Goal: Task Accomplishment & Management: Use online tool/utility

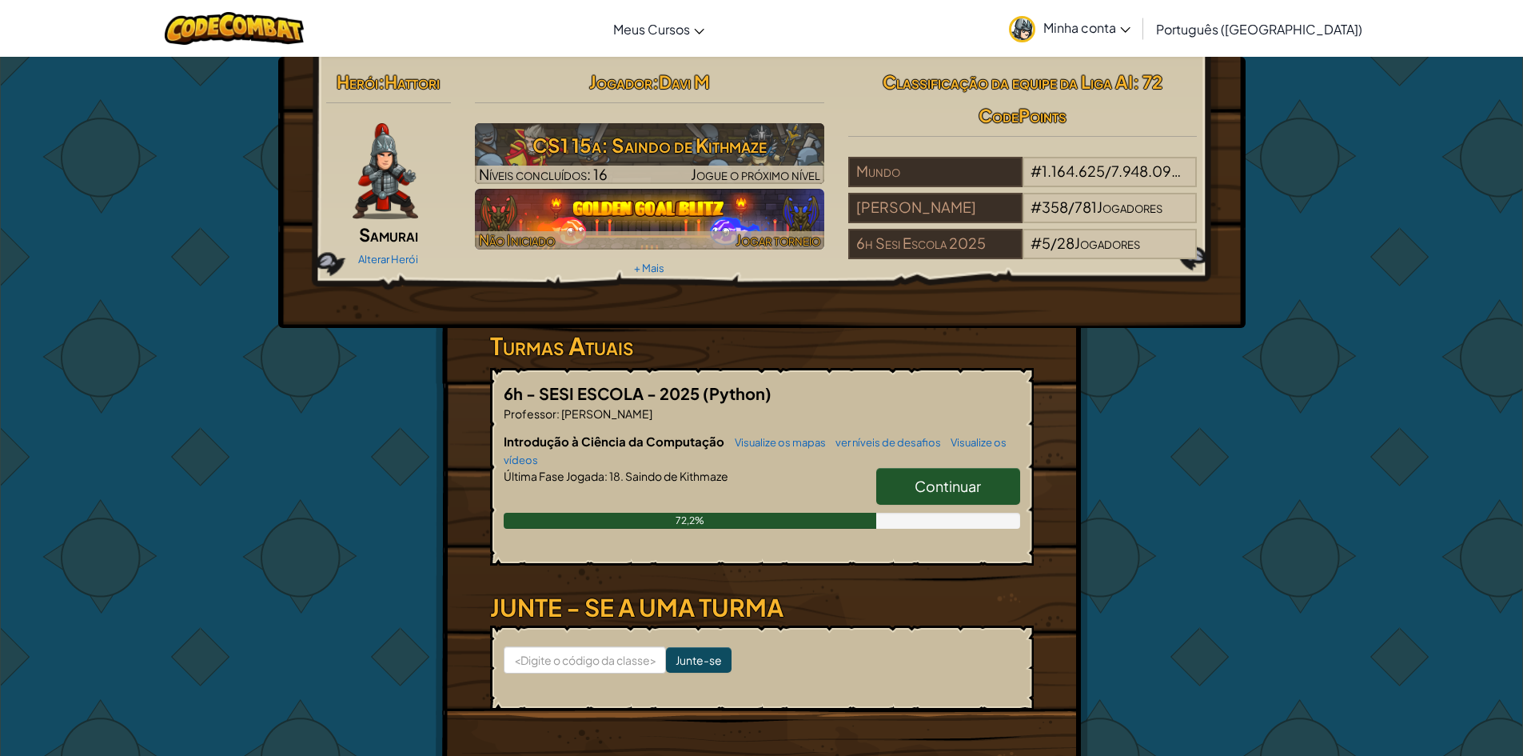
click at [702, 236] on div at bounding box center [649, 240] width 349 height 18
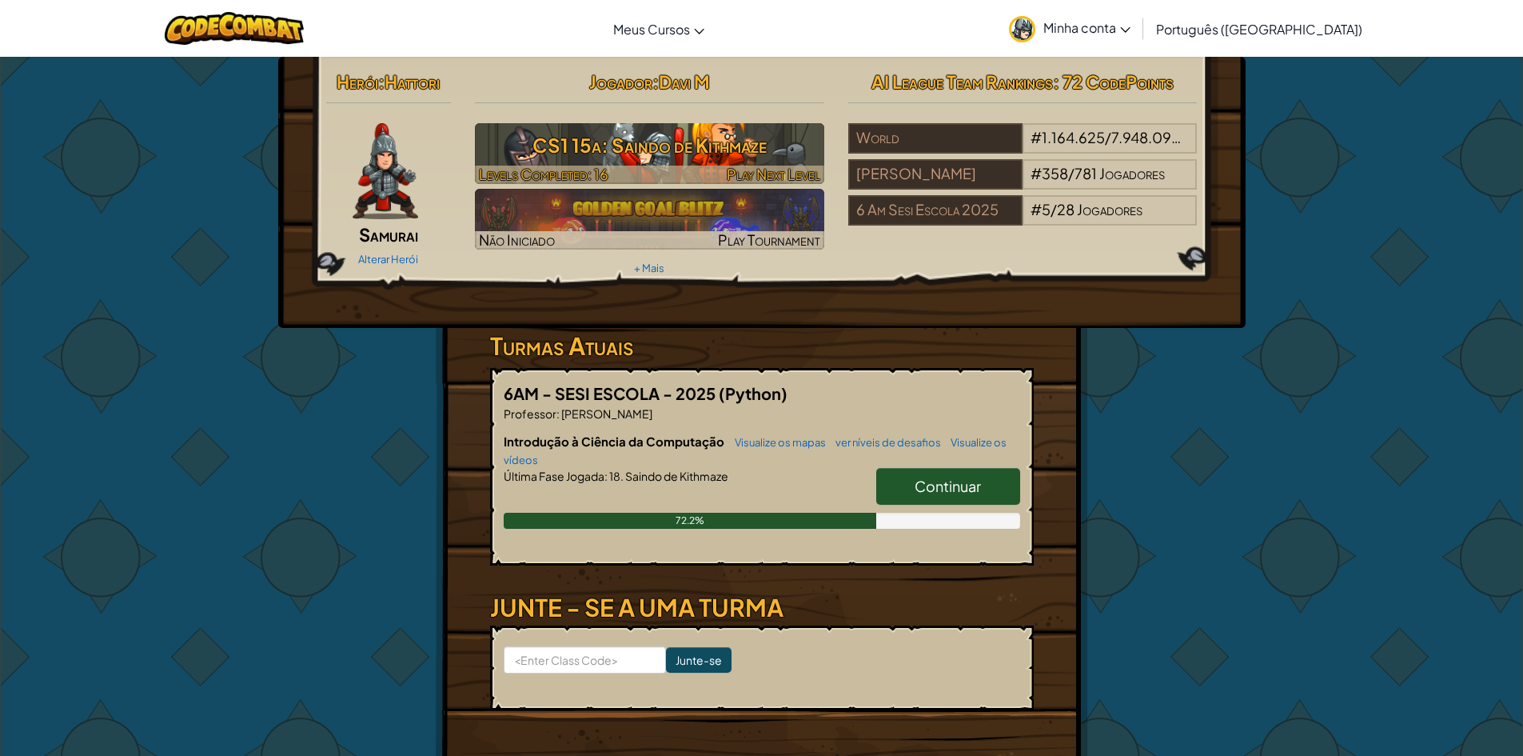
click at [628, 160] on h3 "CS1 15a: Saindo de Kithmaze" at bounding box center [649, 145] width 349 height 36
select select "pt-BR"
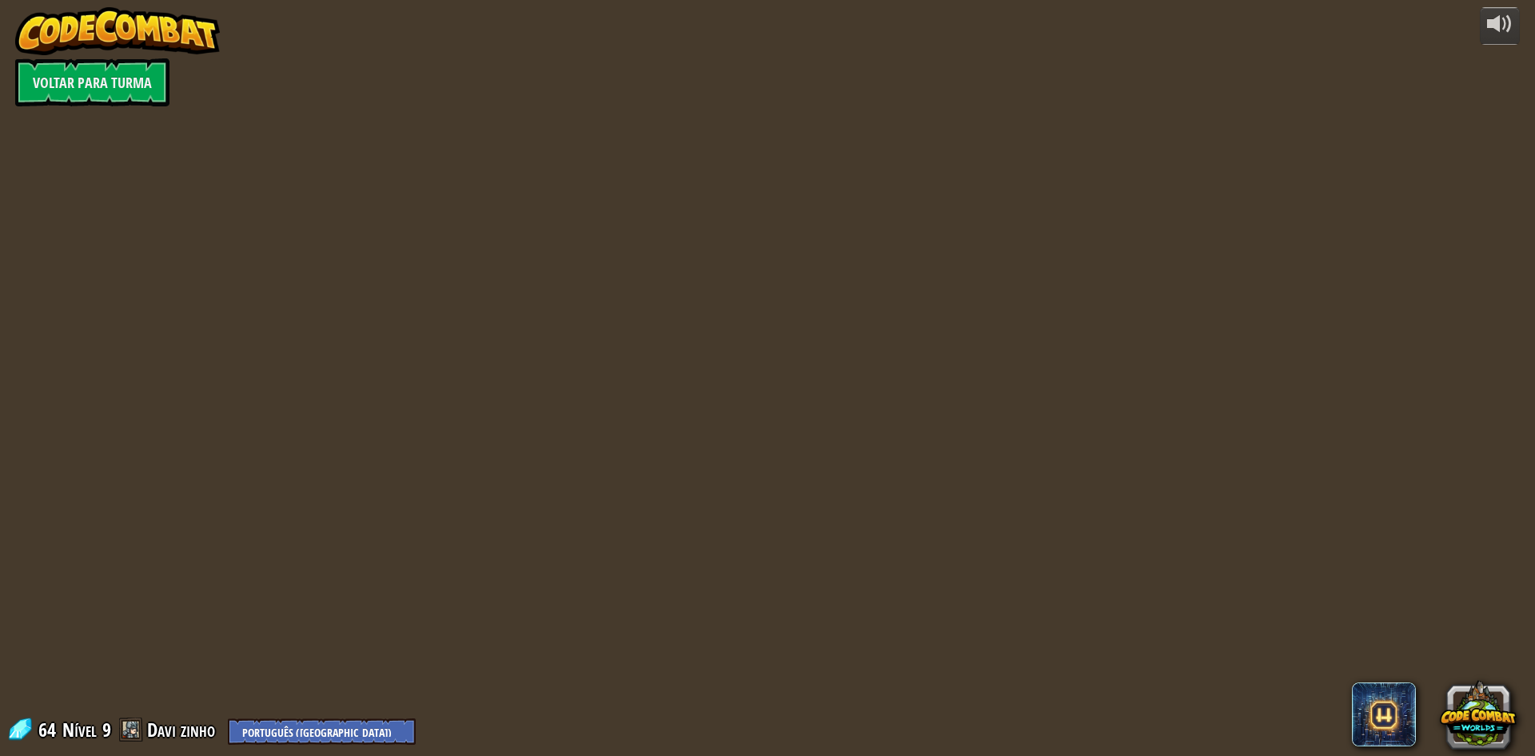
select select "pt-BR"
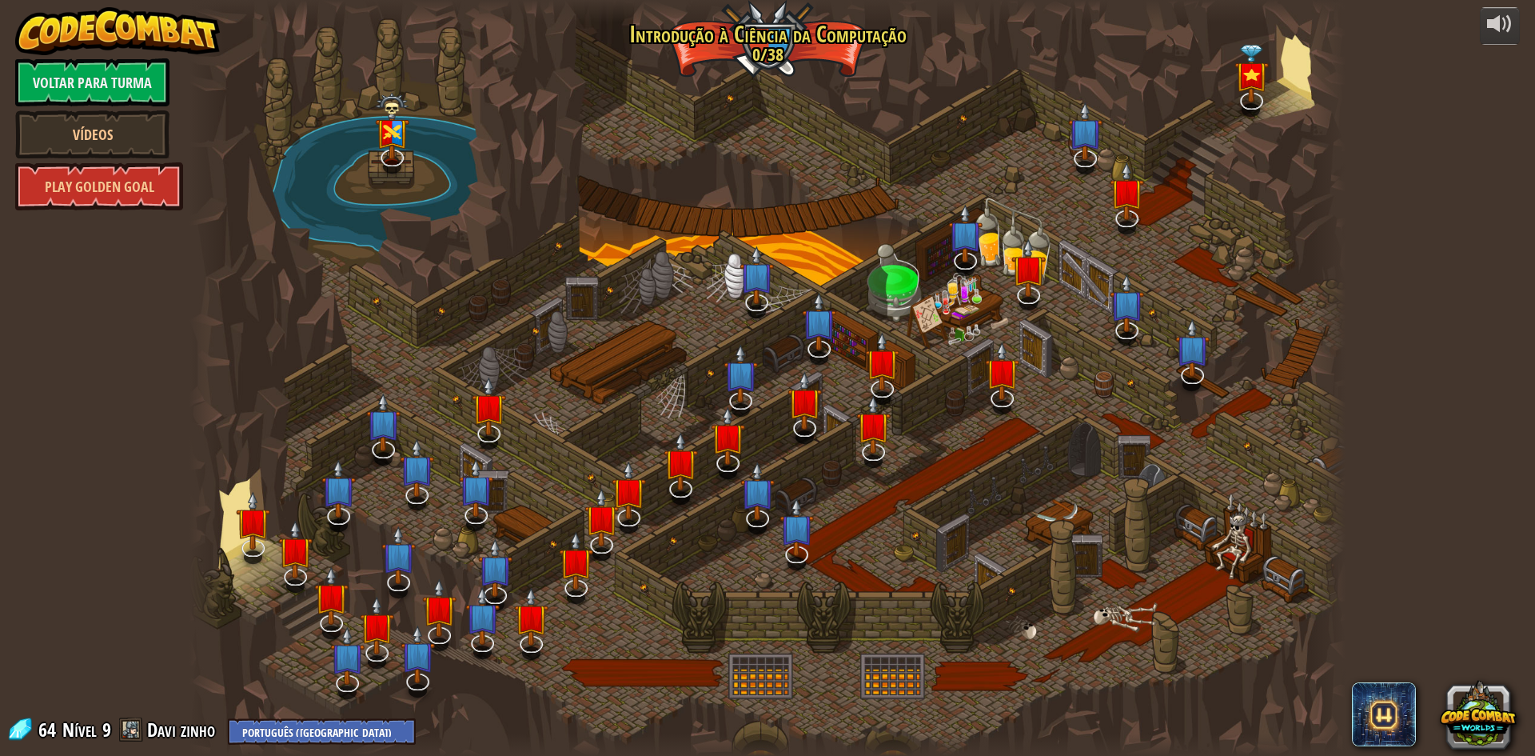
select select "pt-BR"
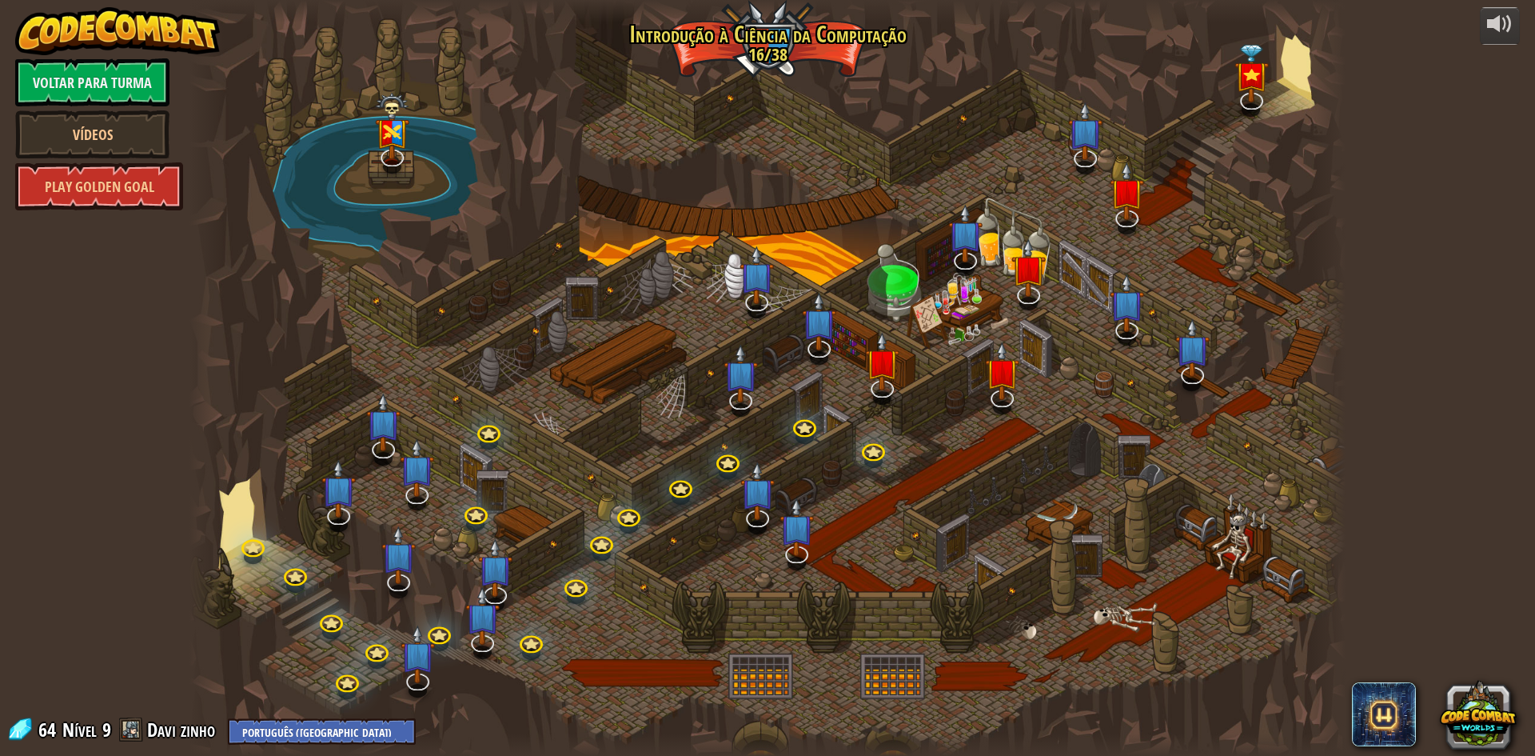
select select "pt-BR"
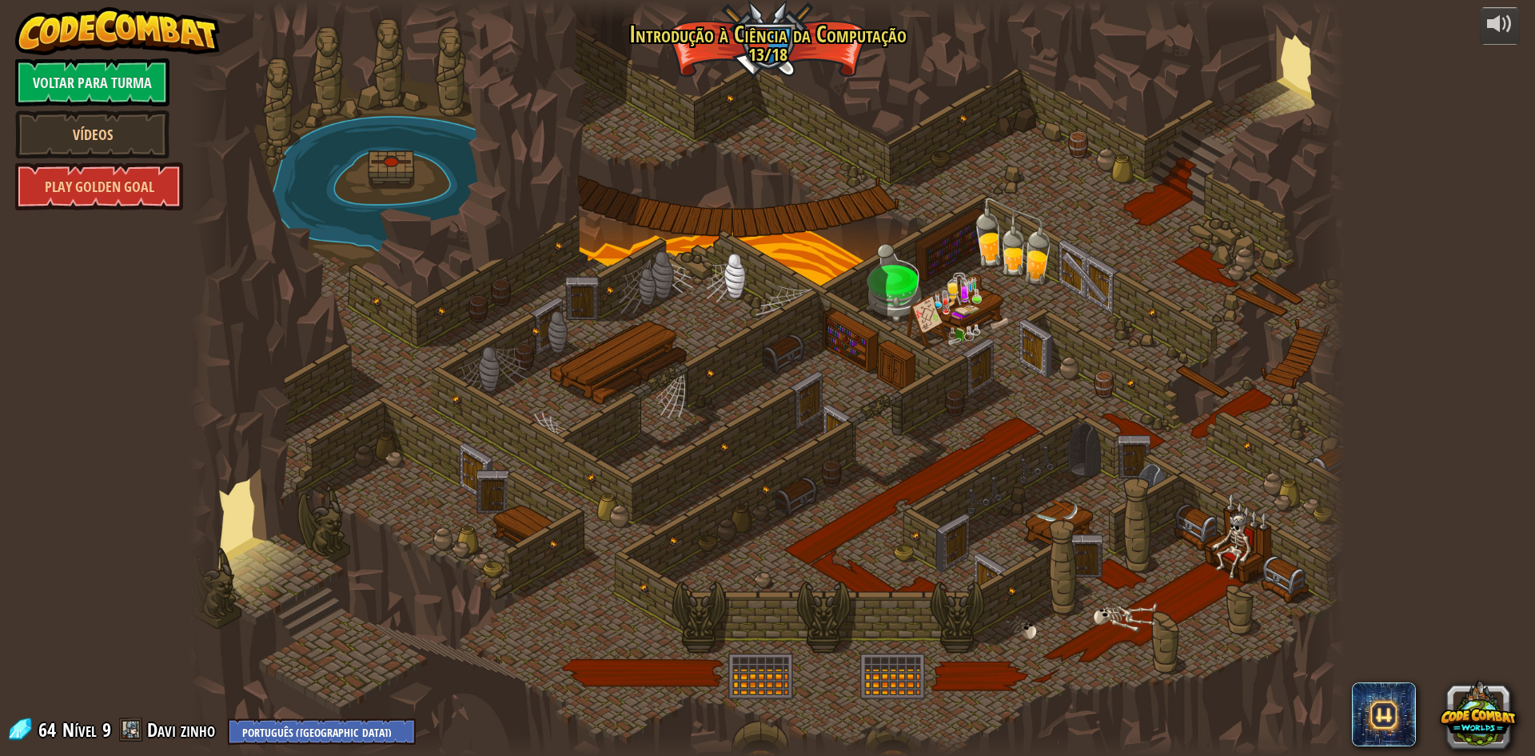
select select "pt-BR"
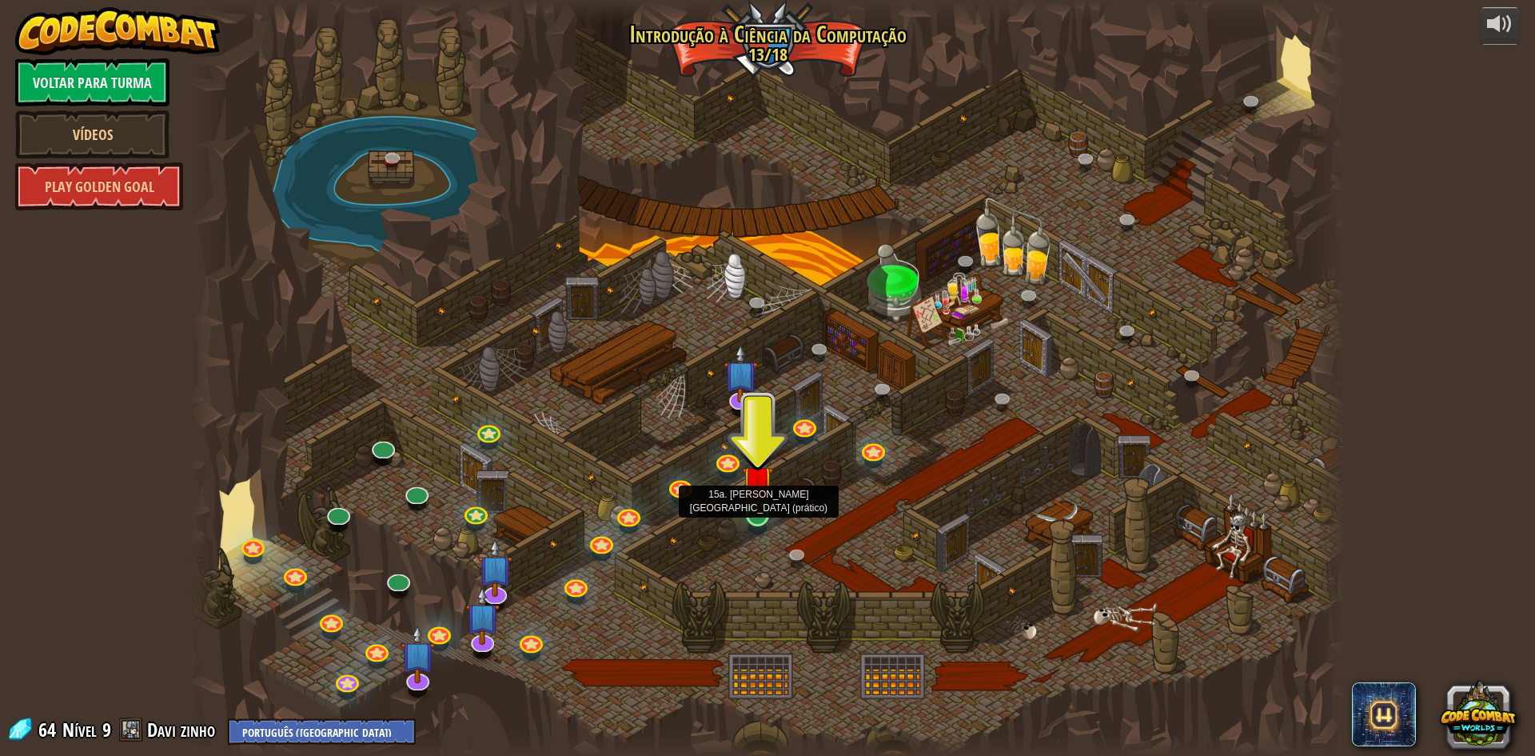
click at [760, 507] on img at bounding box center [757, 480] width 31 height 71
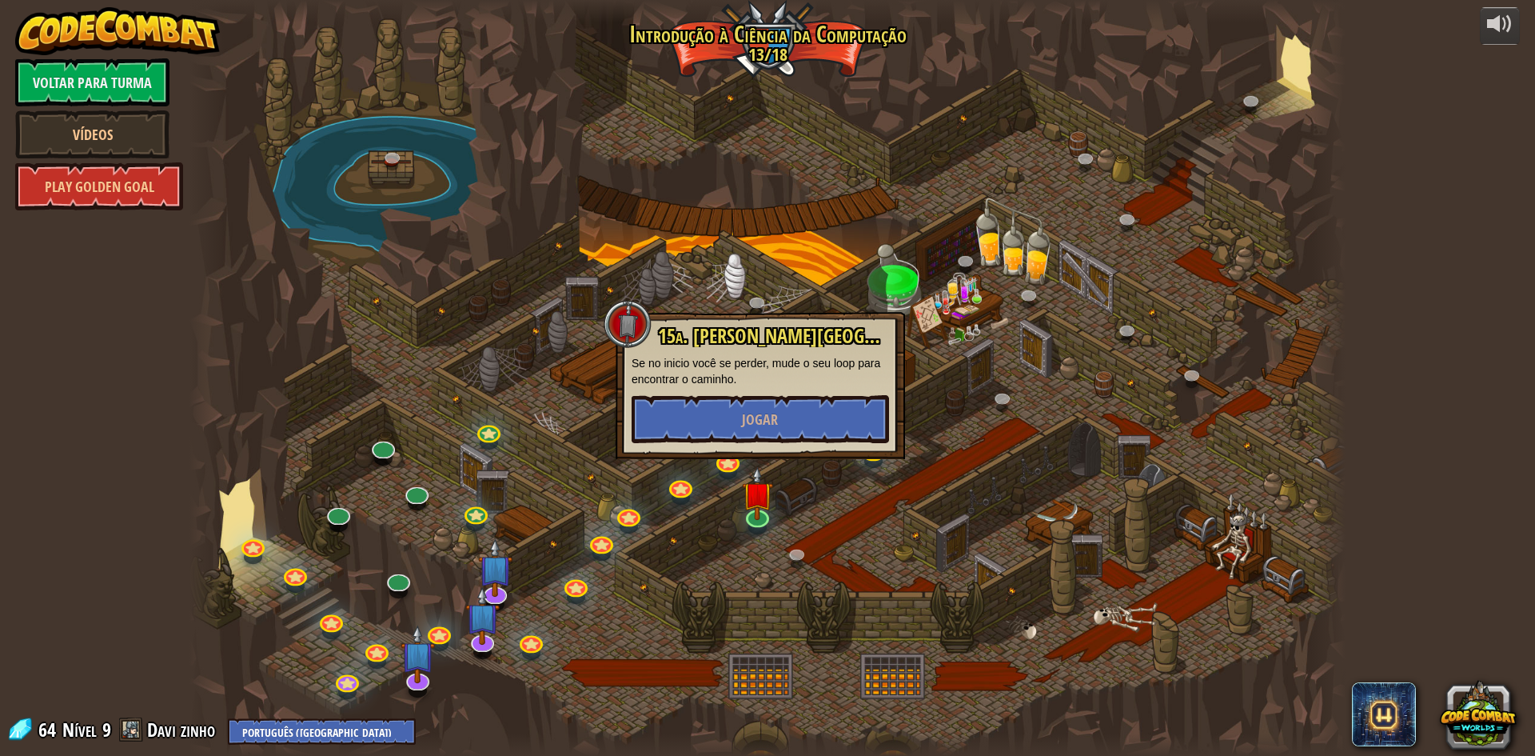
click at [933, 444] on div at bounding box center [767, 378] width 1156 height 756
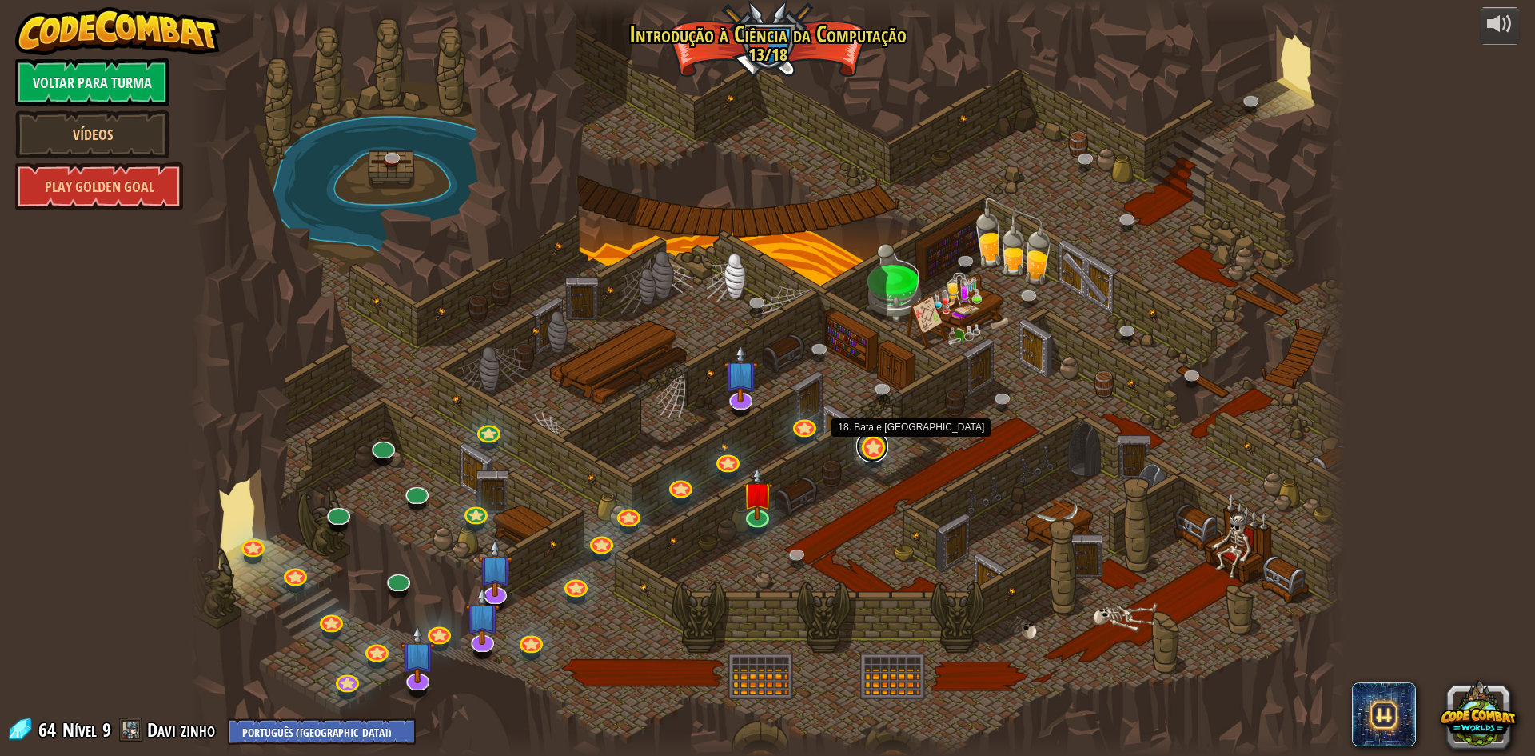
click at [872, 449] on link at bounding box center [872, 446] width 32 height 32
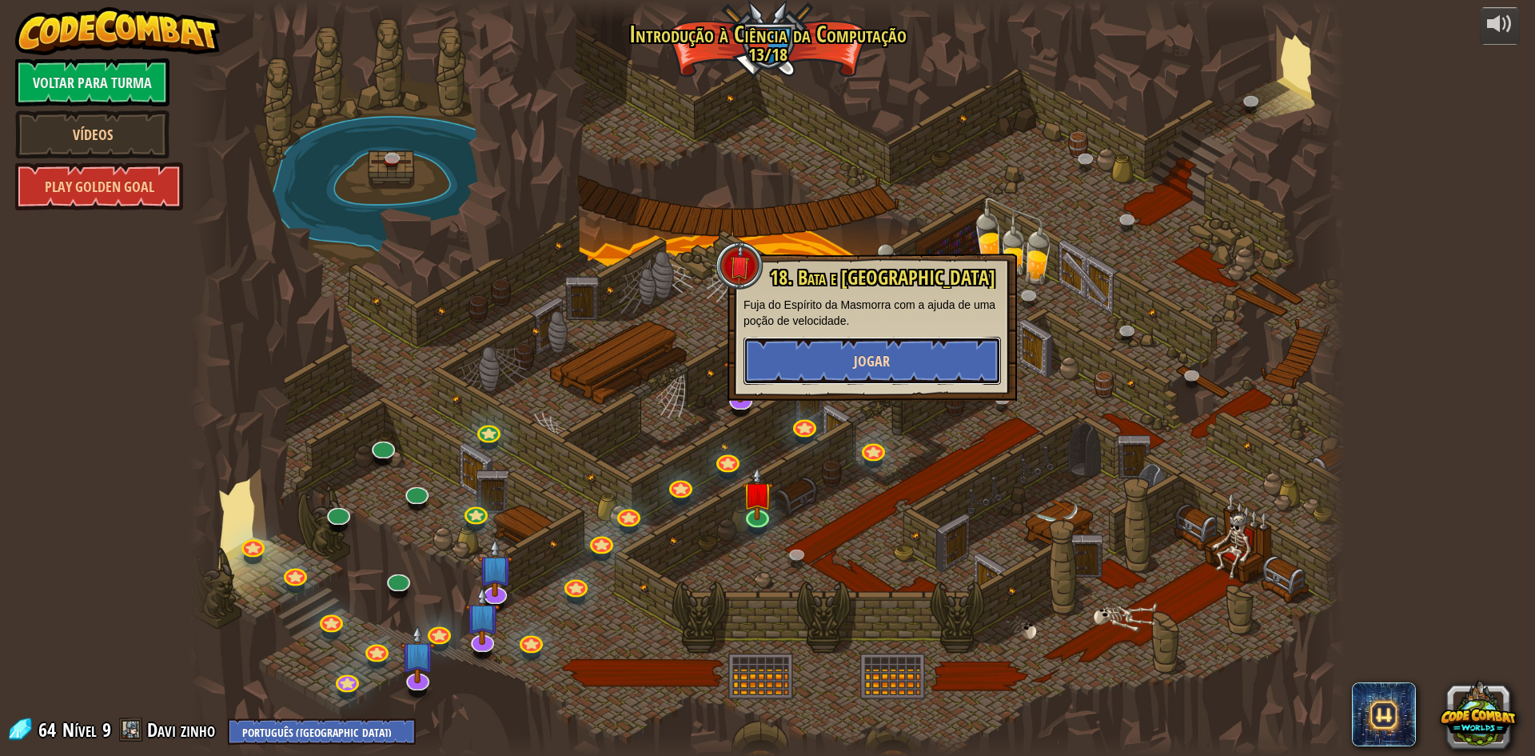
click at [848, 371] on button "Jogar" at bounding box center [872, 361] width 257 height 48
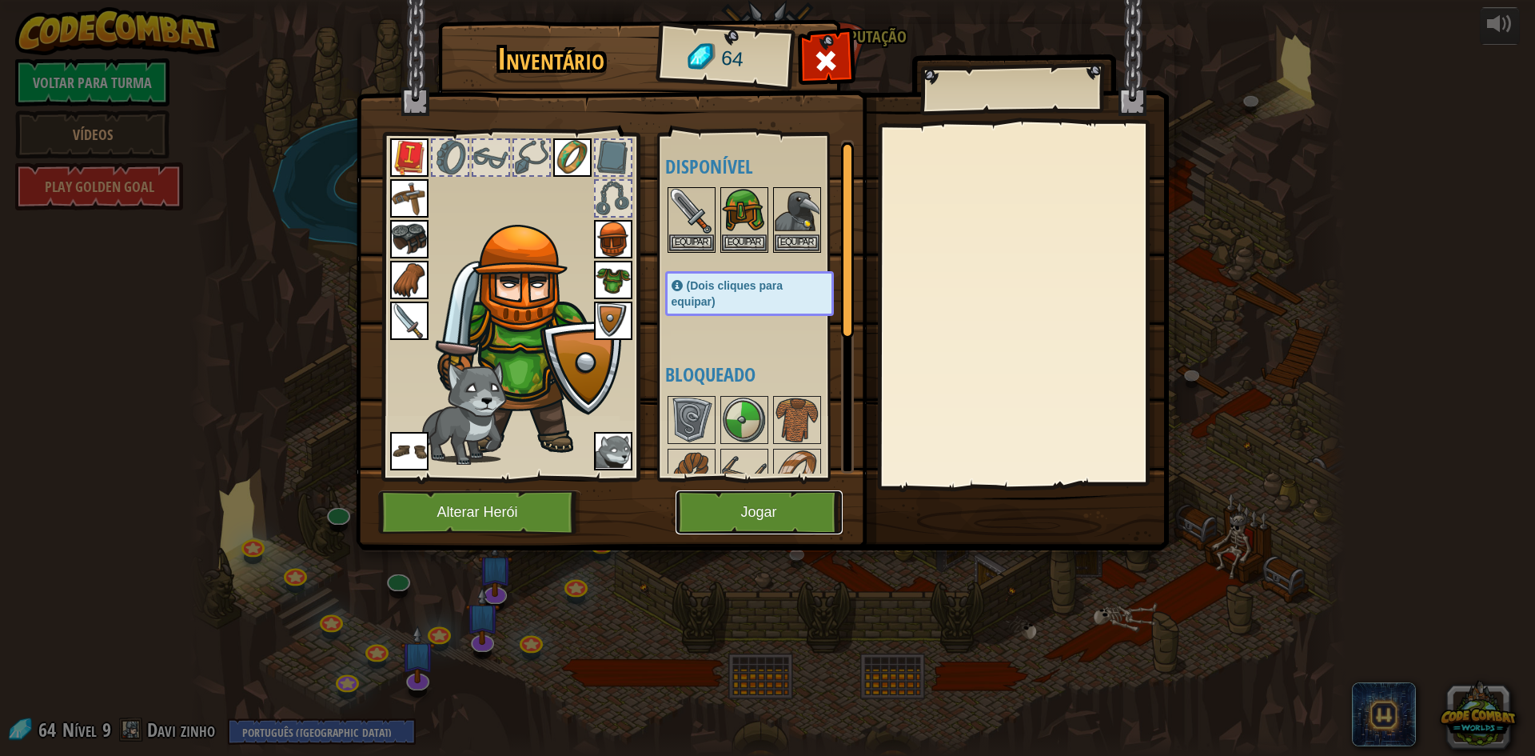
click at [691, 494] on button "Jogar" at bounding box center [759, 512] width 167 height 44
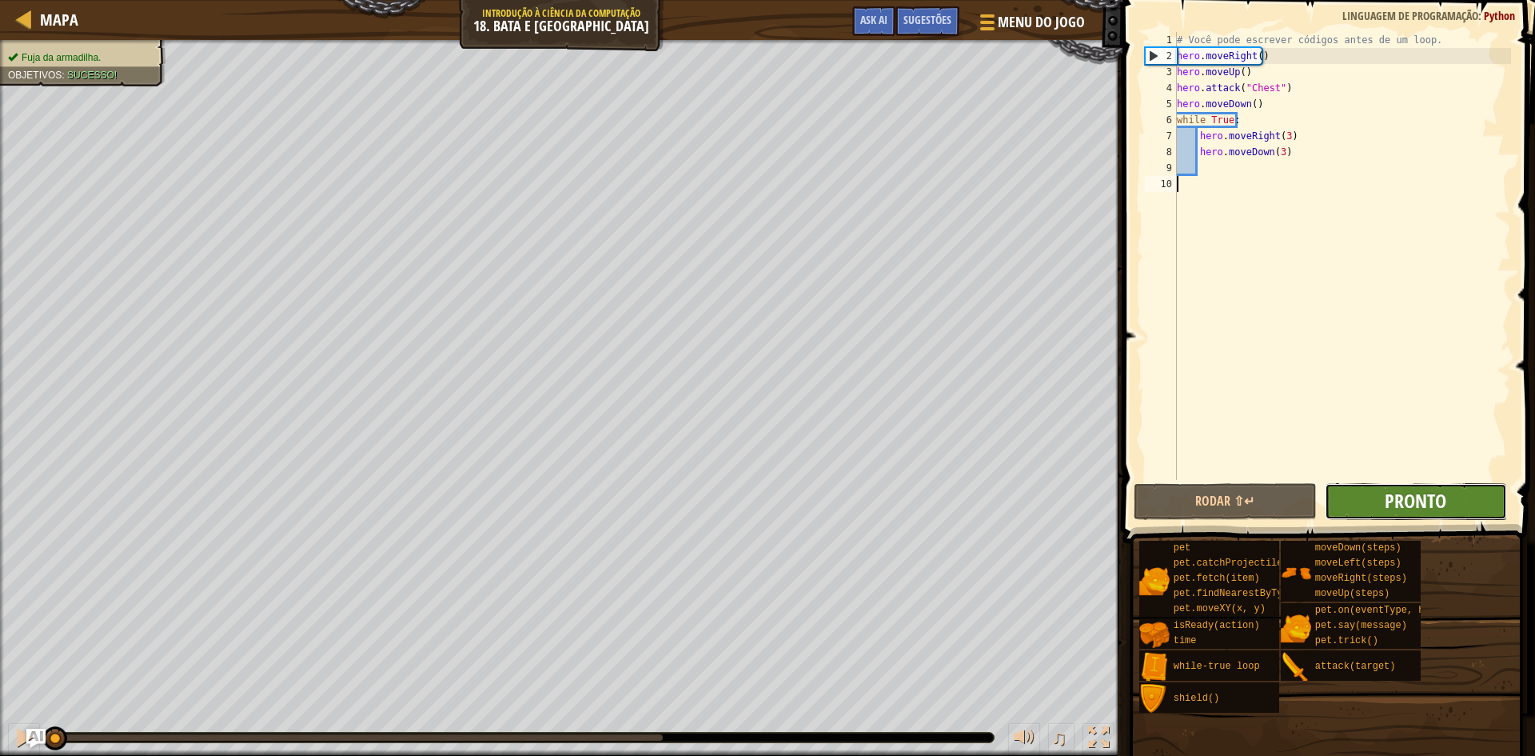
click at [1392, 497] on span "Pronto" at bounding box center [1416, 501] width 62 height 26
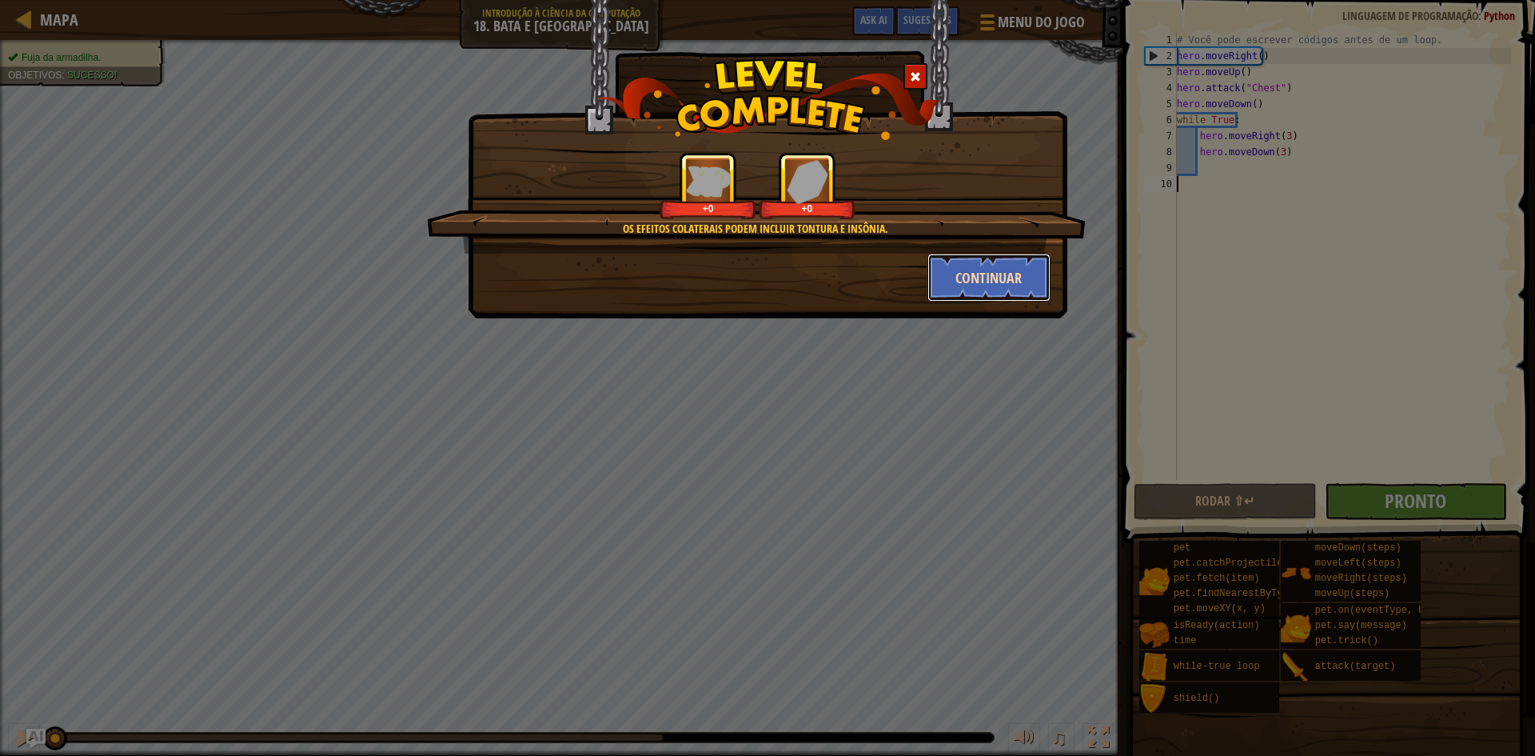
click at [967, 286] on button "Continuar" at bounding box center [989, 277] width 124 height 48
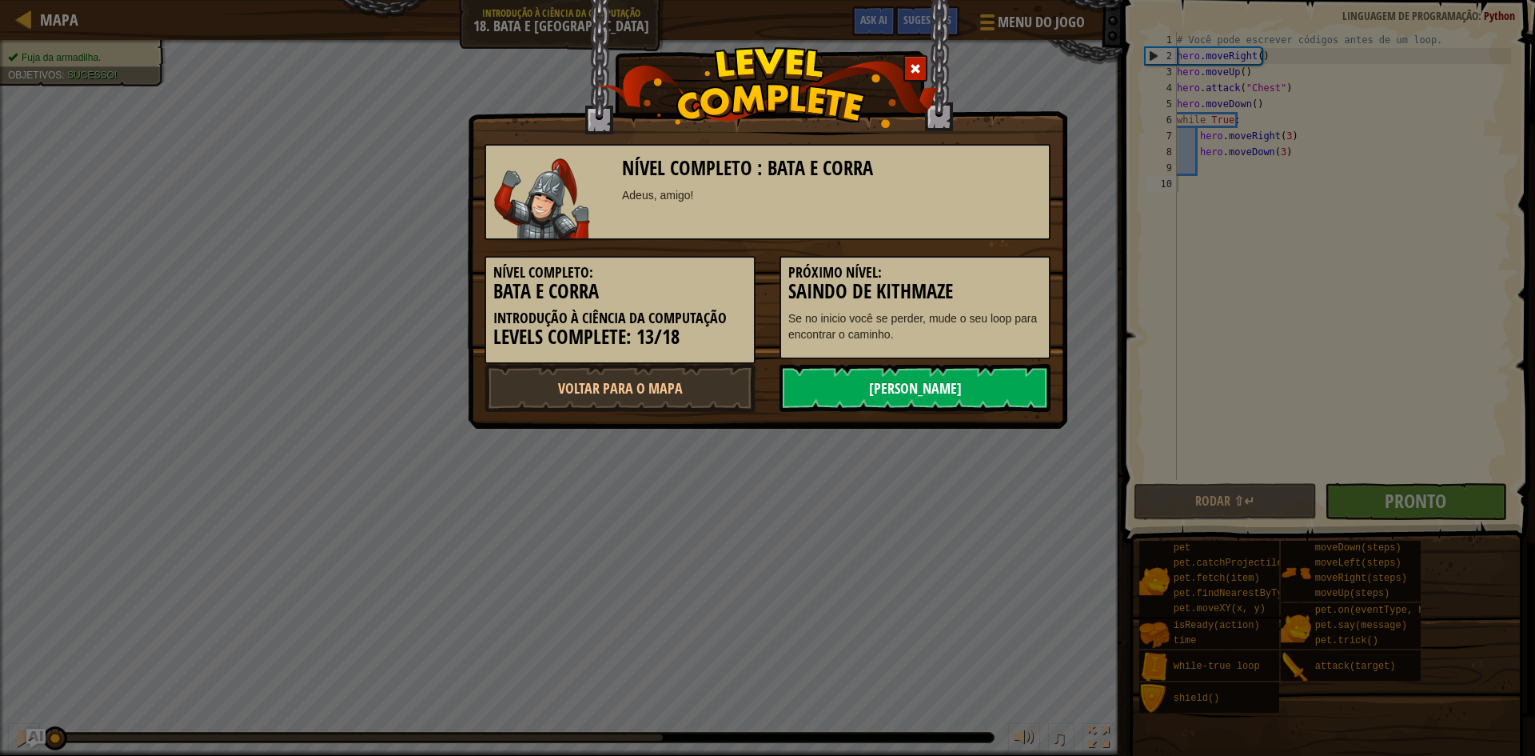
click at [894, 373] on link "[PERSON_NAME]" at bounding box center [914, 388] width 271 height 48
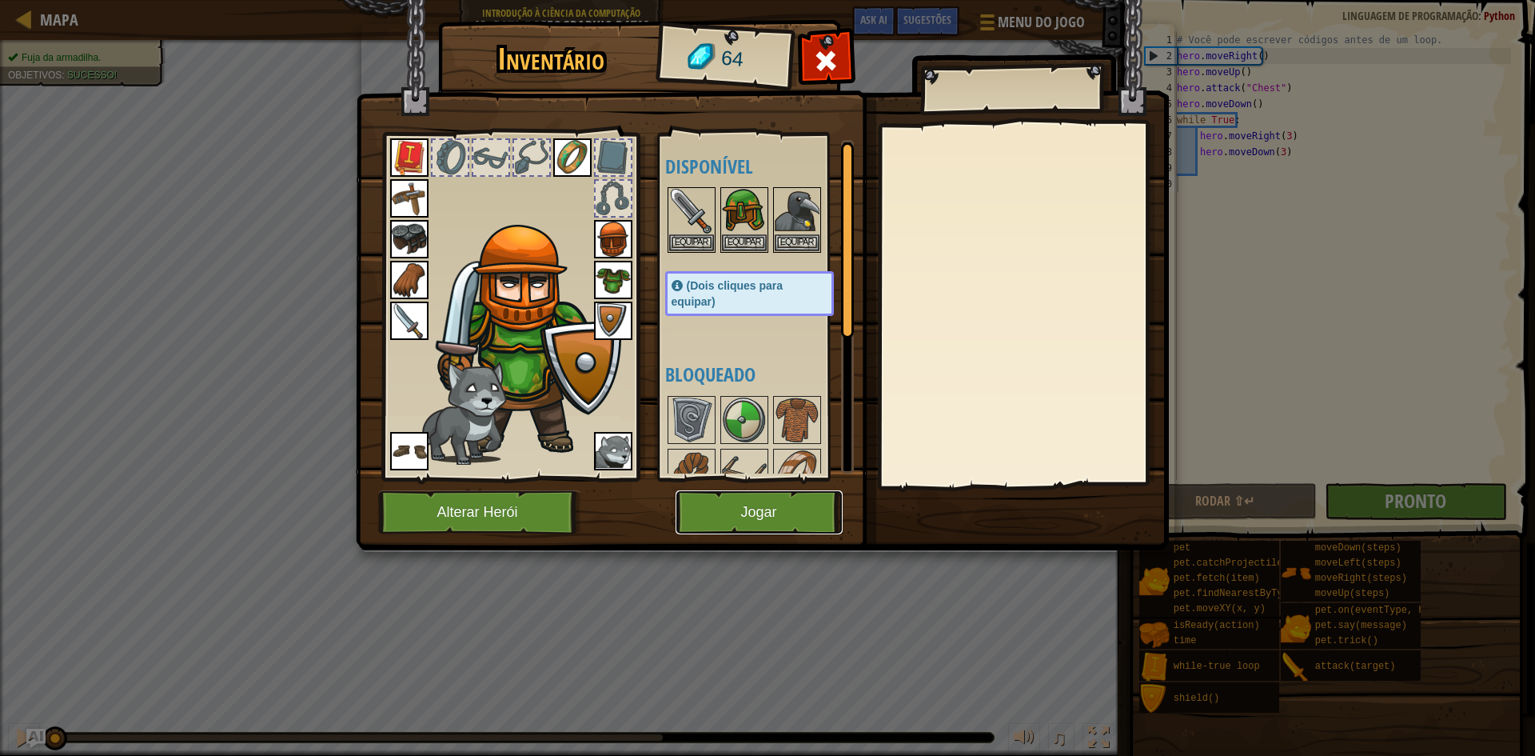
click at [791, 502] on button "Jogar" at bounding box center [759, 512] width 167 height 44
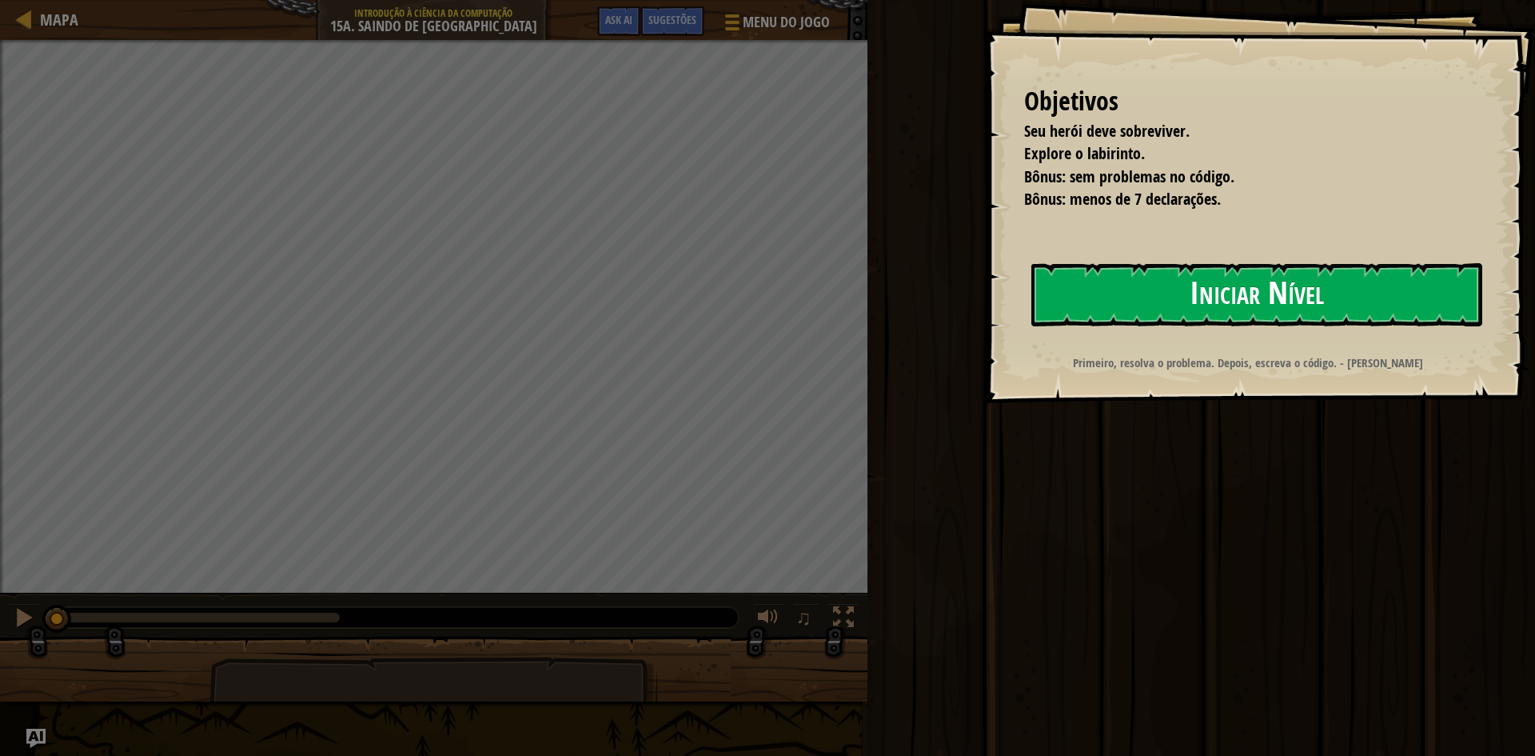
click at [1177, 285] on button "Iniciar Nível" at bounding box center [1256, 294] width 451 height 63
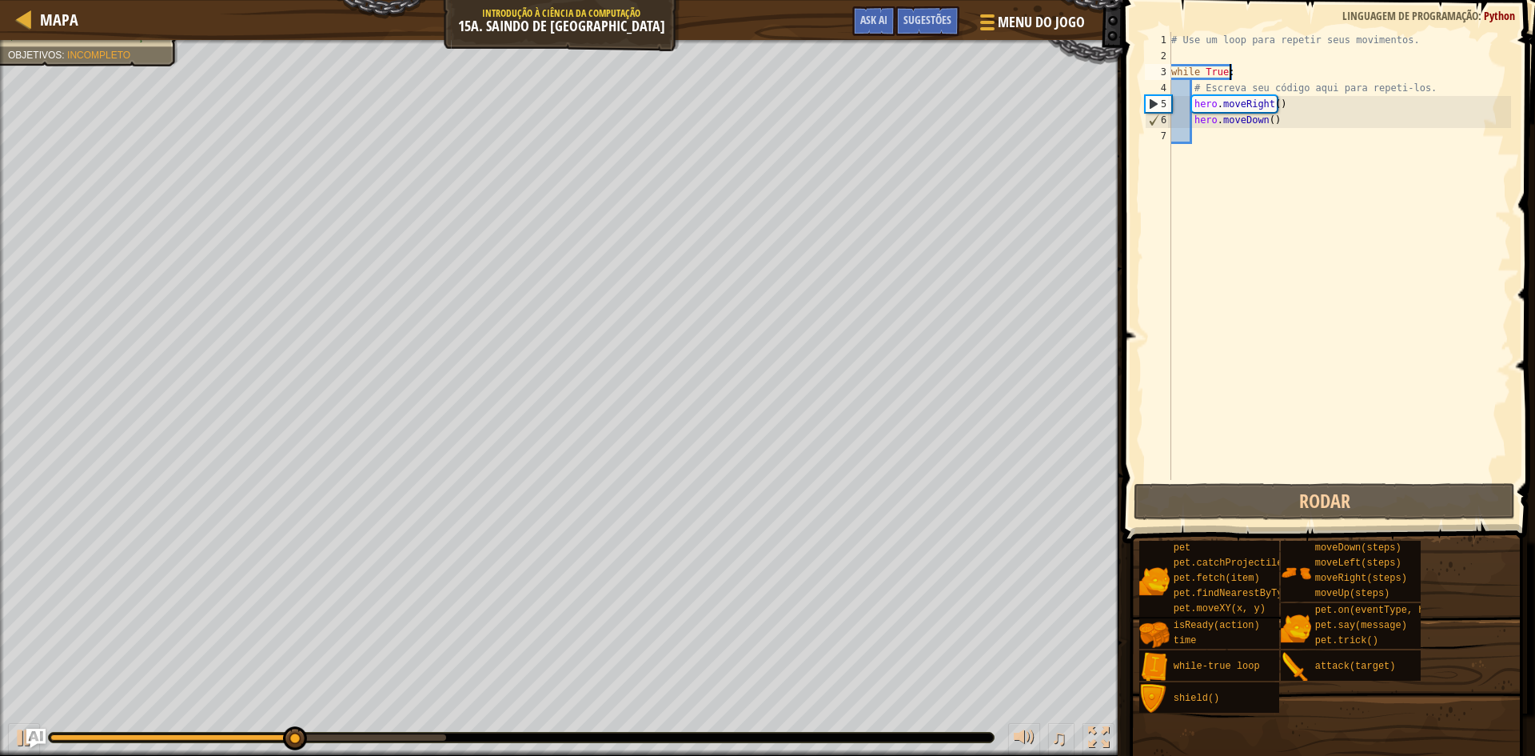
click at [1244, 74] on div "# Use um loop para repetir seus movimentos. while True : # Escreva seu código a…" at bounding box center [1339, 272] width 343 height 480
click at [1279, 121] on div "# Use um loop para repetir seus movimentos. while True : # Escreva seu código a…" at bounding box center [1339, 272] width 343 height 480
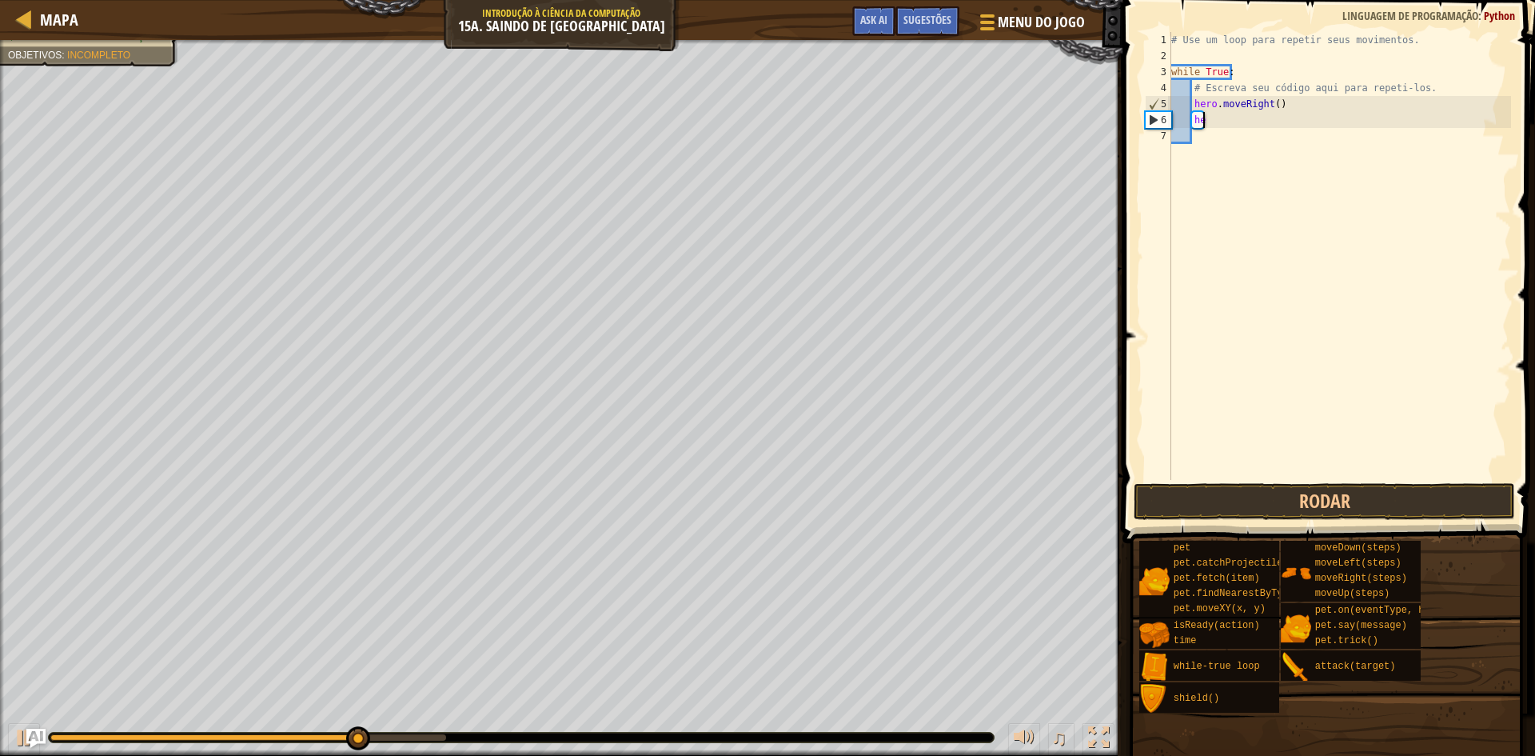
type textarea "h"
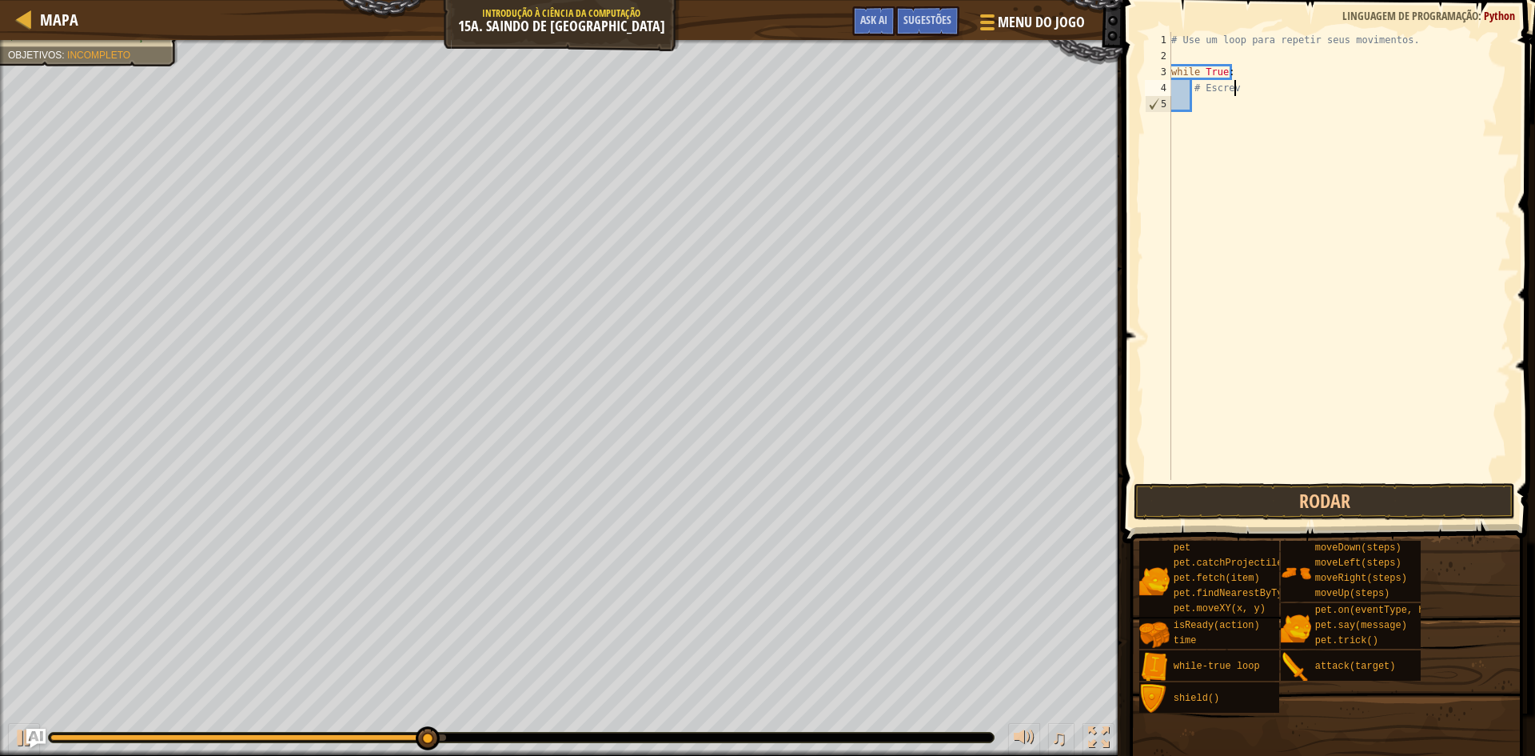
type textarea "#"
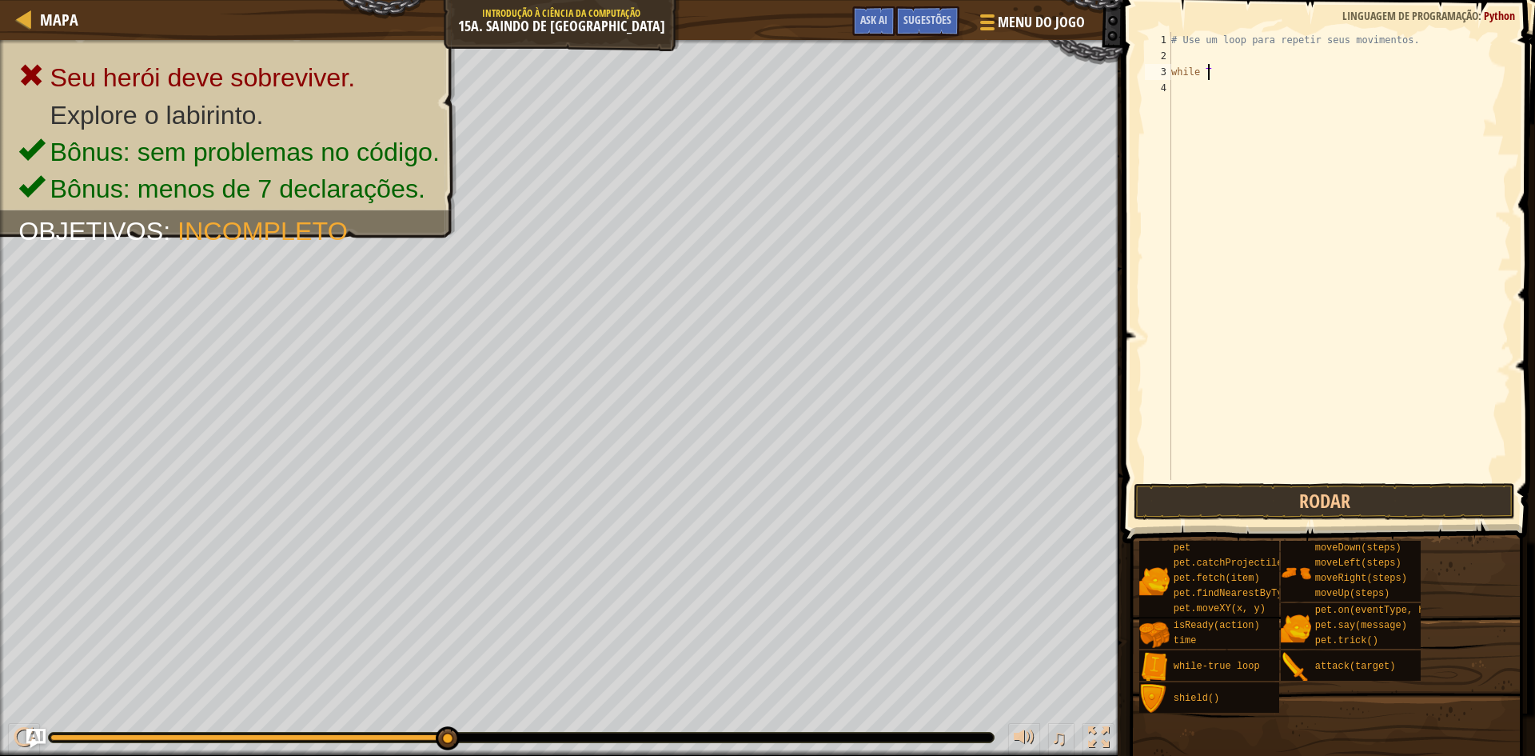
type textarea "w"
click at [1318, 492] on button "Rodar" at bounding box center [1324, 501] width 381 height 37
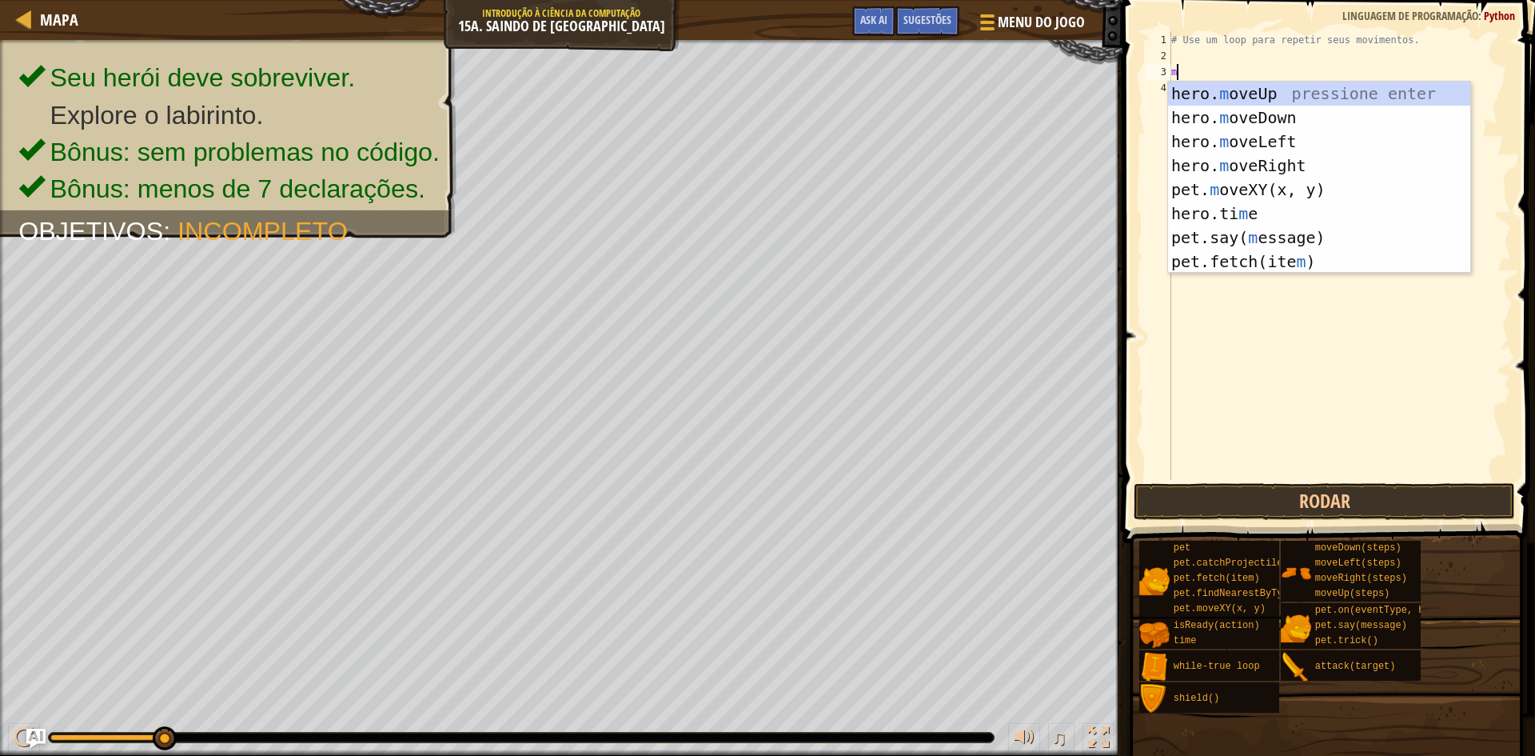
scroll to position [7, 0]
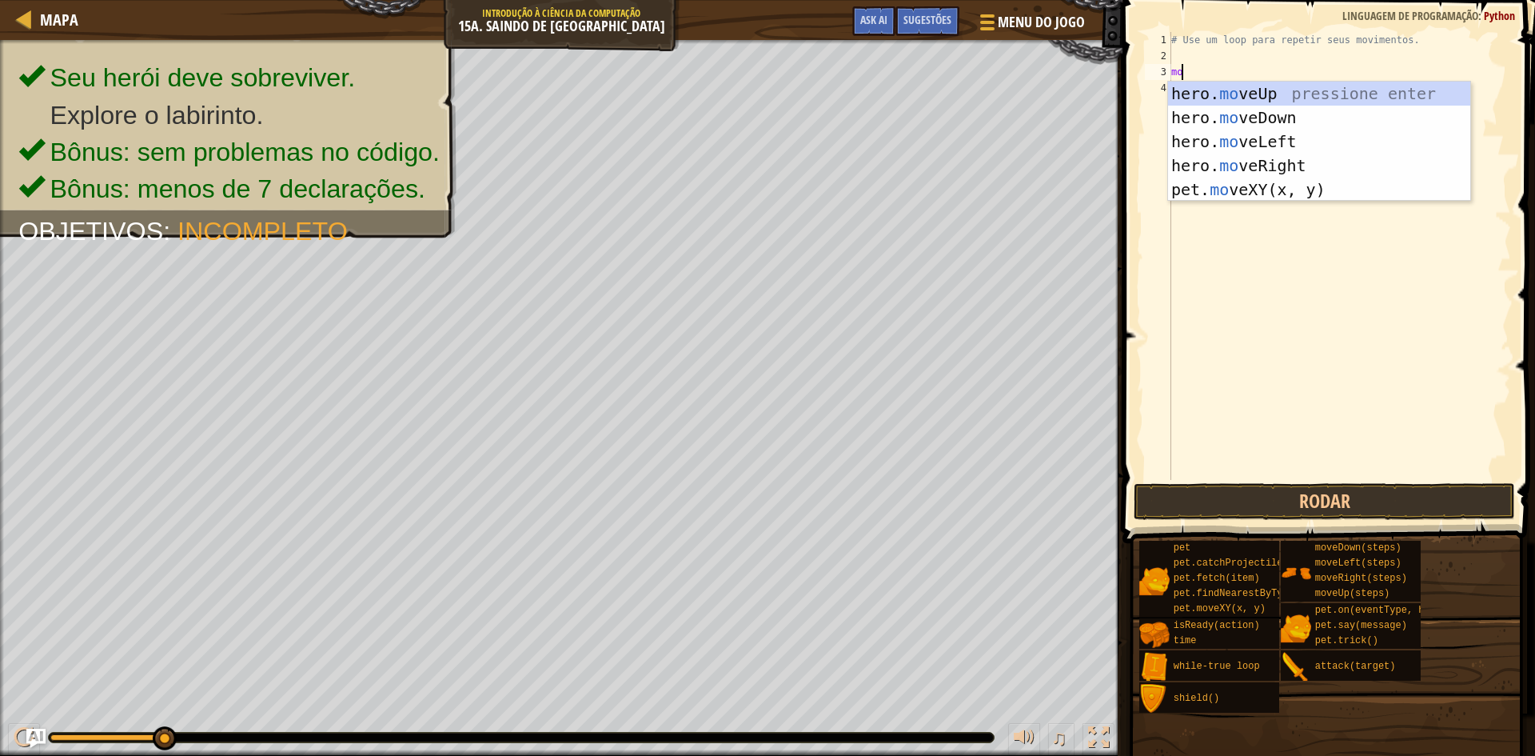
type textarea "mov"
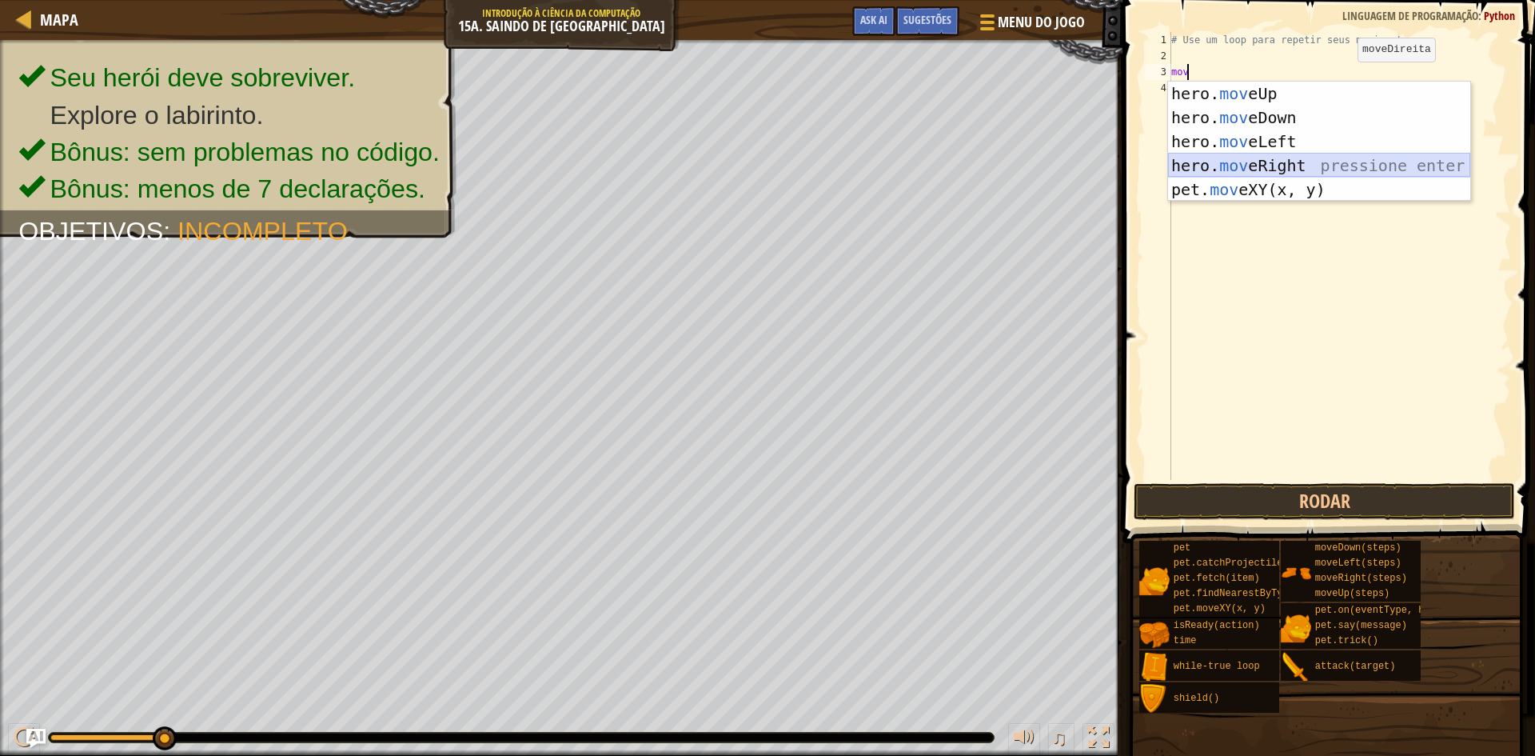
click at [1254, 158] on div "hero. mov eUp pressione enter hero. mov eDown pressione enter hero. mov eLeft p…" at bounding box center [1319, 166] width 302 height 168
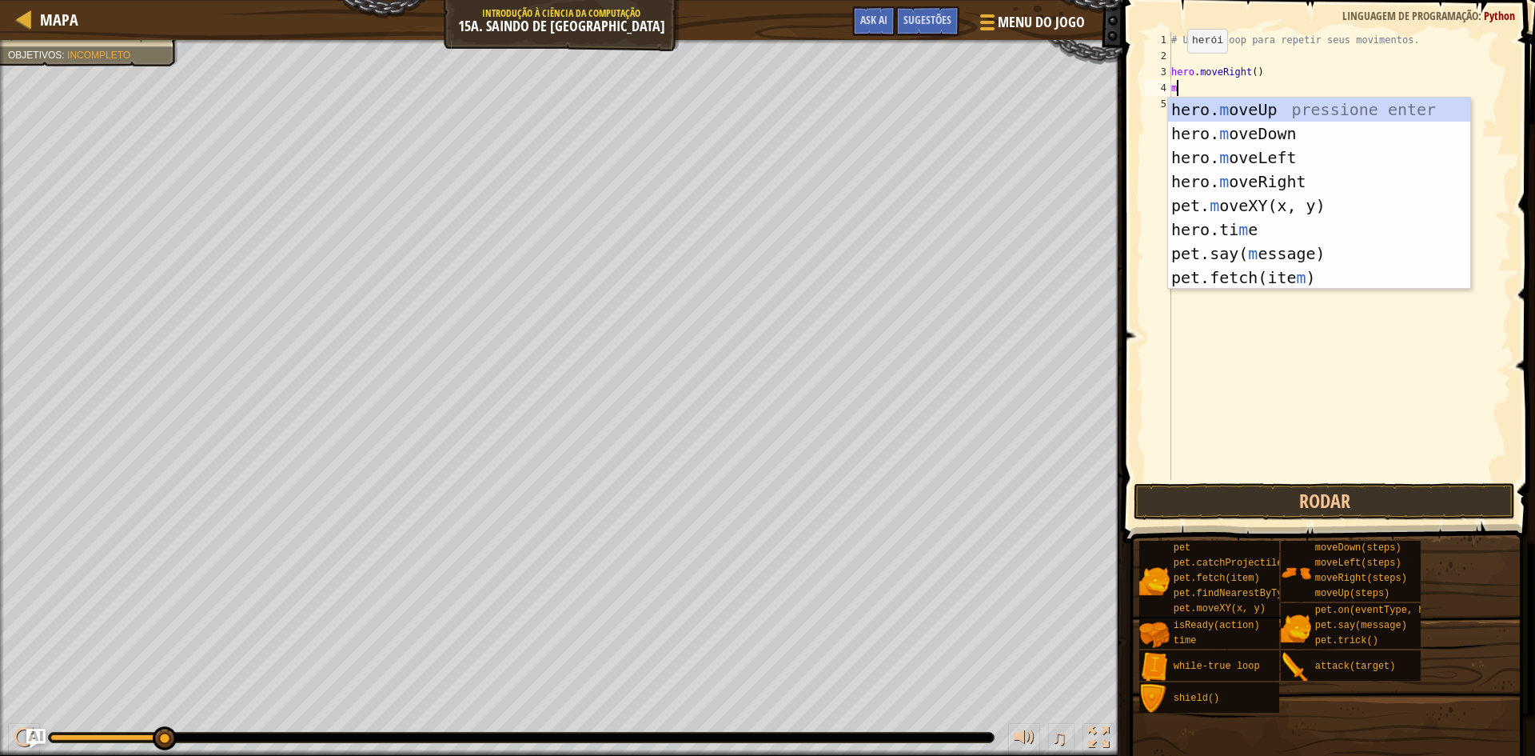
type textarea "mv"
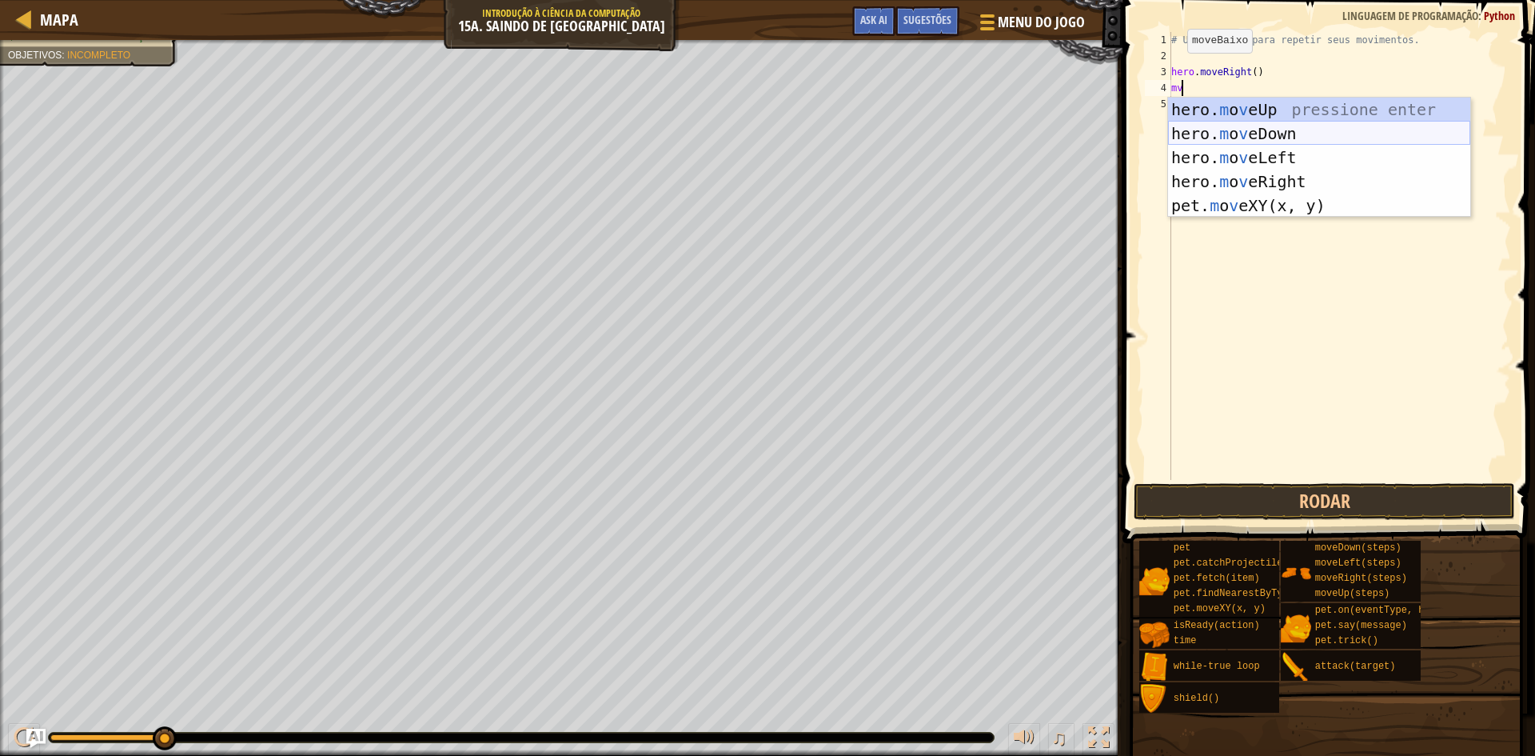
click at [1274, 136] on div "hero. m o v eUp pressione enter hero. m o v eDown pressione enter hero. m o v e…" at bounding box center [1319, 182] width 302 height 168
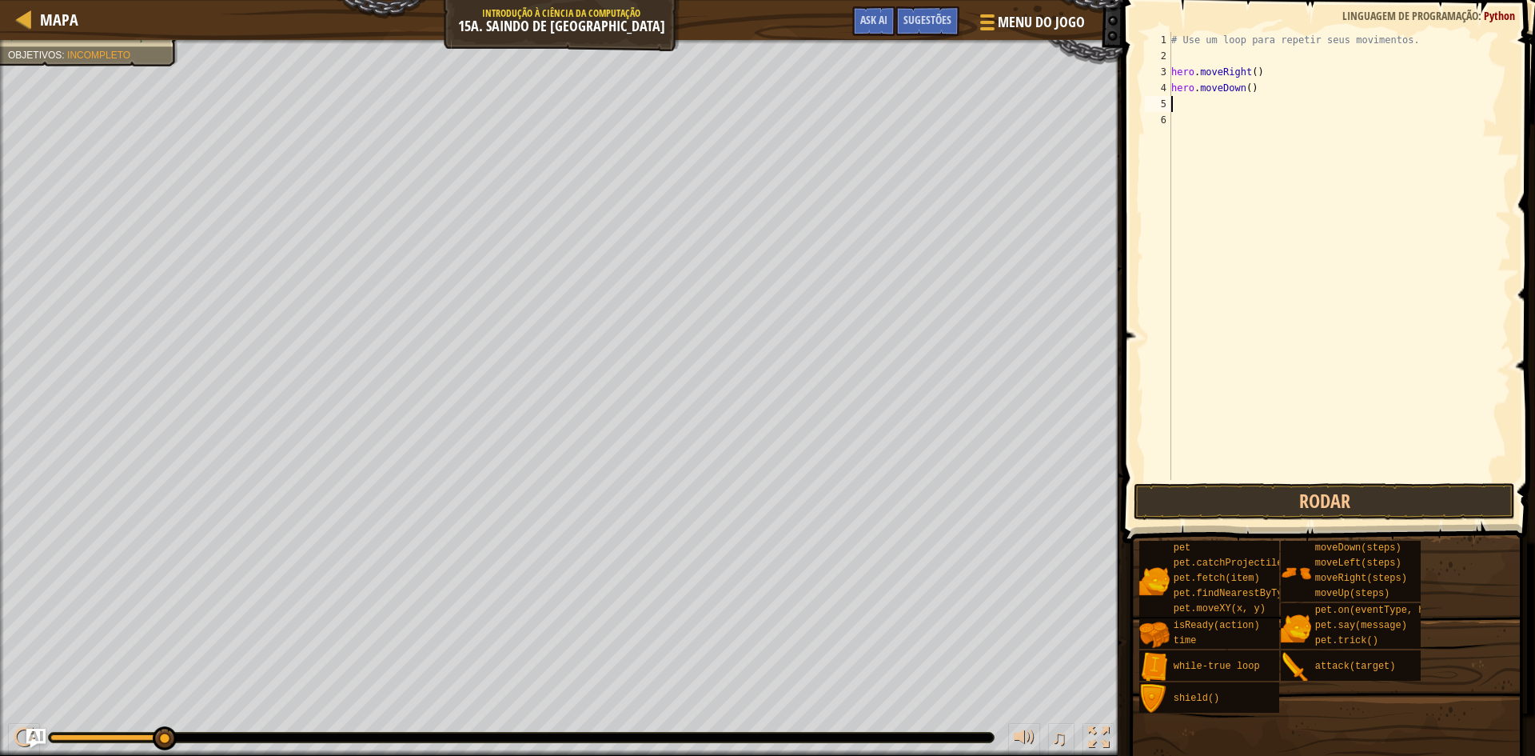
type textarea "mo"
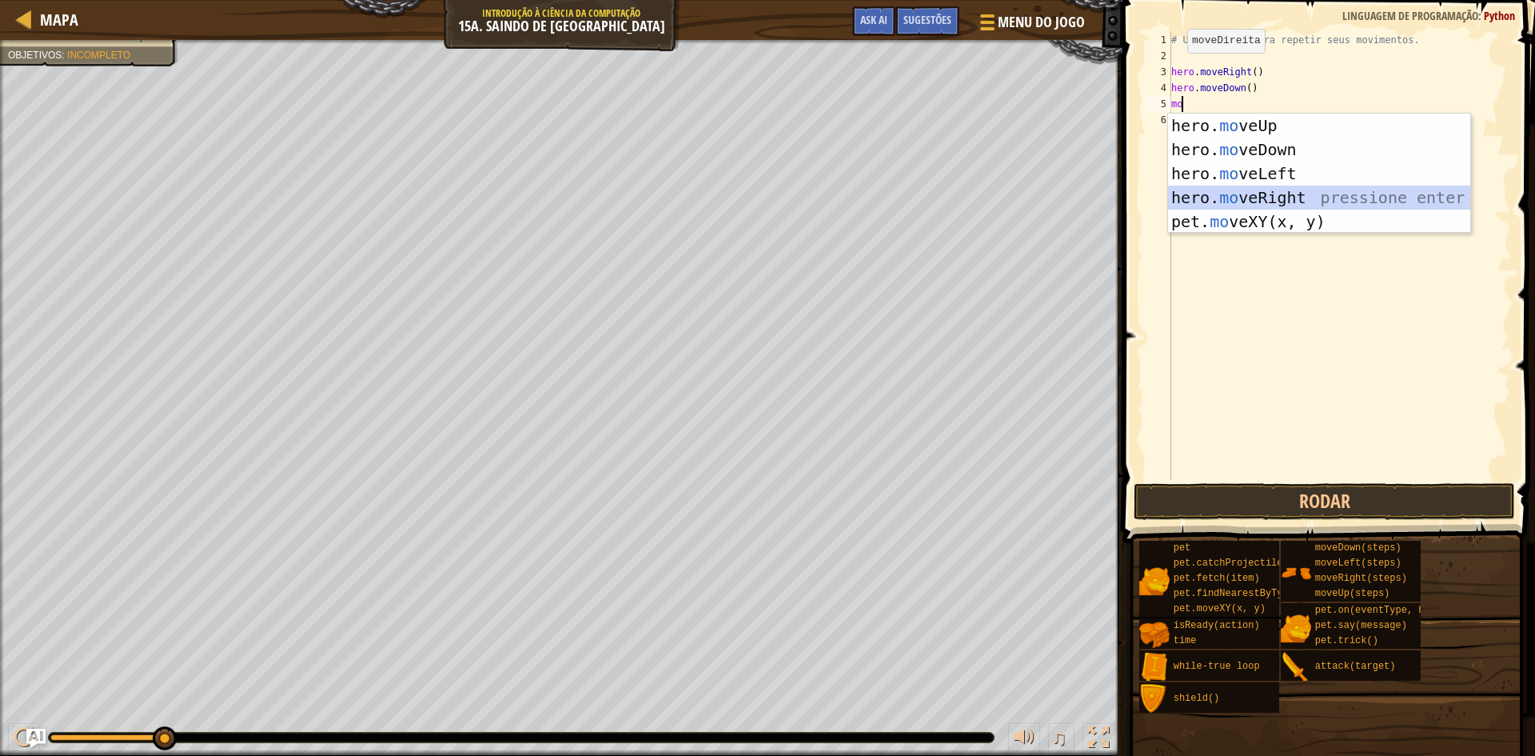
click at [1247, 197] on div "hero. mo veUp pressione enter hero. mo veDown pressione enter hero. mo veLeft p…" at bounding box center [1319, 198] width 302 height 168
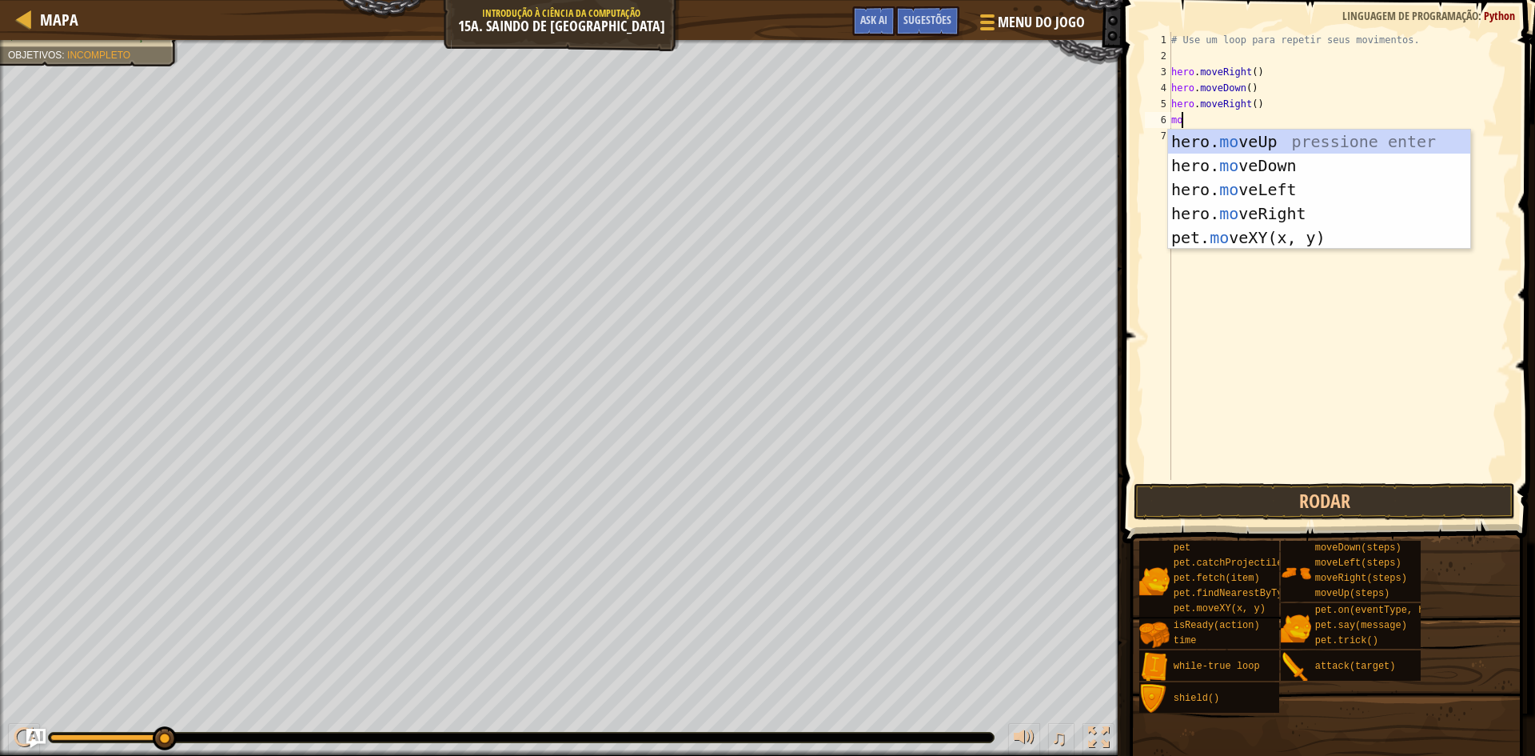
type textarea "mov"
click at [1251, 164] on div "hero. mov eUp pressione enter hero. mov eDown pressione enter hero. mov eLeft p…" at bounding box center [1319, 214] width 302 height 168
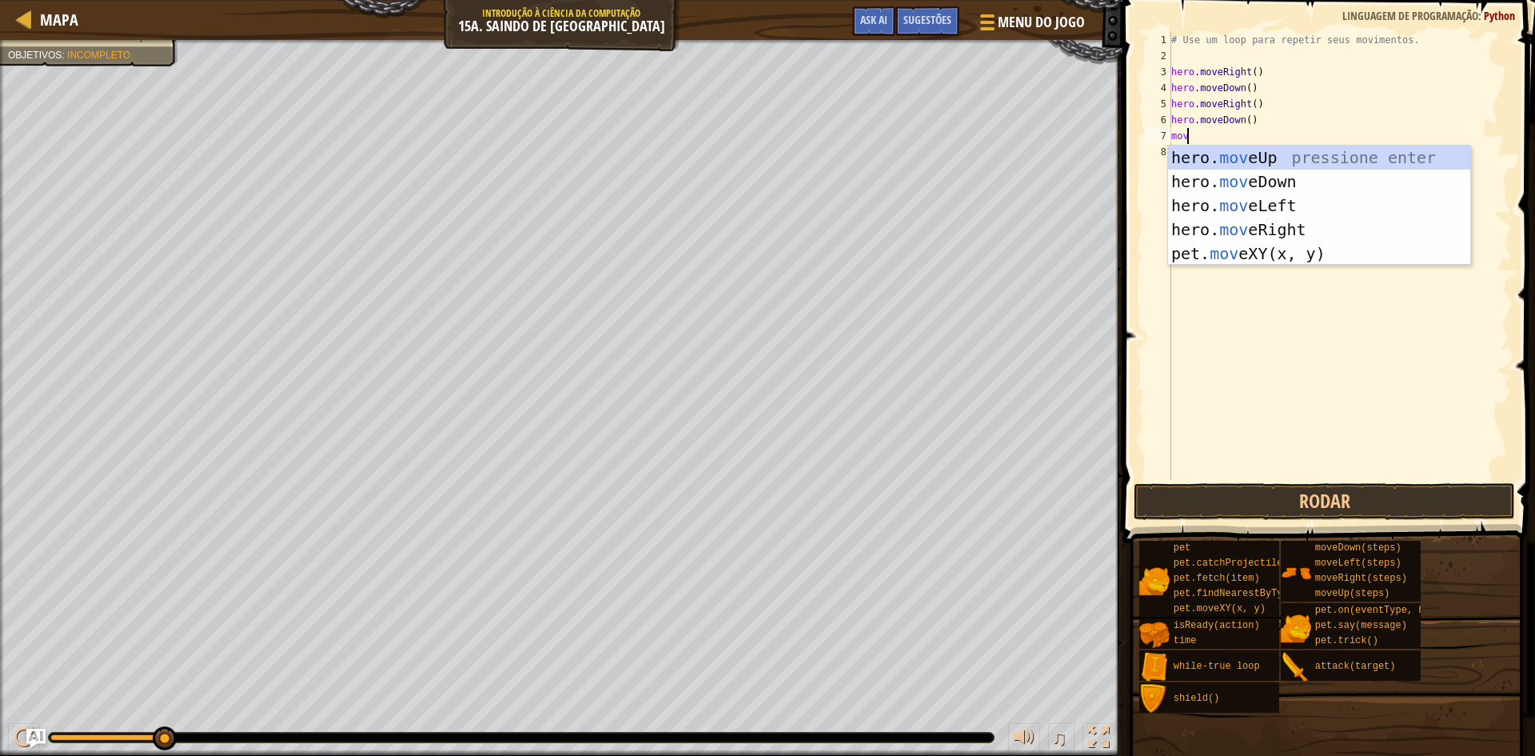
type textarea "move"
click at [1259, 157] on div "hero. move Up pressione enter hero. move Down pressione enter hero. move Left p…" at bounding box center [1319, 230] width 302 height 168
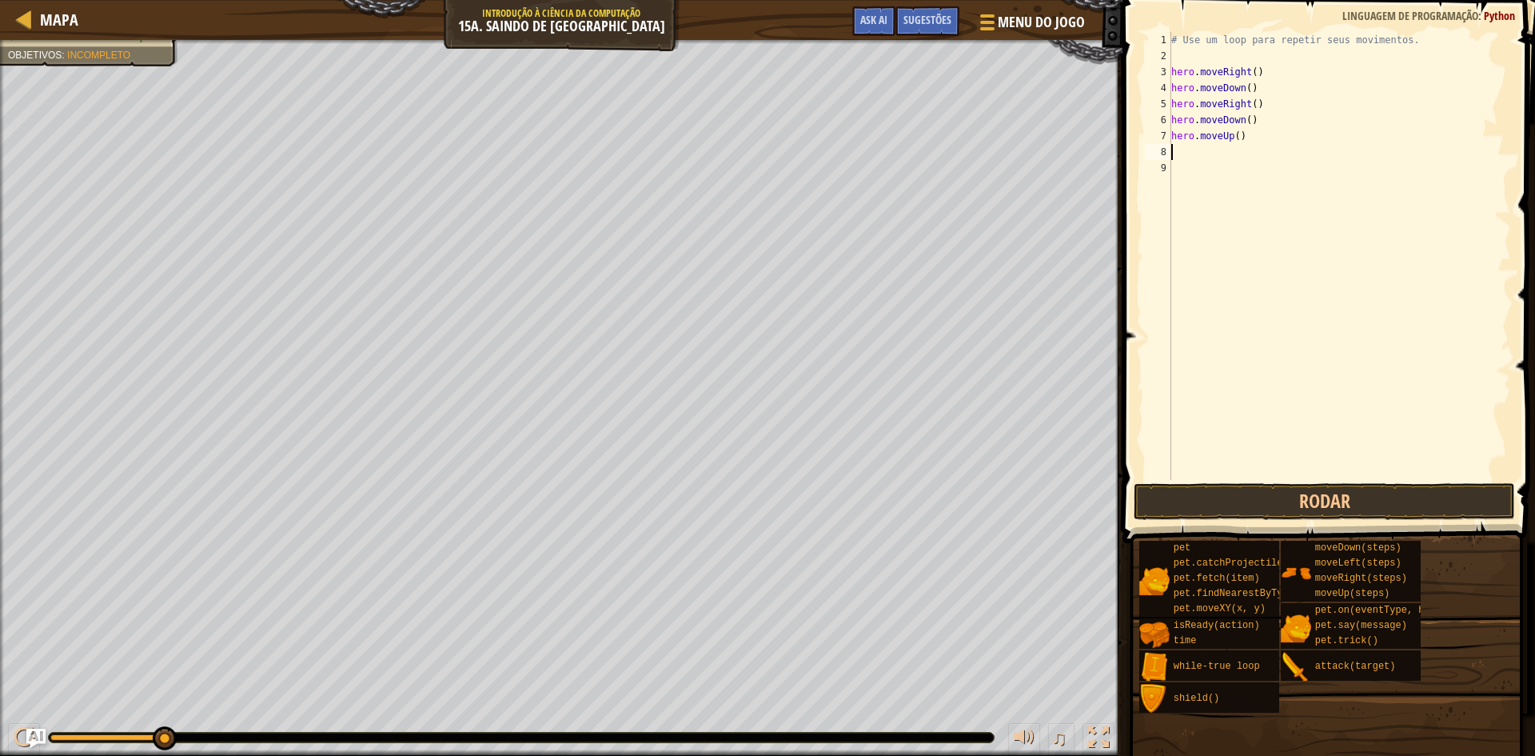
type textarea "w"
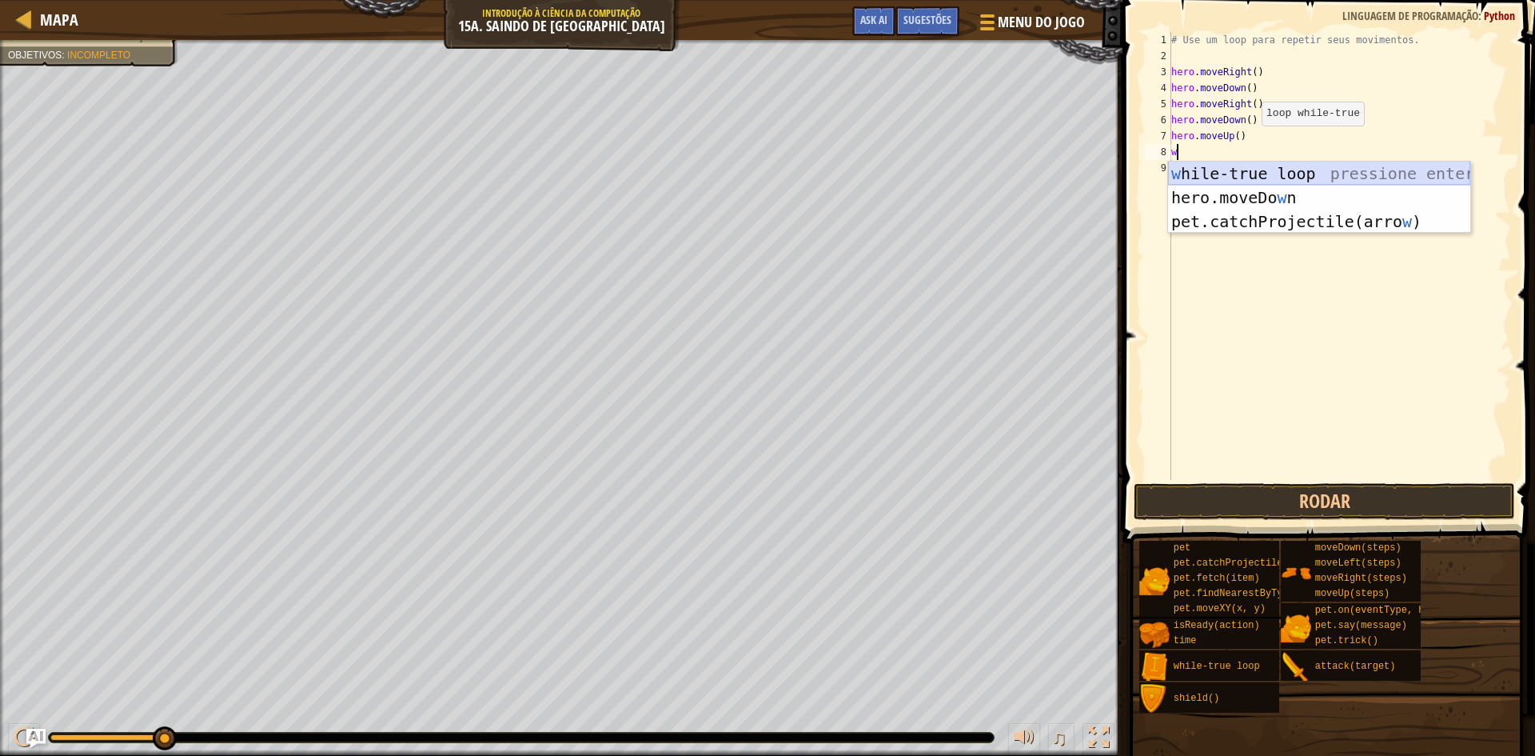
click at [1220, 170] on div "w hile-true loop pressione enter hero.moveDo w n pressione enter pet.catchProje…" at bounding box center [1319, 221] width 302 height 120
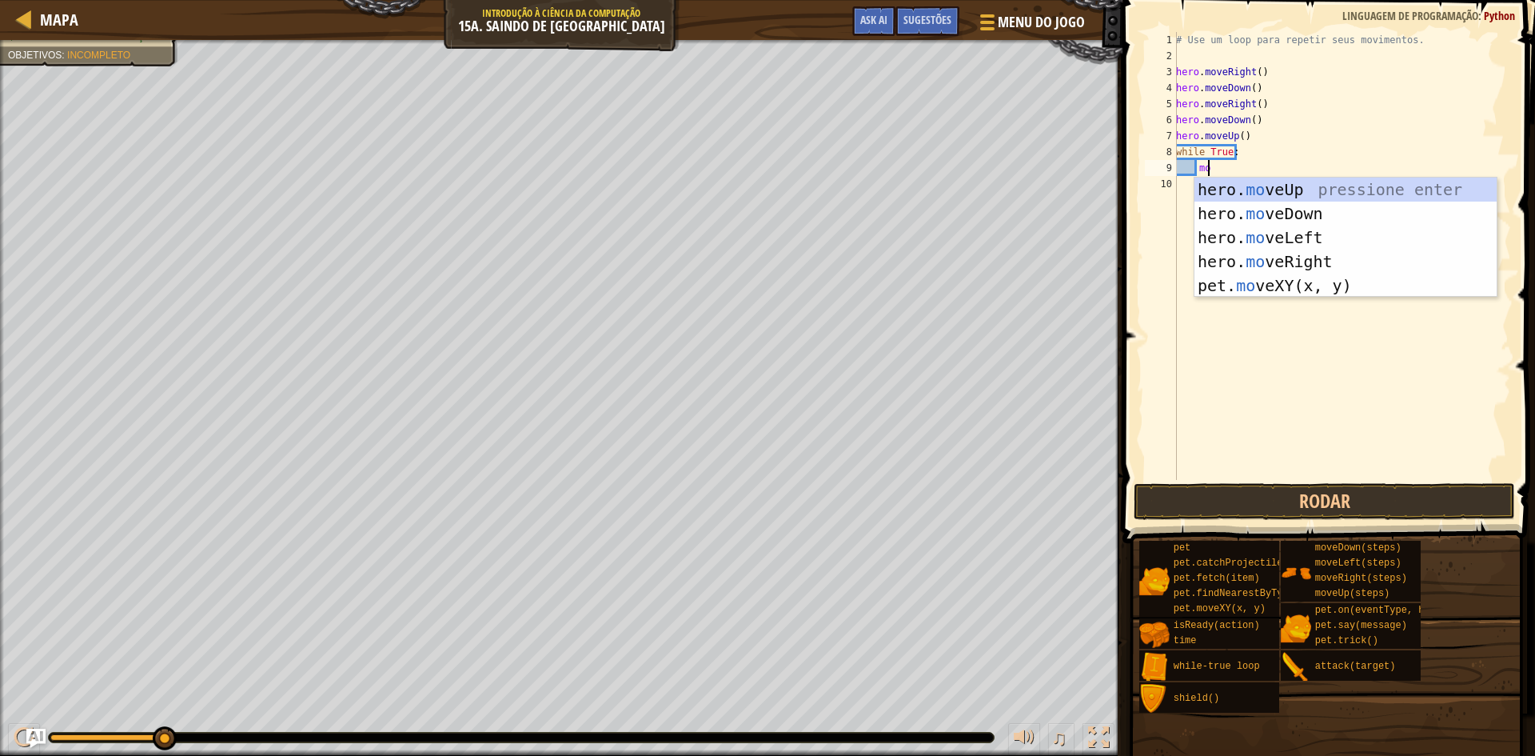
type textarea "mov"
click at [1240, 265] on div "hero. mov eUp pressione enter hero. mov eDown pressione enter hero. mov eLeft p…" at bounding box center [1345, 261] width 302 height 168
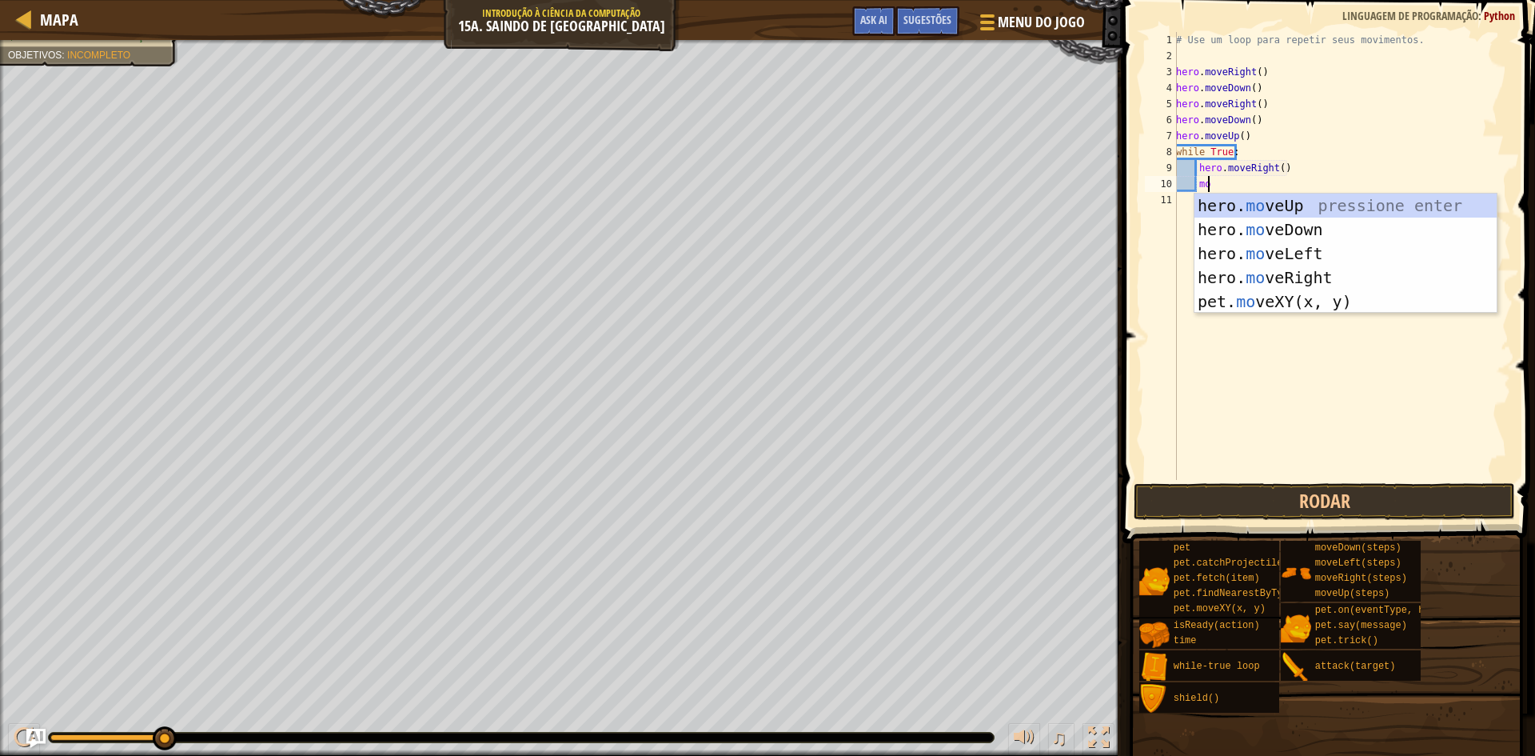
type textarea "mov"
click at [1243, 206] on div "hero. mov eUp pressione enter hero. mov eDown pressione enter hero. mov eLeft p…" at bounding box center [1345, 277] width 302 height 168
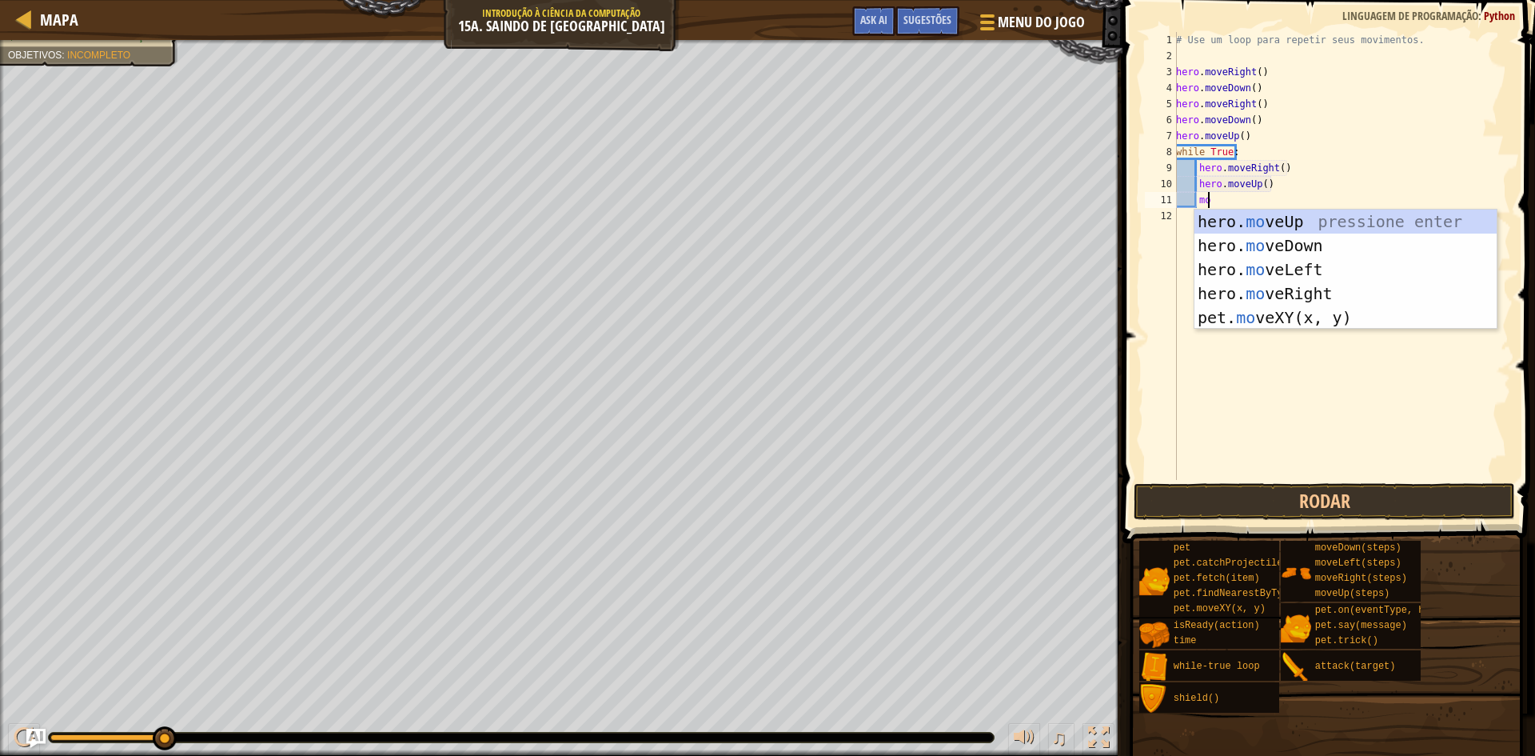
type textarea "mov"
click at [1250, 286] on div "hero. mov eUp pressione enter hero. mov eDown pressione enter hero. mov eLeft p…" at bounding box center [1345, 293] width 302 height 168
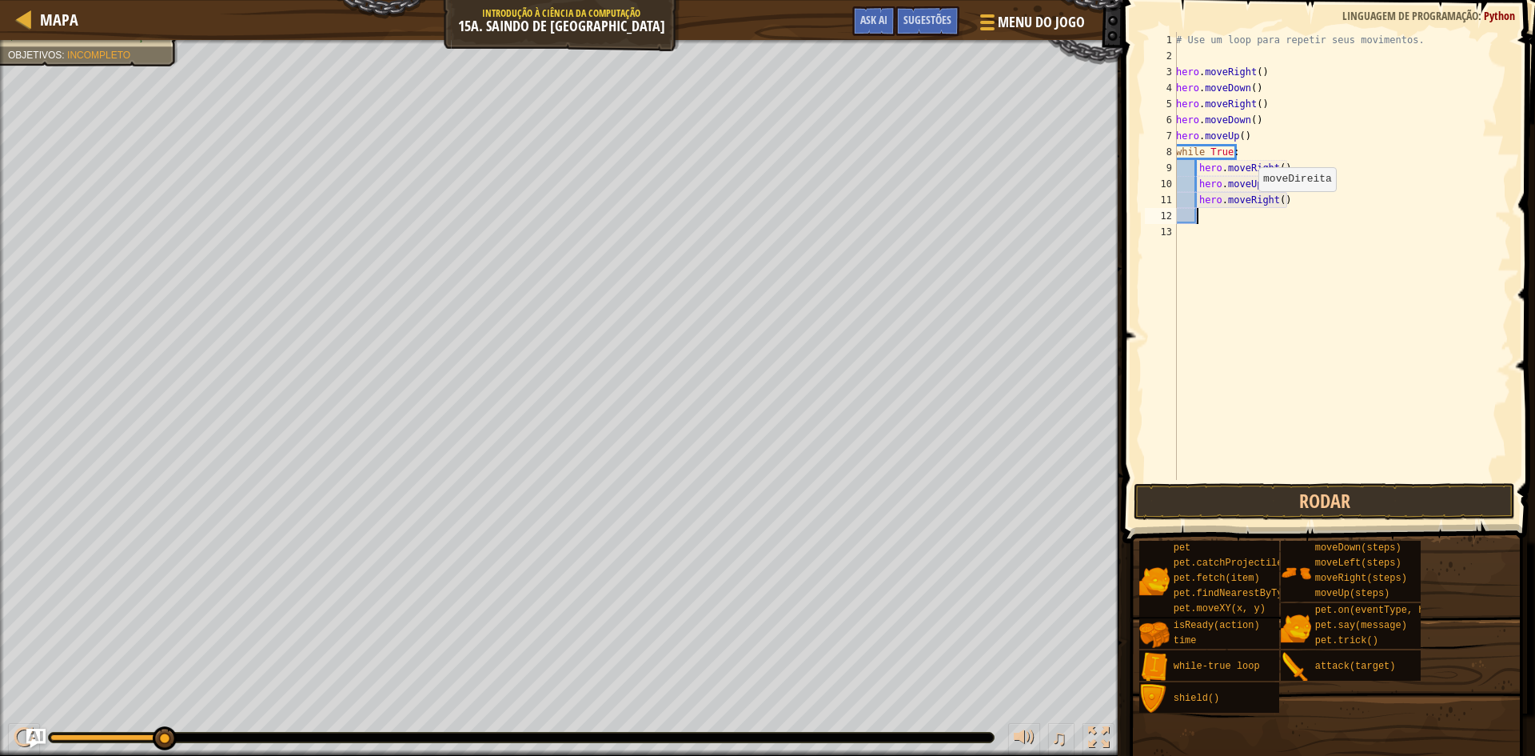
scroll to position [7, 1]
click at [1307, 492] on button "Rodar" at bounding box center [1324, 501] width 381 height 37
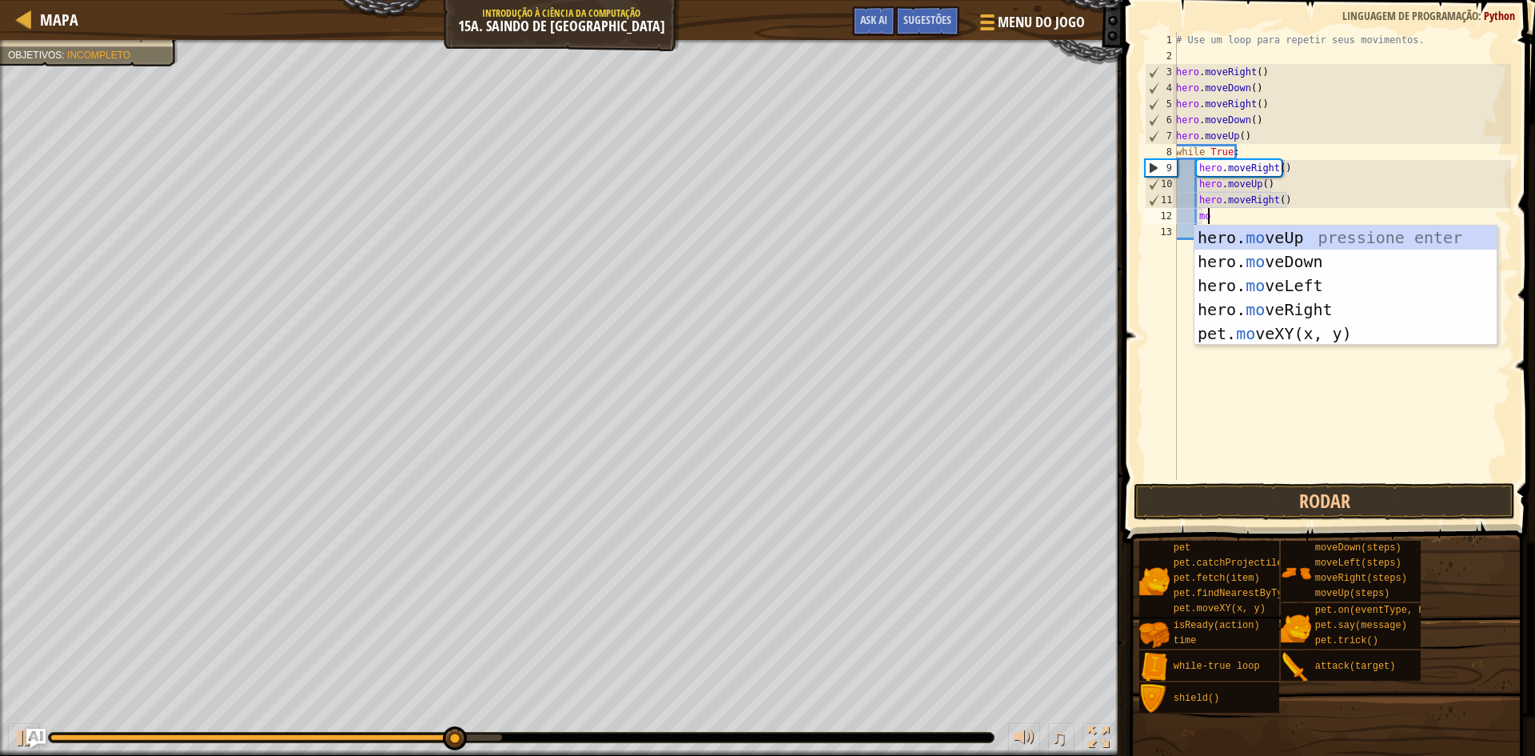
scroll to position [7, 2]
type textarea "move"
click at [1271, 254] on div "hero. move Up pressione enter hero. move Down pressione enter hero. move Left p…" at bounding box center [1345, 309] width 302 height 168
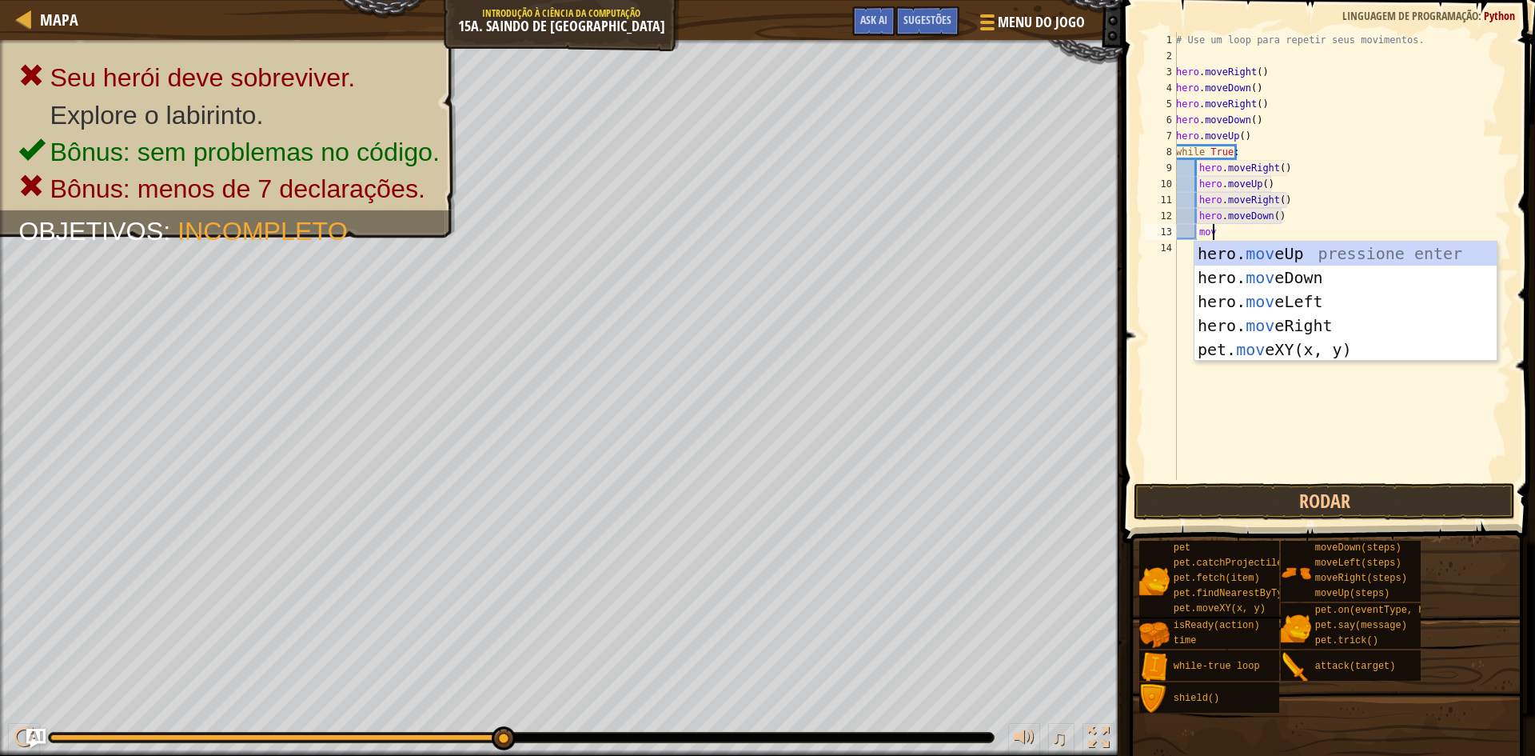
type textarea "move"
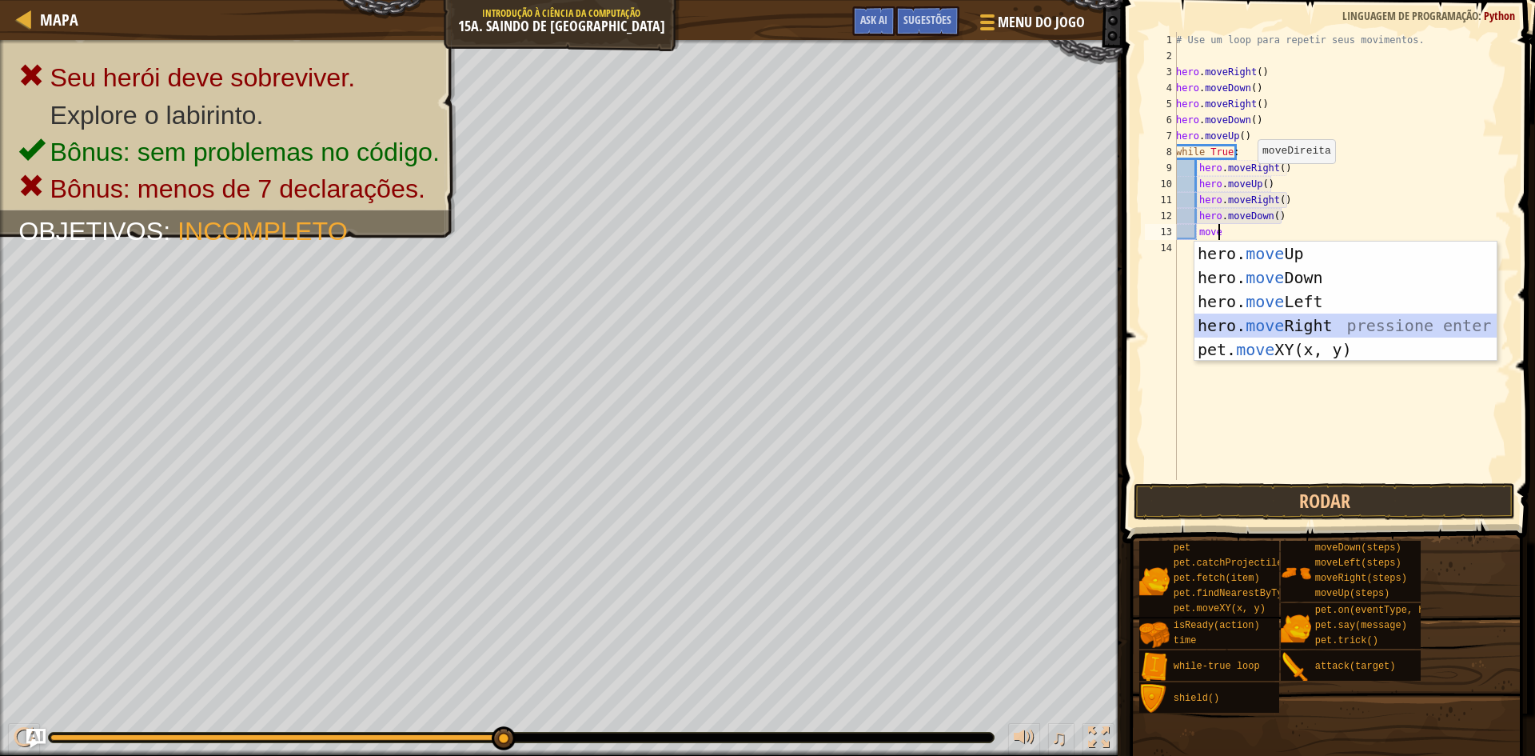
click at [1222, 321] on div "hero. move Up pressione enter hero. move Down pressione enter hero. move Left p…" at bounding box center [1345, 325] width 302 height 168
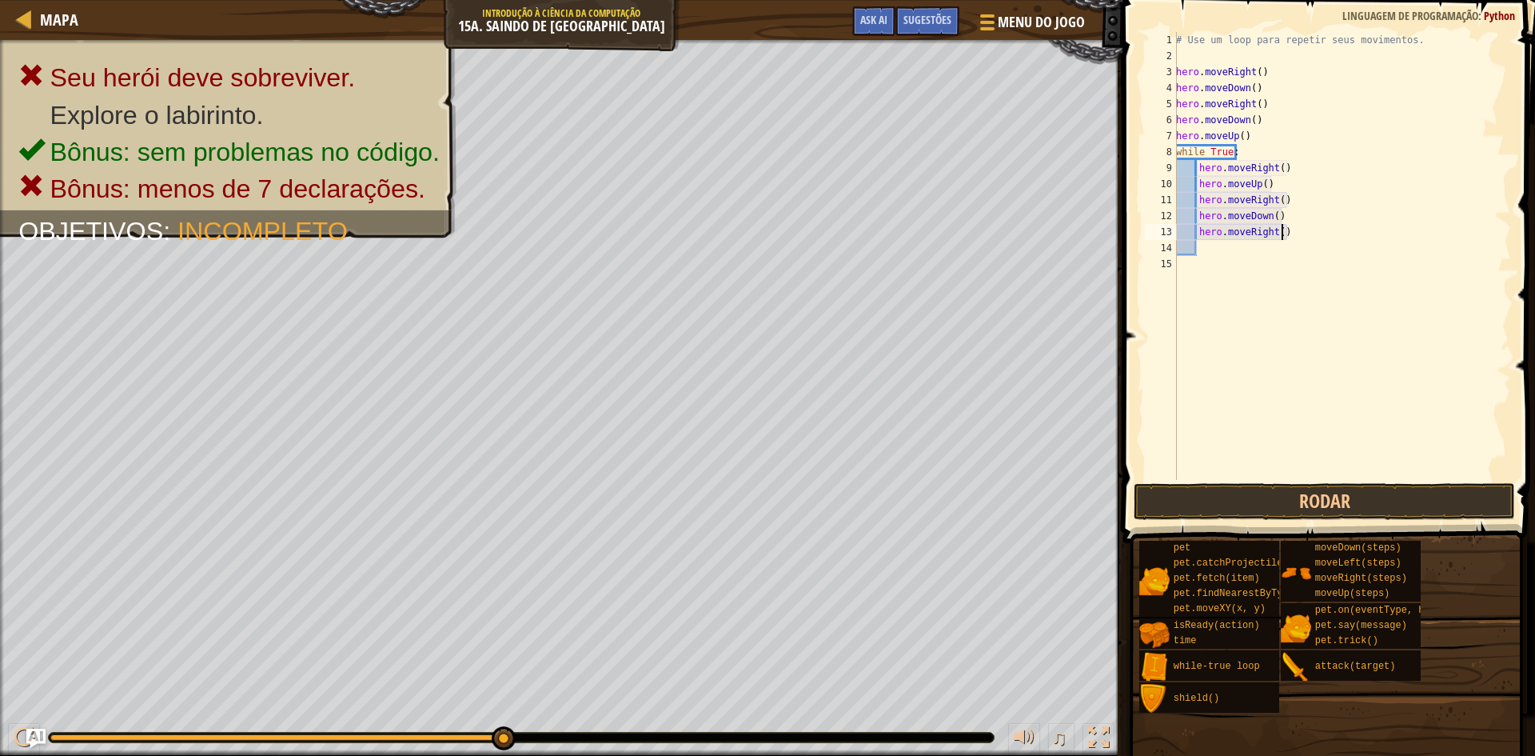
click at [1290, 233] on div "# Use um loop para repetir seus movimentos. hero . moveRight ( ) hero . moveDow…" at bounding box center [1342, 272] width 338 height 480
type textarea "hero.moveRight(2)"
click at [1305, 496] on button "Rodar" at bounding box center [1324, 501] width 381 height 37
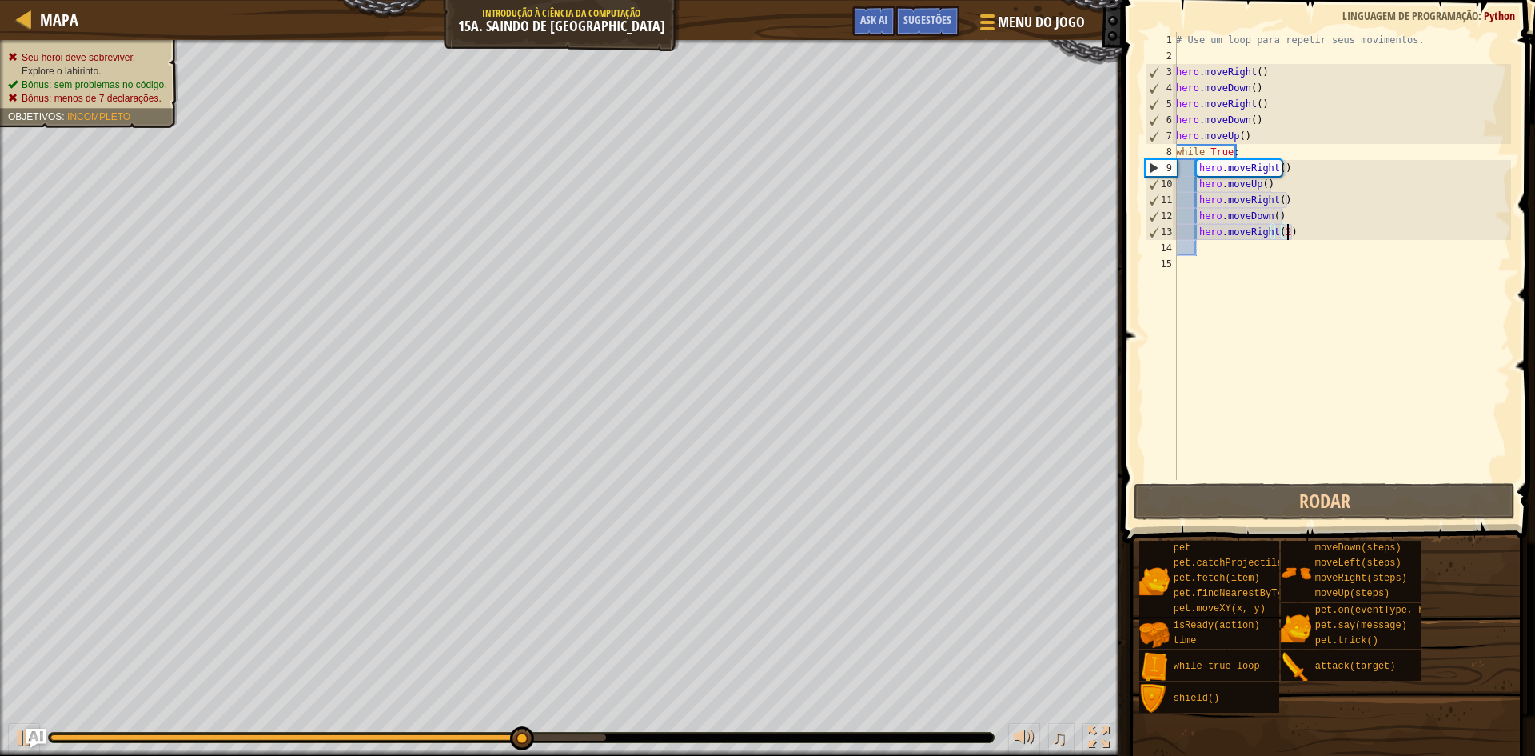
click at [122, 63] on ul "Seu herói deve sobreviver. Explore o labirinto. Bônus: sem problemas no código.…" at bounding box center [89, 78] width 162 height 55
click at [118, 114] on span "Incompleto" at bounding box center [98, 116] width 63 height 11
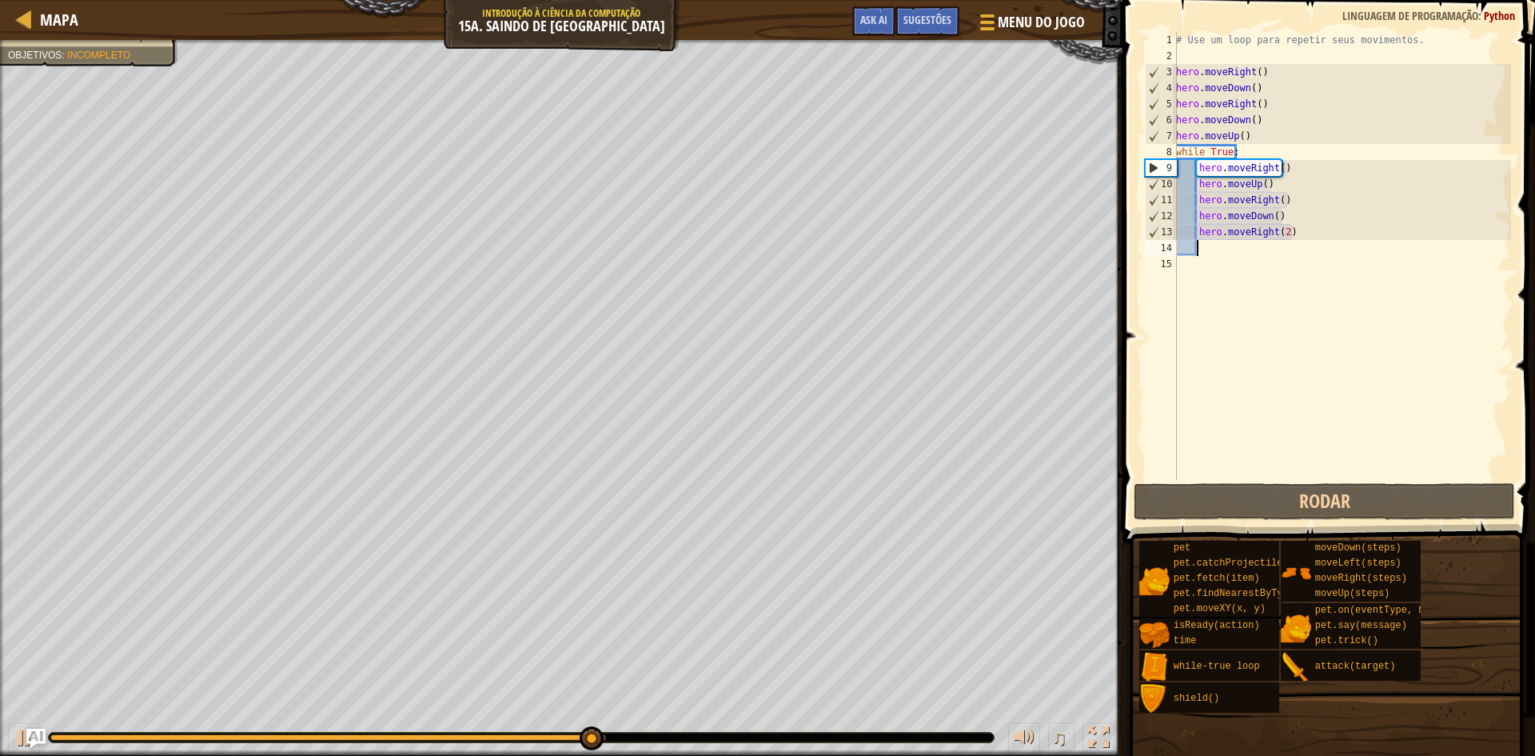
click at [1209, 252] on div "# Use um loop para repetir seus movimentos. hero . moveRight ( ) hero . moveDow…" at bounding box center [1342, 272] width 338 height 480
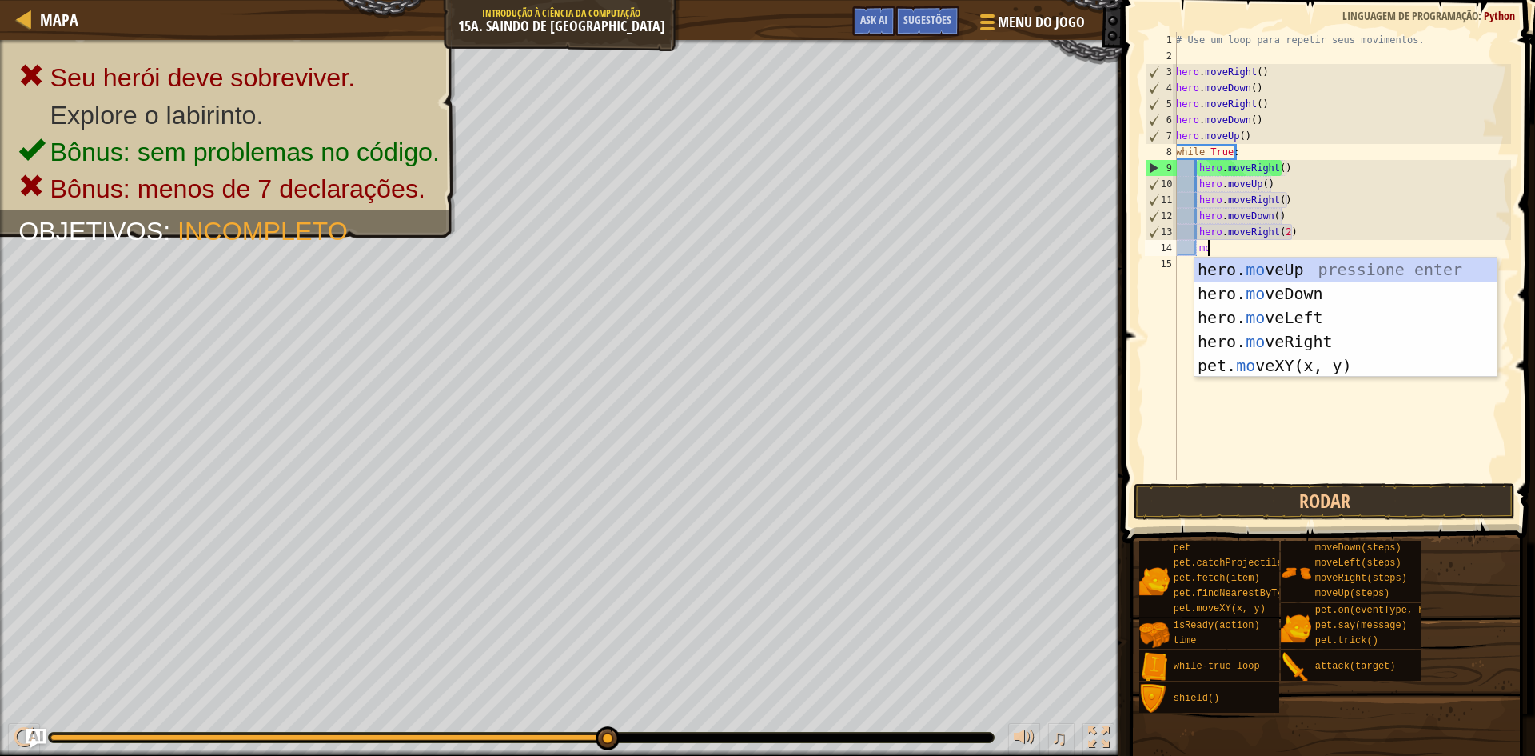
type textarea "moe"
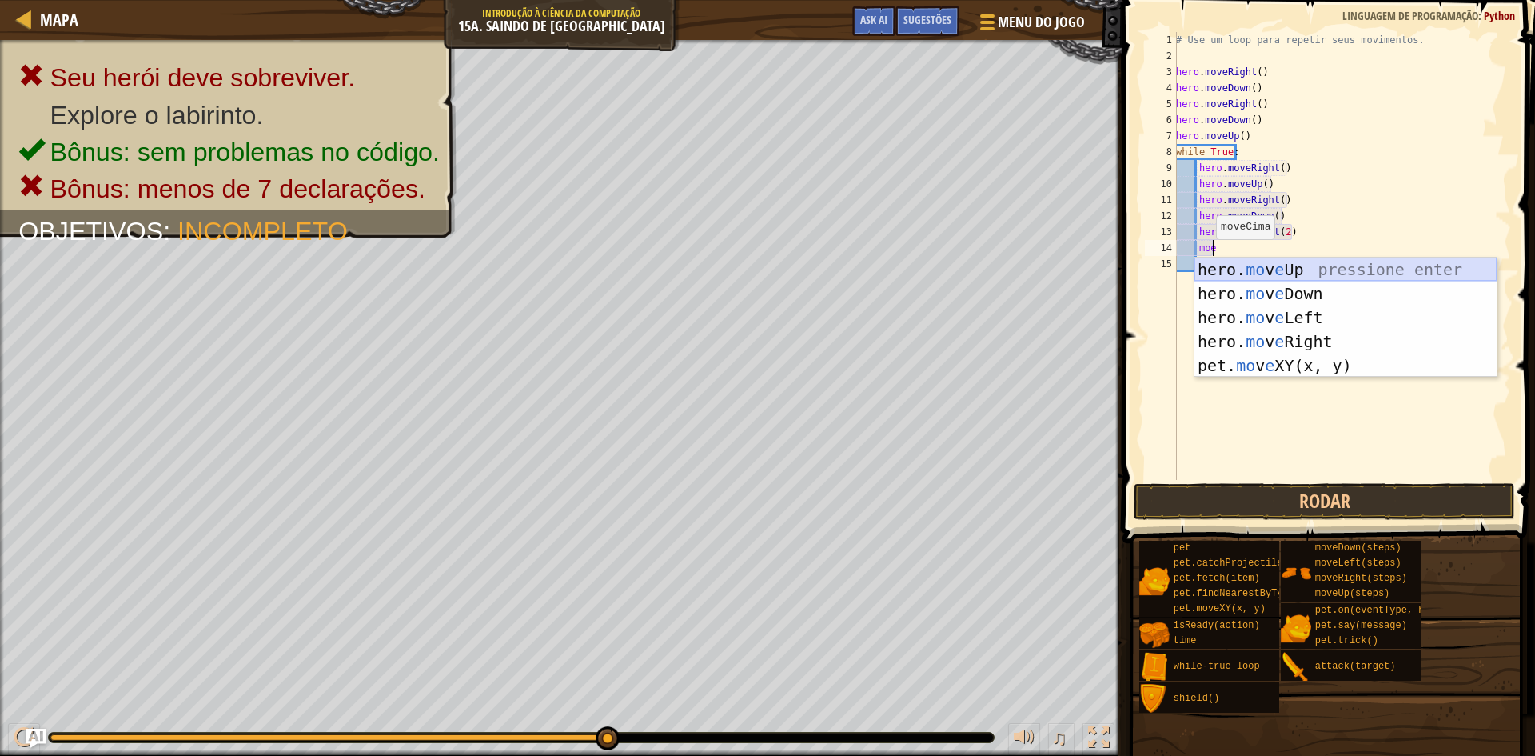
click at [1212, 269] on div "hero. mo v e Up pressione enter hero. mo v e Down pressione enter hero. mo v e …" at bounding box center [1345, 341] width 302 height 168
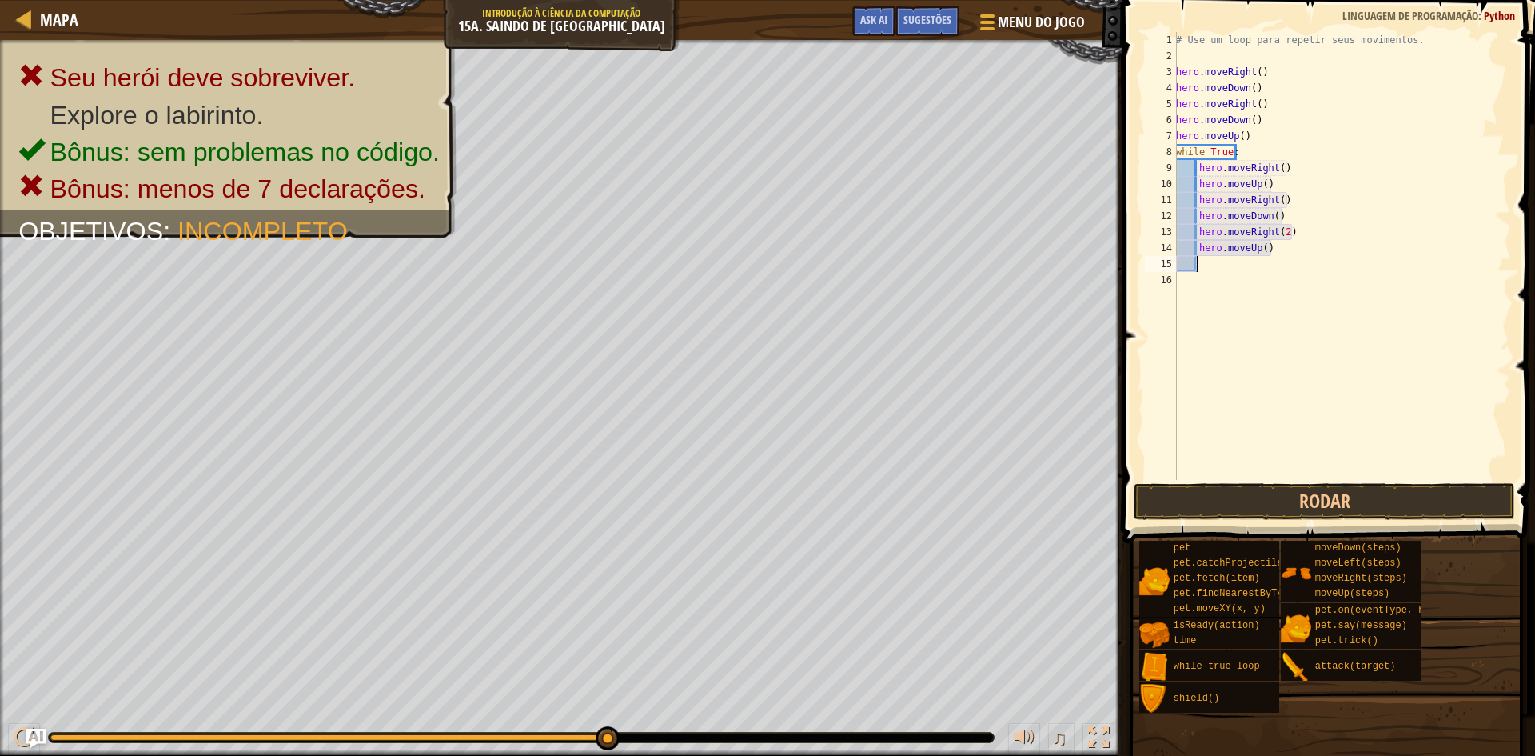
scroll to position [7, 2]
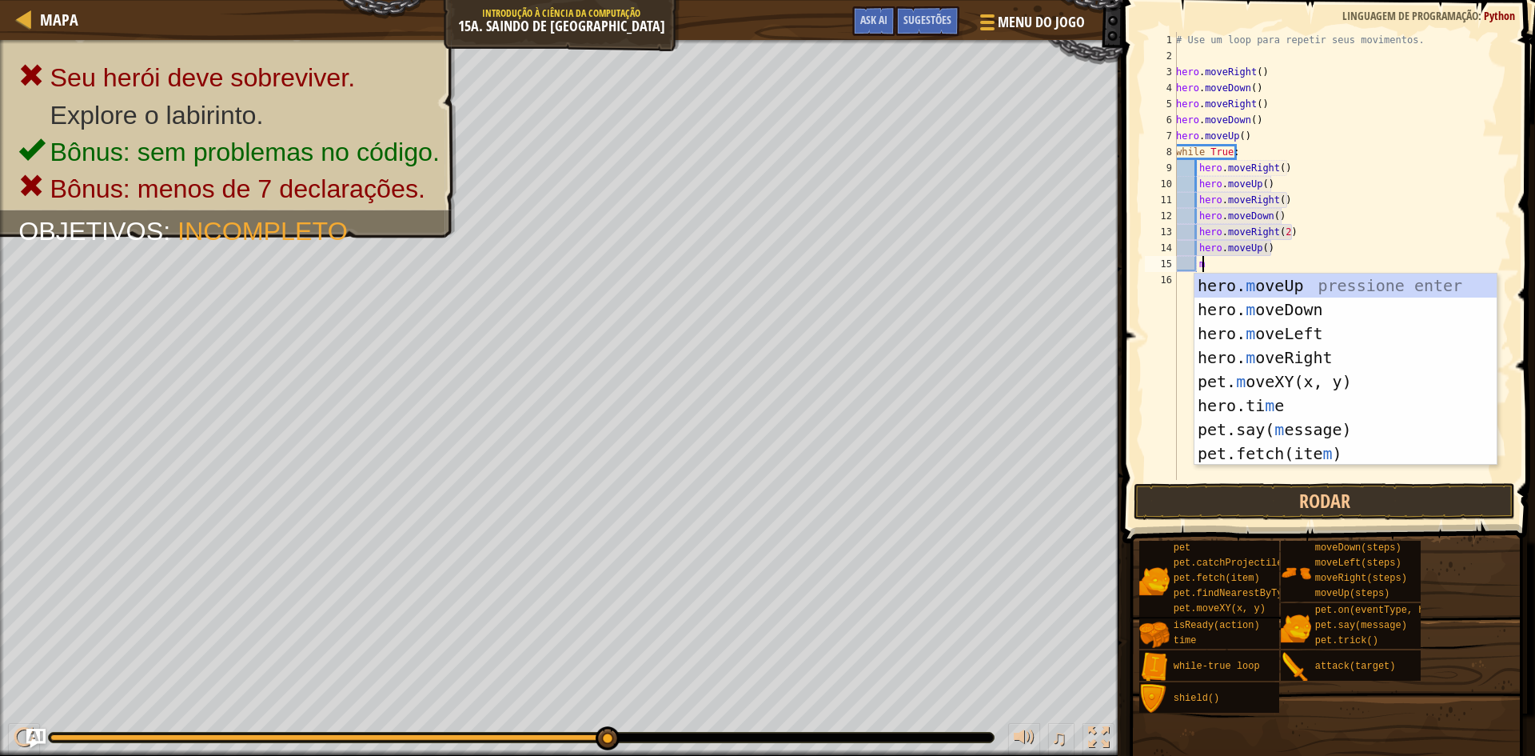
type textarea "mo"
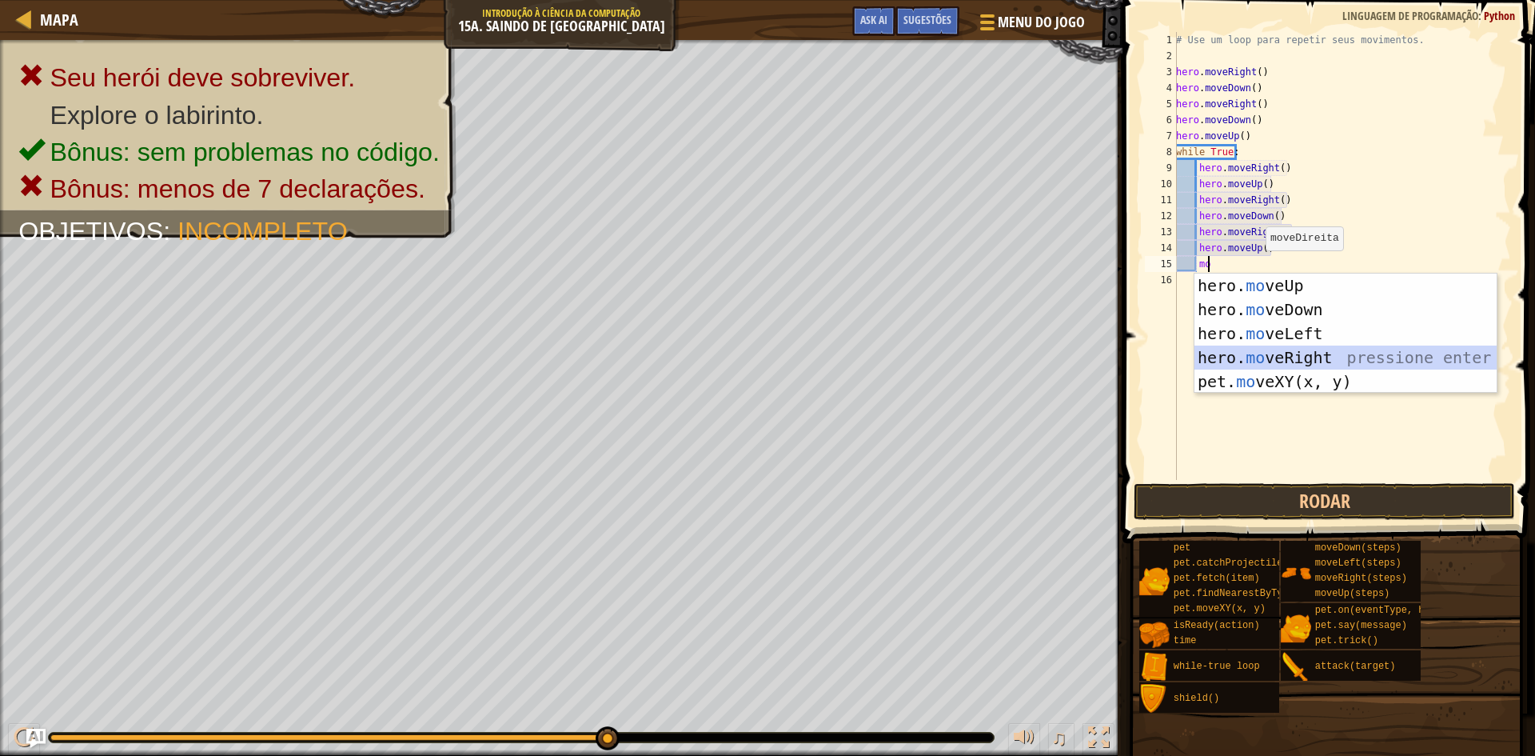
click at [1276, 354] on div "hero. mo veUp pressione enter hero. mo veDown pressione enter hero. mo veLeft p…" at bounding box center [1345, 357] width 302 height 168
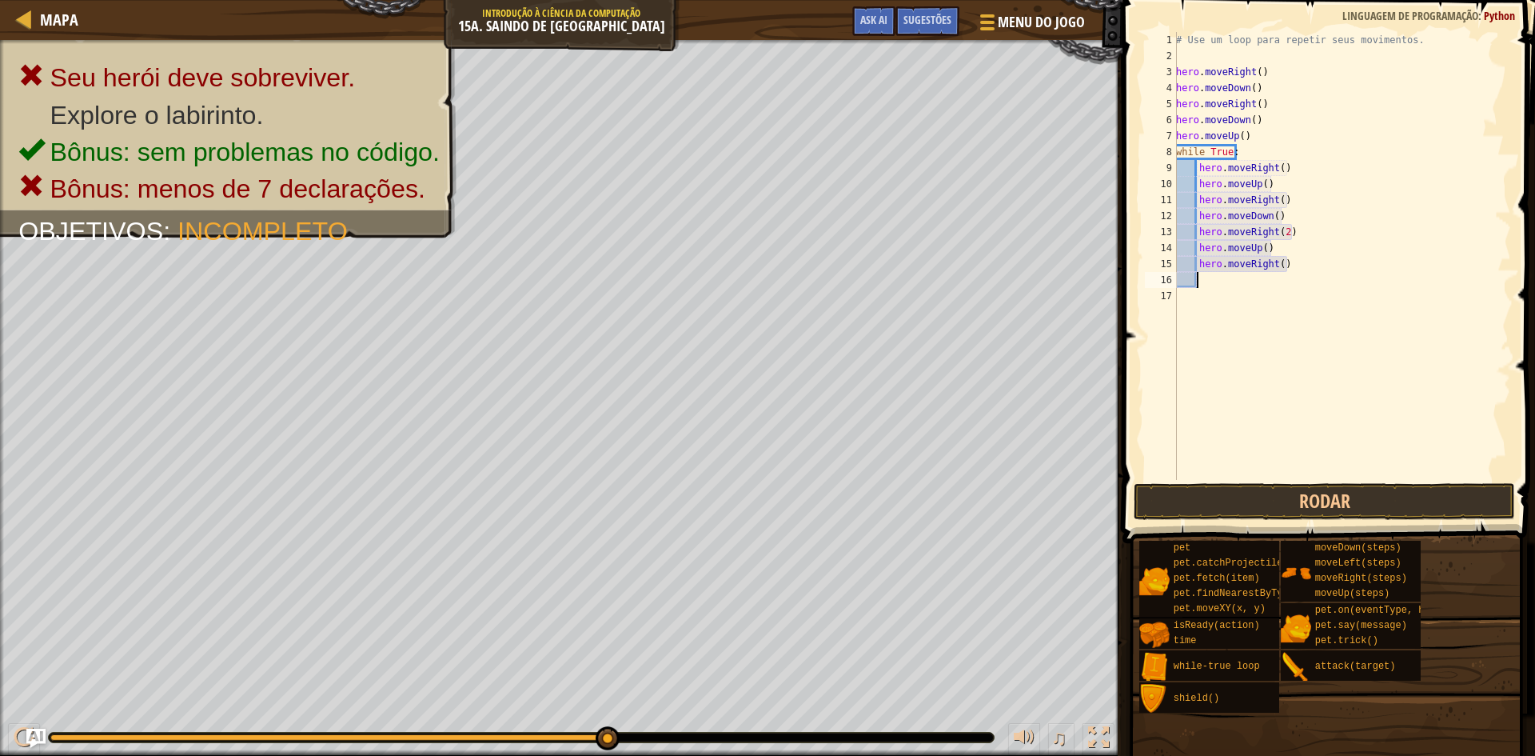
type textarea "mo"
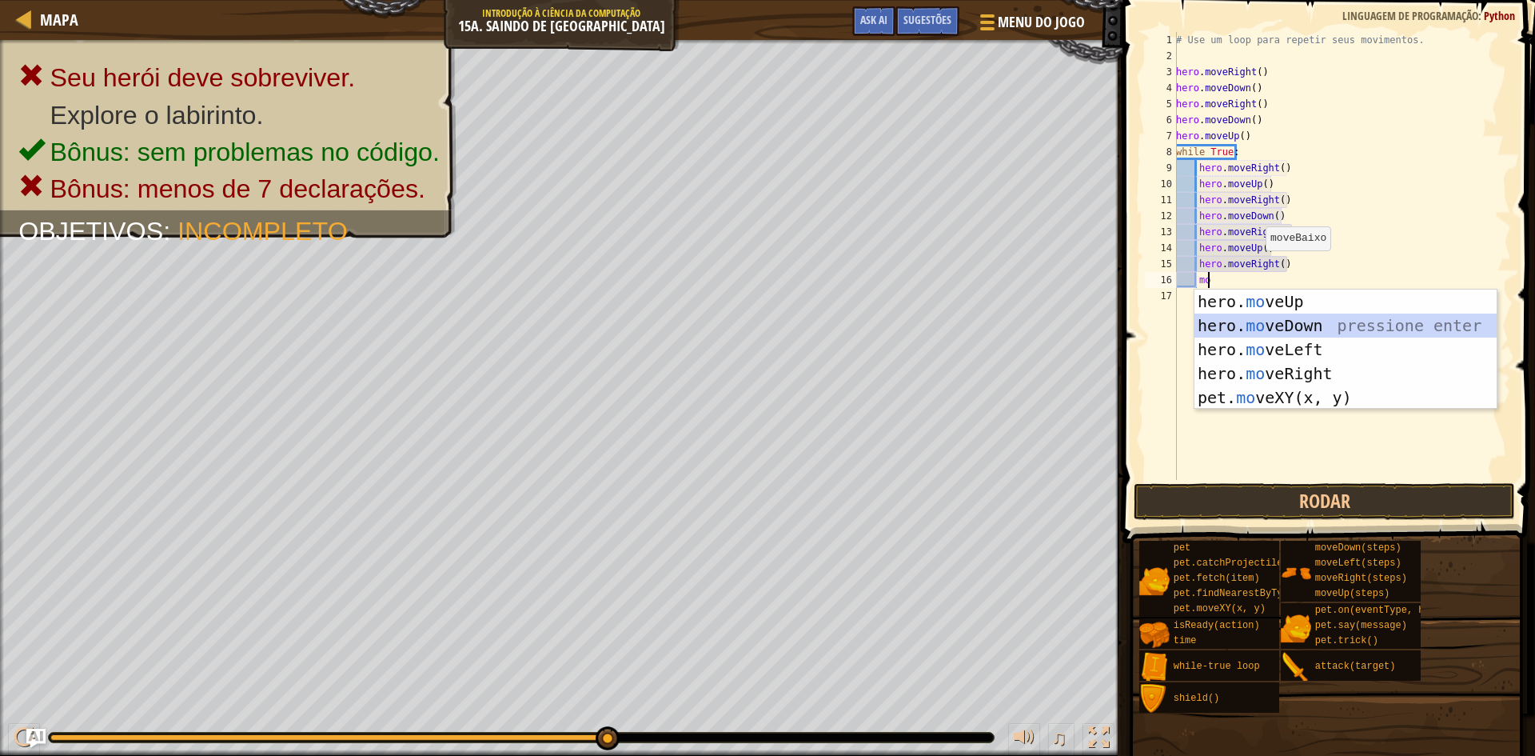
click at [1254, 327] on div "hero. mo veUp pressione enter hero. mo veDown pressione enter hero. mo veLeft p…" at bounding box center [1345, 373] width 302 height 168
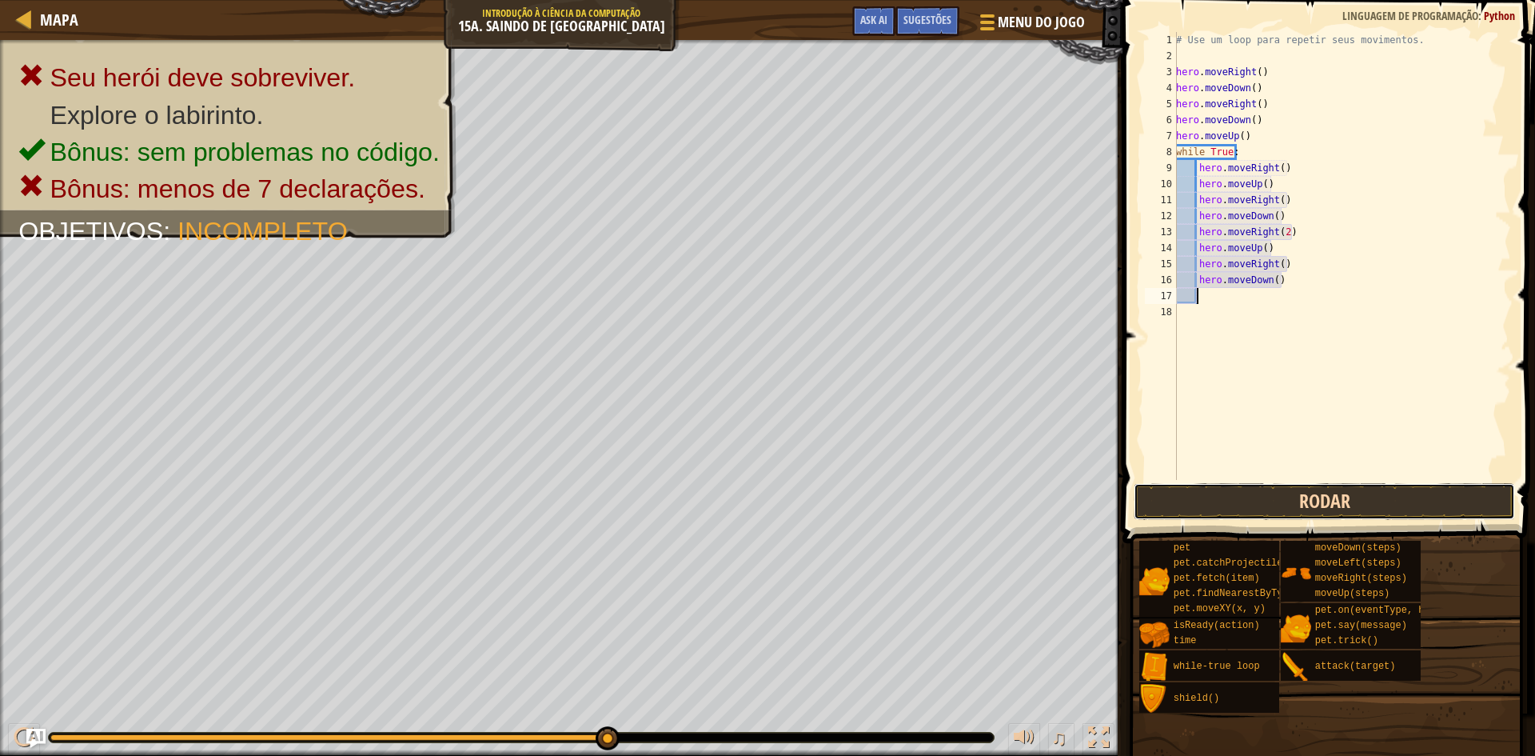
click at [1262, 500] on button "Rodar" at bounding box center [1324, 501] width 381 height 37
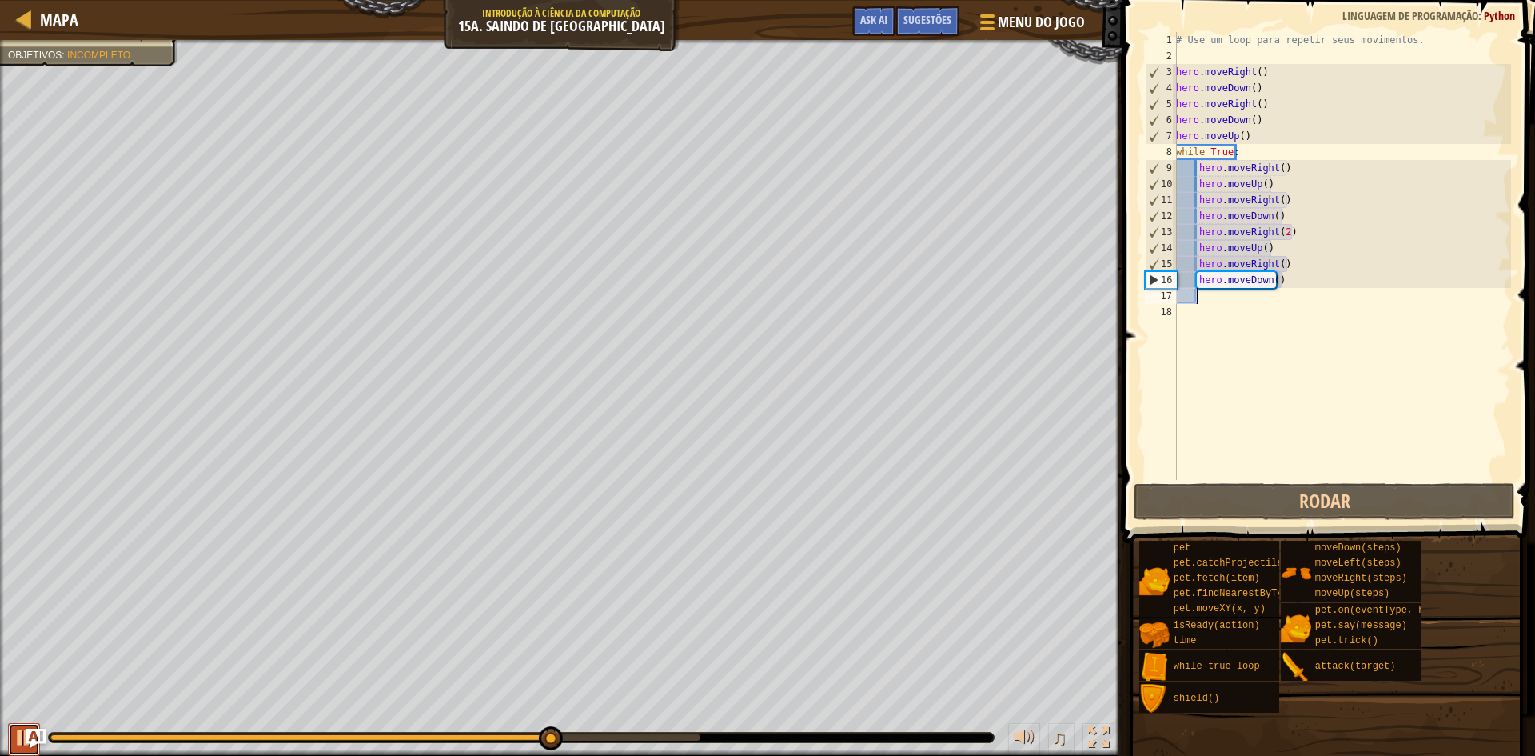
click at [9, 739] on button at bounding box center [24, 739] width 32 height 33
type textarea "m"
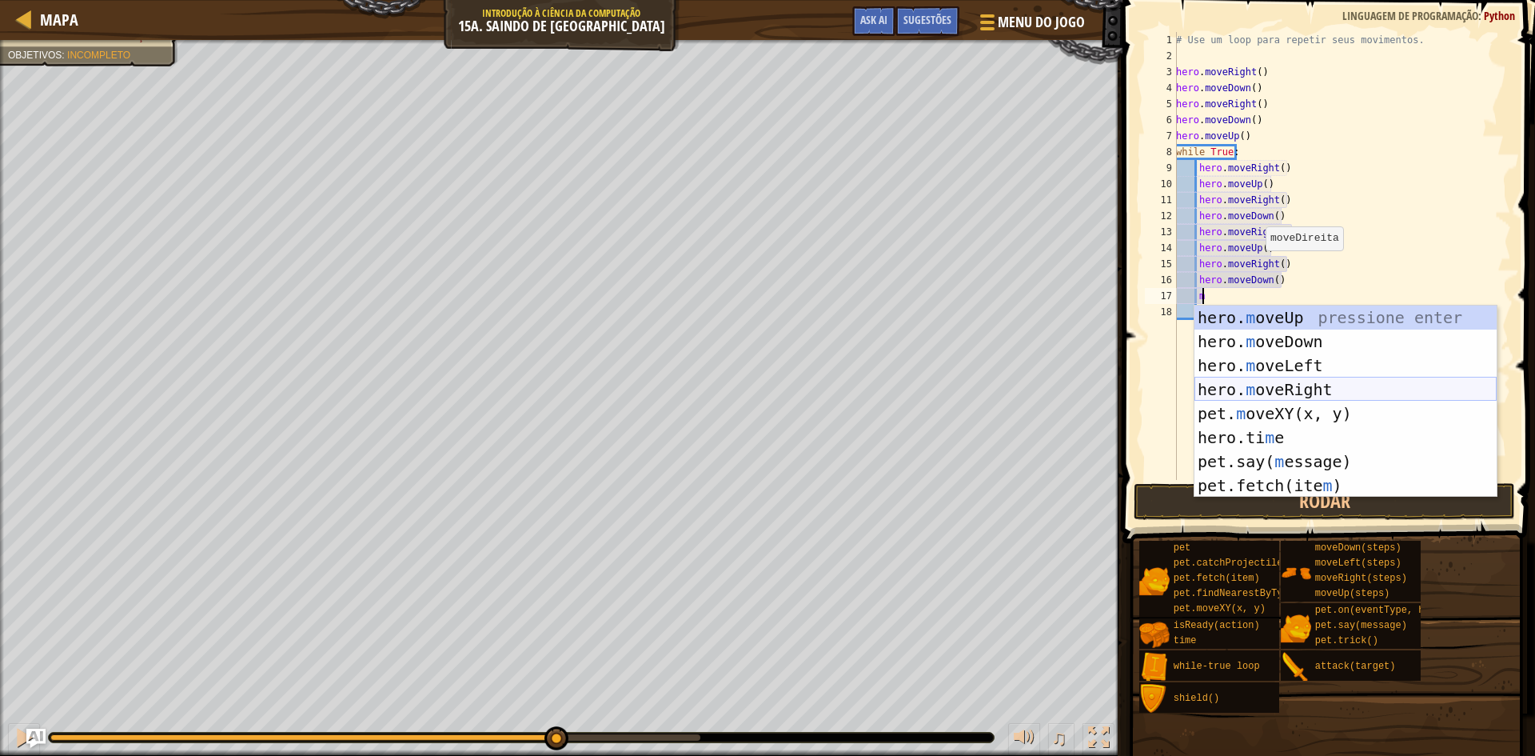
click at [1260, 388] on div "hero. m oveUp pressione enter hero. m oveDown pressione enter hero. m oveLeft p…" at bounding box center [1345, 425] width 302 height 240
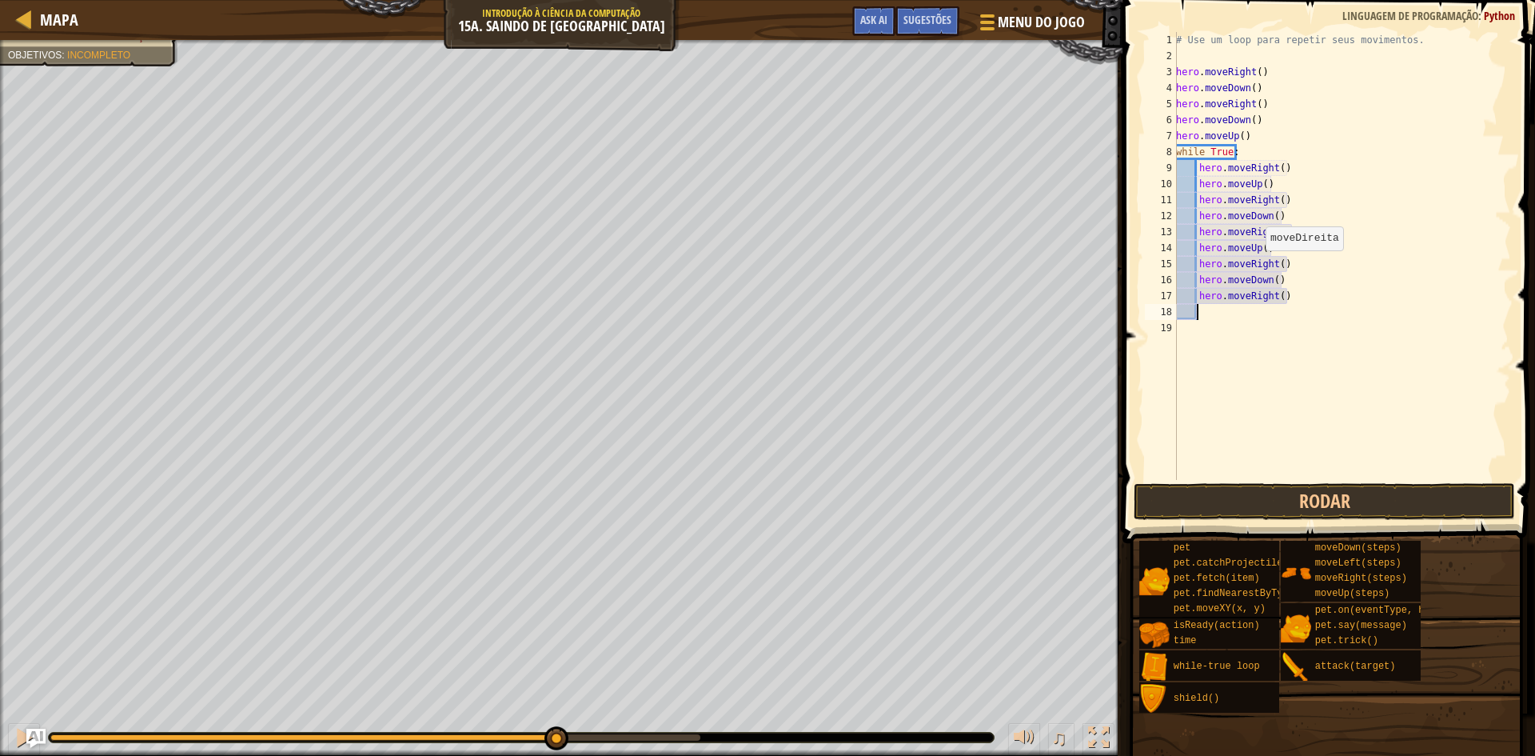
scroll to position [7, 1]
click at [1287, 299] on div "# Use um loop para repetir seus movimentos. hero . moveRight ( ) hero . moveDow…" at bounding box center [1342, 272] width 338 height 480
type textarea "hero.moveRight(2)"
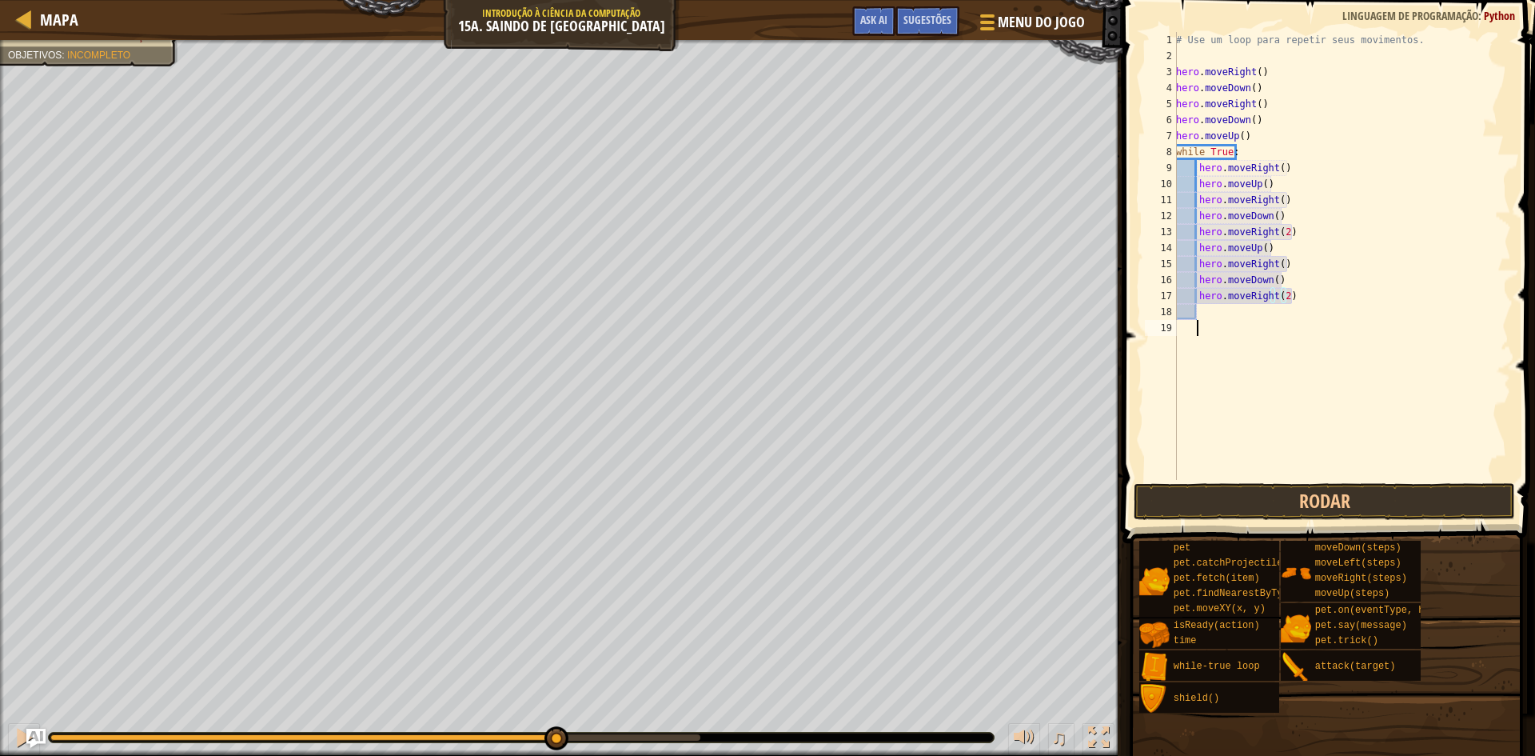
click at [1273, 322] on div "# Use um loop para repetir seus movimentos. hero . moveRight ( ) hero . moveDow…" at bounding box center [1342, 272] width 338 height 480
click at [1259, 307] on div "# Use um loop para repetir seus movimentos. hero . moveRight ( ) hero . moveDow…" at bounding box center [1342, 272] width 338 height 480
type textarea "m"
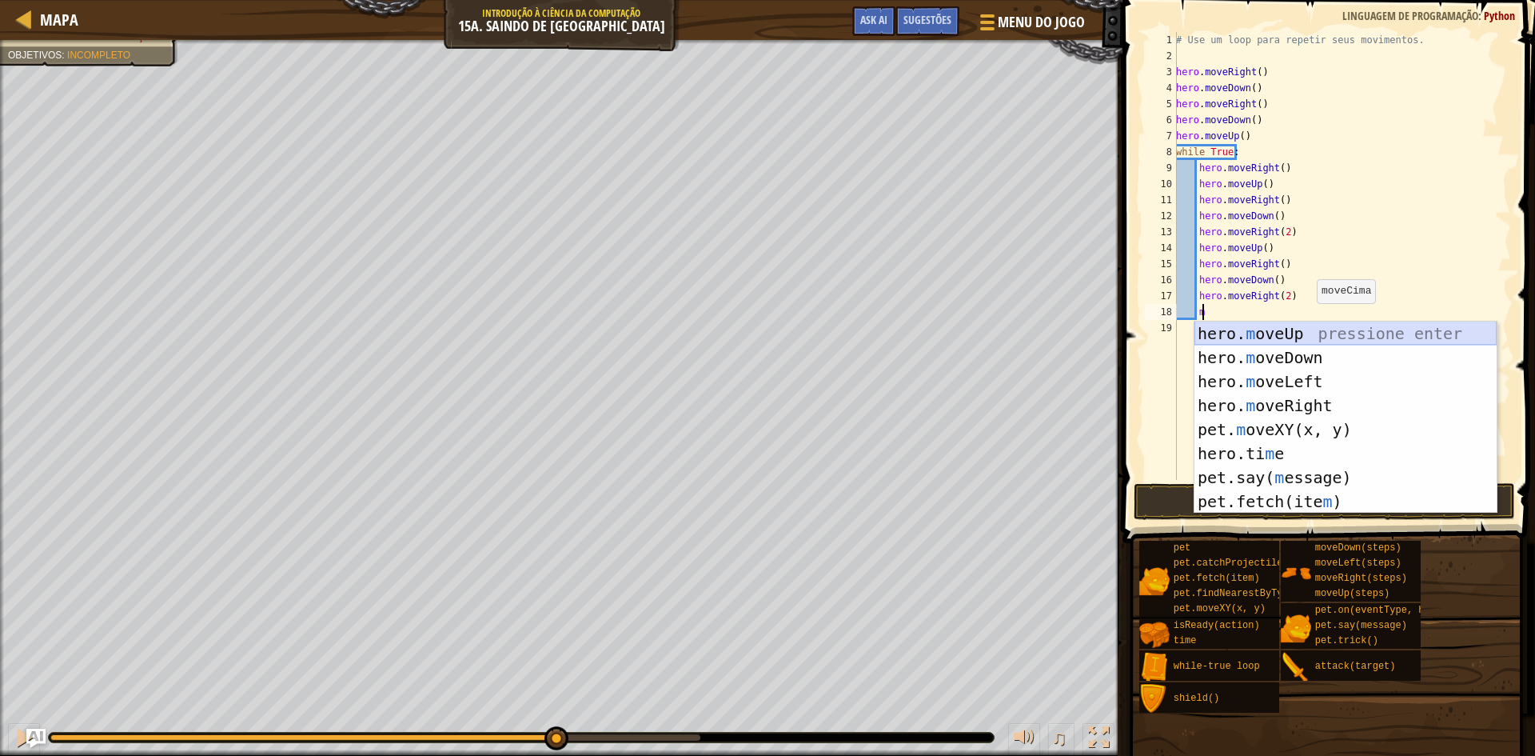
click at [1251, 330] on div "hero. m oveUp pressione enter hero. m oveDown pressione enter hero. m oveLeft p…" at bounding box center [1345, 441] width 302 height 240
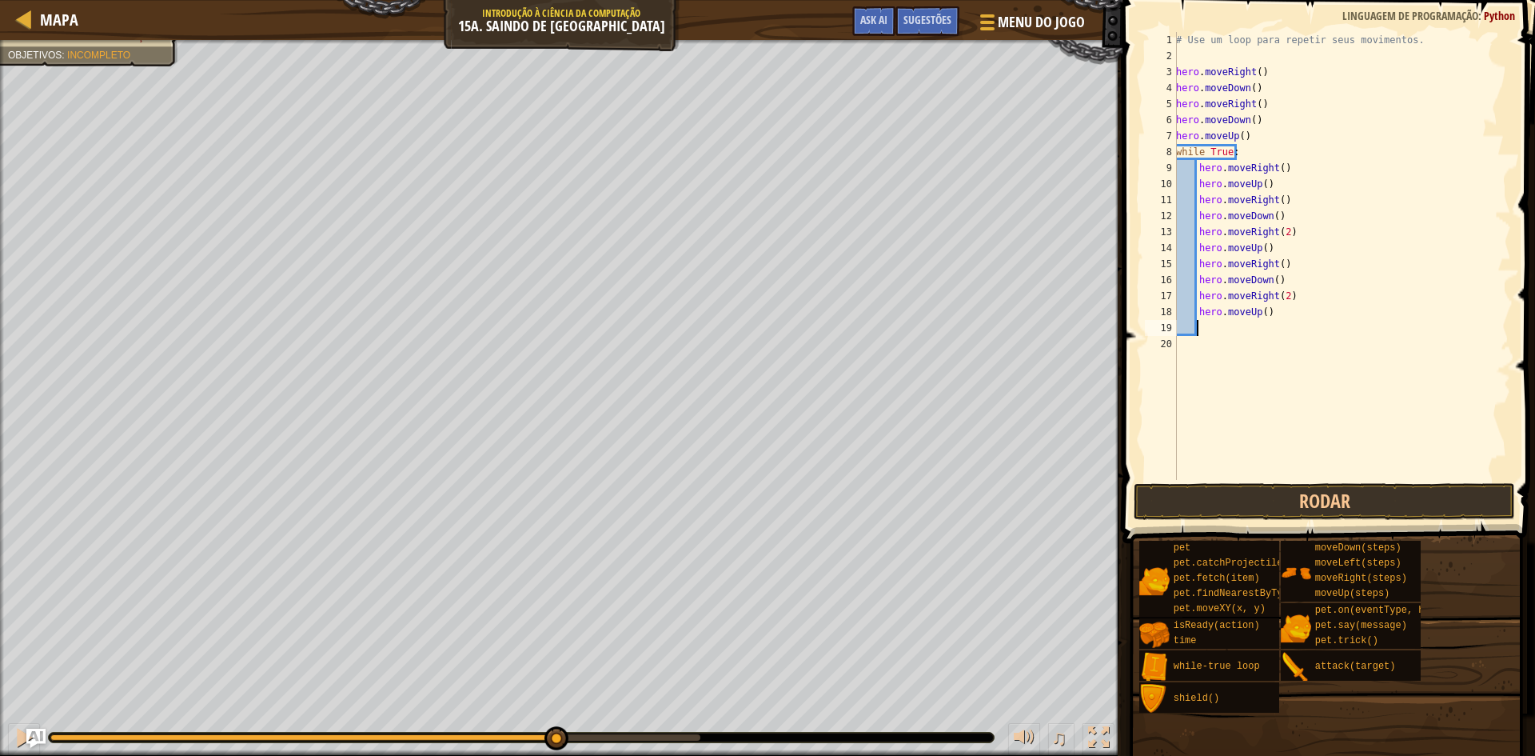
type textarea "m"
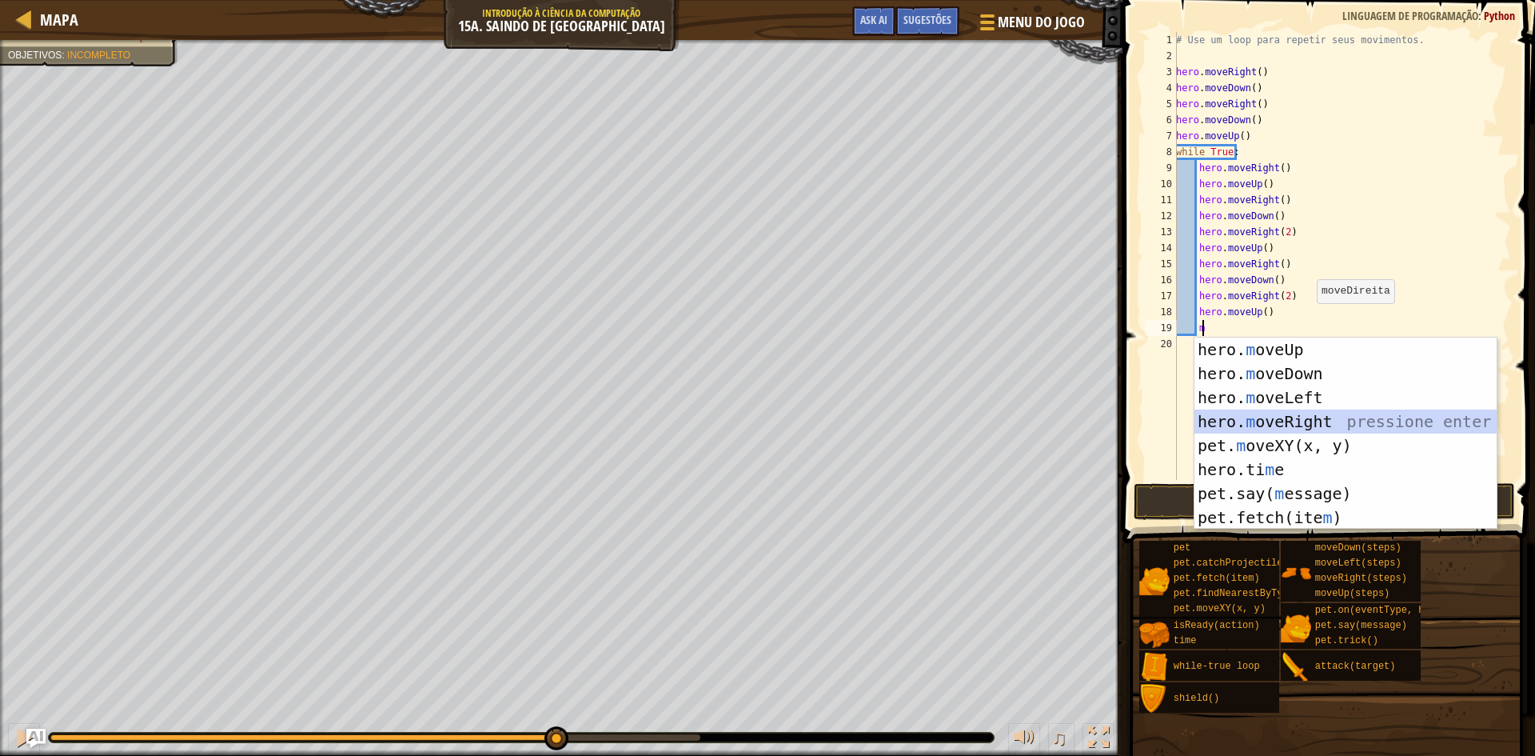
click at [1250, 421] on div "hero. m oveUp pressione enter hero. m oveDown pressione enter hero. m oveLeft p…" at bounding box center [1345, 457] width 302 height 240
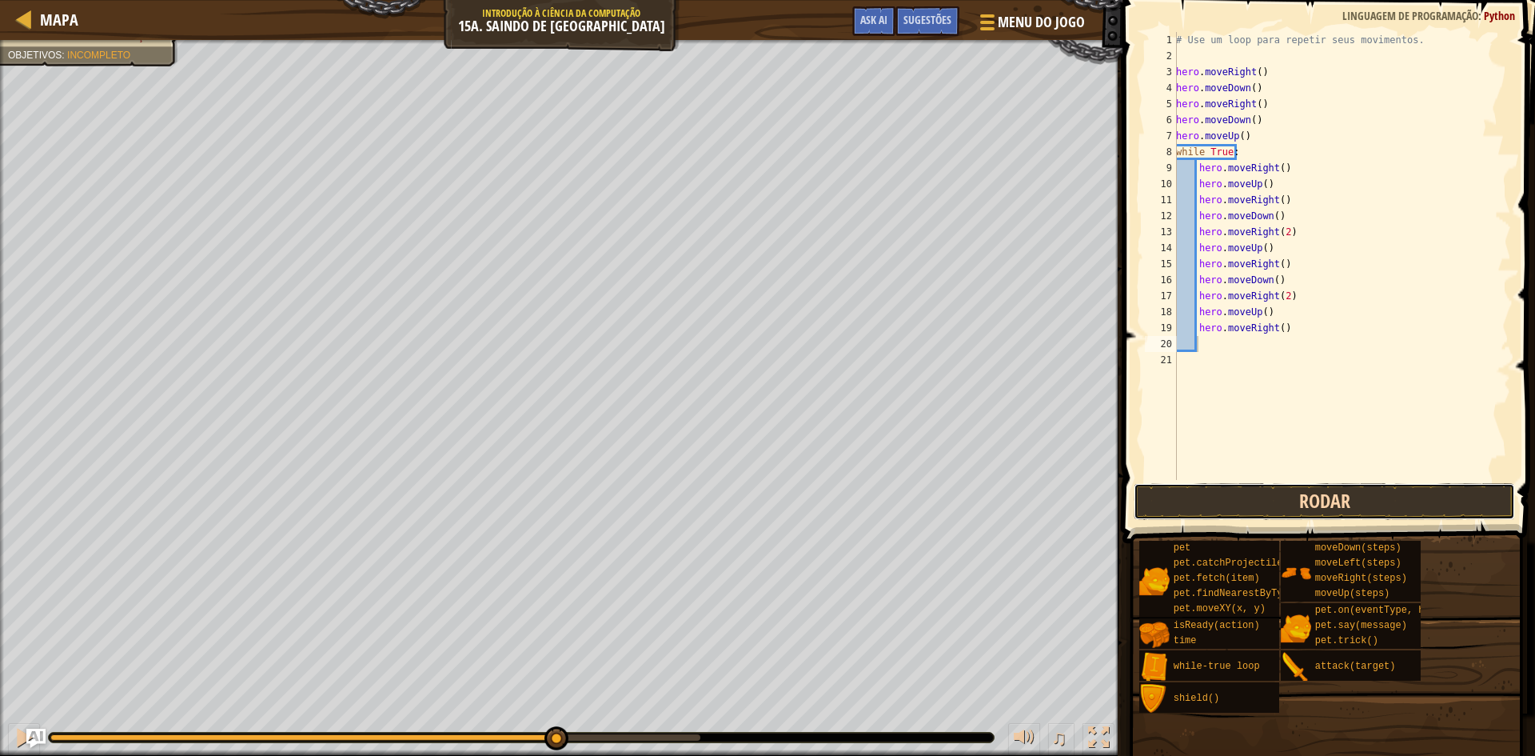
click at [1314, 500] on button "Rodar" at bounding box center [1324, 501] width 381 height 37
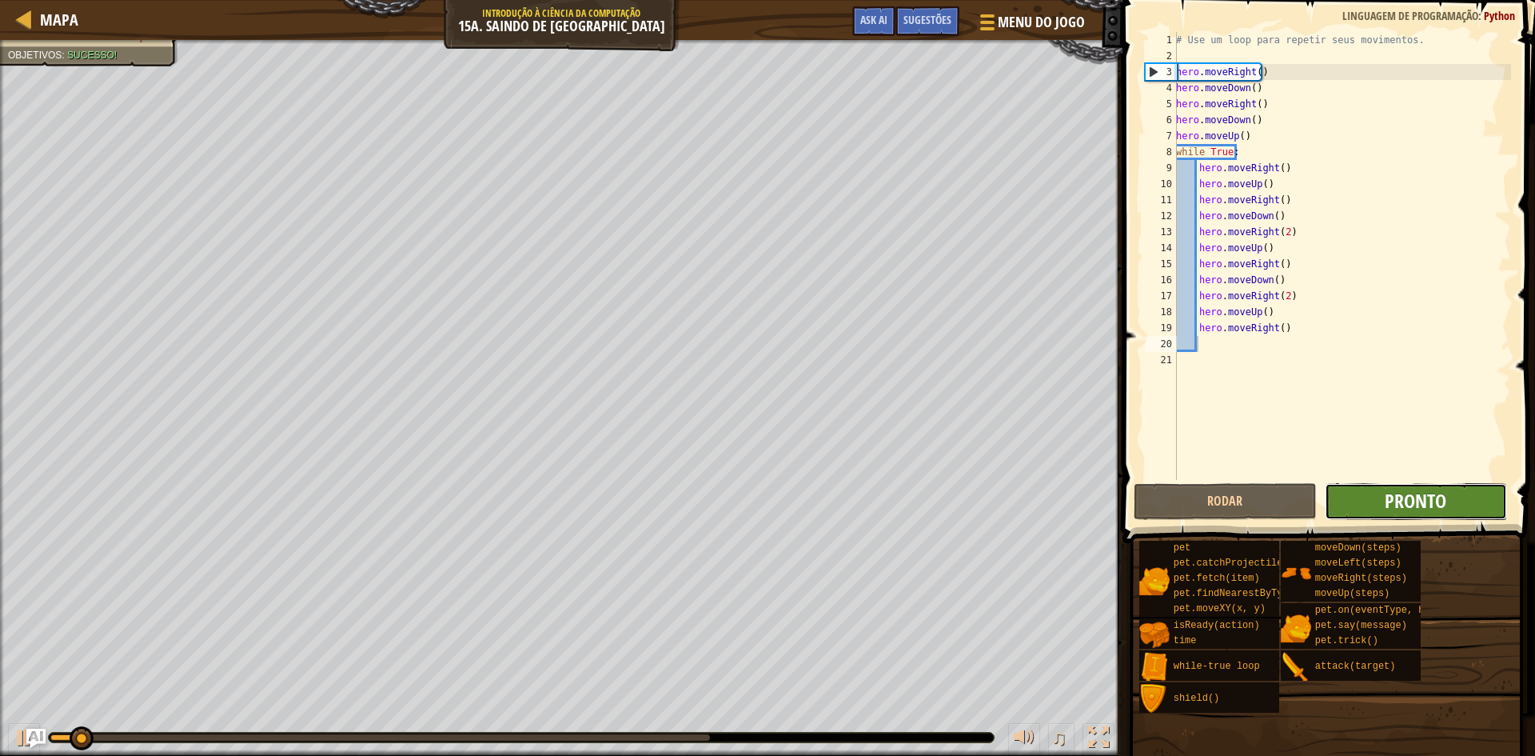
click at [1413, 496] on span "Pronto" at bounding box center [1416, 501] width 62 height 26
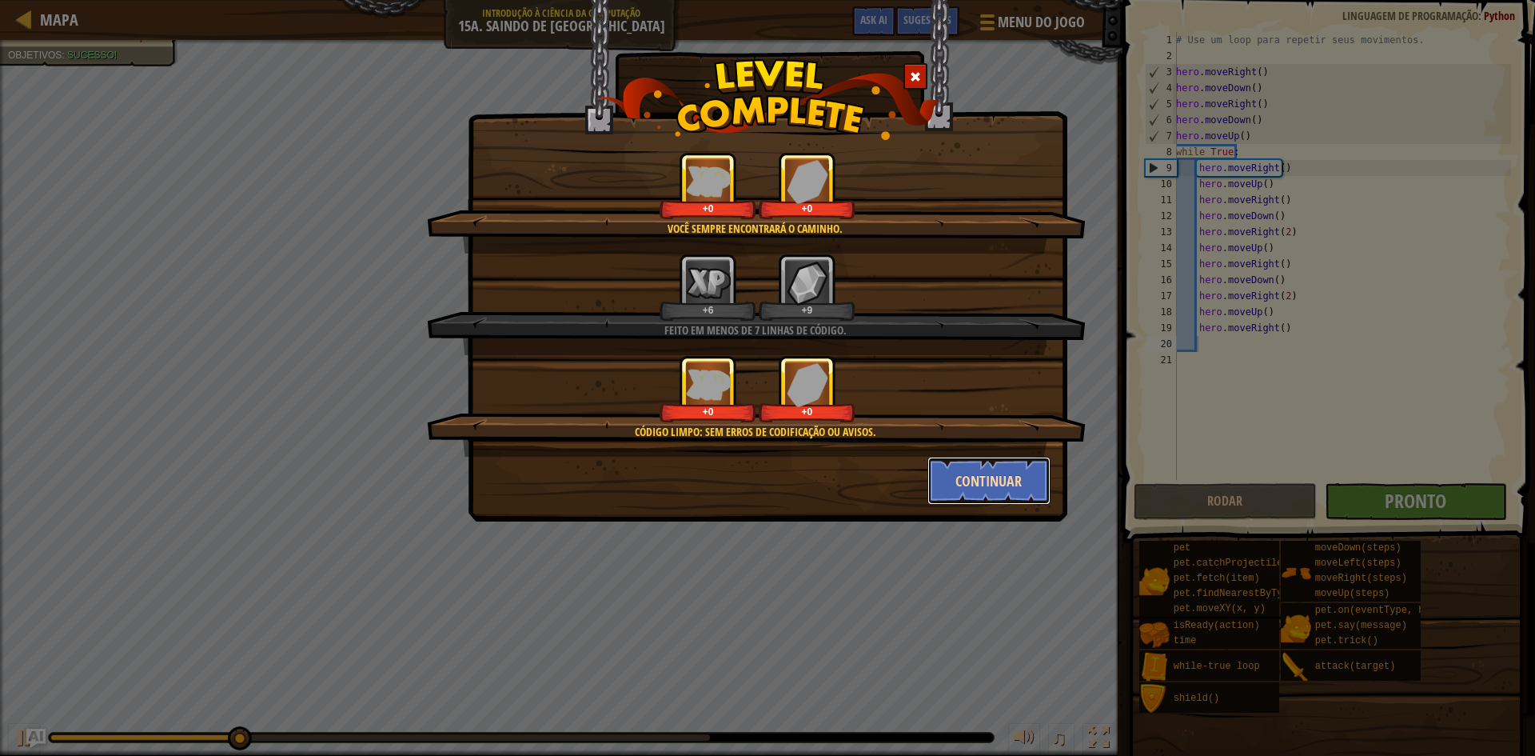
click at [952, 481] on button "Continuar" at bounding box center [989, 481] width 124 height 48
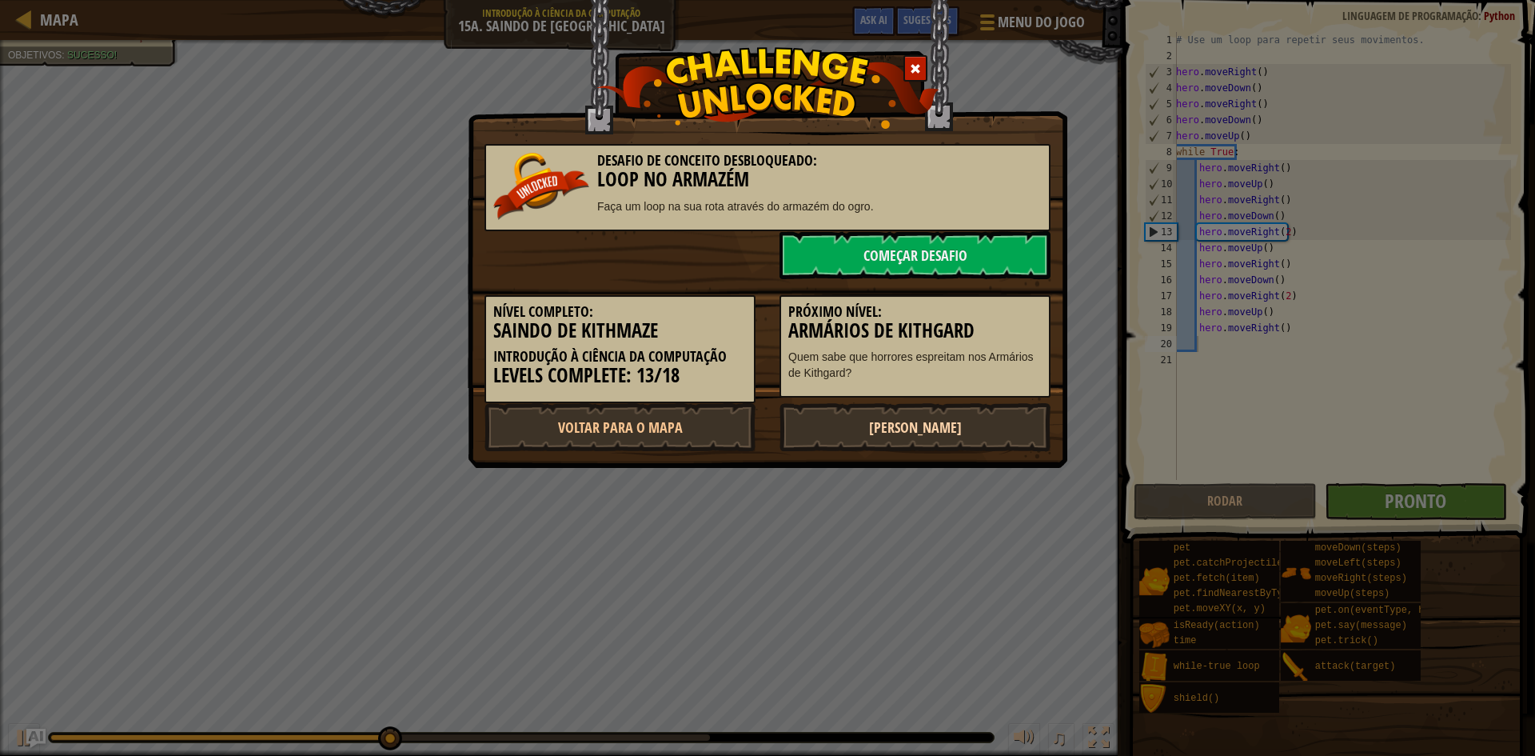
click at [891, 445] on link "[PERSON_NAME]" at bounding box center [914, 427] width 271 height 48
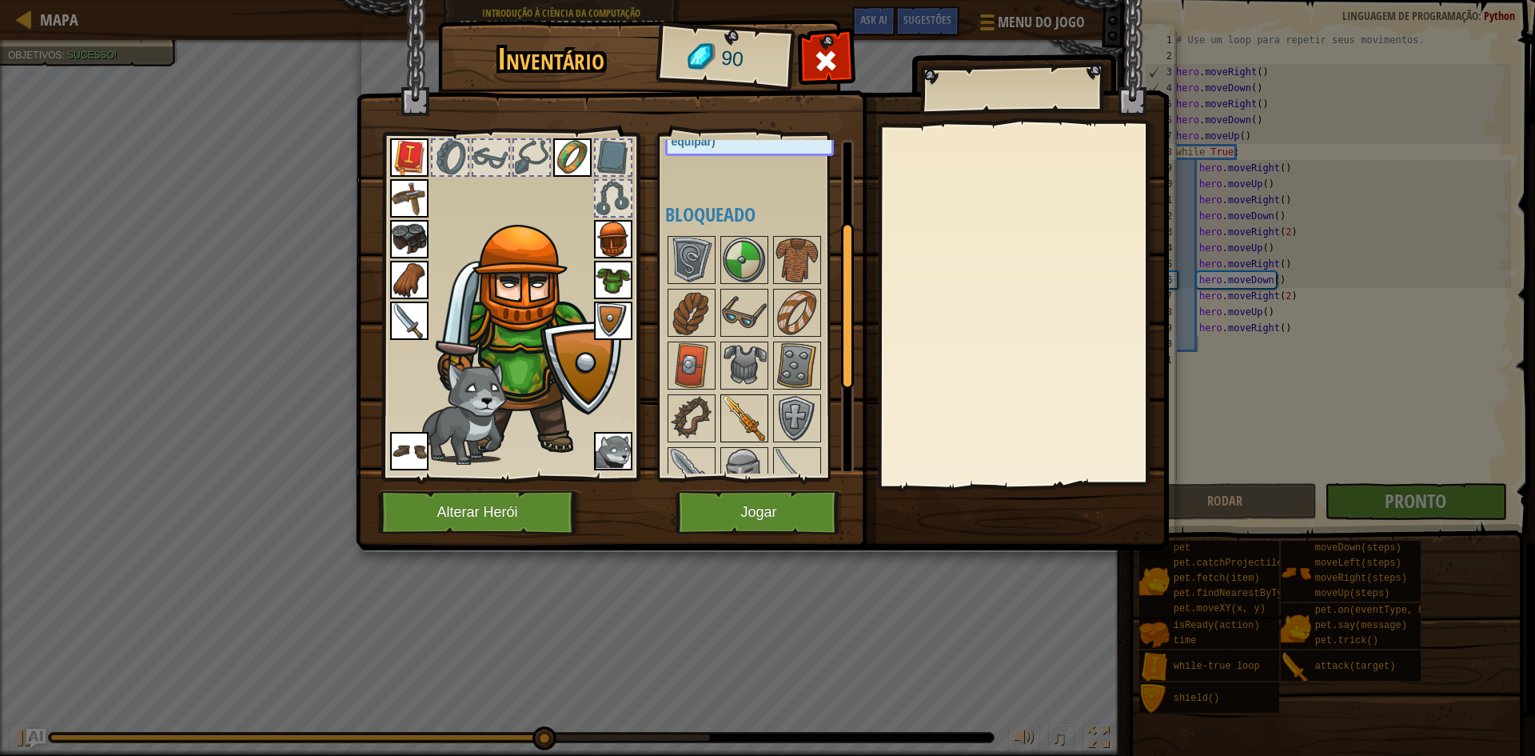
click at [753, 421] on img at bounding box center [744, 418] width 45 height 45
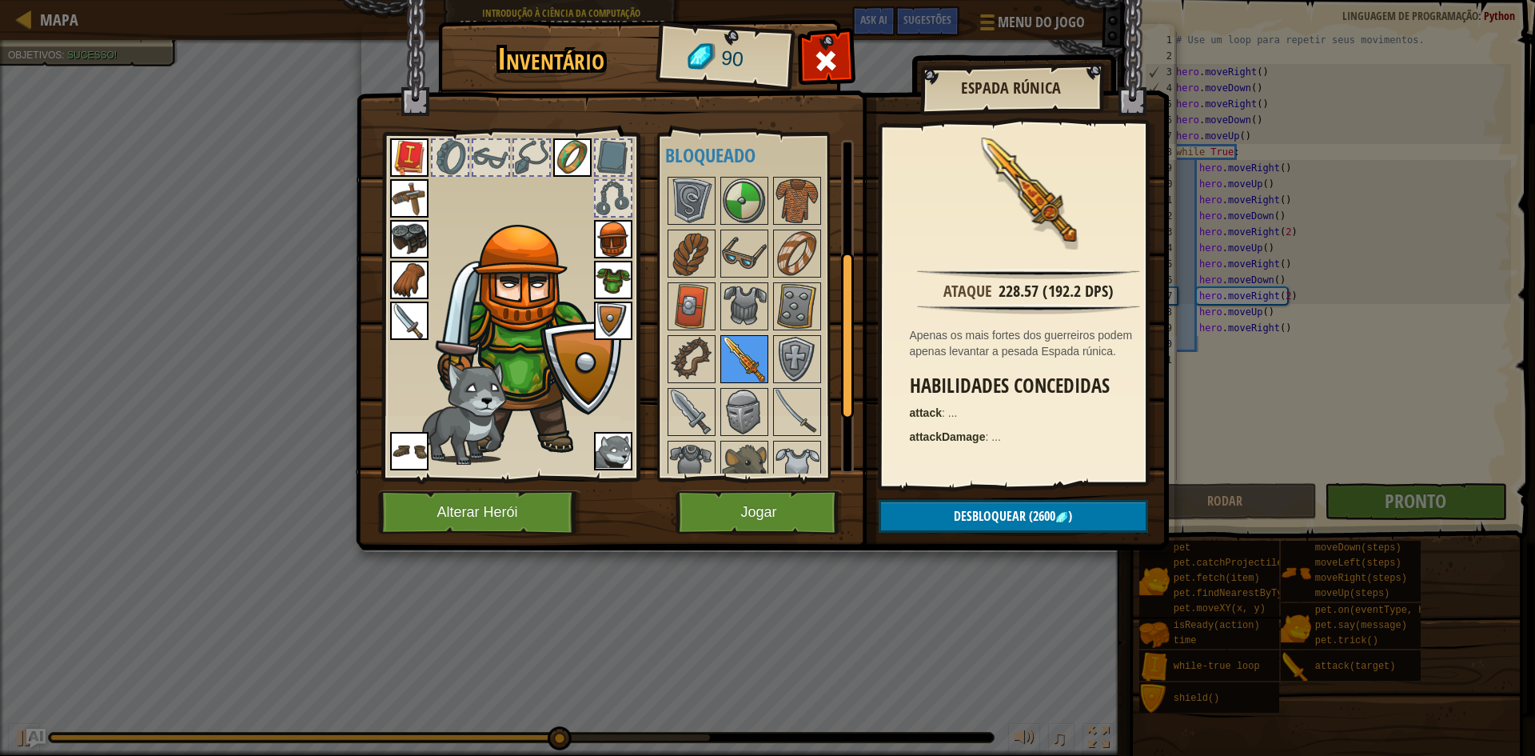
scroll to position [240, 0]
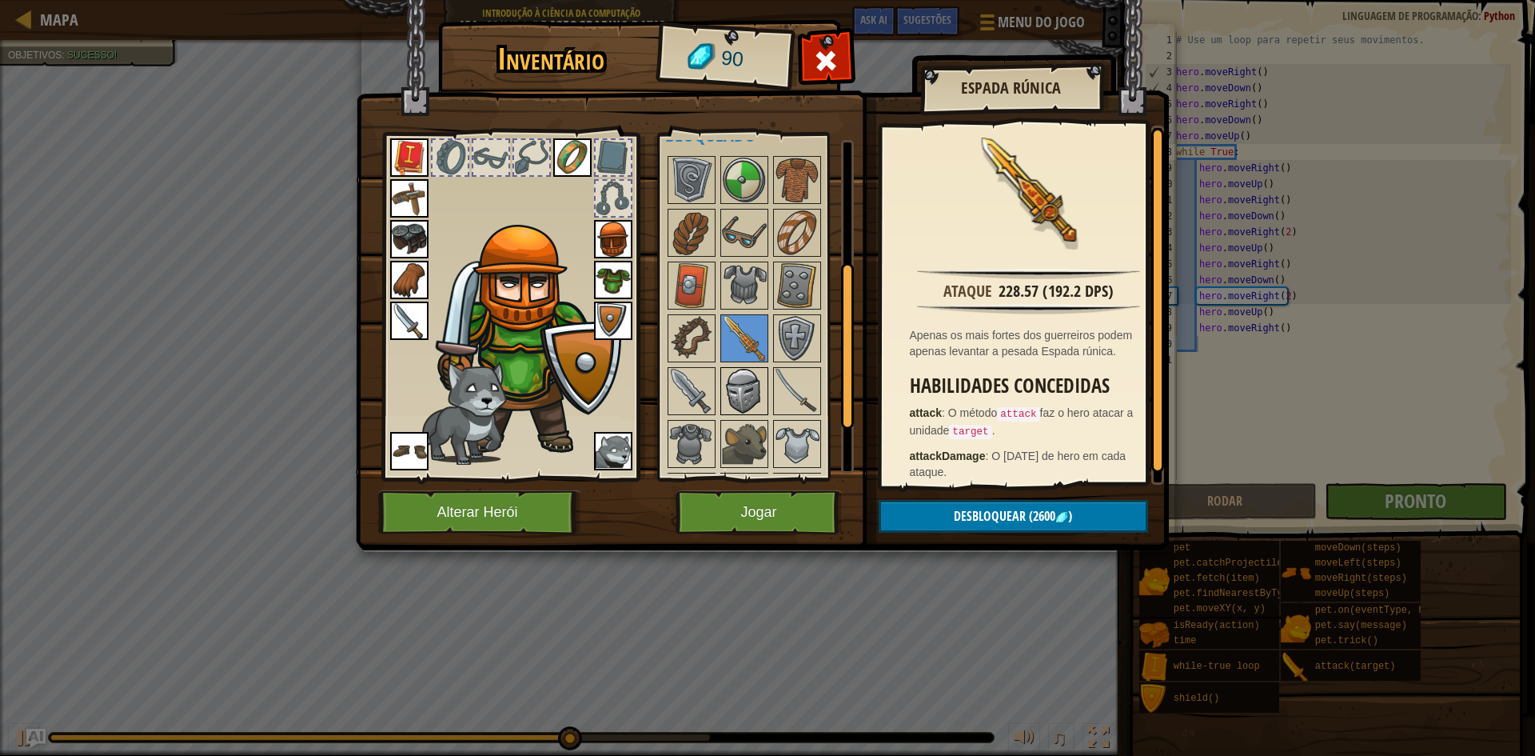
click at [737, 409] on img at bounding box center [744, 391] width 45 height 45
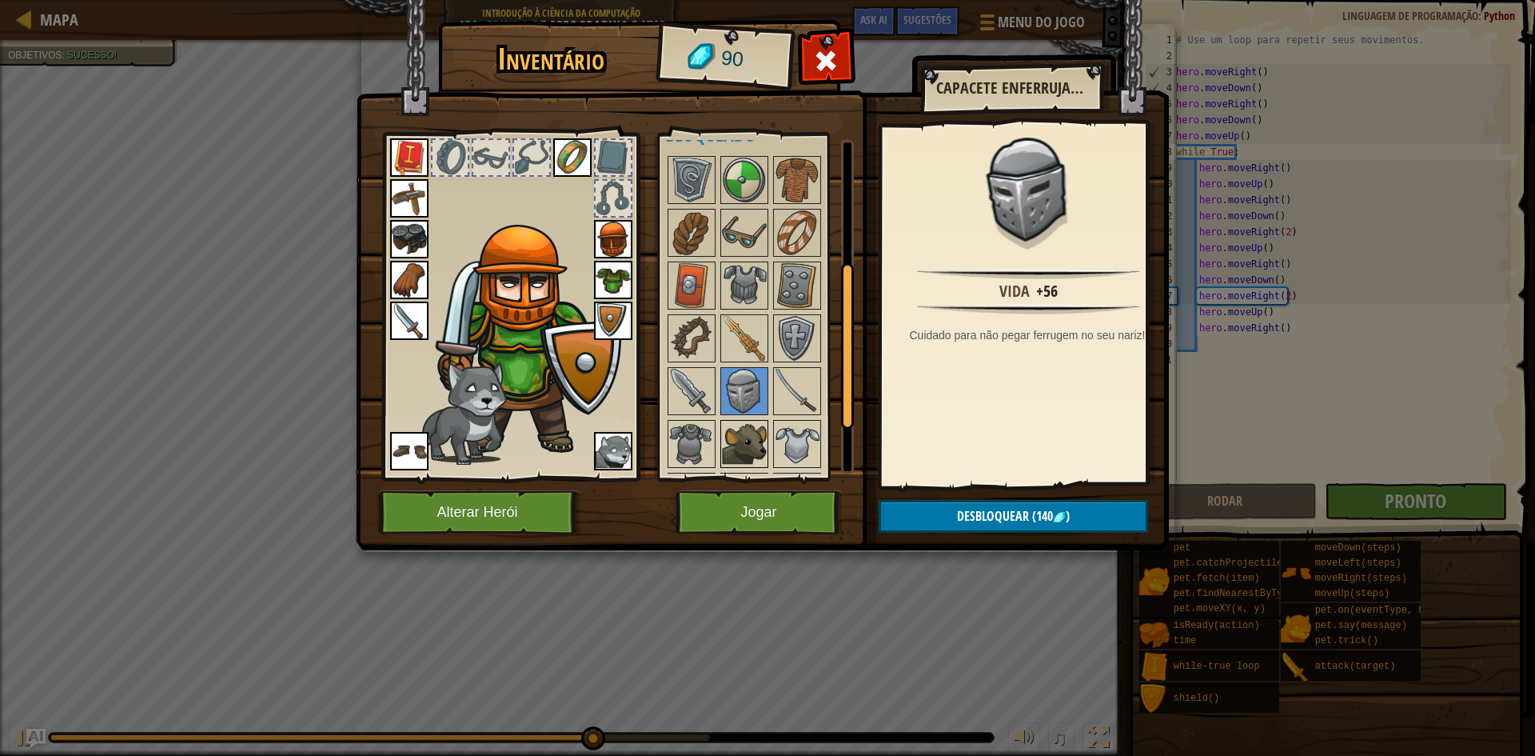
click at [736, 429] on img at bounding box center [744, 443] width 45 height 45
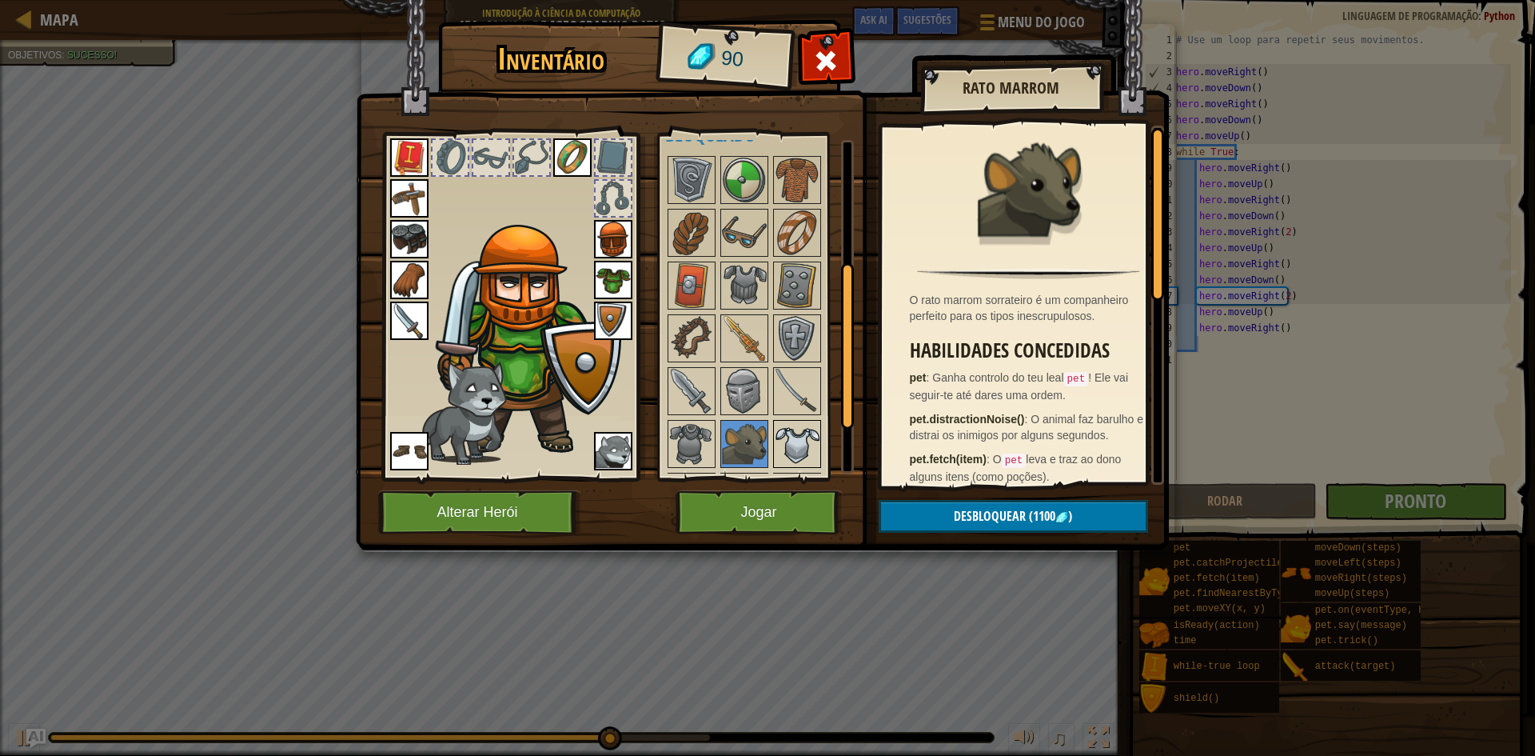
drag, startPoint x: 779, startPoint y: 437, endPoint x: 796, endPoint y: 426, distance: 19.7
click at [783, 434] on img at bounding box center [797, 443] width 45 height 45
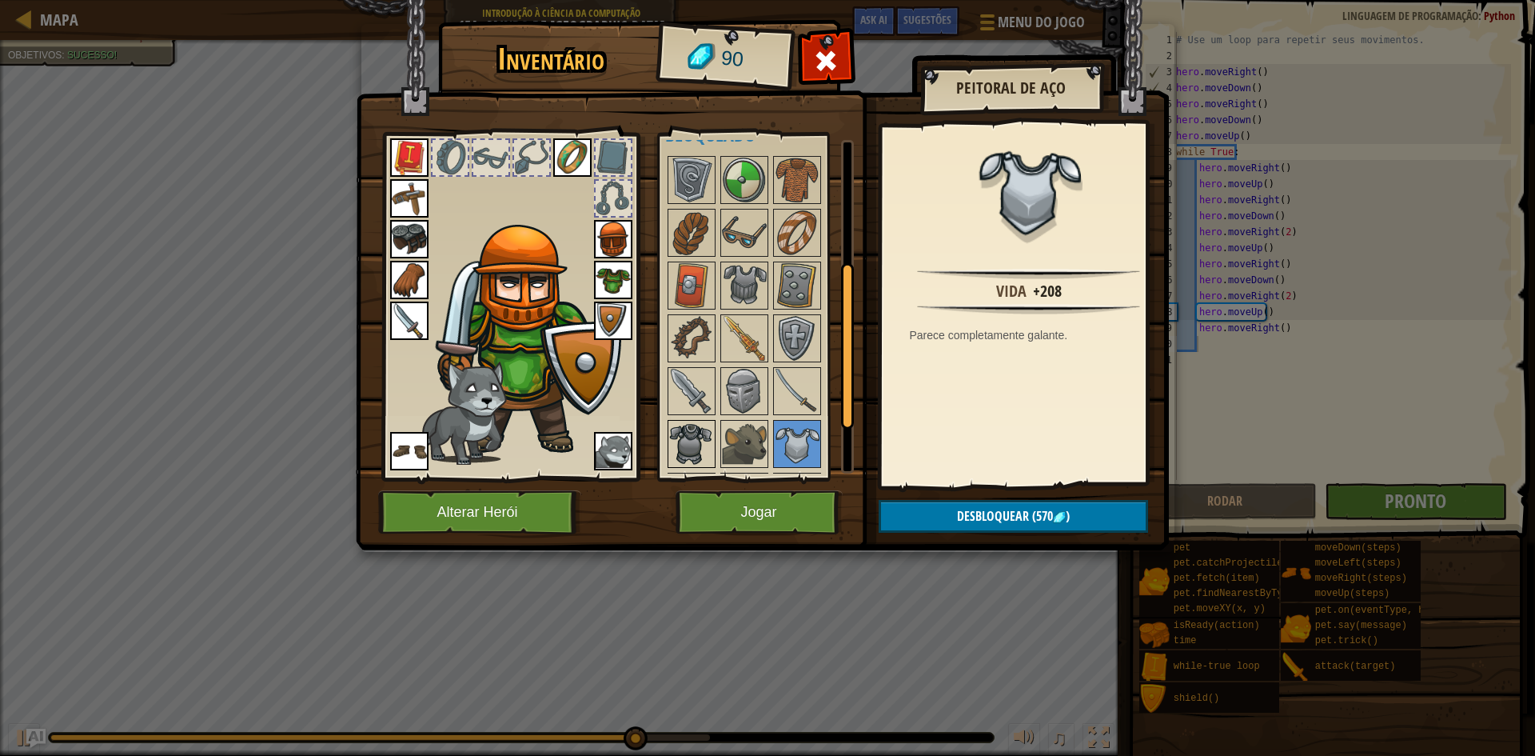
click at [690, 431] on img at bounding box center [691, 443] width 45 height 45
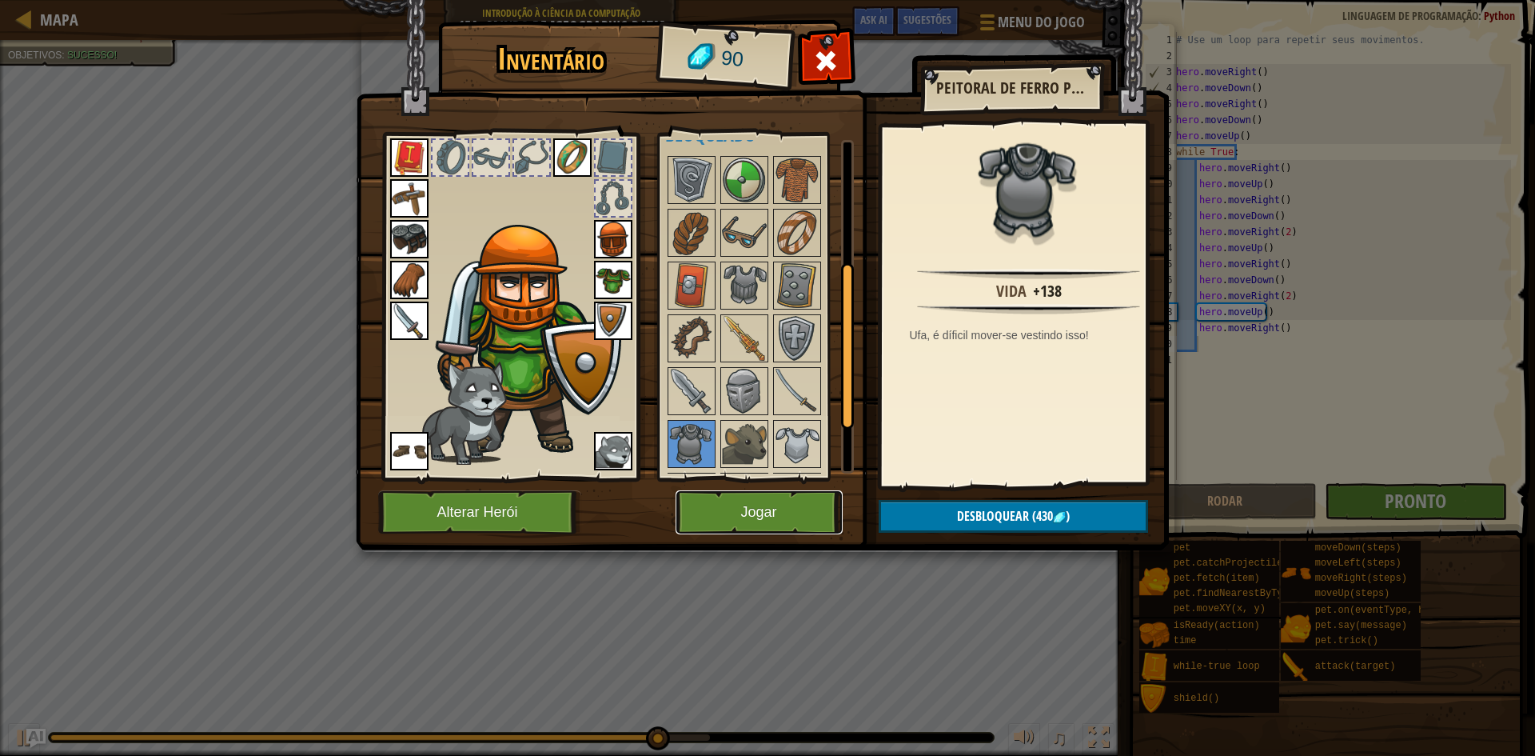
click at [741, 504] on button "Jogar" at bounding box center [759, 512] width 167 height 44
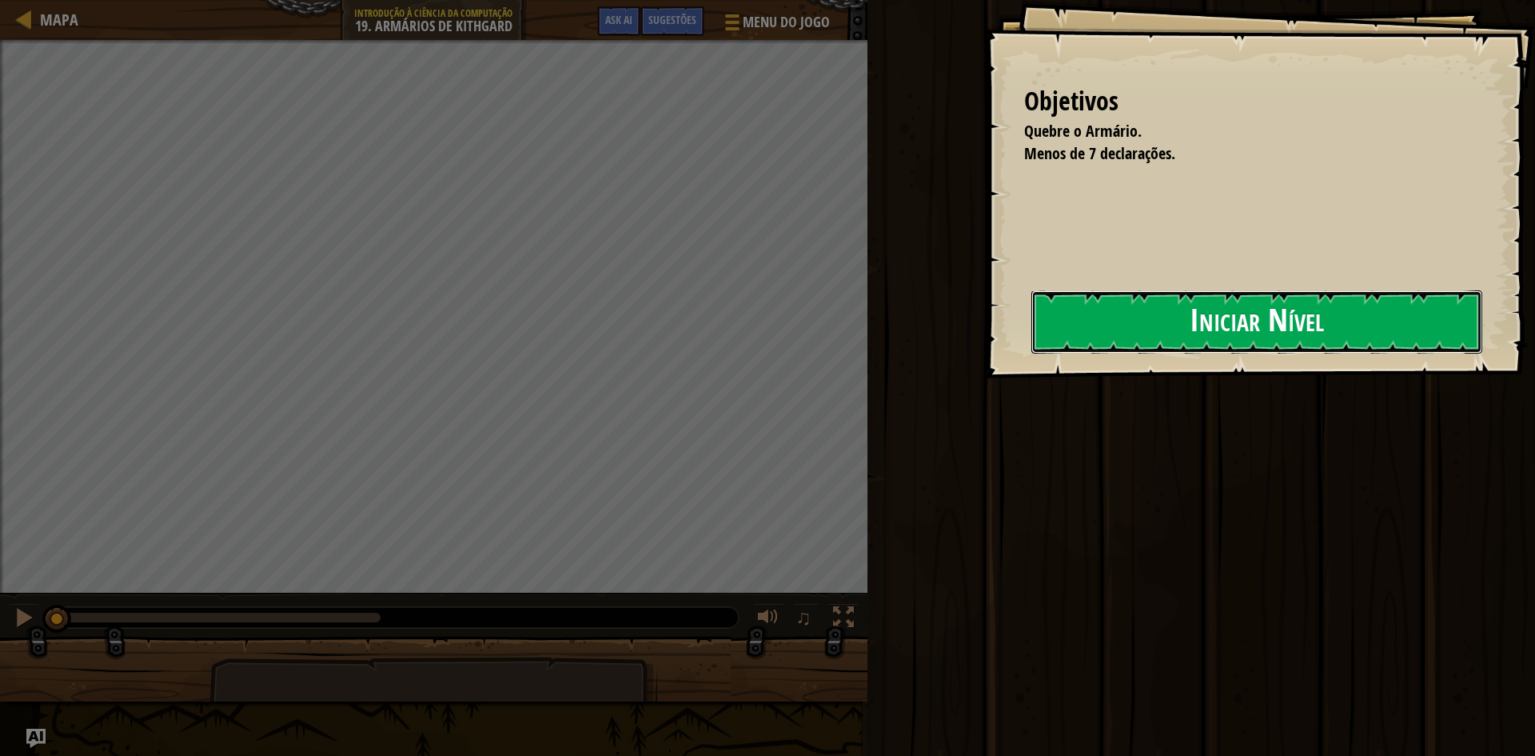
drag, startPoint x: 1378, startPoint y: 297, endPoint x: 1372, endPoint y: 308, distance: 12.9
click at [1380, 297] on button "Iniciar Nível" at bounding box center [1256, 321] width 451 height 63
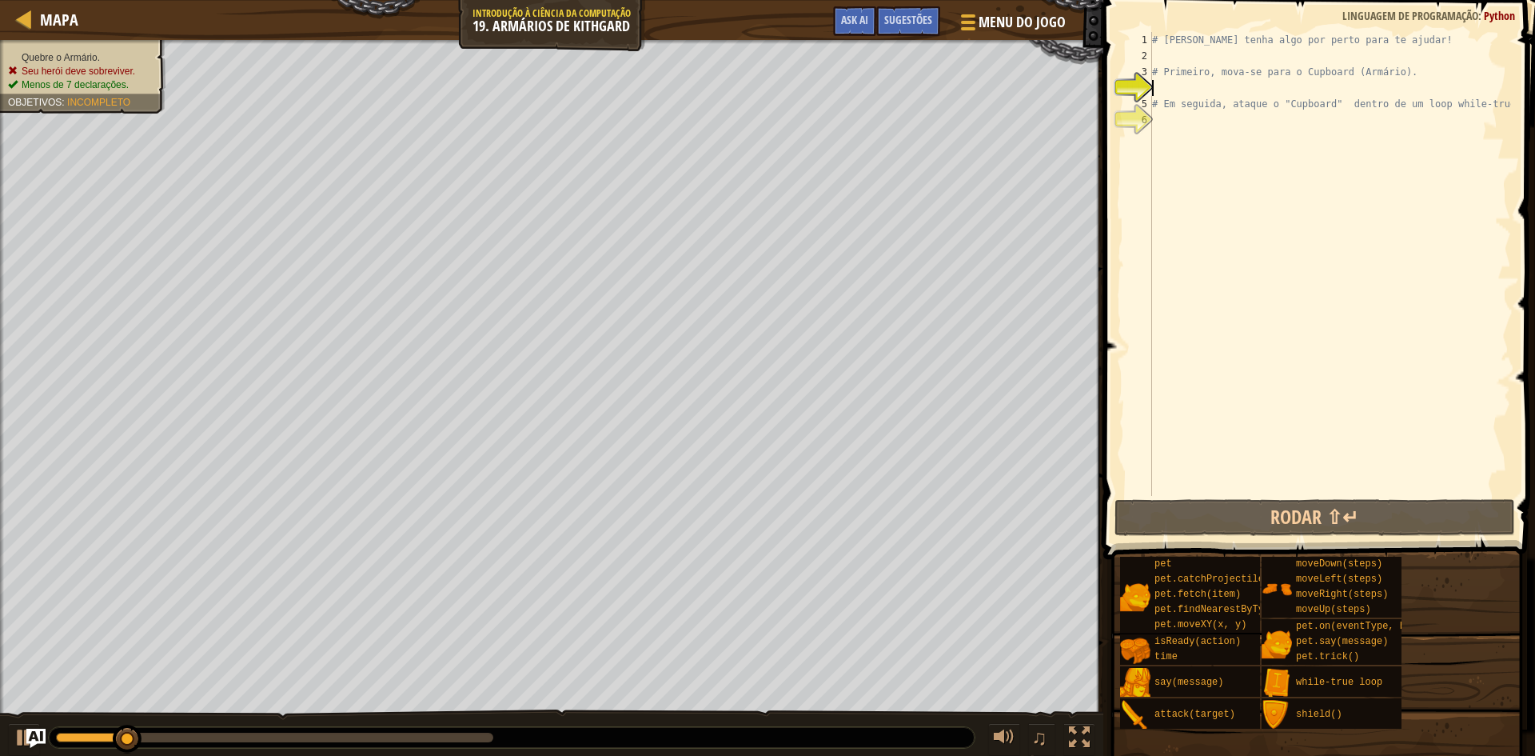
click at [127, 60] on ul "Quebre o Armário. Seu herói deve sobreviver. Menos de 7 declarações." at bounding box center [83, 71] width 150 height 41
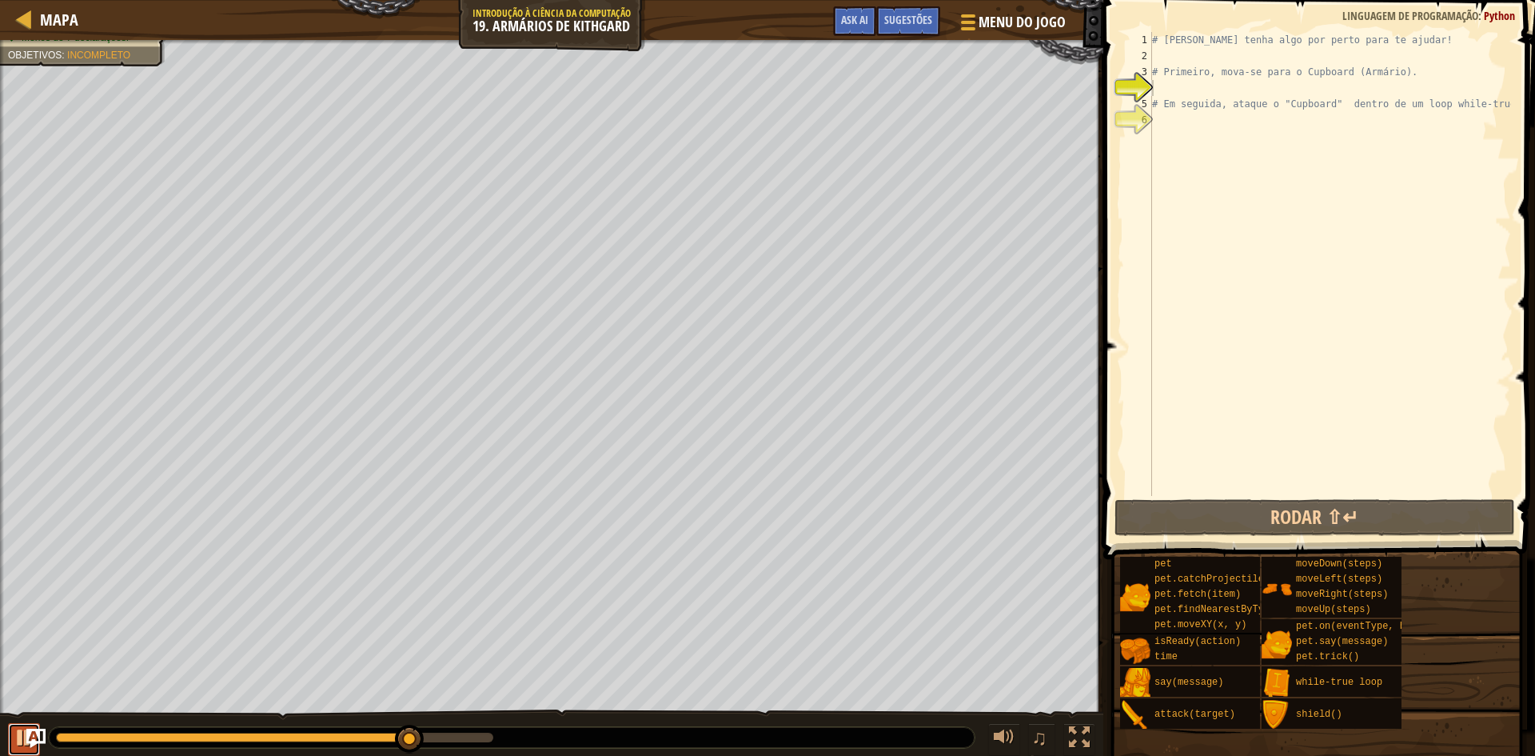
click at [19, 740] on div at bounding box center [24, 737] width 21 height 21
drag, startPoint x: 415, startPoint y: 743, endPoint x: 1, endPoint y: 701, distance: 416.2
click at [0, 707] on div "Quebre o Armário. Seu herói deve sobreviver. Menos de 7 declarações. Objetivos …" at bounding box center [767, 398] width 1535 height 717
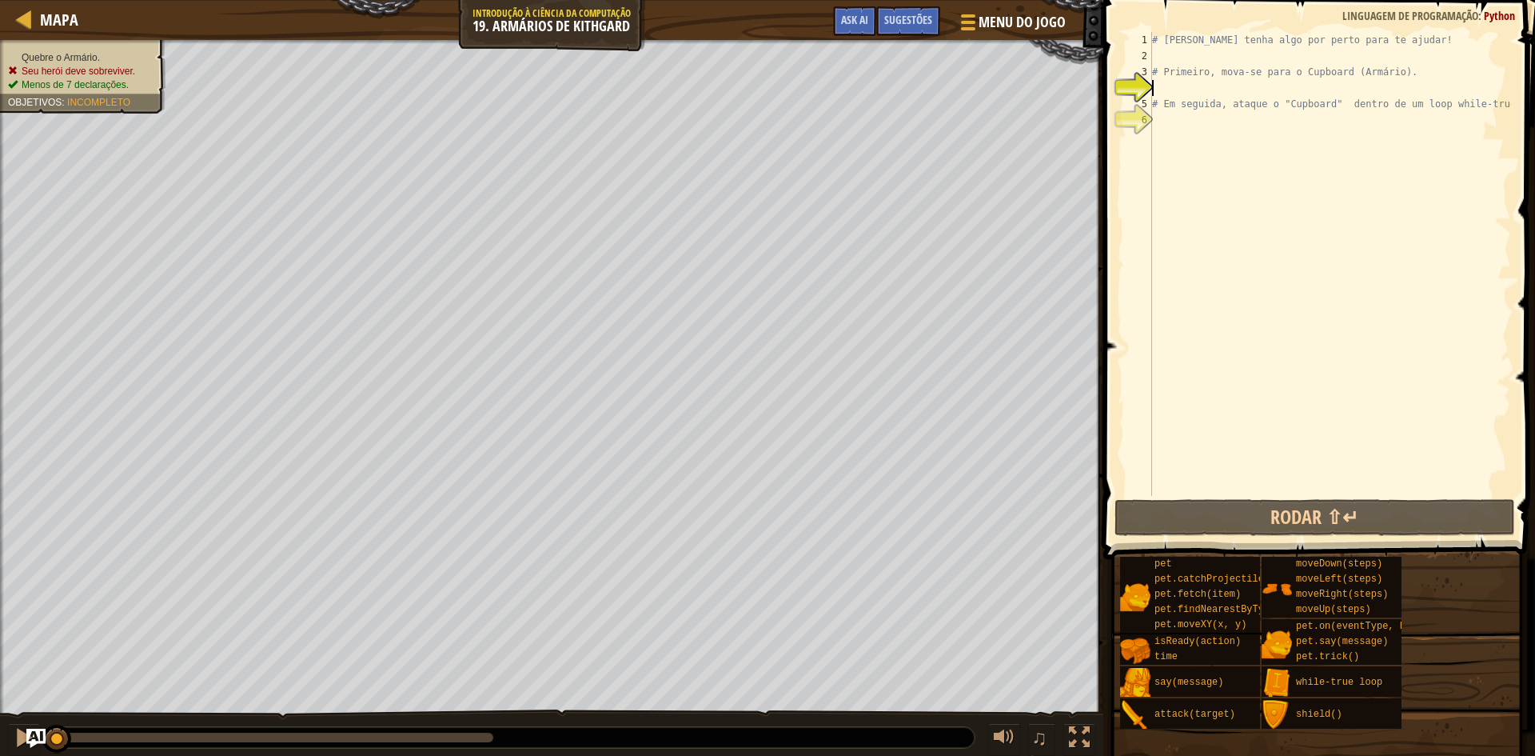
click at [23, 53] on ul "Quebre o Armário. Seu herói deve sobreviver. Menos de 7 declarações." at bounding box center [83, 71] width 150 height 41
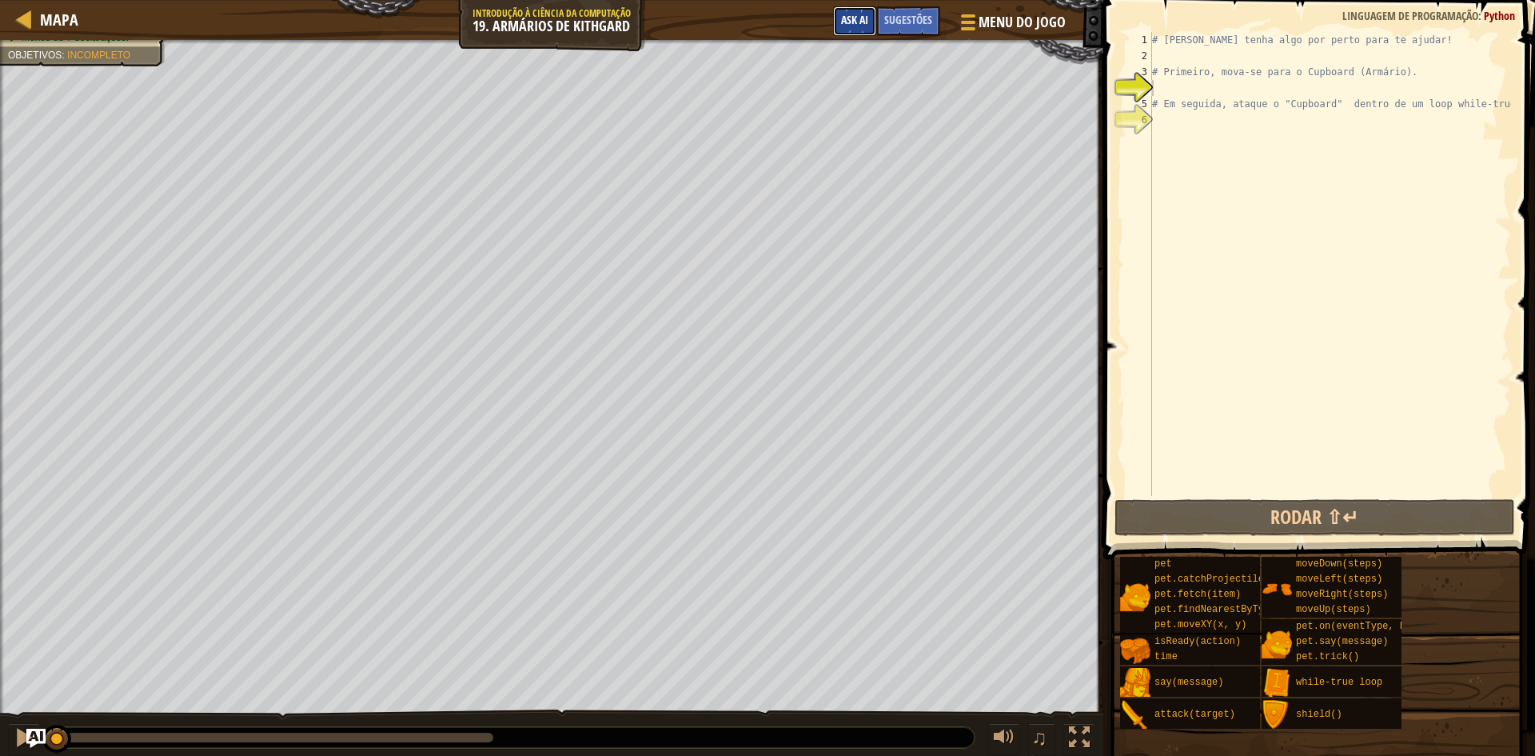
click at [840, 22] on button "Ask AI" at bounding box center [854, 21] width 43 height 30
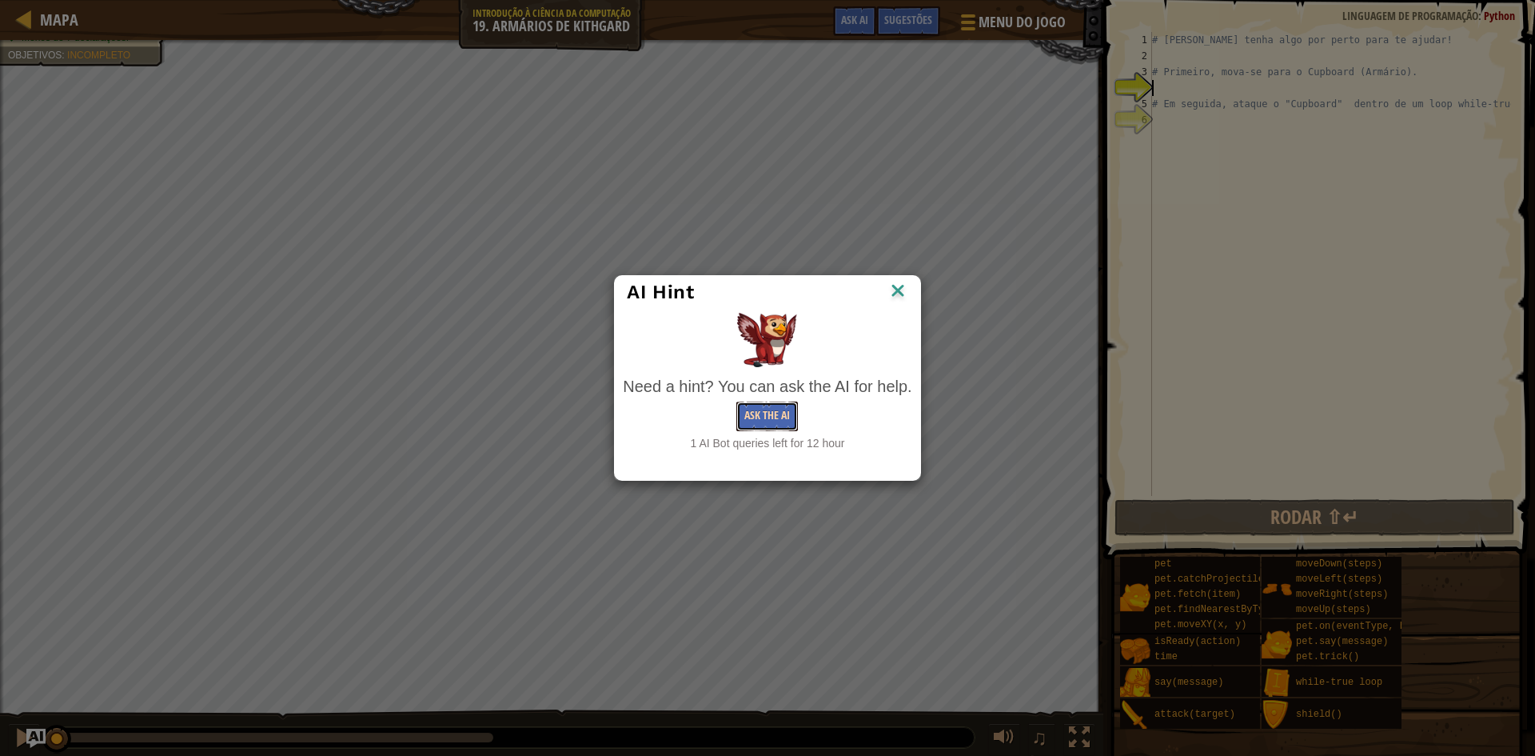
click at [769, 415] on button "Ask the AI" at bounding box center [767, 416] width 62 height 30
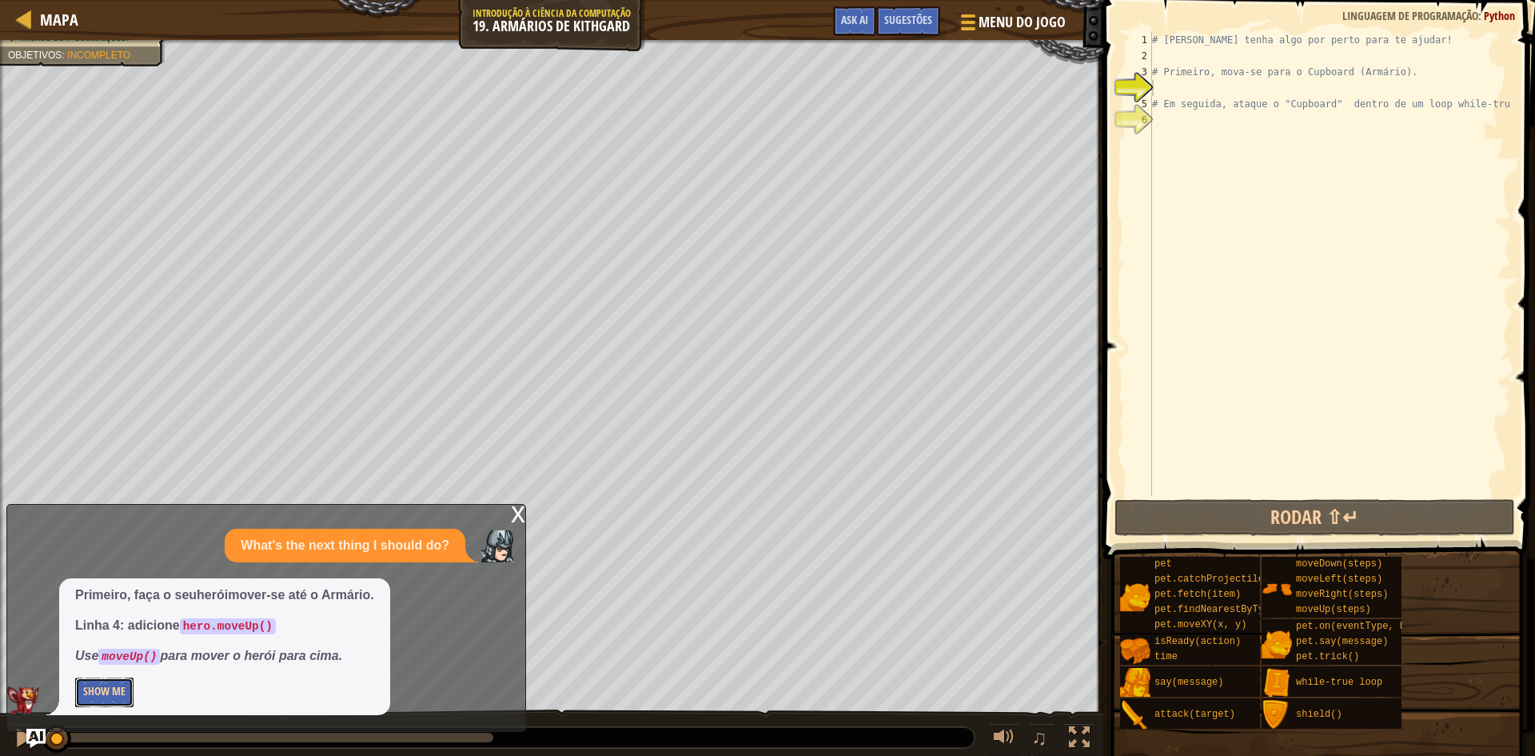
click at [116, 692] on button "Show Me" at bounding box center [104, 692] width 58 height 30
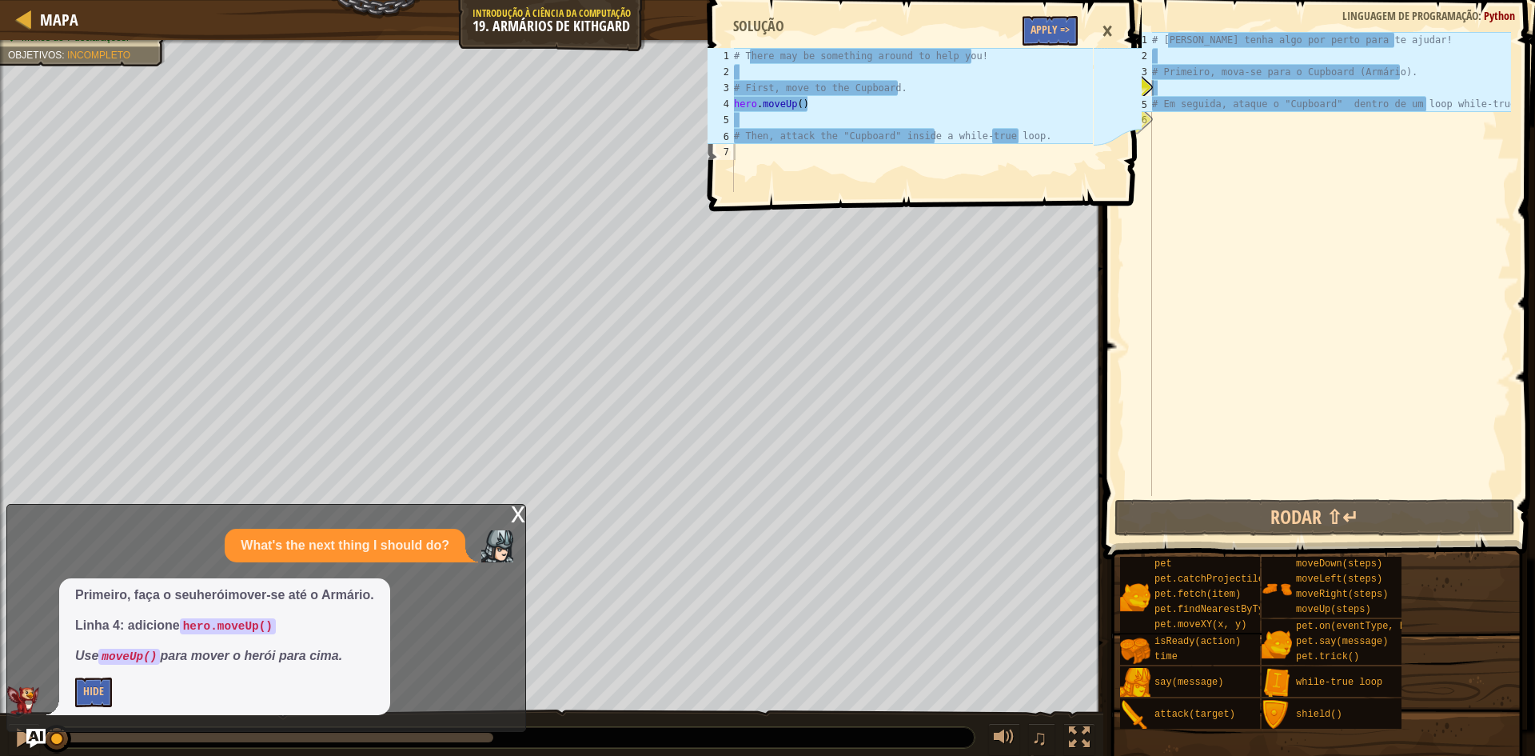
type textarea "hero.moveUp()"
drag, startPoint x: 737, startPoint y: 101, endPoint x: 813, endPoint y: 109, distance: 76.4
click at [813, 109] on div "# There may be something around to help you! # First, move to the Cupboard. her…" at bounding box center [912, 136] width 362 height 176
click at [807, 167] on div "# There may be something around to help you! # First, move to the Cupboard. her…" at bounding box center [912, 136] width 362 height 176
click at [1041, 27] on button "Apply =>" at bounding box center [1050, 31] width 55 height 30
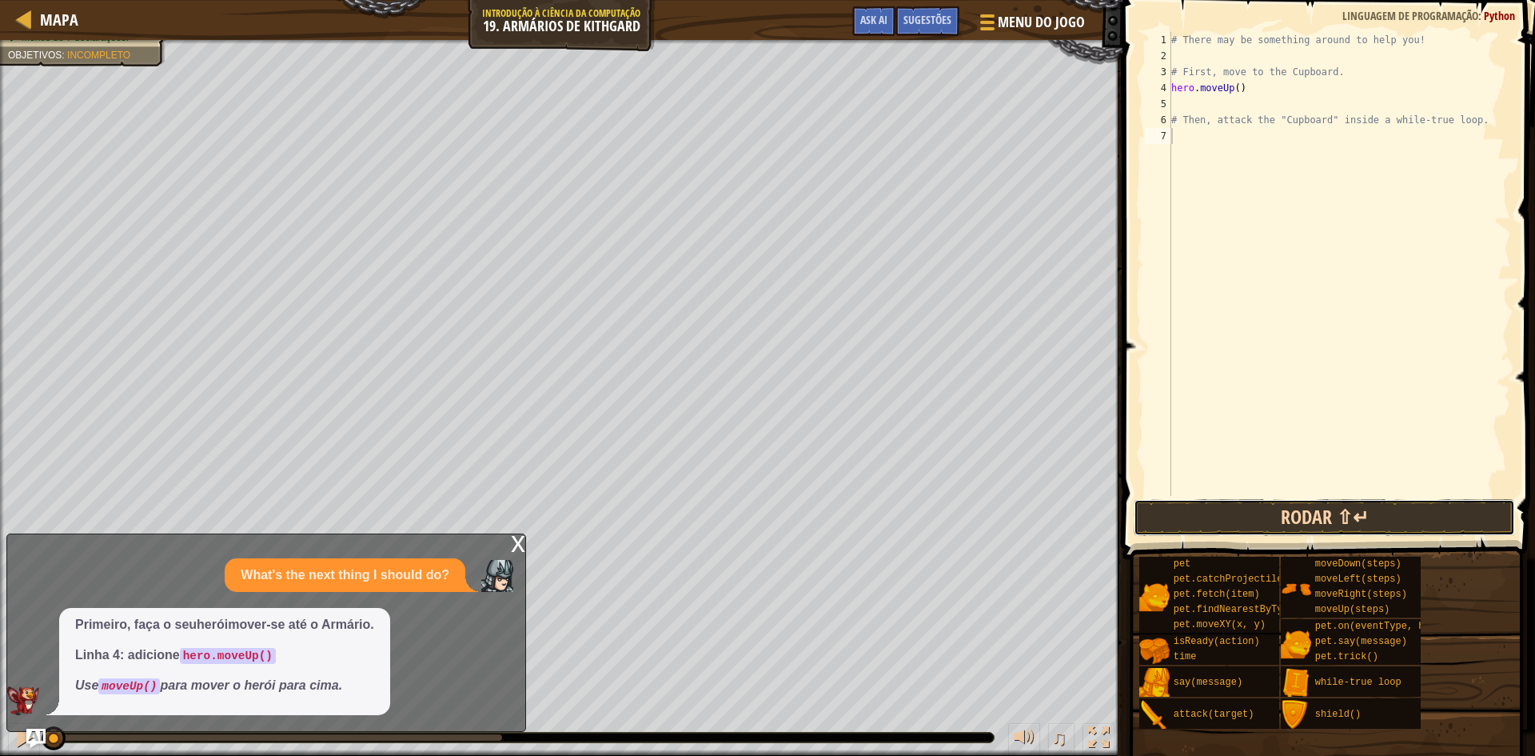
click at [1212, 519] on button "Rodar ⇧↵" at bounding box center [1324, 517] width 381 height 37
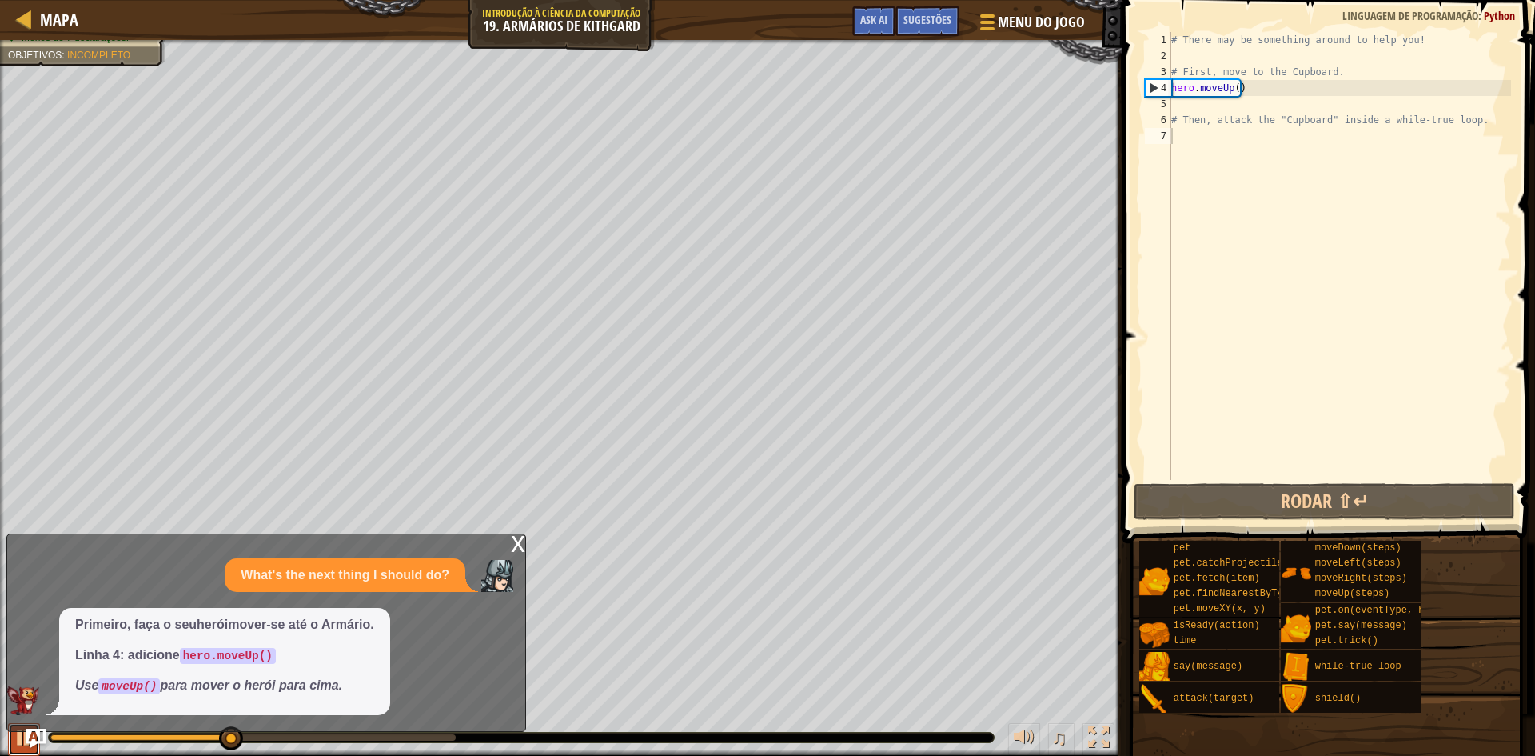
click at [16, 735] on div at bounding box center [24, 737] width 21 height 21
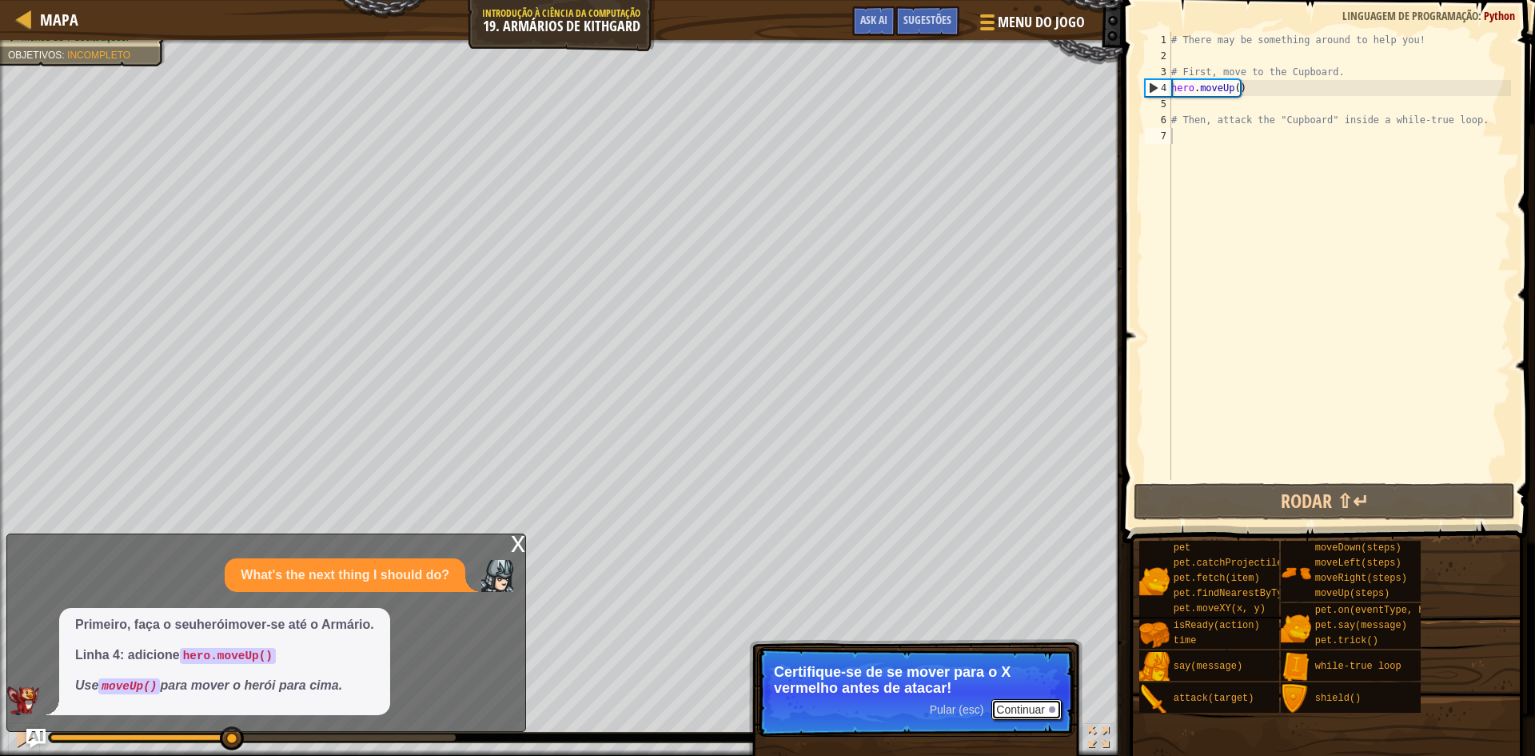
click at [1011, 707] on button "Continuar" at bounding box center [1026, 709] width 70 height 21
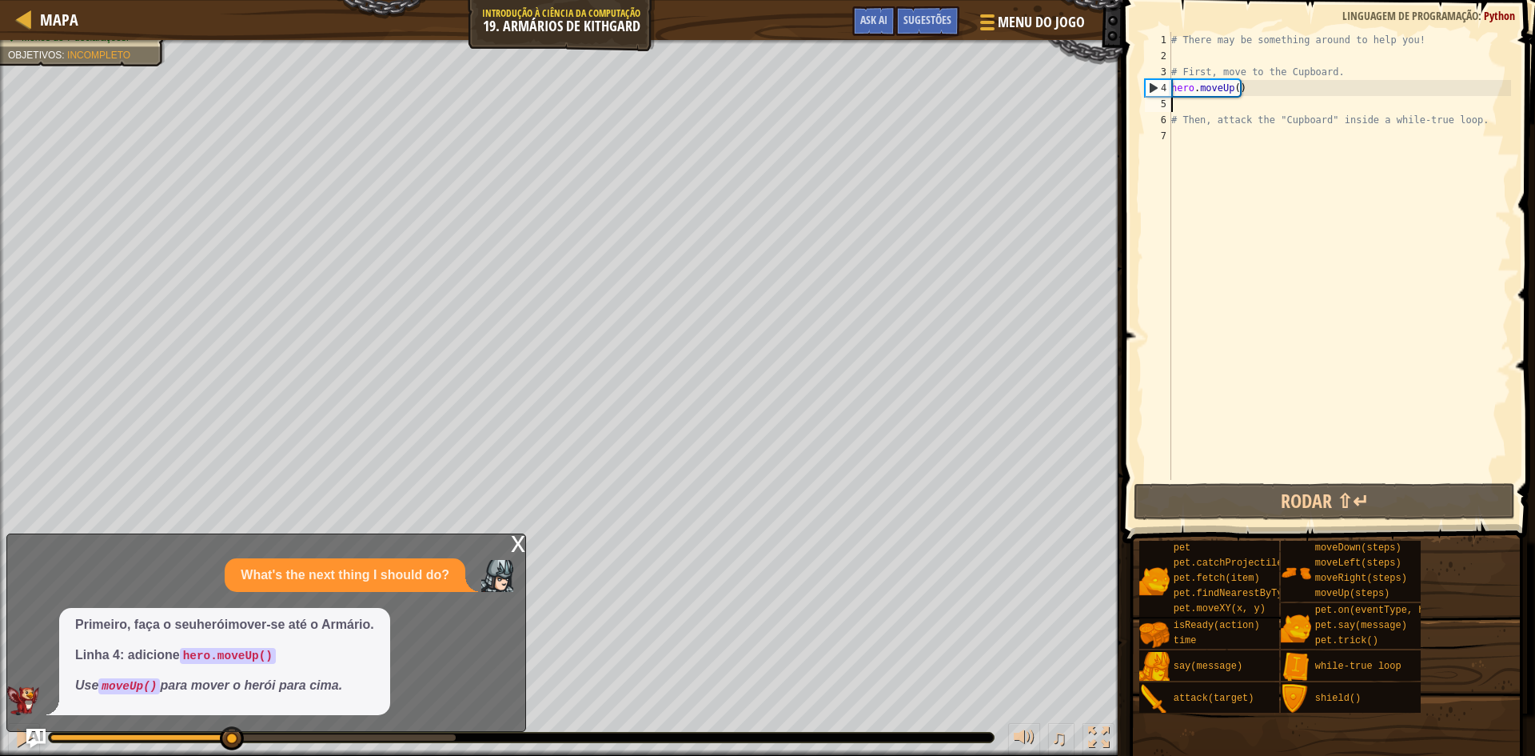
click at [1195, 110] on div "# There may be something around to help you! # First, move to the Cupboard. her…" at bounding box center [1339, 272] width 343 height 480
type textarea "m"
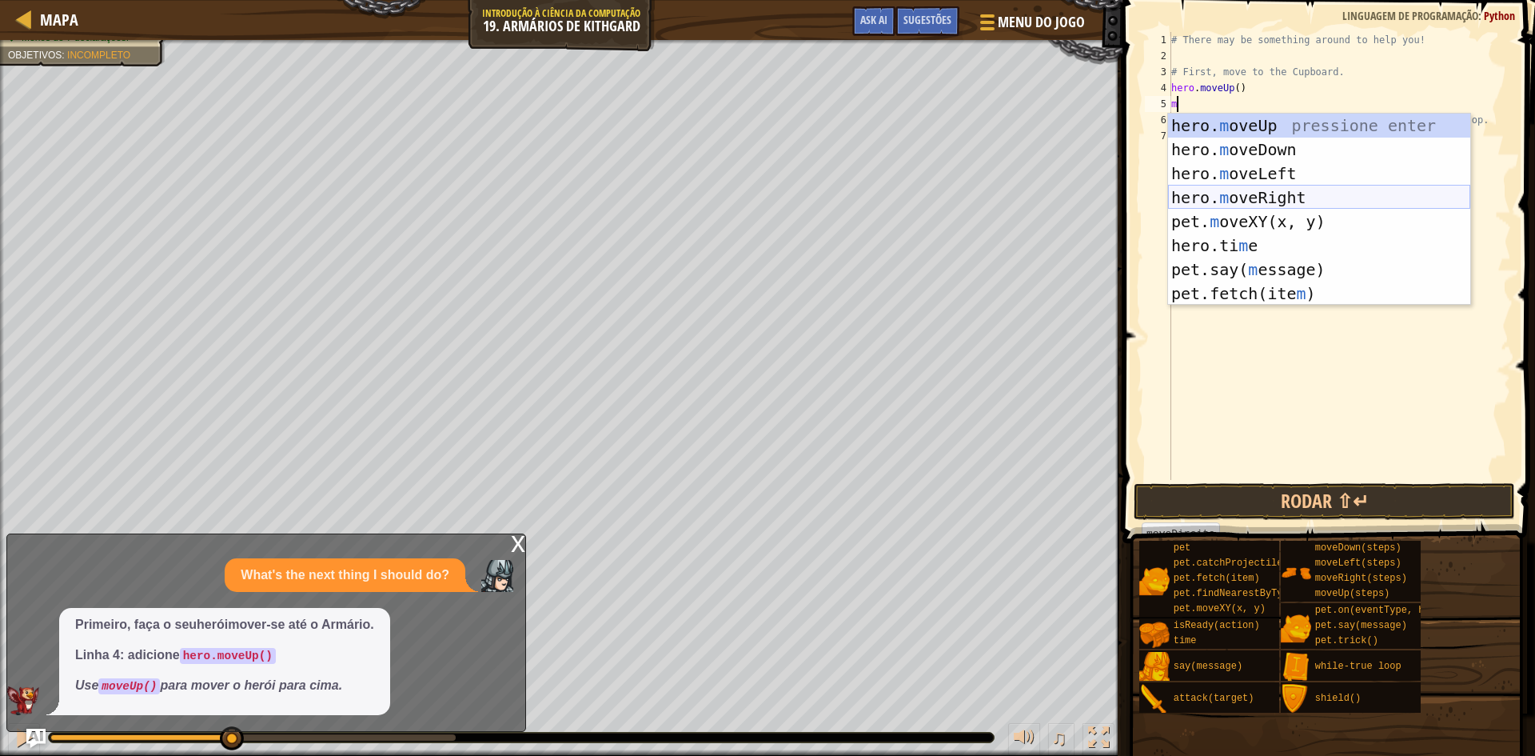
drag, startPoint x: 1218, startPoint y: 189, endPoint x: 1245, endPoint y: 156, distance: 42.7
click at [1219, 188] on div "hero. m oveUp pressione enter hero. m oveDown pressione enter hero. m oveLeft p…" at bounding box center [1319, 234] width 302 height 240
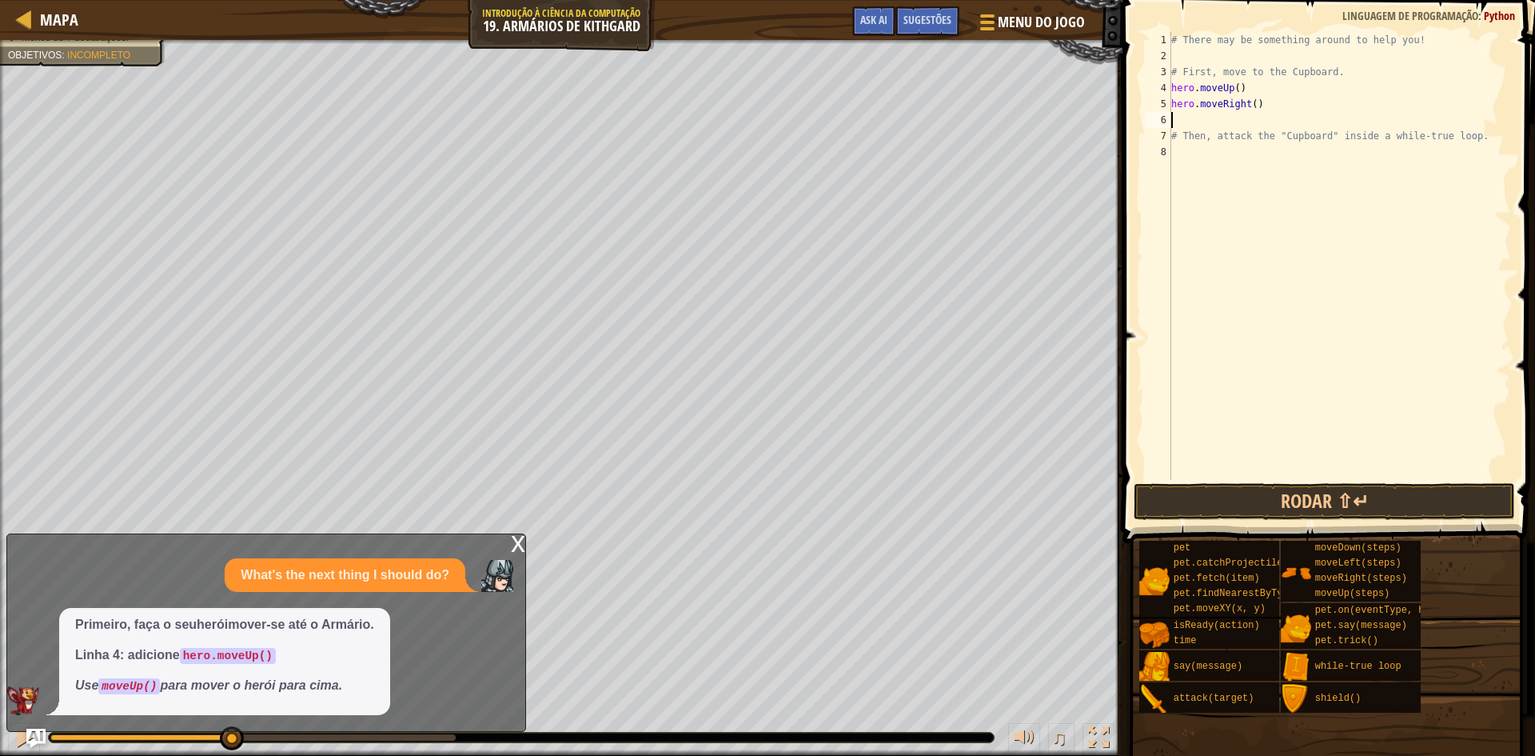
click at [1256, 102] on div "# There may be something around to help you! # First, move to the Cupboard. her…" at bounding box center [1339, 272] width 343 height 480
type textarea "hero.moveRight(2)"
click at [1180, 117] on div "# There may be something around to help you! # First, move to the Cupboard. her…" at bounding box center [1339, 272] width 343 height 480
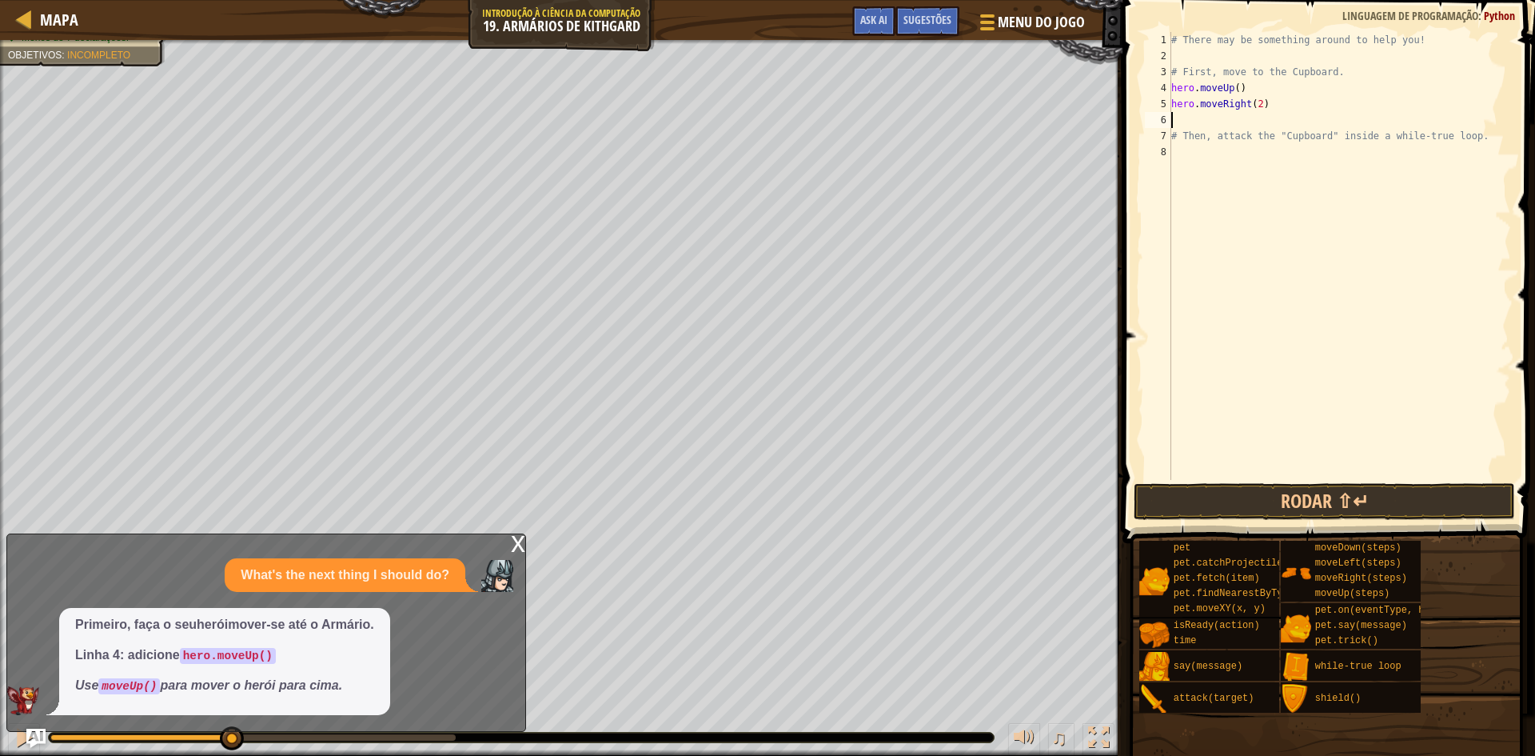
type textarea "m"
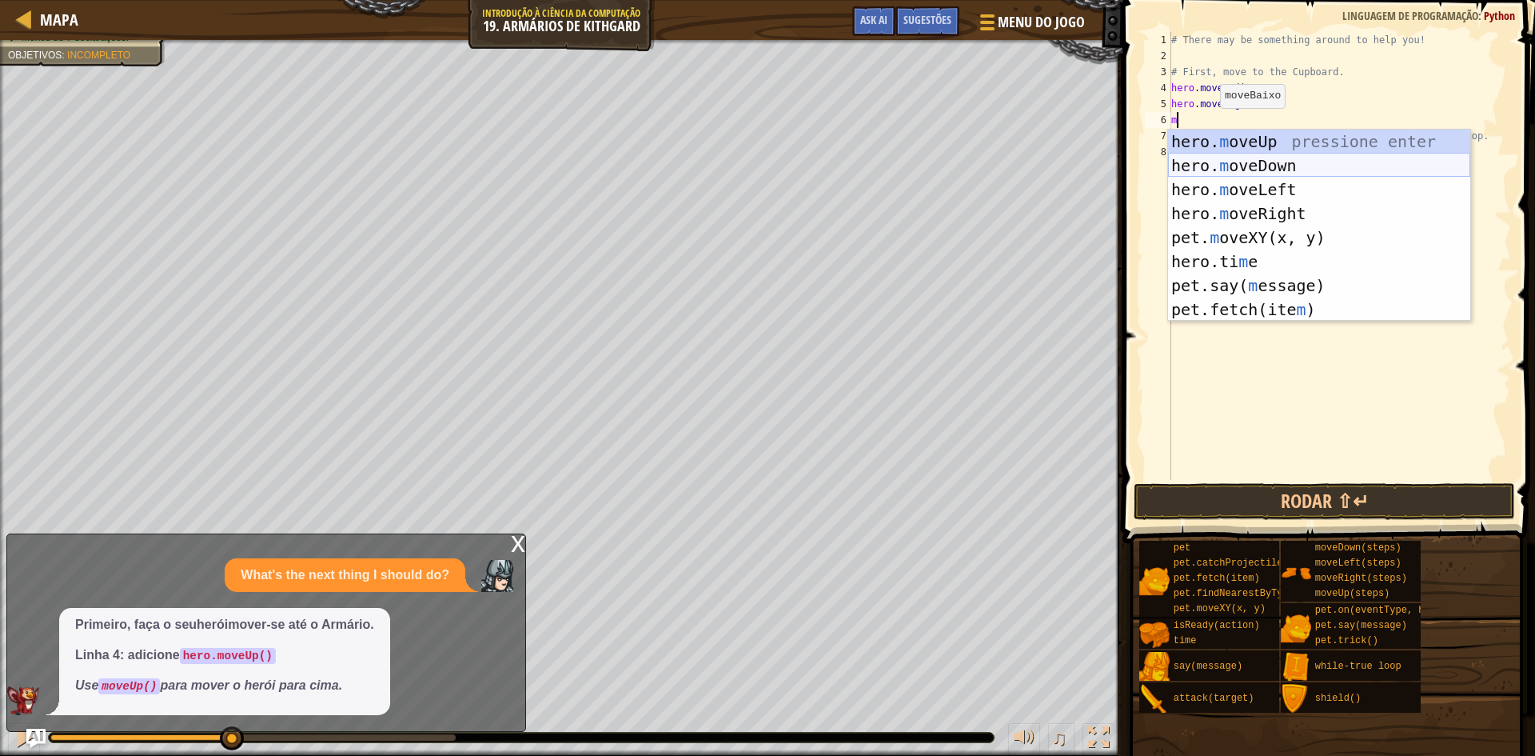
click at [1240, 169] on div "hero. m oveUp pressione enter hero. m oveDown pressione enter hero. m oveLeft p…" at bounding box center [1319, 250] width 302 height 240
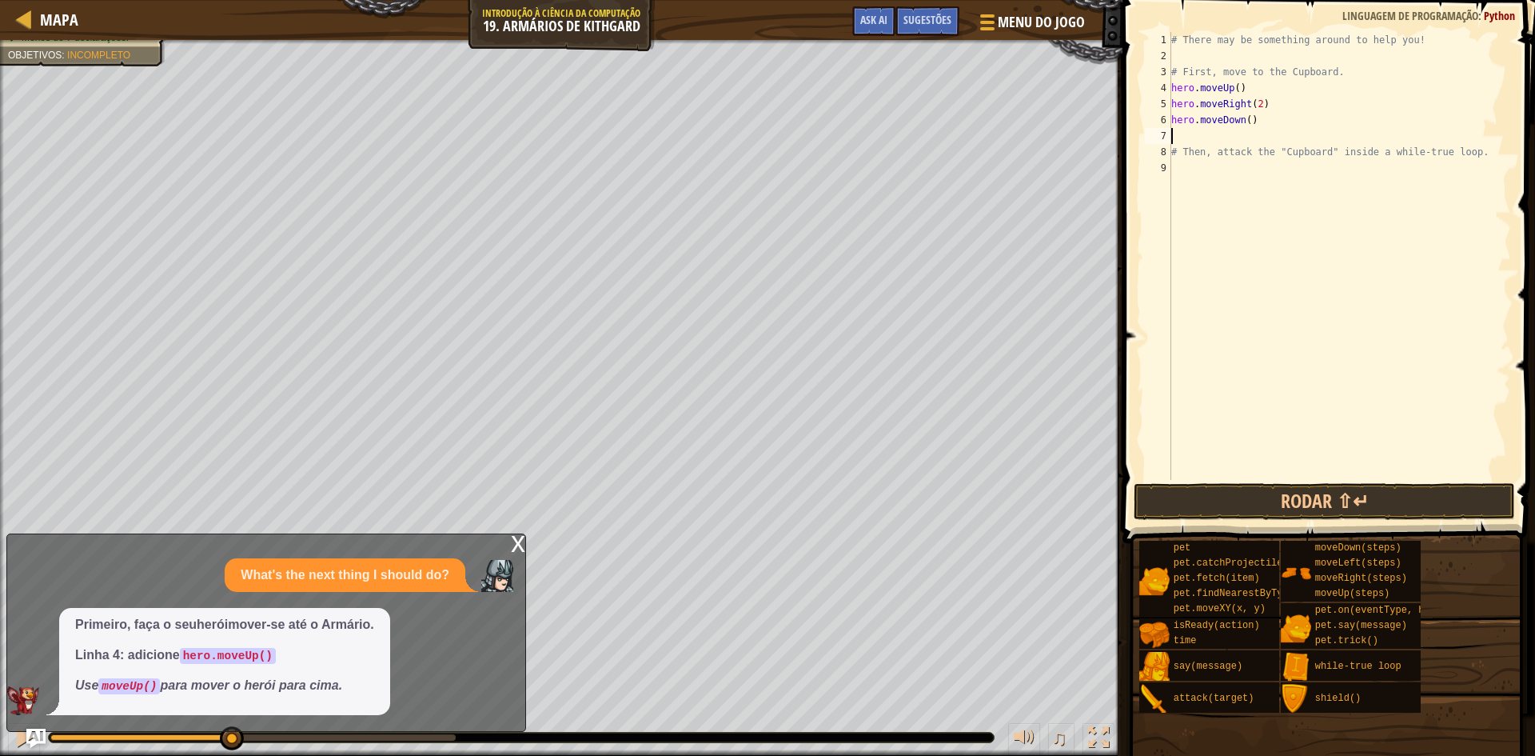
click at [1254, 125] on div "# There may be something around to help you! # First, move to the Cupboard. her…" at bounding box center [1339, 272] width 343 height 480
type textarea "hero.moveDown(2)"
click at [1179, 131] on div "# There may be something around to help you! # First, move to the Cupboard. her…" at bounding box center [1339, 272] width 343 height 480
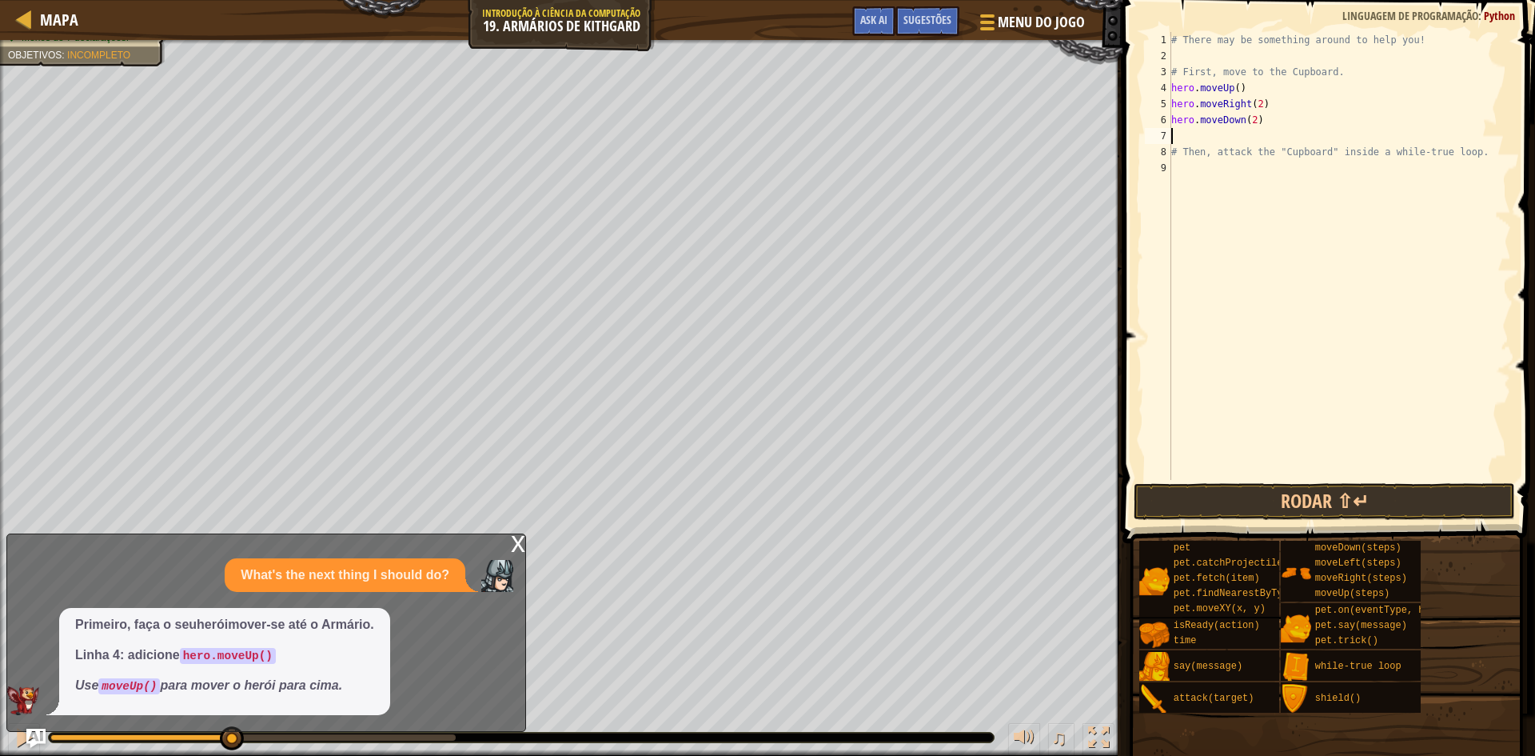
scroll to position [7, 0]
type textarea "w"
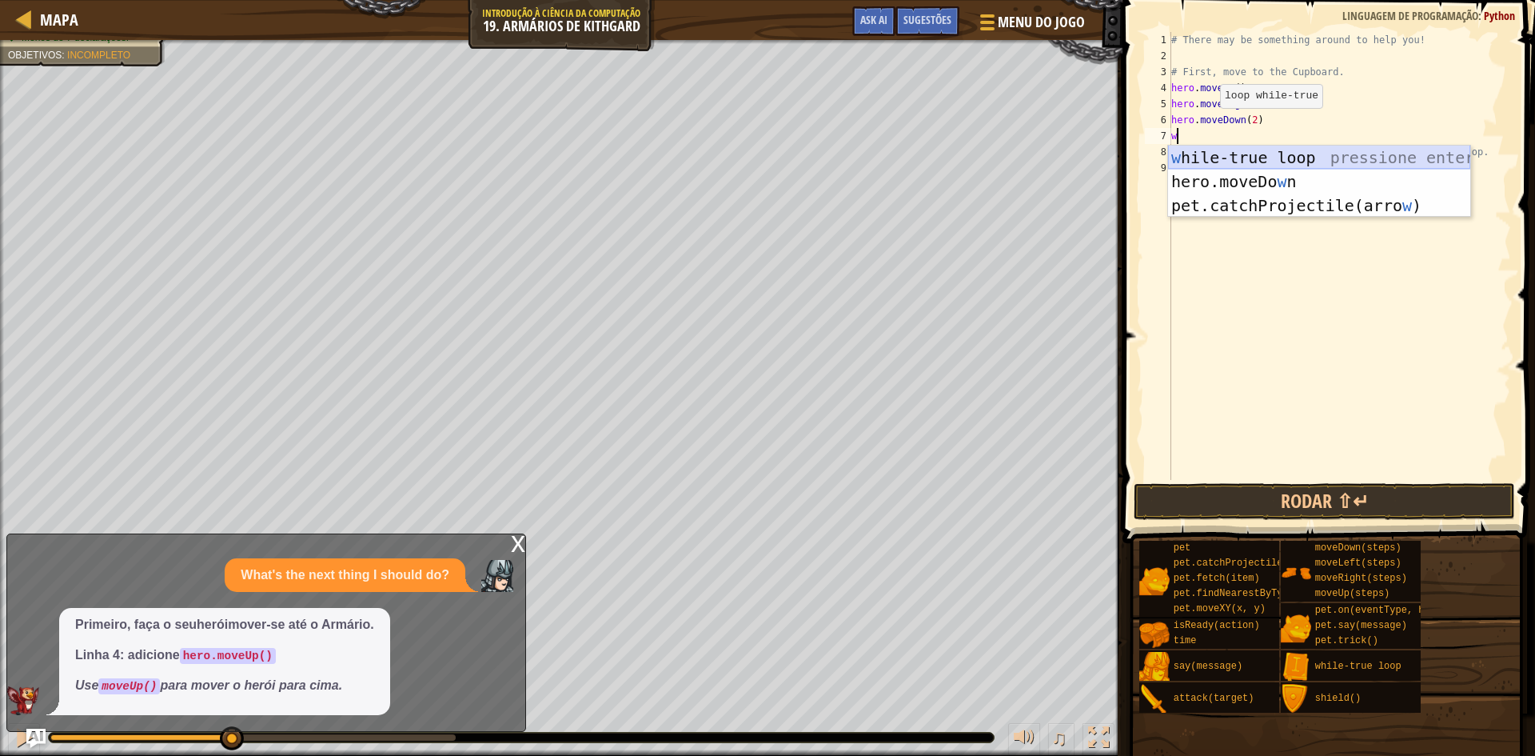
click at [1282, 157] on div "w hile-true loop pressione enter hero.moveDo w n pressione enter pet.catchProje…" at bounding box center [1319, 206] width 302 height 120
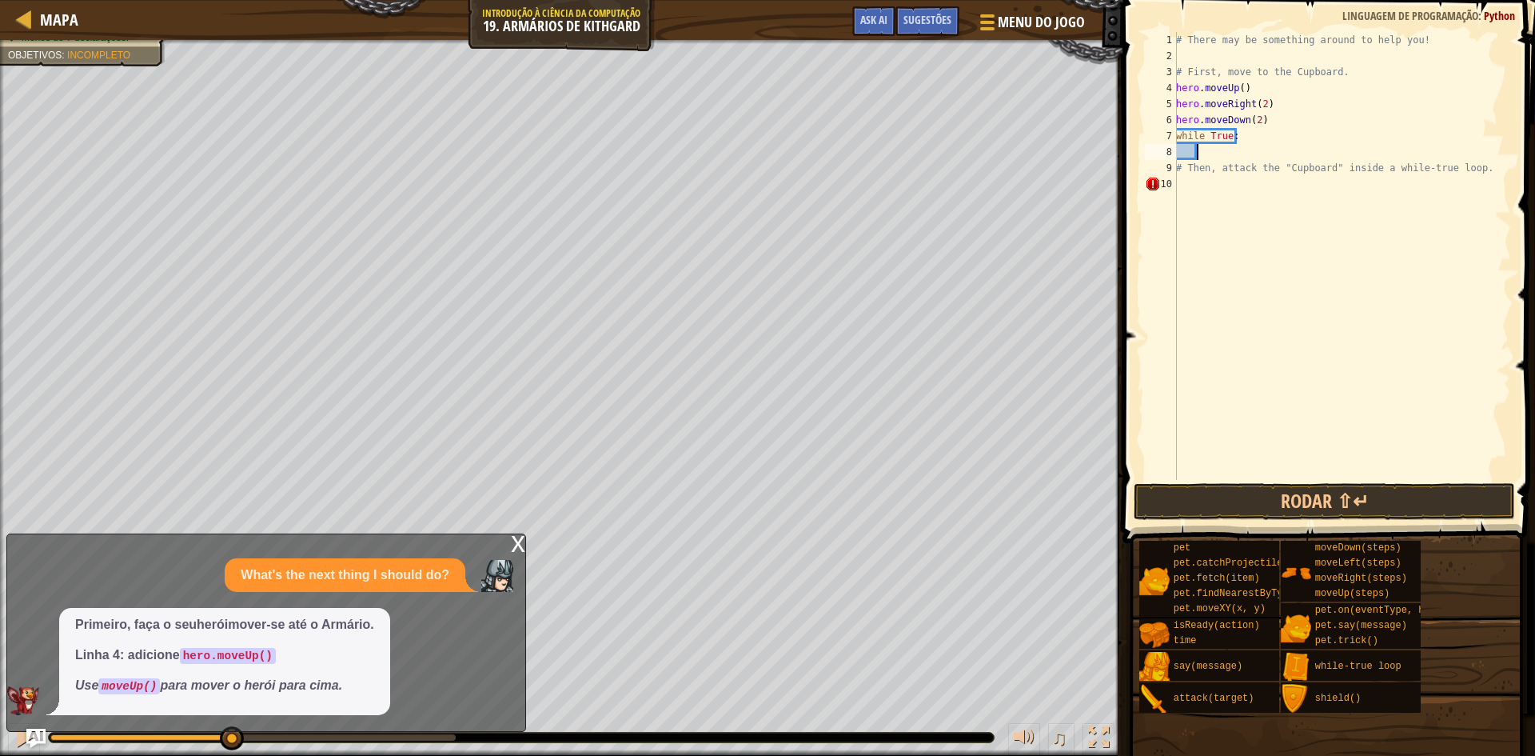
scroll to position [7, 2]
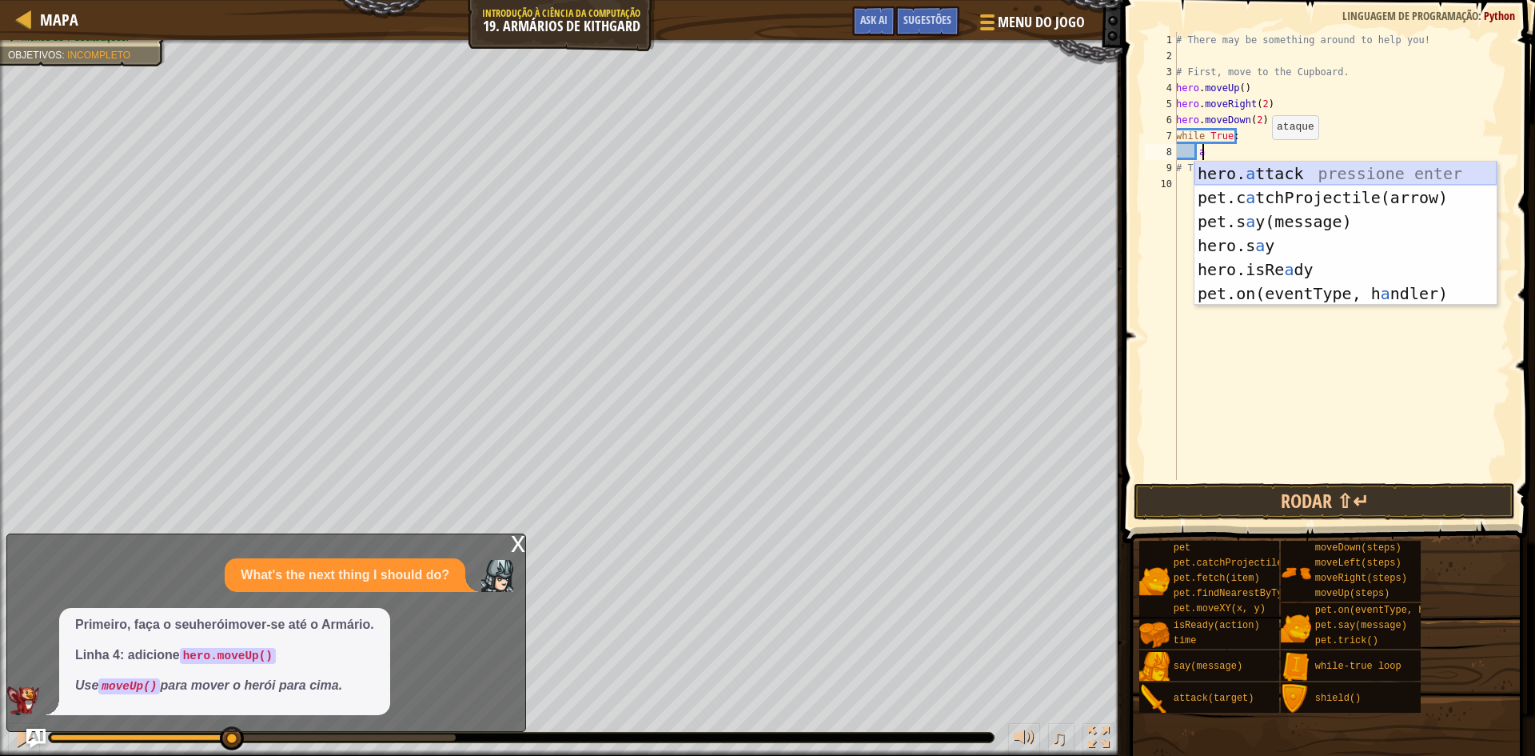
click at [1266, 165] on div "hero. a ttack pressione enter pet.c a tchProjectile(arrow) pressione enter pet.…" at bounding box center [1345, 257] width 302 height 192
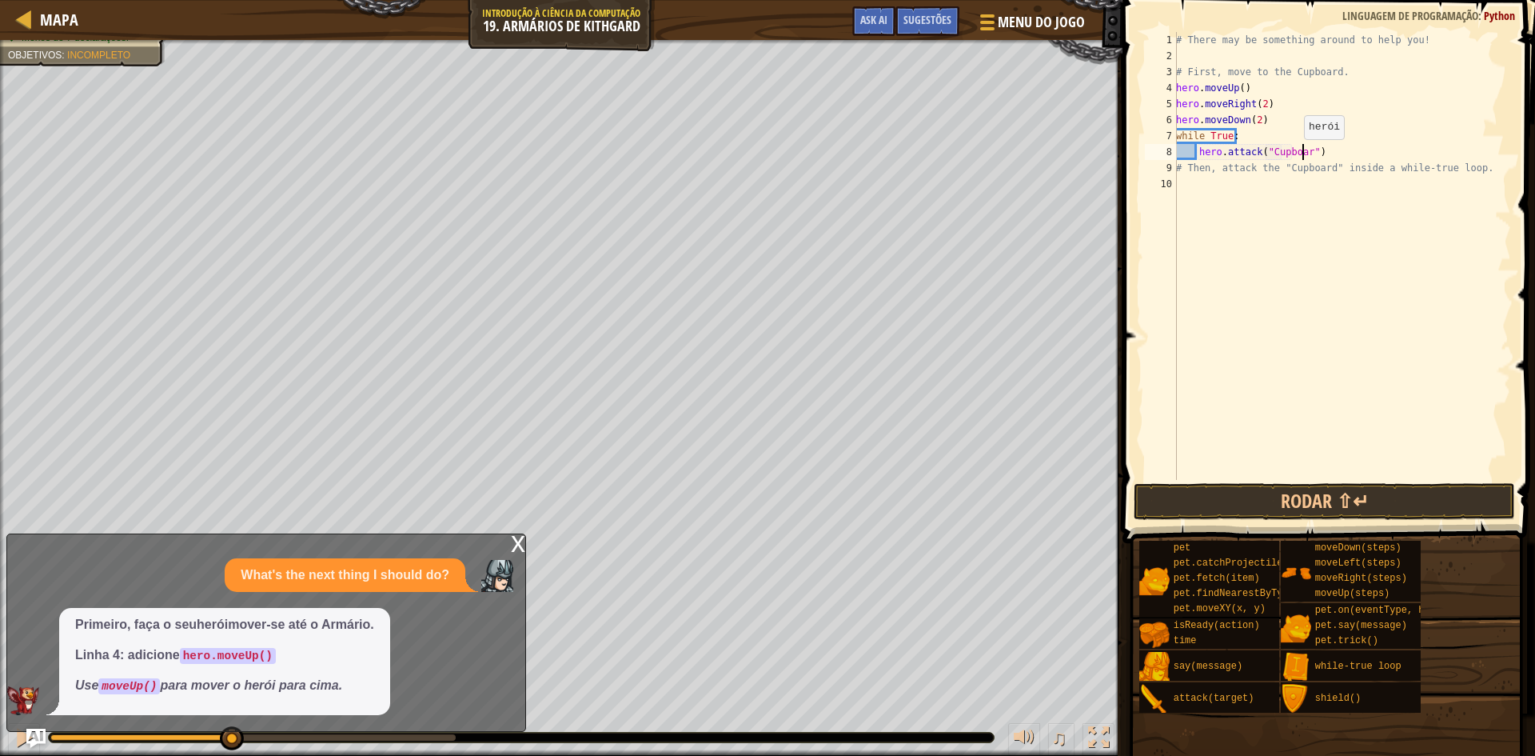
scroll to position [7, 11]
type textarea "hero.attack("Cupboard")"
click at [1300, 498] on button "Rodar ⇧↵" at bounding box center [1324, 501] width 381 height 37
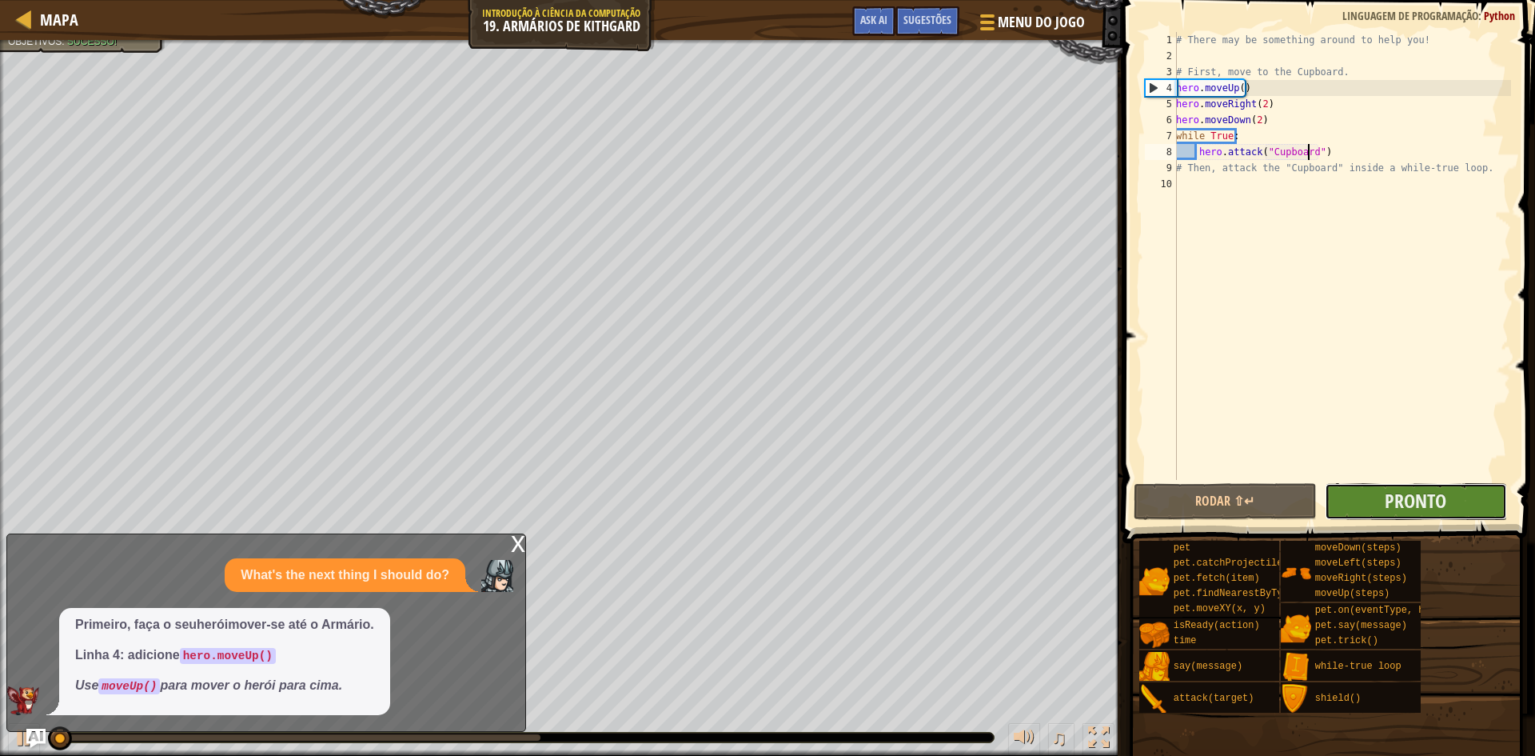
click at [1405, 486] on button "Pronto" at bounding box center [1416, 501] width 183 height 37
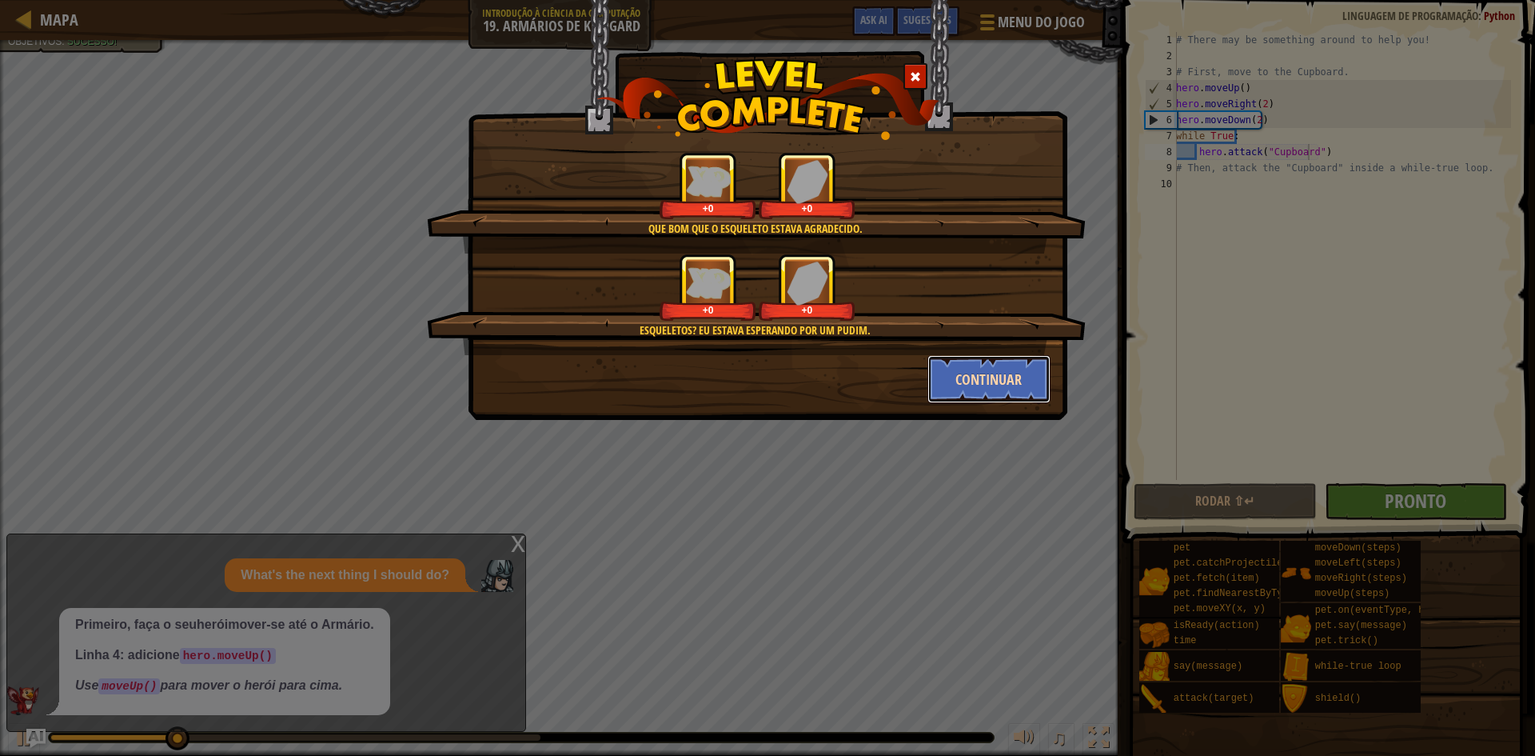
click at [981, 370] on button "Continuar" at bounding box center [989, 379] width 124 height 48
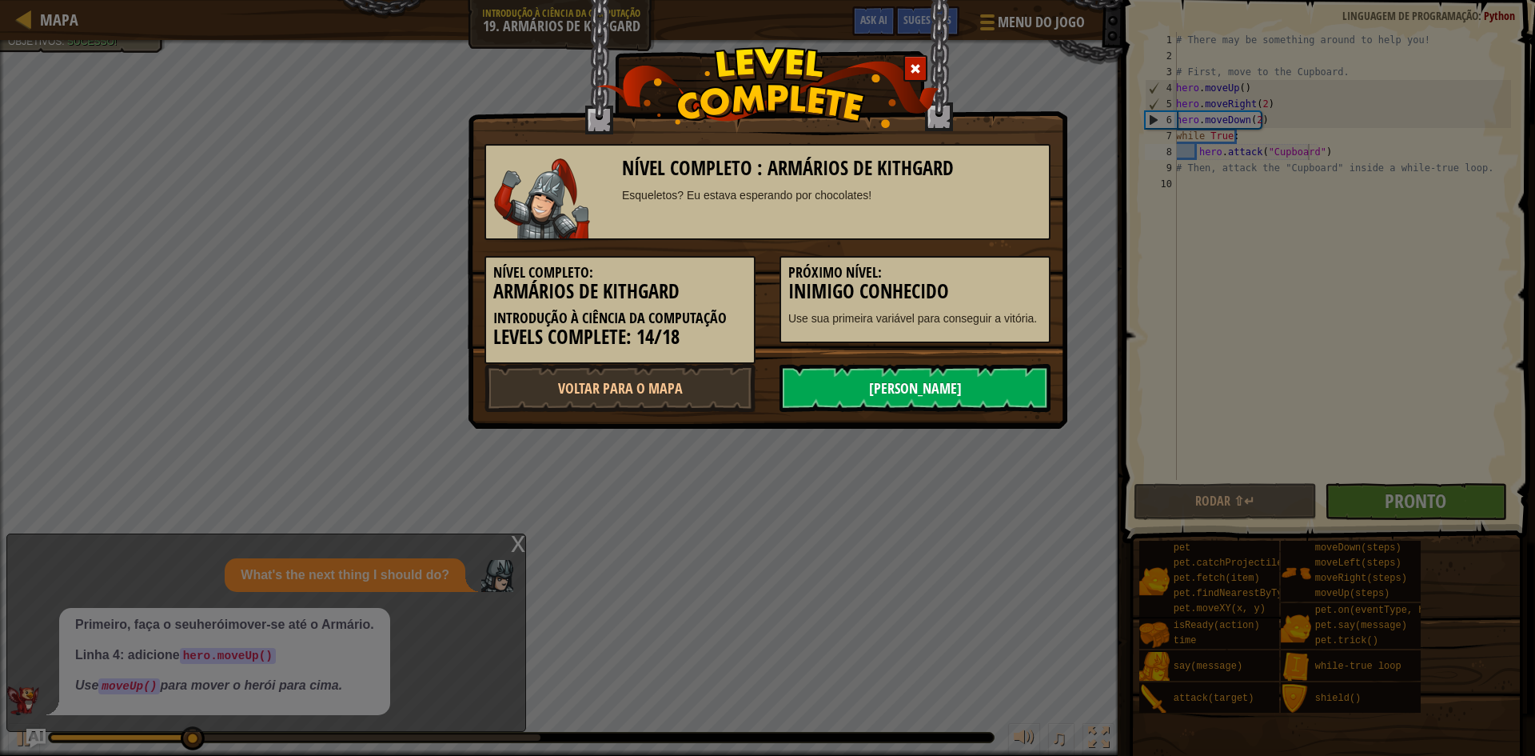
click at [940, 395] on link "[PERSON_NAME]" at bounding box center [914, 388] width 271 height 48
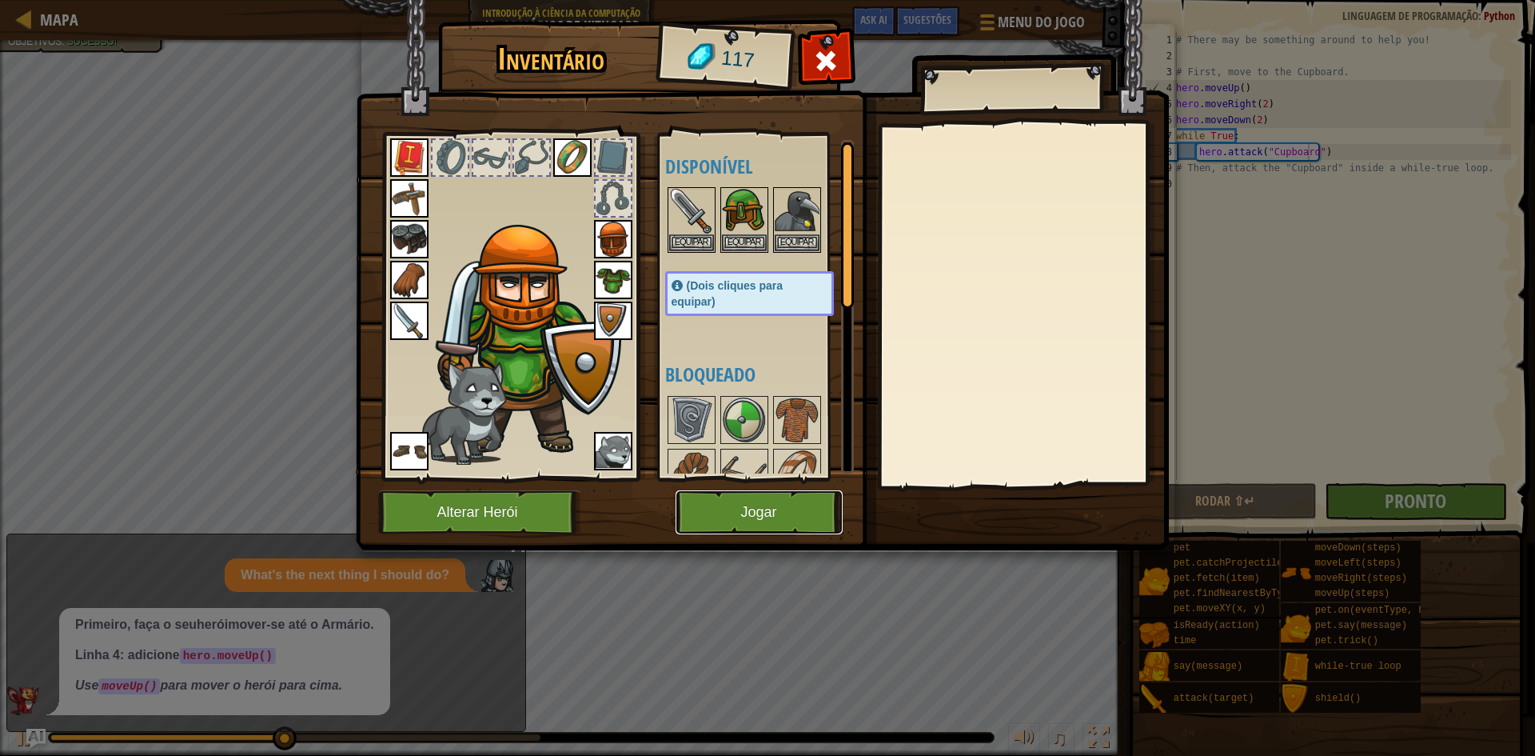
click at [811, 511] on button "Jogar" at bounding box center [759, 512] width 167 height 44
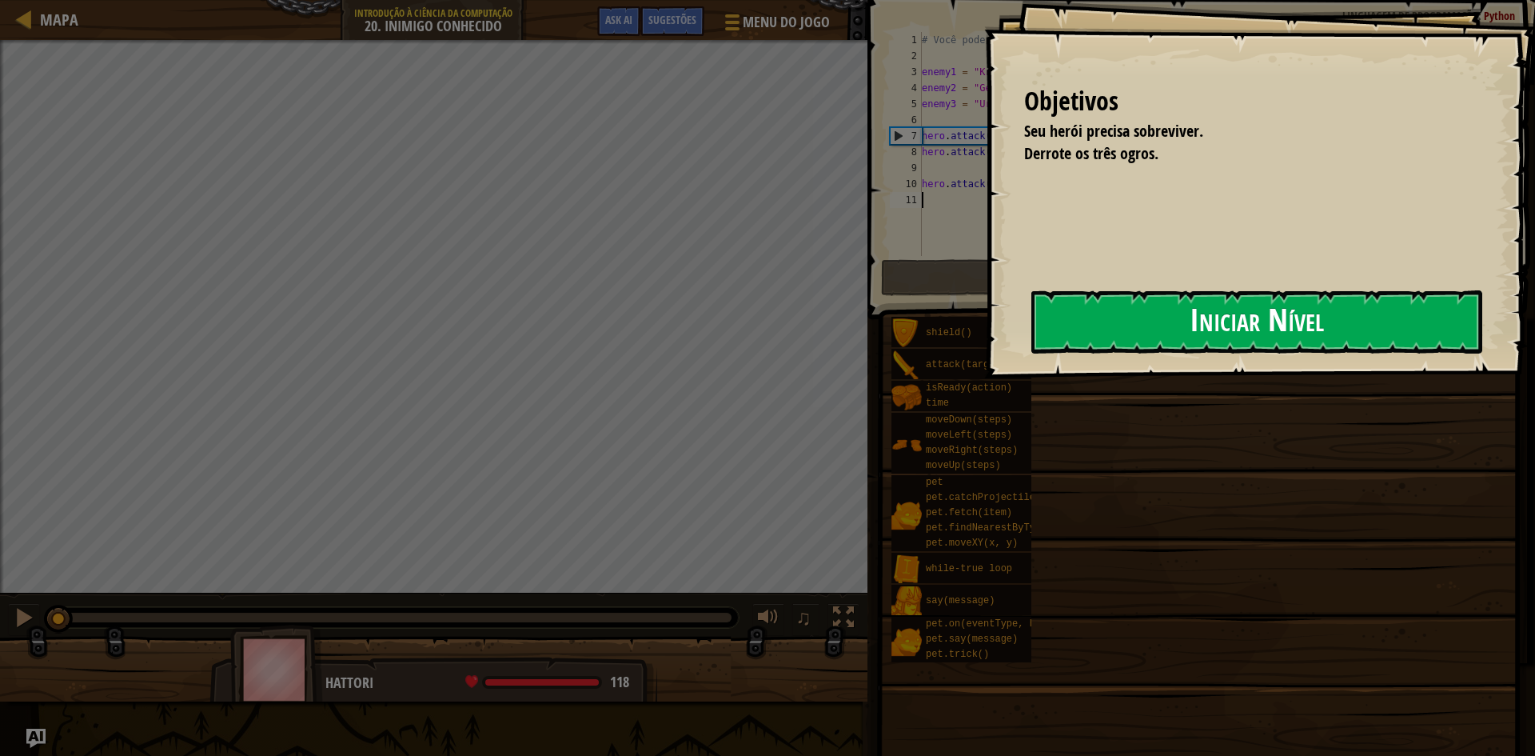
drag, startPoint x: 1130, startPoint y: 303, endPoint x: 1139, endPoint y: 301, distance: 9.7
click at [1130, 303] on button "Iniciar Nível" at bounding box center [1256, 321] width 451 height 63
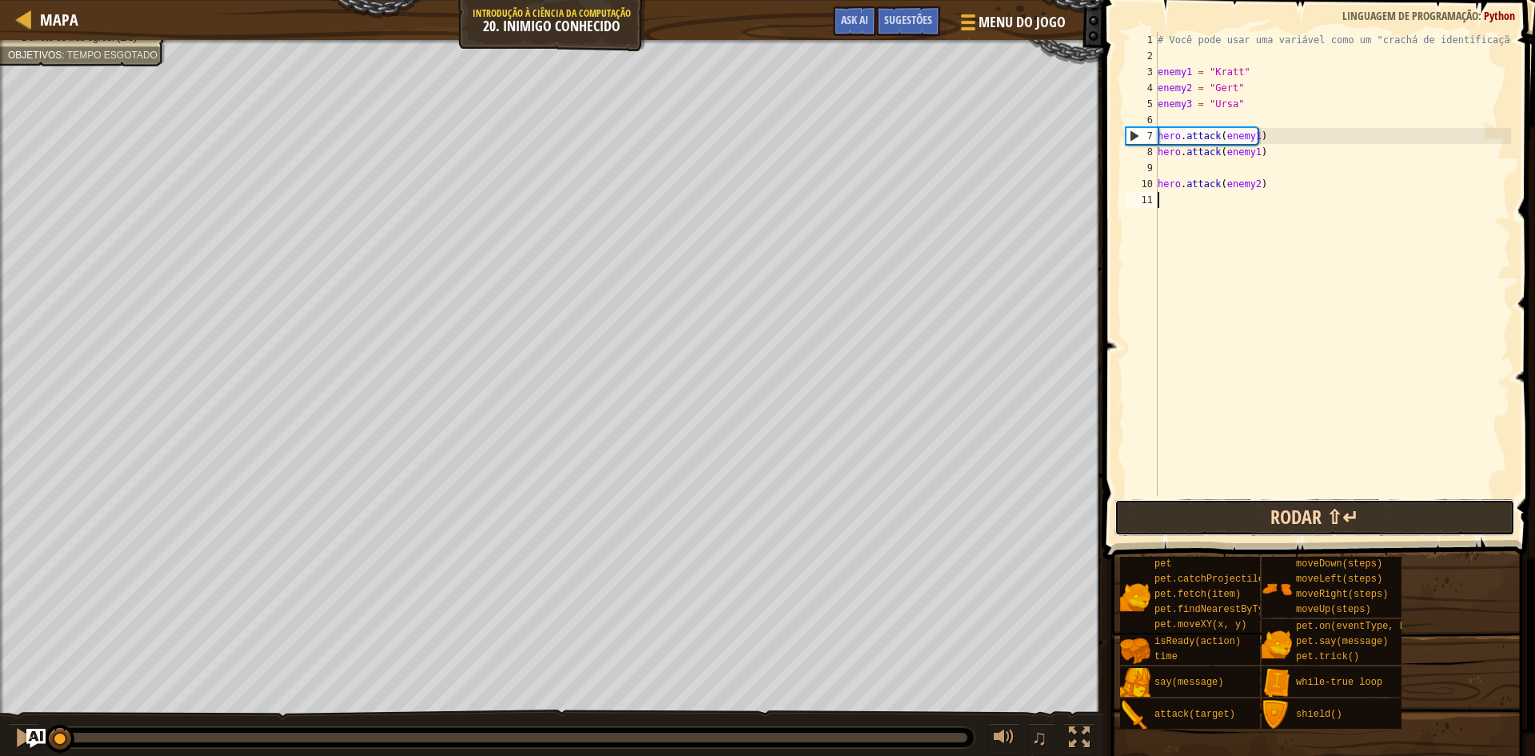
click at [1215, 528] on button "Rodar ⇧↵" at bounding box center [1314, 517] width 401 height 37
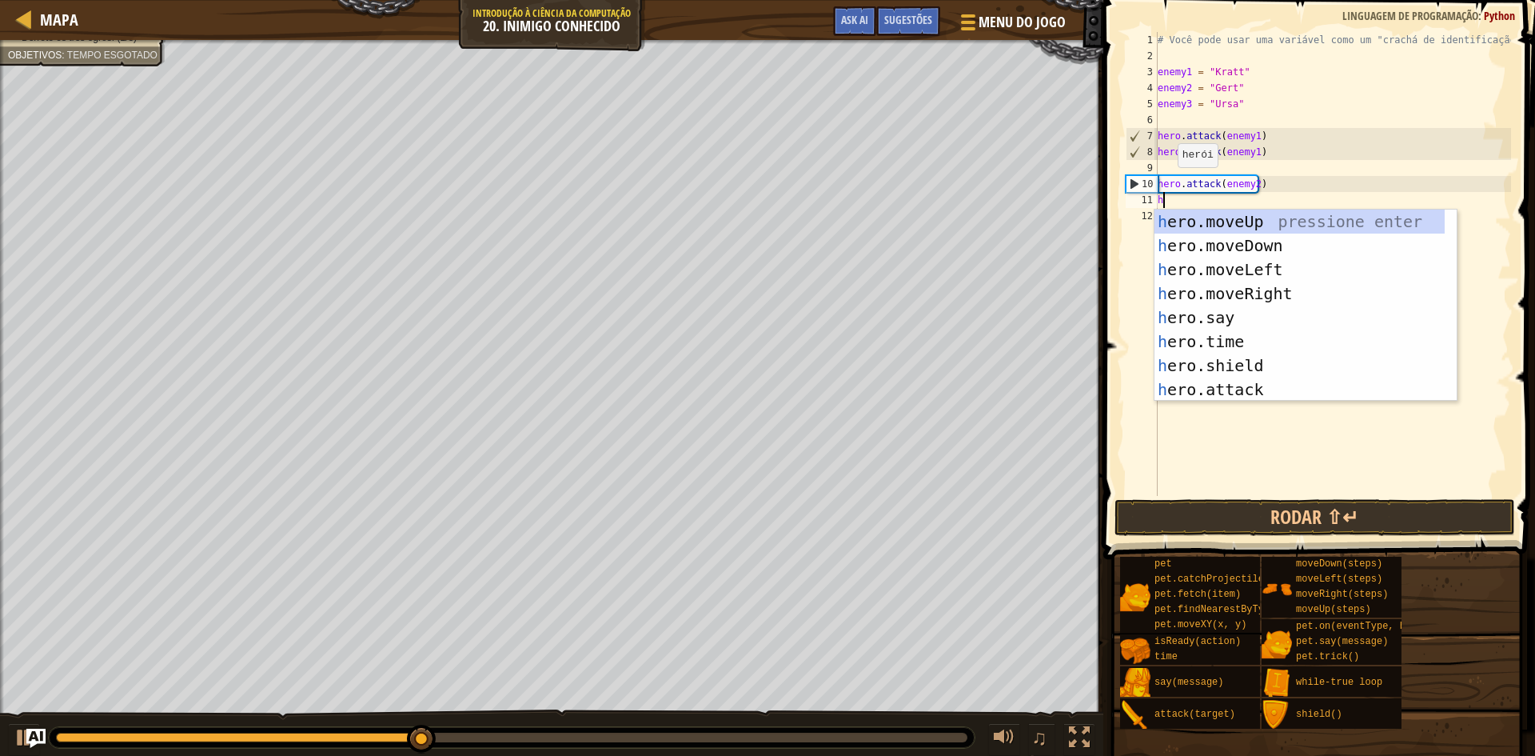
scroll to position [7, 0]
click at [1250, 389] on div "h ero.moveUp pressione enter h ero.moveDown pressione enter h ero.moveLeft pres…" at bounding box center [1299, 329] width 290 height 240
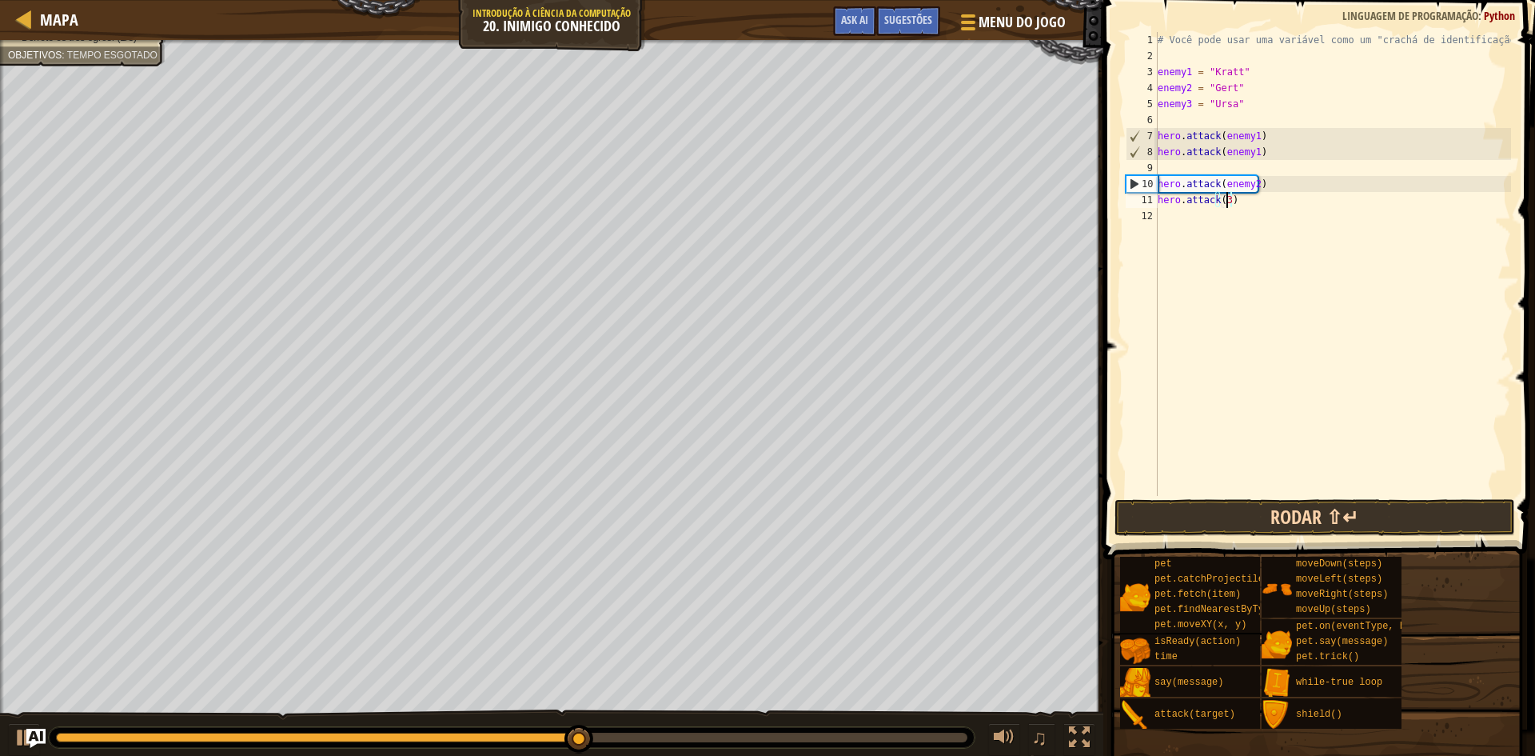
scroll to position [7, 5]
click at [1296, 515] on button "Rodar ⇧↵" at bounding box center [1314, 517] width 401 height 37
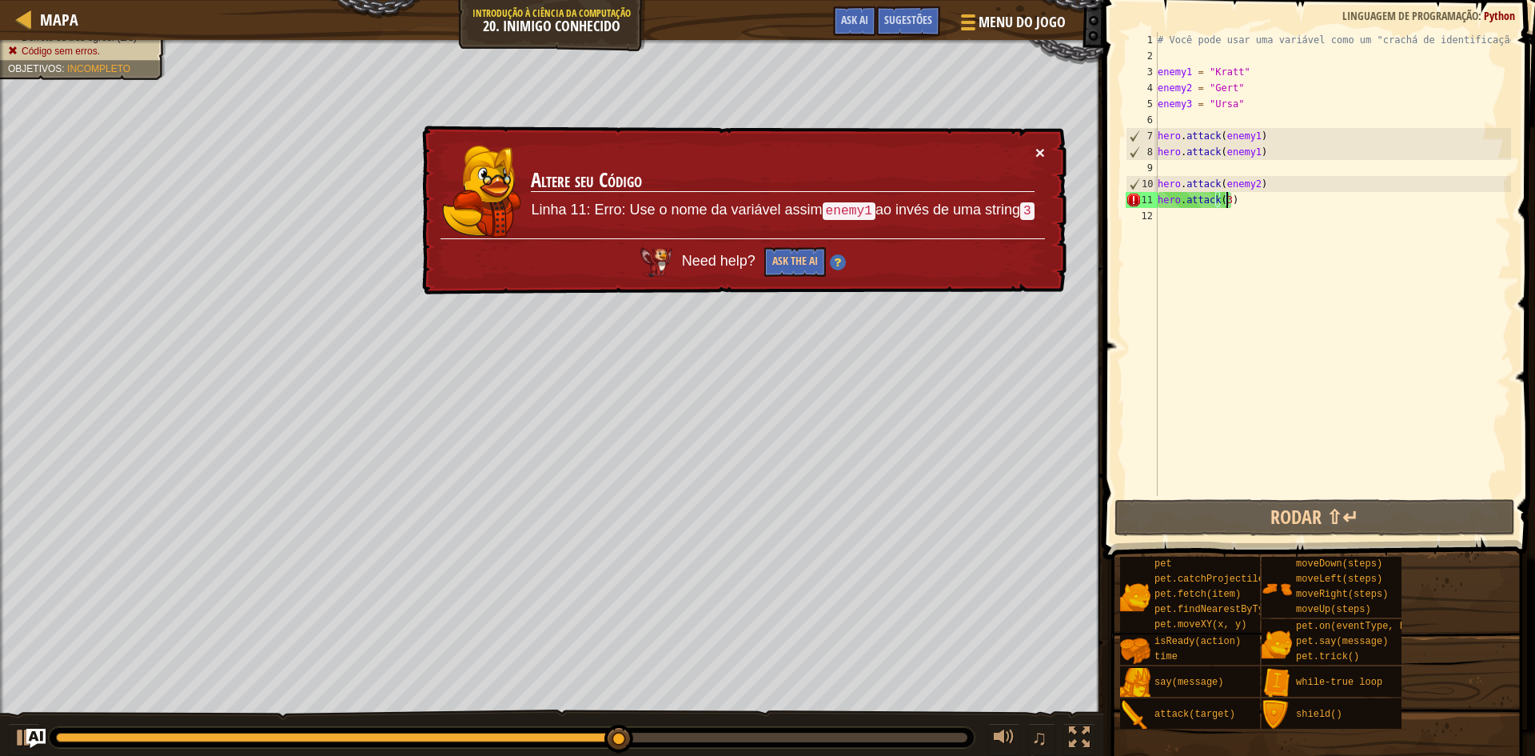
click at [1043, 144] on button "×" at bounding box center [1040, 152] width 10 height 17
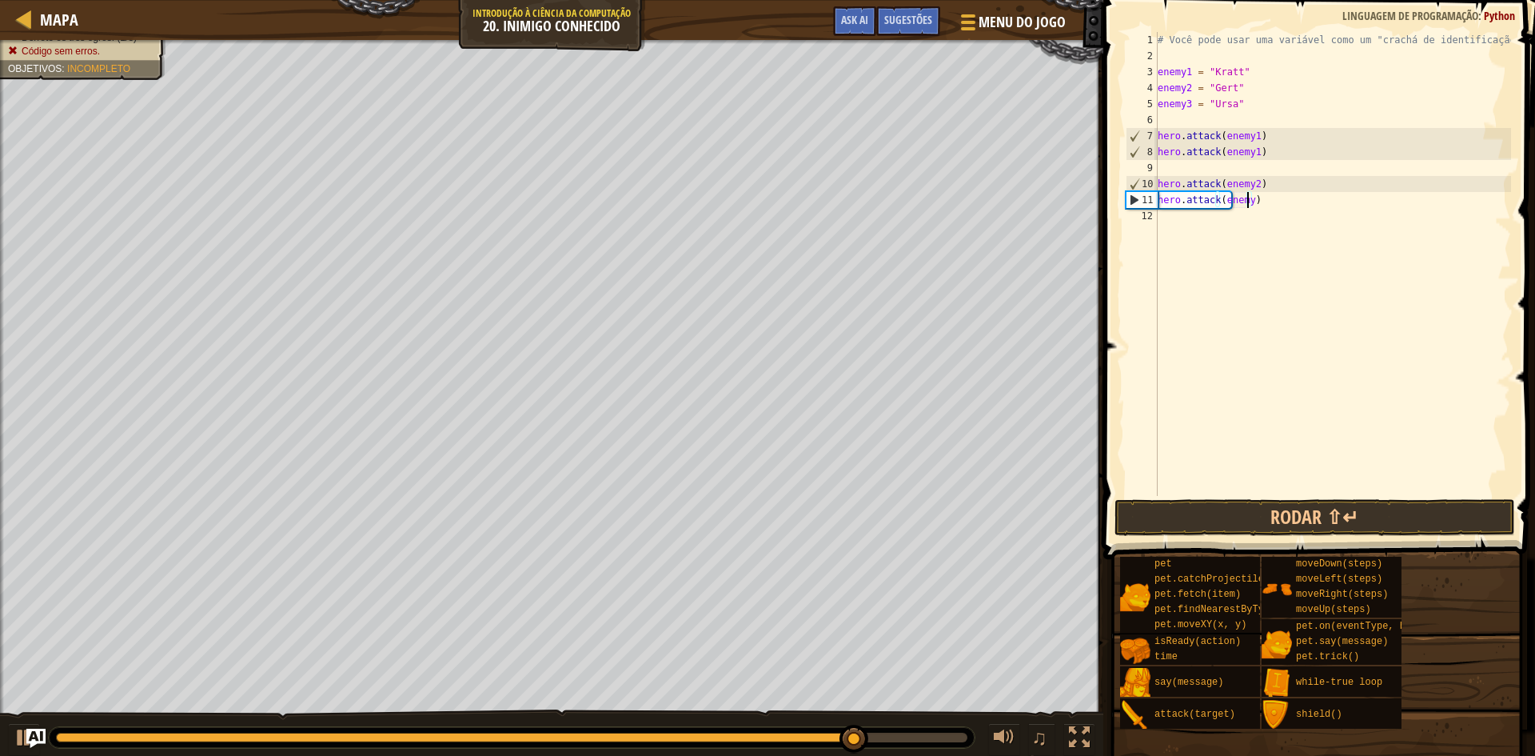
type textarea "hero.attack(enemy3)"
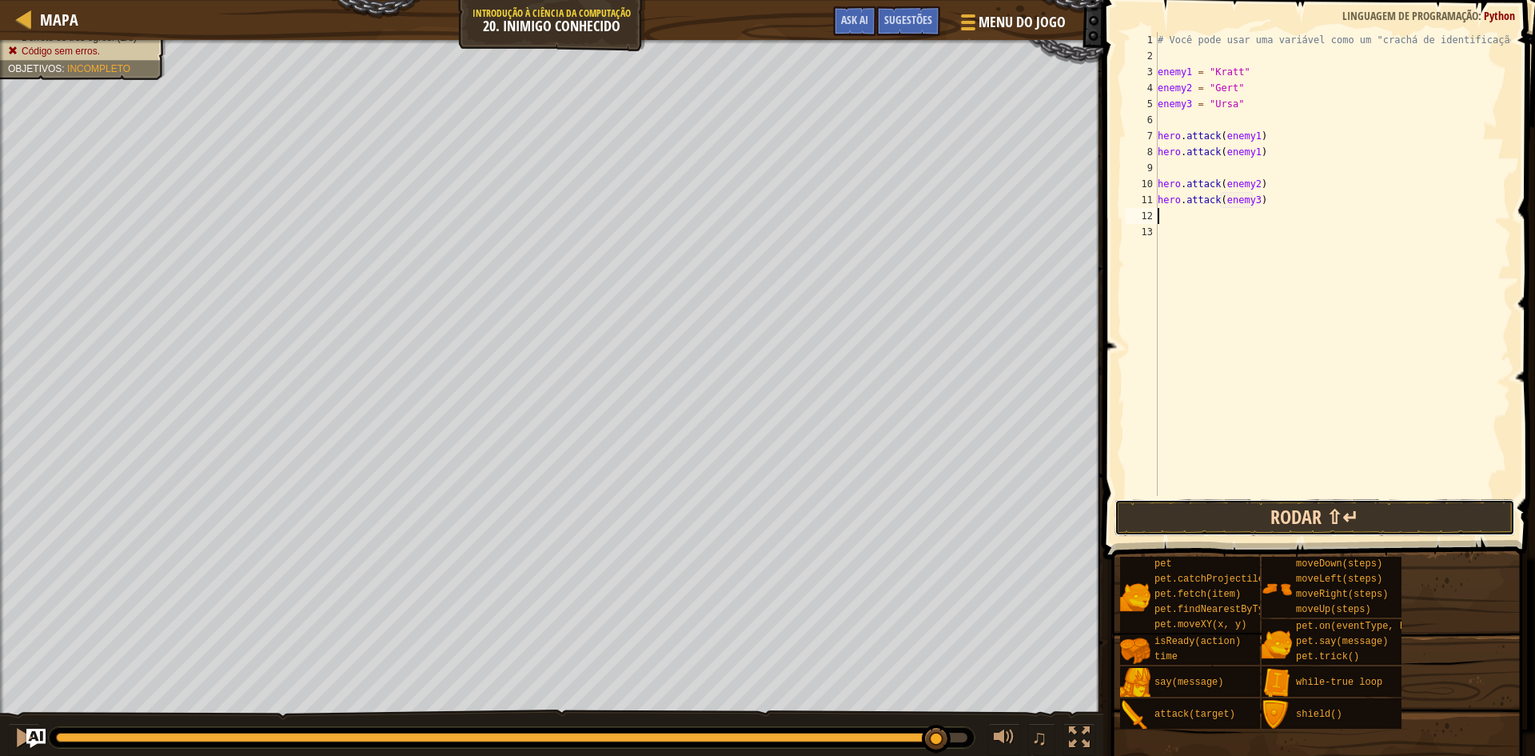
click at [1497, 513] on button "Rodar ⇧↵" at bounding box center [1314, 517] width 401 height 37
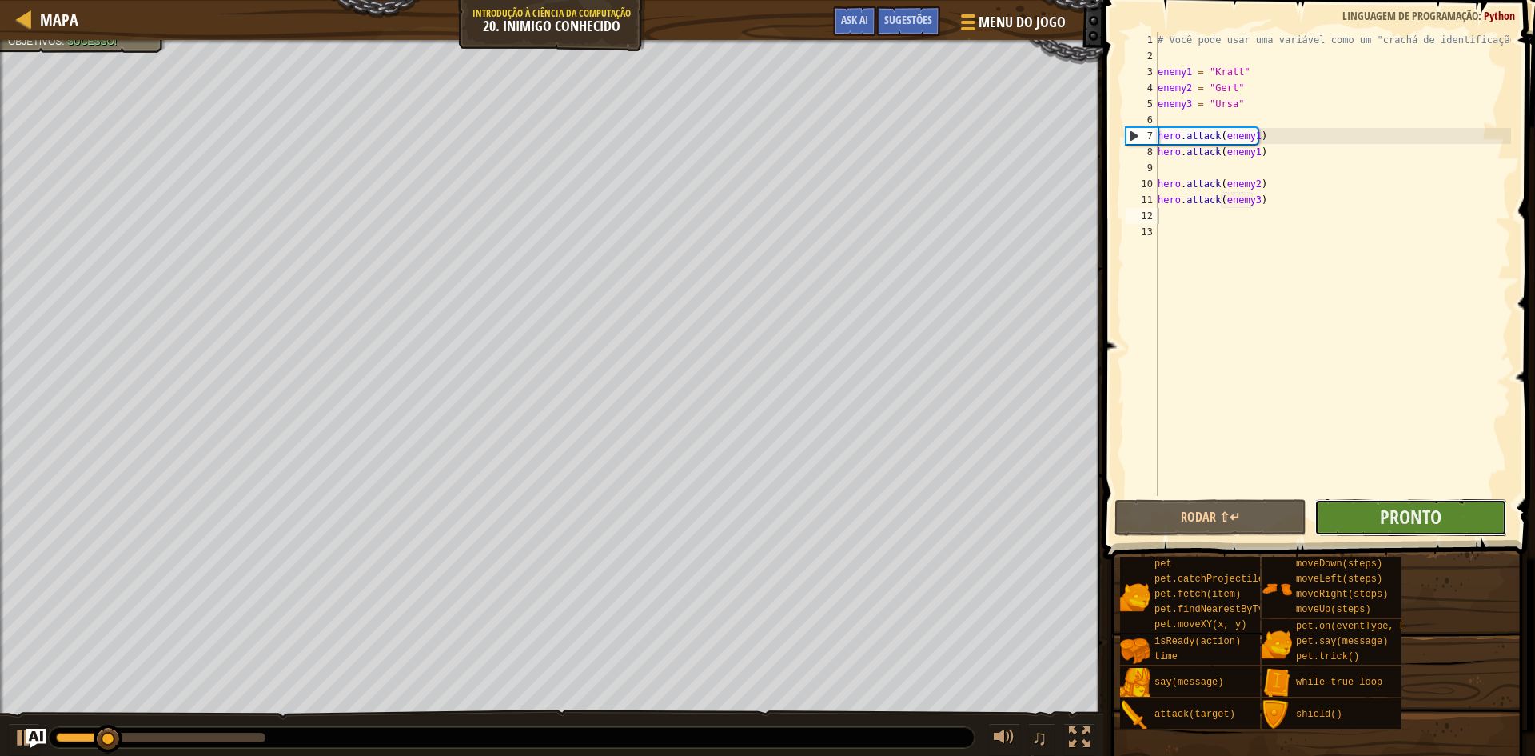
click at [1448, 526] on button "Pronto" at bounding box center [1410, 517] width 192 height 37
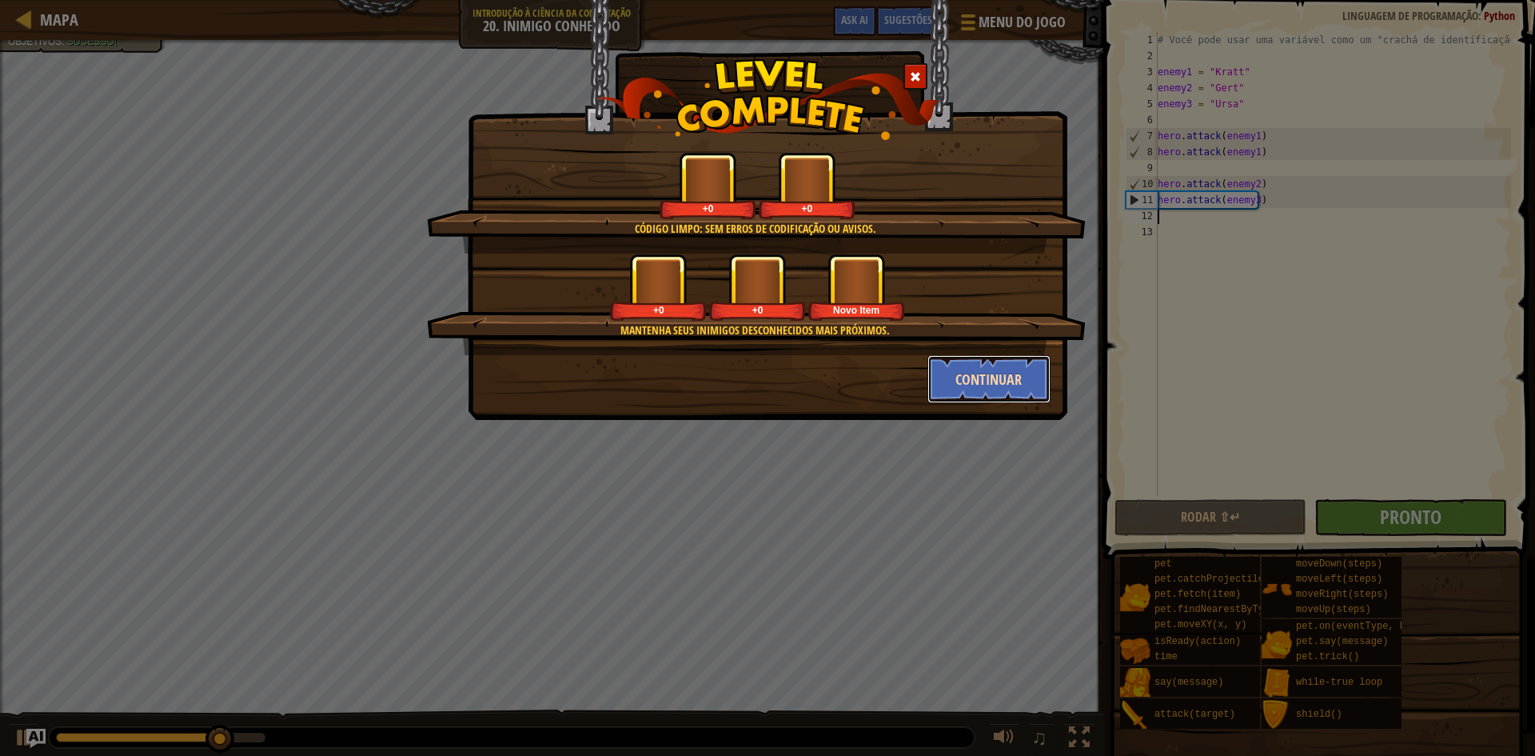
click at [985, 367] on button "Continuar" at bounding box center [989, 379] width 124 height 48
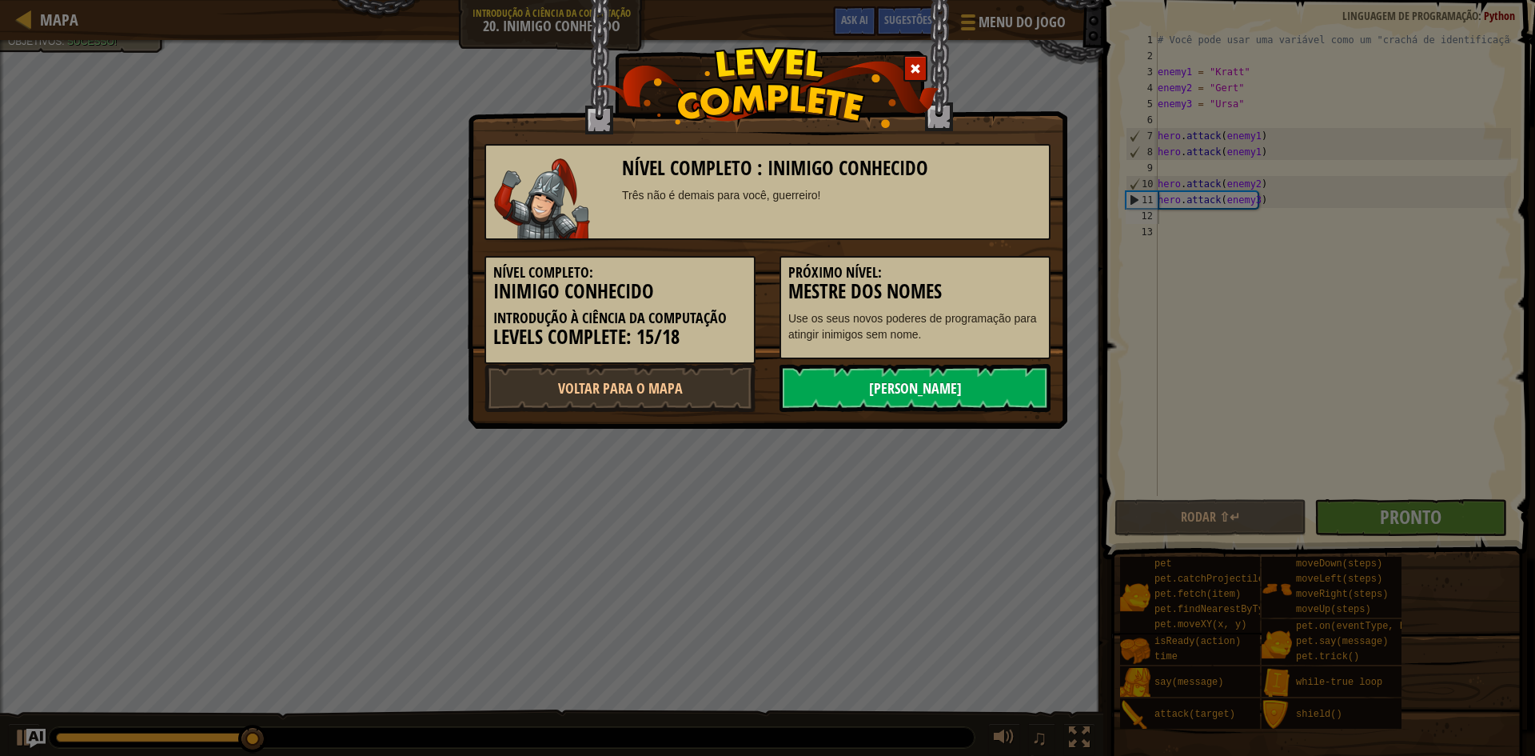
click at [972, 382] on link "[PERSON_NAME]" at bounding box center [914, 388] width 271 height 48
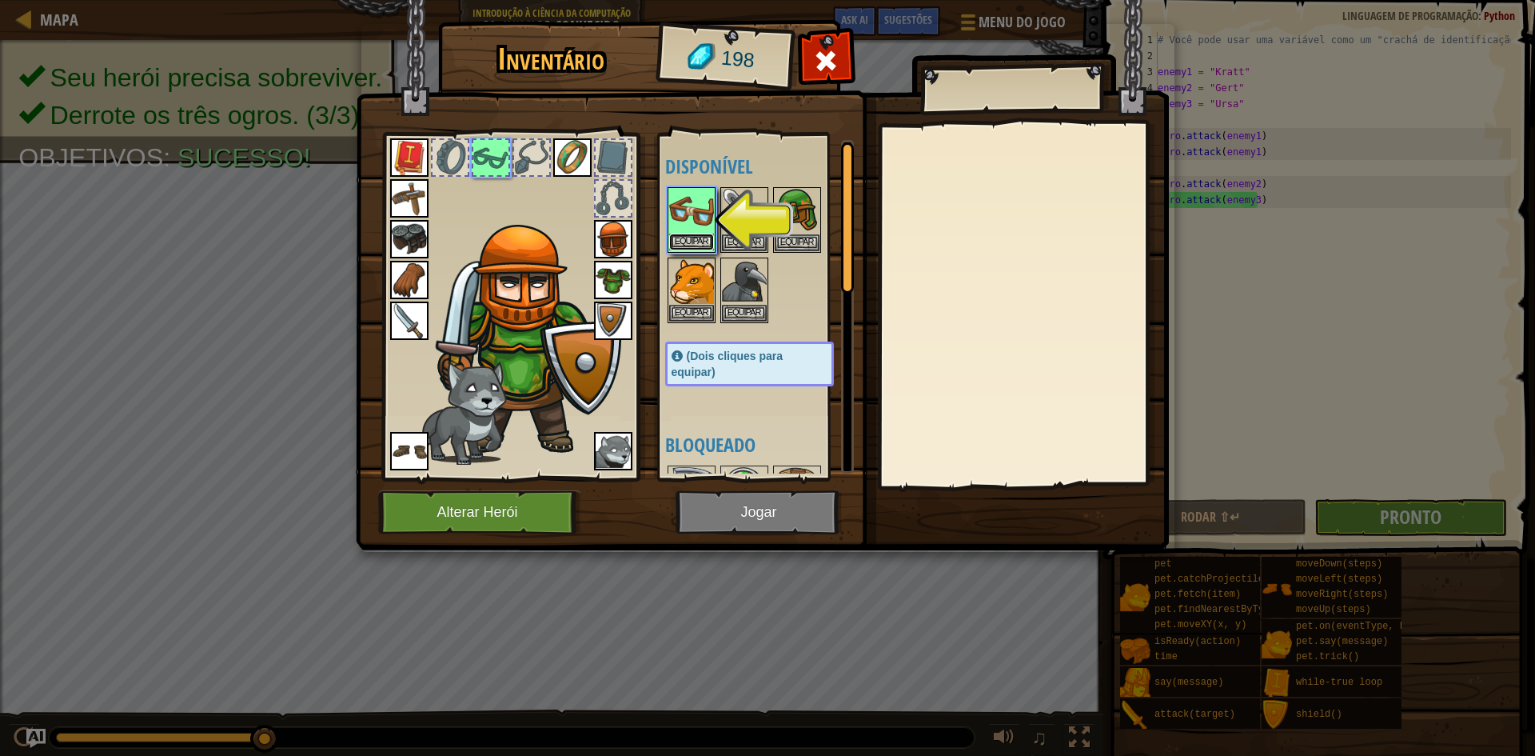
click at [699, 236] on button "Equipar" at bounding box center [691, 241] width 45 height 17
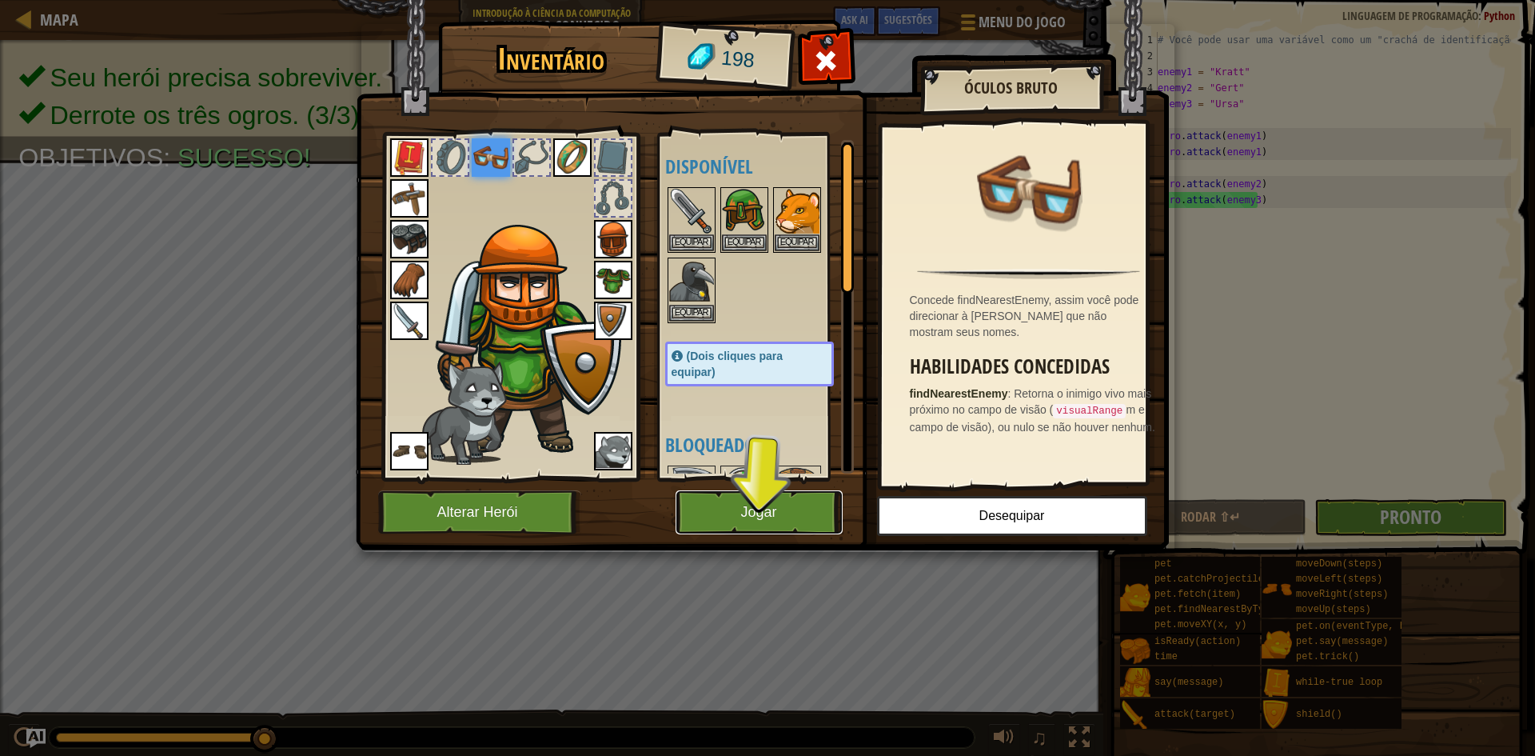
click at [781, 516] on button "Jogar" at bounding box center [759, 512] width 167 height 44
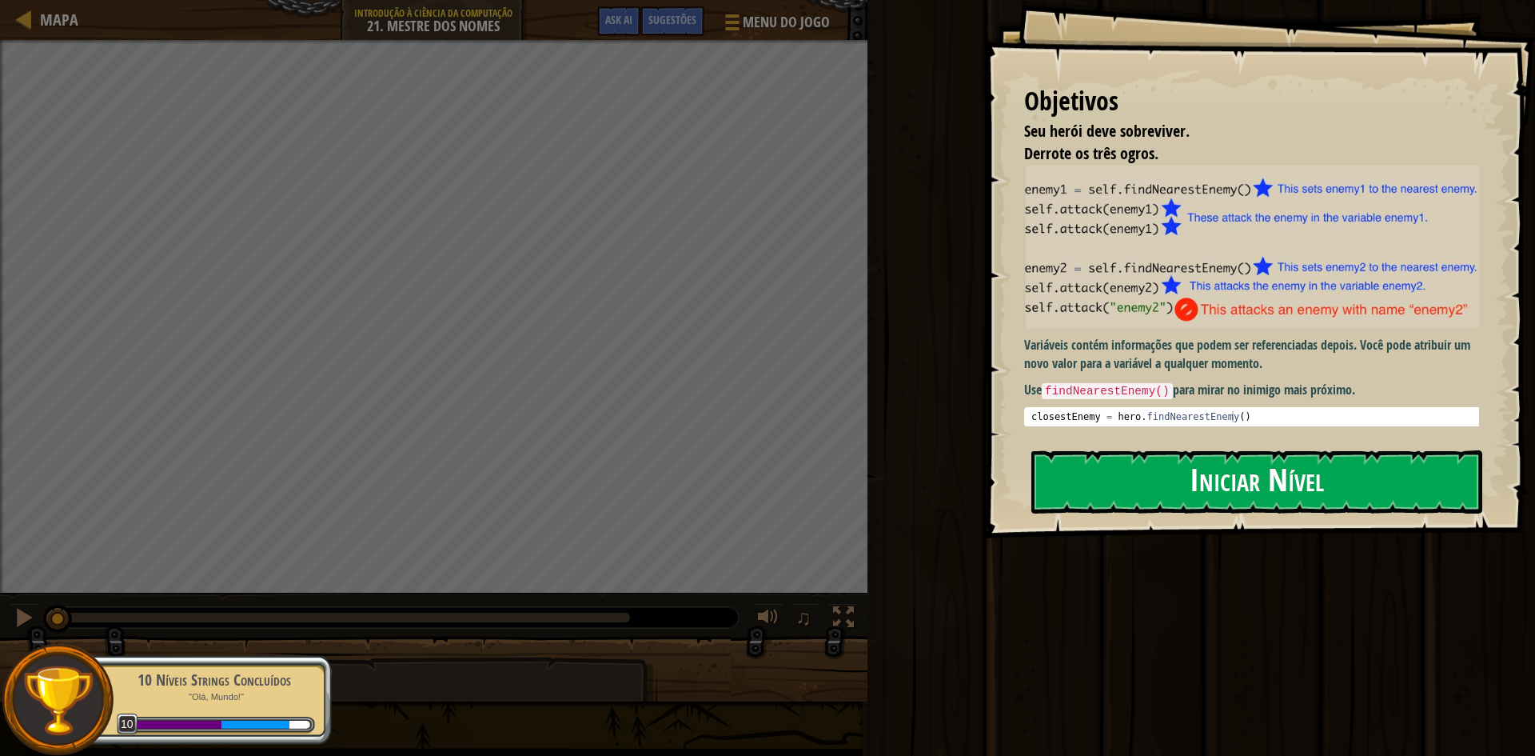
click at [1097, 468] on button "Iniciar Nível" at bounding box center [1256, 481] width 451 height 63
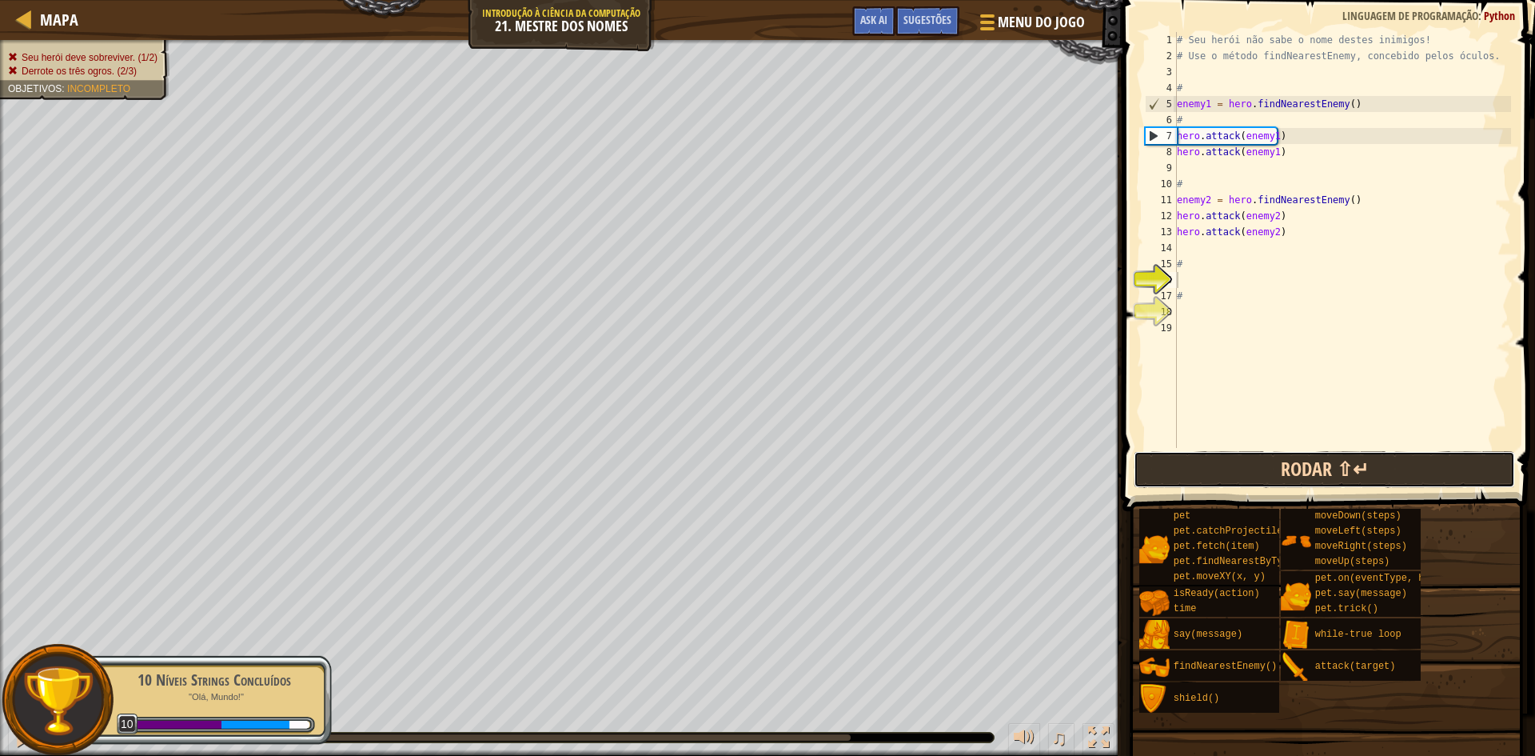
click at [1328, 405] on div "1 2 3 4 5 6 7 8 9 10 11 12 13 14 15 16 17 18 19 # Seu herói não sabe o nome des…" at bounding box center [1326, 287] width 417 height 558
click at [1300, 460] on button "Rodar ⇧↵" at bounding box center [1324, 469] width 381 height 37
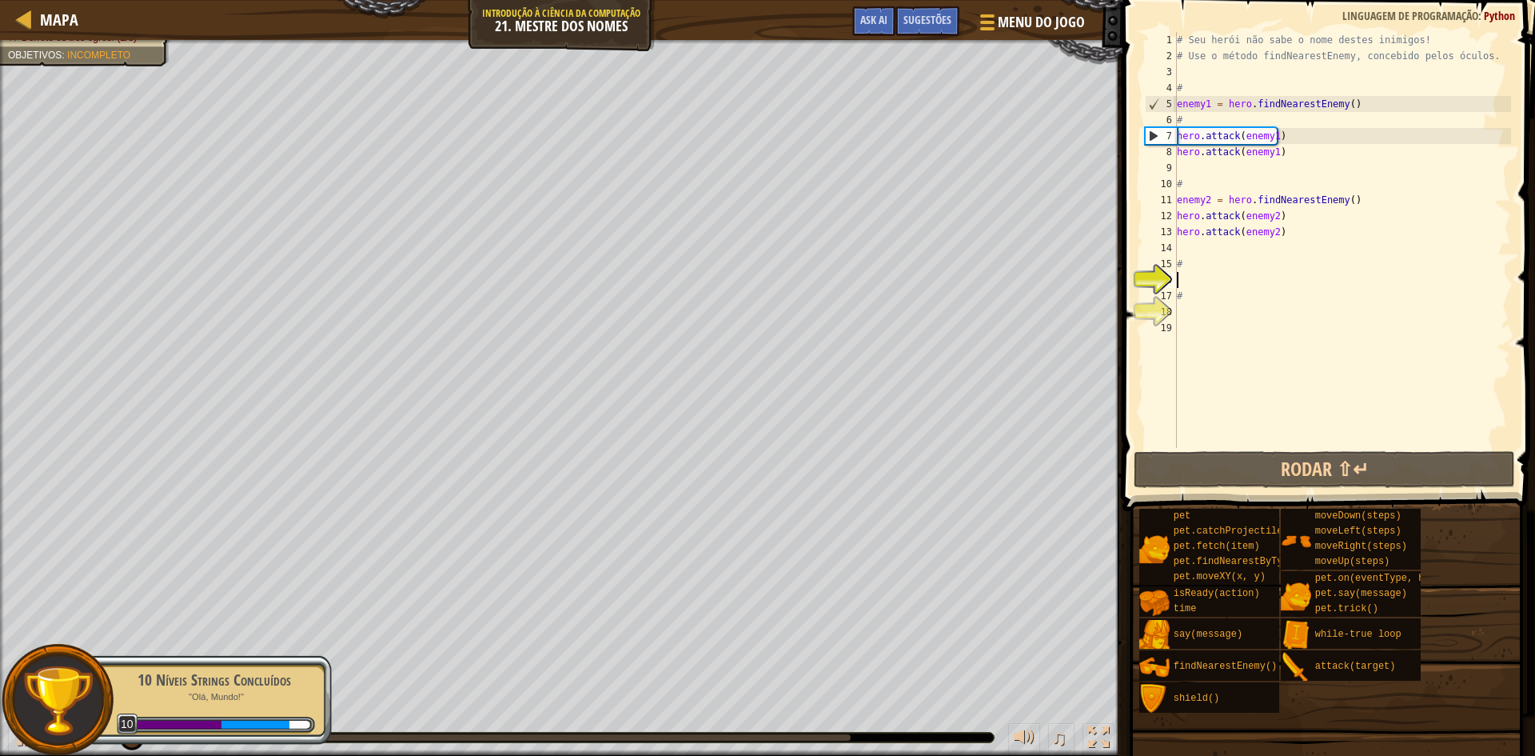
drag, startPoint x: 130, startPoint y: 711, endPoint x: 94, endPoint y: 702, distance: 37.0
click at [118, 709] on div "10 Níveis Strings Concluídos "Olá, Mundo!" 10" at bounding box center [206, 700] width 252 height 90
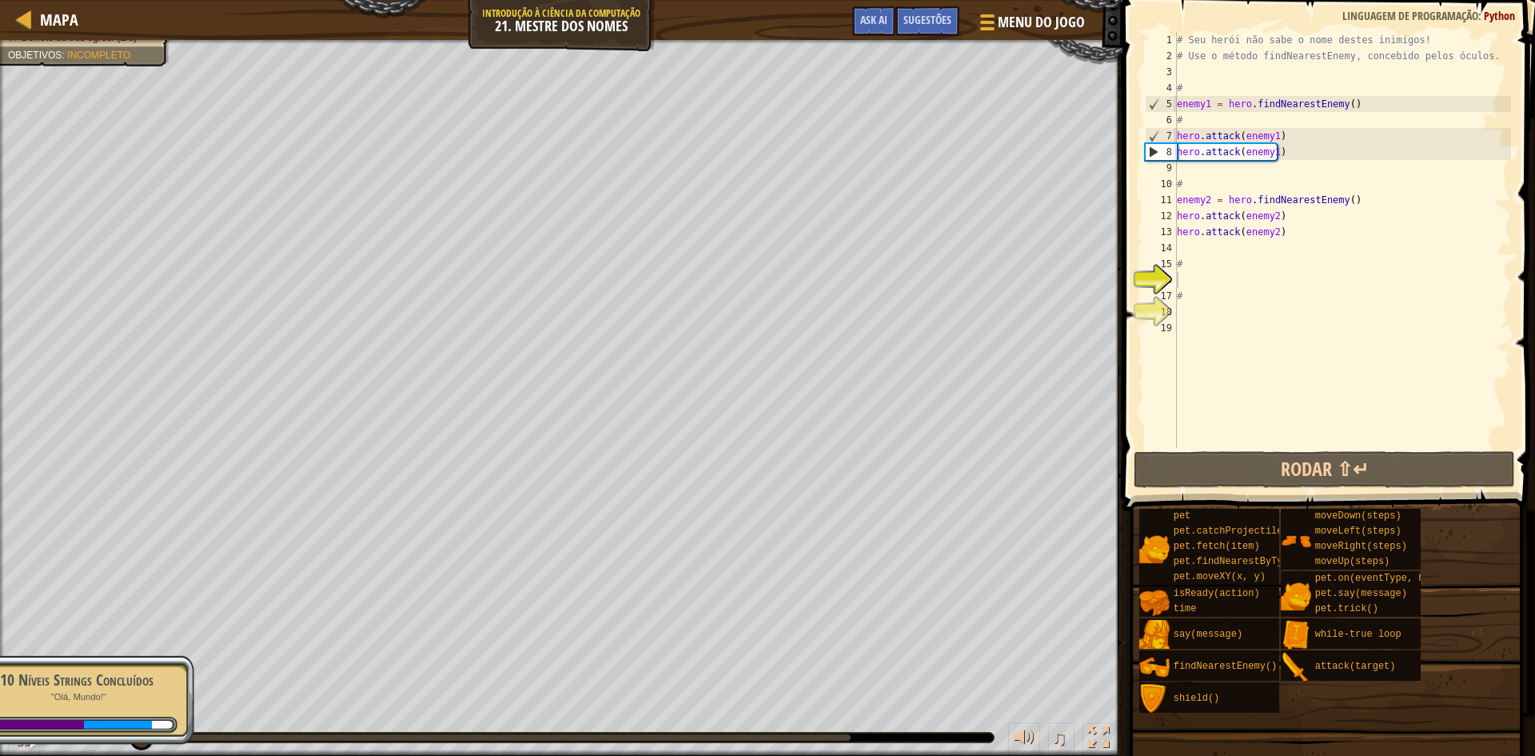
click at [91, 700] on div "10 Níveis Strings Concluídos "Olá, Mundo!" 10" at bounding box center [206, 700] width 252 height 112
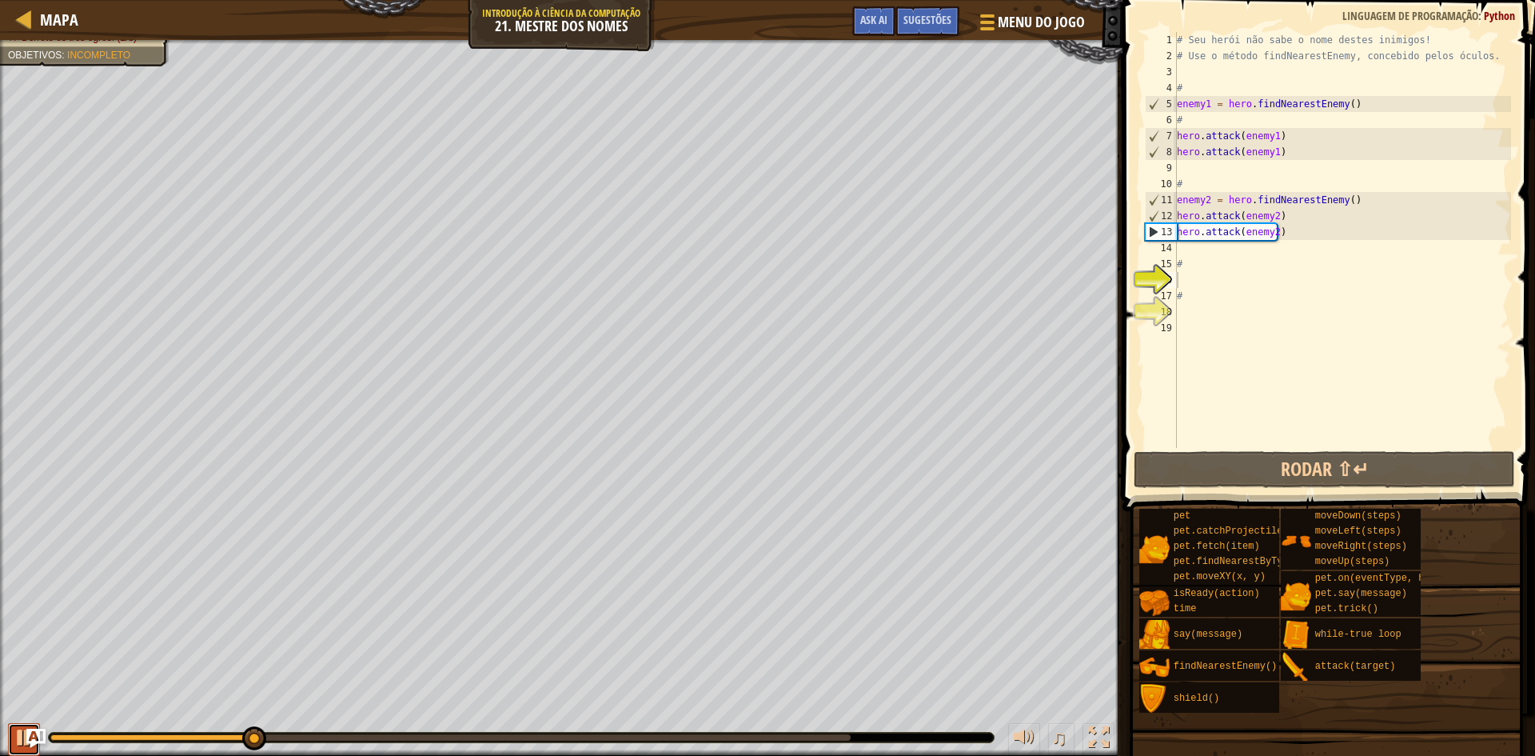
click at [24, 748] on div at bounding box center [24, 737] width 21 height 21
click at [1192, 251] on div "# Seu herói não sabe o nome destes inimigos! # Use o método findNearestEnemy, c…" at bounding box center [1342, 256] width 337 height 448
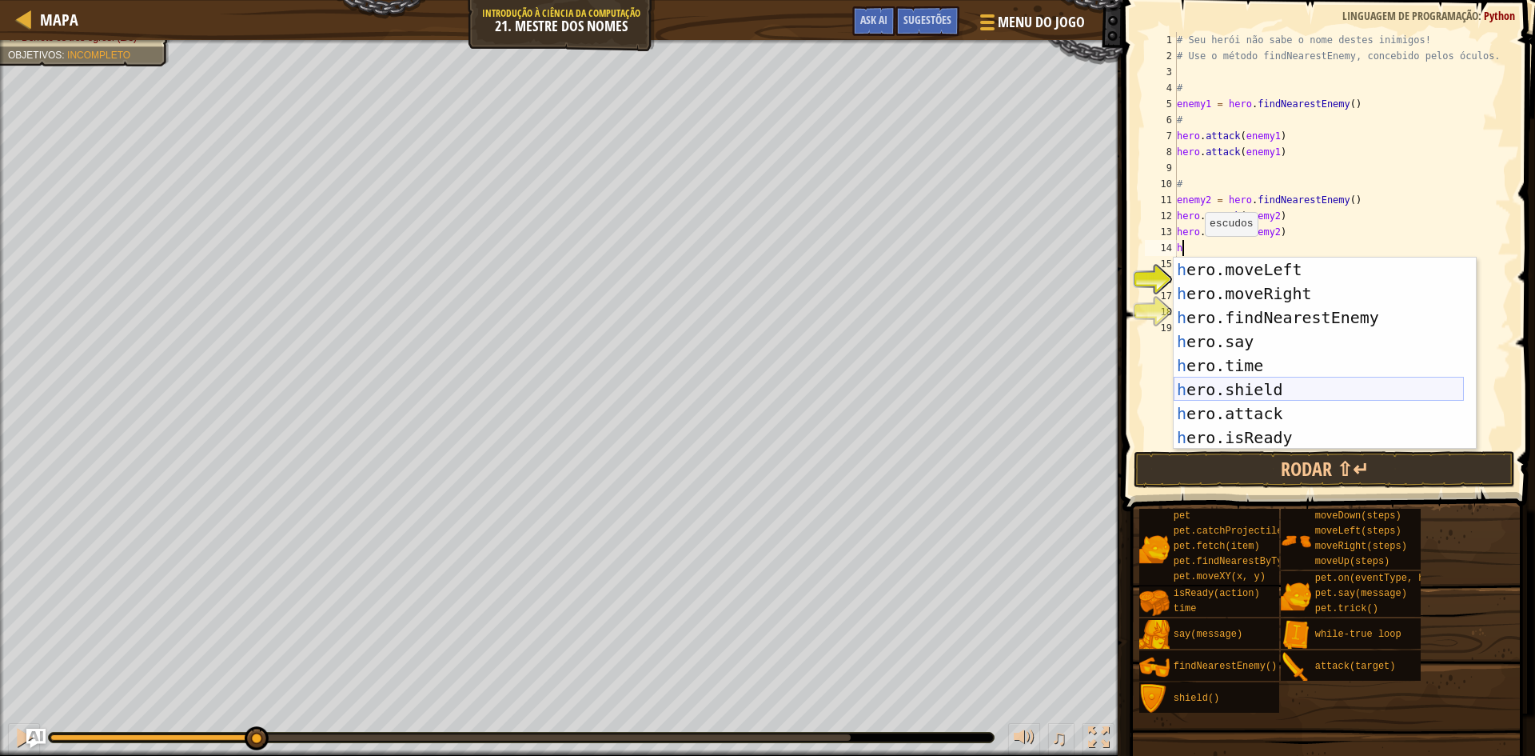
scroll to position [48, 0]
click at [1250, 409] on div "h ero.moveLeft pressione enter h ero.moveRight pressione enter h ero.findNeares…" at bounding box center [1319, 377] width 290 height 240
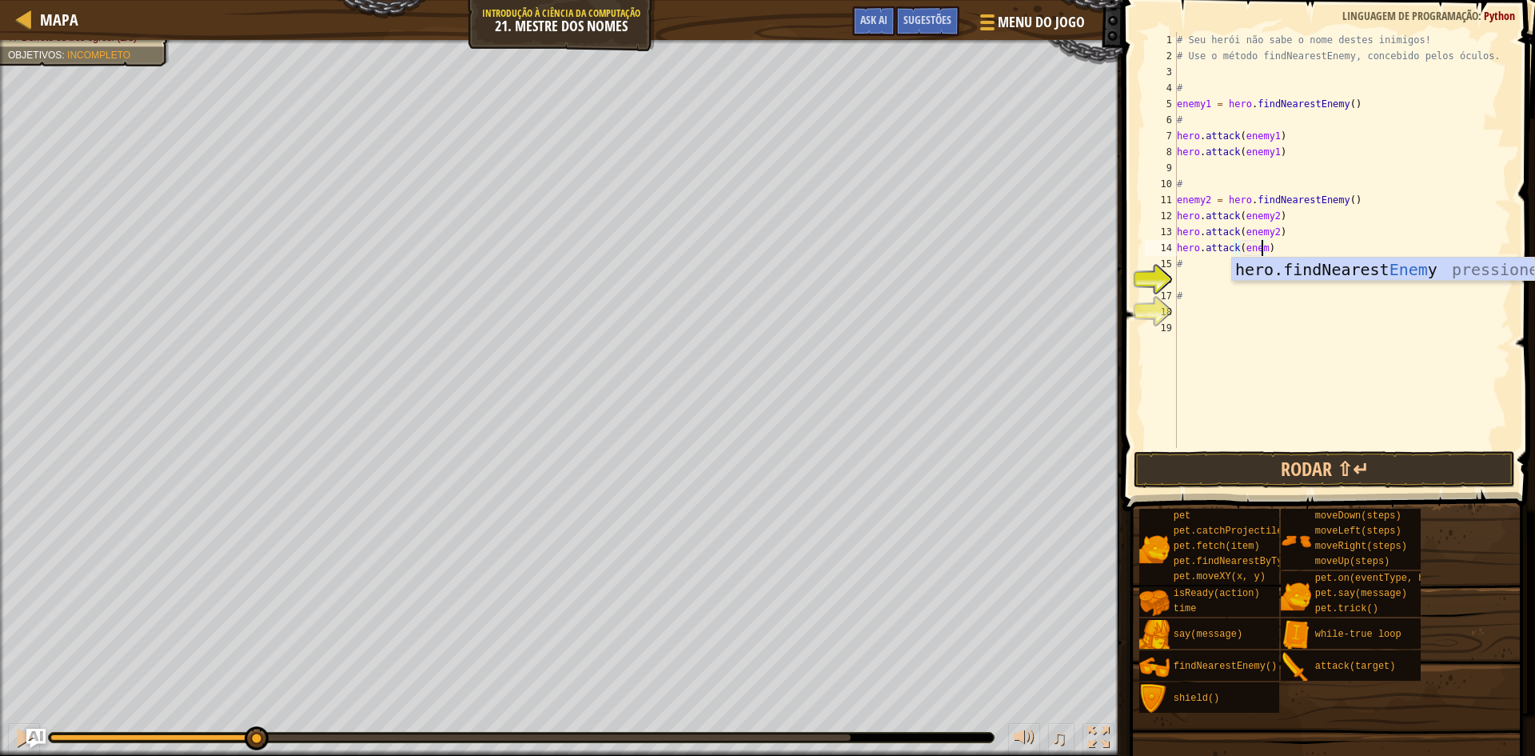
scroll to position [7, 7]
click at [1233, 477] on button "Rodar ⇧↵" at bounding box center [1324, 469] width 381 height 37
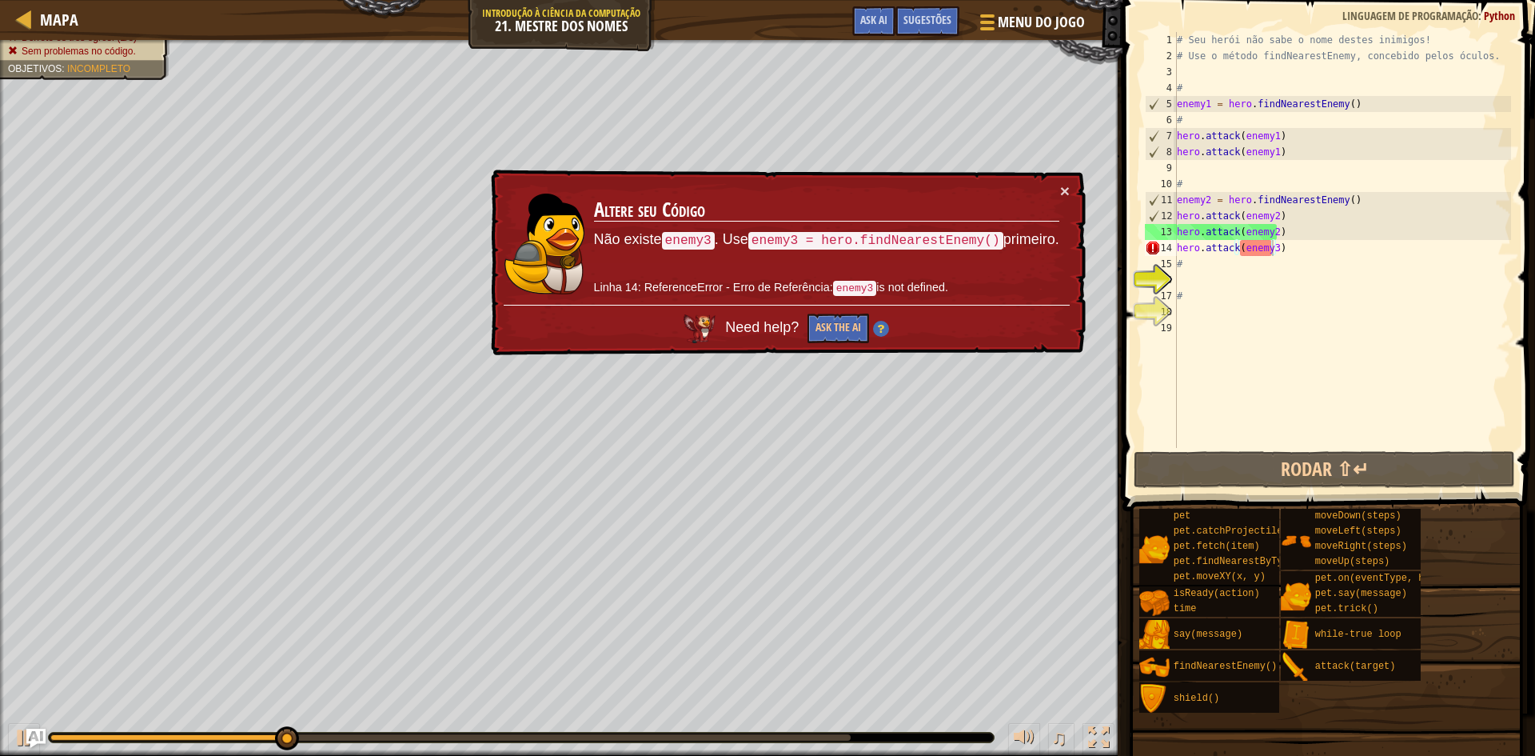
click at [1063, 201] on div "× Altere seu Código Não existe enemy3 . Use enemy3 = hero.findNearestEnemy() pr…" at bounding box center [787, 262] width 599 height 186
click at [1063, 192] on button "×" at bounding box center [1065, 190] width 10 height 17
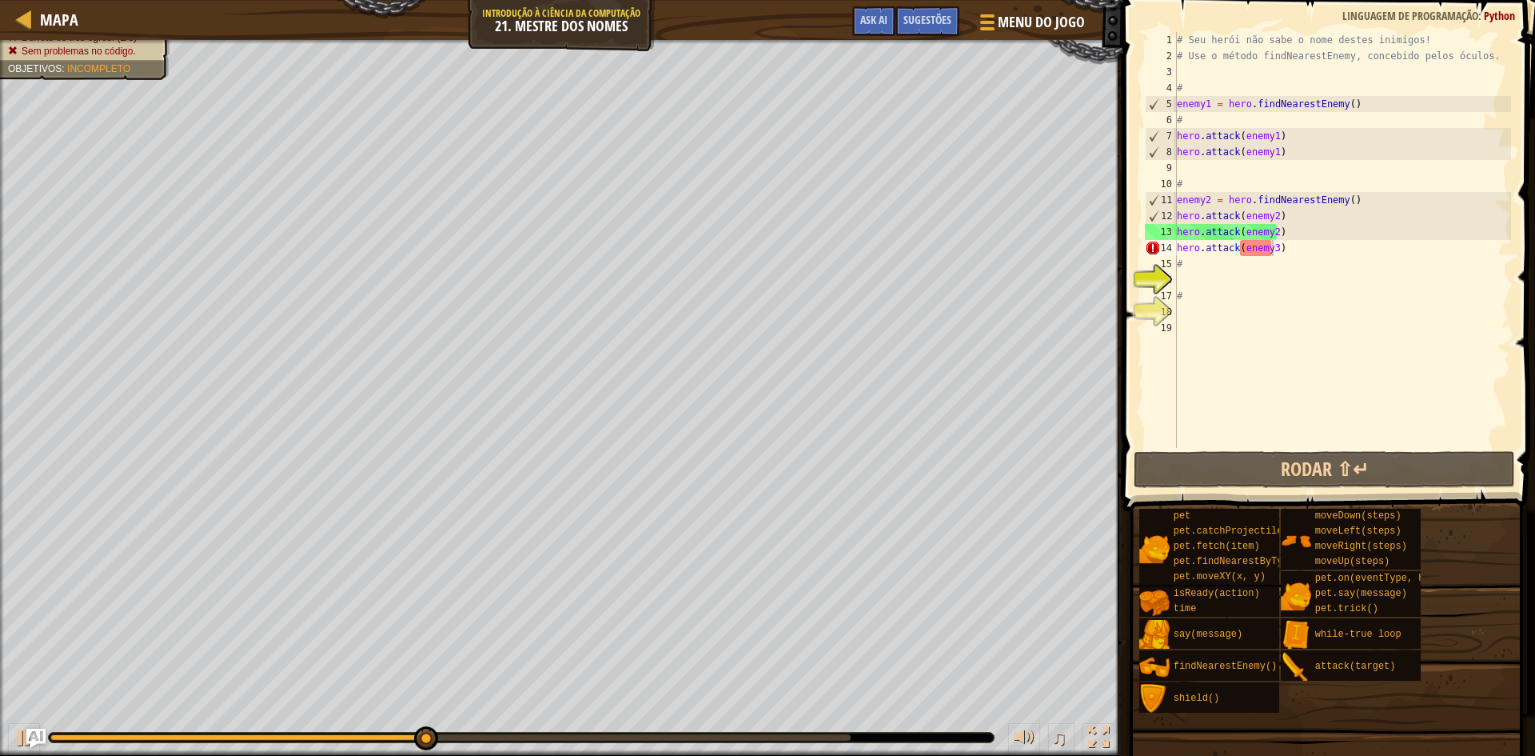
drag, startPoint x: 429, startPoint y: 721, endPoint x: 407, endPoint y: 738, distance: 27.3
click at [413, 734] on div "♫" at bounding box center [561, 733] width 1122 height 48
drag, startPoint x: 413, startPoint y: 740, endPoint x: 377, endPoint y: 733, distance: 36.7
click at [377, 733] on div at bounding box center [521, 737] width 945 height 10
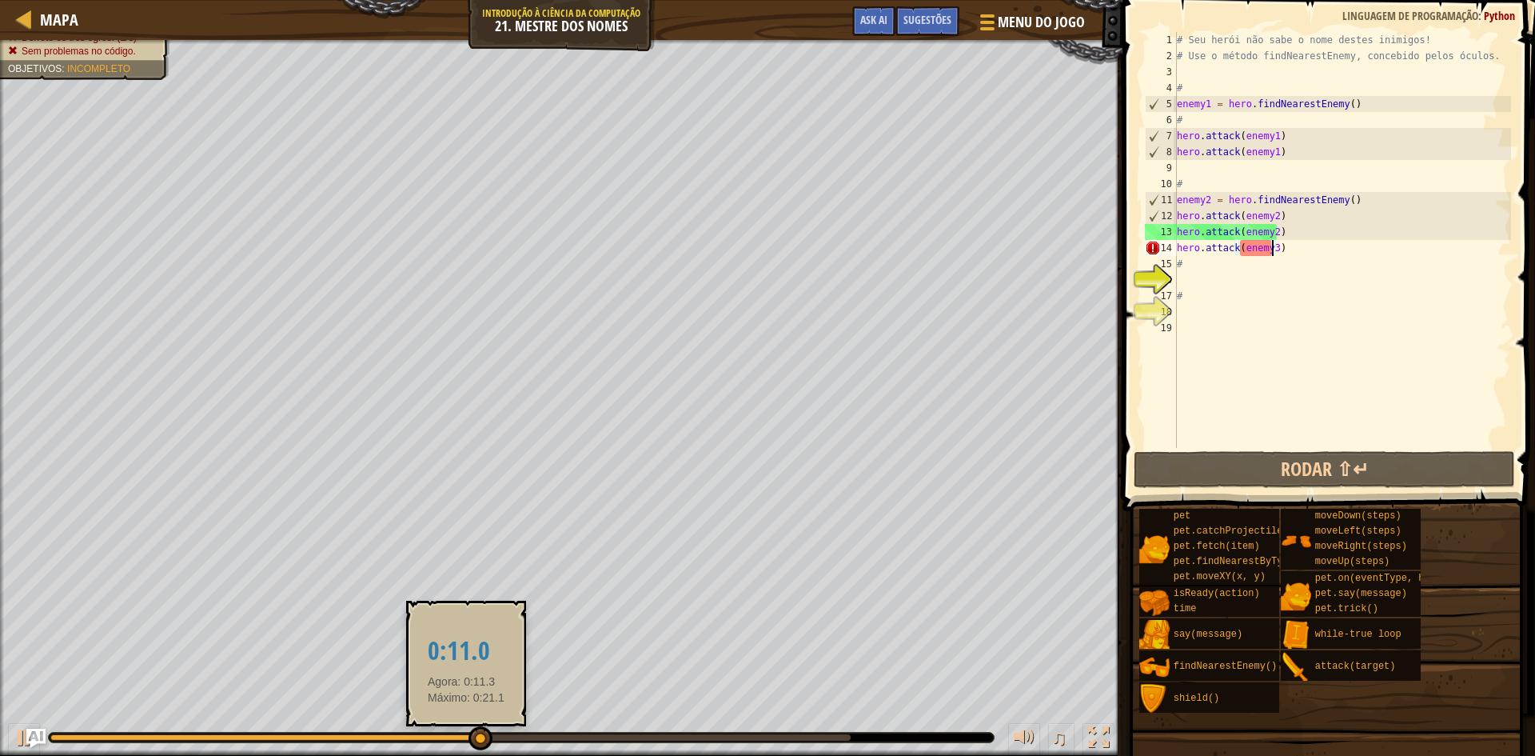
click at [466, 734] on div at bounding box center [264, 737] width 429 height 6
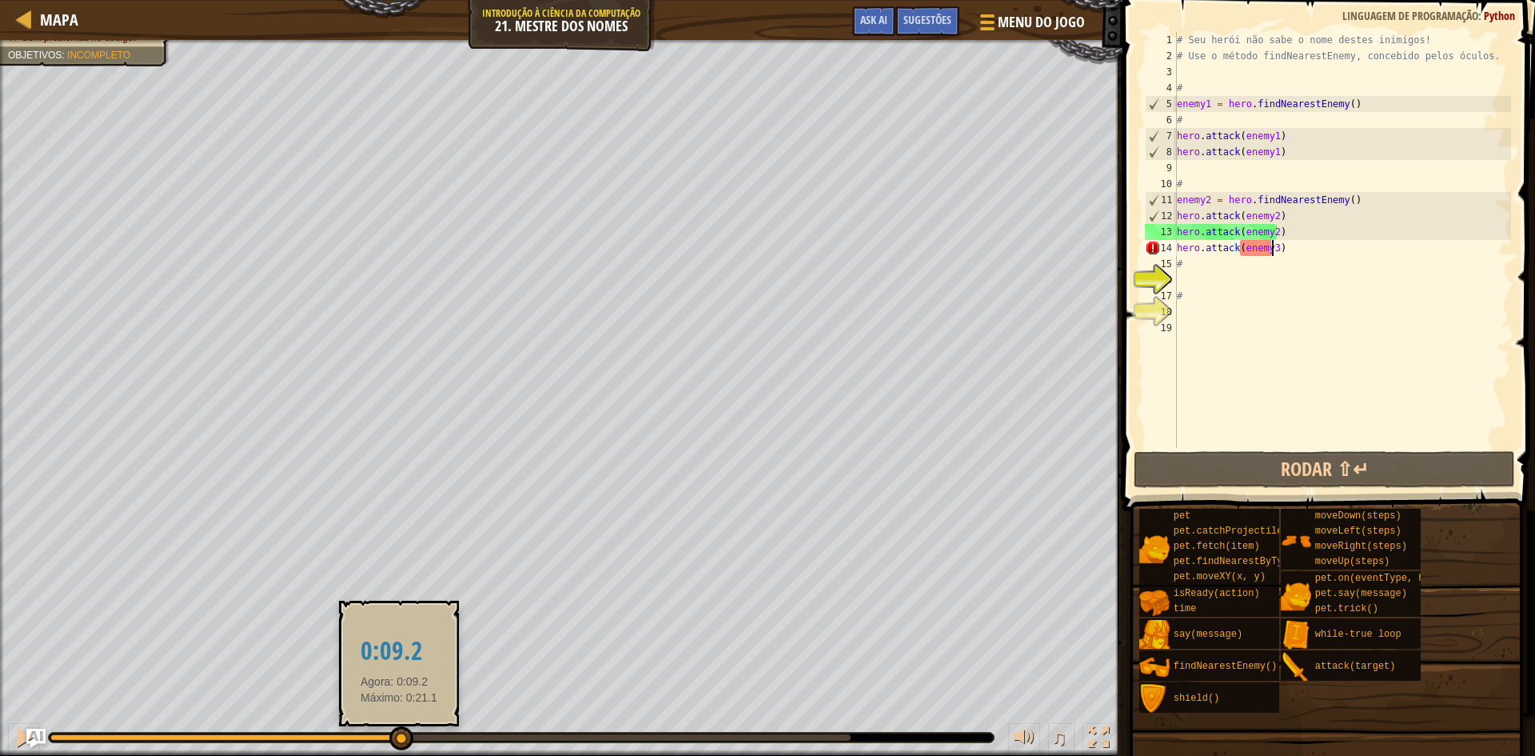
drag, startPoint x: 452, startPoint y: 734, endPoint x: 282, endPoint y: 730, distance: 169.5
click at [320, 735] on div at bounding box center [224, 737] width 349 height 6
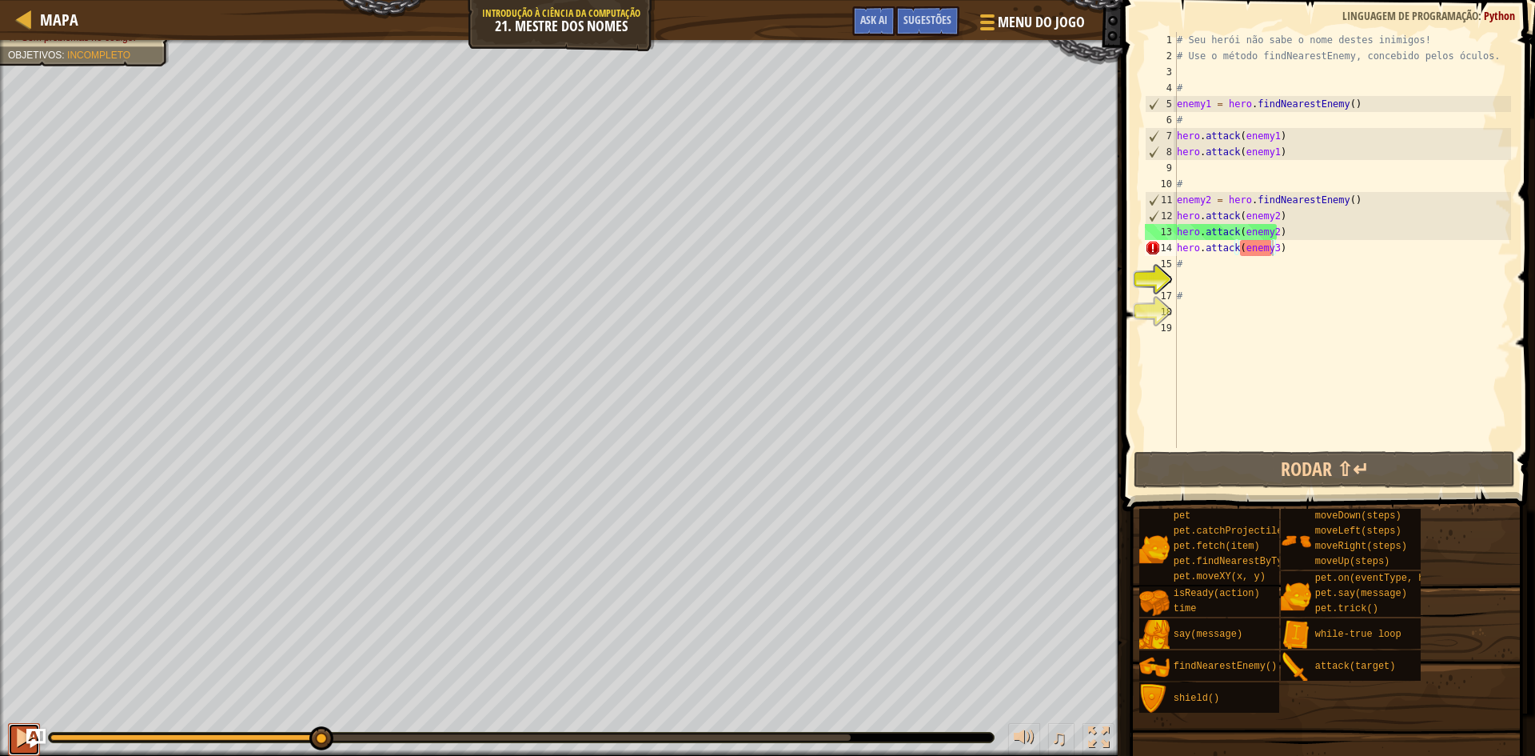
click at [18, 740] on div at bounding box center [24, 737] width 21 height 21
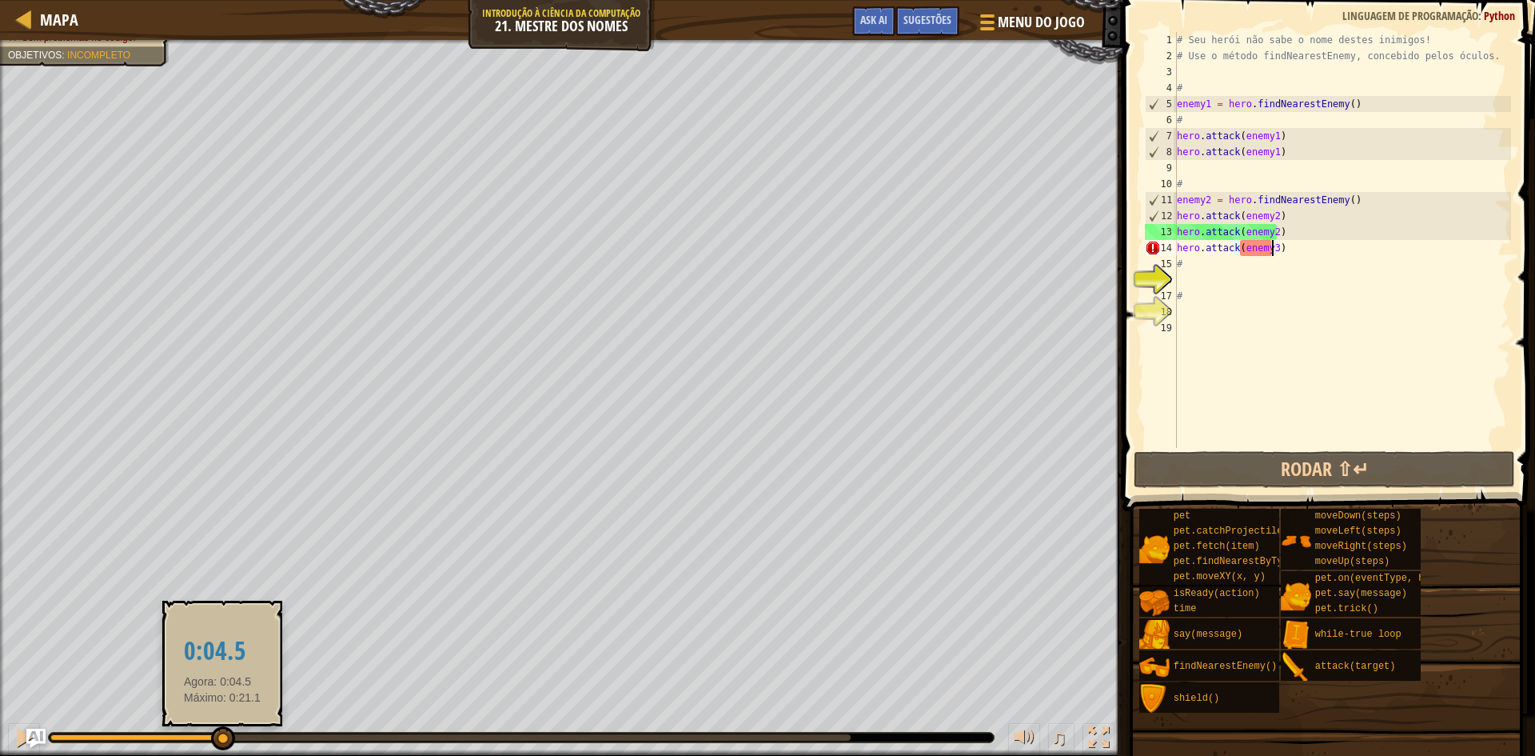
drag, startPoint x: 337, startPoint y: 741, endPoint x: 180, endPoint y: 743, distance: 156.7
click at [211, 743] on div at bounding box center [223, 738] width 24 height 24
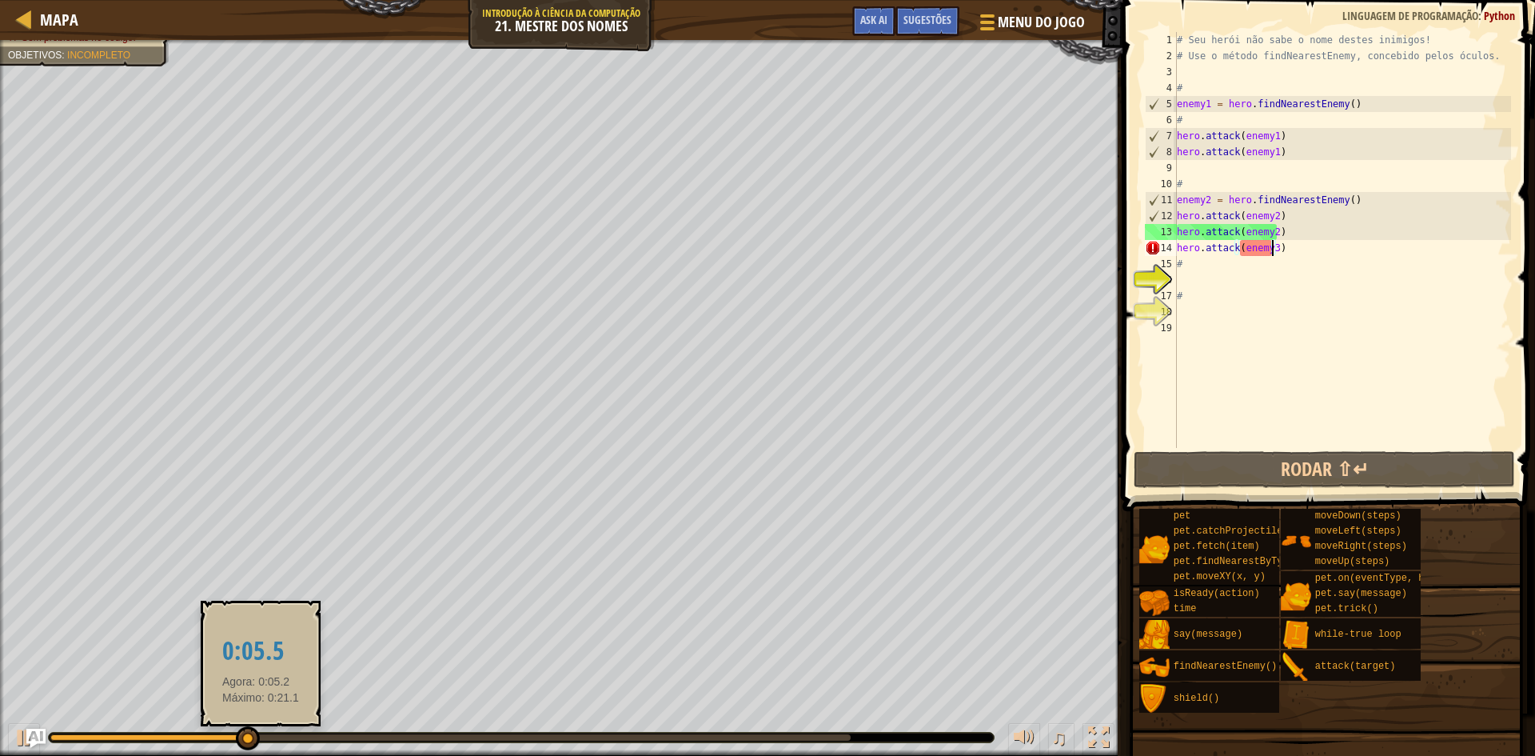
drag, startPoint x: 261, startPoint y: 736, endPoint x: 57, endPoint y: 727, distance: 204.1
click at [82, 734] on div at bounding box center [450, 737] width 800 height 6
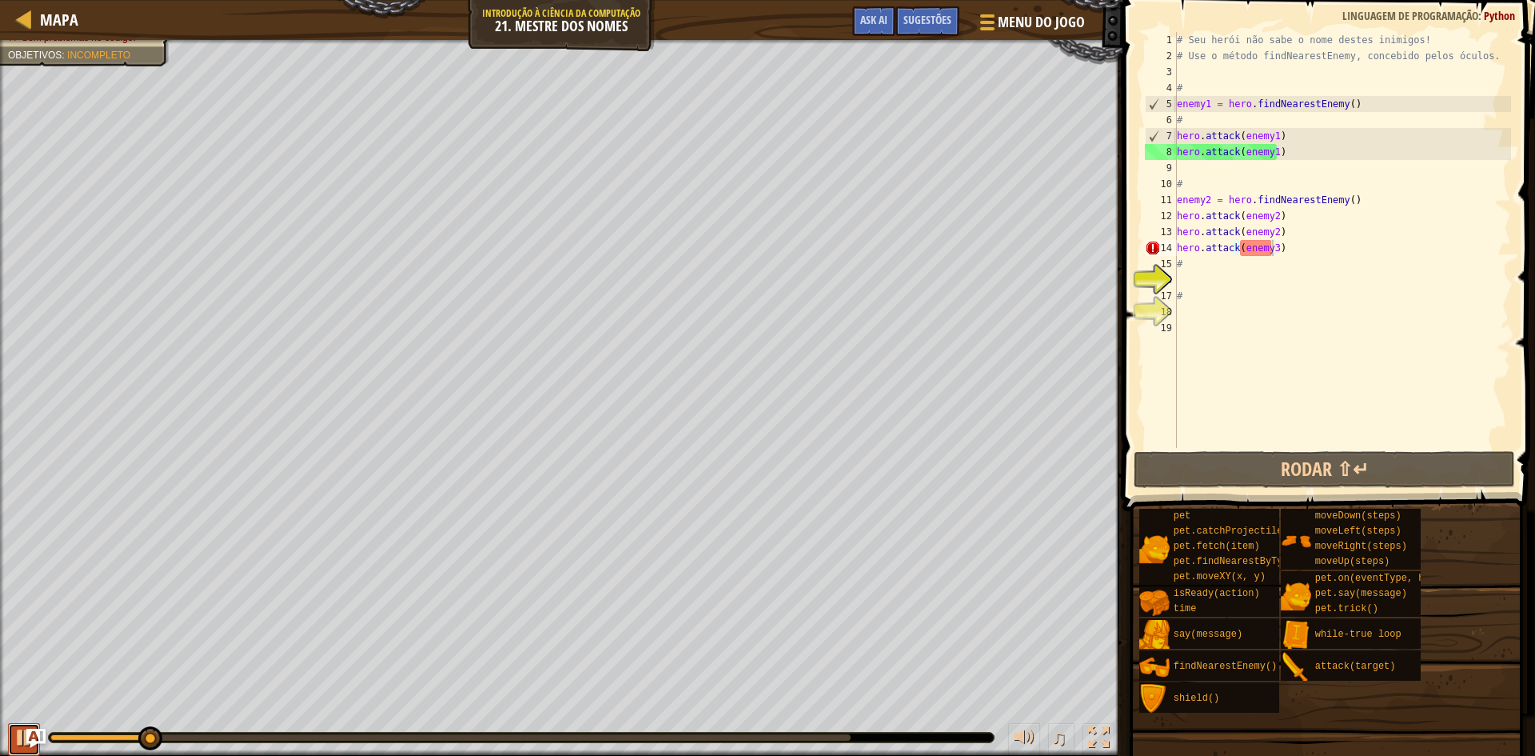
click at [18, 732] on div at bounding box center [24, 737] width 21 height 21
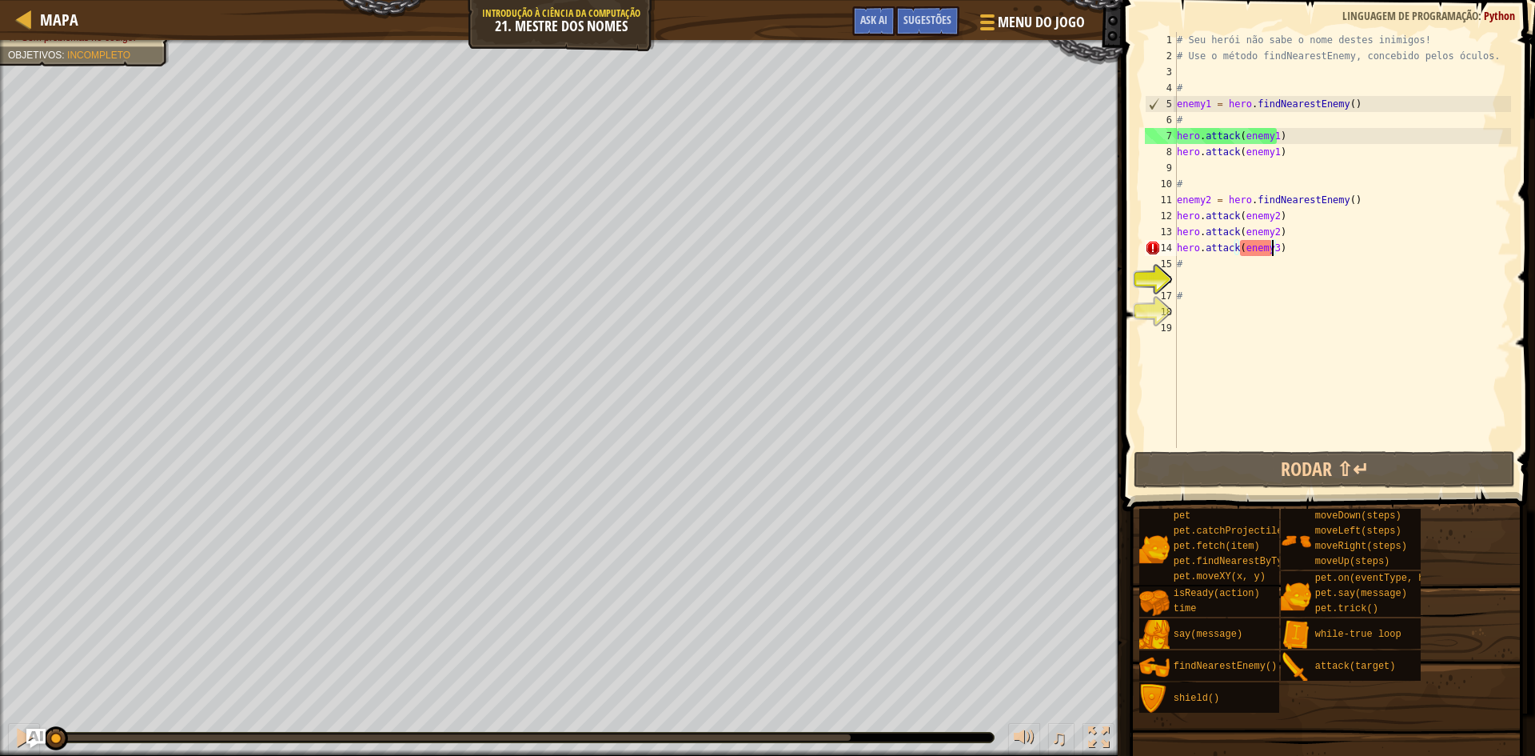
drag, startPoint x: 137, startPoint y: 735, endPoint x: 0, endPoint y: 734, distance: 136.7
click at [0, 734] on div "♫" at bounding box center [561, 733] width 1122 height 48
click at [26, 745] on img "Ask AI" at bounding box center [36, 738] width 21 height 21
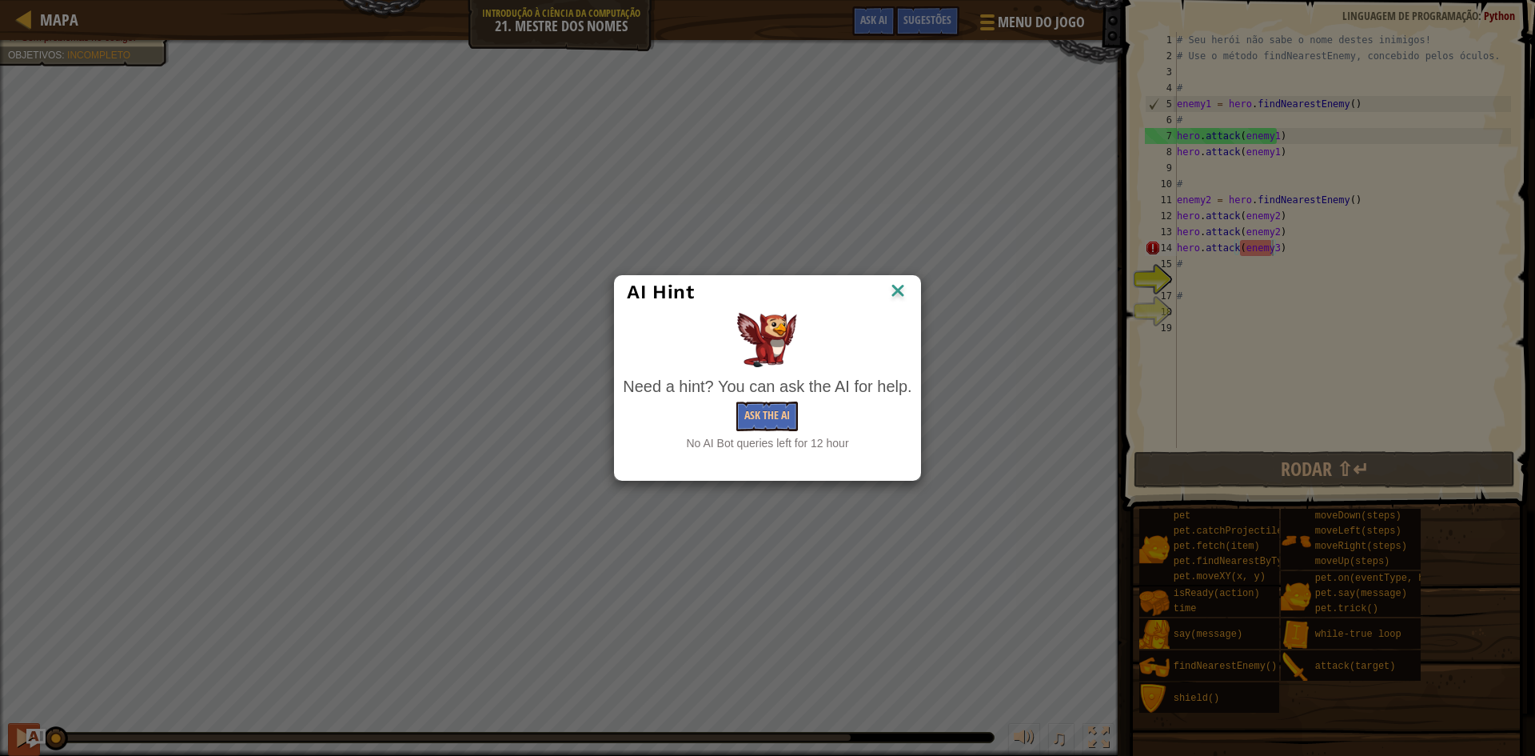
click at [17, 737] on div "AI Hint Need a hint? You can ask the AI for help. Ask the AI No AI Bot queries …" at bounding box center [767, 378] width 1535 height 756
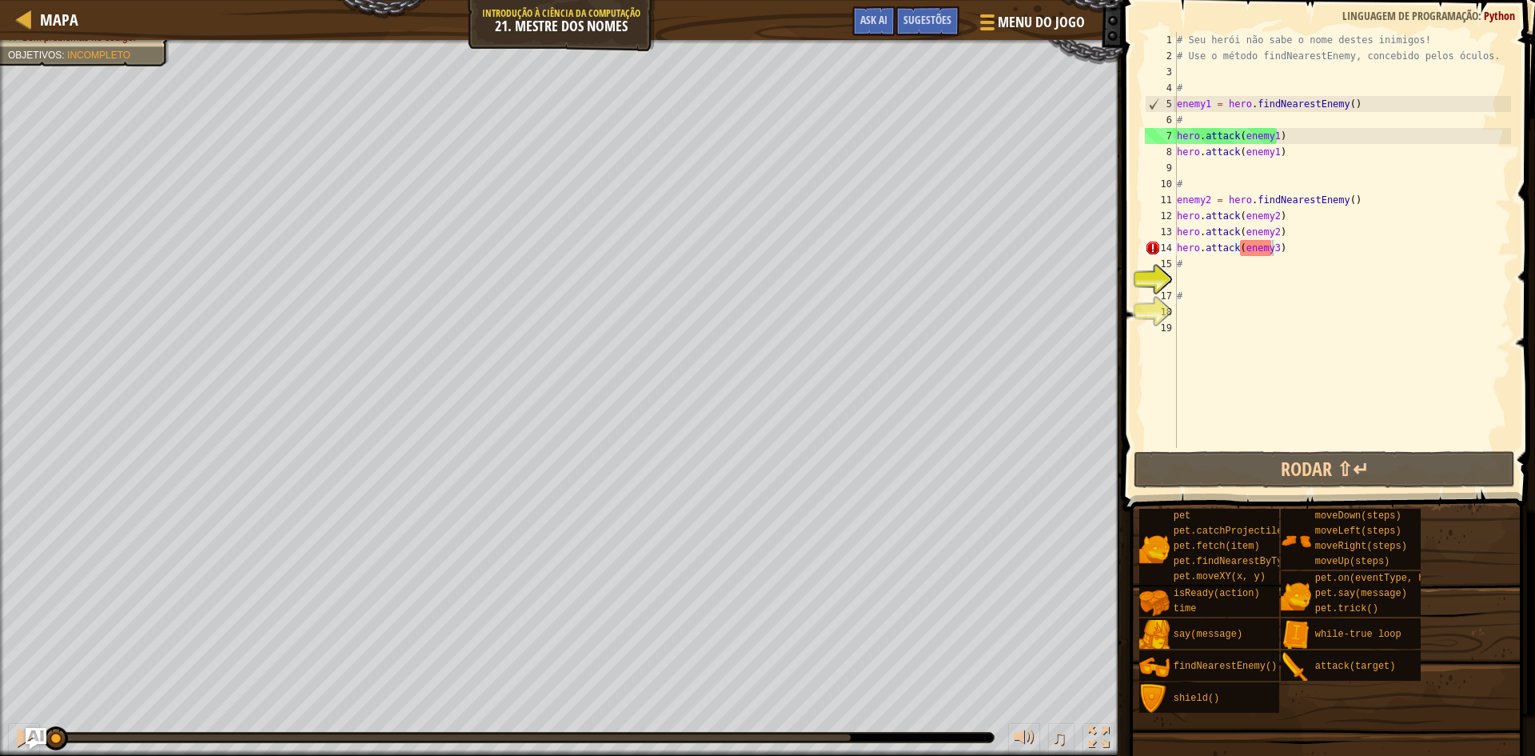
click at [28, 741] on img "Ask AI" at bounding box center [36, 738] width 21 height 21
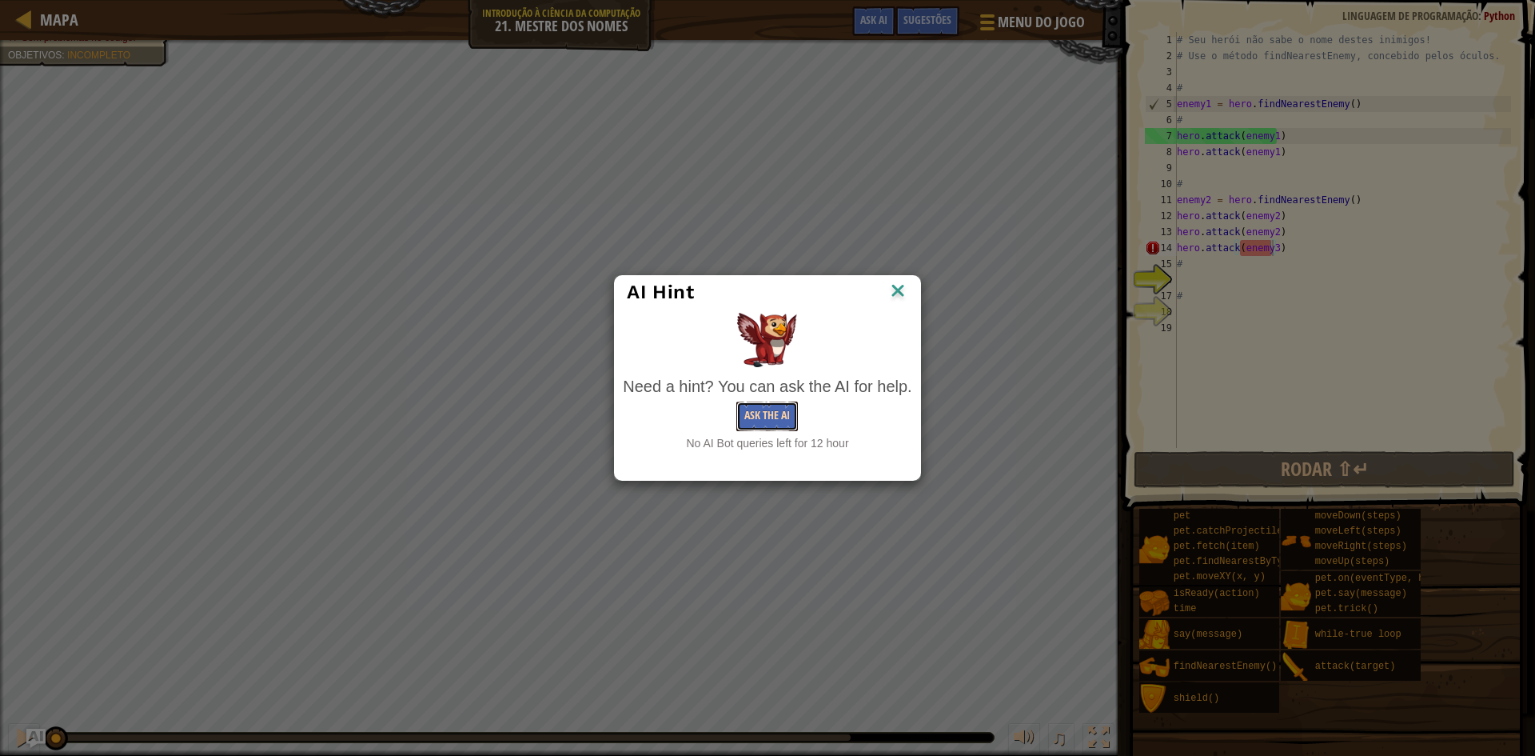
click at [776, 431] on button "Ask the AI" at bounding box center [767, 416] width 62 height 30
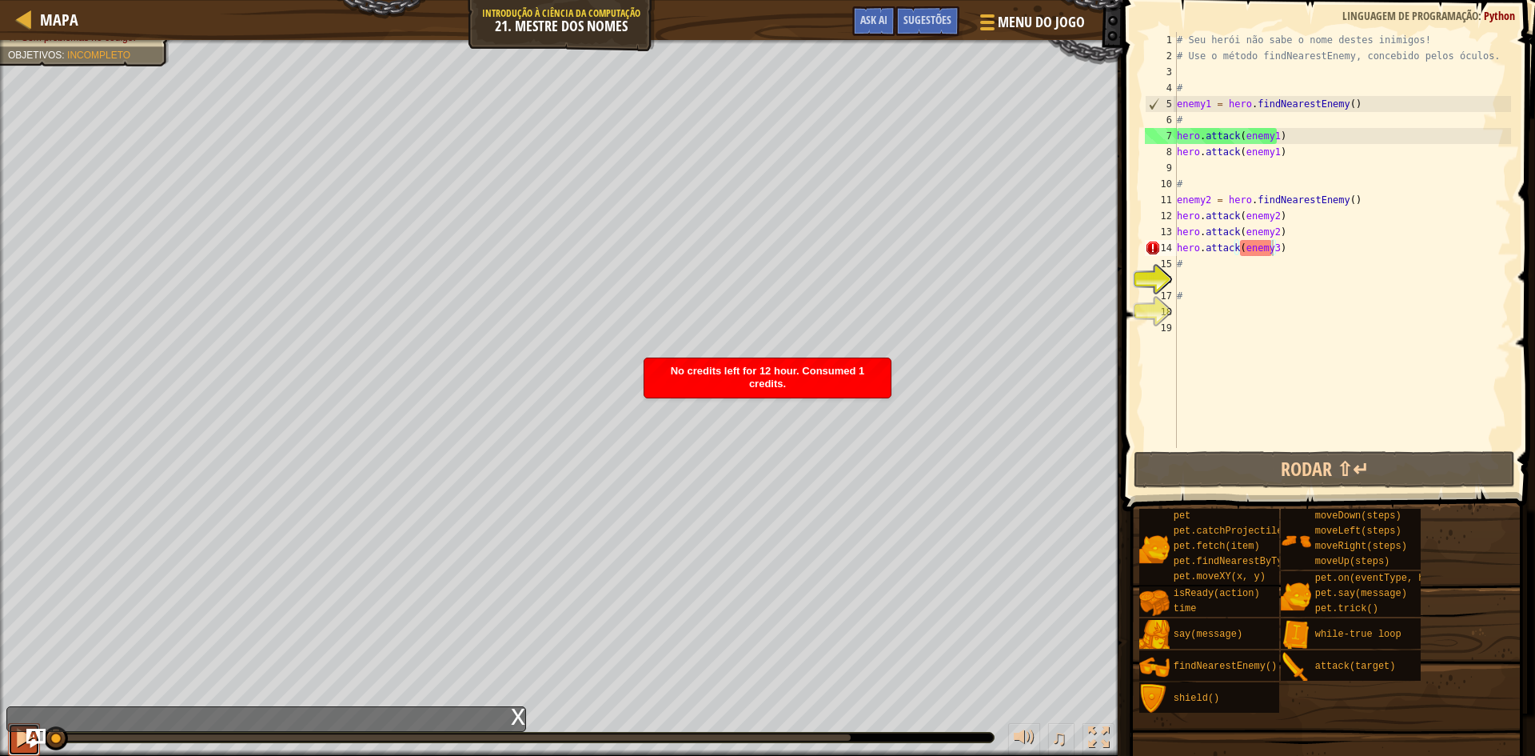
click at [10, 732] on button at bounding box center [24, 739] width 32 height 33
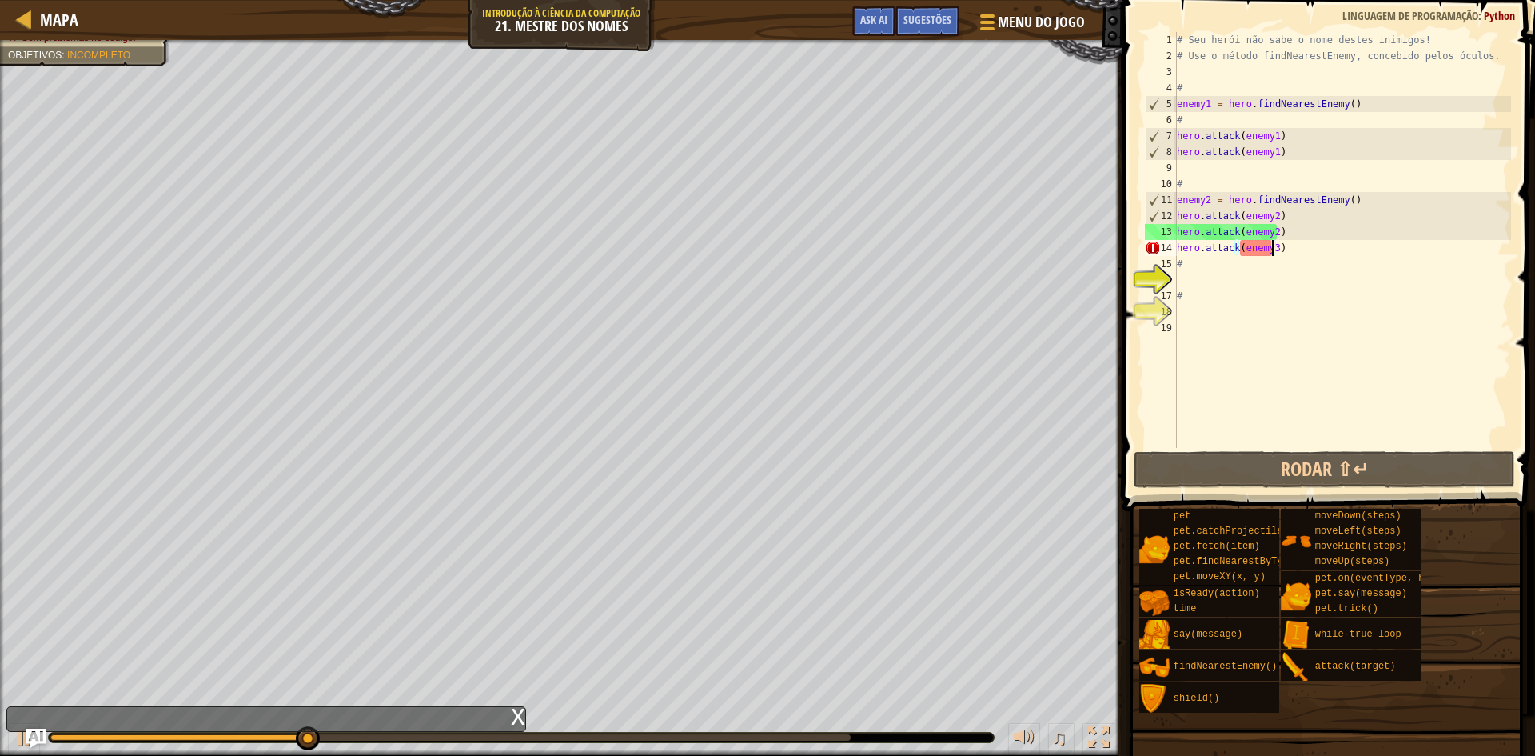
click at [1336, 249] on div "# Seu herói não sabe o nome destes inimigos! # Use o método findNearestEnemy, c…" at bounding box center [1342, 256] width 337 height 448
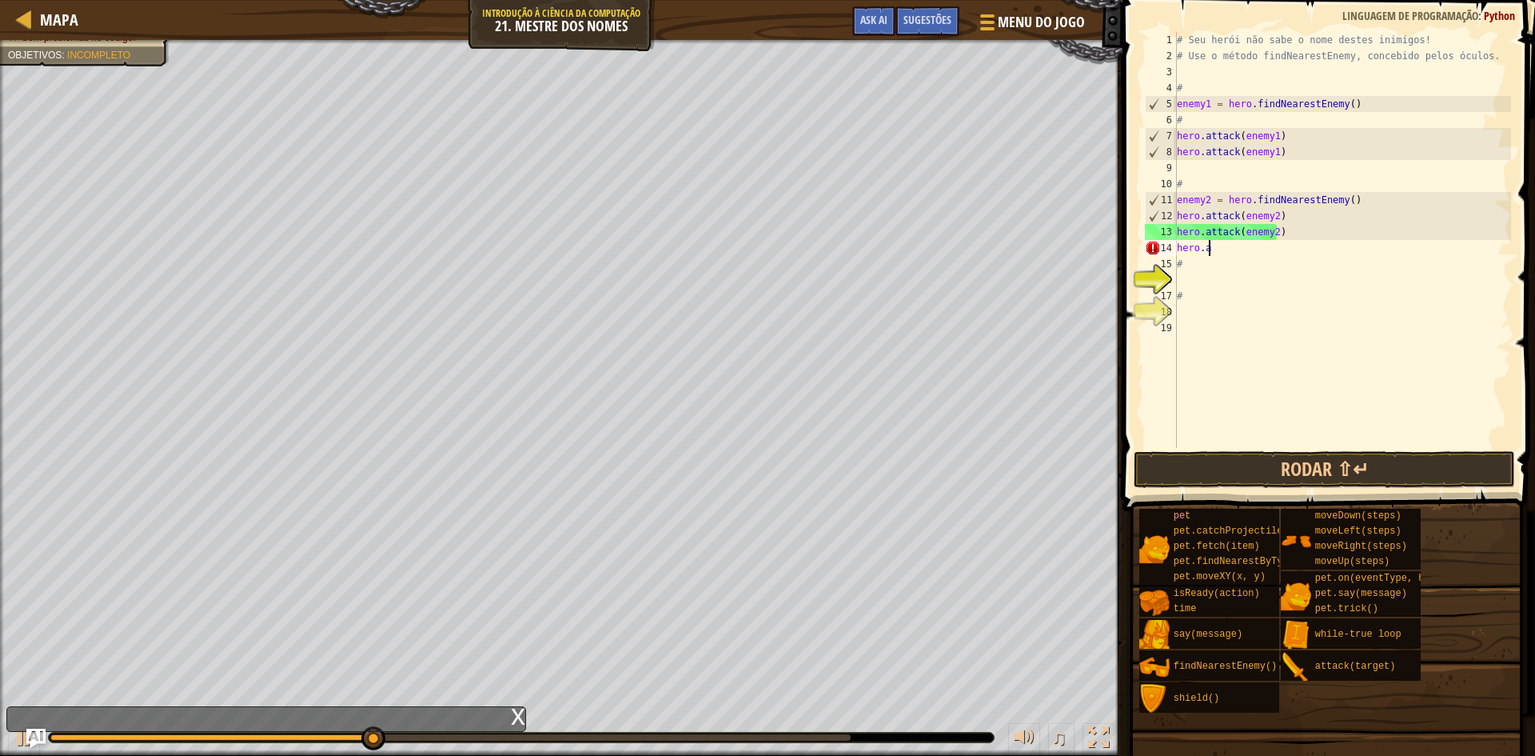
scroll to position [7, 2]
type textarea "h"
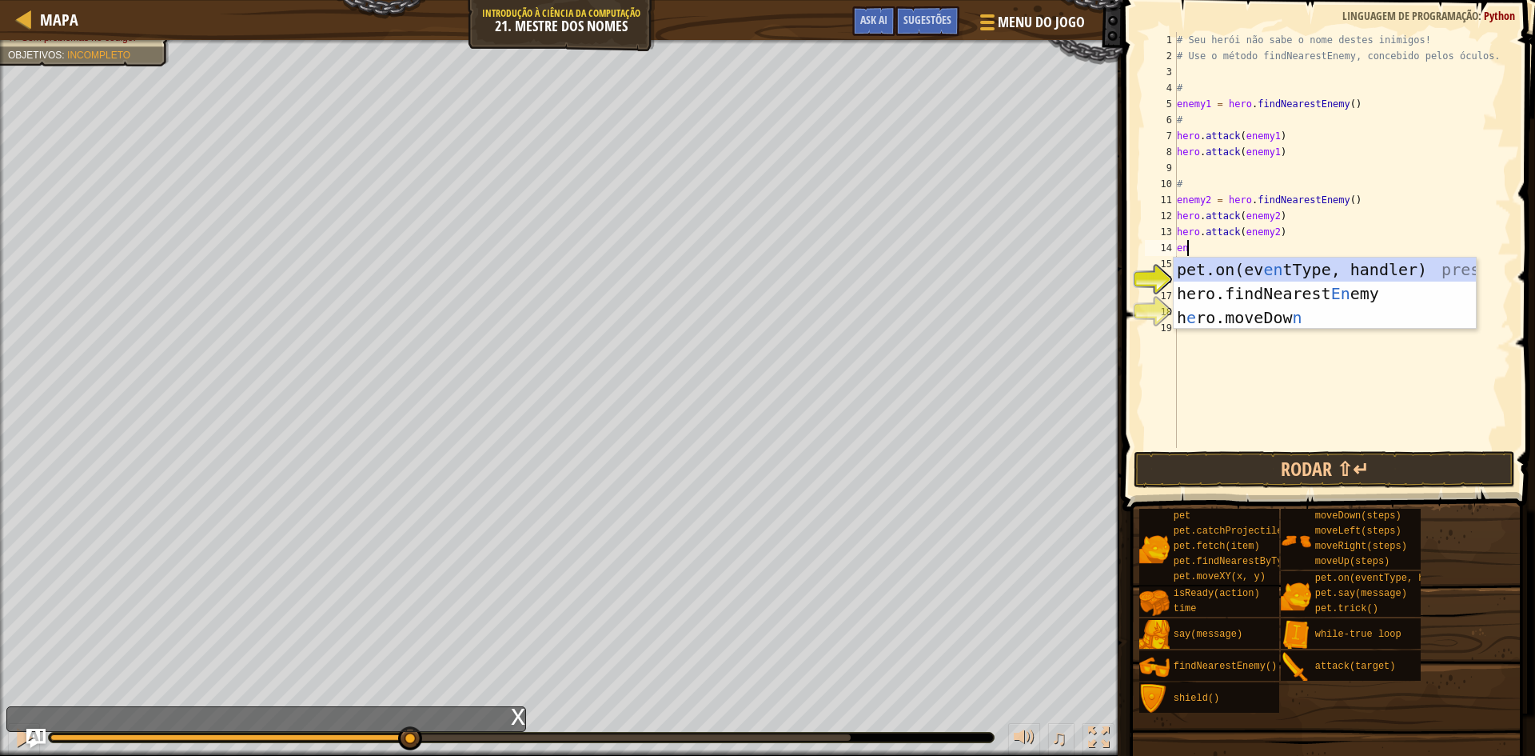
type textarea "ene"
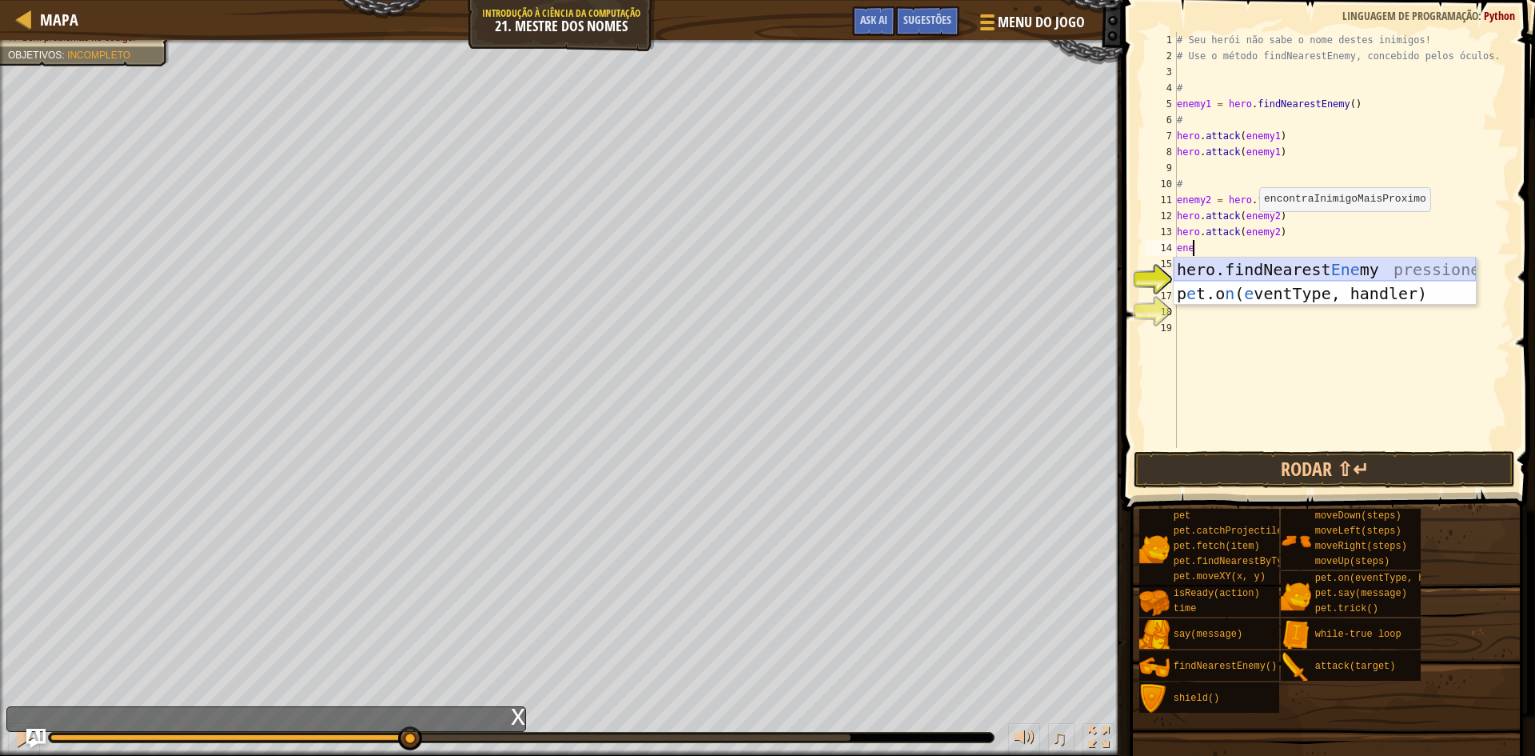
click at [1224, 265] on div "hero.findNearest Ene my pressione enter p e t.o n ( e ventType, handler) pressi…" at bounding box center [1325, 305] width 302 height 96
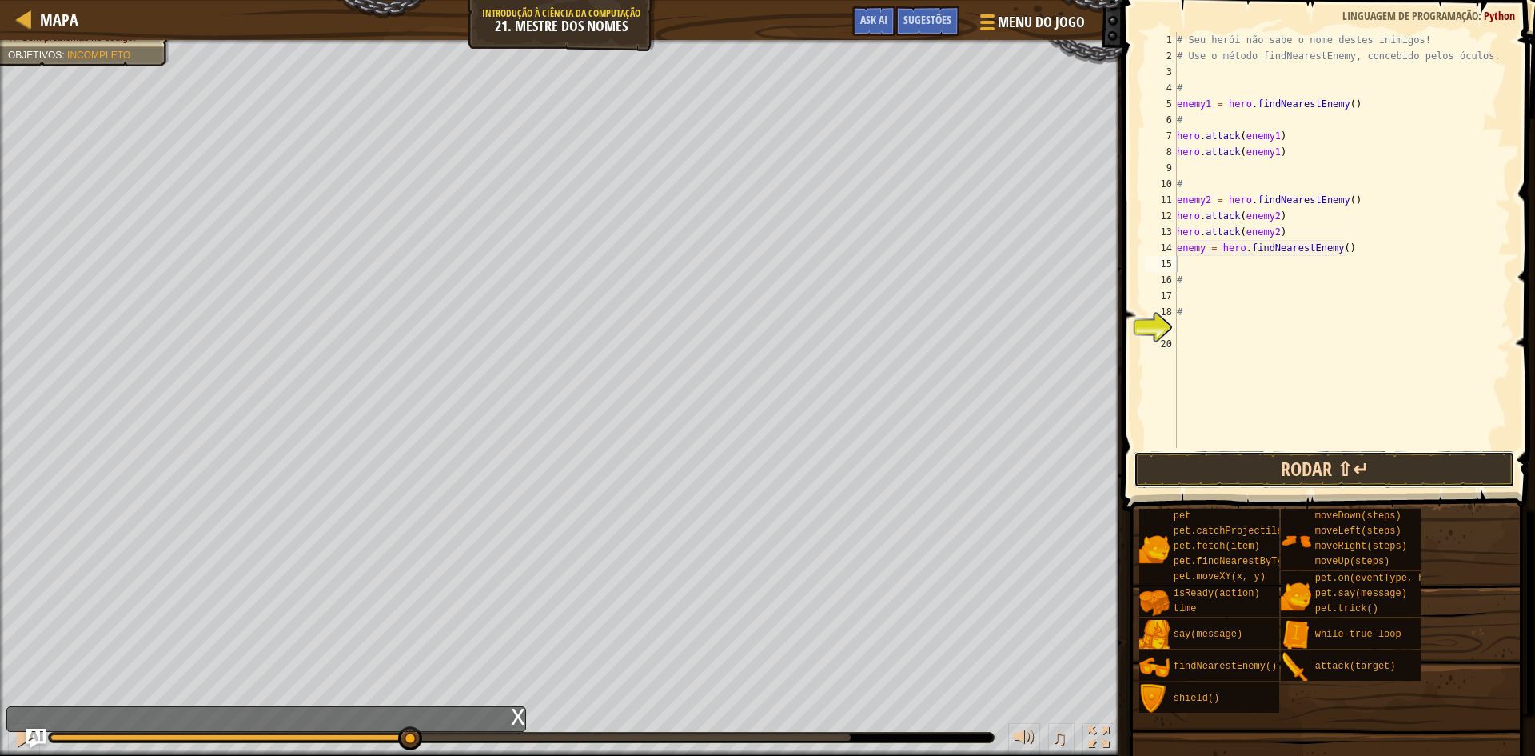
click at [1311, 474] on button "Rodar ⇧↵" at bounding box center [1324, 469] width 381 height 37
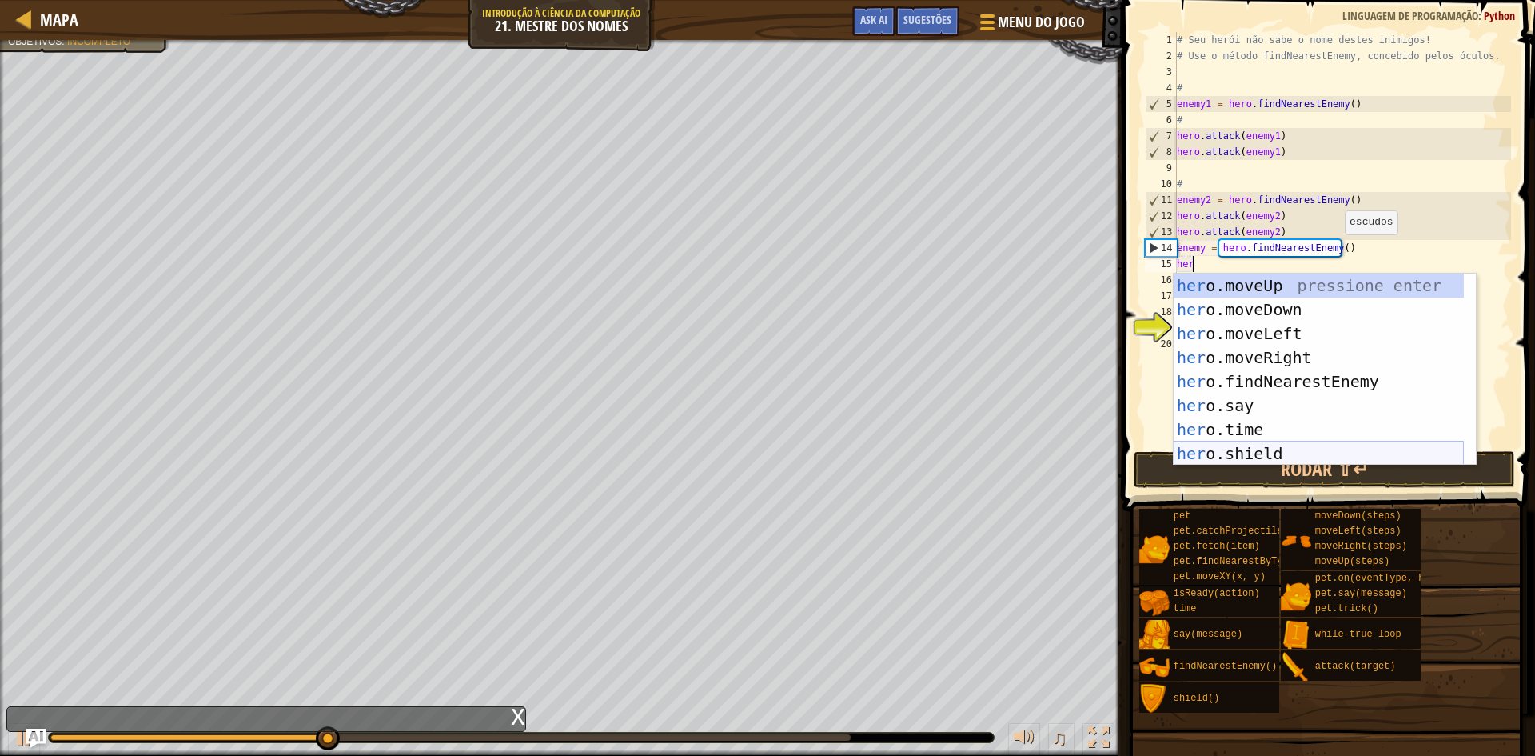
scroll to position [48, 0]
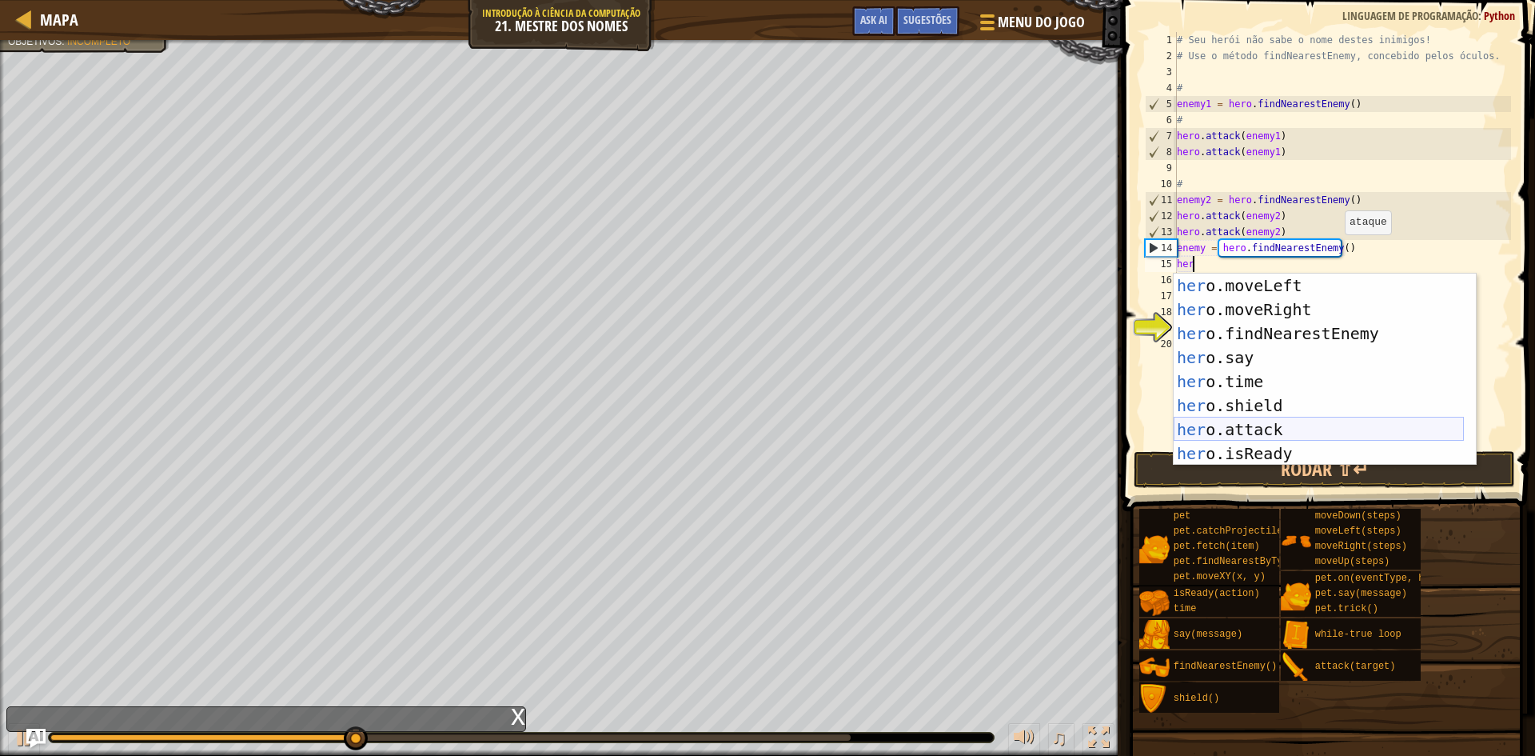
drag, startPoint x: 1243, startPoint y: 429, endPoint x: 1238, endPoint y: 406, distance: 23.1
click at [1243, 425] on div "her o.moveLeft pressione enter her o.moveRight pressione enter her o.findNeares…" at bounding box center [1319, 393] width 290 height 240
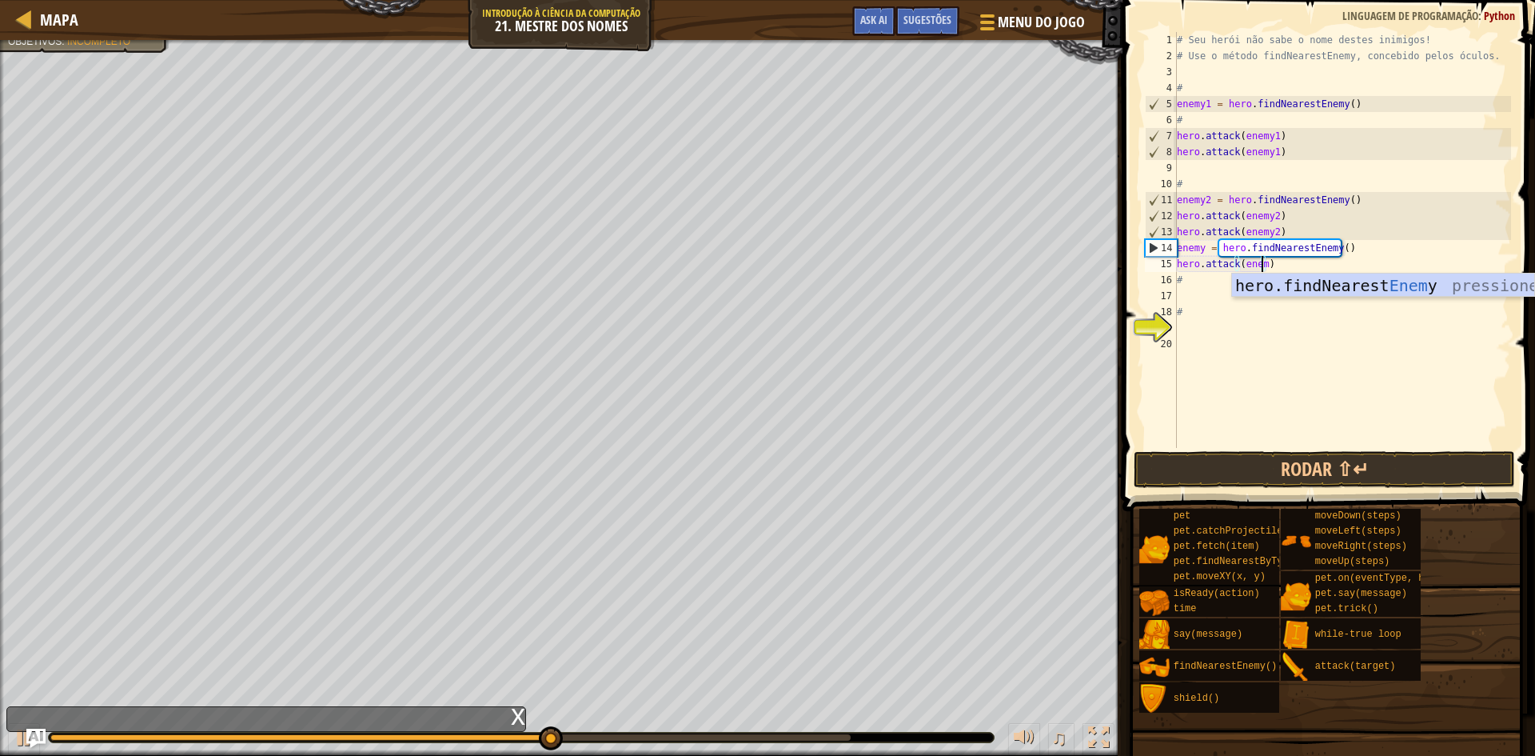
scroll to position [7, 7]
type textarea "hero.attack(enemy)"
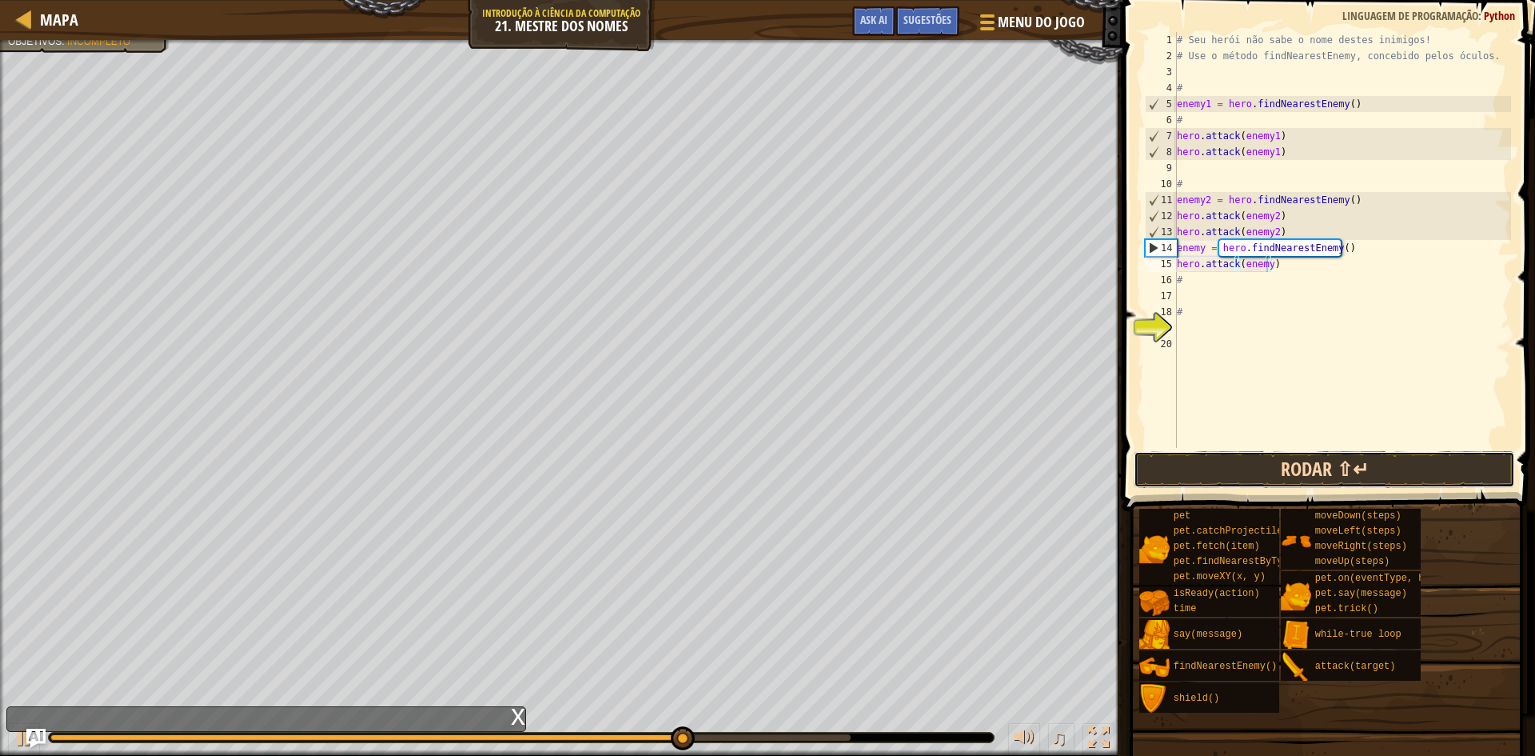
click at [1272, 472] on button "Rodar ⇧↵" at bounding box center [1324, 469] width 381 height 37
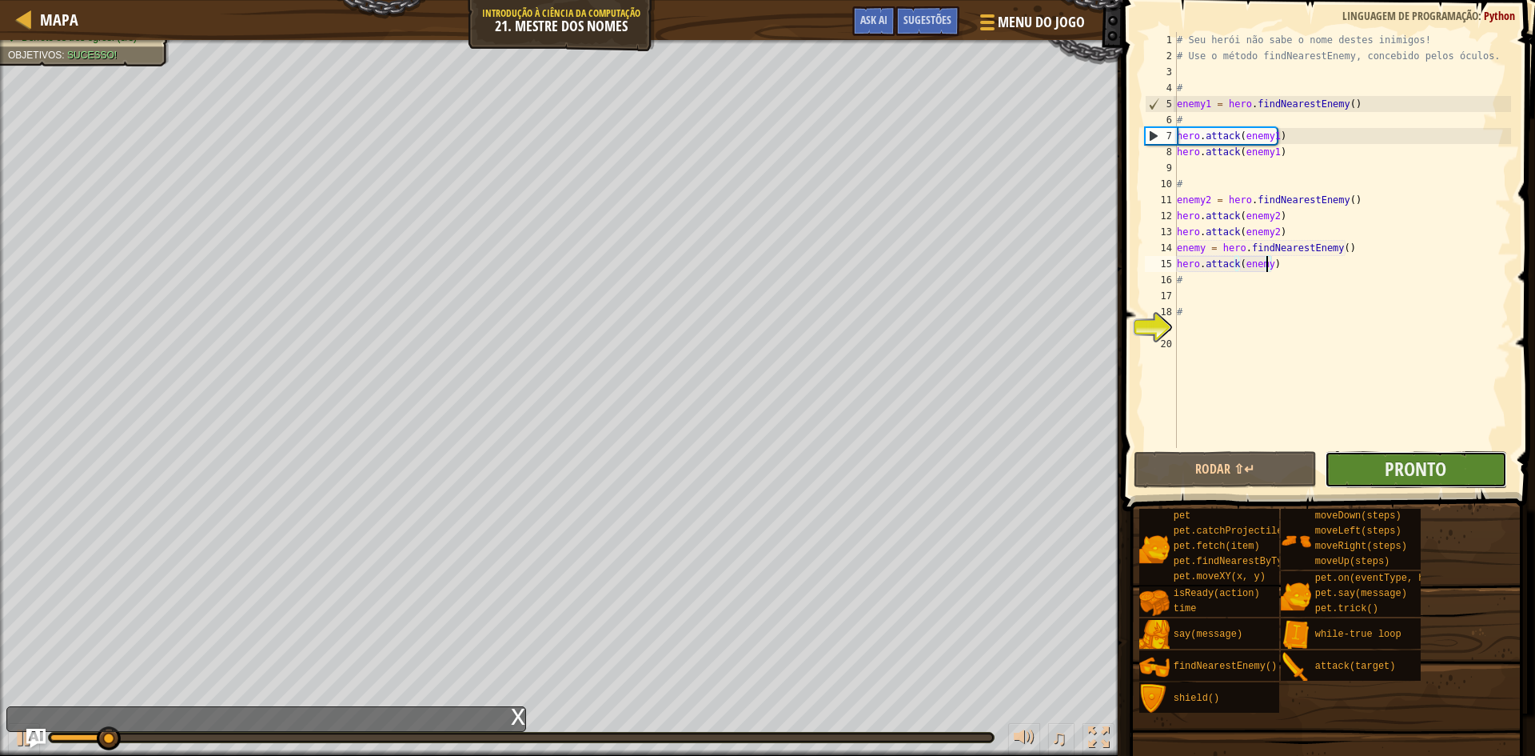
click at [1339, 468] on button "Pronto" at bounding box center [1416, 469] width 183 height 37
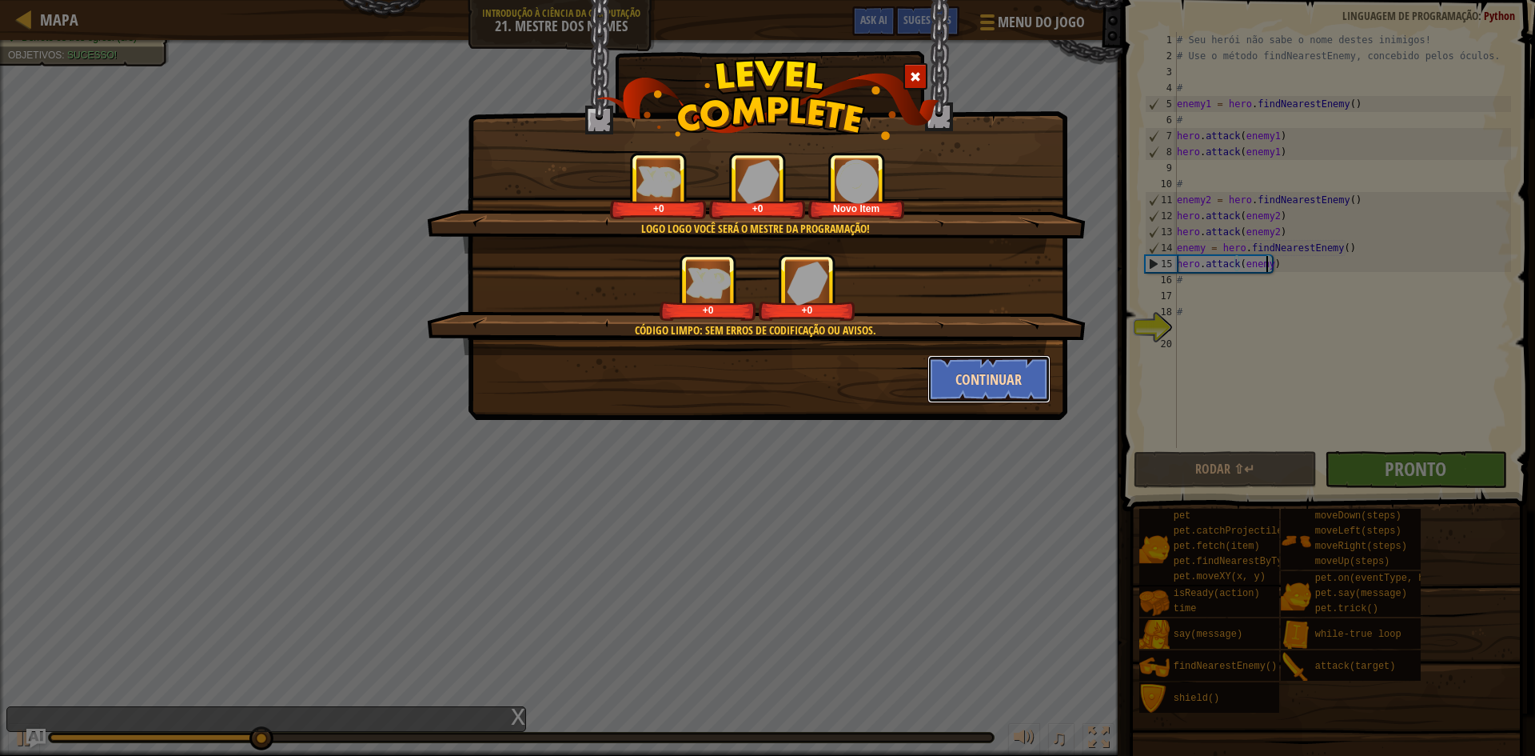
click at [963, 358] on button "Continuar" at bounding box center [989, 379] width 124 height 48
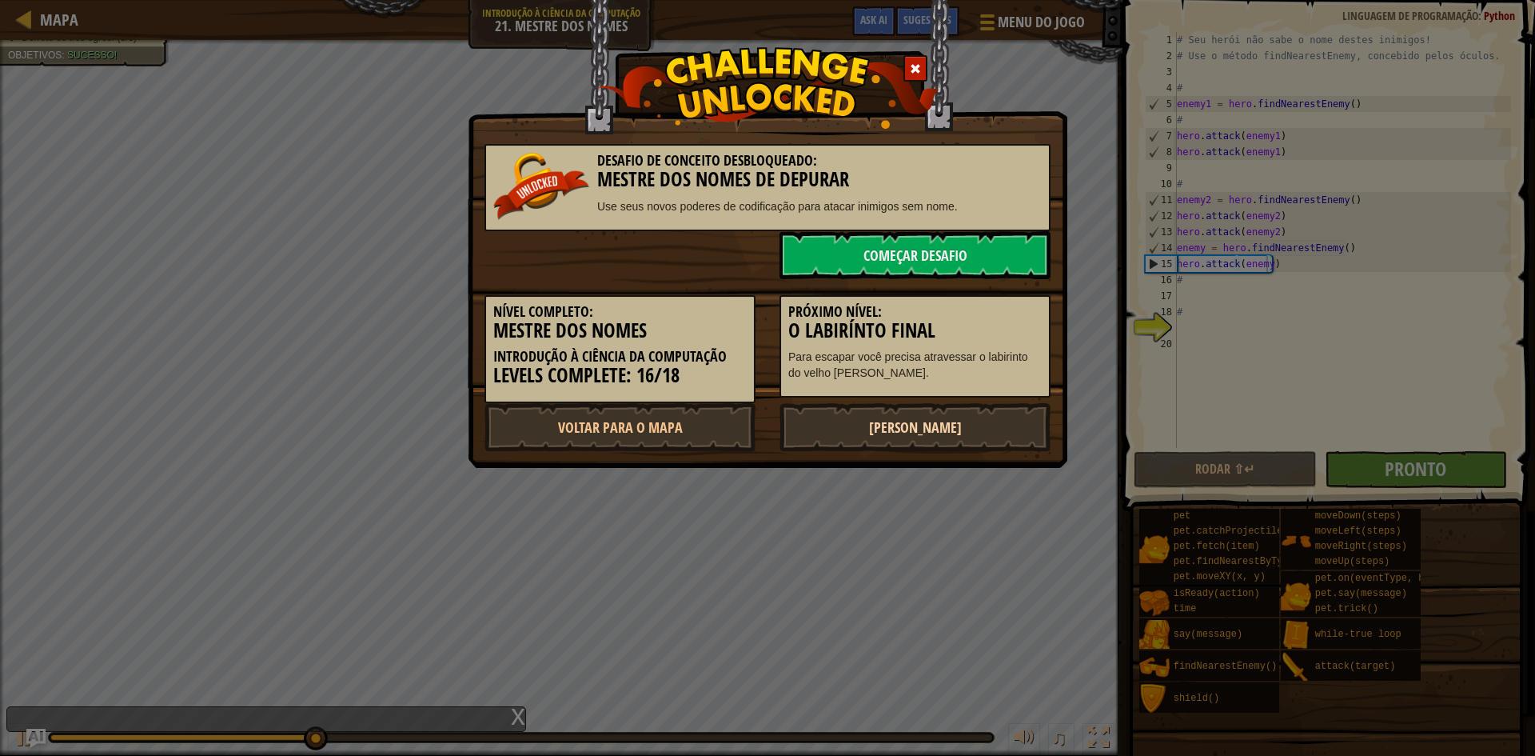
click at [916, 419] on link "[PERSON_NAME]" at bounding box center [914, 427] width 271 height 48
click at [823, 420] on link "[PERSON_NAME]" at bounding box center [914, 427] width 271 height 48
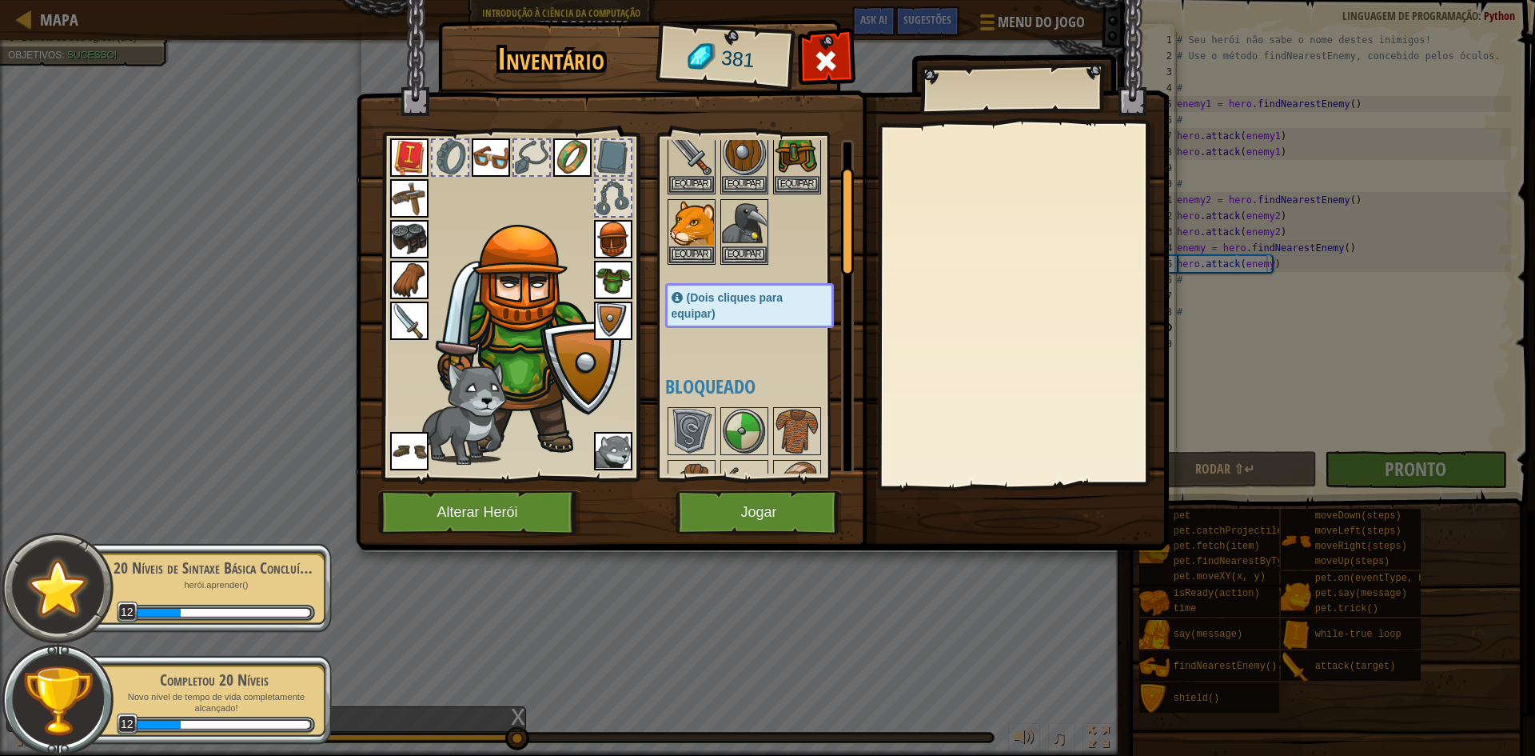
scroll to position [160, 0]
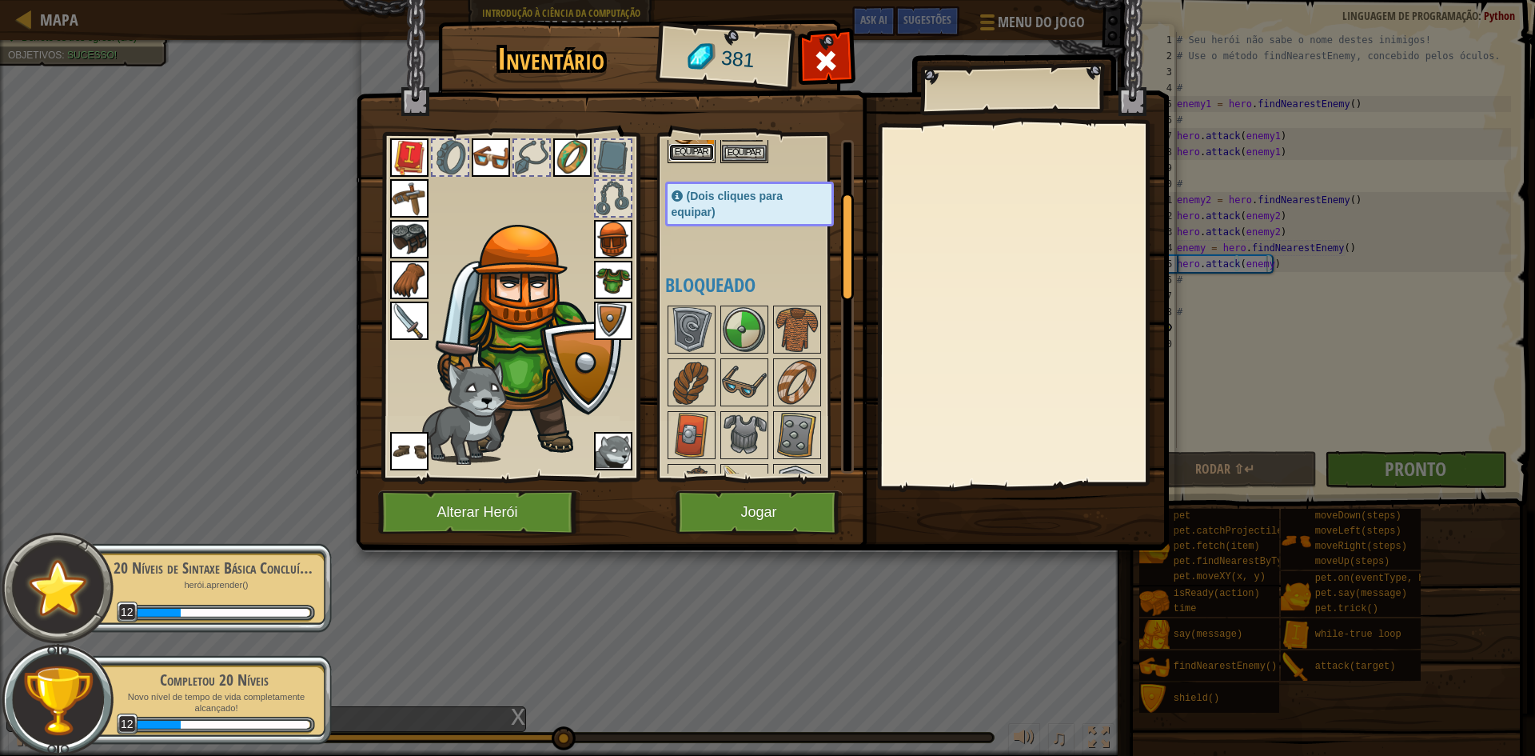
click at [691, 150] on button "Equipar" at bounding box center [691, 152] width 45 height 17
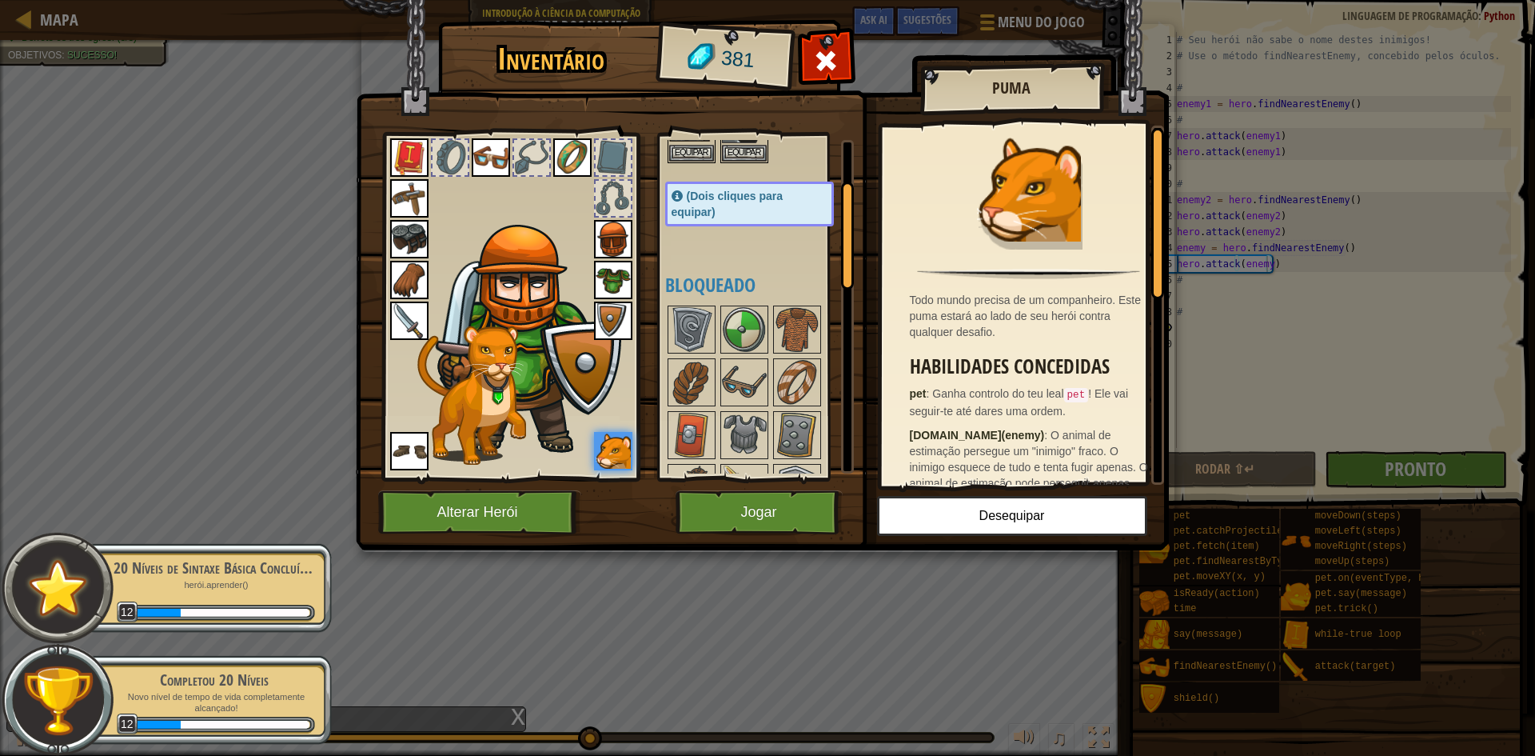
scroll to position [80, 0]
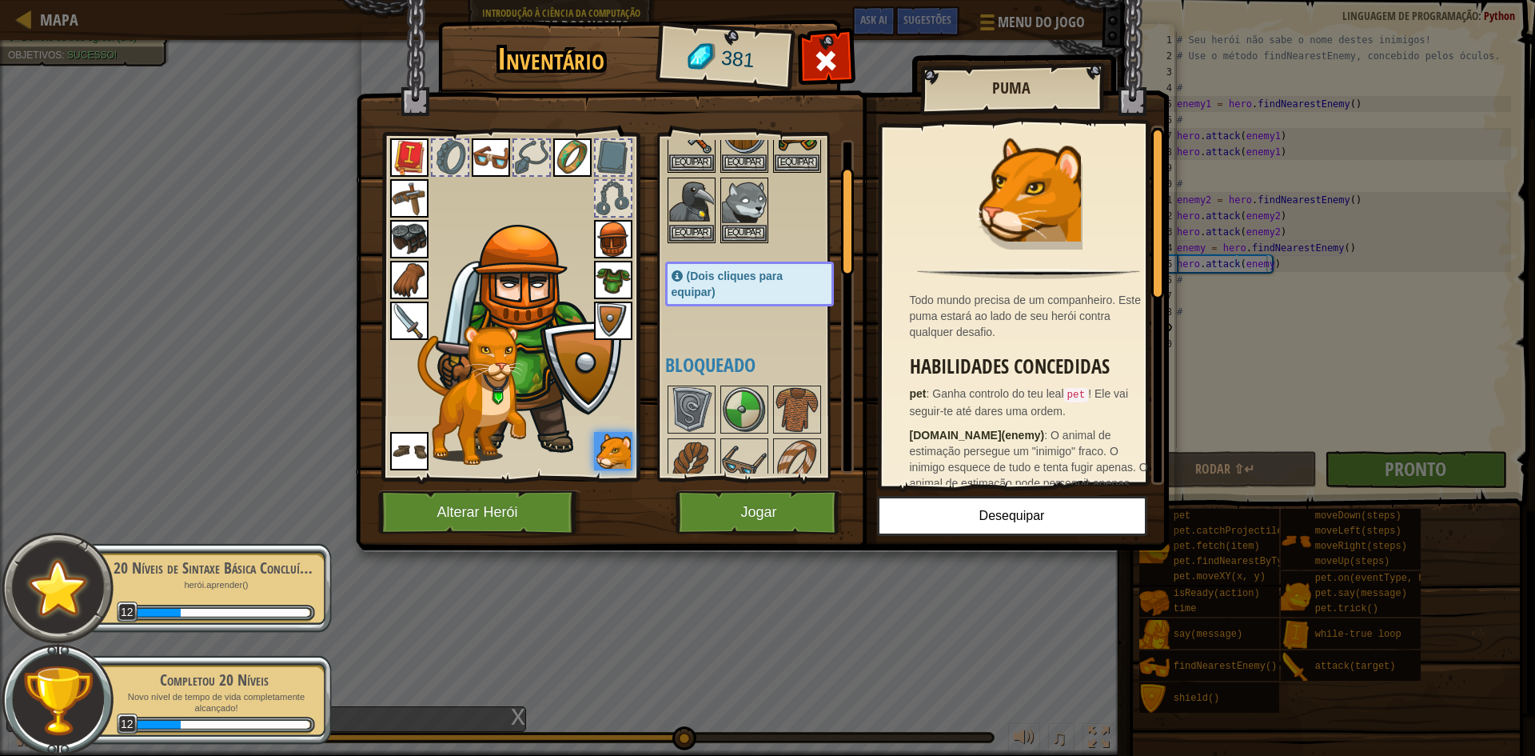
click at [616, 313] on img at bounding box center [613, 320] width 38 height 38
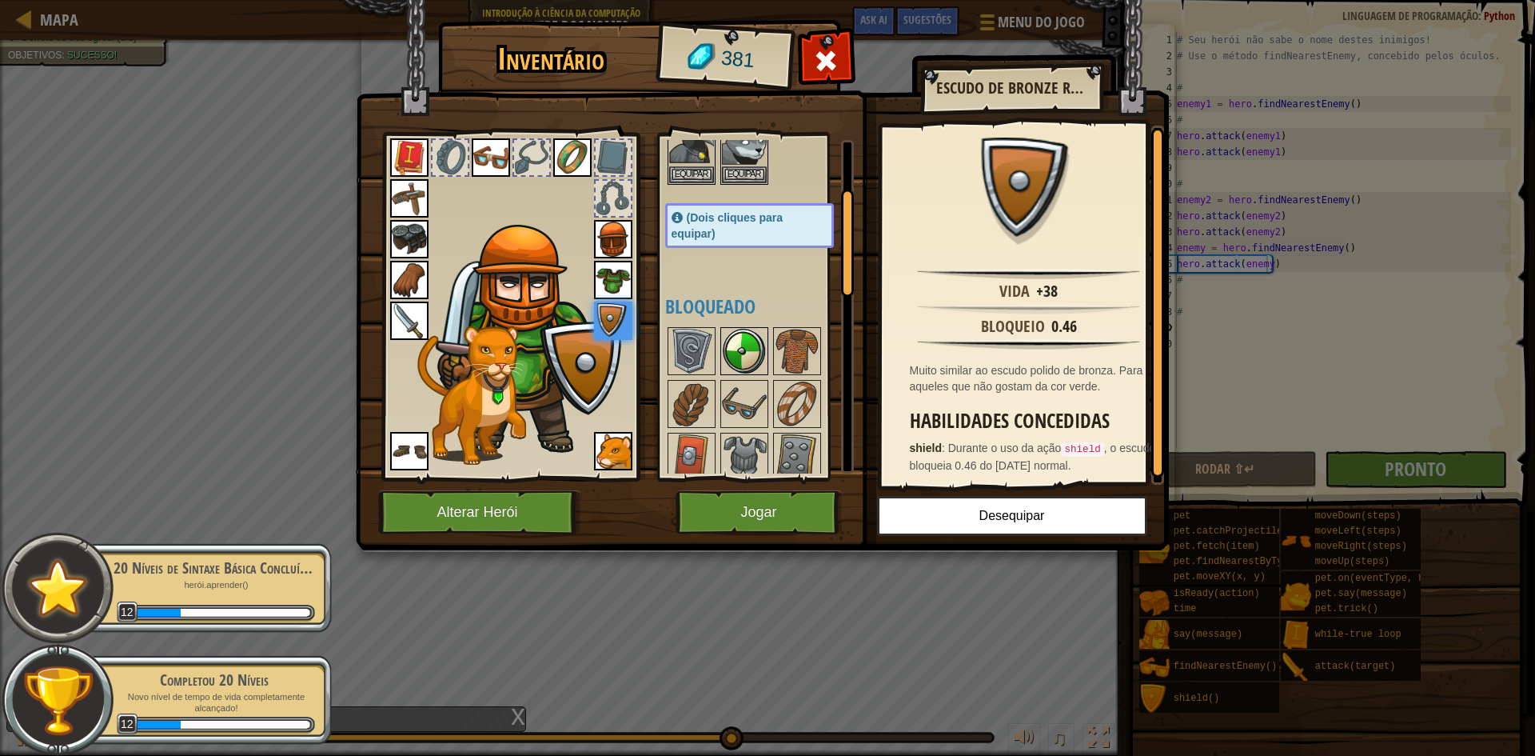
scroll to position [160, 0]
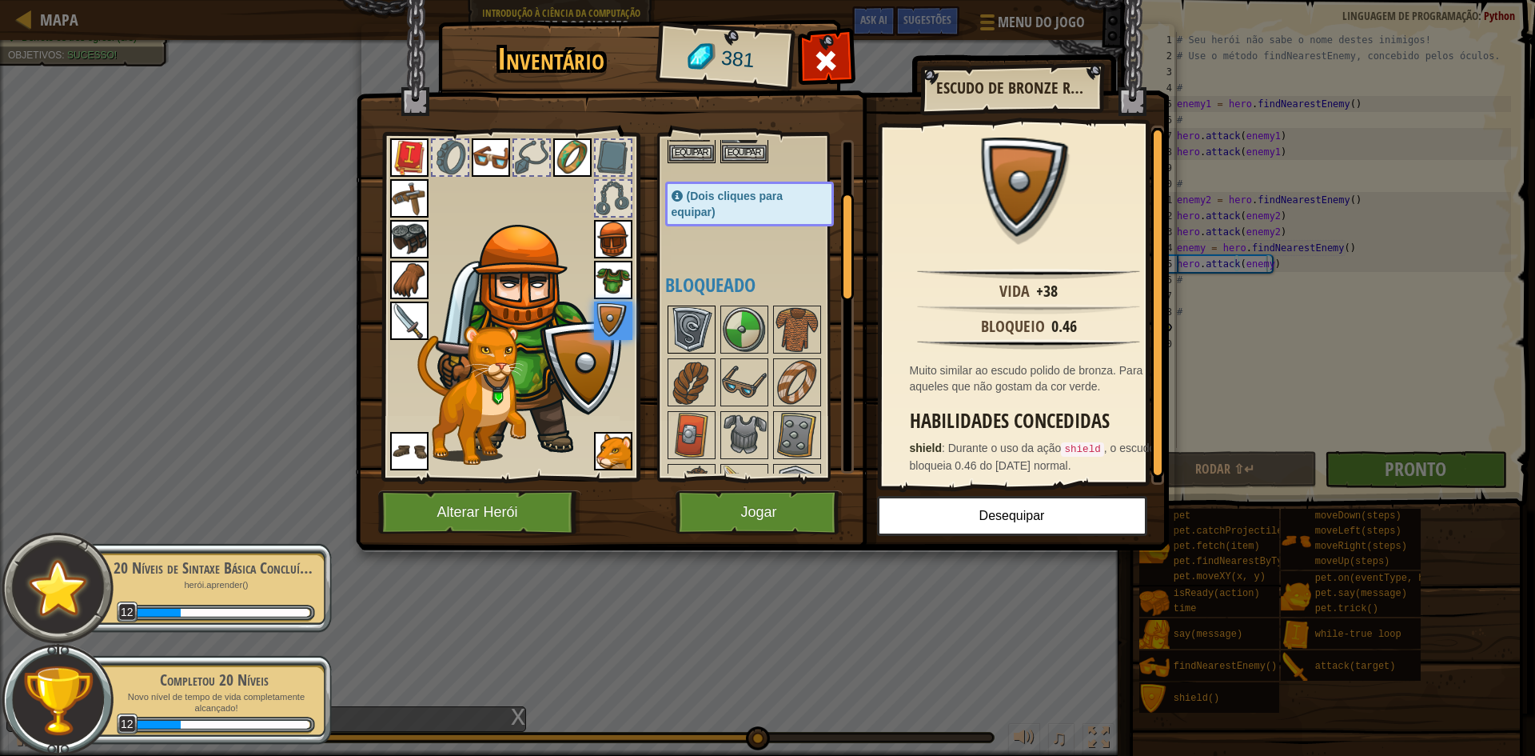
click at [698, 331] on img at bounding box center [691, 329] width 45 height 45
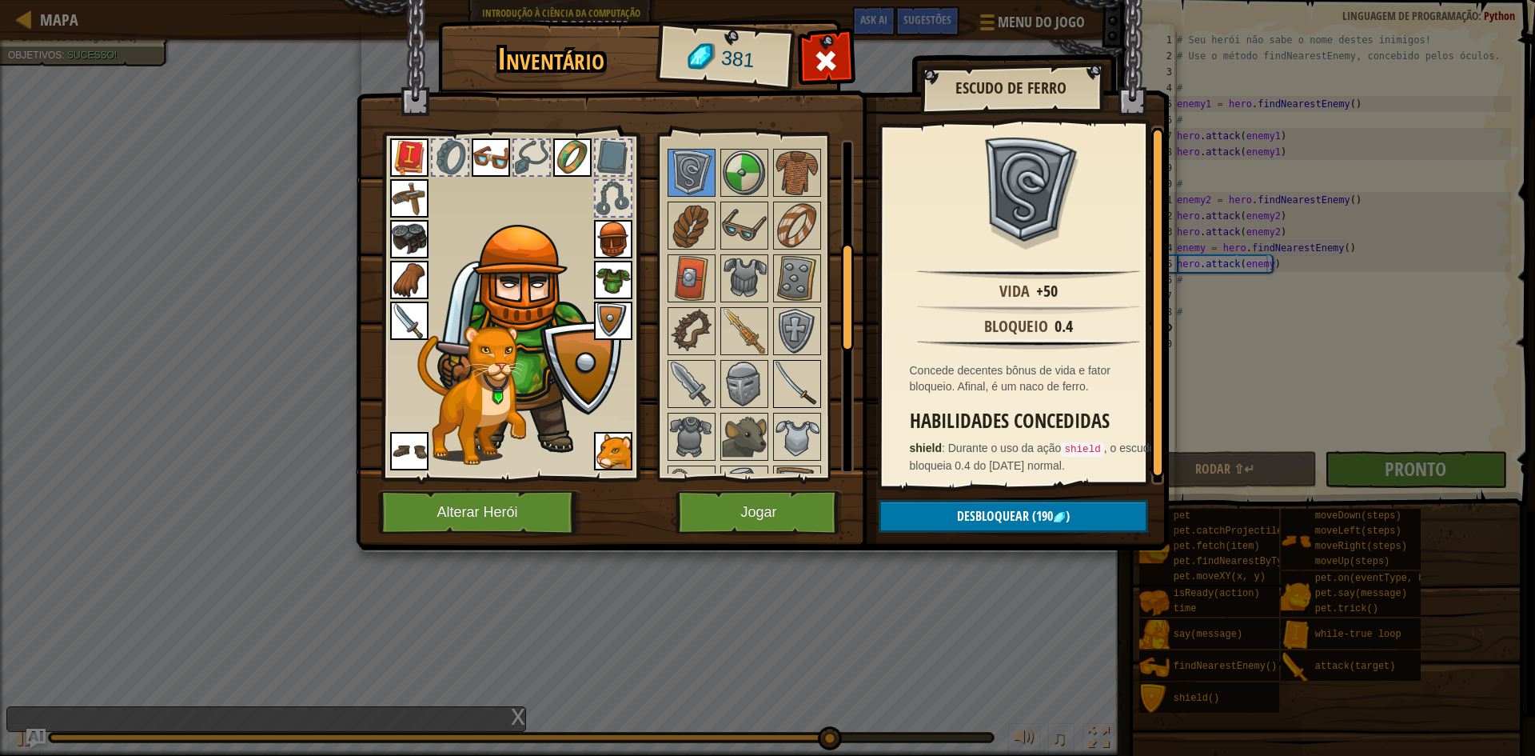
scroll to position [320, 0]
click at [800, 278] on img at bounding box center [797, 275] width 45 height 45
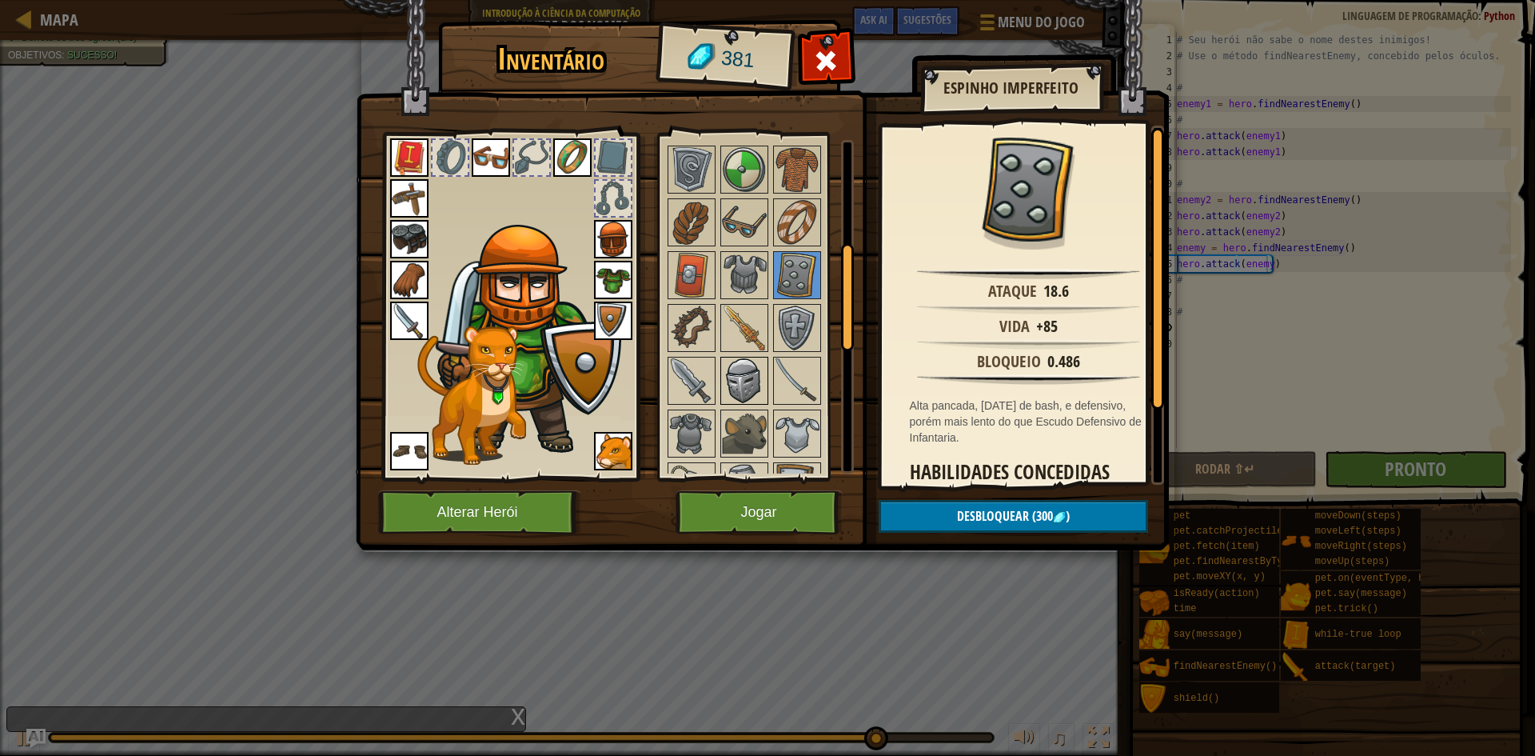
click at [745, 381] on img at bounding box center [744, 380] width 45 height 45
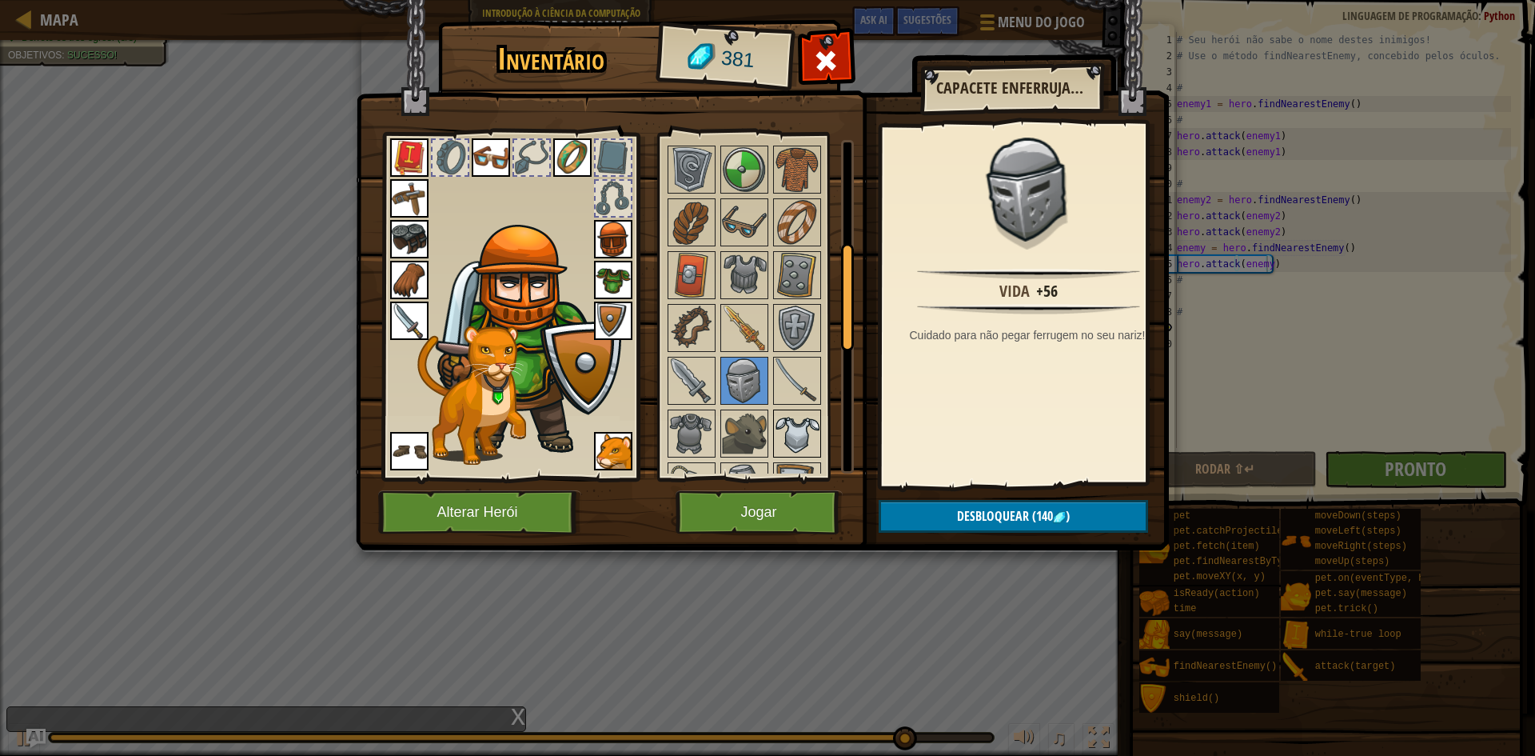
click at [790, 423] on img at bounding box center [797, 433] width 45 height 45
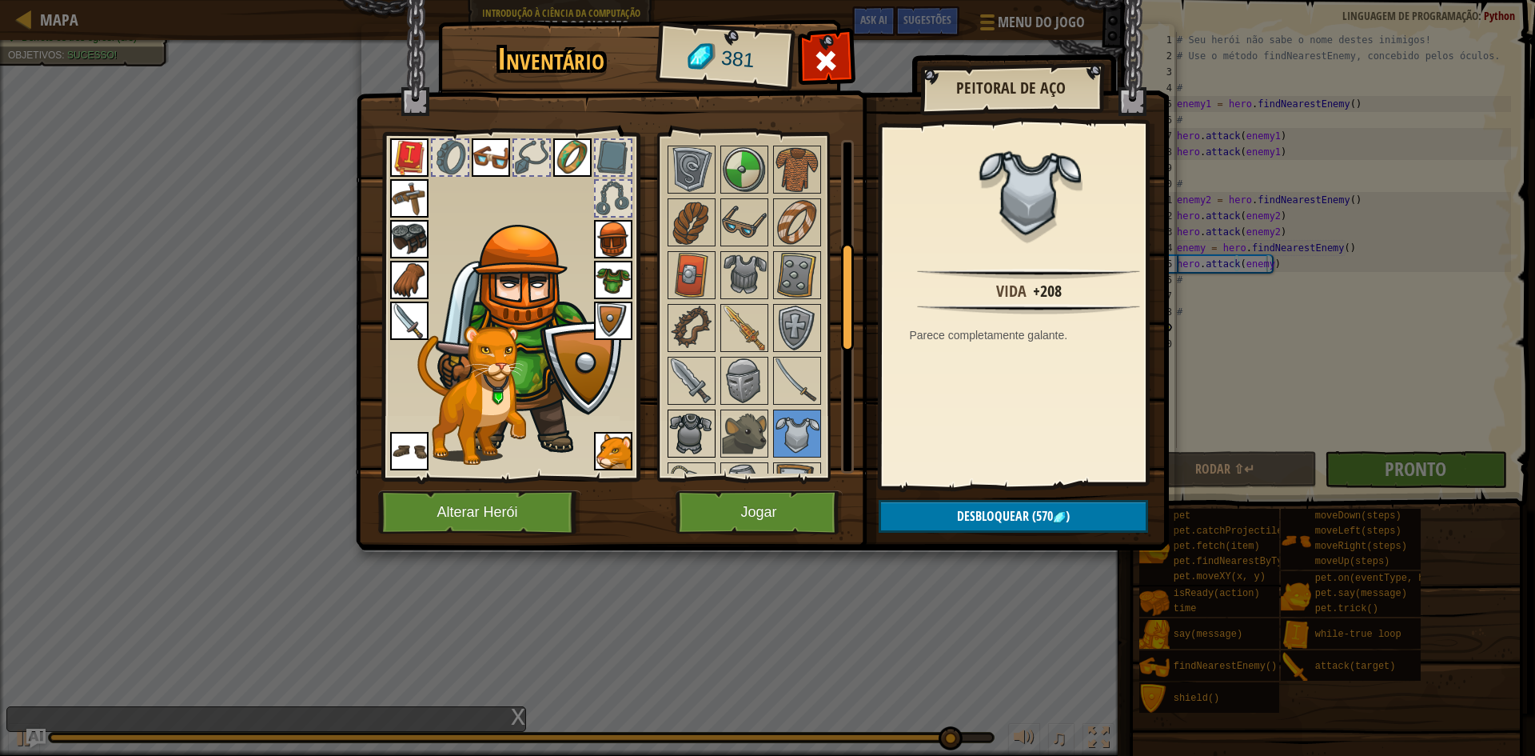
click at [704, 430] on img at bounding box center [691, 433] width 45 height 45
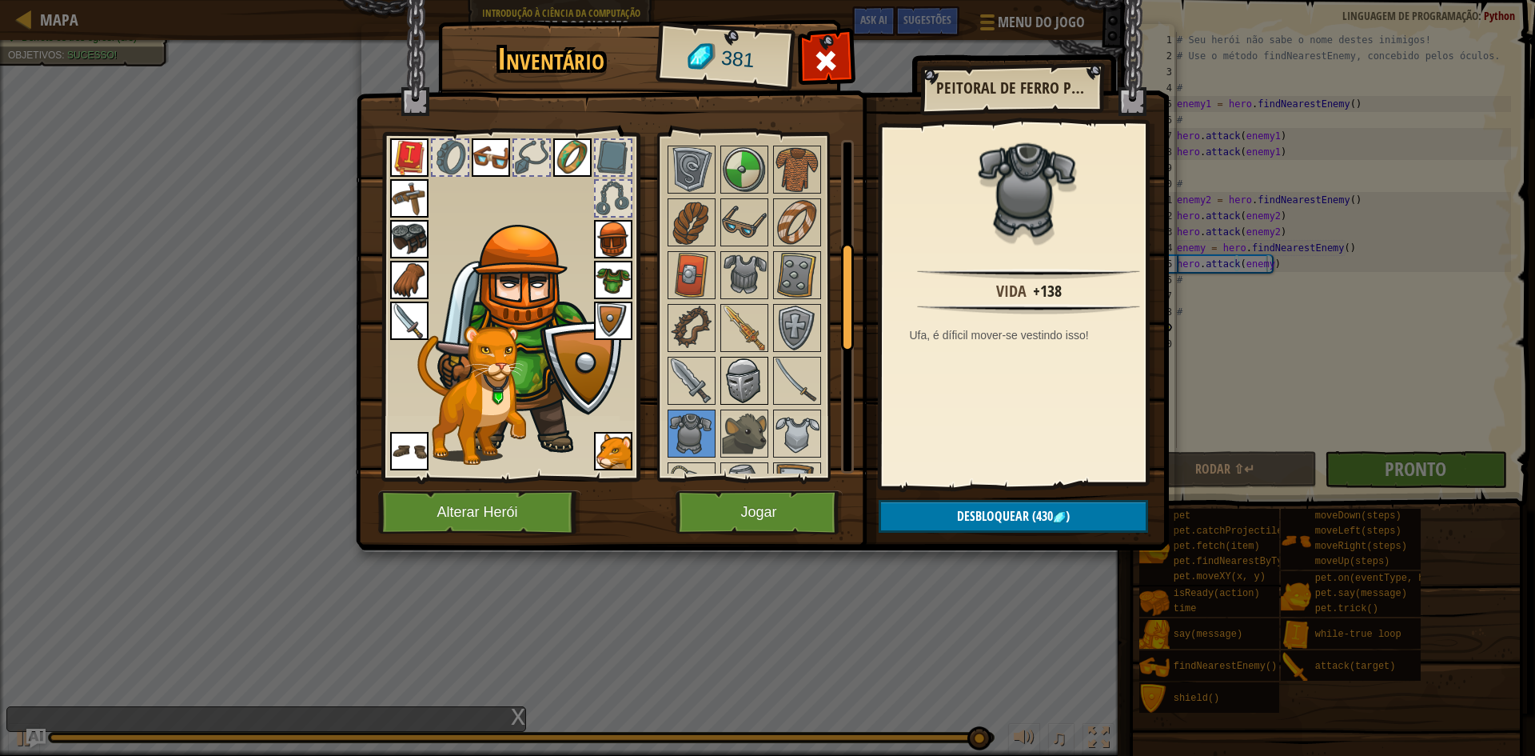
drag, startPoint x: 744, startPoint y: 350, endPoint x: 738, endPoint y: 375, distance: 25.6
click at [744, 352] on div at bounding box center [744, 328] width 48 height 48
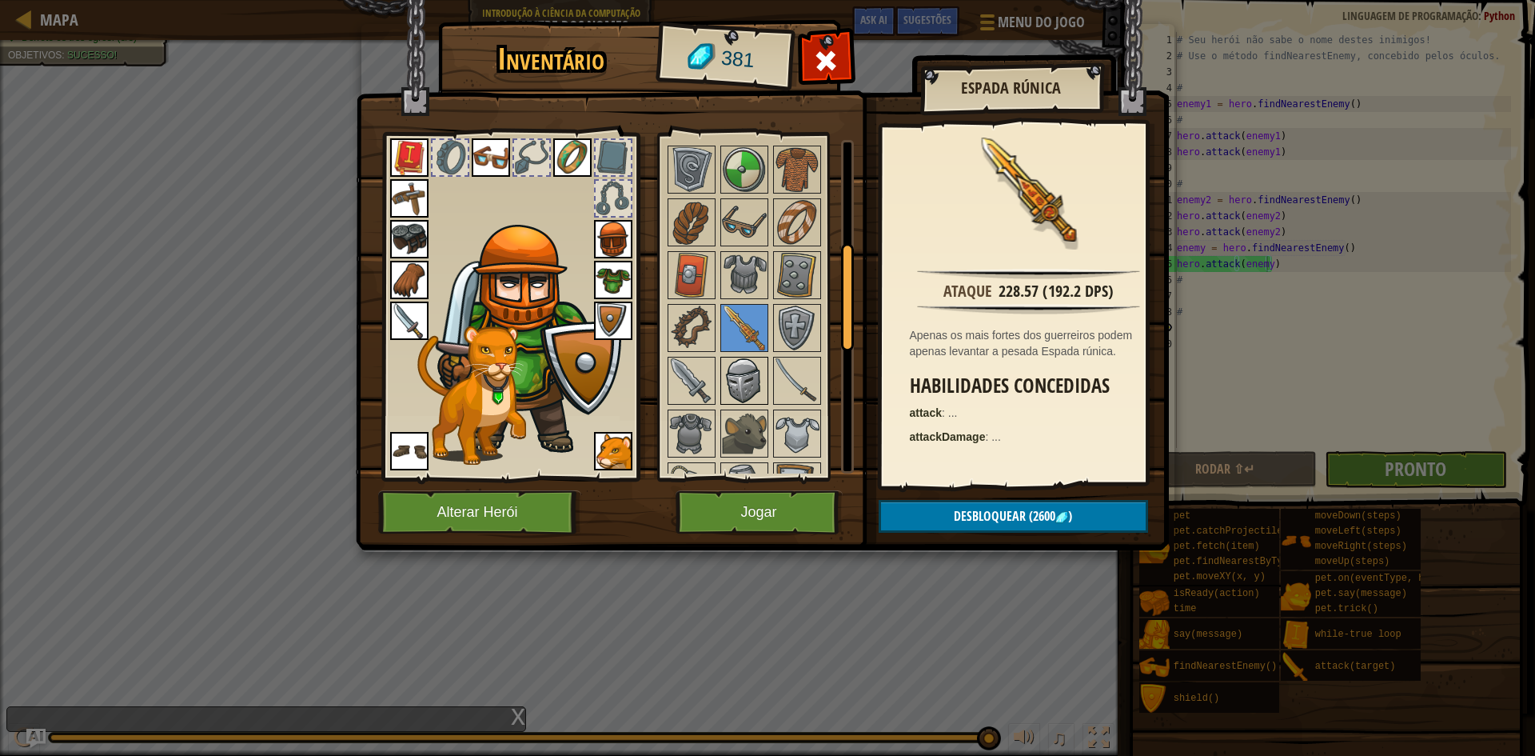
click at [738, 376] on img at bounding box center [744, 380] width 45 height 45
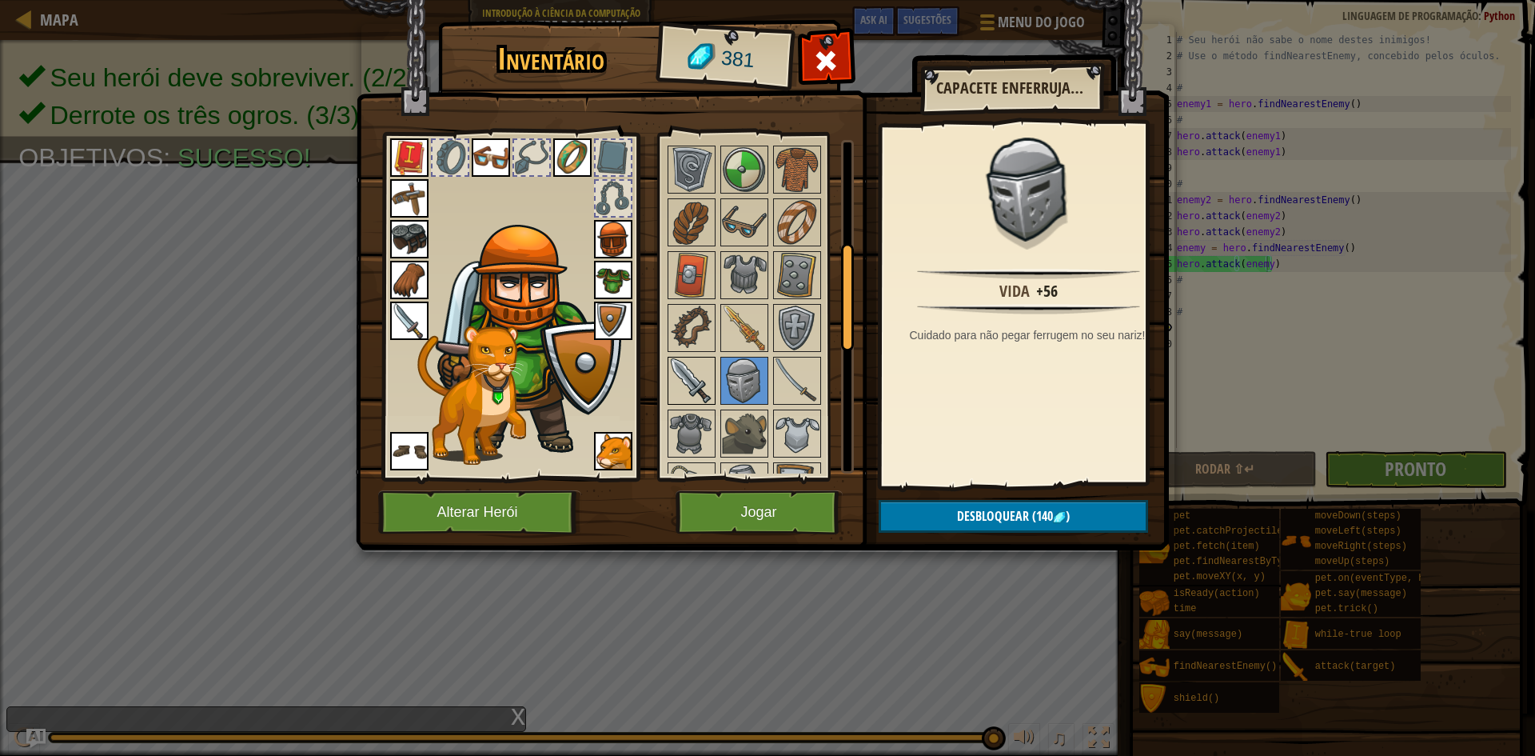
click at [693, 394] on img at bounding box center [691, 380] width 45 height 45
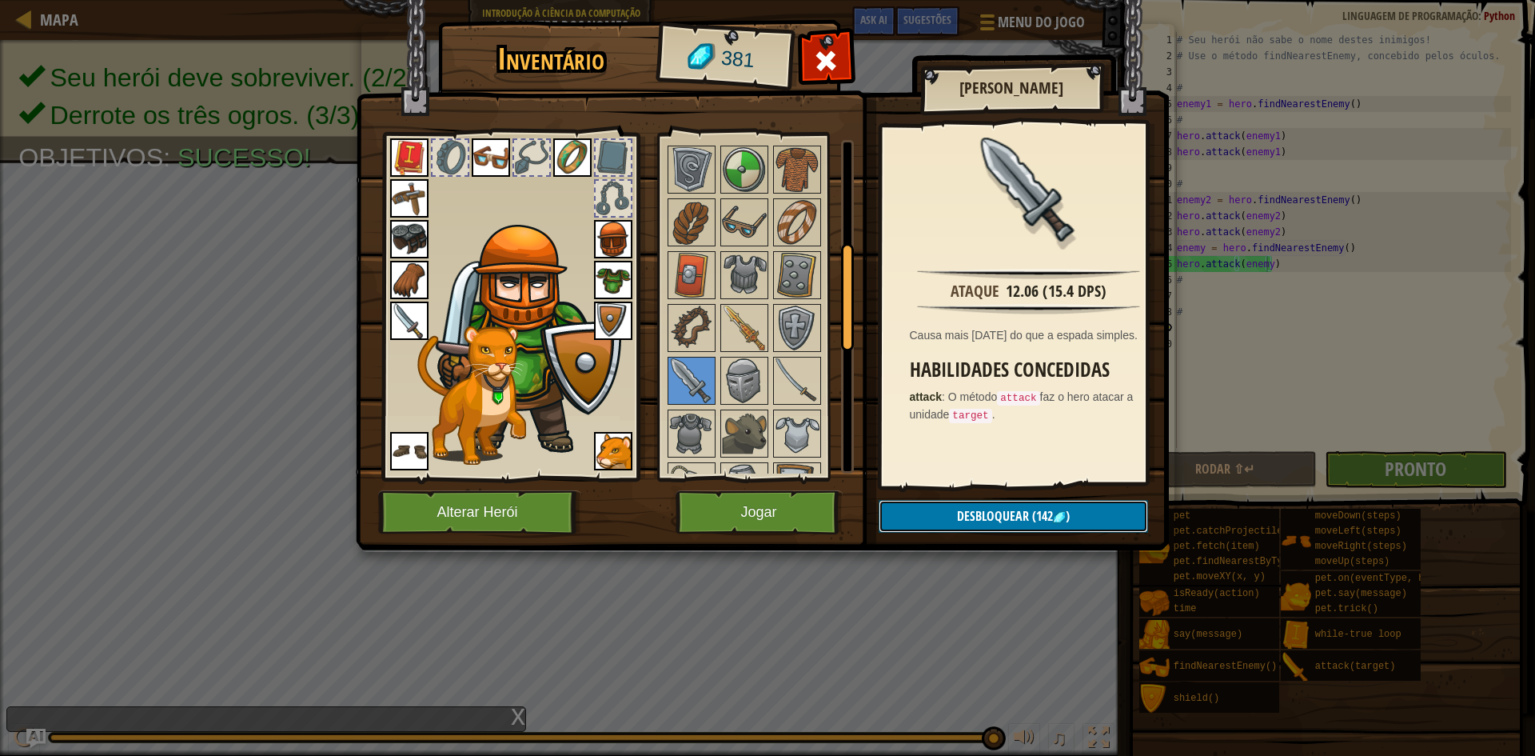
click at [924, 516] on button "Desbloquear (142 )" at bounding box center [1013, 516] width 269 height 33
click at [955, 515] on button "Confirmar" at bounding box center [1013, 516] width 269 height 33
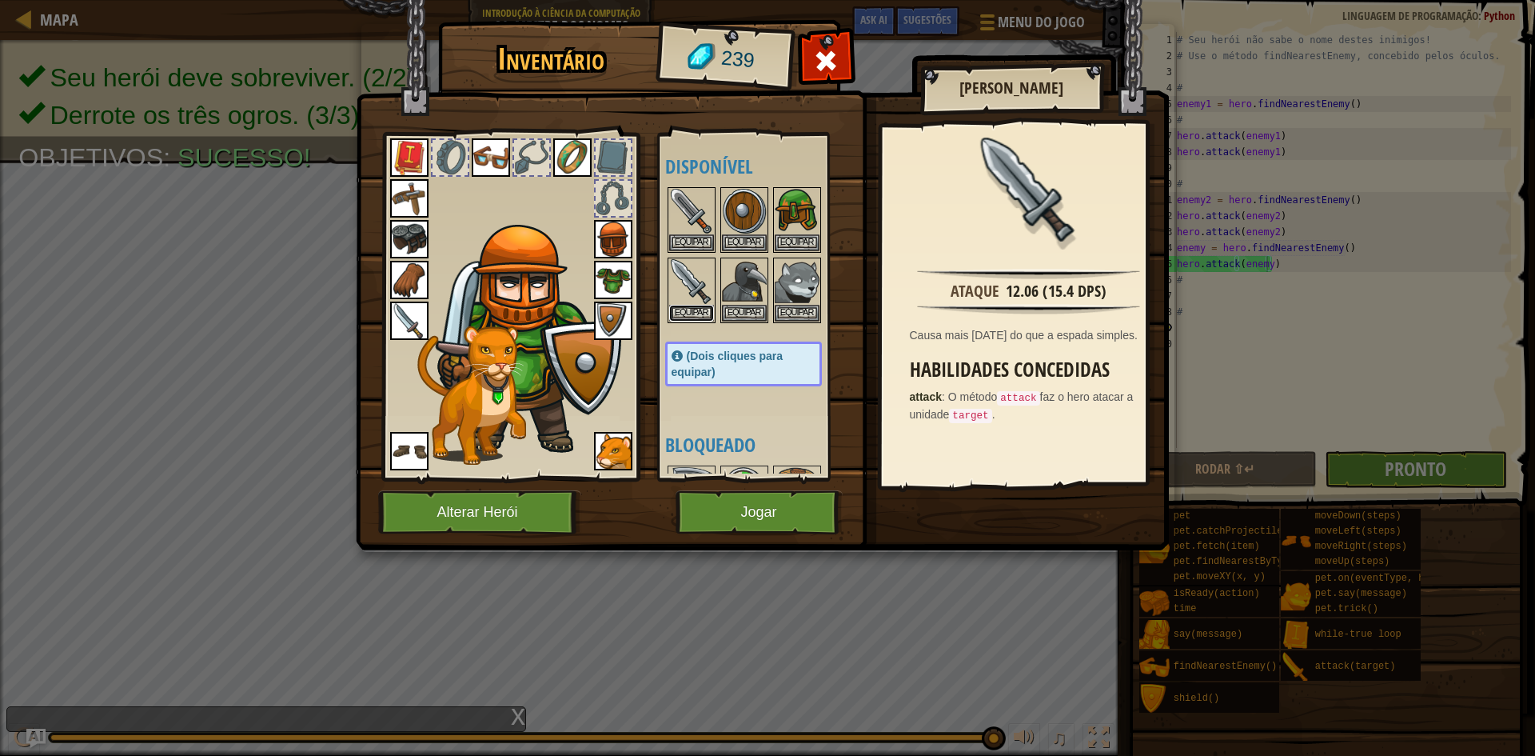
drag, startPoint x: 691, startPoint y: 309, endPoint x: 713, endPoint y: 340, distance: 38.4
click at [694, 314] on button "Equipar" at bounding box center [691, 313] width 45 height 17
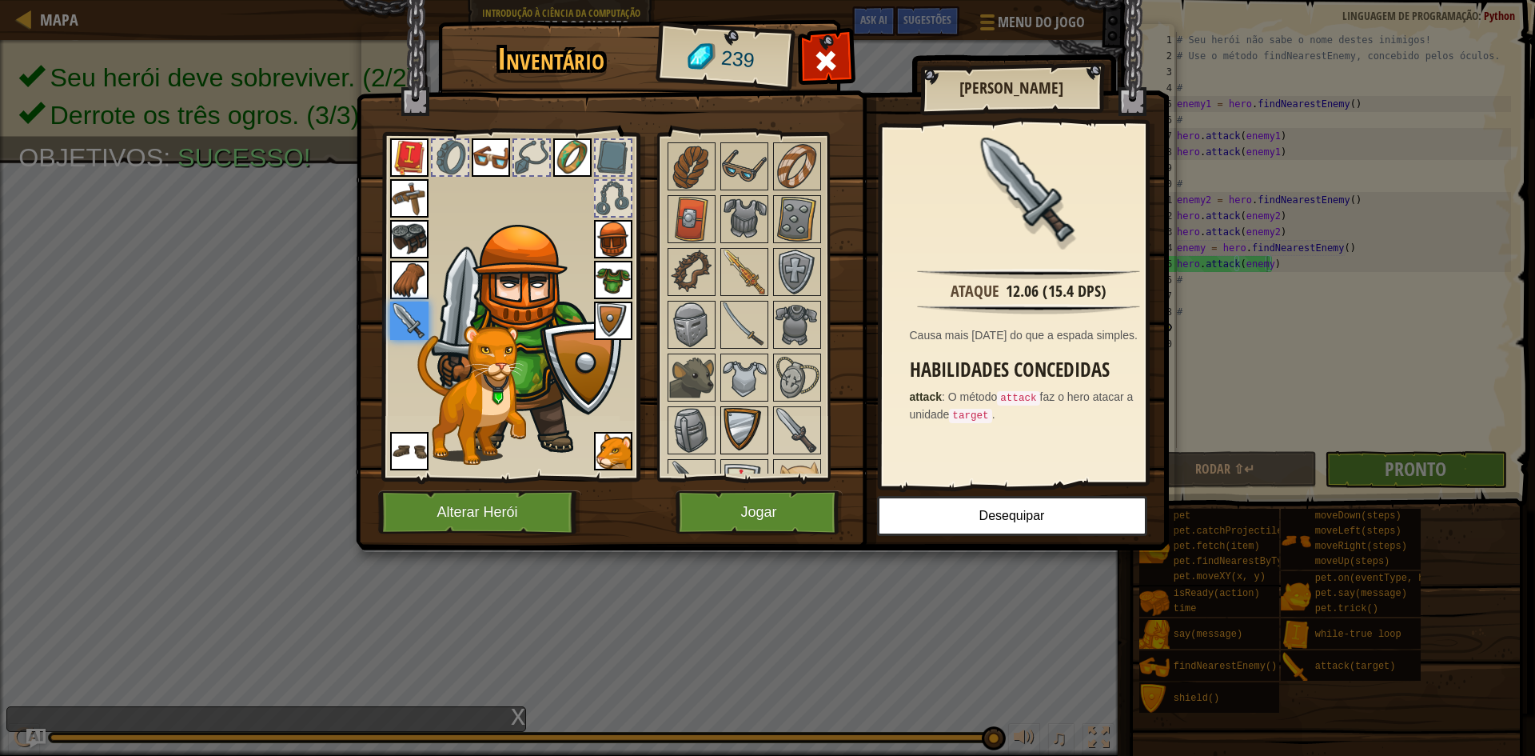
scroll to position [400, 0]
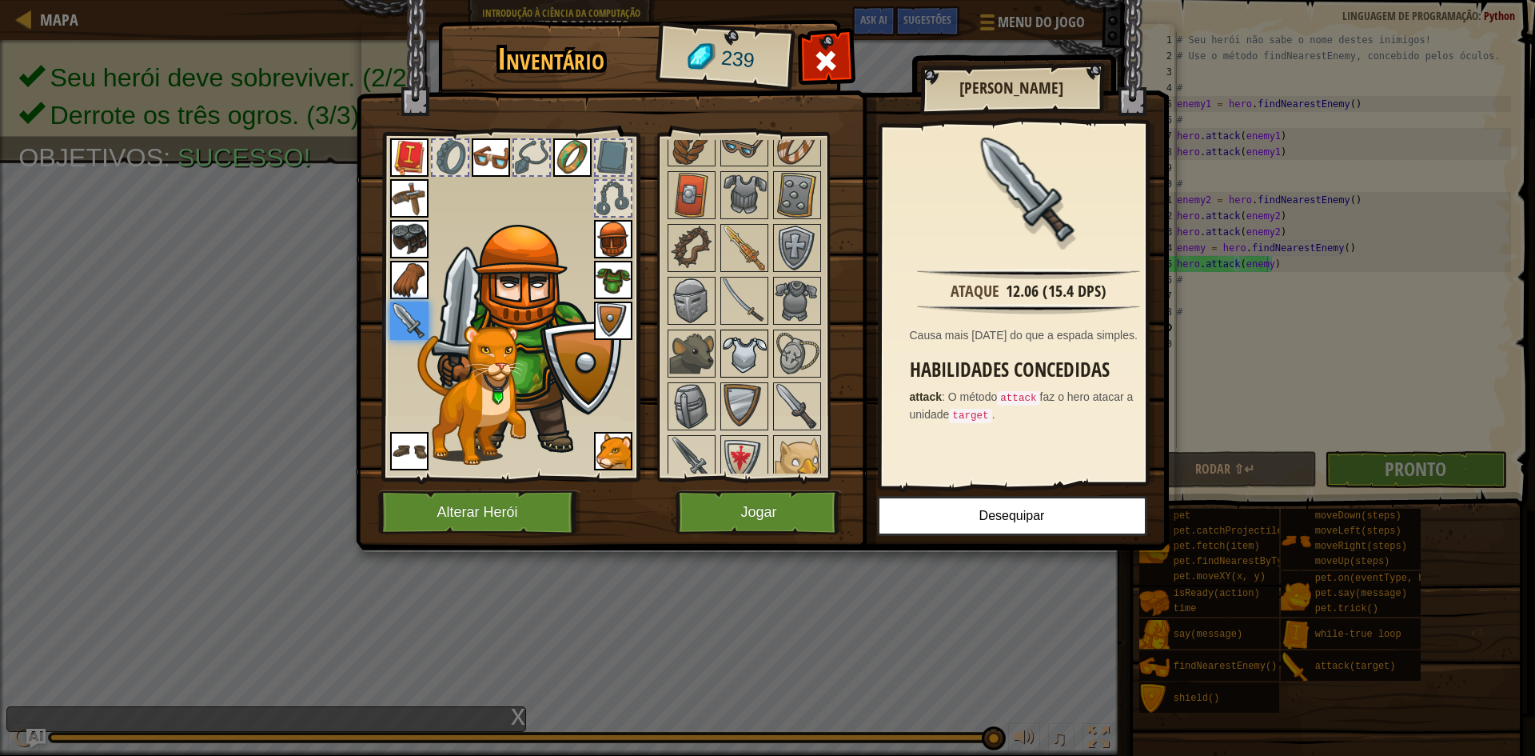
click at [742, 354] on img at bounding box center [744, 353] width 45 height 45
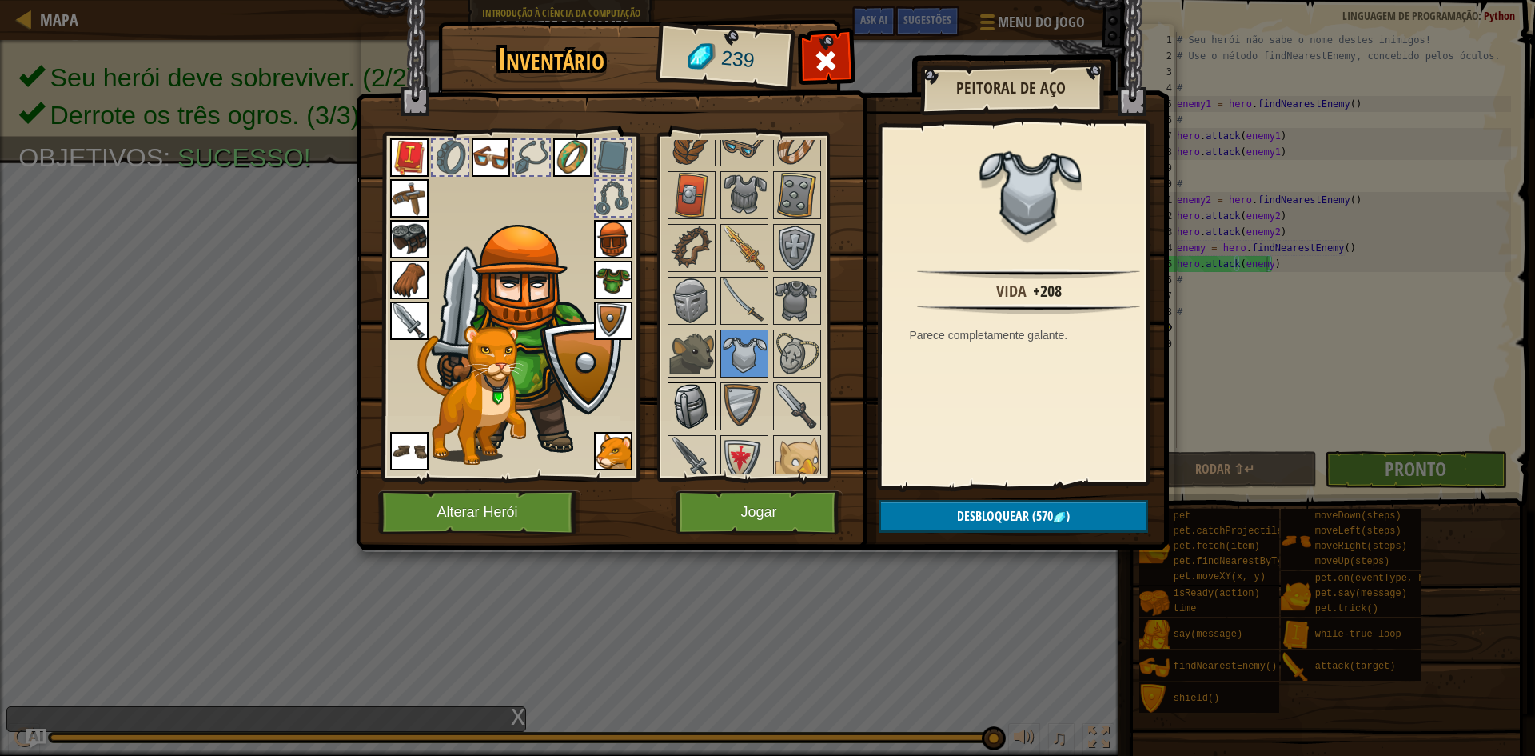
click at [697, 405] on img at bounding box center [691, 406] width 45 height 45
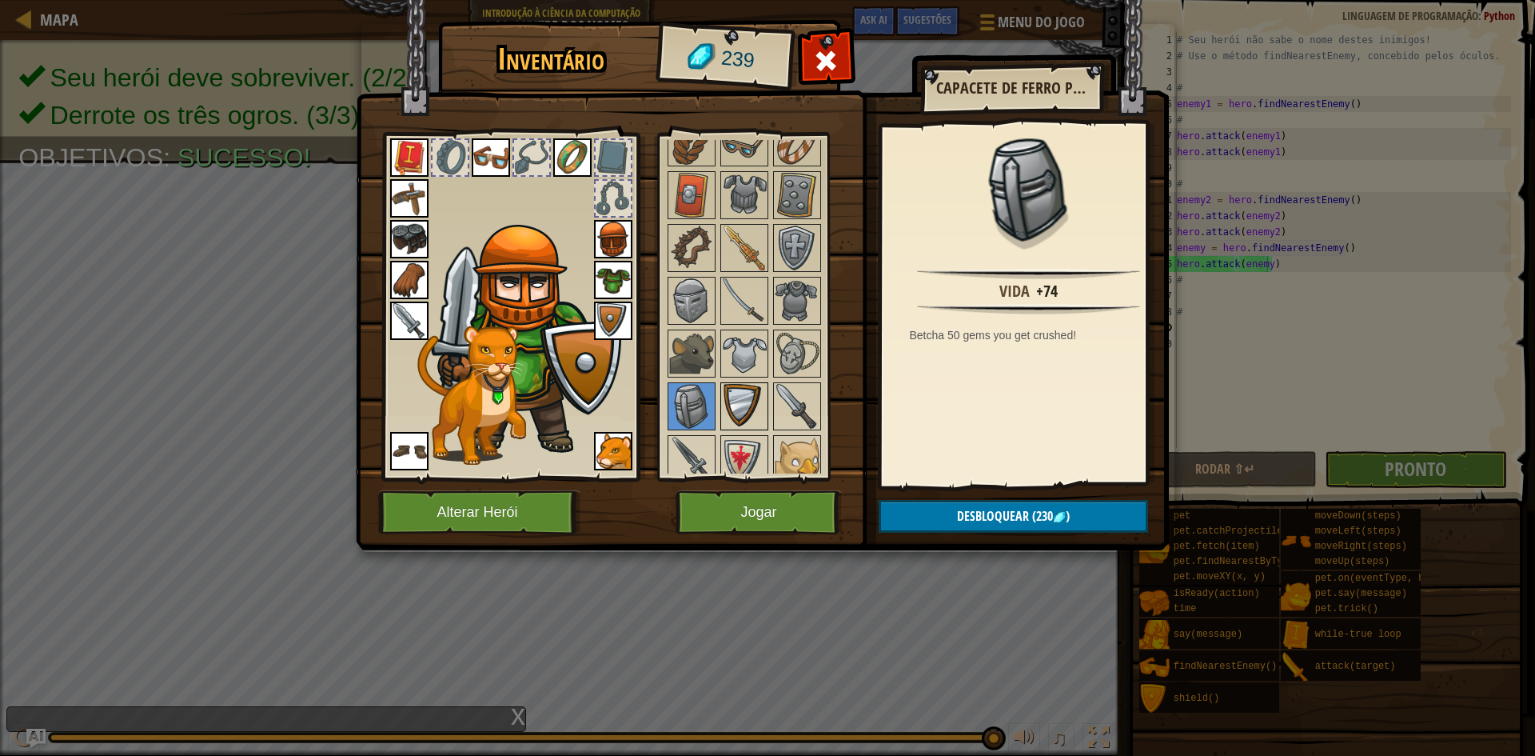
scroll to position [480, 0]
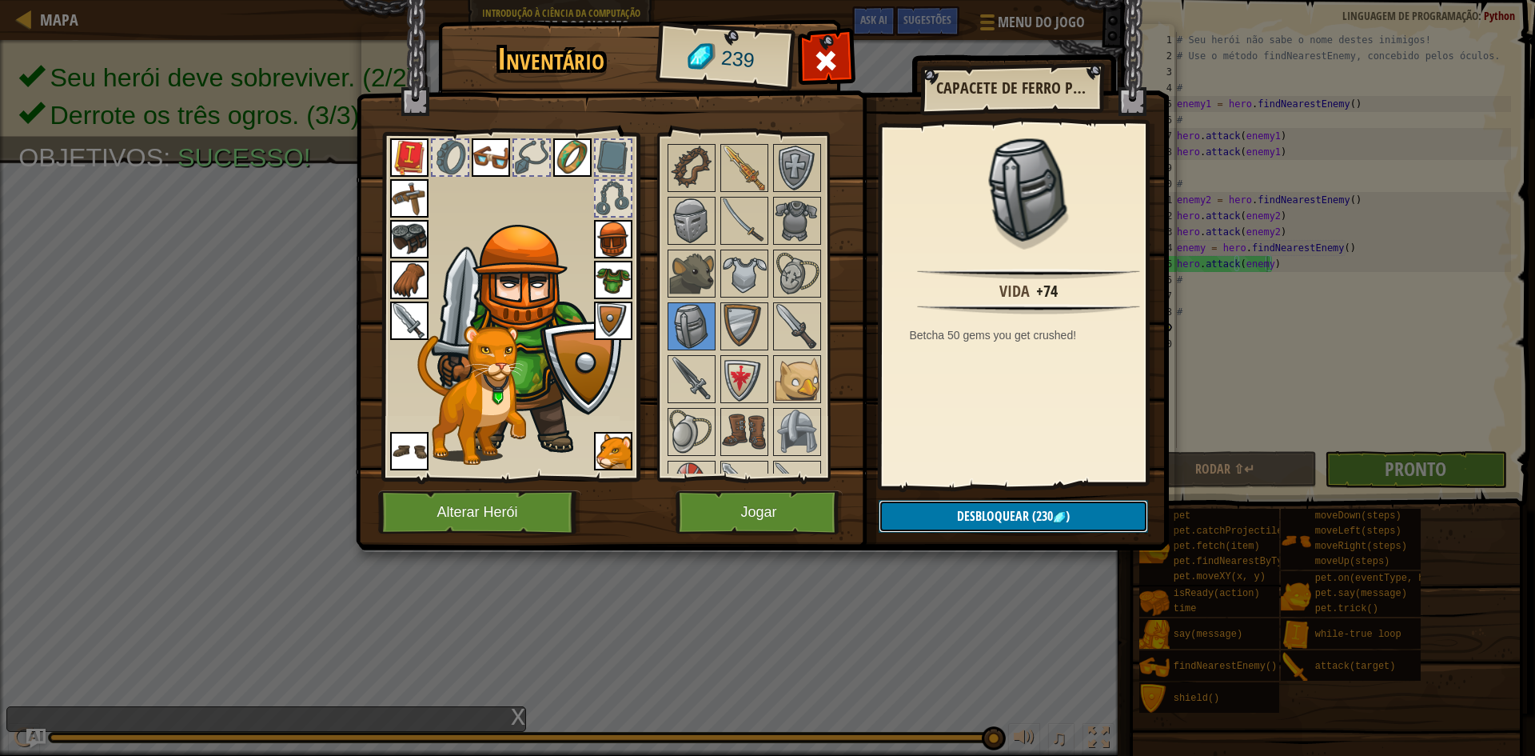
click at [964, 522] on span "Desbloquear" at bounding box center [993, 516] width 72 height 18
click at [980, 516] on button "Confirmar" at bounding box center [1013, 516] width 269 height 33
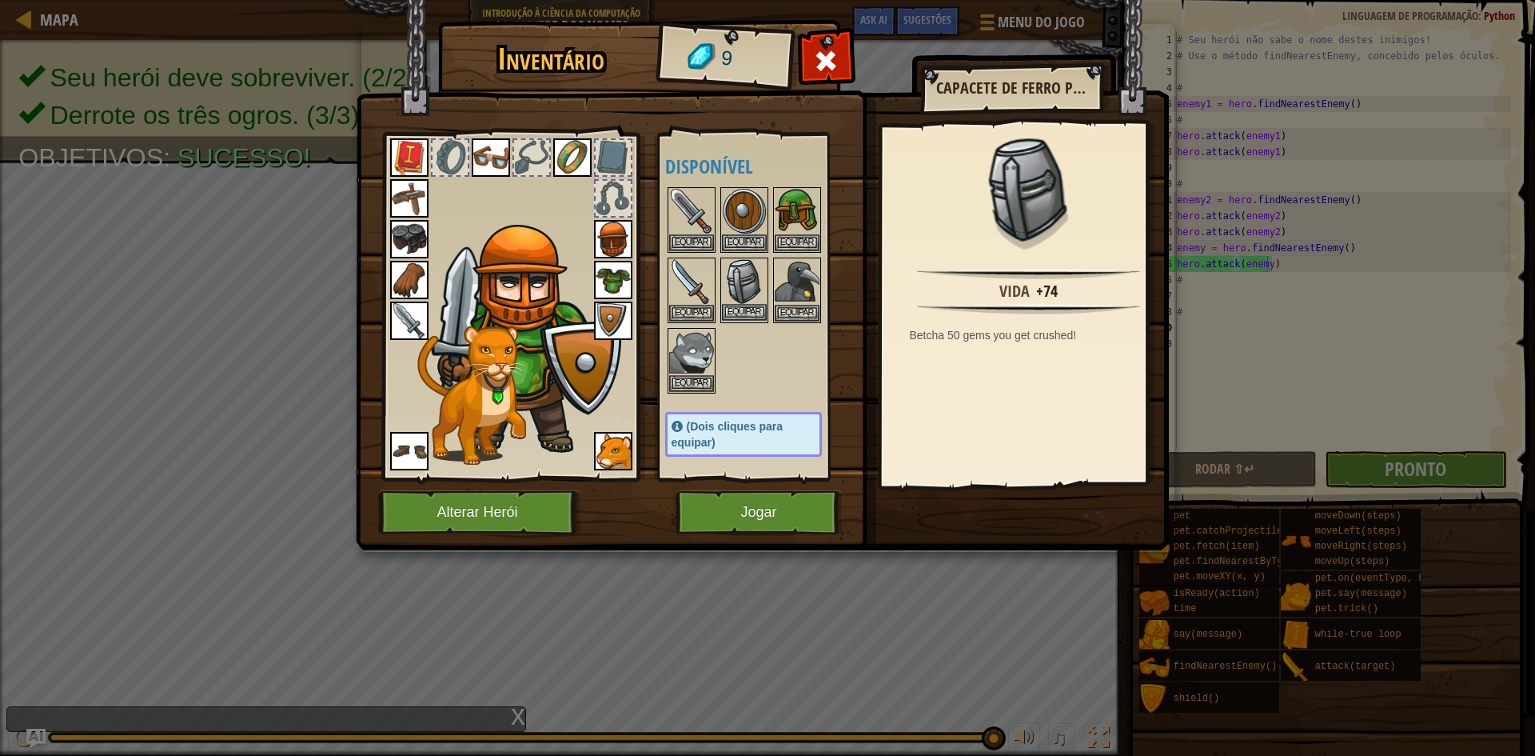
click at [742, 303] on img at bounding box center [744, 281] width 45 height 45
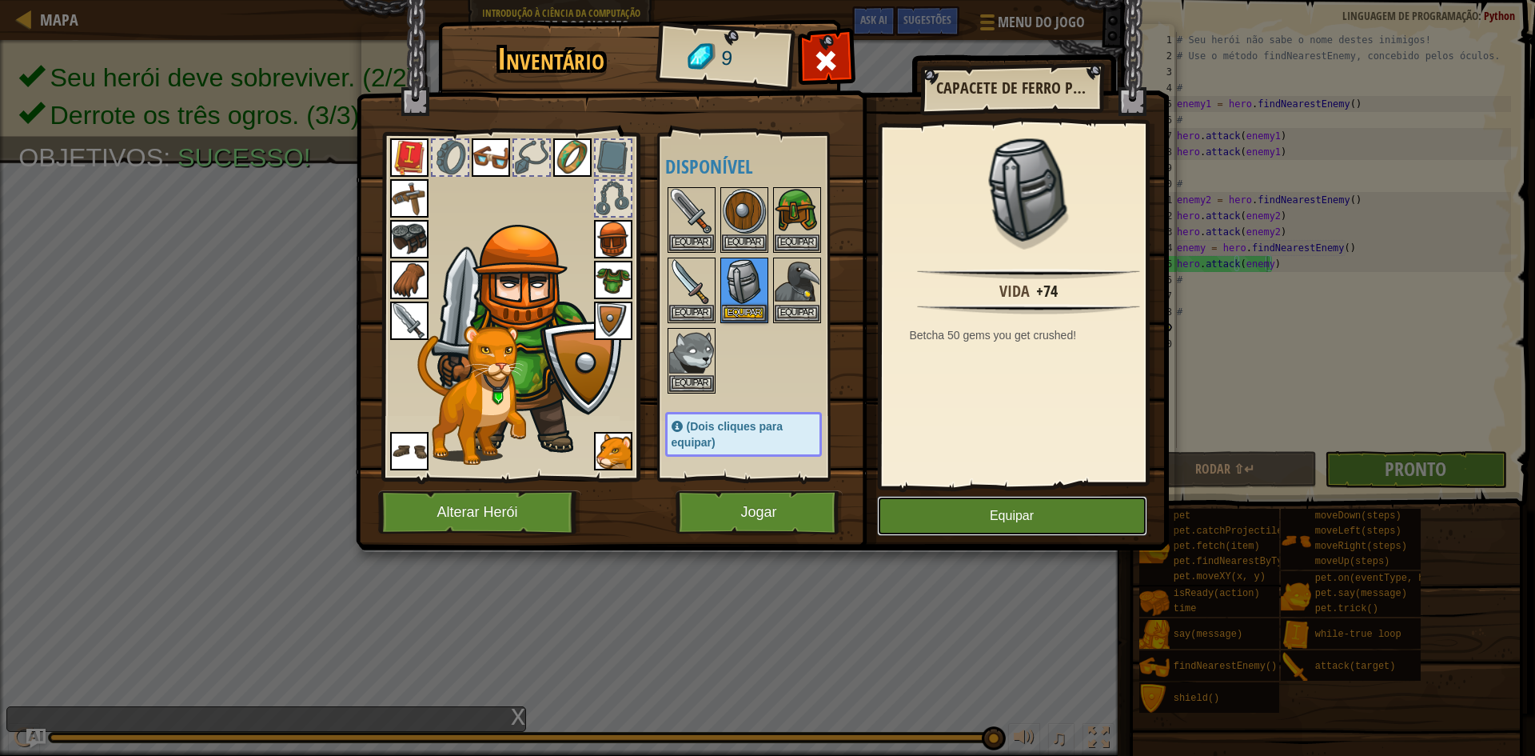
click at [960, 515] on button "Equipar" at bounding box center [1012, 516] width 270 height 40
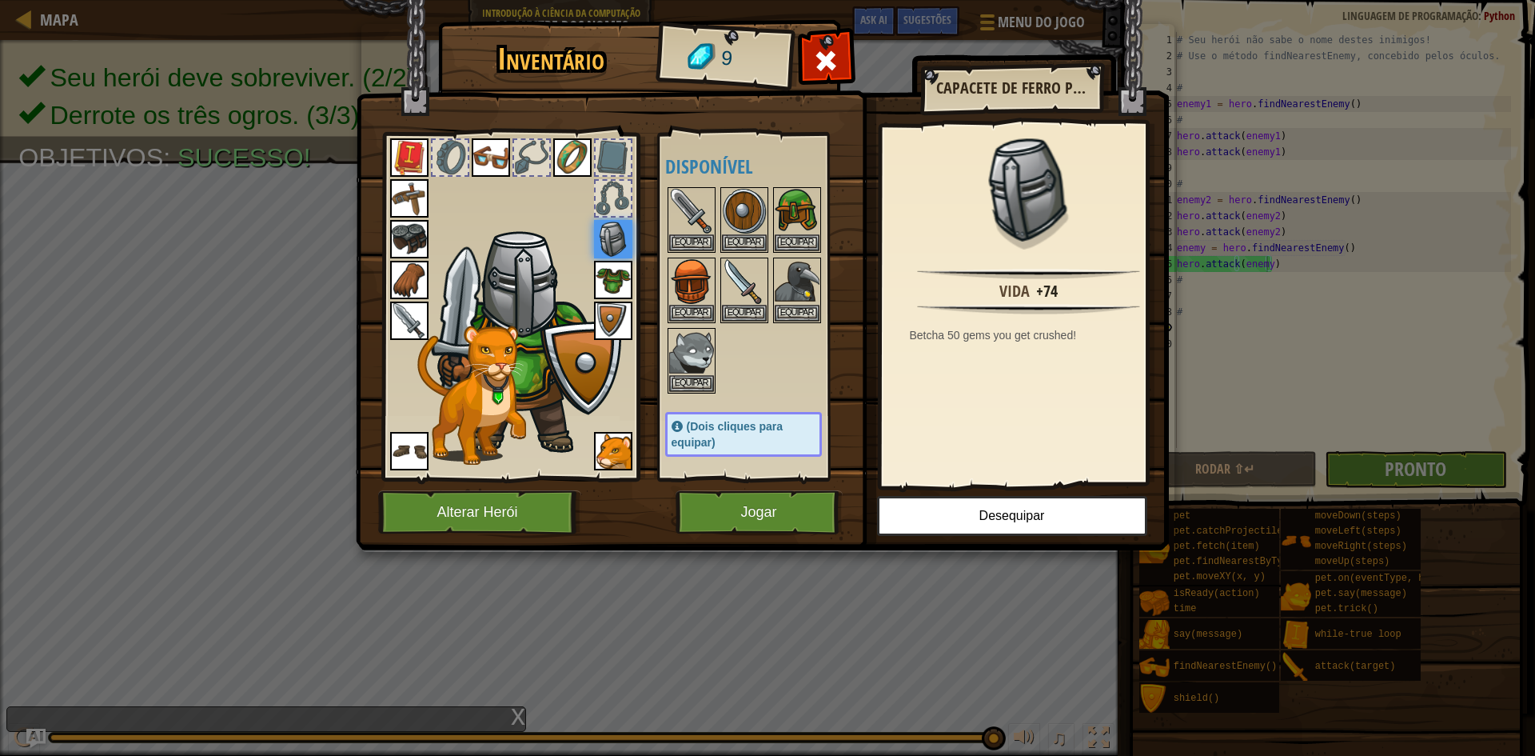
drag, startPoint x: 592, startPoint y: 282, endPoint x: 636, endPoint y: 269, distance: 45.8
click at [596, 278] on div at bounding box center [510, 302] width 264 height 360
click at [636, 269] on div at bounding box center [510, 302] width 264 height 360
click at [627, 270] on img at bounding box center [613, 280] width 38 height 38
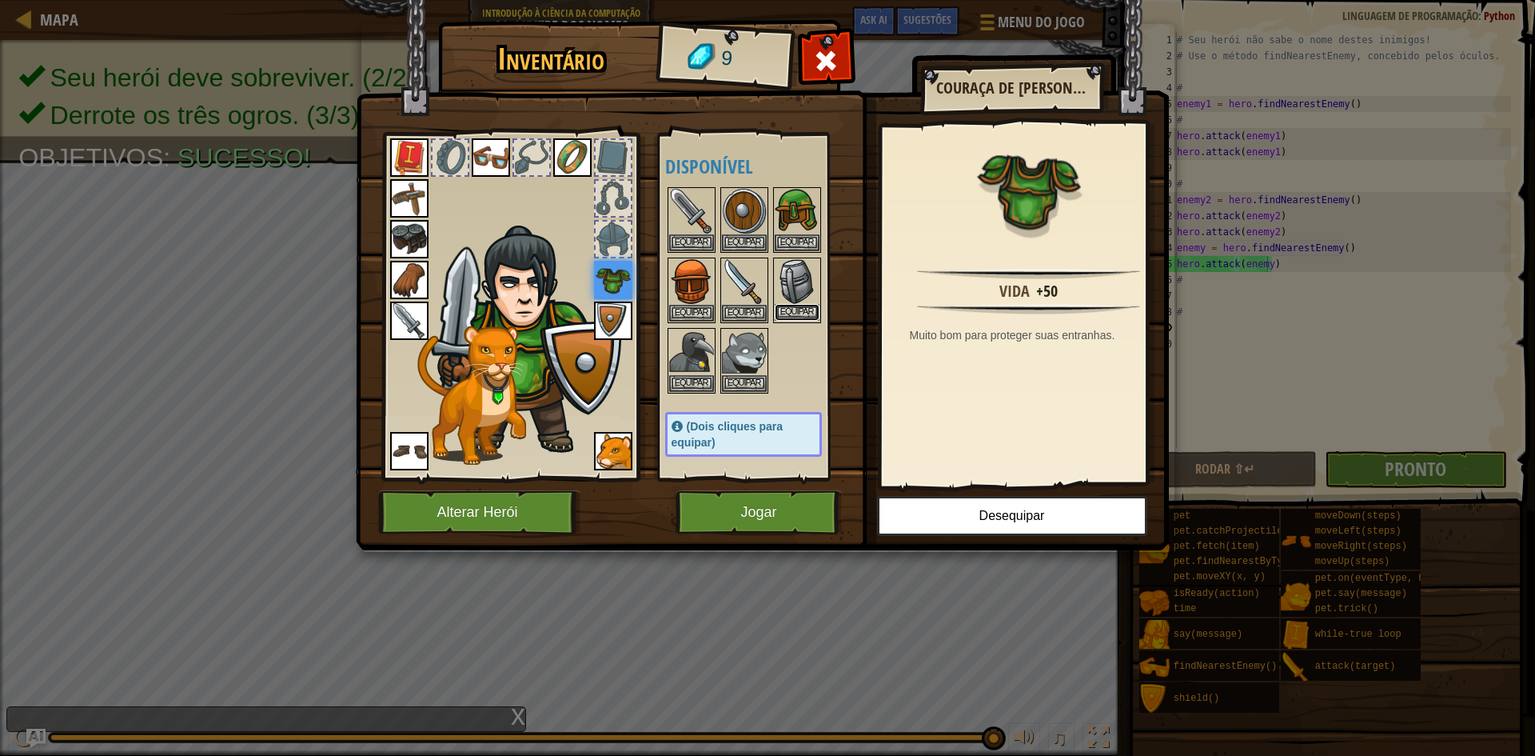
click at [793, 310] on button "Equipar" at bounding box center [797, 312] width 45 height 17
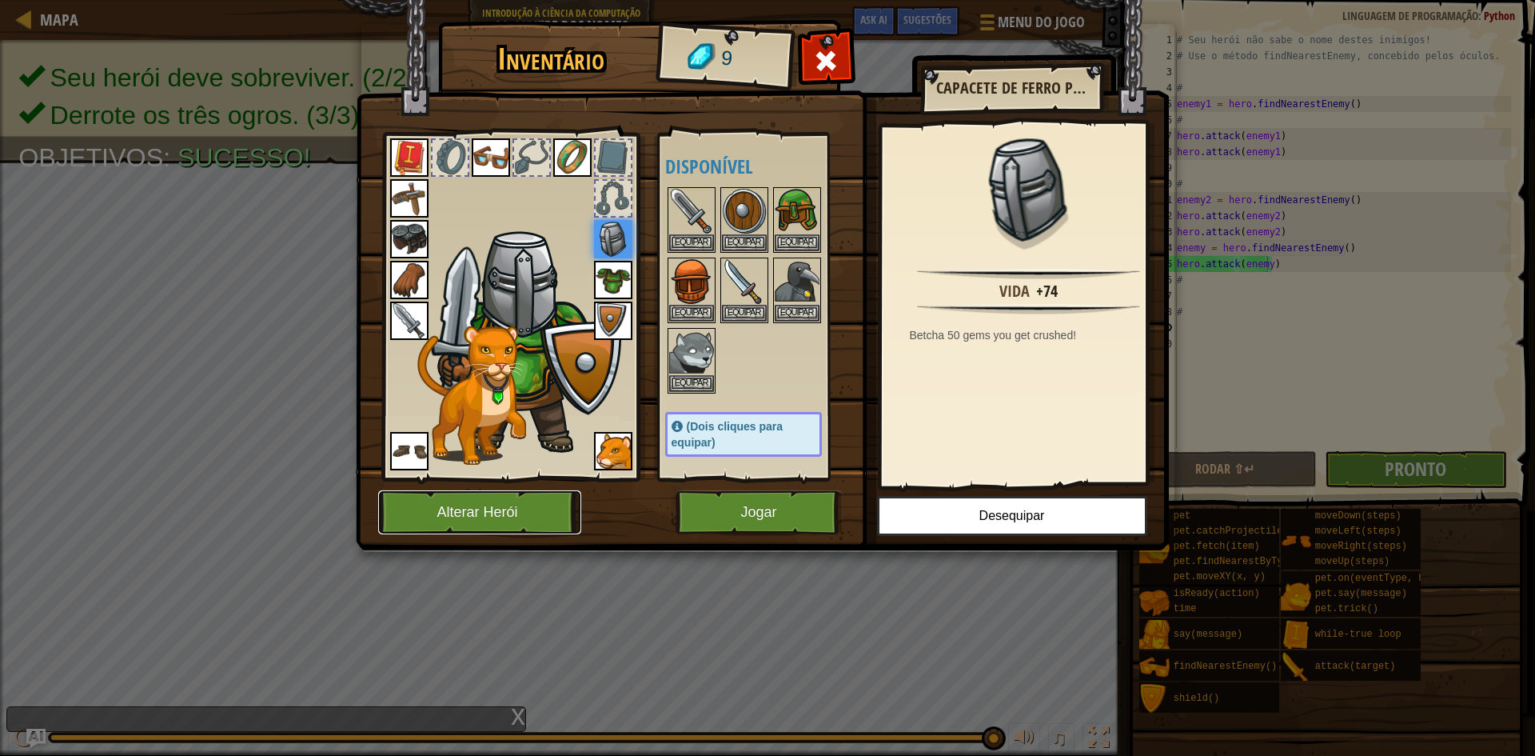
click at [564, 500] on button "Alterar Herói" at bounding box center [479, 512] width 203 height 44
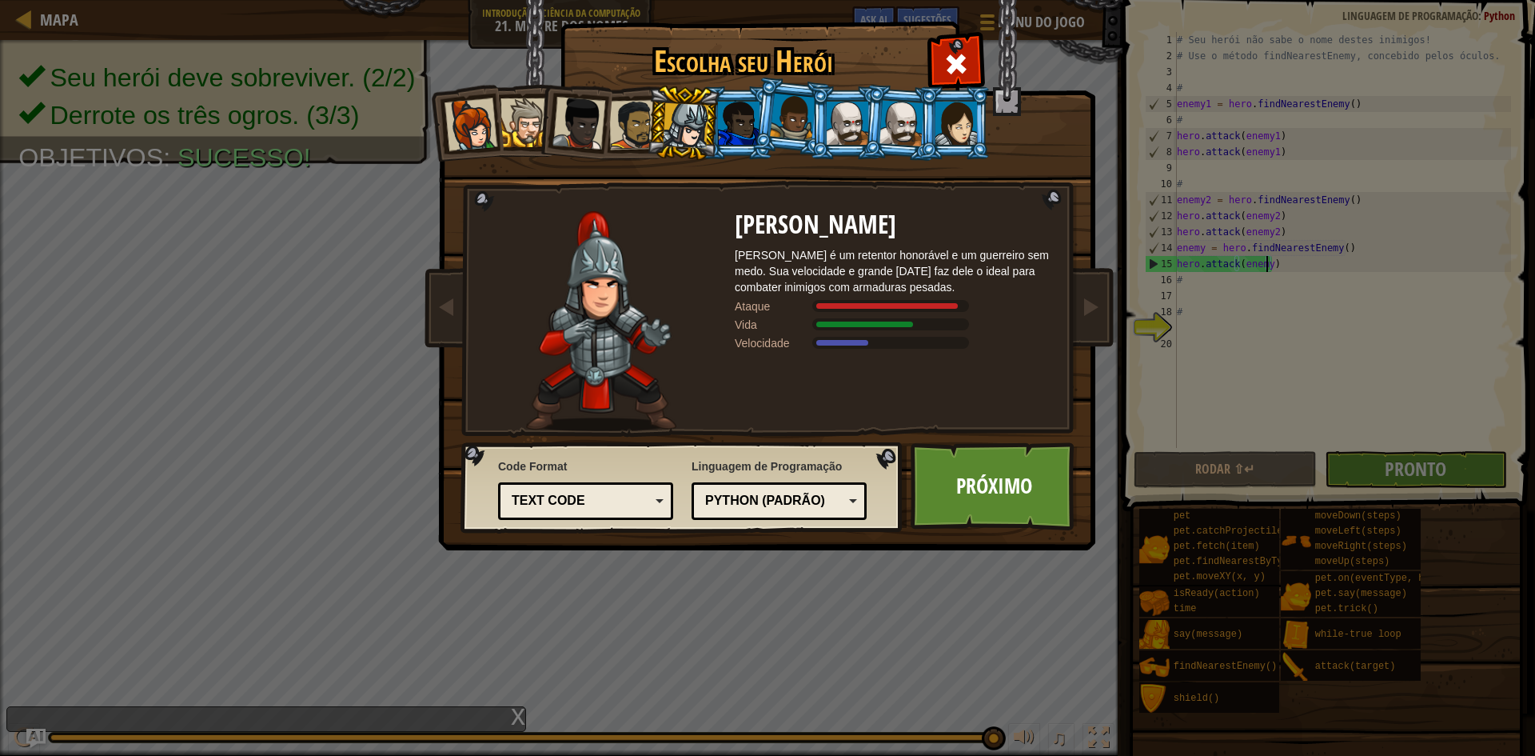
click at [688, 134] on div at bounding box center [686, 126] width 46 height 46
click at [695, 132] on div at bounding box center [686, 126] width 46 height 46
click at [726, 124] on div at bounding box center [739, 123] width 42 height 43
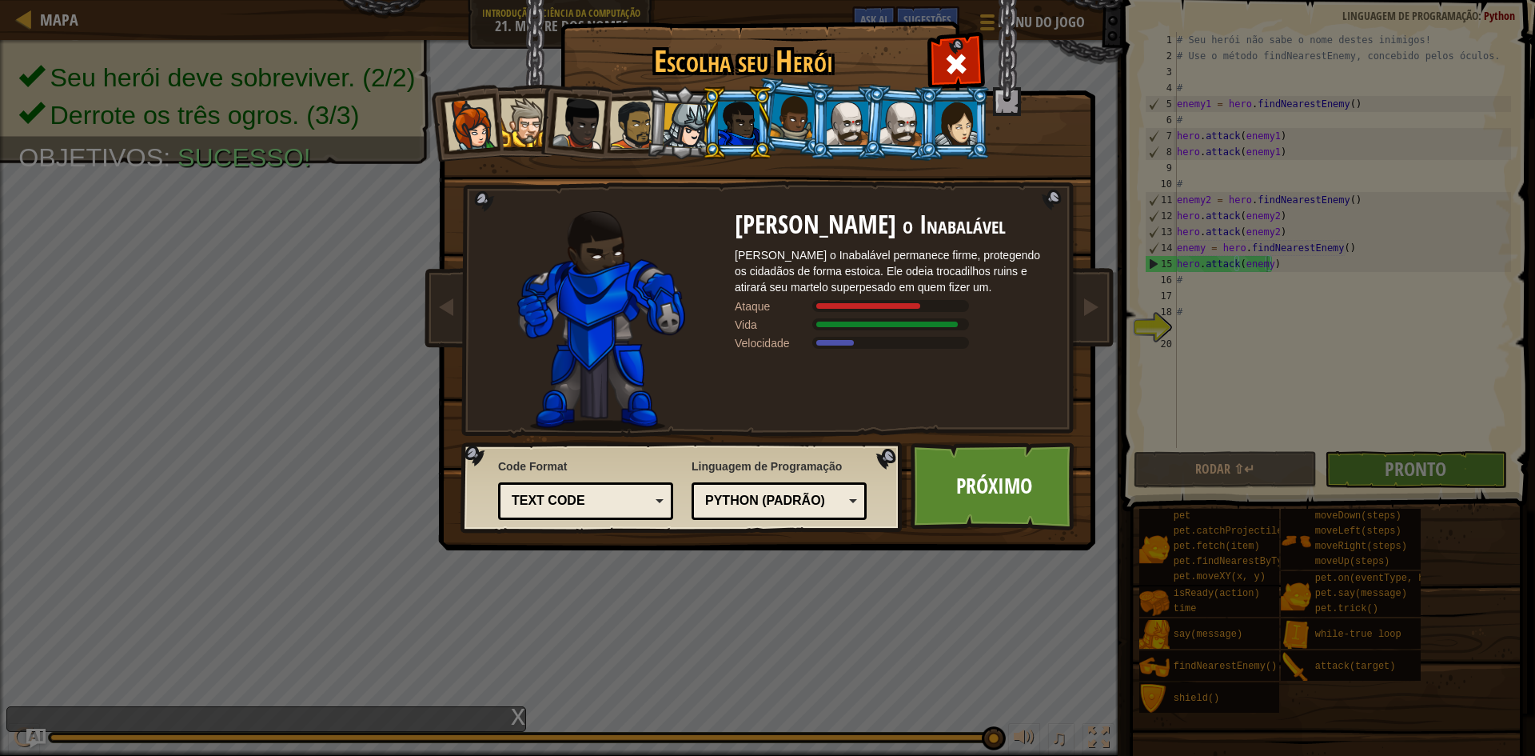
click at [700, 126] on div at bounding box center [686, 126] width 46 height 46
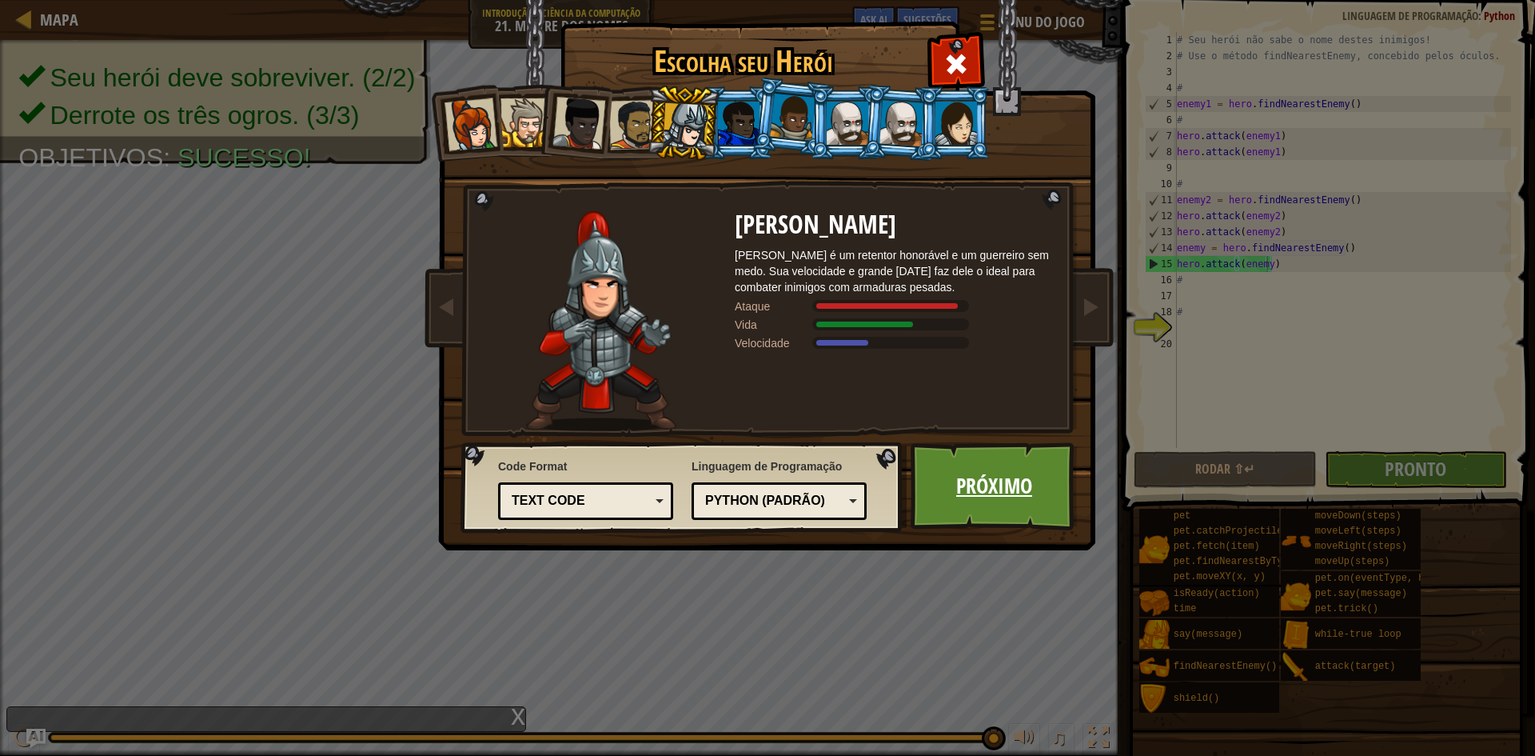
click at [978, 483] on link "Próximo" at bounding box center [994, 486] width 167 height 88
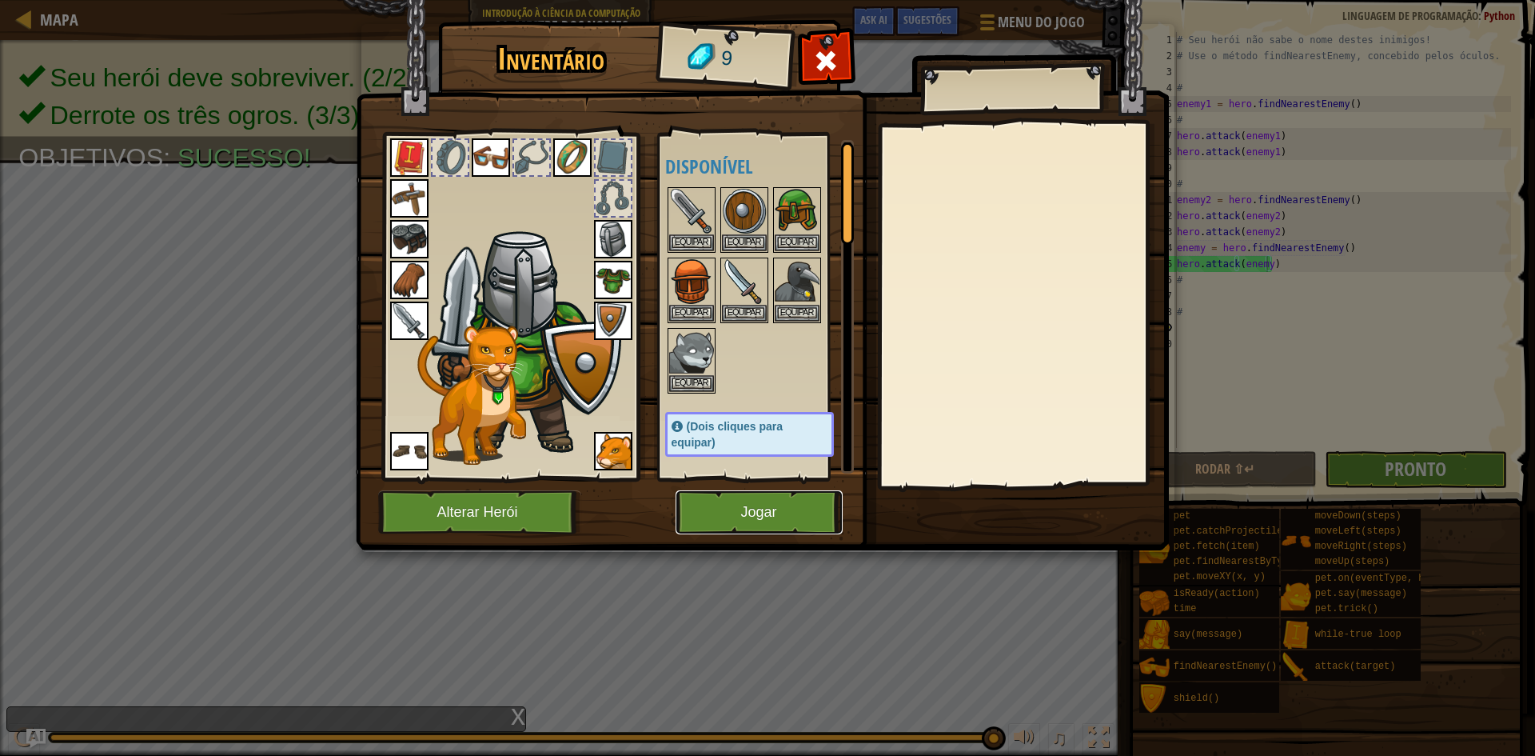
click at [748, 514] on button "Jogar" at bounding box center [759, 512] width 167 height 44
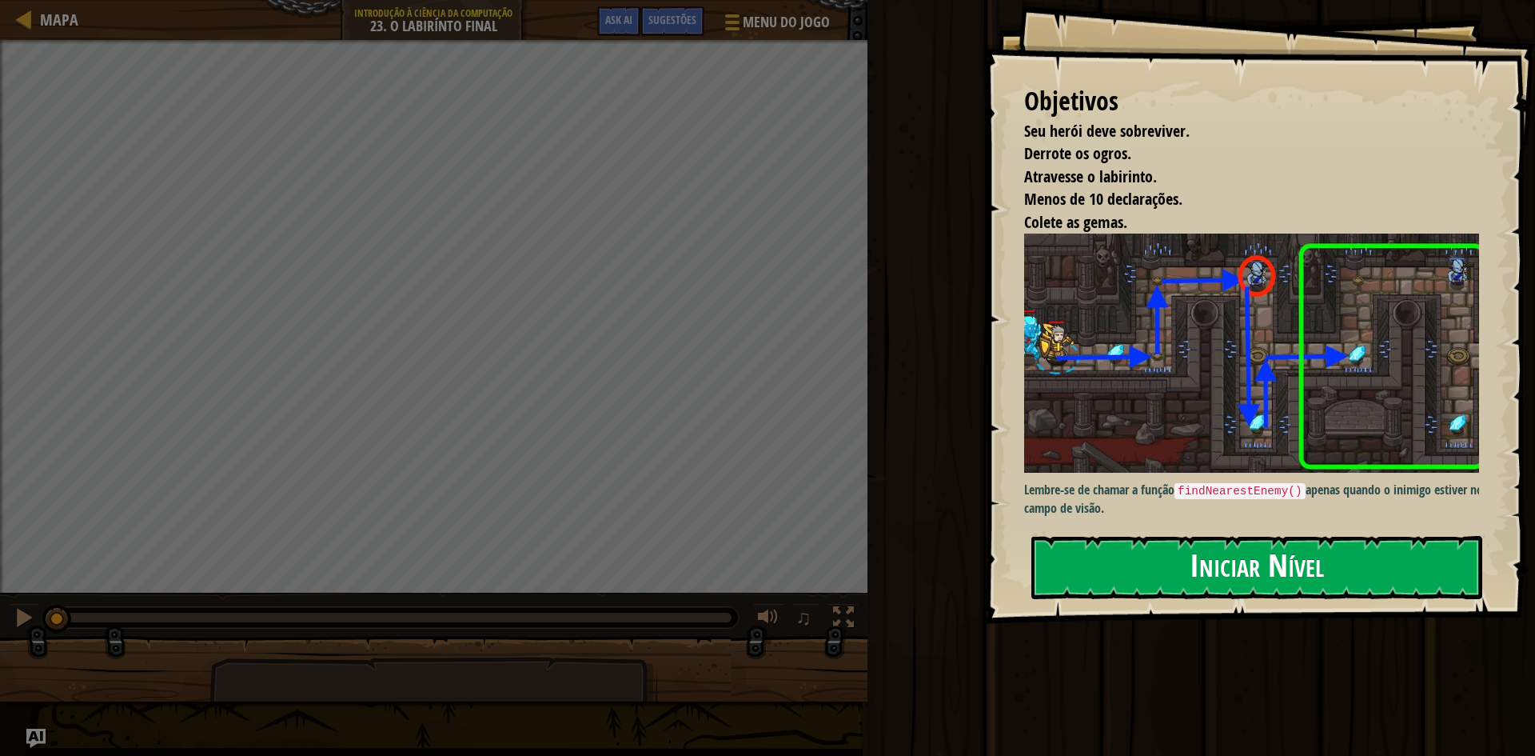
click at [1131, 560] on button "Iniciar Nível" at bounding box center [1256, 567] width 451 height 63
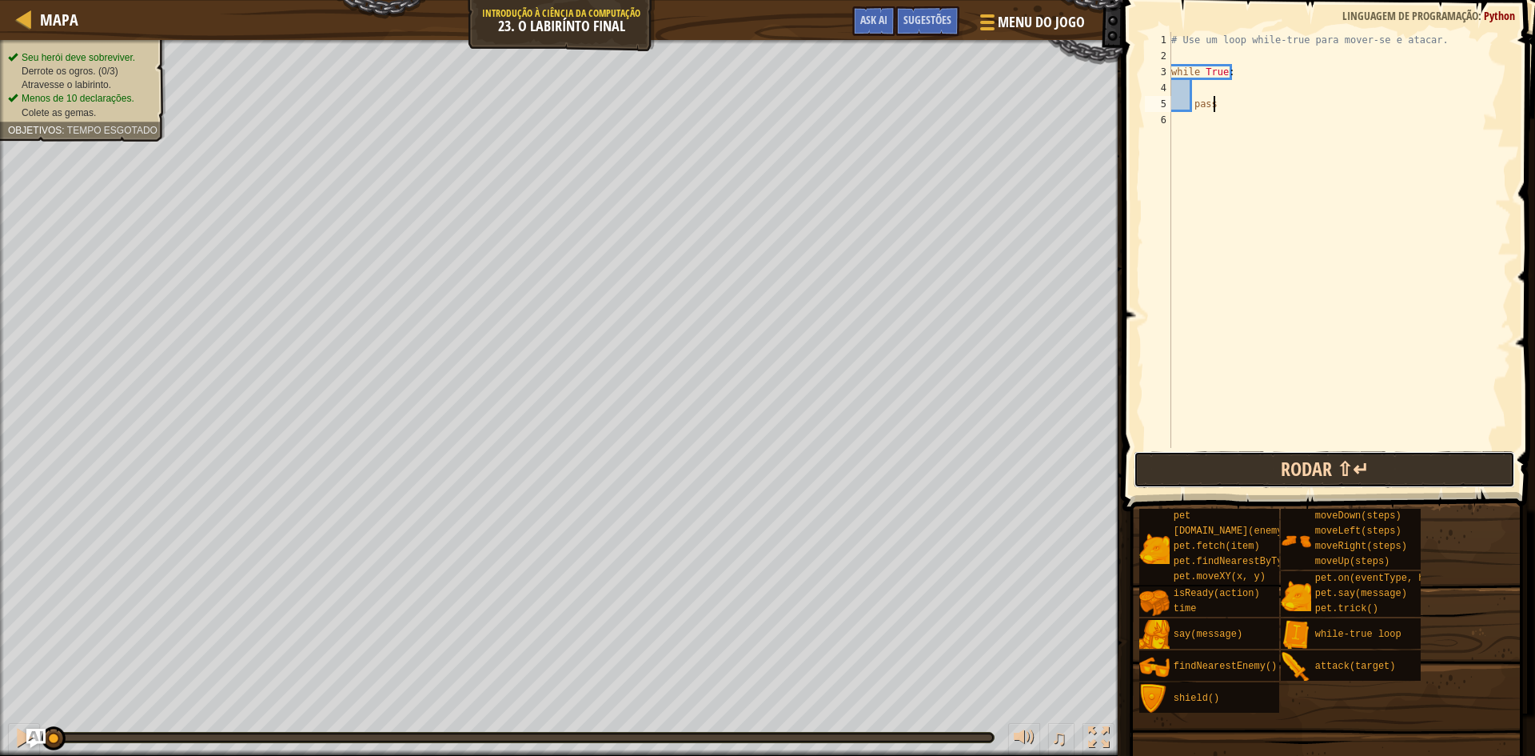
click at [1302, 469] on button "Rodar ⇧↵" at bounding box center [1324, 469] width 381 height 37
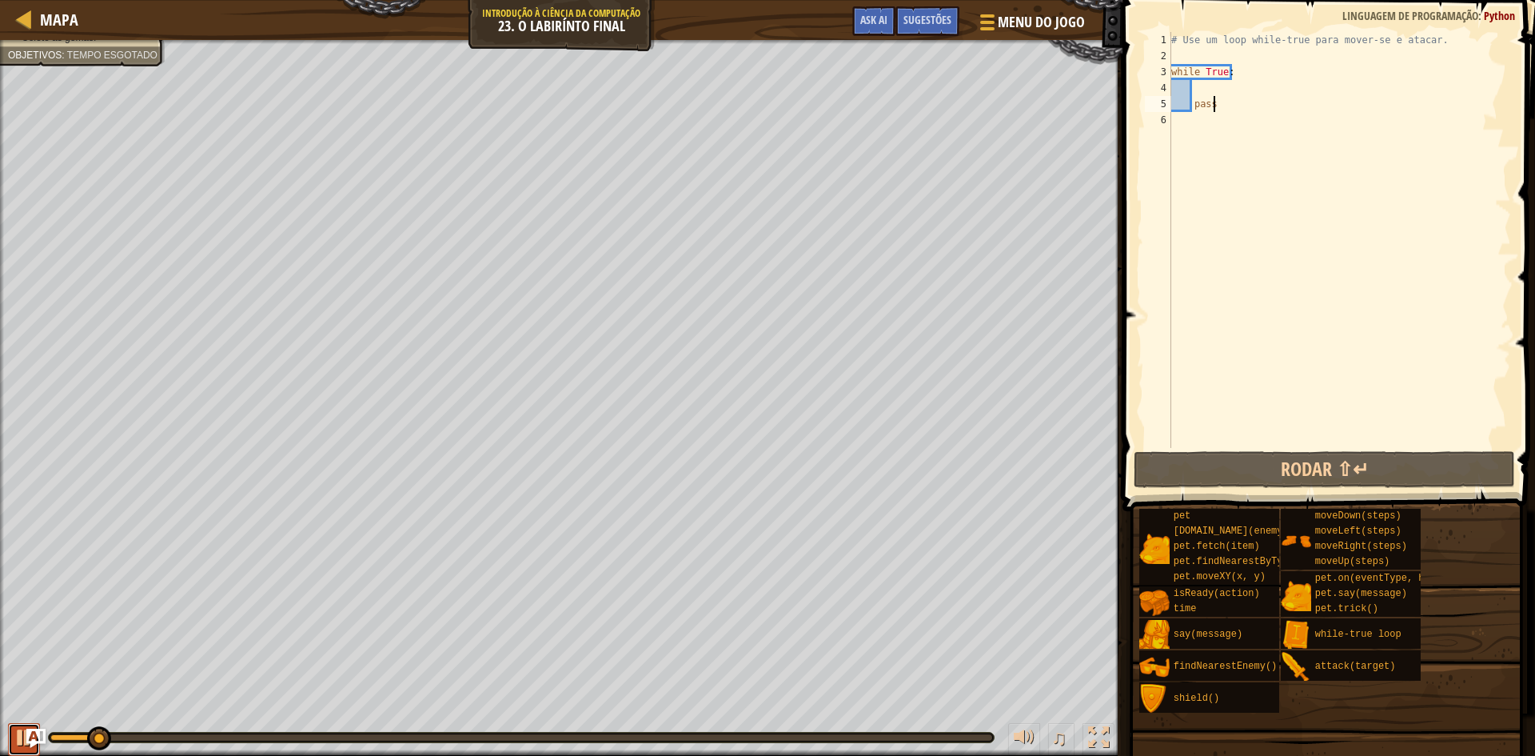
click at [14, 732] on div at bounding box center [24, 737] width 21 height 21
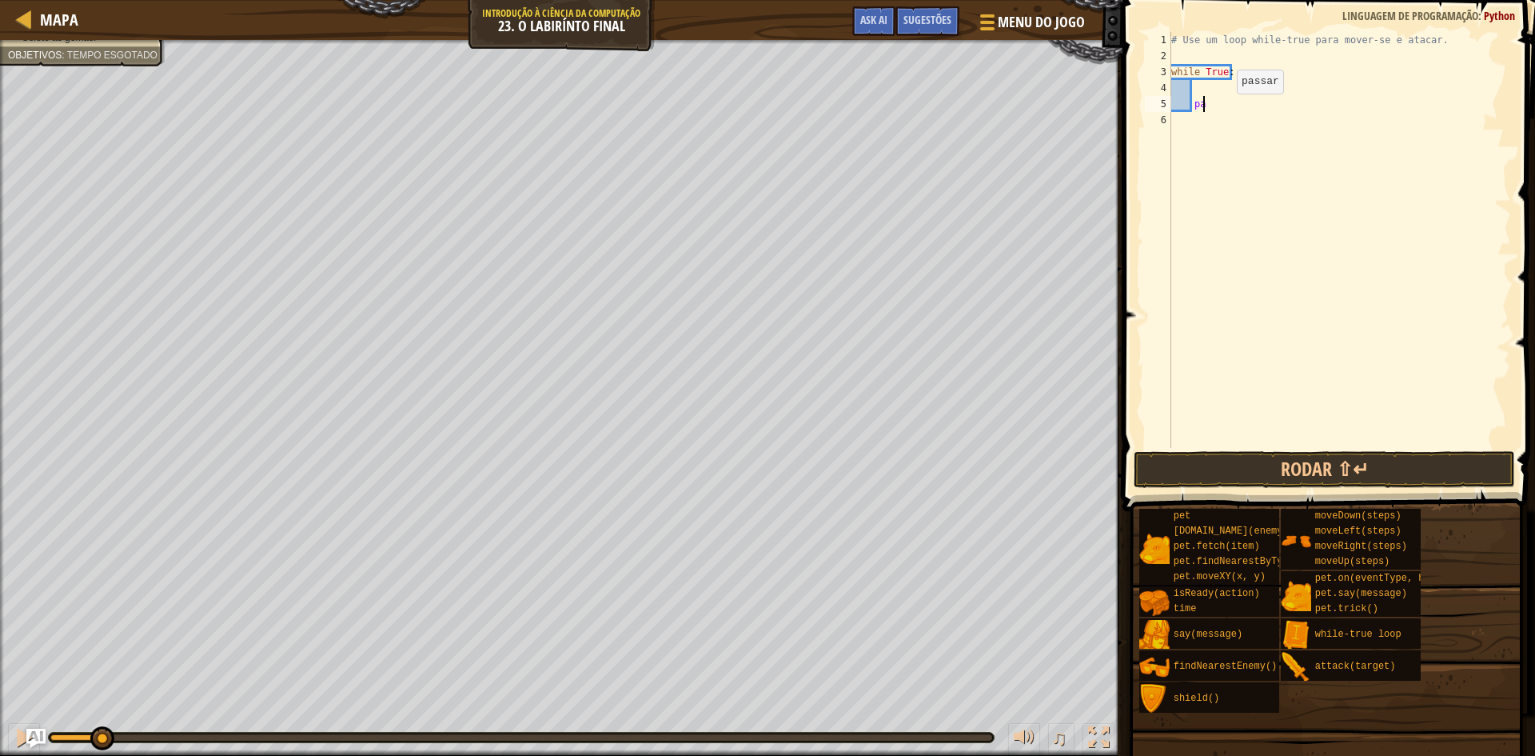
type textarea "p"
type textarea "w"
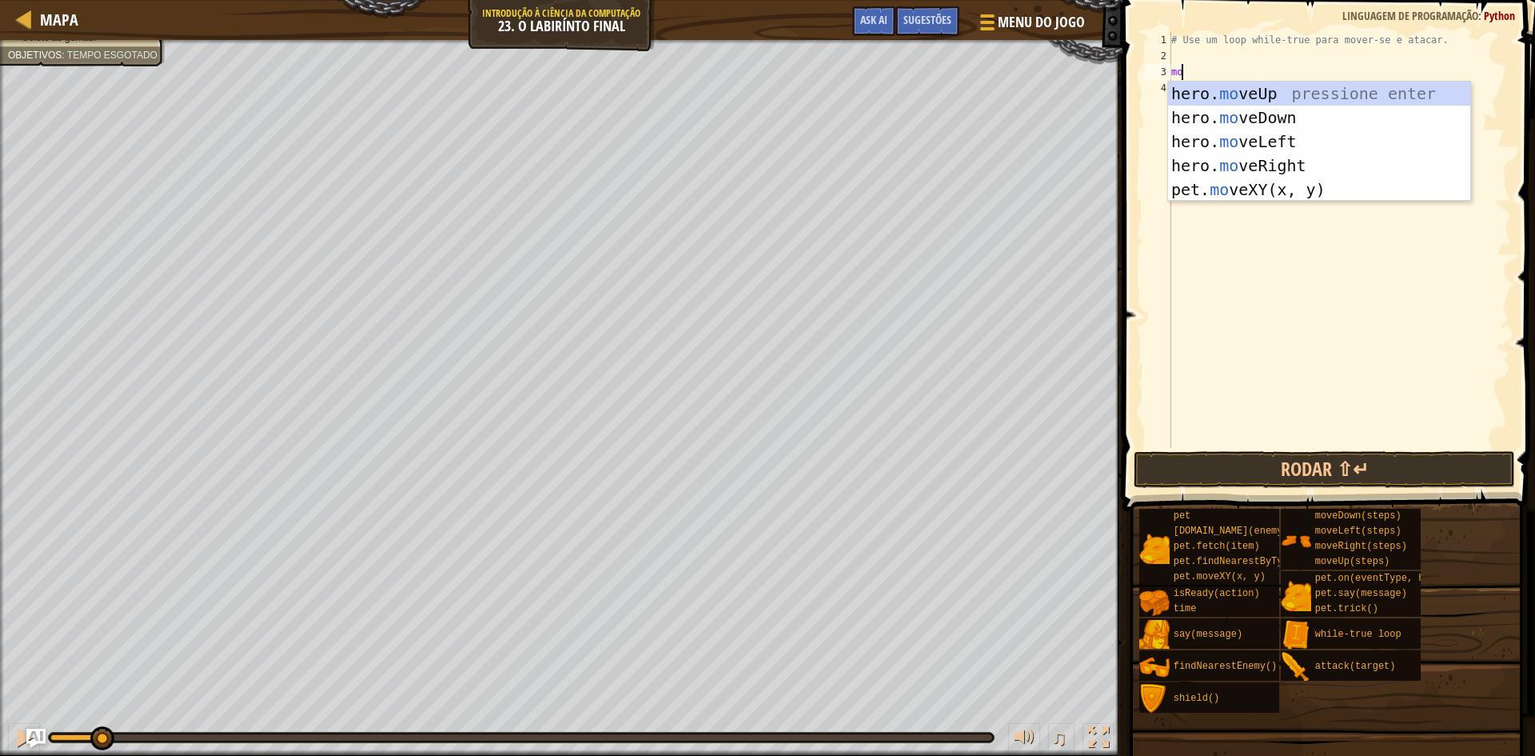
scroll to position [7, 1]
type textarea "move"
click at [1278, 165] on div "hero. move Up pressione enter hero. move Down pressione enter hero. move Left p…" at bounding box center [1319, 166] width 302 height 168
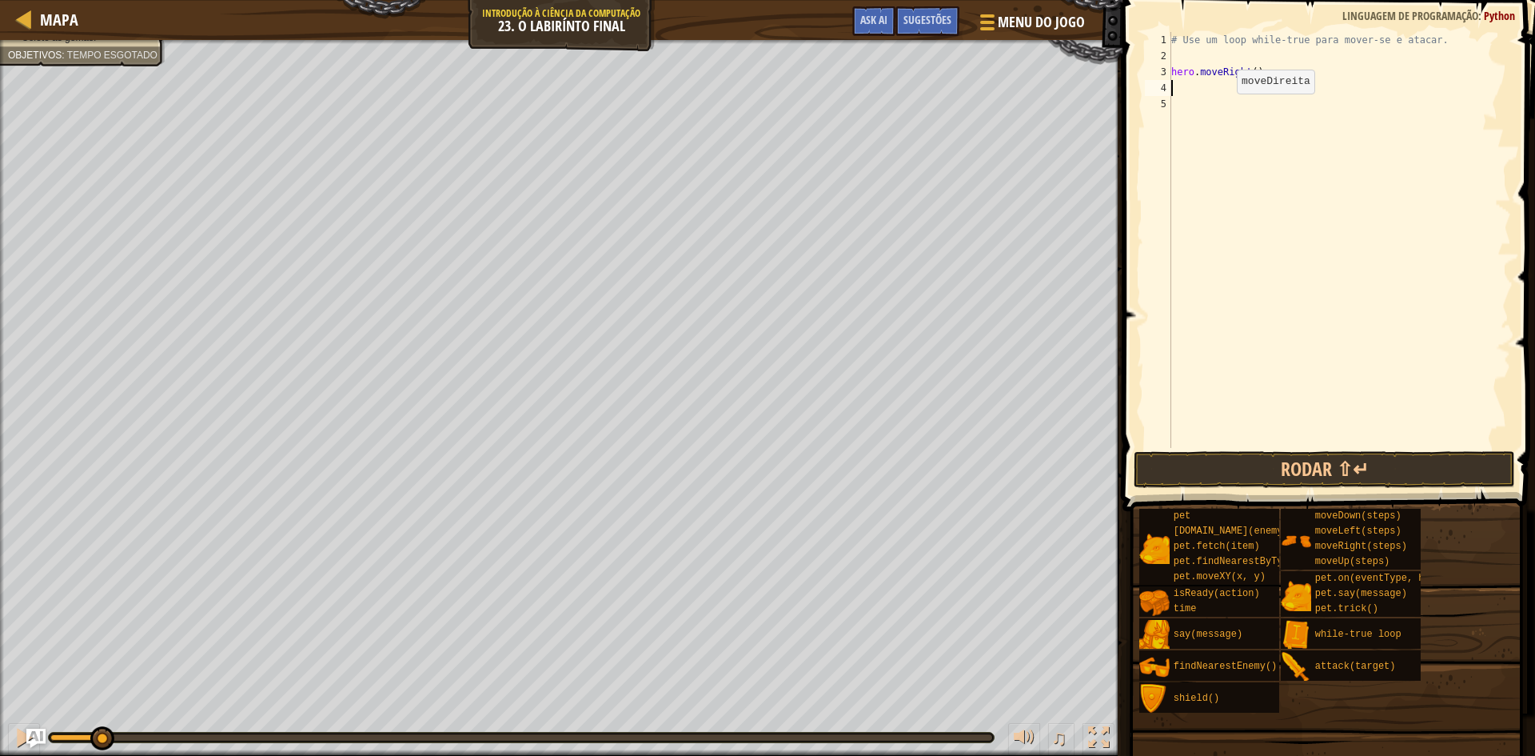
scroll to position [7, 0]
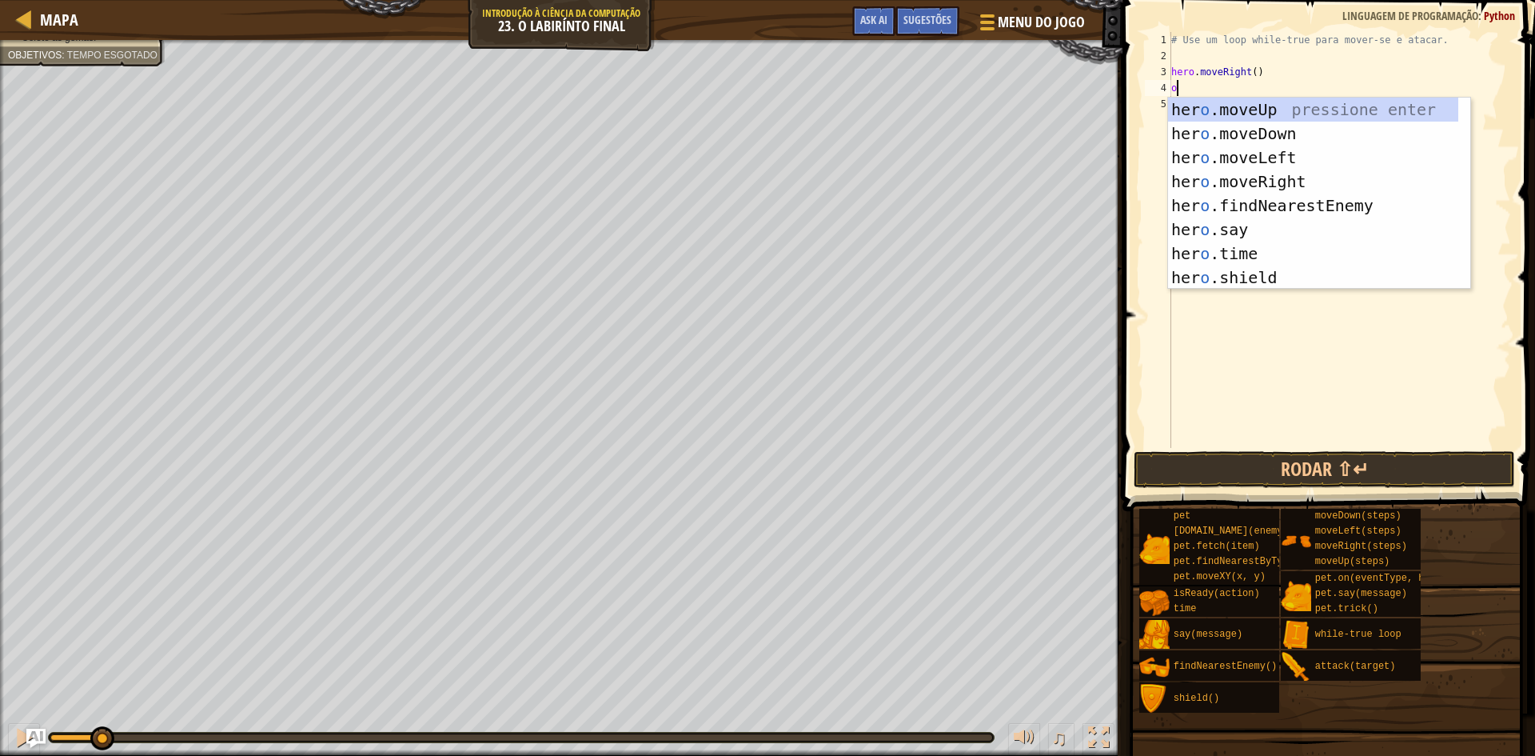
type textarea "ove"
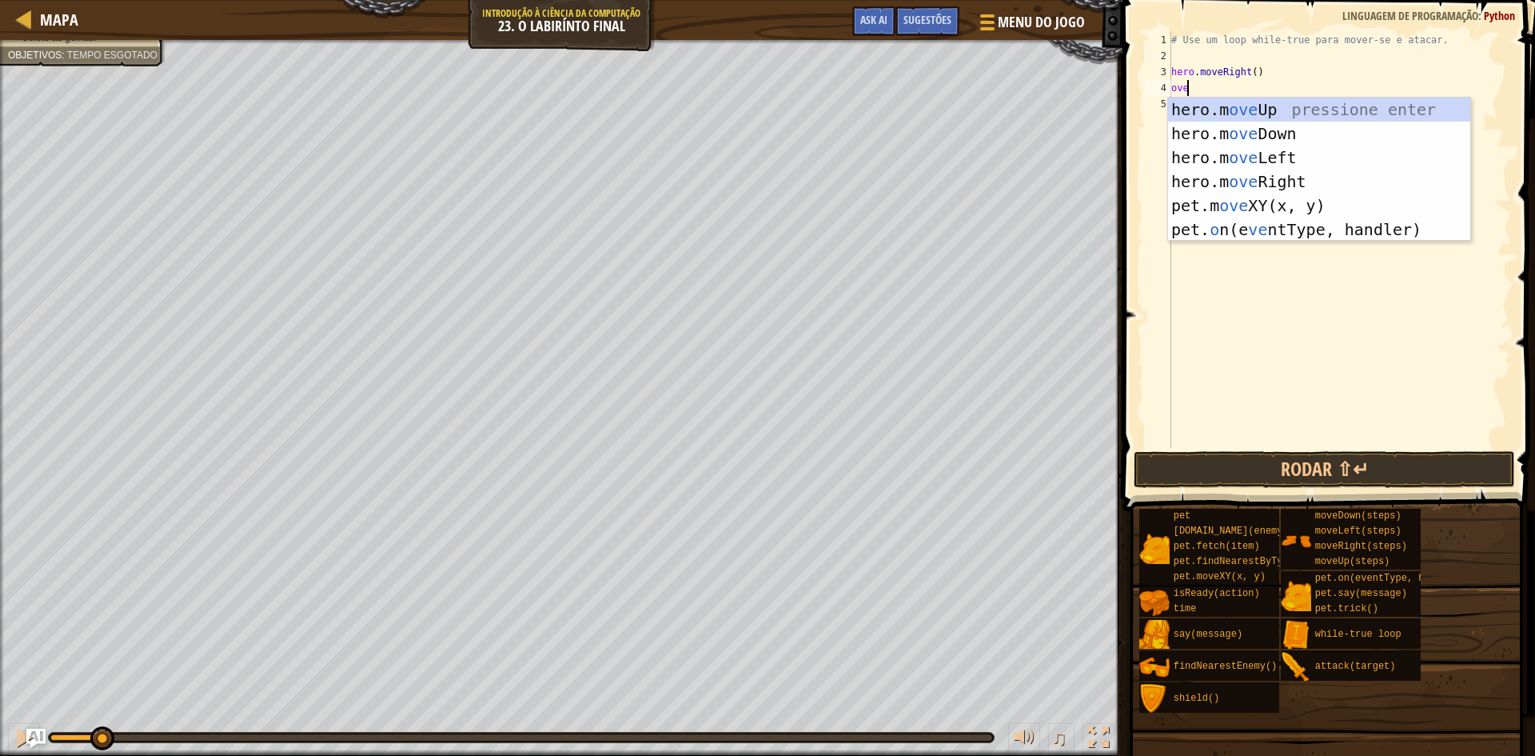
scroll to position [7, 1]
click at [1191, 110] on div "hero.m ove Up pressione enter hero.m ove Down pressione enter hero.m ove Left p…" at bounding box center [1319, 194] width 302 height 192
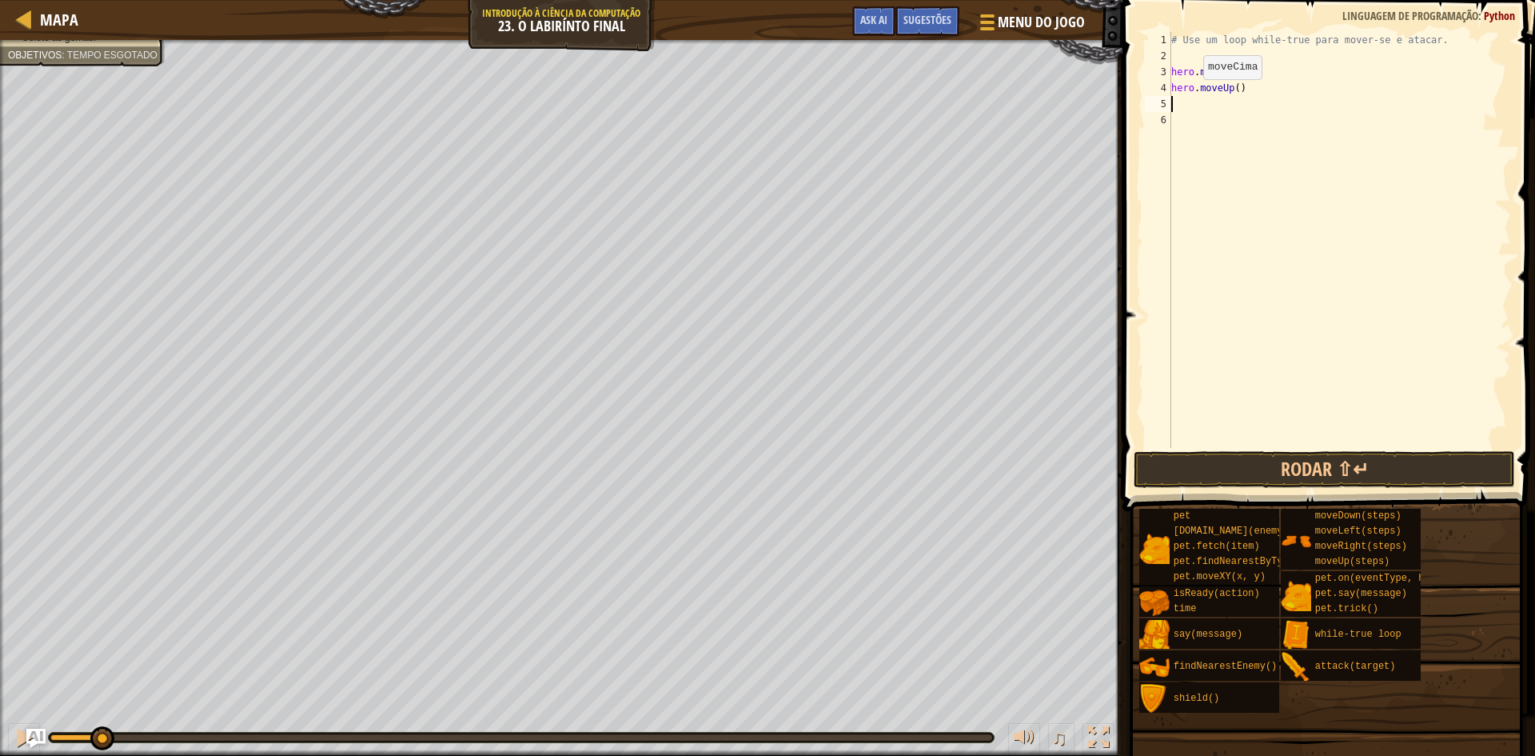
scroll to position [7, 0]
click at [1274, 98] on div "# Use um loop while-true para mover-se e atacar. hero . moveRight ( ) hero . mo…" at bounding box center [1339, 256] width 343 height 448
type textarea "h"
click at [1256, 78] on div "# Use um loop while-true para mover-se e atacar. w" at bounding box center [1339, 256] width 343 height 448
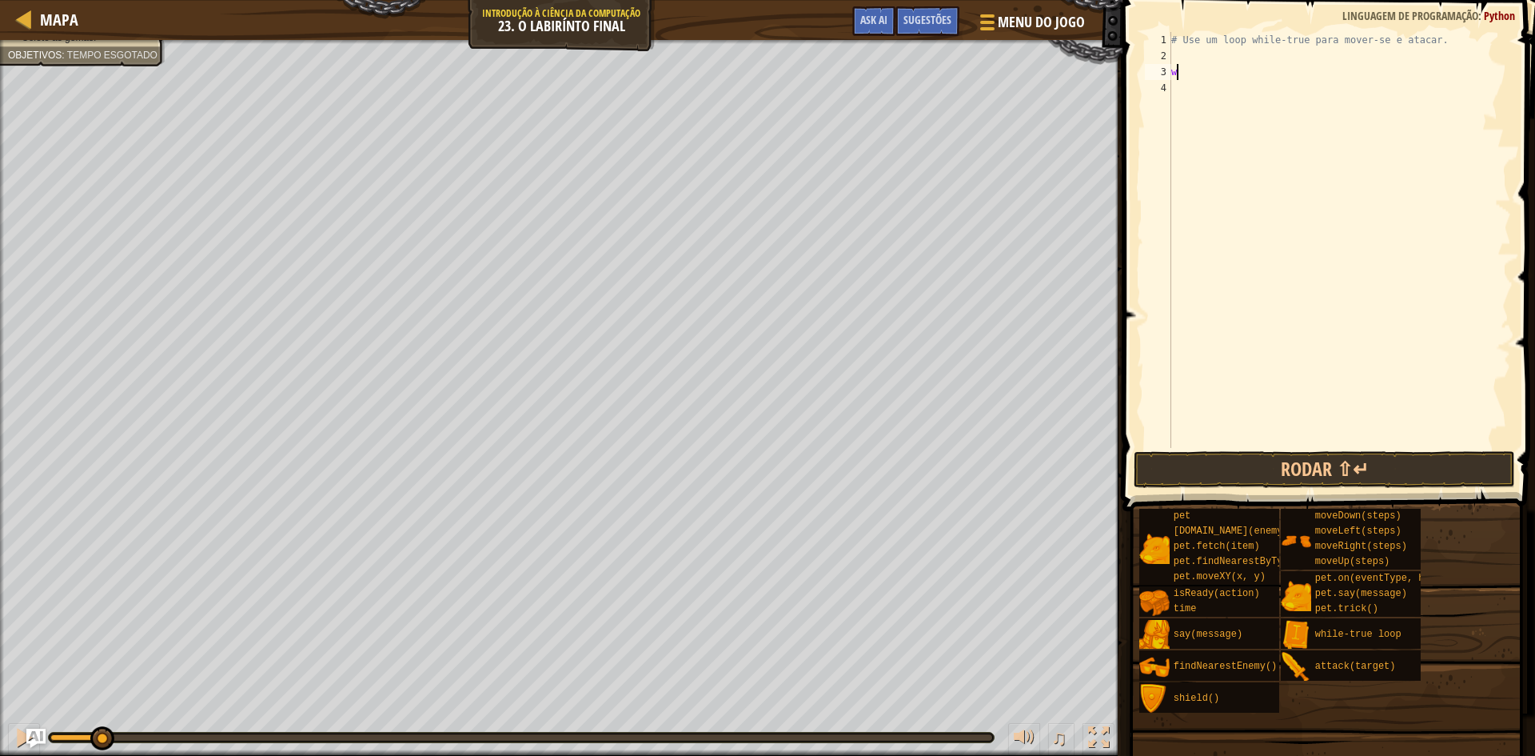
type textarea "wh"
click at [1261, 93] on div "wh ile-true loop pressione enter" at bounding box center [1319, 118] width 302 height 72
type textarea "m"
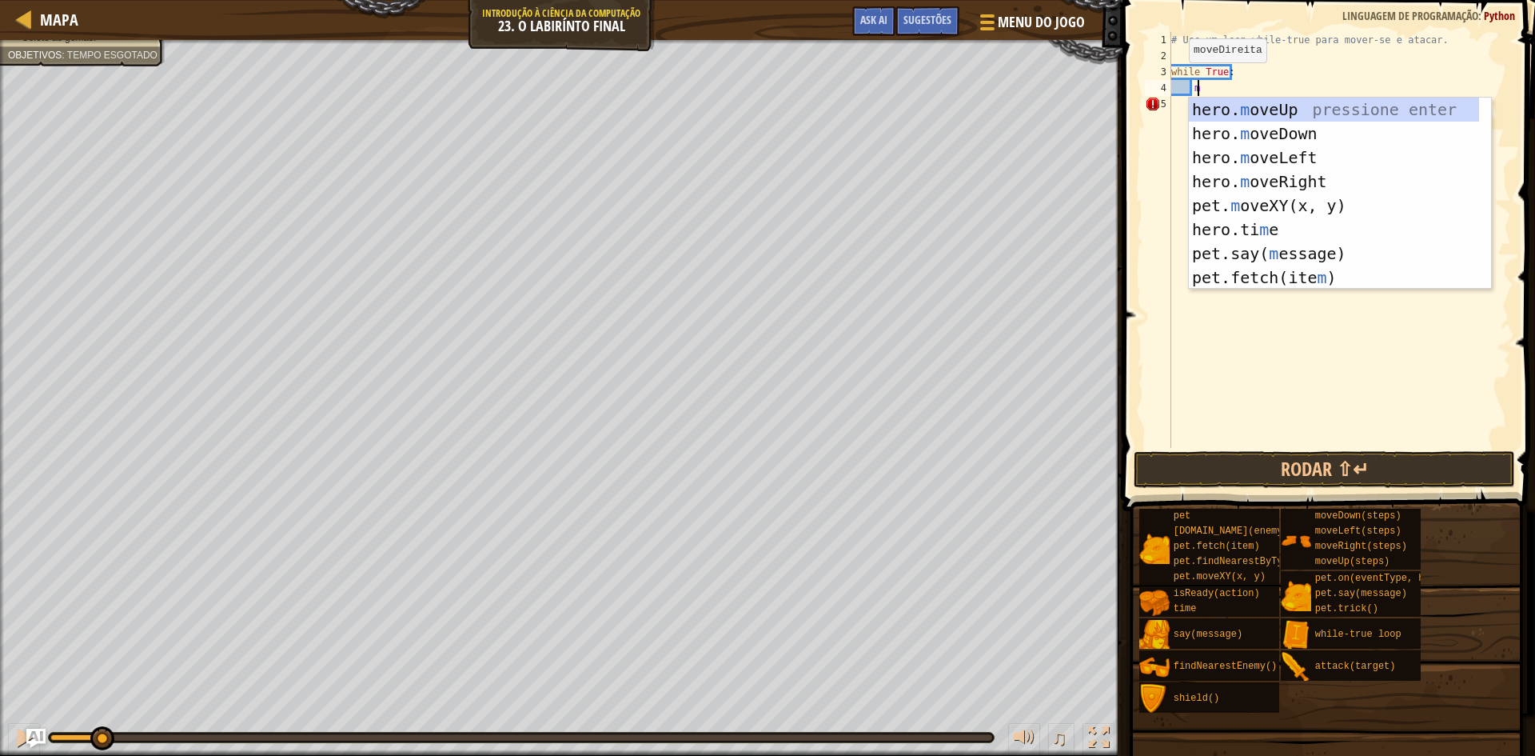
scroll to position [7, 2]
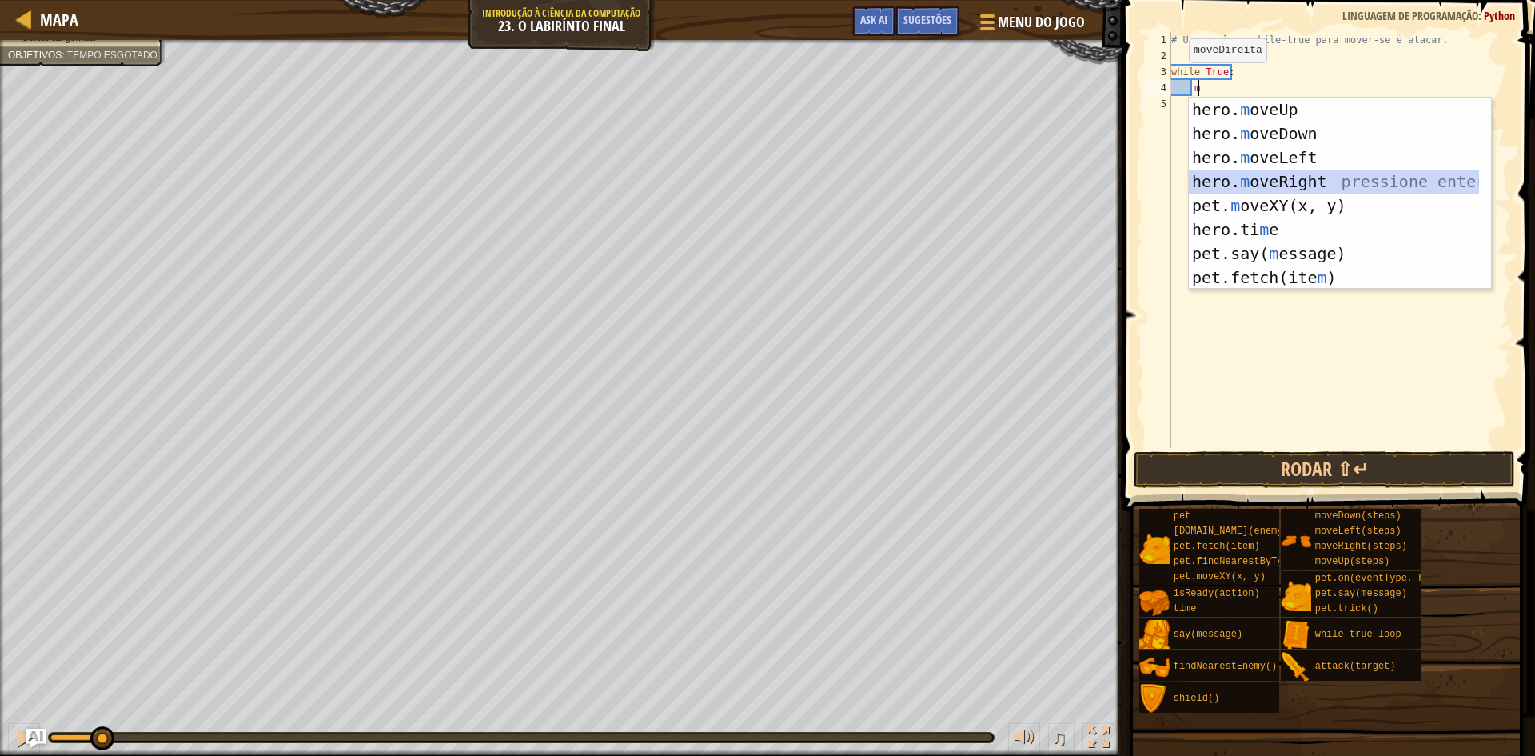
click at [1265, 182] on div "hero. m oveUp pressione enter hero. m oveDown pressione enter hero. m oveLeft p…" at bounding box center [1340, 218] width 302 height 240
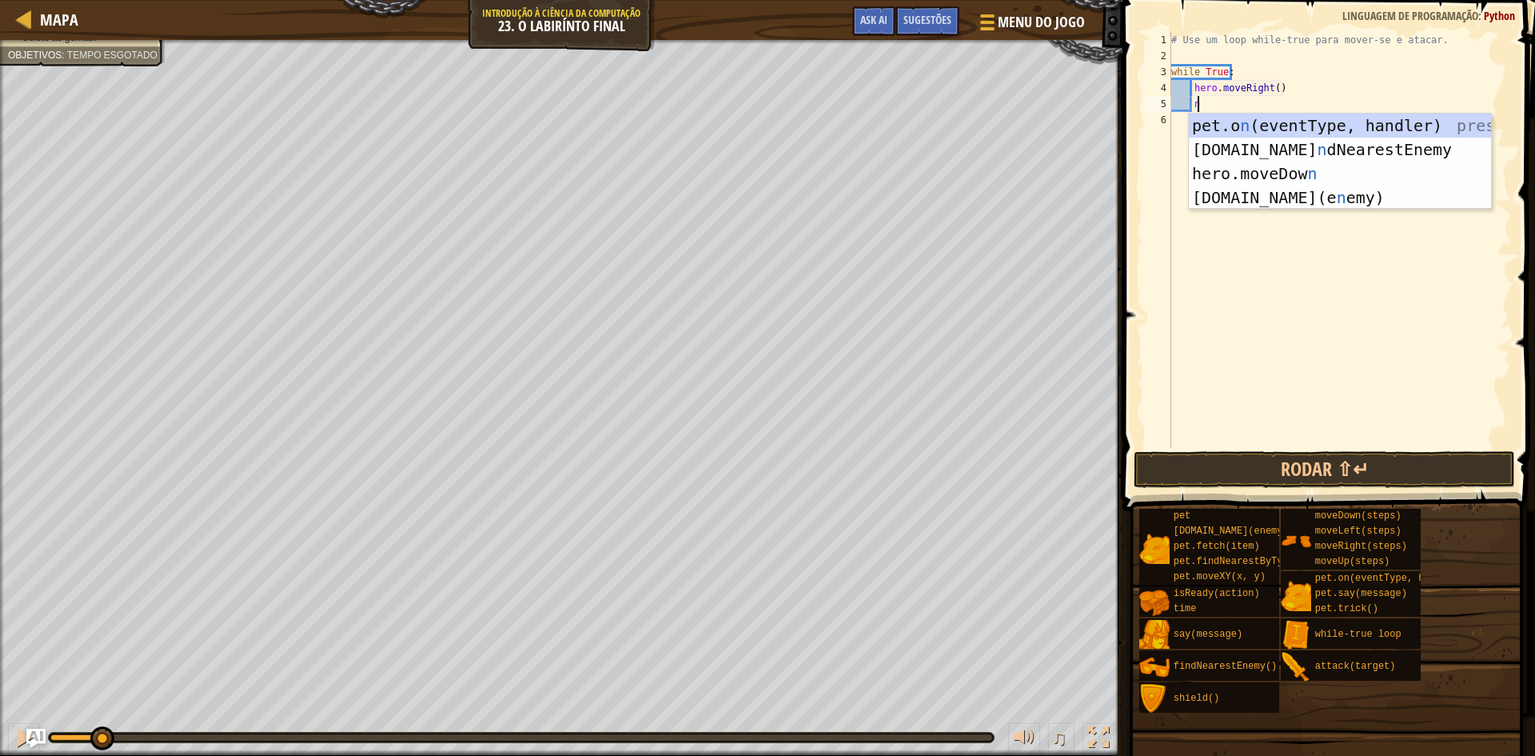
type textarea "n"
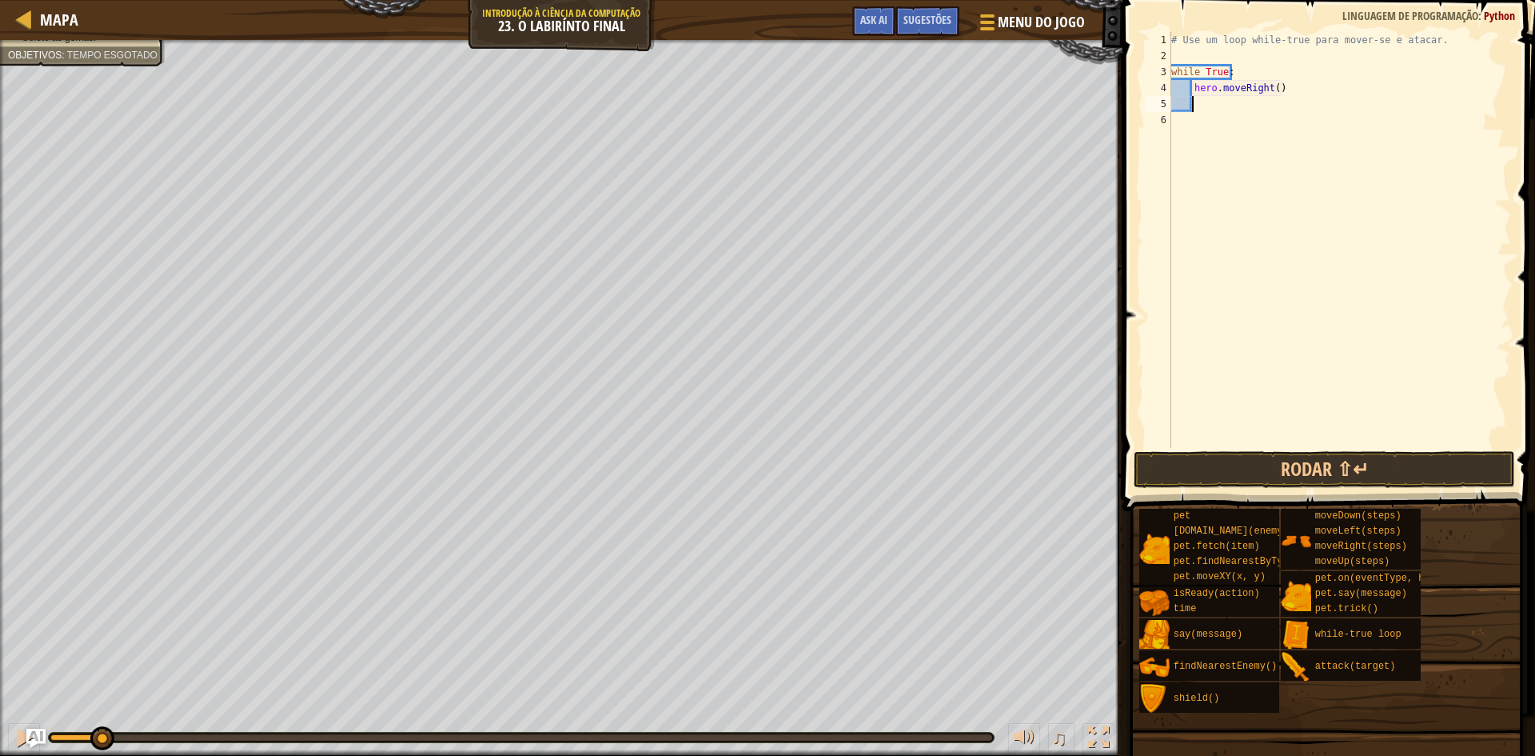
type textarea "m"
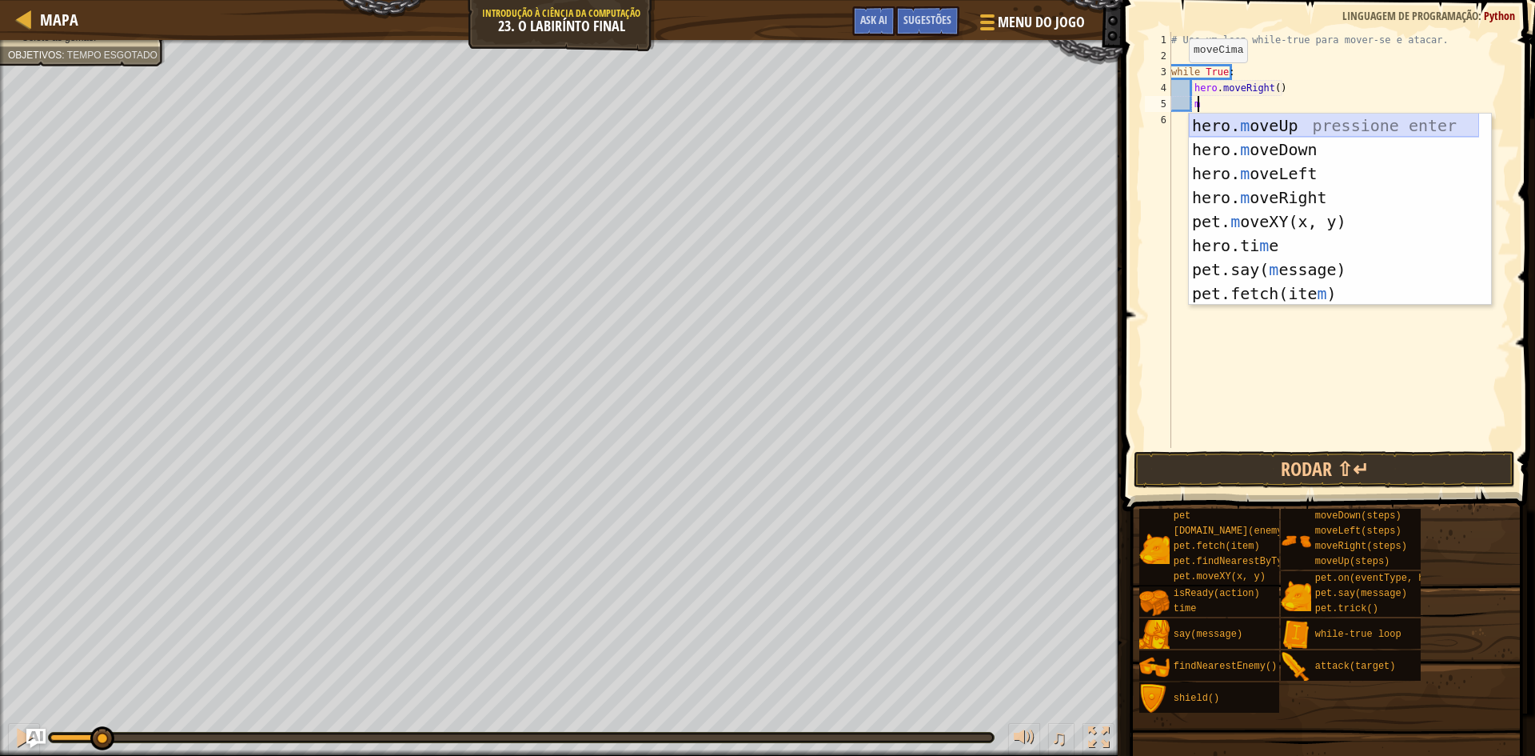
click at [1274, 127] on div "hero. m oveUp pressione enter hero. m oveDown pressione enter hero. m oveLeft p…" at bounding box center [1334, 234] width 290 height 240
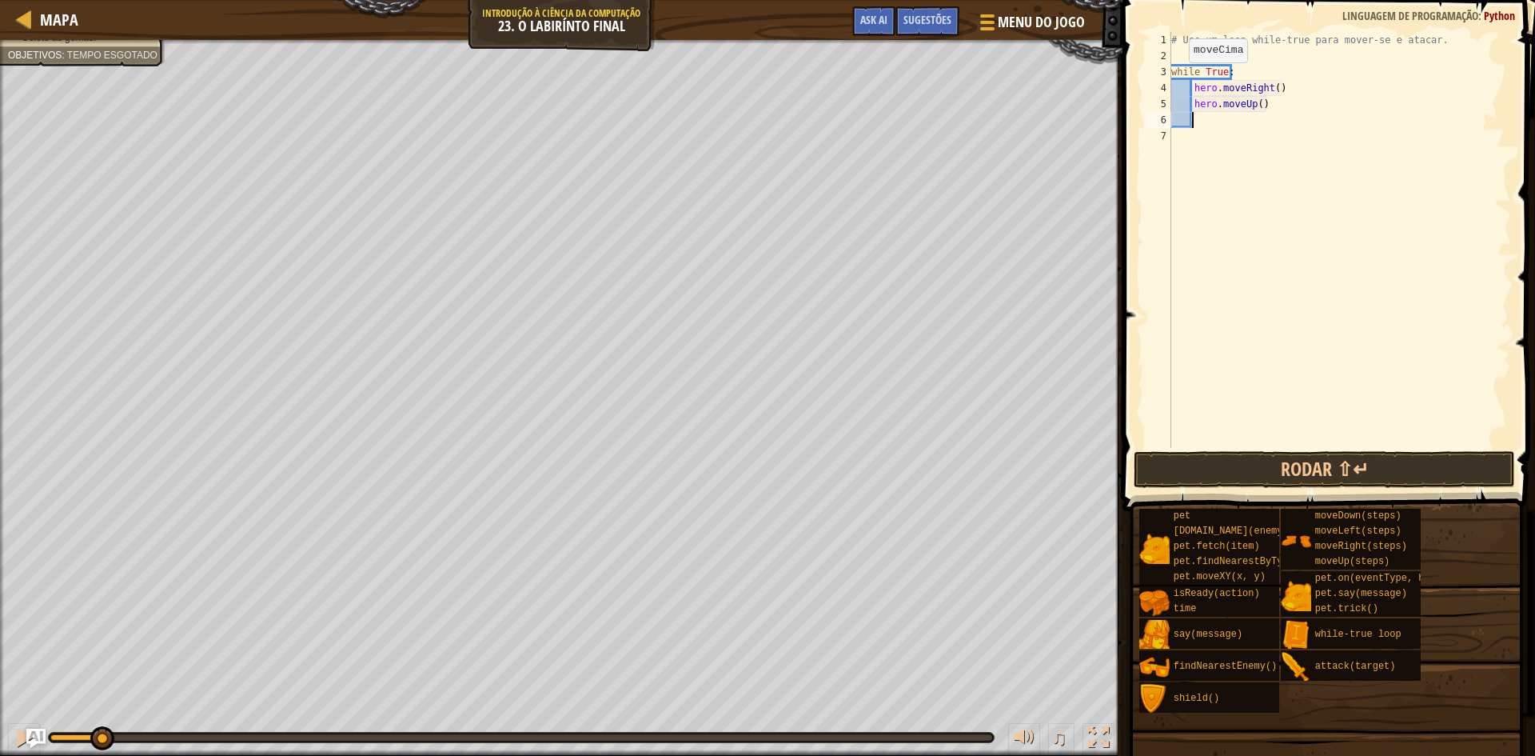
scroll to position [7, 1]
type textarea "f"
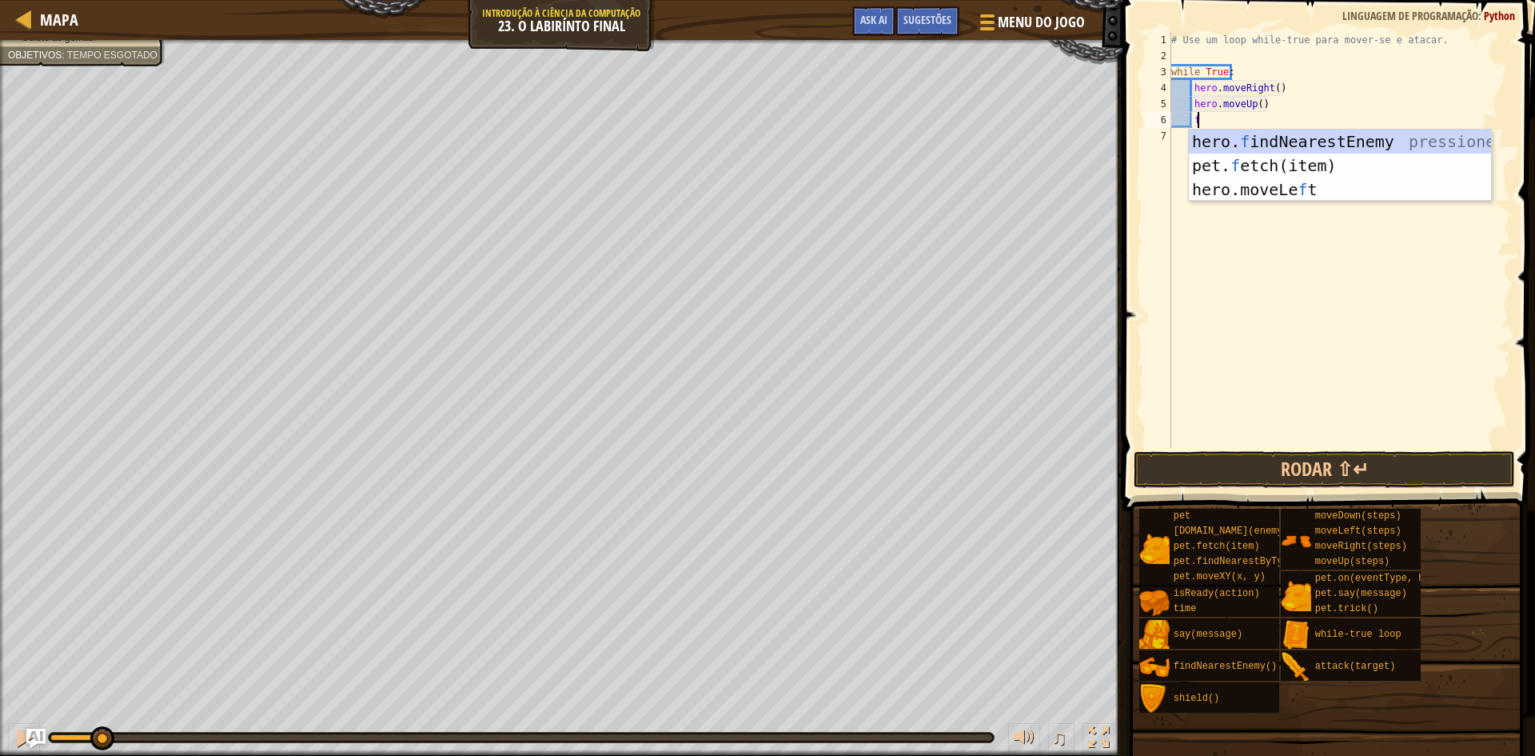
scroll to position [7, 2]
click at [1266, 136] on div "hero. f indNearestEnemy pressione enter pet. f etch(item) pressione enter hero.…" at bounding box center [1340, 190] width 302 height 120
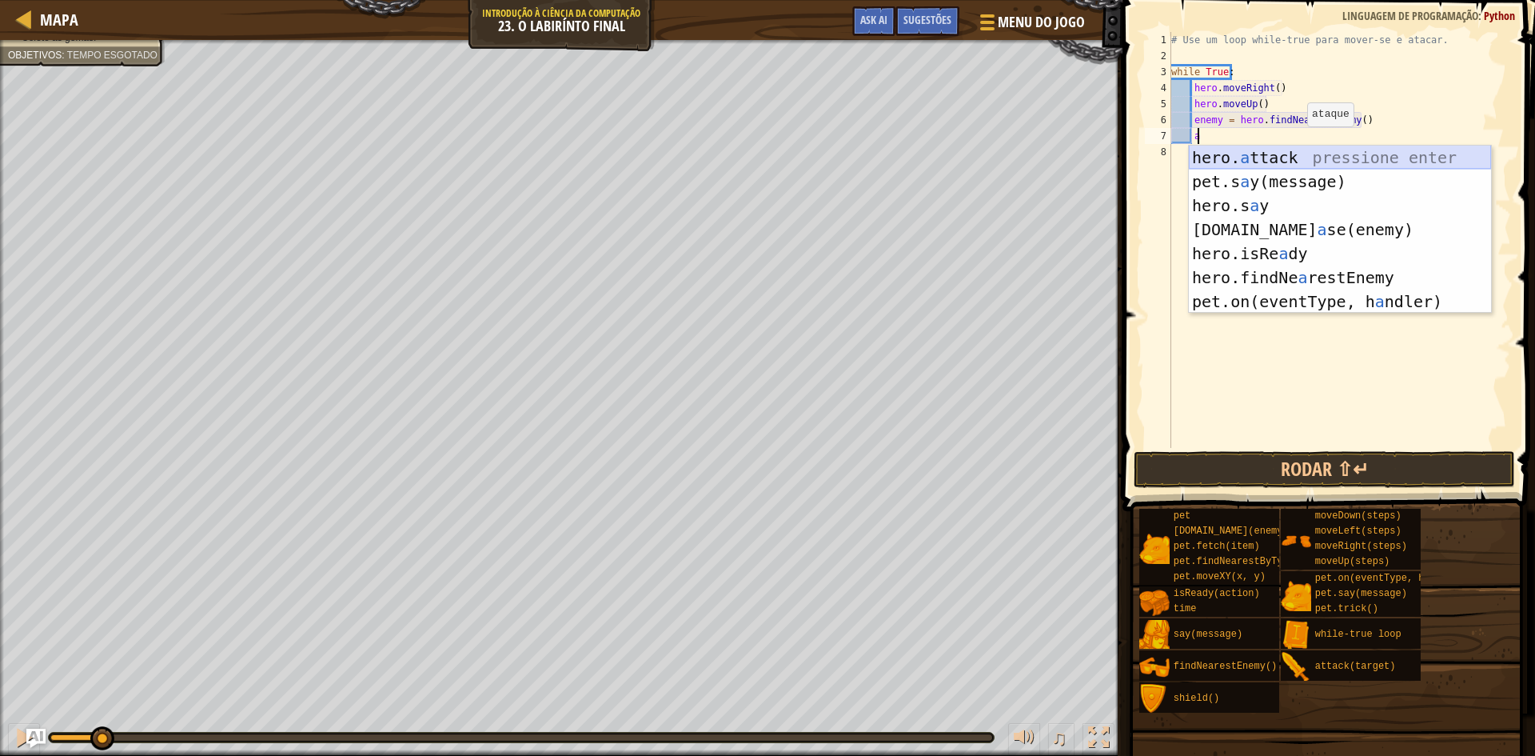
click at [1223, 159] on div "hero. a ttack pressione enter pet.s a y(message) pressione enter hero.s a y pre…" at bounding box center [1340, 254] width 302 height 216
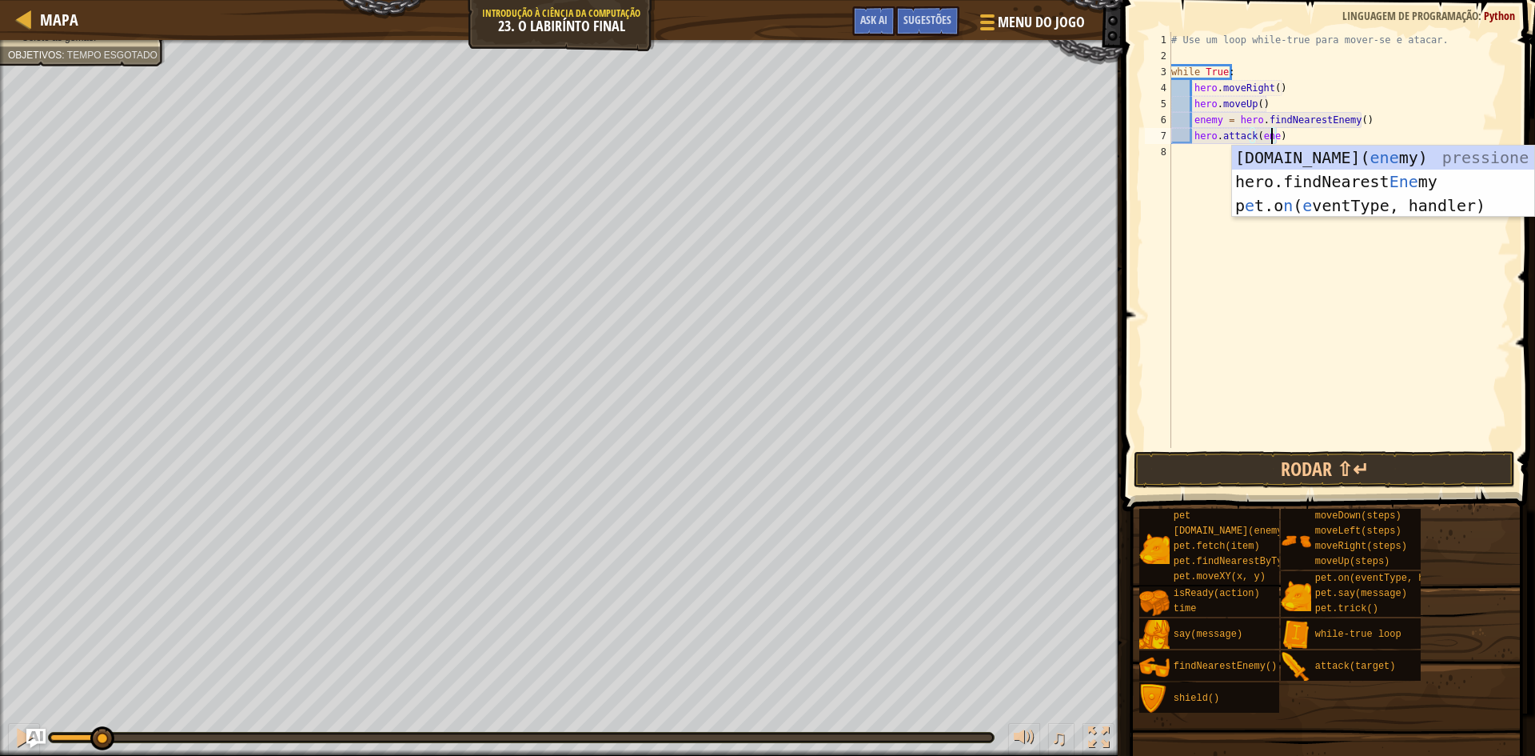
scroll to position [7, 9]
type textarea "hero.attack(enemy)"
click at [1192, 150] on div "# Use um loop while-true para mover-se e atacar. while True : hero . moveRight …" at bounding box center [1339, 256] width 343 height 448
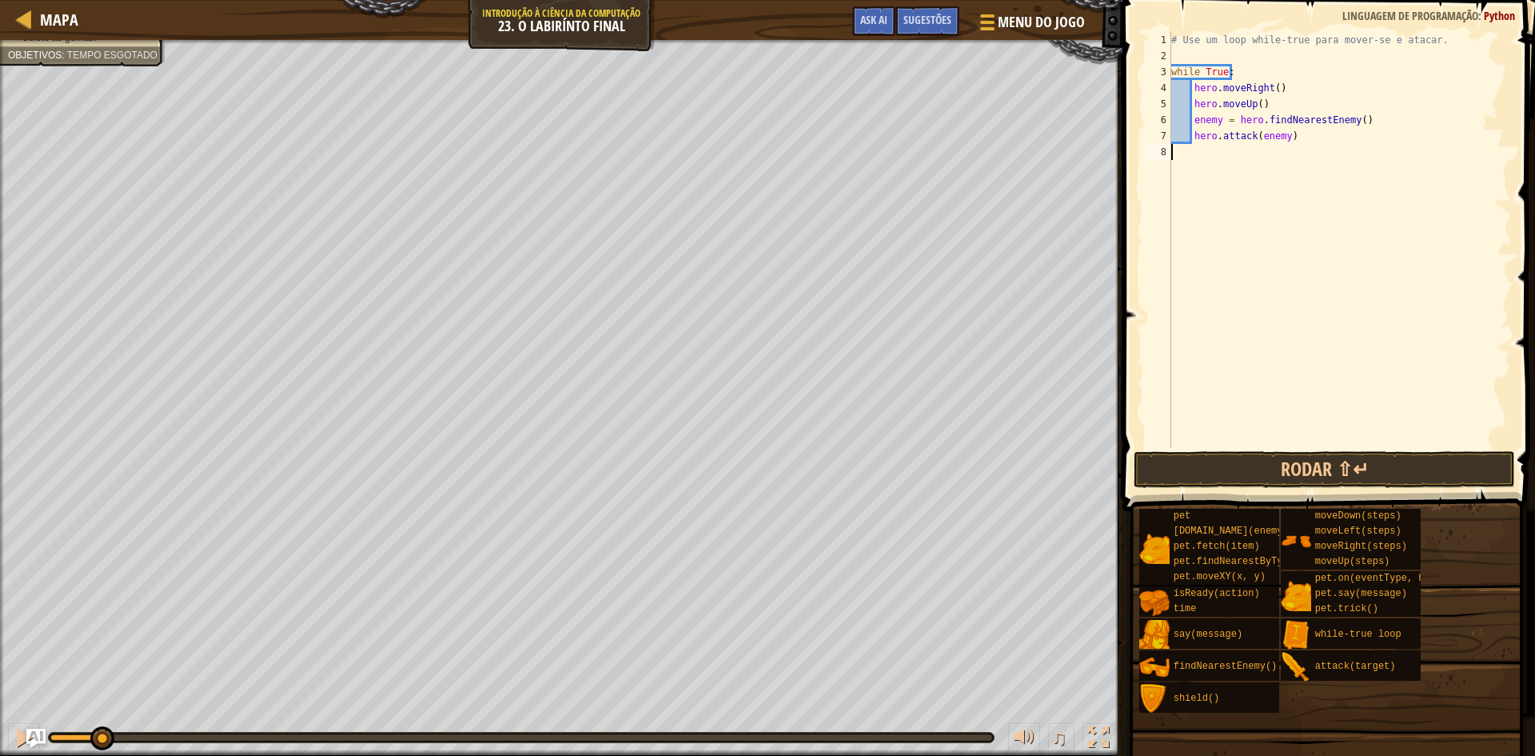
scroll to position [7, 0]
type textarea "m"
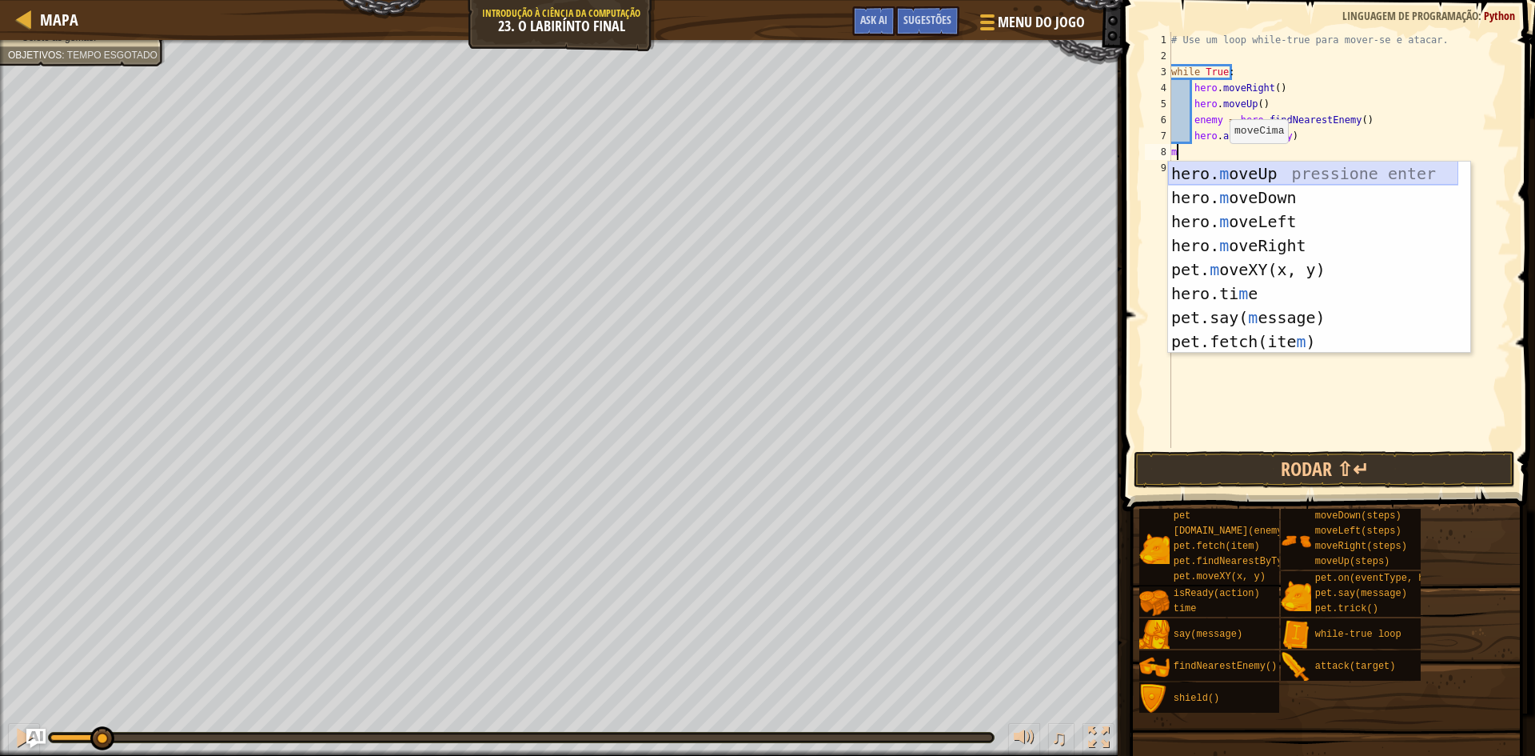
click at [1243, 184] on div "hero. m oveUp pressione enter hero. m oveDown pressione enter hero. m oveLeft p…" at bounding box center [1313, 281] width 290 height 240
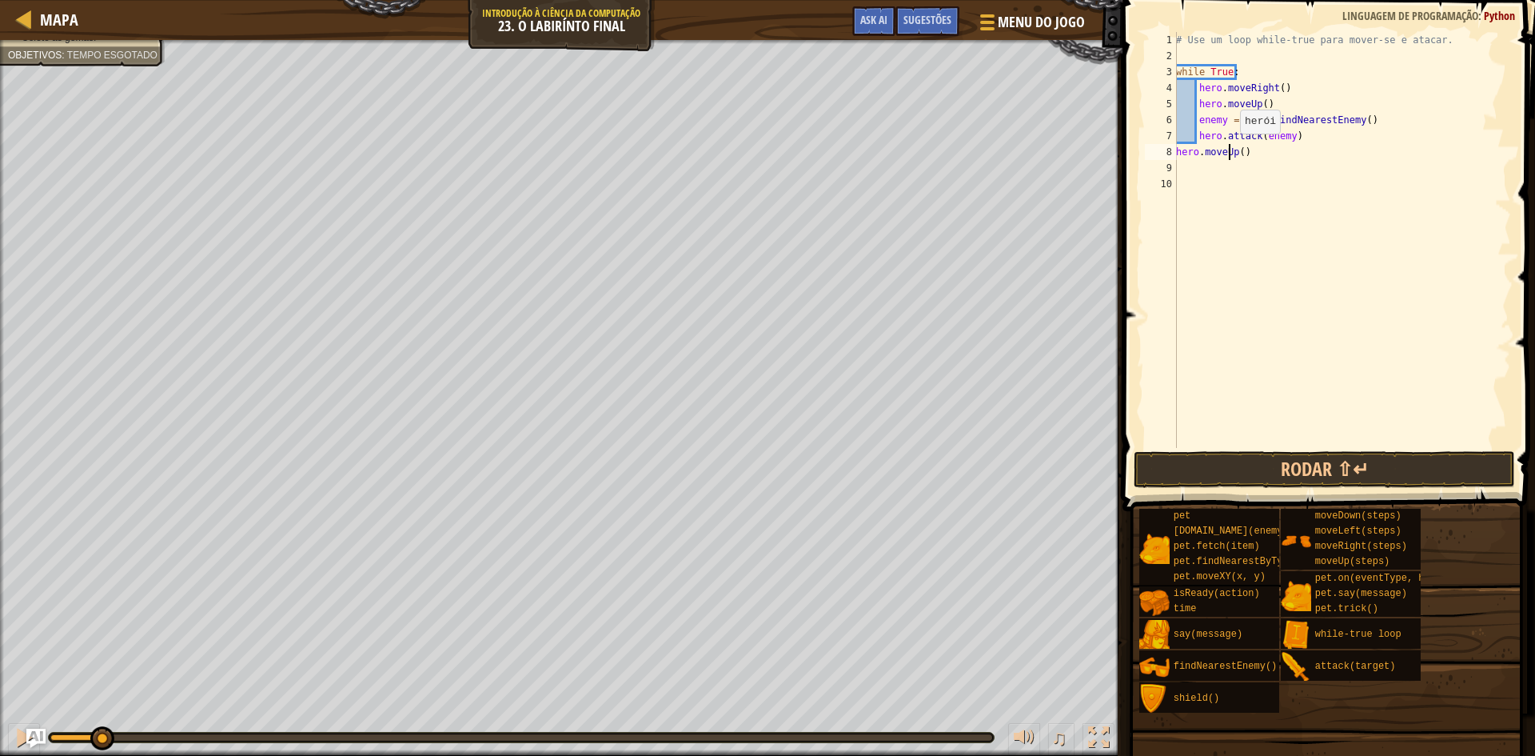
click at [1231, 150] on div "# Use um loop while-true para mover-se e atacar. while True : hero . moveRight …" at bounding box center [1342, 256] width 338 height 448
click at [1257, 148] on div "# Use um loop while-true para mover-se e atacar. while True : hero . moveRight …" at bounding box center [1342, 256] width 338 height 448
type textarea "h"
type textarea "m"
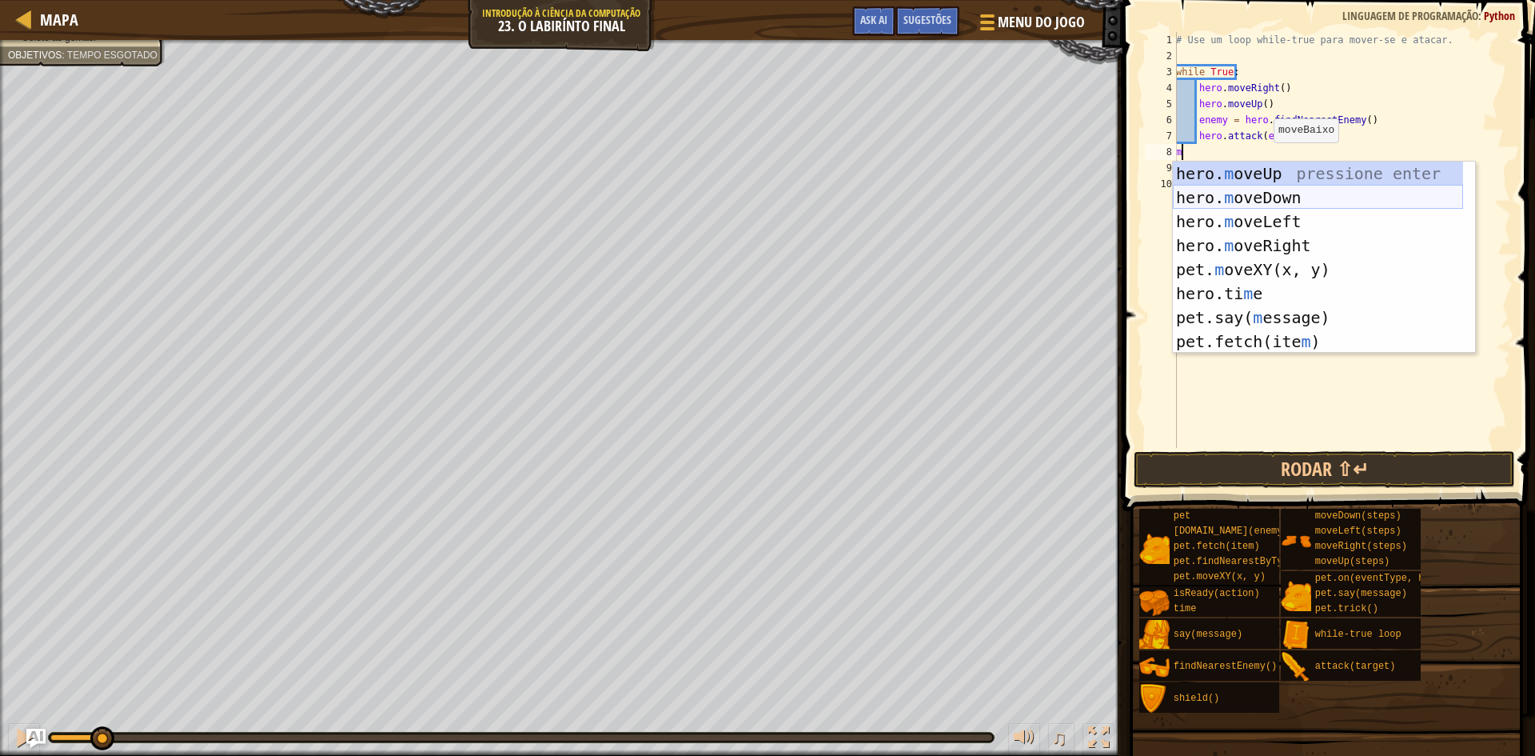
click at [1261, 194] on div "hero. m oveUp pressione enter hero. m oveDown pressione enter hero. m oveLeft p…" at bounding box center [1318, 281] width 290 height 240
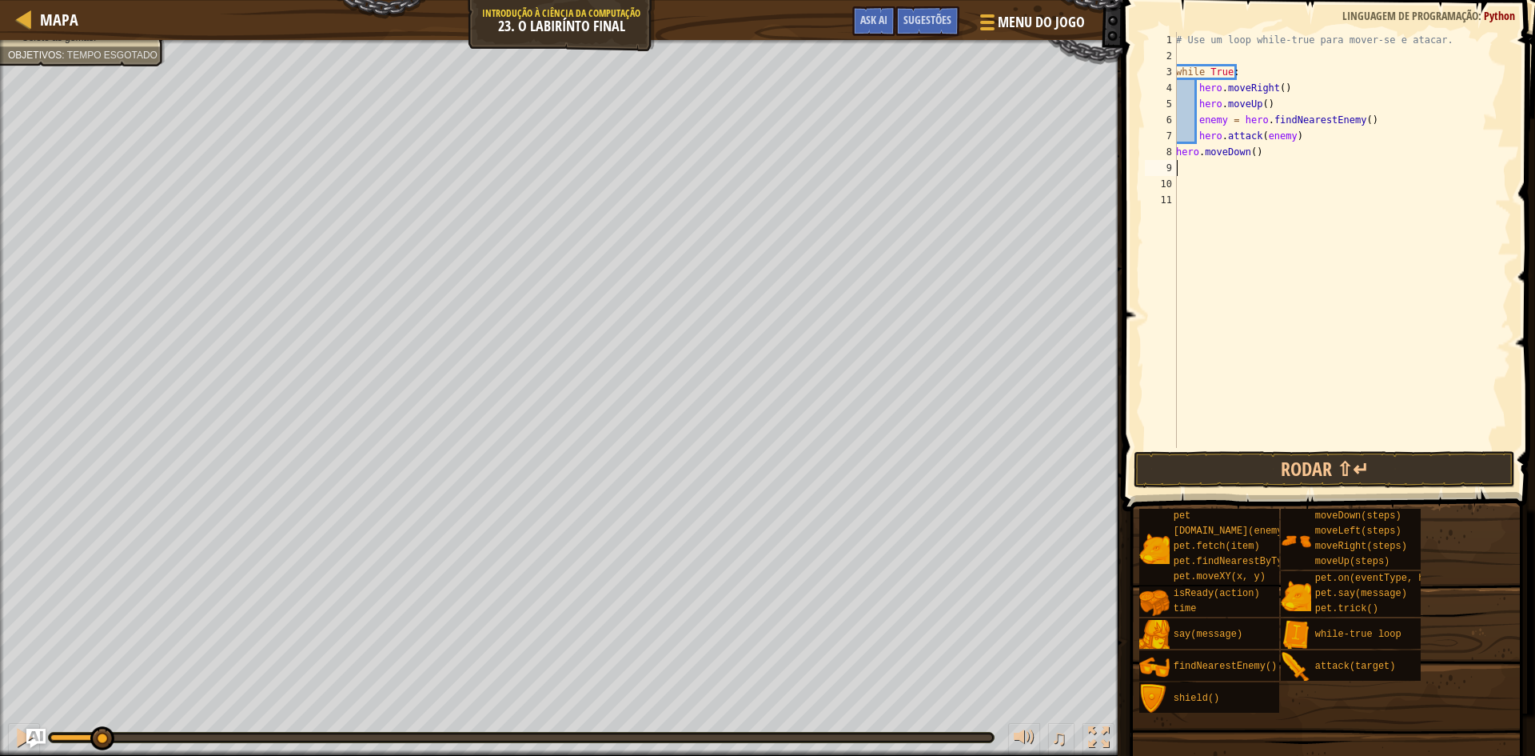
click at [1262, 157] on div "# Use um loop while-true para mover-se e atacar. while True : hero . moveRight …" at bounding box center [1342, 256] width 338 height 448
type textarea "hero.moveDown(2)"
click at [1182, 164] on div "# Use um loop while-true para mover-se e atacar. while True : hero . moveRight …" at bounding box center [1342, 256] width 338 height 448
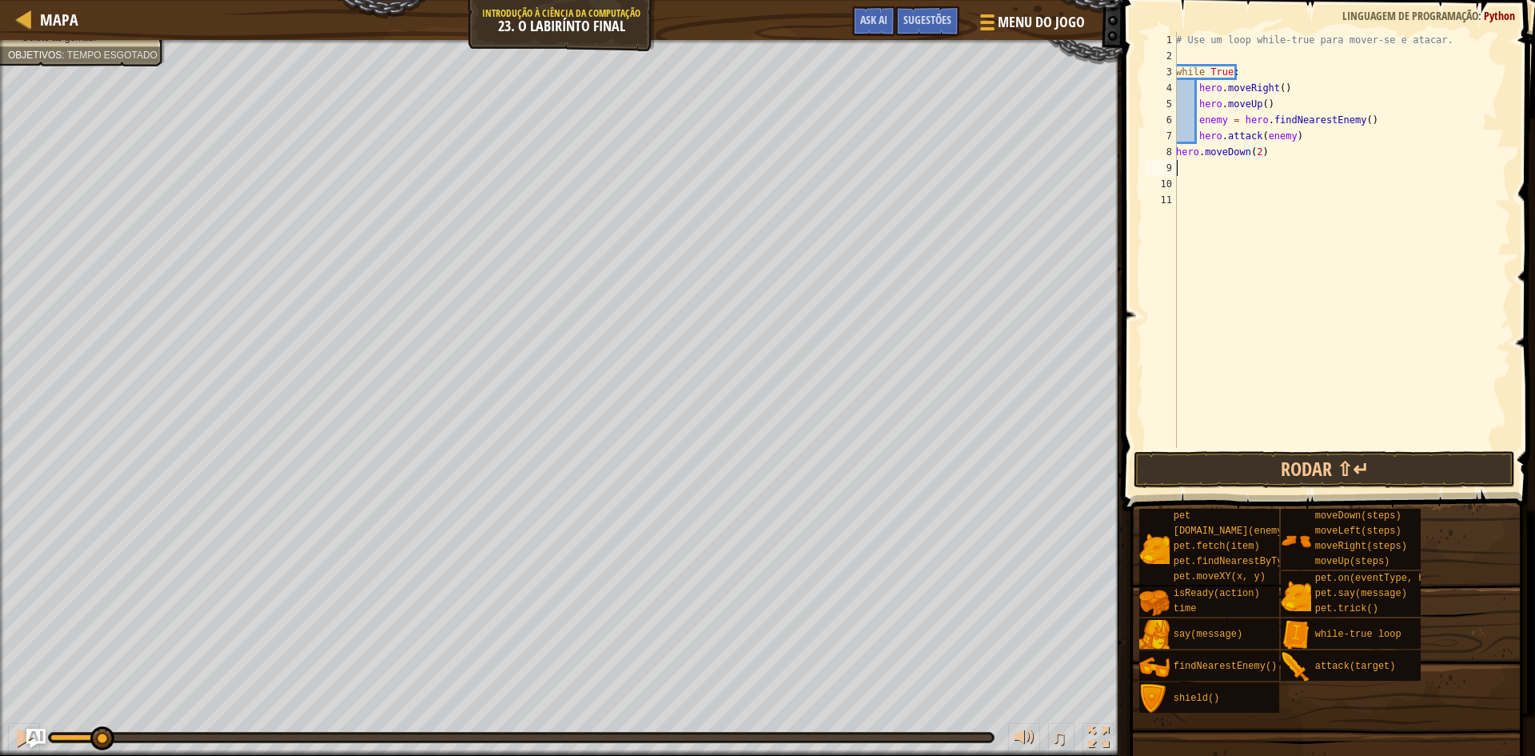
scroll to position [7, 0]
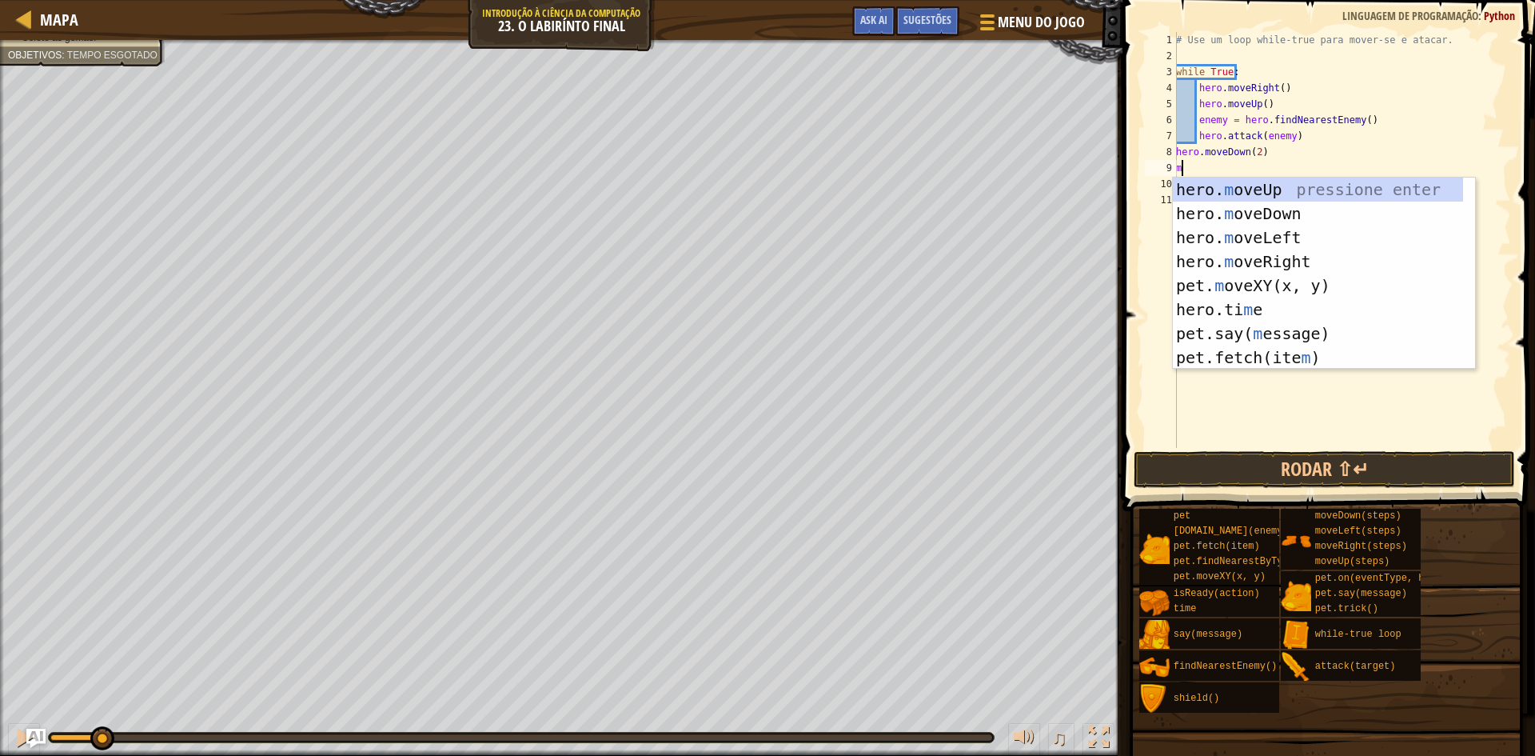
type textarea "m"
click at [1234, 185] on div "hero. m oveUp pressione enter hero. m oveDown pressione enter hero. m oveLeft p…" at bounding box center [1318, 297] width 290 height 240
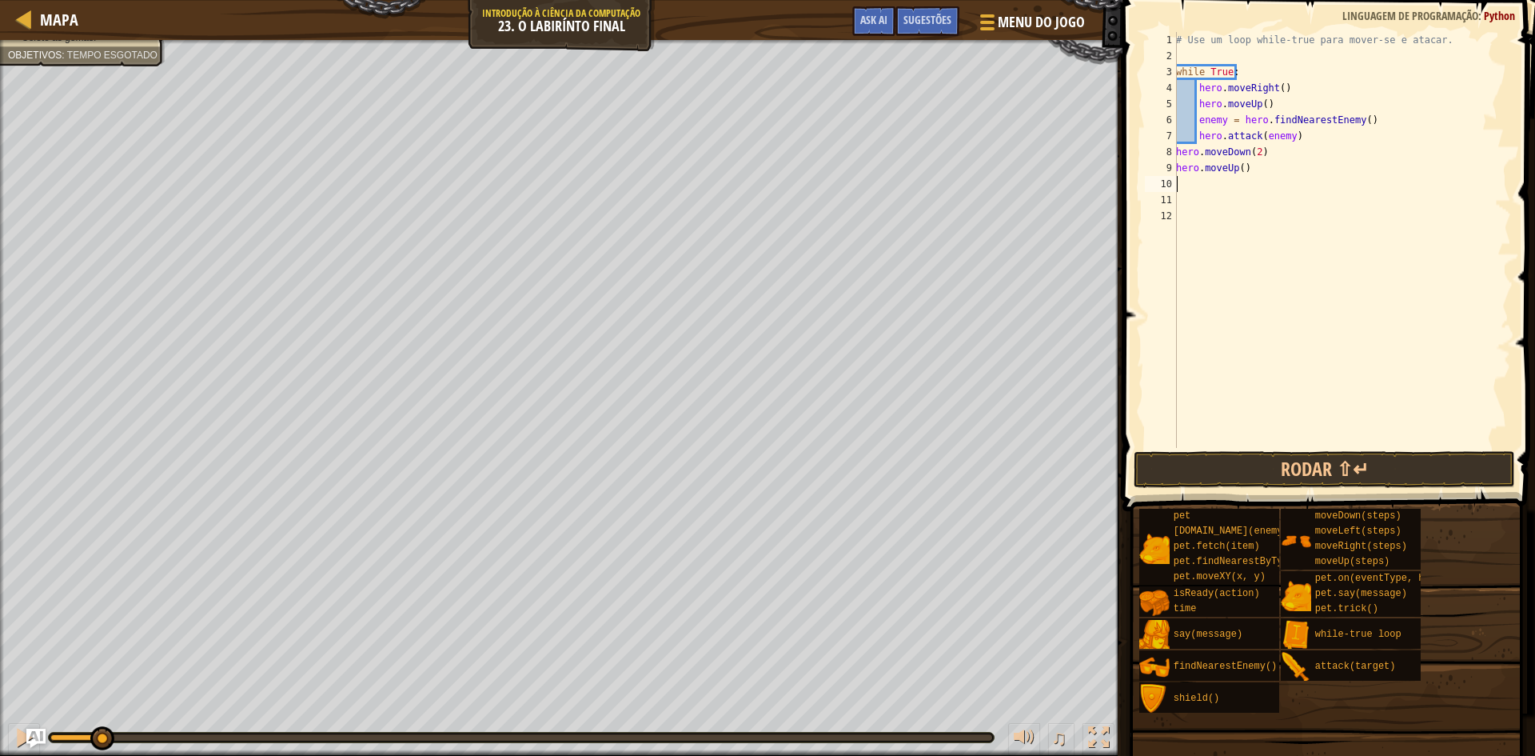
type textarea "m"
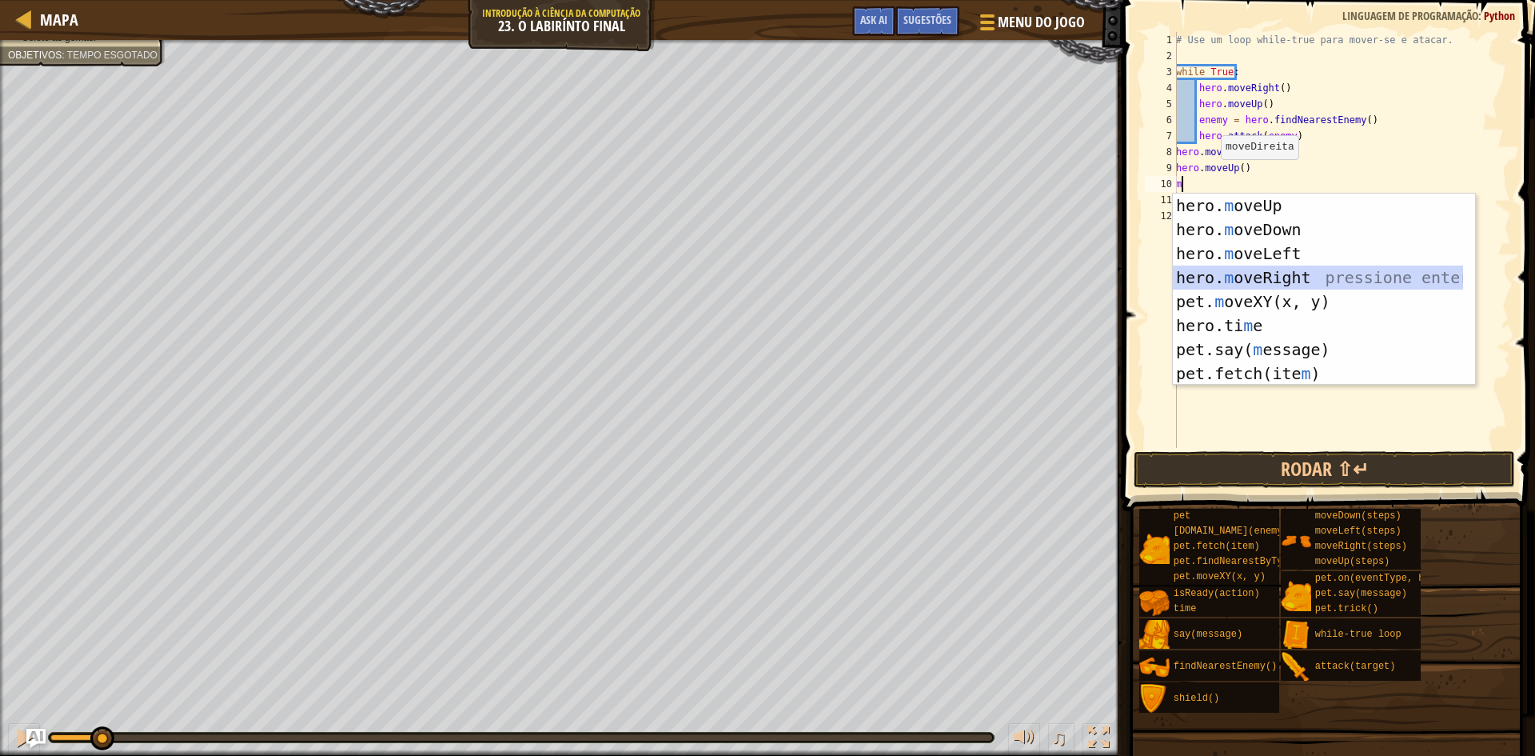
click at [1230, 274] on div "hero. m oveUp pressione enter hero. m oveDown pressione enter hero. m oveLeft p…" at bounding box center [1318, 313] width 290 height 240
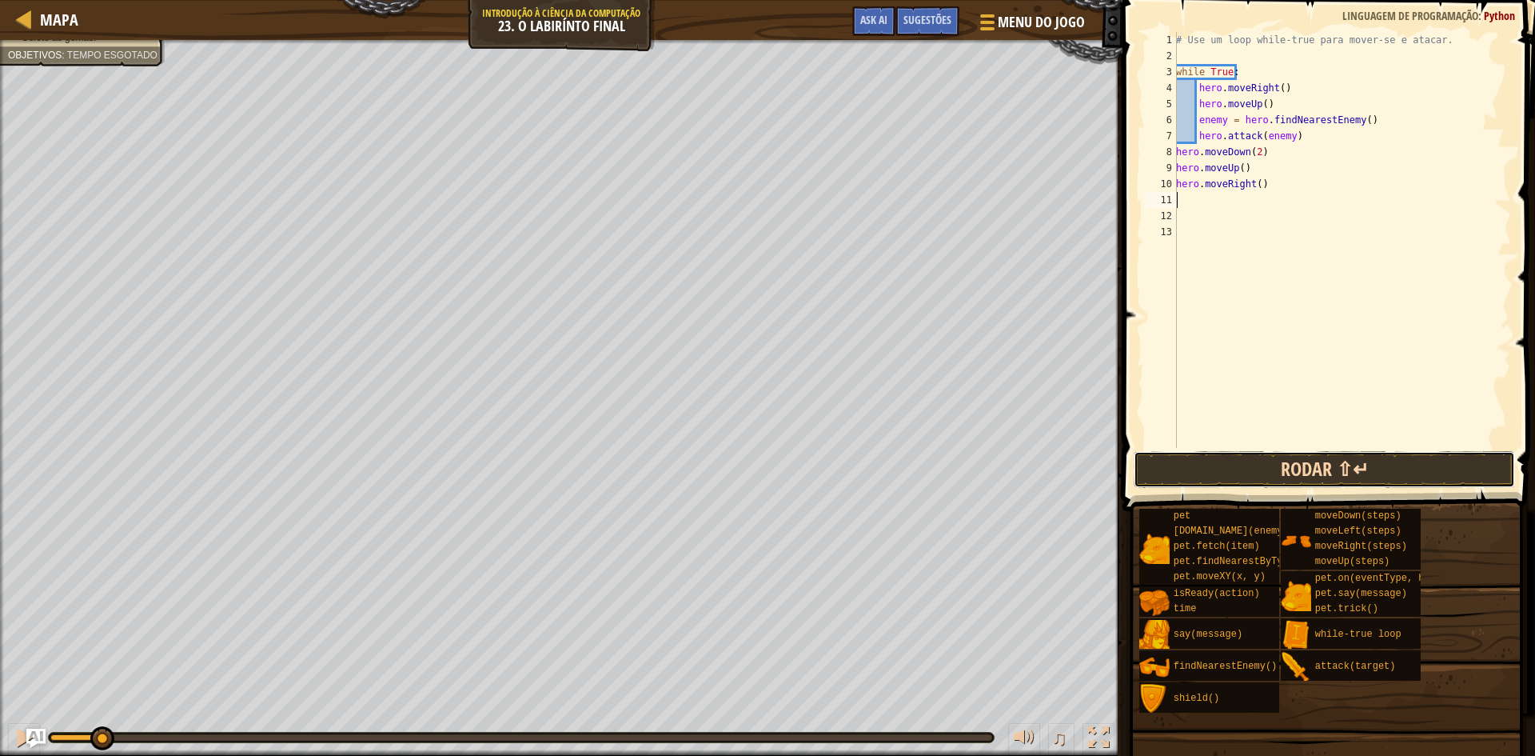
click at [1308, 461] on button "Rodar ⇧↵" at bounding box center [1324, 469] width 381 height 37
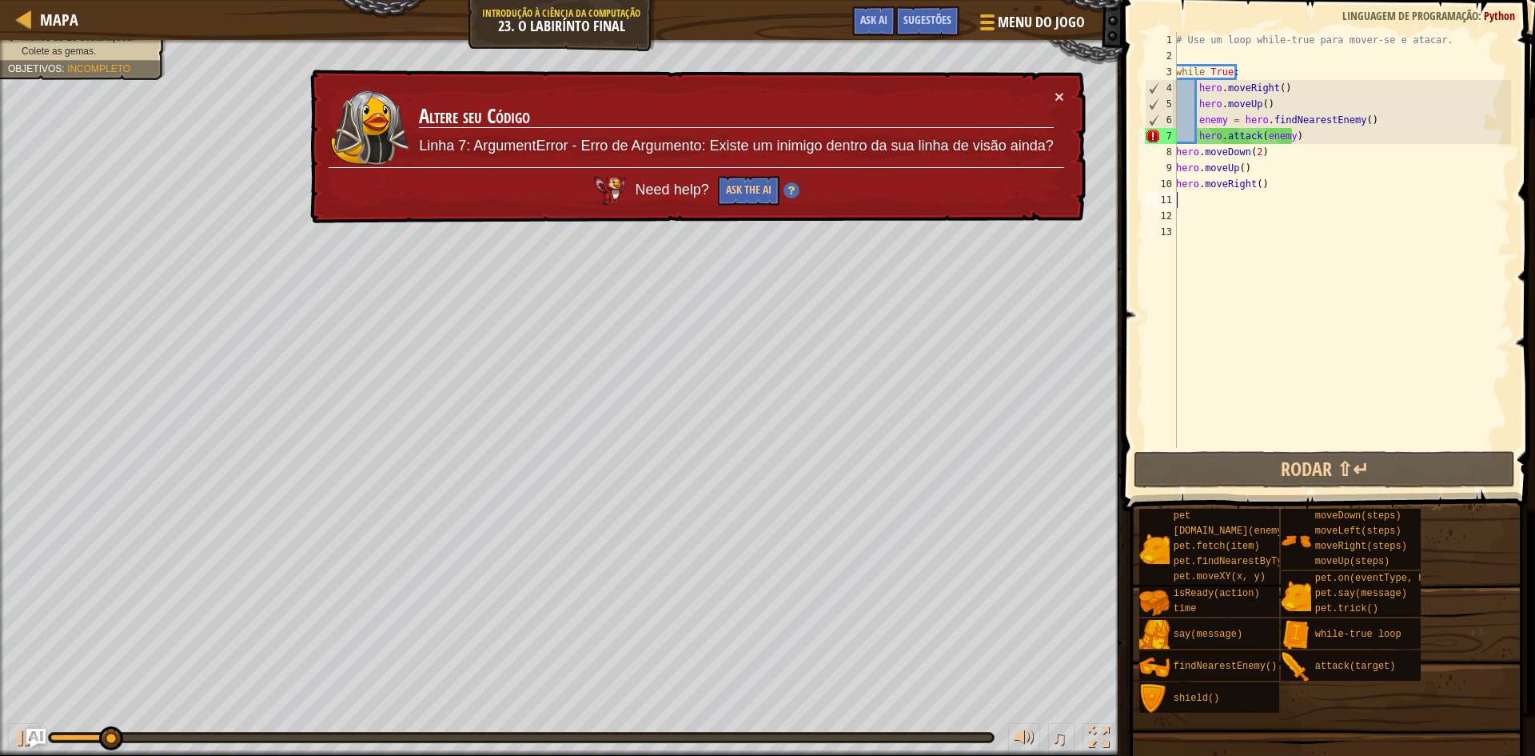
click at [1295, 135] on div "# Use um loop while-true para mover-se e atacar. while True : hero . moveRight …" at bounding box center [1342, 256] width 338 height 448
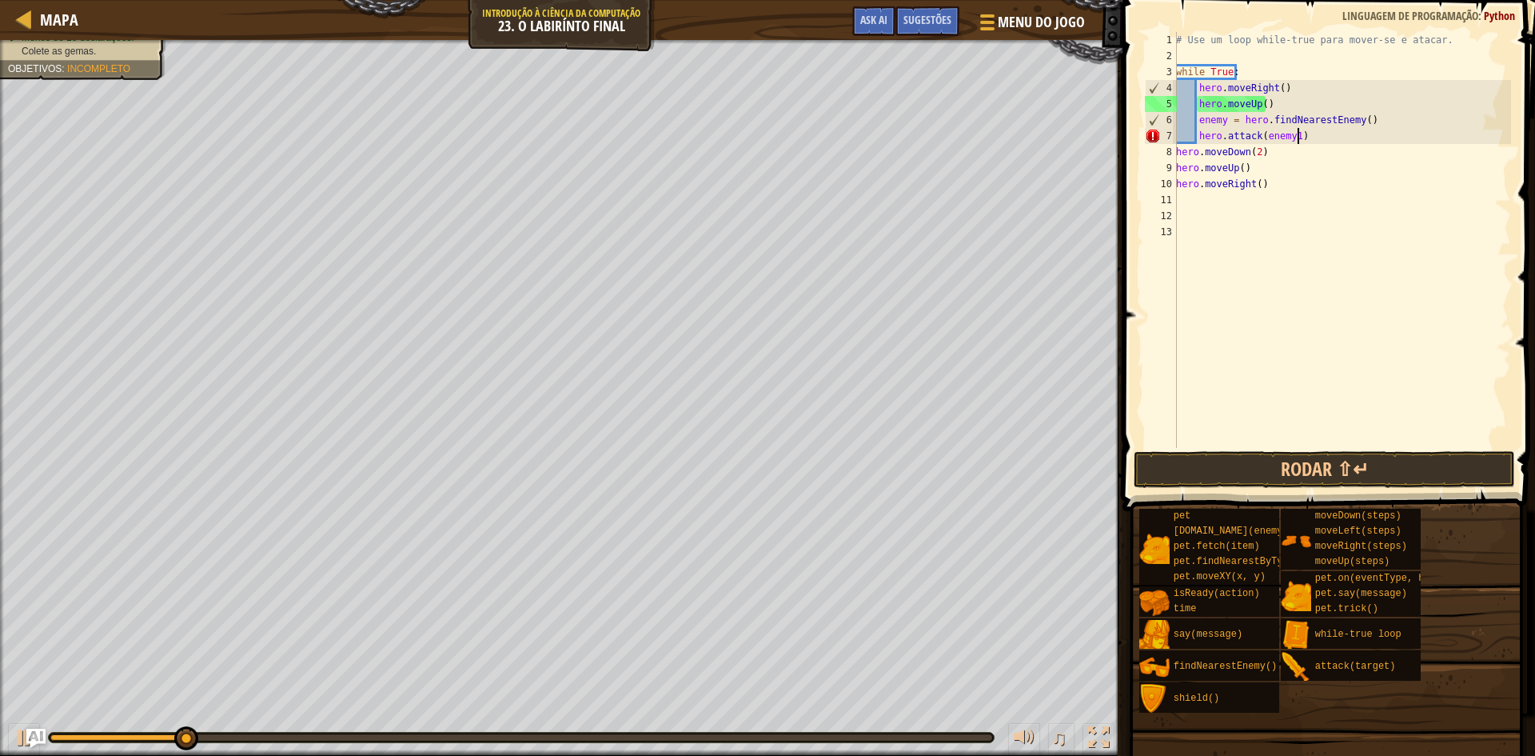
scroll to position [7, 10]
drag, startPoint x: 1262, startPoint y: 475, endPoint x: 1282, endPoint y: 478, distance: 19.5
click at [1265, 475] on button "Rodar ⇧↵" at bounding box center [1324, 469] width 381 height 37
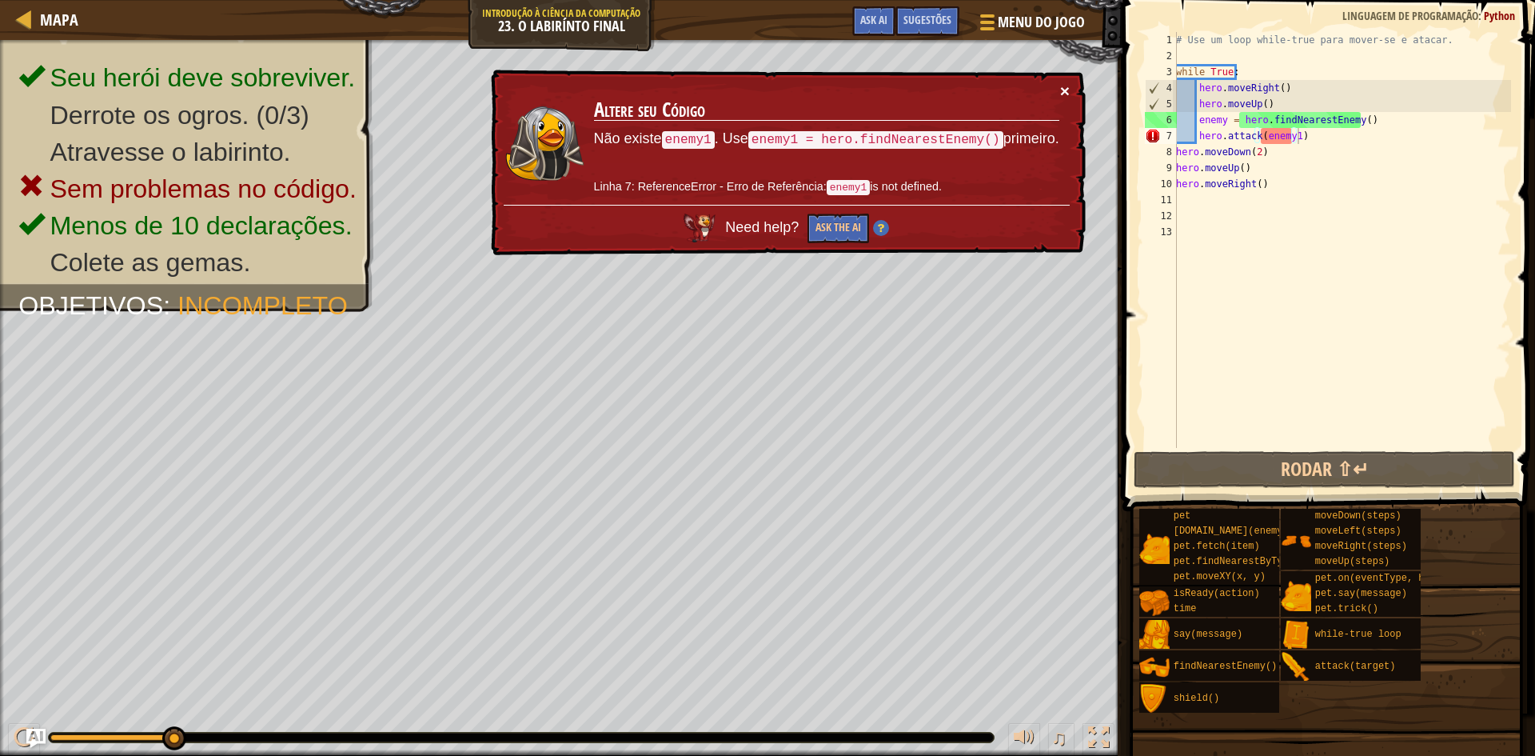
click at [1067, 96] on button "×" at bounding box center [1065, 90] width 10 height 17
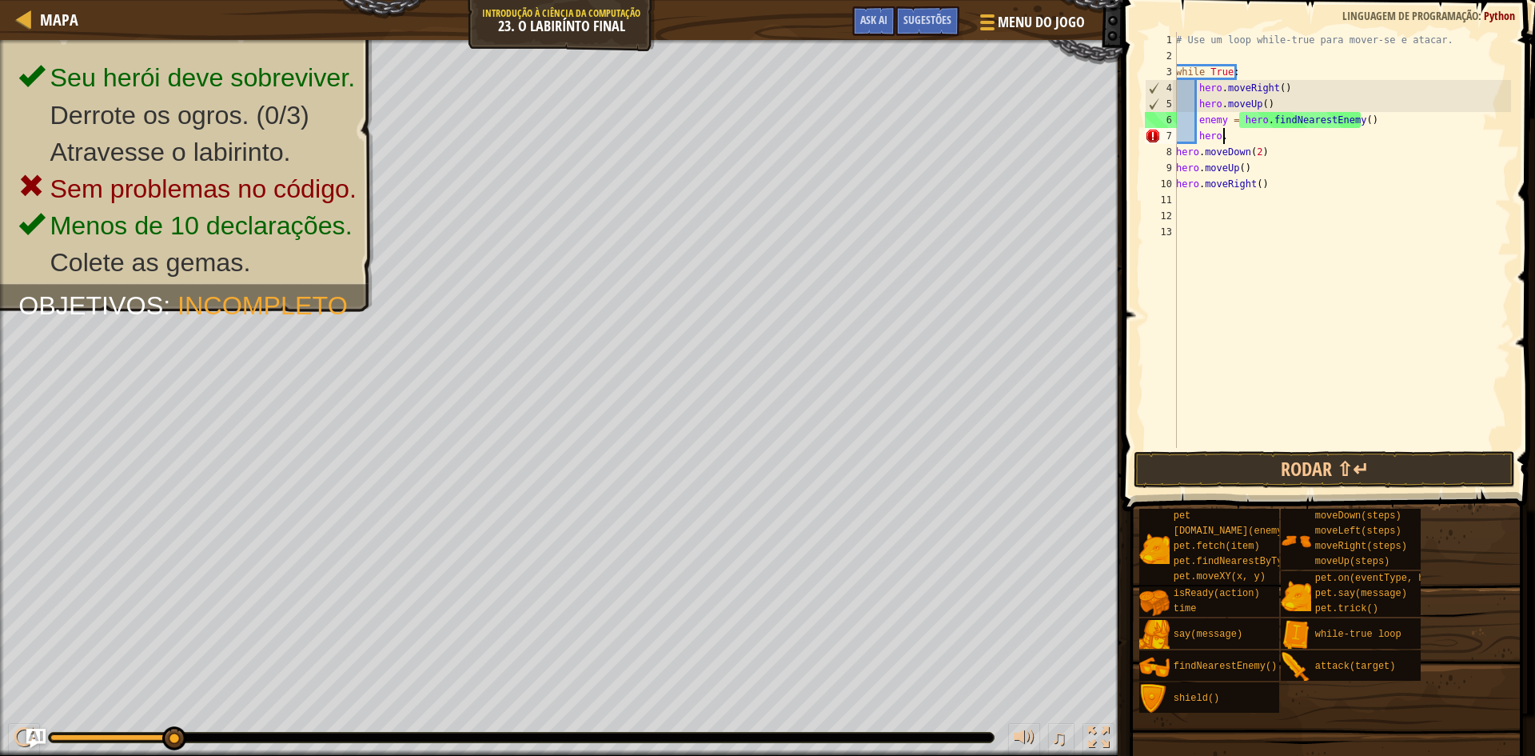
scroll to position [7, 1]
type textarea "h"
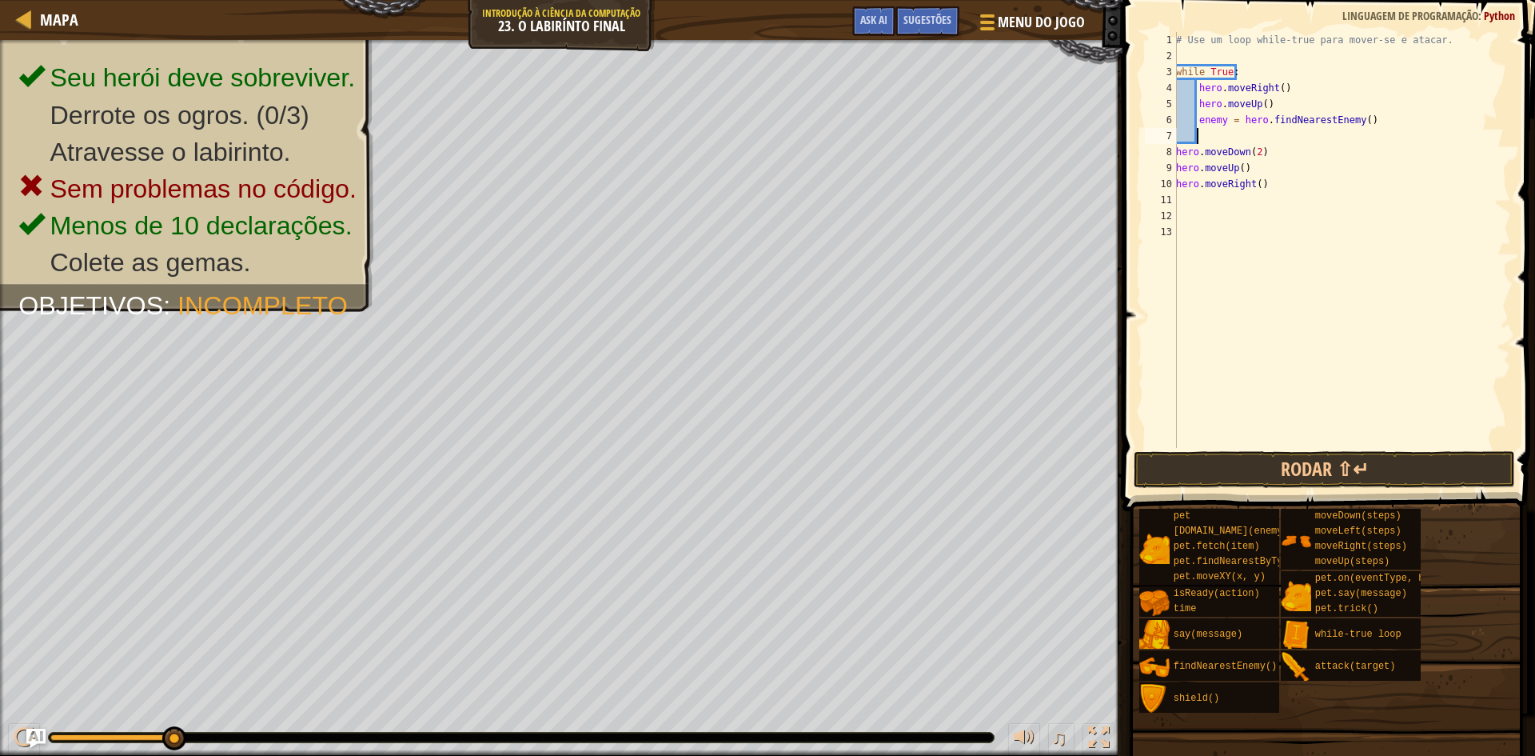
scroll to position [7, 0]
type textarea "e"
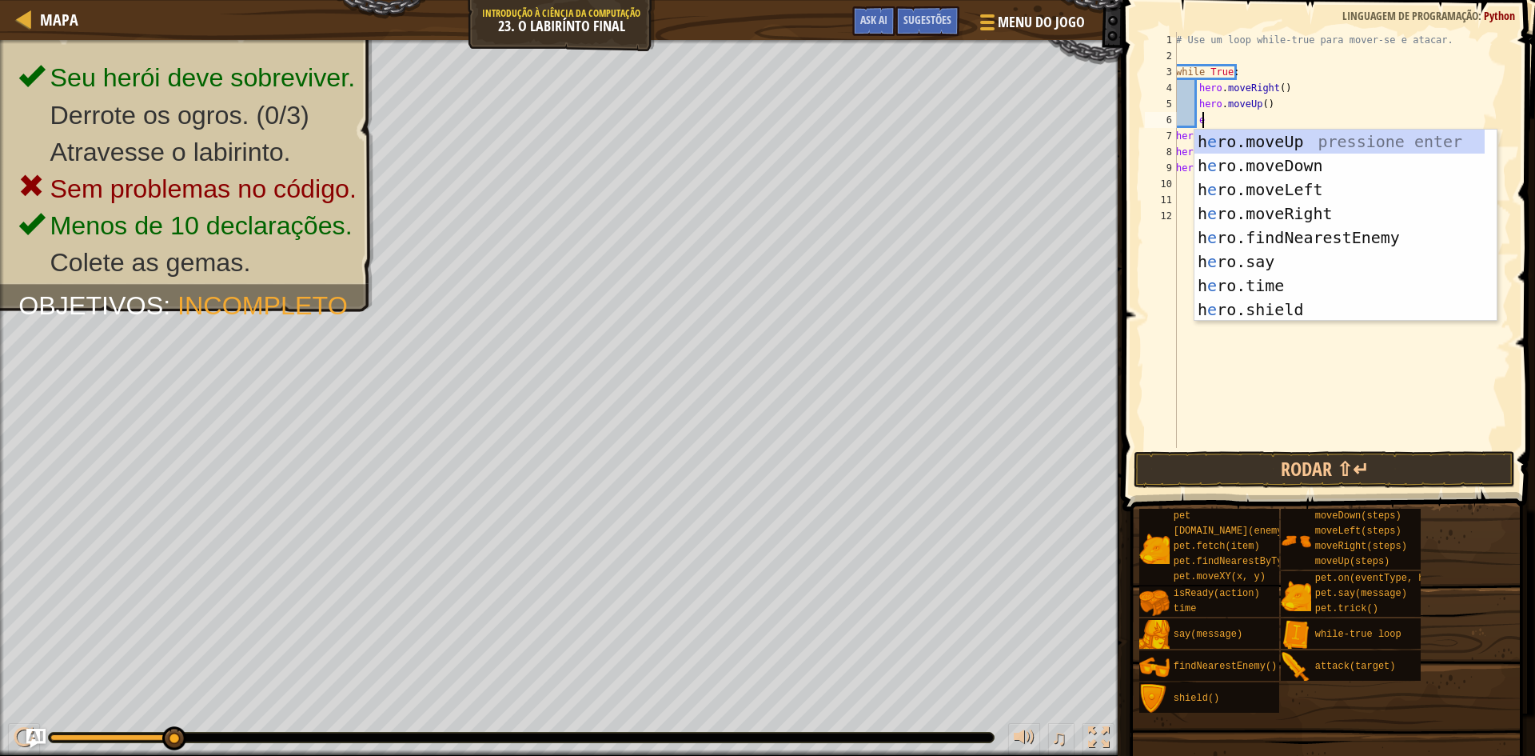
scroll to position [7, 2]
click at [1300, 240] on div "h e ro.moveUp pressione enter h e ro.moveDown pressione enter h e ro.moveLeft p…" at bounding box center [1339, 250] width 290 height 240
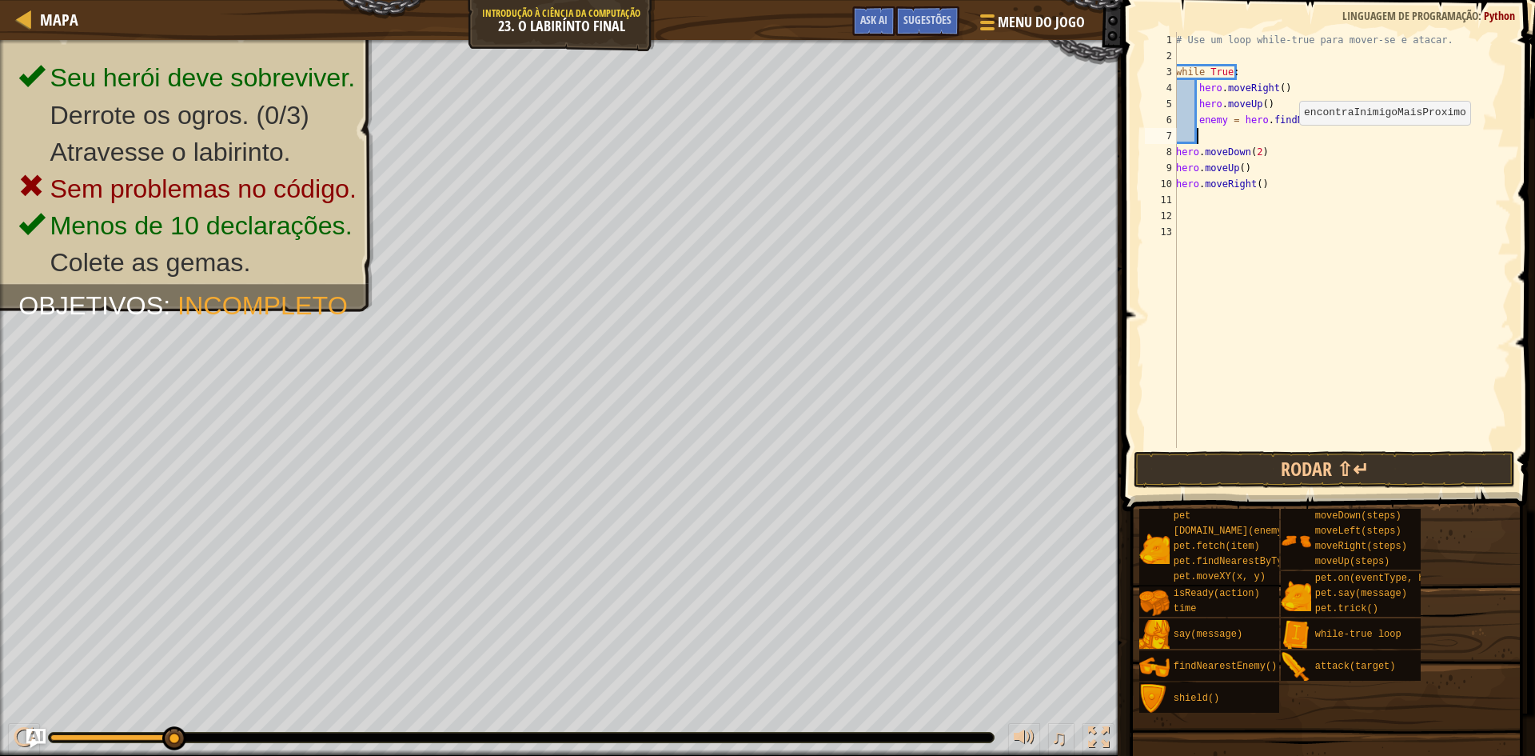
scroll to position [7, 1]
click at [1353, 119] on div "# Use um loop while-true para mover-se e atacar. while True : hero . moveRight …" at bounding box center [1342, 256] width 338 height 448
click at [1354, 120] on div "# Use um loop while-true para mover-se e atacar. while True : hero . moveRight …" at bounding box center [1342, 256] width 338 height 448
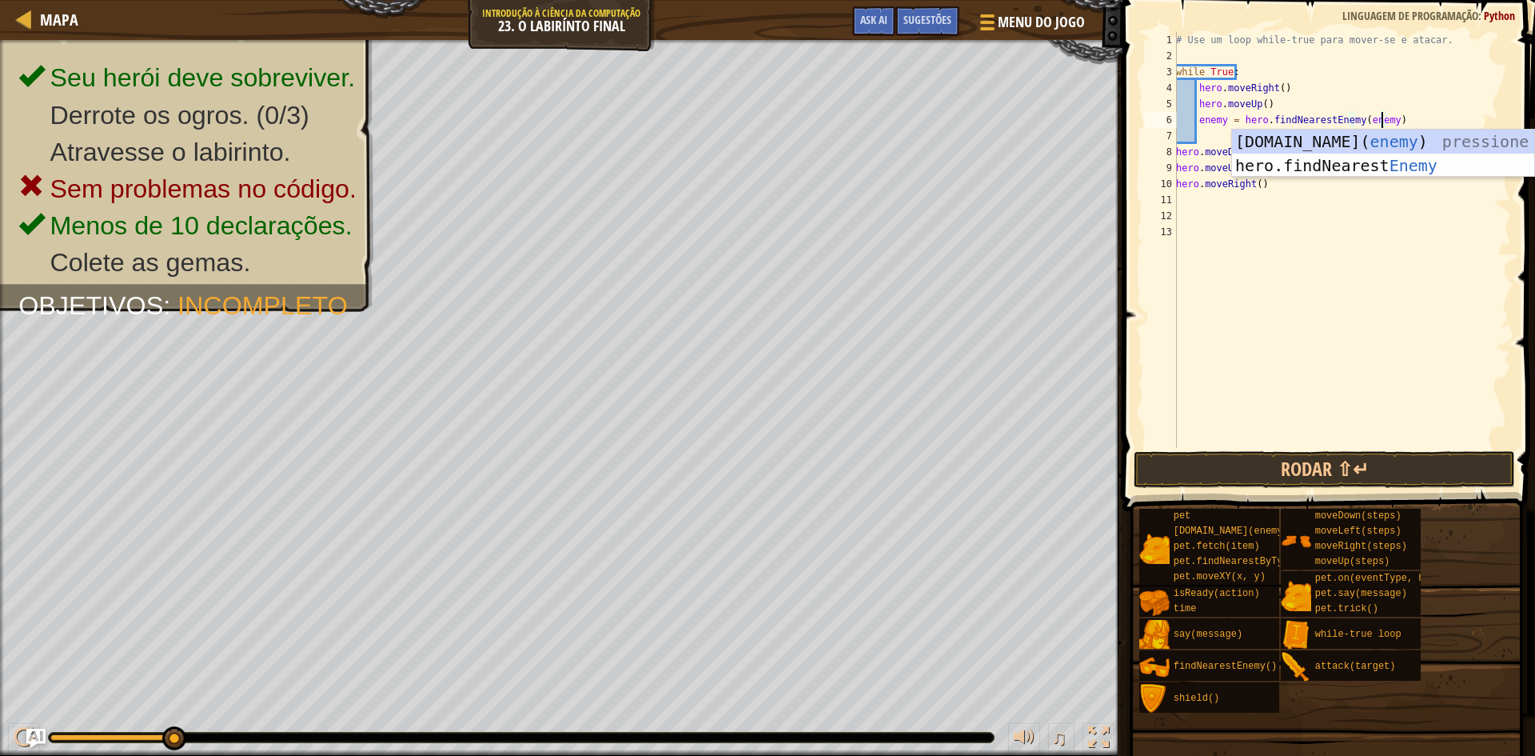
type textarea "enemy = hero.findNearestEnemy(enemy1)"
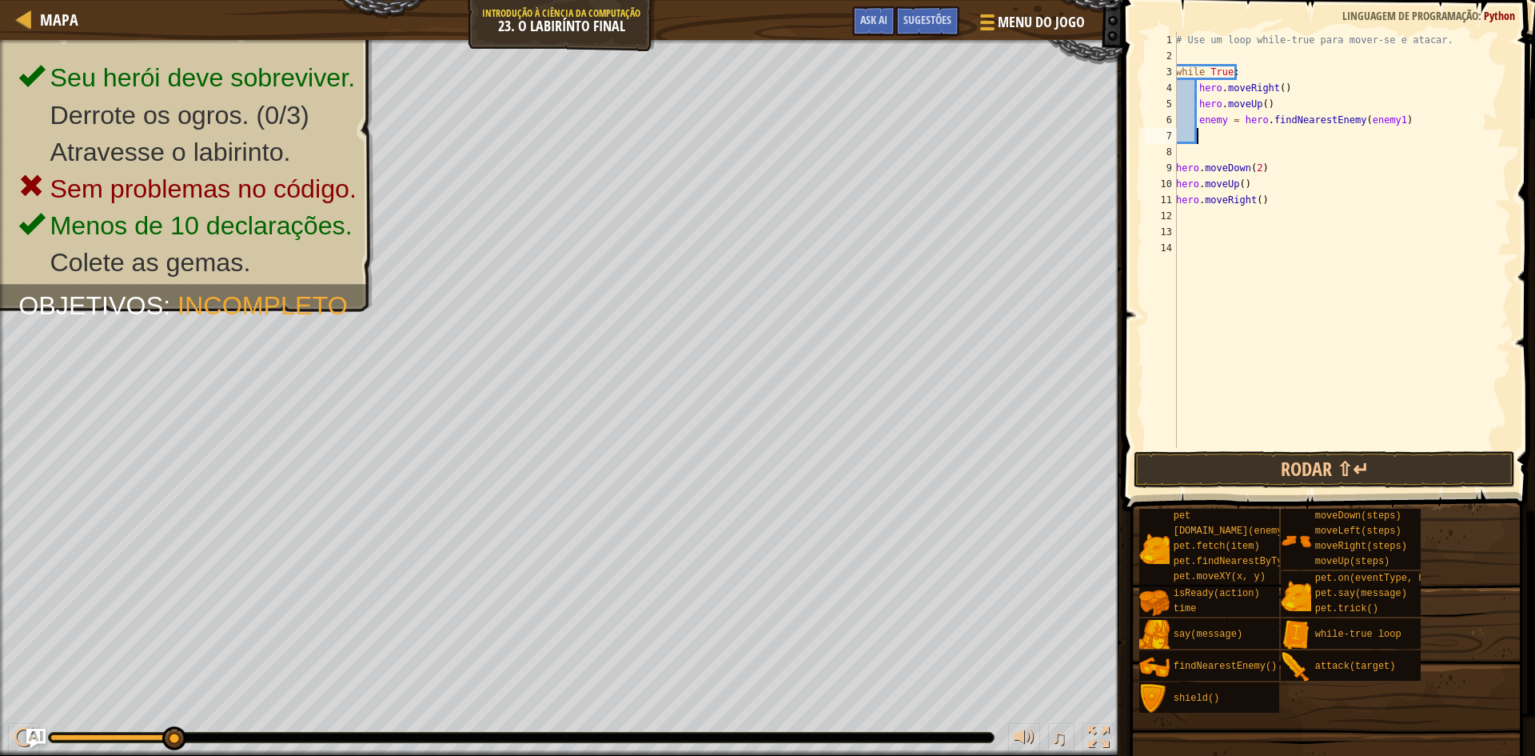
scroll to position [7, 0]
click at [1262, 151] on div "# Use um loop while-true para mover-se e atacar. while True : hero . moveRight …" at bounding box center [1342, 256] width 338 height 448
click at [1286, 469] on button "Rodar ⇧↵" at bounding box center [1324, 469] width 381 height 37
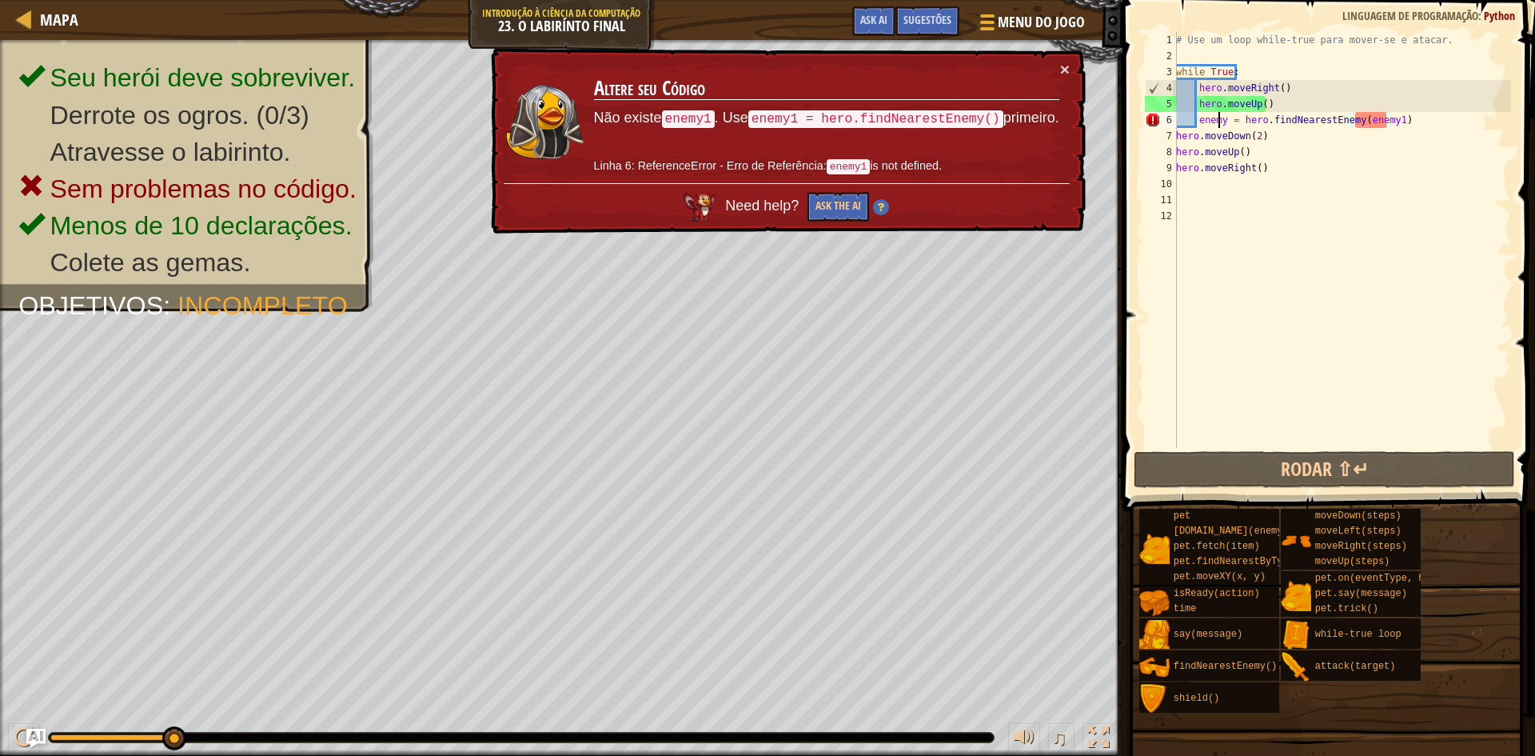
click at [1221, 122] on div "# Use um loop while-true para mover-se e atacar. while True : hero . moveRight …" at bounding box center [1342, 256] width 338 height 448
click at [1225, 120] on div "# Use um loop while-true para mover-se e atacar. while True : hero . moveRight …" at bounding box center [1342, 256] width 338 height 448
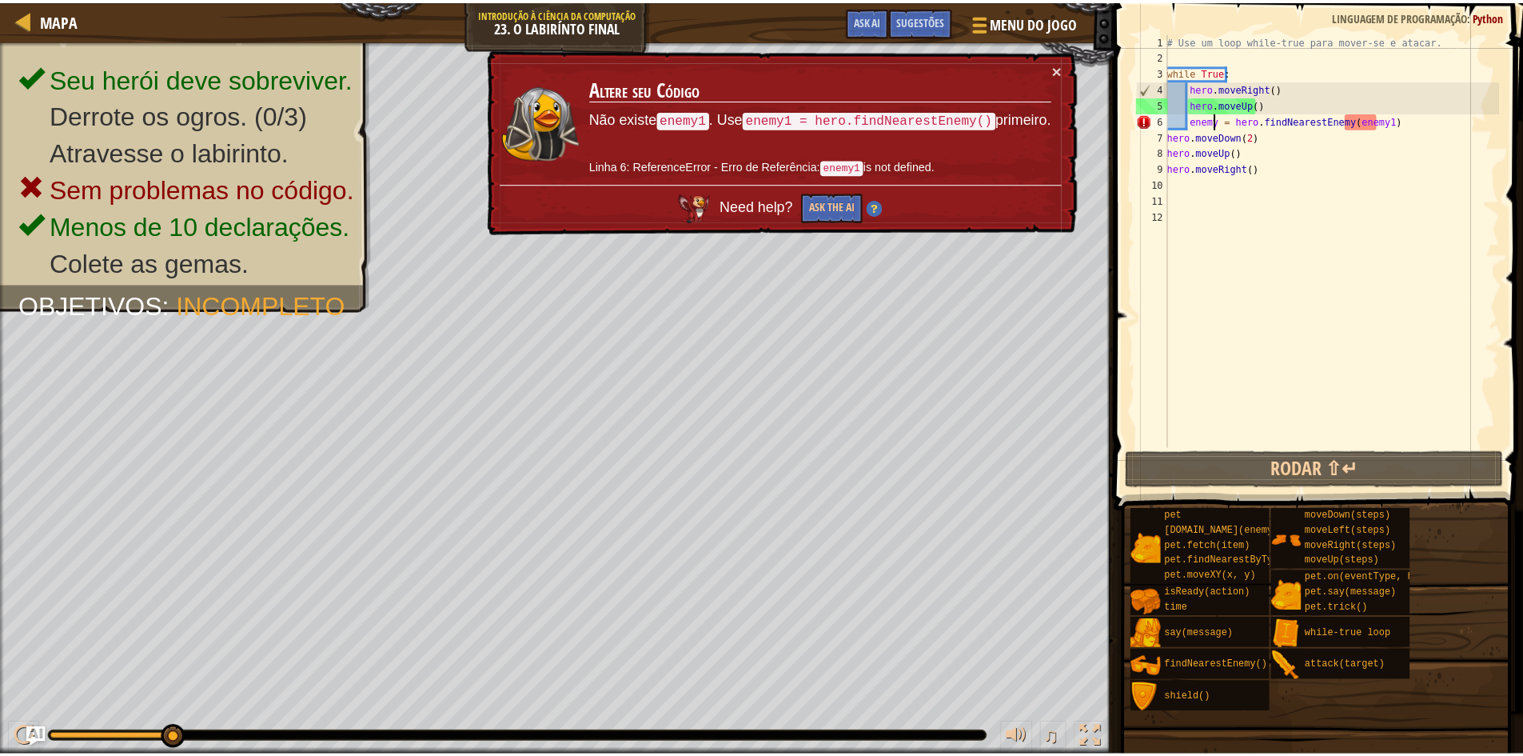
scroll to position [7, 5]
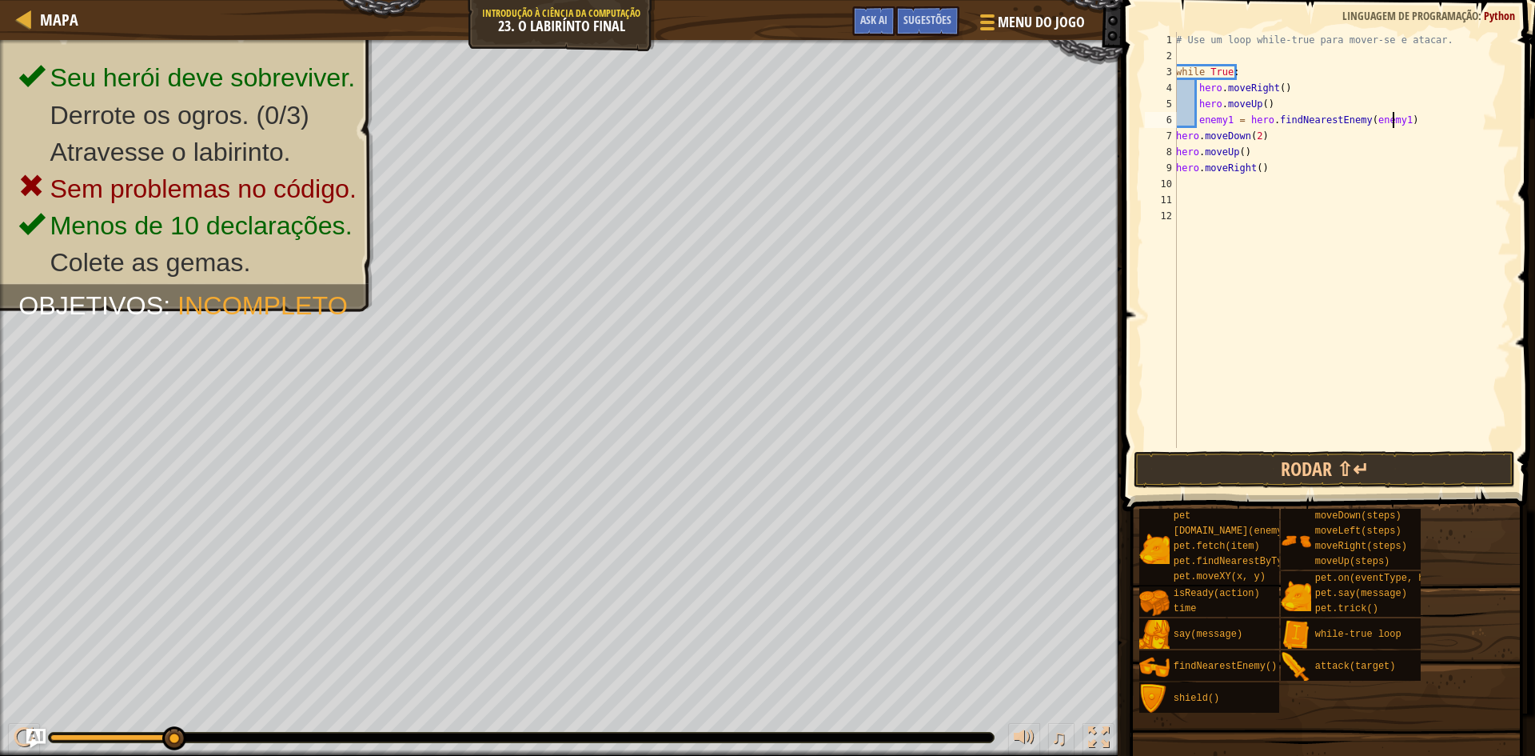
click at [1391, 118] on div "# Use um loop while-true para mover-se e atacar. while True : hero . moveRight …" at bounding box center [1342, 256] width 338 height 448
click at [1325, 489] on span at bounding box center [1330, 233] width 425 height 558
click at [1325, 470] on button "Rodar ⇧↵" at bounding box center [1324, 469] width 381 height 37
type textarea "enemy1 = hero.findNearestEnemy()"
click at [1361, 468] on button "Rodar ⇧↵" at bounding box center [1324, 469] width 381 height 37
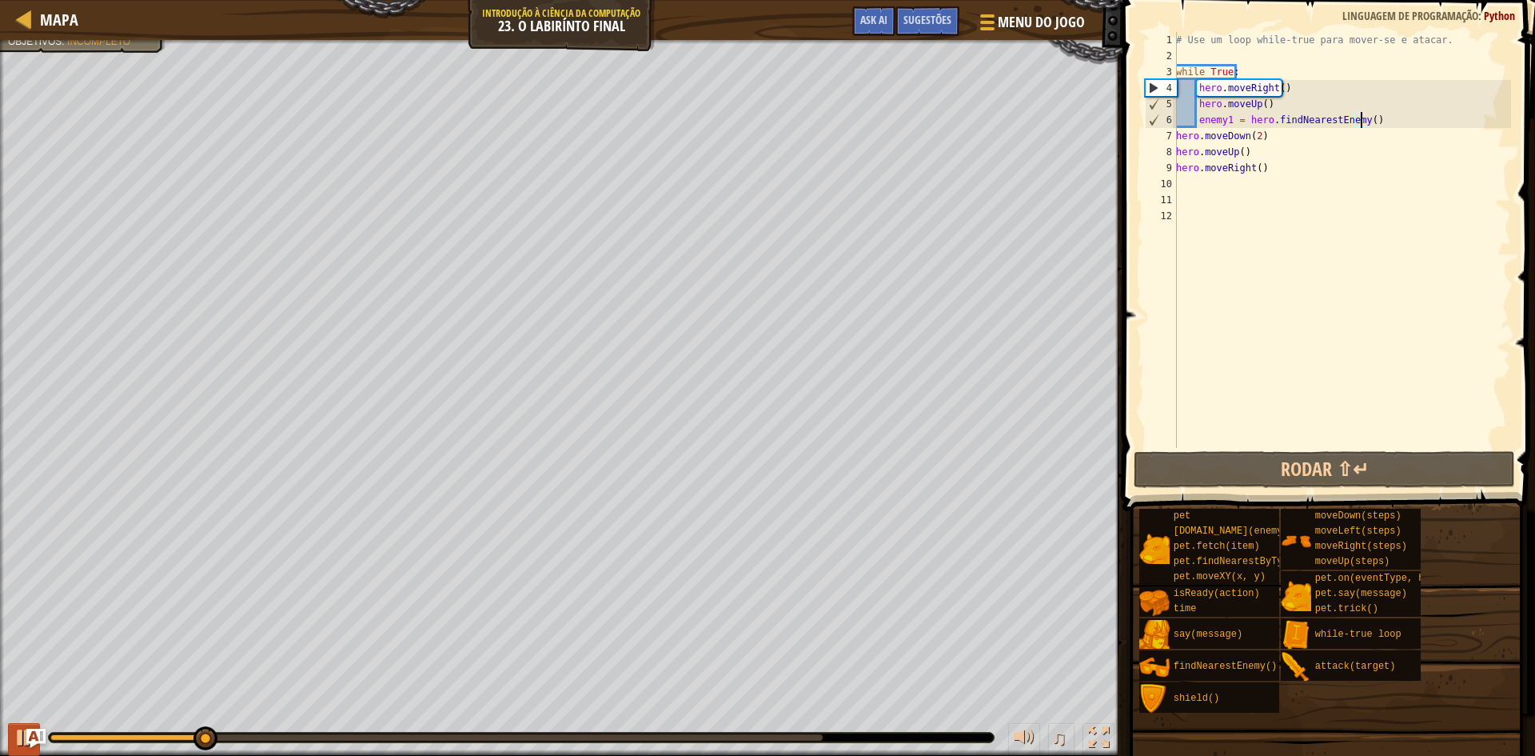
click at [8, 740] on div "♫" at bounding box center [561, 733] width 1122 height 48
click at [18, 731] on div at bounding box center [24, 737] width 21 height 21
click at [44, 16] on span "Mapa" at bounding box center [59, 20] width 38 height 22
select select "pt-BR"
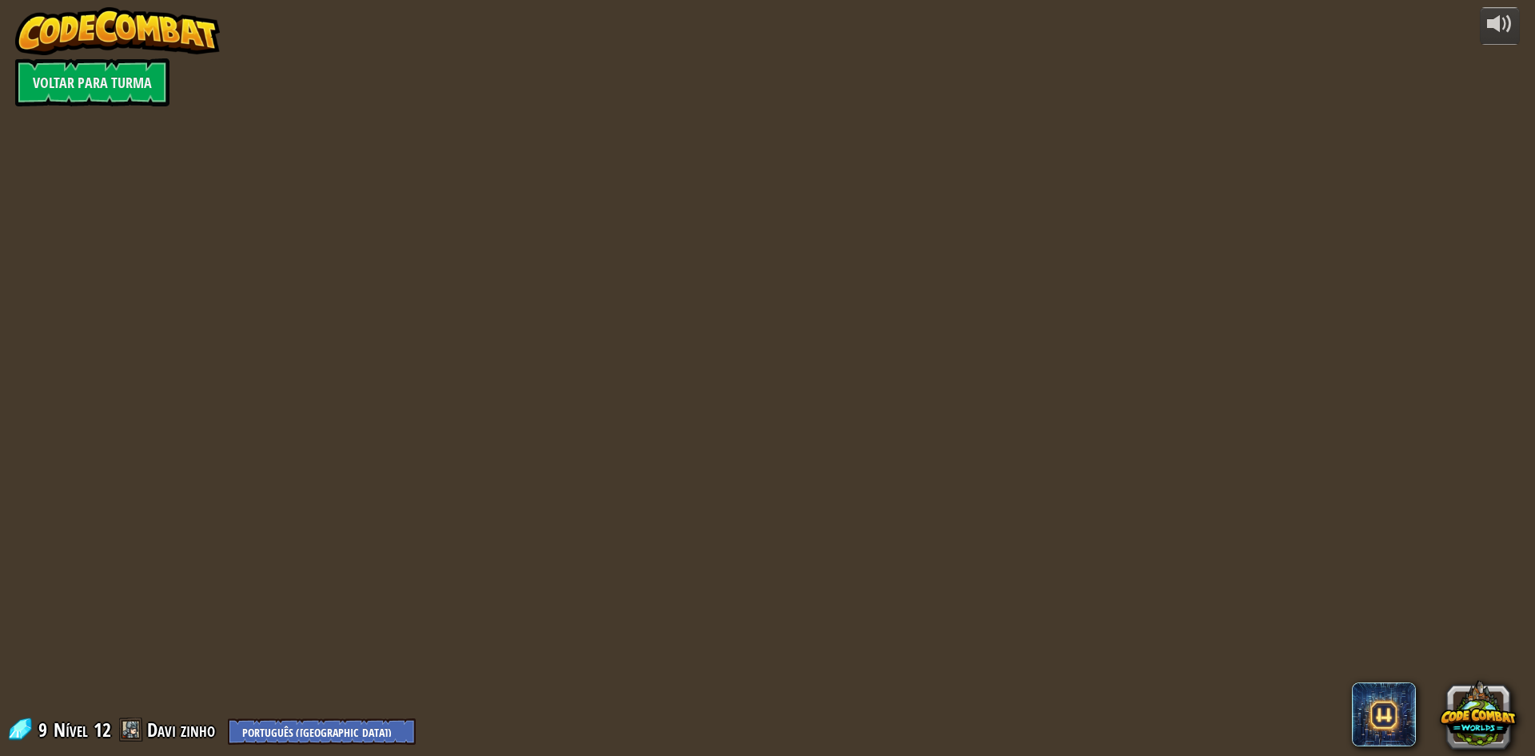
select select "pt-BR"
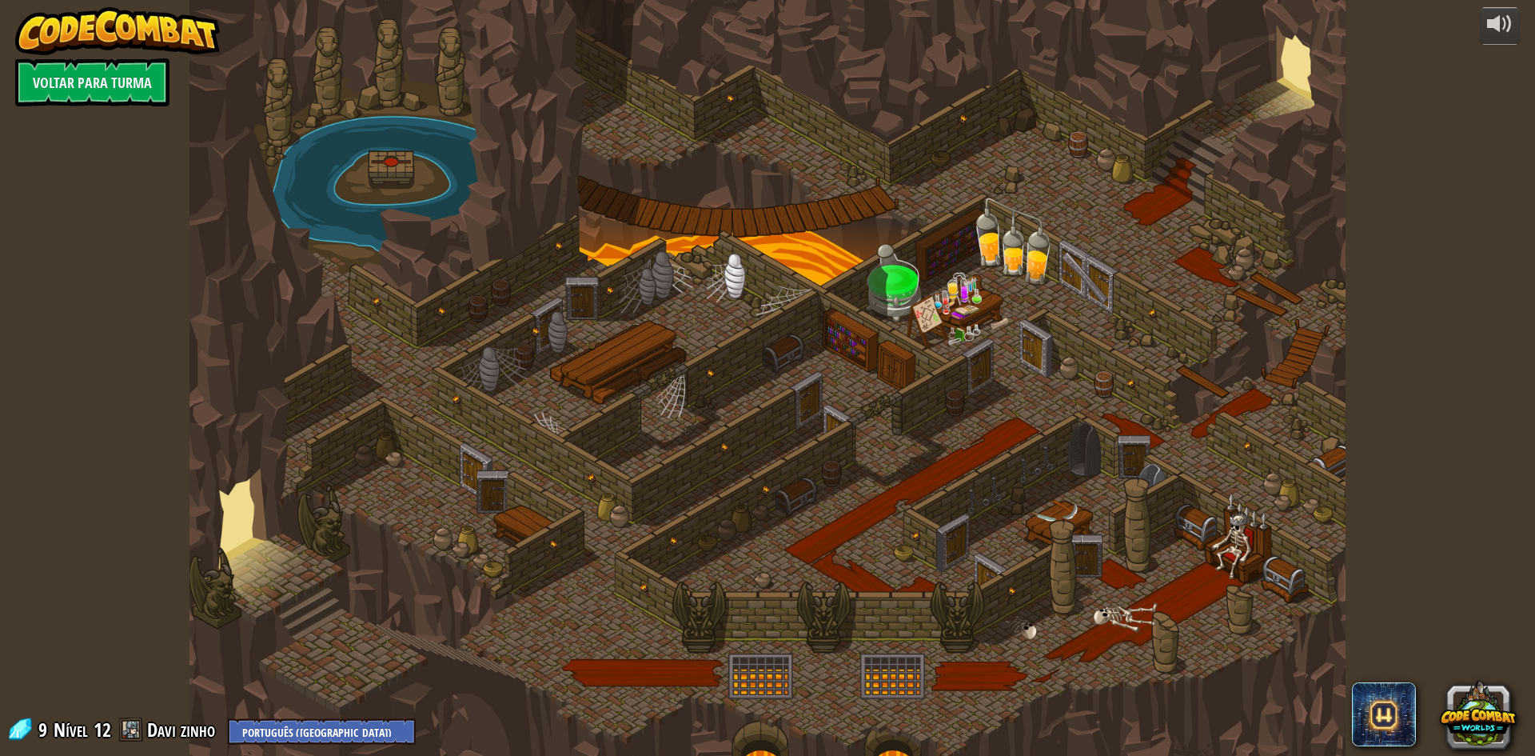
select select "pt-BR"
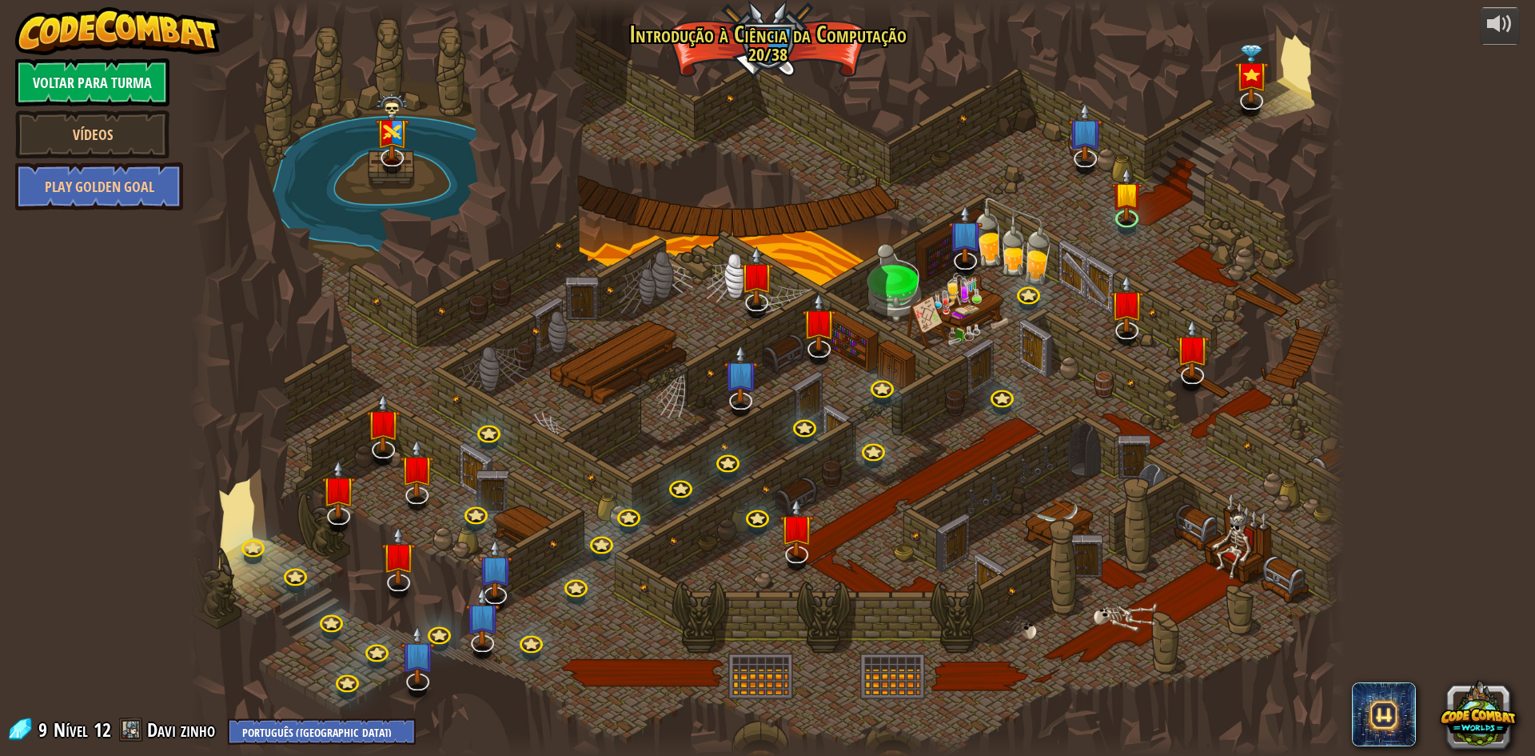
select select "pt-BR"
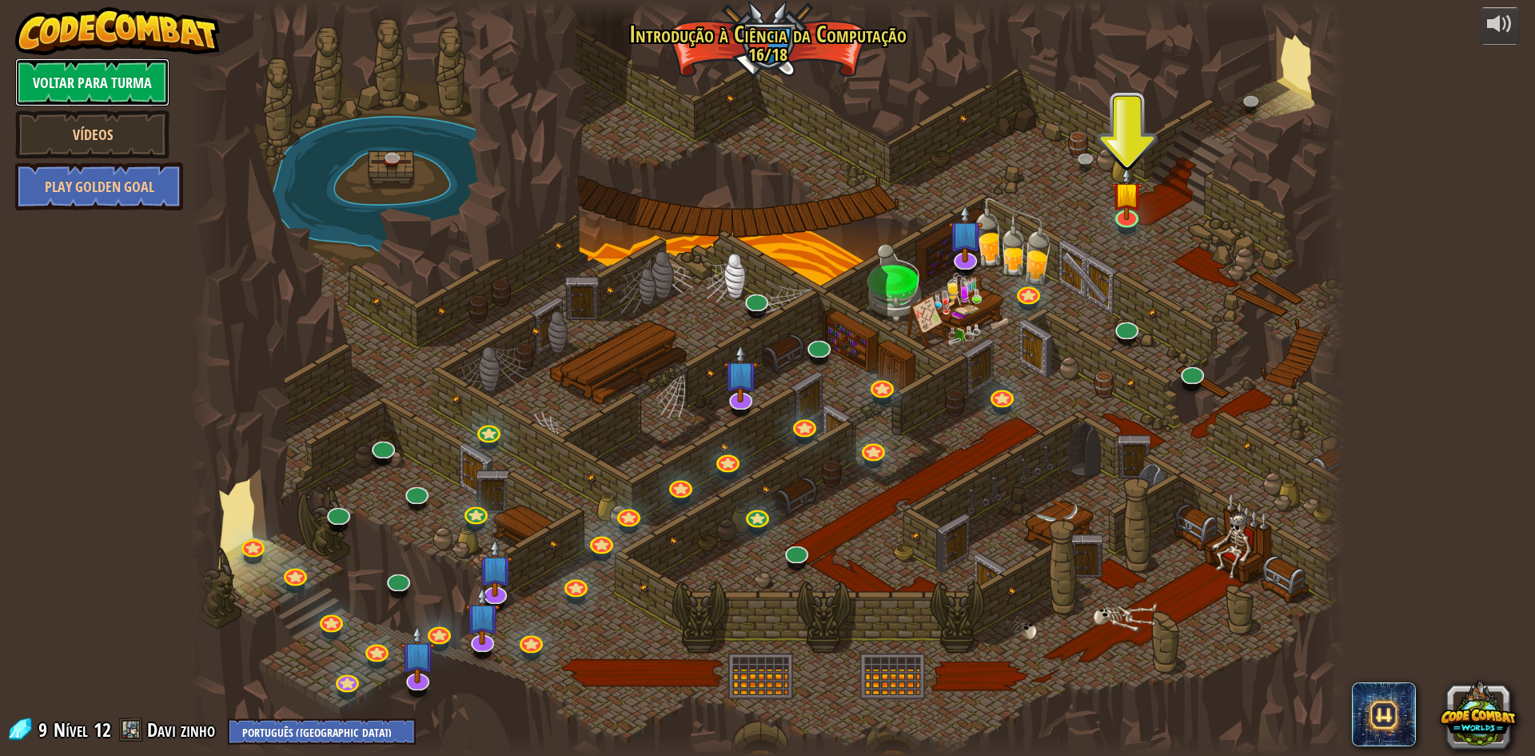
click at [119, 78] on link "Voltar para Turma" at bounding box center [92, 82] width 154 height 48
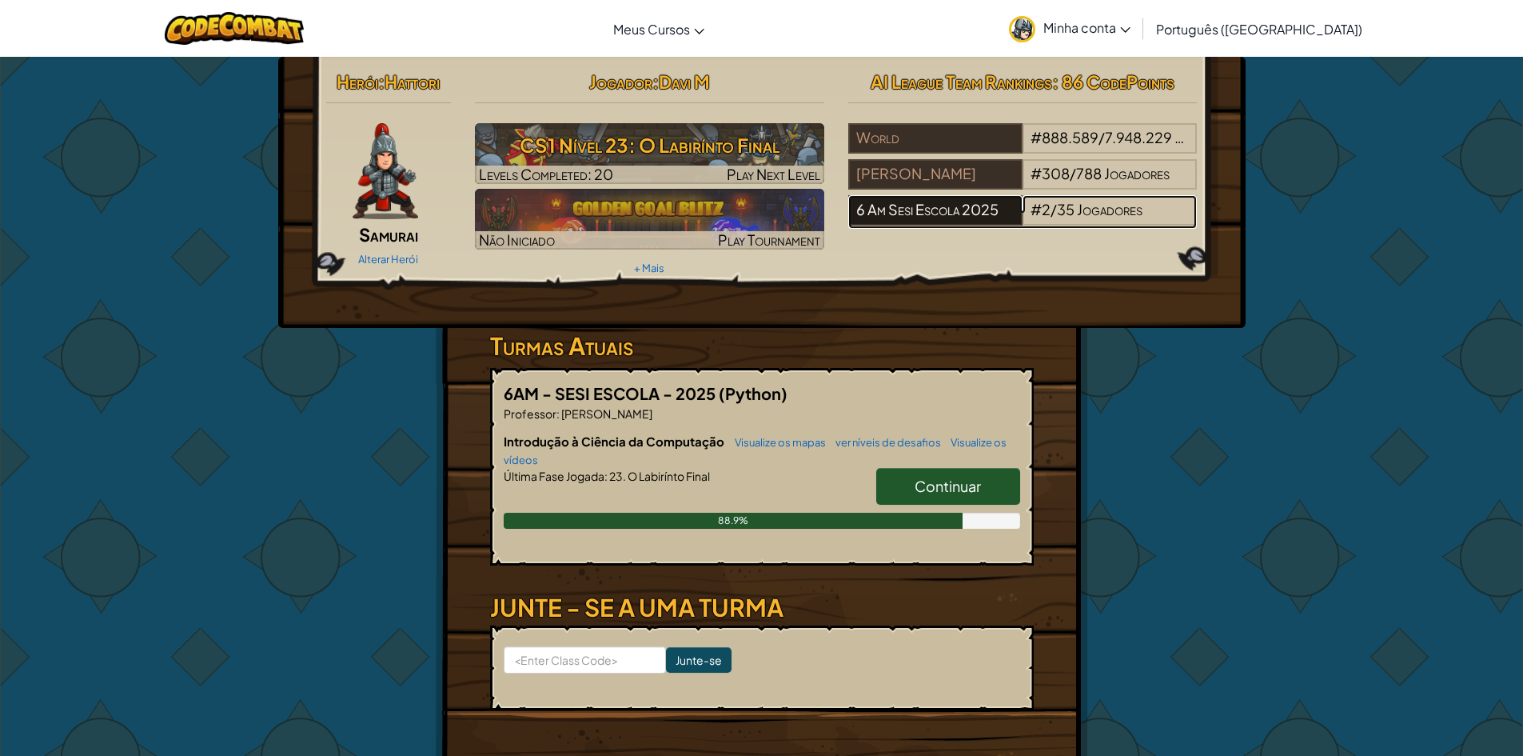
click at [923, 199] on div "6 Am Sesi Escola 2025" at bounding box center [935, 210] width 174 height 30
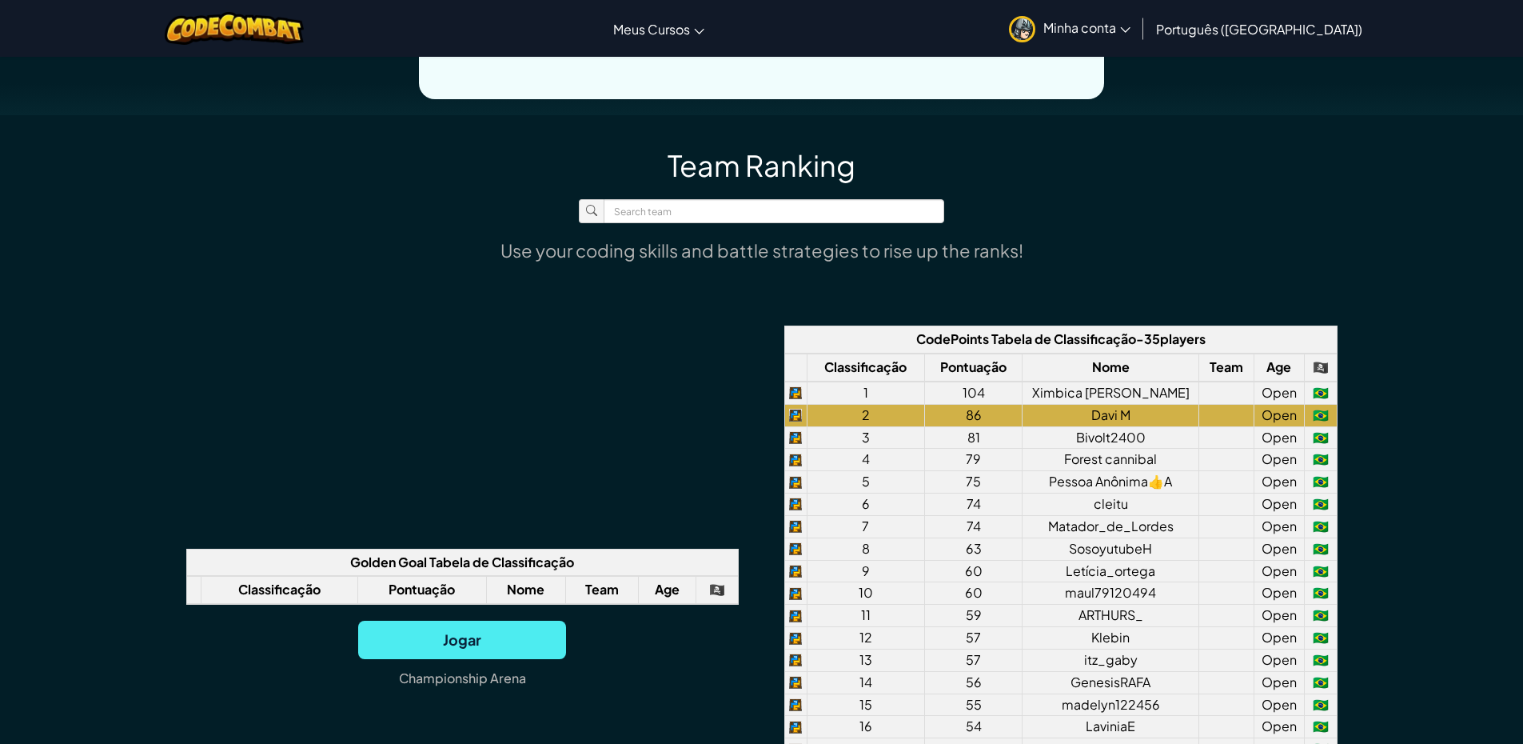
scroll to position [1039, 0]
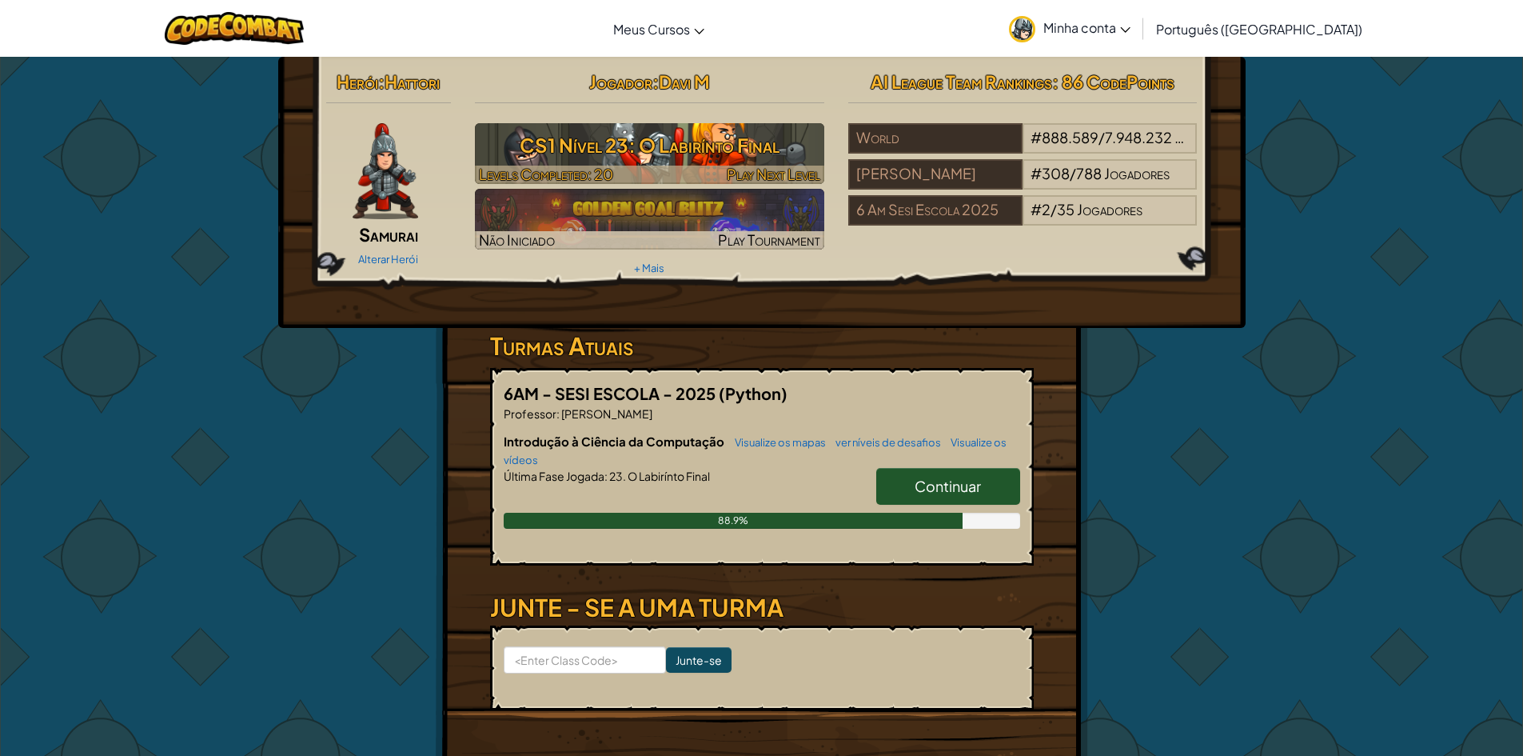
click at [735, 146] on h3 "CS1 Nível 23: O Labirínto Final" at bounding box center [649, 145] width 349 height 36
select select "pt-BR"
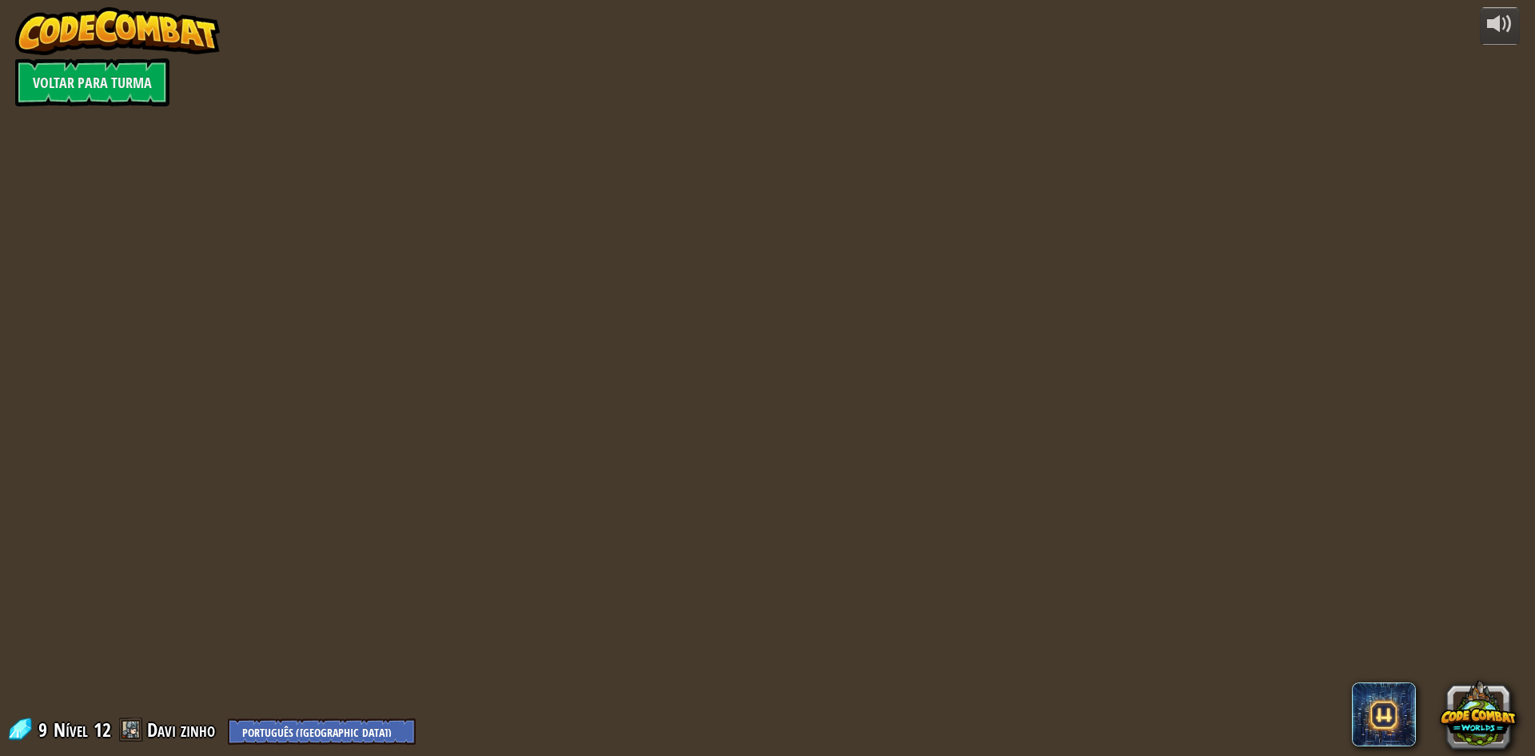
select select "pt-BR"
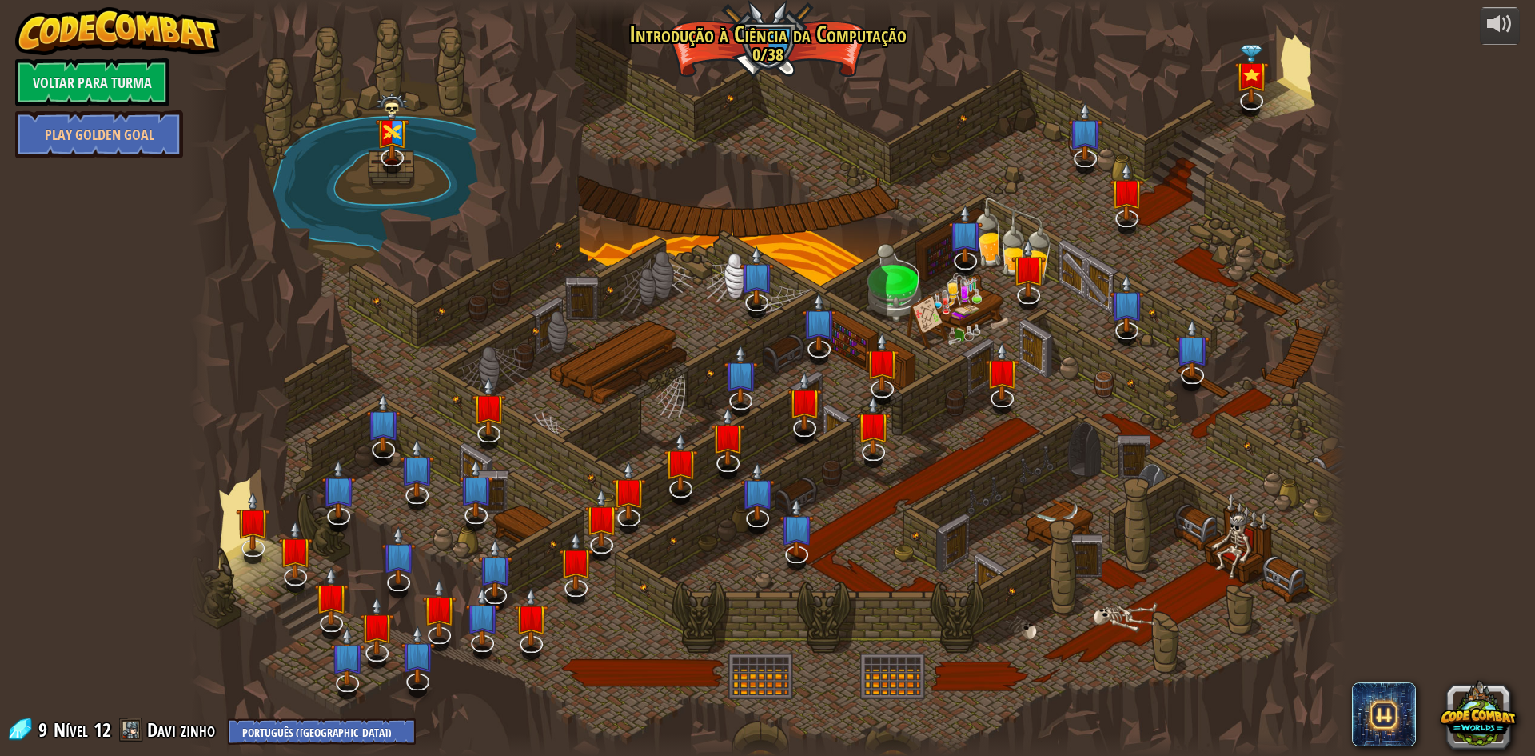
select select "pt-BR"
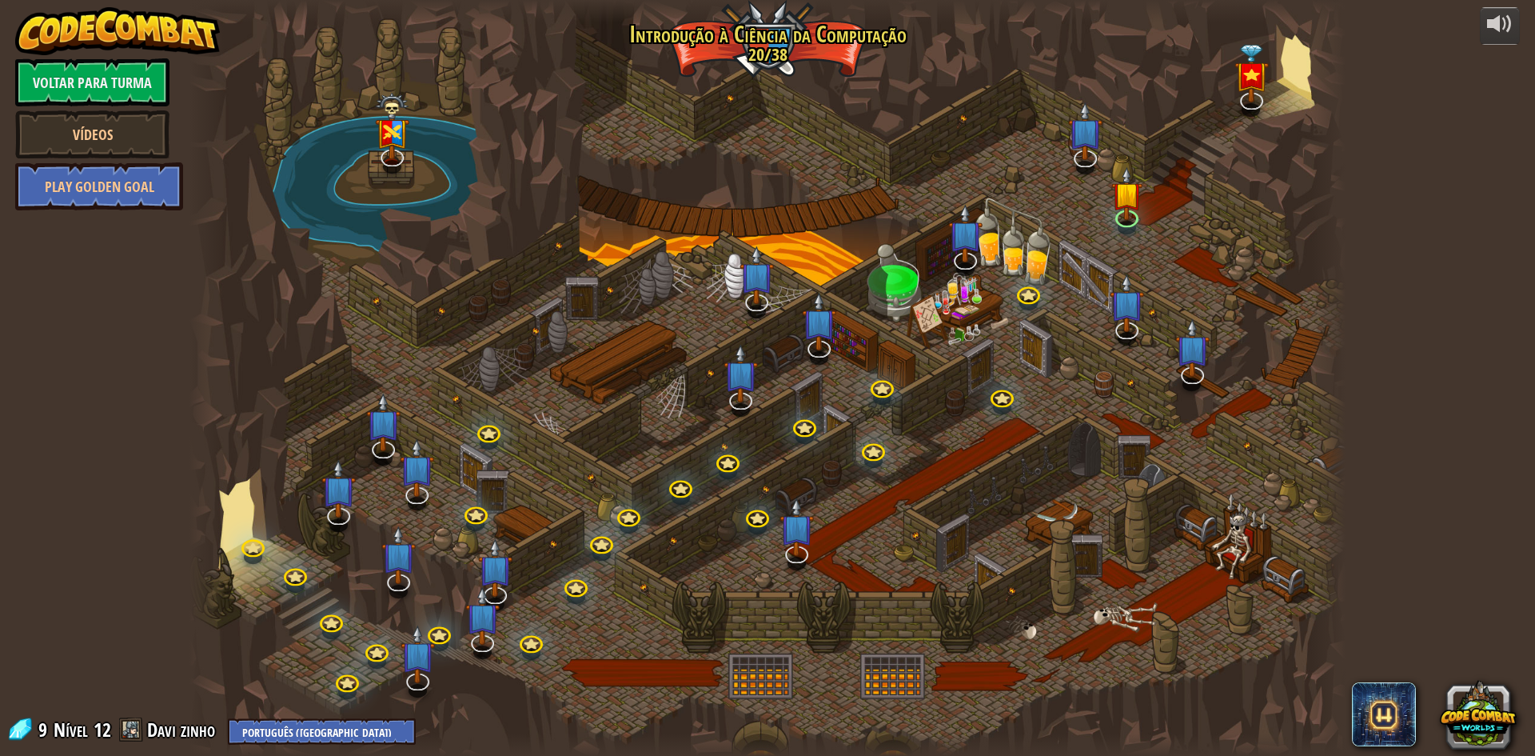
select select "pt-BR"
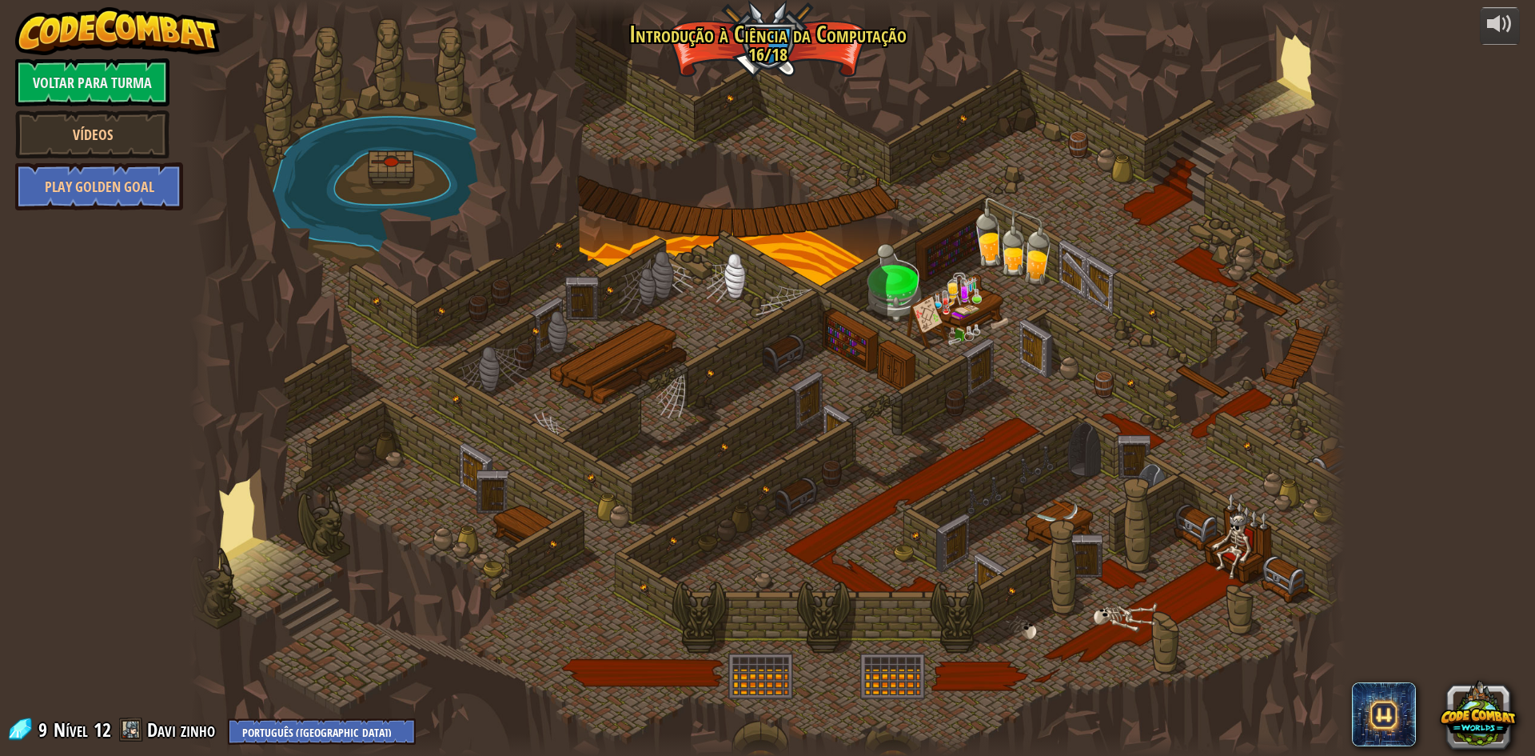
select select "pt-BR"
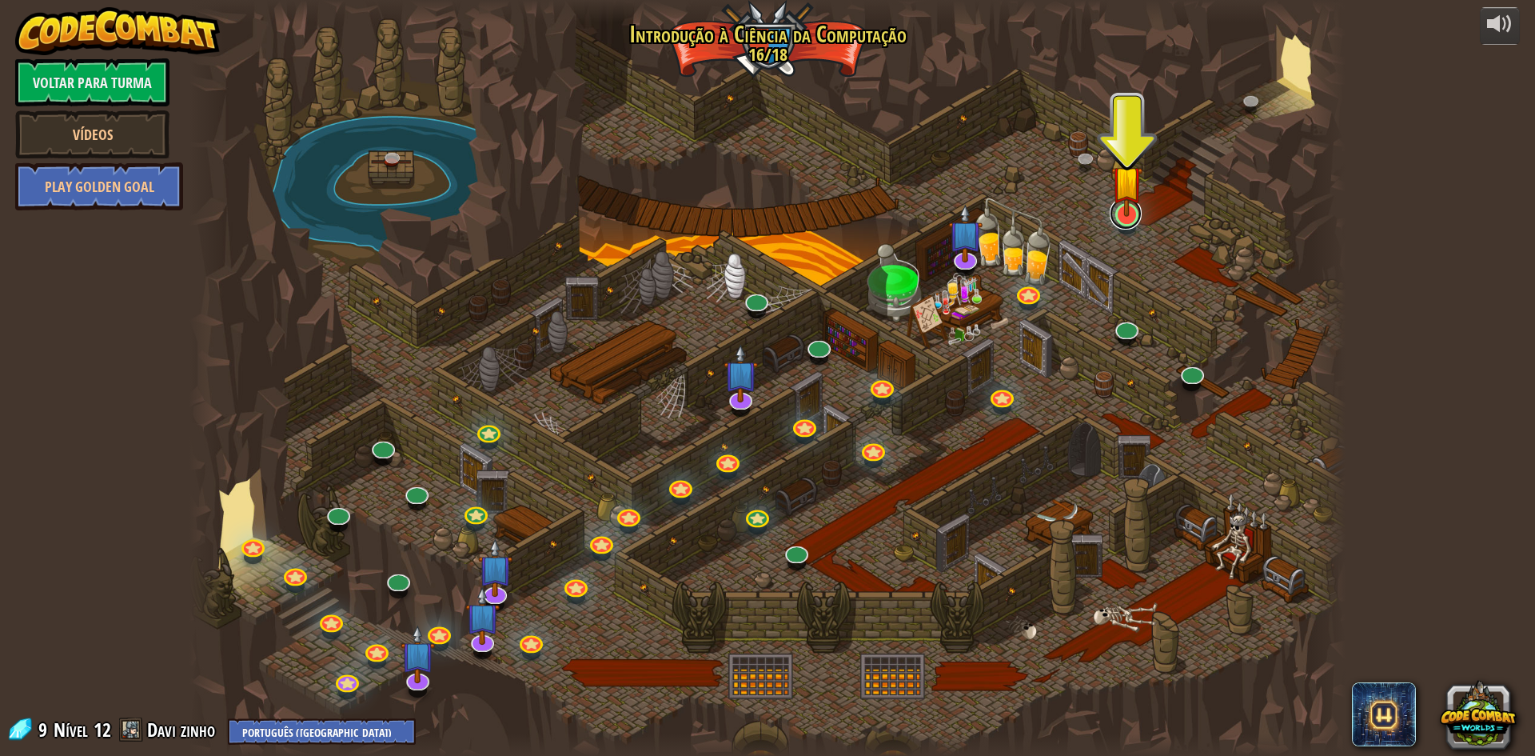
click at [1118, 227] on link at bounding box center [1126, 213] width 32 height 32
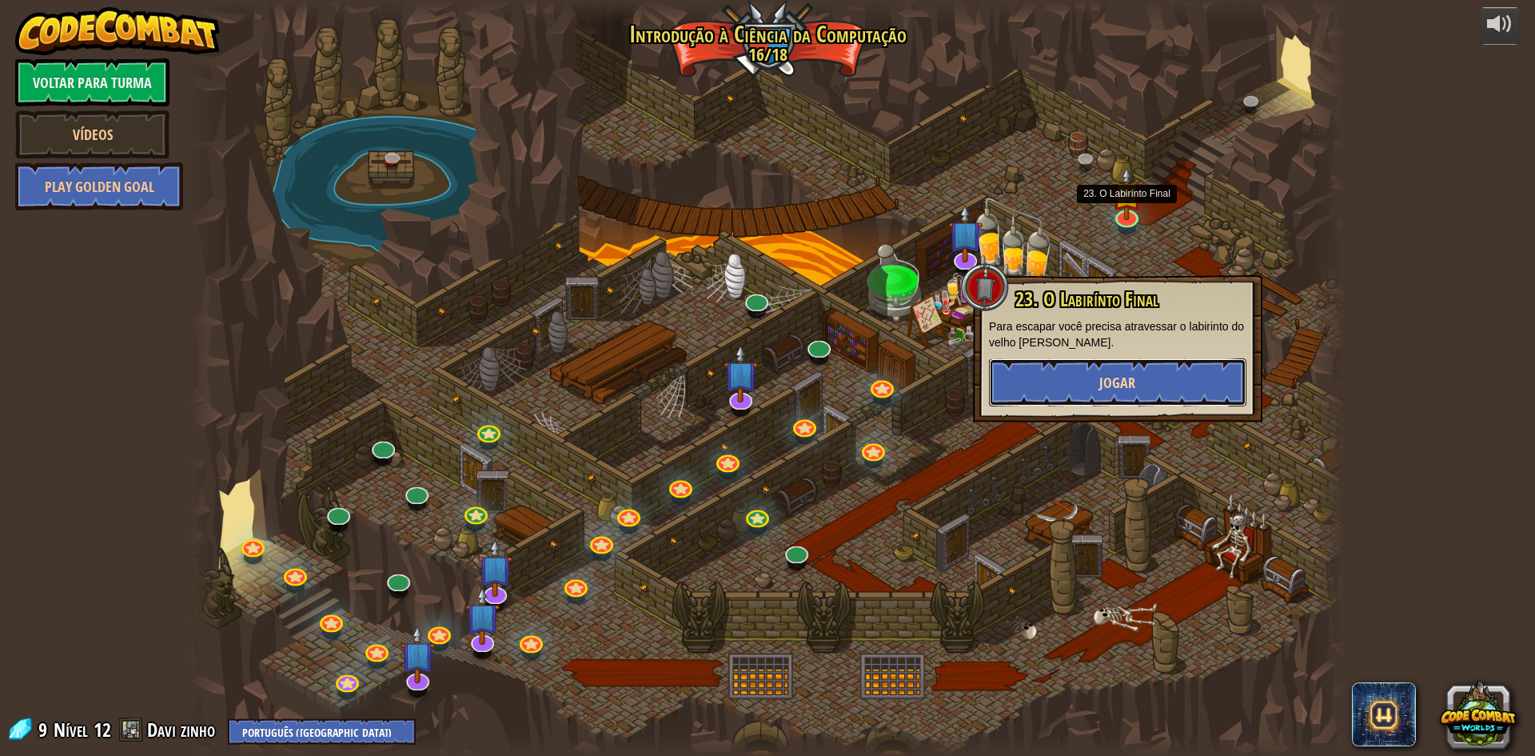
click at [1137, 368] on button "Jogar" at bounding box center [1117, 382] width 257 height 48
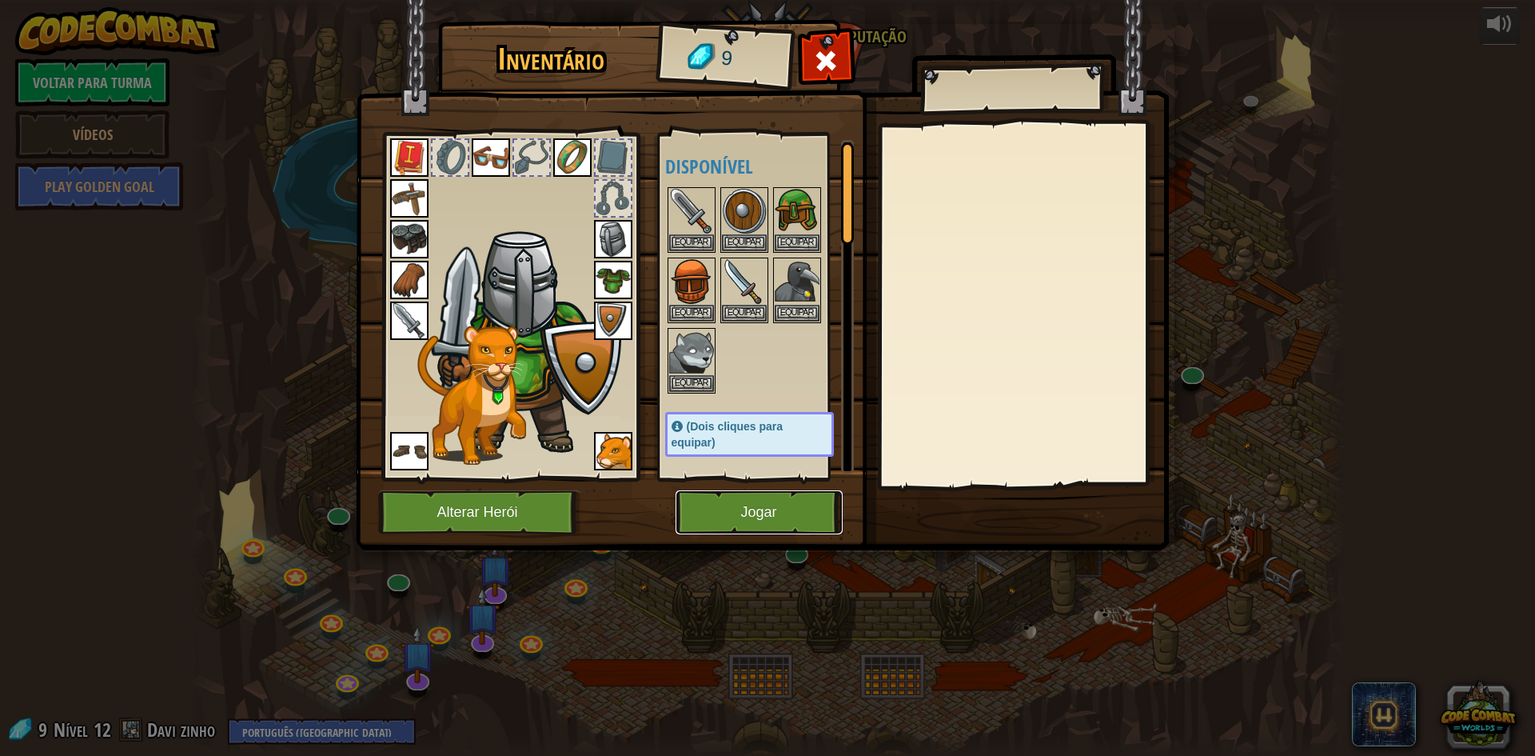
click at [764, 503] on button "Jogar" at bounding box center [759, 512] width 167 height 44
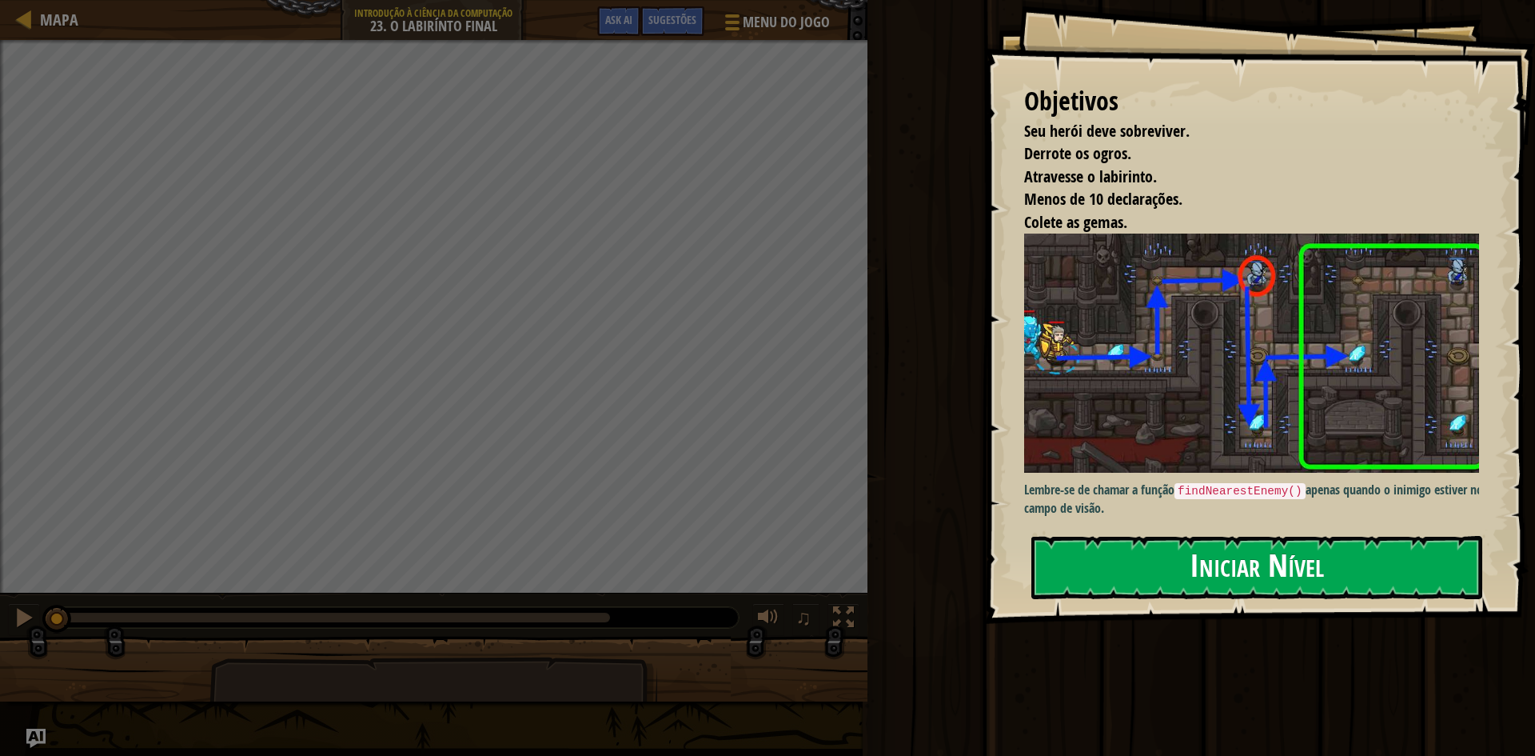
click at [1115, 588] on button "Iniciar Nível" at bounding box center [1256, 567] width 451 height 63
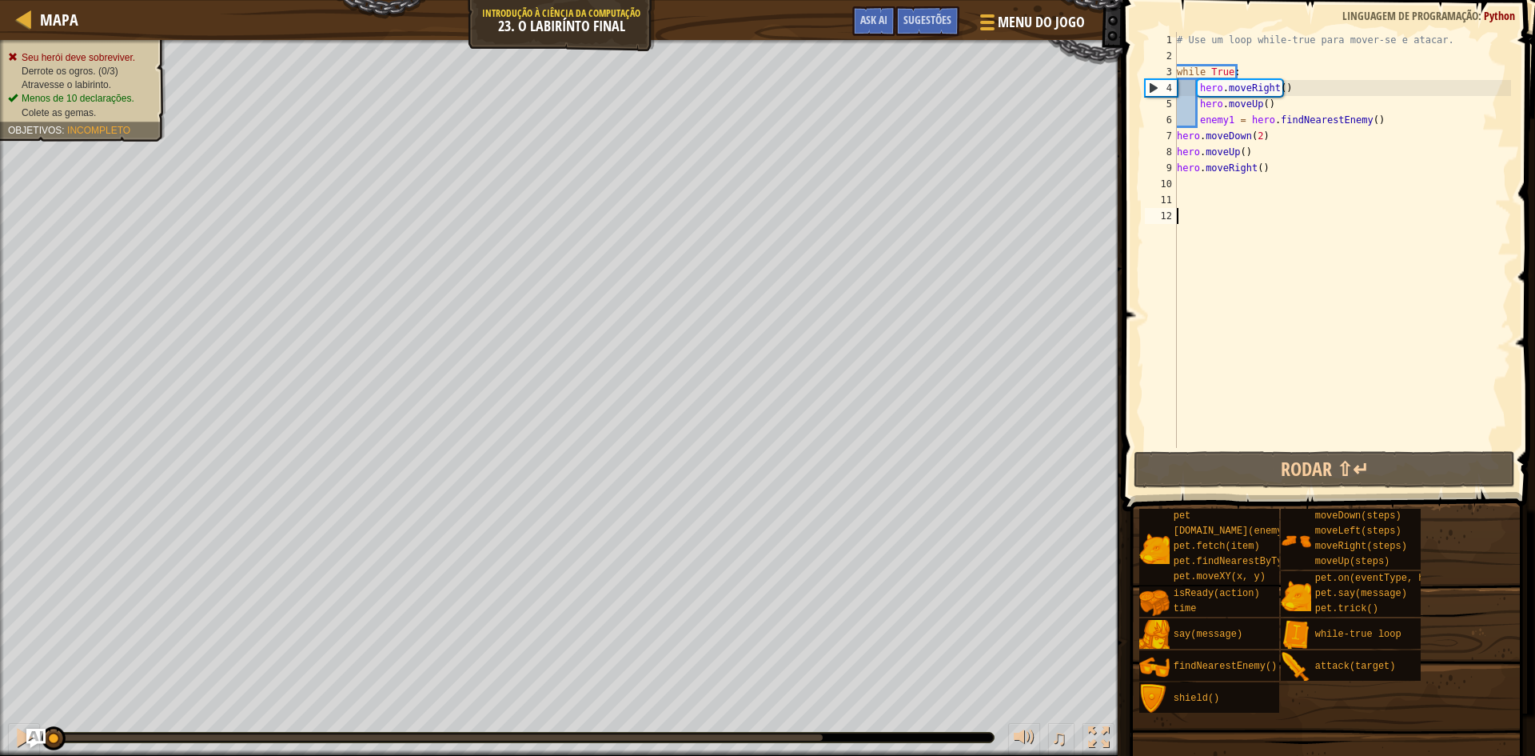
click at [1379, 443] on div "Mapa Introdução à Ciência da Computação 23. O Labirínto Final Menu do Jogo Pron…" at bounding box center [767, 378] width 1535 height 756
click at [1282, 173] on div "# Use um loop while-true para mover-se e atacar. while True : hero . moveRight …" at bounding box center [1342, 256] width 337 height 448
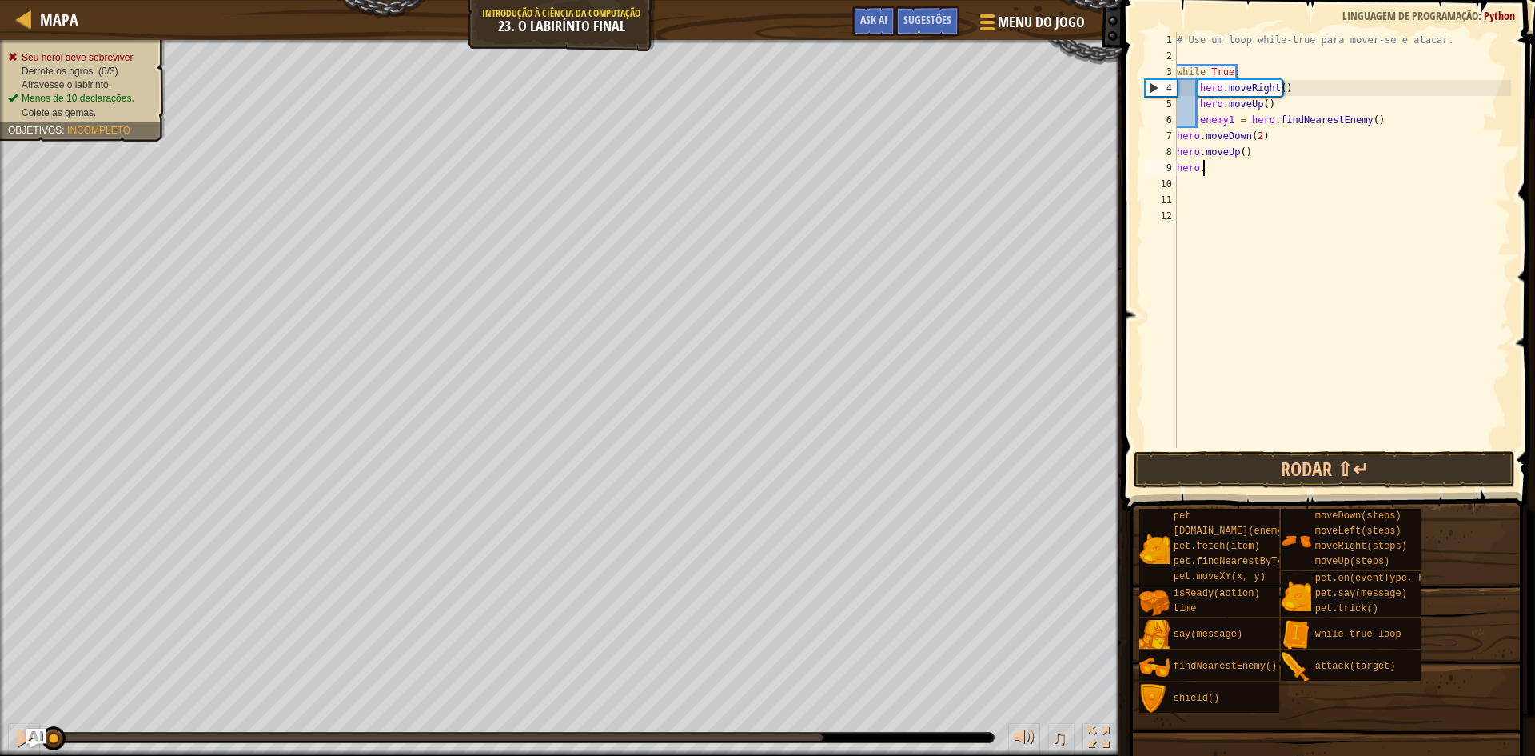
type textarea "h"
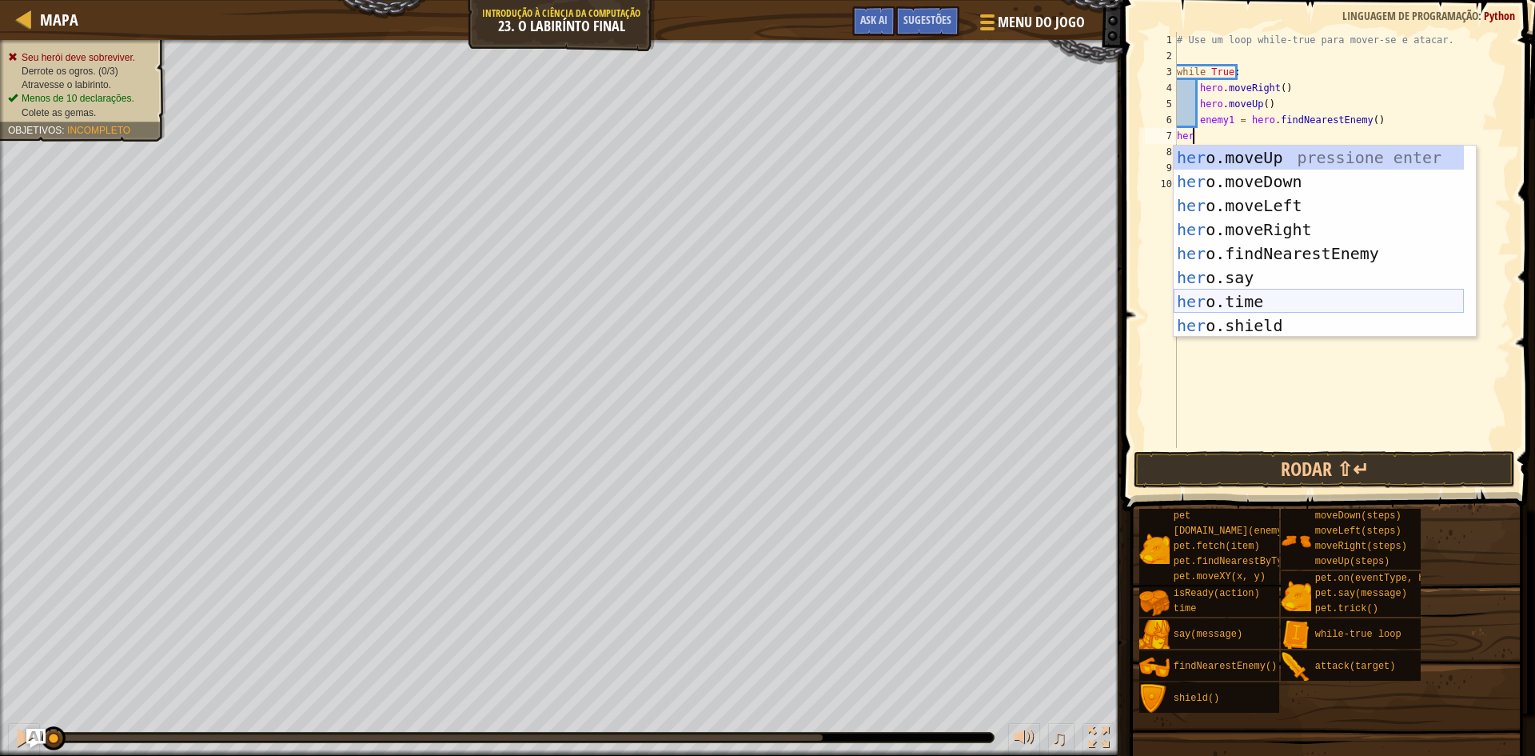
scroll to position [48, 0]
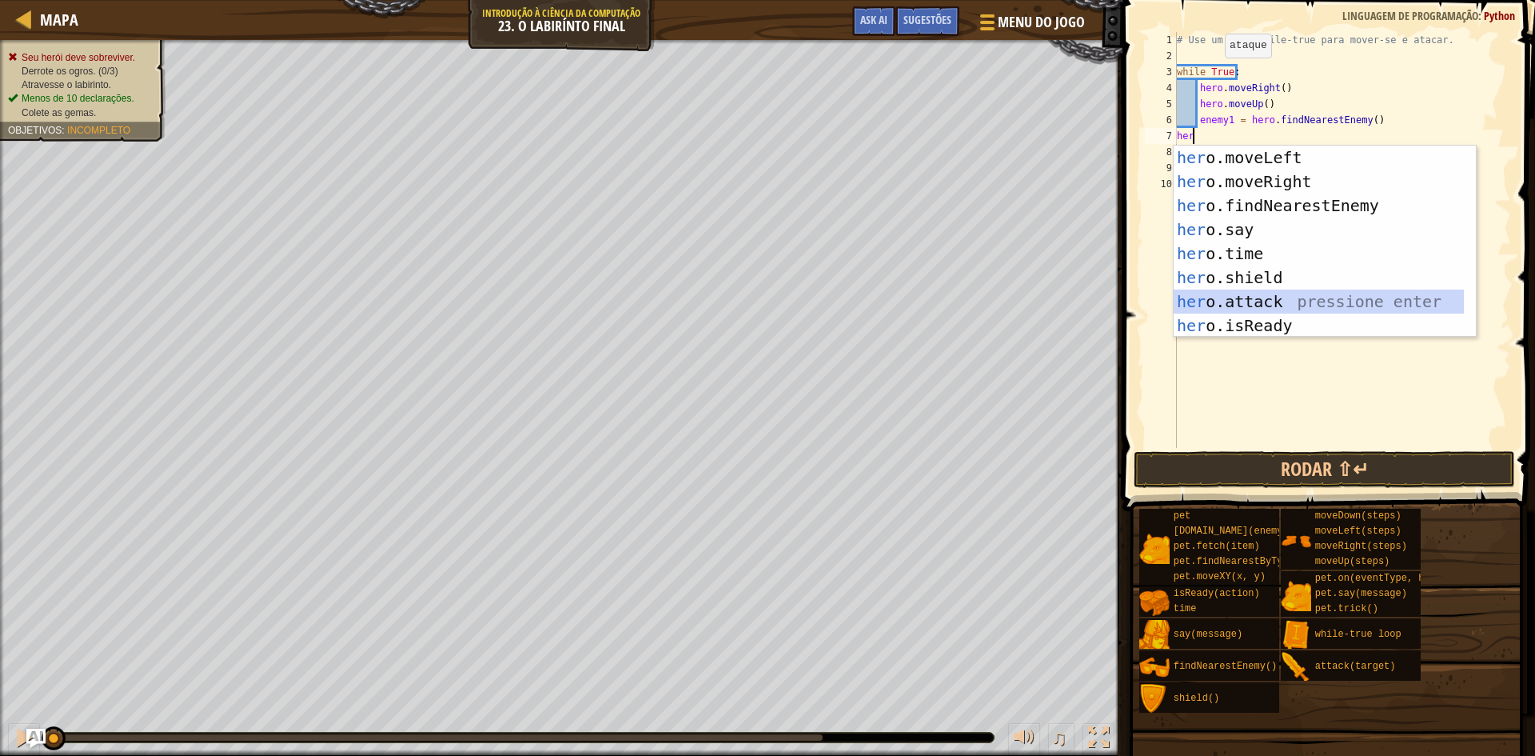
click at [1237, 295] on div "her o.moveLeft pressione enter her o.moveRight pressione enter her o.findNeares…" at bounding box center [1319, 266] width 290 height 240
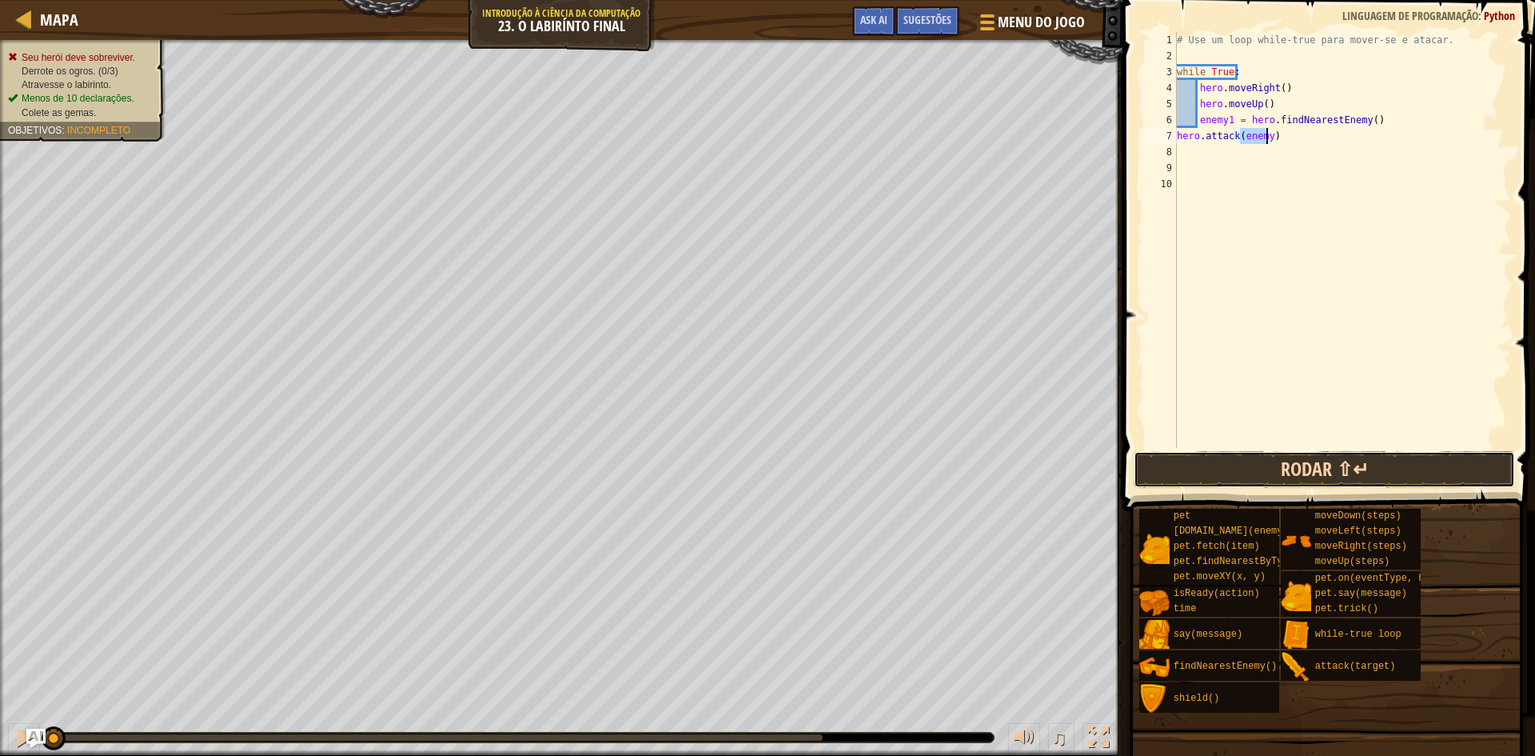
click at [1335, 457] on button "Rodar ⇧↵" at bounding box center [1324, 469] width 381 height 37
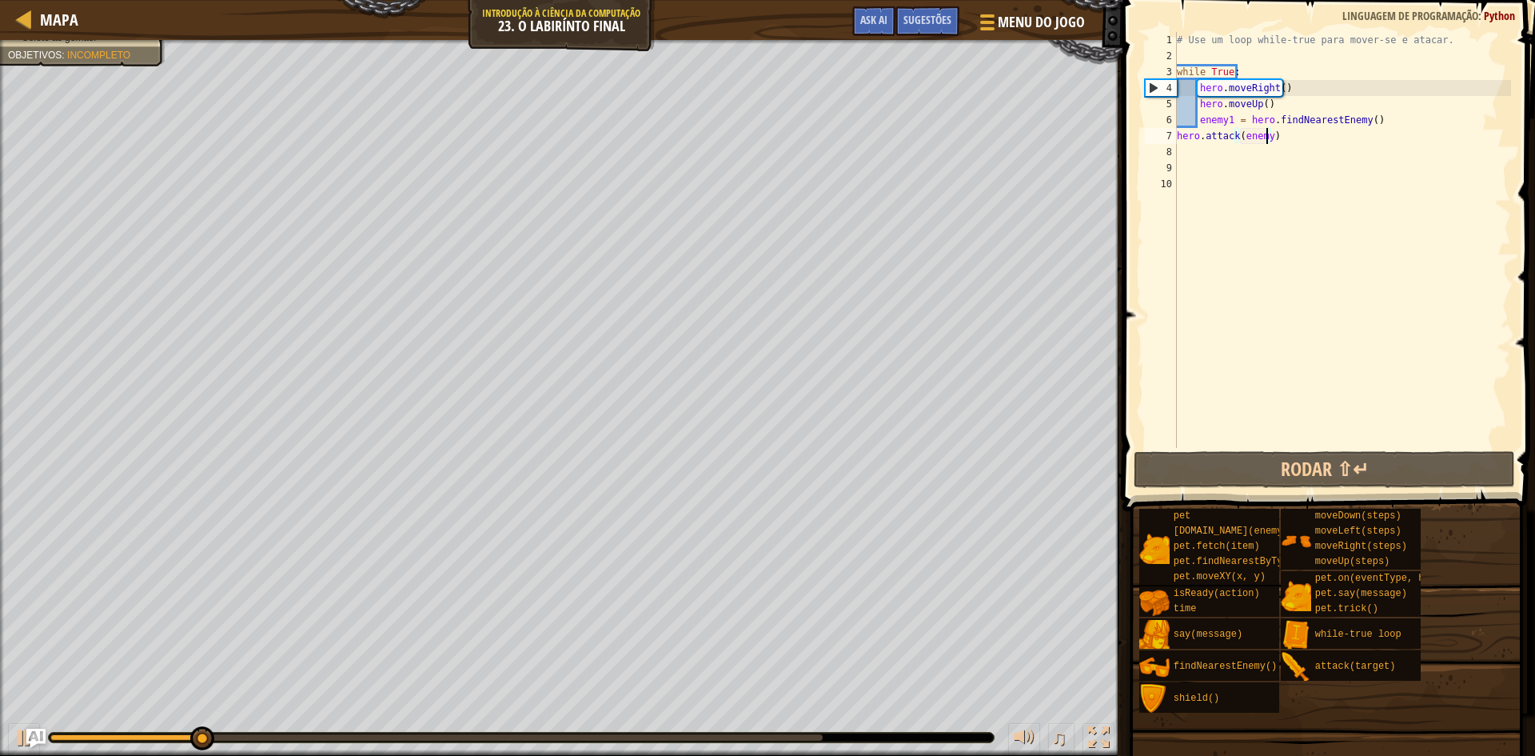
click at [1278, 107] on div "# Use um loop while-true para mover-se e atacar. while True : hero . moveRight …" at bounding box center [1342, 256] width 337 height 448
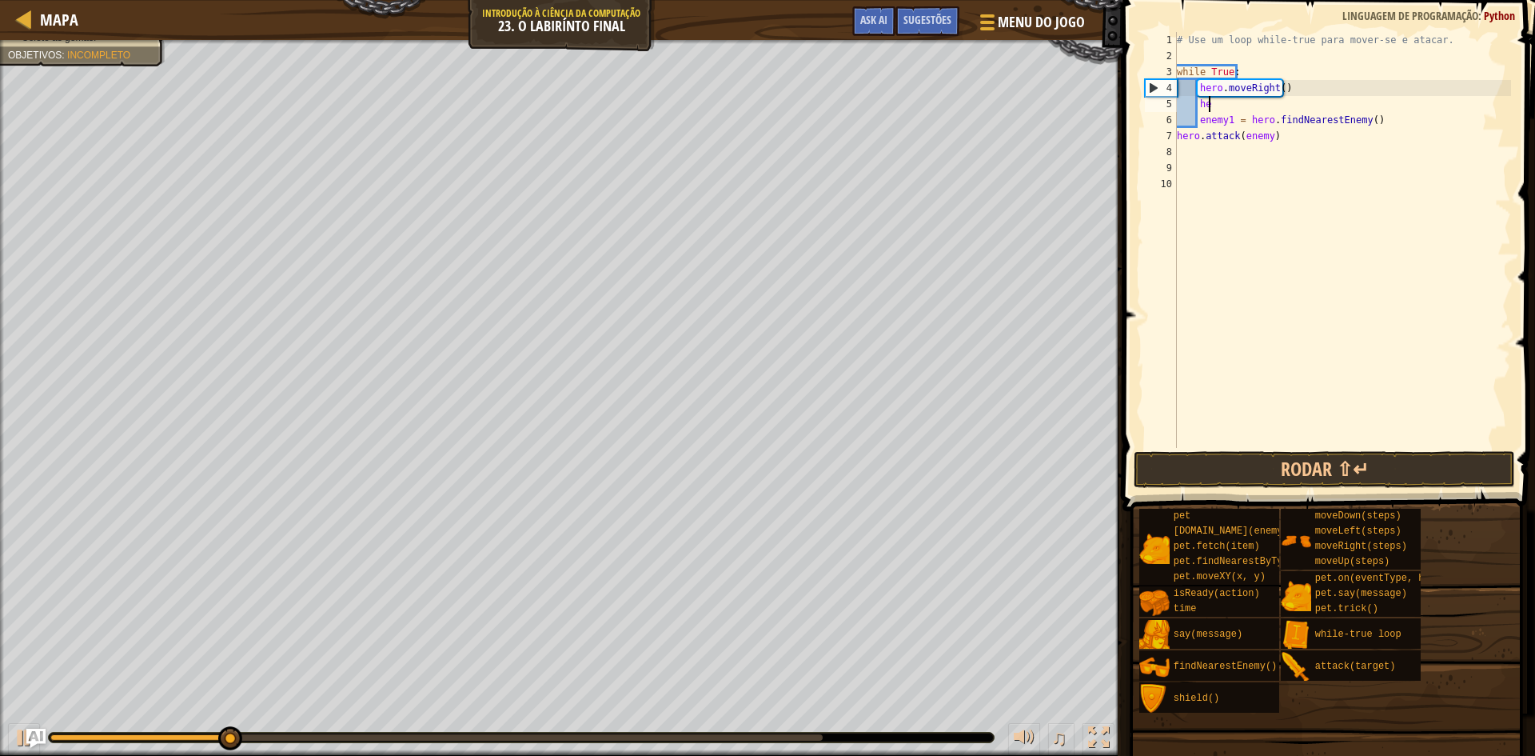
type textarea "h"
click at [1270, 467] on button "Rodar ⇧↵" at bounding box center [1324, 469] width 381 height 37
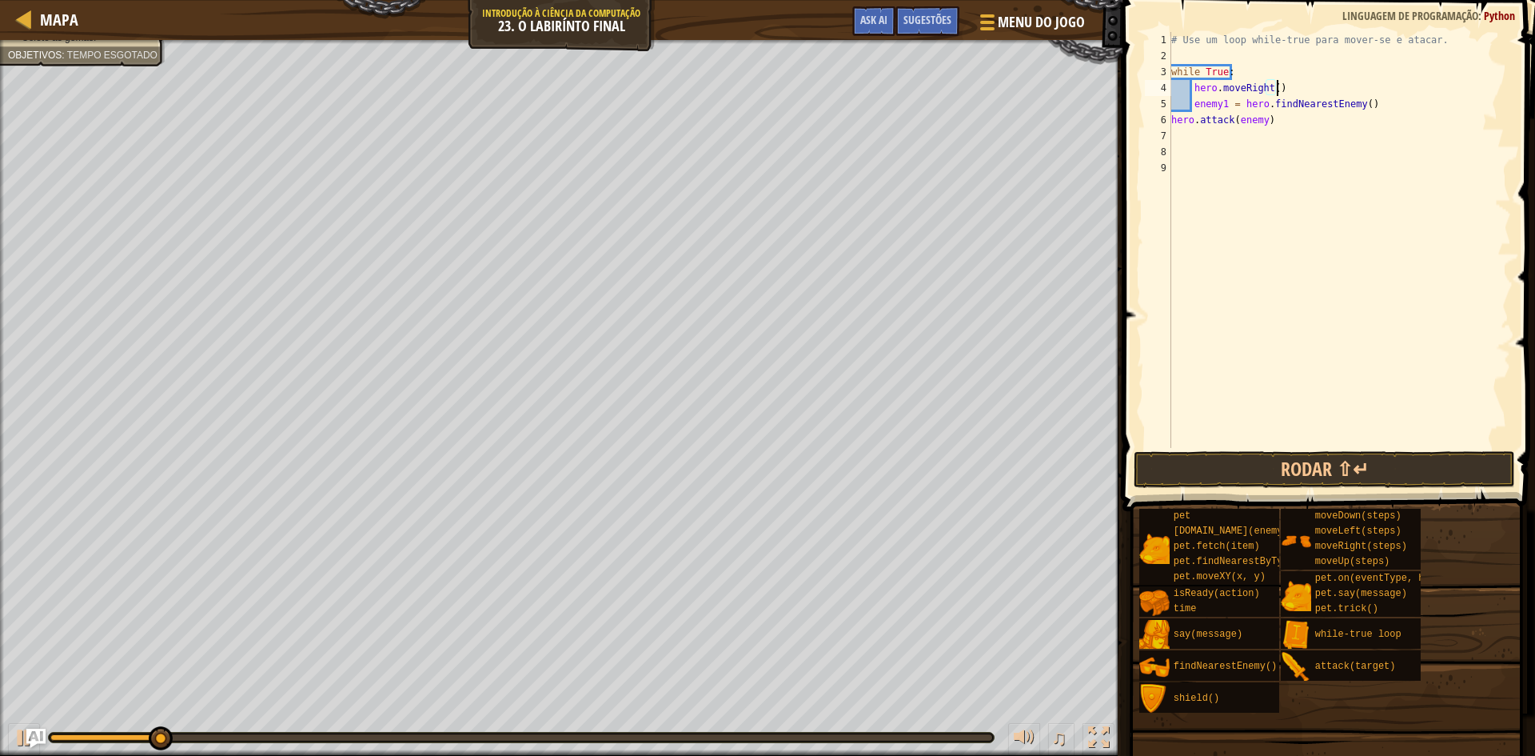
click at [1269, 120] on div "# Use um loop while-true para mover-se e atacar. while True : hero . moveRight …" at bounding box center [1339, 256] width 343 height 448
type textarea "hero.attack(enemy)"
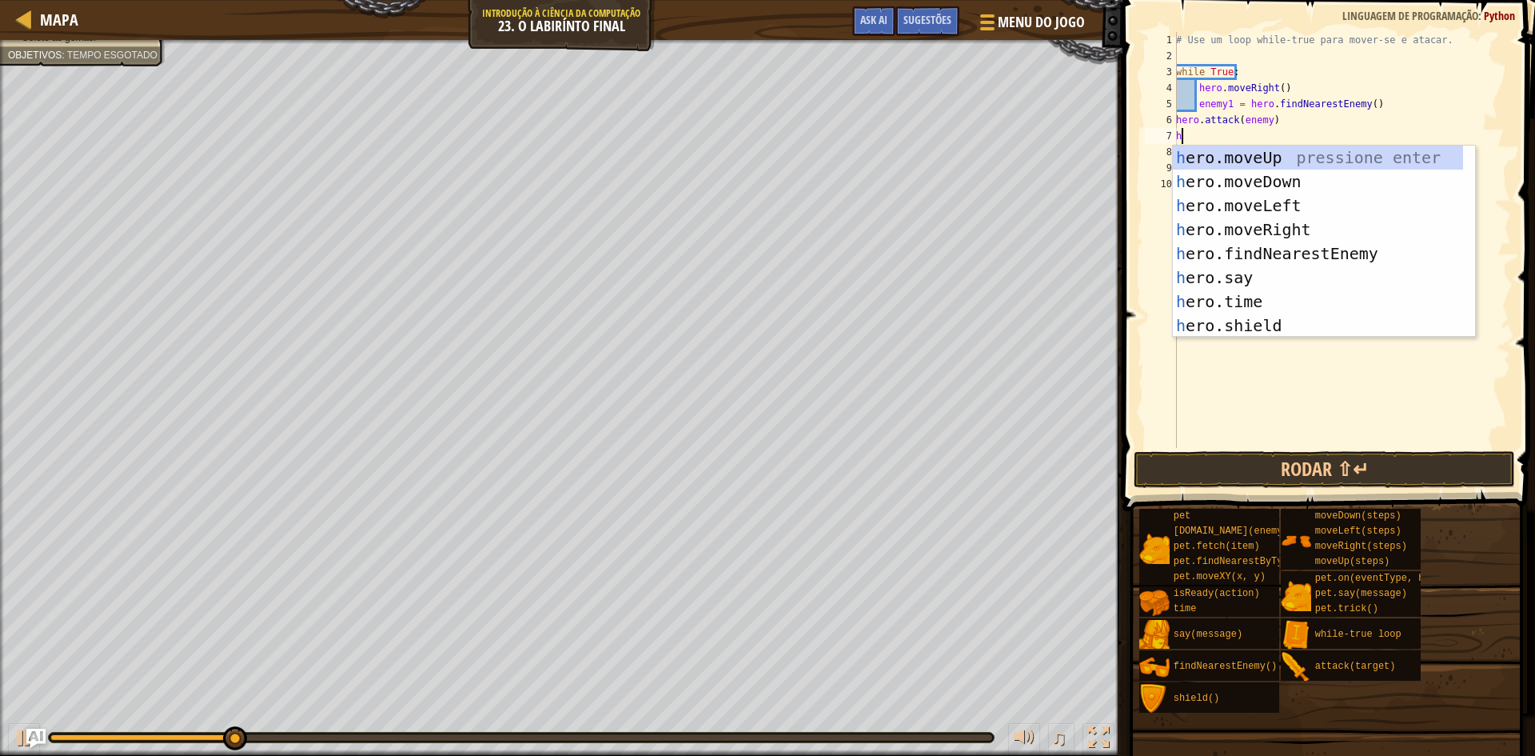
type textarea "he"
drag, startPoint x: 1298, startPoint y: 150, endPoint x: 1306, endPoint y: 157, distance: 10.2
click at [1300, 150] on div "he ro.moveUp pressione enter he ro.moveDown pressione enter he ro.moveLeft pres…" at bounding box center [1318, 266] width 290 height 240
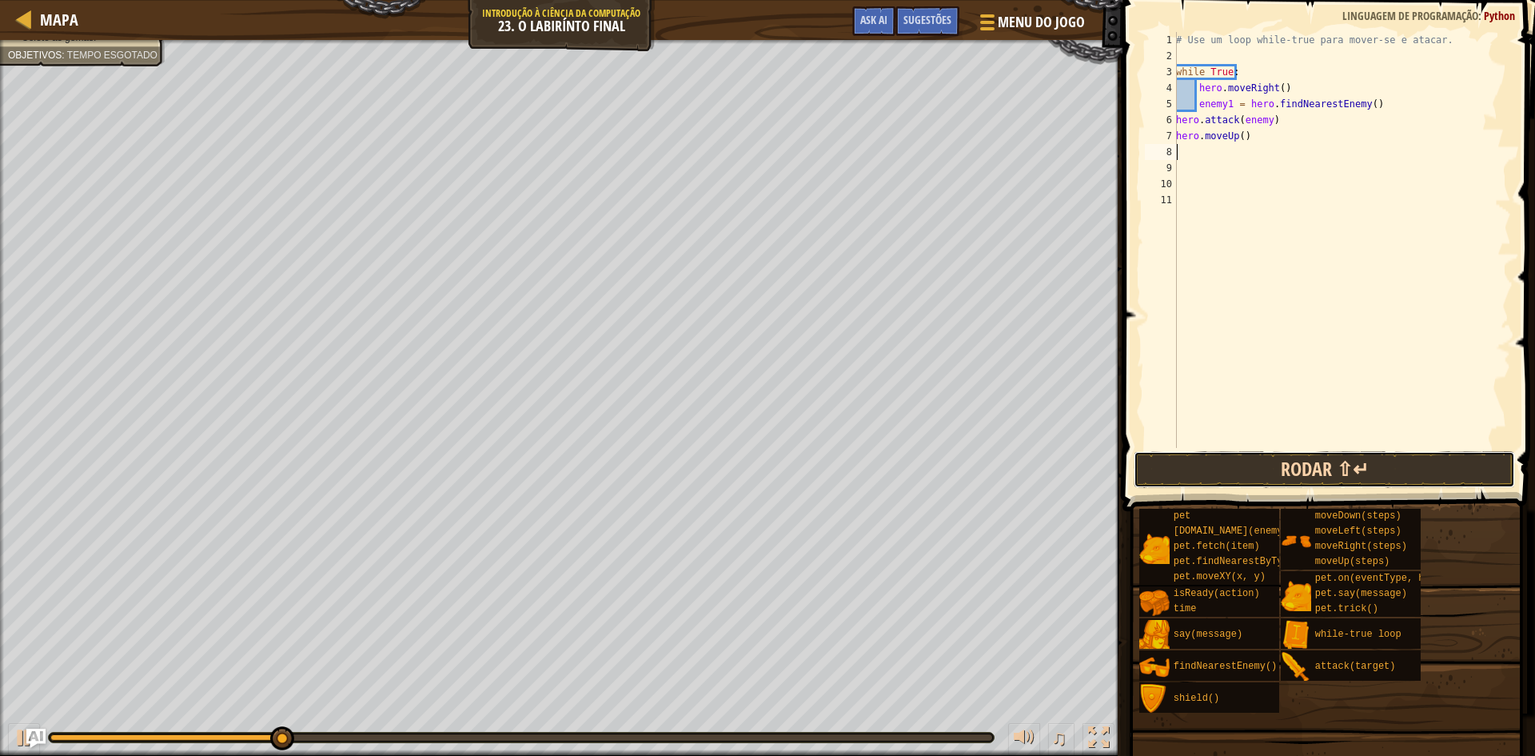
click at [1300, 457] on button "Rodar ⇧↵" at bounding box center [1324, 469] width 381 height 37
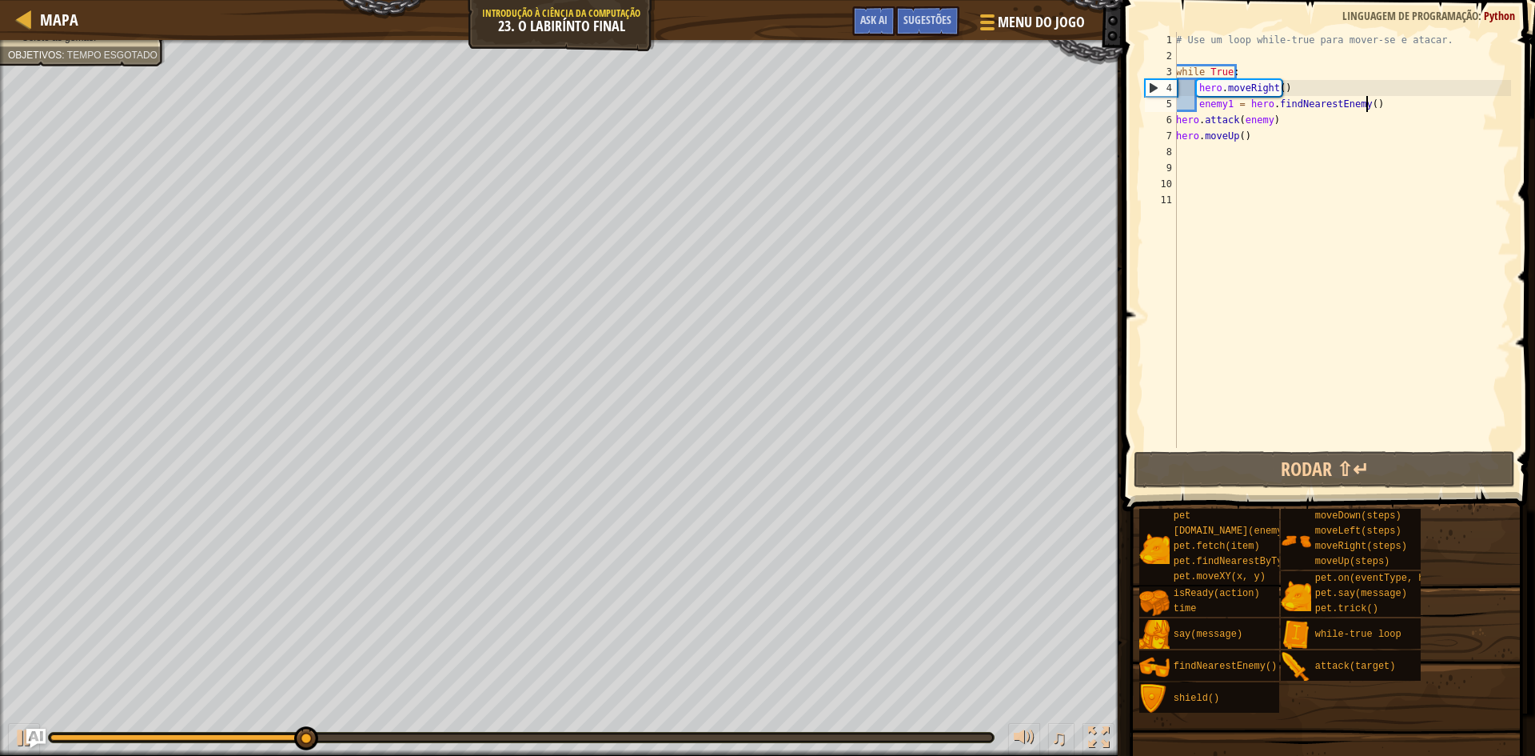
click at [1375, 103] on div "# Use um loop while-true para mover-se e atacar. while True : hero . moveRight …" at bounding box center [1342, 256] width 338 height 448
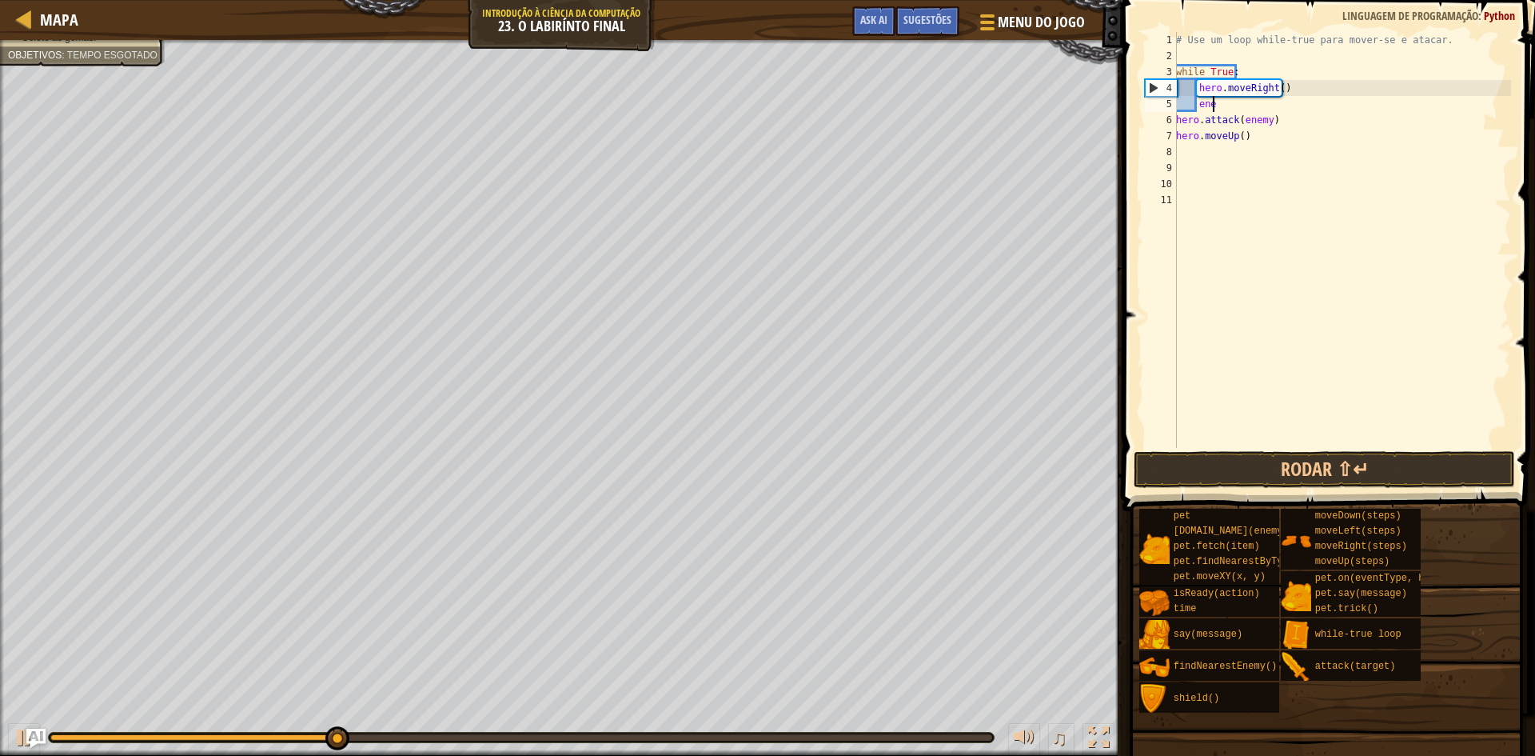
type textarea "e"
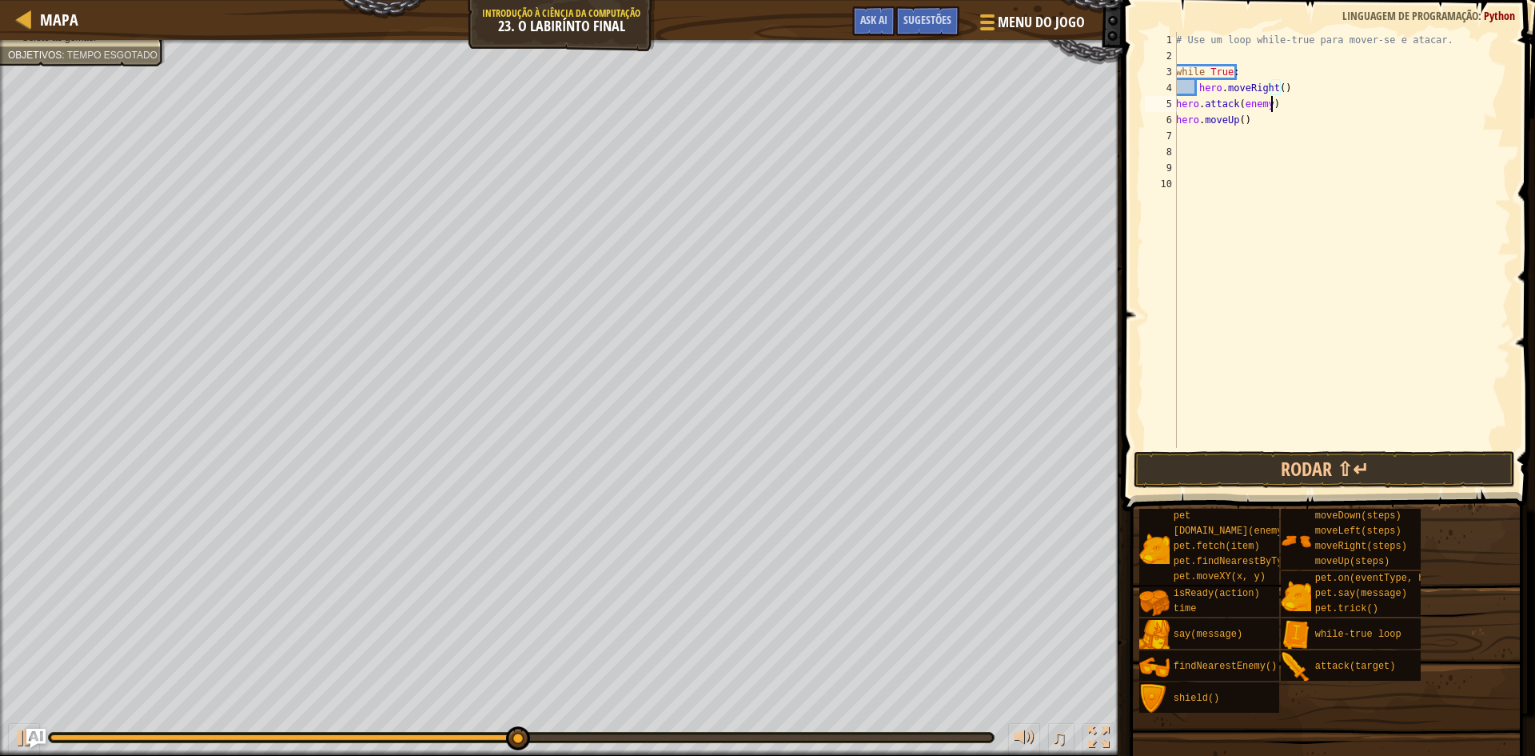
click at [1278, 98] on div "# Use um loop while-true para mover-se e atacar. while True : hero . moveRight …" at bounding box center [1342, 256] width 338 height 448
type textarea "h"
click at [1281, 96] on div "# Use um loop while-true para mover-se e atacar. while True : hero hero . moveU…" at bounding box center [1339, 256] width 343 height 448
type textarea "h"
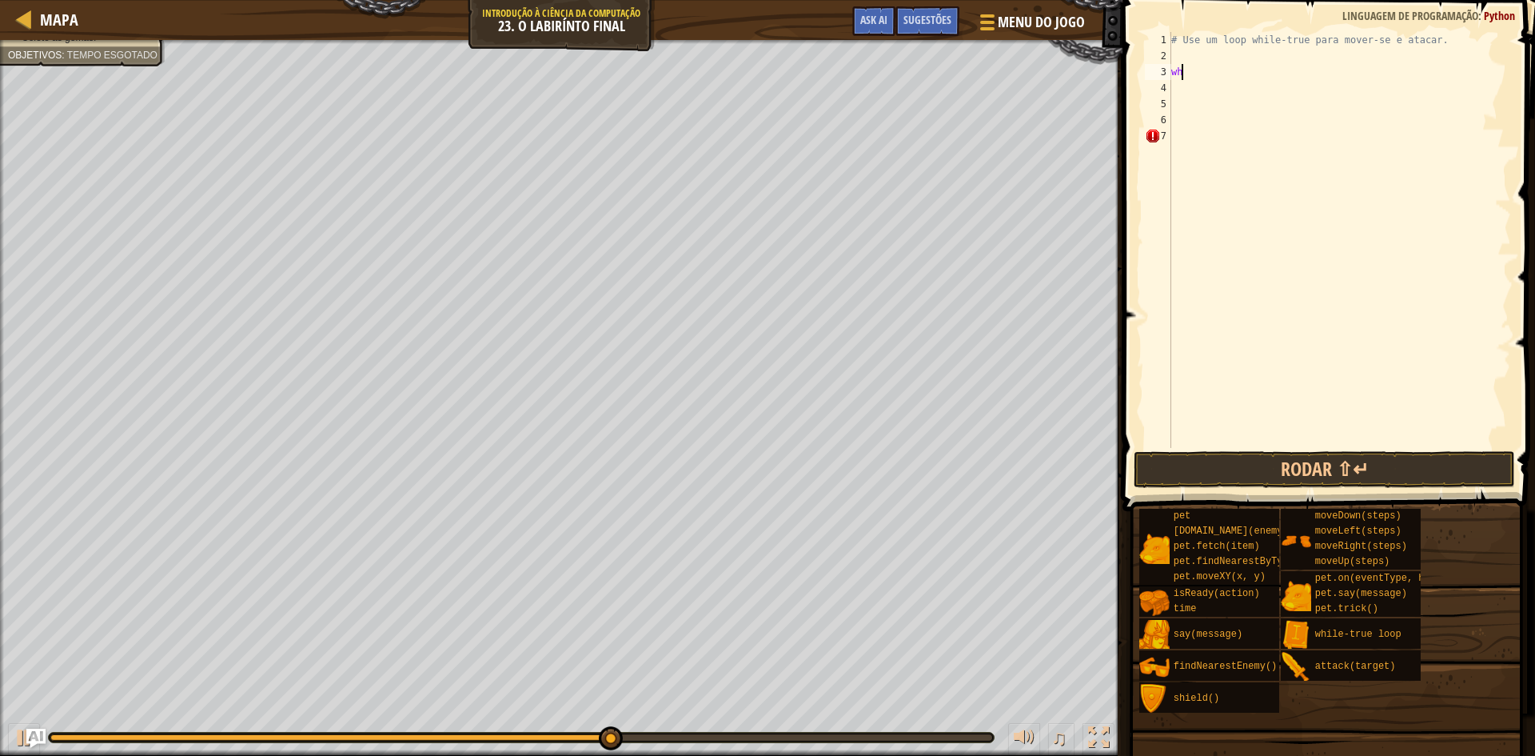
type textarea "w"
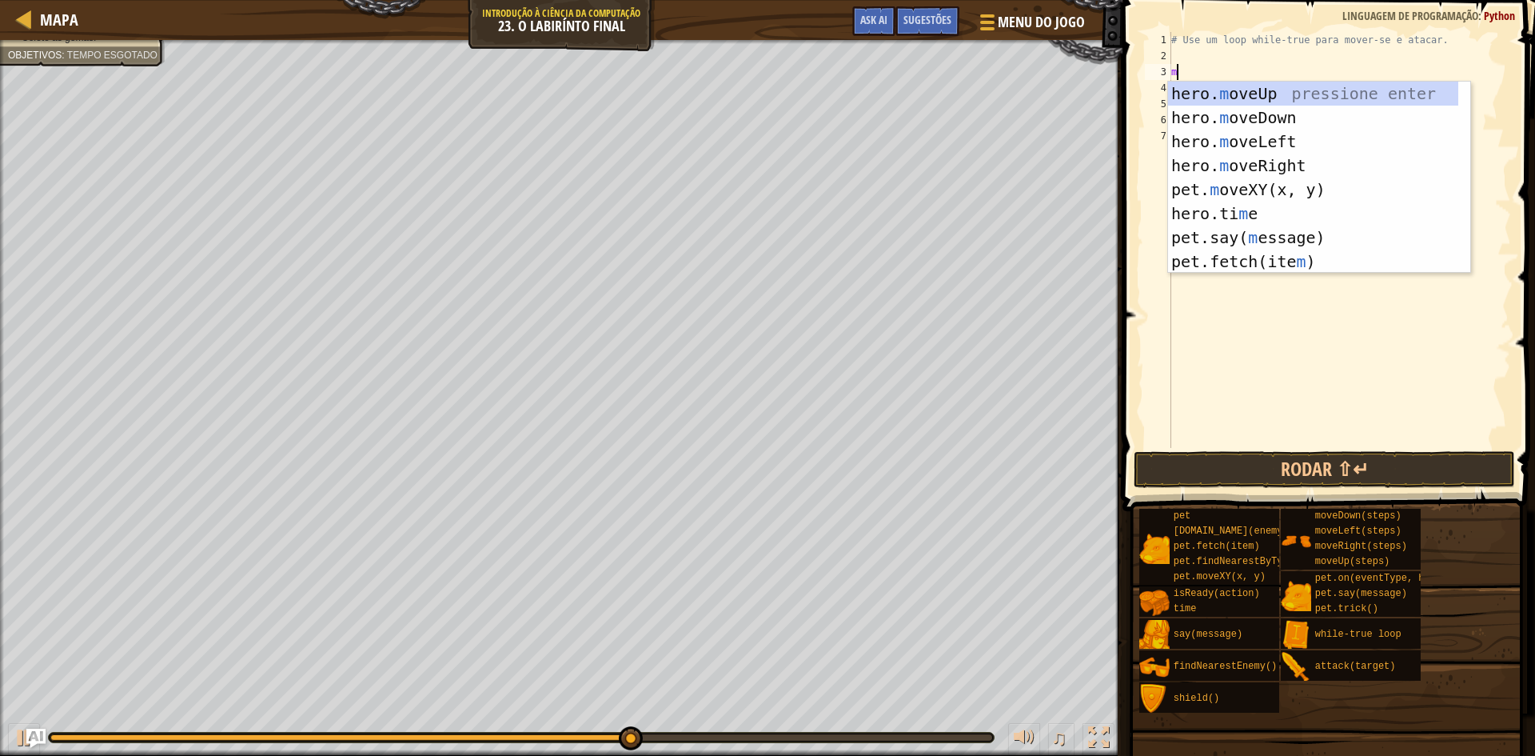
type textarea "mo"
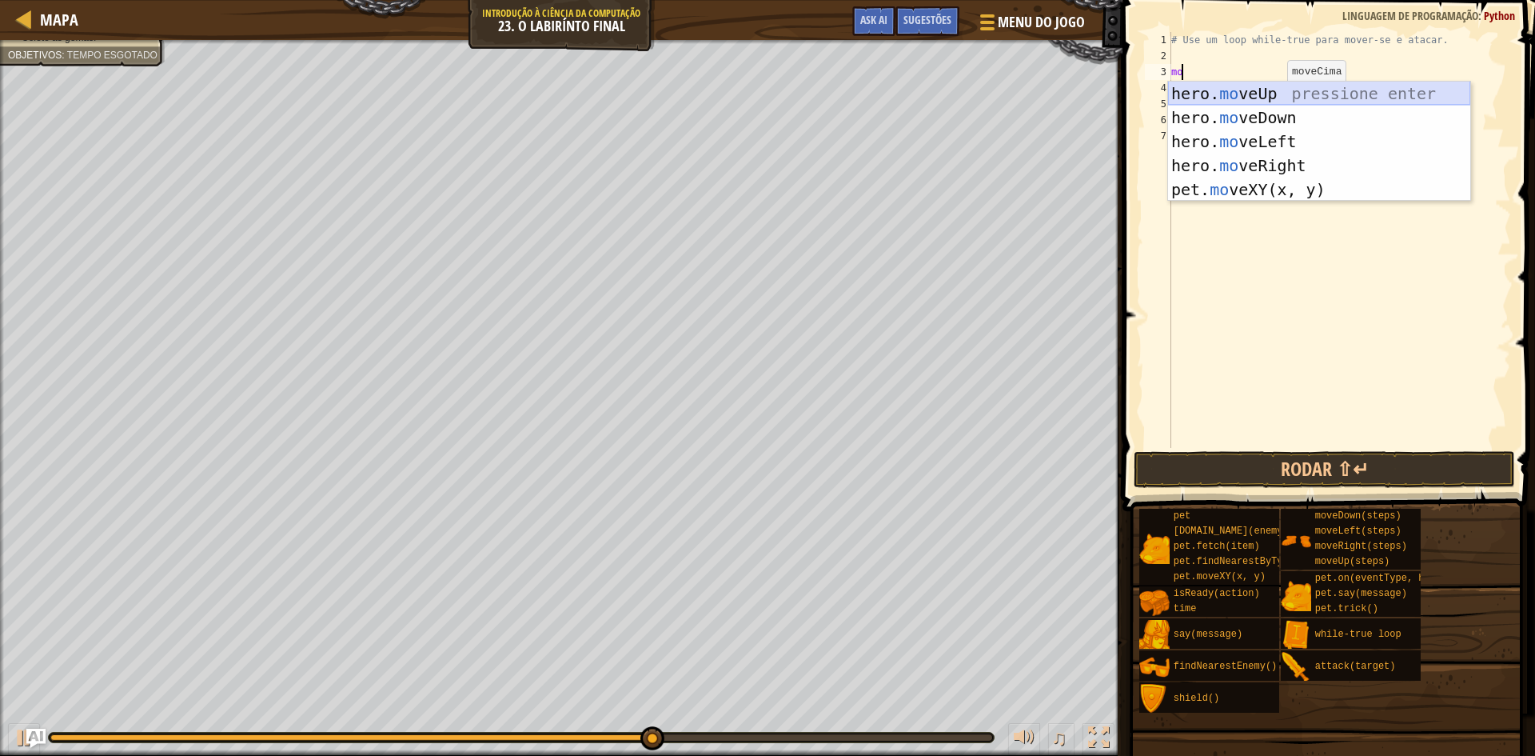
click at [1267, 96] on div "hero. mo veUp pressione enter hero. mo veDown pressione enter hero. mo veLeft p…" at bounding box center [1319, 166] width 302 height 168
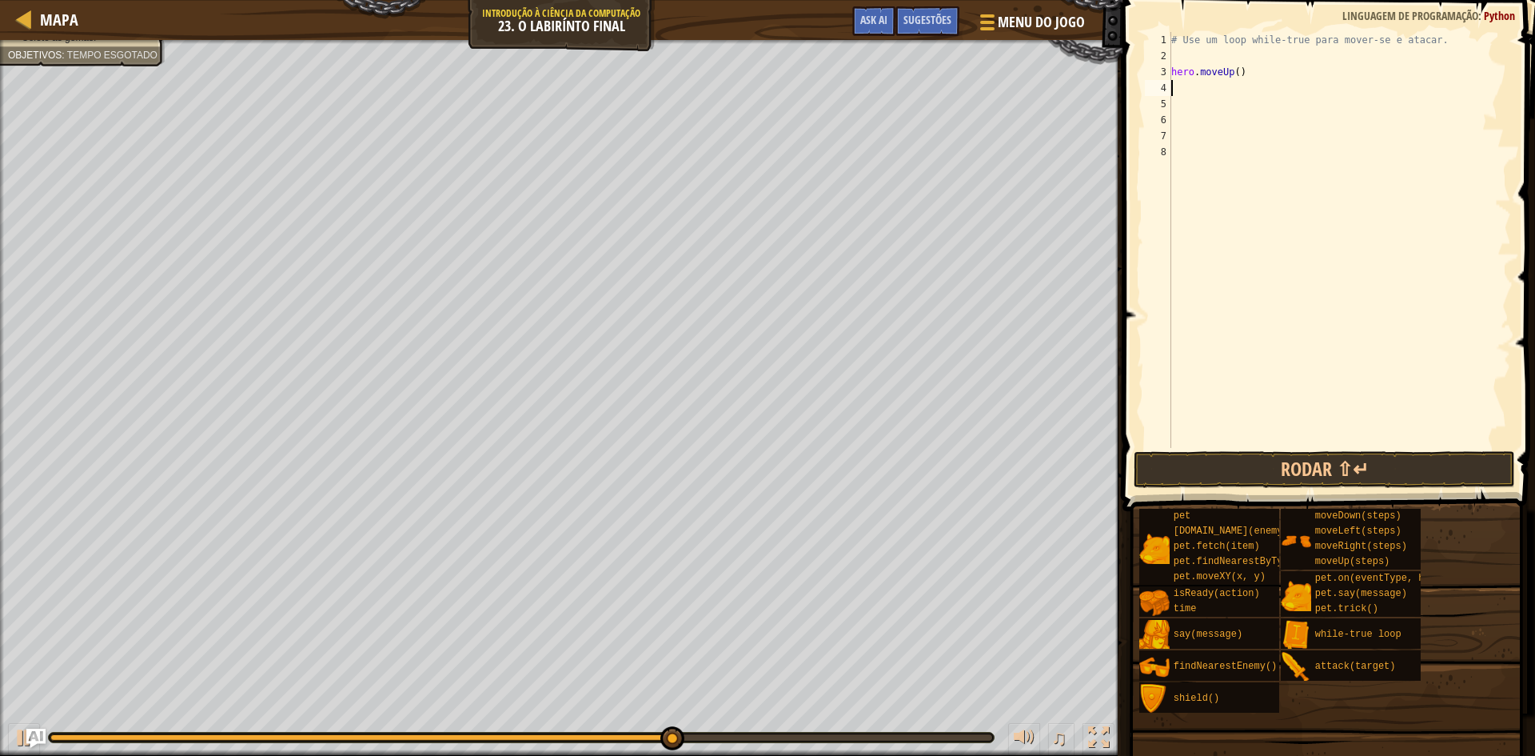
type textarea "m"
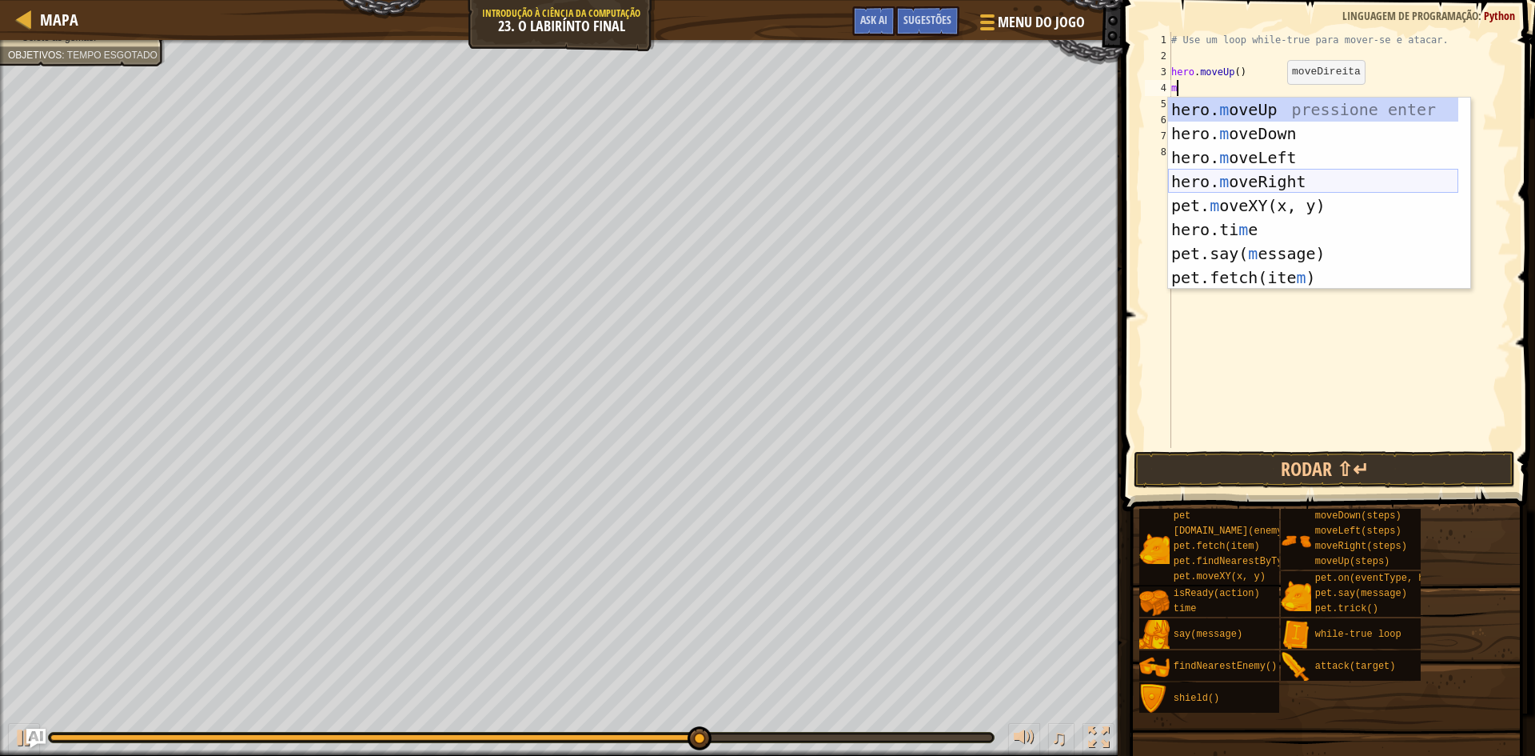
click at [1242, 180] on div "hero. m oveUp pressione enter hero. m oveDown pressione enter hero. m oveLeft p…" at bounding box center [1313, 218] width 290 height 240
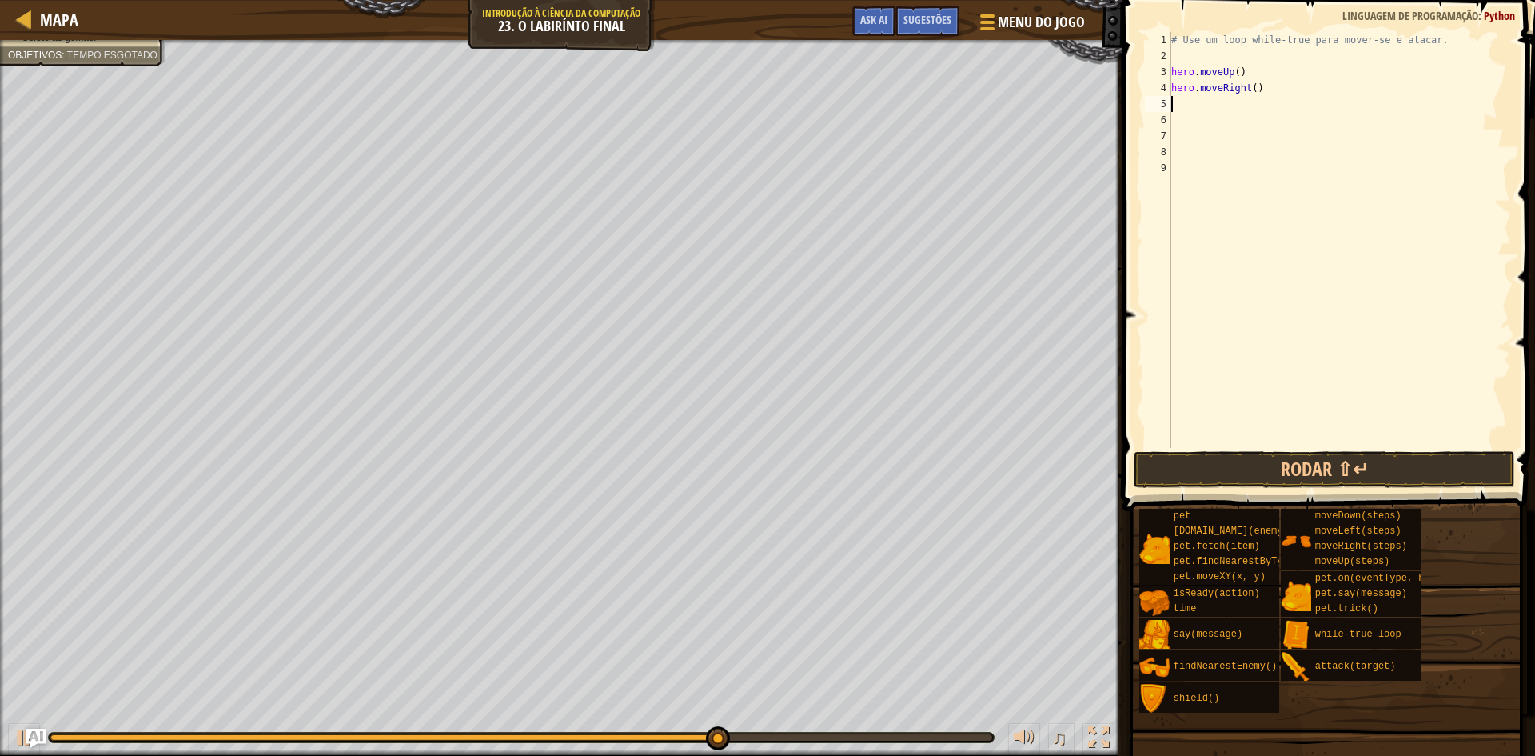
type textarea "h"
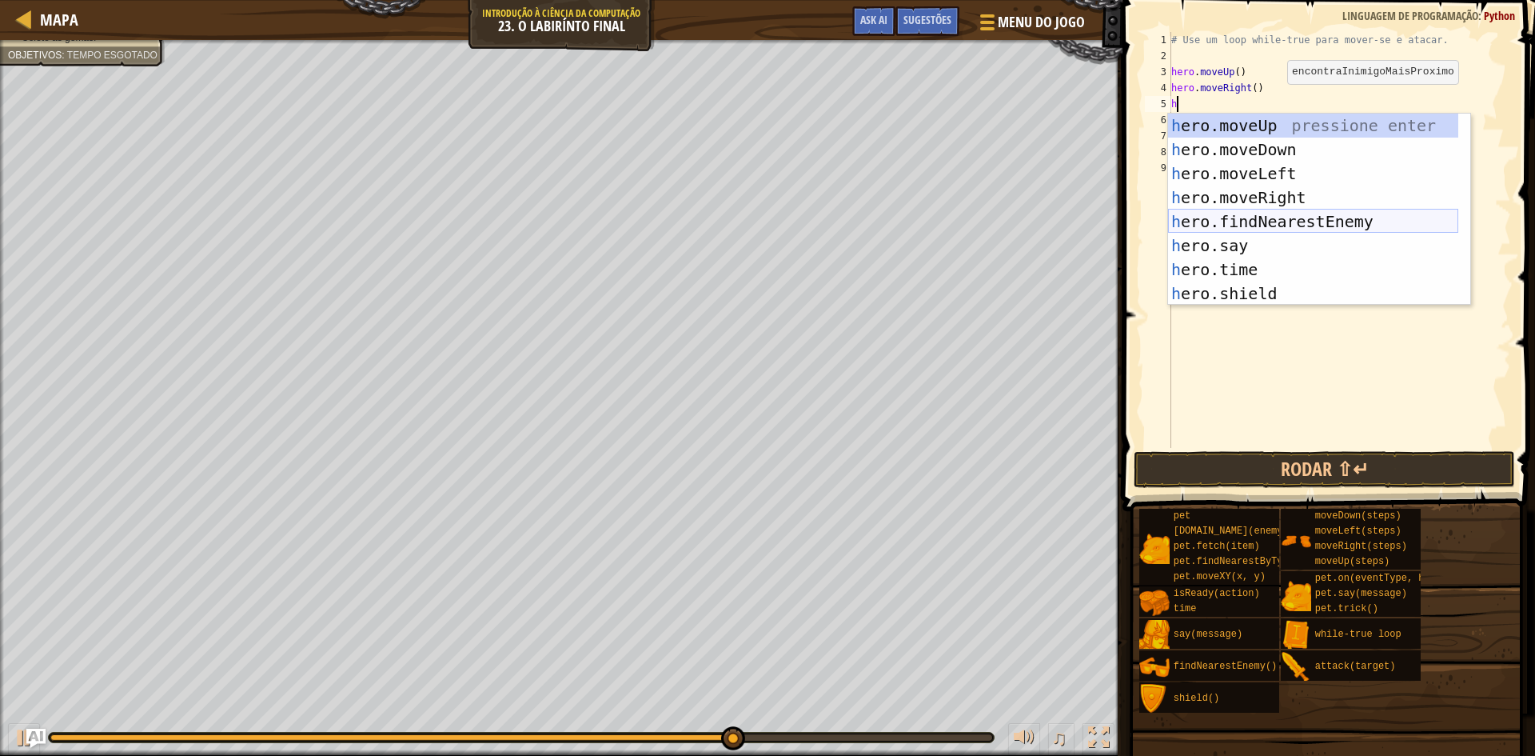
drag, startPoint x: 1325, startPoint y: 214, endPoint x: 1308, endPoint y: 209, distance: 17.7
click at [1325, 217] on div "h ero.moveUp pressione enter h ero.moveDown pressione enter h ero.moveLeft pres…" at bounding box center [1313, 234] width 290 height 240
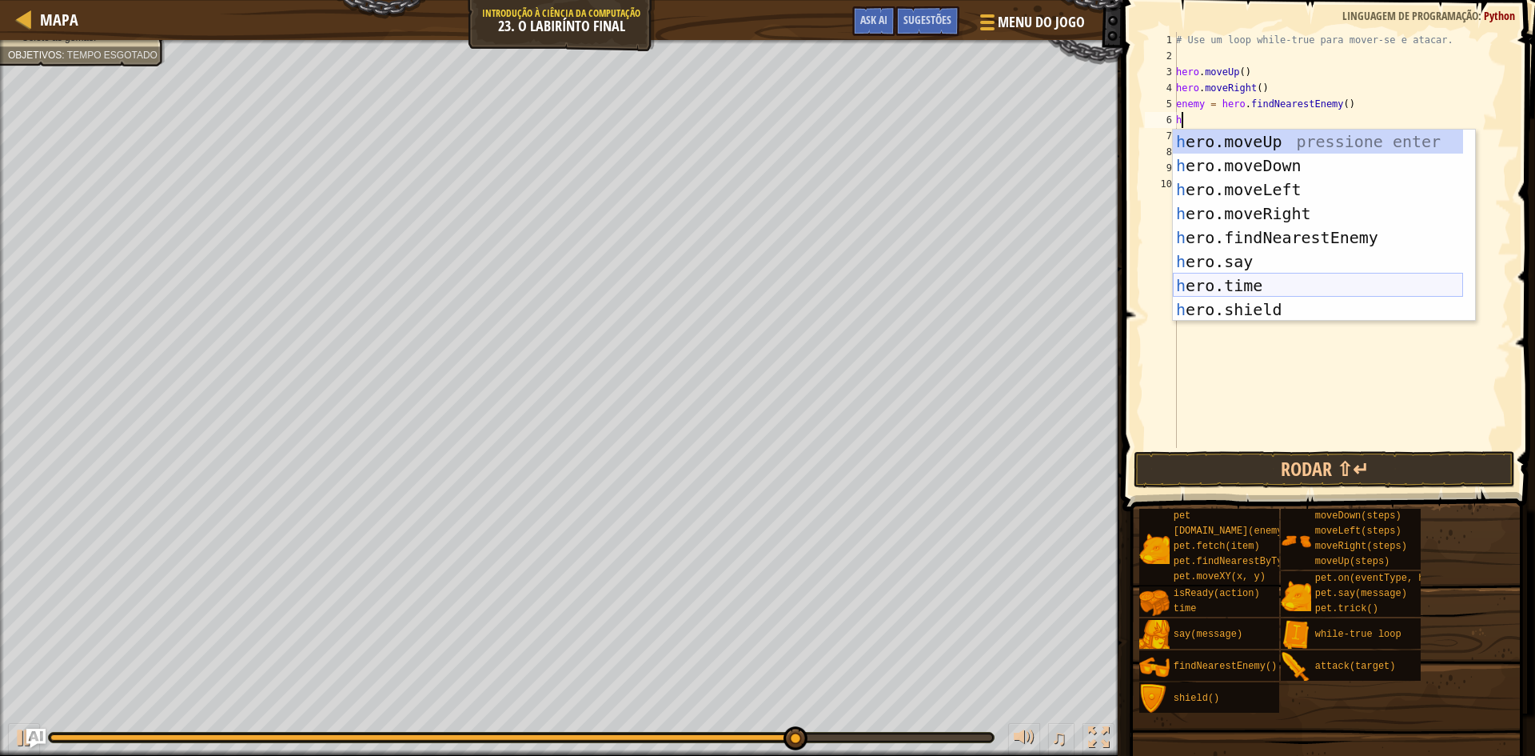
scroll to position [48, 0]
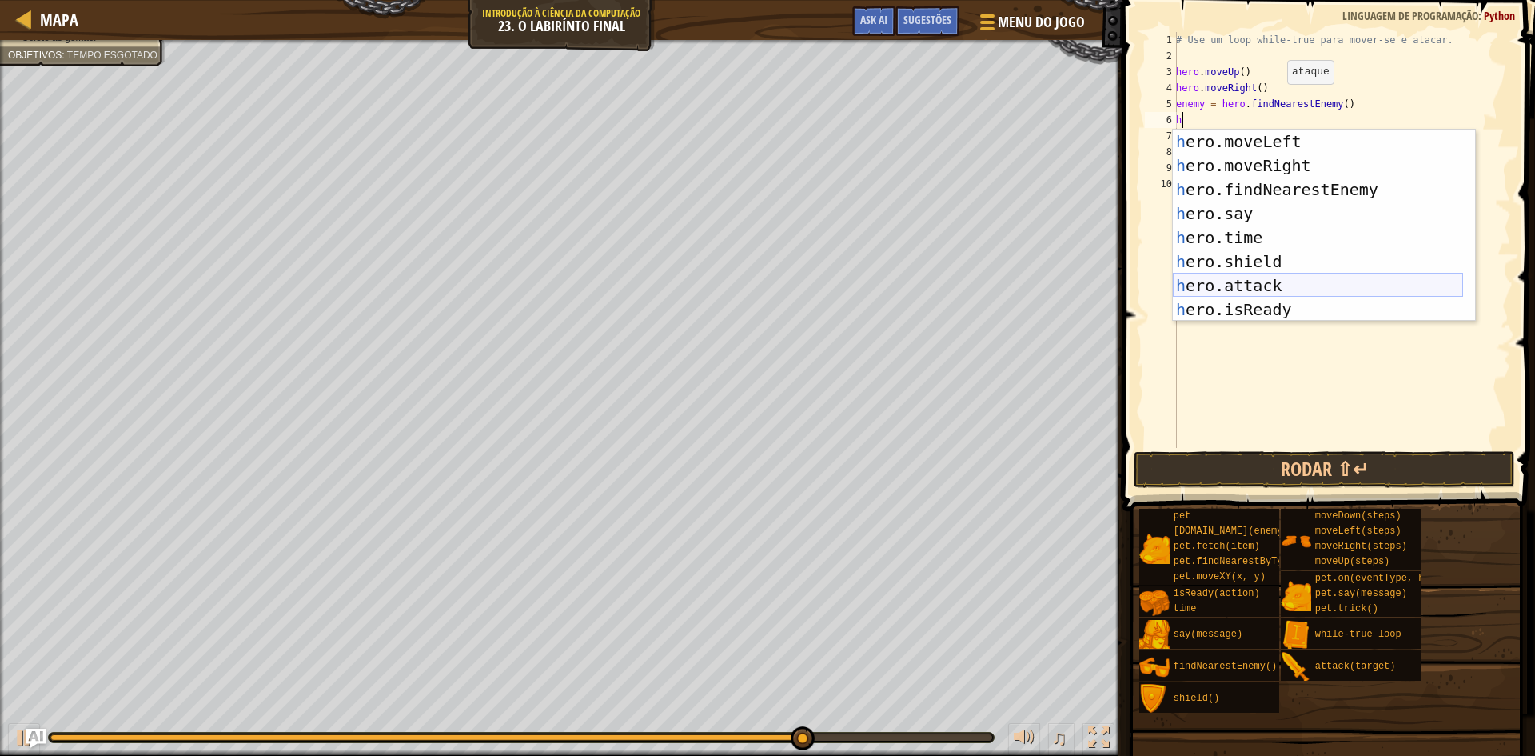
click at [1258, 289] on div "h ero.moveLeft pressione enter h ero.moveRight pressione enter h ero.findNeares…" at bounding box center [1318, 250] width 290 height 240
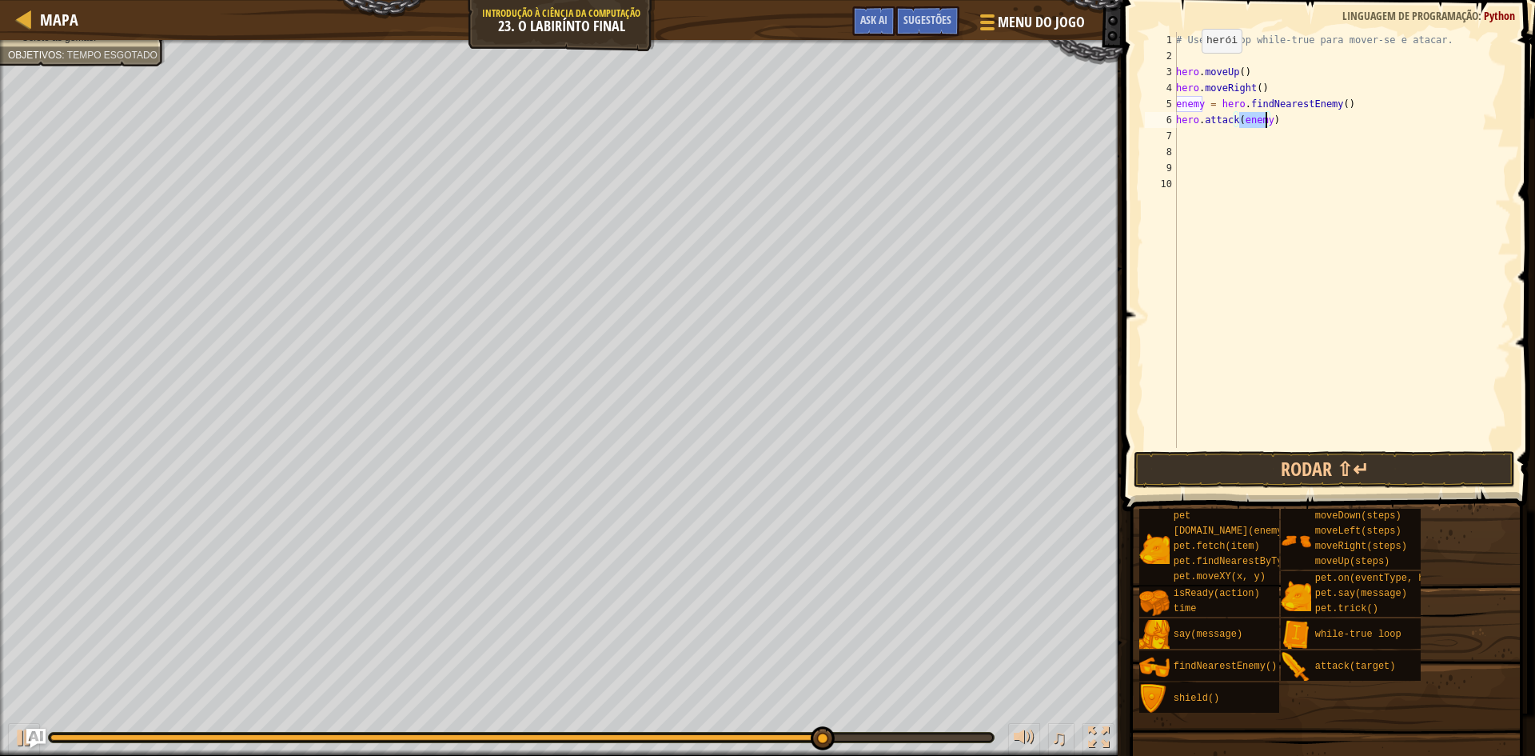
click at [1191, 68] on div "# Use um loop while-true para mover-se e atacar. hero . moveUp ( ) hero . moveR…" at bounding box center [1342, 256] width 338 height 448
type textarea "hero.moveUp()"
click at [1185, 63] on div "# Use um loop while-true para mover-se e atacar. hero . moveUp ( ) hero . moveR…" at bounding box center [1342, 256] width 338 height 448
type textarea "w"
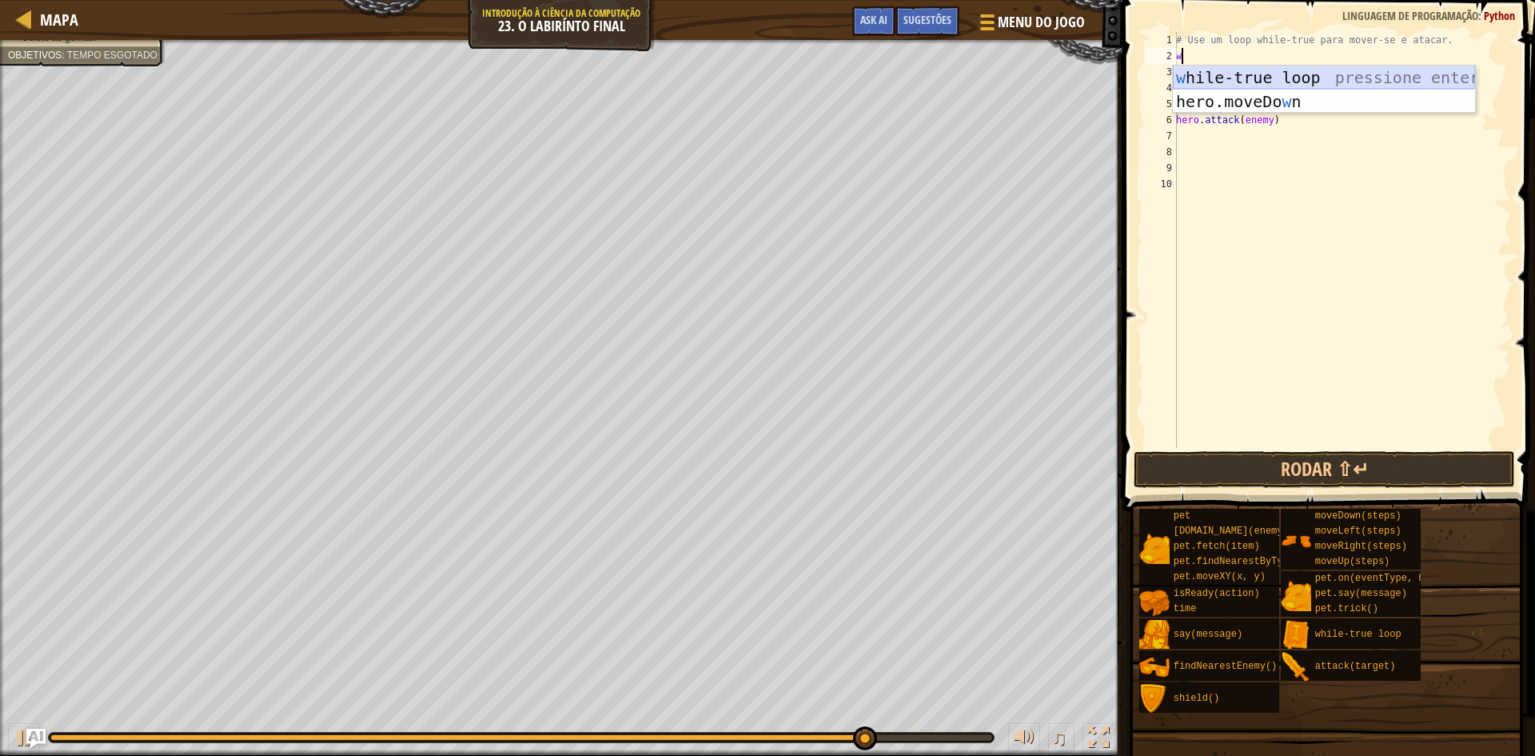
click at [1230, 76] on div "w hile-true loop pressione enter hero.moveDo w n pressione enter" at bounding box center [1324, 114] width 302 height 96
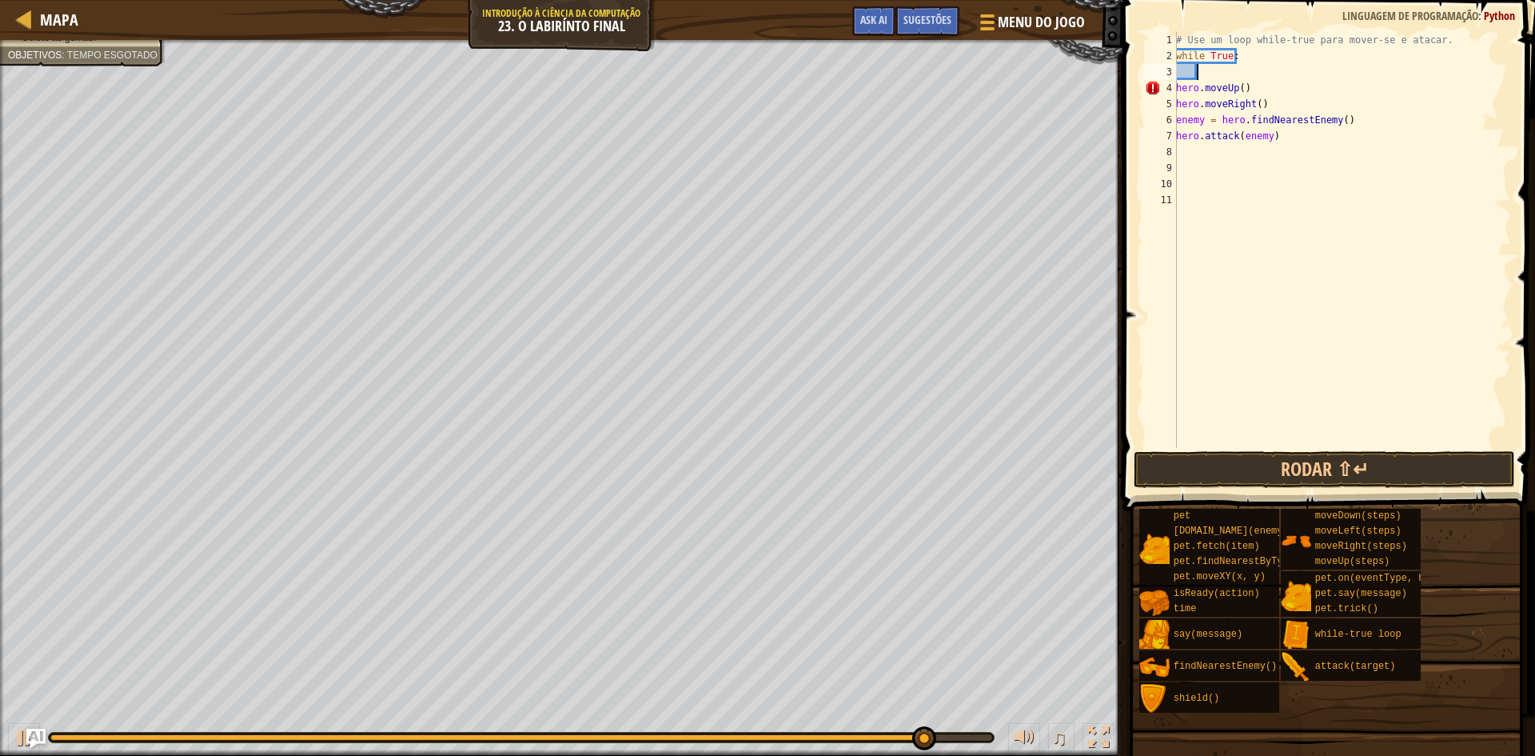
click at [1178, 152] on div "# Use um loop while-true para mover-se e atacar. while True : hero . moveUp ( )…" at bounding box center [1342, 256] width 338 height 448
type textarea "m"
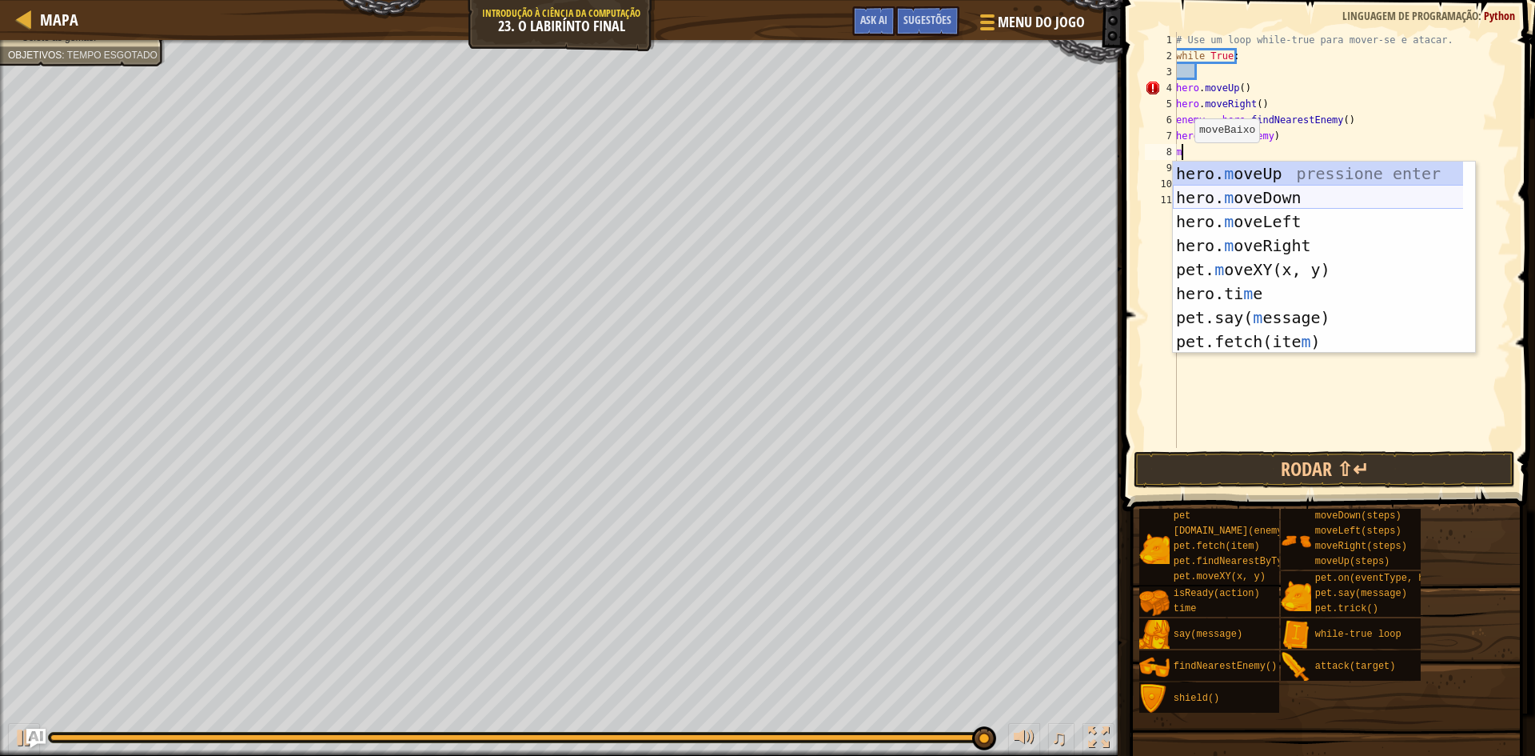
click at [1227, 195] on div "hero. m oveUp pressione enter hero. m oveDown pressione enter hero. m oveLeft p…" at bounding box center [1324, 281] width 302 height 240
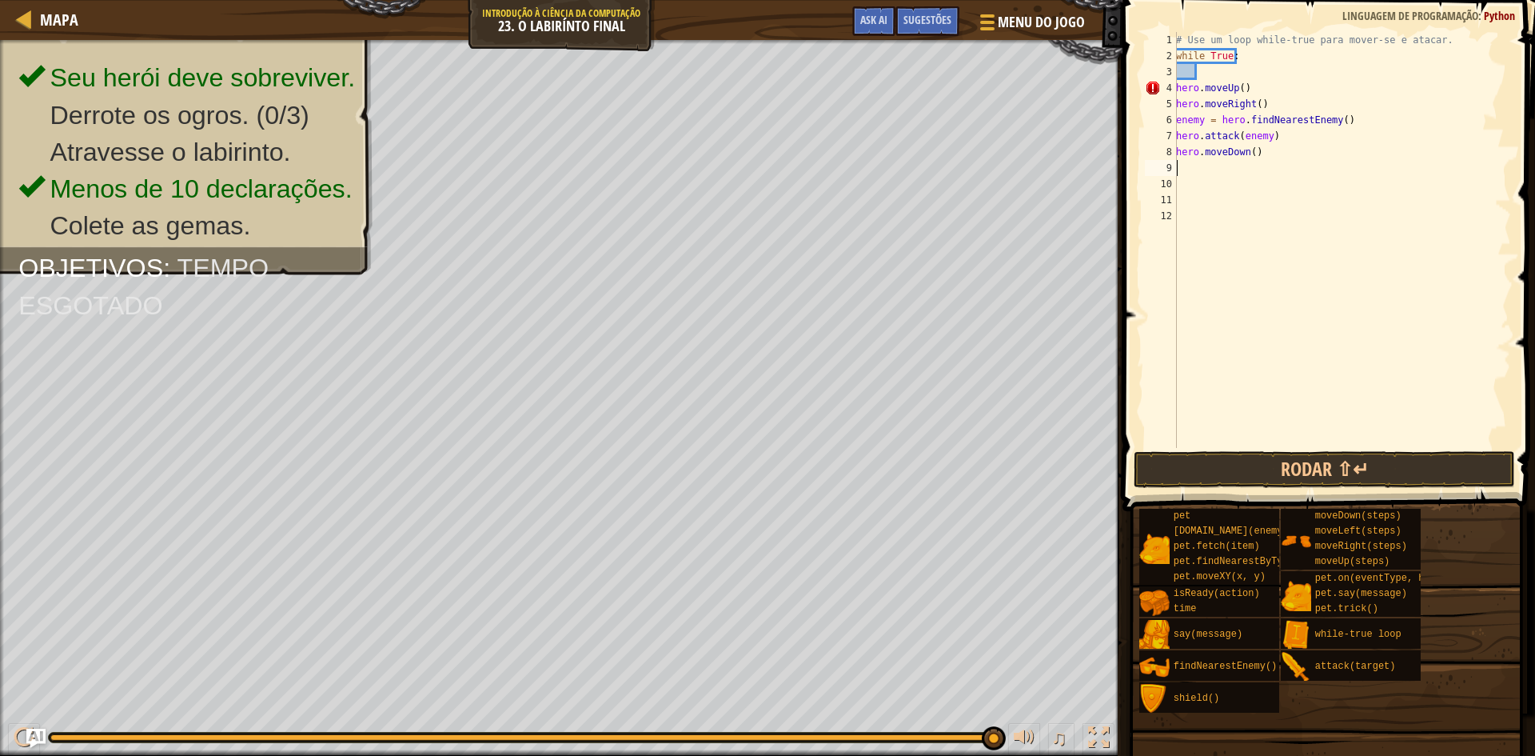
type textarea "m"
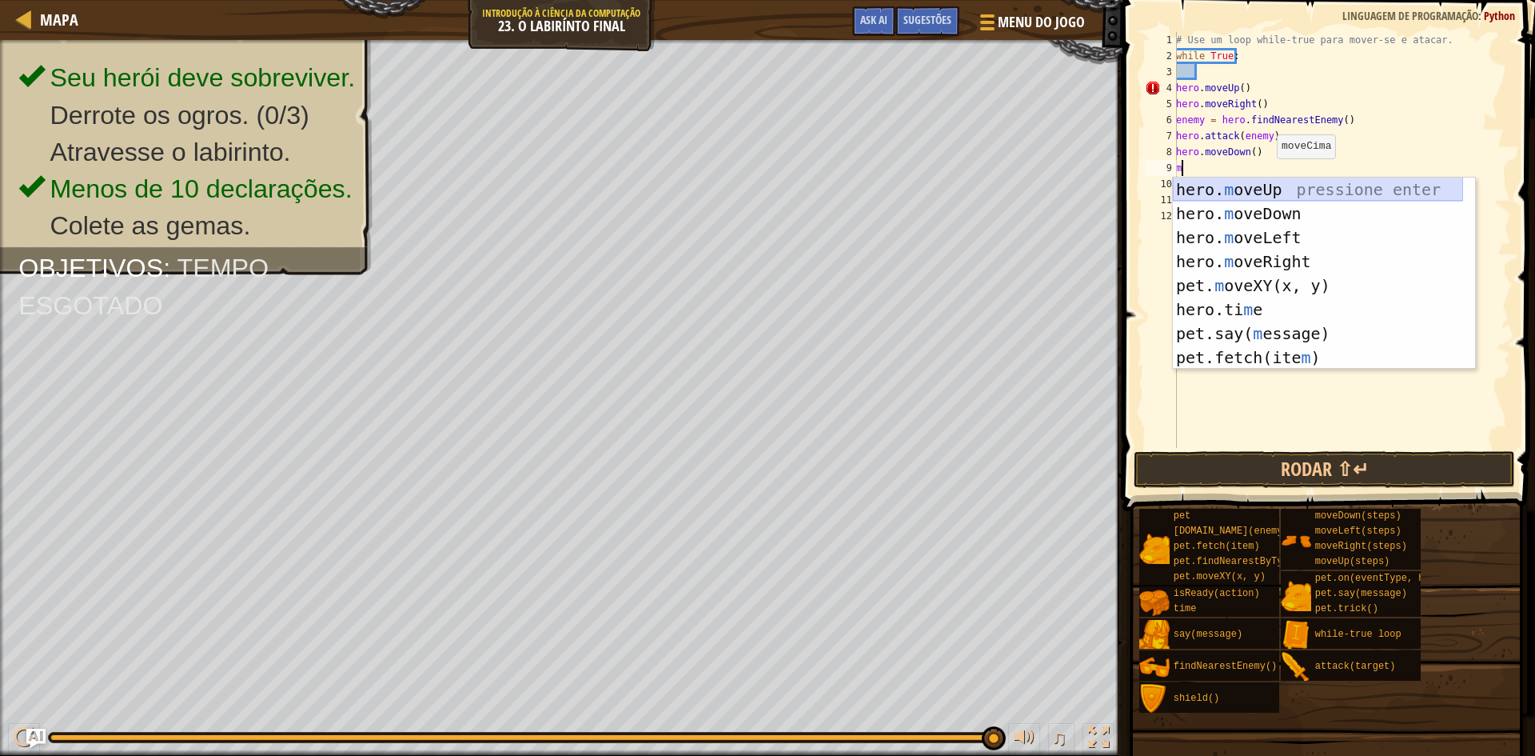
click at [1254, 186] on div "hero. m oveUp pressione enter hero. m oveDown pressione enter hero. m oveLeft p…" at bounding box center [1318, 297] width 290 height 240
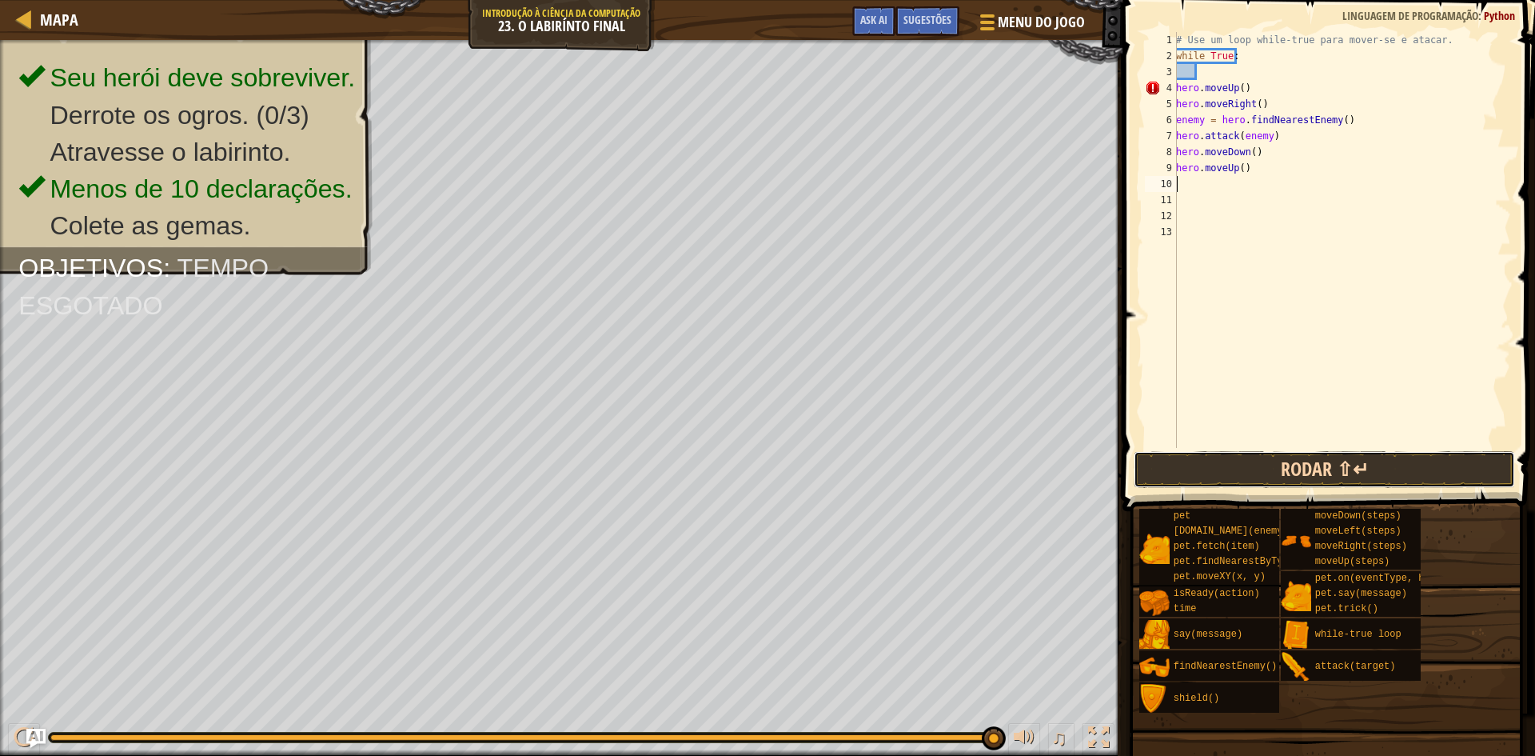
click at [1377, 459] on button "Rodar ⇧↵" at bounding box center [1324, 469] width 381 height 37
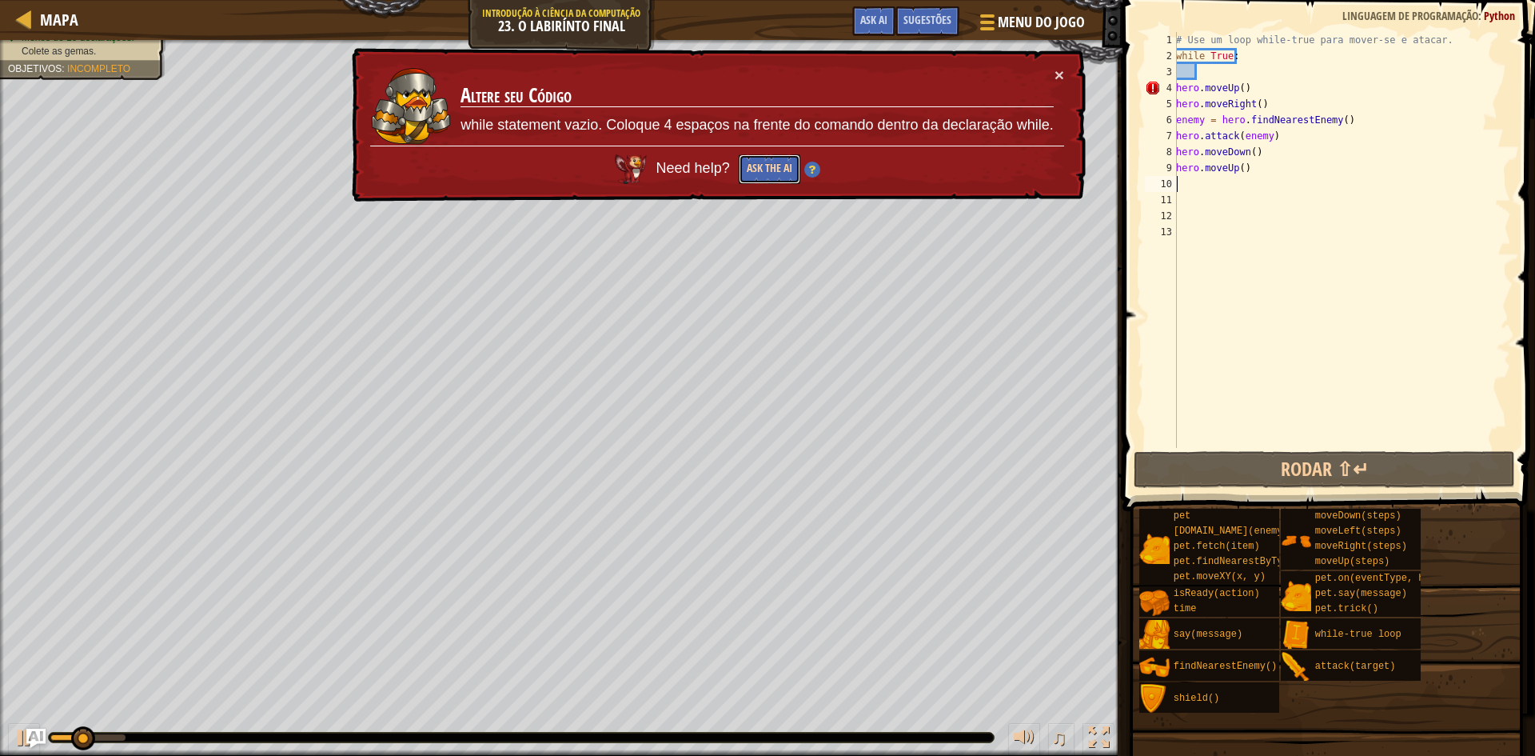
click at [763, 165] on button "Ask the AI" at bounding box center [770, 169] width 62 height 30
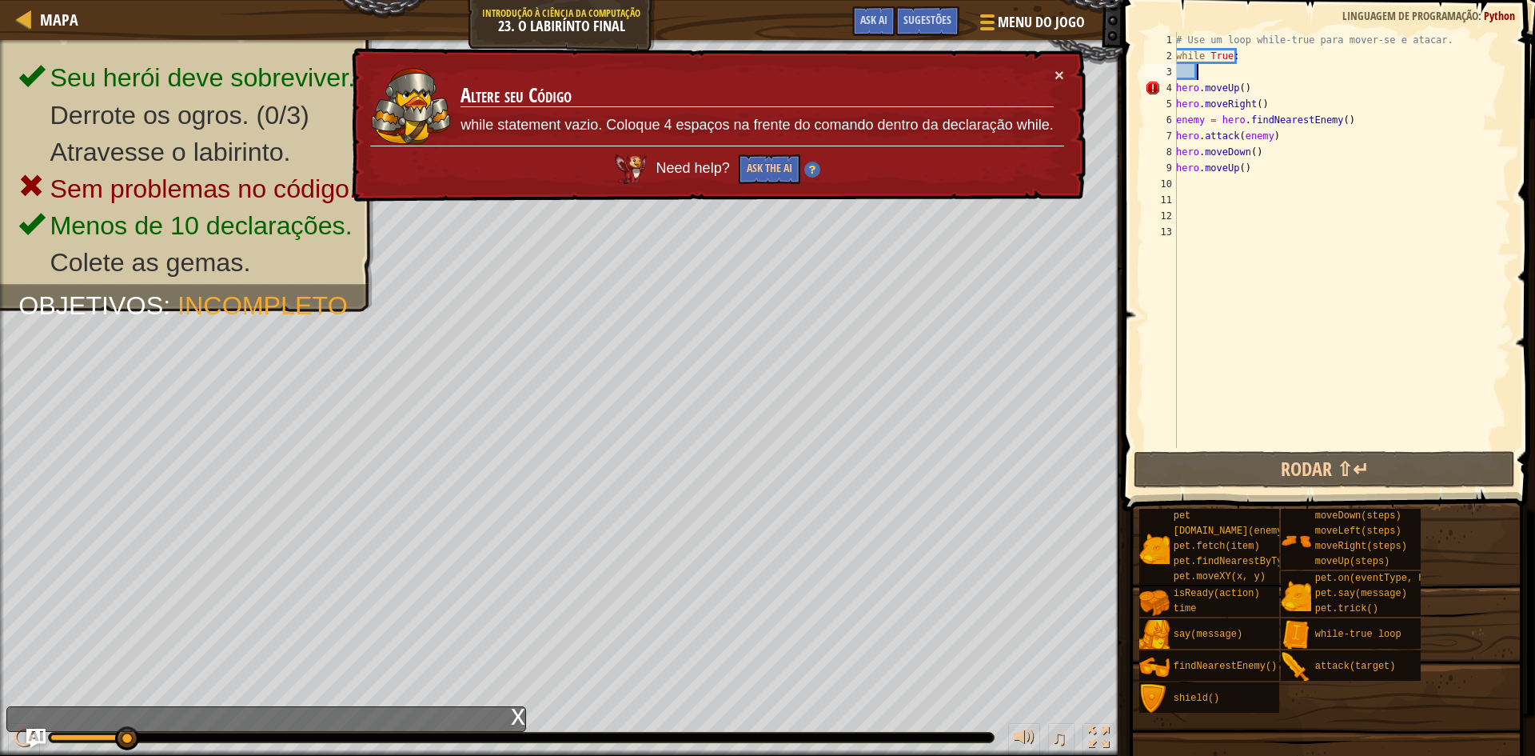
click at [1226, 72] on div "# Use um loop while-true para mover-se e atacar. while True : hero . moveUp ( )…" at bounding box center [1342, 256] width 338 height 448
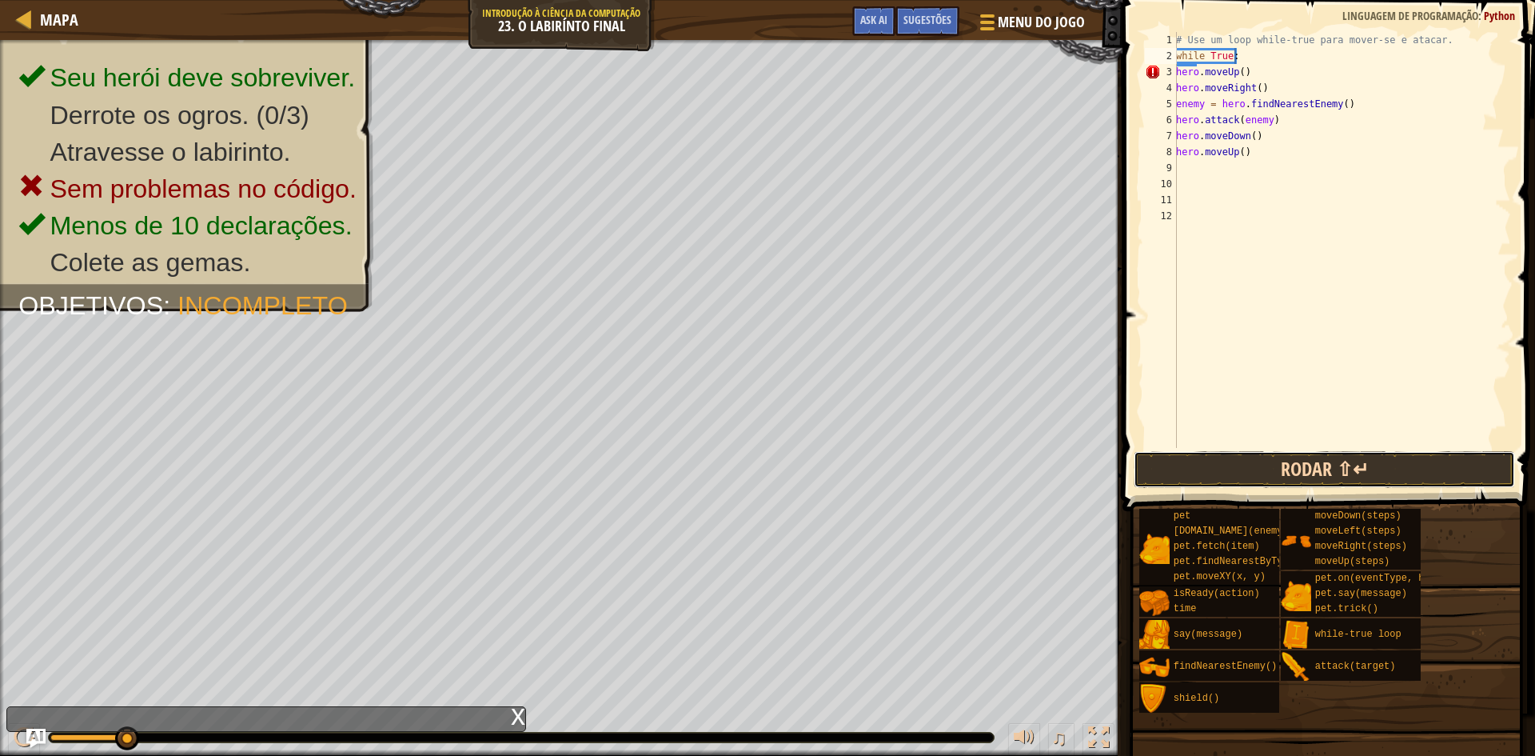
click at [1289, 467] on button "Rodar ⇧↵" at bounding box center [1324, 469] width 381 height 37
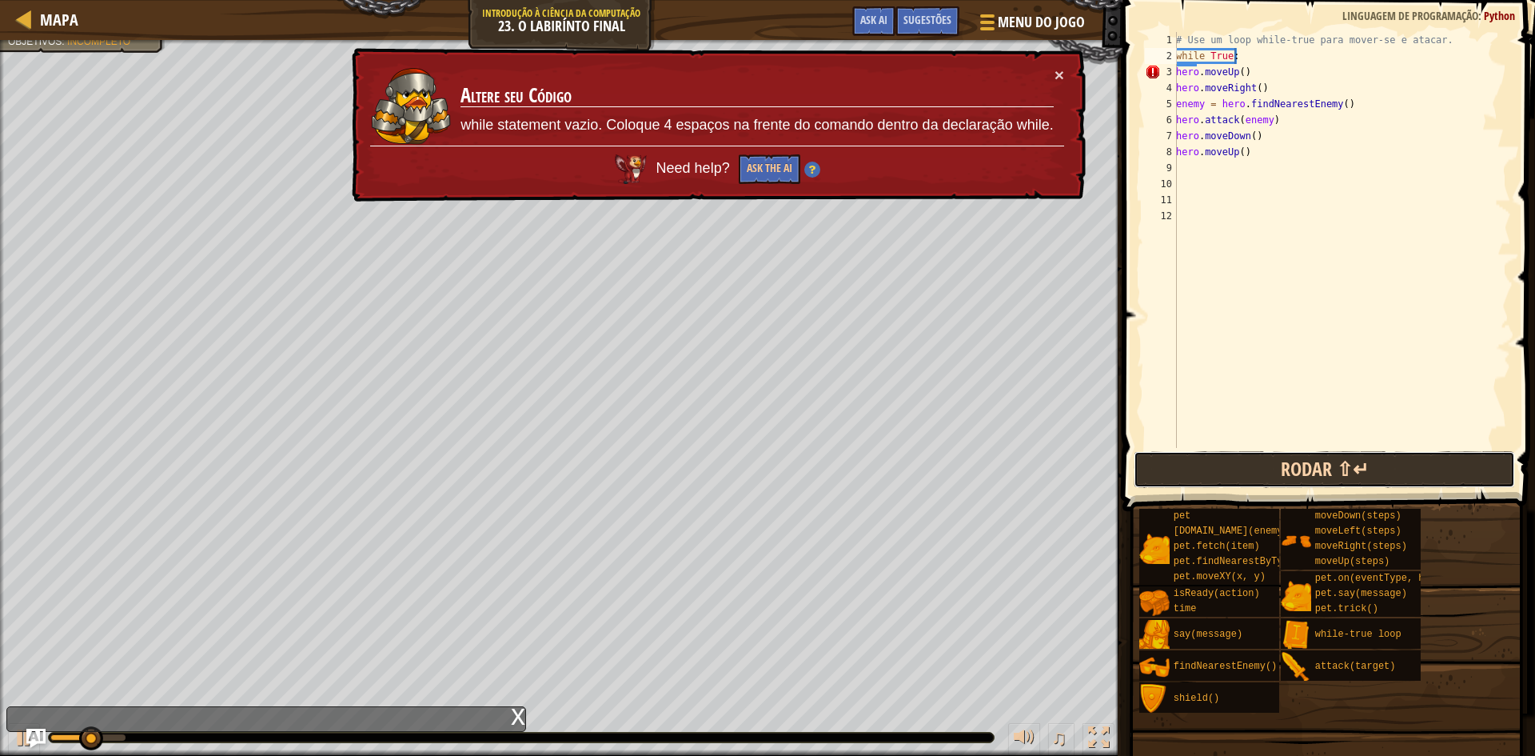
click at [1289, 467] on button "Rodar ⇧↵" at bounding box center [1324, 469] width 381 height 37
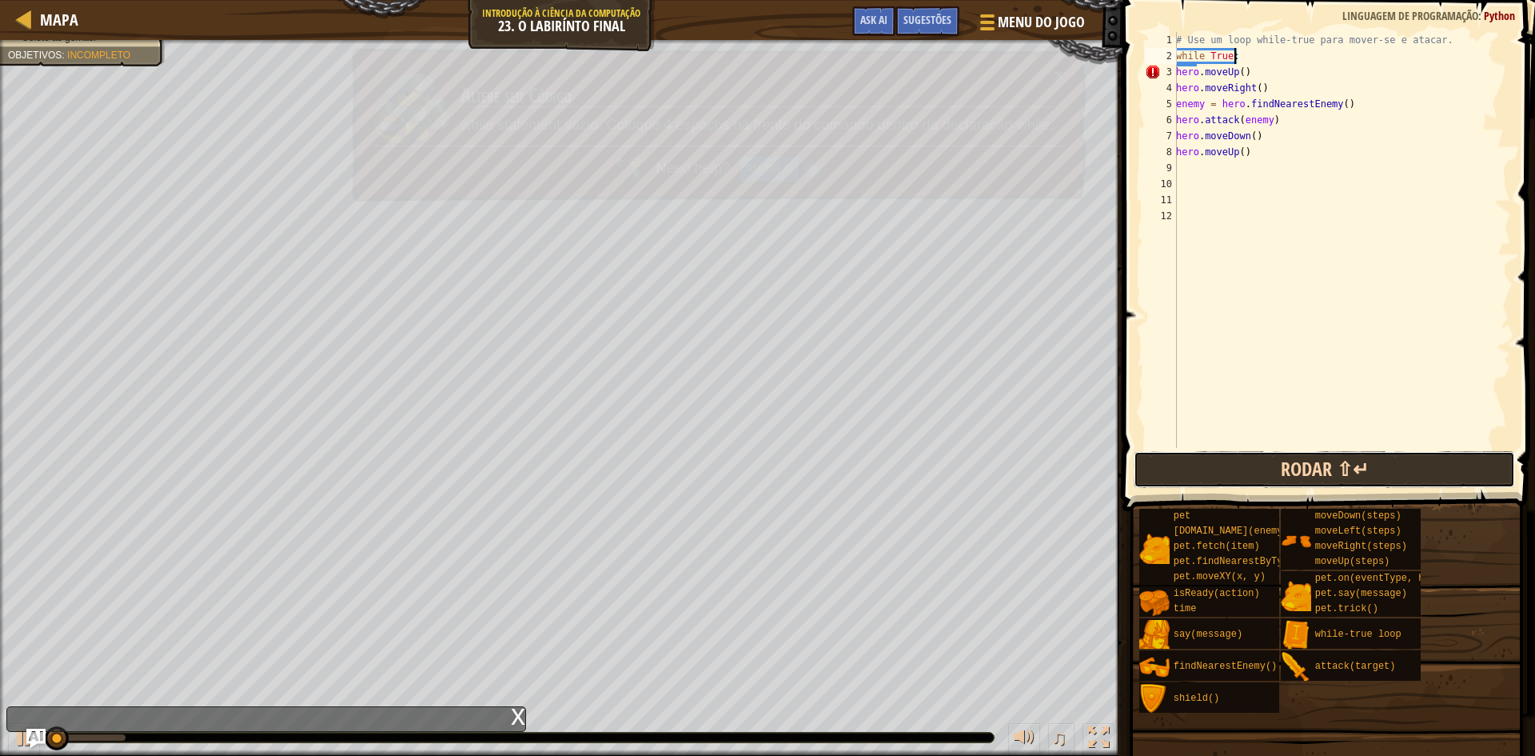
click at [1289, 467] on button "Rodar ⇧↵" at bounding box center [1324, 469] width 381 height 37
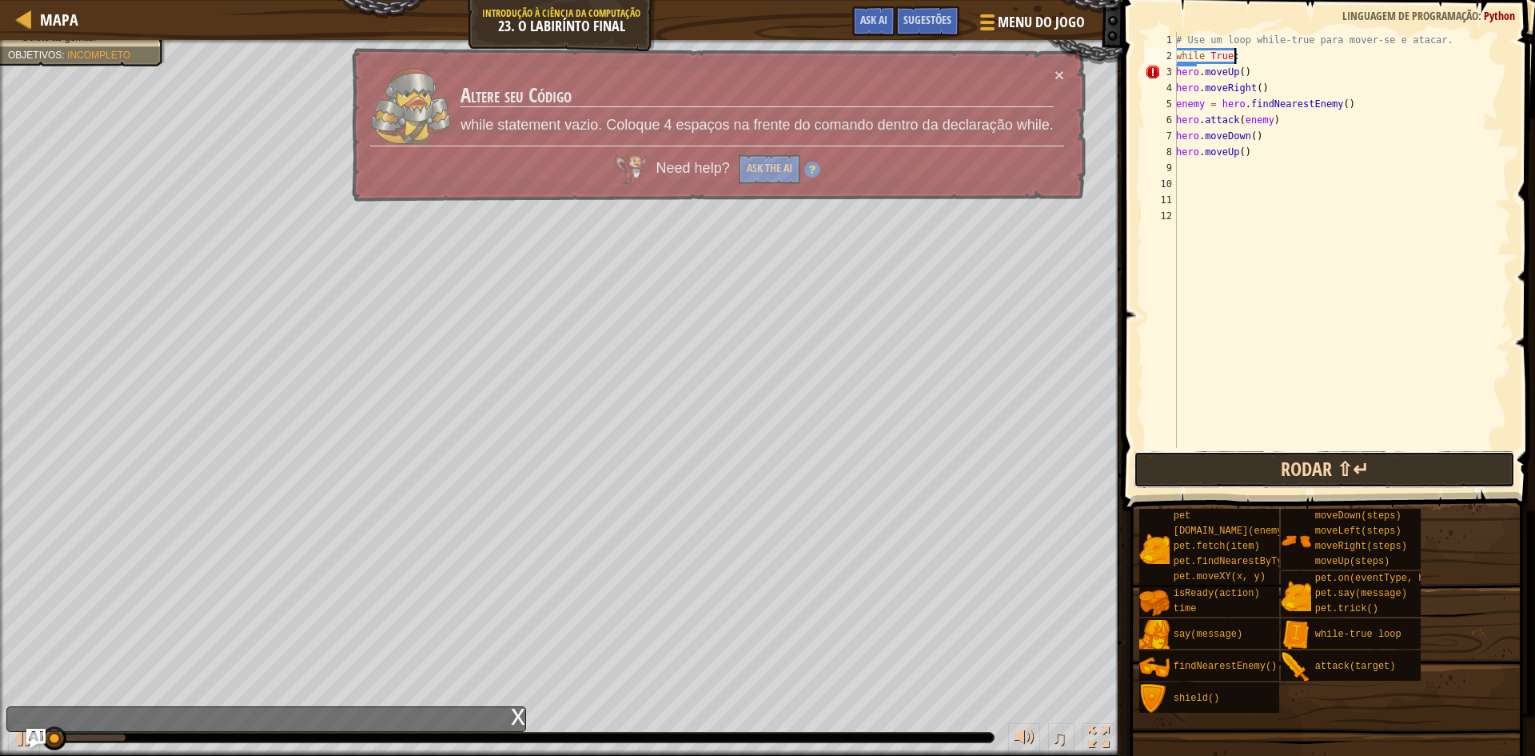
click at [1289, 467] on button "Rodar ⇧↵" at bounding box center [1324, 469] width 381 height 37
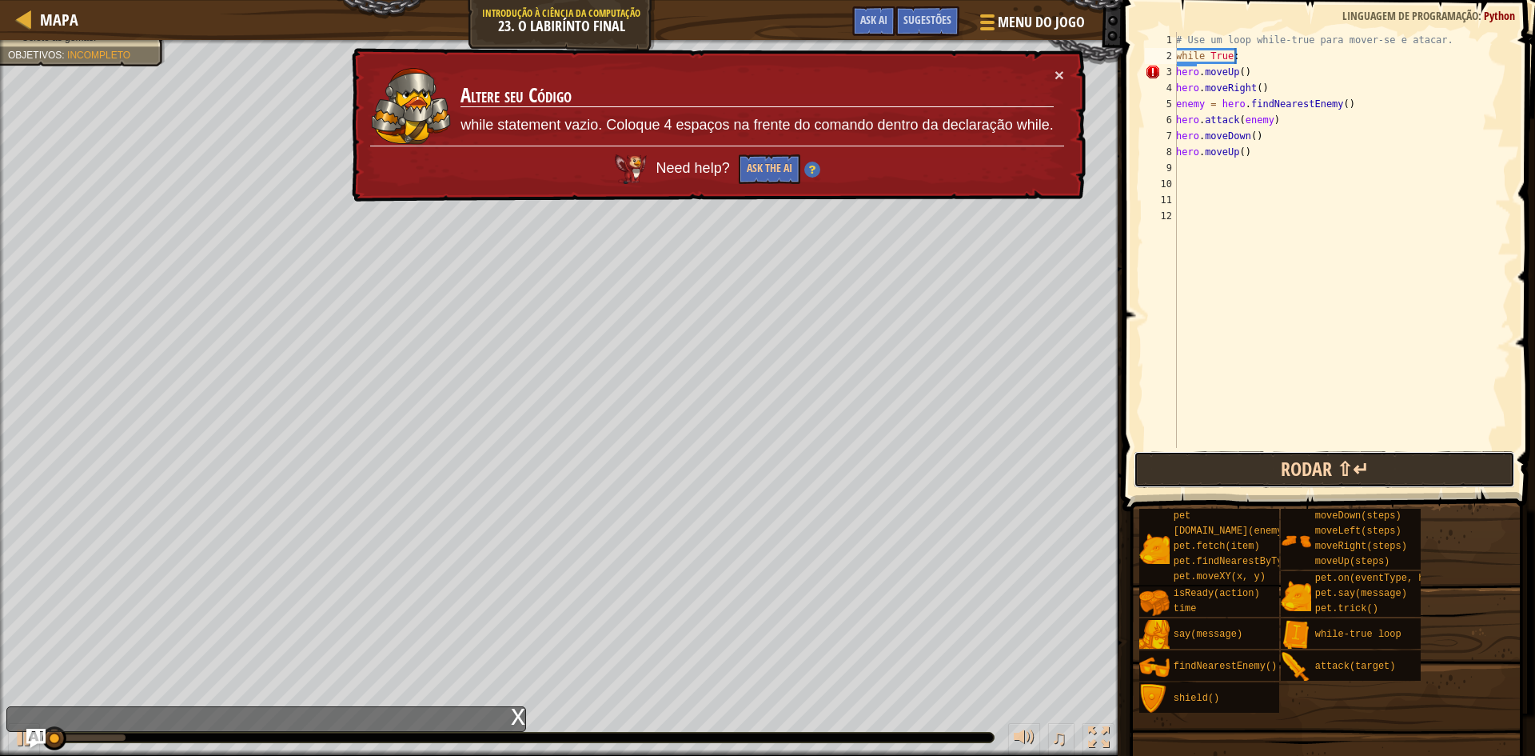
click at [1289, 467] on button "Rodar ⇧↵" at bounding box center [1324, 469] width 381 height 37
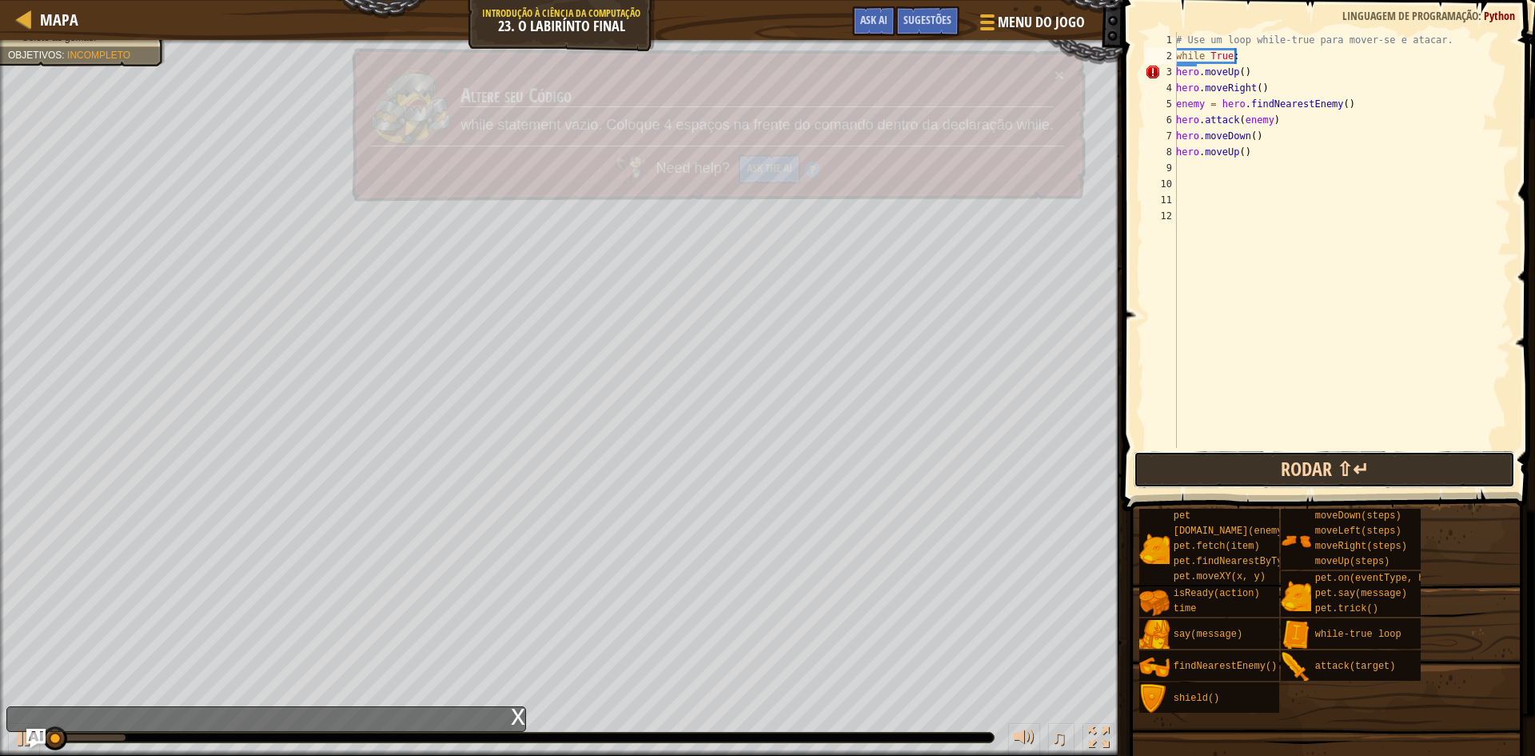
click at [1289, 467] on button "Rodar ⇧↵" at bounding box center [1324, 469] width 381 height 37
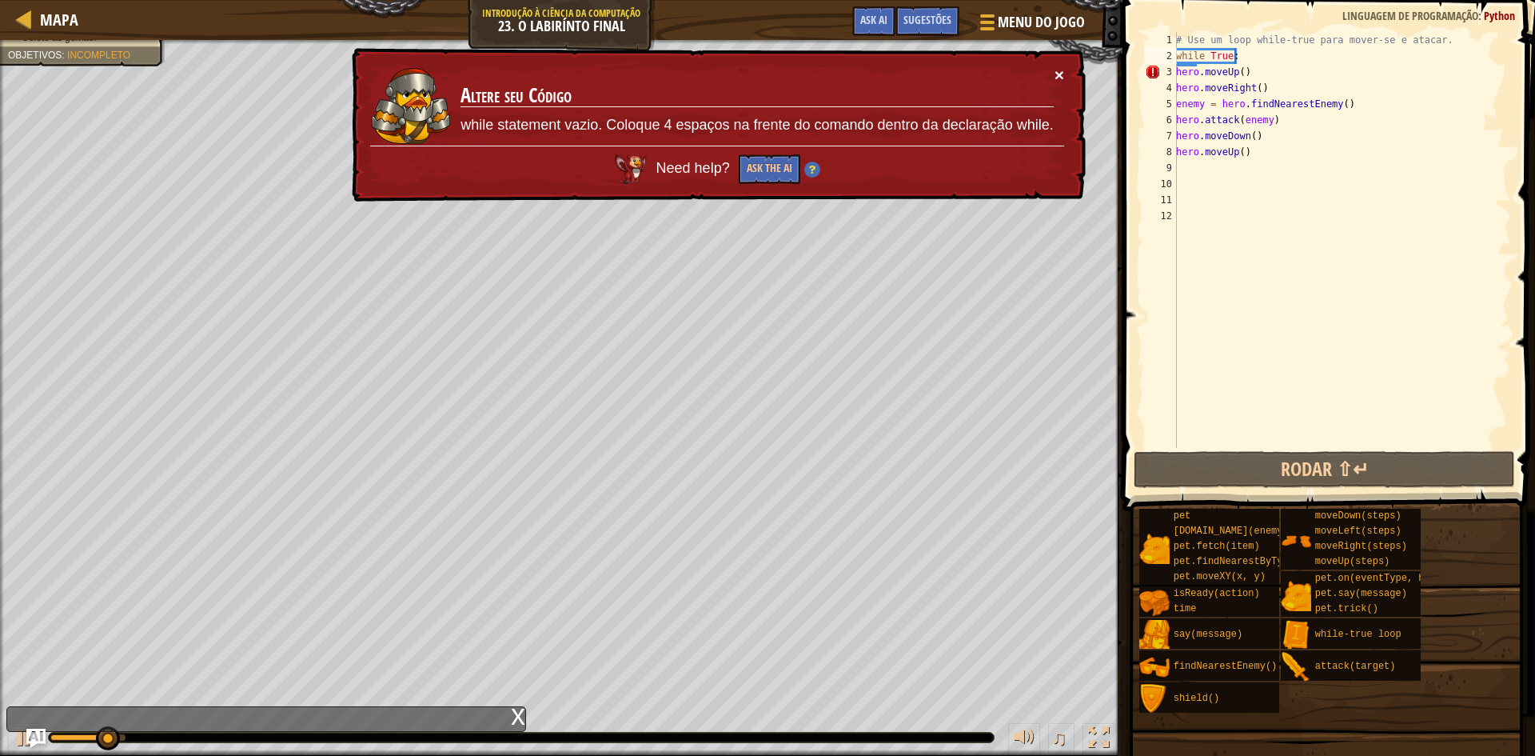
click at [1063, 69] on button "×" at bounding box center [1060, 77] width 10 height 17
click at [1254, 74] on div "# Use um loop while-true para mover-se e atacar. while True : hero . moveUp ( )…" at bounding box center [1342, 256] width 338 height 448
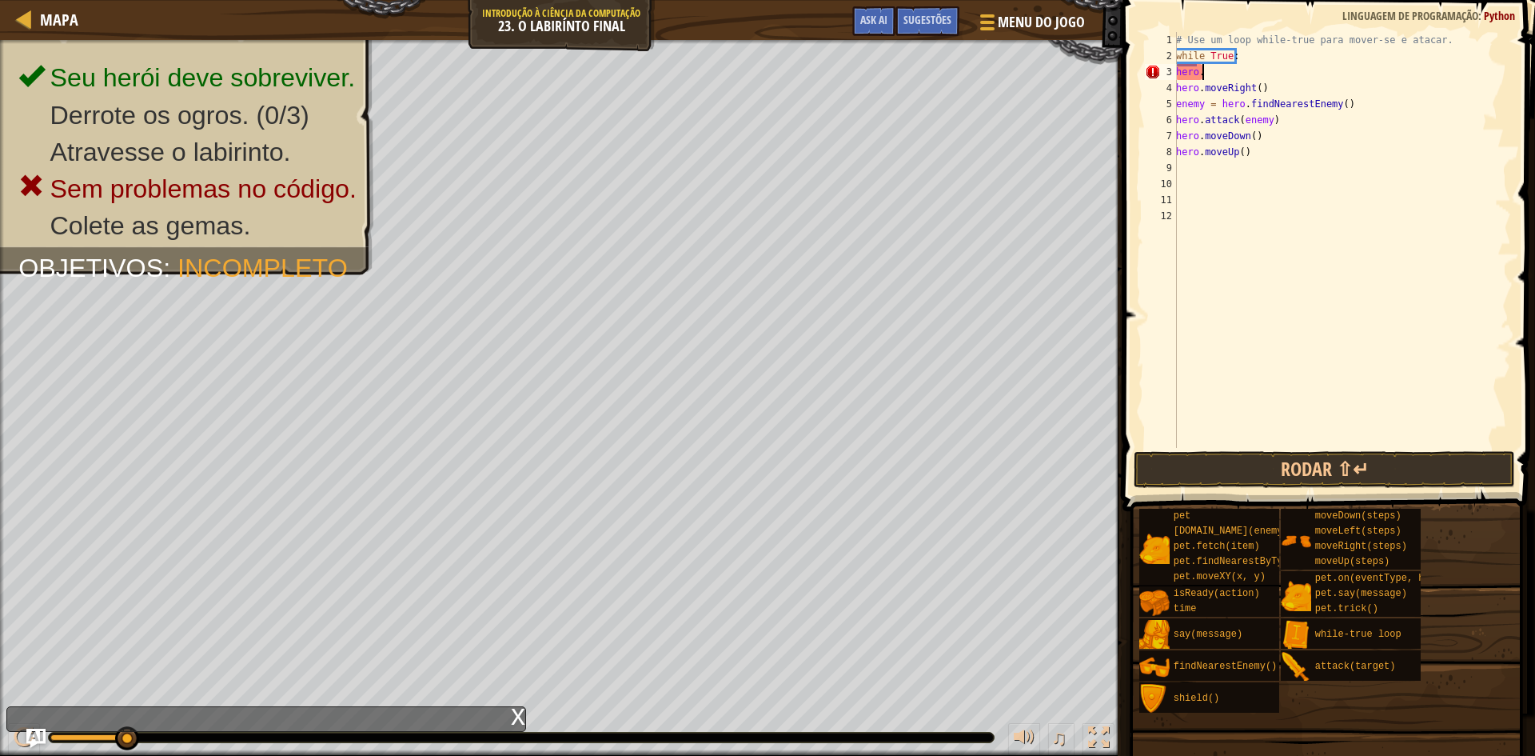
type textarea "h"
click at [1259, 75] on div "# Use um loop while-true para mover-se e atacar. while True : hero . moveRight …" at bounding box center [1342, 256] width 338 height 448
type textarea "h"
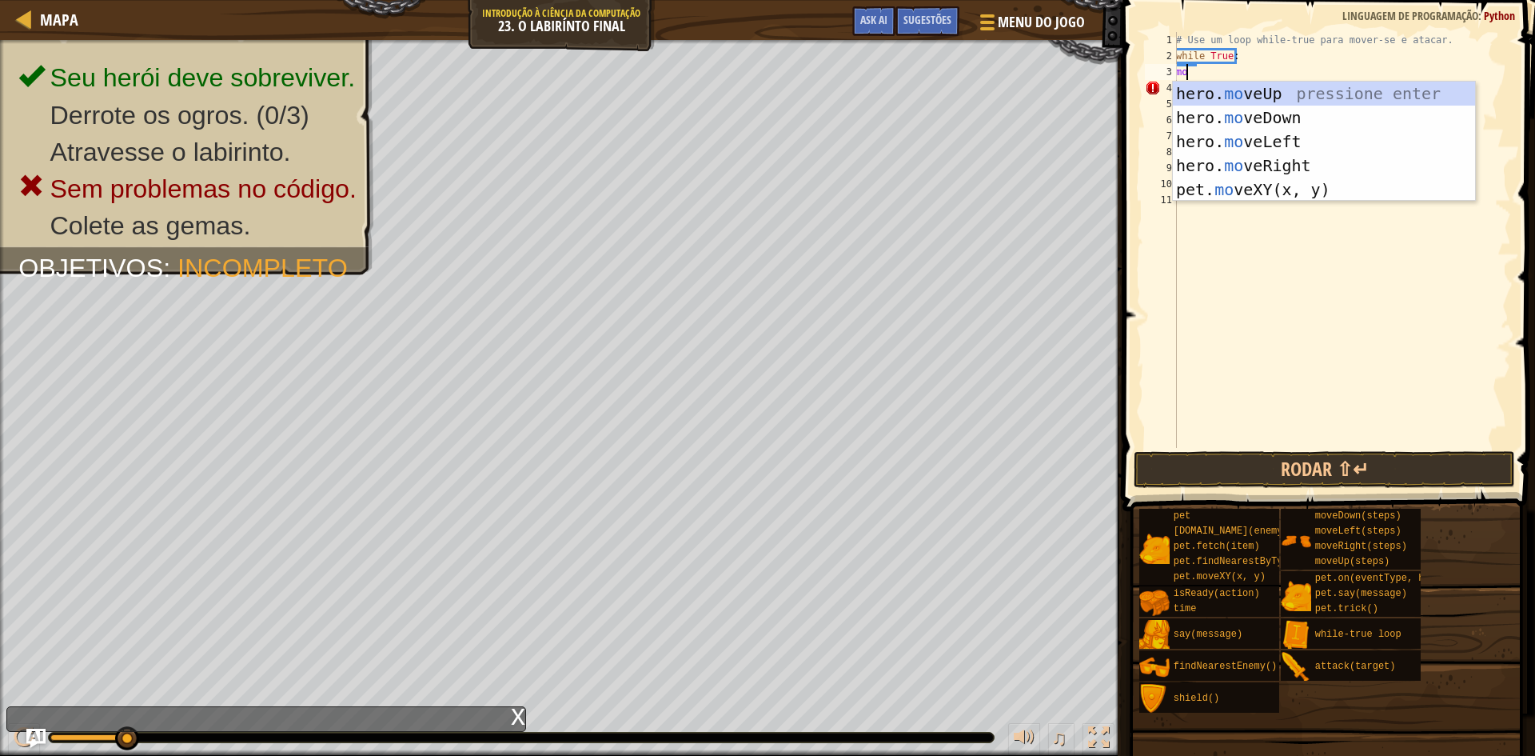
scroll to position [7, 1]
type textarea "move"
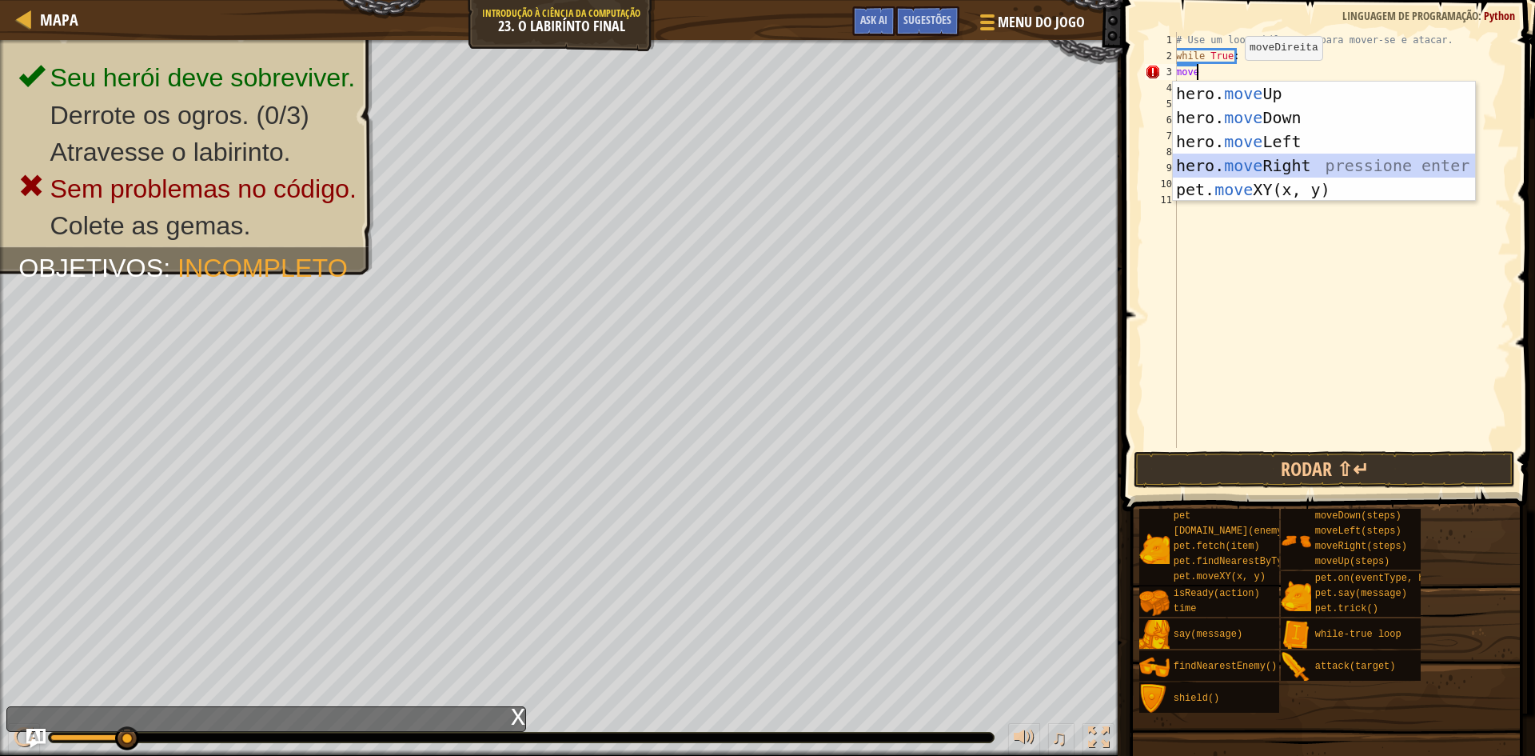
click at [1265, 165] on div "hero. move Up pressione enter hero. move Down pressione enter hero. move Left p…" at bounding box center [1324, 166] width 302 height 168
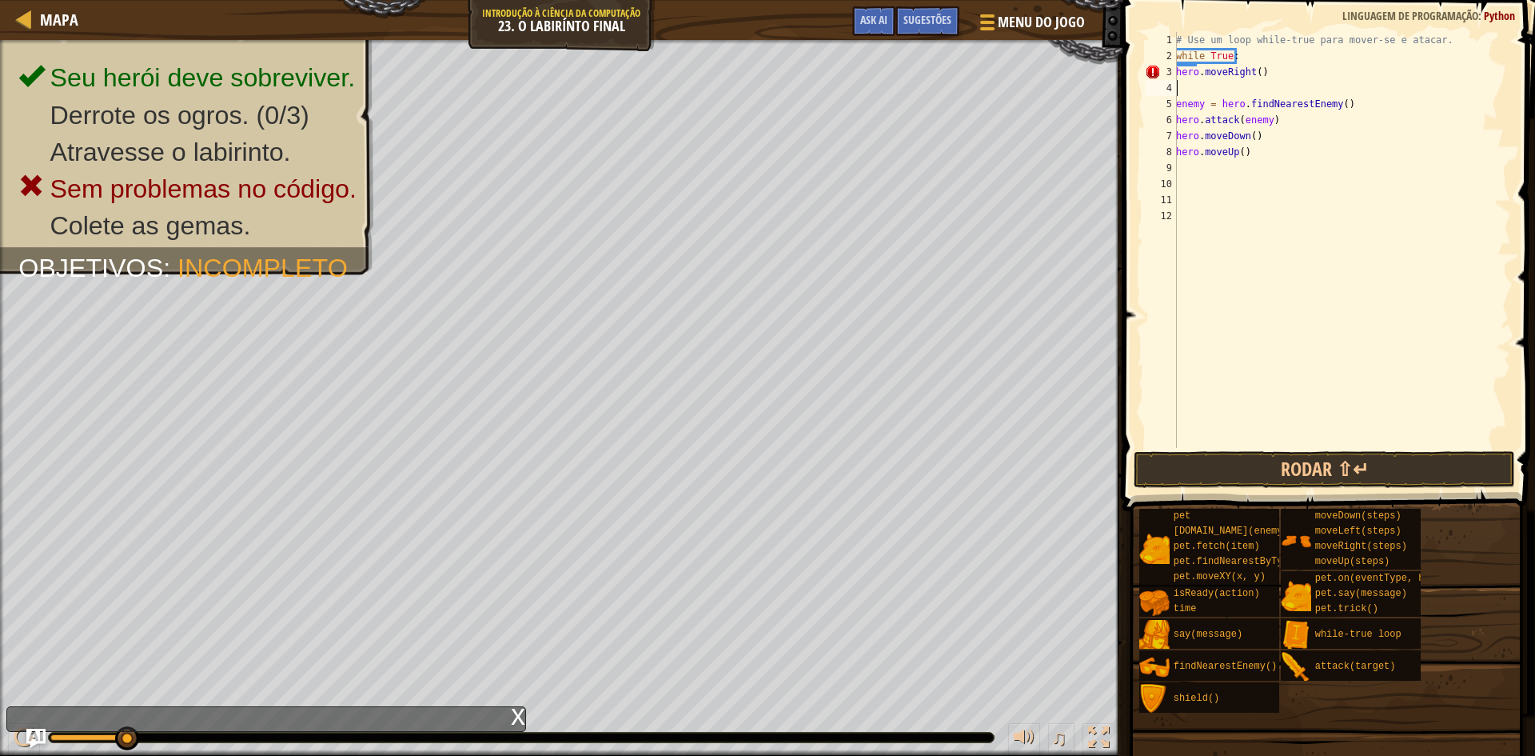
type textarea "m"
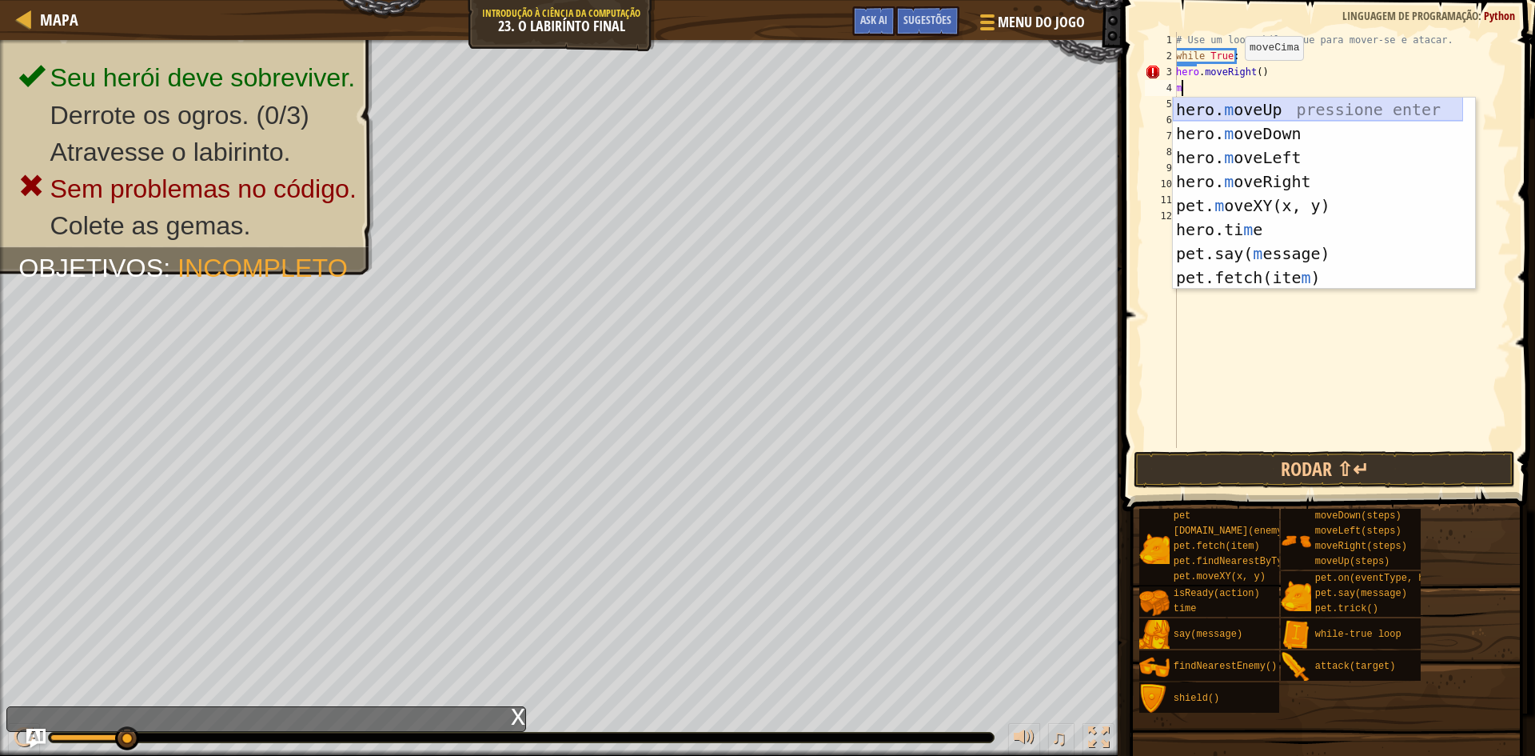
click at [1253, 107] on div "hero. m oveUp pressione enter hero. m oveDown pressione enter hero. m oveLeft p…" at bounding box center [1318, 218] width 290 height 240
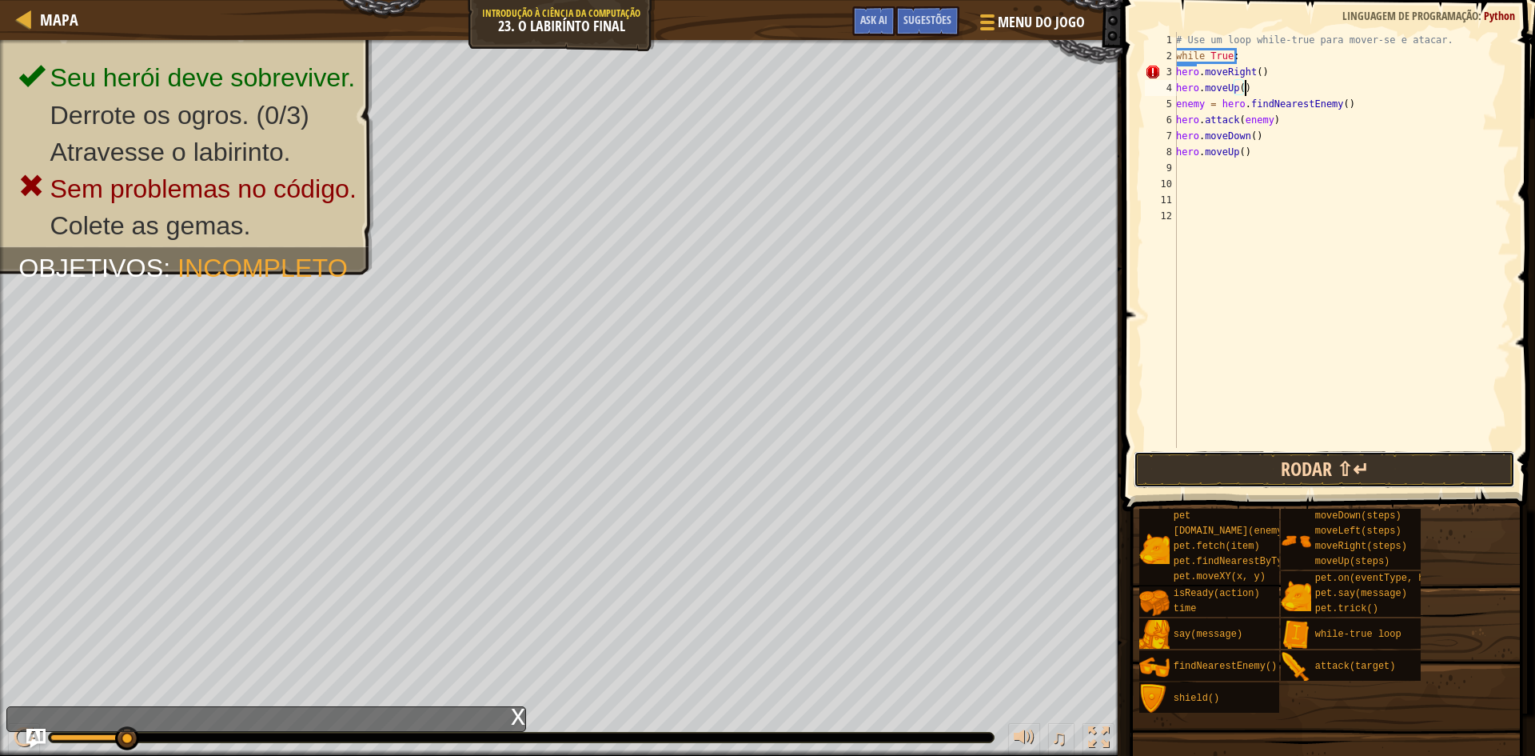
click at [1260, 462] on button "Rodar ⇧↵" at bounding box center [1324, 469] width 381 height 37
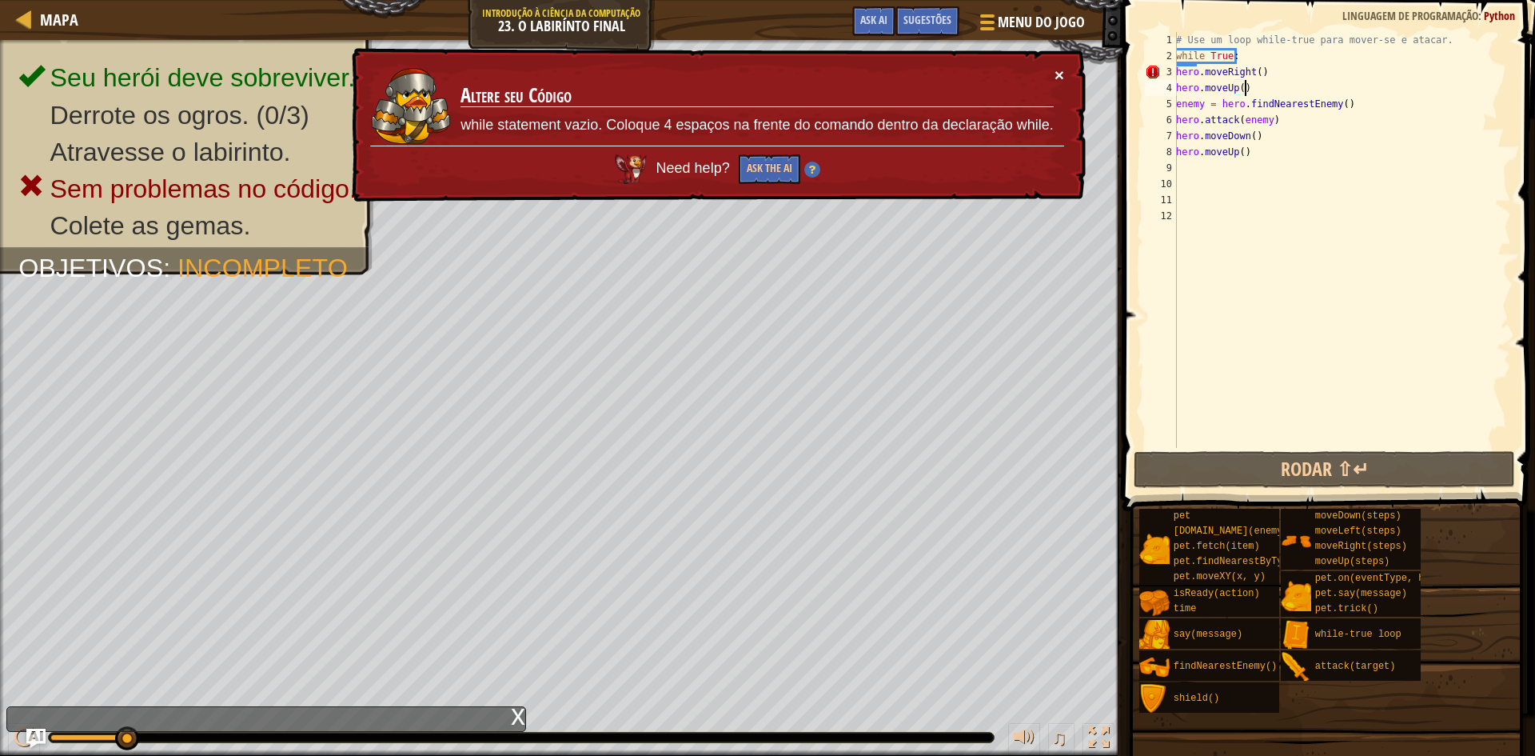
click at [1059, 71] on button "×" at bounding box center [1060, 74] width 10 height 17
click at [1248, 61] on div "# Use um loop while-true para mover-se e atacar. while True : hero . moveRight …" at bounding box center [1342, 256] width 338 height 448
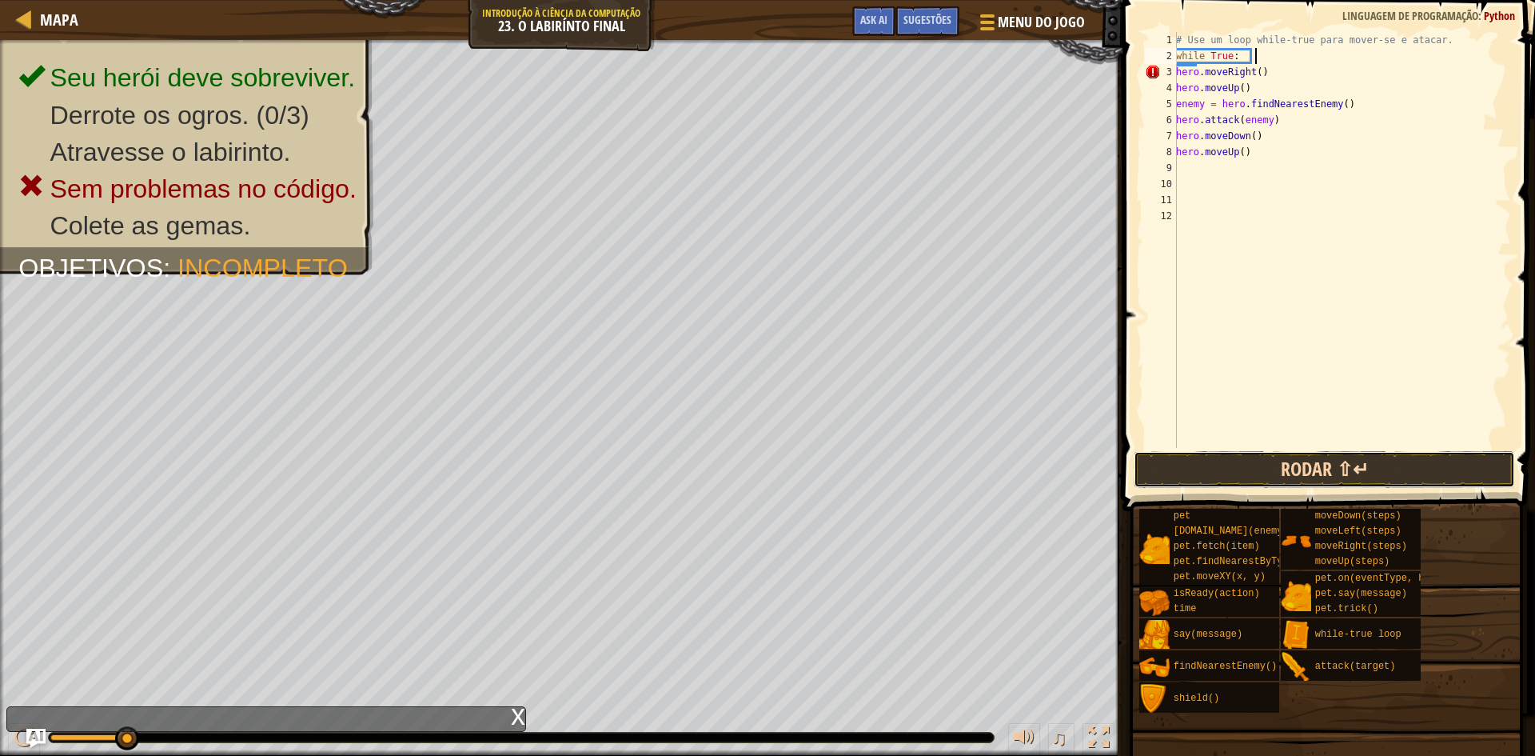
click at [1306, 465] on button "Rodar ⇧↵" at bounding box center [1324, 469] width 381 height 37
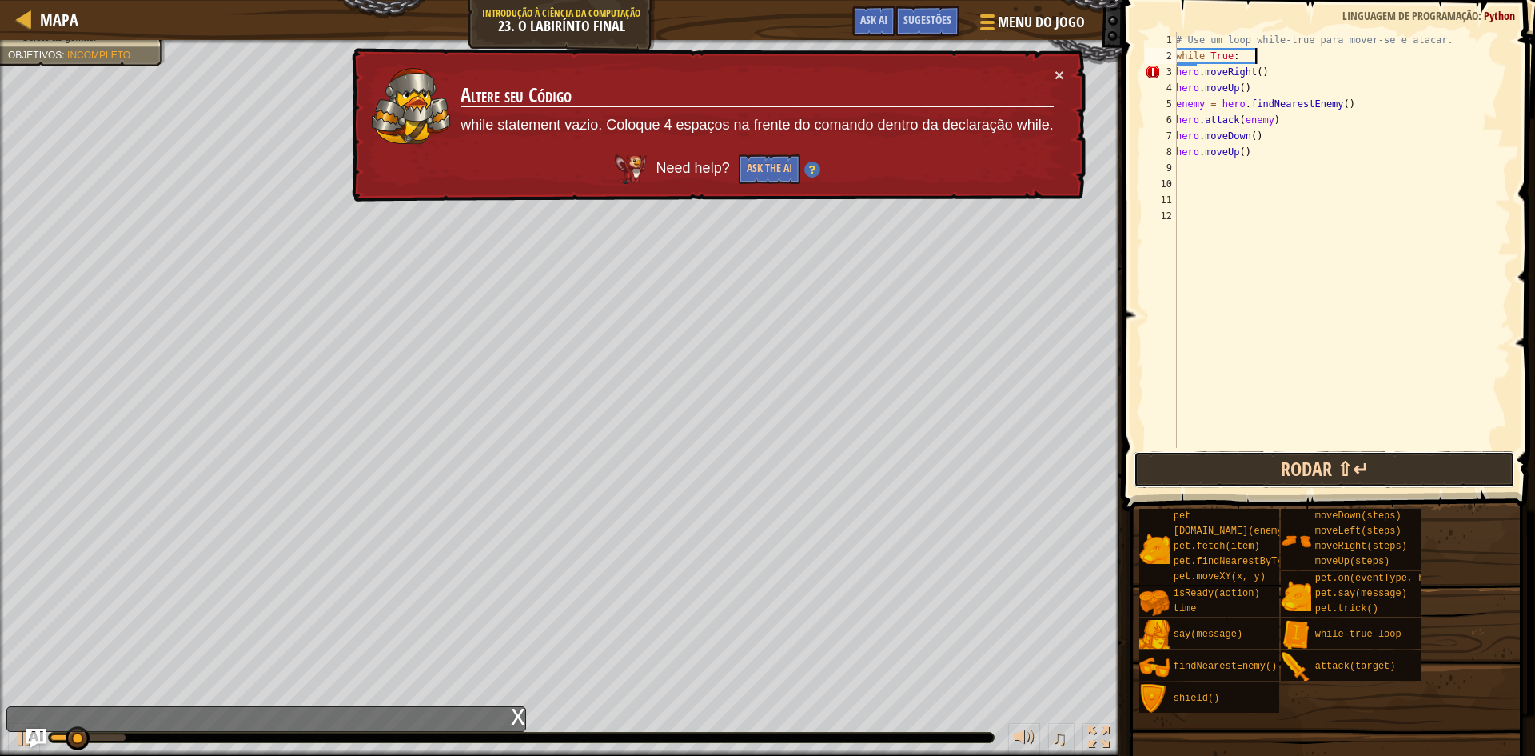
click at [1339, 461] on button "Rodar ⇧↵" at bounding box center [1324, 469] width 381 height 37
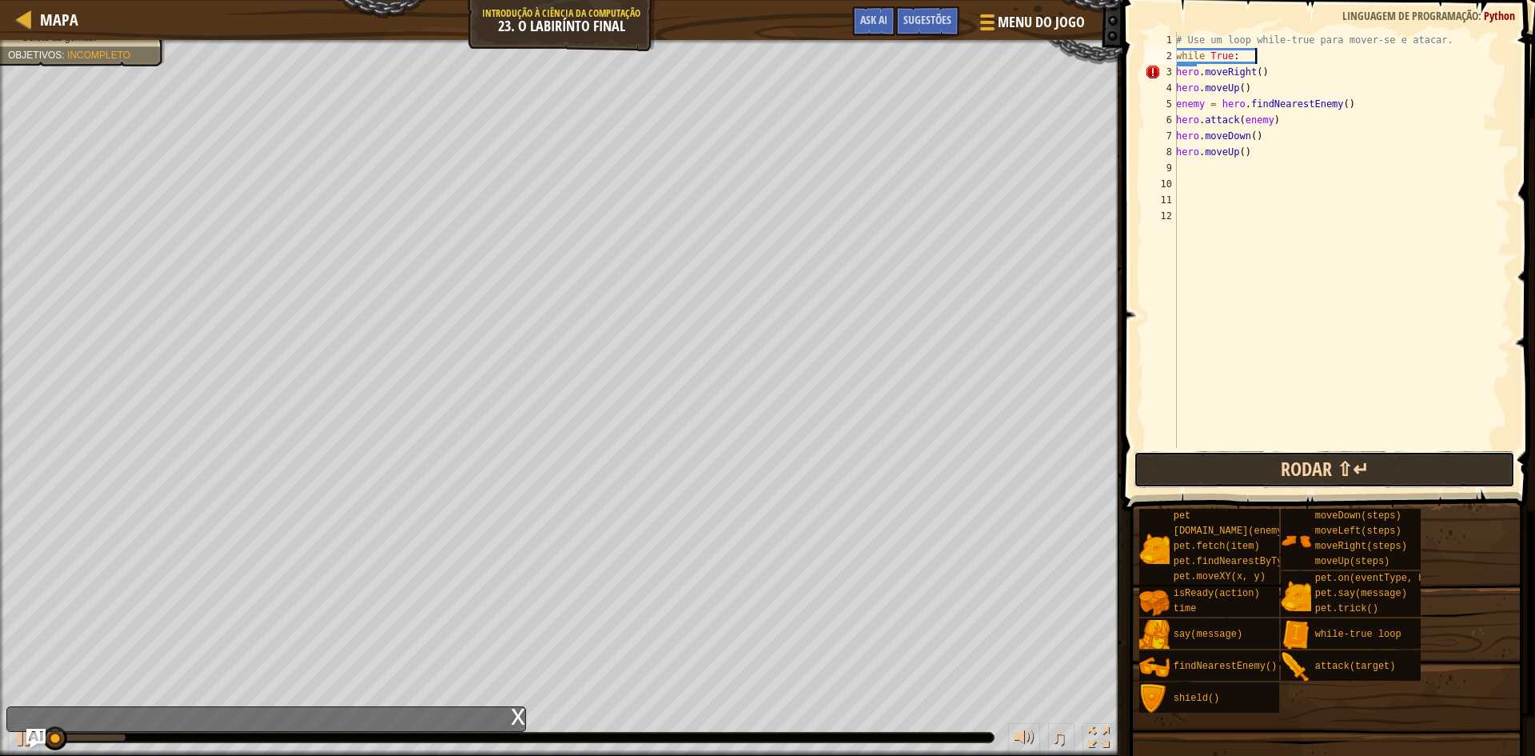
click at [1339, 461] on button "Rodar ⇧↵" at bounding box center [1324, 469] width 381 height 37
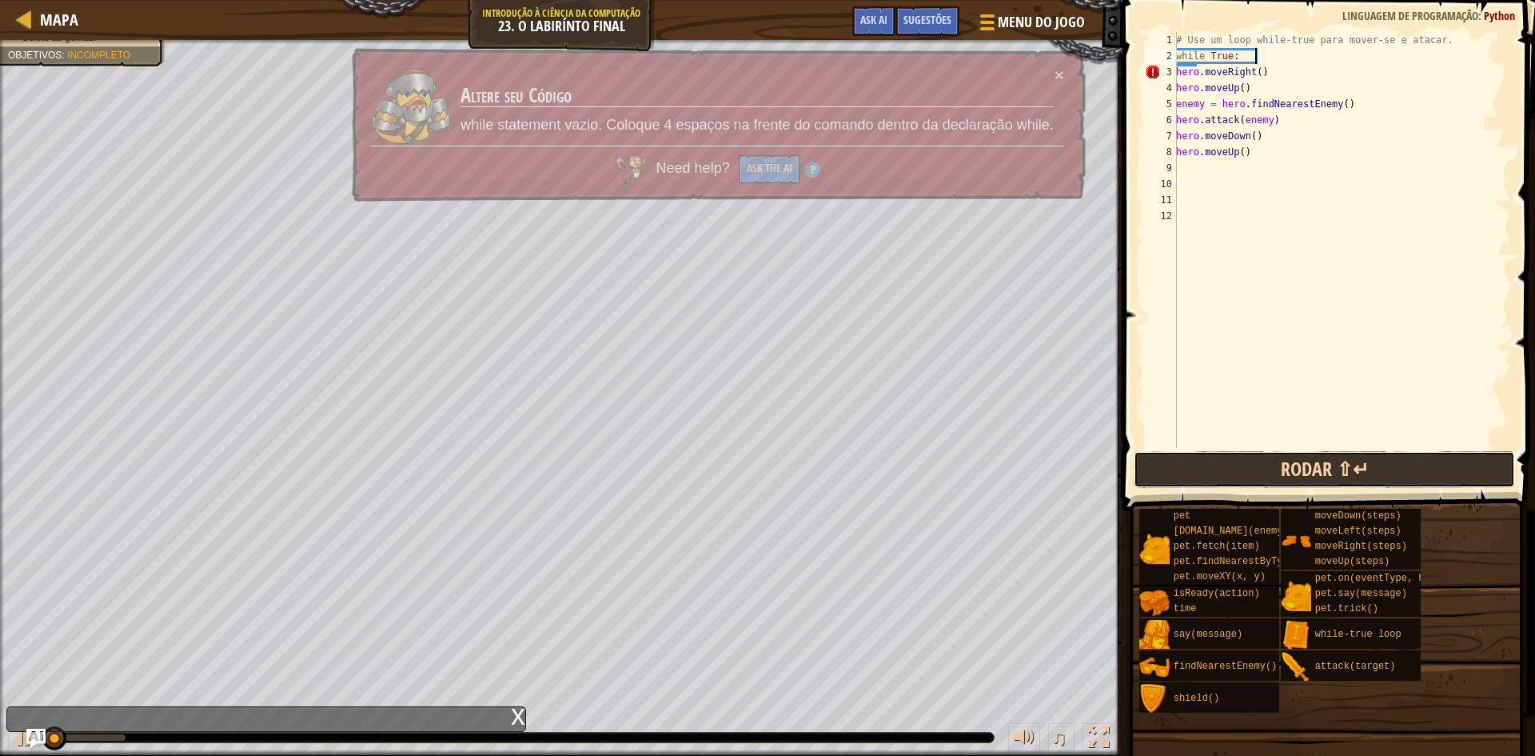
click at [1339, 461] on button "Rodar ⇧↵" at bounding box center [1324, 469] width 381 height 37
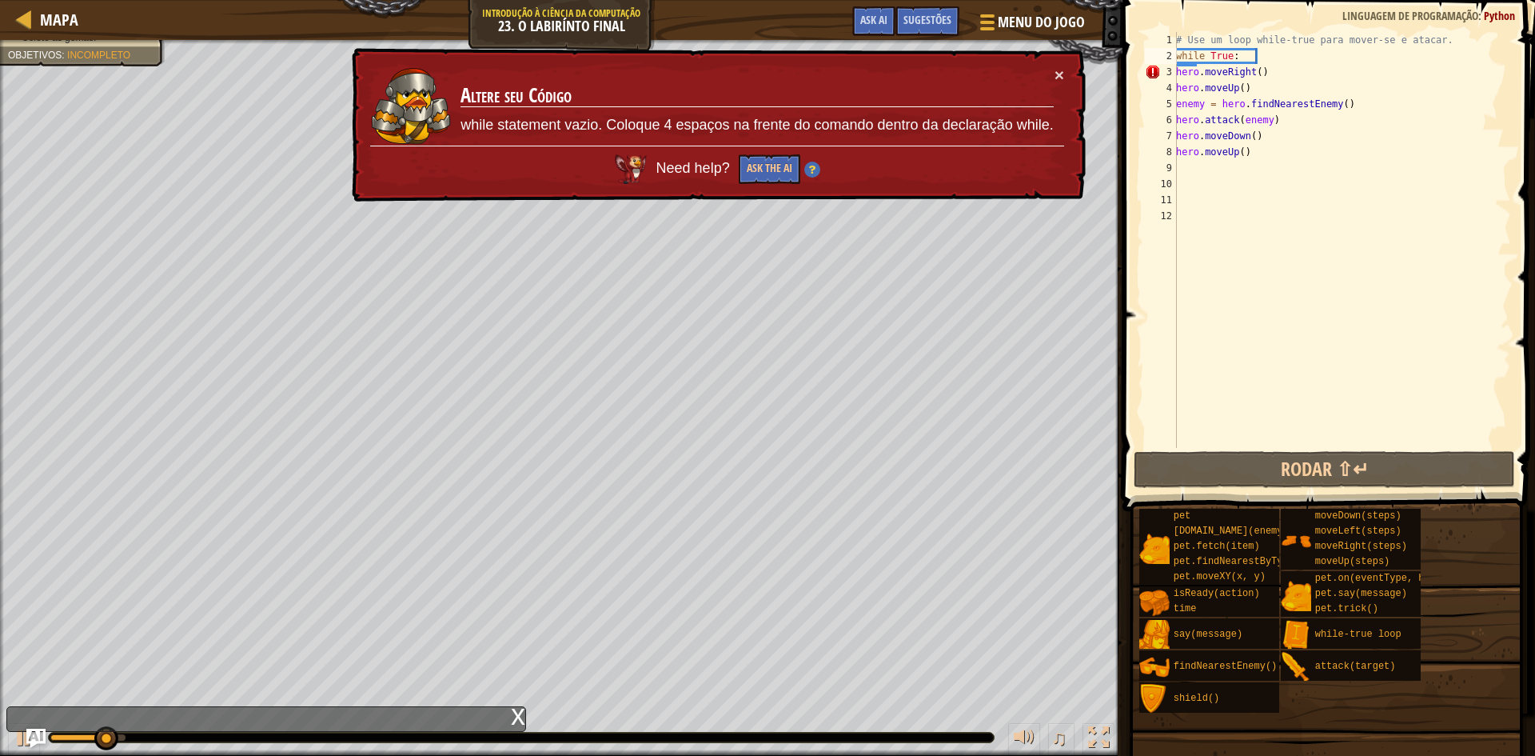
drag, startPoint x: 1048, startPoint y: 122, endPoint x: 555, endPoint y: 139, distance: 493.6
click at [590, 145] on td "Altere seu Código while statement vazio. Coloque 4 espaços na frente do comando…" at bounding box center [757, 105] width 594 height 79
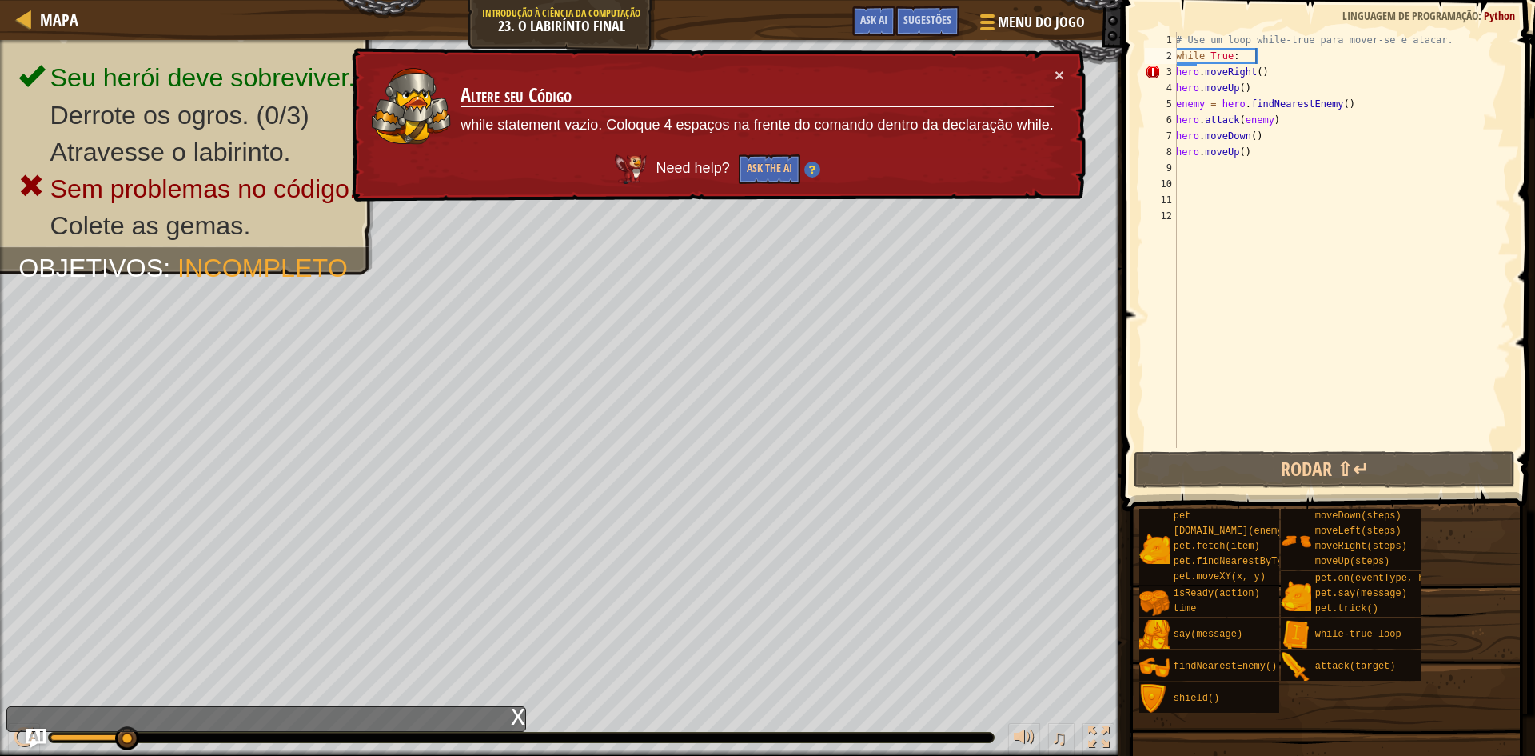
drag, startPoint x: 468, startPoint y: 125, endPoint x: 994, endPoint y: 116, distance: 526.1
click at [975, 14] on div at bounding box center [986, 21] width 22 height 23
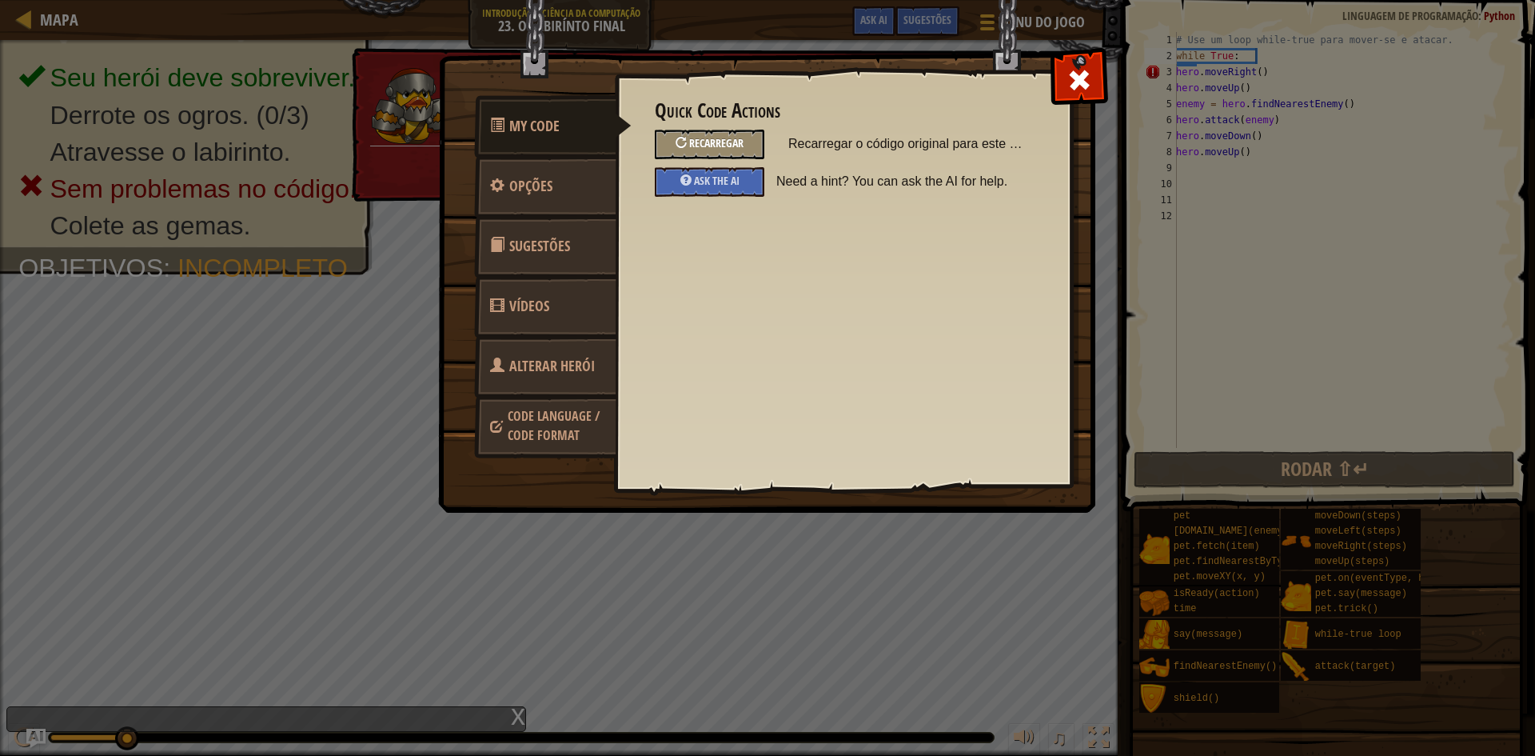
click at [735, 151] on div "Recarregar" at bounding box center [710, 145] width 110 height 30
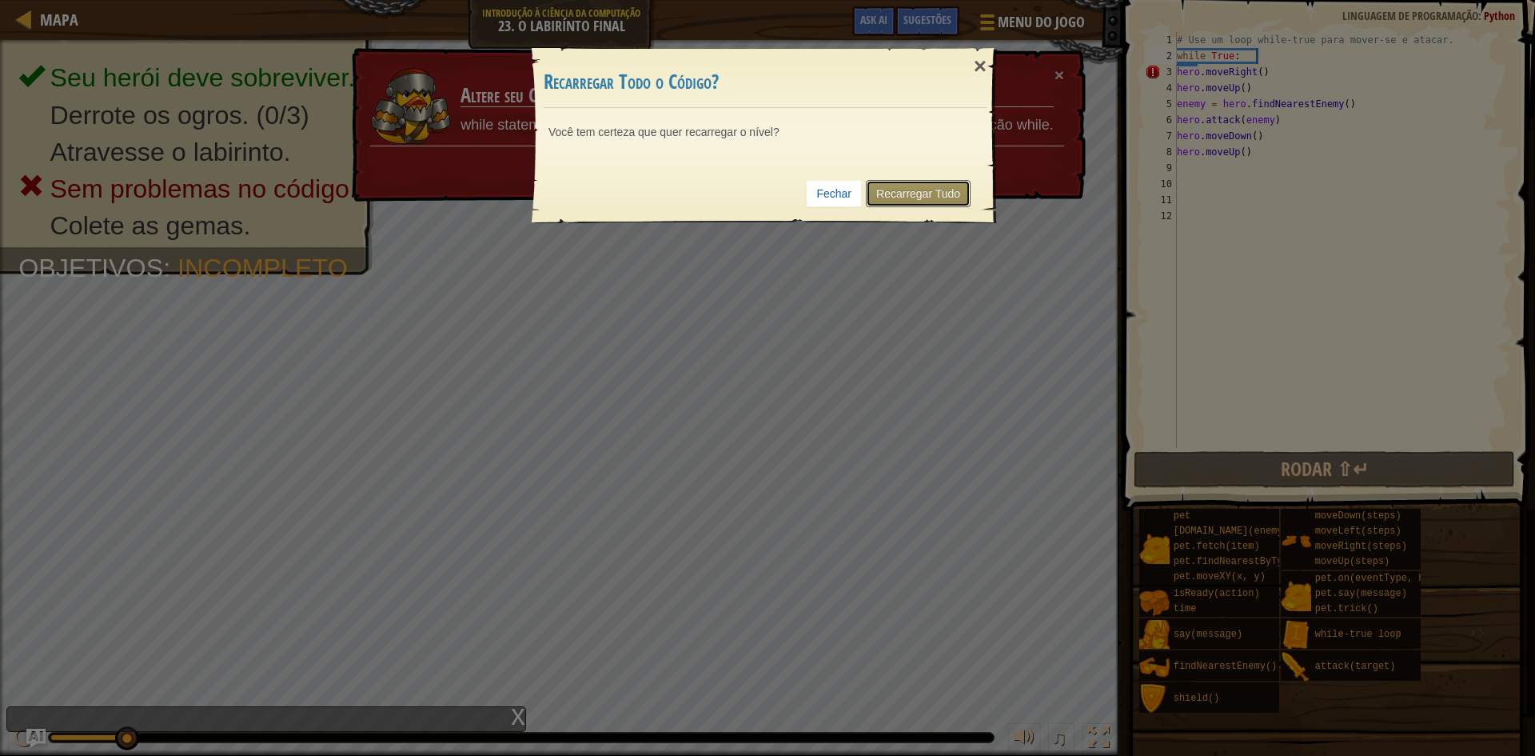
click at [929, 200] on link "Recarregar Tudo" at bounding box center [918, 193] width 105 height 27
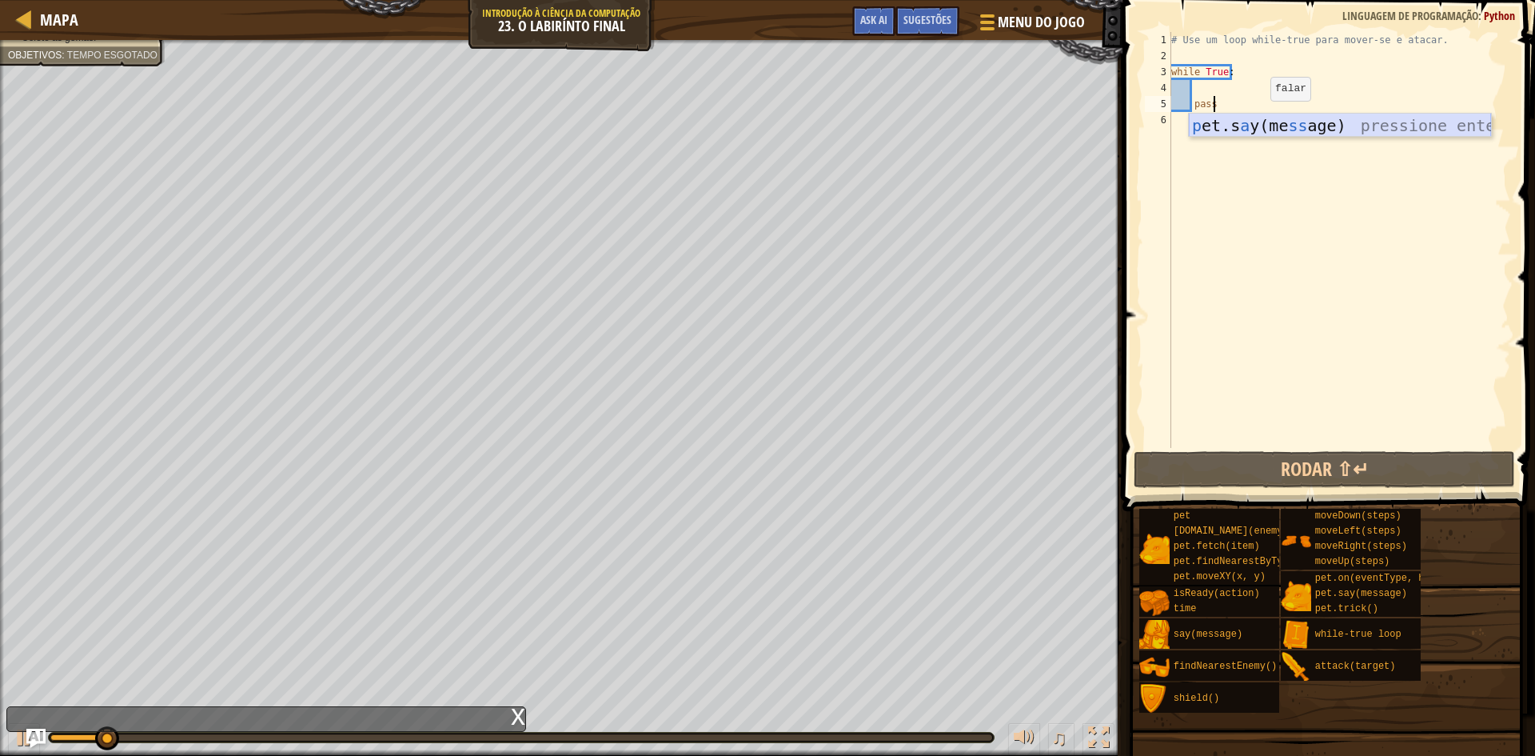
click at [1231, 126] on div "p et.s a y(me ss age) pressione enter" at bounding box center [1340, 150] width 302 height 72
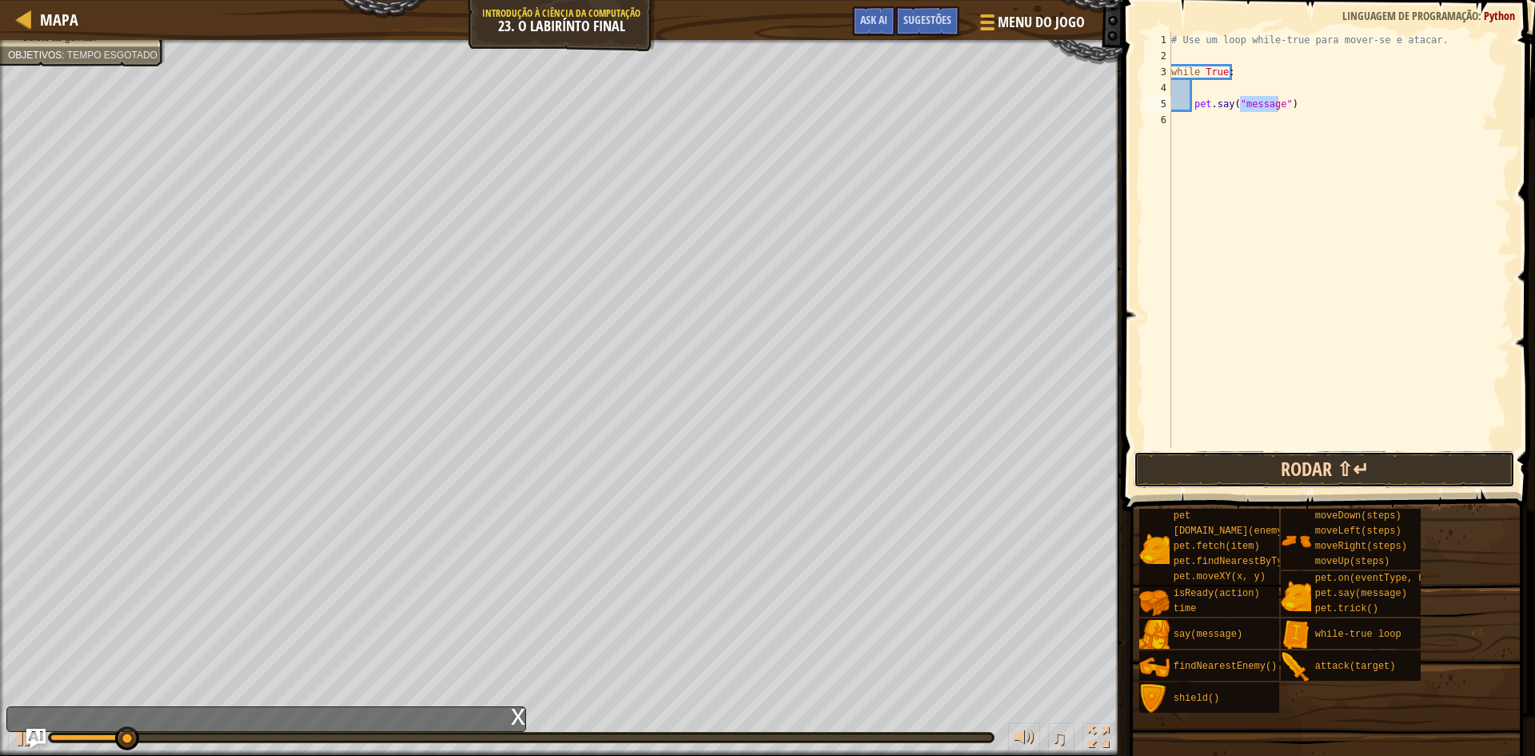
click at [1318, 472] on button "Rodar ⇧↵" at bounding box center [1324, 469] width 381 height 37
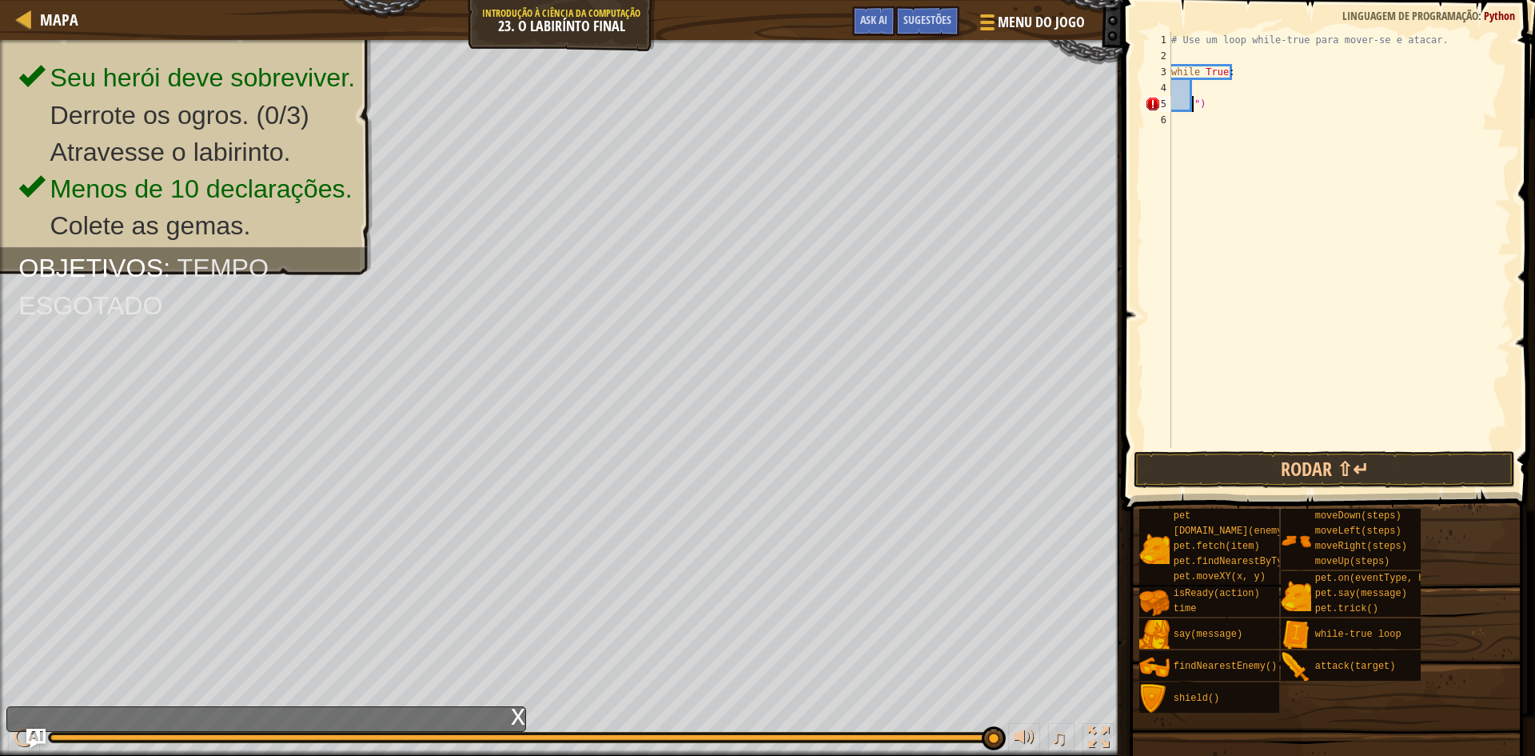
click at [1238, 106] on div "# Use um loop while-true para mover-se e atacar. while True : ")" at bounding box center [1339, 256] width 343 height 448
type textarea """
type textarea "w"
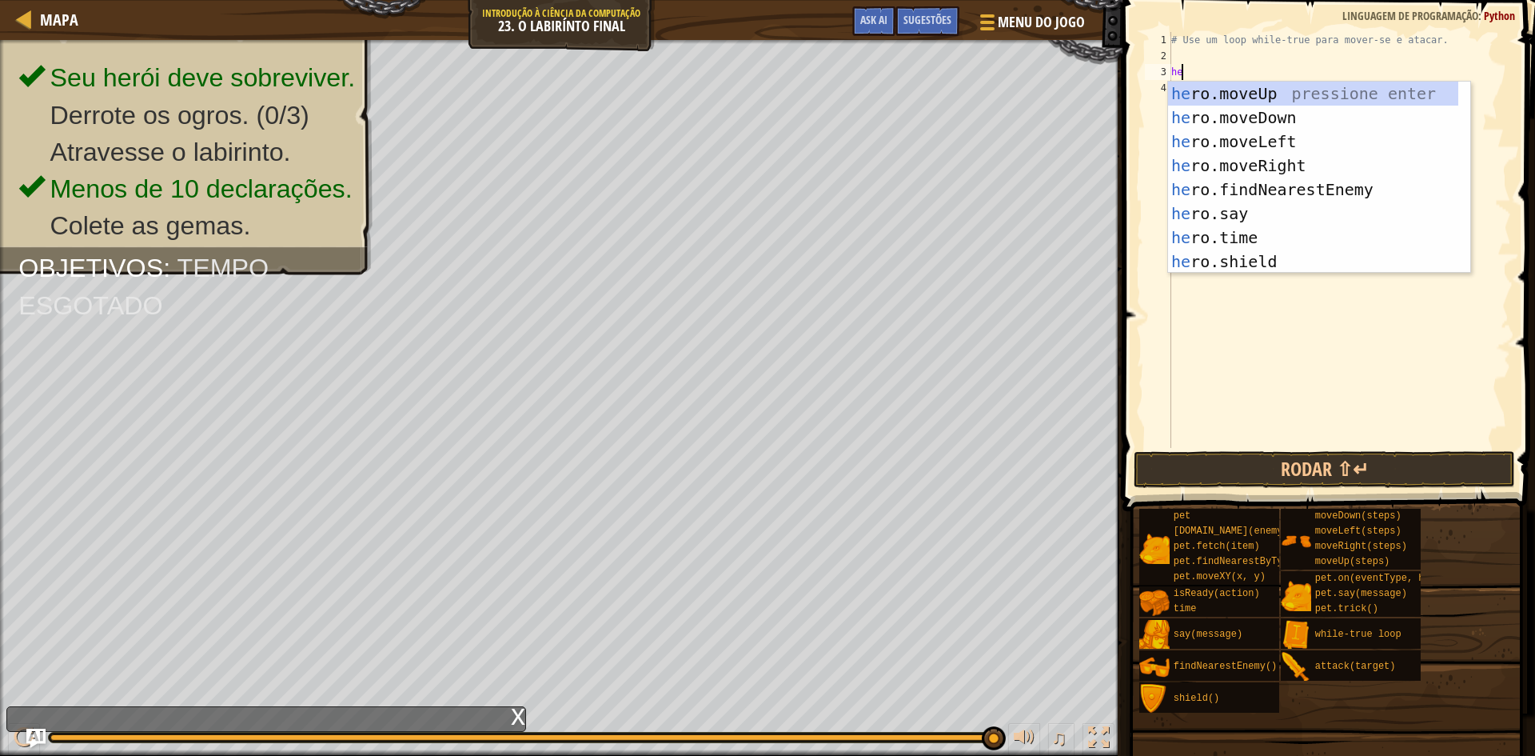
type textarea "her"
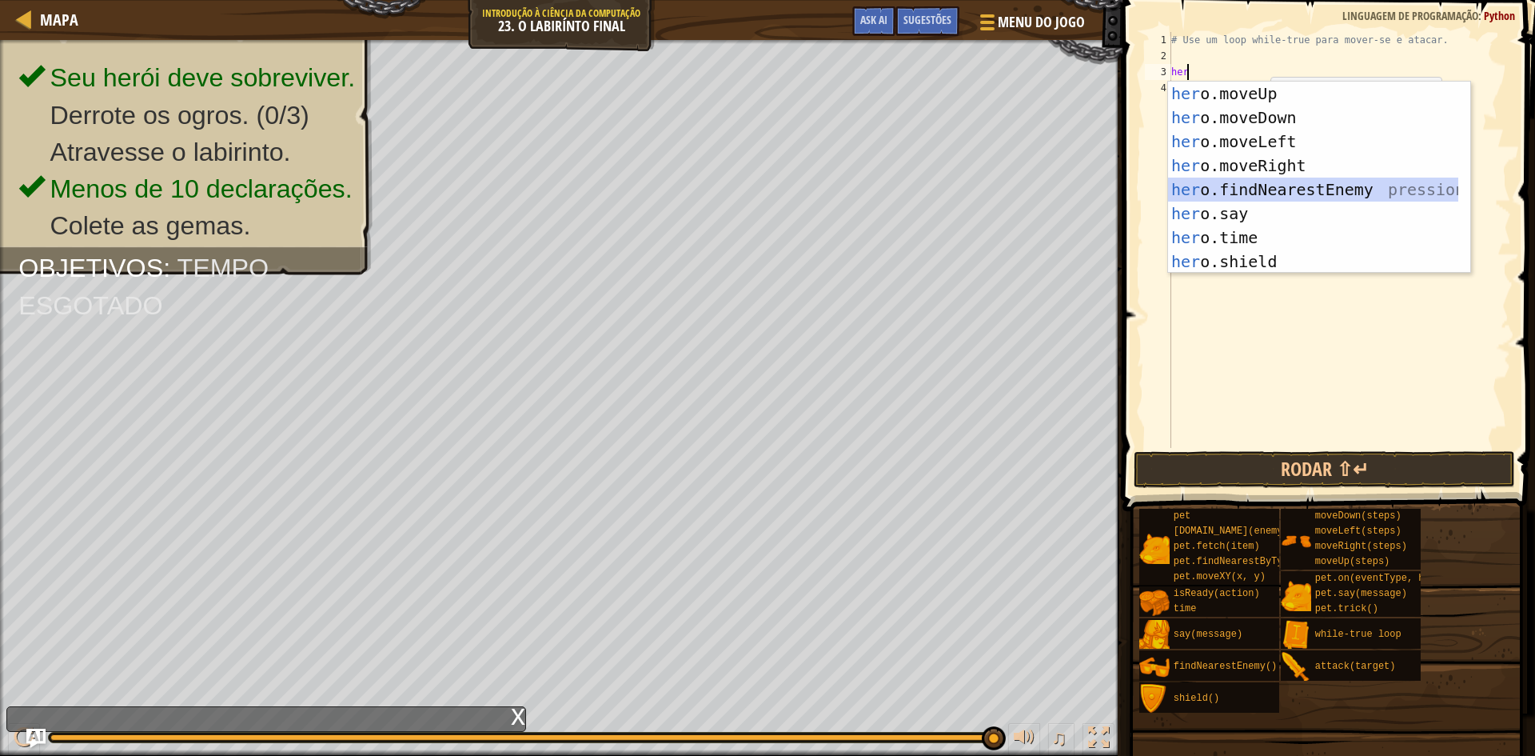
click at [1250, 189] on div "her o.moveUp pressione enter her o.moveDown pressione enter her o.moveLeft pres…" at bounding box center [1313, 202] width 290 height 240
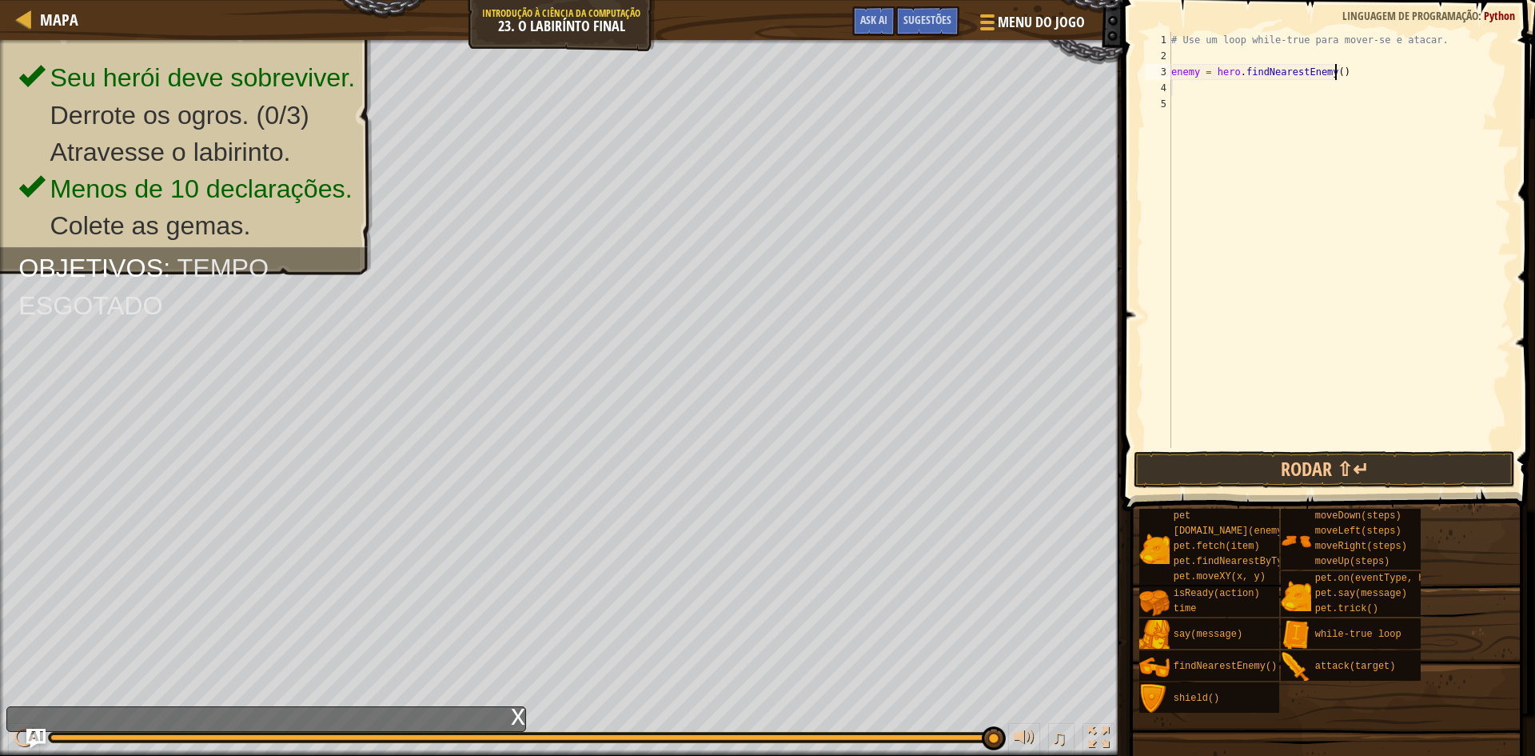
click at [1340, 71] on div "# Use um loop while-true para mover-se e atacar. enemy = hero . findNearestEnem…" at bounding box center [1339, 256] width 343 height 448
type textarea "e"
type textarea "w"
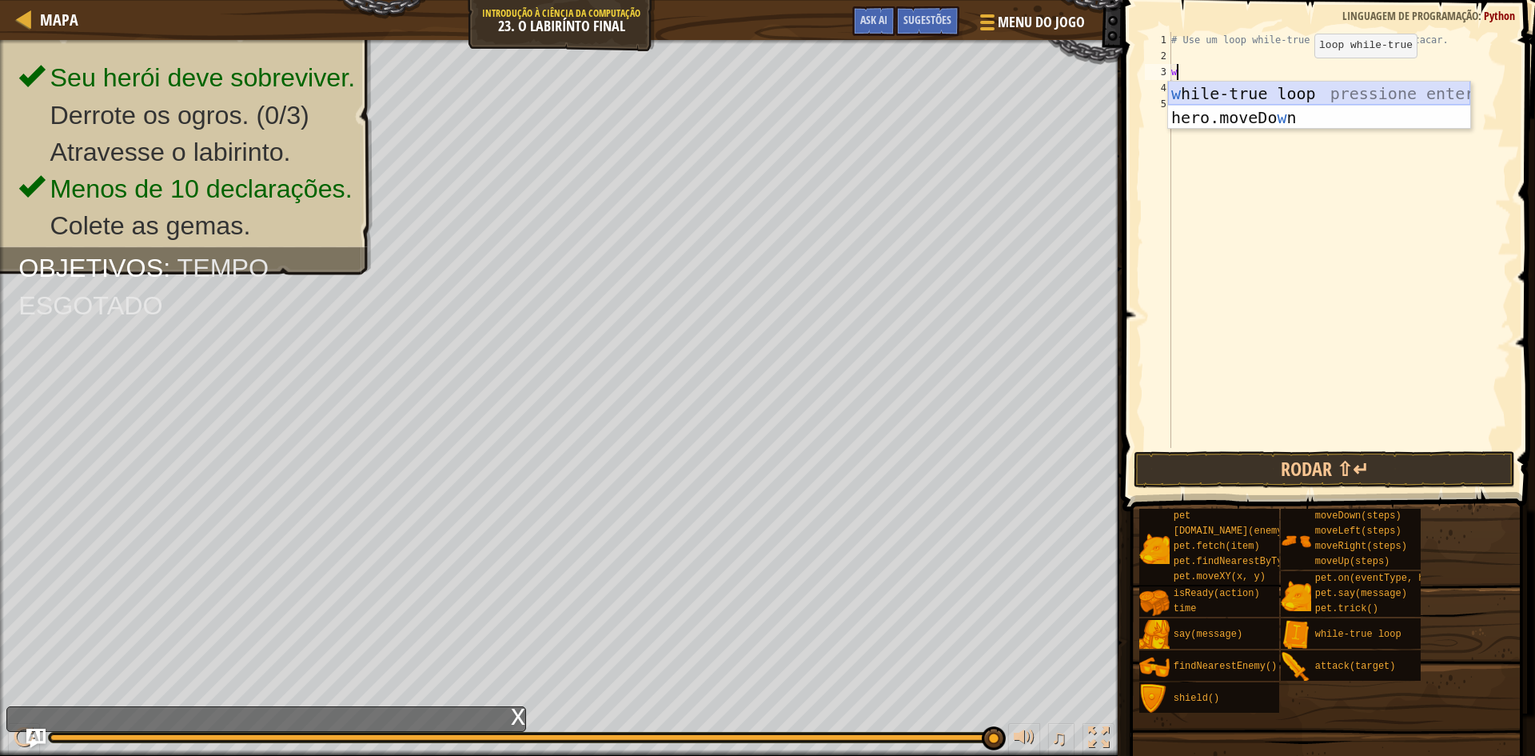
click at [1301, 94] on div "w hile-true loop pressione enter hero.moveDo w n pressione enter" at bounding box center [1319, 130] width 302 height 96
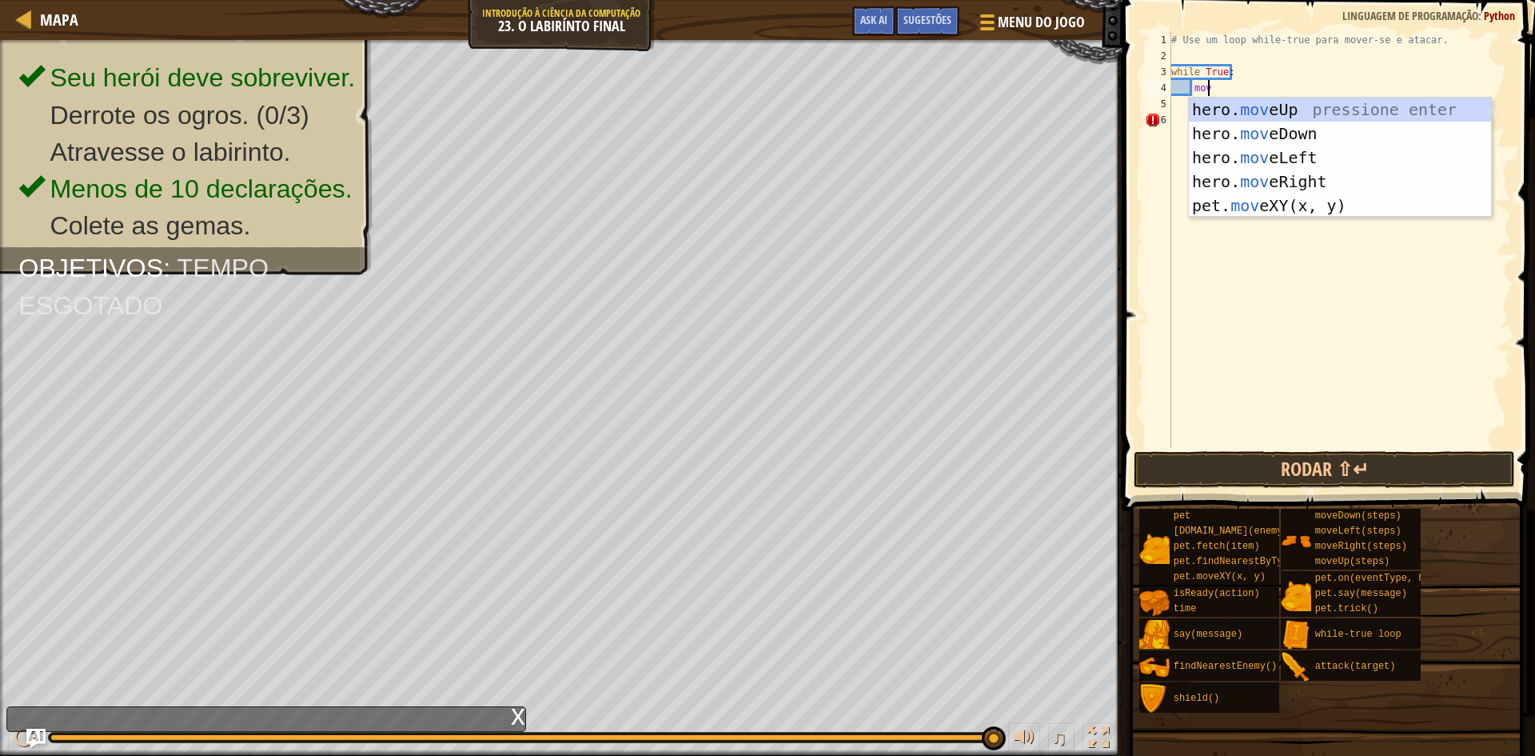
scroll to position [7, 2]
type textarea "move"
click at [1277, 180] on div "hero. move Up pressione enter hero. move Down pressione enter hero. move Left p…" at bounding box center [1340, 182] width 302 height 168
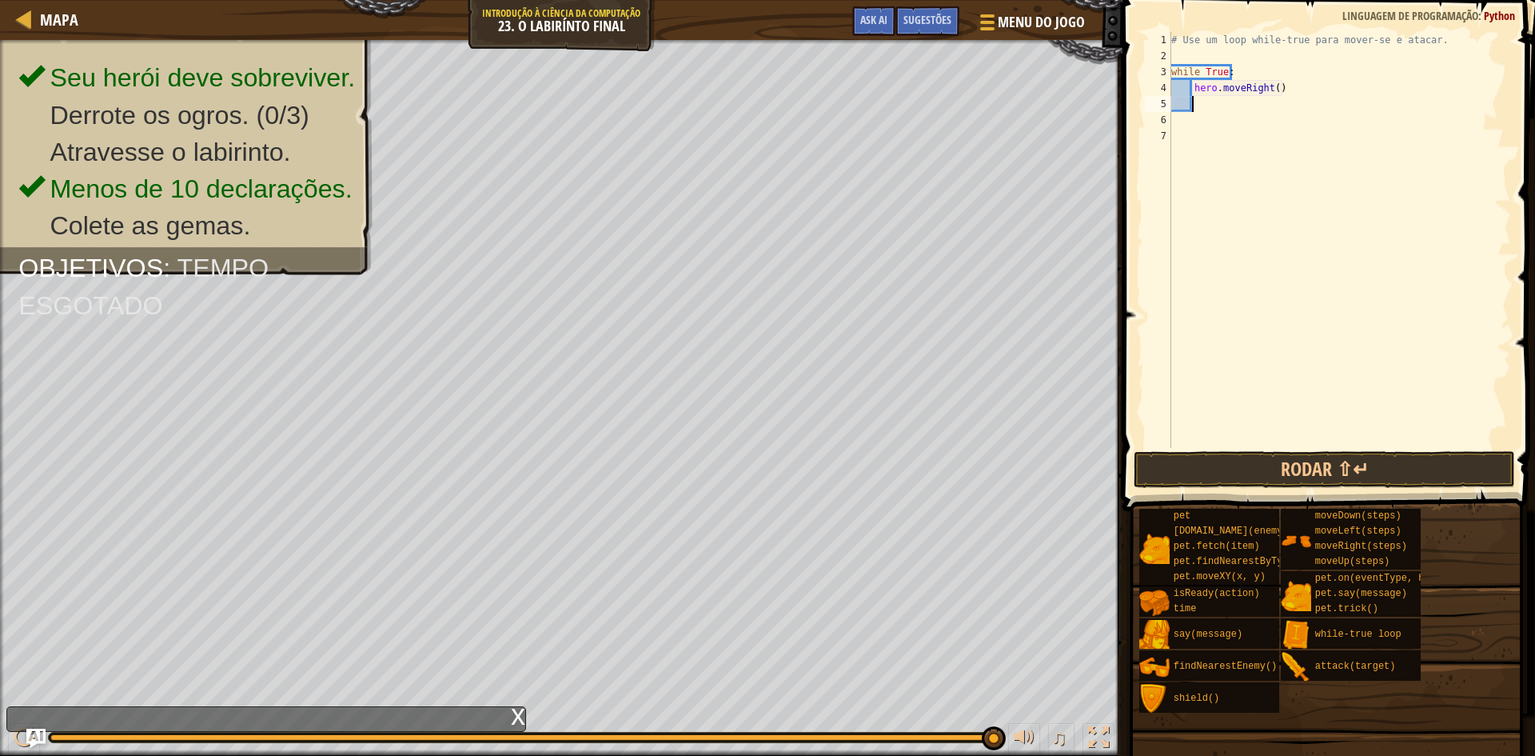
type textarea "h"
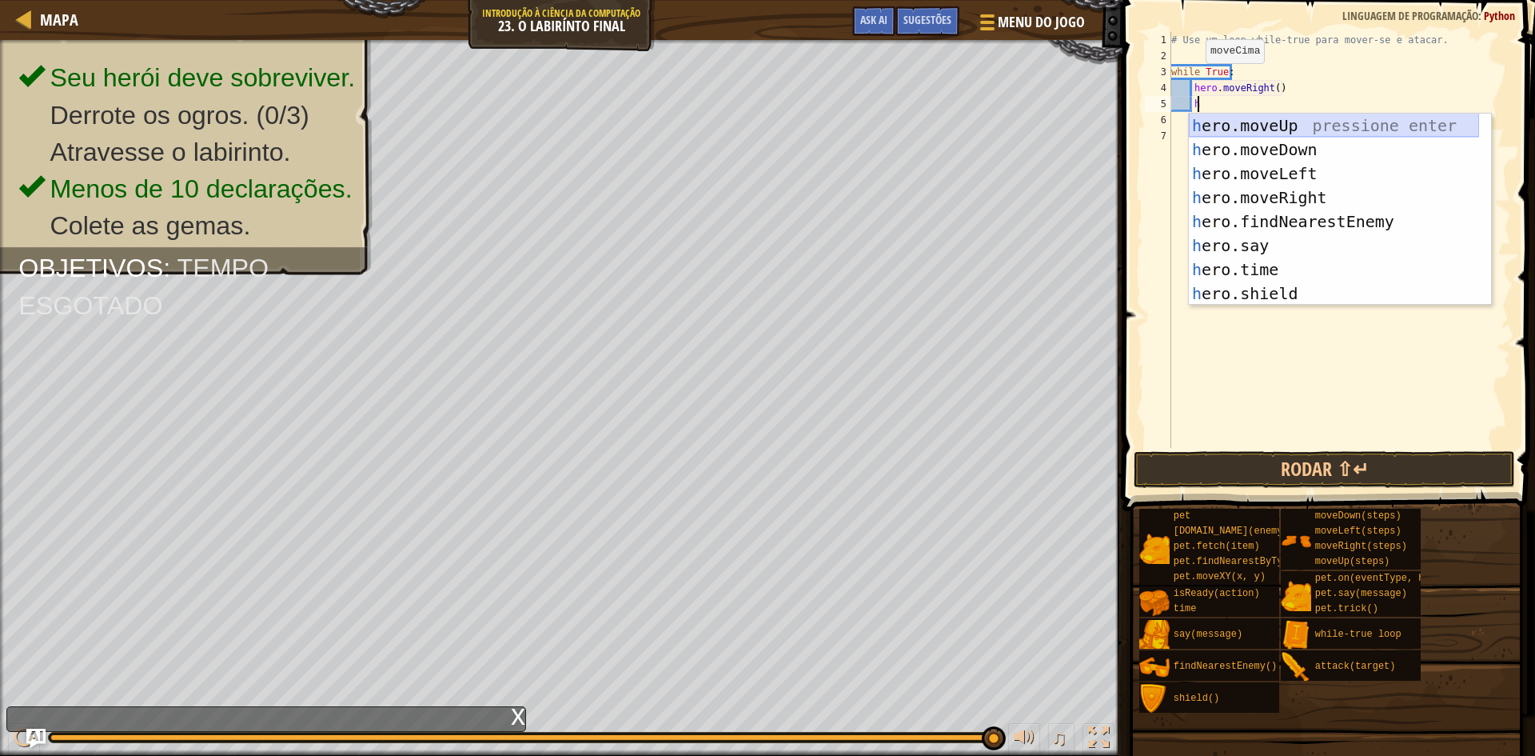
scroll to position [7, 2]
click at [1253, 119] on div "h ero.moveUp pressione enter h ero.moveDown pressione enter h ero.moveLeft pres…" at bounding box center [1334, 234] width 290 height 240
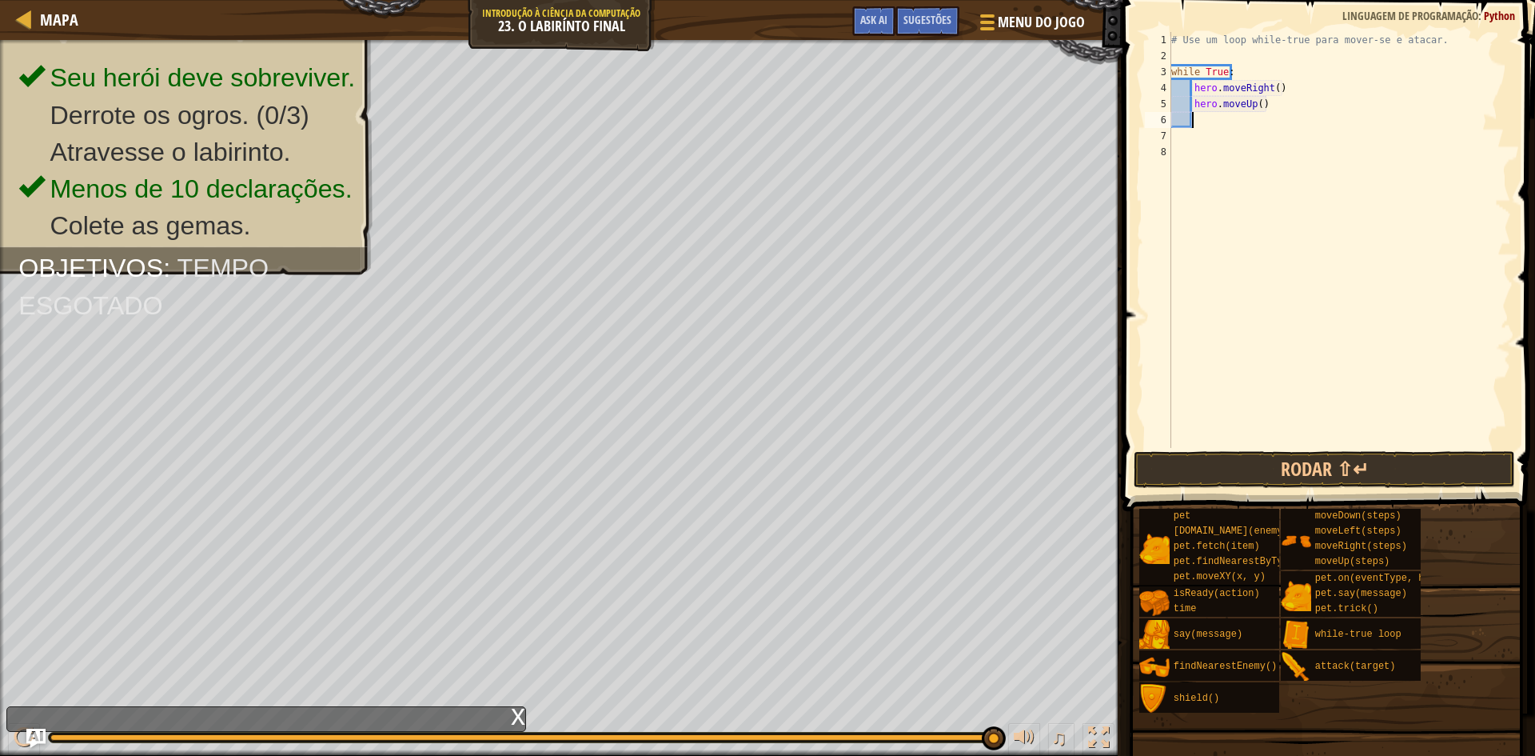
type textarea "m"
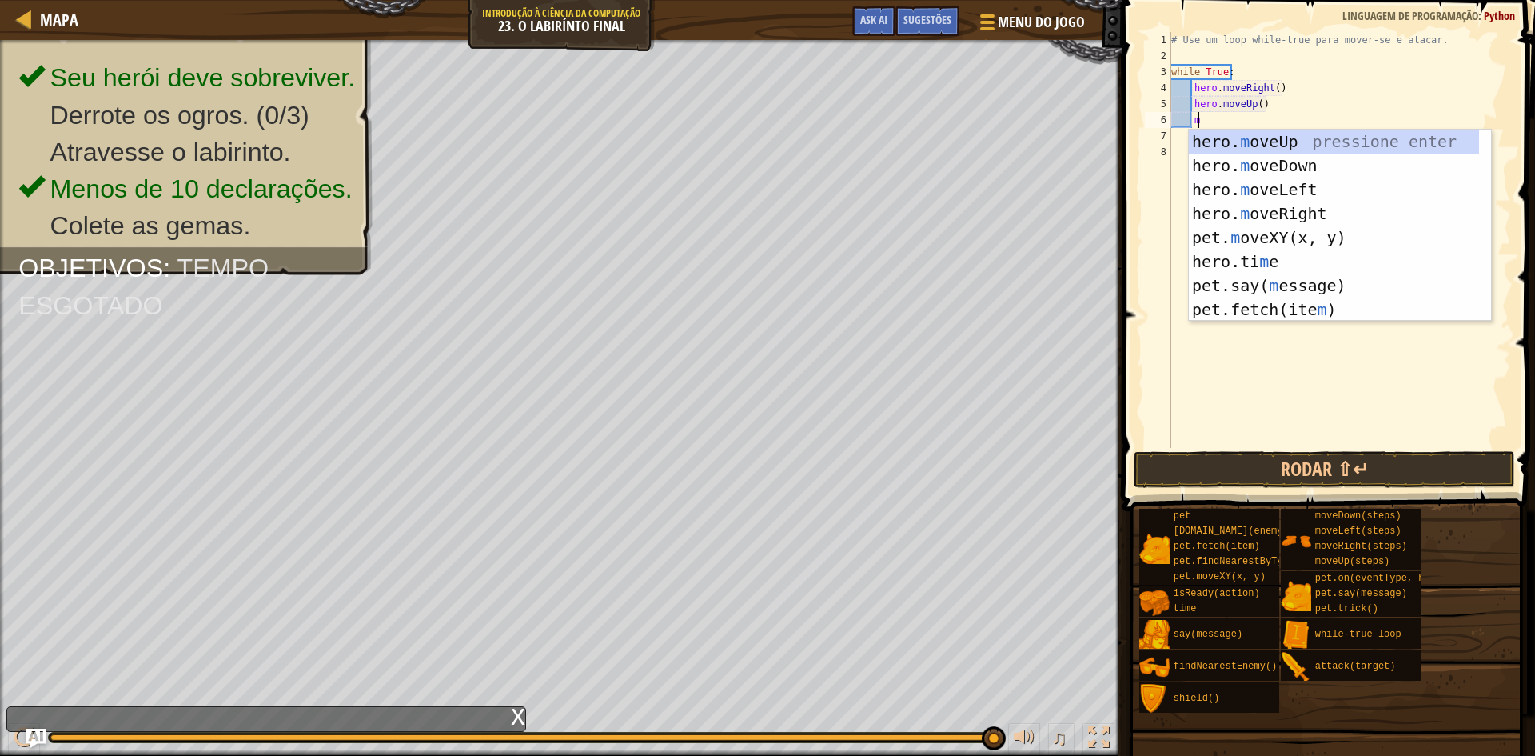
scroll to position [7, 2]
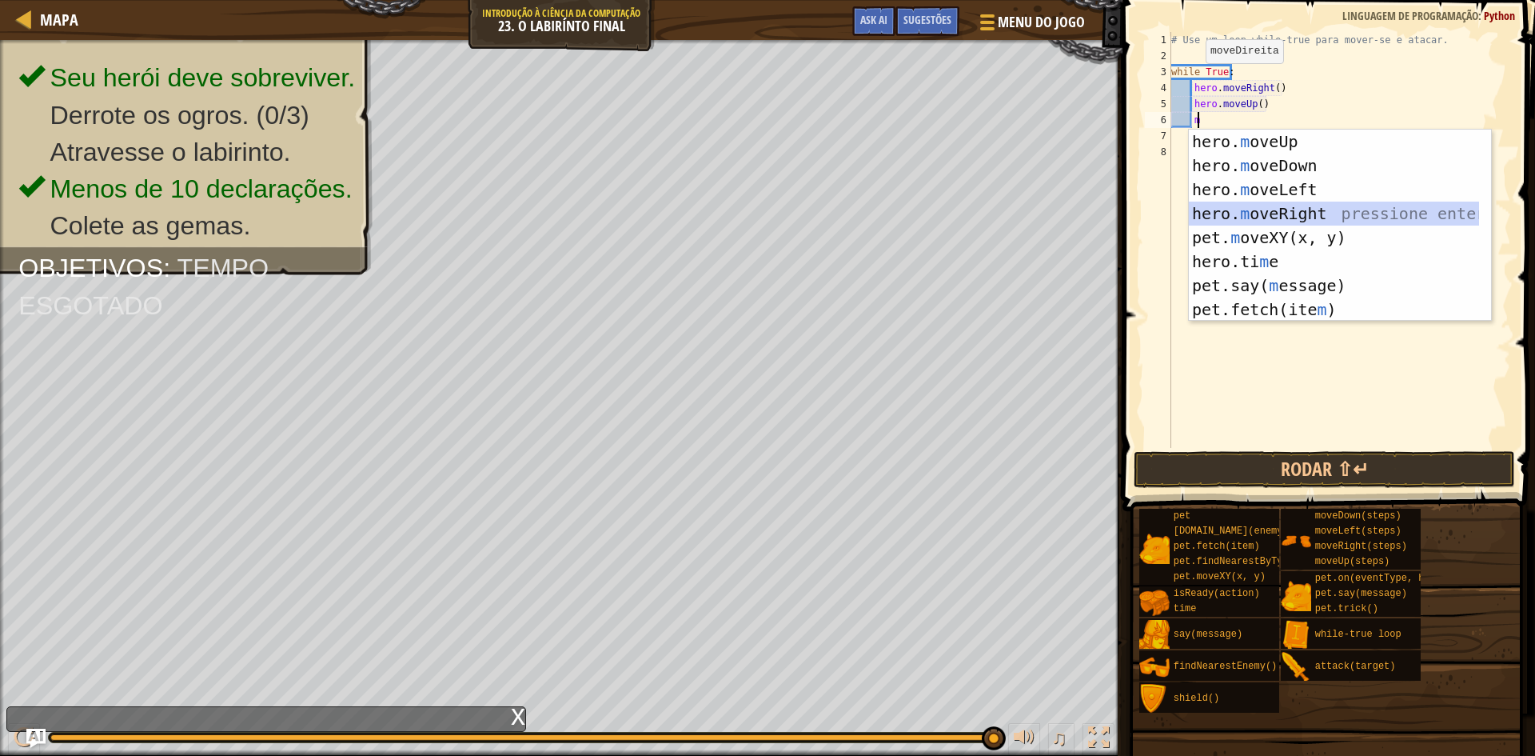
click at [1260, 209] on div "hero. m oveUp pressione enter hero. m oveDown pressione enter hero. m oveLeft p…" at bounding box center [1334, 250] width 290 height 240
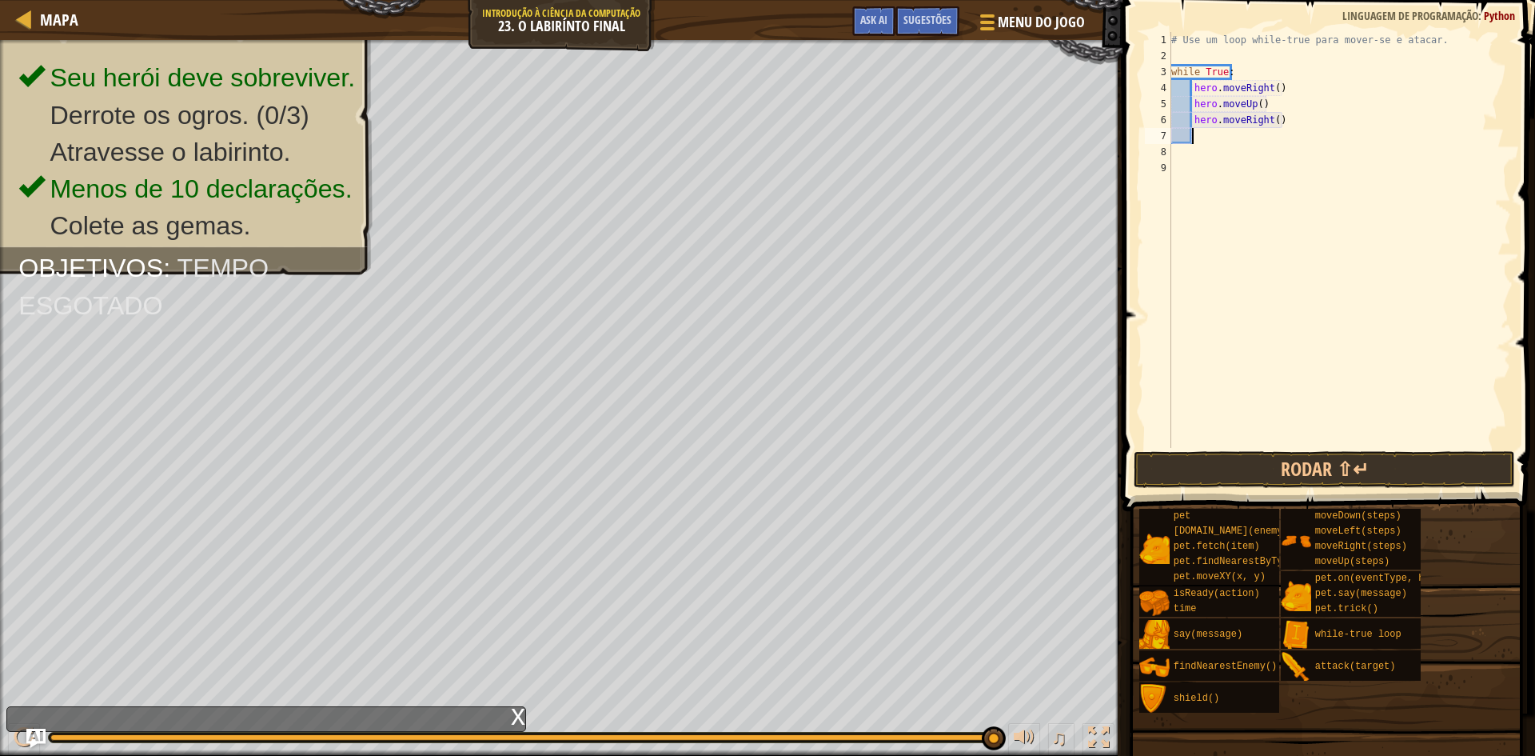
type textarea "m"
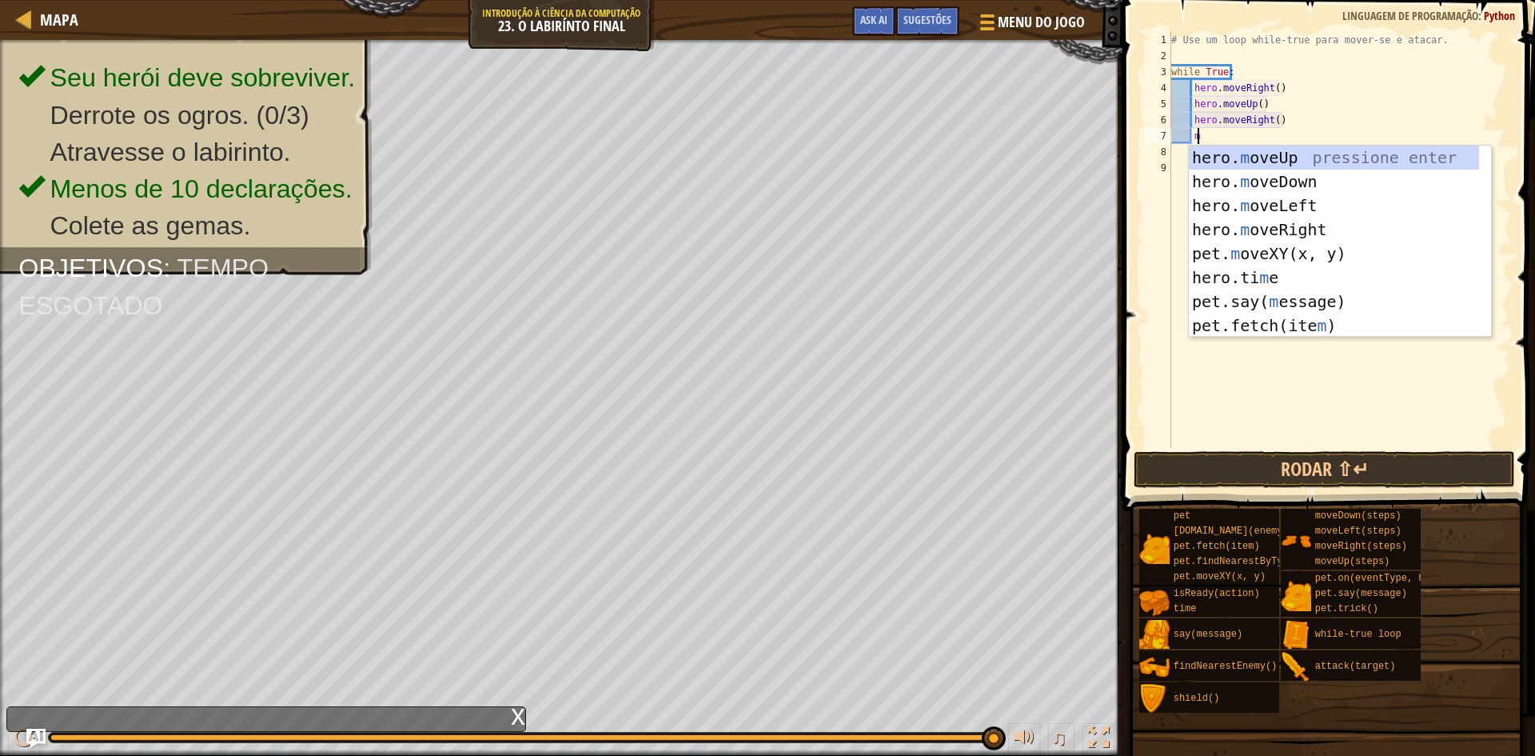
scroll to position [7, 2]
click at [1283, 190] on div "hero. m oveUp pressione enter hero. m oveDown pressione enter hero. m oveLeft p…" at bounding box center [1334, 266] width 290 height 240
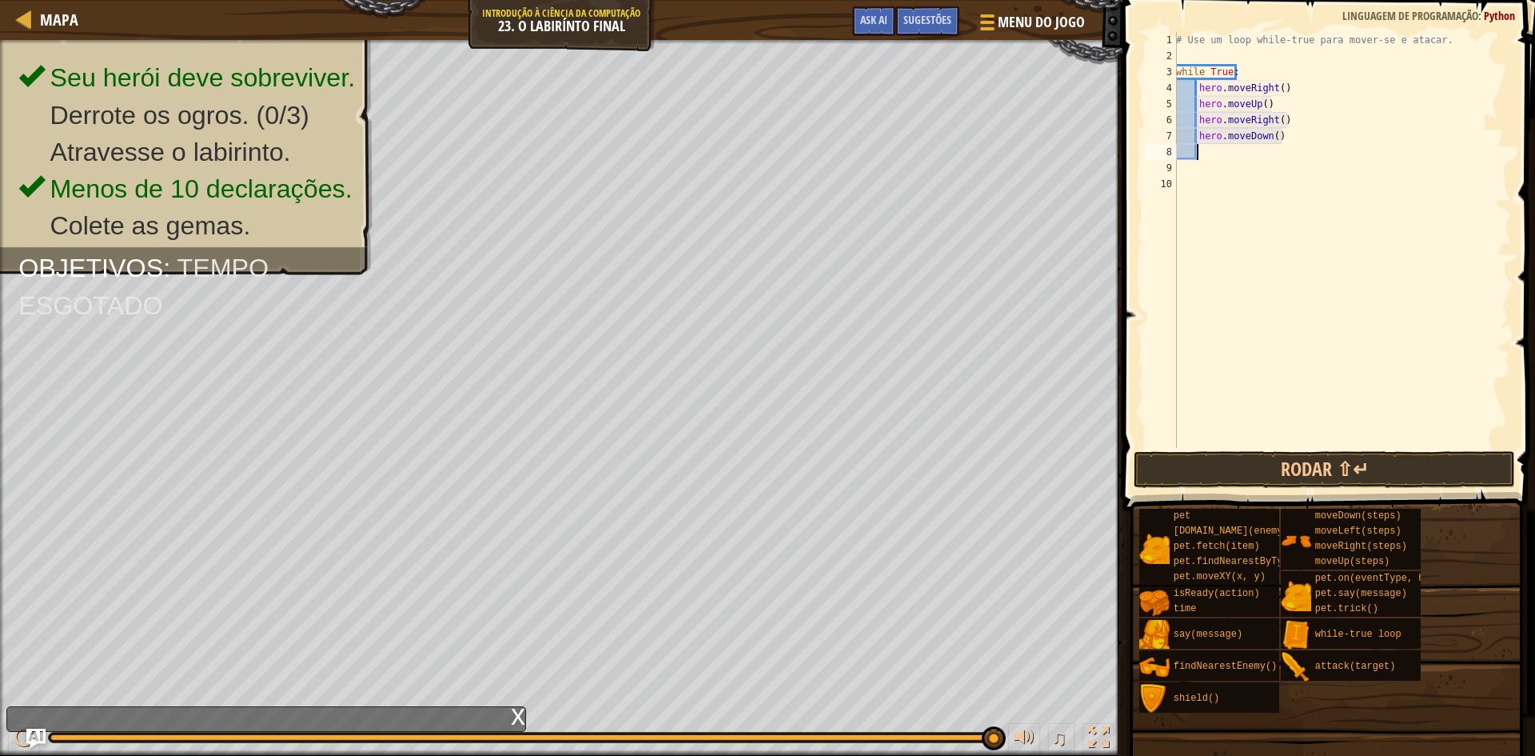
scroll to position [7, 1]
click at [1284, 141] on div "# Use um loop while-true para mover-se e atacar. while True : hero . moveRight …" at bounding box center [1342, 256] width 338 height 448
type textarea "hero.moveDown(2)"
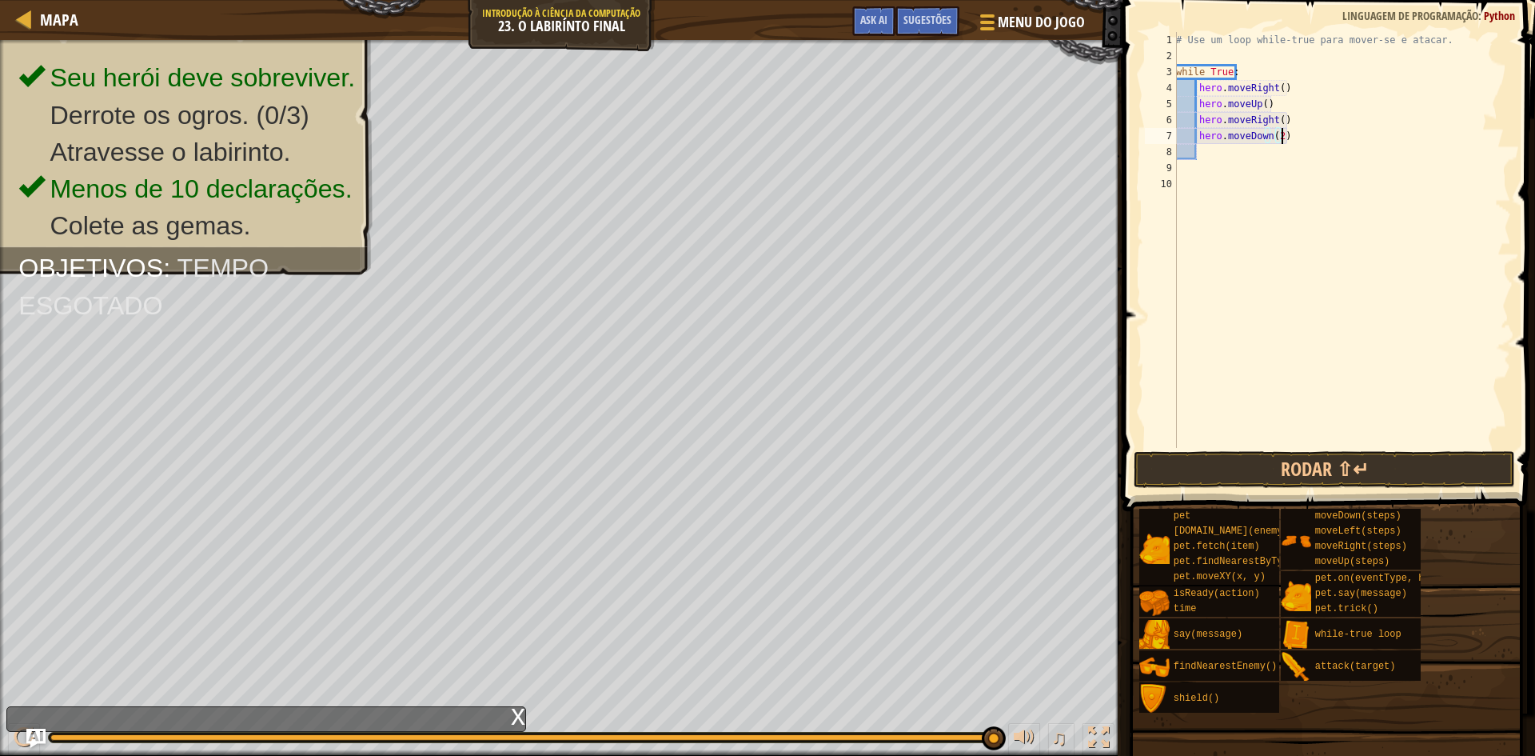
click at [1238, 154] on div "# Use um loop while-true para mover-se e atacar. while True : hero . moveRight …" at bounding box center [1342, 256] width 338 height 448
type textarea "m"
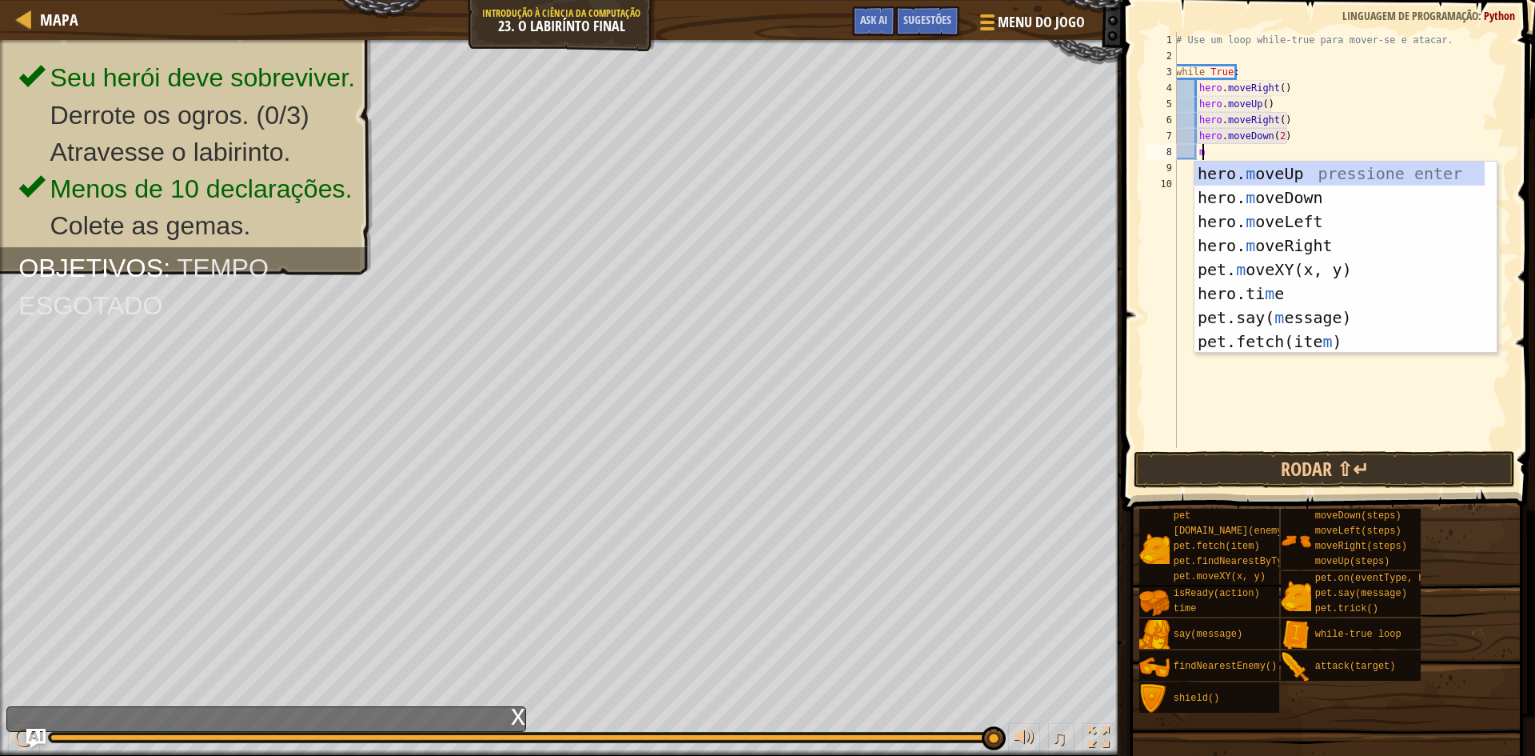
scroll to position [7, 2]
click at [1237, 176] on div "hero. m oveUp pressione enter hero. m oveDown pressione enter hero. m oveLeft p…" at bounding box center [1339, 281] width 290 height 240
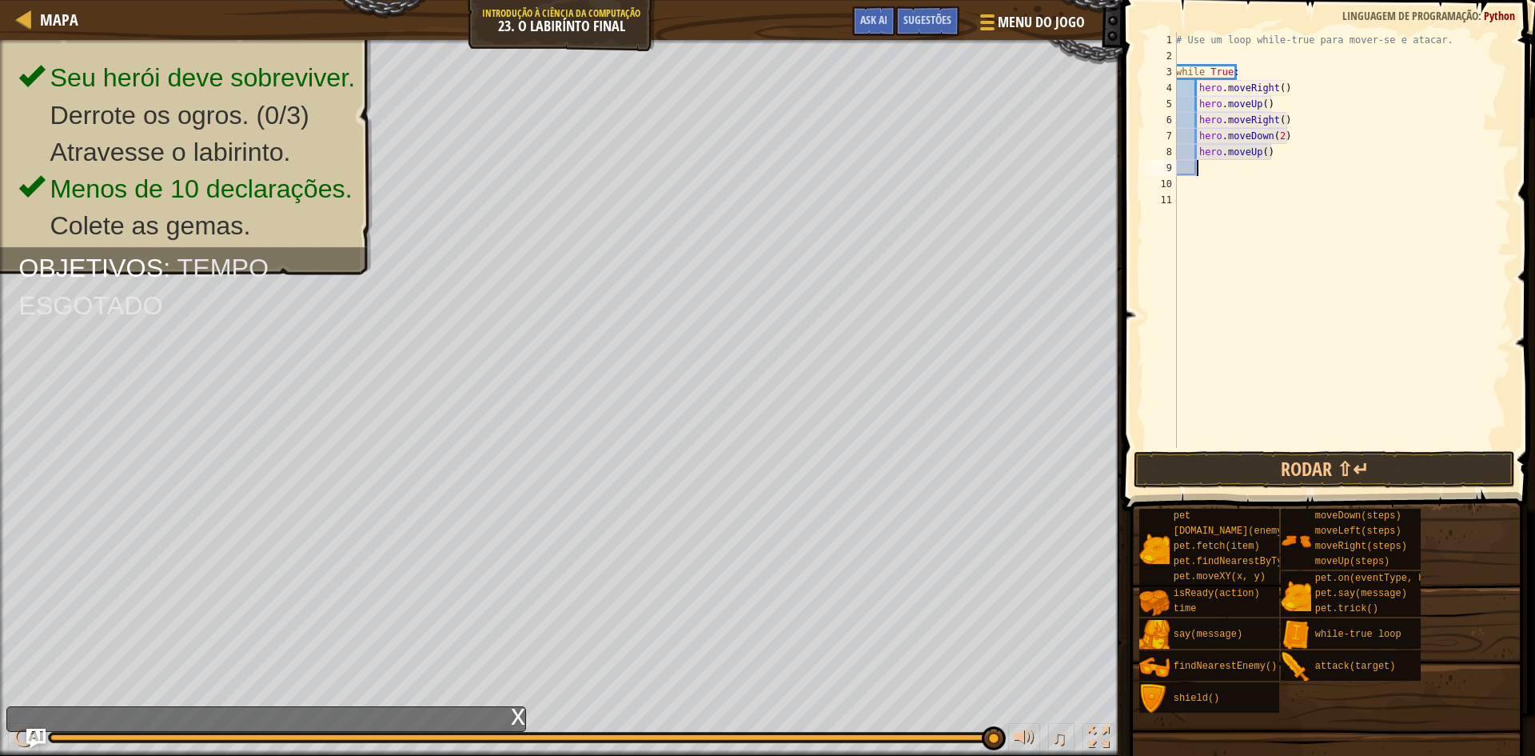
click at [1184, 181] on div "# Use um loop while-true para mover-se e atacar. while True : hero . moveRight …" at bounding box center [1342, 256] width 338 height 448
type textarea "h"
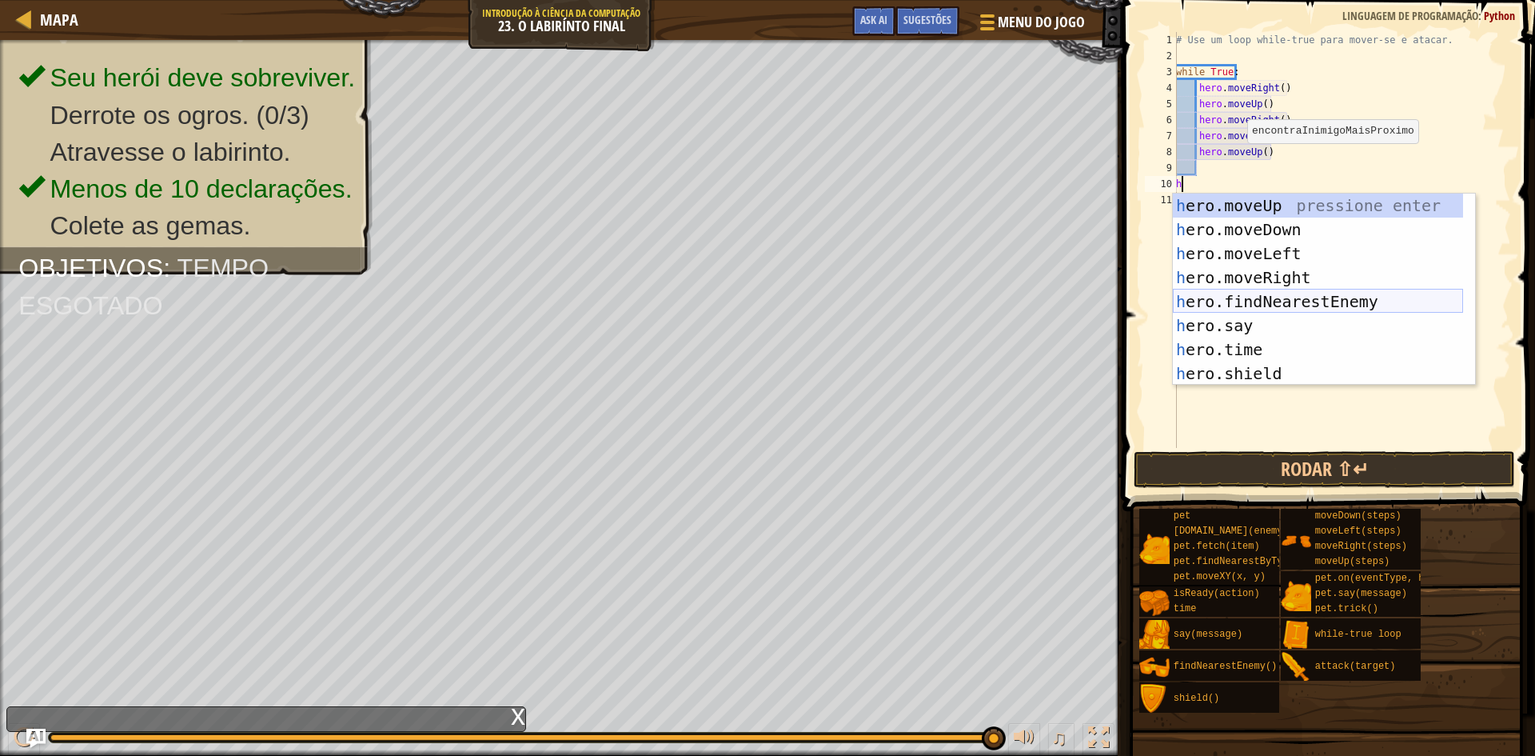
click at [1256, 303] on div "h ero.moveUp pressione enter h ero.moveDown pressione enter h ero.moveLeft pres…" at bounding box center [1318, 313] width 290 height 240
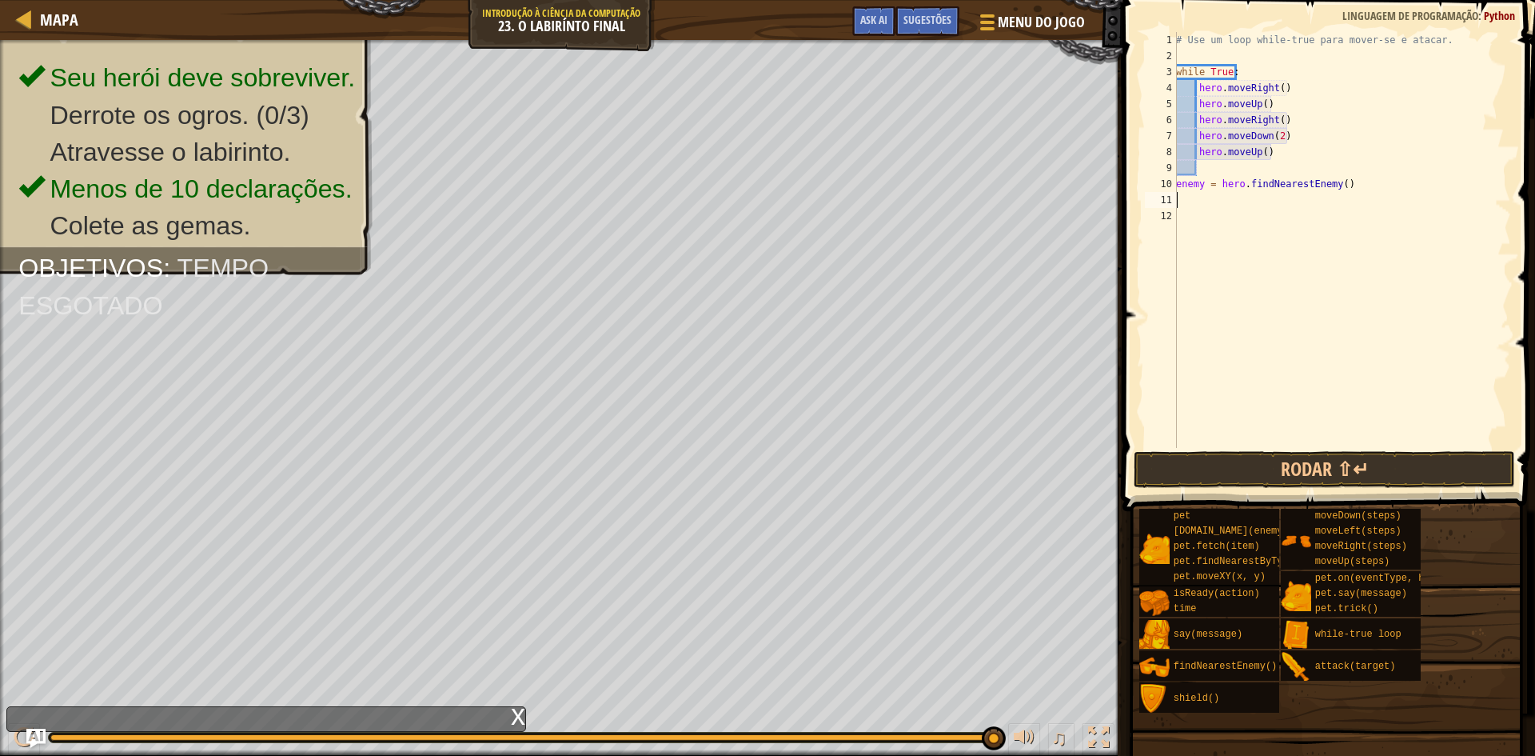
click at [1185, 202] on div "# Use um loop while-true para mover-se e atacar. while True : hero . moveRight …" at bounding box center [1342, 256] width 338 height 448
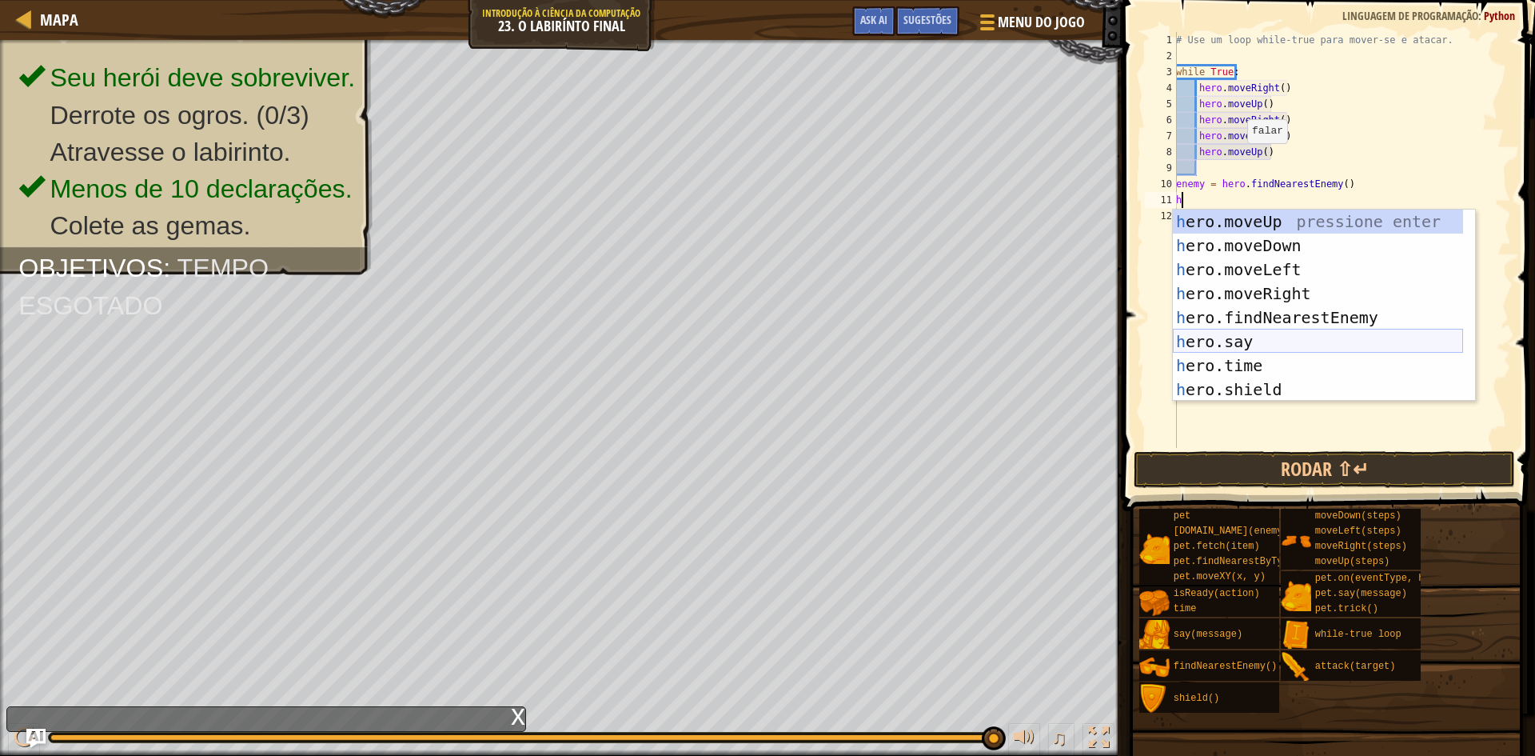
scroll to position [48, 0]
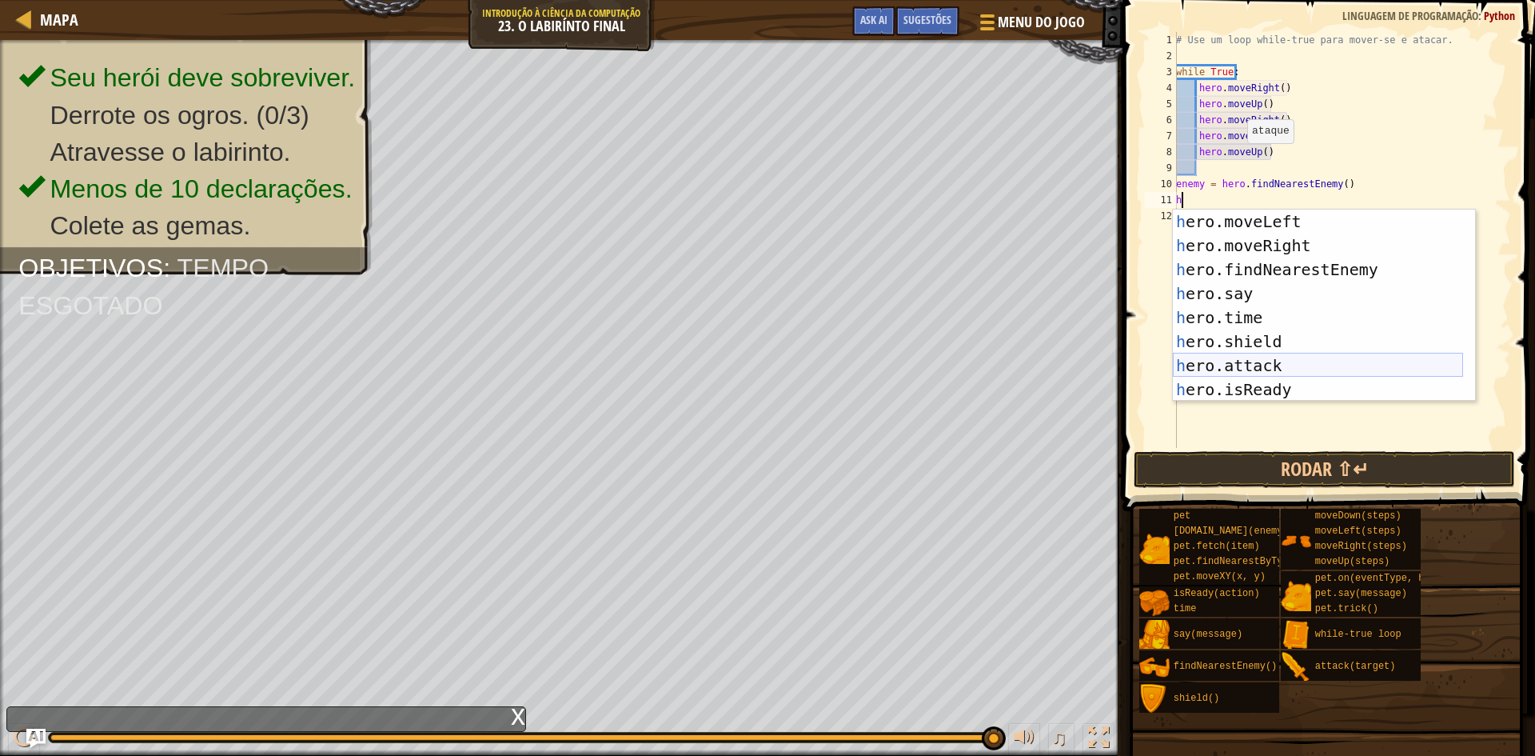
click at [1246, 361] on div "h ero.moveLeft pressione enter h ero.moveRight pressione enter h ero.findNeares…" at bounding box center [1318, 329] width 290 height 240
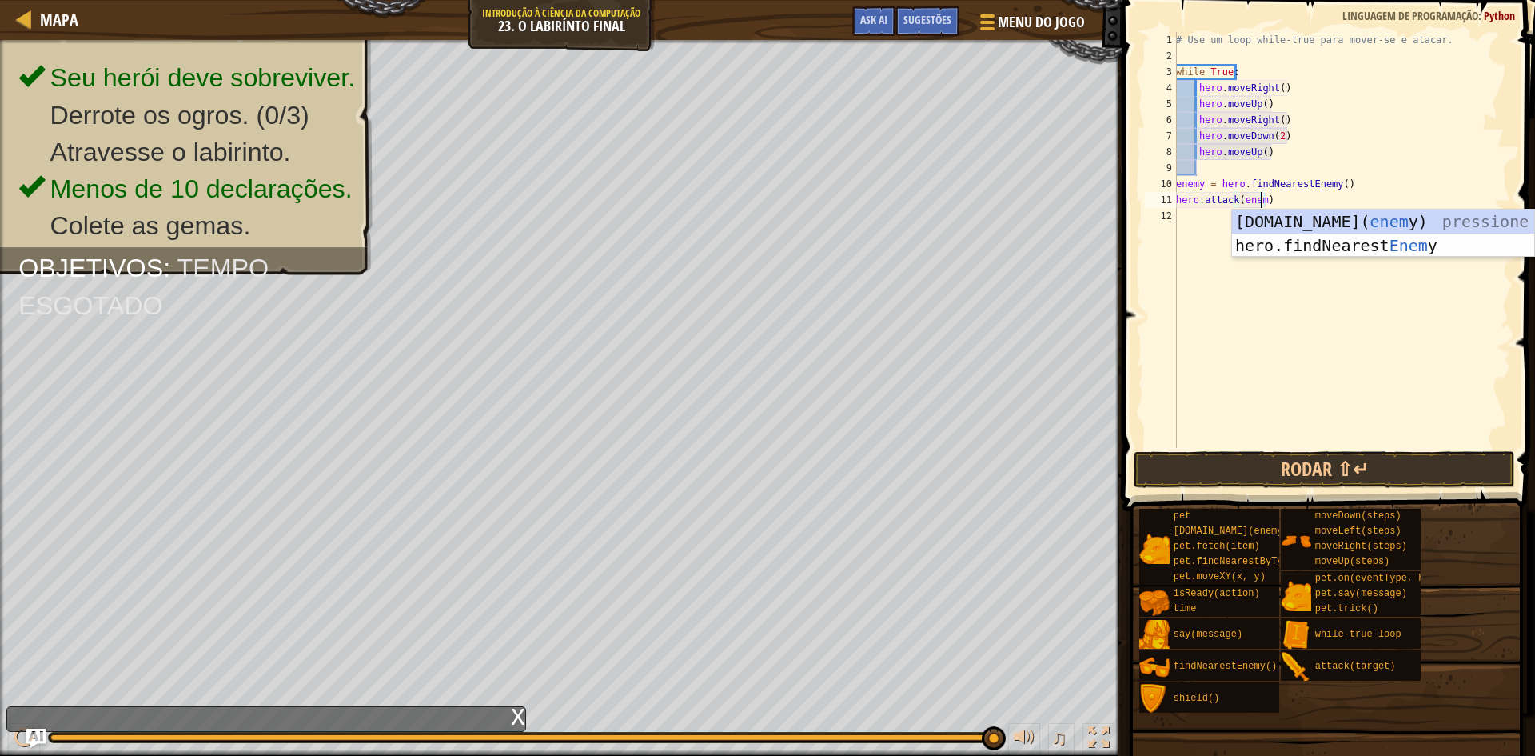
scroll to position [7, 7]
type textarea "hero.attack(enemy1)"
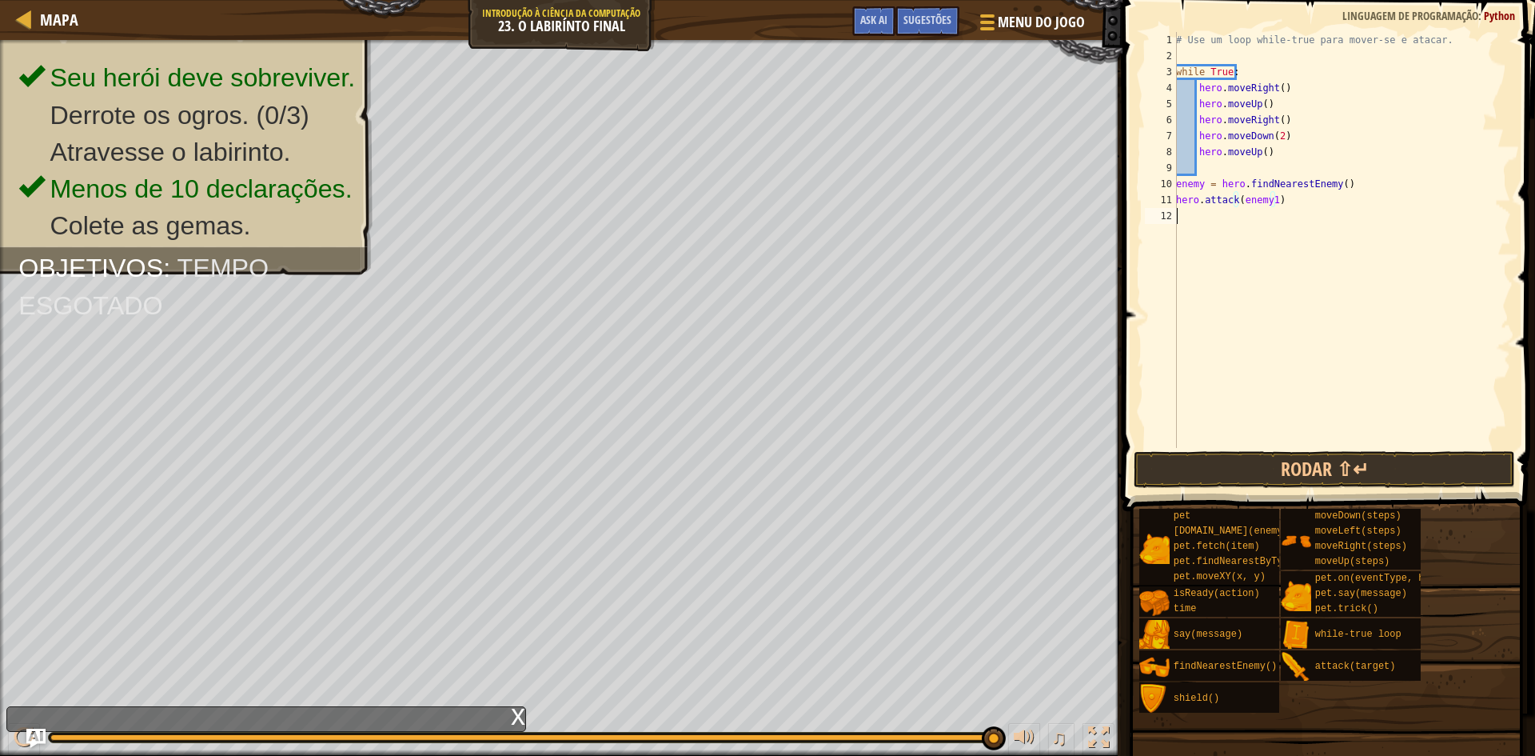
click at [1179, 217] on div "# Use um loop while-true para mover-se e atacar. while True : hero . moveRight …" at bounding box center [1342, 256] width 338 height 448
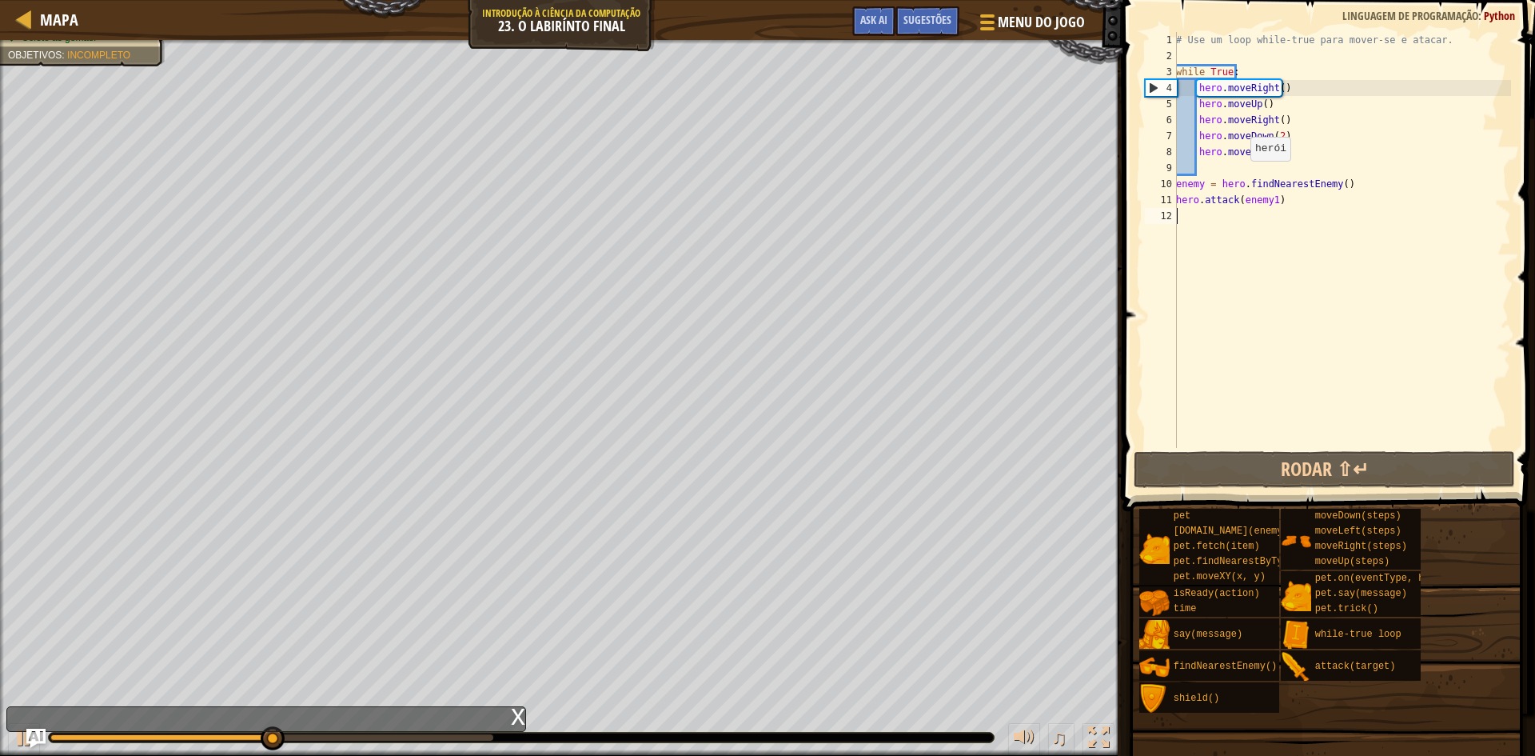
drag, startPoint x: 1242, startPoint y: 177, endPoint x: 1232, endPoint y: 165, distance: 14.7
click at [1239, 173] on div "# Use um loop while-true para mover-se e atacar. while True : hero . moveRight …" at bounding box center [1342, 256] width 338 height 448
type textarea "enemy = hero.findNearestEnemy()"
click at [1231, 165] on div "# Use um loop while-true para mover-se e atacar. while True : hero . moveRight …" at bounding box center [1342, 240] width 338 height 416
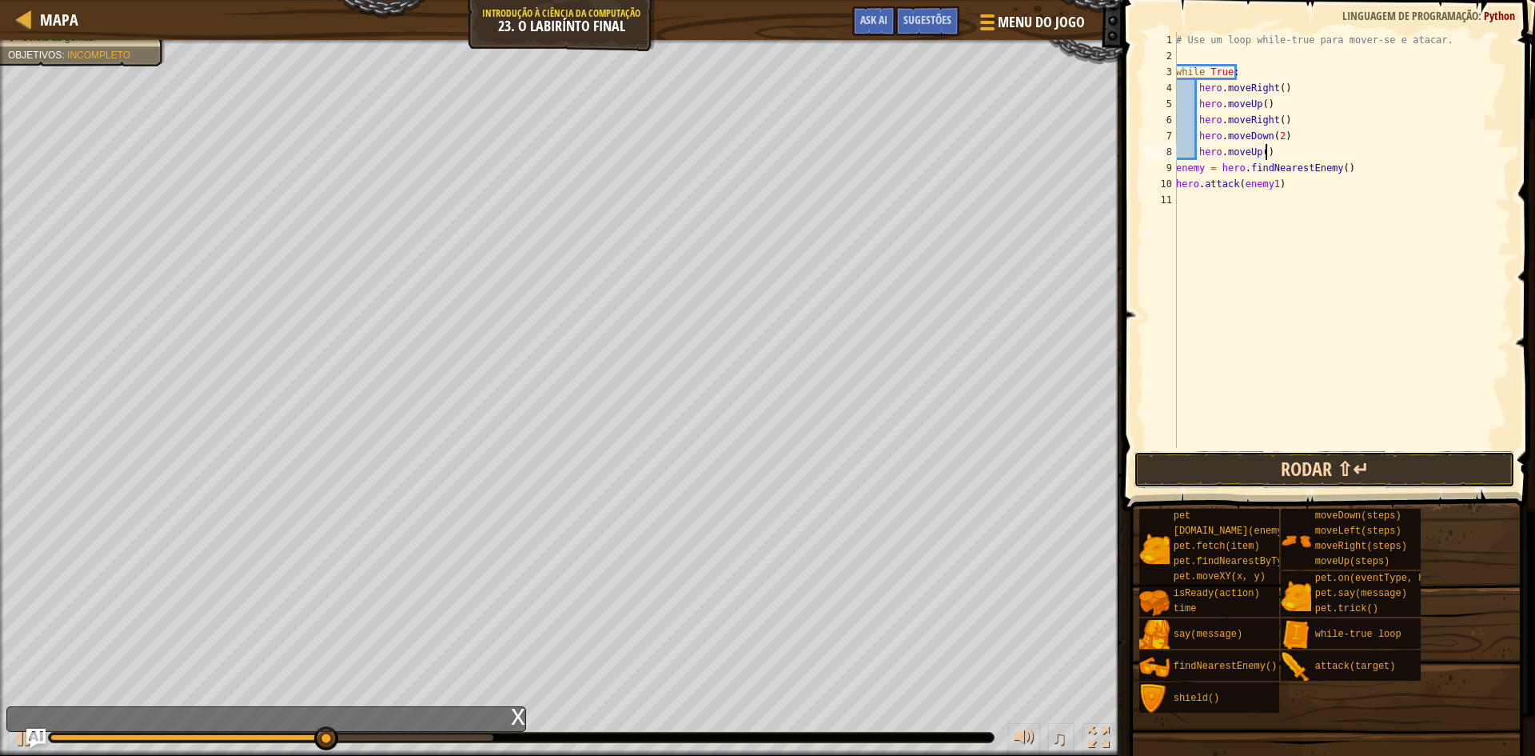
click at [1333, 474] on button "Rodar ⇧↵" at bounding box center [1324, 469] width 381 height 37
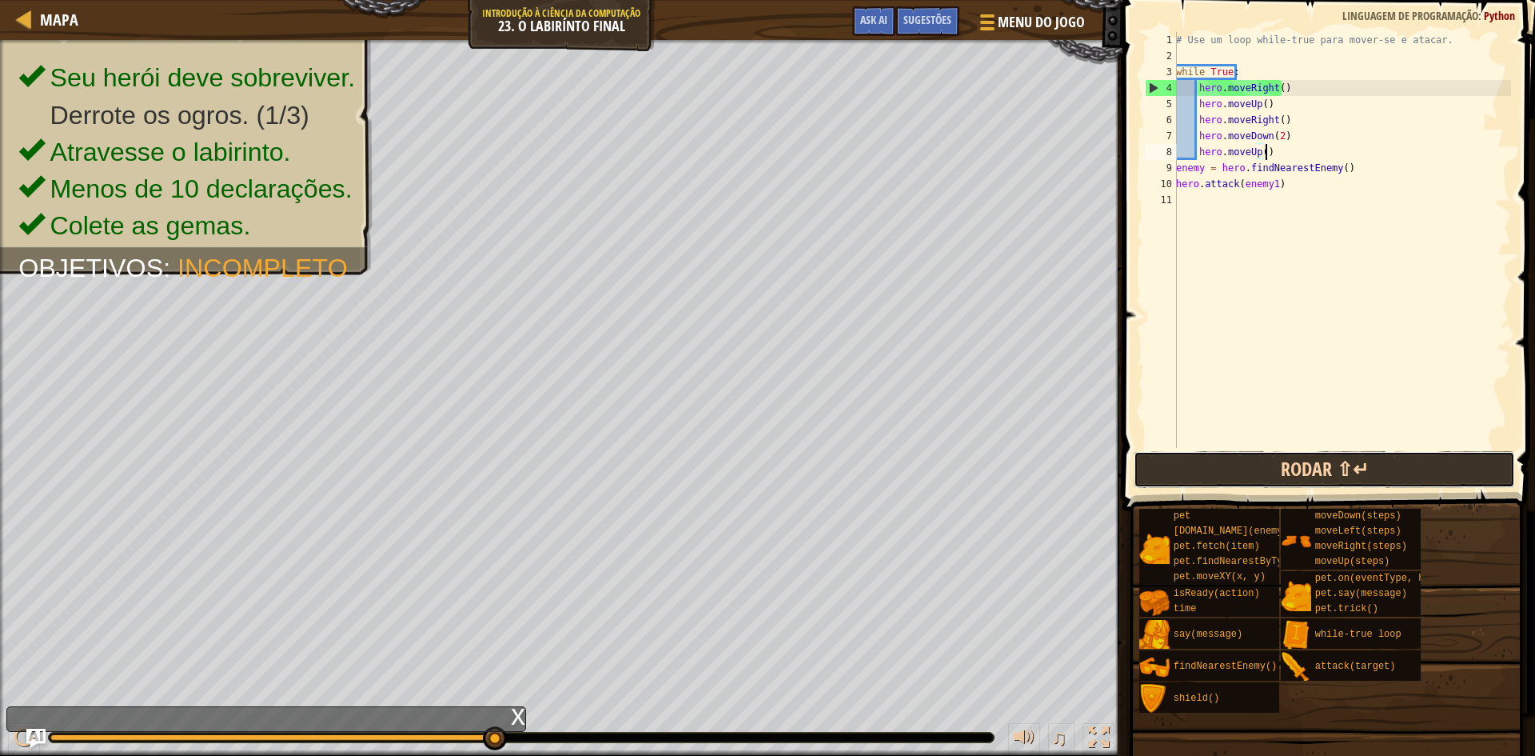
click at [1314, 482] on button "Rodar ⇧↵" at bounding box center [1324, 469] width 381 height 37
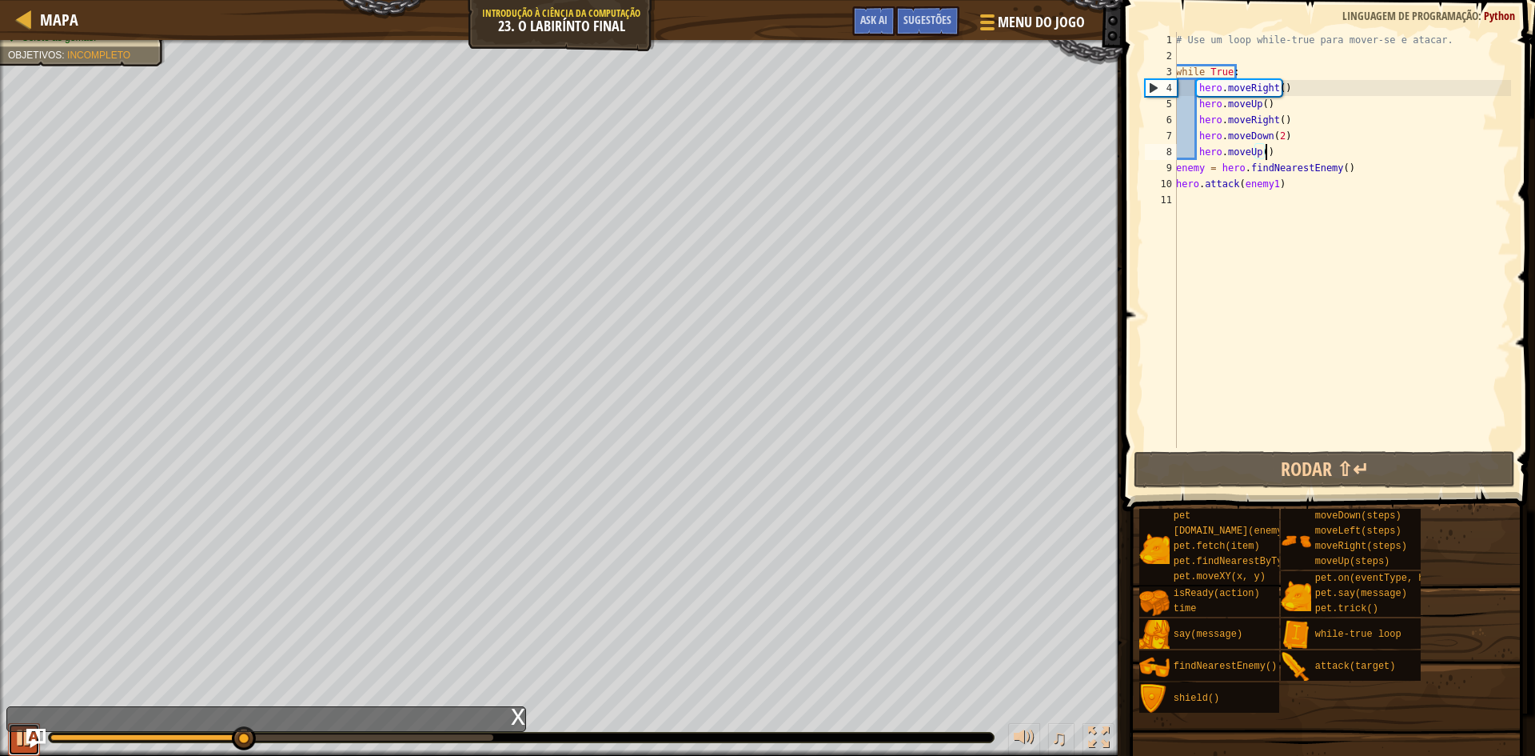
click at [24, 746] on div at bounding box center [24, 737] width 21 height 21
click at [1291, 189] on div "# Use um loop while-true para mover-se e atacar. while True : hero . moveRight …" at bounding box center [1342, 256] width 338 height 448
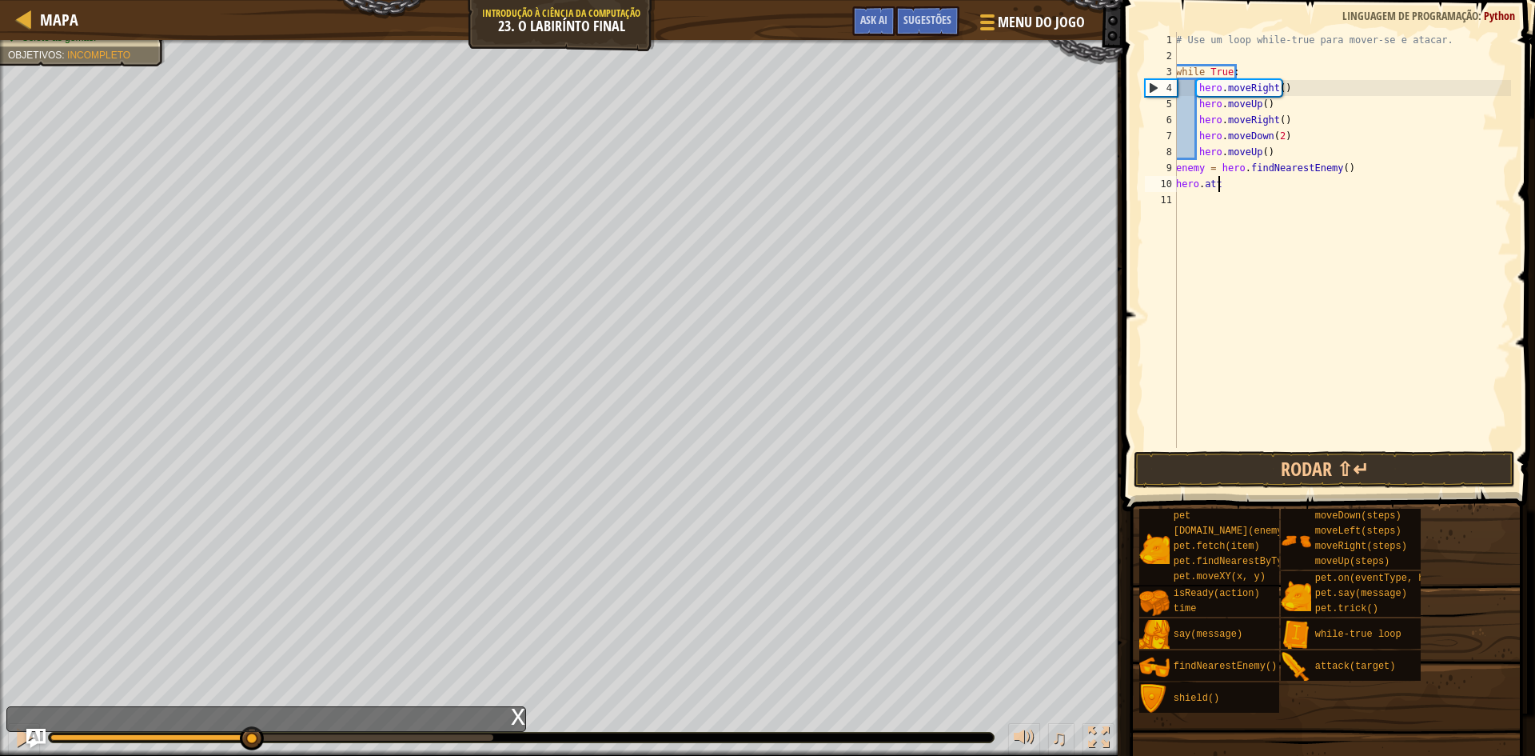
type textarea "h"
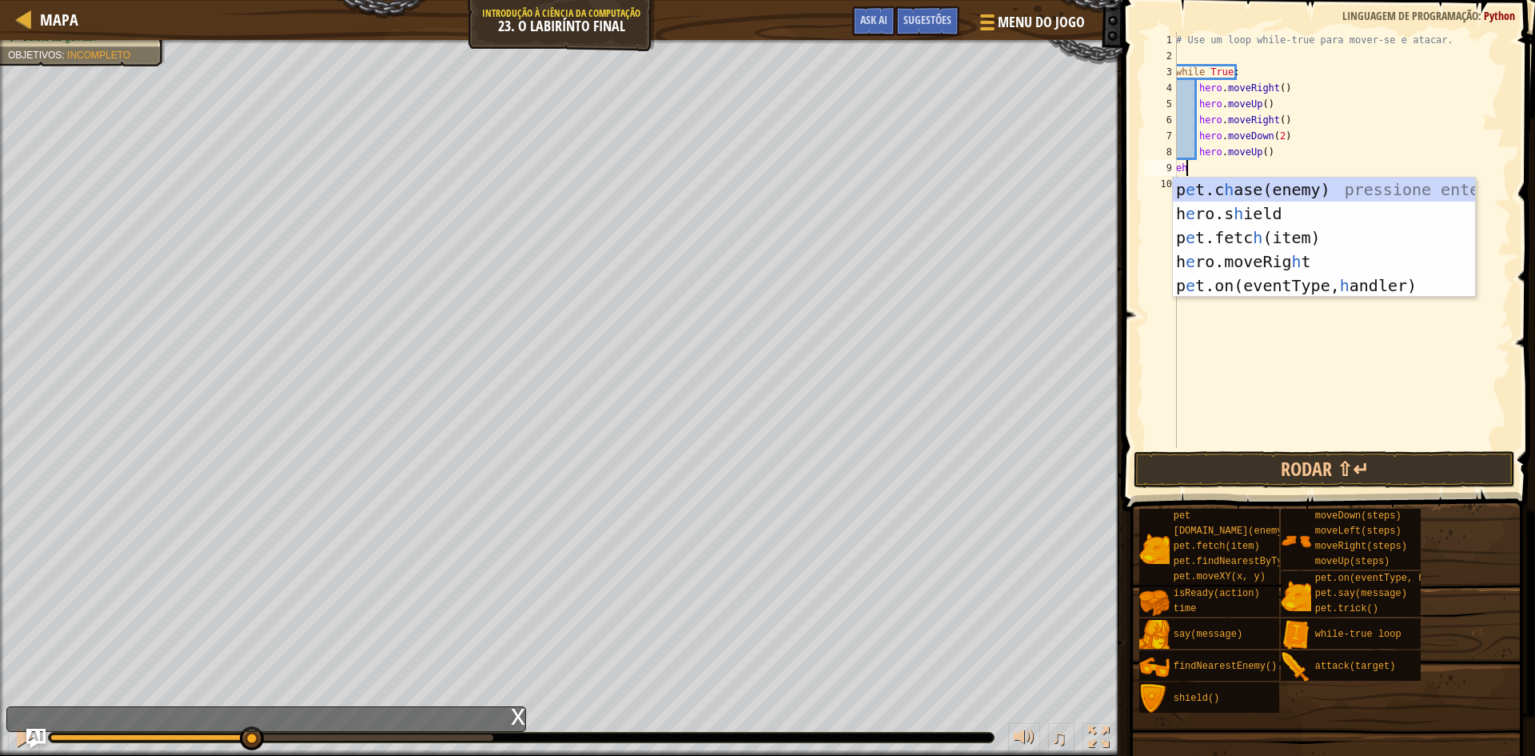
type textarea "e"
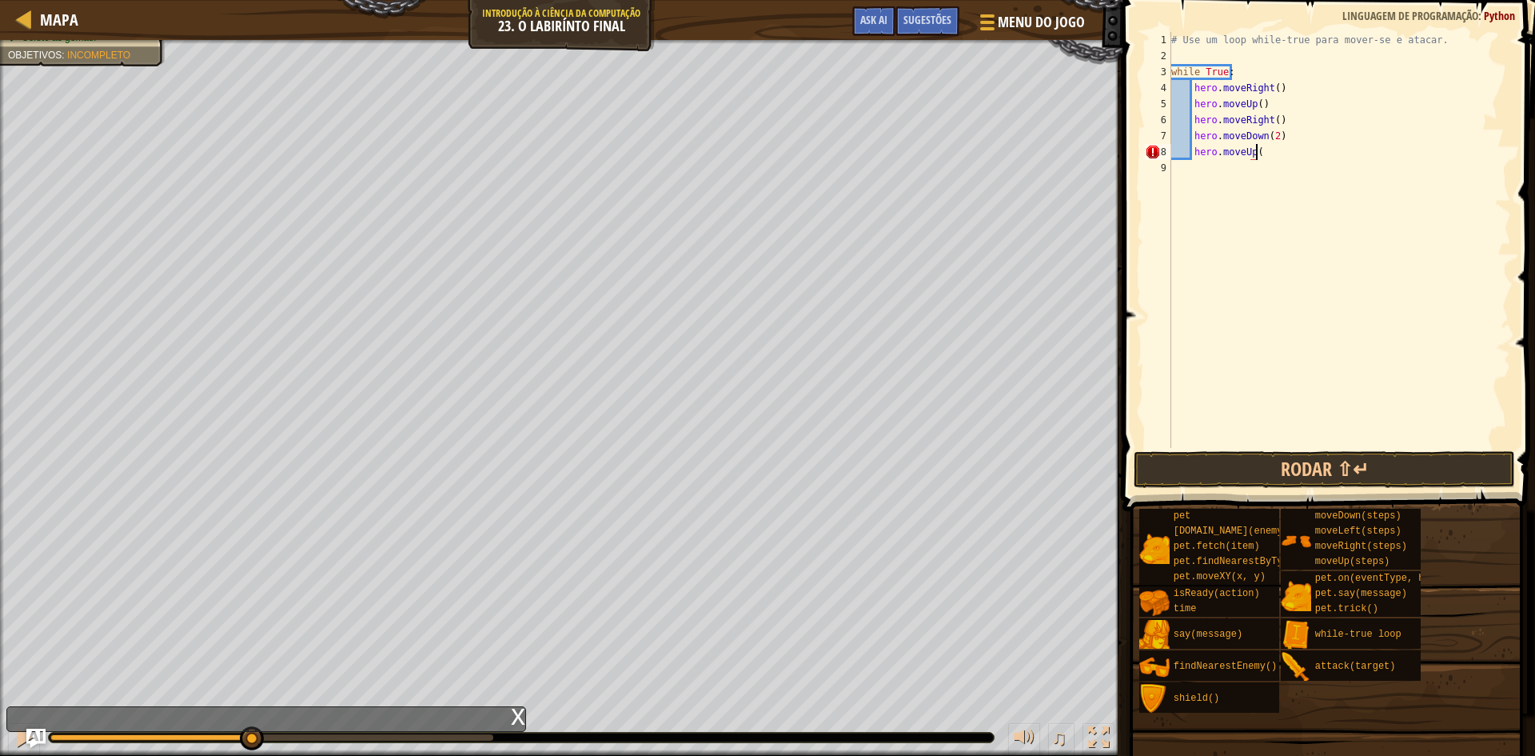
scroll to position [7, 6]
type textarea "hero.moveUp()"
drag, startPoint x: 1322, startPoint y: 245, endPoint x: 1159, endPoint y: 200, distance: 169.1
drag, startPoint x: 1159, startPoint y: 200, endPoint x: 1059, endPoint y: 20, distance: 206.2
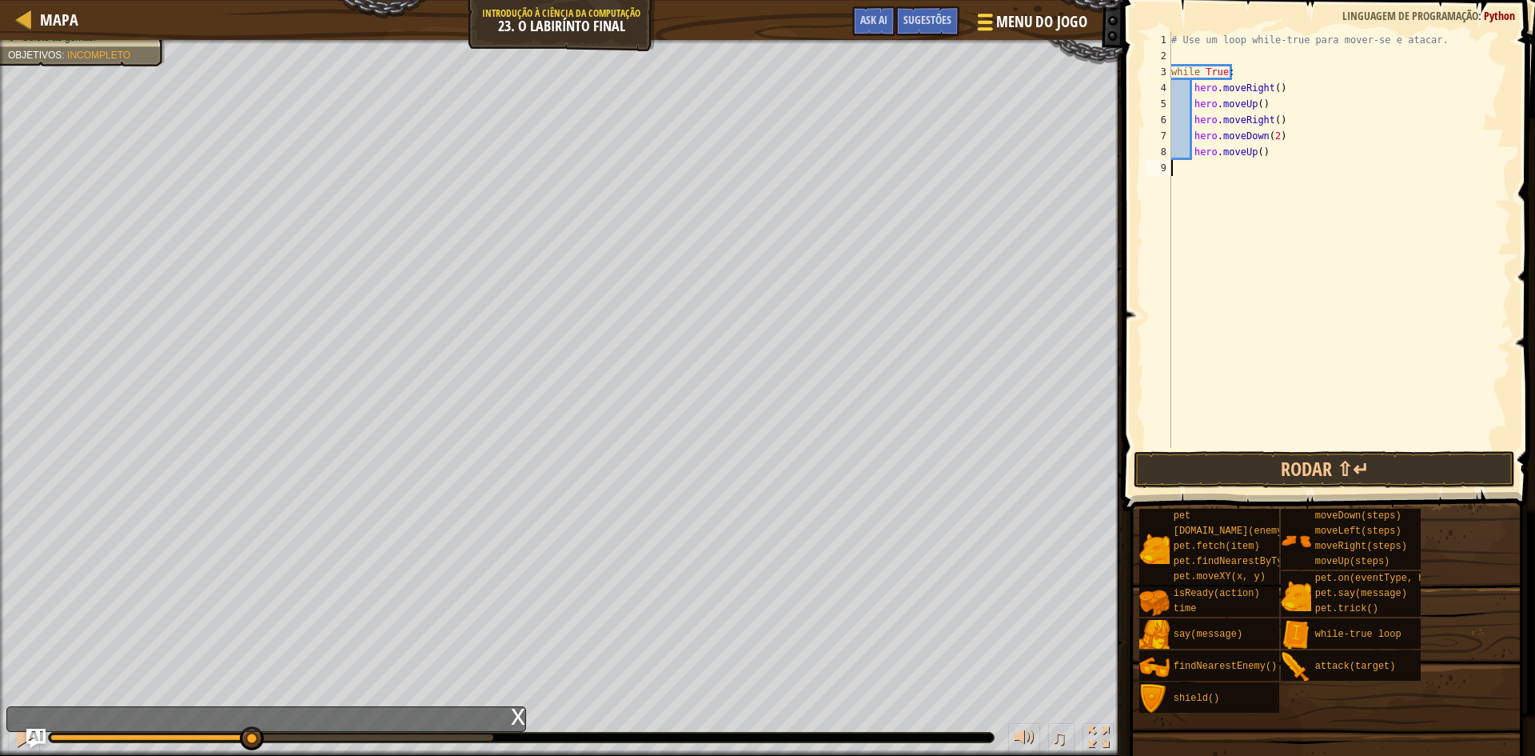
click at [1059, 20] on span "Menu do Jogo" at bounding box center [1041, 22] width 91 height 22
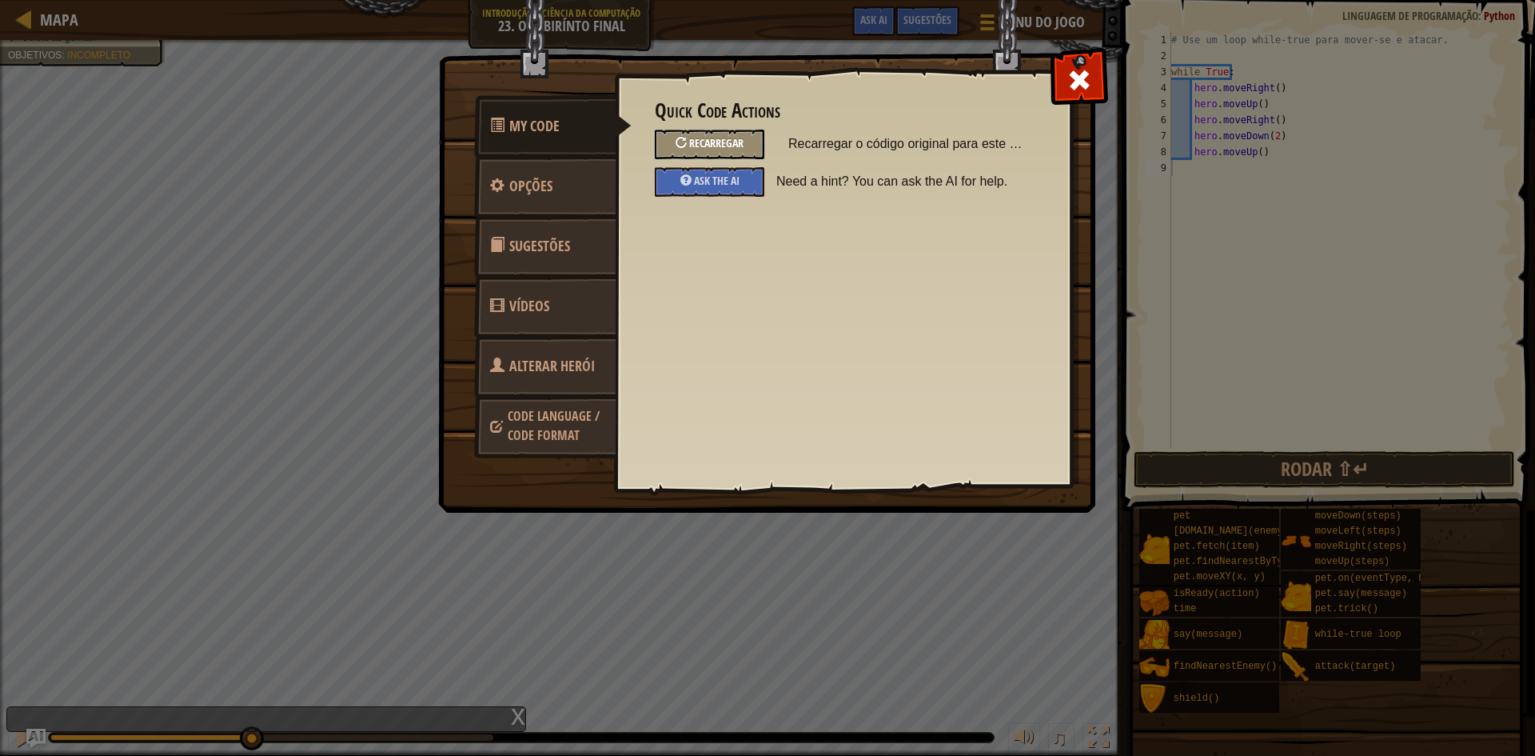
click at [703, 149] on span "Recarregar" at bounding box center [716, 142] width 54 height 15
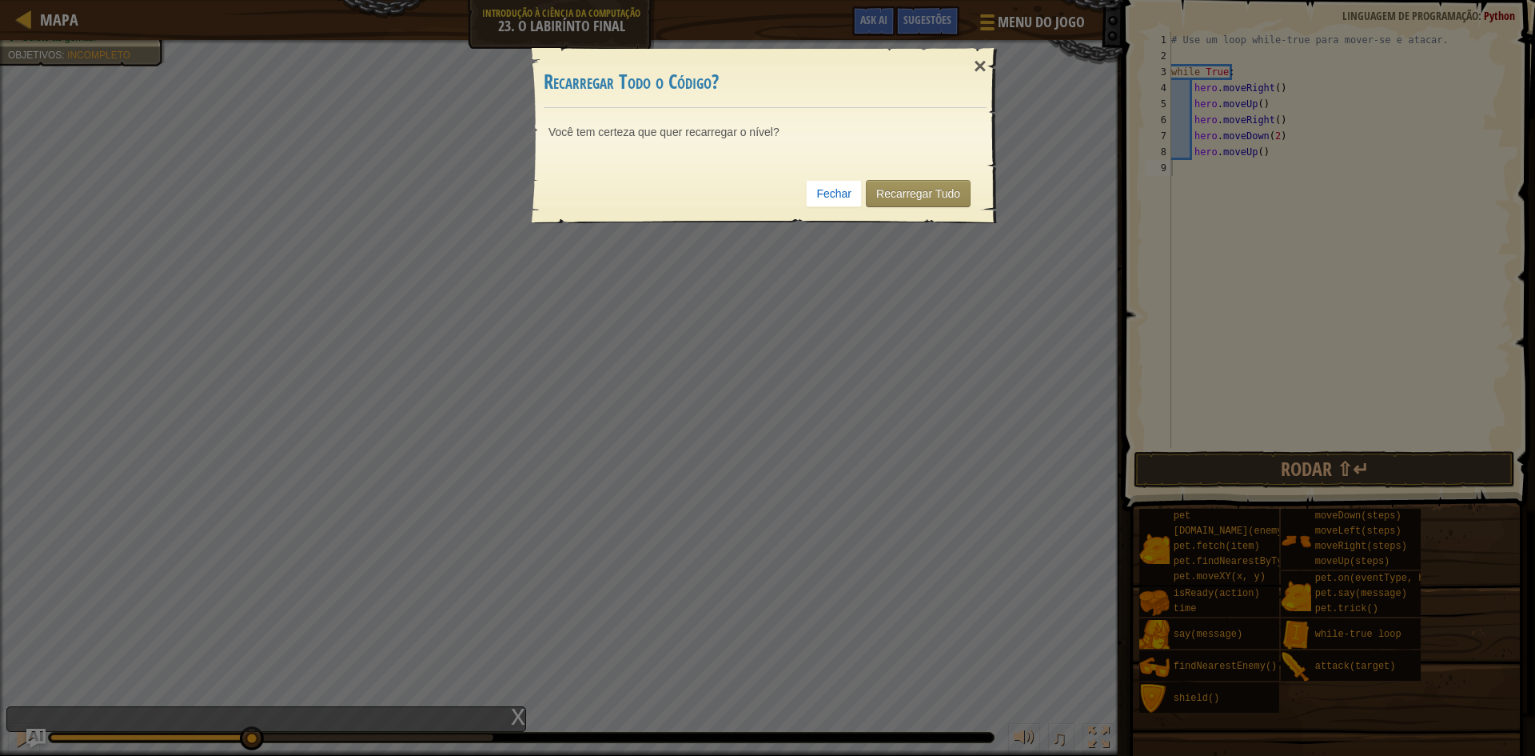
click at [931, 150] on div "Você tem certeza que quer recarregar o nível?" at bounding box center [764, 136] width 465 height 56
click at [945, 188] on link "Recarregar Tudo" at bounding box center [918, 193] width 105 height 27
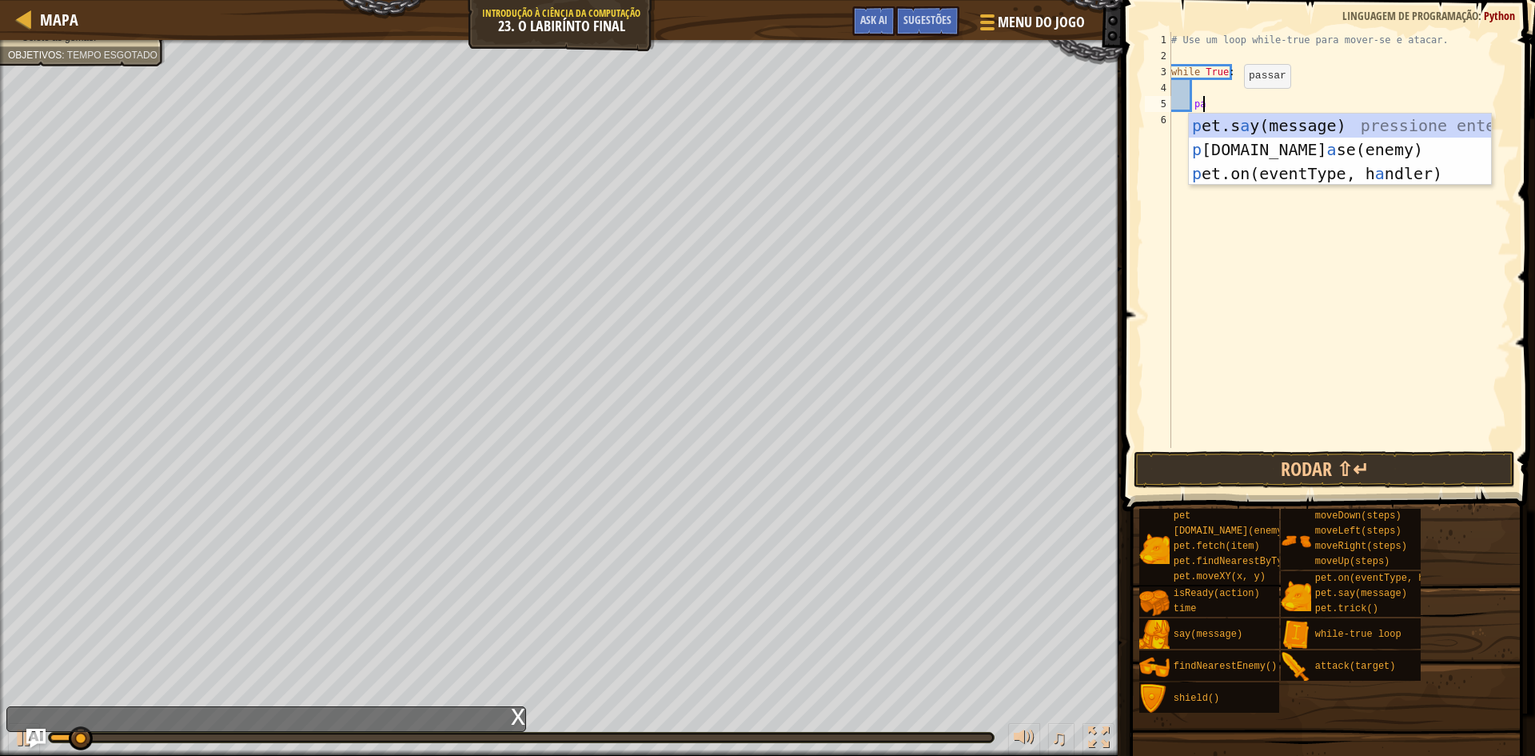
type textarea "p"
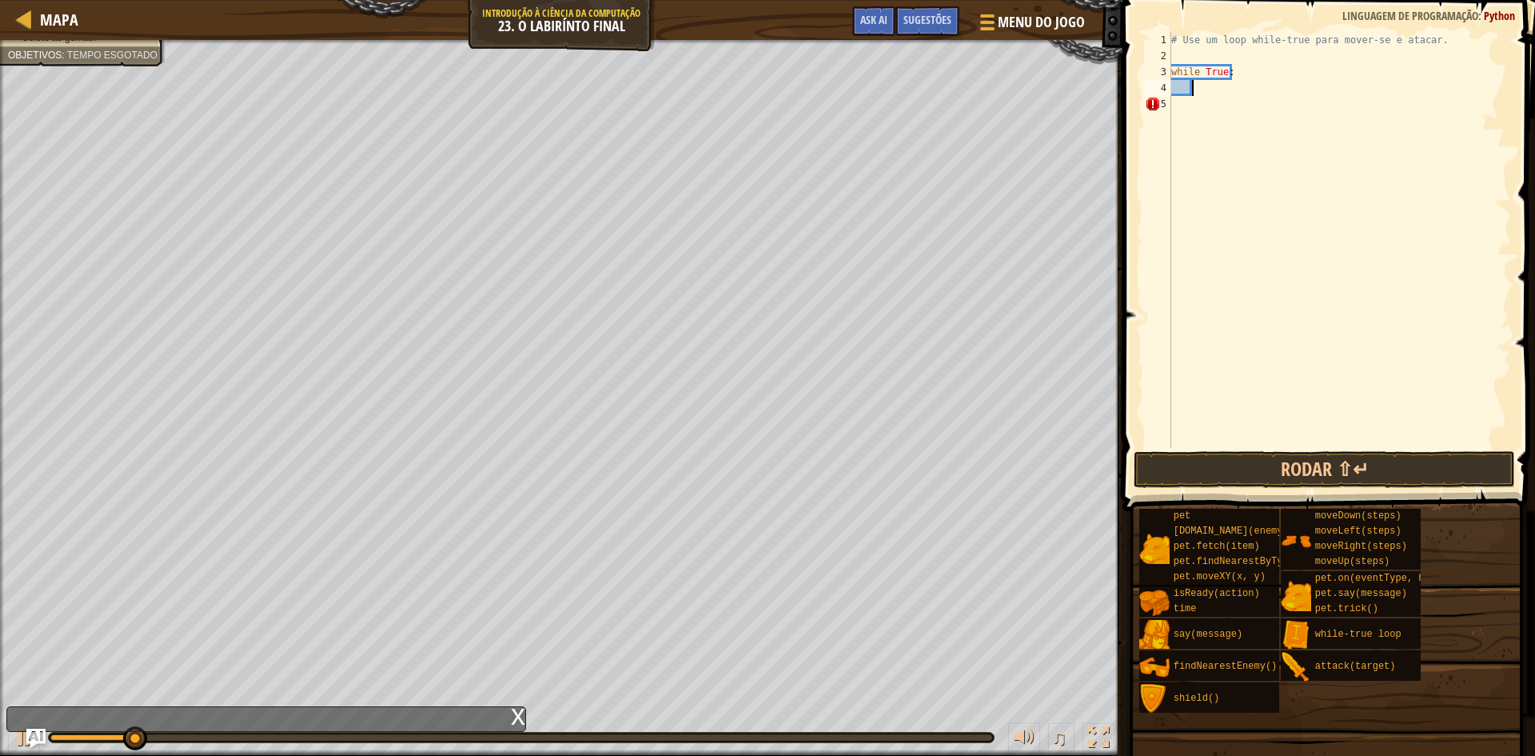
type textarea "h"
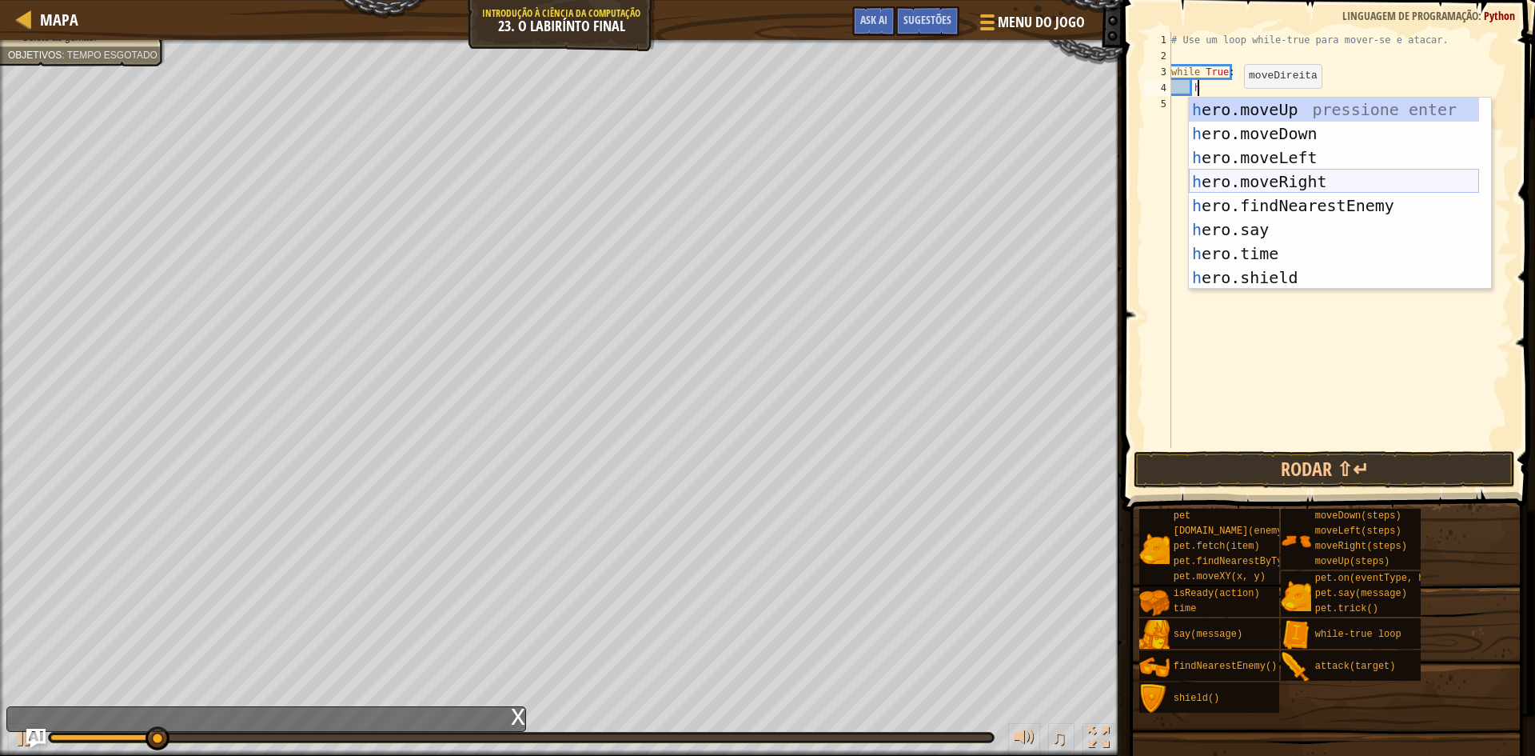
click at [1246, 181] on div "h ero.moveUp pressione enter h ero.moveDown pressione enter h ero.moveLeft pres…" at bounding box center [1334, 218] width 290 height 240
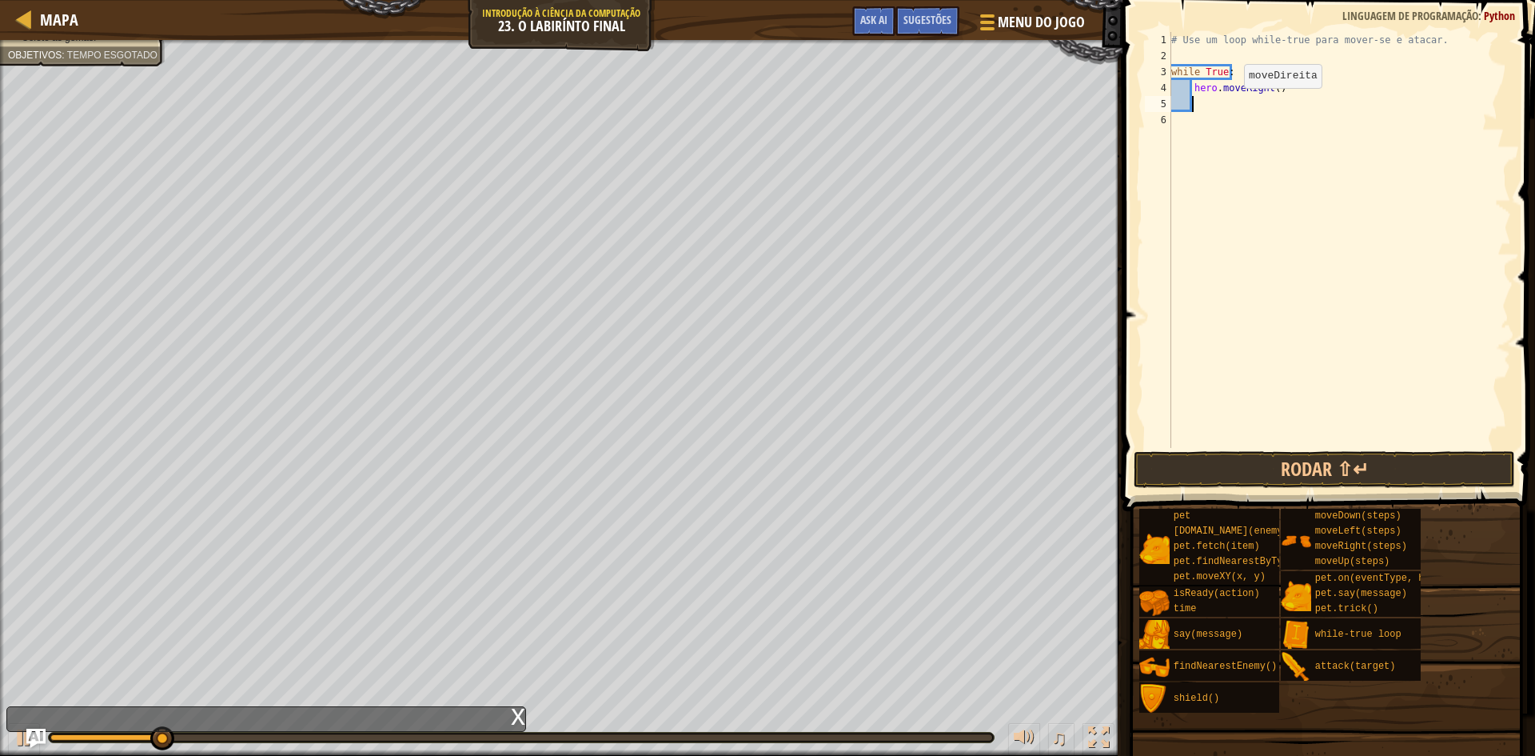
scroll to position [7, 1]
type textarea "k"
type textarea "h"
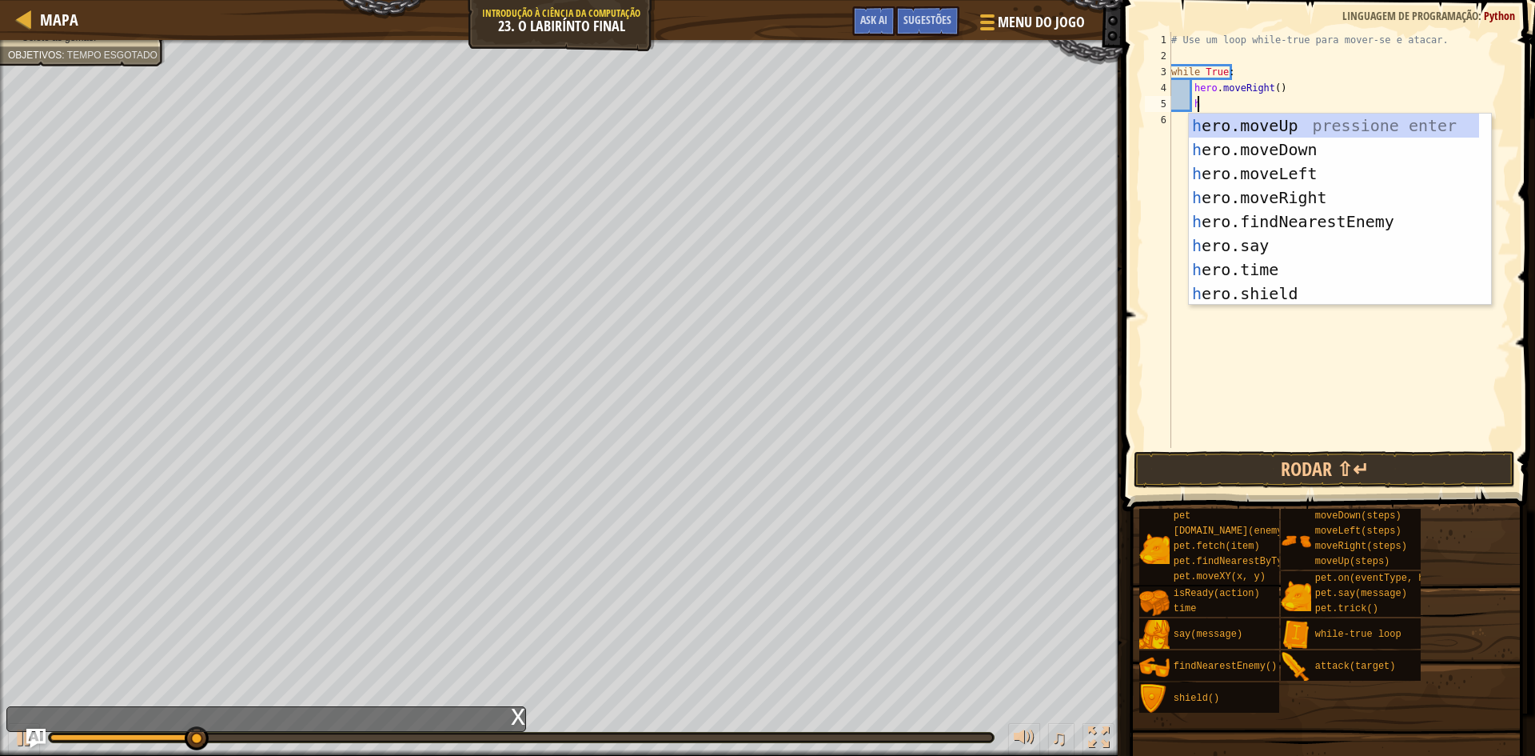
scroll to position [7, 2]
click at [1266, 124] on div "h ero.moveUp pressione enter h ero.moveDown pressione enter h ero.moveLeft pres…" at bounding box center [1340, 234] width 302 height 240
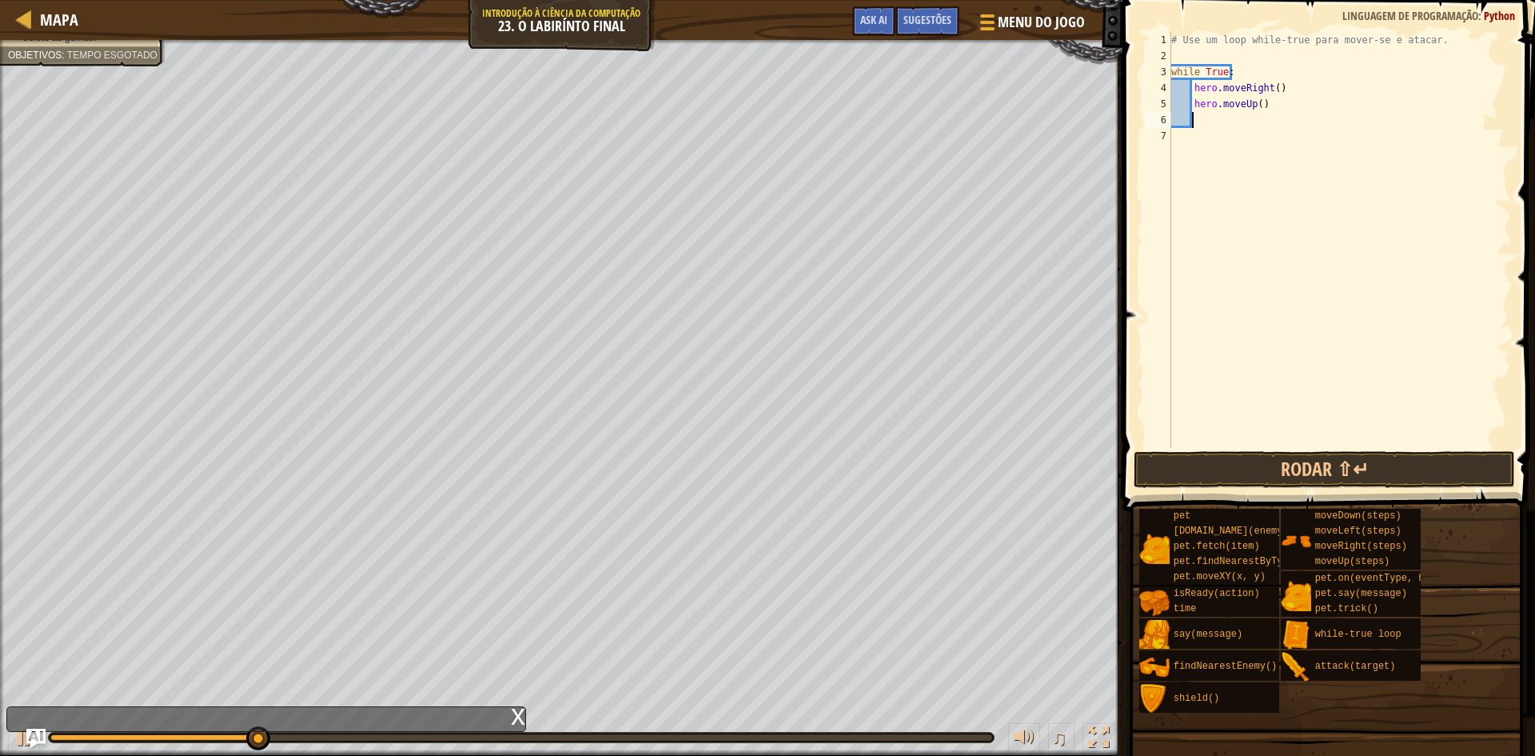
type textarea "k"
type textarea "h"
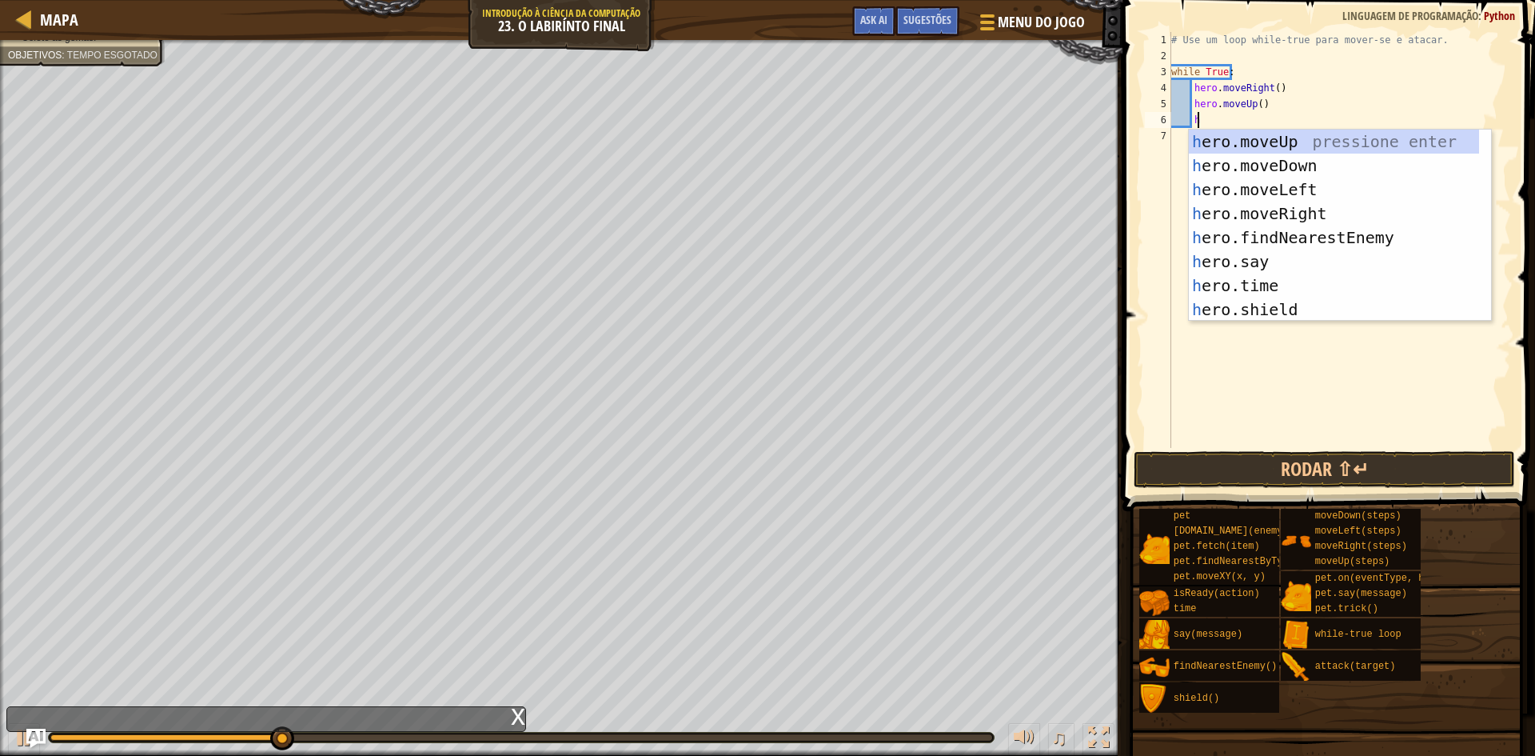
scroll to position [7, 2]
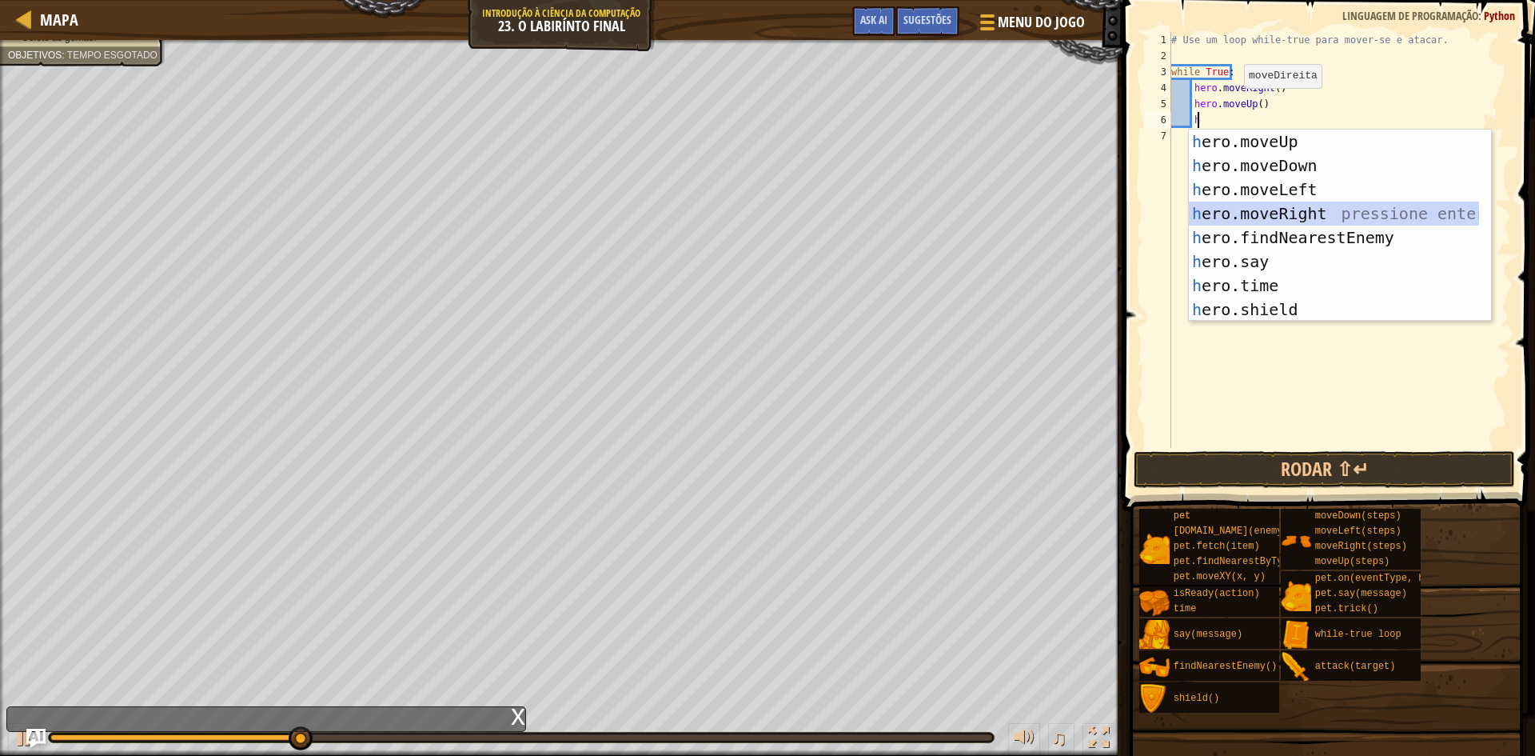
click at [1258, 202] on div "h ero.moveUp pressione enter h ero.moveDown pressione enter h ero.moveLeft pres…" at bounding box center [1340, 250] width 302 height 240
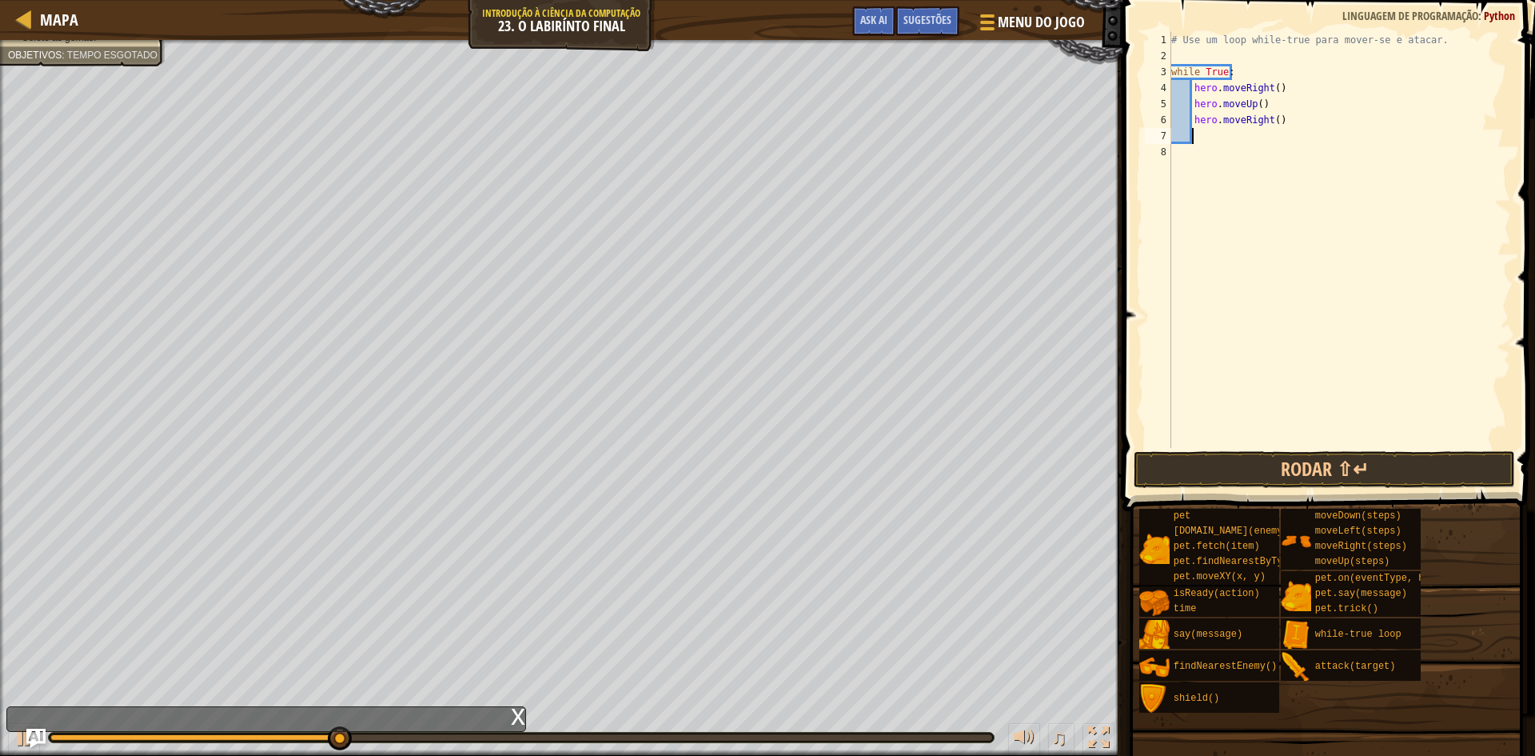
type textarea "h"
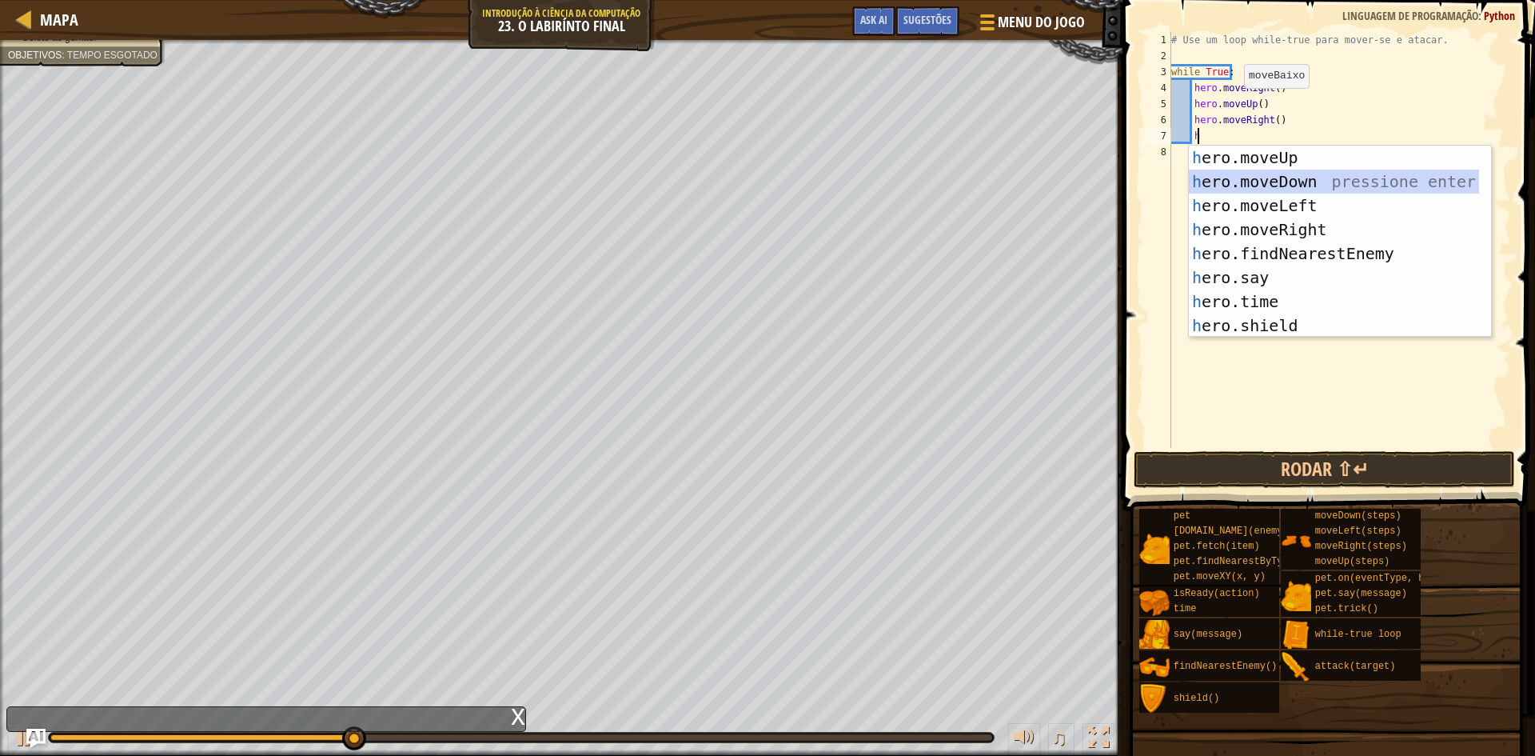
click at [1262, 184] on div "h ero.moveUp pressione enter h ero.moveDown pressione enter h ero.moveLeft pres…" at bounding box center [1334, 266] width 290 height 240
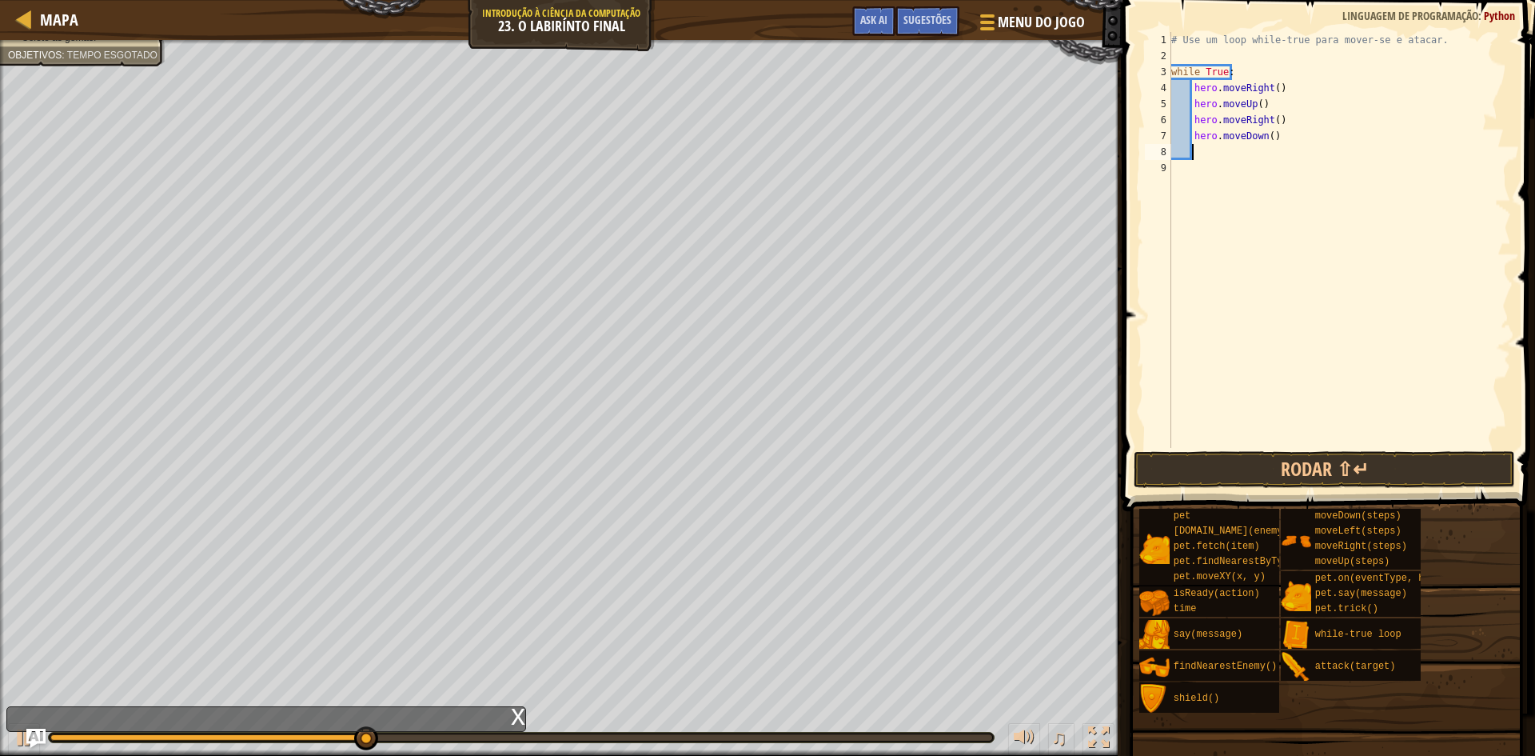
click at [1274, 140] on div "# Use um loop while-true para mover-se e atacar. while True : hero . moveRight …" at bounding box center [1339, 256] width 343 height 448
type textarea "hero.moveDown(2)"
click at [1211, 151] on div "# Use um loop while-true para mover-se e atacar. while True : hero . moveRight …" at bounding box center [1339, 256] width 343 height 448
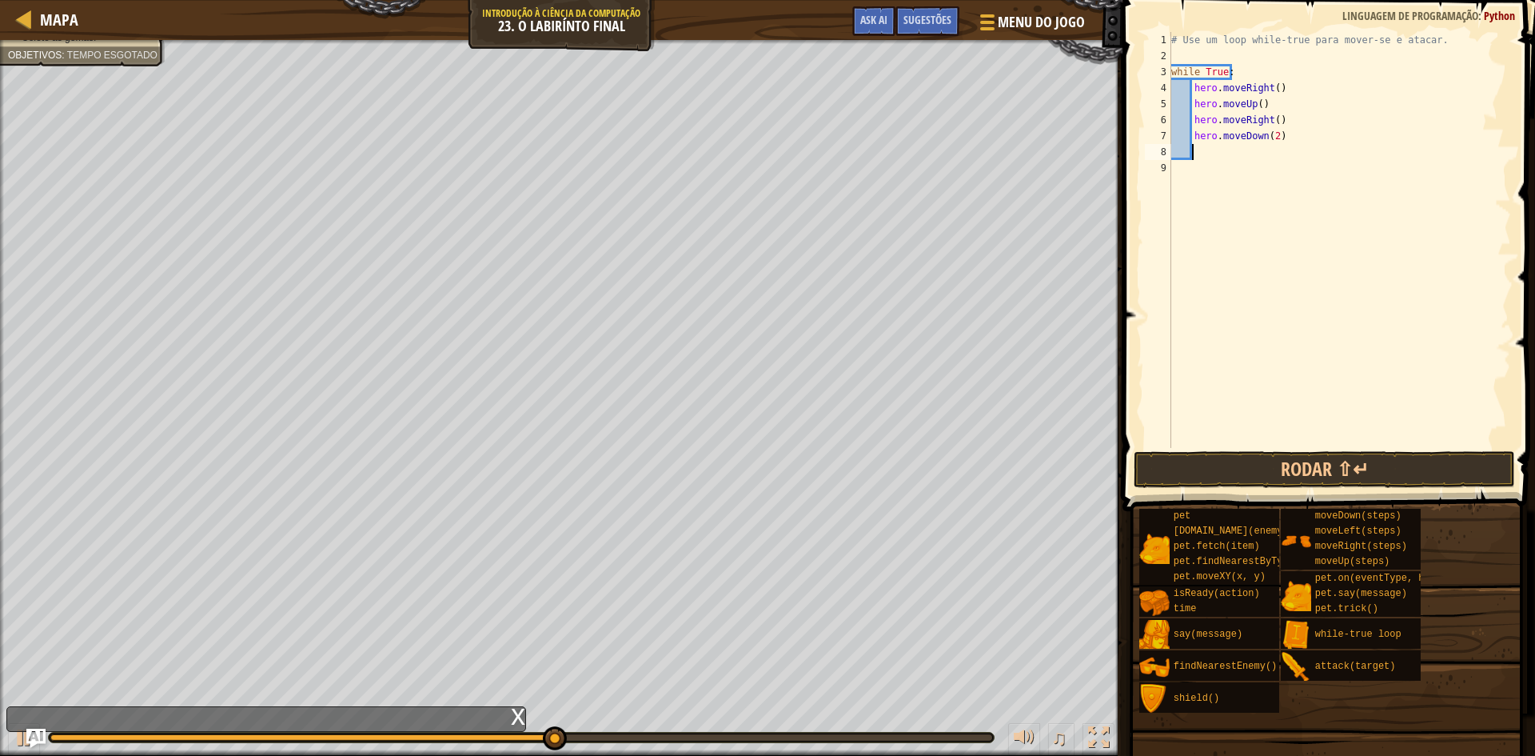
type textarea "m"
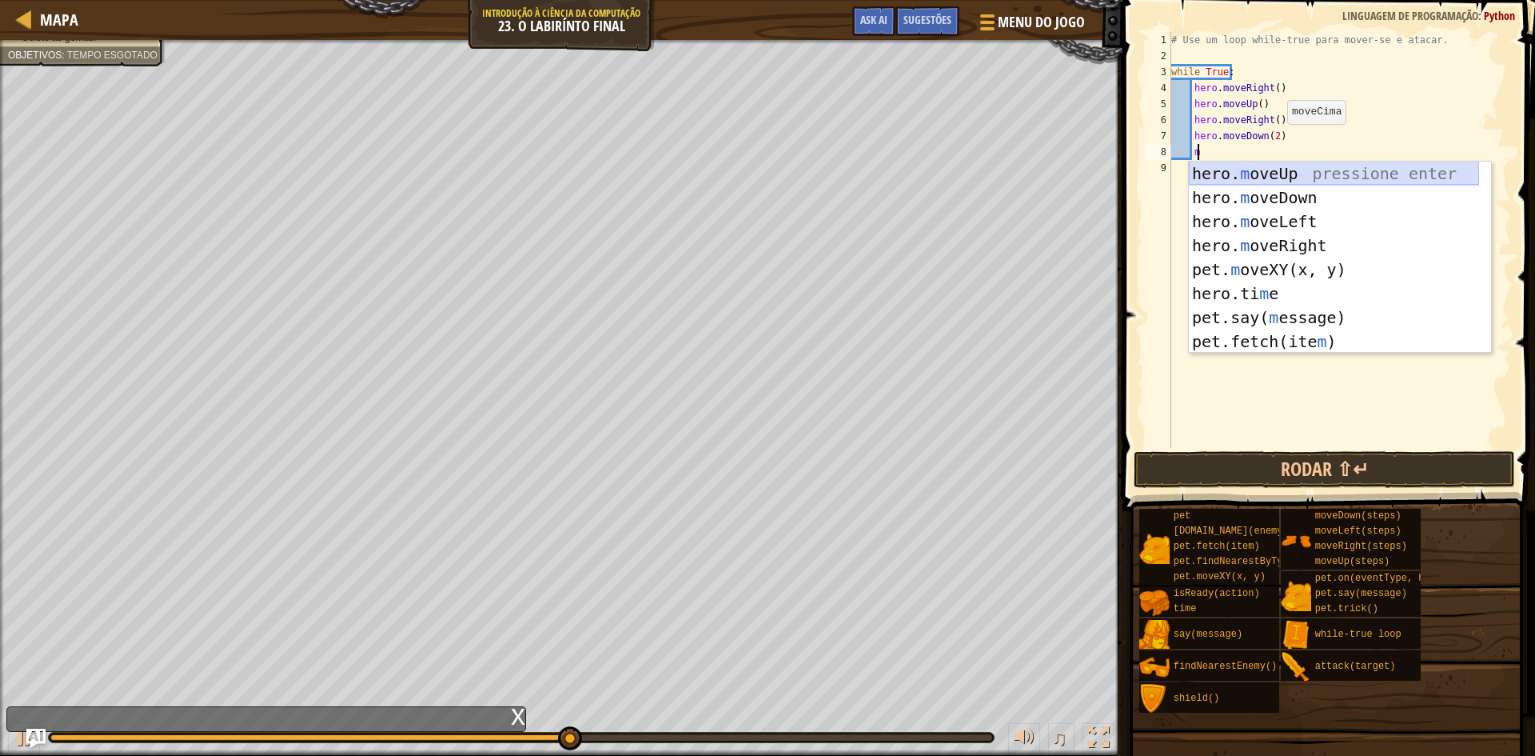
click at [1256, 169] on div "hero. m oveUp pressione enter hero. m oveDown pressione enter hero. m oveLeft p…" at bounding box center [1334, 281] width 290 height 240
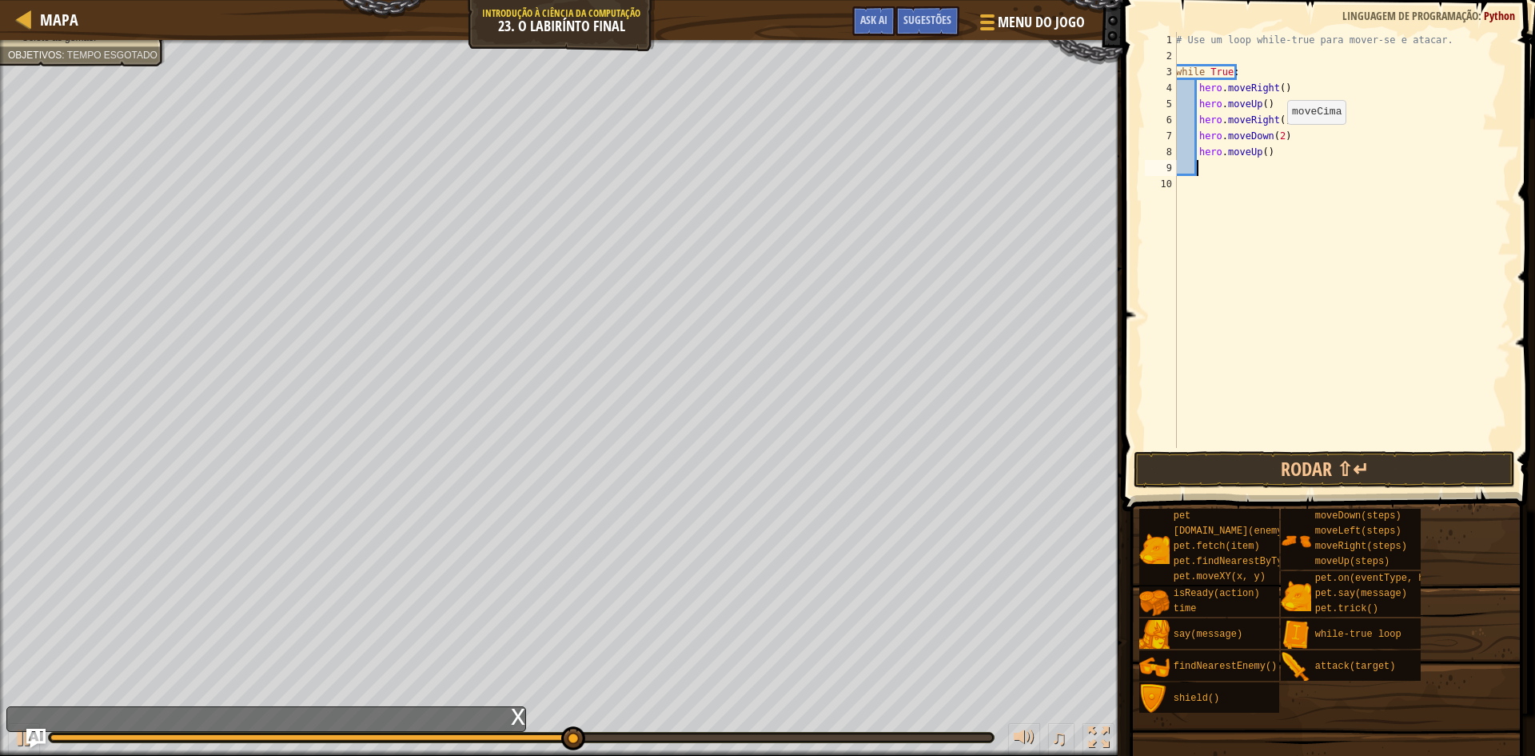
scroll to position [7, 1]
type textarea "e"
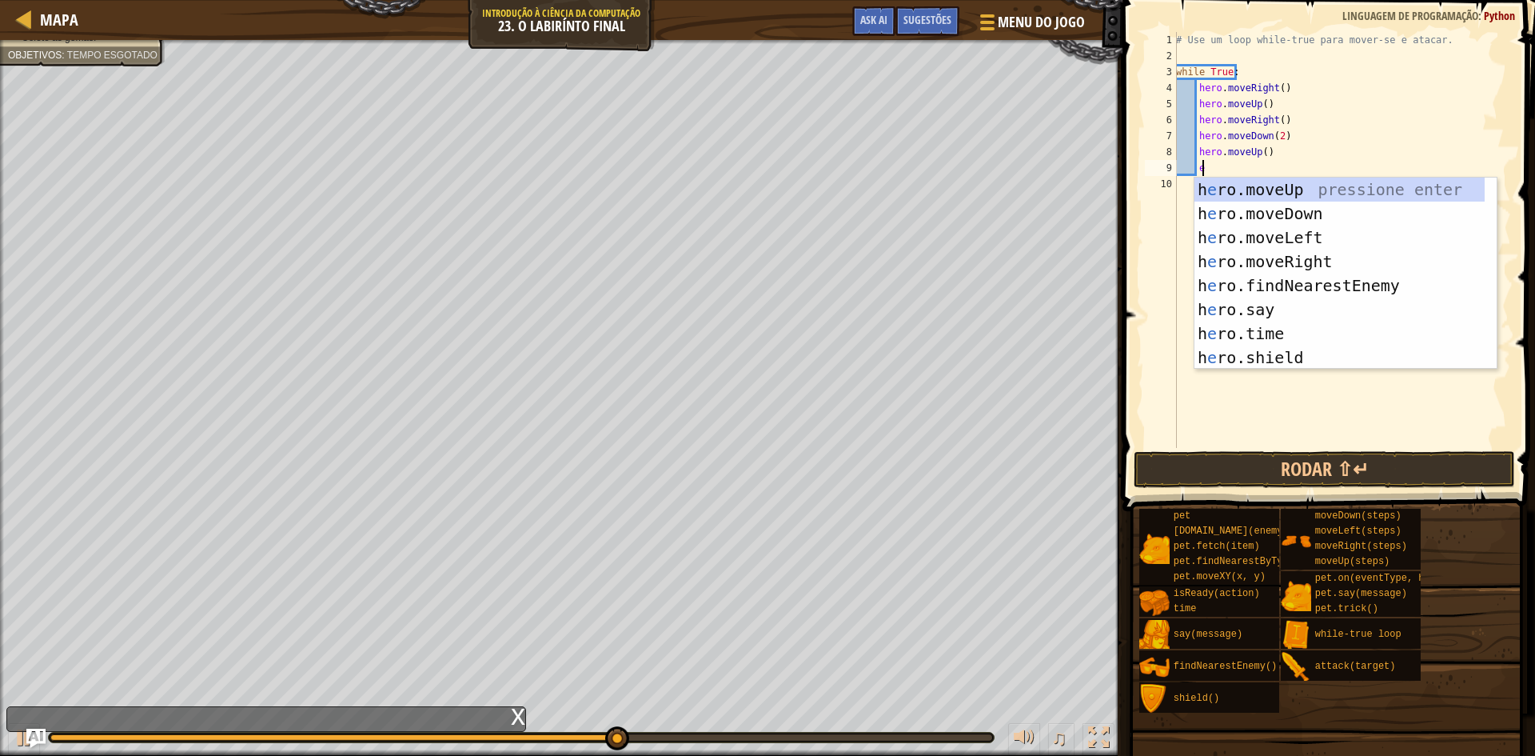
scroll to position [7, 2]
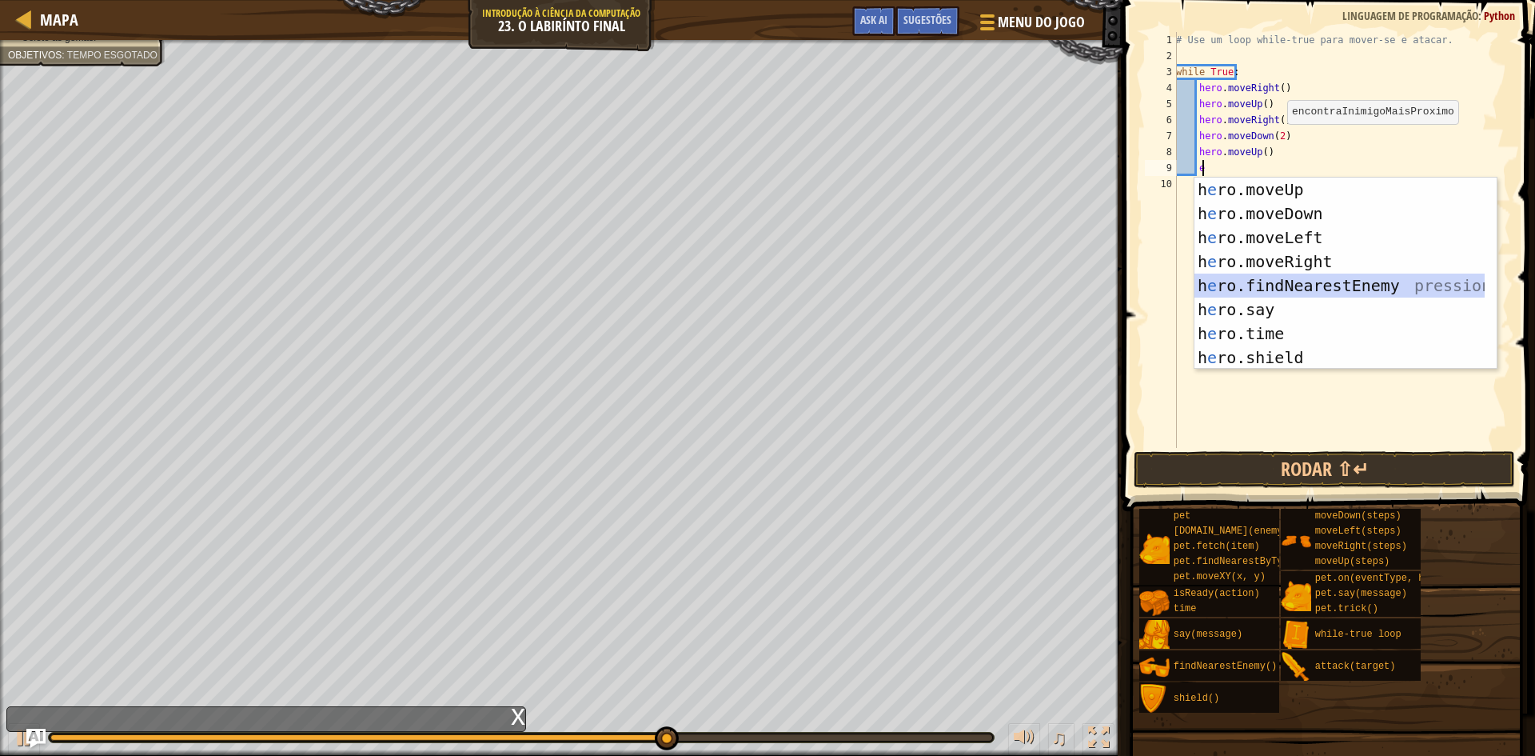
click at [1256, 288] on div "h e ro.moveUp pressione enter h e ro.moveDown pressione enter h e ro.moveLeft p…" at bounding box center [1339, 297] width 290 height 240
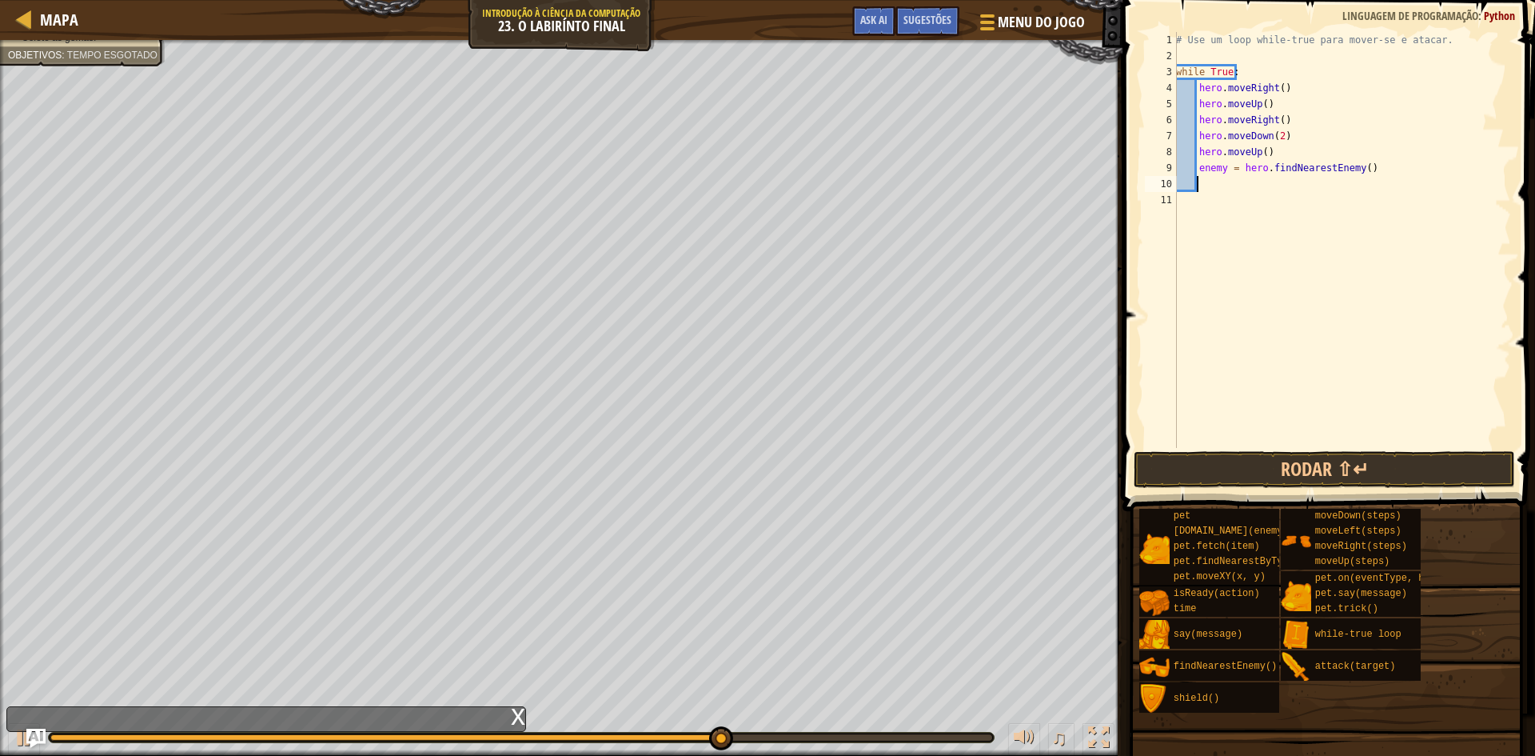
click at [1223, 169] on div "# Use um loop while-true para mover-se e atacar. while True : hero . moveRight …" at bounding box center [1342, 256] width 338 height 448
type textarea "enemy1 = hero.findNearestEnemy()"
click at [1229, 183] on div "# Use um loop while-true para mover-se e atacar. while True : hero . moveRight …" at bounding box center [1342, 256] width 338 height 448
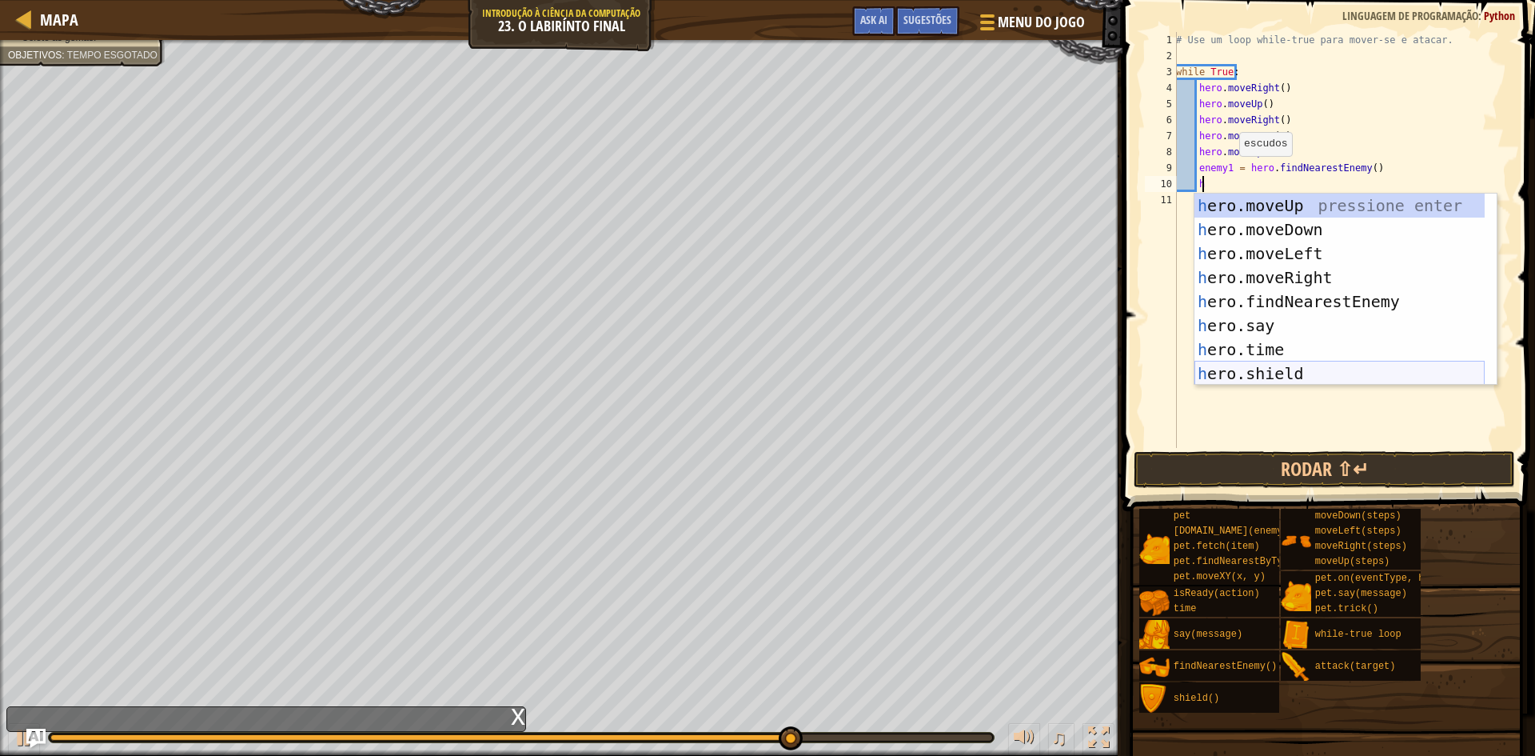
scroll to position [48, 0]
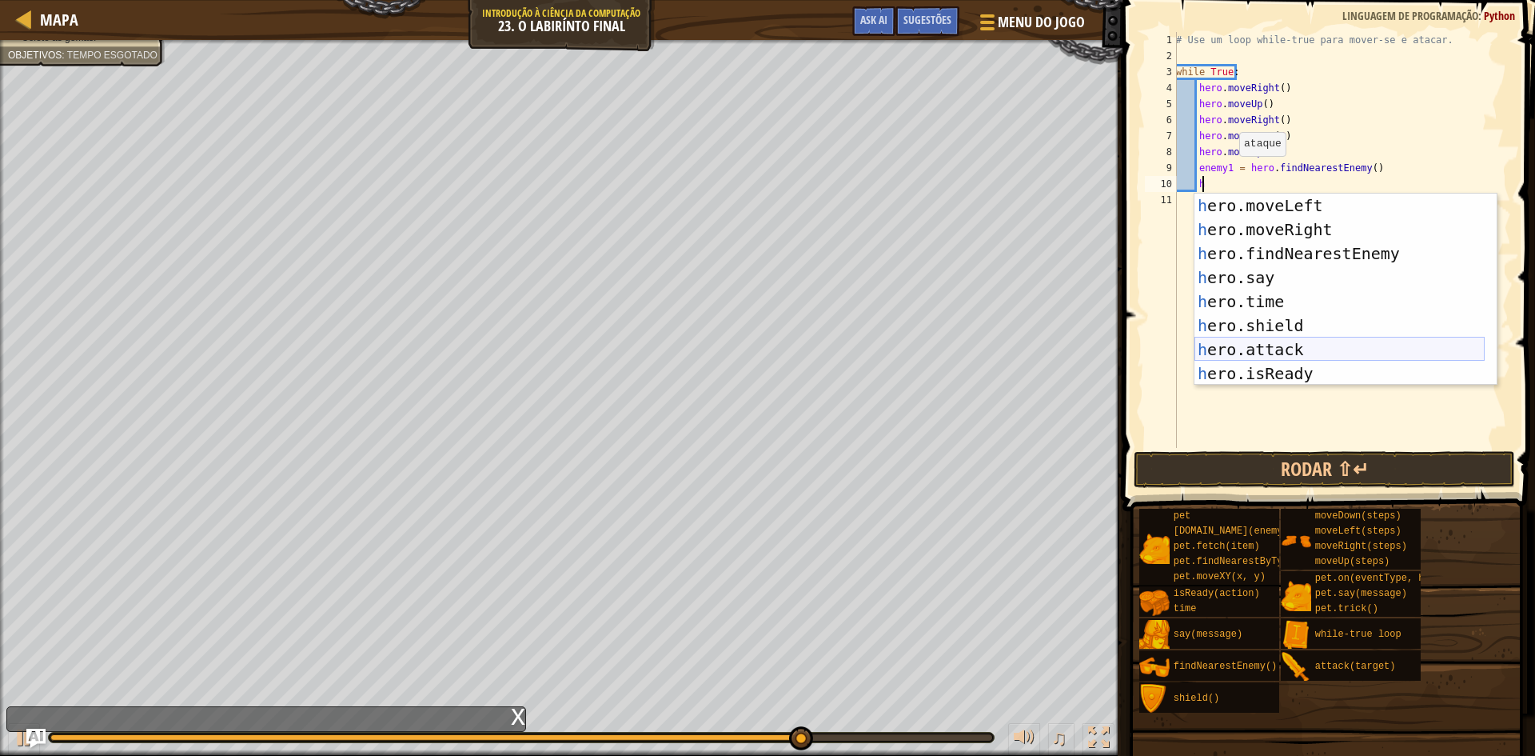
click at [1254, 353] on div "h ero.moveLeft pressione enter h ero.moveRight pressione enter h ero.findNeares…" at bounding box center [1339, 313] width 290 height 240
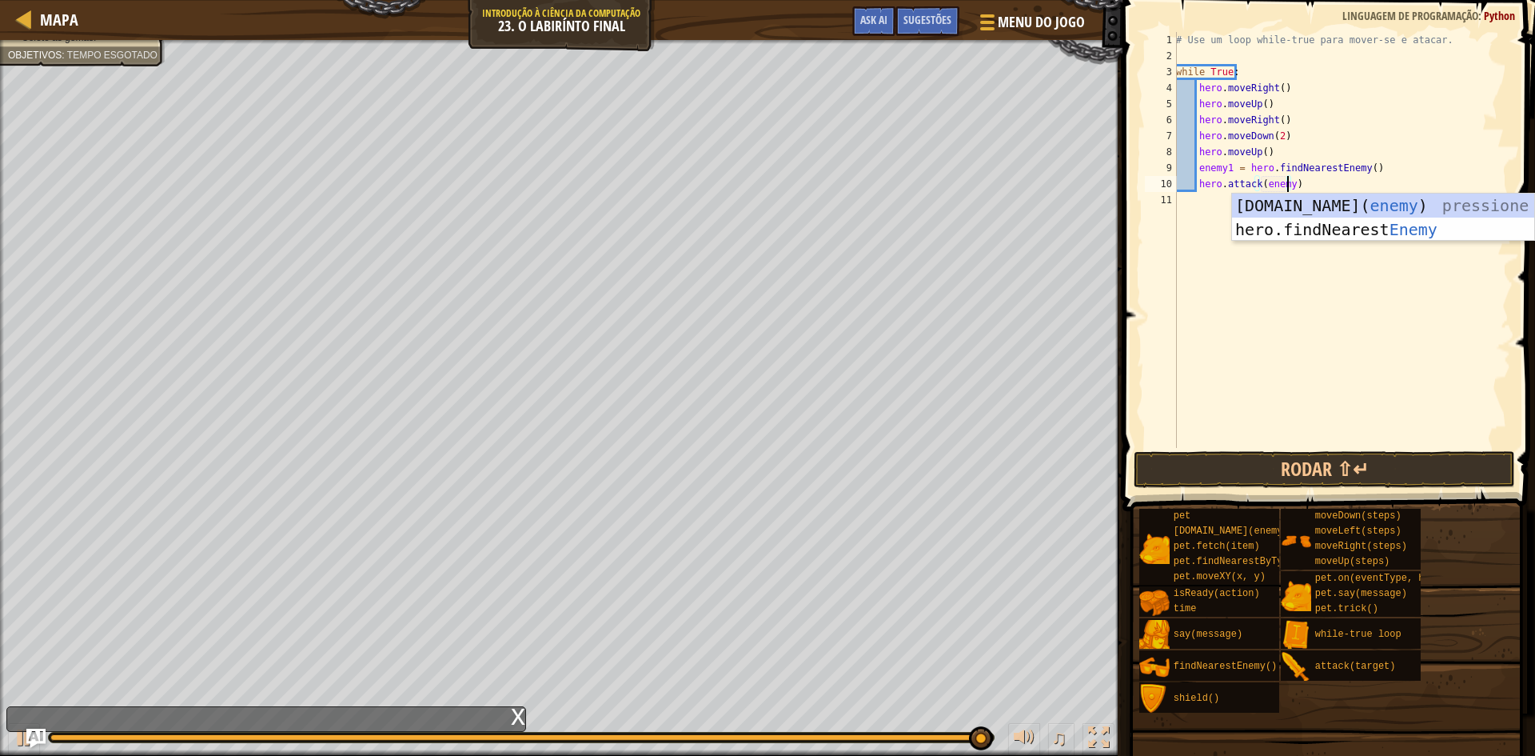
scroll to position [7, 10]
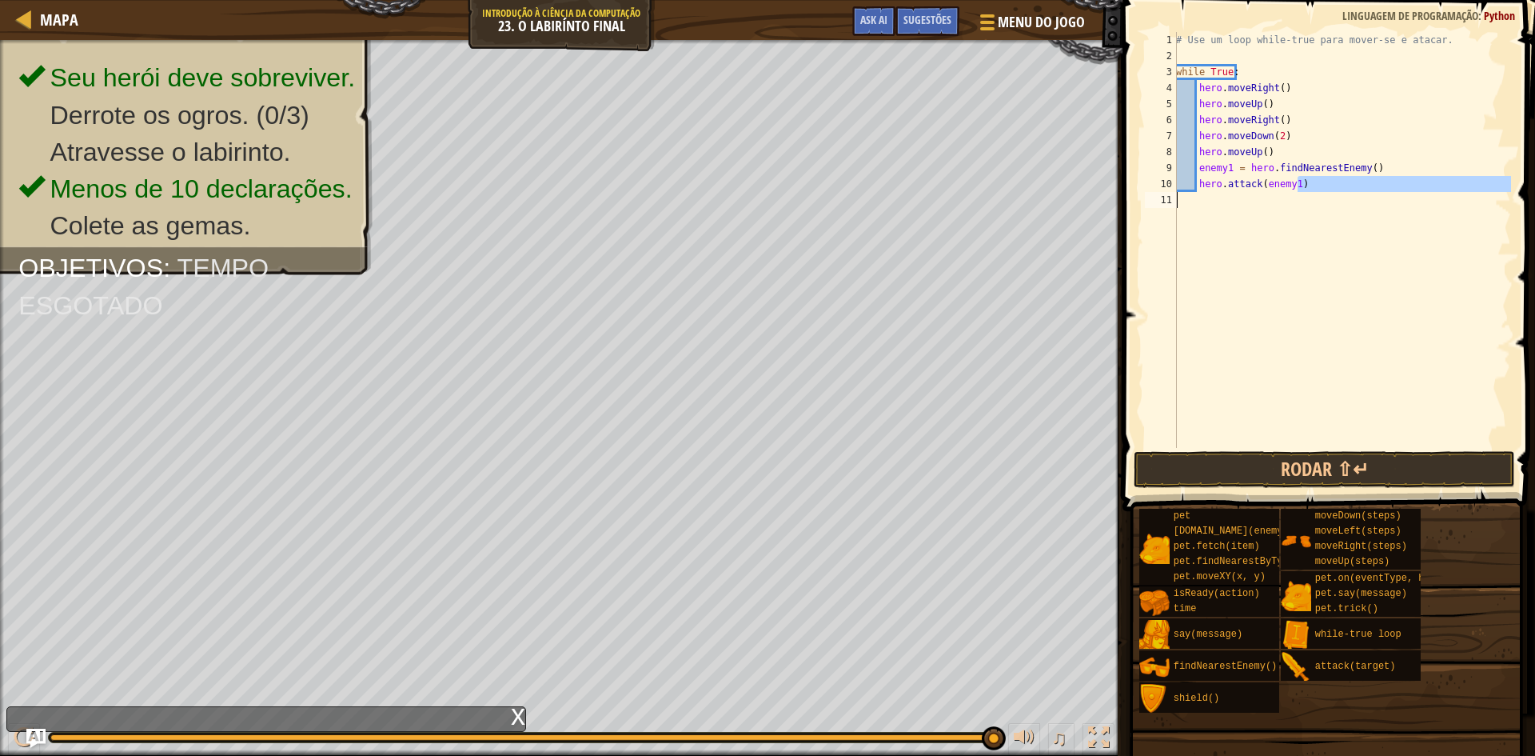
drag, startPoint x: 1296, startPoint y: 181, endPoint x: 1221, endPoint y: 194, distance: 76.2
click at [1215, 196] on div "# Use um loop while-true para mover-se e atacar. while True : hero . moveRight …" at bounding box center [1342, 256] width 338 height 448
type textarea "hero.attack(enemy1)"
click at [1250, 225] on div "# Use um loop while-true para mover-se e atacar. while True : hero . moveRight …" at bounding box center [1342, 240] width 338 height 416
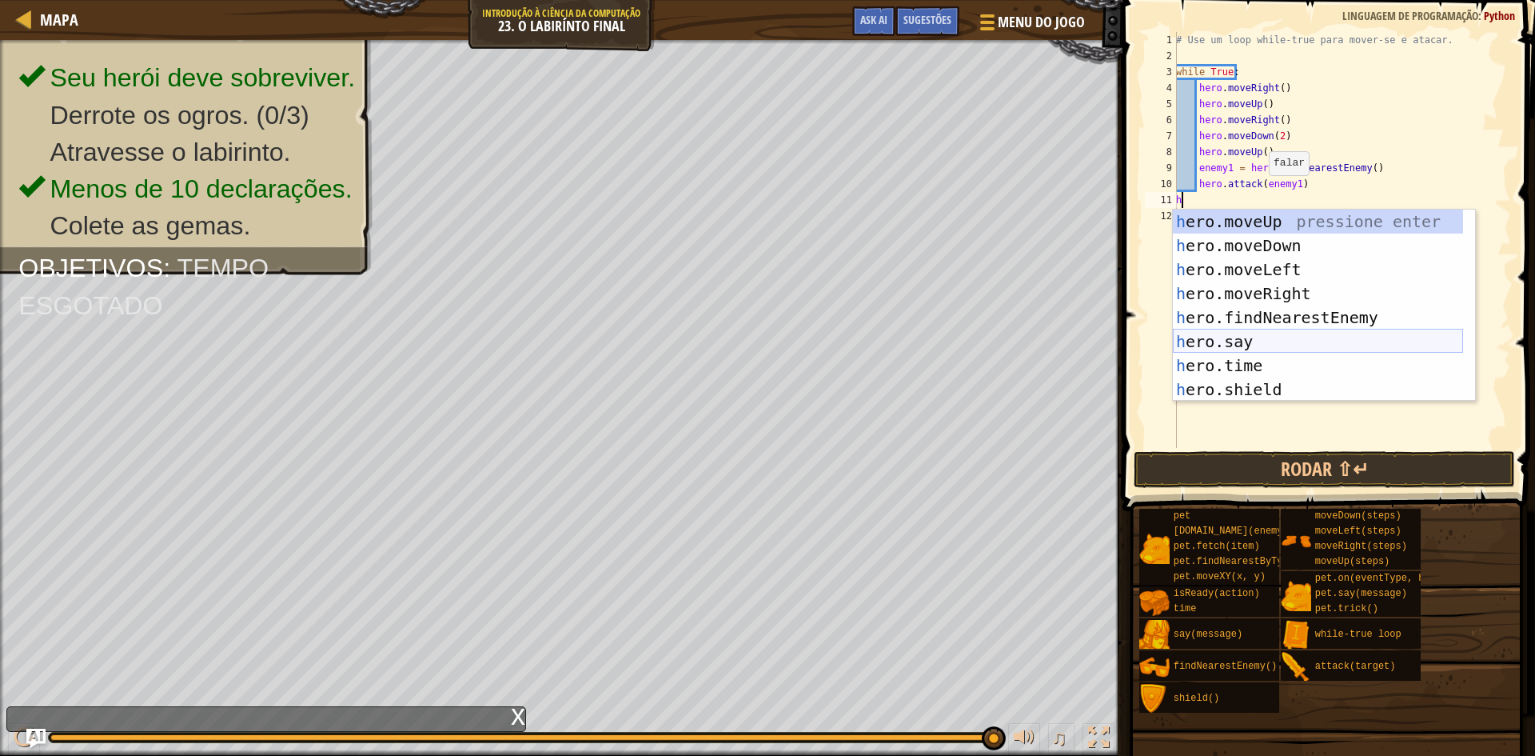
scroll to position [48, 0]
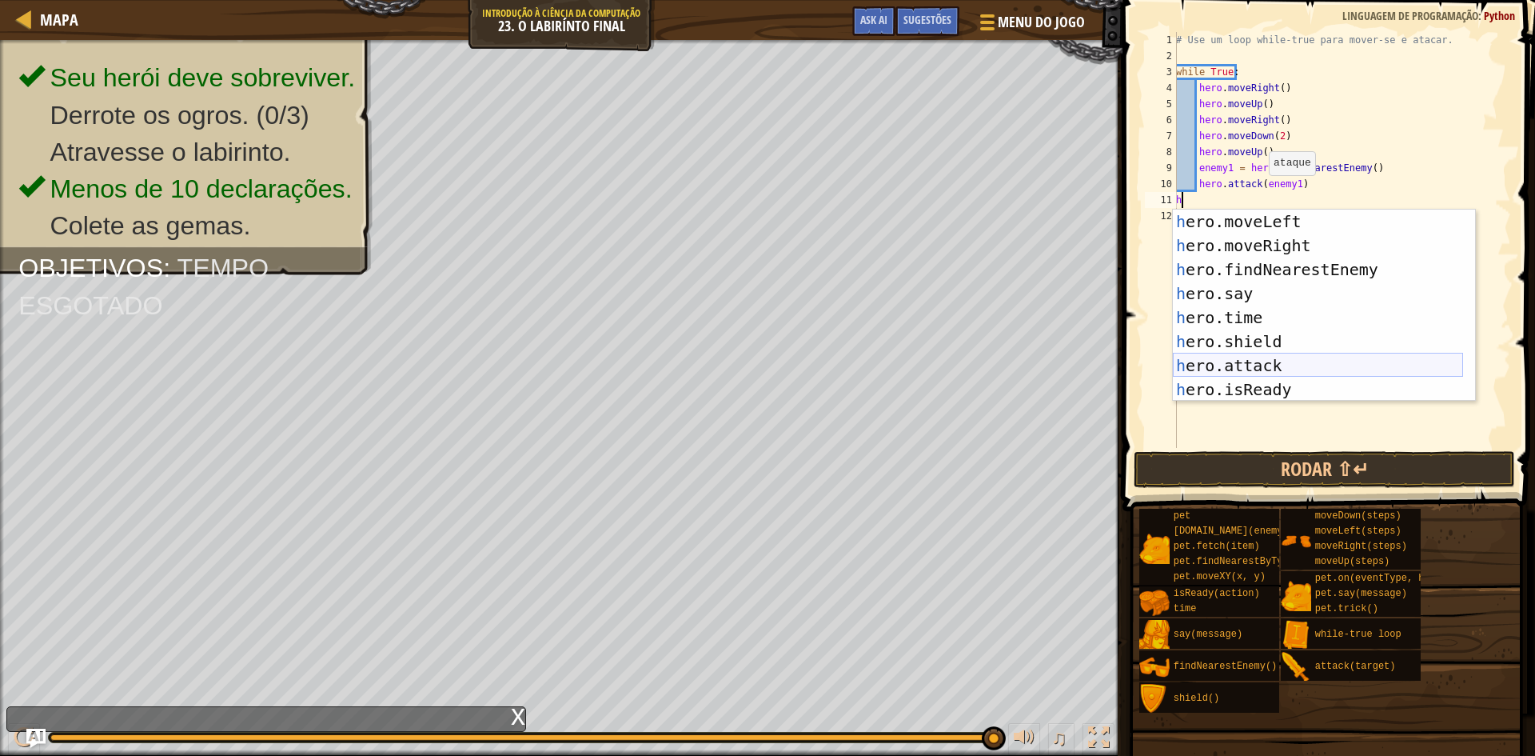
click at [1245, 365] on div "h ero.moveLeft pressione enter h ero.moveRight pressione enter h ero.findNeares…" at bounding box center [1318, 329] width 290 height 240
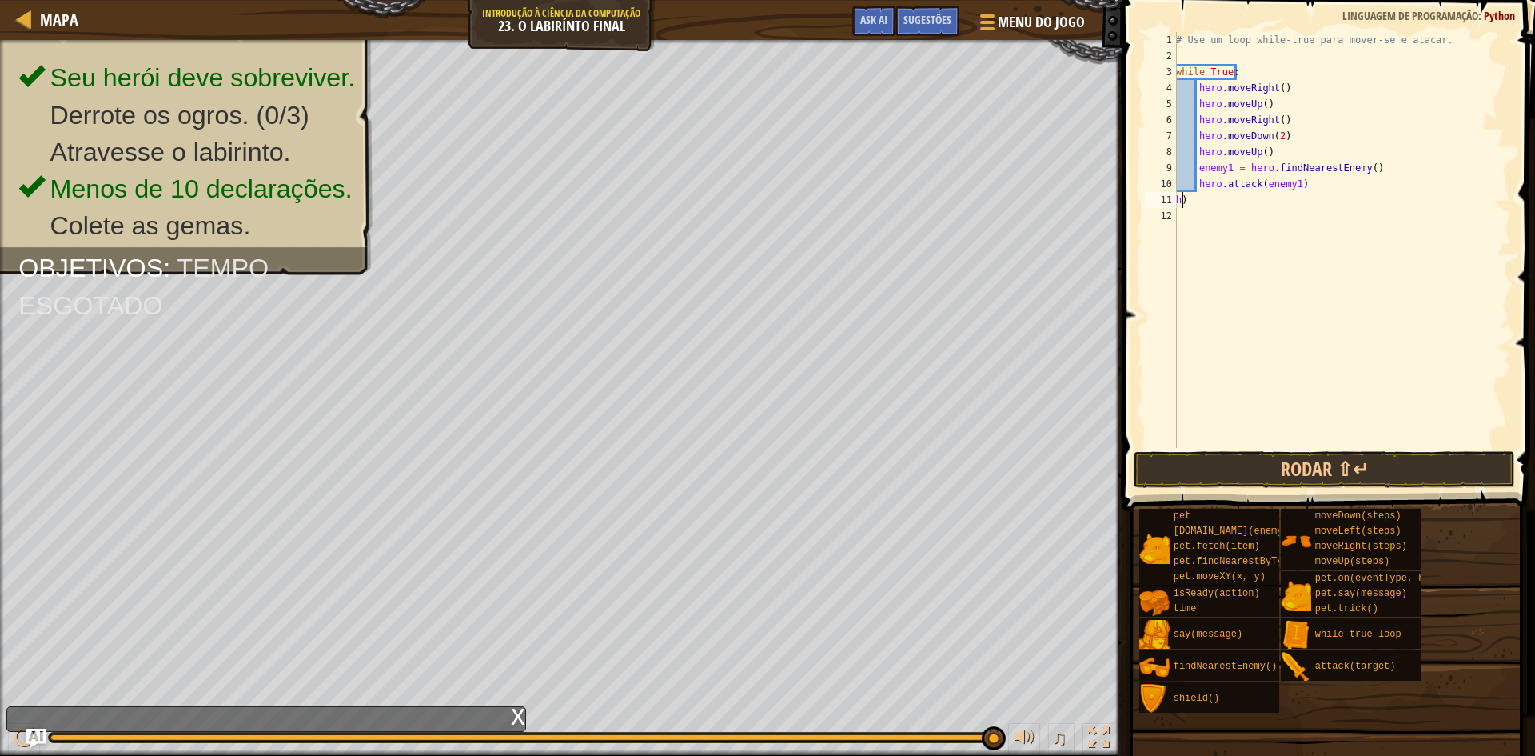
scroll to position [7, 0]
type textarea ")"
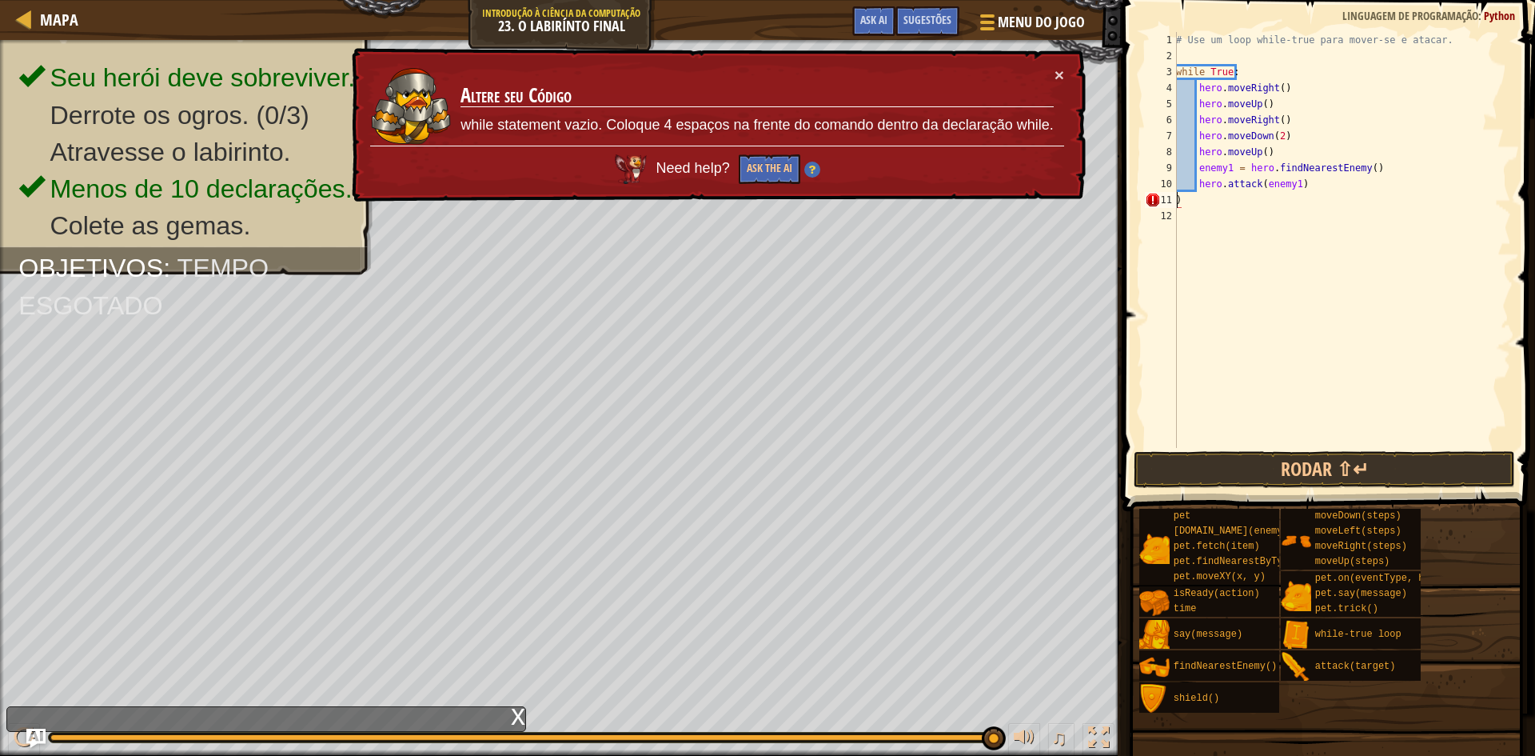
click at [1186, 194] on div "# Use um loop while-true para mover-se e atacar. while True : hero . moveRight …" at bounding box center [1342, 256] width 338 height 448
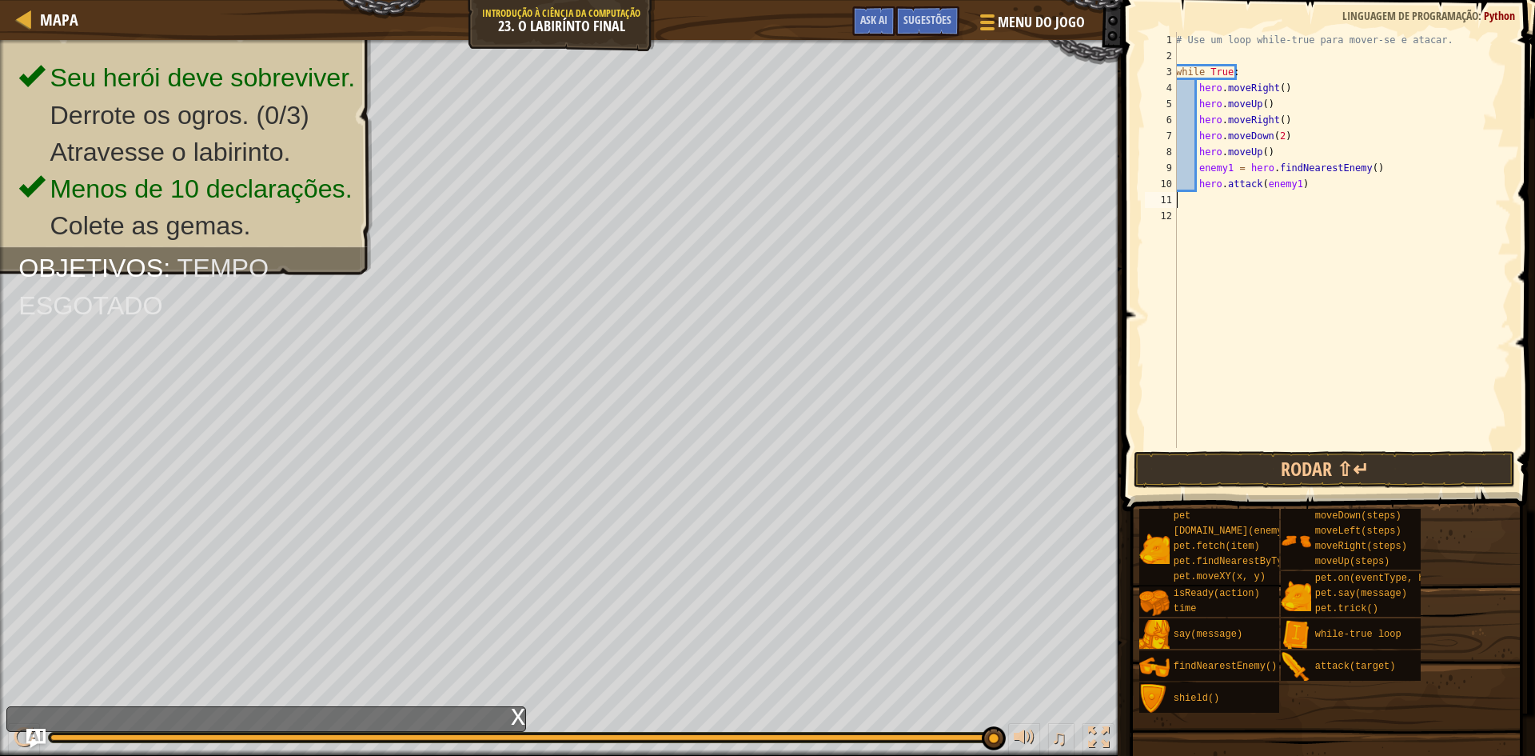
type textarea "hero.attack(enemy1)"
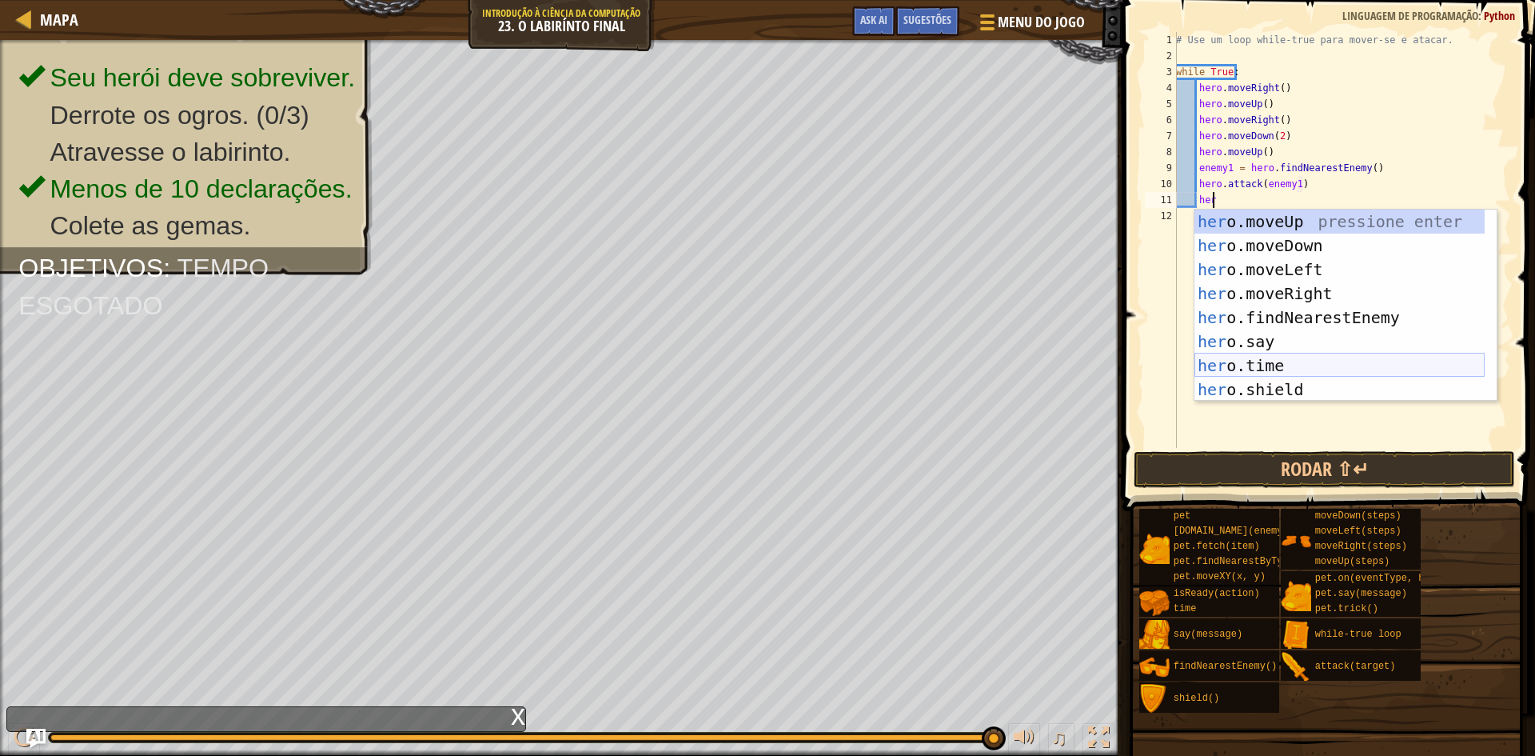
scroll to position [96, 0]
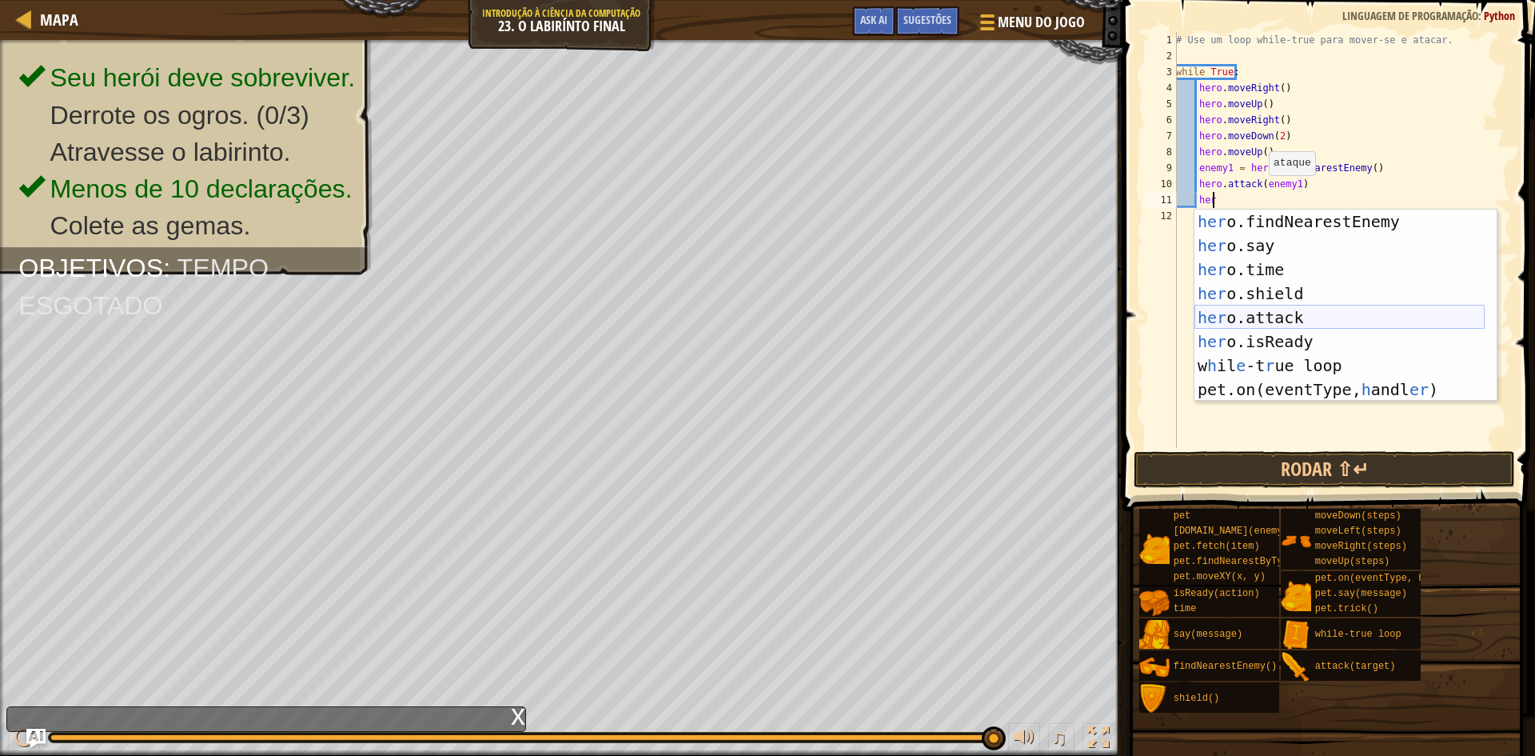
click at [1254, 314] on div "her o.findNearestEnemy pressione enter her o.say pressione enter her o.time pre…" at bounding box center [1339, 329] width 290 height 240
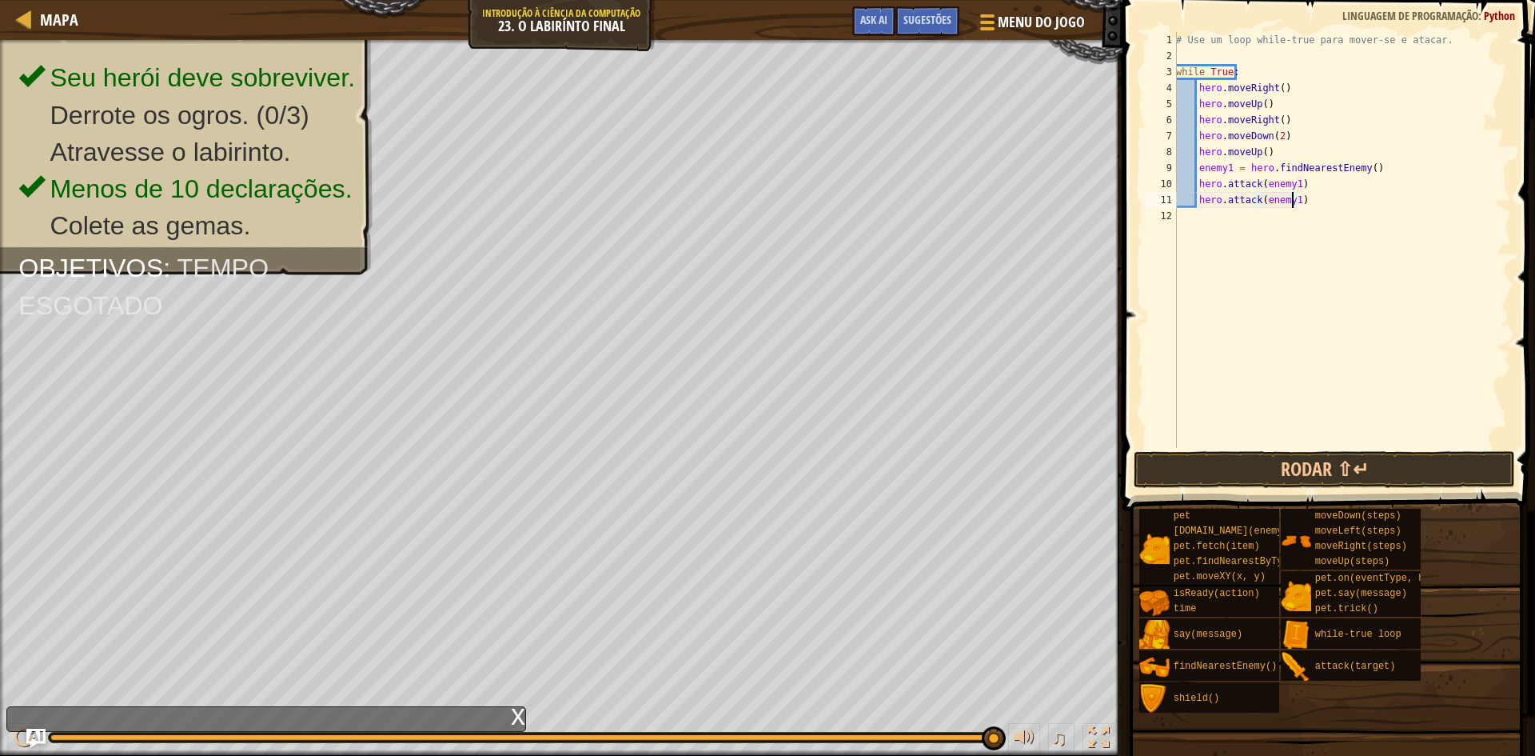
scroll to position [7, 10]
type textarea "hero.attack(enemy1)"
drag, startPoint x: 1398, startPoint y: 450, endPoint x: 1425, endPoint y: 472, distance: 35.2
click at [1399, 453] on div "hero.attack(enemy1) 1 2 3 4 5 6 7 8 9 10 11 12 # Use um loop while-true para mo…" at bounding box center [1326, 287] width 417 height 558
click at [1437, 478] on button "Rodar ⇧↵" at bounding box center [1324, 469] width 381 height 37
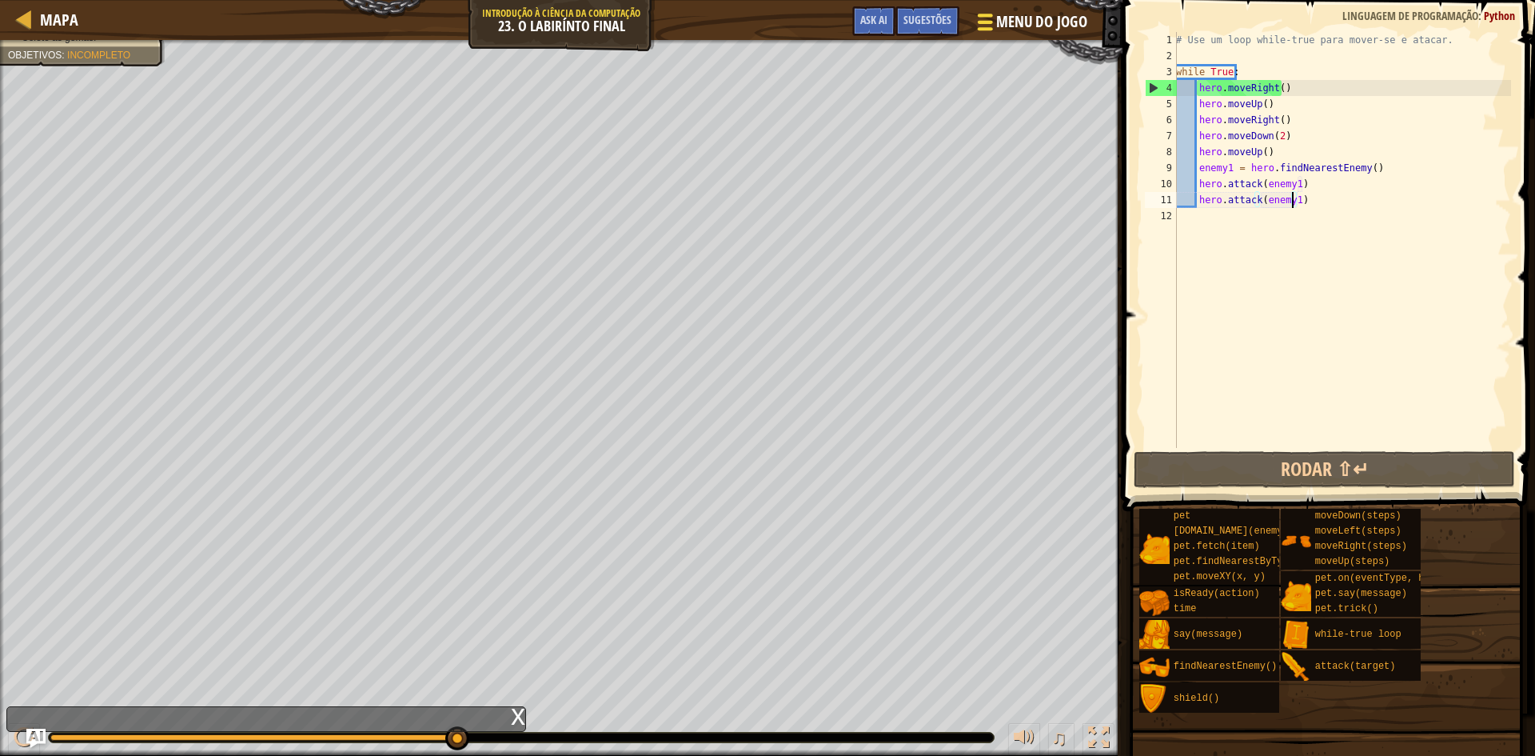
click at [995, 34] on button "Menu do Jogo" at bounding box center [1031, 25] width 134 height 39
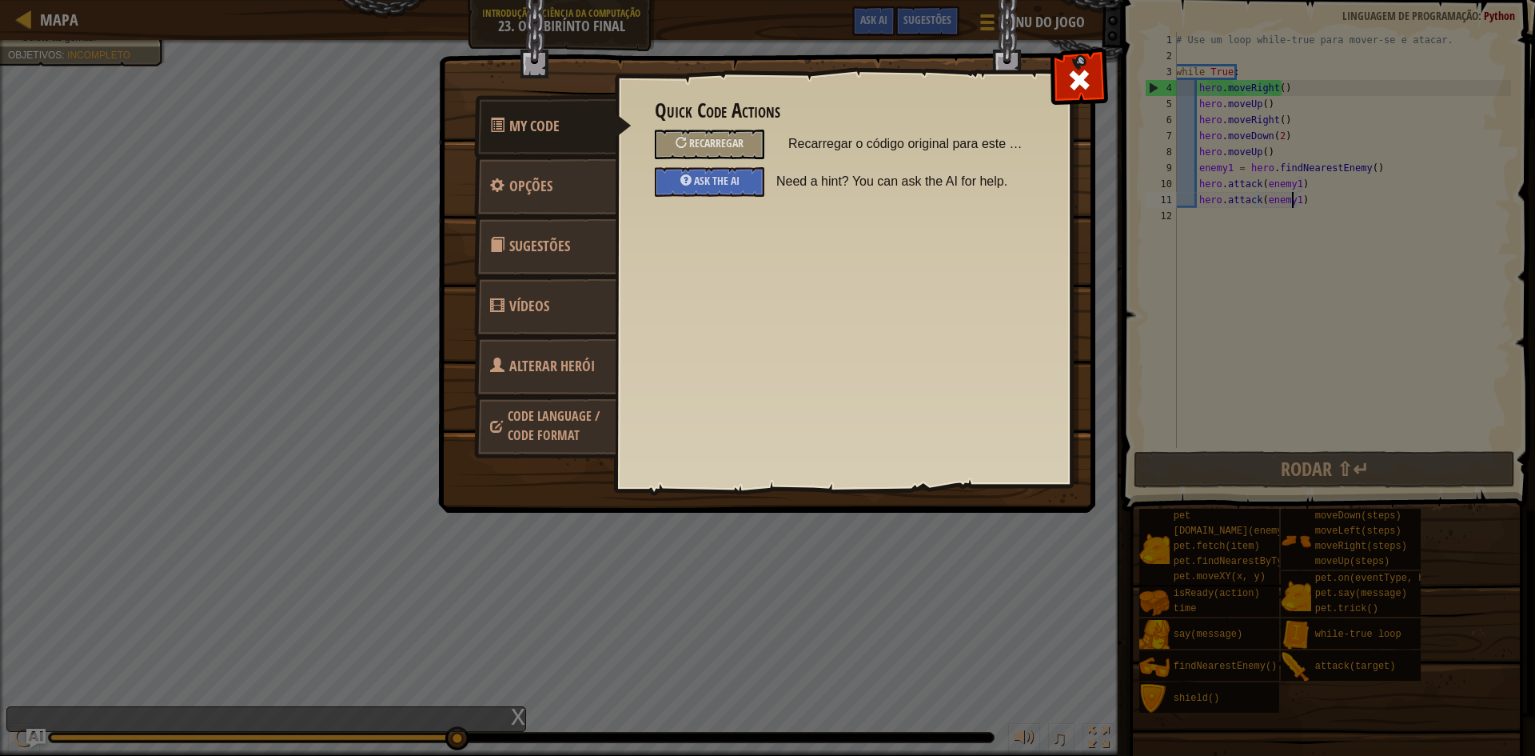
click at [574, 384] on link "Alterar Herói" at bounding box center [545, 366] width 142 height 62
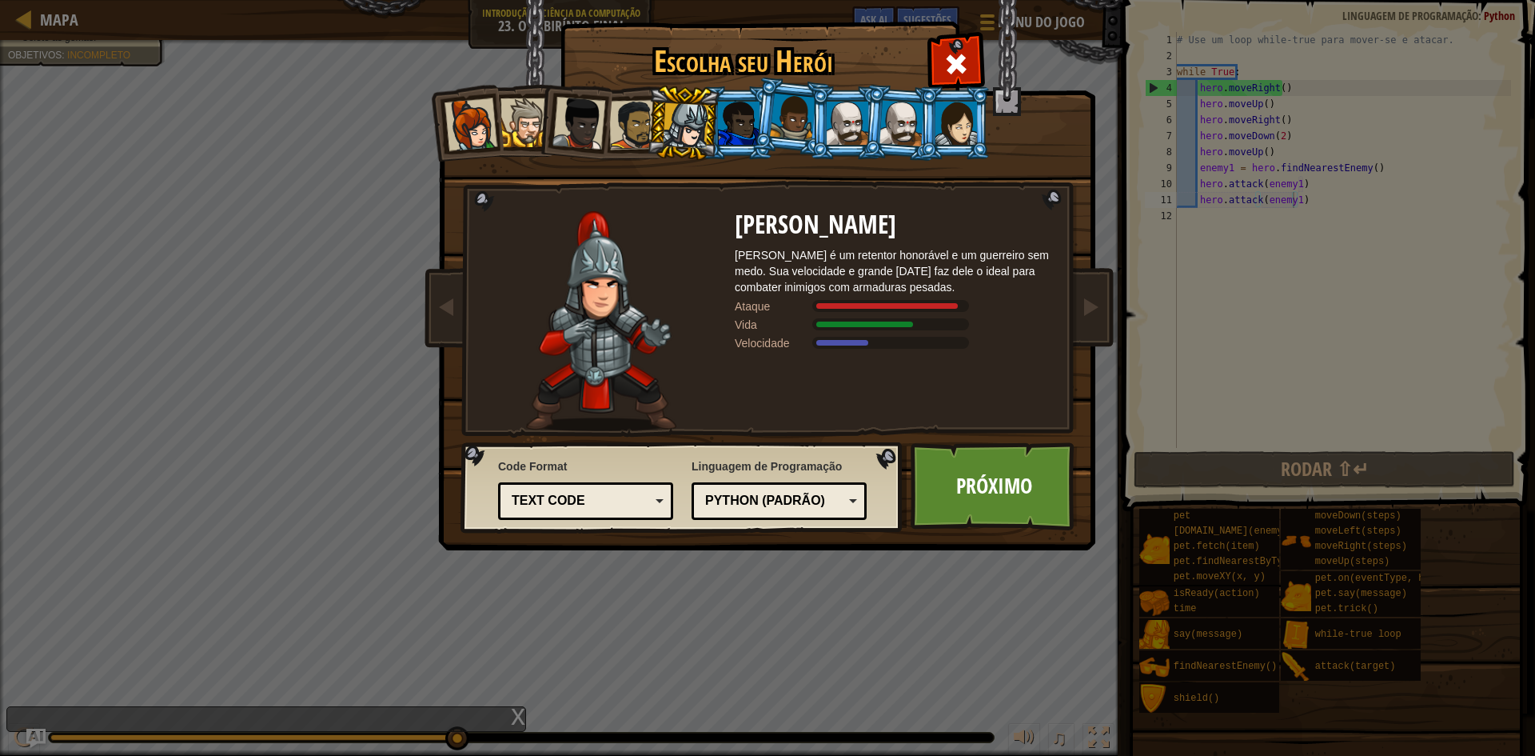
click at [748, 110] on div at bounding box center [739, 123] width 42 height 43
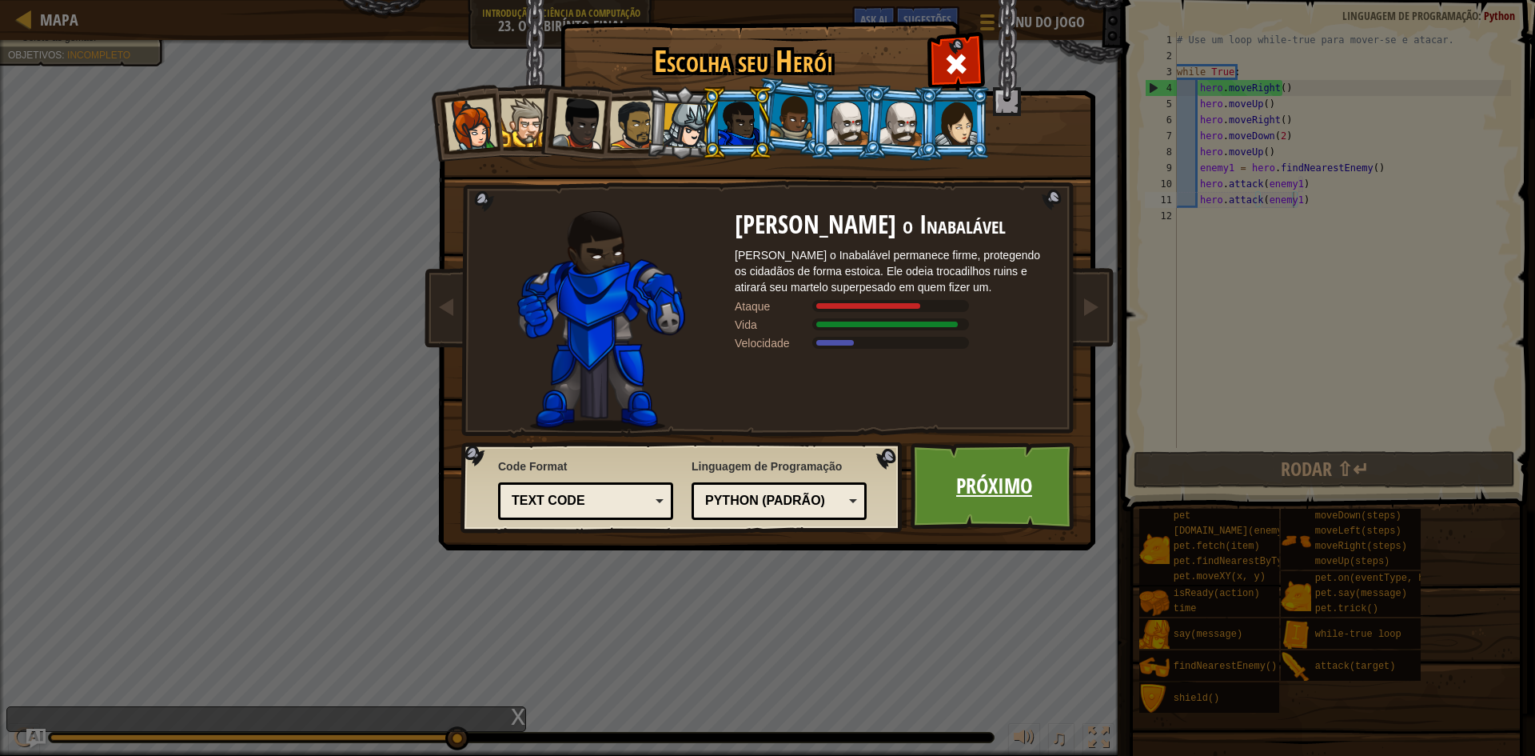
click at [985, 514] on link "Próximo" at bounding box center [994, 486] width 167 height 88
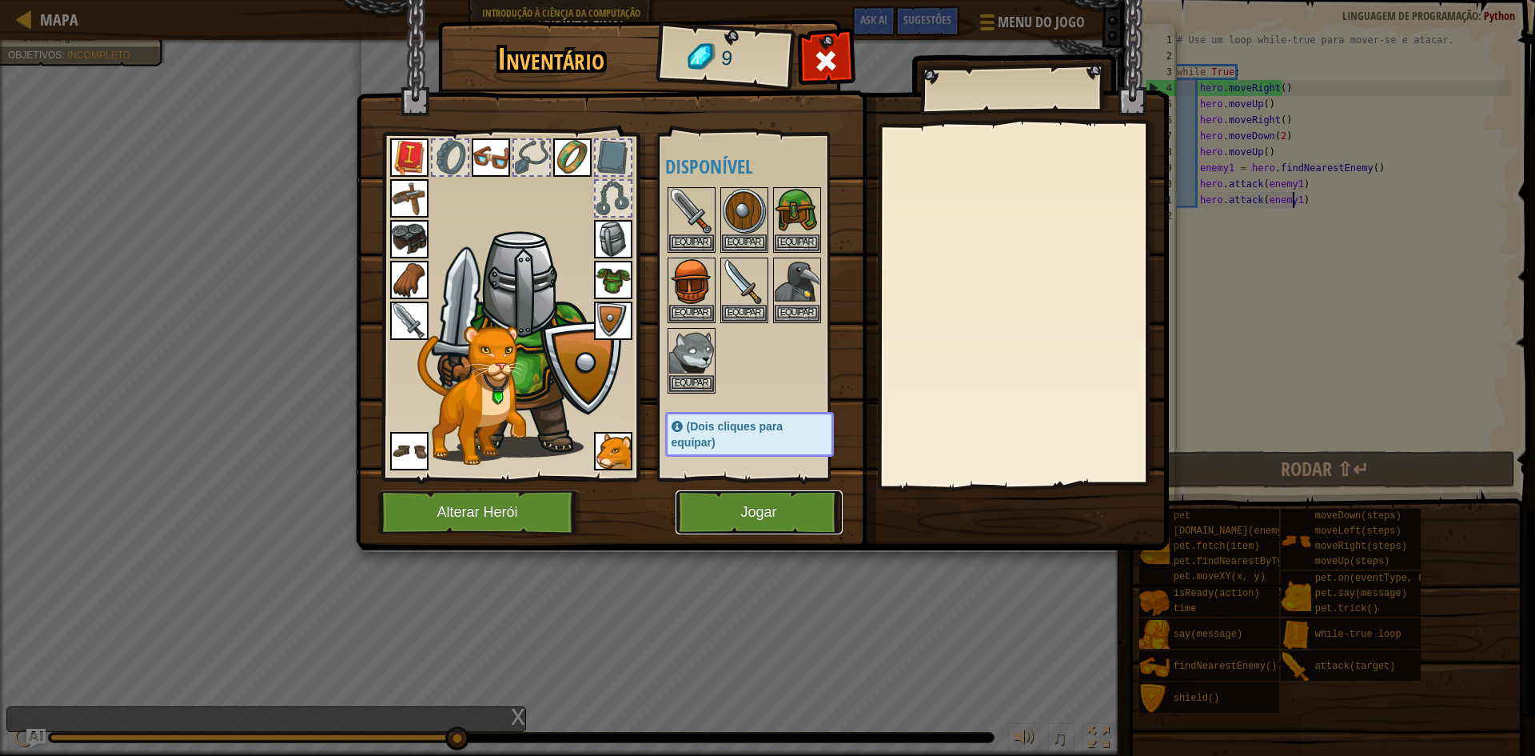
click at [744, 516] on button "Jogar" at bounding box center [759, 512] width 167 height 44
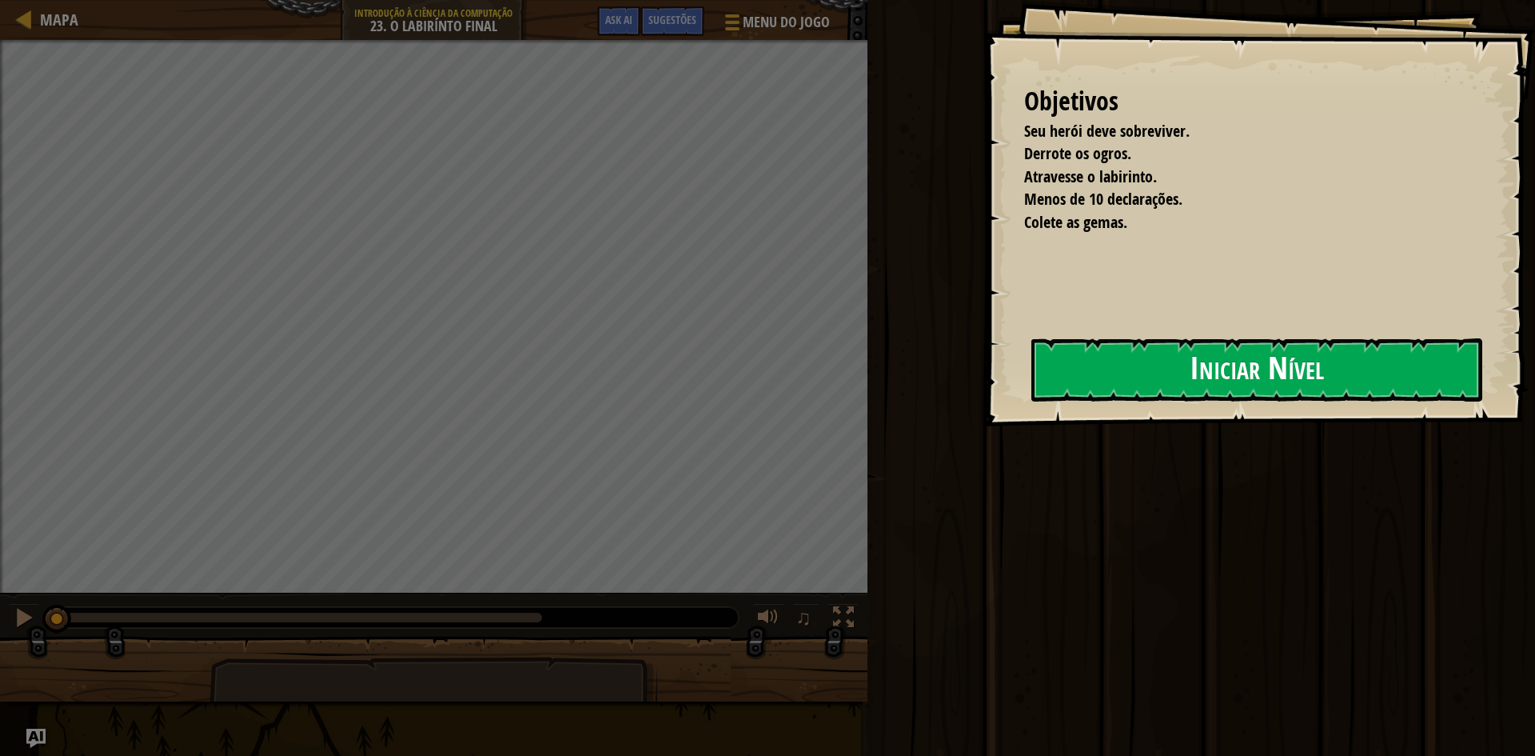
click at [1056, 373] on button "Iniciar Nível" at bounding box center [1256, 369] width 451 height 63
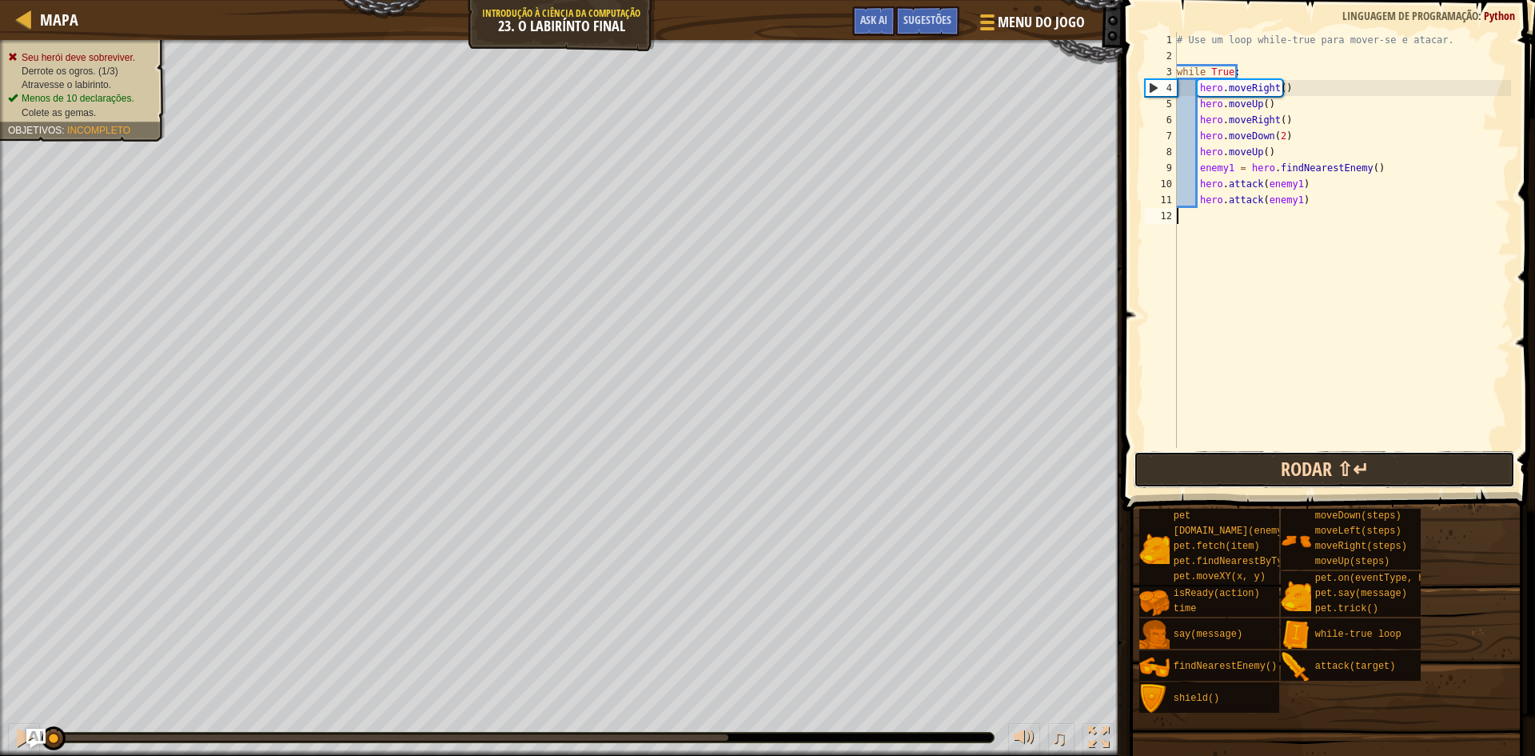
click at [1242, 455] on button "Rodar ⇧↵" at bounding box center [1324, 469] width 381 height 37
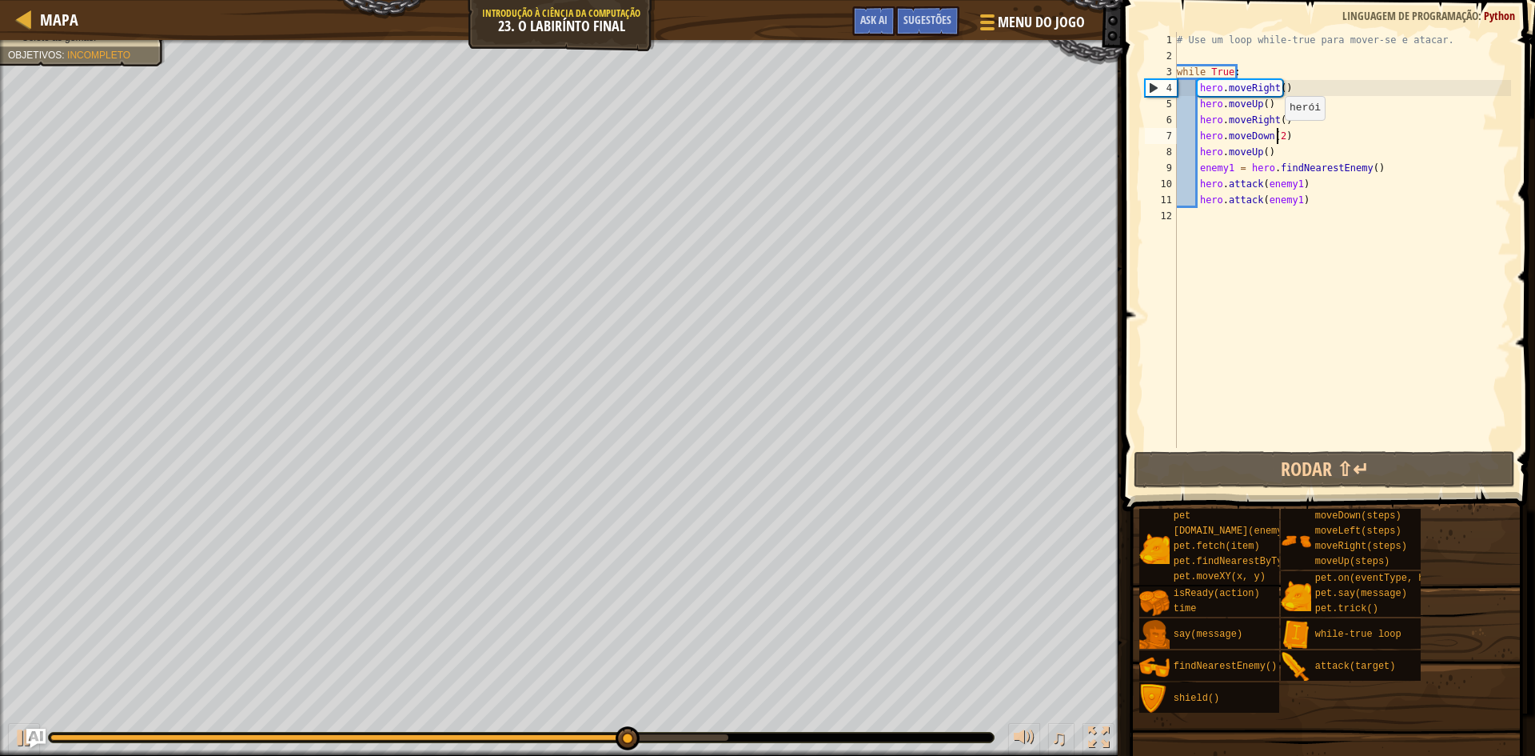
click at [1277, 136] on div "# Use um loop while-true para mover-se e atacar. while True : hero . moveRight …" at bounding box center [1342, 256] width 337 height 448
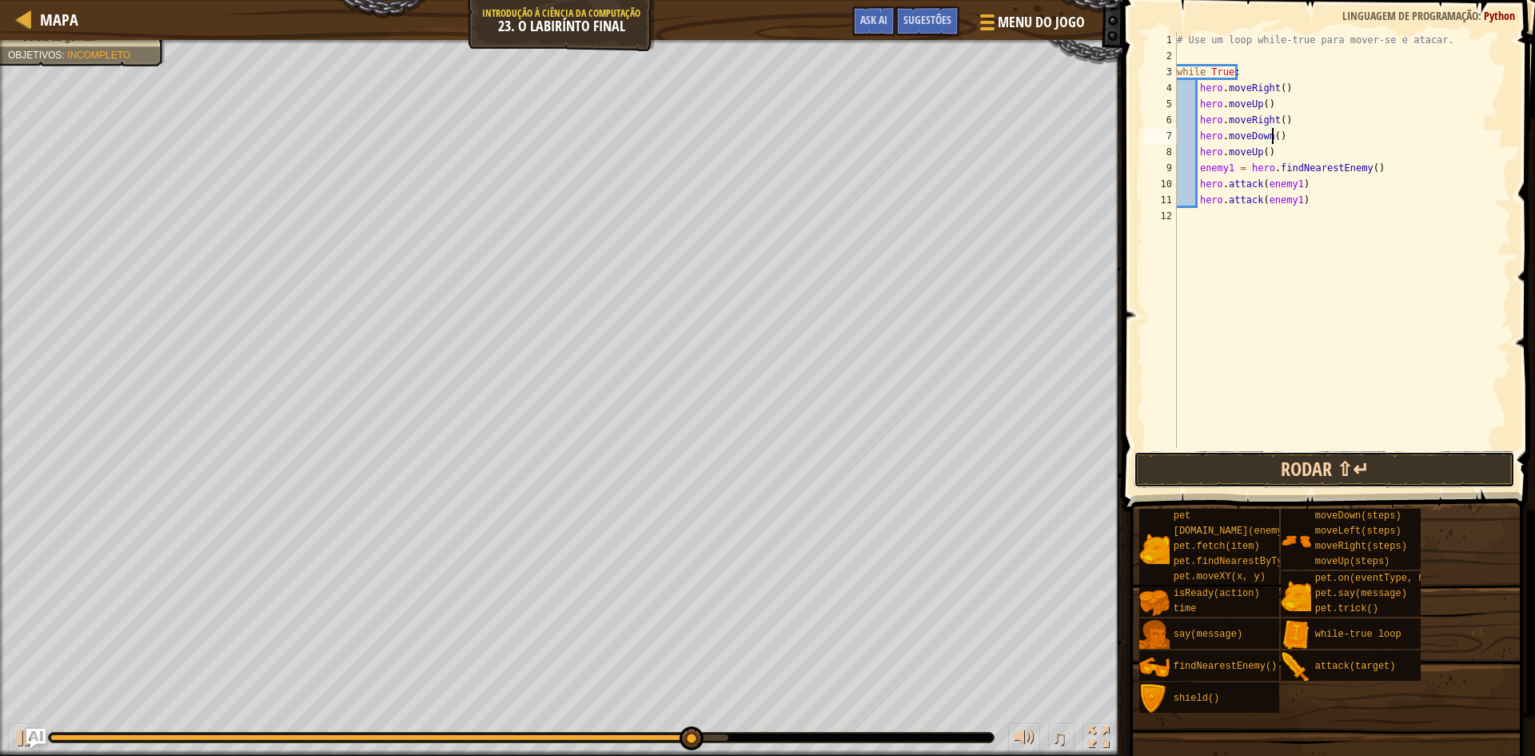
click at [1386, 476] on button "Rodar ⇧↵" at bounding box center [1324, 469] width 381 height 37
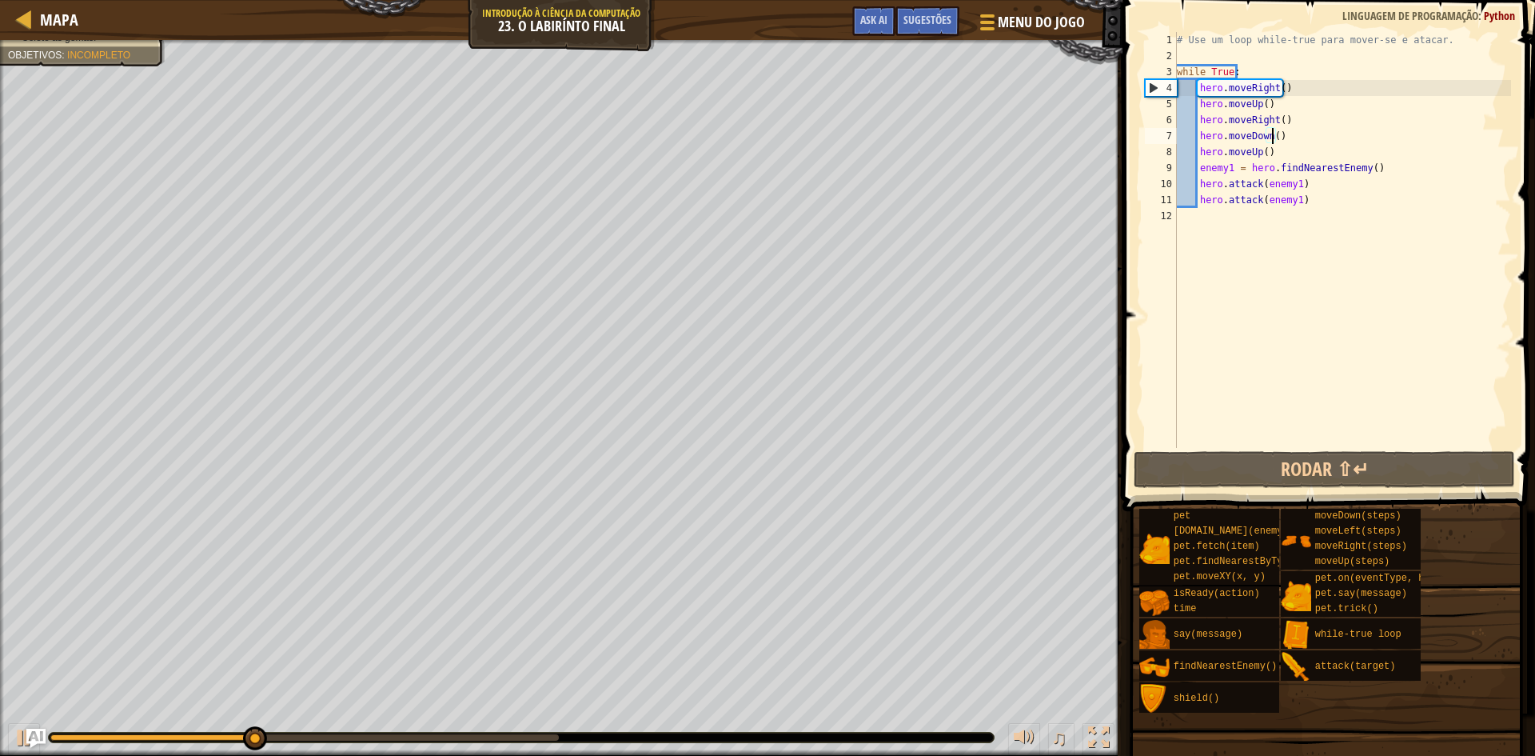
scroll to position [7, 8]
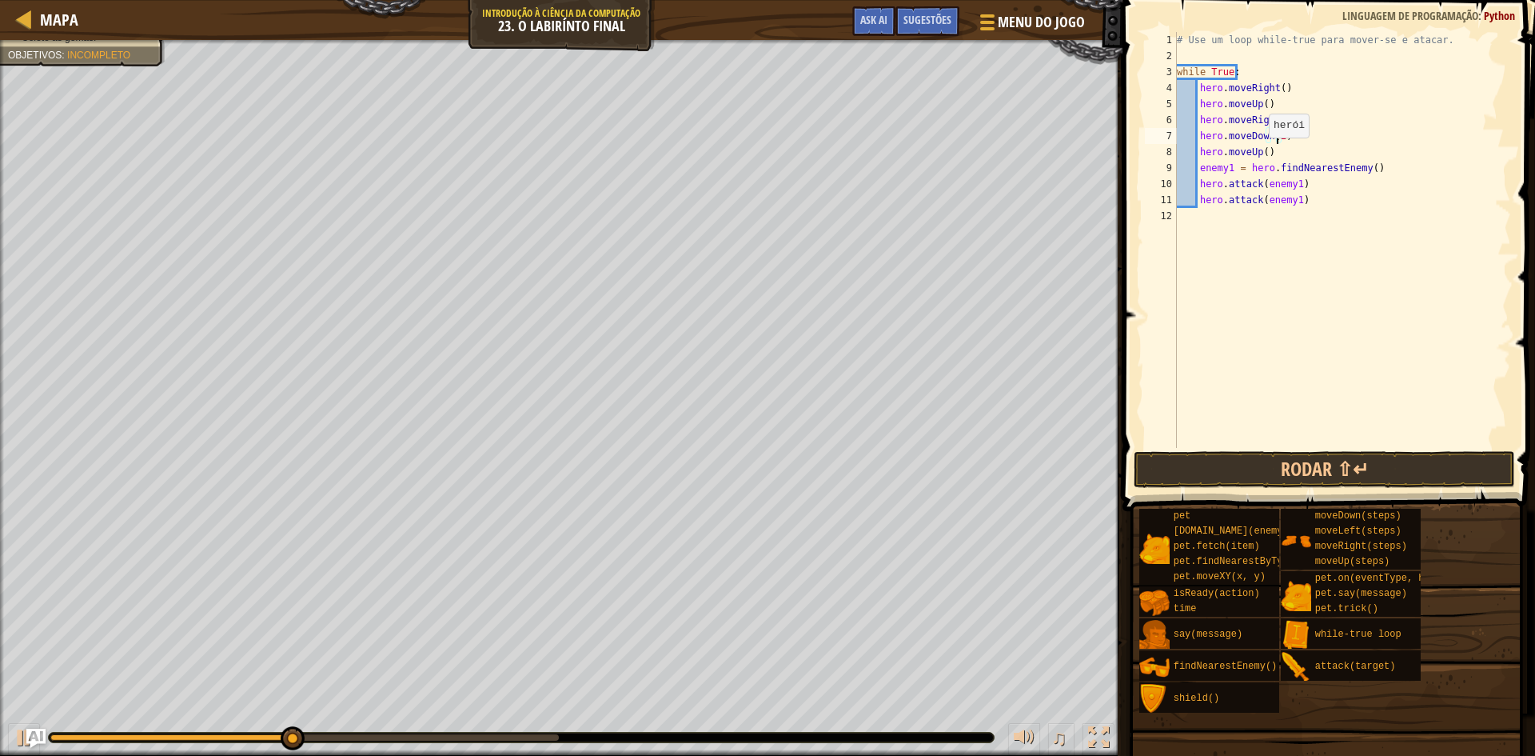
click at [1261, 154] on div "# Use um loop while-true para mover-se e atacar. while True : hero . moveRight …" at bounding box center [1342, 256] width 337 height 448
click at [1280, 473] on button "Rodar ⇧↵" at bounding box center [1324, 469] width 381 height 37
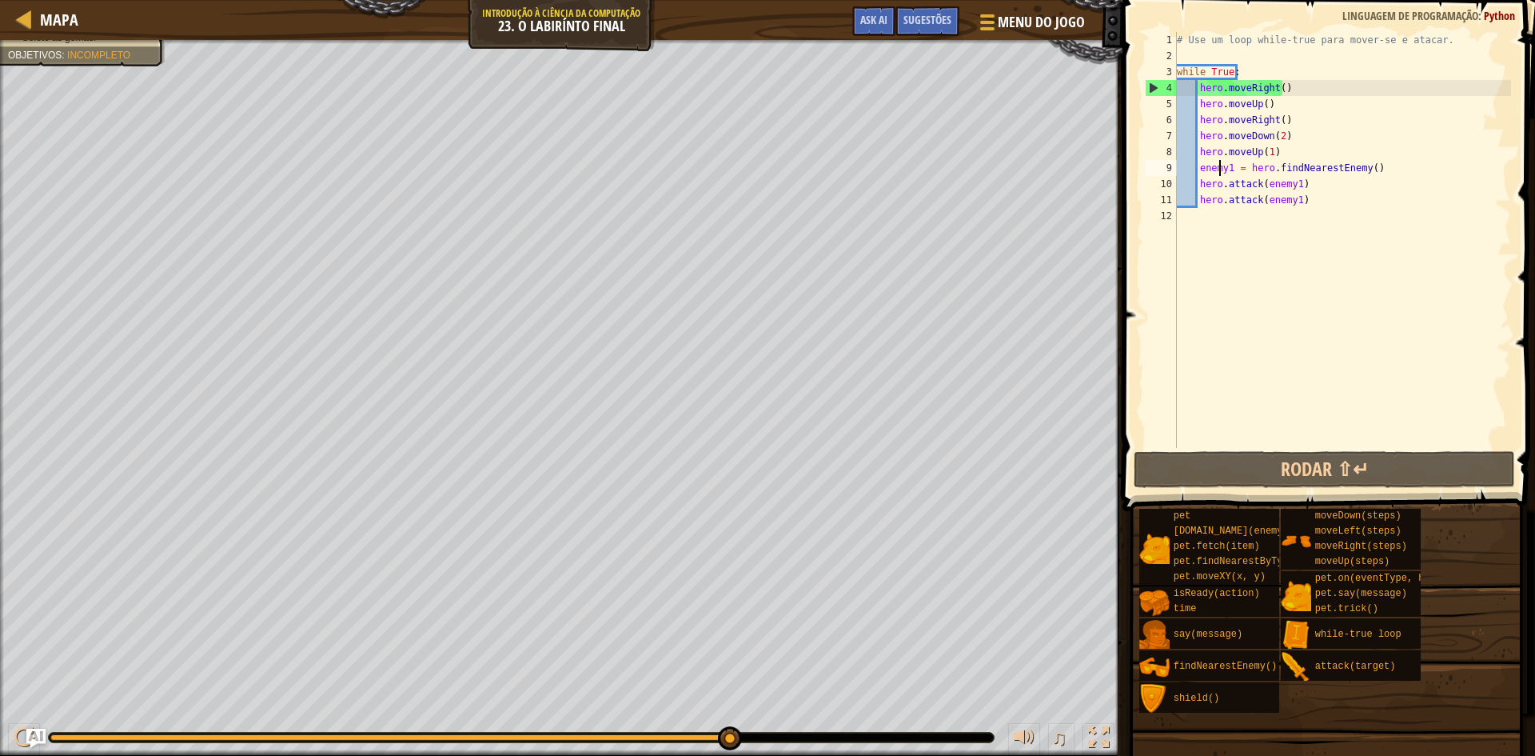
click at [1220, 164] on div "# Use um loop while-true para mover-se e atacar. while True : hero . moveRight …" at bounding box center [1342, 256] width 337 height 448
click at [1298, 152] on div "# Use um loop while-true para mover-se e atacar. while True : hero . moveRight …" at bounding box center [1342, 256] width 337 height 448
type textarea "hero.moveUp(1)"
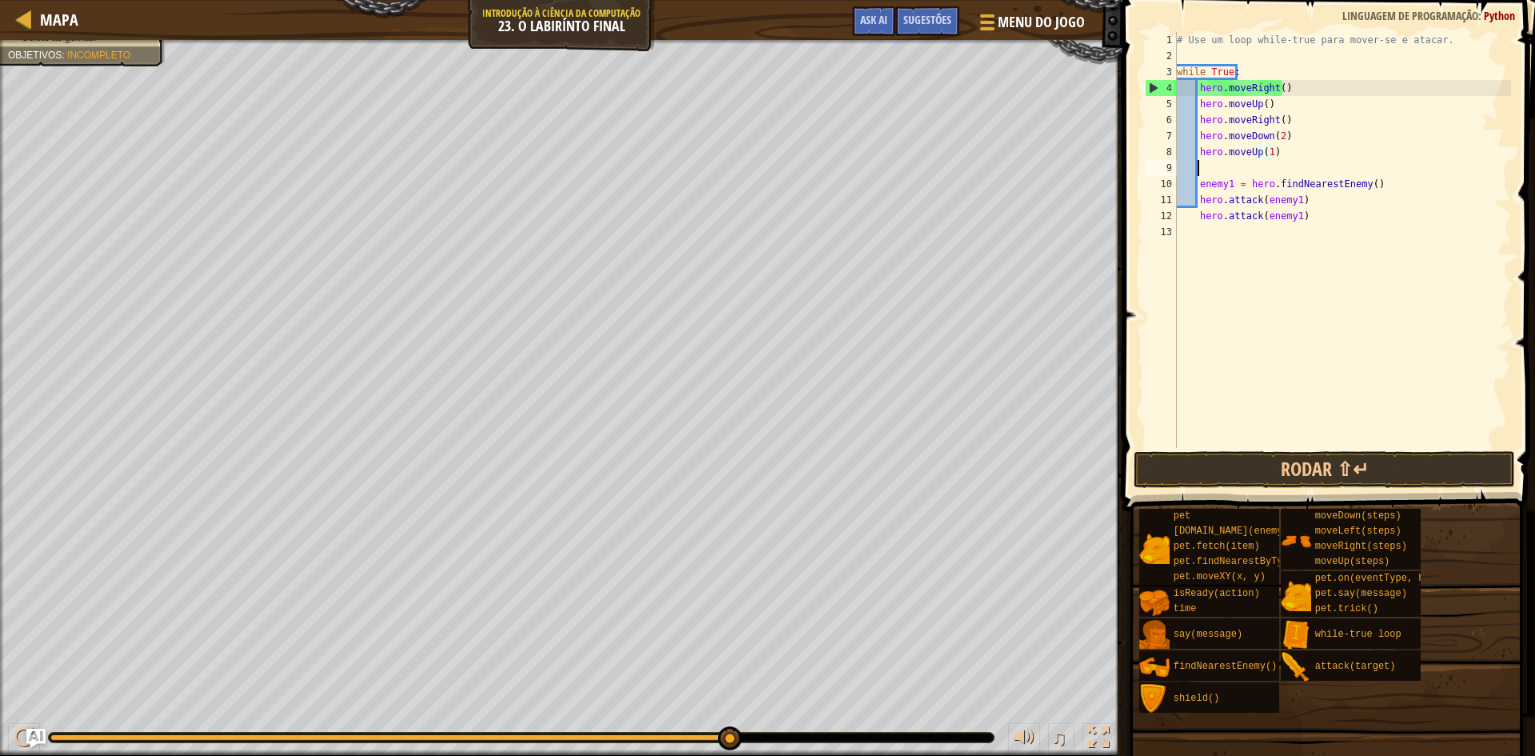
scroll to position [7, 1]
click at [1369, 186] on div "# Use um loop while-true para mover-se e atacar. while True : hero . moveRight …" at bounding box center [1342, 256] width 337 height 448
type textarea "enemy1 = hero.findNearestEnemy()"
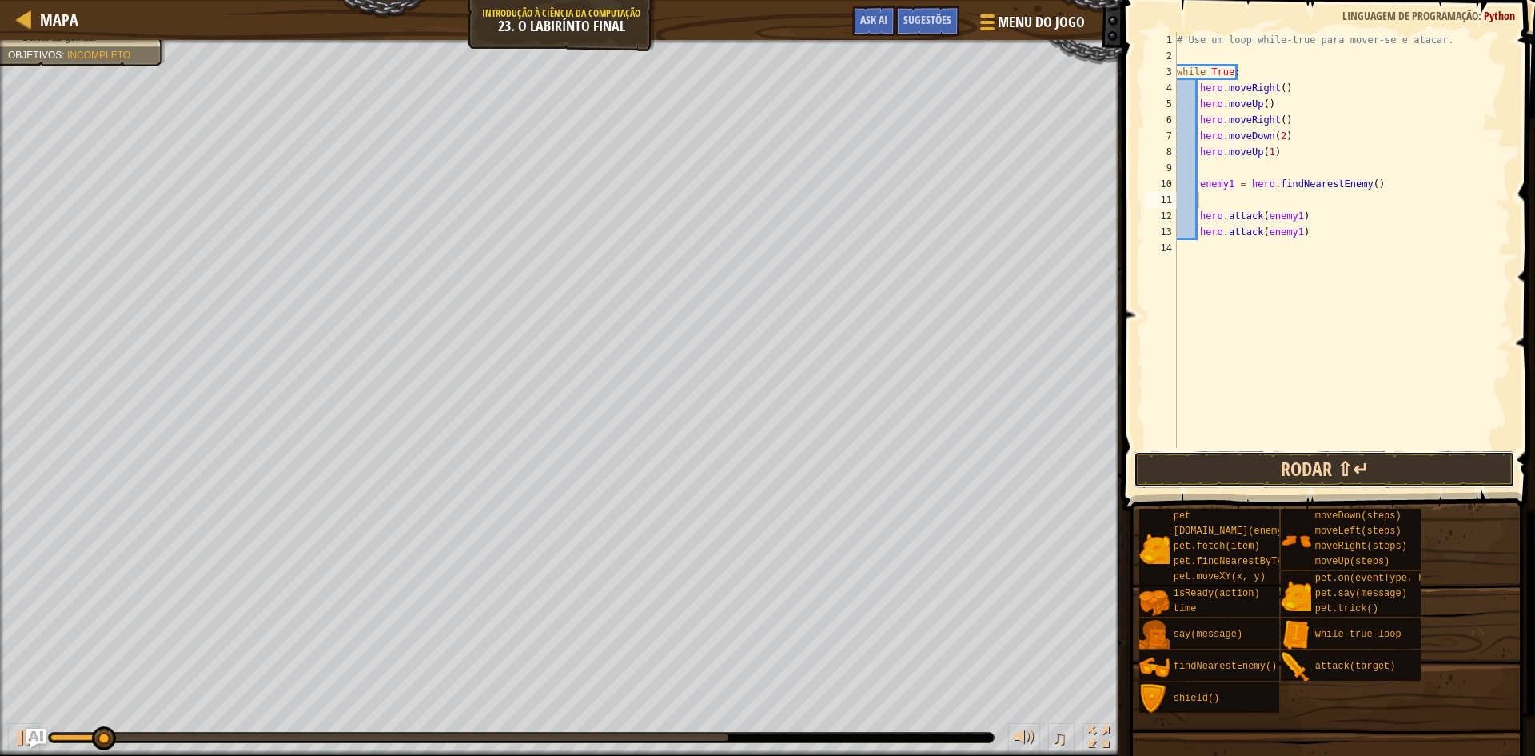
click at [1314, 470] on button "Rodar ⇧↵" at bounding box center [1324, 469] width 381 height 37
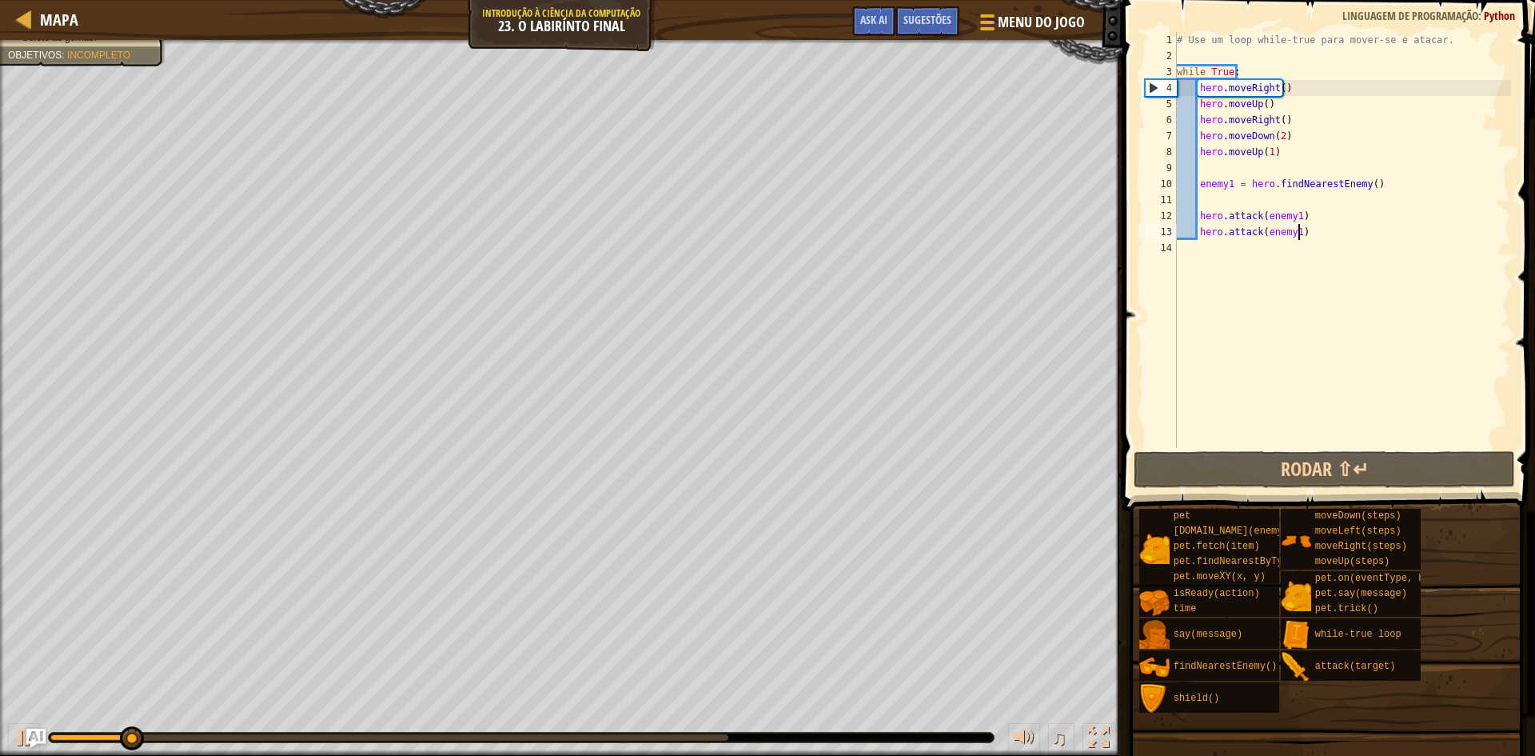
click at [1299, 233] on div "# Use um loop while-true para mover-se e atacar. while True : hero . moveRight …" at bounding box center [1342, 256] width 337 height 448
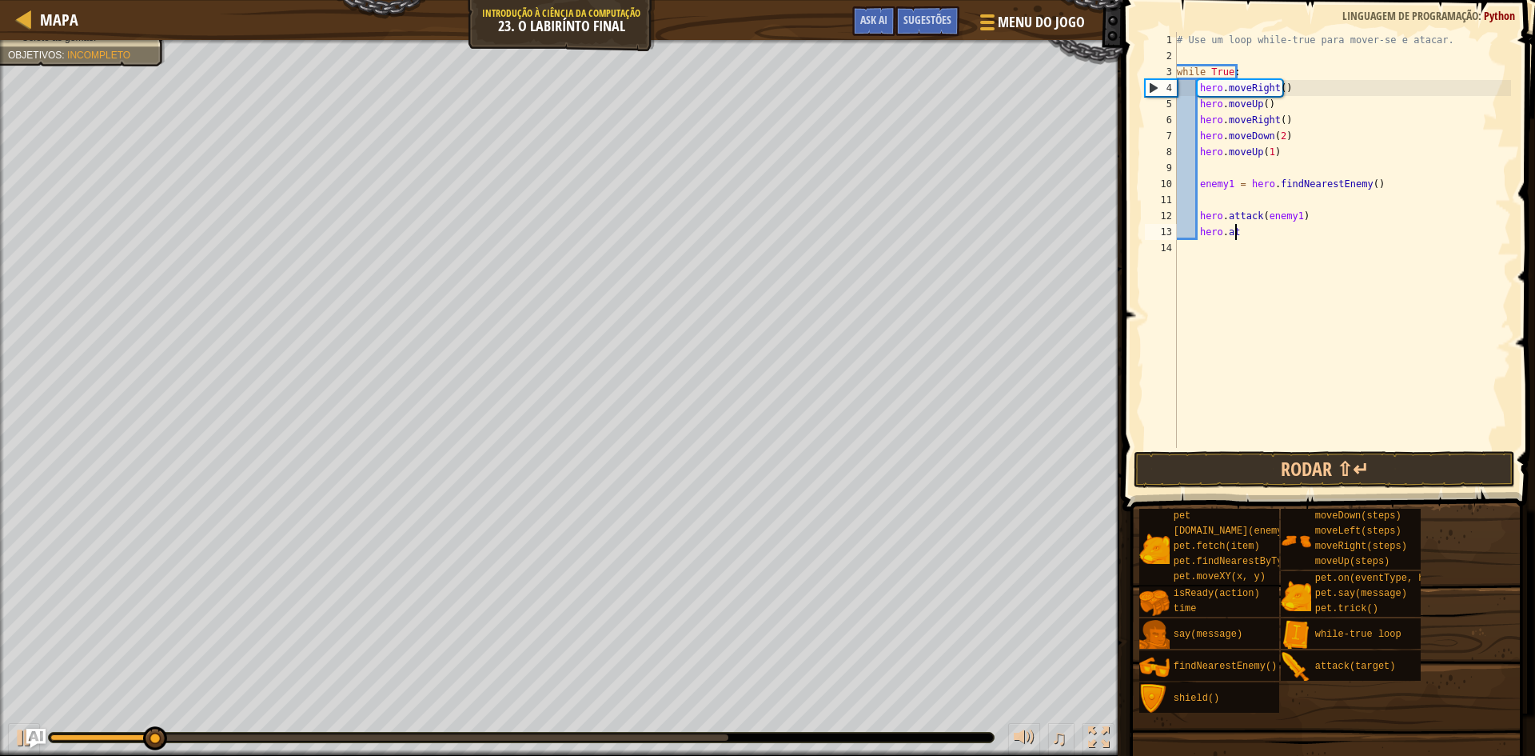
type textarea "h"
click at [1334, 467] on button "Rodar ⇧↵" at bounding box center [1324, 469] width 381 height 37
click at [1342, 466] on button "Rodar ⇧↵" at bounding box center [1324, 469] width 381 height 37
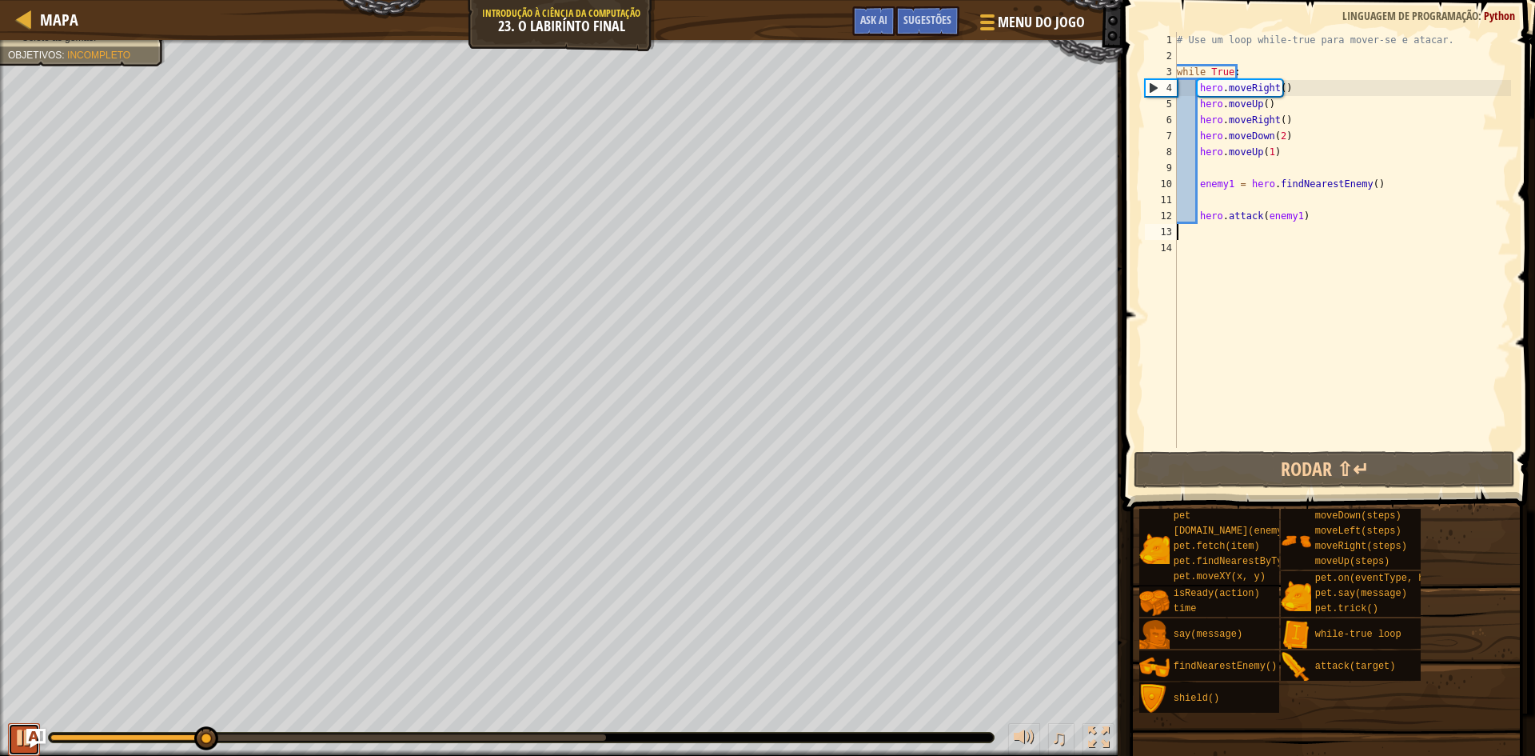
click at [22, 741] on div at bounding box center [24, 737] width 21 height 21
click at [1282, 118] on div "# Use um loop while-true para mover-se e atacar. while True : hero . moveRight …" at bounding box center [1342, 256] width 337 height 448
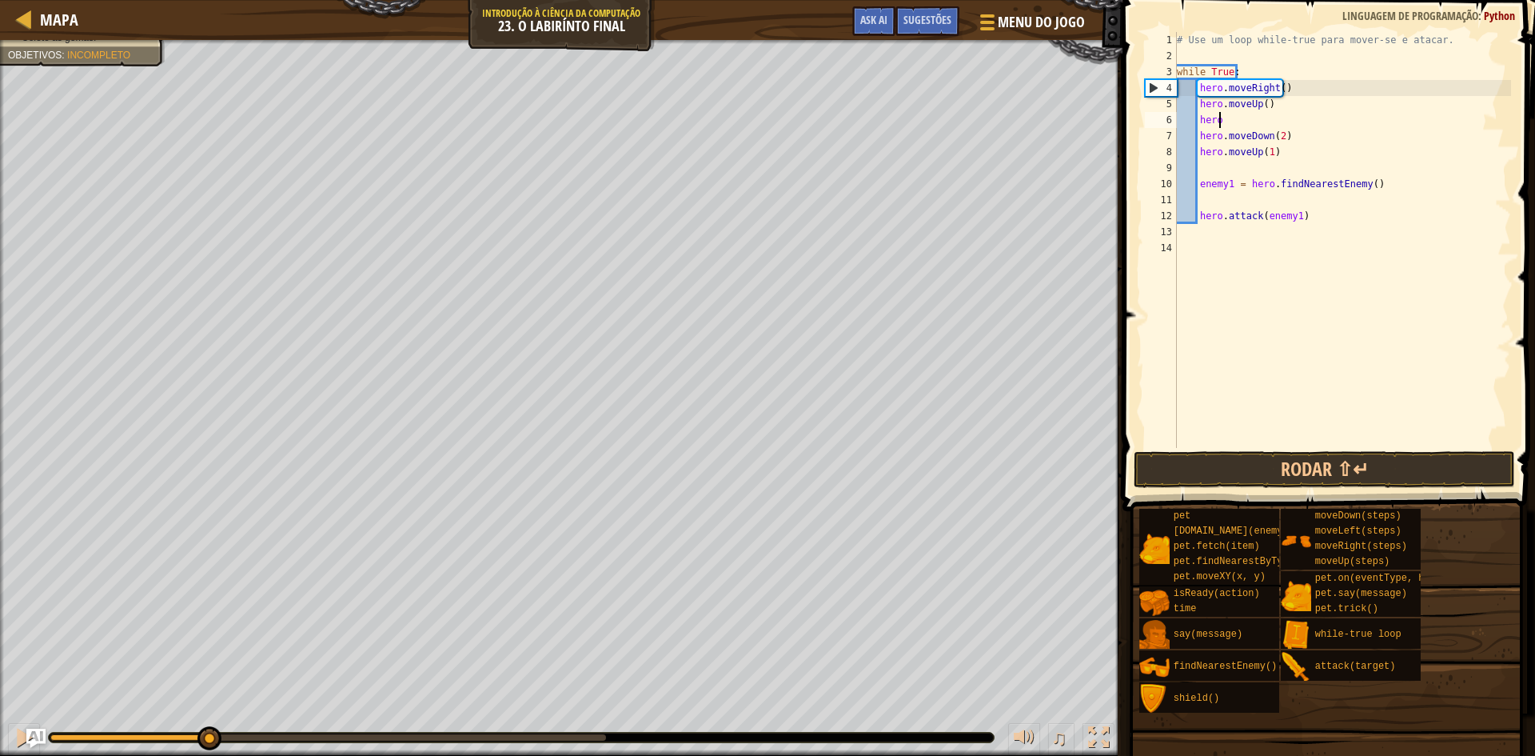
type textarea "h"
click at [1019, 24] on span "Menu do Jogo" at bounding box center [1041, 22] width 91 height 22
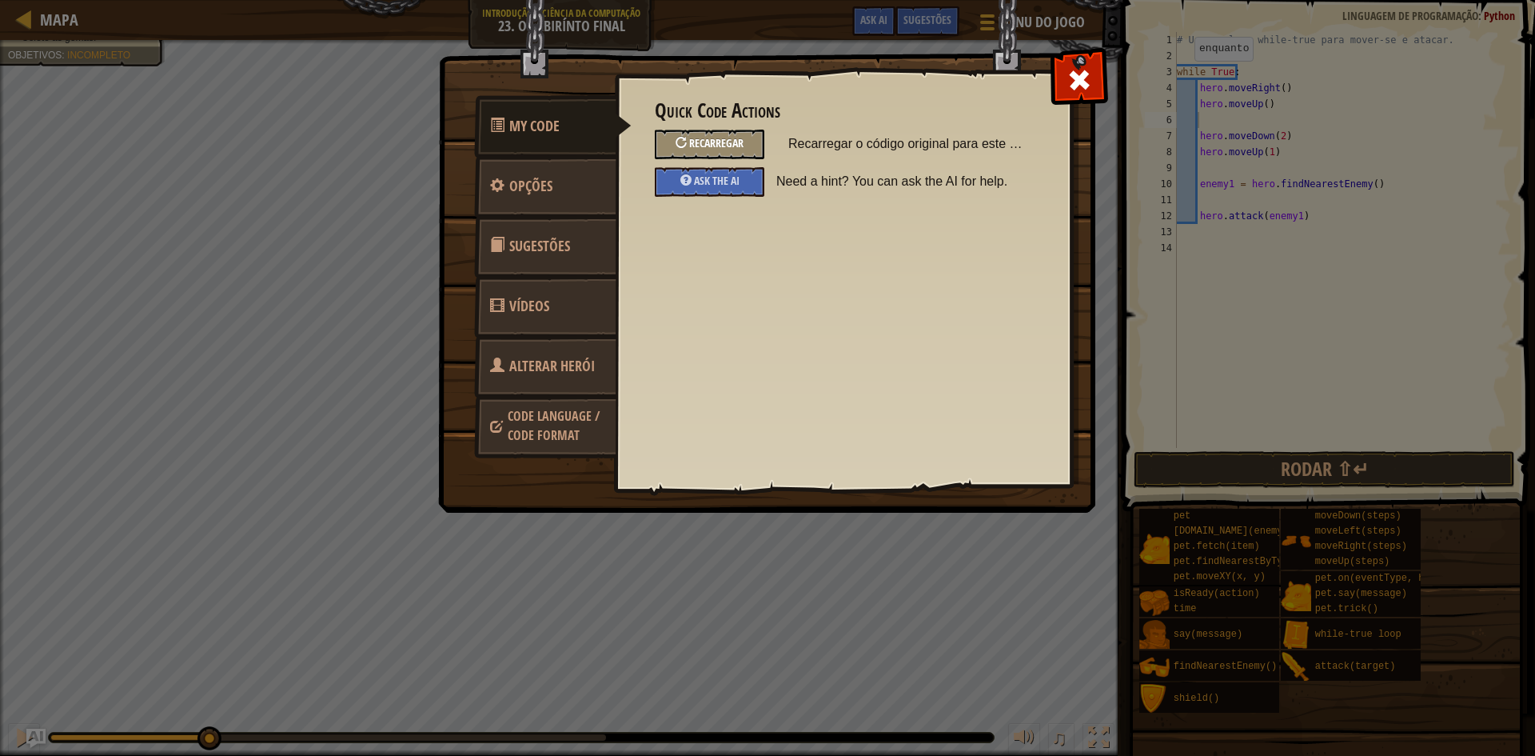
drag, startPoint x: 722, startPoint y: 141, endPoint x: 731, endPoint y: 141, distance: 8.8
click at [731, 141] on span "Recarregar" at bounding box center [716, 142] width 54 height 15
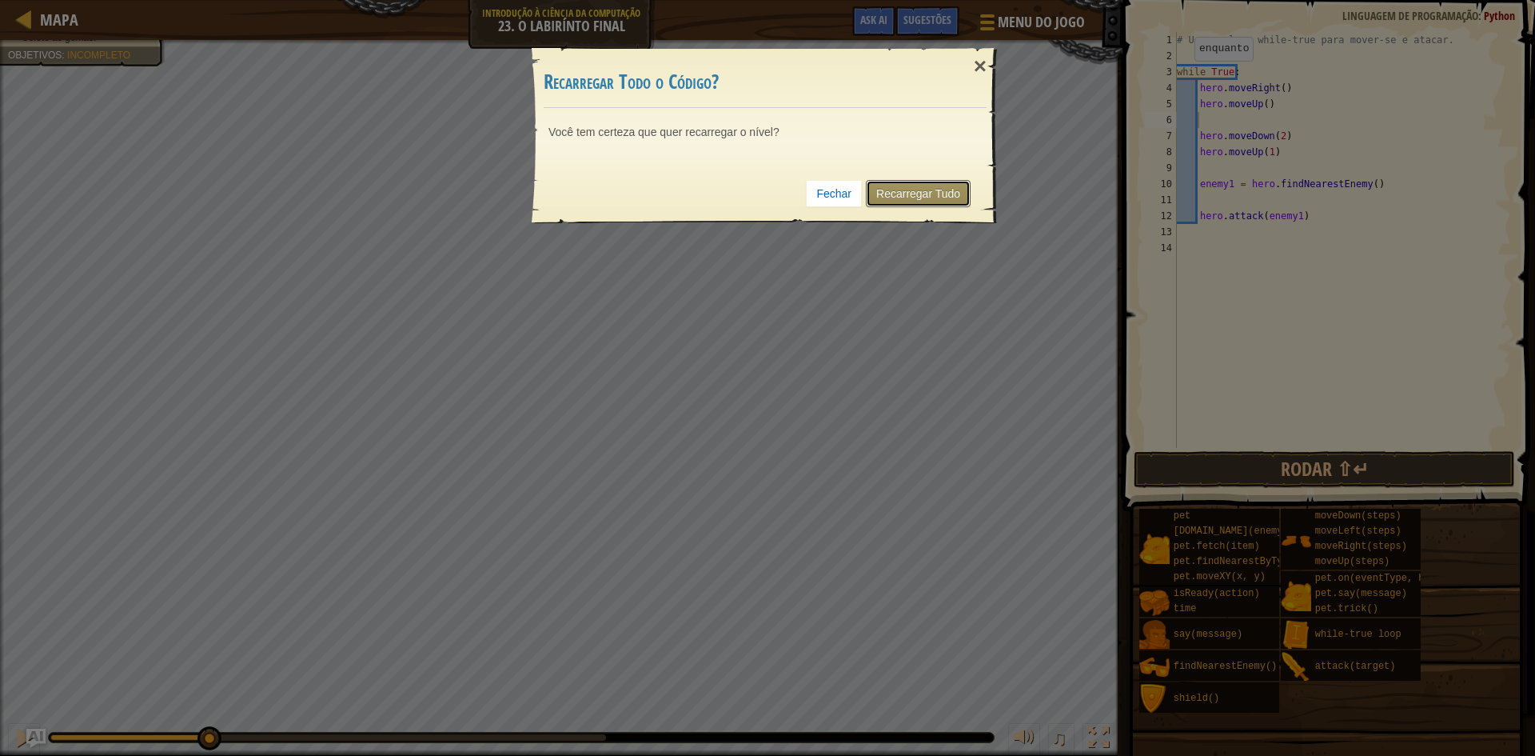
click at [938, 204] on link "Recarregar Tudo" at bounding box center [918, 193] width 105 height 27
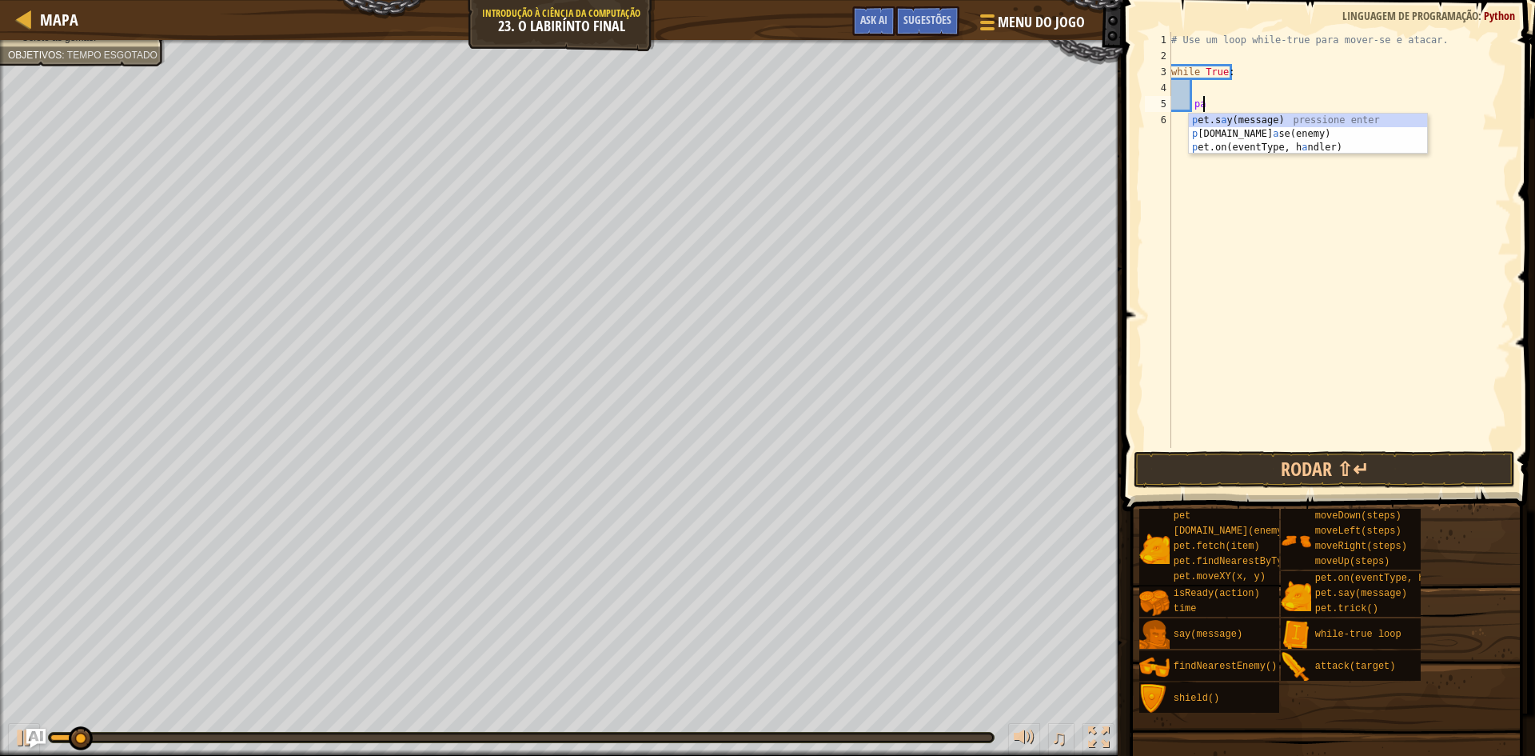
type textarea "p"
type textarea "m"
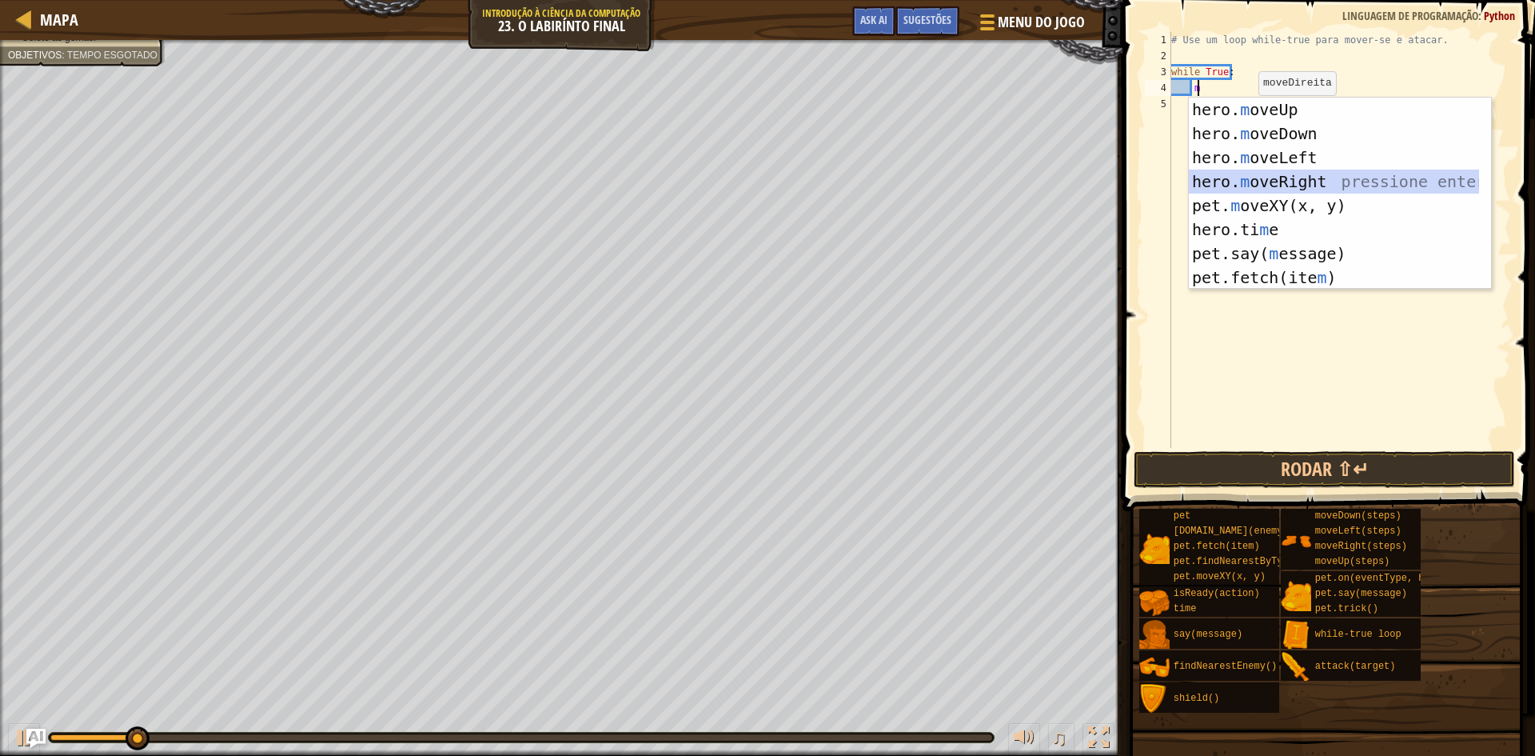
click at [1268, 188] on div "hero. m oveUp pressione enter hero. m oveDown pressione enter hero. m oveLeft p…" at bounding box center [1334, 218] width 290 height 240
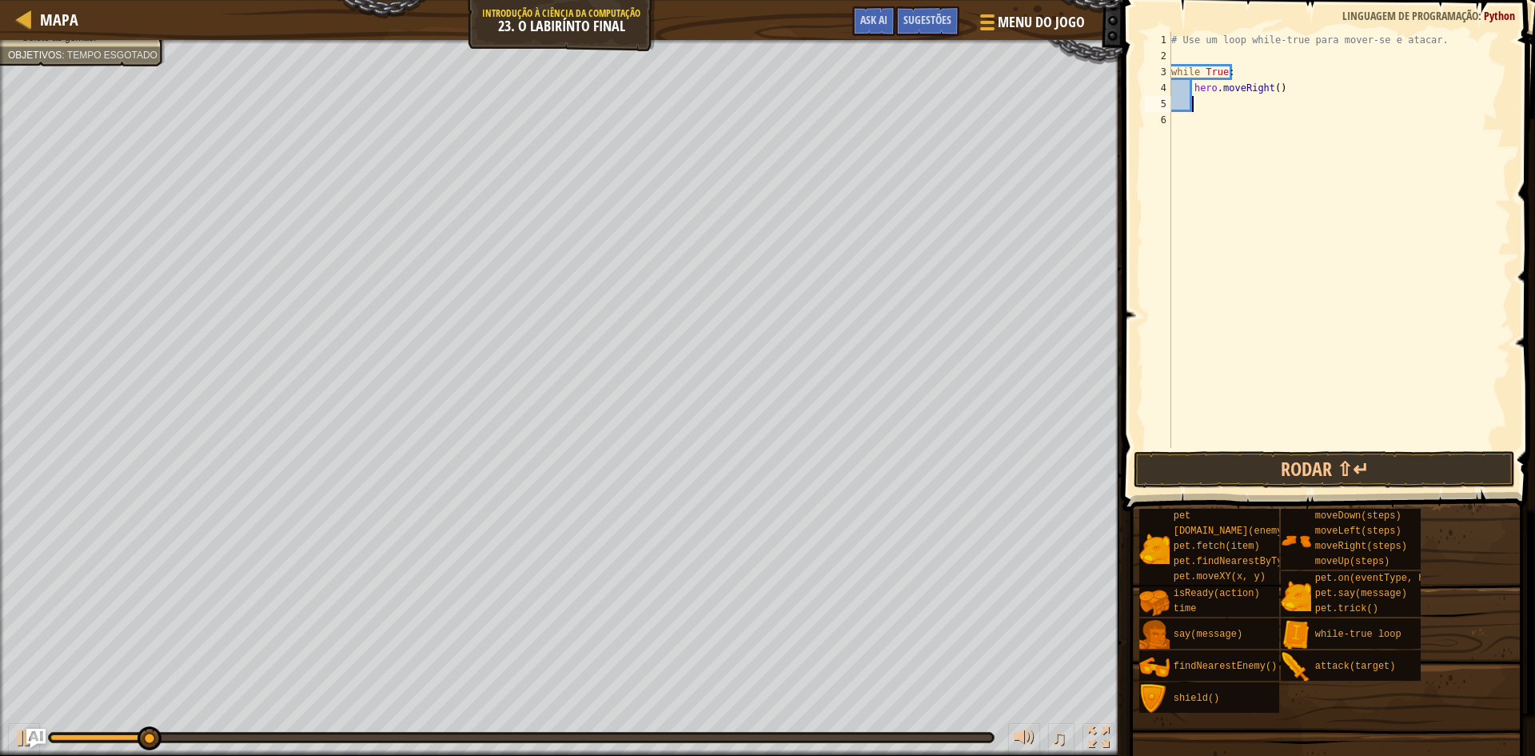
type textarea "m"
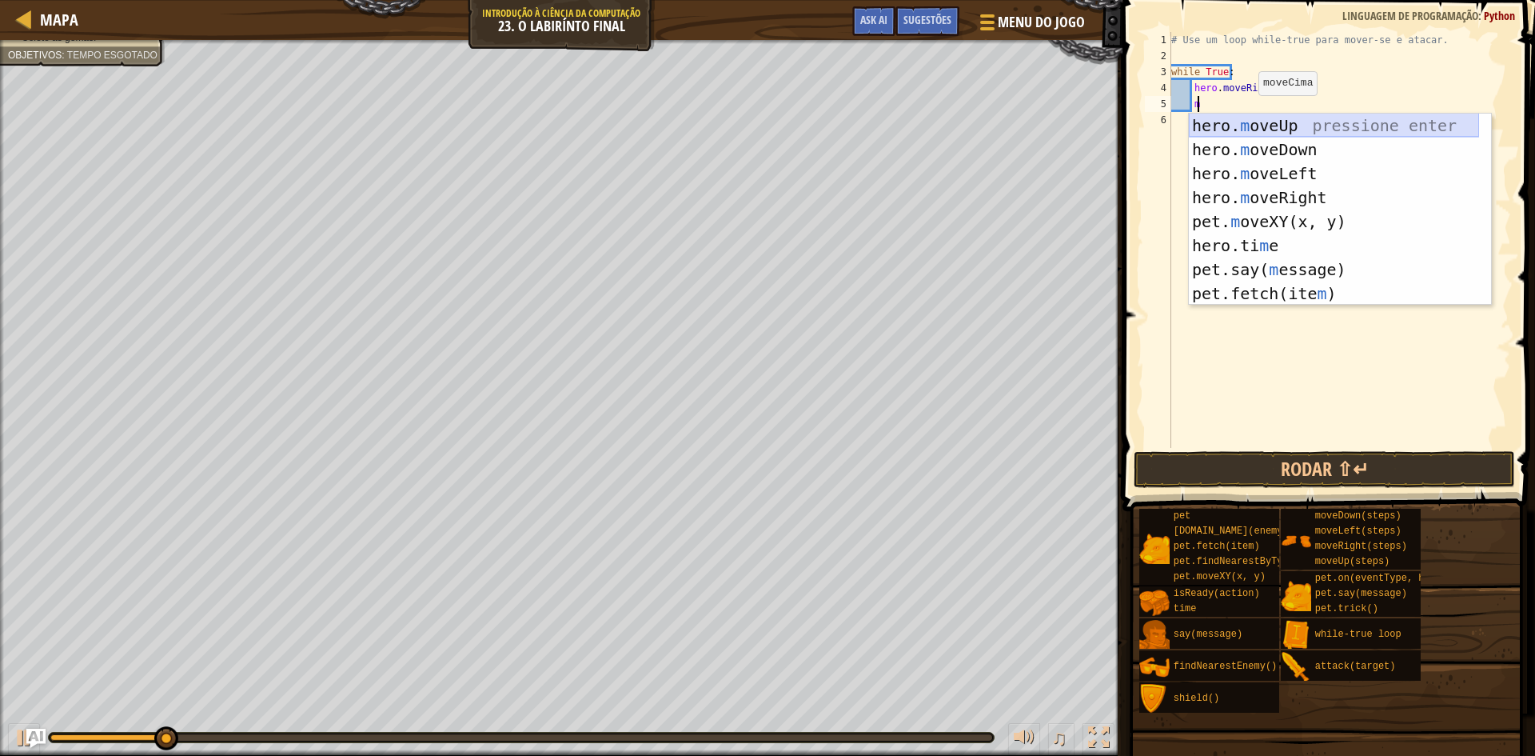
click at [1245, 118] on div "hero. m oveUp pressione enter hero. m oveDown pressione enter hero. m oveLeft p…" at bounding box center [1334, 234] width 290 height 240
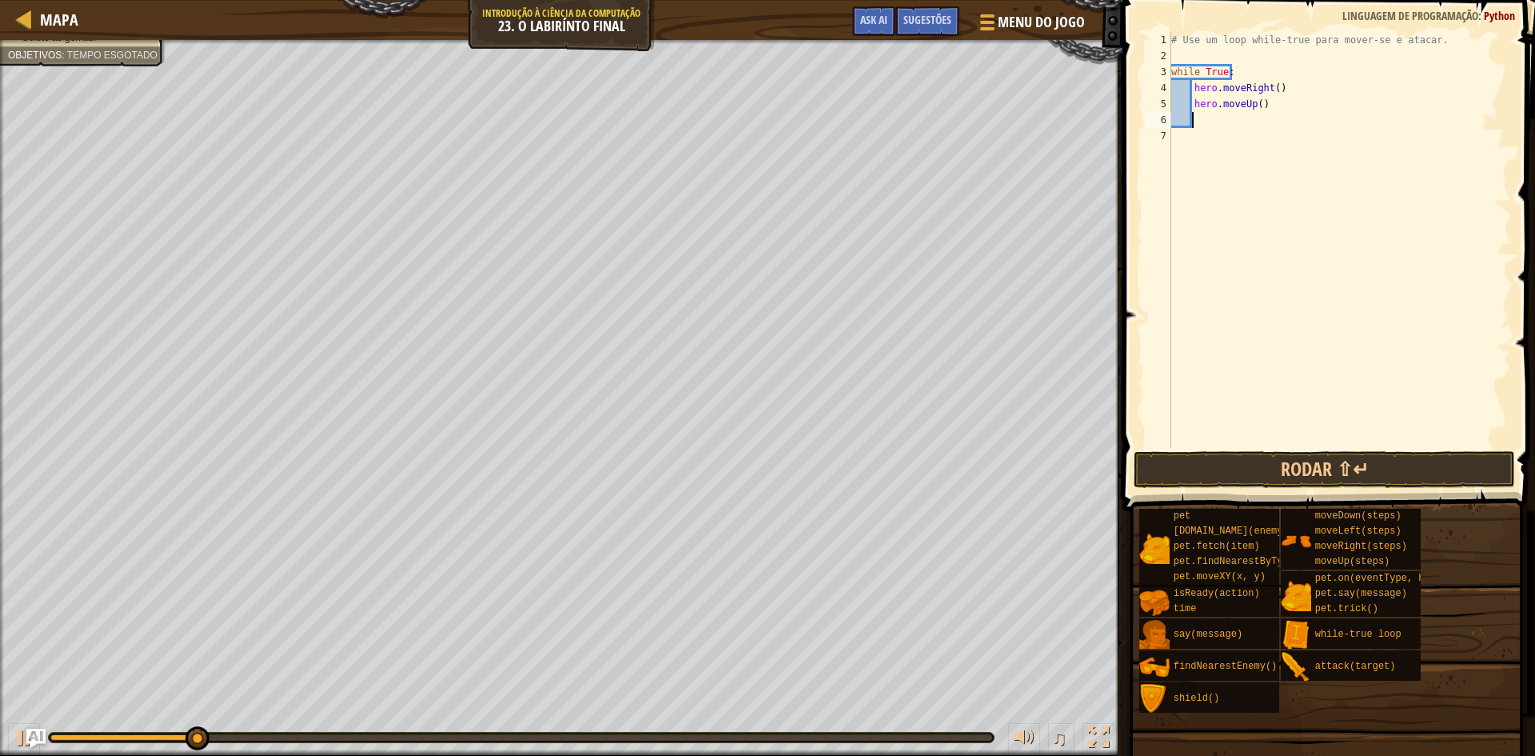
type textarea "h"
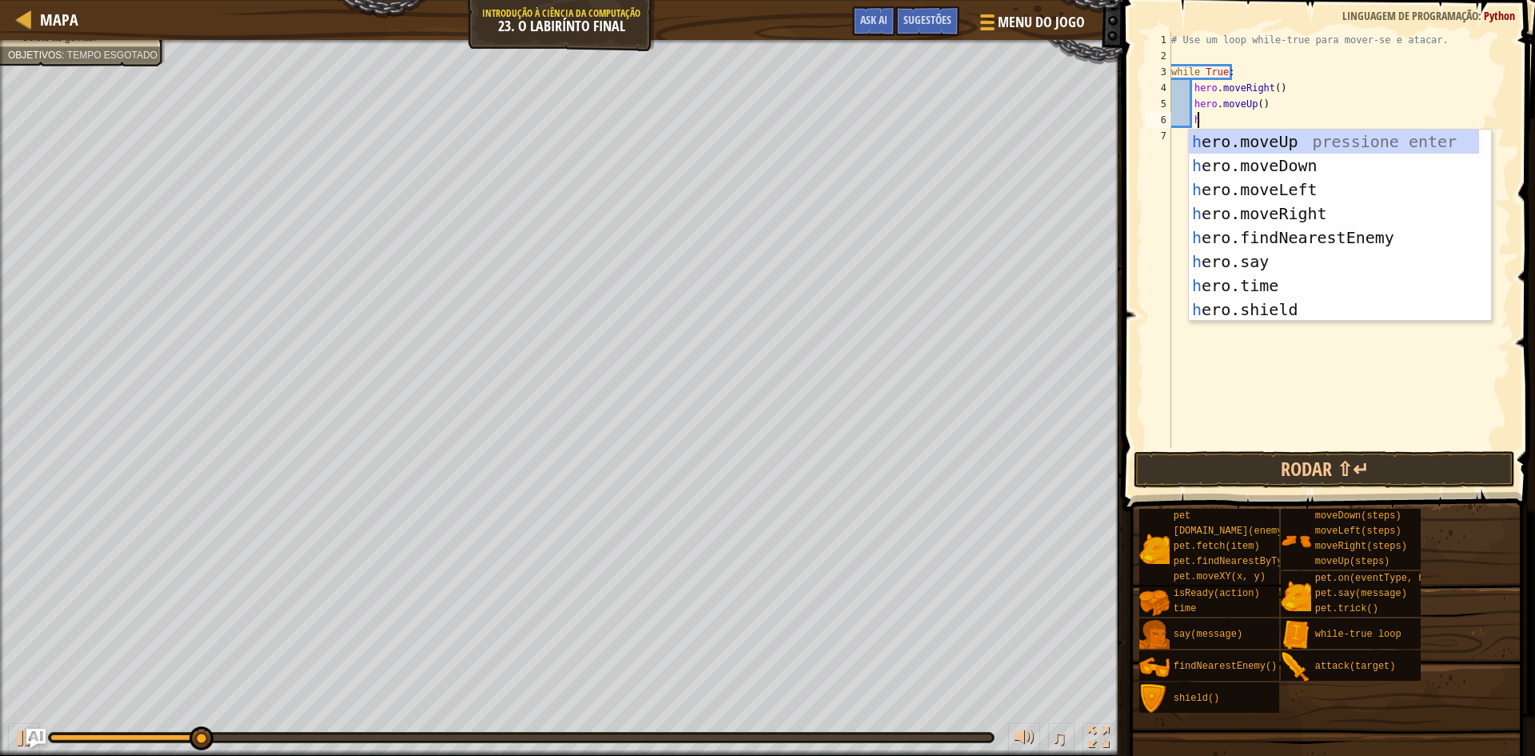
scroll to position [7, 2]
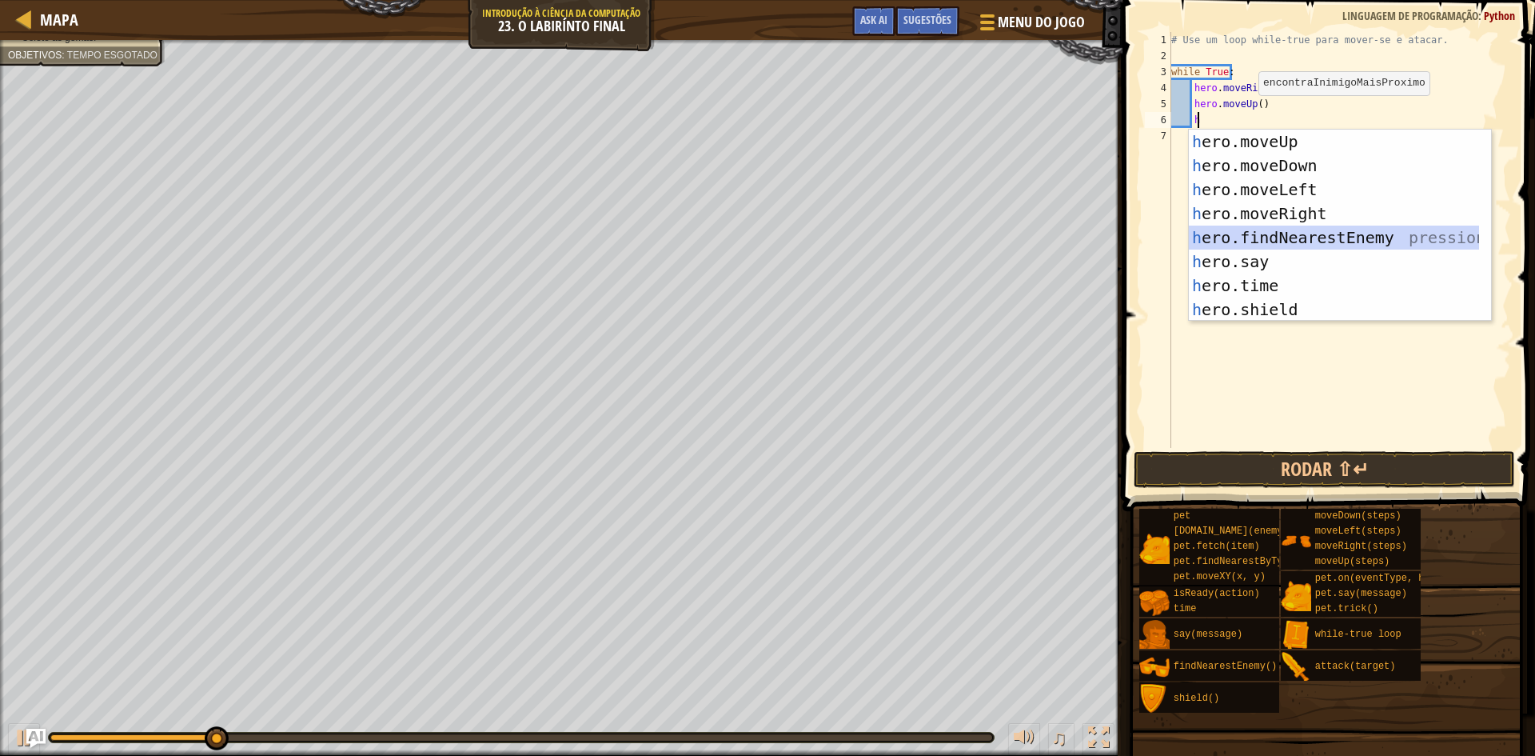
click at [1234, 235] on div "h ero.moveUp pressione enter h ero.moveDown pressione enter h ero.moveLeft pres…" at bounding box center [1334, 250] width 290 height 240
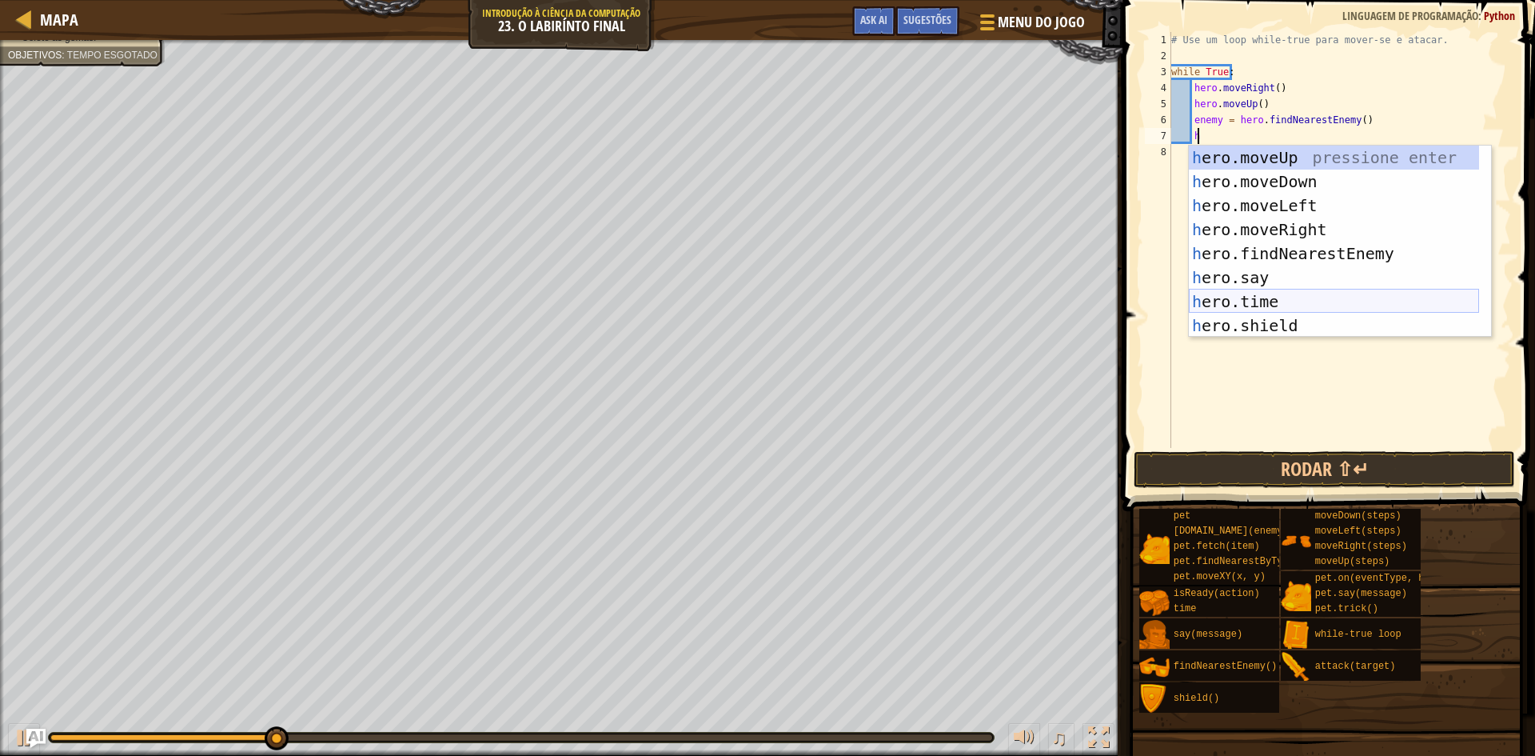
scroll to position [48, 0]
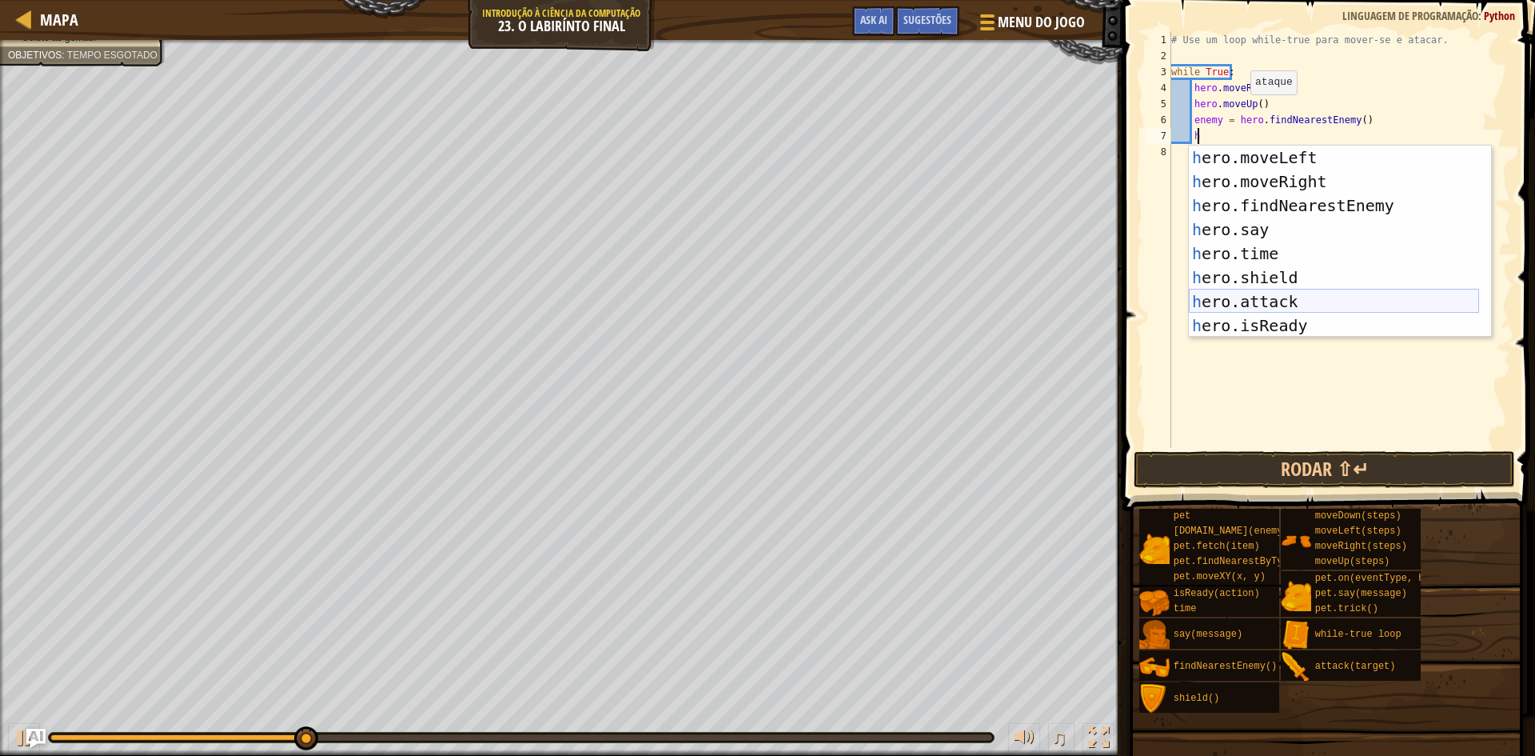
click at [1258, 291] on div "h ero.moveLeft pressione enter h ero.moveRight pressione enter h ero.findNeares…" at bounding box center [1334, 266] width 290 height 240
type textarea "hero.attack(enemy)"
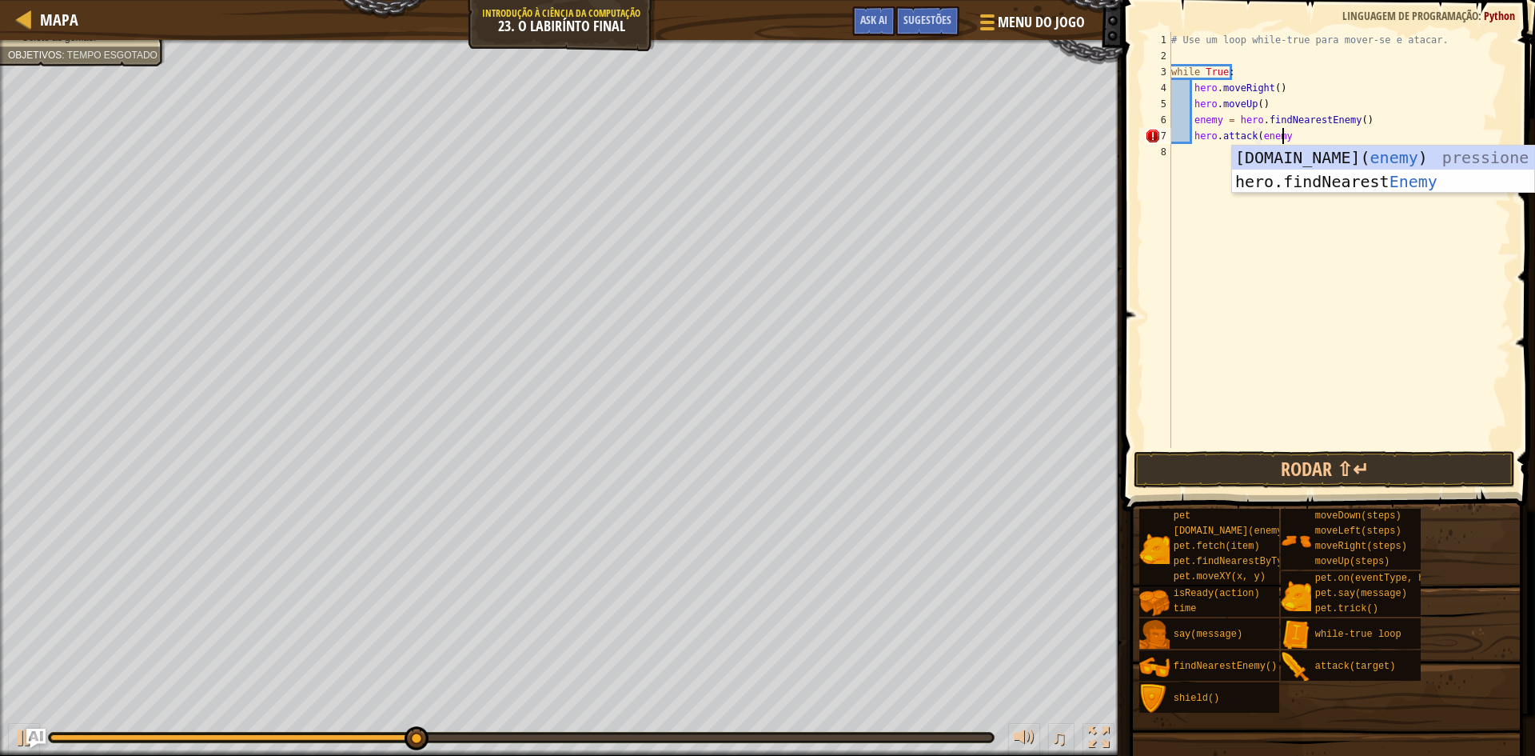
scroll to position [7, 9]
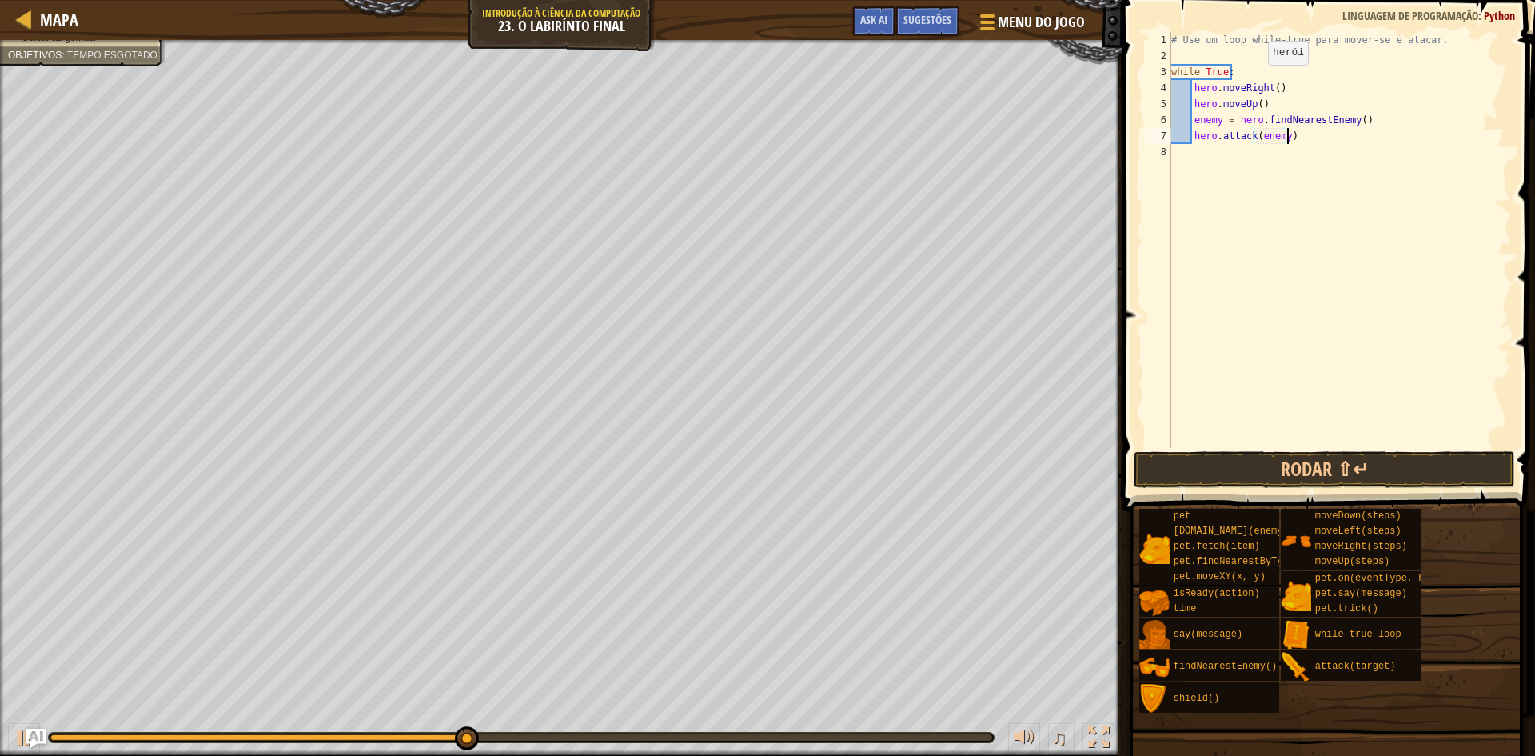
type textarea "hero.attack(enemy)"
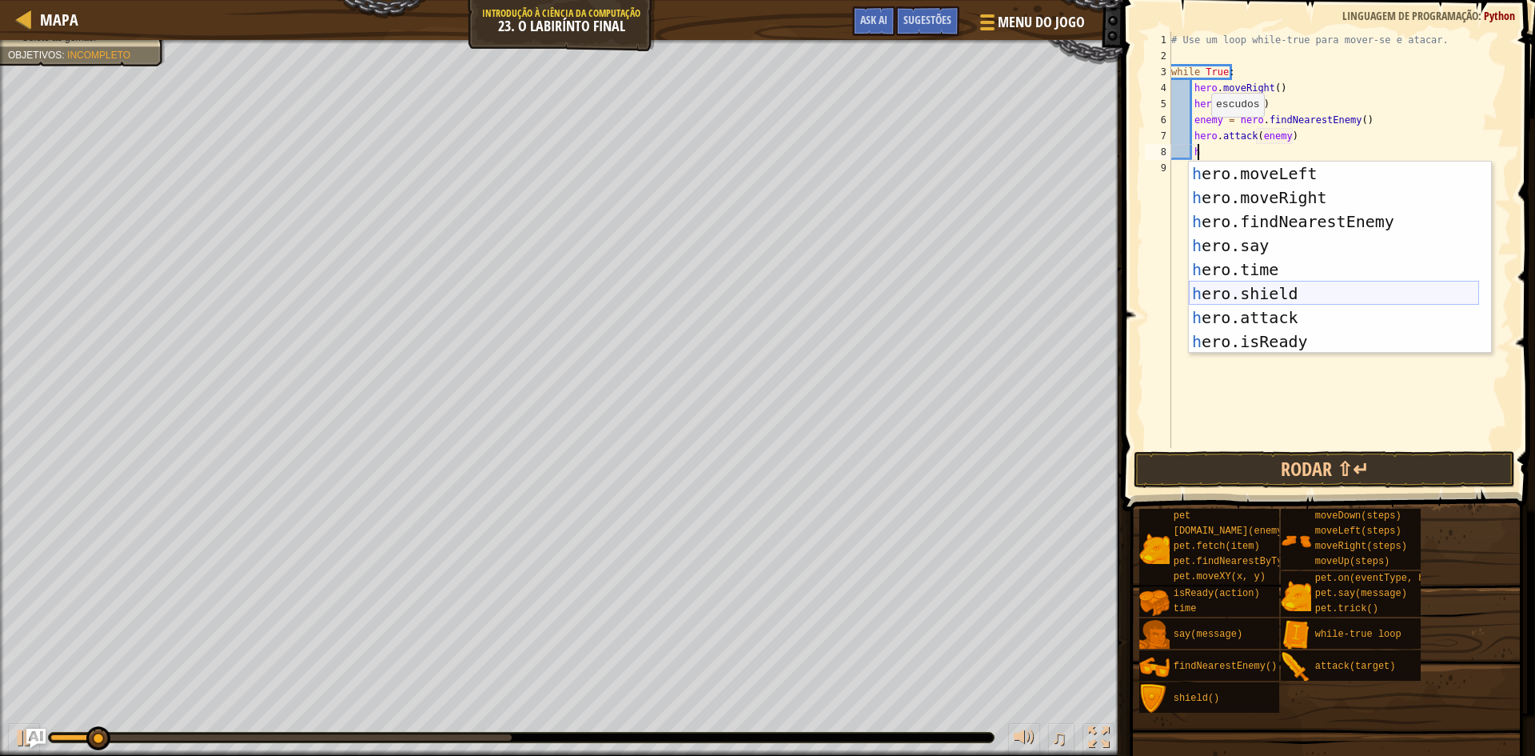
scroll to position [96, 0]
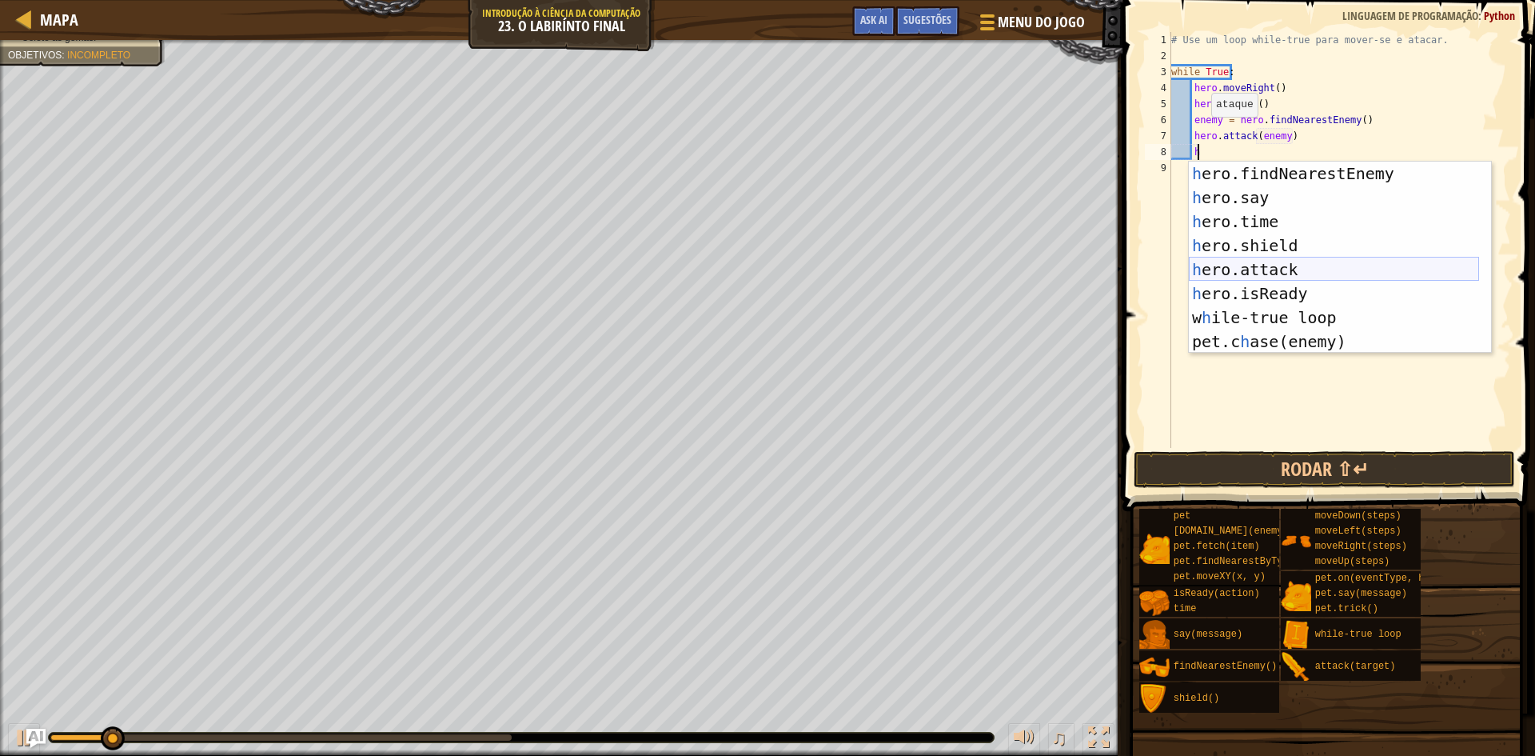
click at [1256, 265] on div "h ero.findNearestEnemy pressione enter h ero.say pressione enter h ero.time pre…" at bounding box center [1334, 281] width 290 height 240
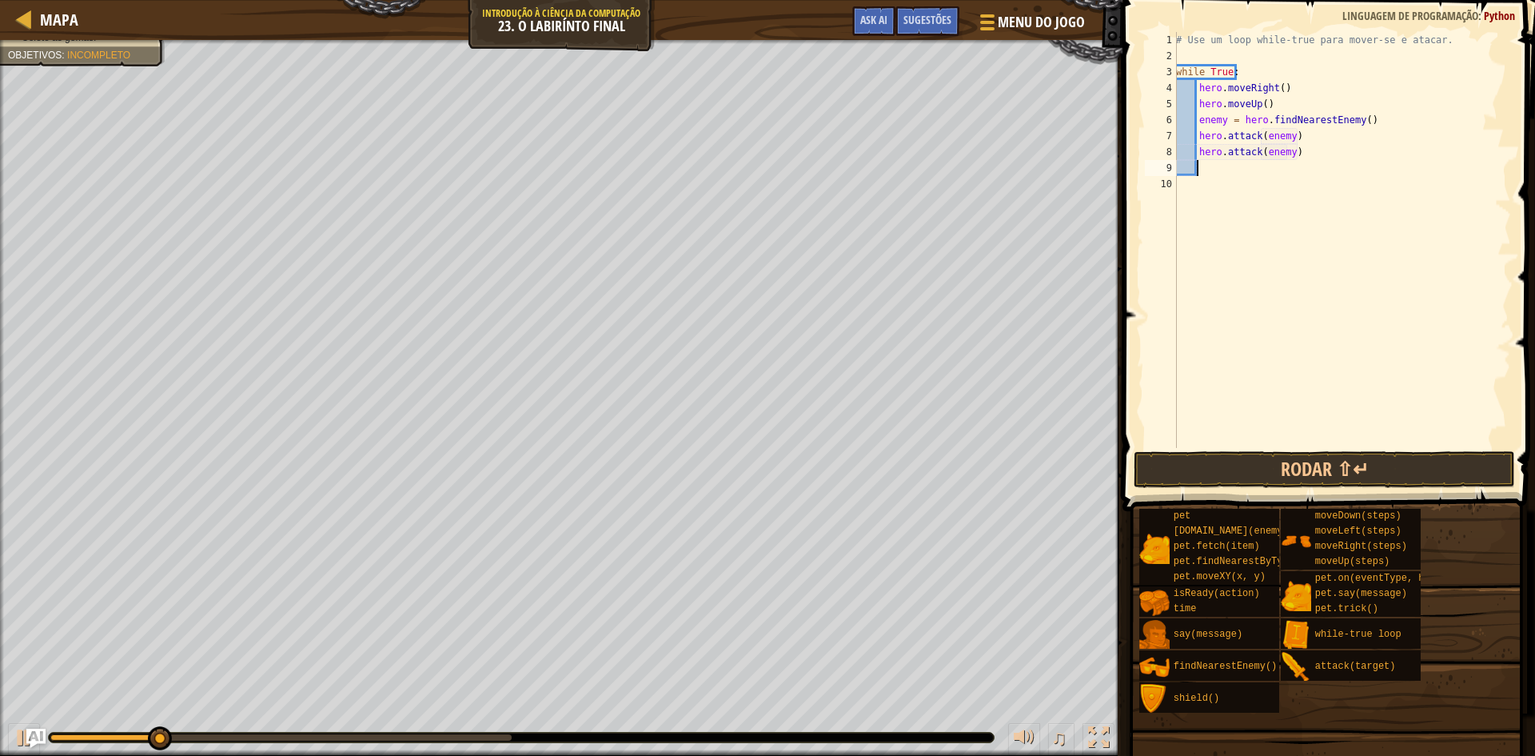
type textarea "hero.attack(enemy)"
type textarea "m"
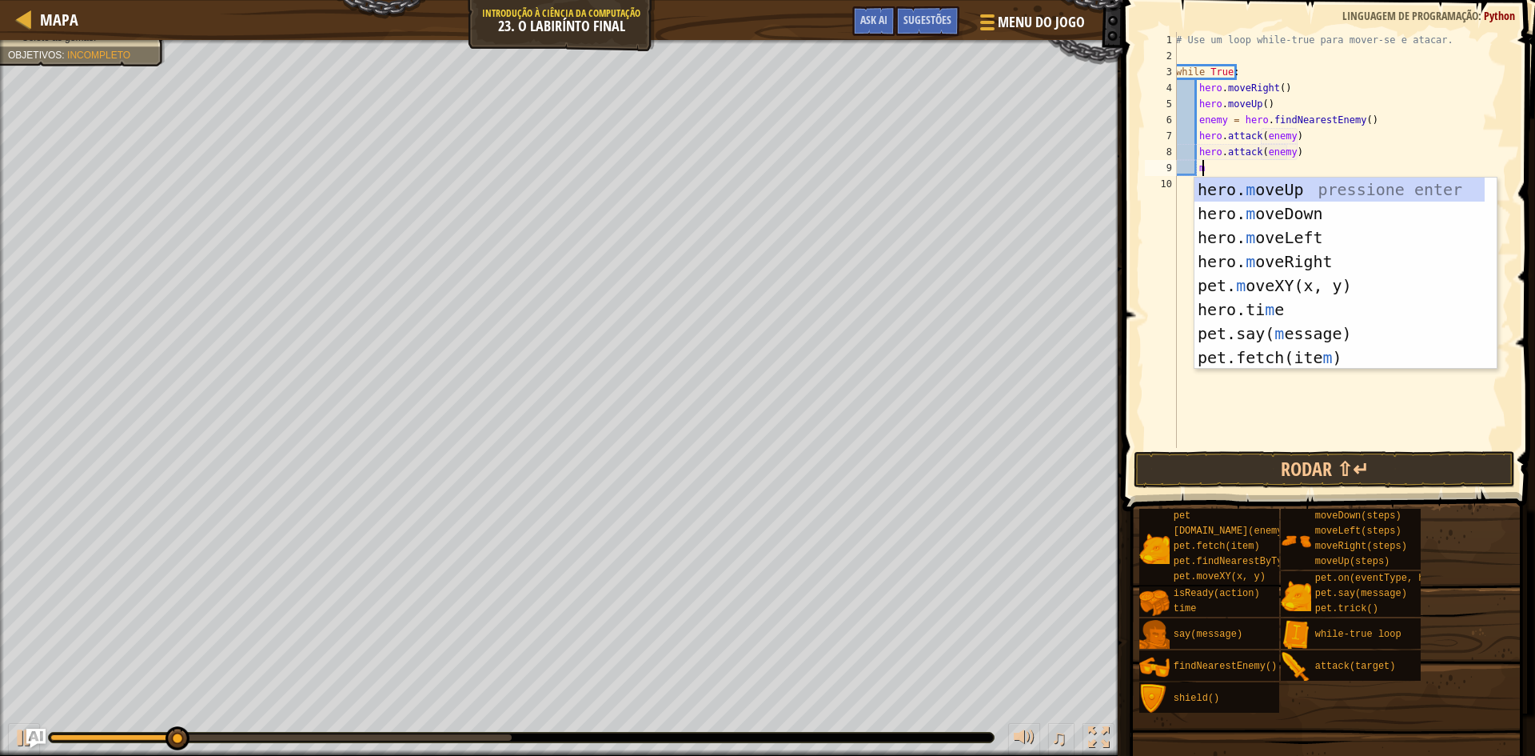
scroll to position [0, 0]
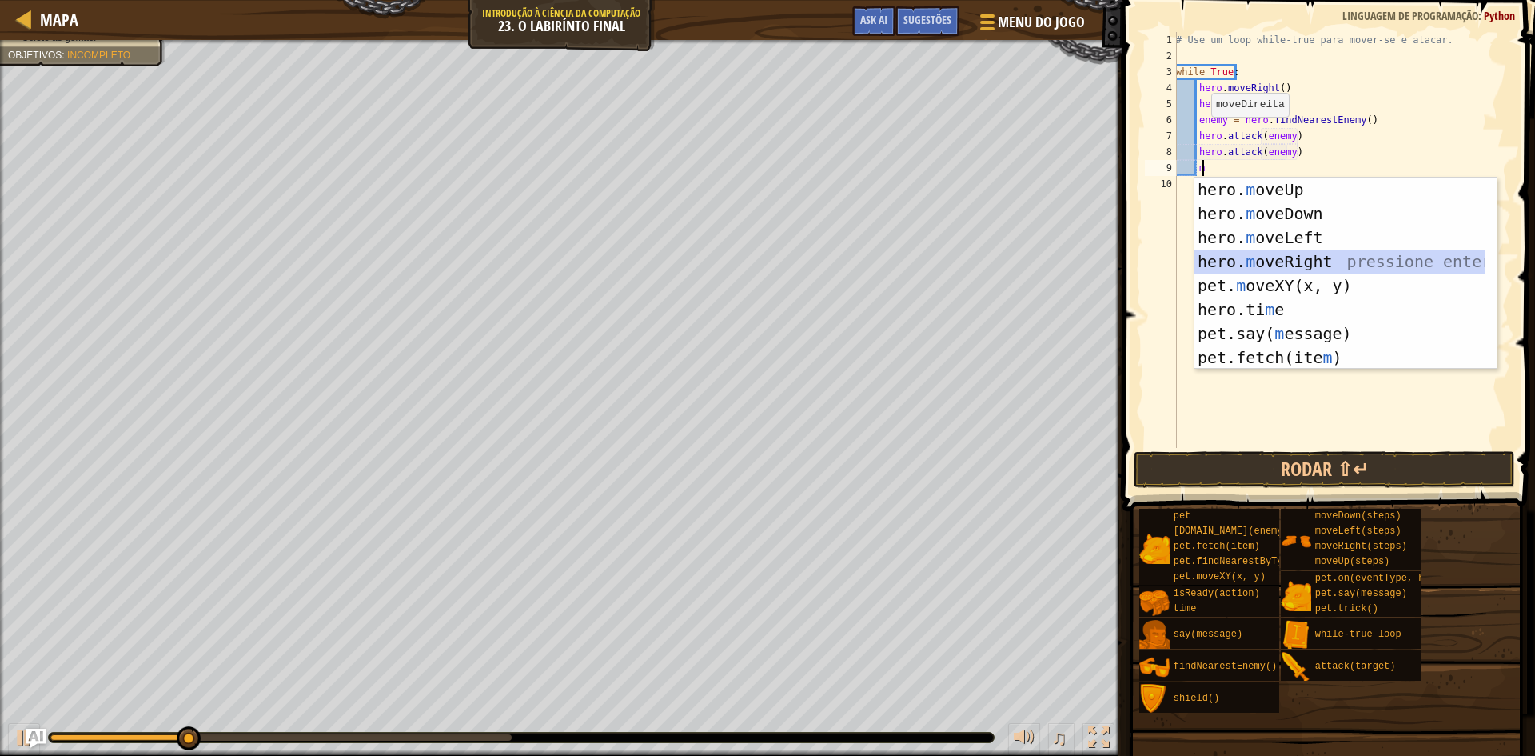
click at [1255, 262] on div "hero. m oveUp pressione enter hero. m oveDown pressione enter hero. m oveLeft p…" at bounding box center [1339, 297] width 290 height 240
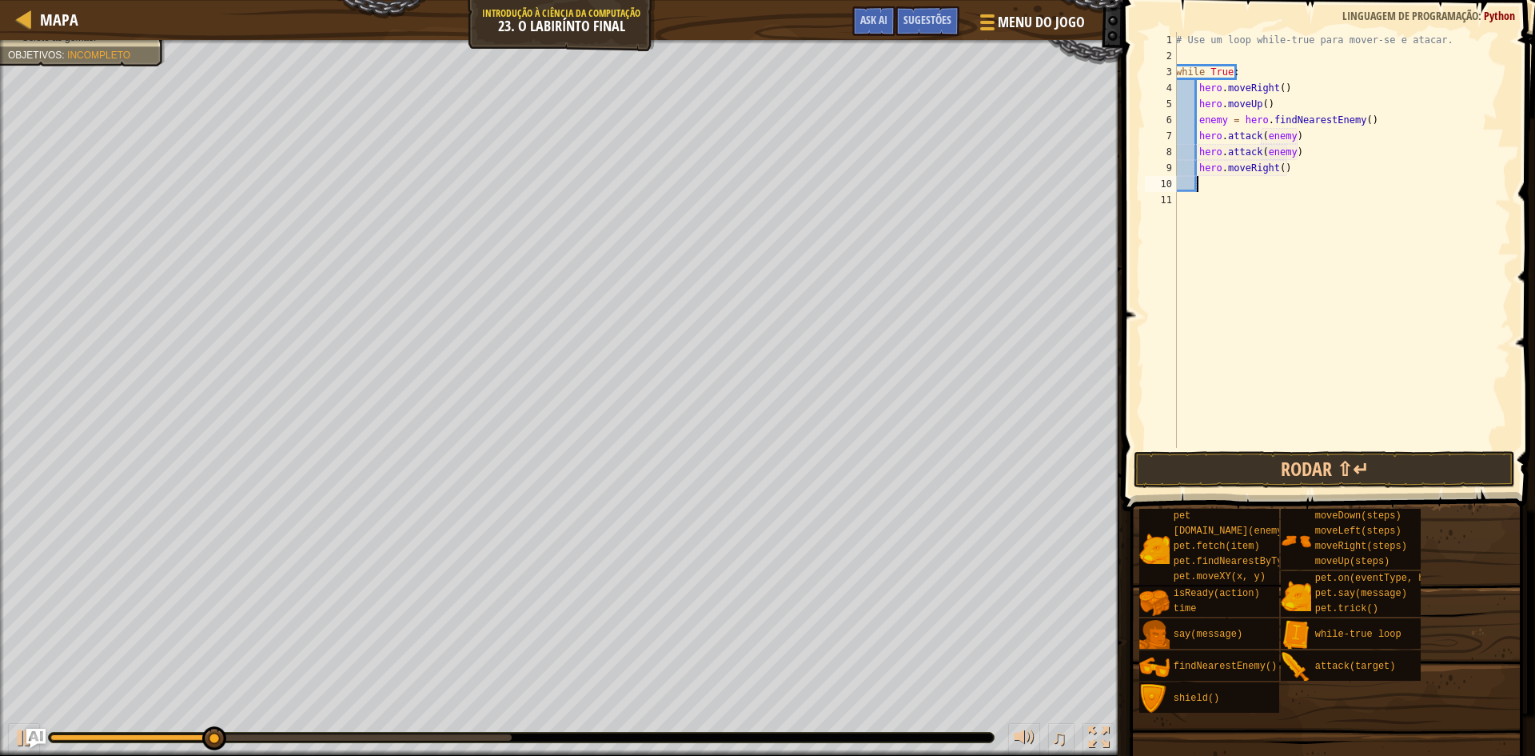
type textarea "m"
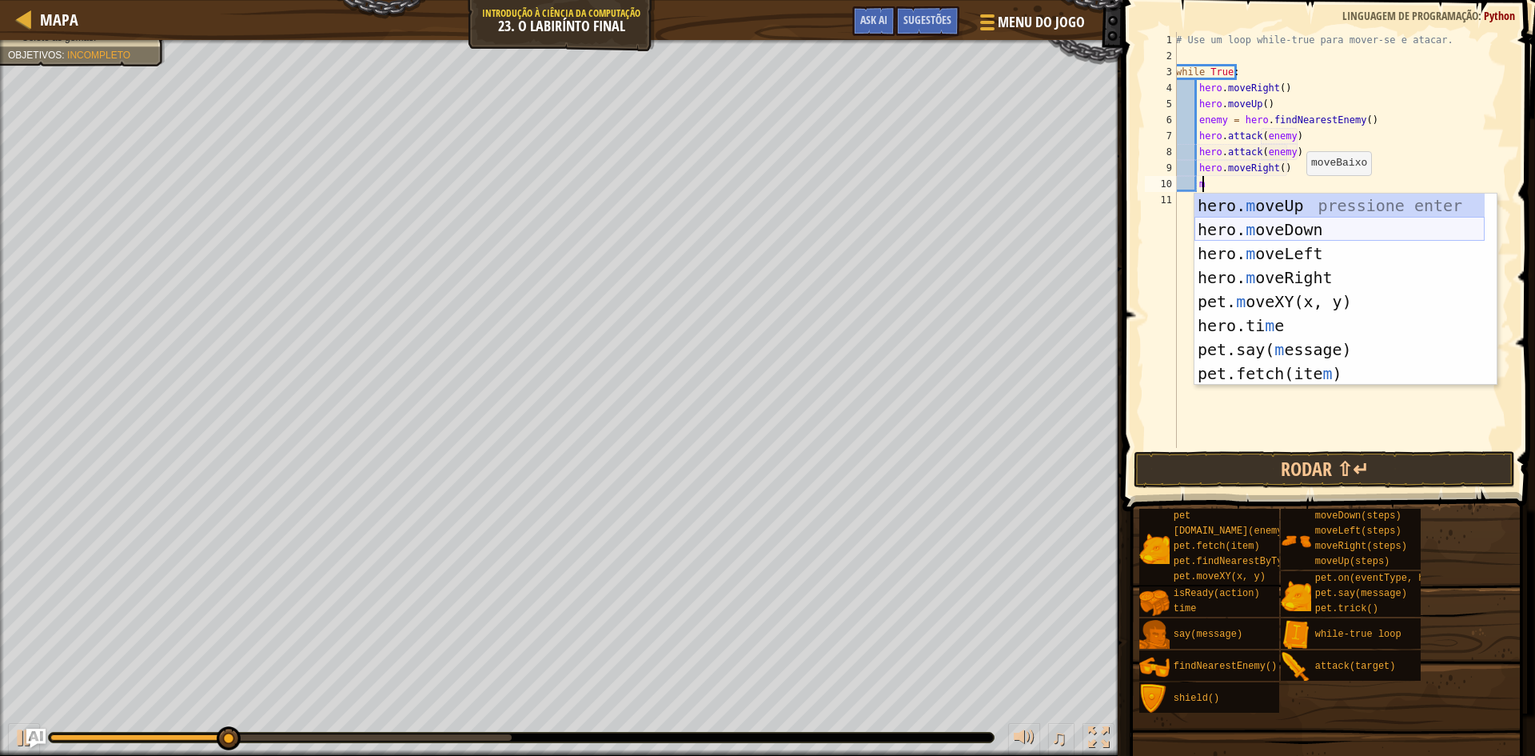
click at [1243, 231] on div "hero. m oveUp pressione enter hero. m oveDown pressione enter hero. m oveLeft p…" at bounding box center [1339, 313] width 290 height 240
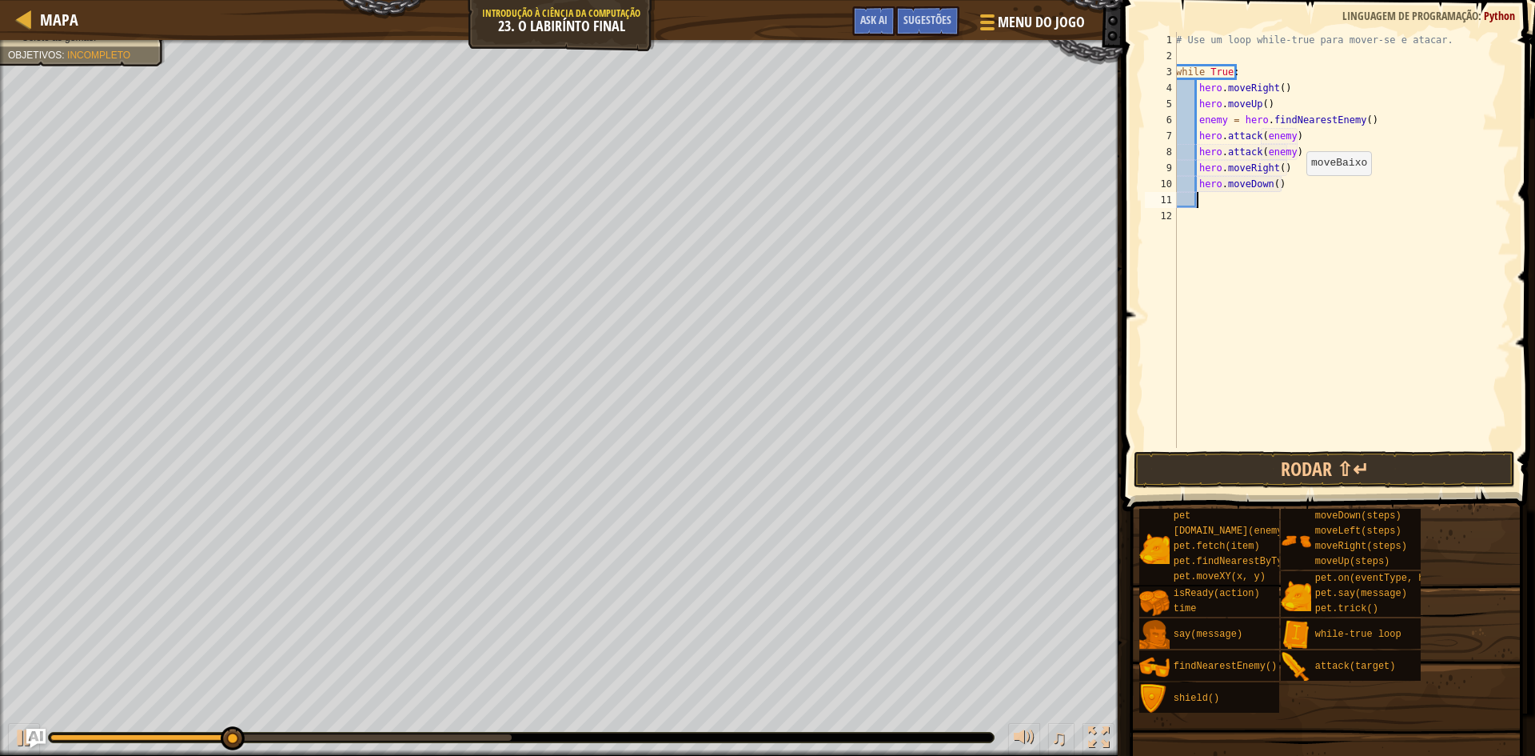
scroll to position [7, 1]
click at [1282, 177] on div "# Use um loop while-true para mover-se e atacar. while True : hero . moveRight …" at bounding box center [1342, 256] width 338 height 448
type textarea "hero.moveDown(2)"
click at [1206, 194] on div "# Use um loop while-true para mover-se e atacar. while True : hero . moveRight …" at bounding box center [1342, 256] width 338 height 448
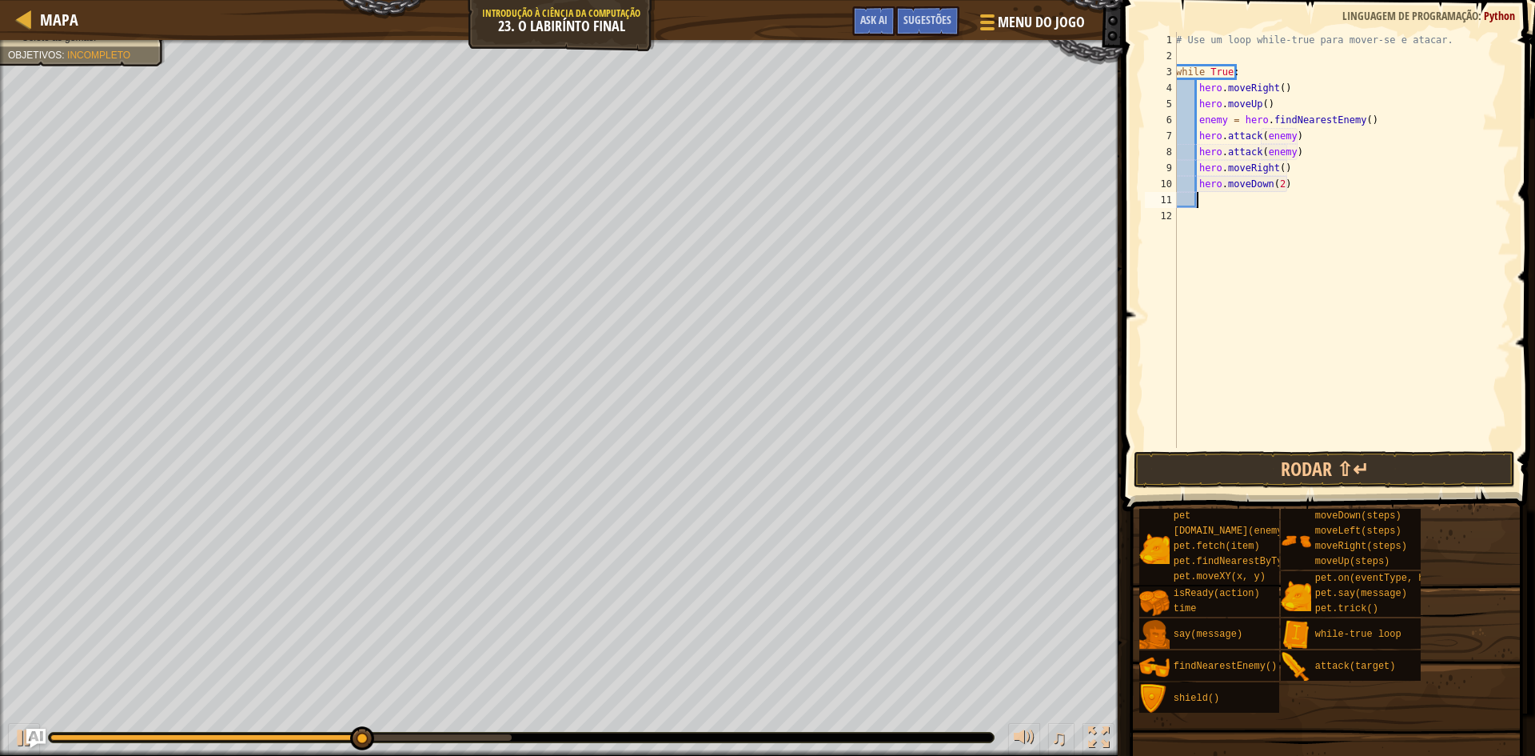
type textarea "m"
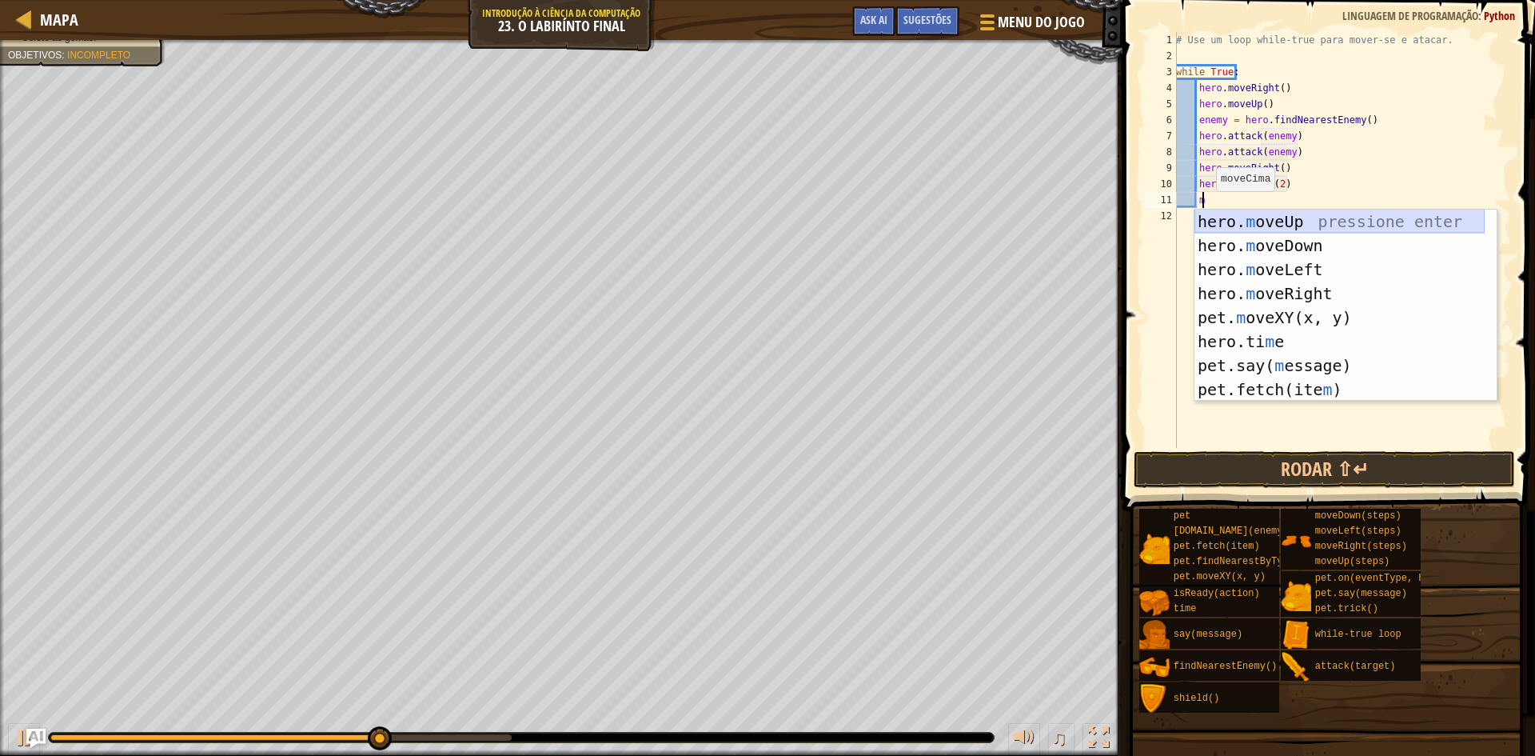
click at [1281, 223] on div "hero. m oveUp pressione enter hero. m oveDown pressione enter hero. m oveLeft p…" at bounding box center [1339, 329] width 290 height 240
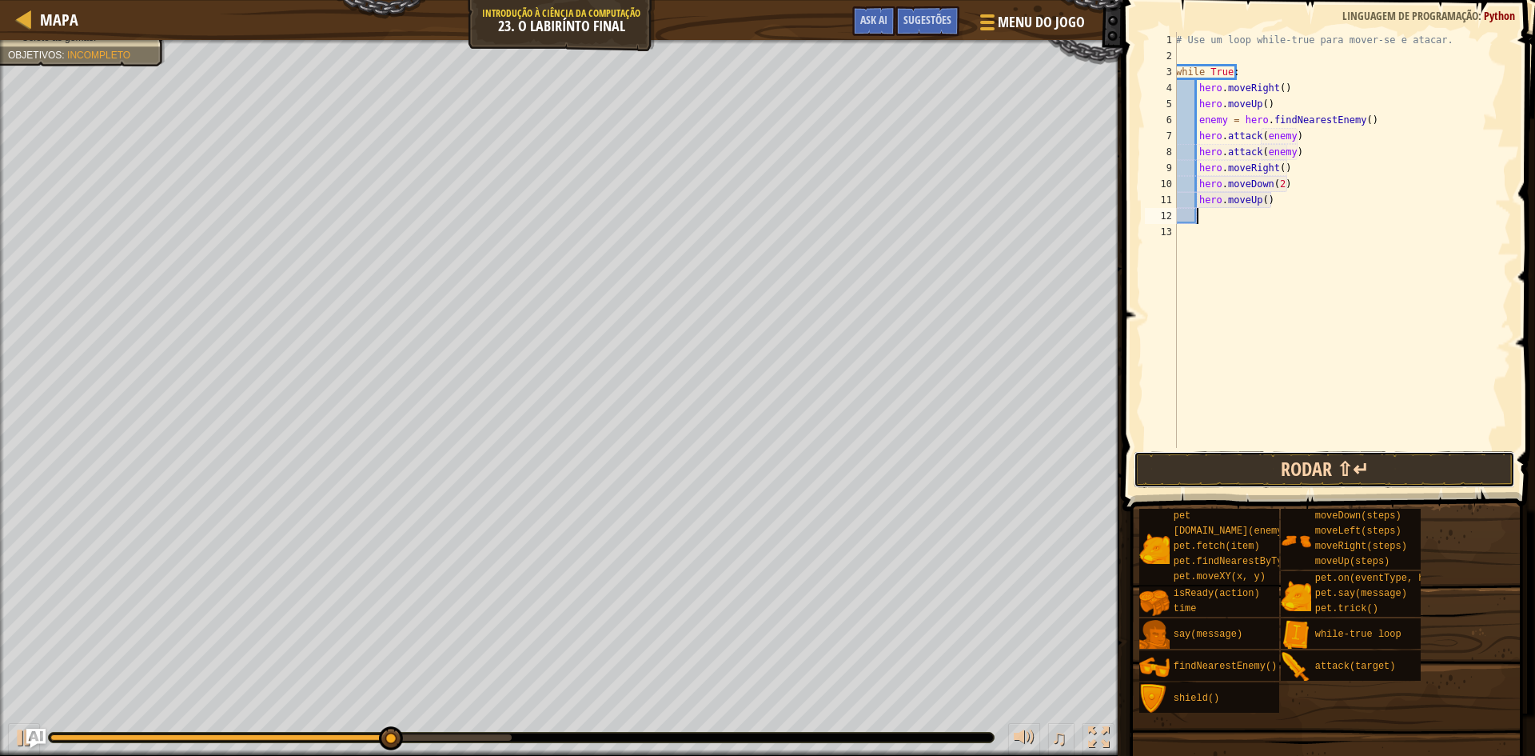
click at [1326, 468] on button "Rodar ⇧↵" at bounding box center [1324, 469] width 381 height 37
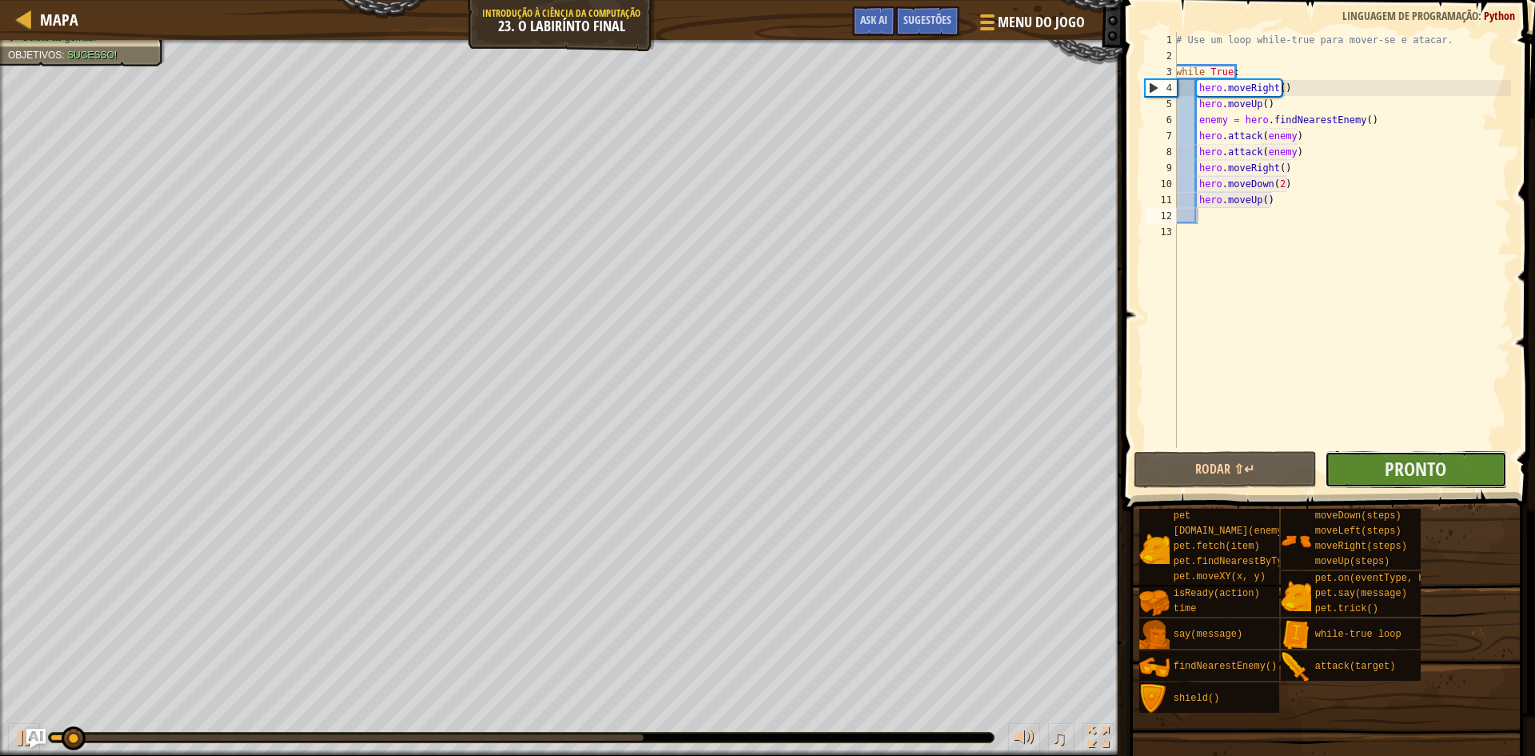
click at [1353, 465] on button "Pronto" at bounding box center [1416, 469] width 183 height 37
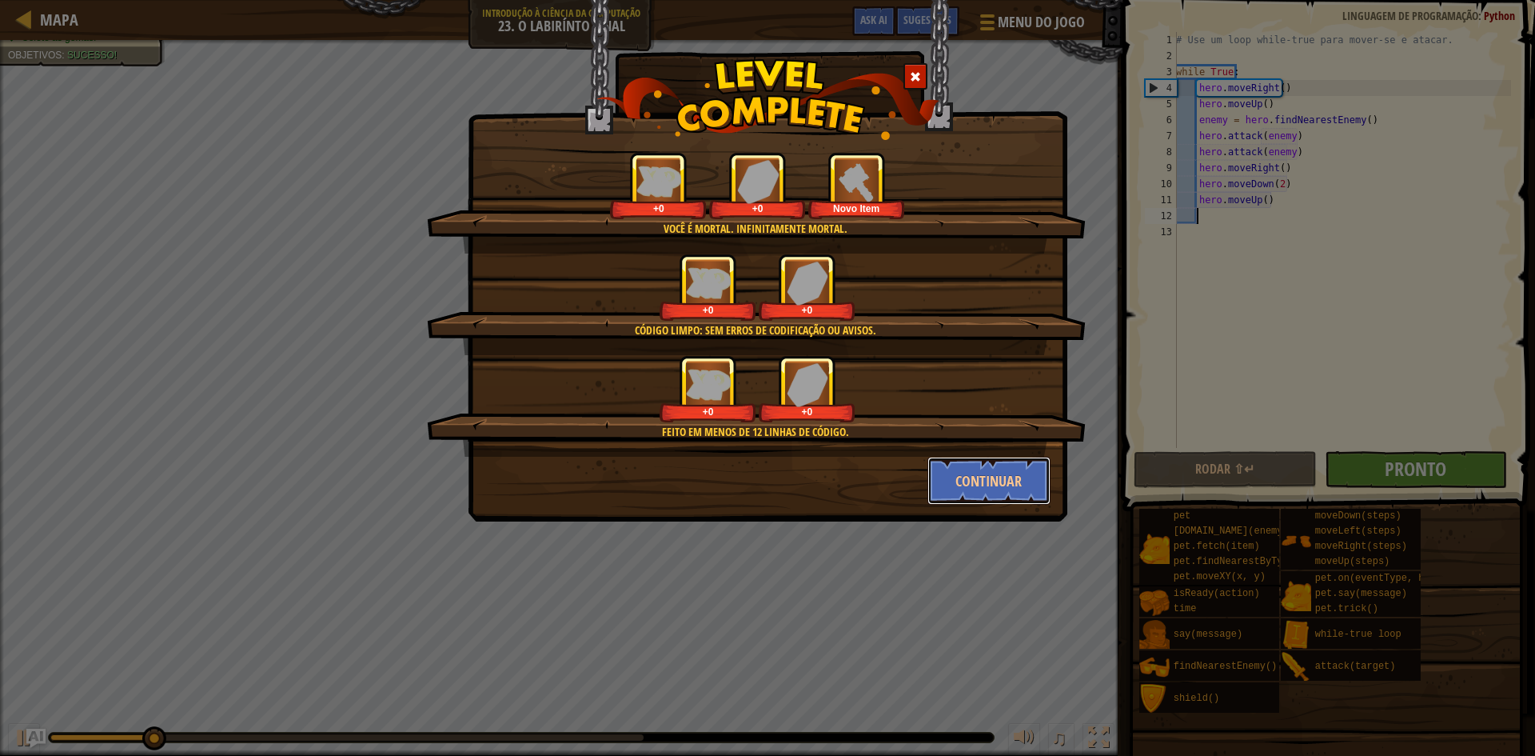
click at [1002, 472] on button "Continuar" at bounding box center [989, 481] width 124 height 48
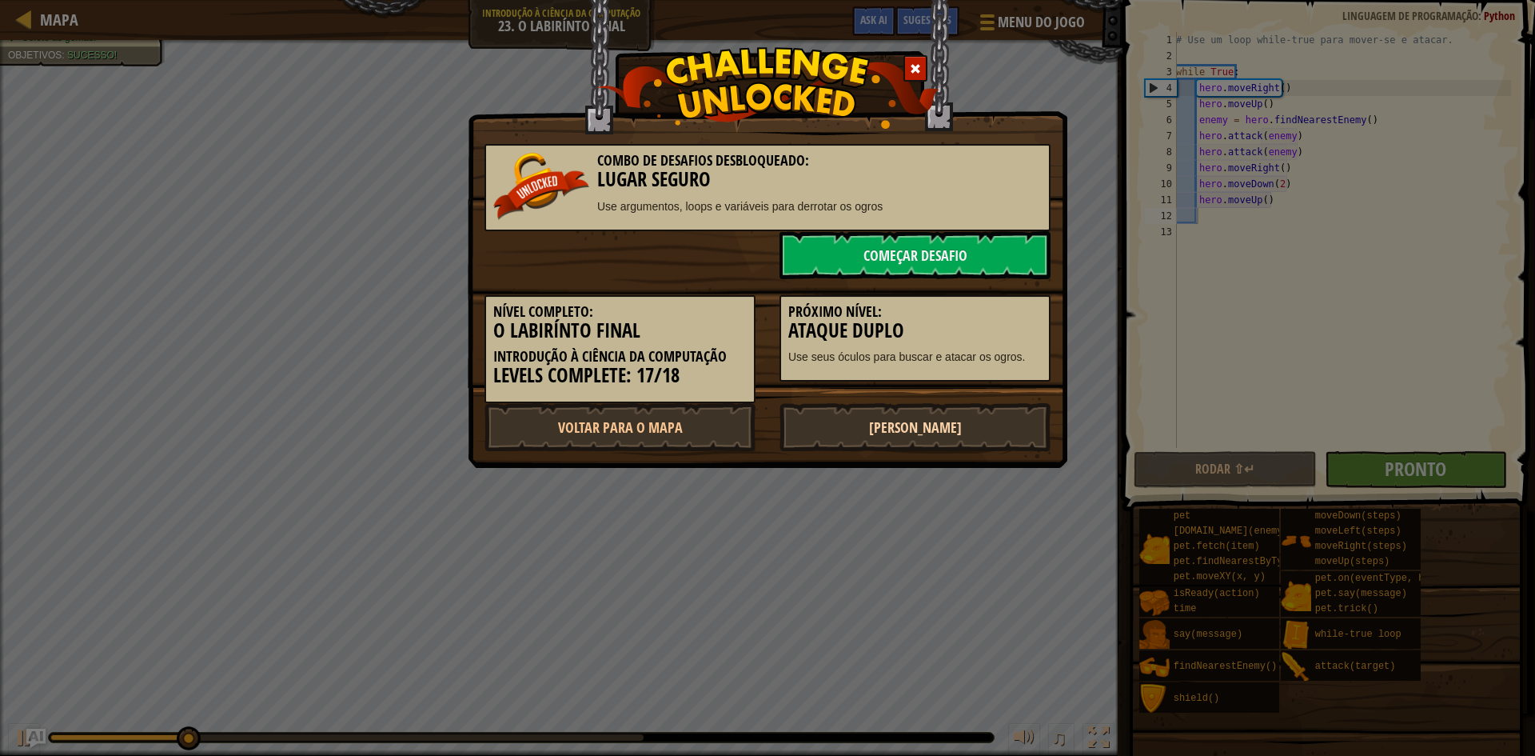
click at [879, 438] on link "[PERSON_NAME]" at bounding box center [914, 427] width 271 height 48
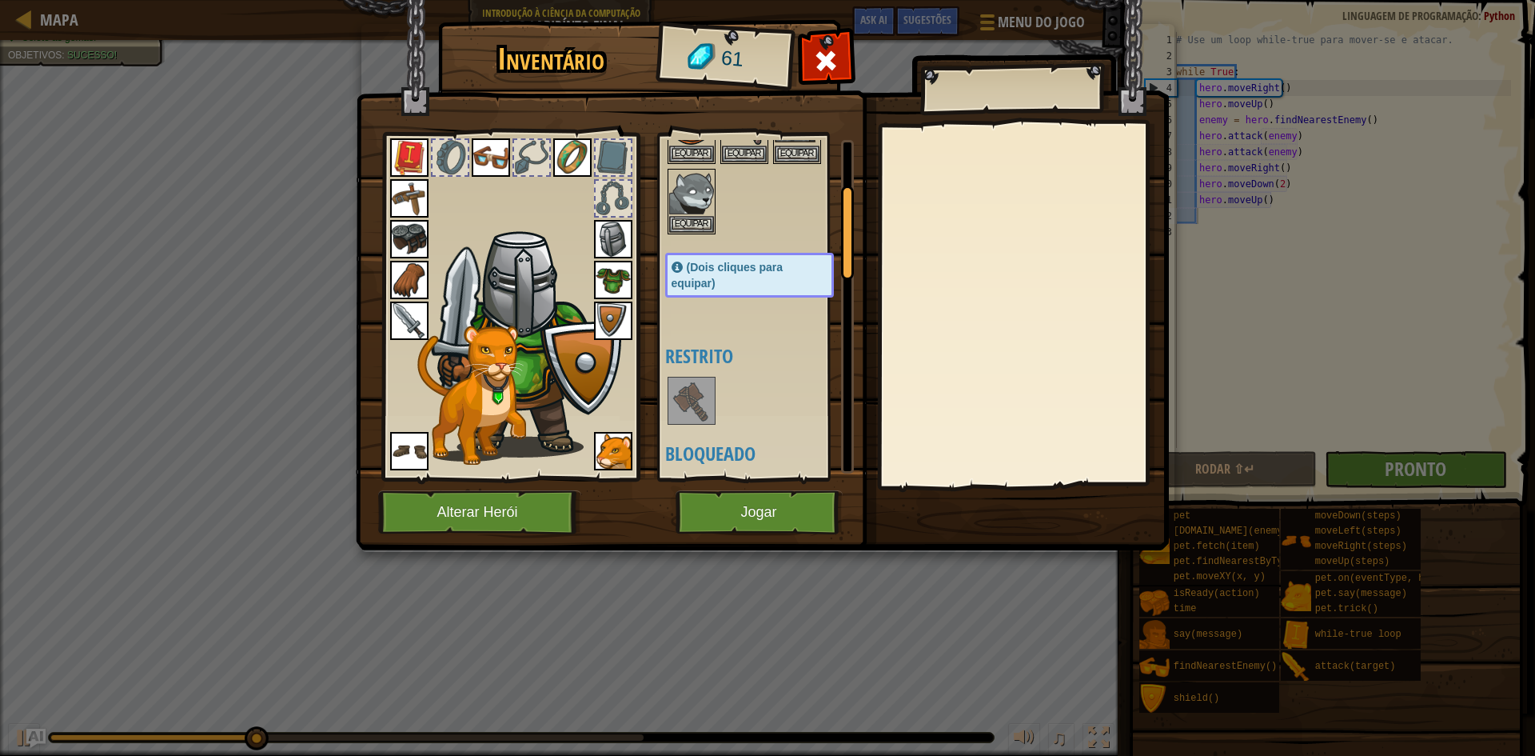
scroll to position [160, 0]
click at [684, 385] on img at bounding box center [691, 399] width 45 height 45
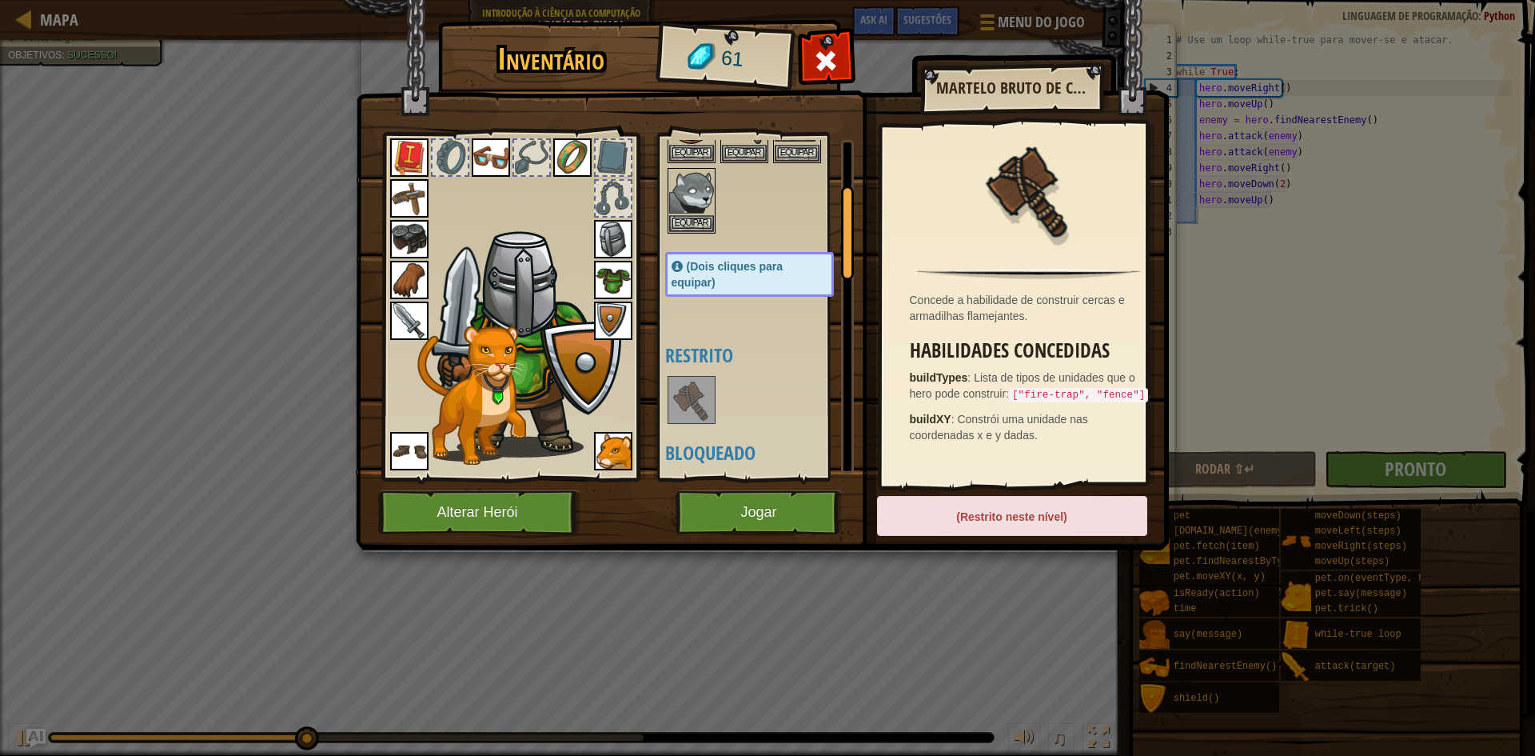
click at [620, 257] on img at bounding box center [613, 239] width 38 height 38
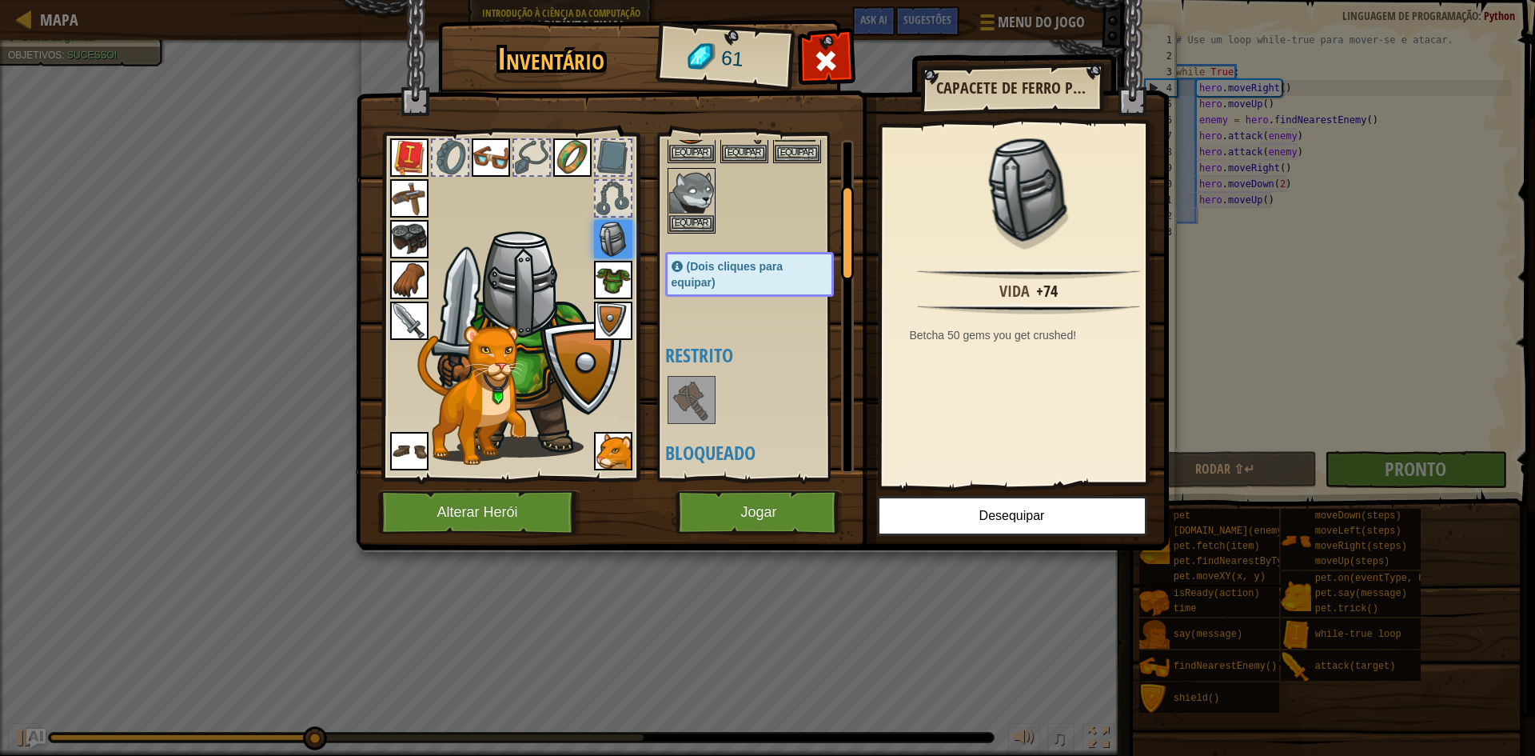
click at [628, 272] on img at bounding box center [613, 280] width 38 height 38
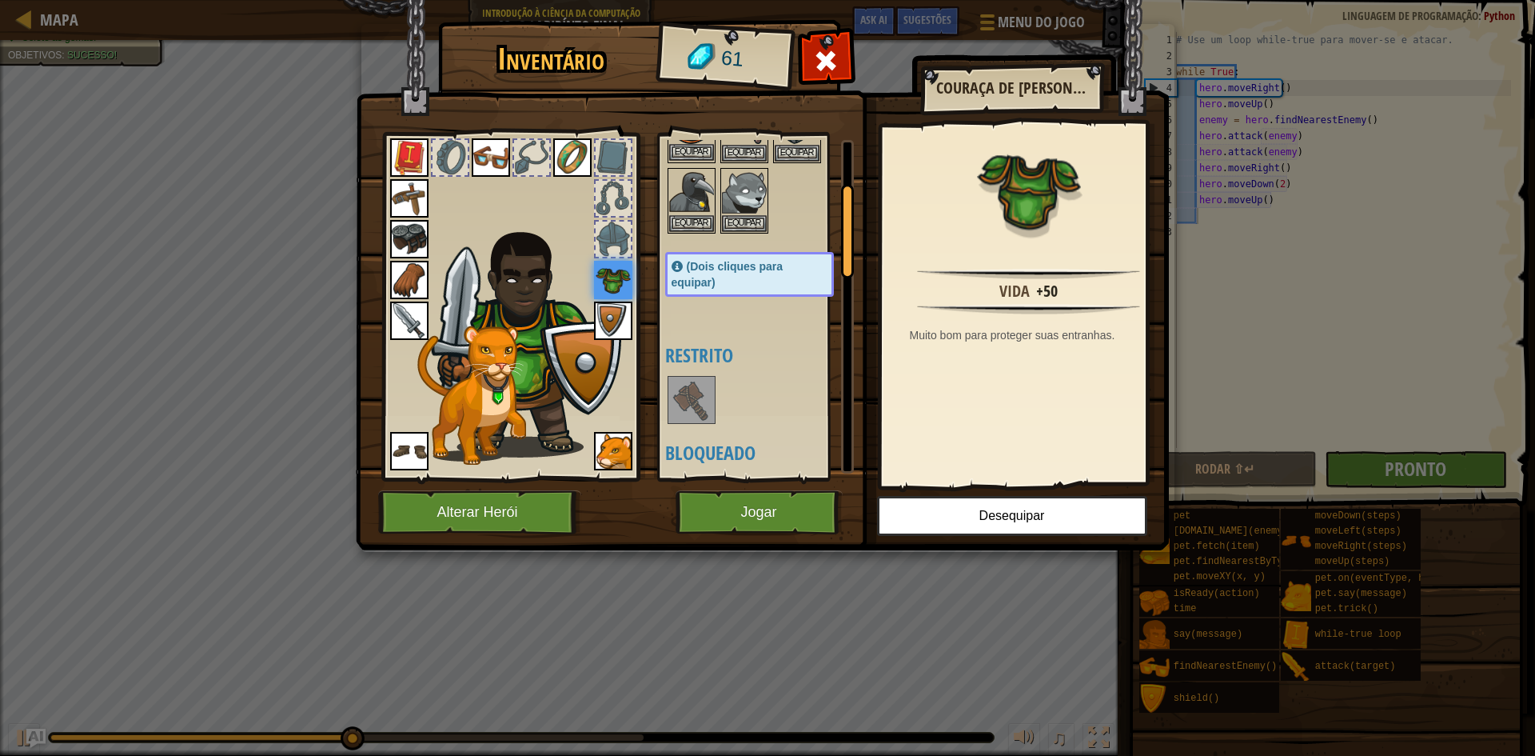
scroll to position [80, 0]
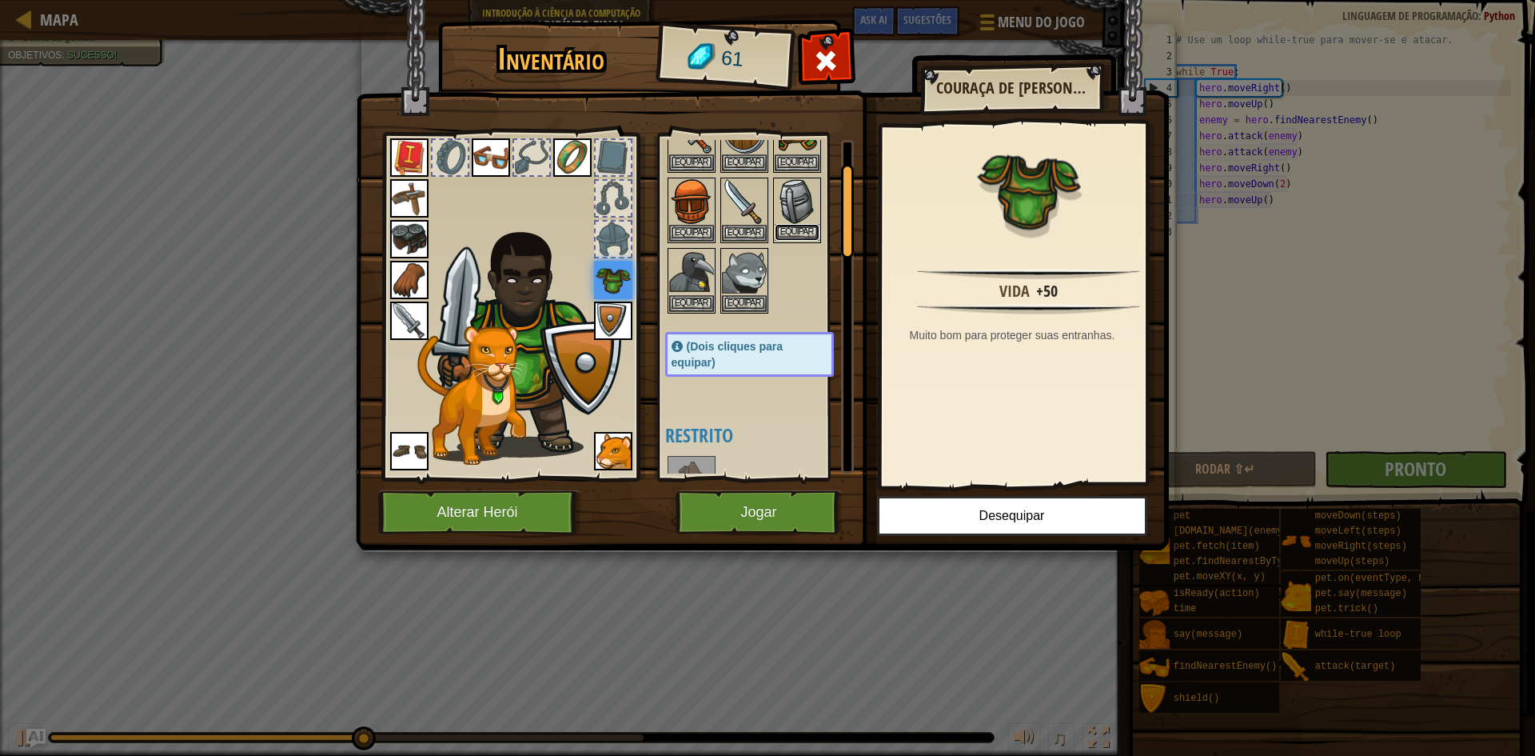
click at [787, 226] on button "Equipar" at bounding box center [797, 232] width 45 height 17
click at [714, 295] on button "Equipar" at bounding box center [691, 303] width 45 height 17
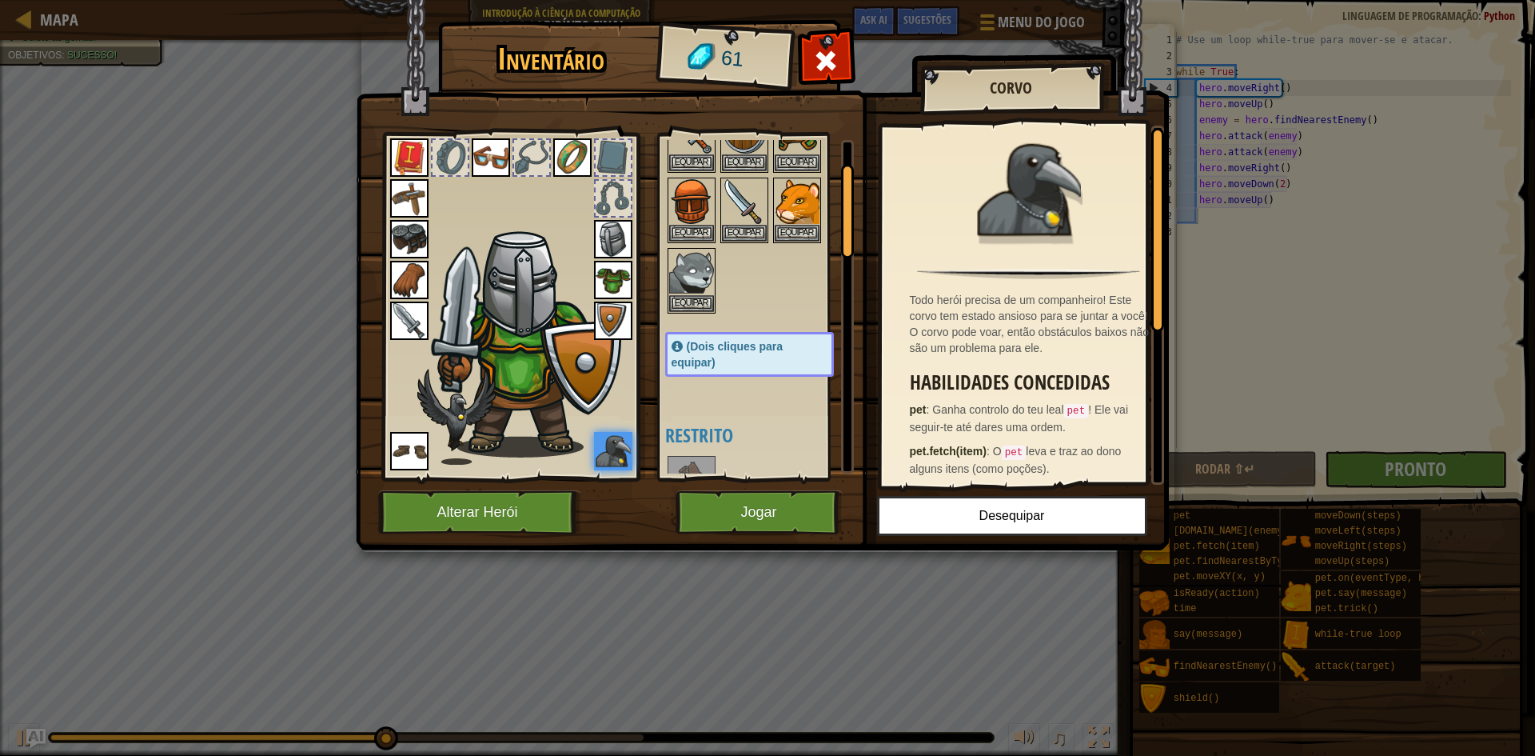
click at [590, 277] on img at bounding box center [528, 341] width 196 height 233
click at [619, 281] on img at bounding box center [613, 280] width 38 height 38
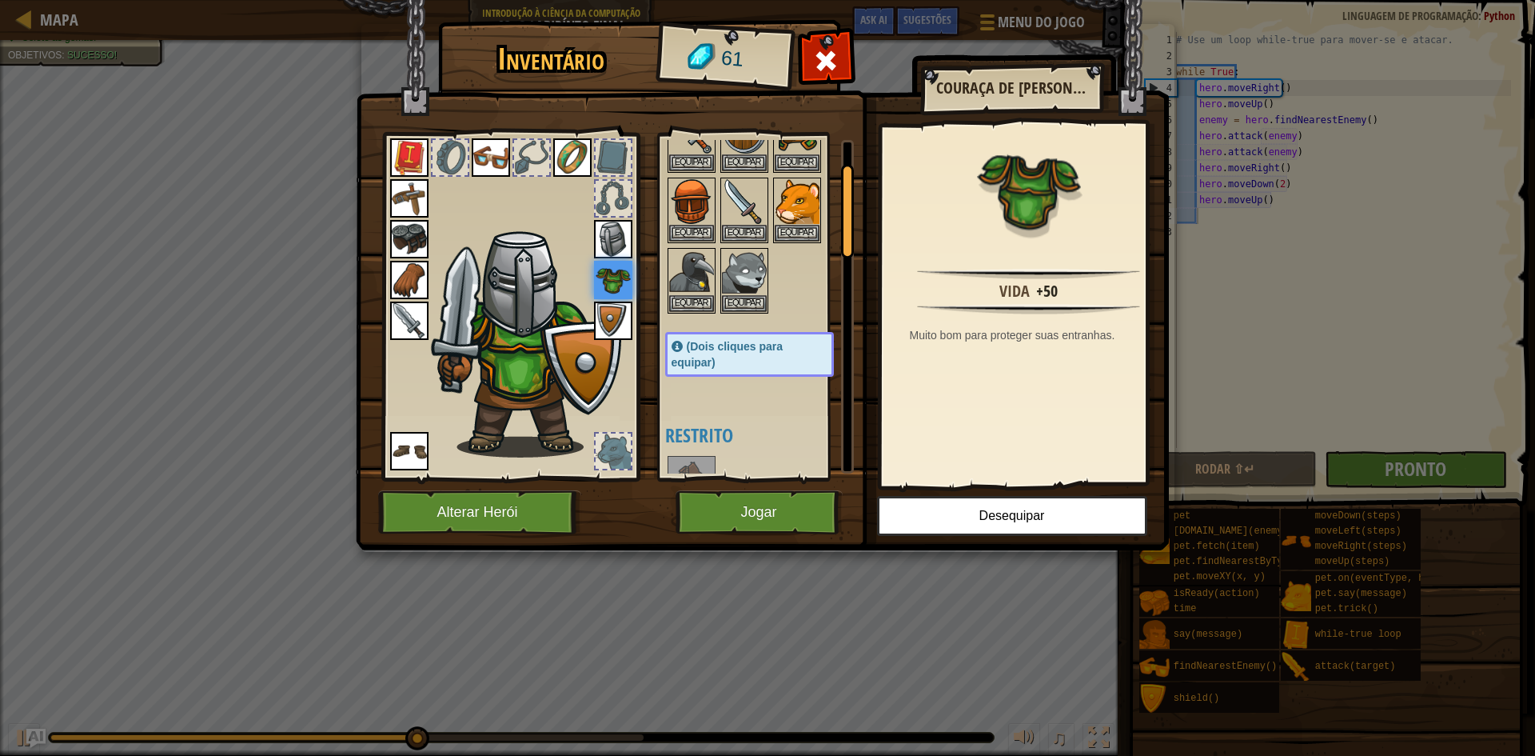
click at [618, 450] on div at bounding box center [613, 450] width 35 height 35
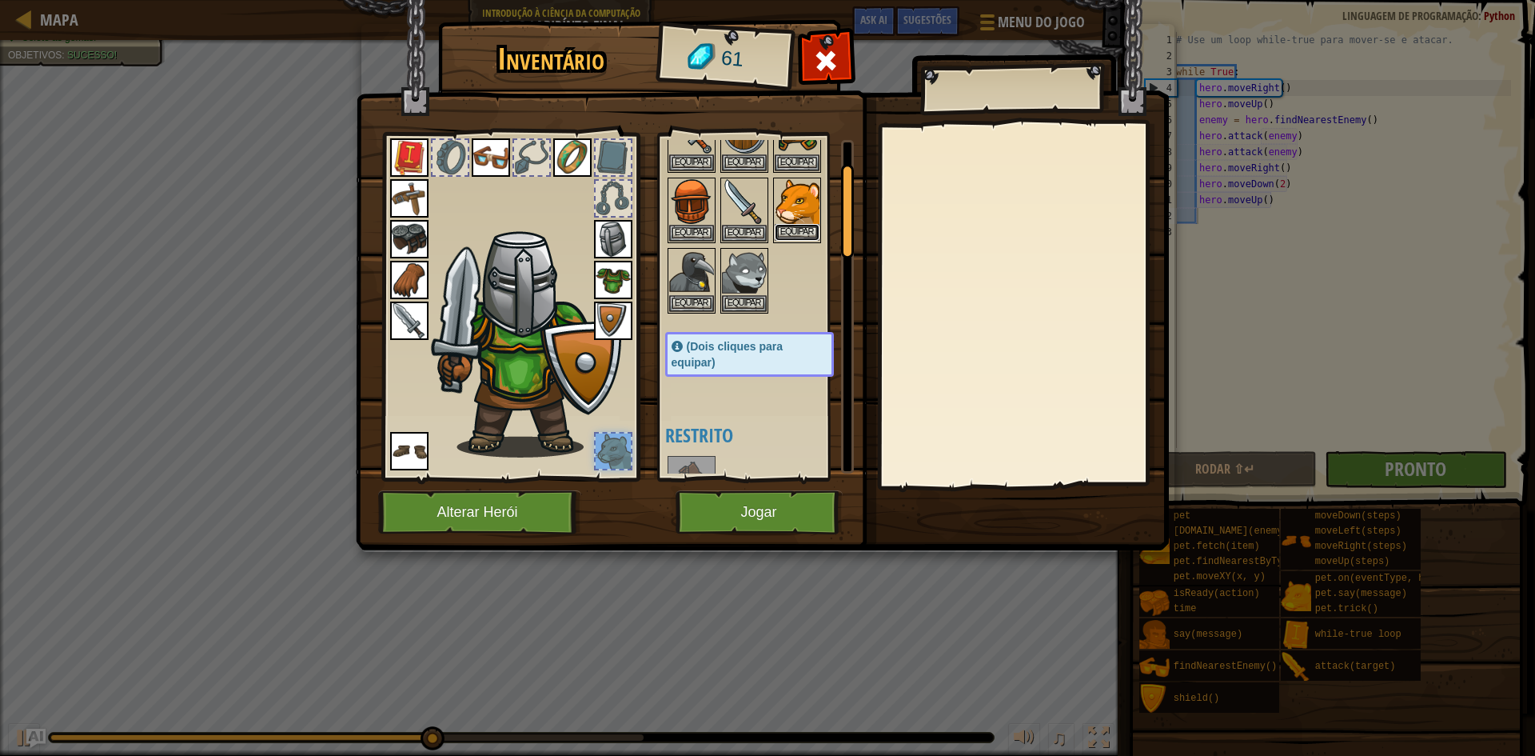
click at [795, 227] on button "Equipar" at bounding box center [797, 232] width 45 height 17
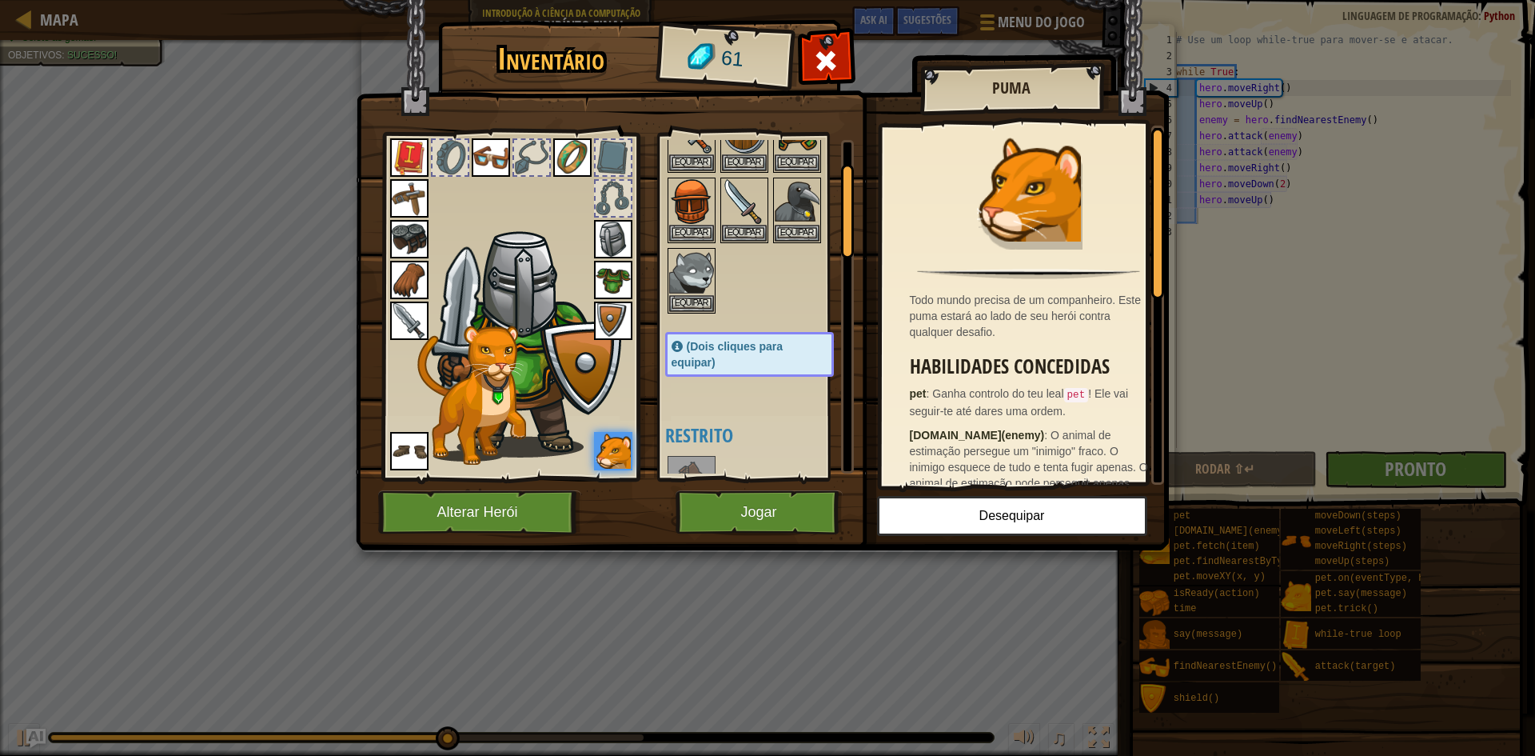
click at [604, 315] on img at bounding box center [613, 320] width 38 height 38
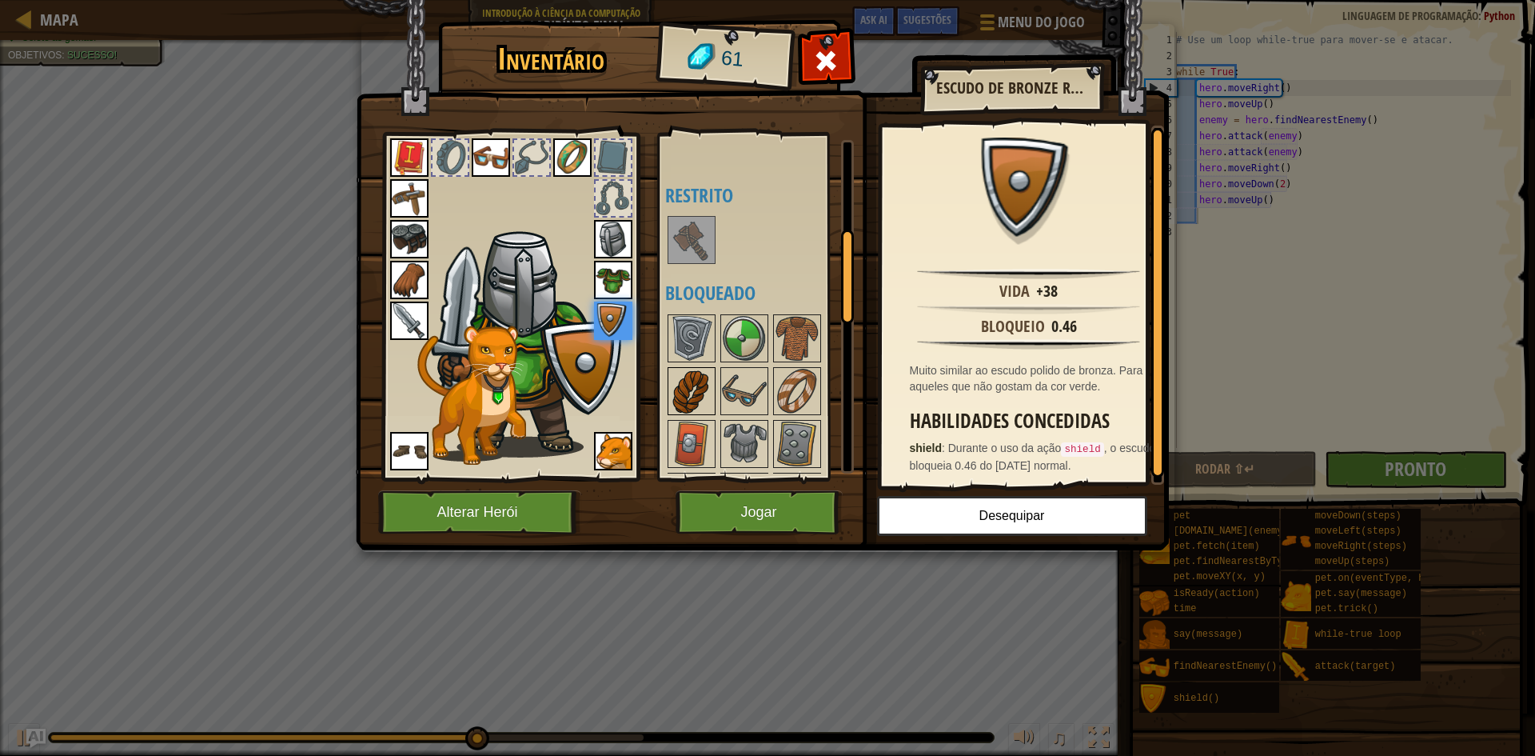
scroll to position [400, 0]
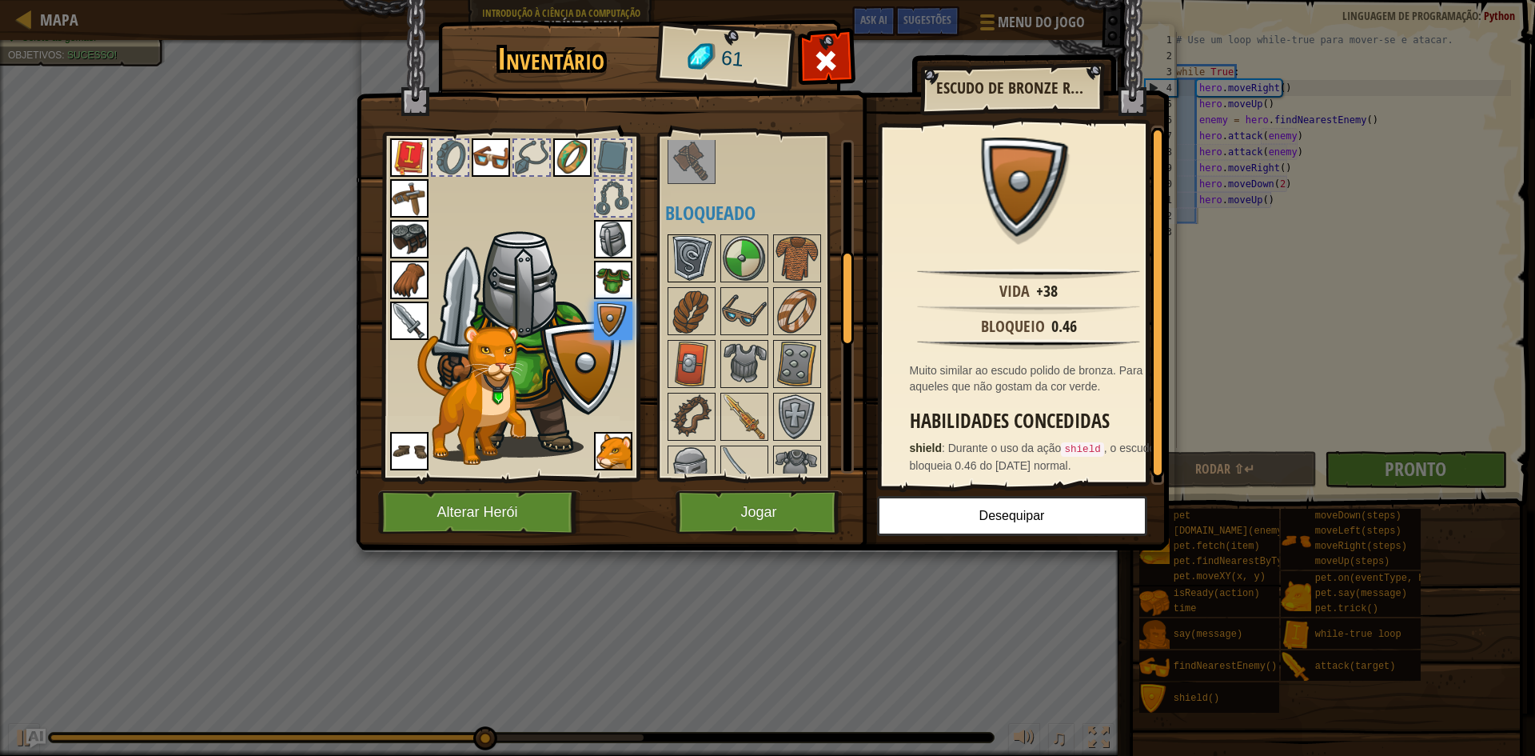
click at [680, 260] on img at bounding box center [691, 258] width 45 height 45
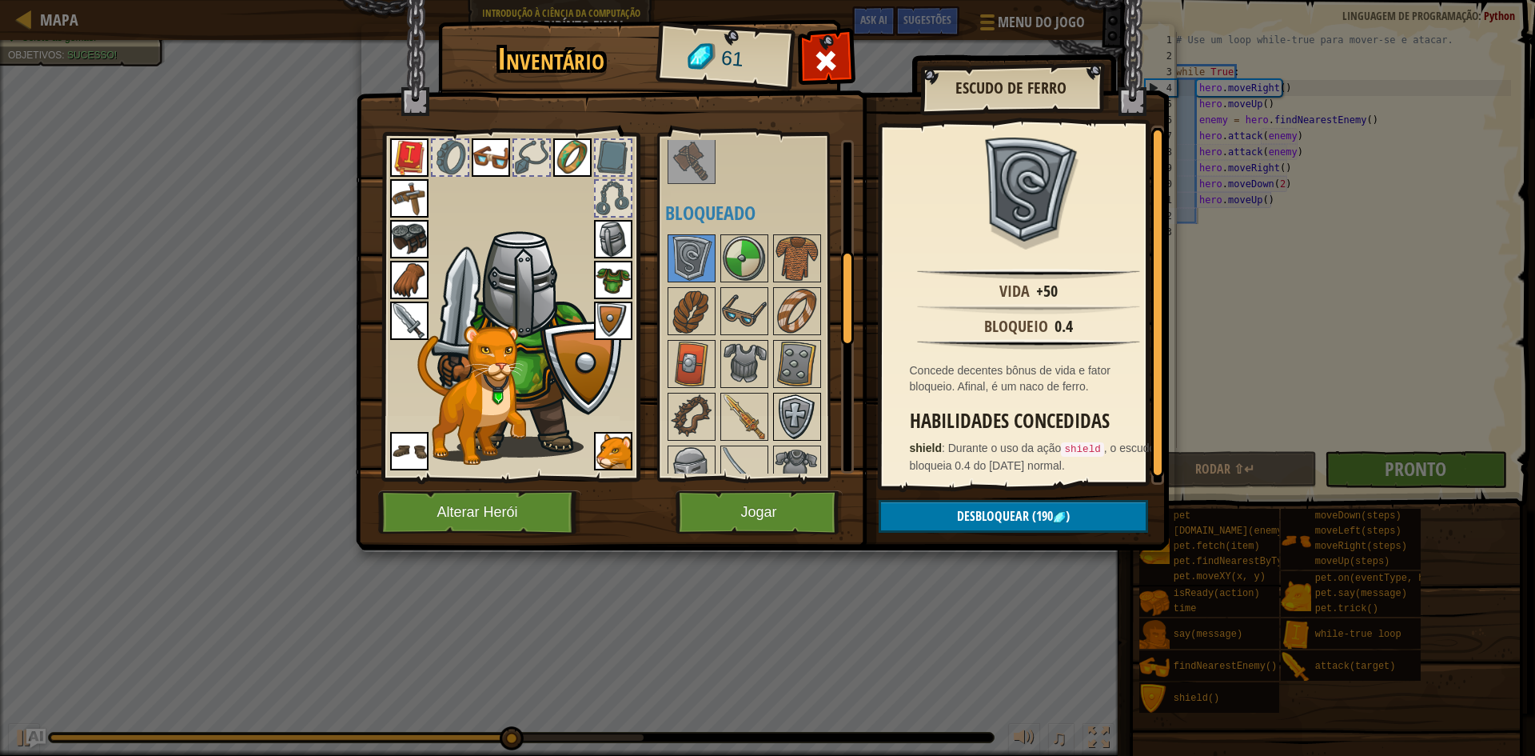
drag, startPoint x: 779, startPoint y: 404, endPoint x: 811, endPoint y: 404, distance: 32.0
click at [779, 404] on img at bounding box center [797, 416] width 45 height 45
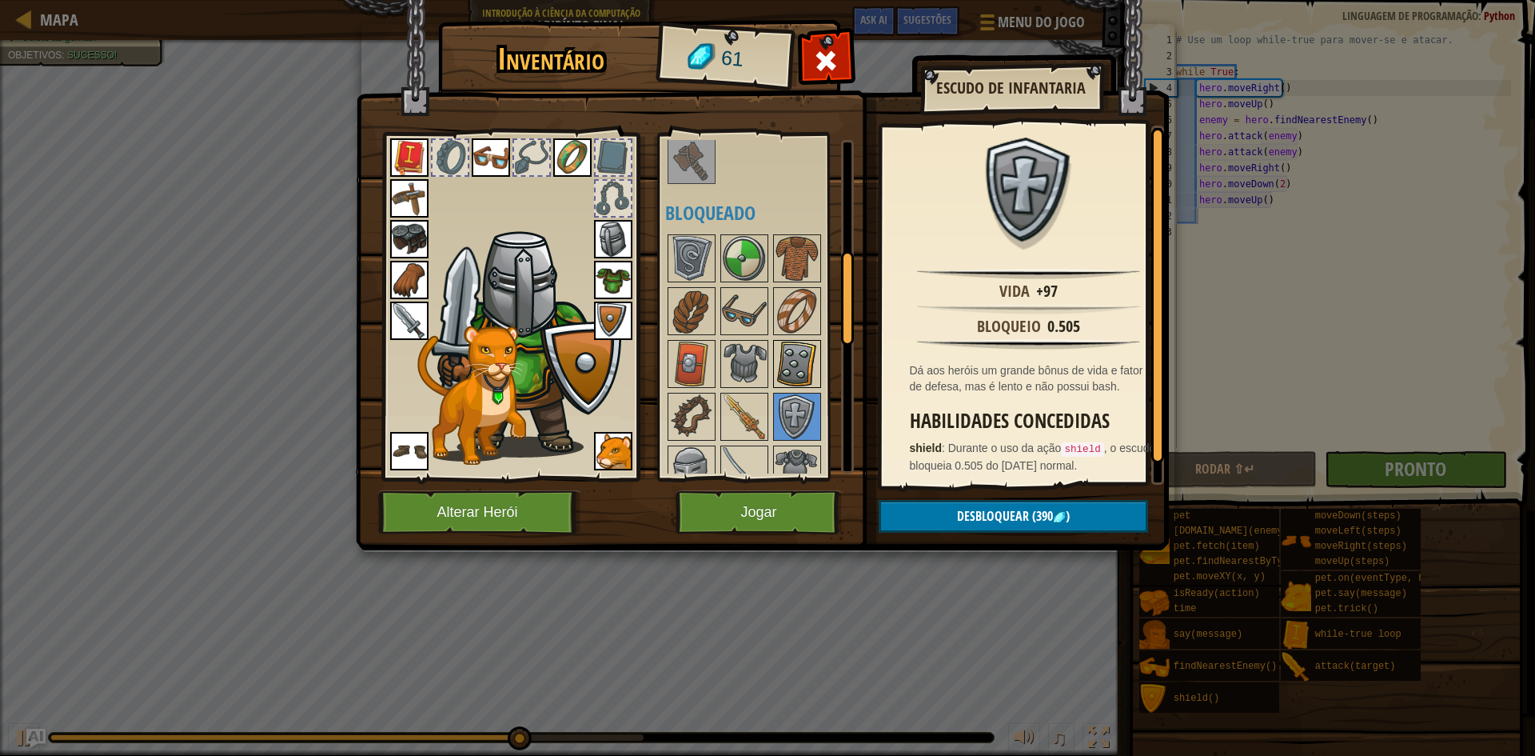
click at [811, 381] on img at bounding box center [797, 363] width 45 height 45
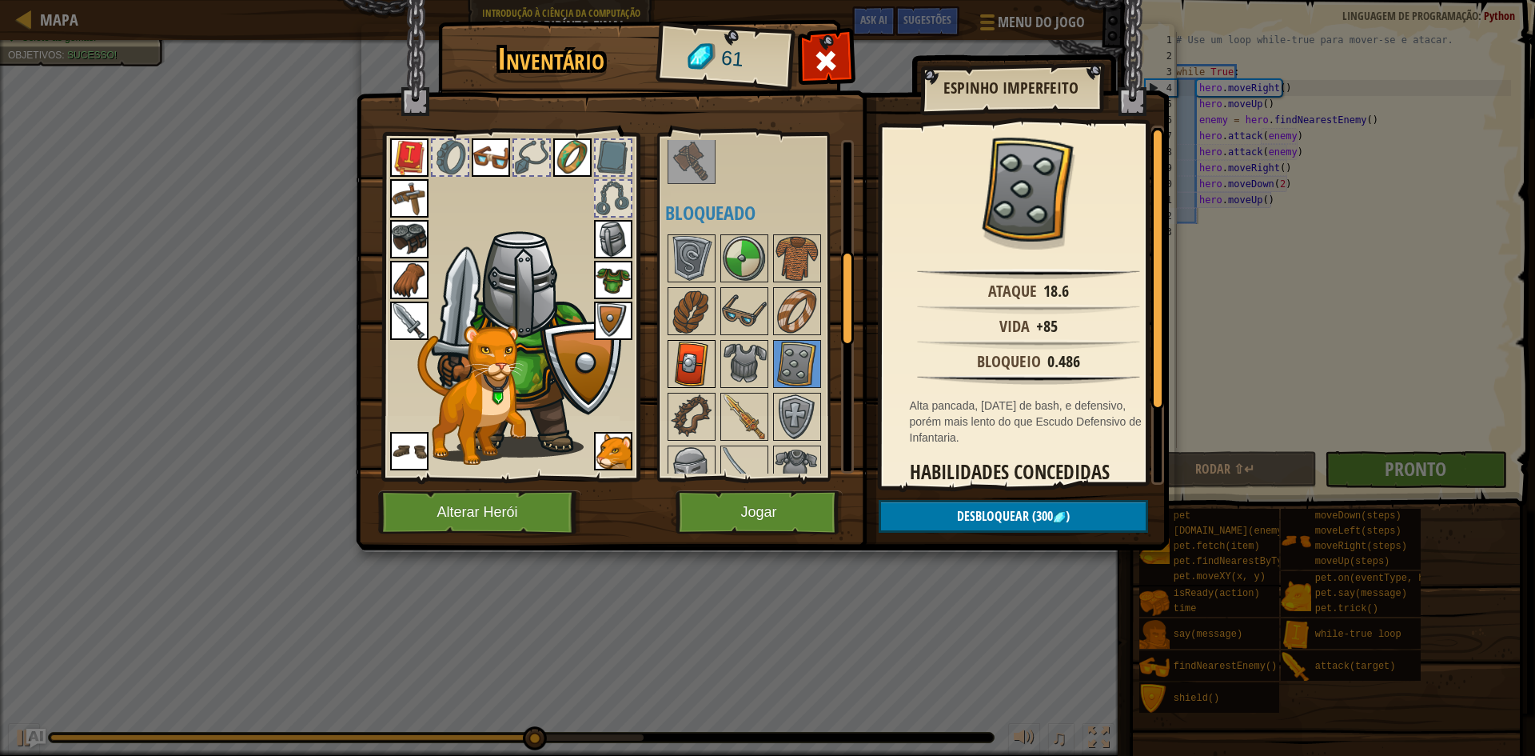
click at [708, 357] on img at bounding box center [691, 363] width 45 height 45
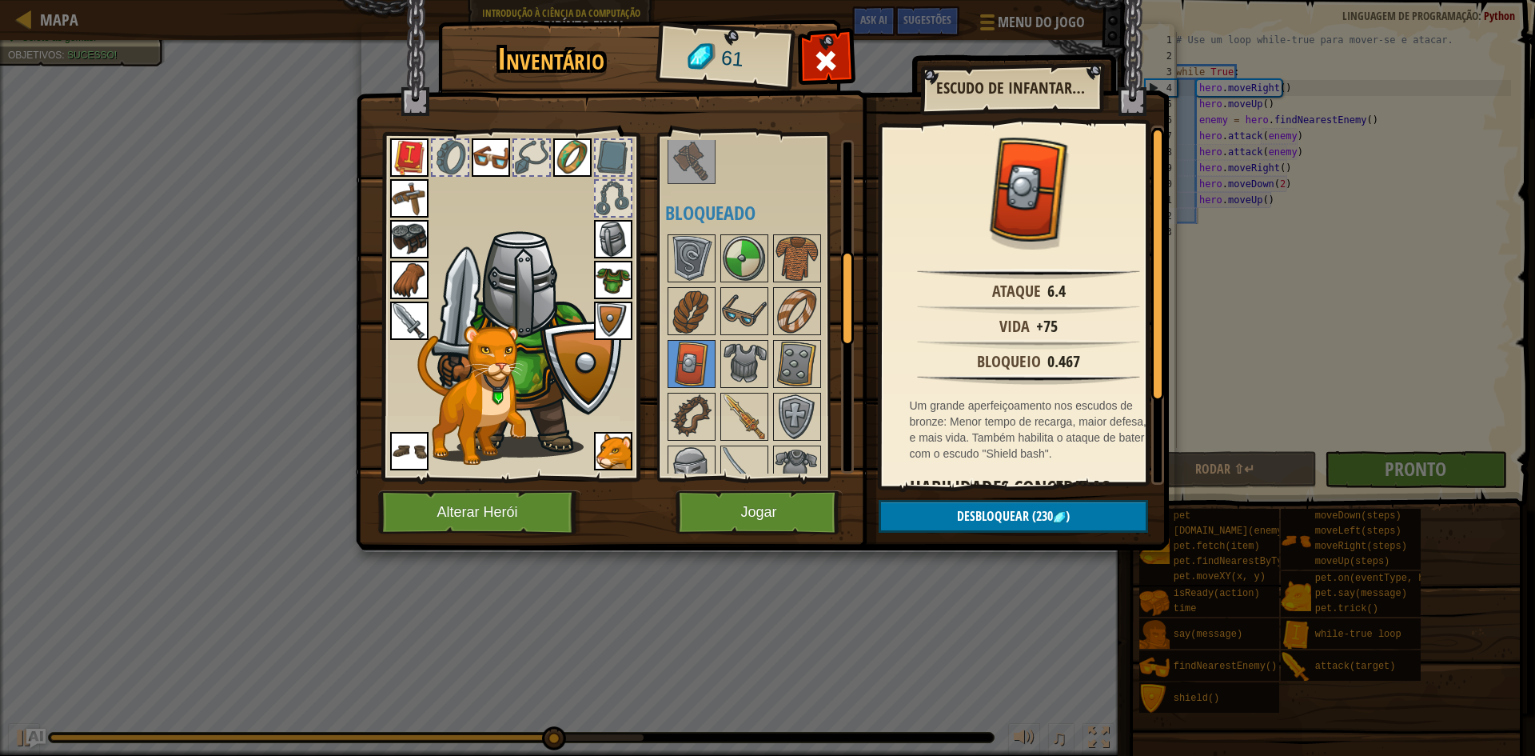
click at [622, 275] on img at bounding box center [613, 280] width 38 height 38
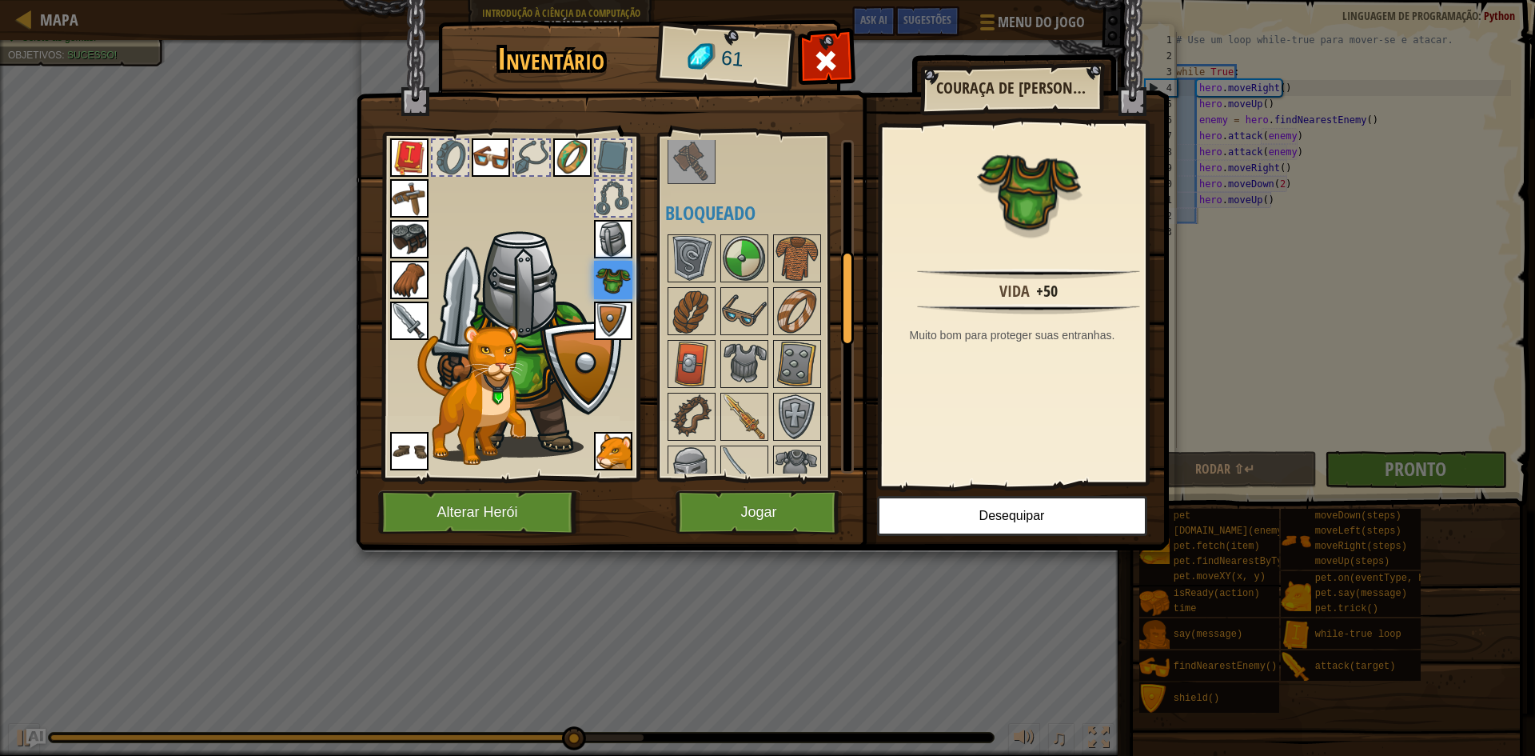
click at [424, 455] on img at bounding box center [409, 451] width 38 height 38
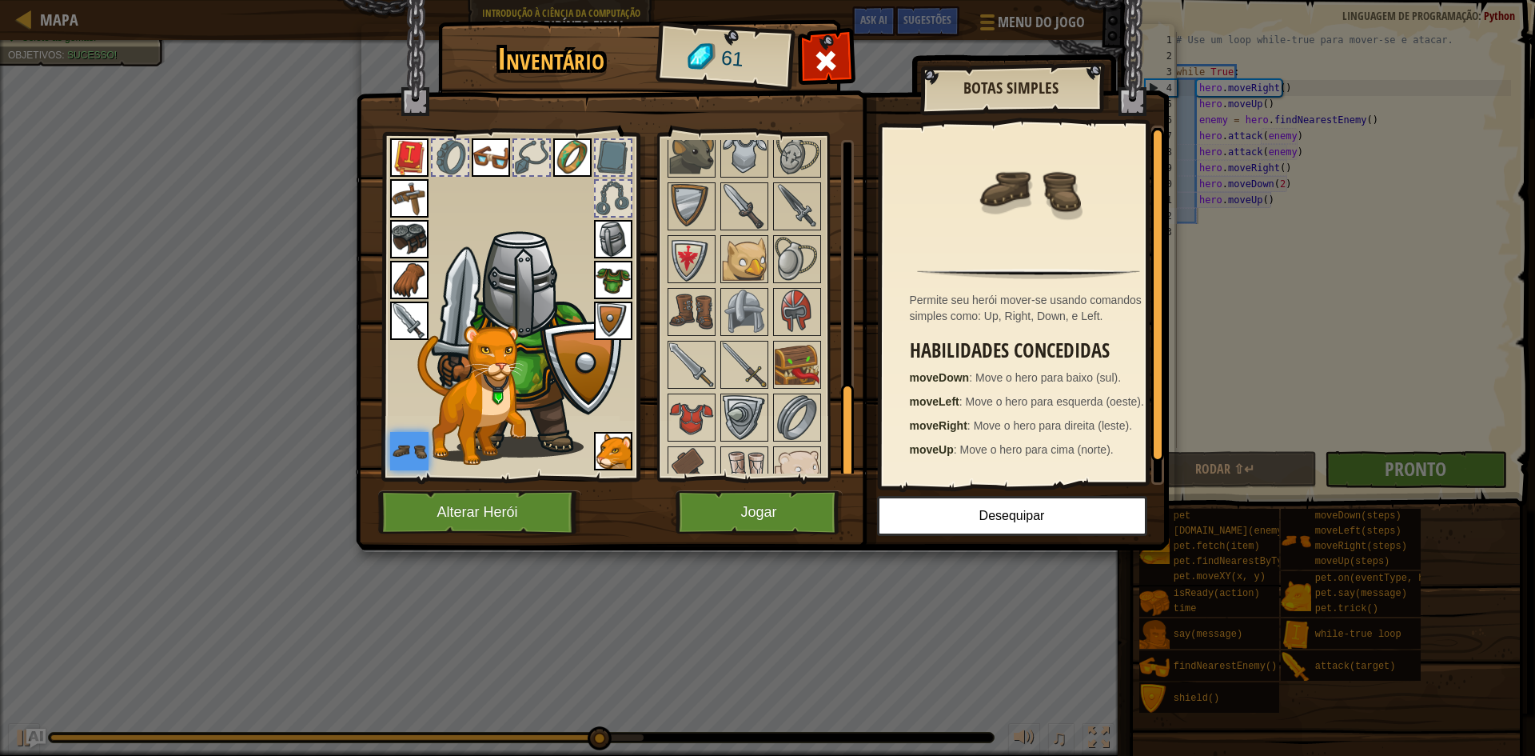
scroll to position [897, 0]
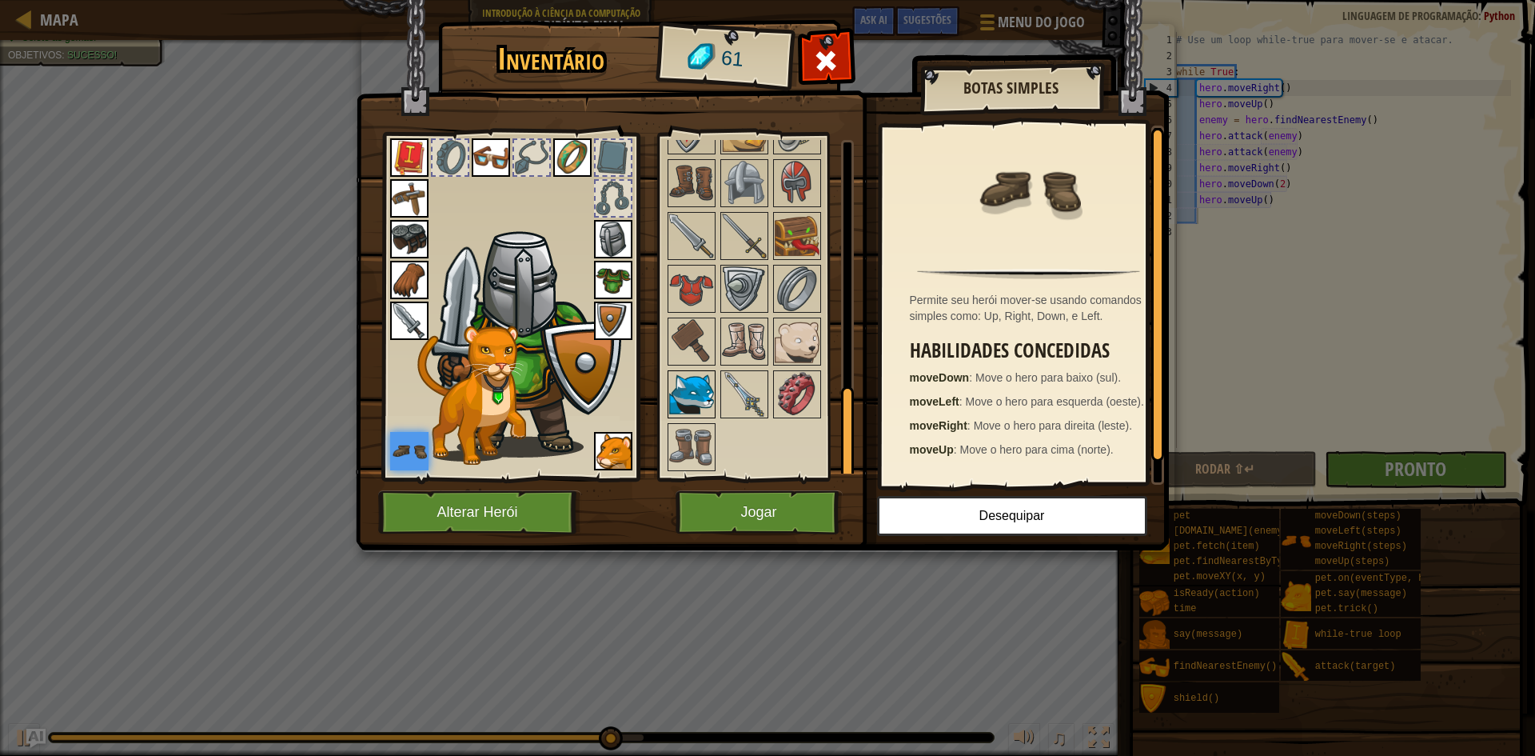
click at [689, 375] on img at bounding box center [691, 394] width 45 height 45
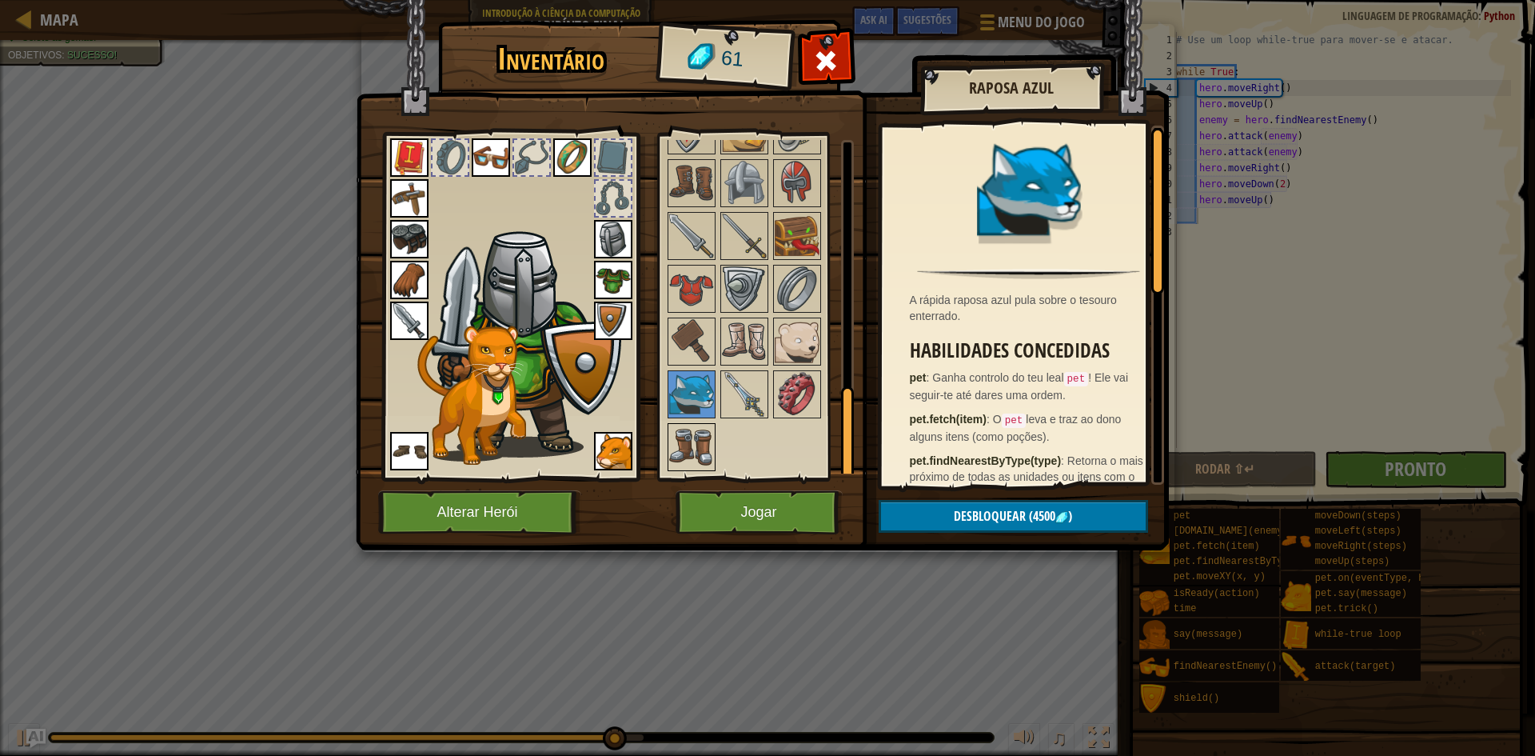
click at [689, 460] on img at bounding box center [691, 447] width 45 height 45
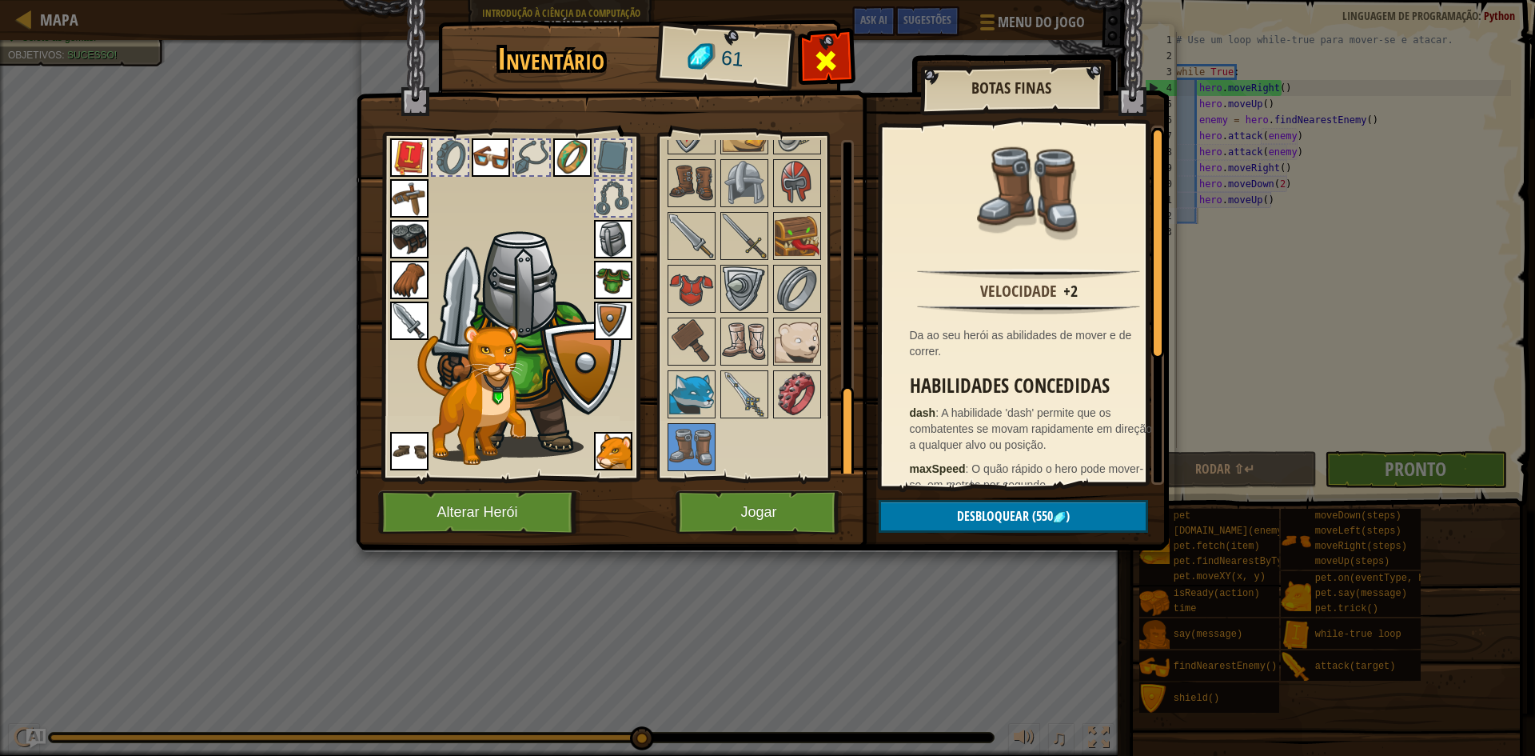
click at [812, 59] on div at bounding box center [826, 65] width 50 height 50
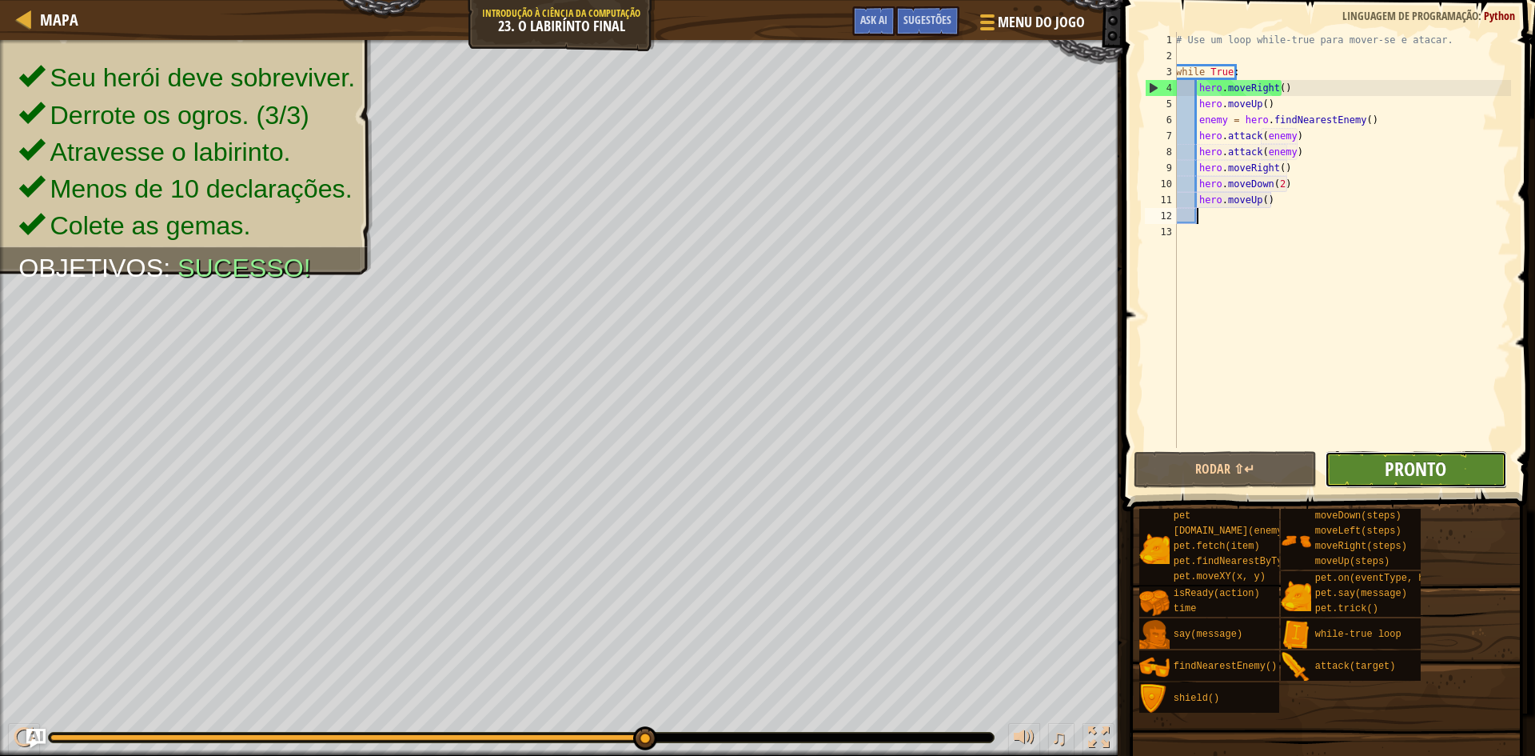
click at [1409, 460] on span "Pronto" at bounding box center [1416, 469] width 62 height 26
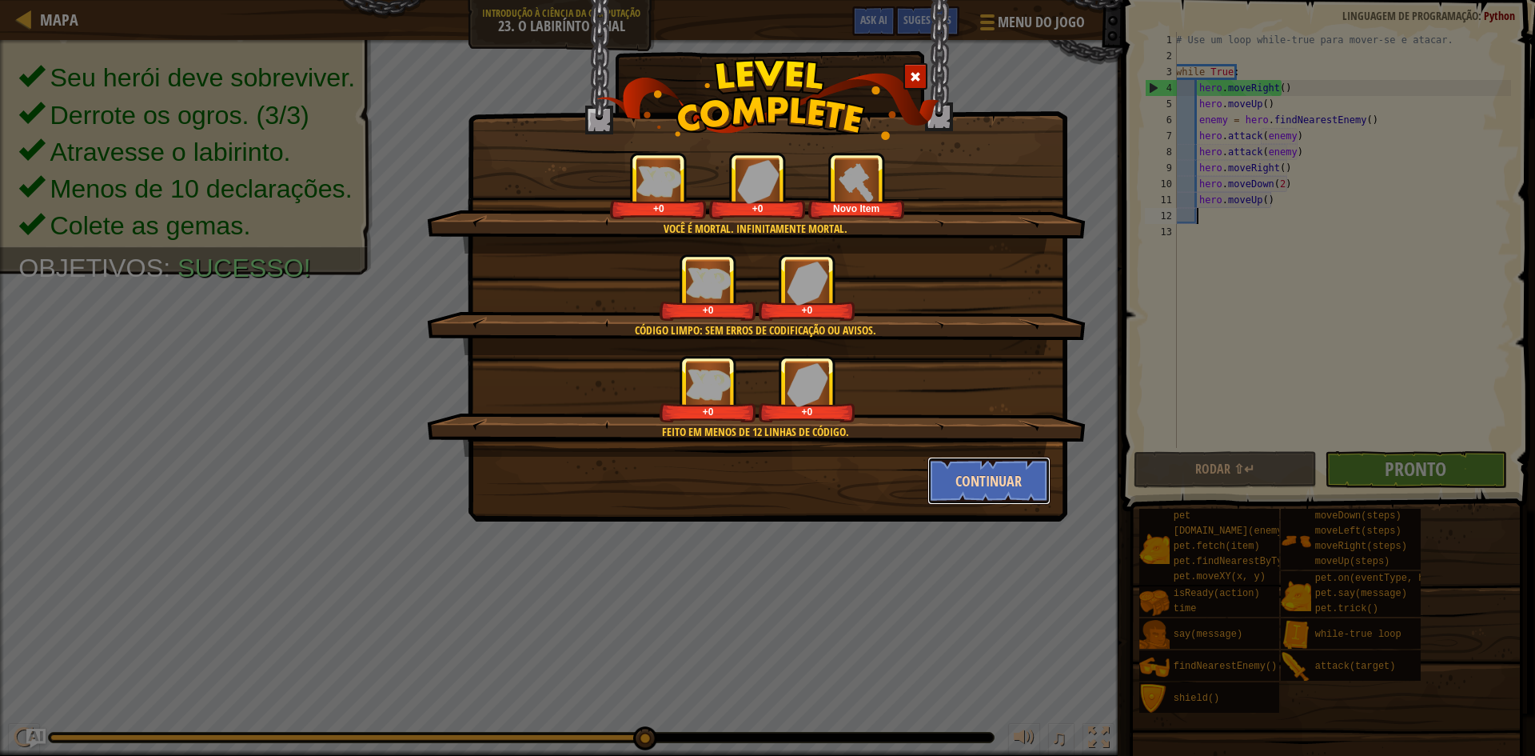
click at [946, 480] on button "Continuar" at bounding box center [989, 481] width 124 height 48
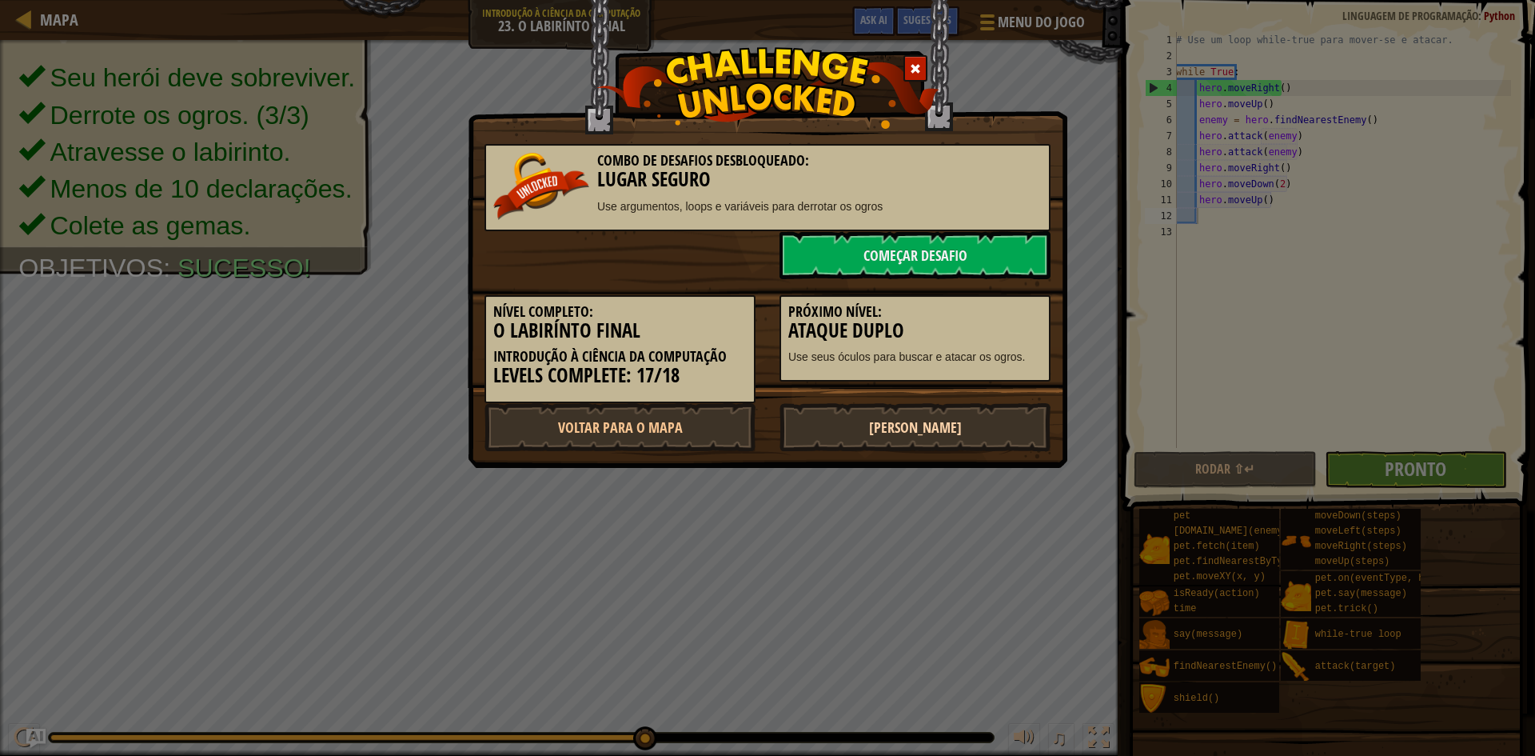
click at [968, 449] on link "[PERSON_NAME]" at bounding box center [914, 427] width 271 height 48
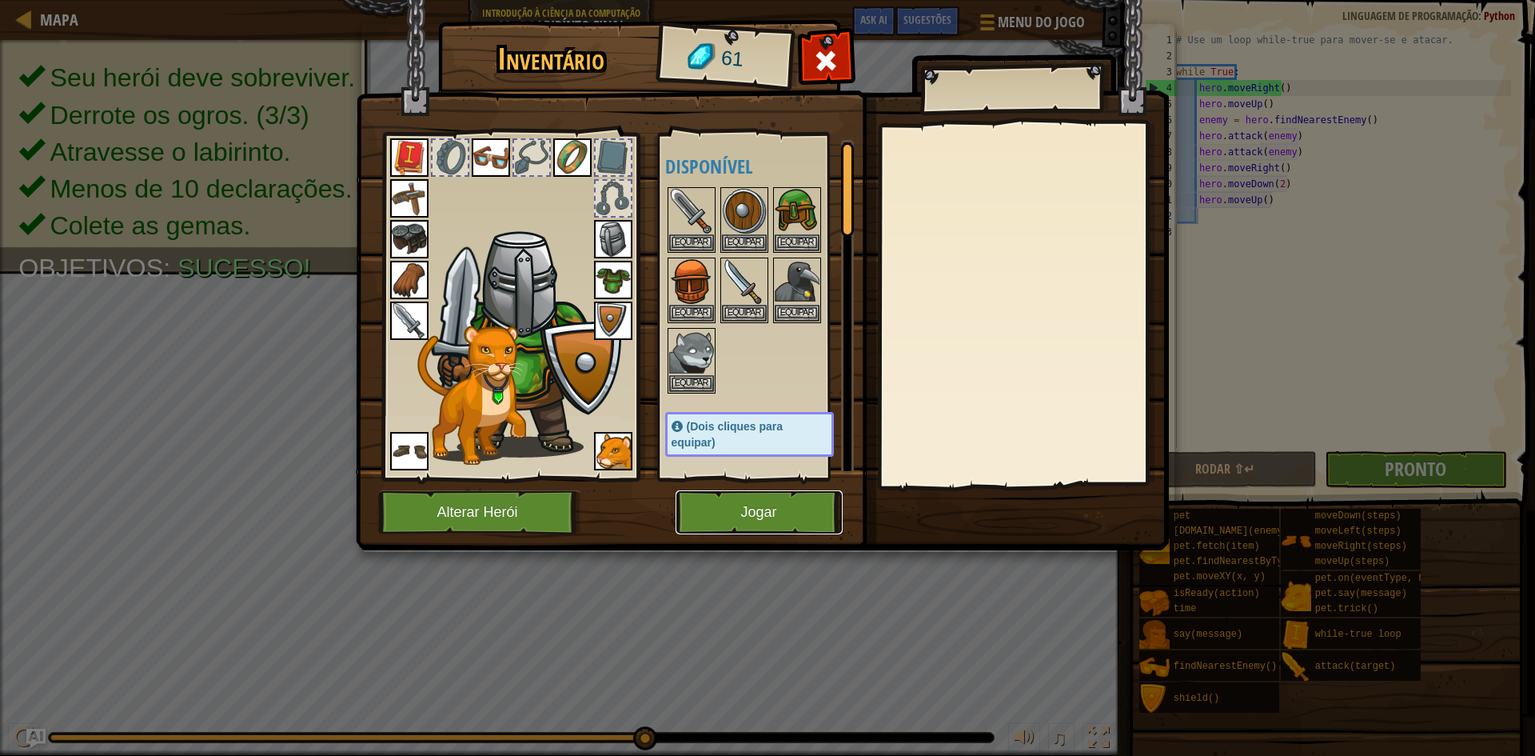
click at [807, 497] on button "Jogar" at bounding box center [759, 512] width 167 height 44
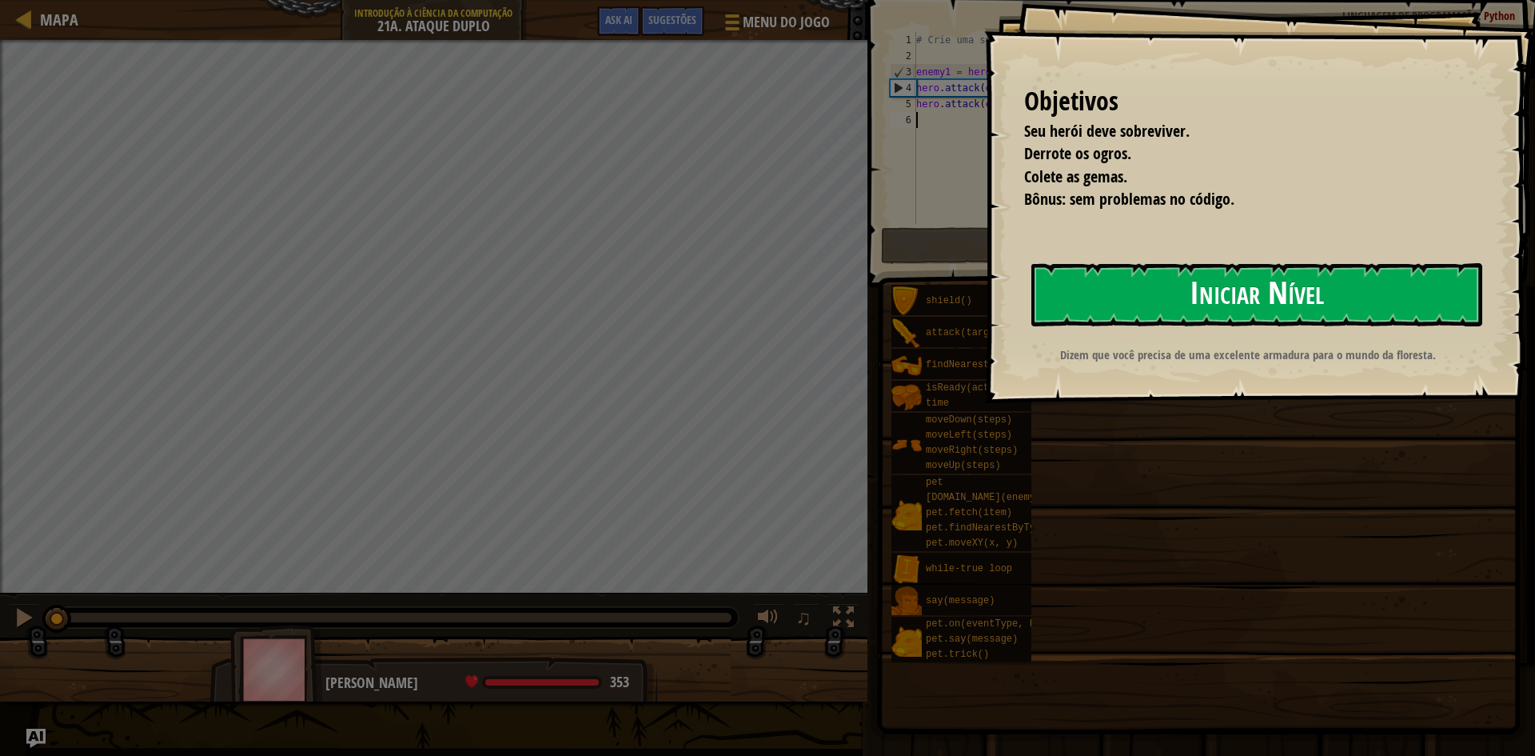
click at [1147, 283] on button "Iniciar Nível" at bounding box center [1256, 294] width 451 height 63
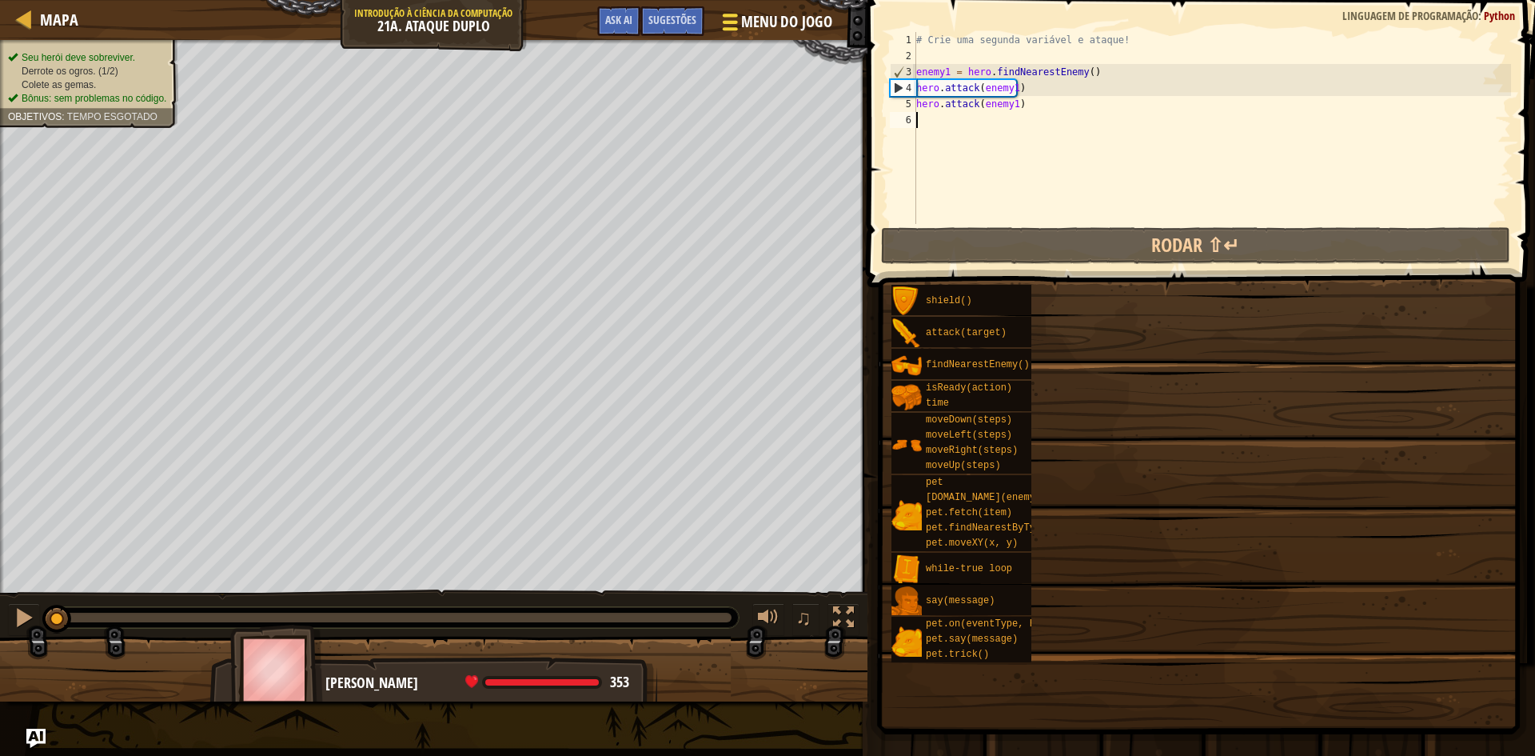
click at [741, 26] on button "Menu do Jogo" at bounding box center [776, 25] width 134 height 39
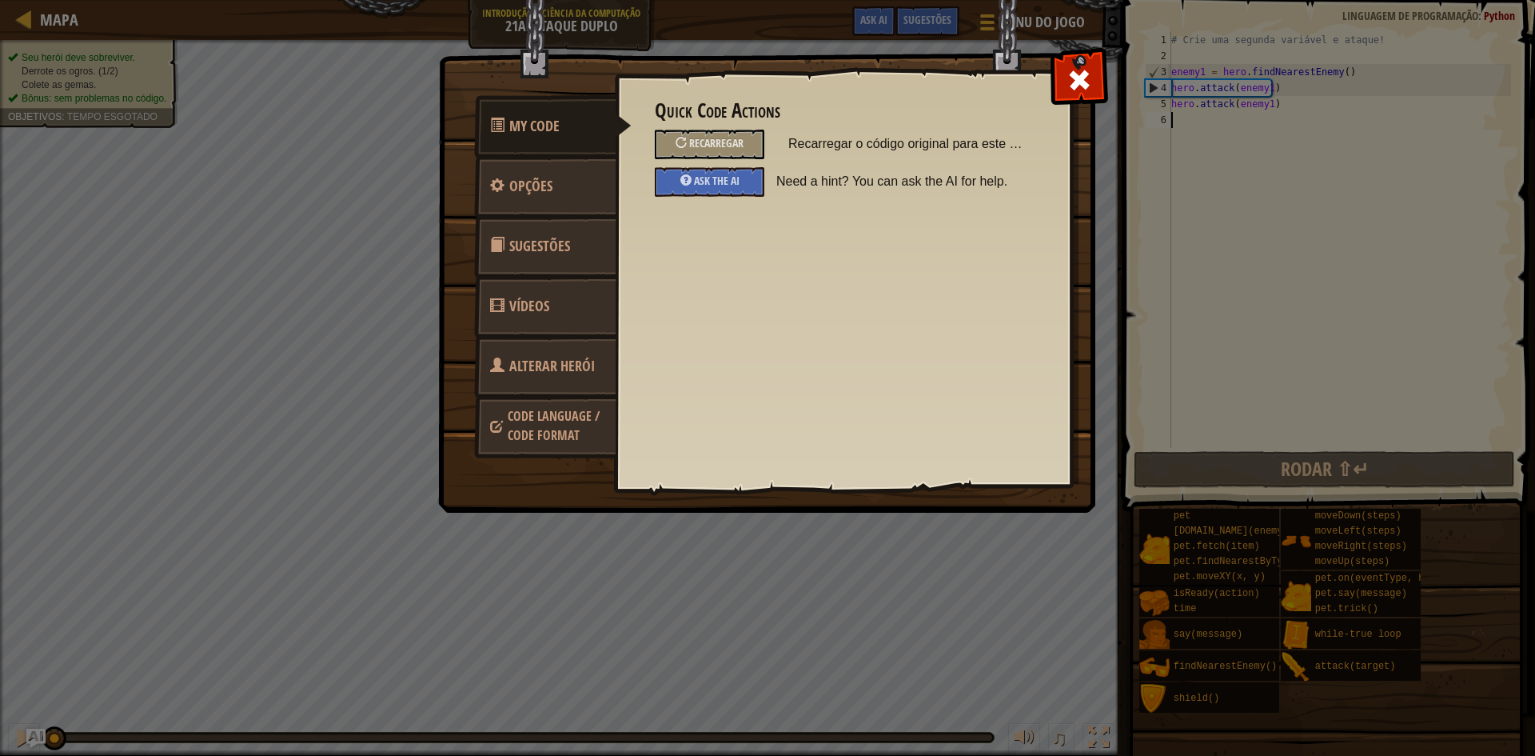
click at [551, 368] on span "Alterar Herói" at bounding box center [552, 366] width 86 height 20
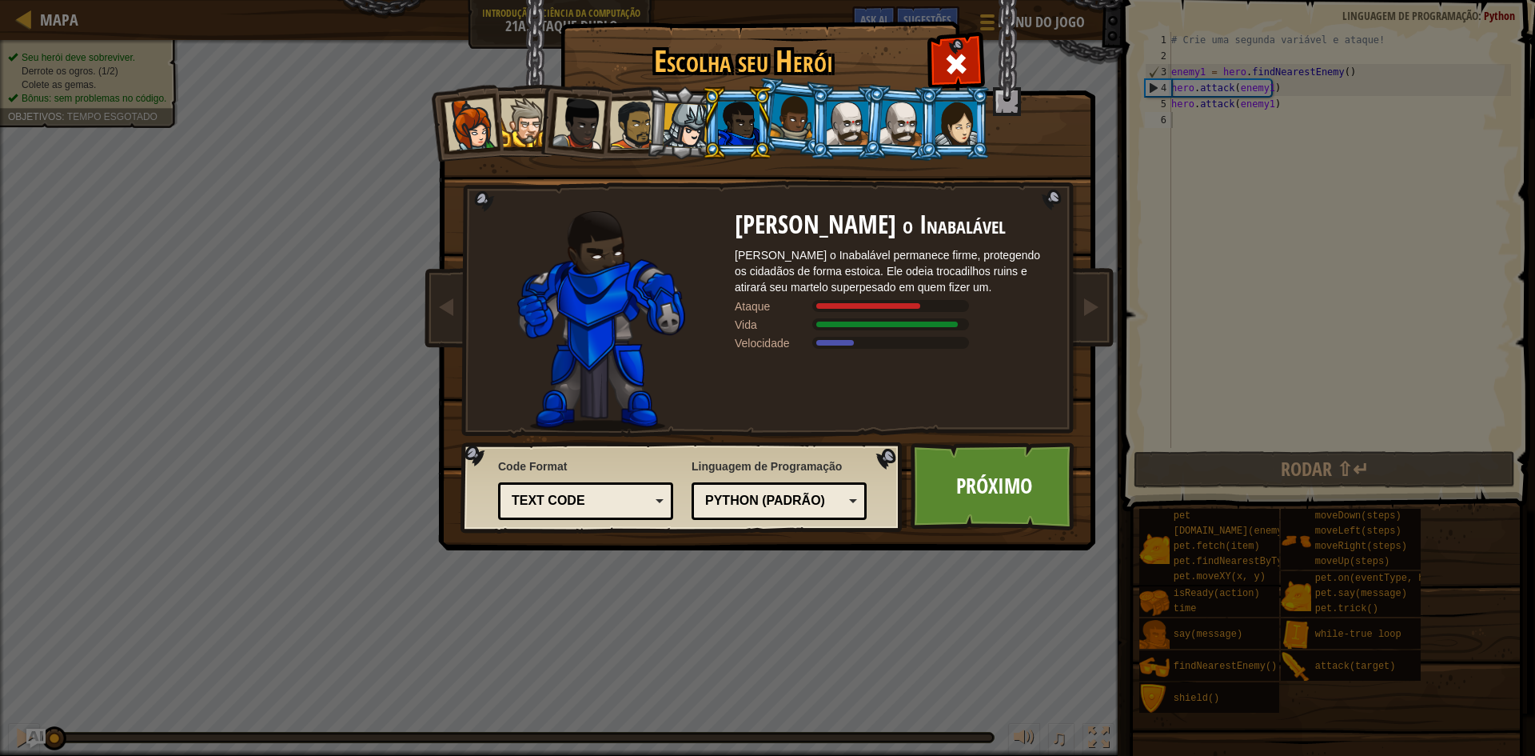
click at [684, 130] on div at bounding box center [686, 126] width 46 height 46
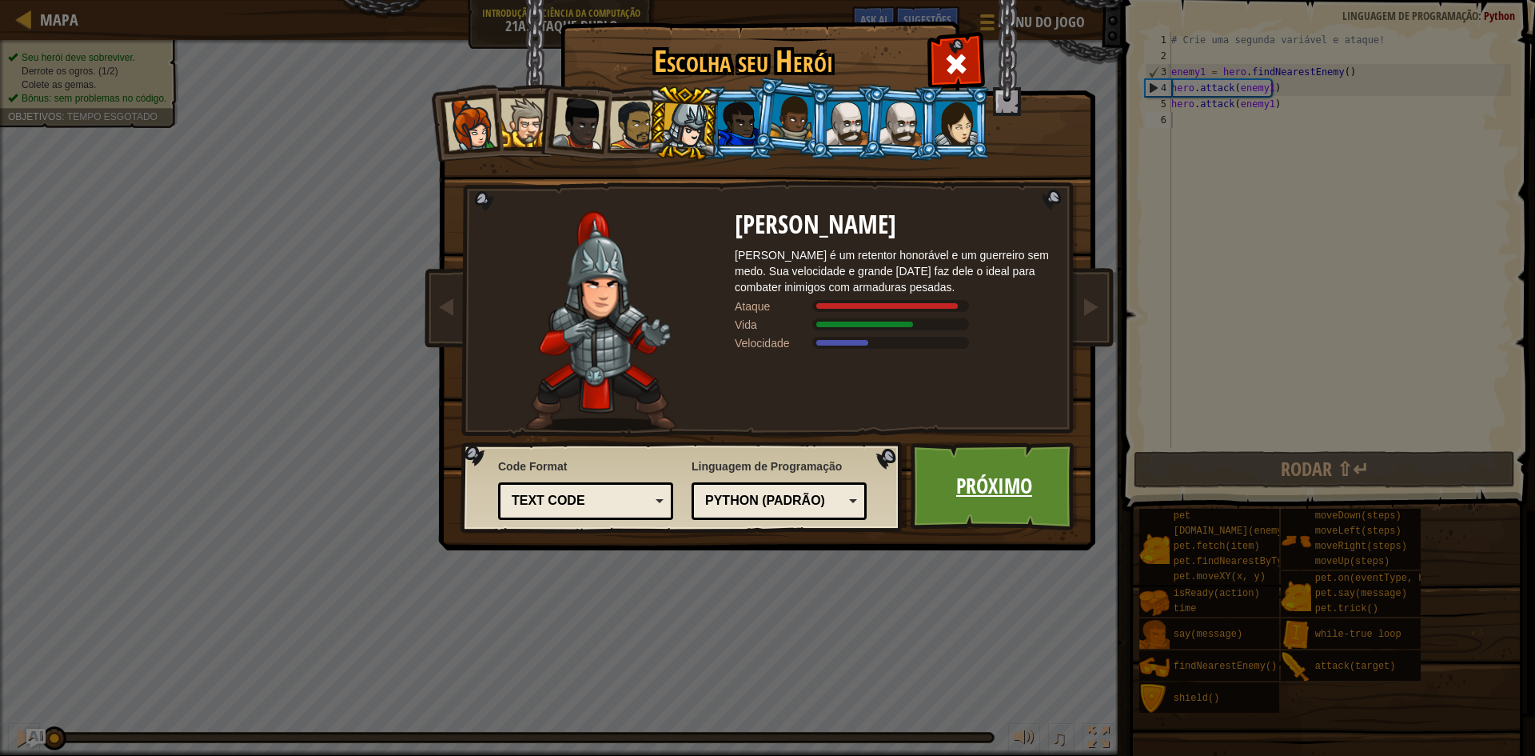
click at [989, 485] on link "Próximo" at bounding box center [994, 486] width 167 height 88
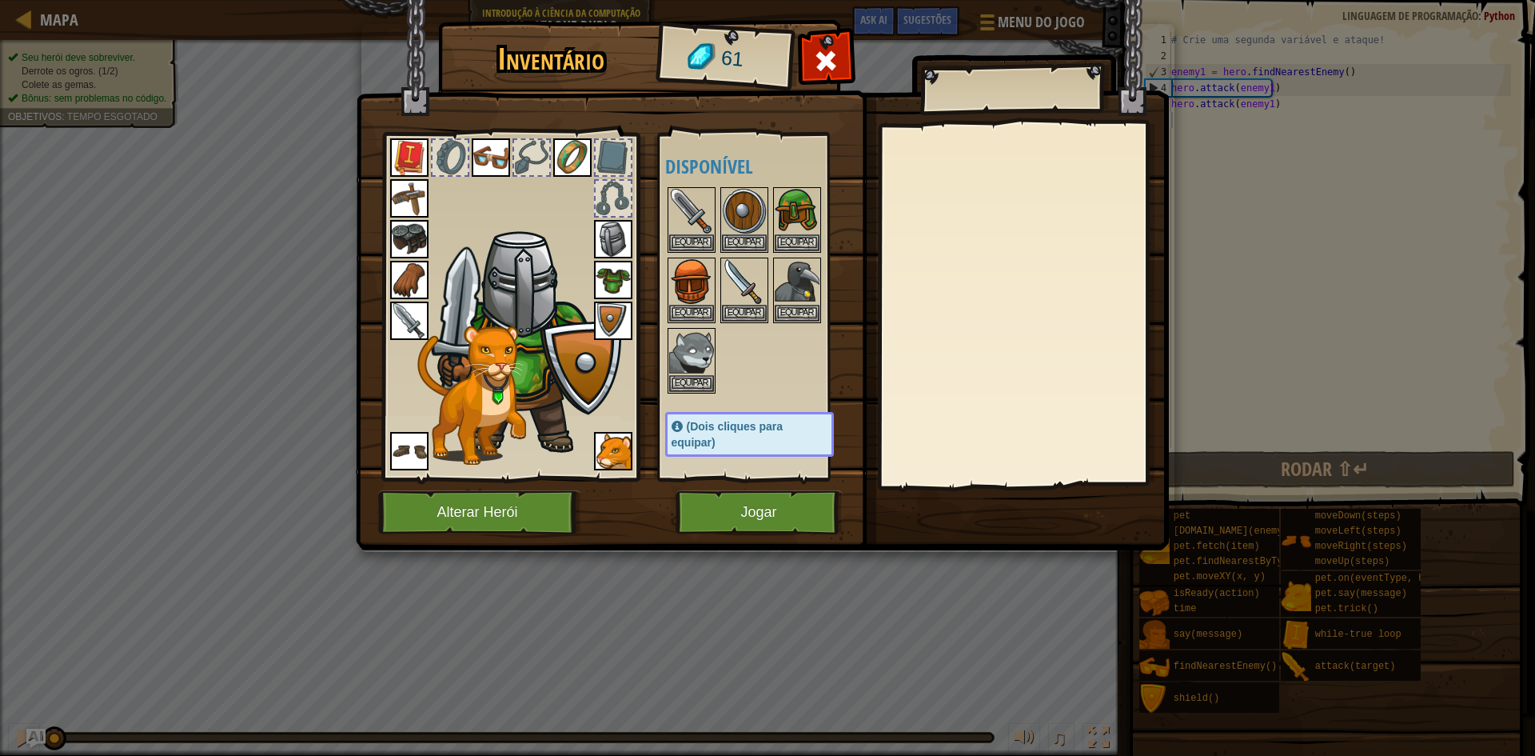
drag, startPoint x: 750, startPoint y: 479, endPoint x: 751, endPoint y: 492, distance: 13.6
click at [751, 478] on div "Disponível Equipar Equipar Equipar Equipar Equipar Equipar Equipar Equipar Equi…" at bounding box center [756, 307] width 196 height 348
click at [751, 514] on button "Jogar" at bounding box center [759, 512] width 167 height 44
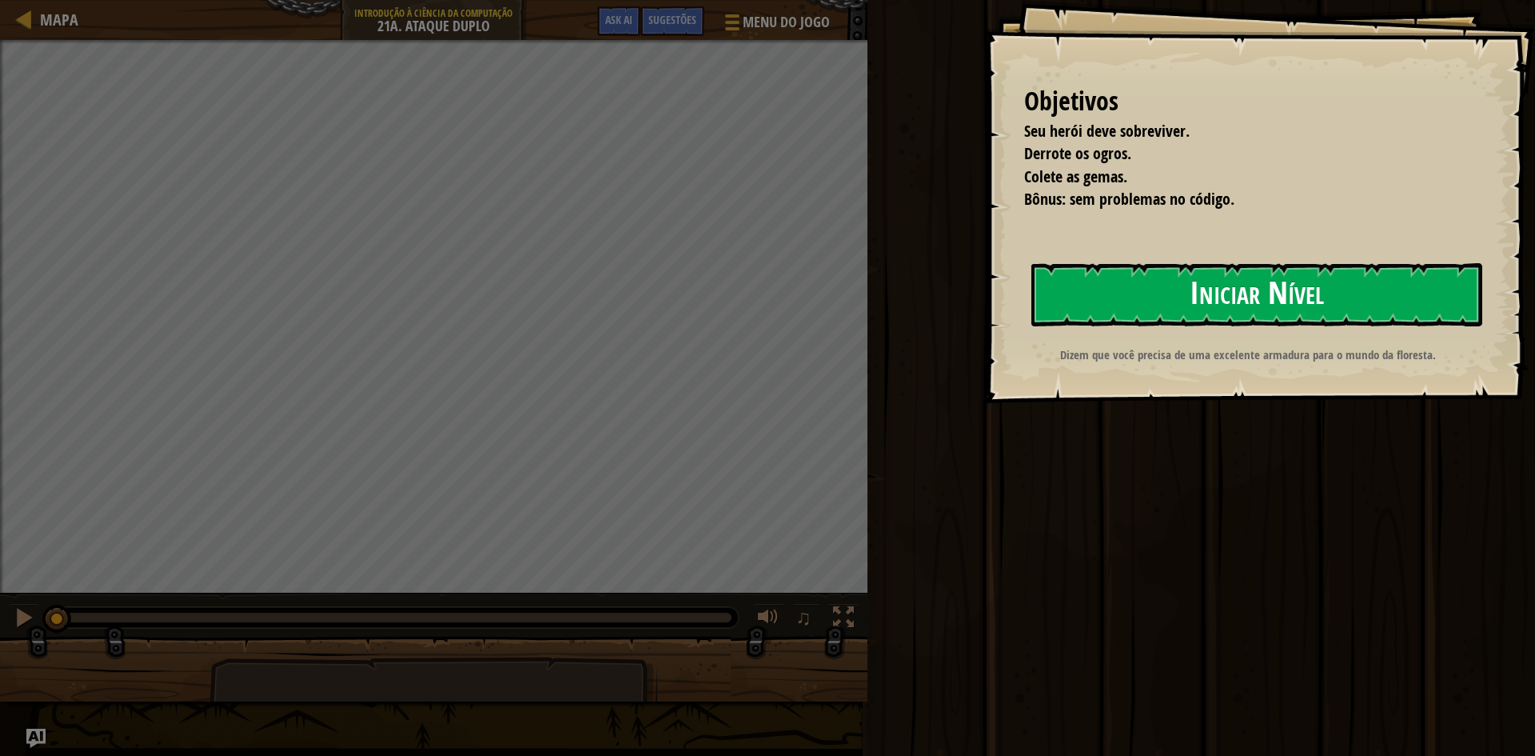
click at [1225, 293] on button "Iniciar Nível" at bounding box center [1256, 294] width 451 height 63
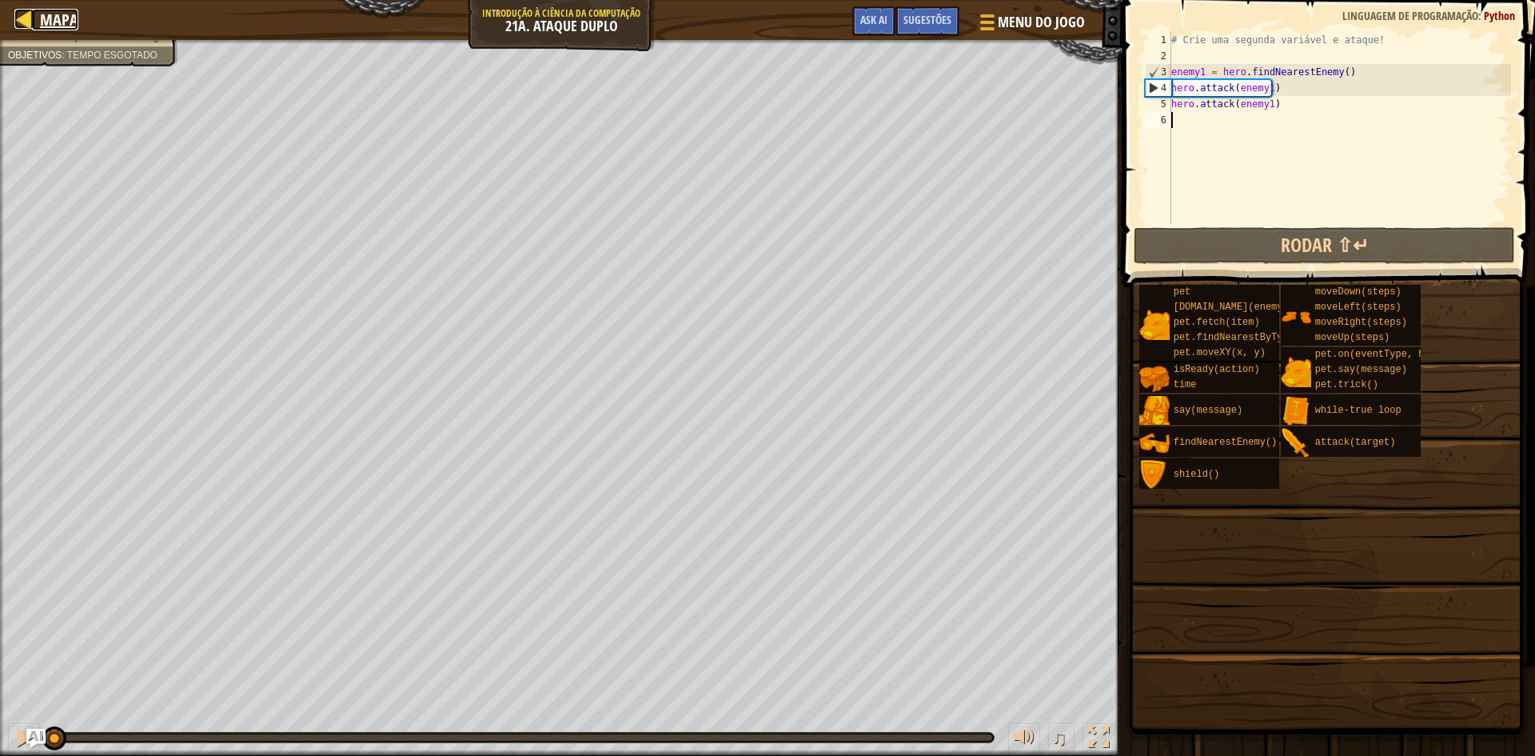
click at [28, 26] on div at bounding box center [24, 19] width 20 height 20
select select "pt-BR"
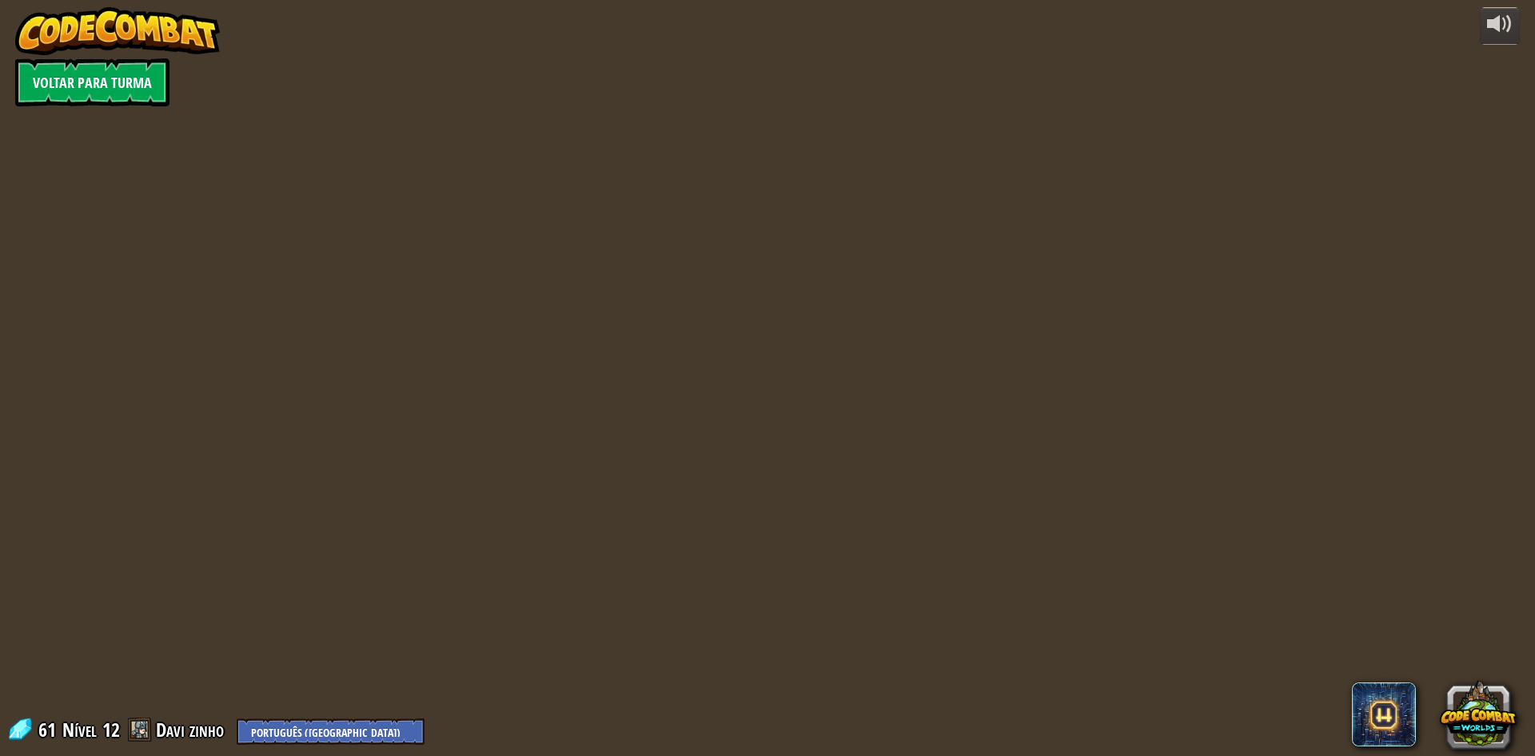
select select "pt-BR"
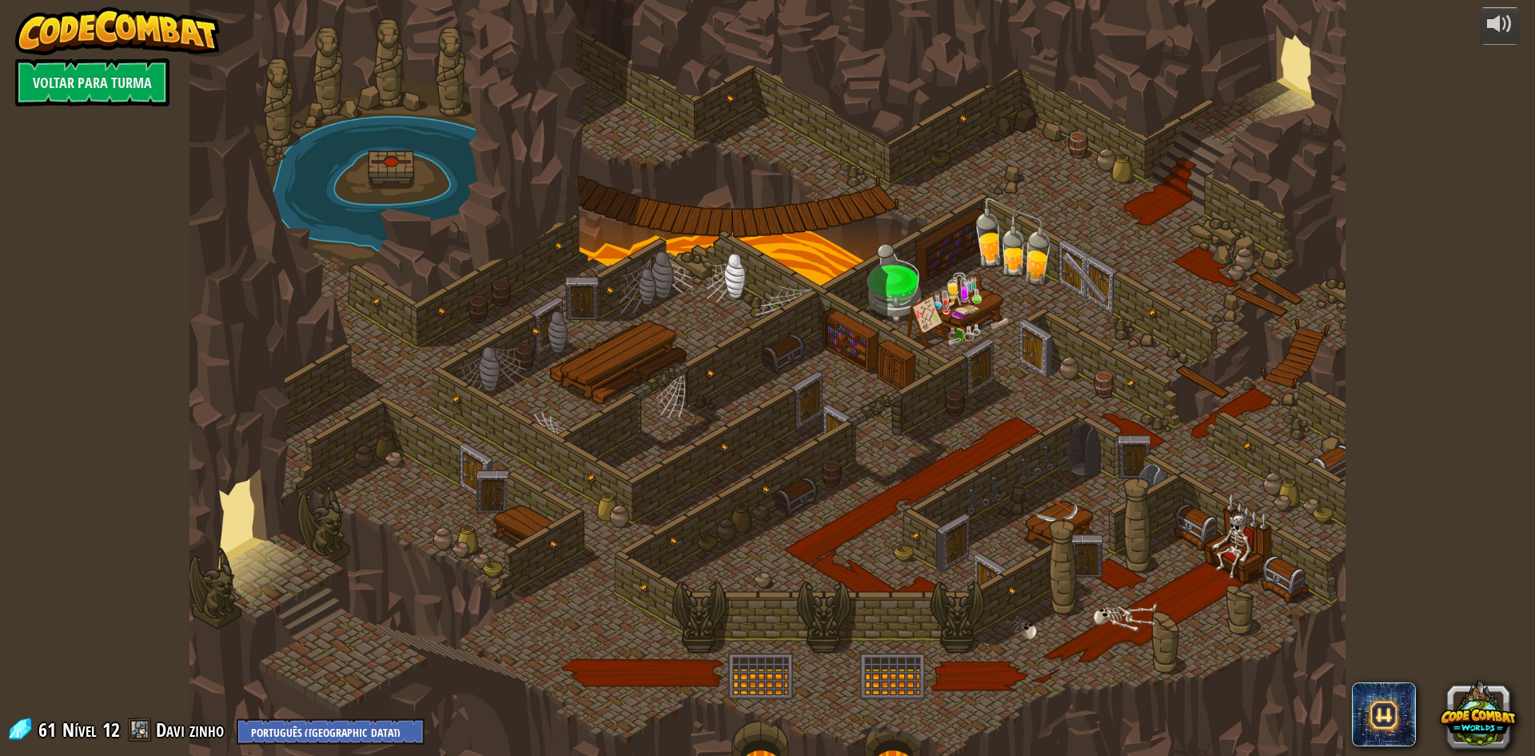
select select "pt-BR"
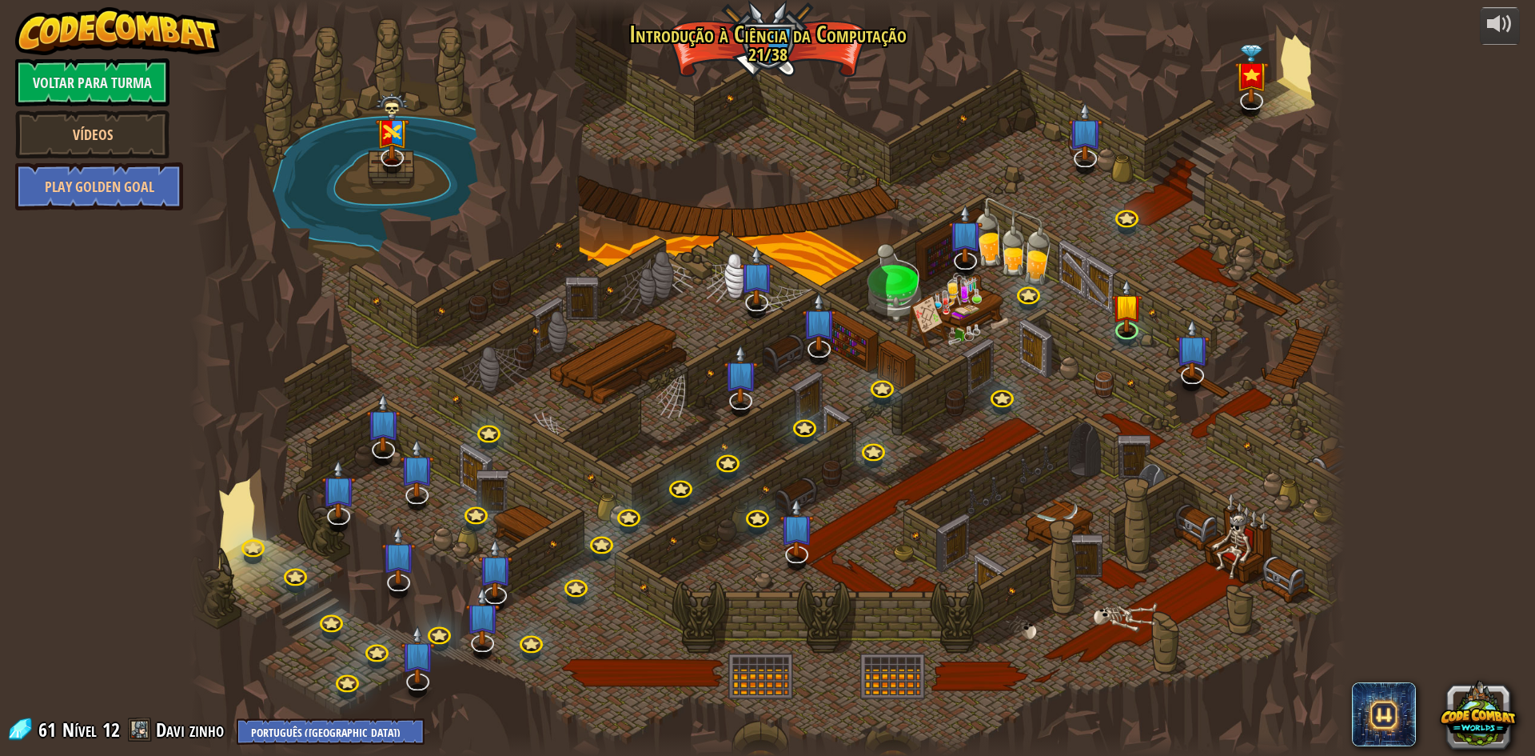
select select "pt-BR"
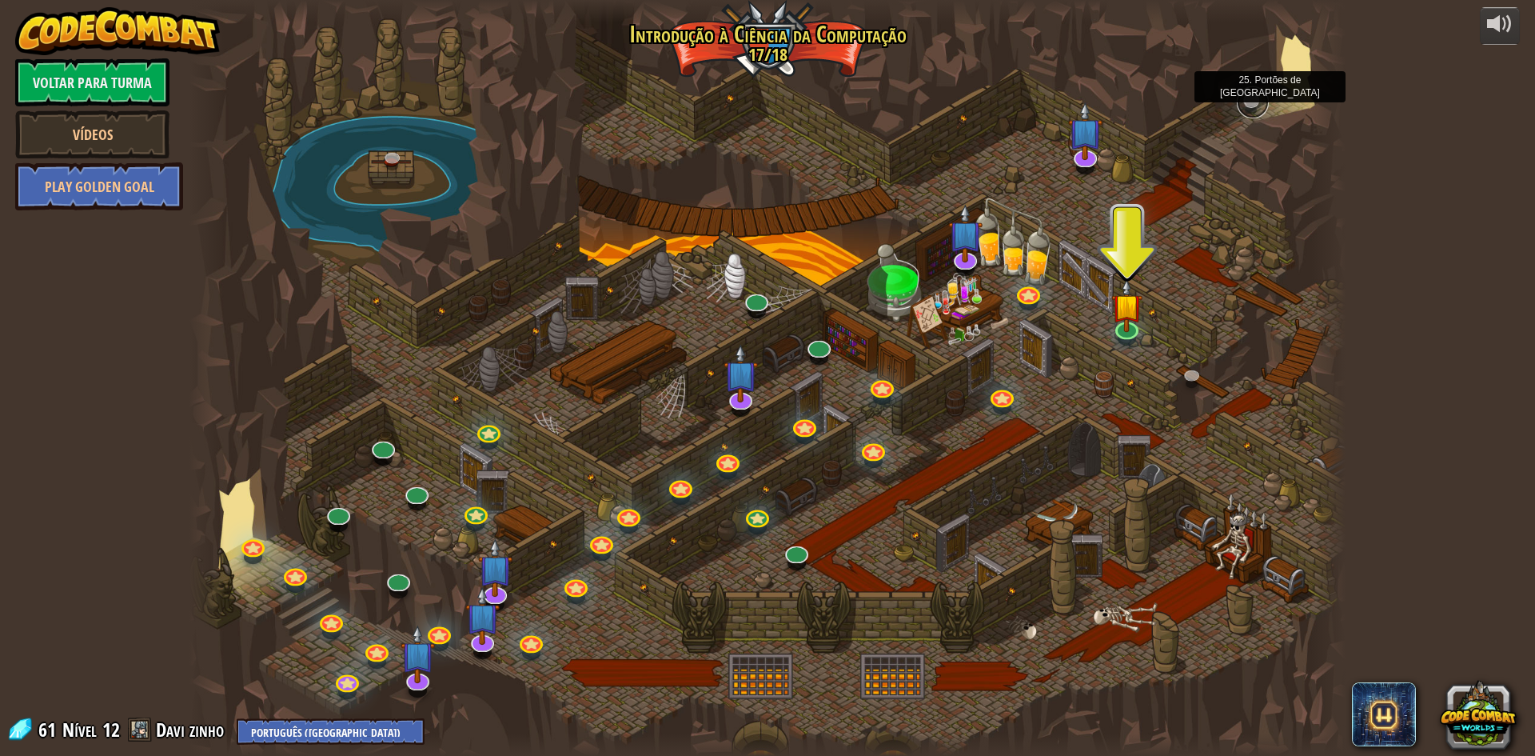
click at [1242, 97] on link at bounding box center [1253, 102] width 32 height 32
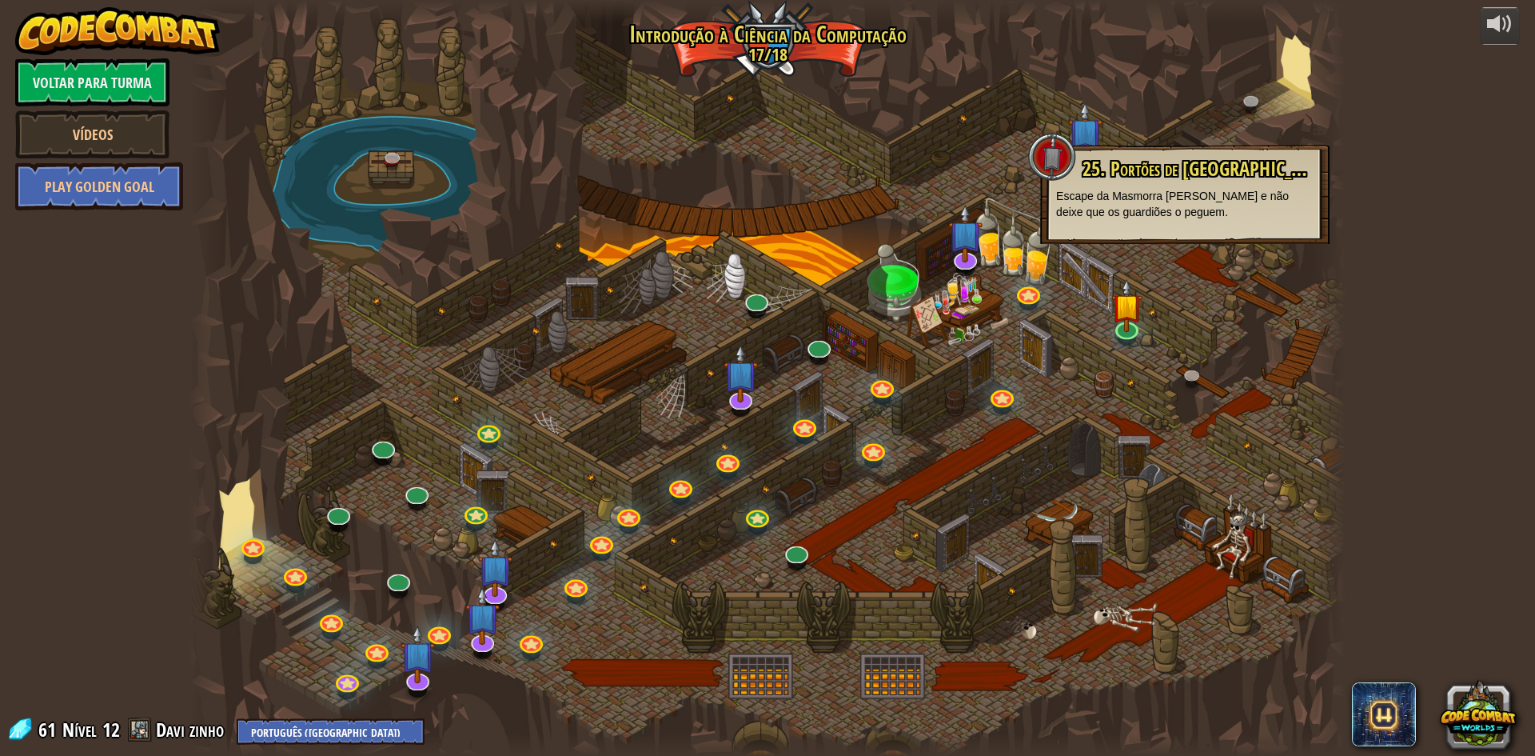
click at [991, 134] on div at bounding box center [767, 378] width 1156 height 756
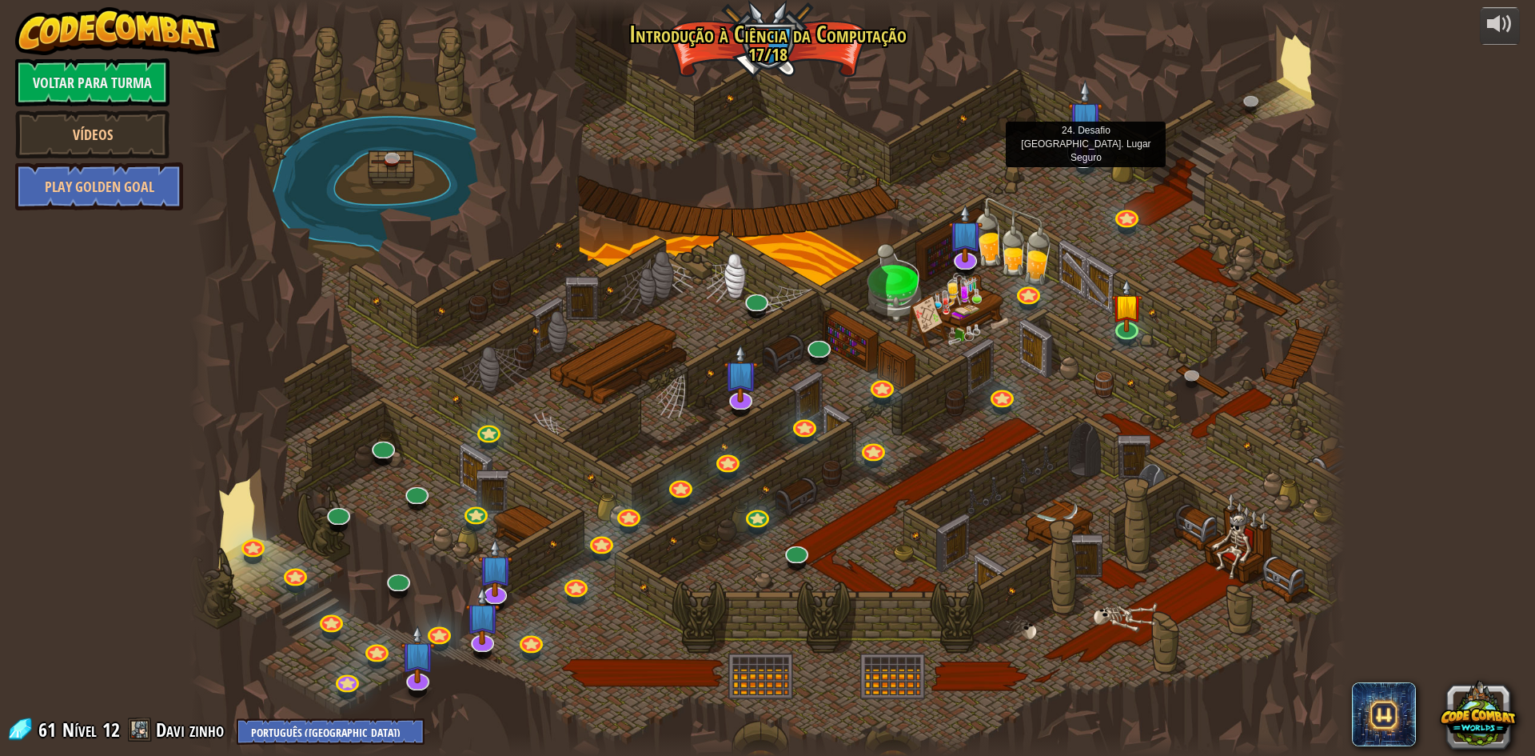
click at [1090, 163] on link at bounding box center [1083, 152] width 32 height 32
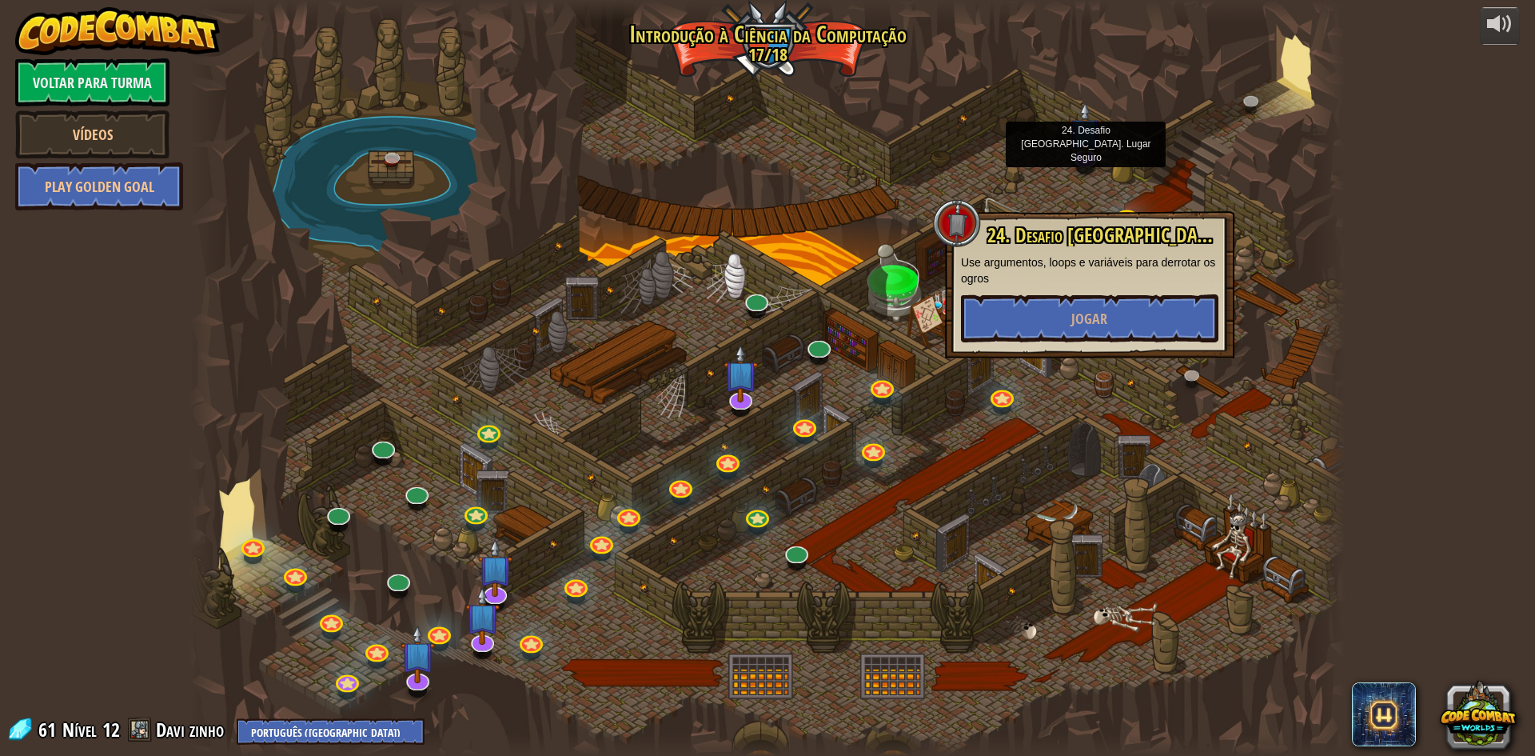
click at [1234, 296] on div "24. Desafio Combo. Lugar Seguro Use argumentos, loops e variáveis para derrotar…" at bounding box center [1089, 284] width 289 height 147
click at [1171, 193] on div at bounding box center [767, 378] width 1156 height 756
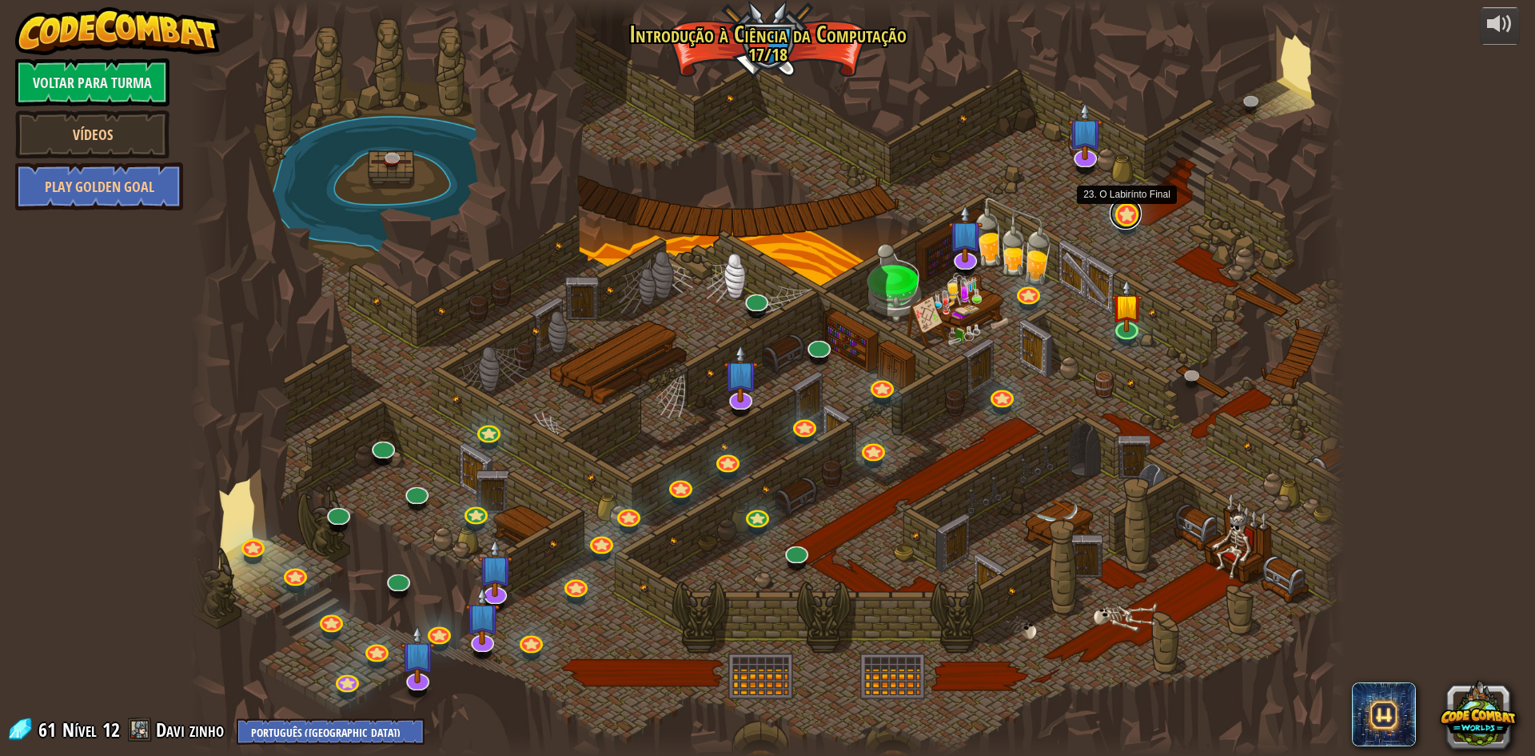
click at [1126, 221] on link at bounding box center [1126, 213] width 32 height 32
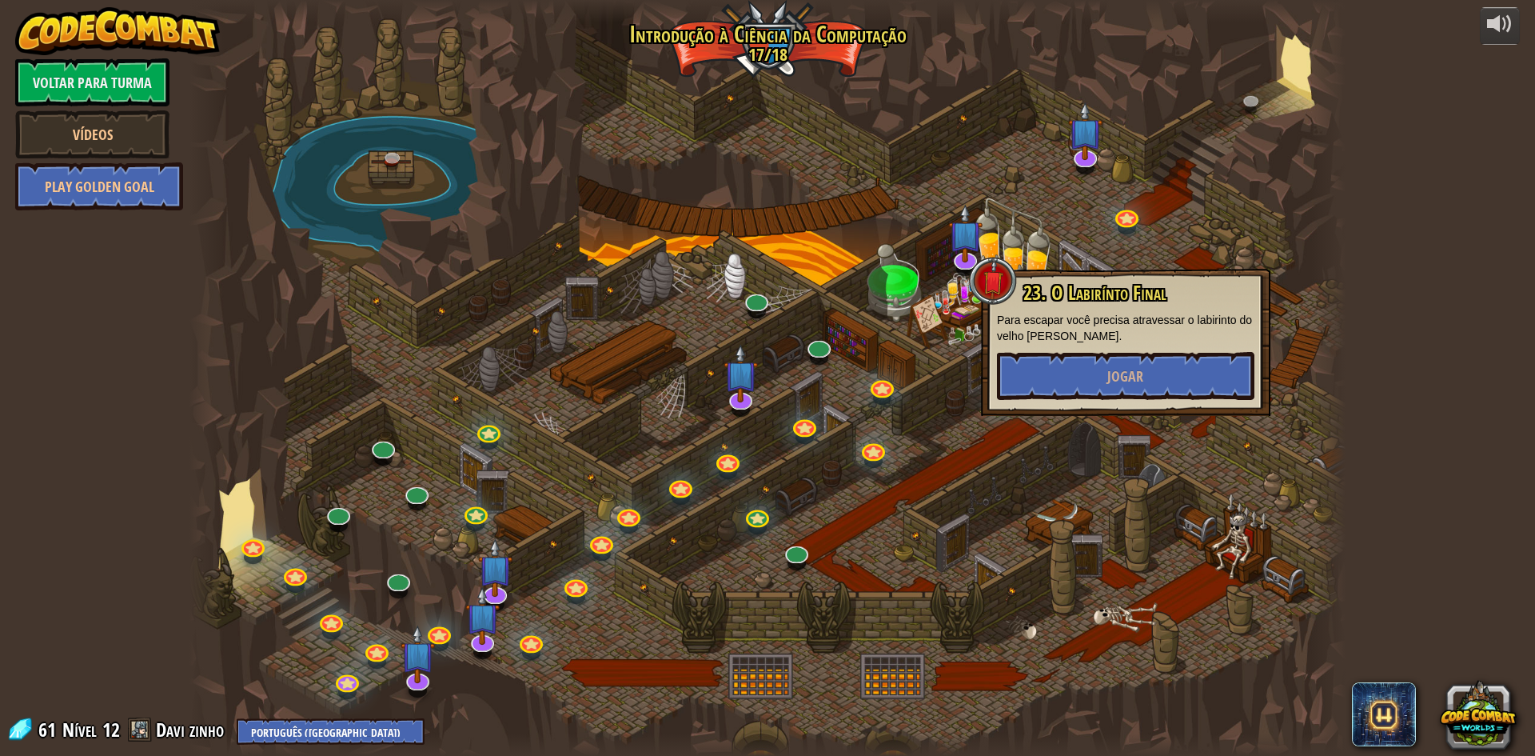
click at [1059, 250] on div at bounding box center [767, 378] width 1156 height 756
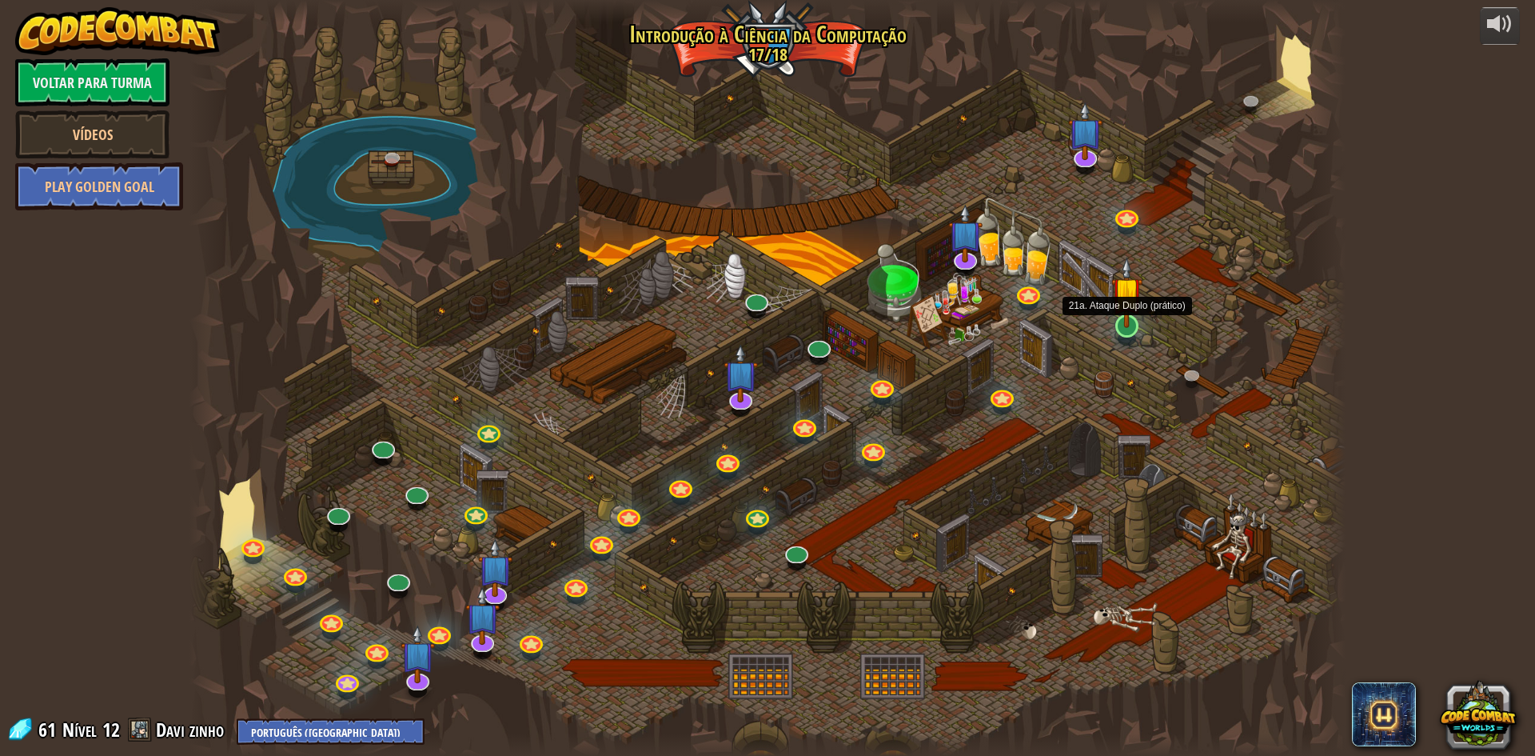
click at [1131, 316] on img at bounding box center [1126, 292] width 31 height 71
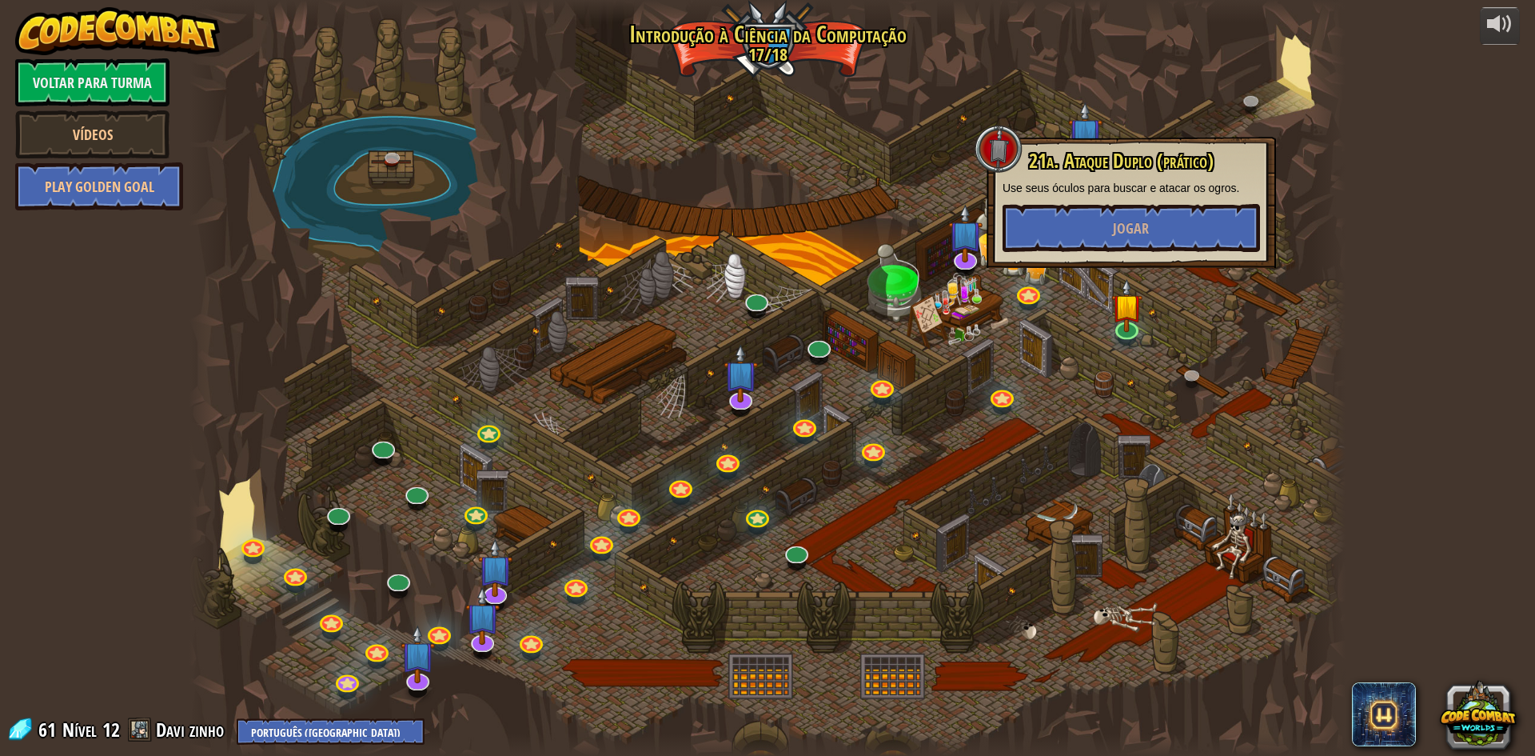
click at [1104, 273] on div at bounding box center [767, 378] width 1156 height 756
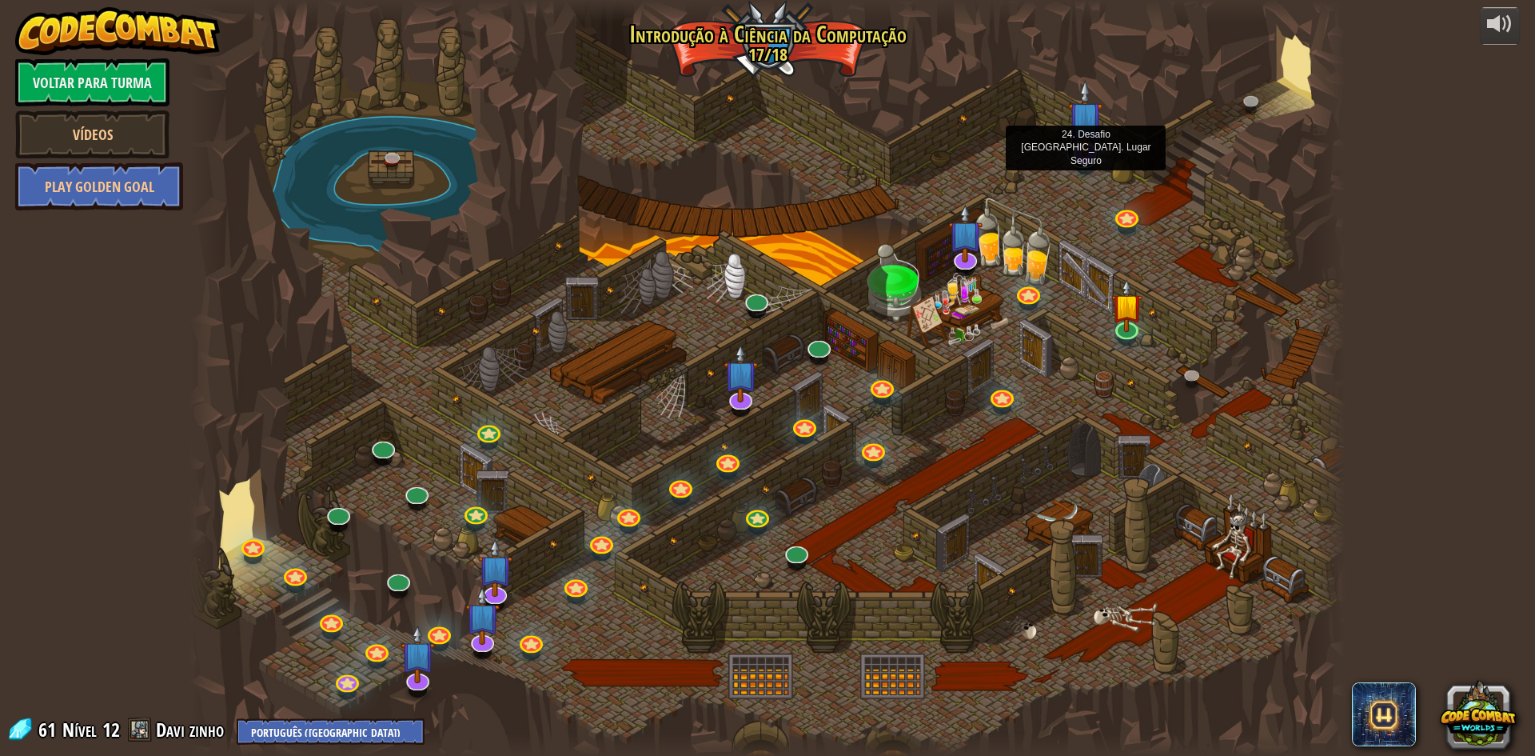
click at [1078, 160] on link at bounding box center [1083, 152] width 32 height 32
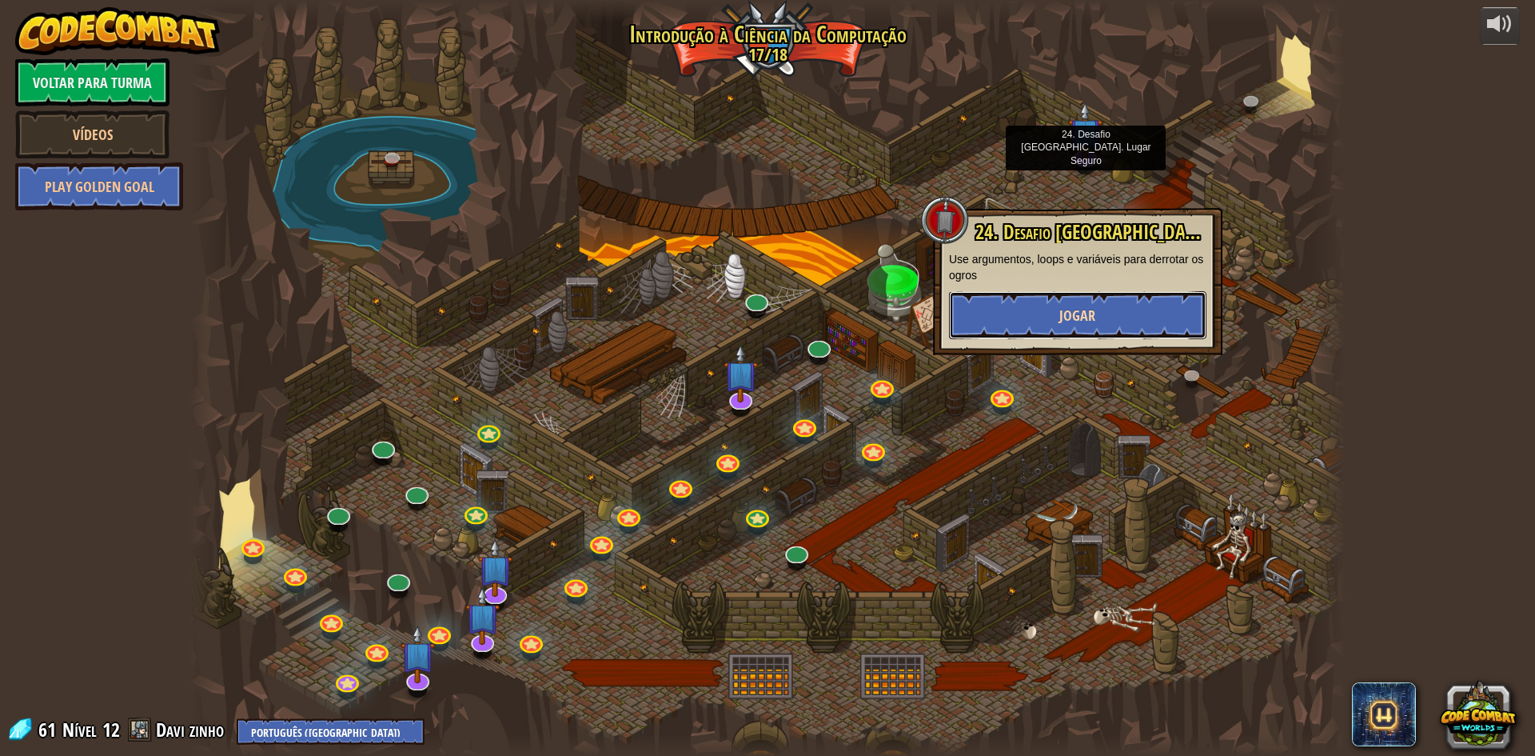
click at [1126, 300] on button "Jogar" at bounding box center [1077, 315] width 257 height 48
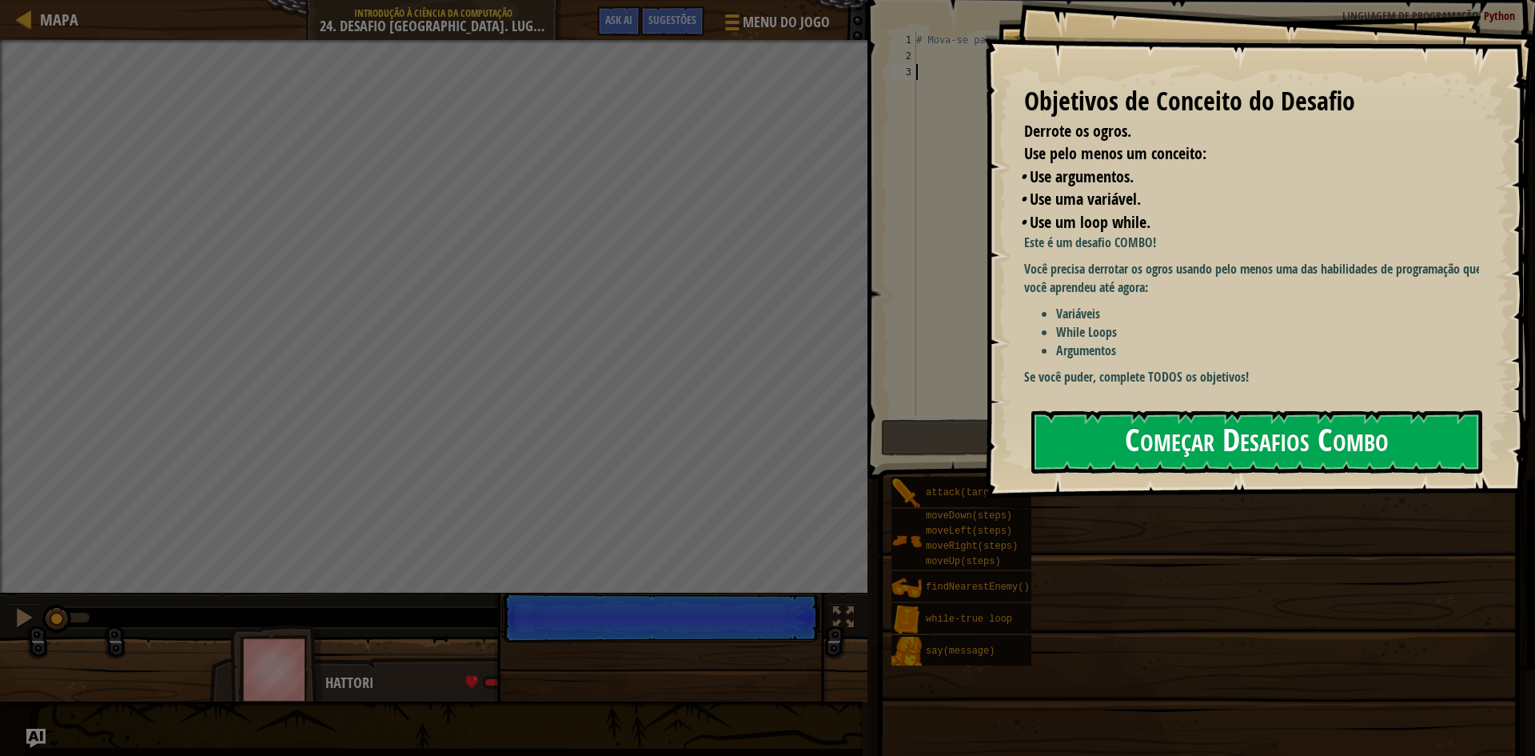
click at [1237, 441] on button "Começar Desafios Combo" at bounding box center [1256, 441] width 451 height 63
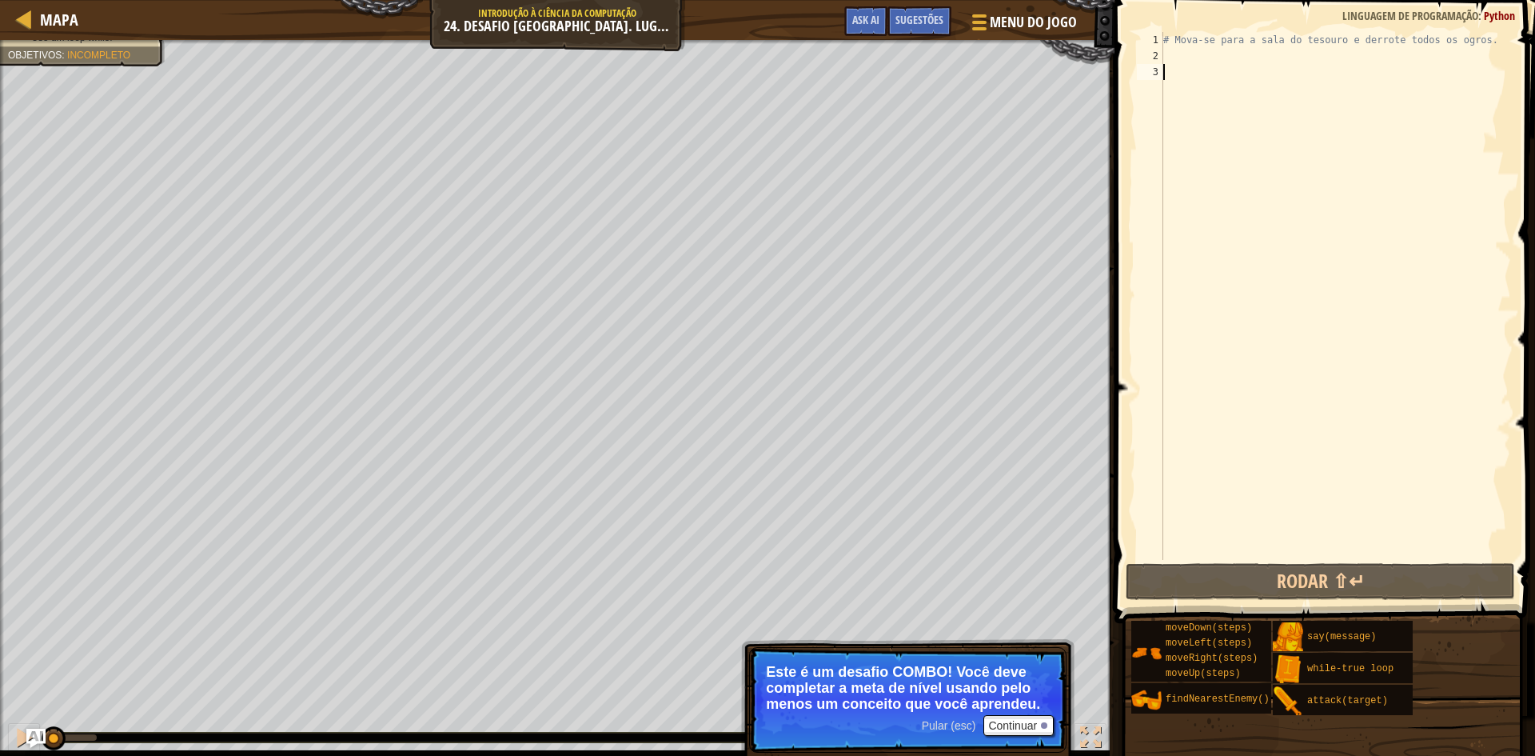
type textarea "m"
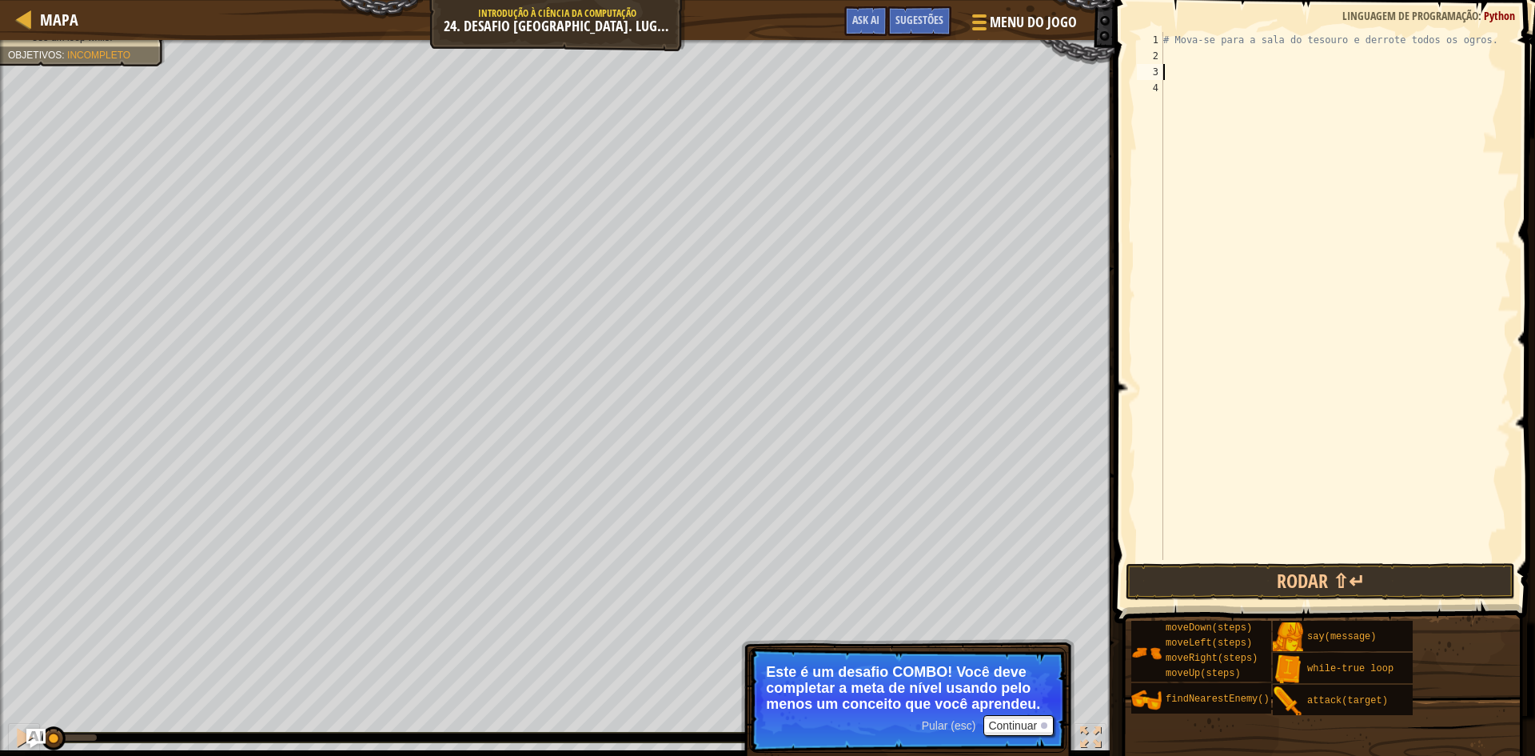
type textarea "w"
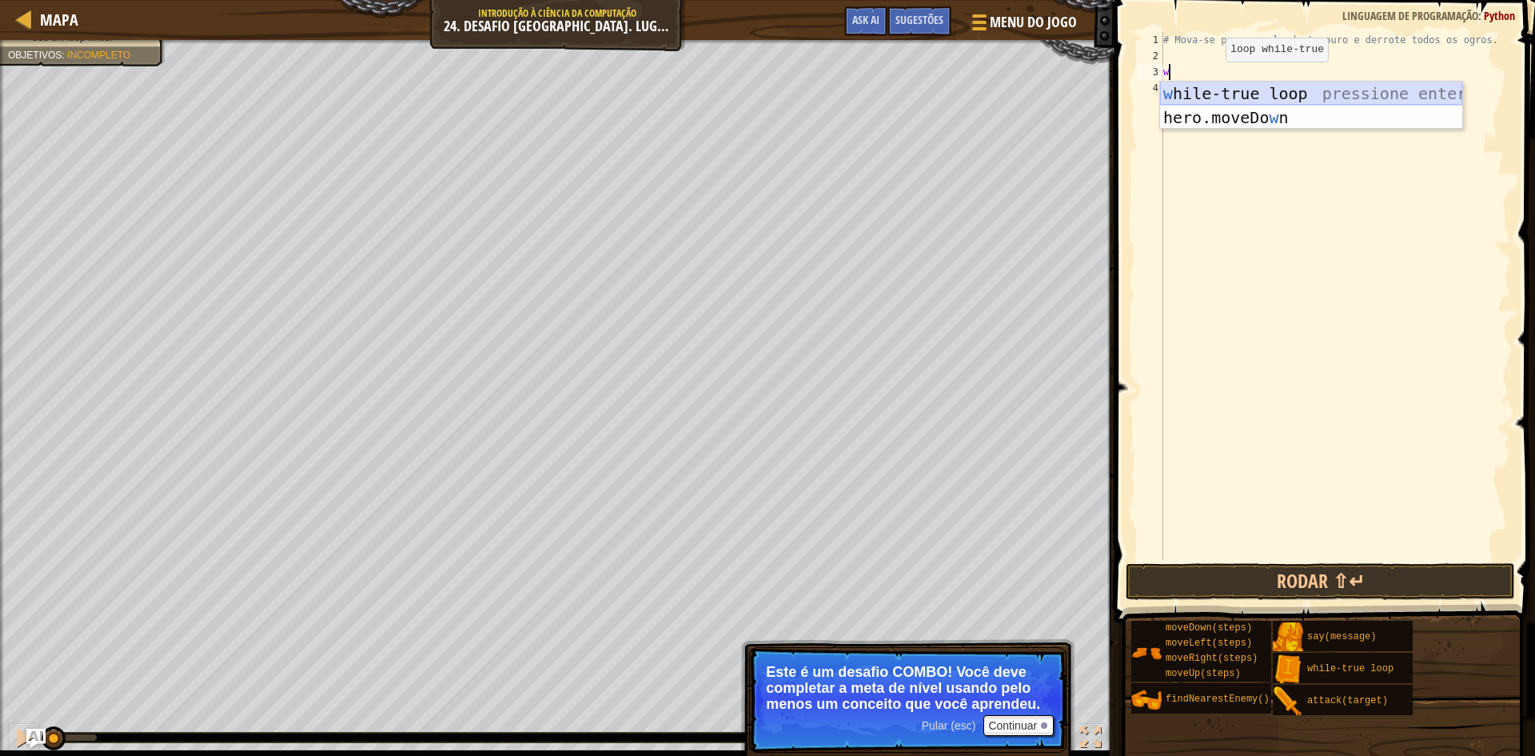
click at [1262, 94] on div "w hile-true loop pressione enter hero.moveDo w n pressione enter" at bounding box center [1311, 130] width 302 height 96
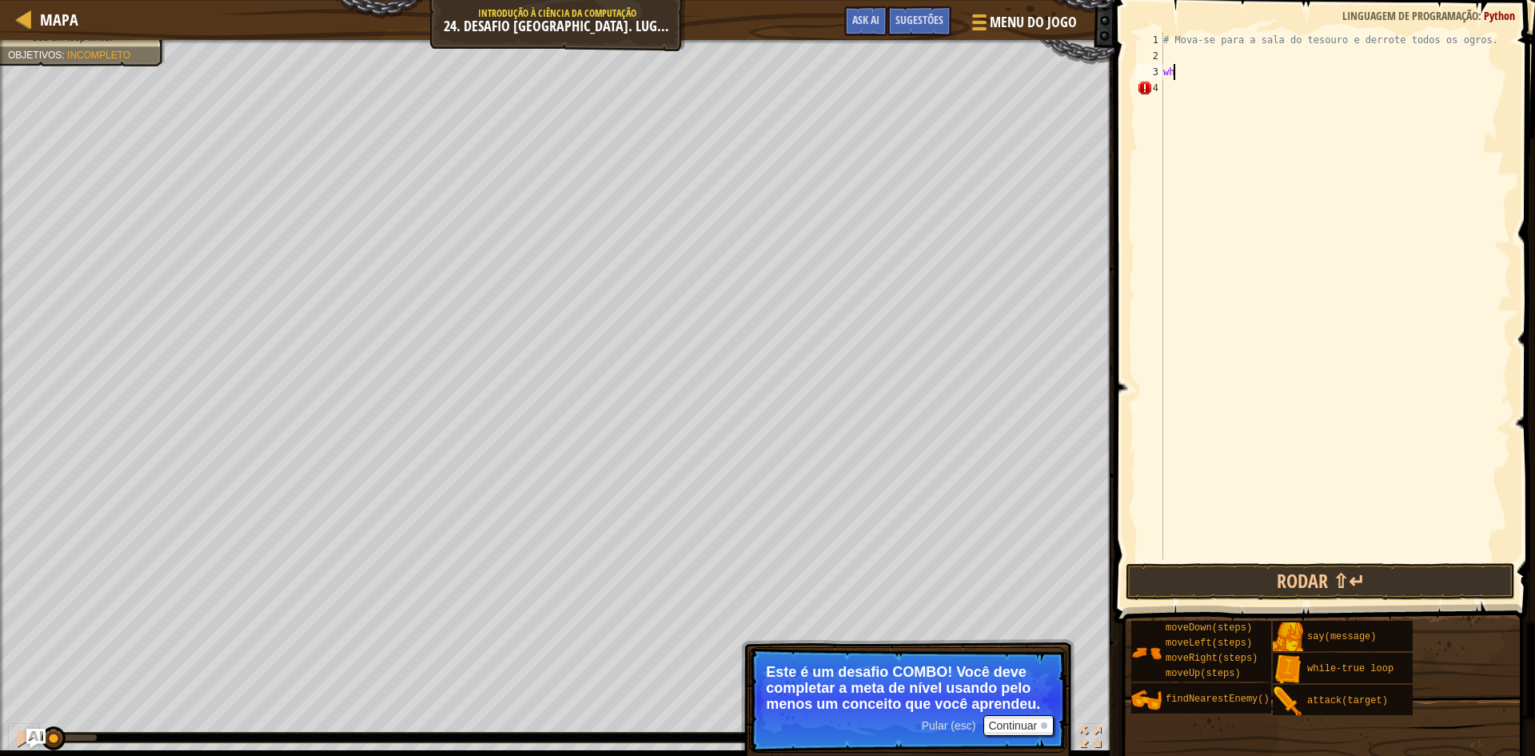
type textarea "w"
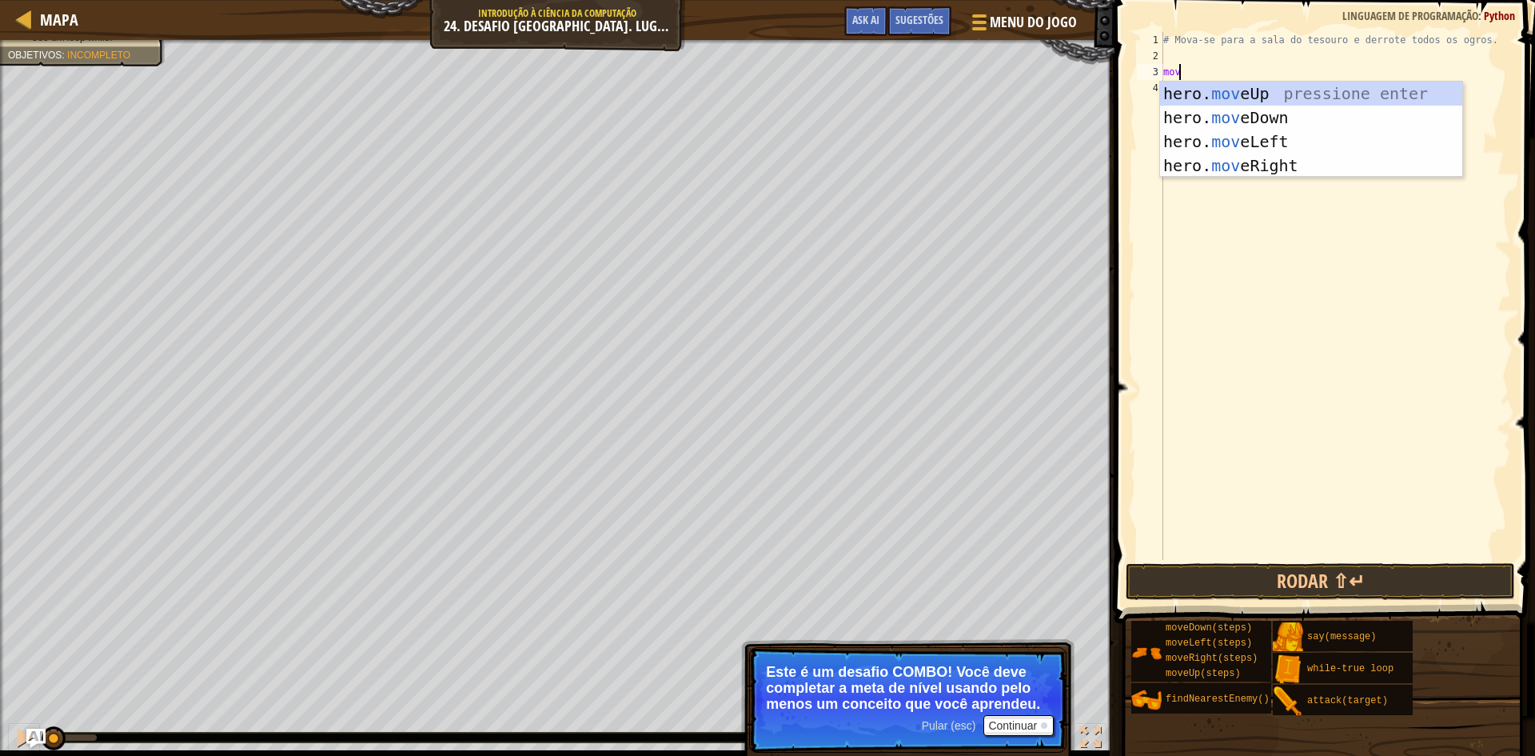
scroll to position [7, 1]
type textarea "move"
click at [1235, 82] on div "hero. move Up pressione enter hero. move Down pressione enter hero. move Left p…" at bounding box center [1311, 154] width 302 height 144
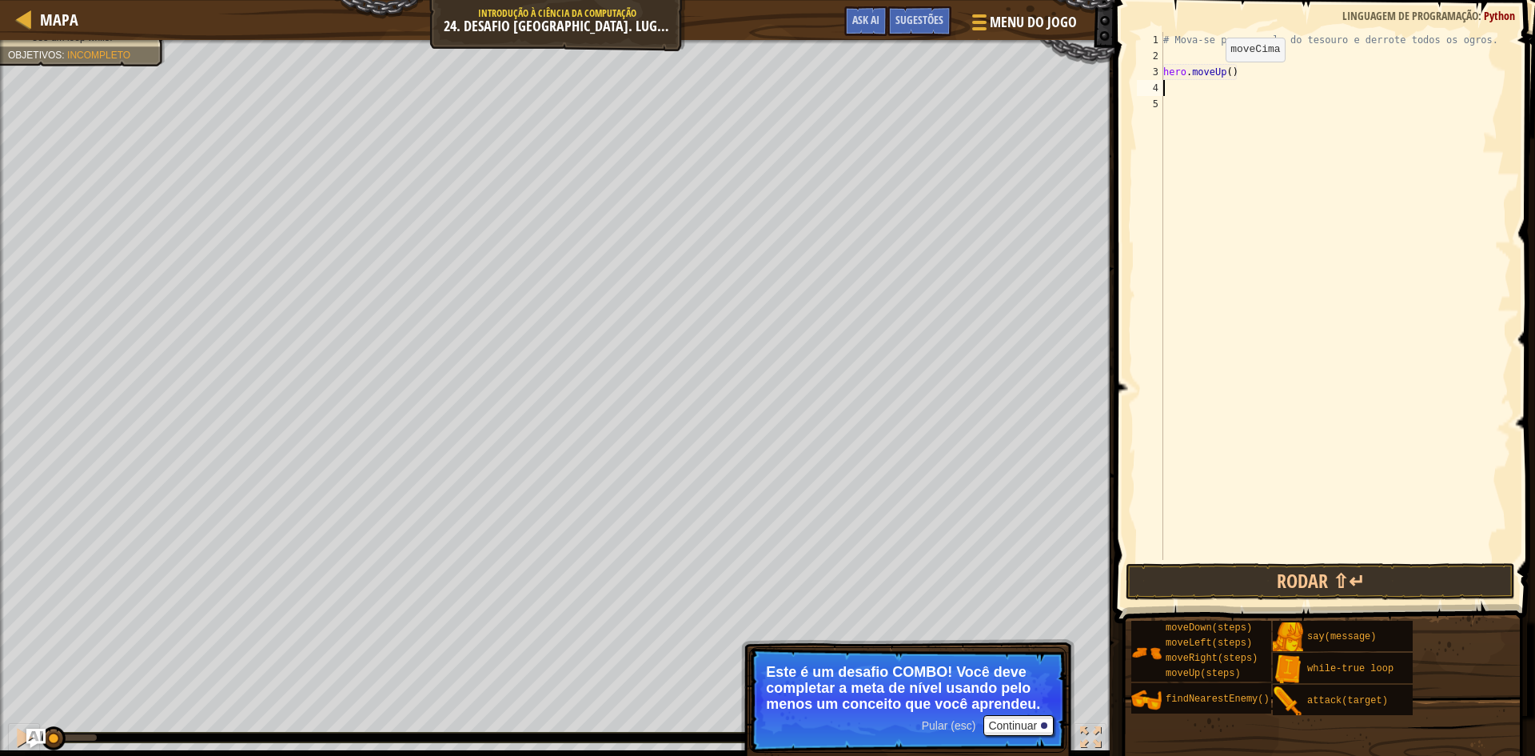
scroll to position [7, 0]
click at [1246, 74] on div "# Mova-se para a sala do tesouro e derrote todos os ogros. hero . moveUp ( )" at bounding box center [1335, 312] width 351 height 560
type textarea "hero.moveUp(4)"
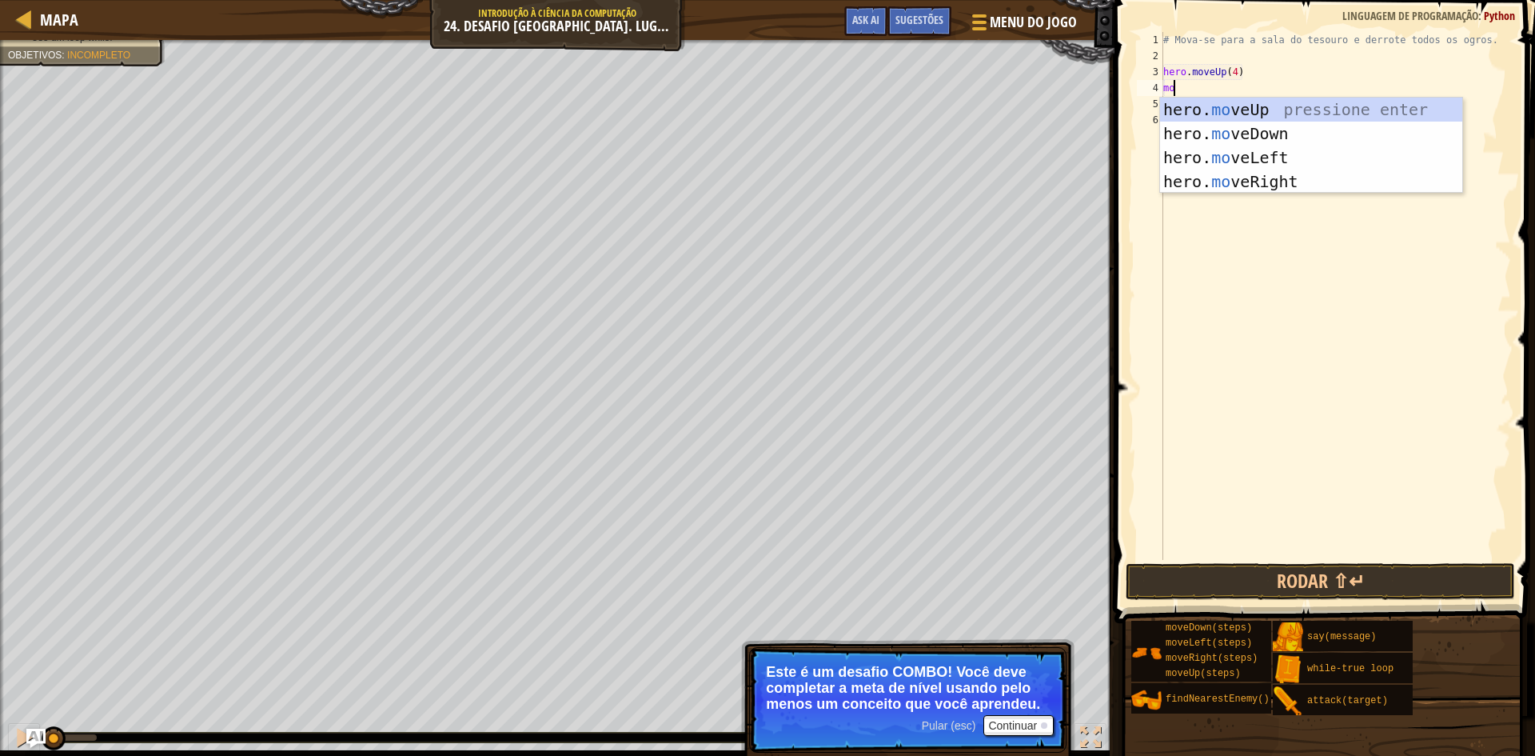
scroll to position [7, 1]
type textarea "move"
click at [1297, 177] on div "hero. move Up pressione enter hero. move Down pressione enter hero. move Left p…" at bounding box center [1311, 170] width 302 height 144
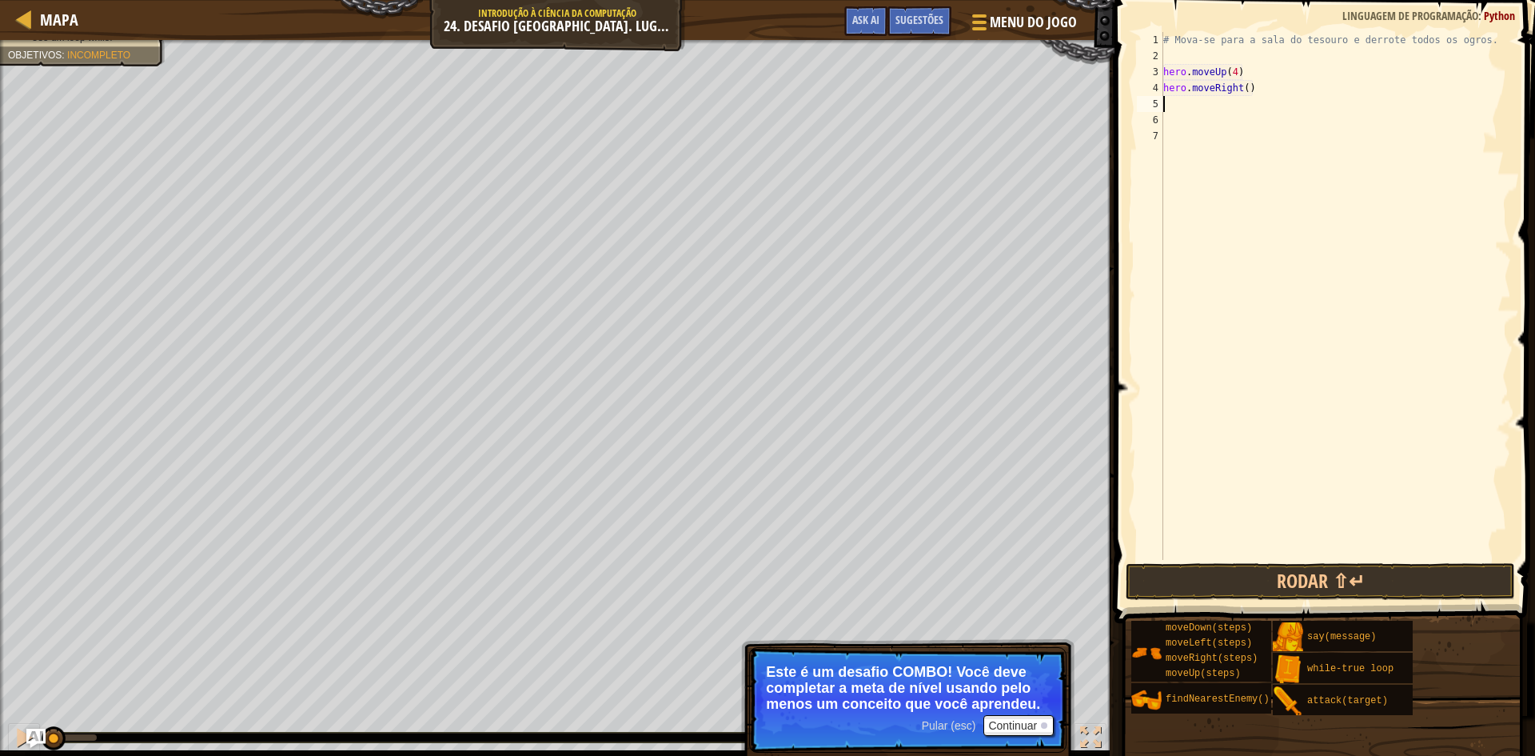
click at [1256, 90] on div "# Mova-se para a sala do tesouro e derrote todos os ogros. hero . moveUp ( 4 ) …" at bounding box center [1335, 312] width 351 height 560
type textarea "hero.moveRight(4)"
click at [1188, 114] on div "# Mova-se para a sala do tesouro e derrote todos os ogros. hero . moveUp ( 4 ) …" at bounding box center [1335, 312] width 351 height 560
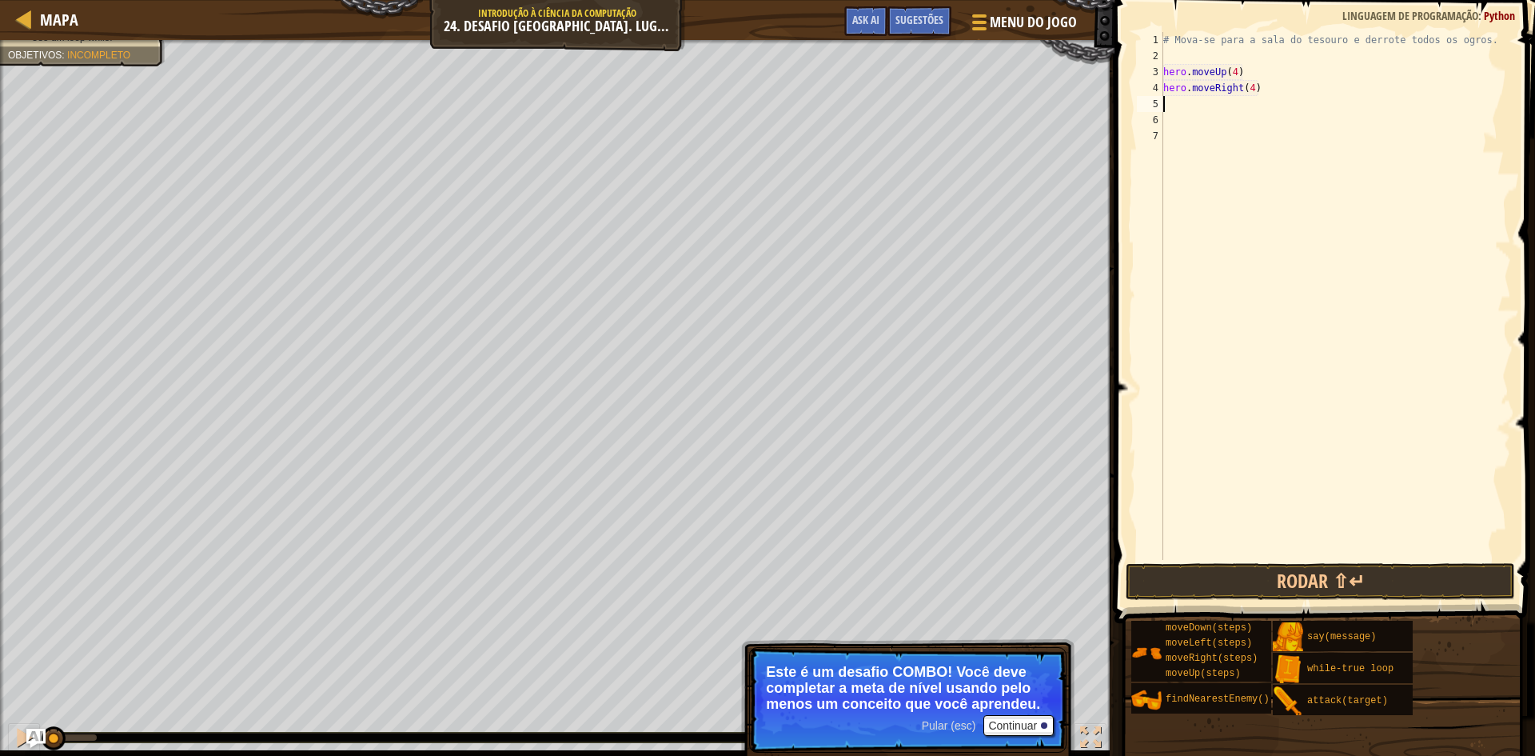
click at [1167, 106] on div "# Mova-se para a sala do tesouro e derrote todos os ogros. hero . moveUp ( 4 ) …" at bounding box center [1335, 312] width 351 height 560
type textarea "m"
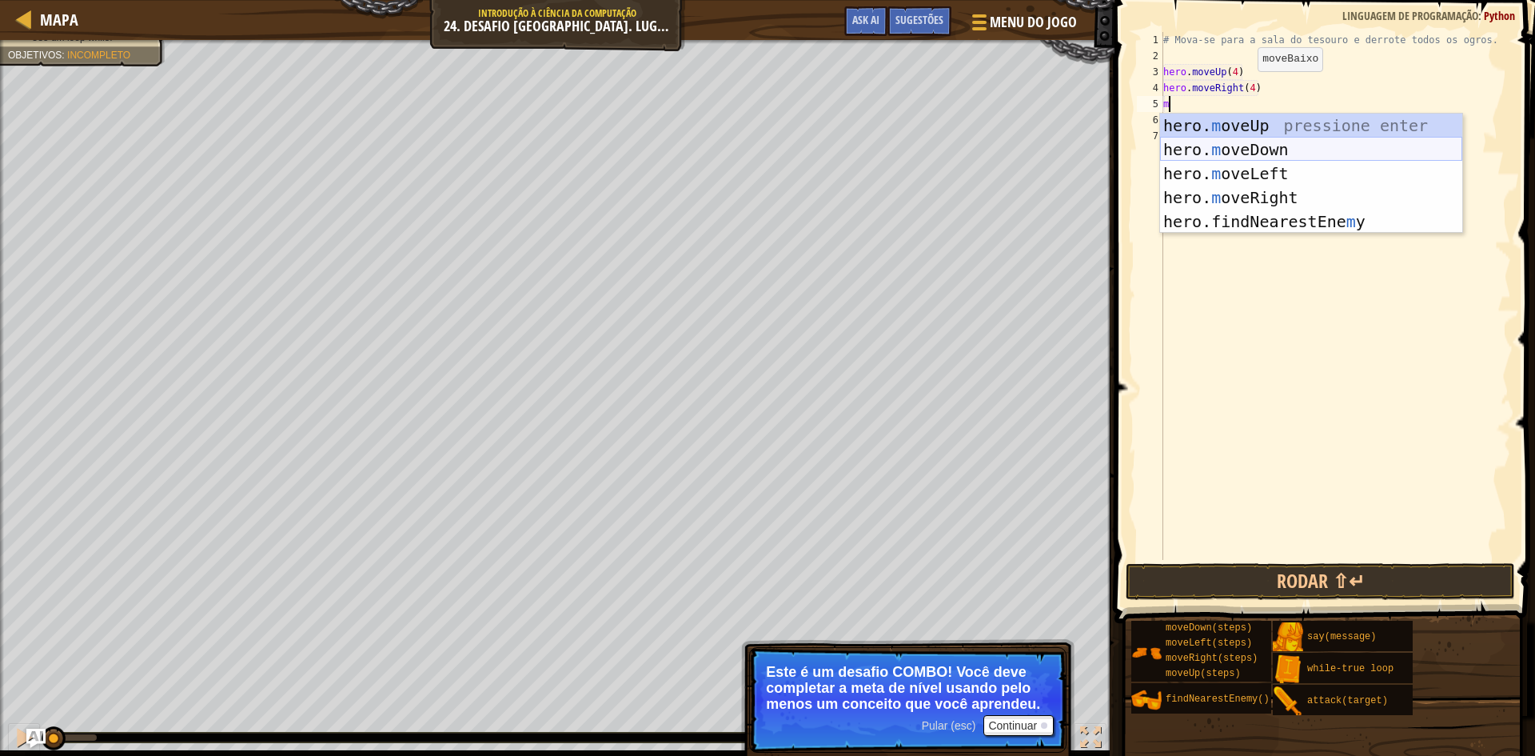
click at [1204, 144] on div "hero. m oveUp pressione enter hero. m oveDown pressione enter hero. m oveLeft p…" at bounding box center [1311, 198] width 302 height 168
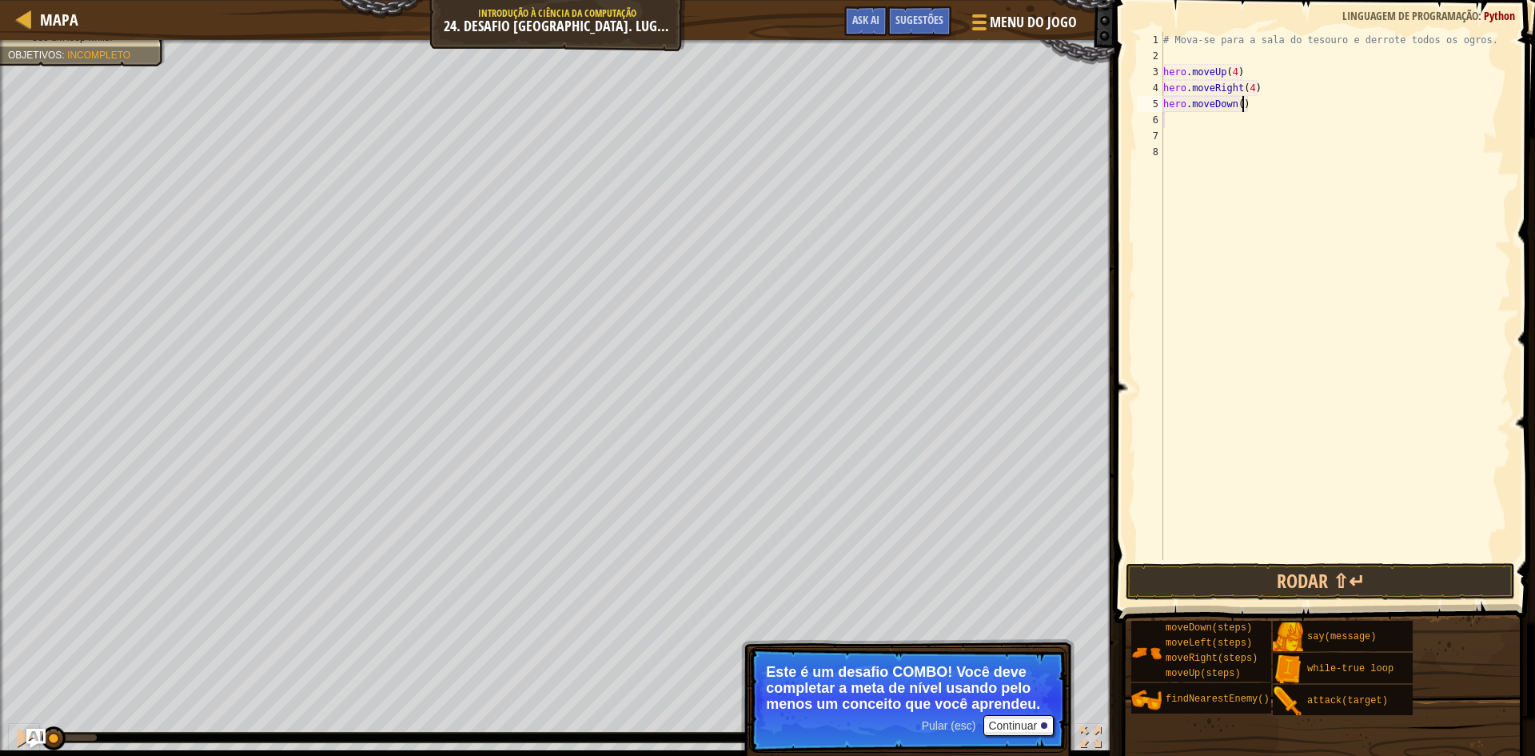
click at [1242, 110] on div "# Mova-se para a sala do tesouro e derrote todos os ogros. hero . moveUp ( 4 ) …" at bounding box center [1335, 312] width 351 height 560
type textarea "hero.moveDown(3)"
click at [1172, 119] on div "# Mova-se para a sala do tesouro e derrote todos os ogros. hero . moveUp ( 4 ) …" at bounding box center [1335, 312] width 351 height 560
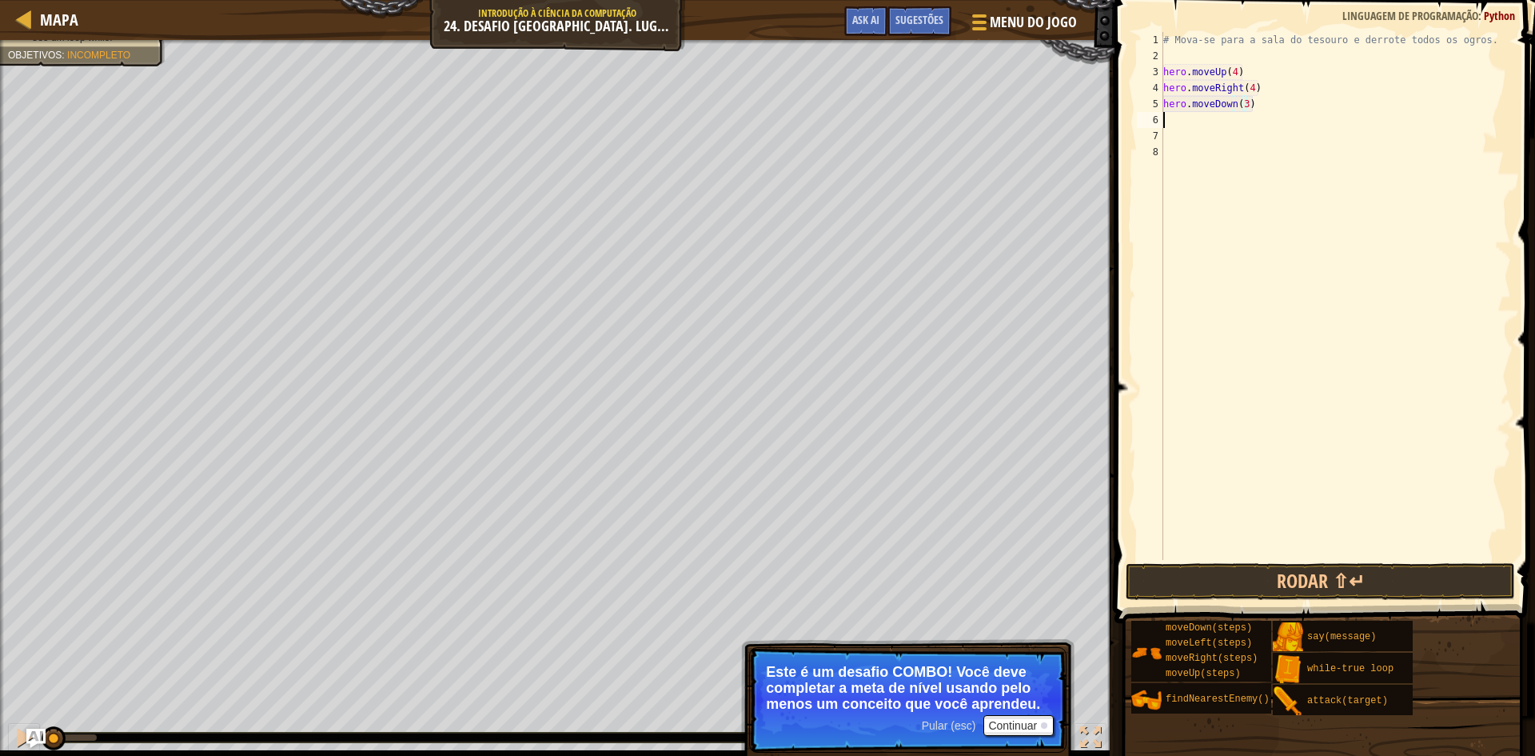
scroll to position [7, 0]
type textarea "m"
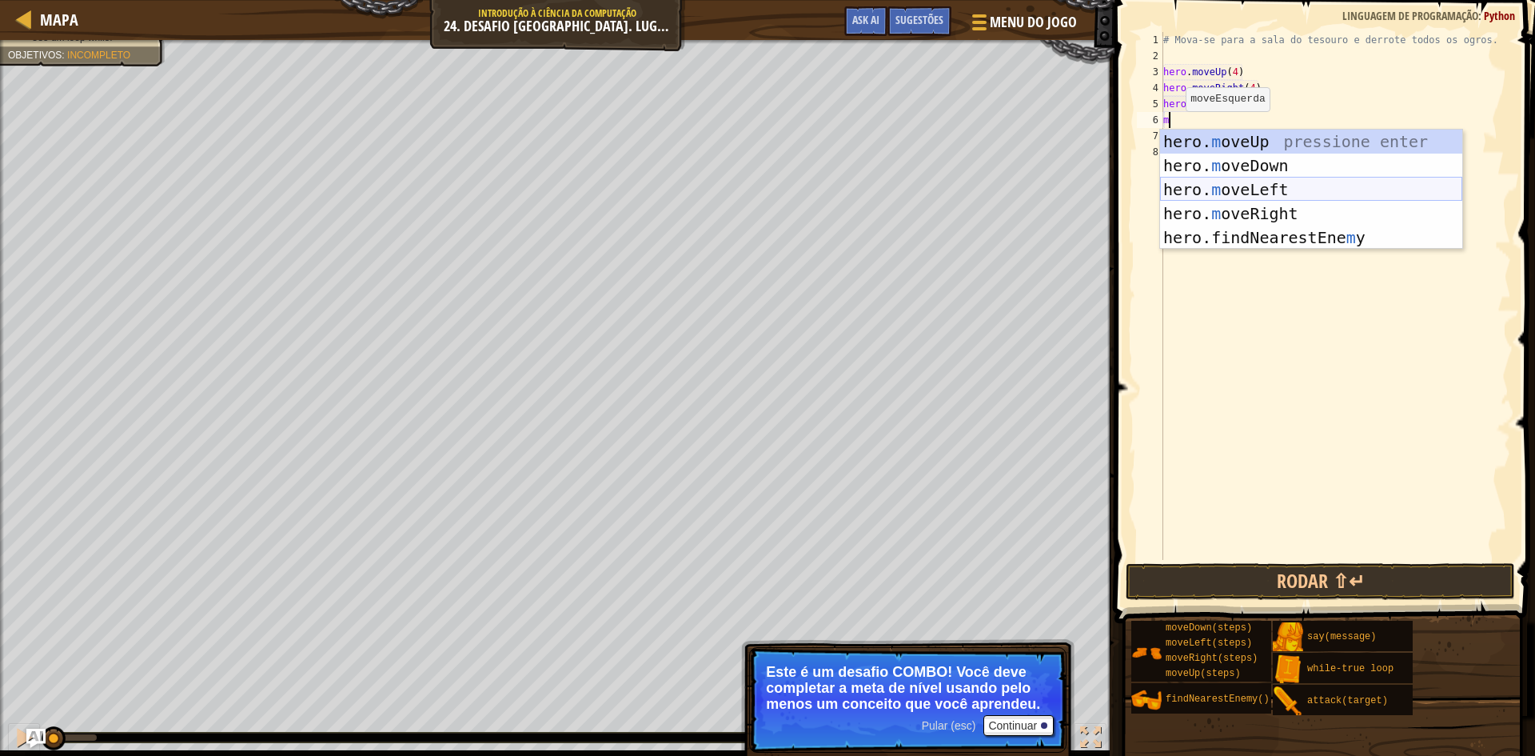
click at [1198, 186] on div "hero. m oveUp pressione enter hero. m oveDown pressione enter hero. m oveLeft p…" at bounding box center [1311, 214] width 302 height 168
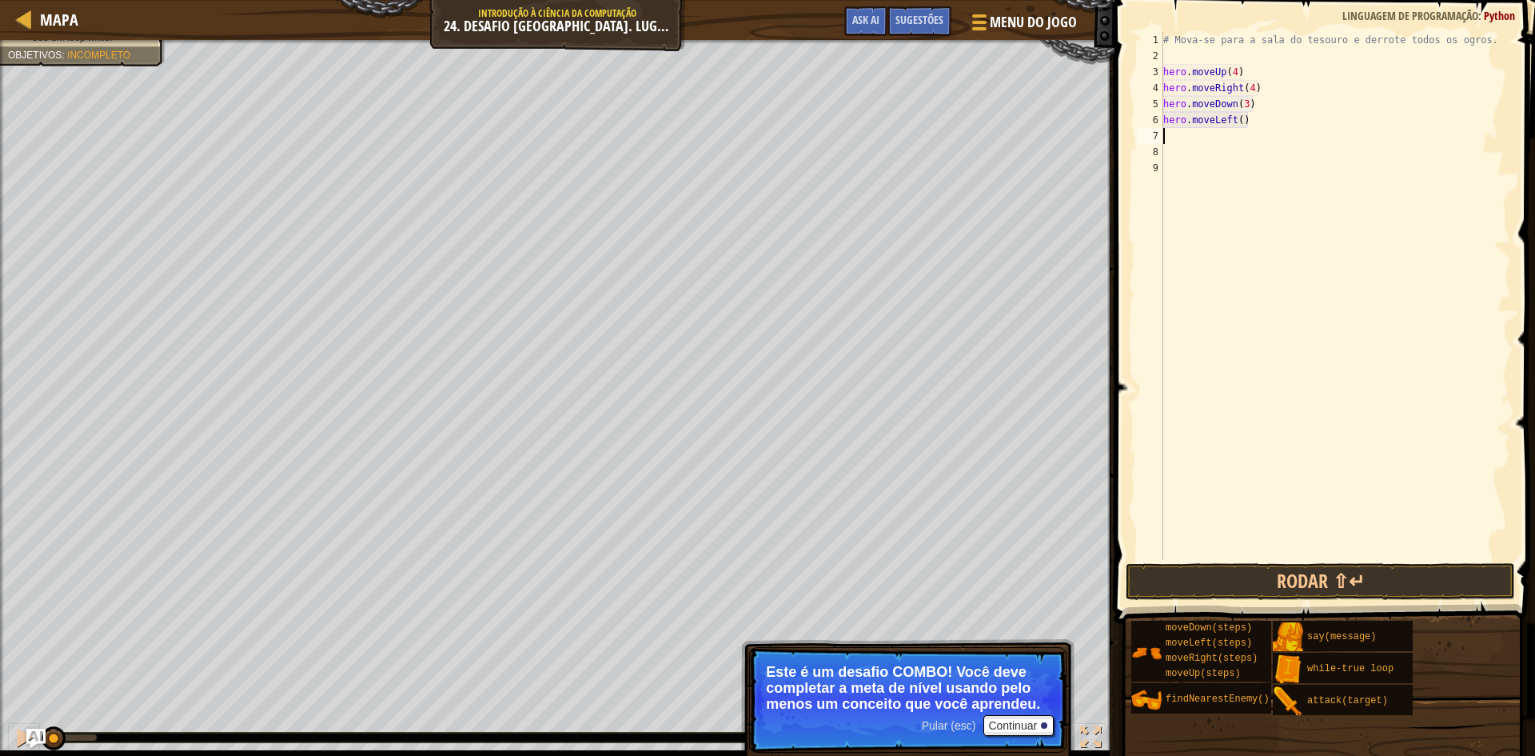
type textarea "f"
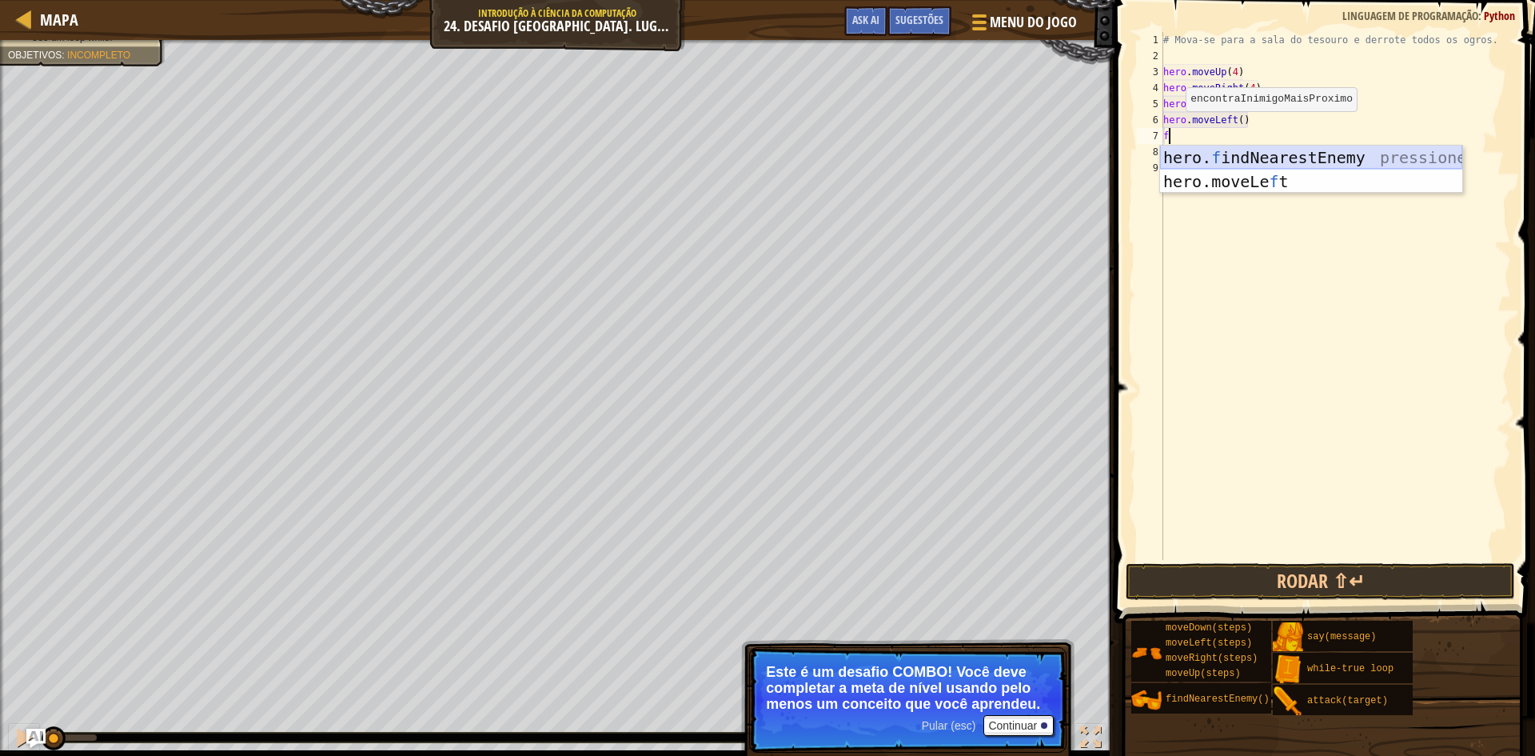
click at [1230, 144] on div "# Mova-se para a sala do tesouro e derrote todos os ogros. hero . moveUp ( 4 ) …" at bounding box center [1335, 312] width 351 height 560
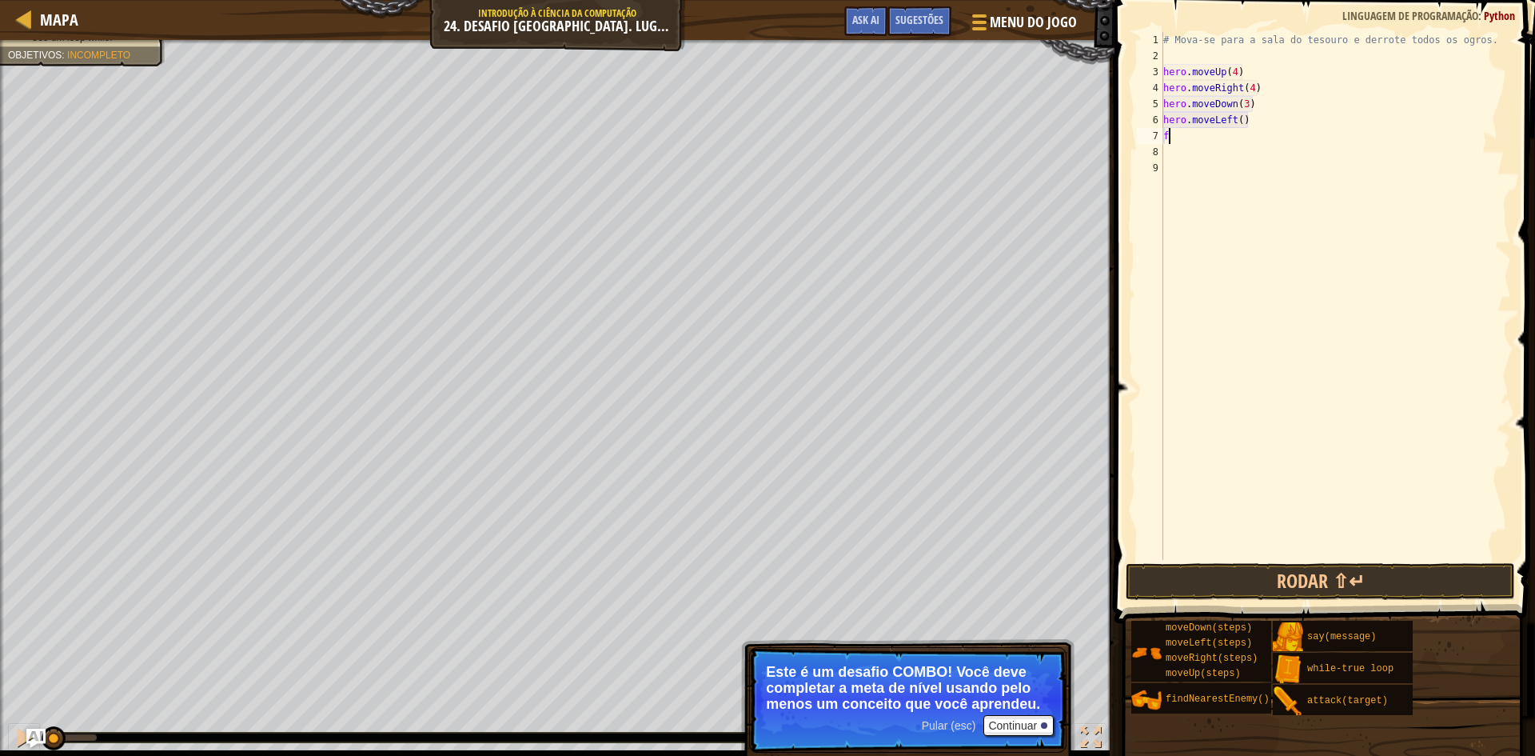
click at [1184, 137] on div "# Mova-se para a sala do tesouro e derrote todos os ogros. hero . moveUp ( 4 ) …" at bounding box center [1335, 312] width 351 height 560
type textarea "fi"
click at [1202, 148] on div "hero. fi ndNearestEnemy pressione enter" at bounding box center [1311, 182] width 302 height 72
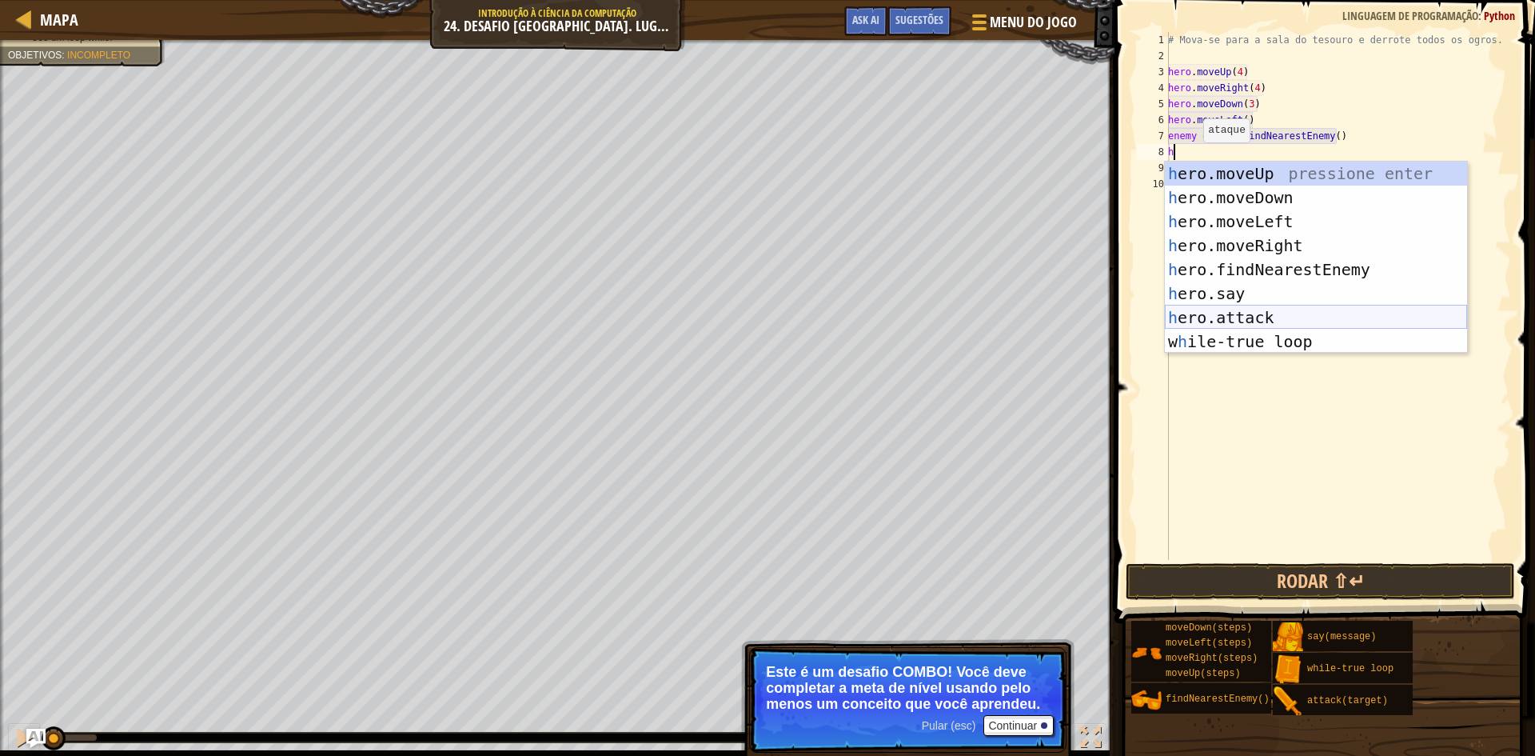
click at [1220, 313] on div "h ero.moveUp pressione enter h ero.moveDown pressione enter h ero.moveLeft pres…" at bounding box center [1316, 281] width 302 height 240
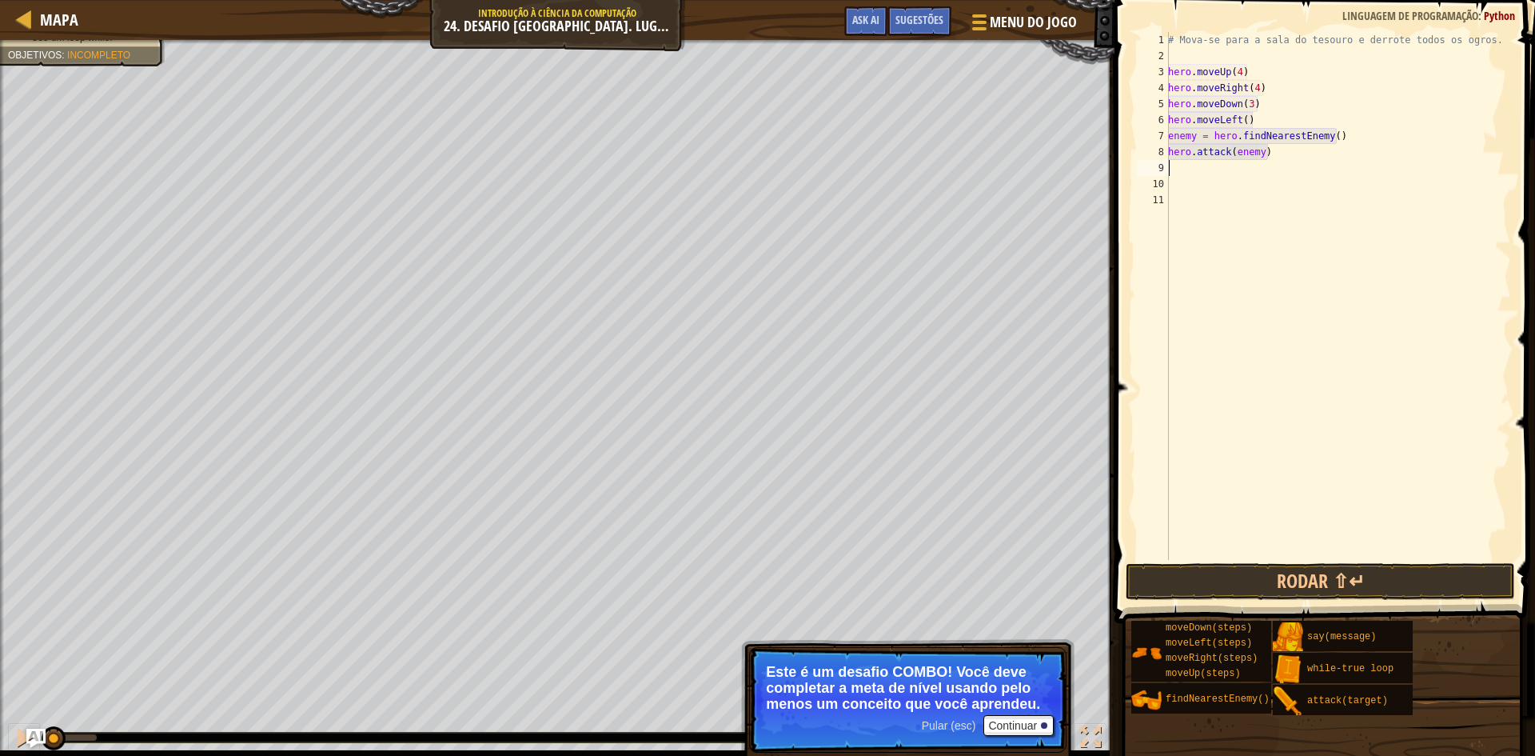
scroll to position [7, 7]
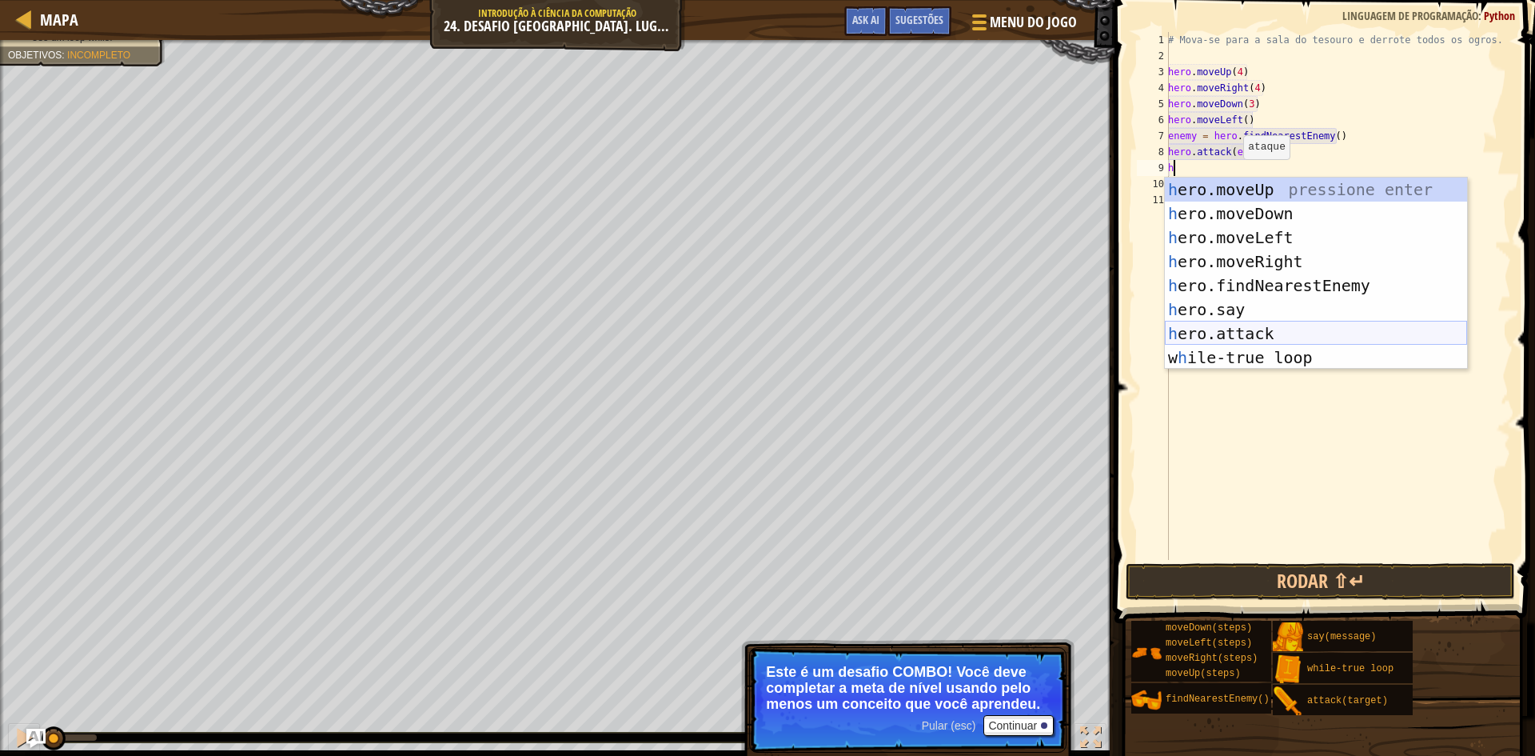
click at [1258, 333] on div "h ero.moveUp pressione enter h ero.moveDown pressione enter h ero.moveLeft pres…" at bounding box center [1316, 297] width 302 height 240
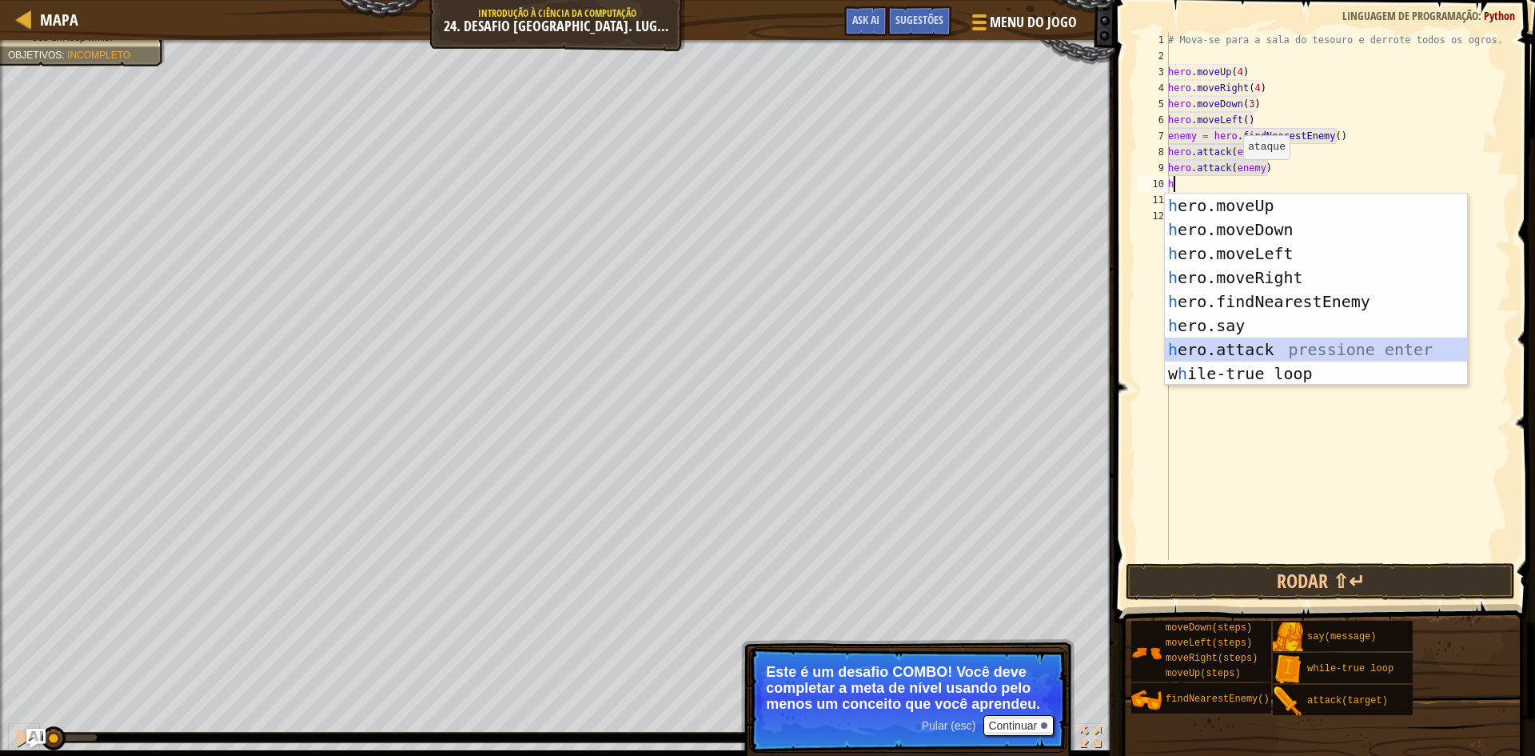
click at [1214, 344] on div "h ero.moveUp pressione enter h ero.moveDown pressione enter h ero.moveLeft pres…" at bounding box center [1316, 313] width 302 height 240
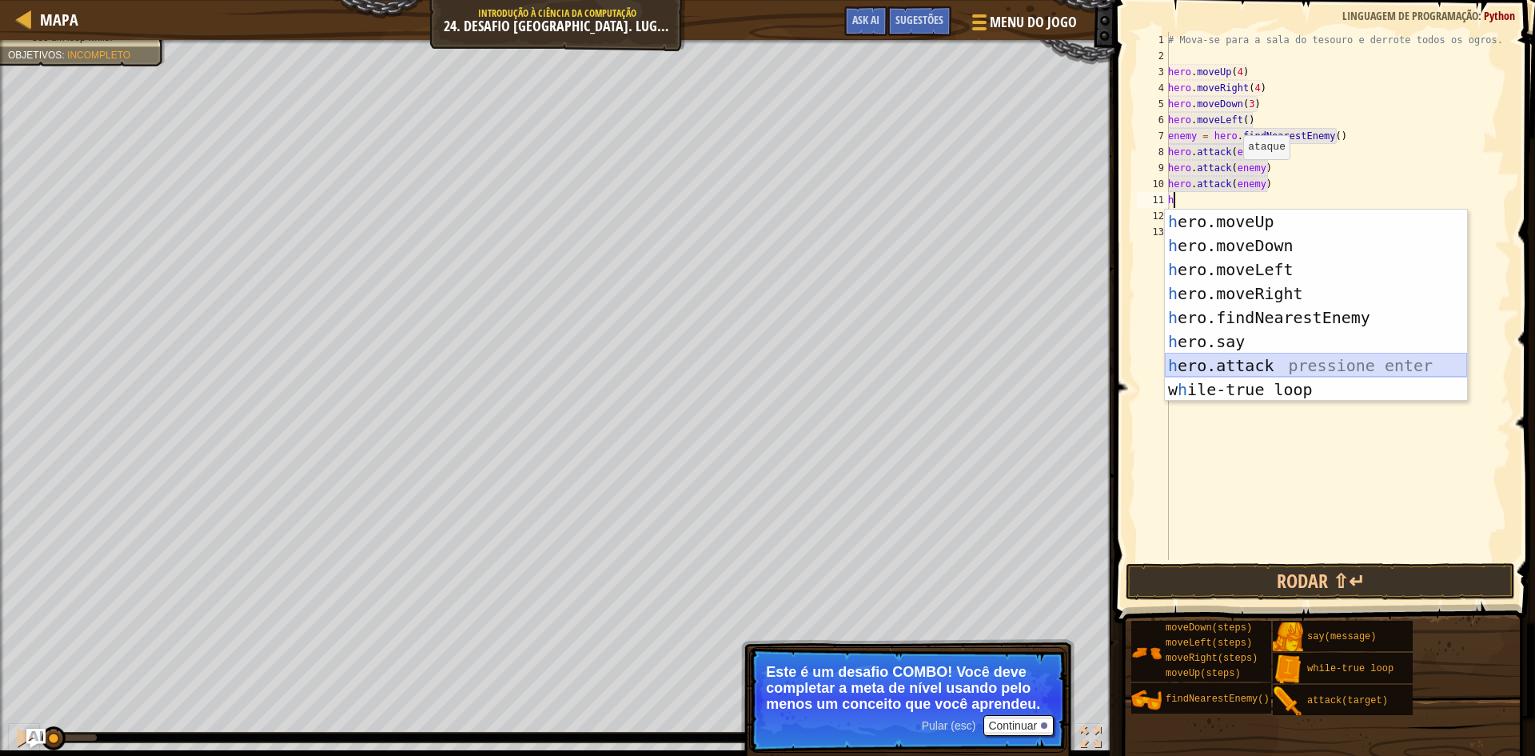
drag, startPoint x: 1235, startPoint y: 363, endPoint x: 1253, endPoint y: 355, distance: 19.3
click at [1236, 364] on div "h ero.moveUp pressione enter h ero.moveDown pressione enter h ero.moveLeft pres…" at bounding box center [1316, 329] width 302 height 240
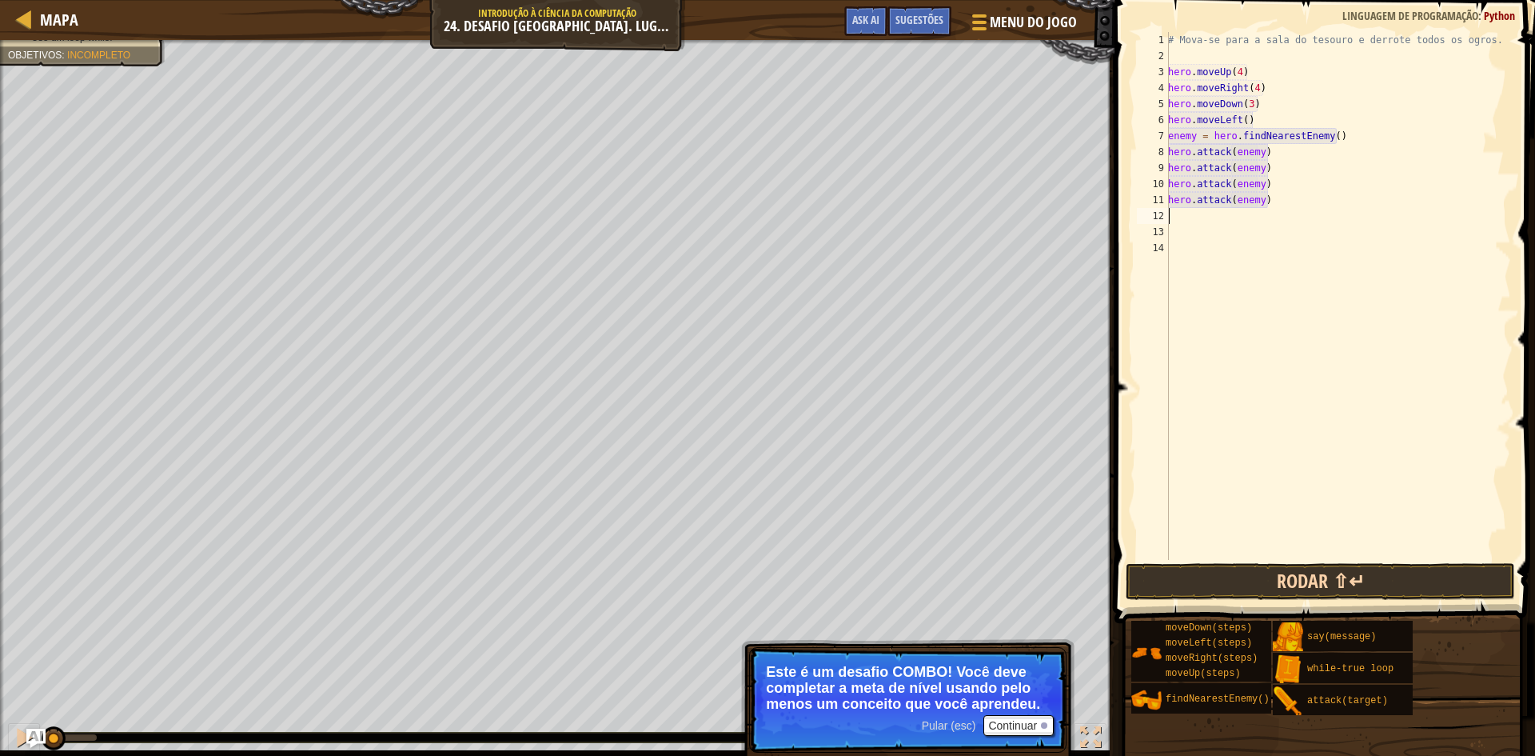
type textarea "hero.attack(enemy)"
click at [1432, 580] on button "Rodar ⇧↵" at bounding box center [1320, 581] width 389 height 37
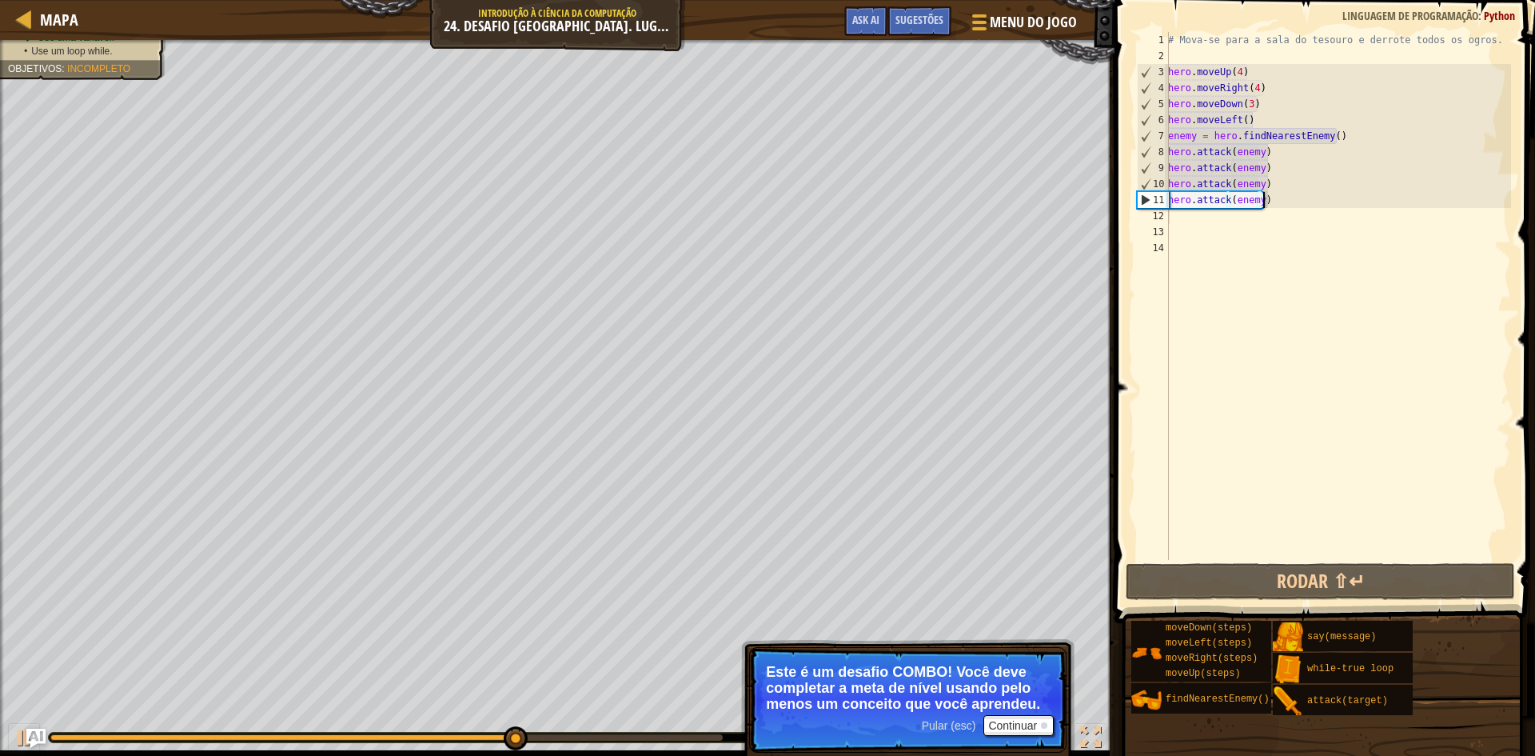
click at [1272, 199] on div "# Mova-se para a sala do tesouro e derrote todos os ogros. hero . moveUp ( 4 ) …" at bounding box center [1338, 312] width 346 height 560
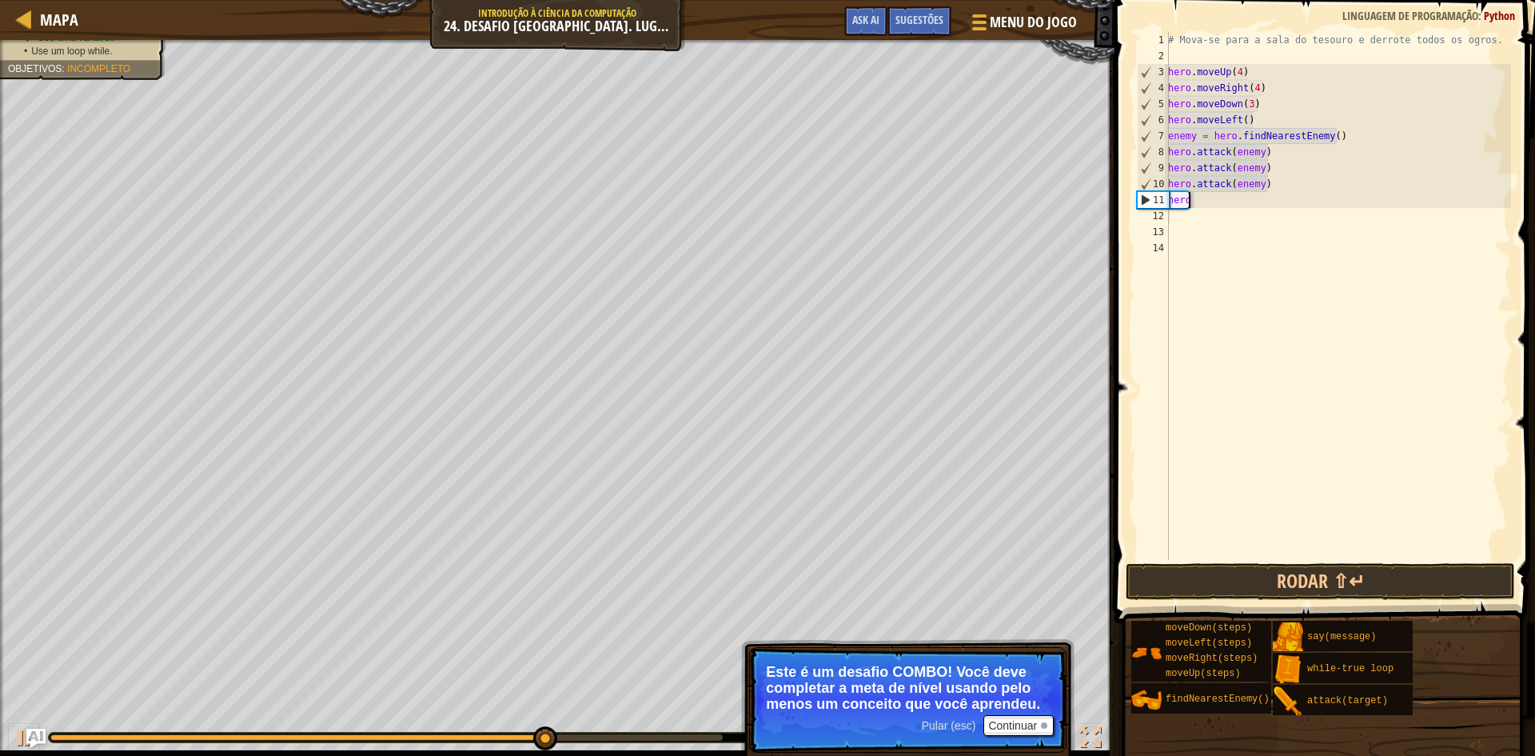
type textarea "h"
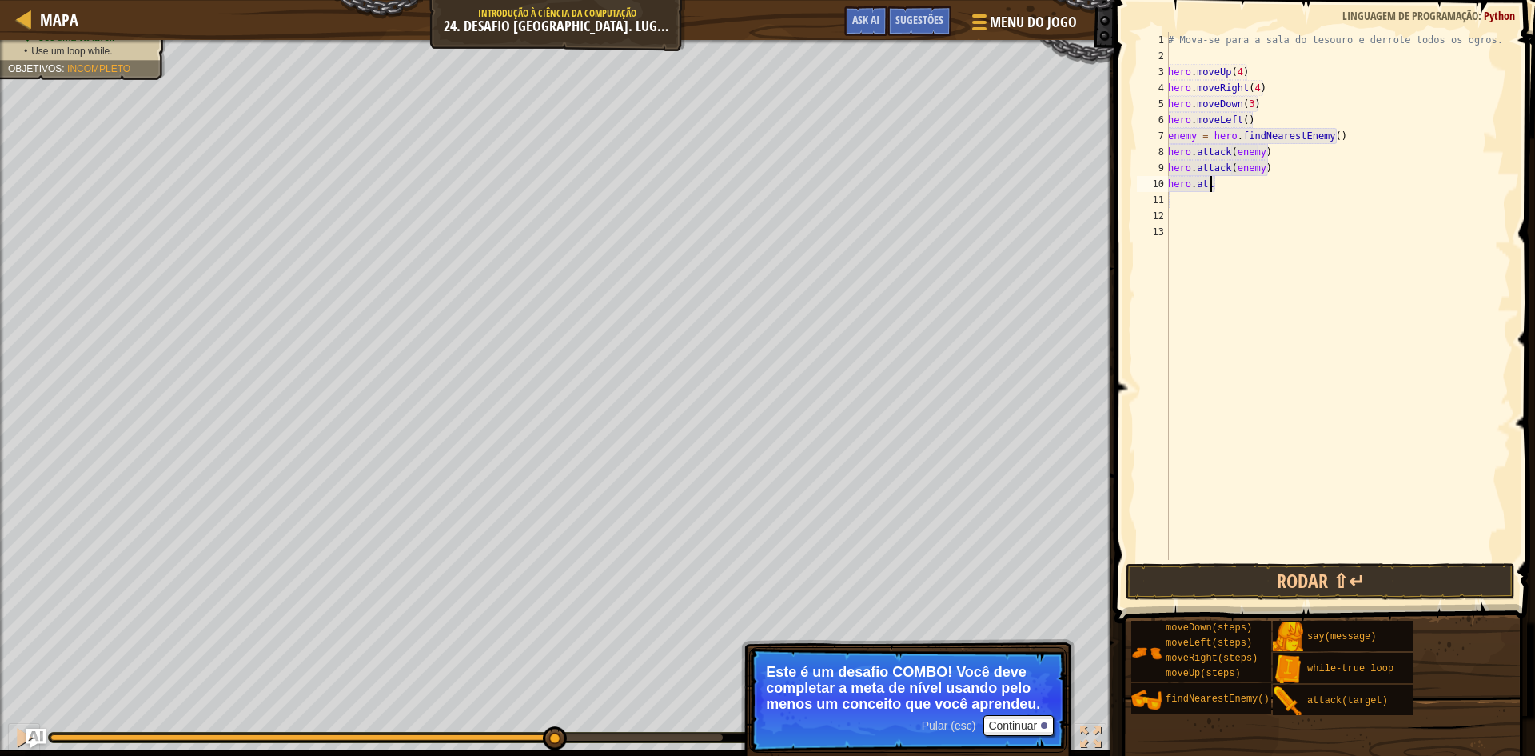
type textarea "h"
type textarea "f"
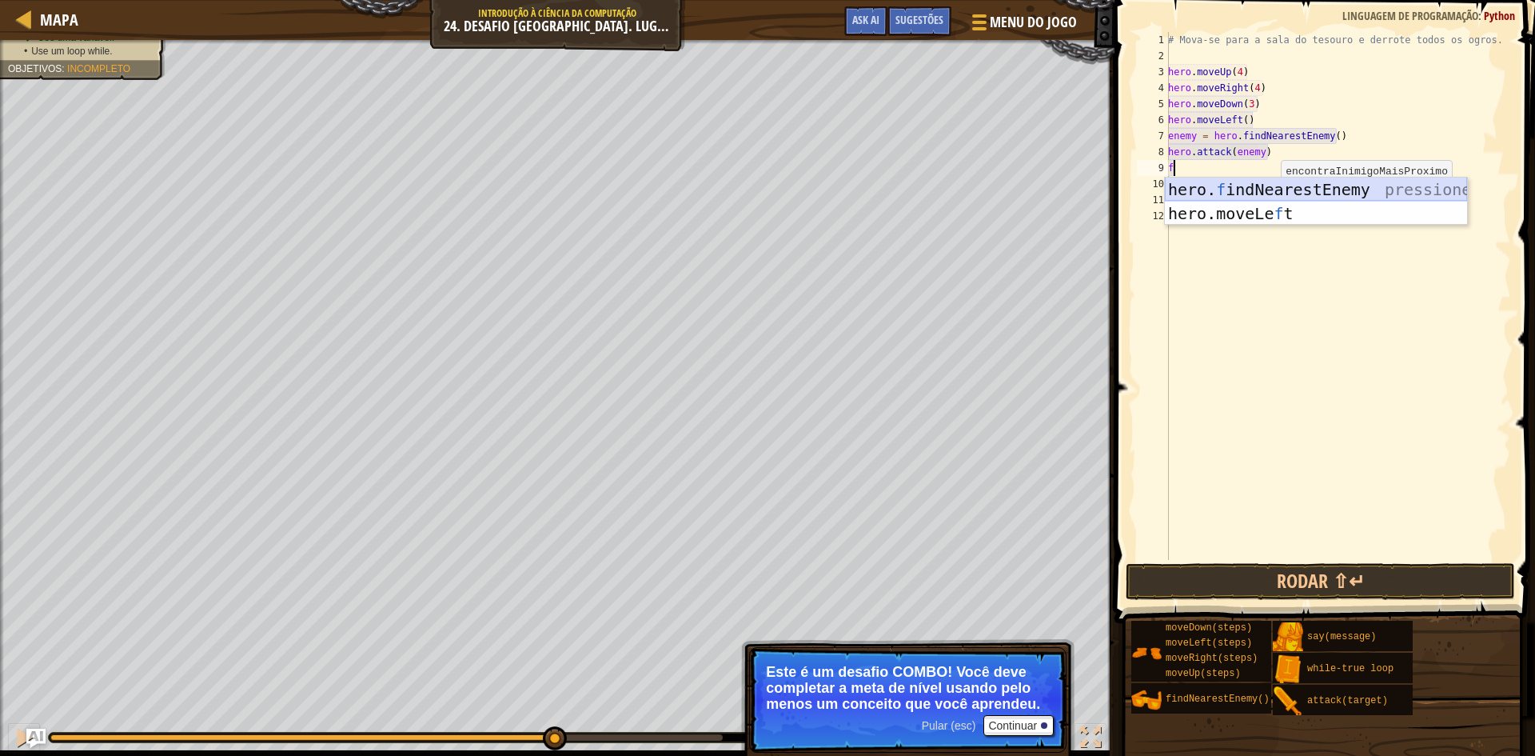
click at [1256, 188] on div "hero. f indNearestEnemy pressione enter hero.moveLe f t pressione enter" at bounding box center [1316, 225] width 302 height 96
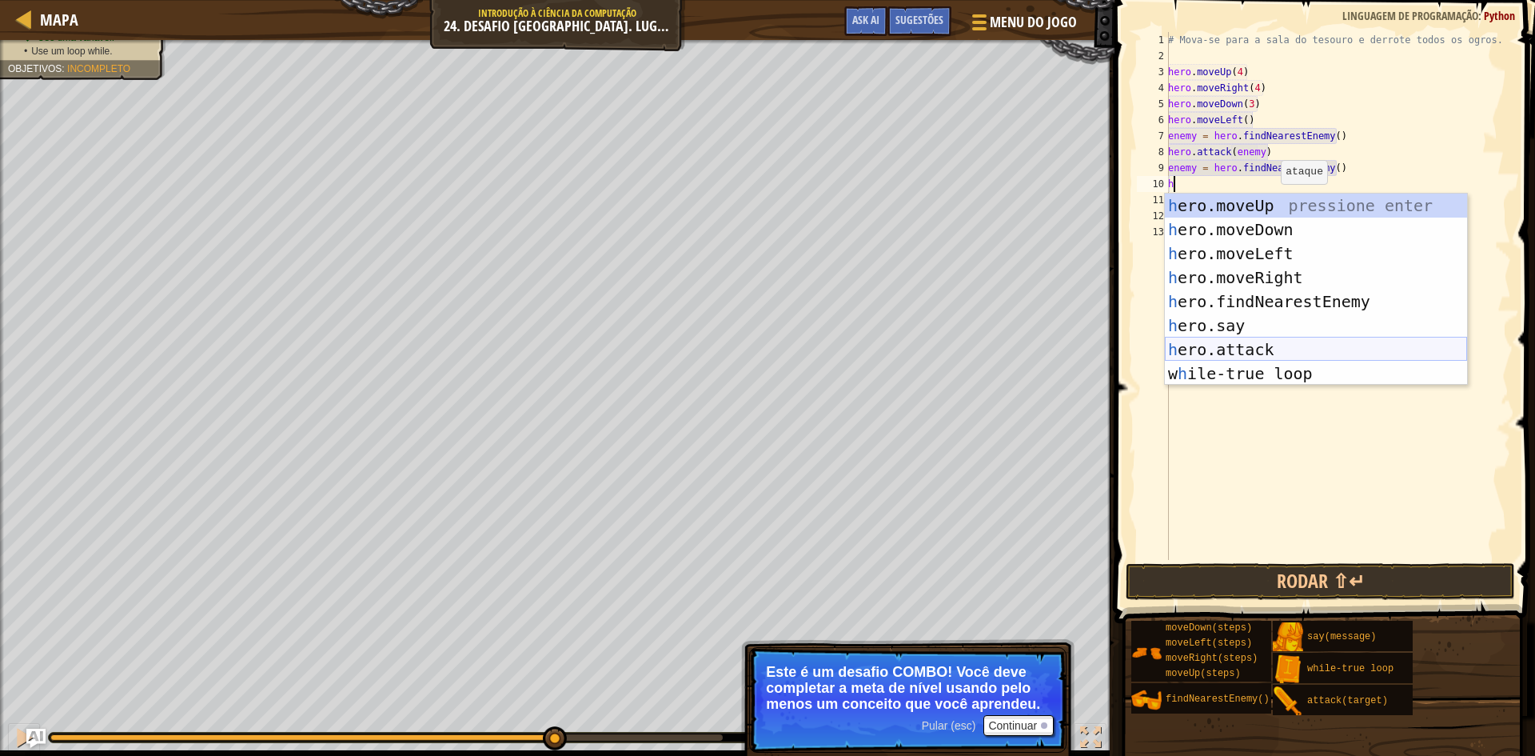
click at [1254, 341] on div "h ero.moveUp pressione enter h ero.moveDown pressione enter h ero.moveLeft pres…" at bounding box center [1316, 313] width 302 height 240
type textarea "hero.attack(enemy)"
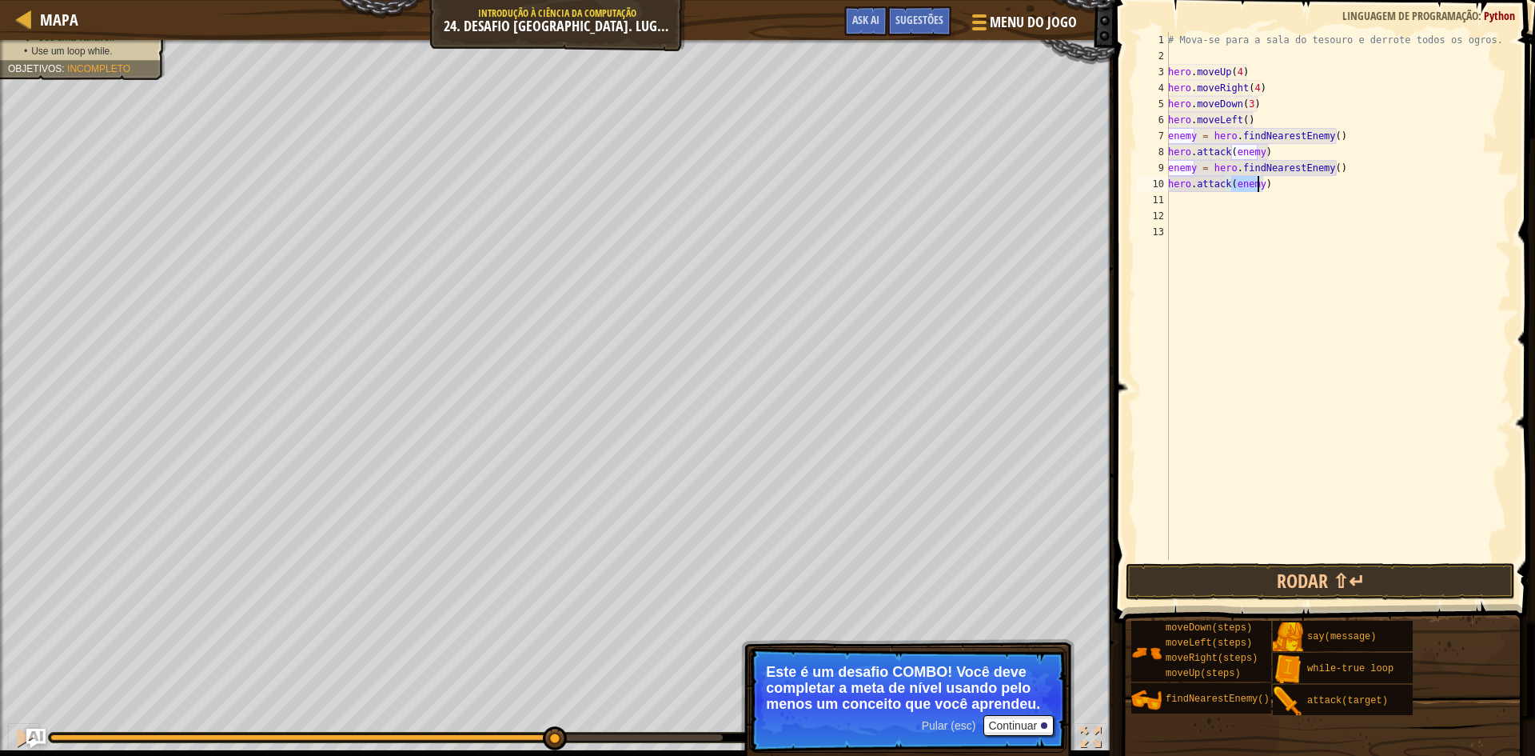
scroll to position [7, 0]
type textarea "hero.attack(enemy)h"
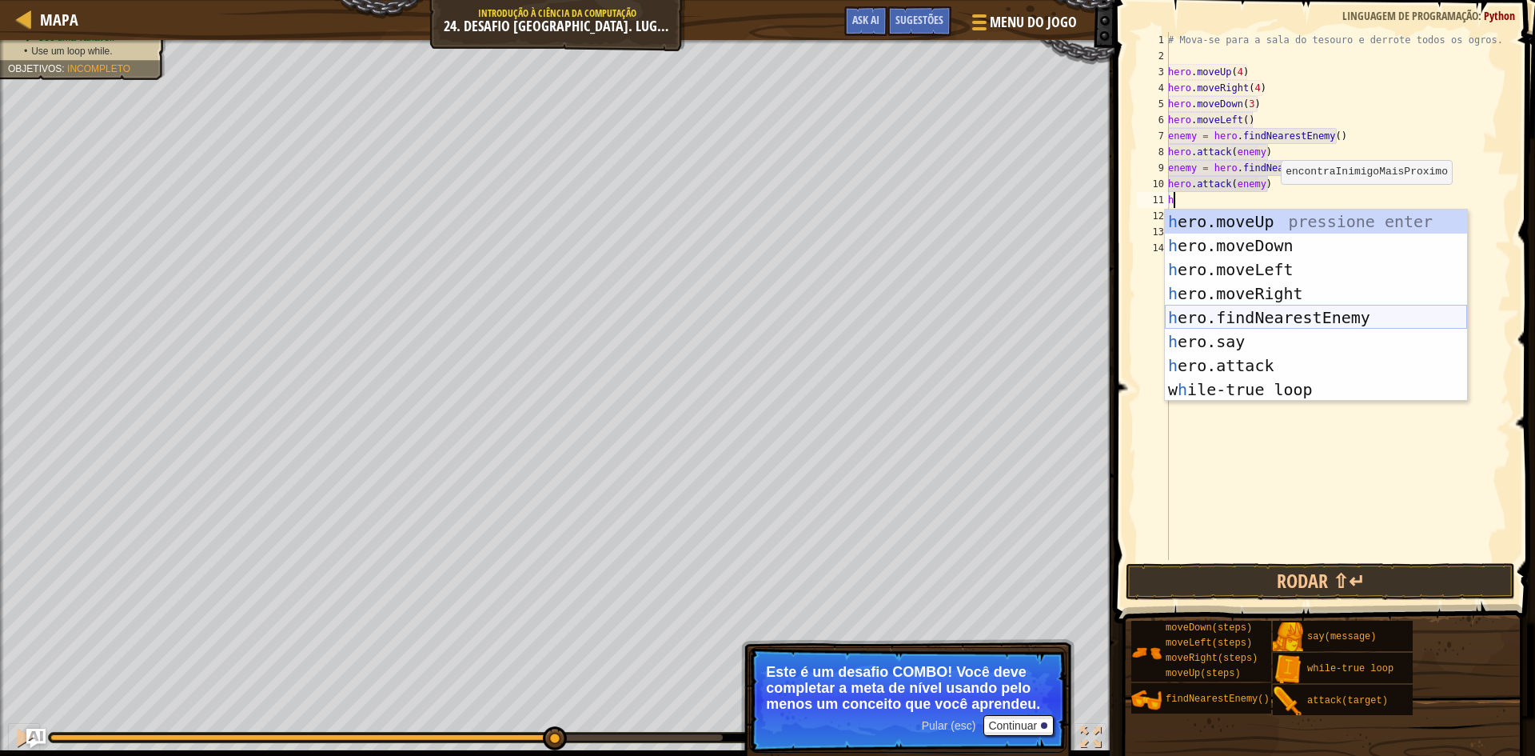
click at [1250, 310] on div "h ero.moveUp pressione enter h ero.moveDown pressione enter h ero.moveLeft pres…" at bounding box center [1316, 329] width 302 height 240
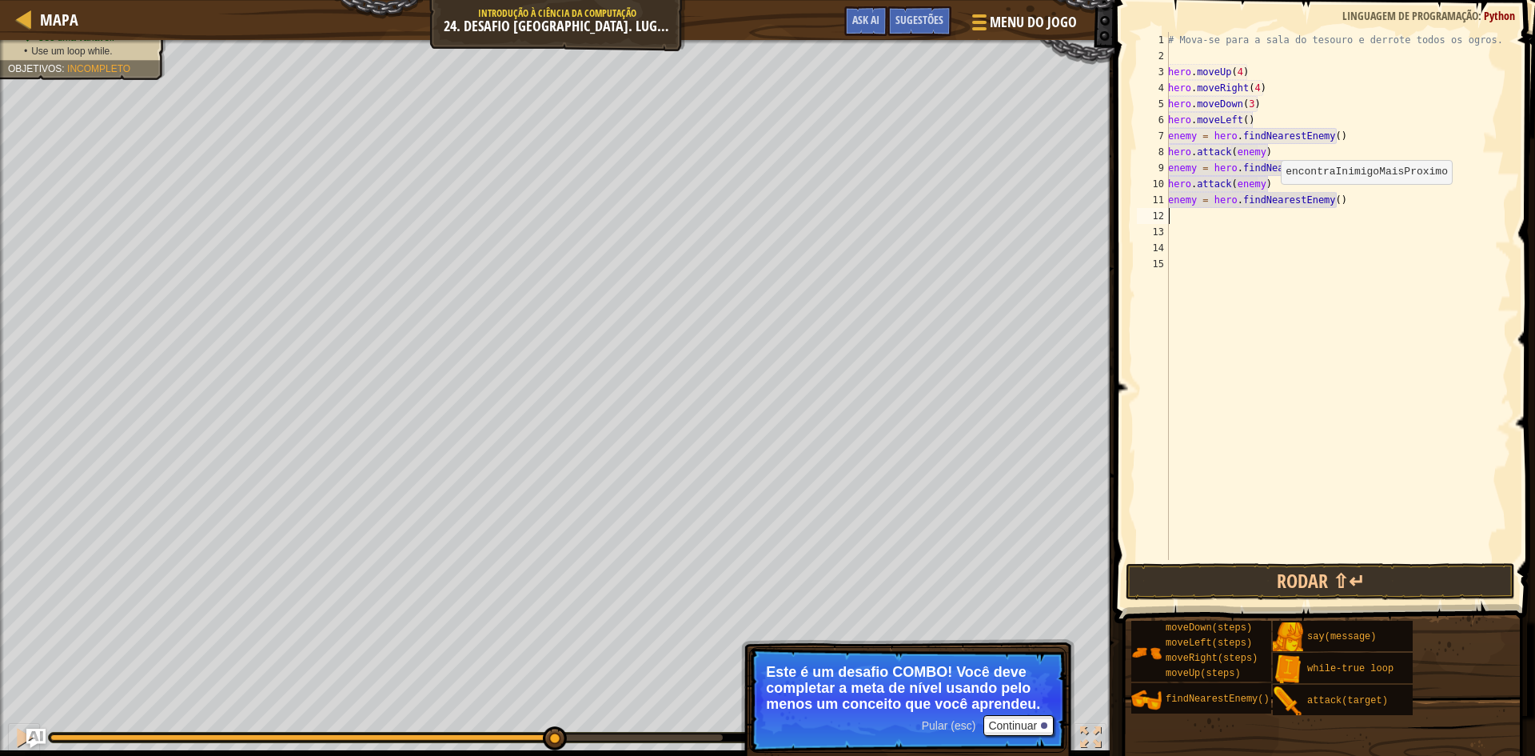
scroll to position [7, 0]
type textarea "h"
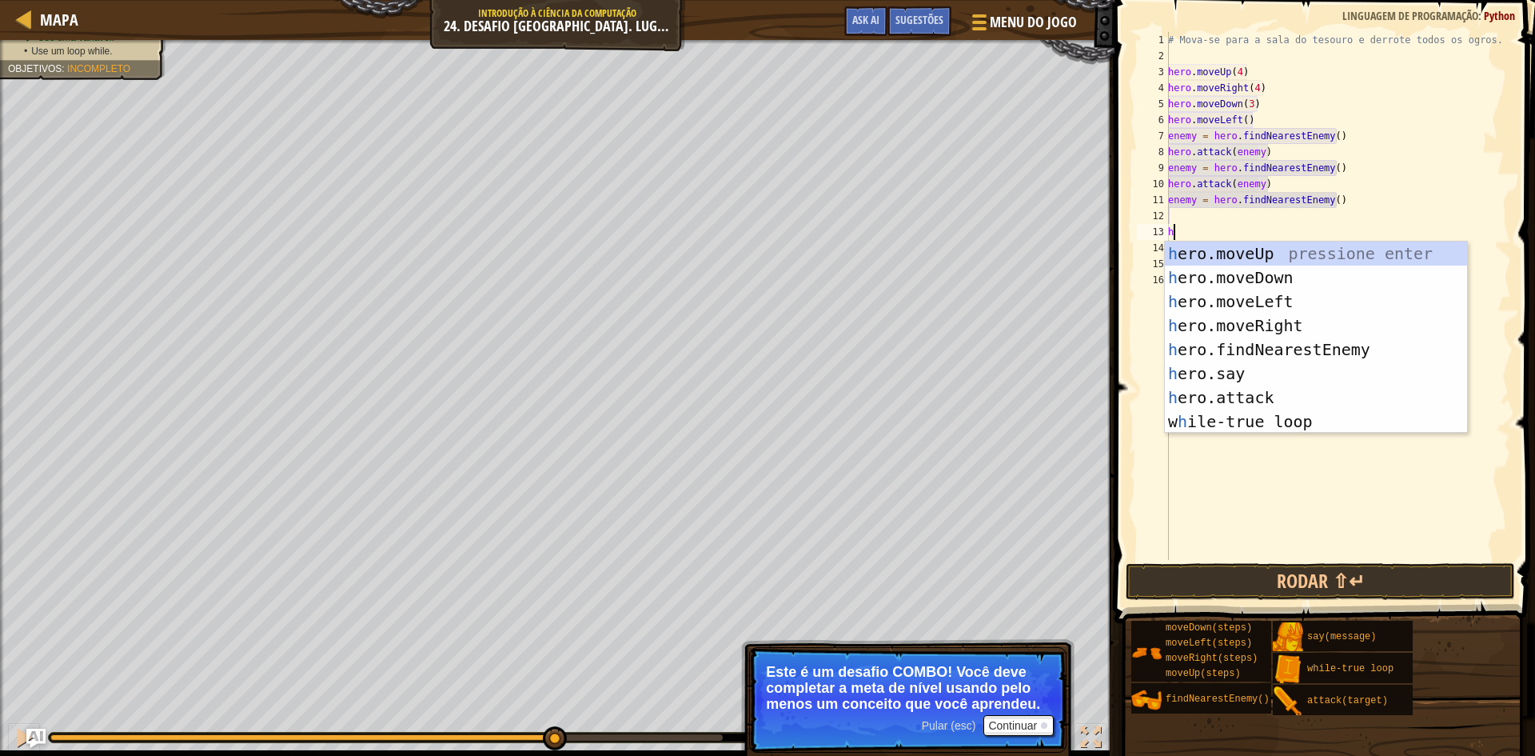
click at [1215, 222] on div "# Mova-se para a sala do tesouro e derrote todos os ogros. hero . moveUp ( 4 ) …" at bounding box center [1338, 312] width 346 height 560
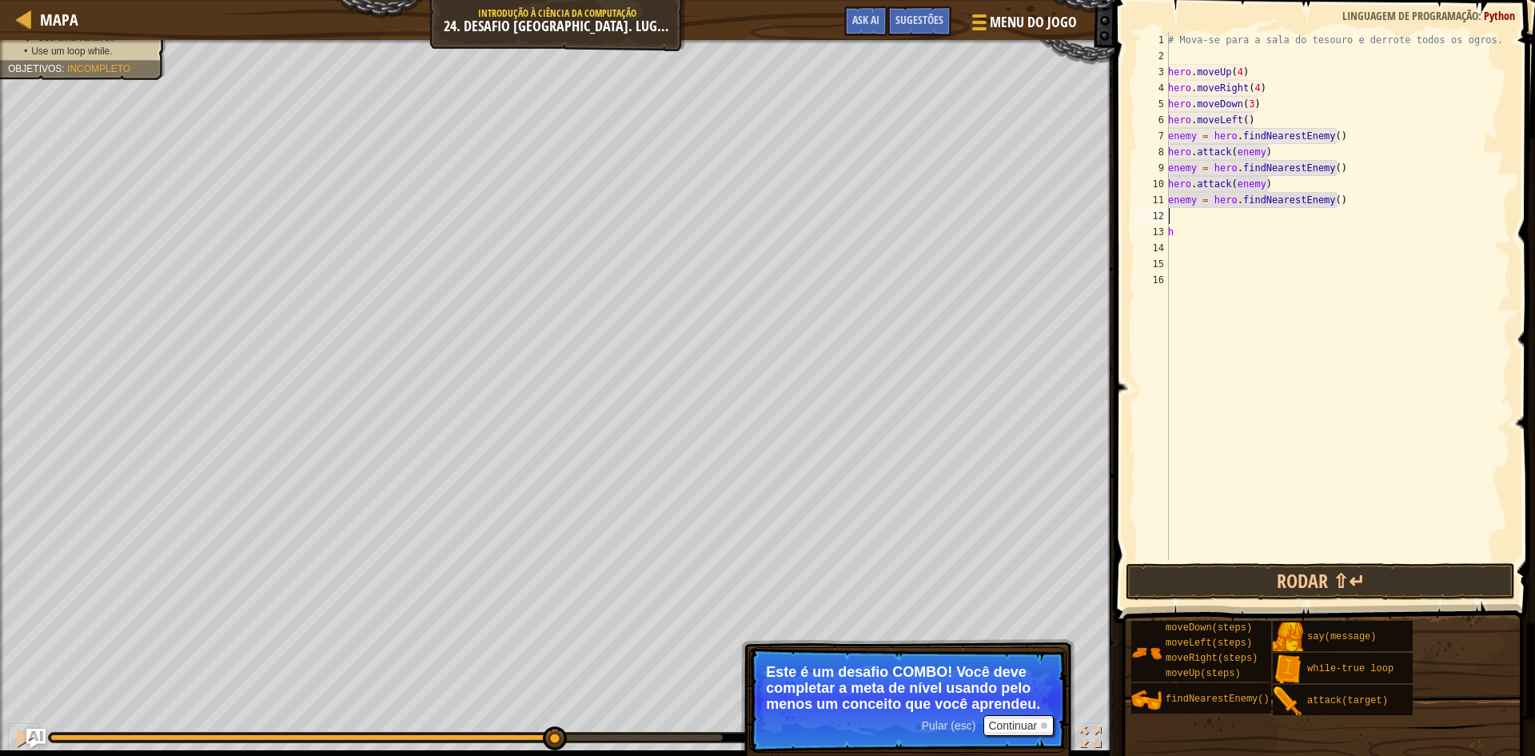
click at [1223, 241] on div "# Mova-se para a sala do tesouro e derrote todos os ogros. hero . moveUp ( 4 ) …" at bounding box center [1338, 312] width 346 height 560
type textarea "h"
type textarea "enemy = hero.findNearestEnemy()"
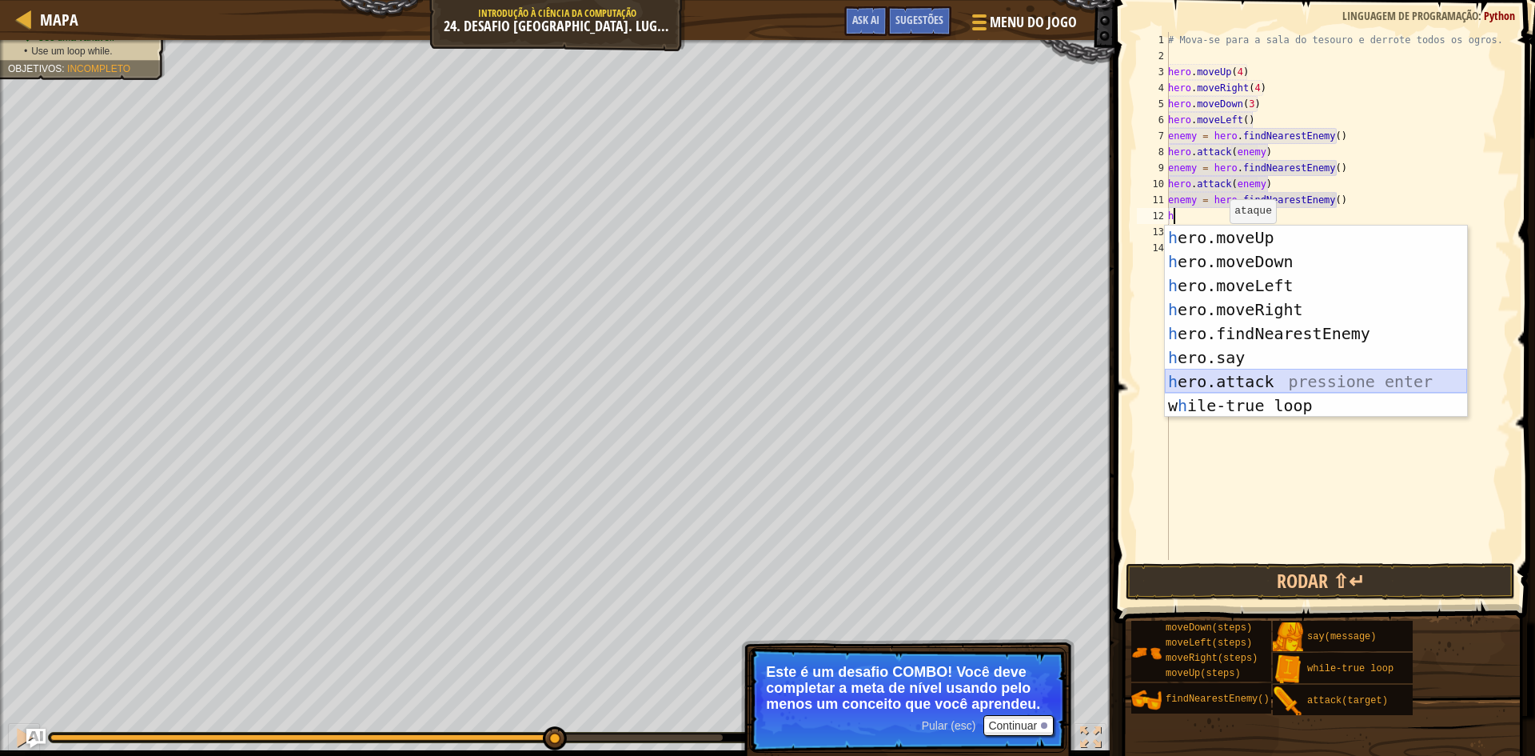
click at [1258, 377] on div "h ero.moveUp pressione enter h ero.moveDown pressione enter h ero.moveLeft pres…" at bounding box center [1316, 345] width 302 height 240
type textarea "hero.attack(enemy)"
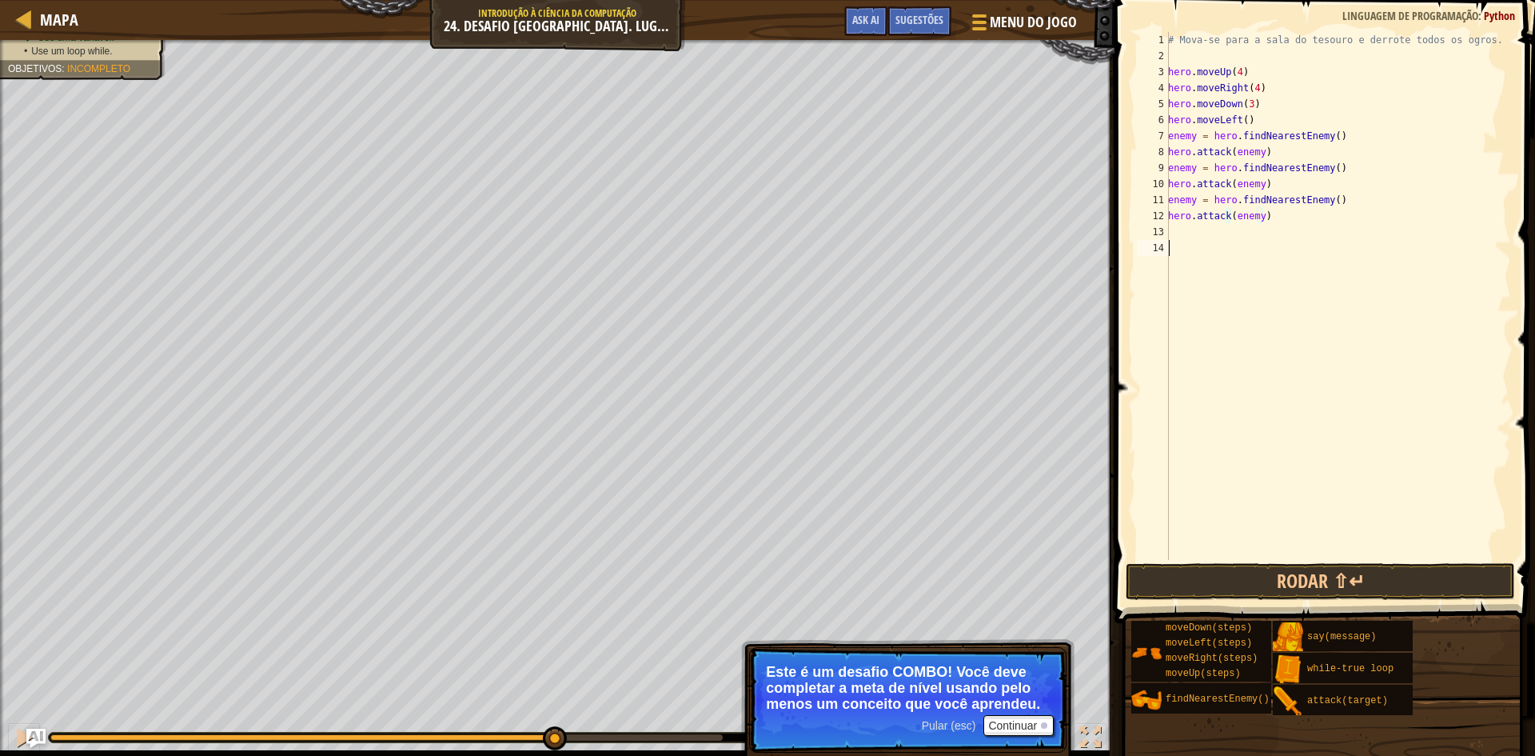
click at [1206, 242] on div "# Mova-se para a sala do tesouro e derrote todos os ogros. hero . moveUp ( 4 ) …" at bounding box center [1338, 312] width 346 height 560
click at [1199, 238] on div "# Mova-se para a sala do tesouro e derrote todos os ogros. hero . moveUp ( 4 ) …" at bounding box center [1338, 312] width 346 height 560
type textarea "h"
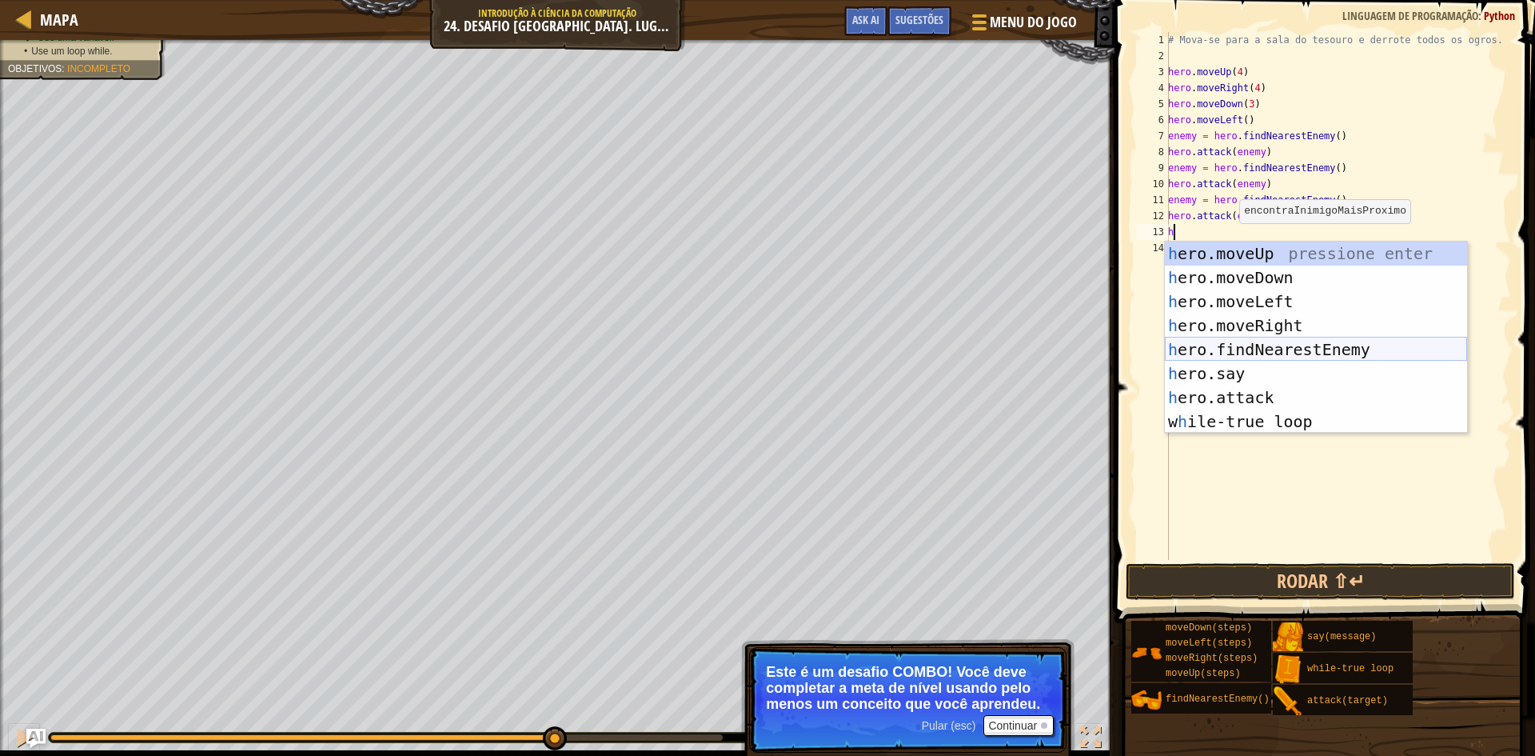
click at [1240, 351] on div "h ero.moveUp pressione enter h ero.moveDown pressione enter h ero.moveLeft pres…" at bounding box center [1316, 361] width 302 height 240
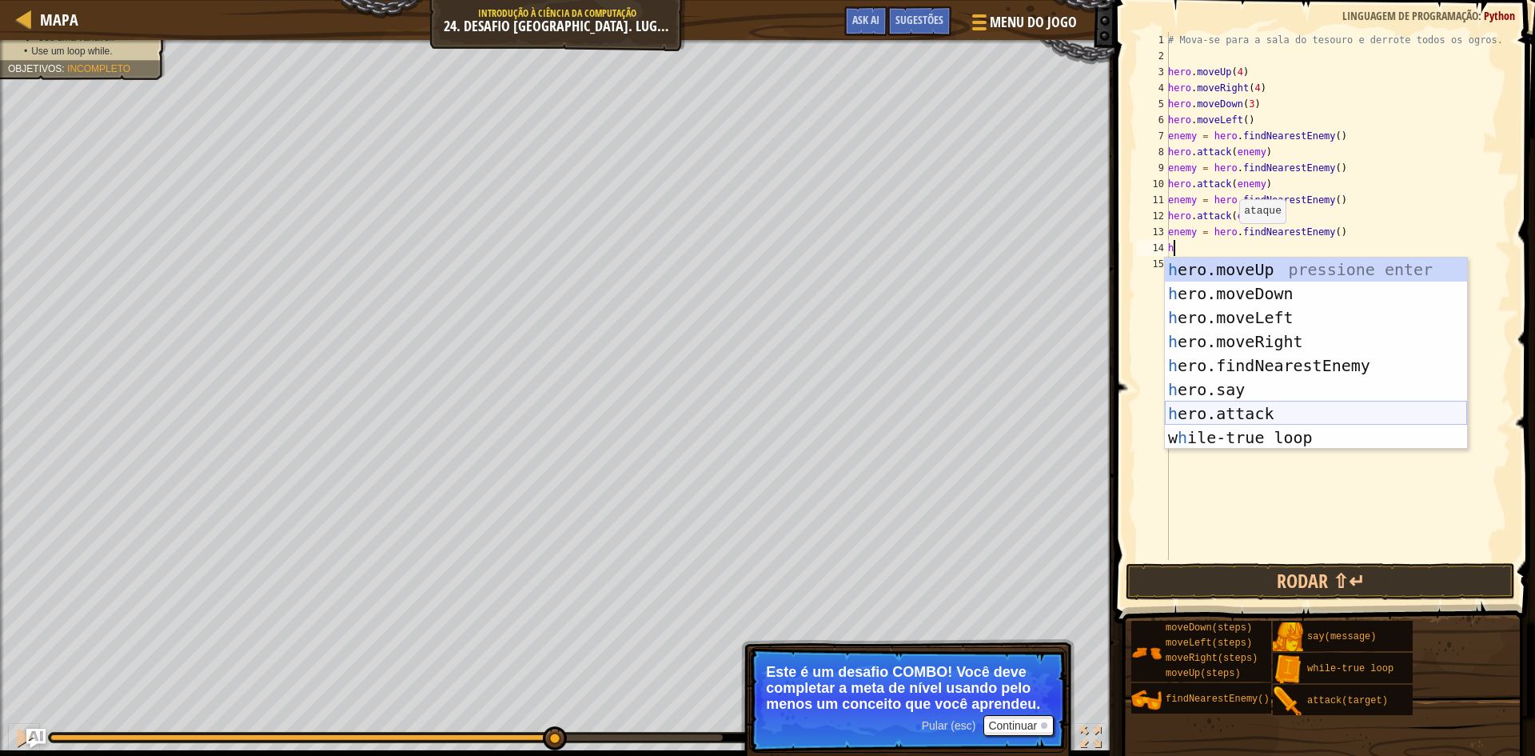
click at [1259, 416] on div "h ero.moveUp pressione enter h ero.moveDown pressione enter h ero.moveLeft pres…" at bounding box center [1316, 377] width 302 height 240
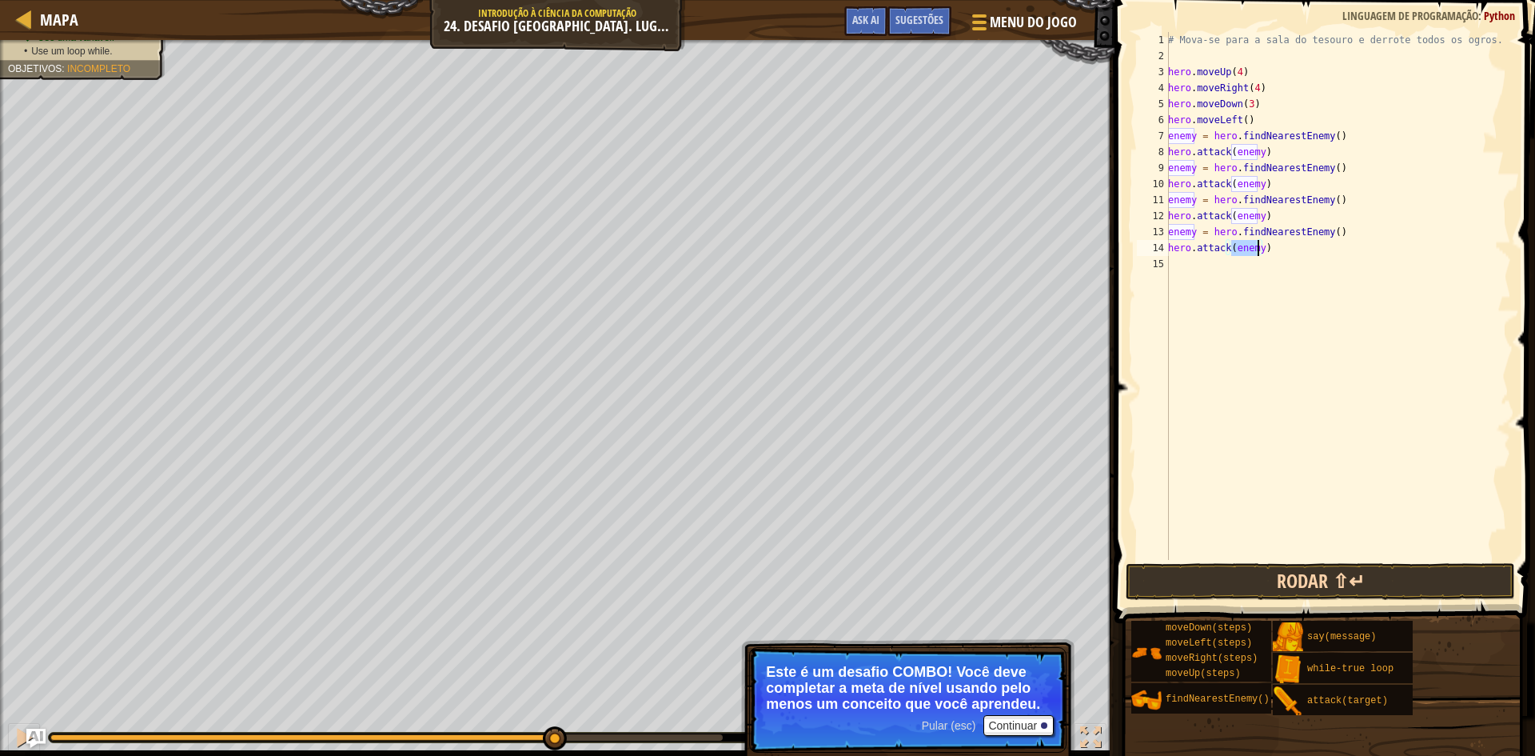
type textarea "hero.attack(enemy)"
click at [1370, 576] on button "Rodar ⇧↵" at bounding box center [1320, 581] width 389 height 37
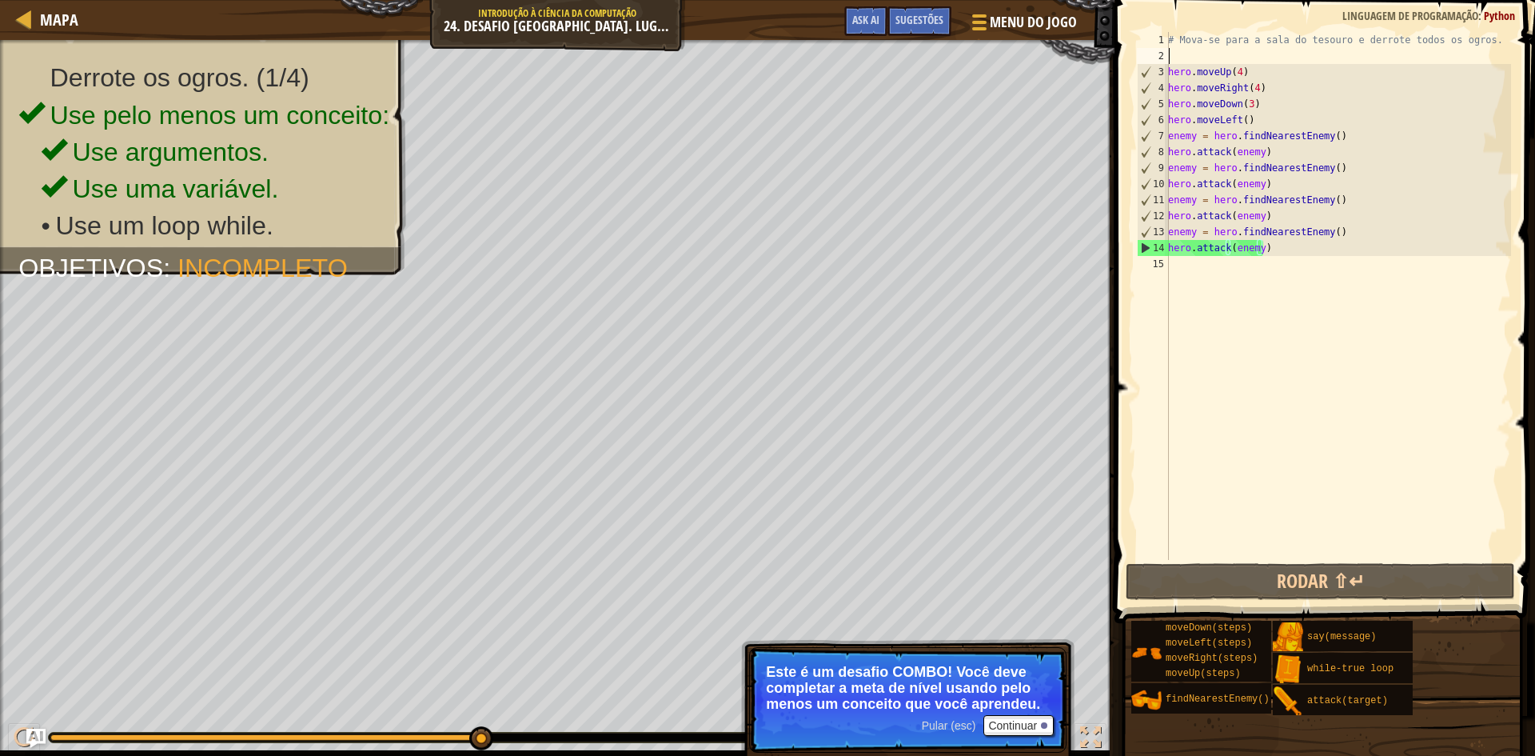
click at [1193, 60] on div "# Mova-se para a sala do tesouro e derrote todos os ogros. hero . moveUp ( 4 ) …" at bounding box center [1338, 312] width 346 height 560
type textarea "w"
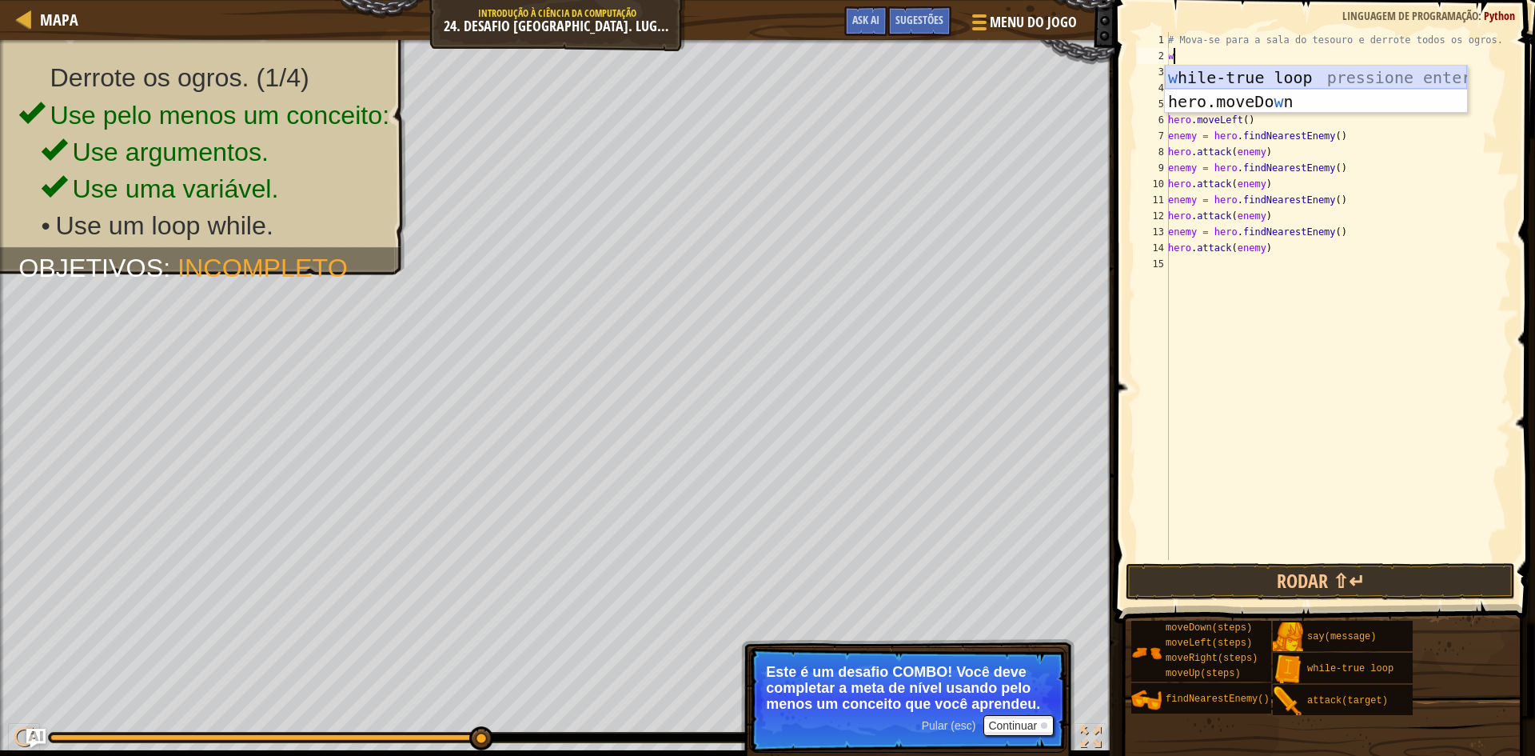
click at [1211, 81] on div "w hile-true loop pressione enter hero.moveDo w n pressione enter" at bounding box center [1316, 114] width 302 height 96
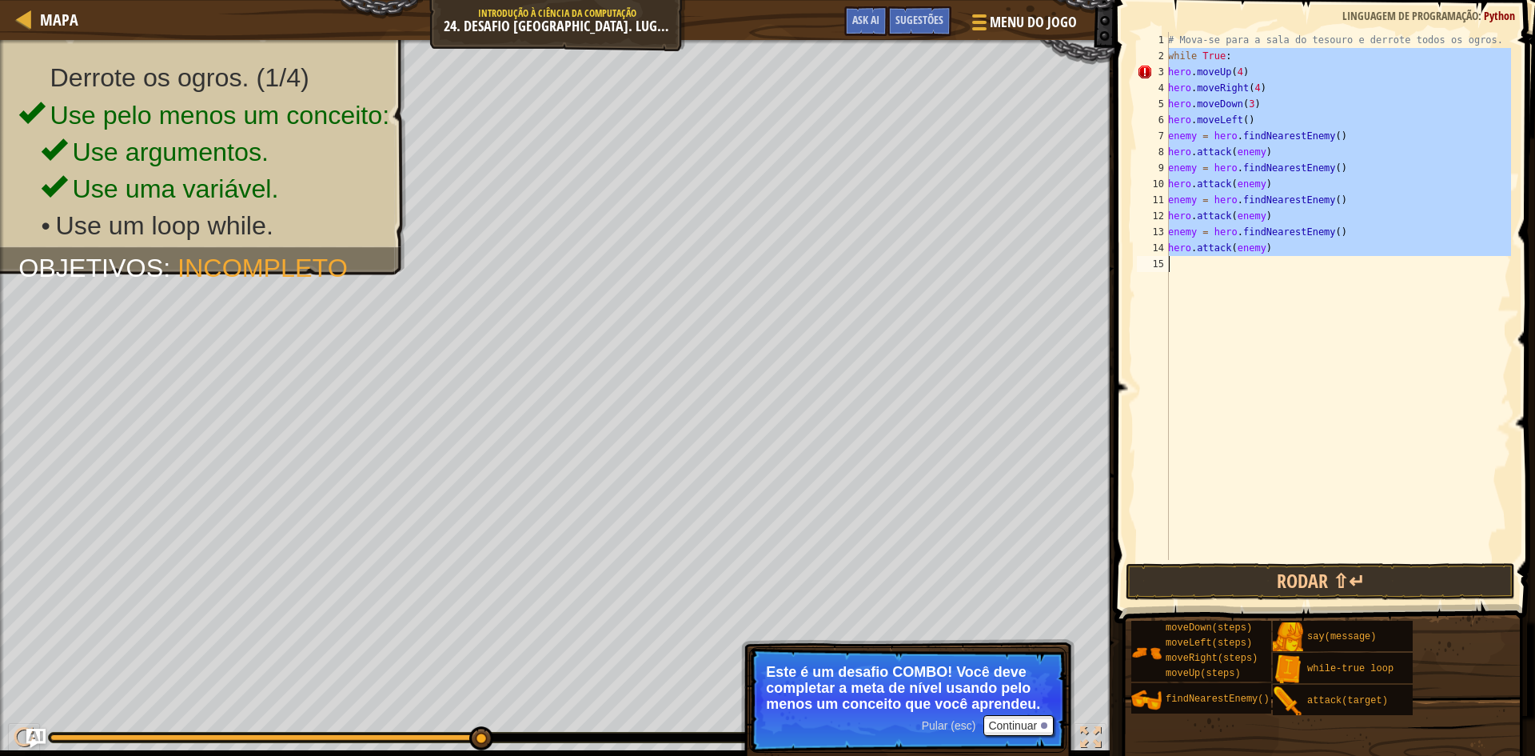
drag, startPoint x: 1170, startPoint y: 63, endPoint x: 1201, endPoint y: 270, distance: 209.4
click at [1201, 270] on div "# Mova-se para a sala do tesouro e derrote todos os ogros. while True : hero . …" at bounding box center [1338, 312] width 346 height 560
type textarea "hero.attack(enemy)"
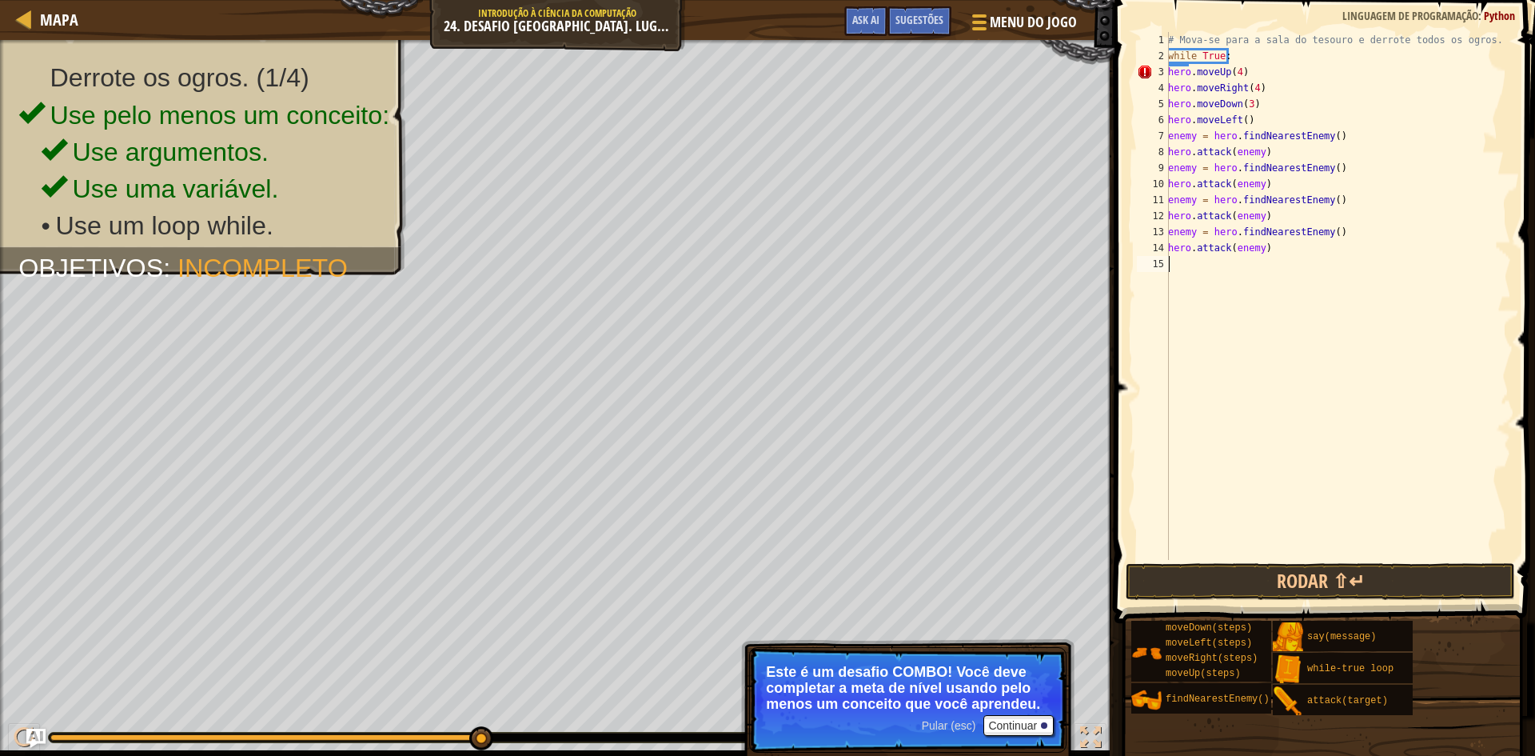
click at [1230, 54] on div "# Mova-se para a sala do tesouro e derrote todos os ogros. while True : hero . …" at bounding box center [1338, 312] width 346 height 560
click at [1232, 55] on div "# Mova-se para a sala do tesouro e derrote todos os ogros. while True : hero . …" at bounding box center [1338, 296] width 346 height 528
type textarea "w"
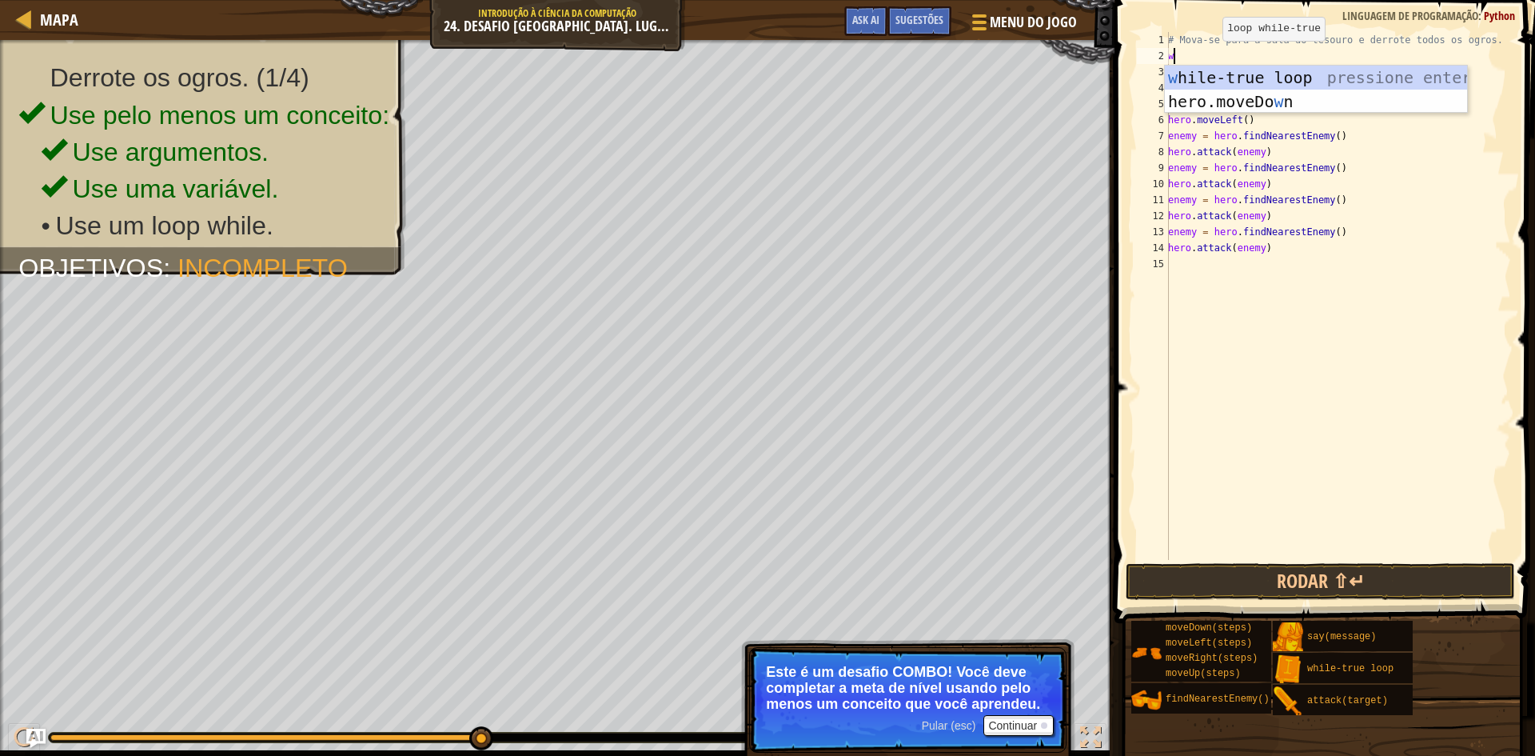
click at [1242, 0] on body "Mapa Introdução à Ciência da Computação 24. Desafio [GEOGRAPHIC_DATA]. Lugar Se…" at bounding box center [767, 0] width 1535 height 0
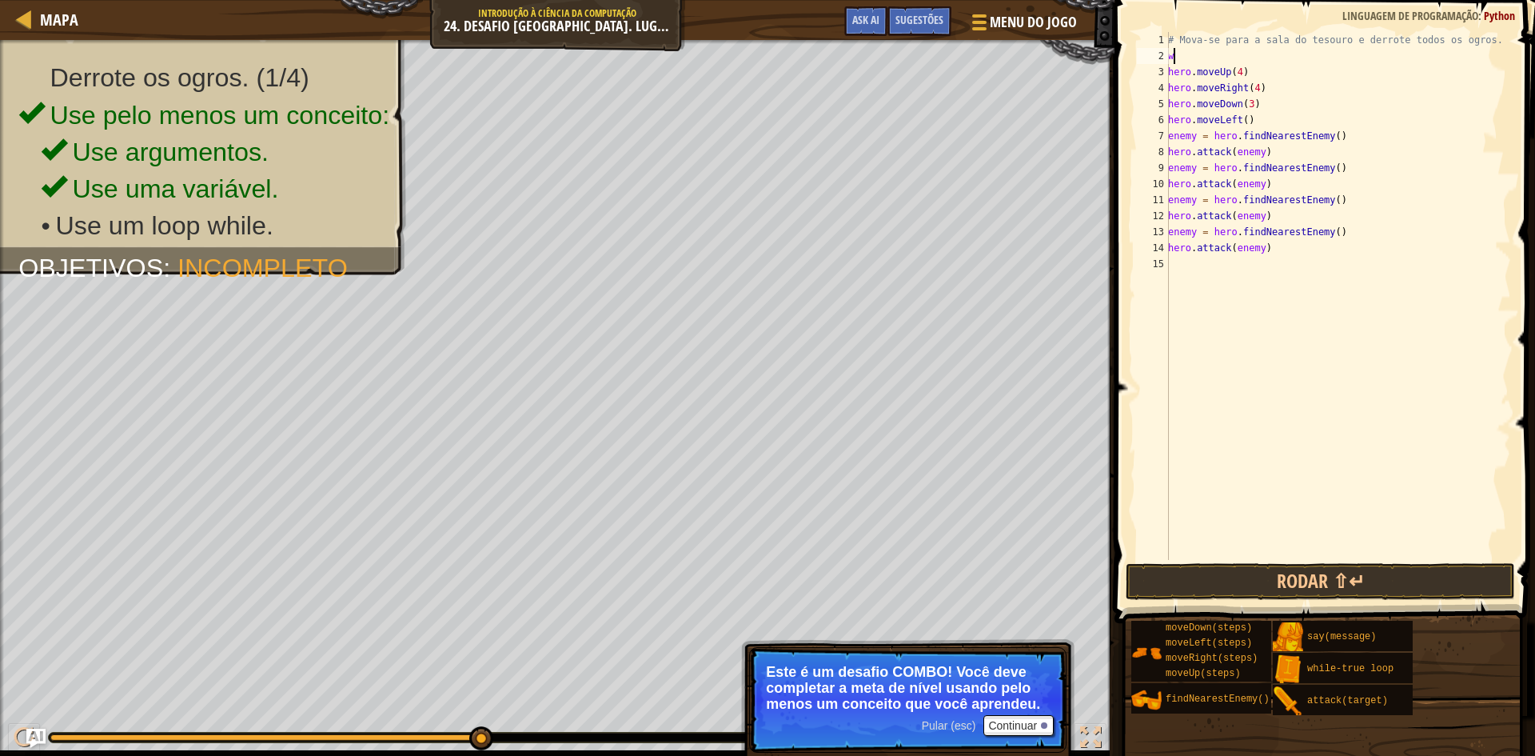
click at [1205, 51] on div "# Mova-se para a sala do tesouro e derrote todos os ogros. w hero . moveUp ( 4 …" at bounding box center [1338, 312] width 346 height 560
type textarea "wh"
click at [1212, 68] on div "wh ile-true loop pressione enter" at bounding box center [1316, 102] width 302 height 72
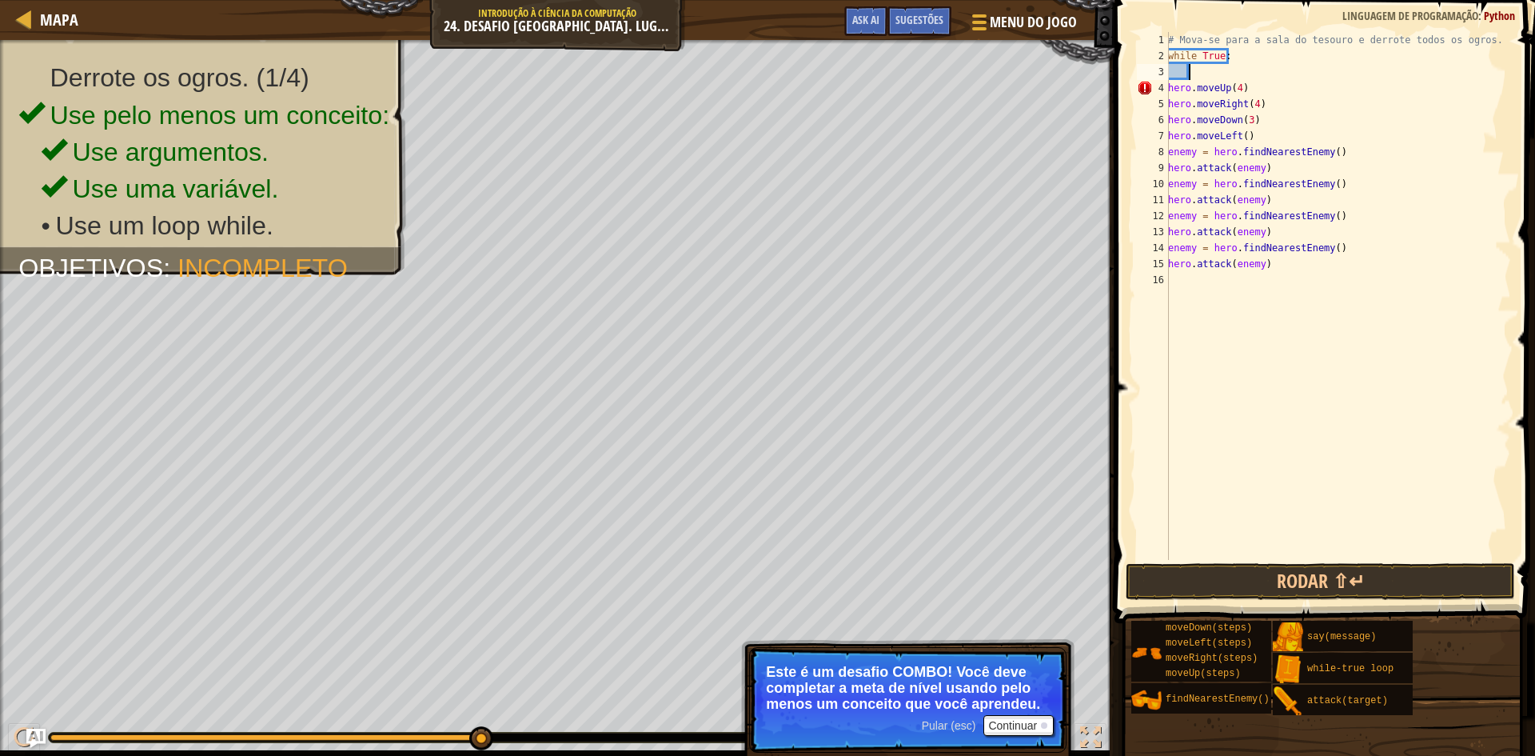
click at [1237, 266] on div "# Mova-se para a sala do tesouro e derrote todos os ogros. while True : hero . …" at bounding box center [1338, 312] width 346 height 560
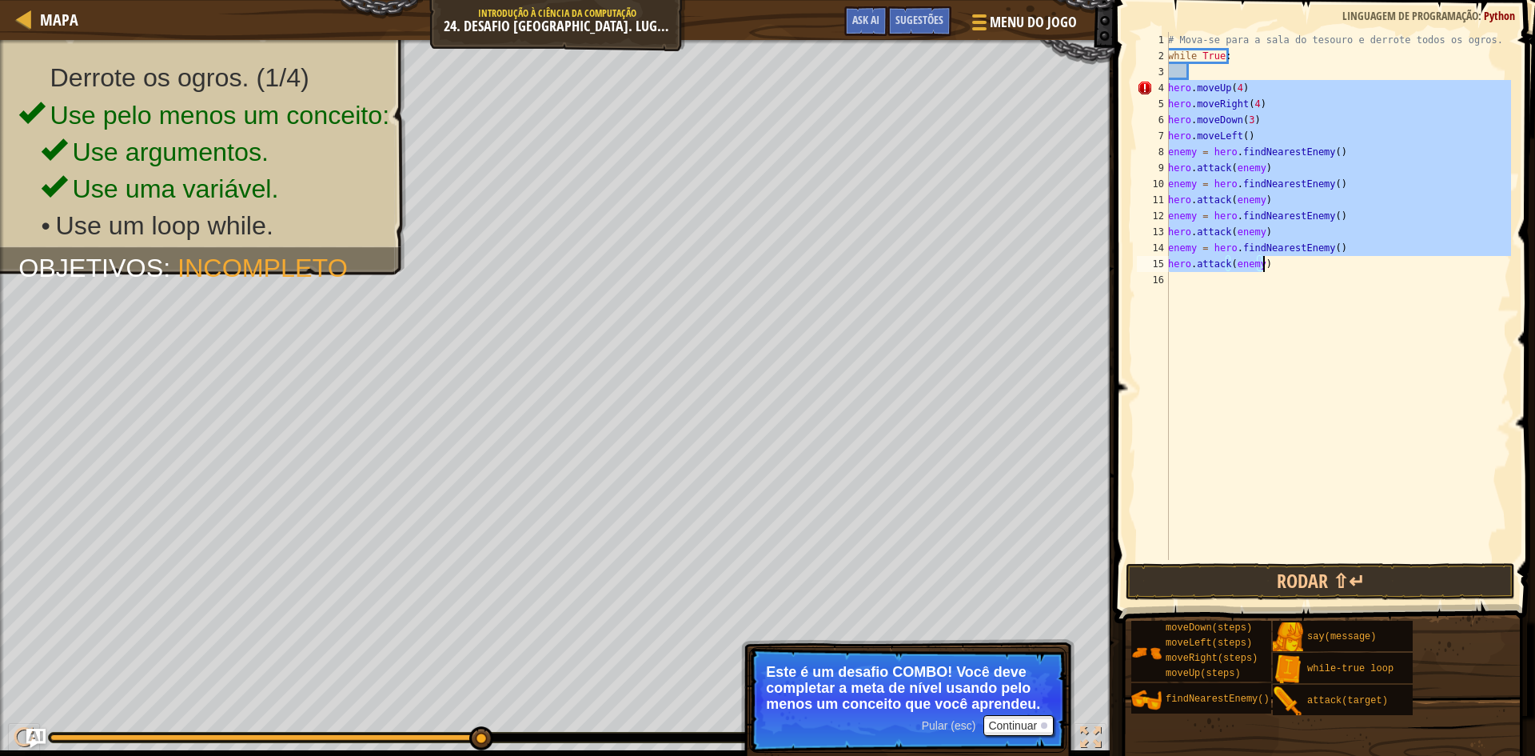
drag, startPoint x: 1170, startPoint y: 86, endPoint x: 1322, endPoint y: 263, distance: 233.6
click at [1322, 263] on div "# Mova-se para a sala do tesouro e derrote todos os ogros. while True : hero . …" at bounding box center [1338, 312] width 346 height 560
type textarea "c"
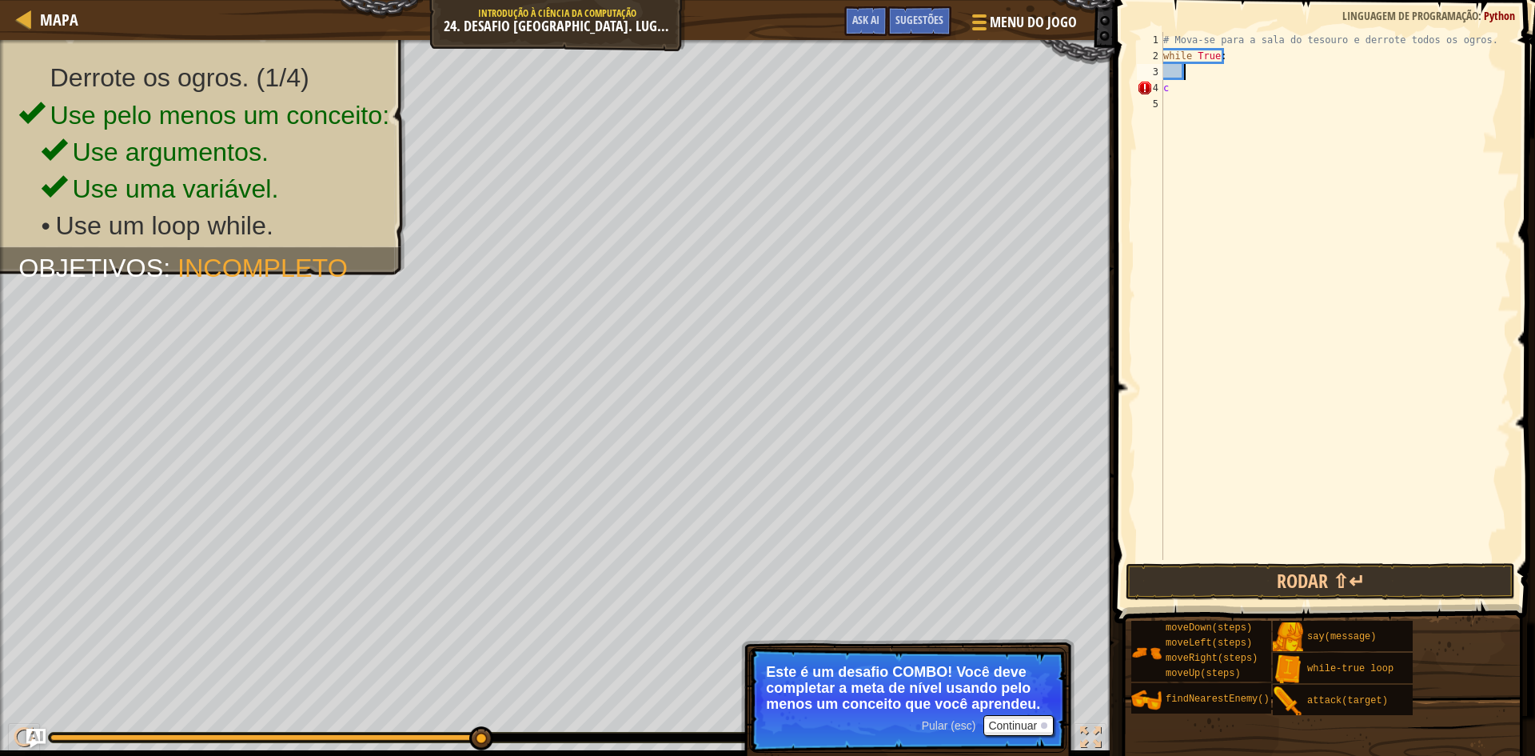
click at [1193, 74] on div "# Mova-se para a sala do tesouro e derrote todos os ogros. while True : c" at bounding box center [1335, 312] width 351 height 560
type textarea "v"
paste textarea "hero.attack(enemy)"
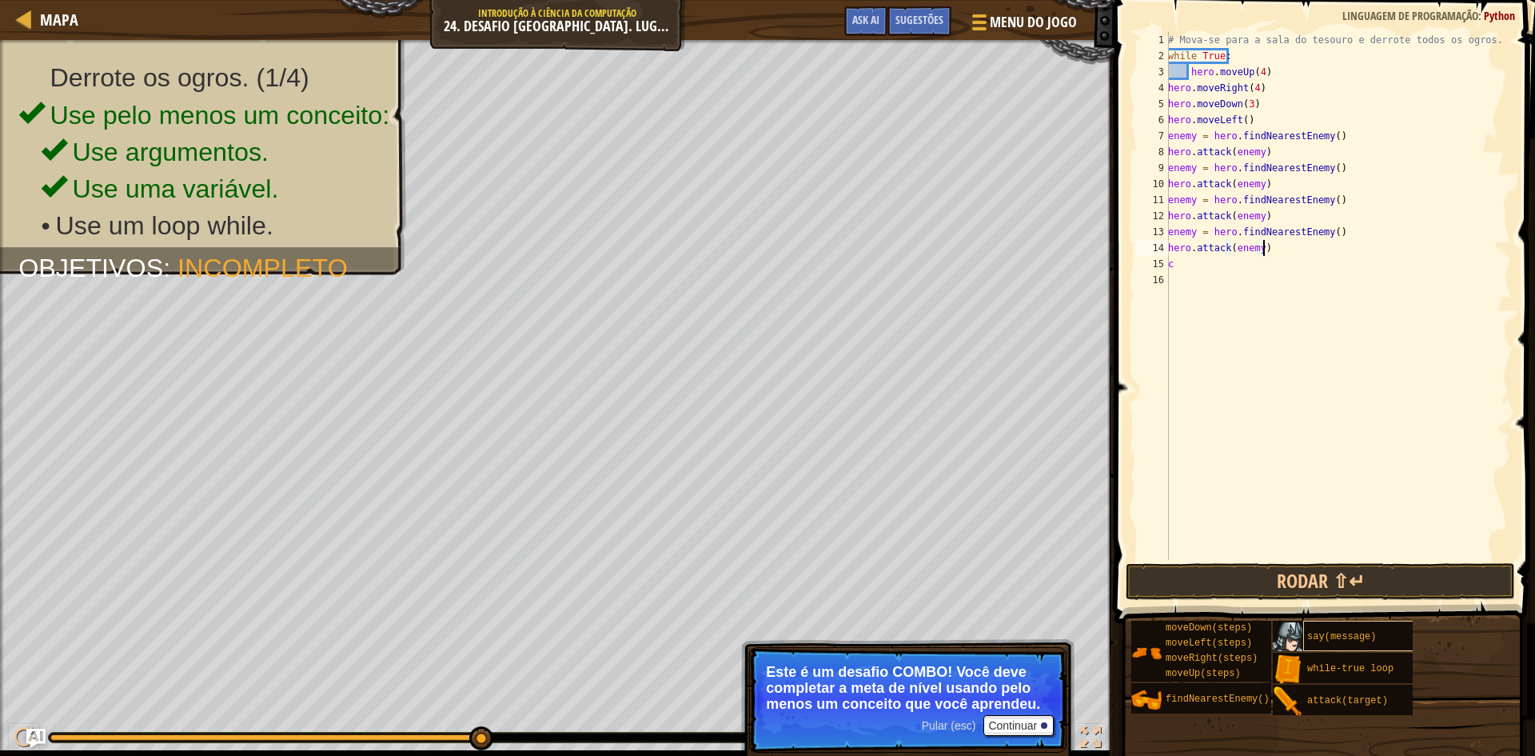
type textarea "hero.attack(enemy)"
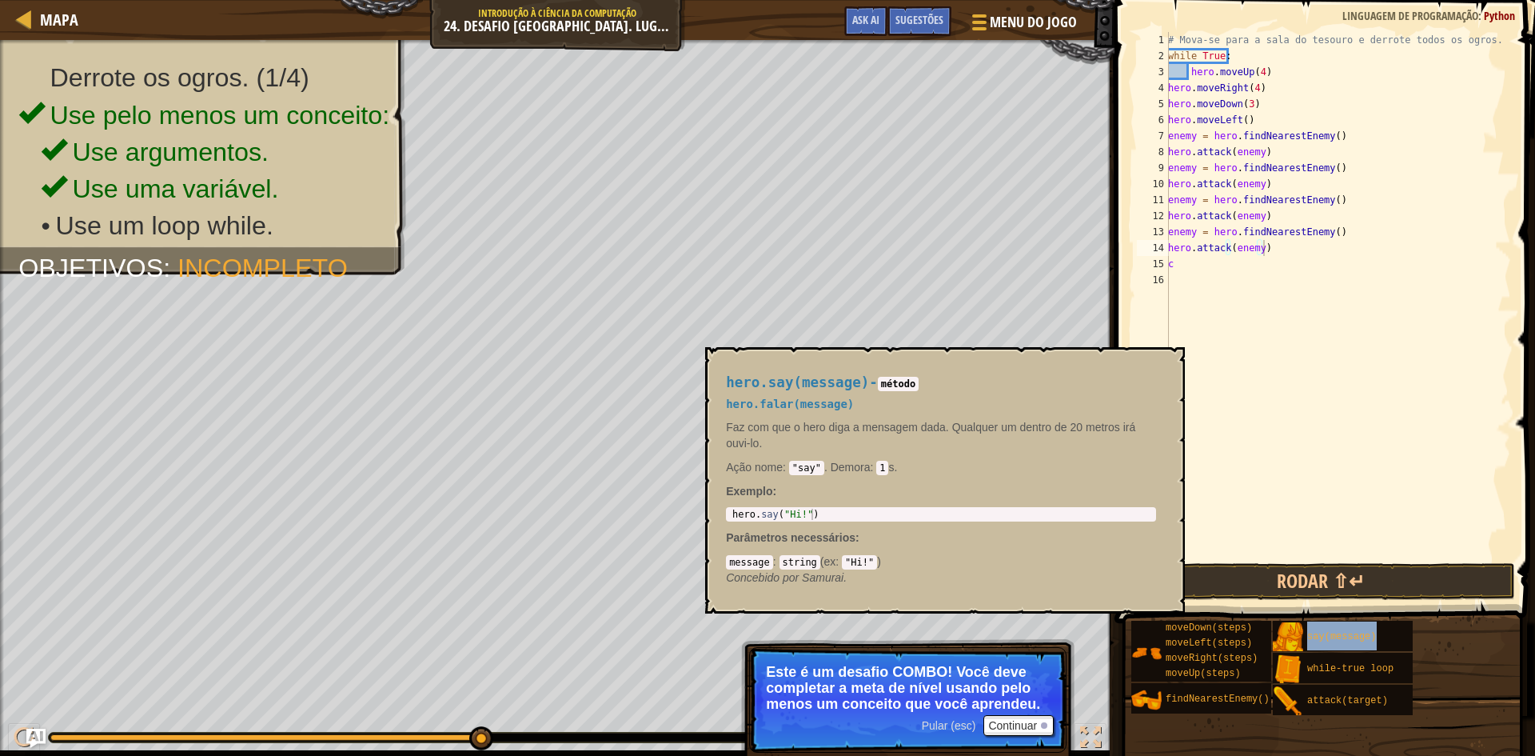
drag, startPoint x: 1367, startPoint y: 624, endPoint x: 1373, endPoint y: 613, distance: 12.5
click at [1370, 622] on div "say(message)" at bounding box center [1380, 635] width 154 height 30
click at [1378, 586] on button "Rodar ⇧↵" at bounding box center [1320, 581] width 389 height 37
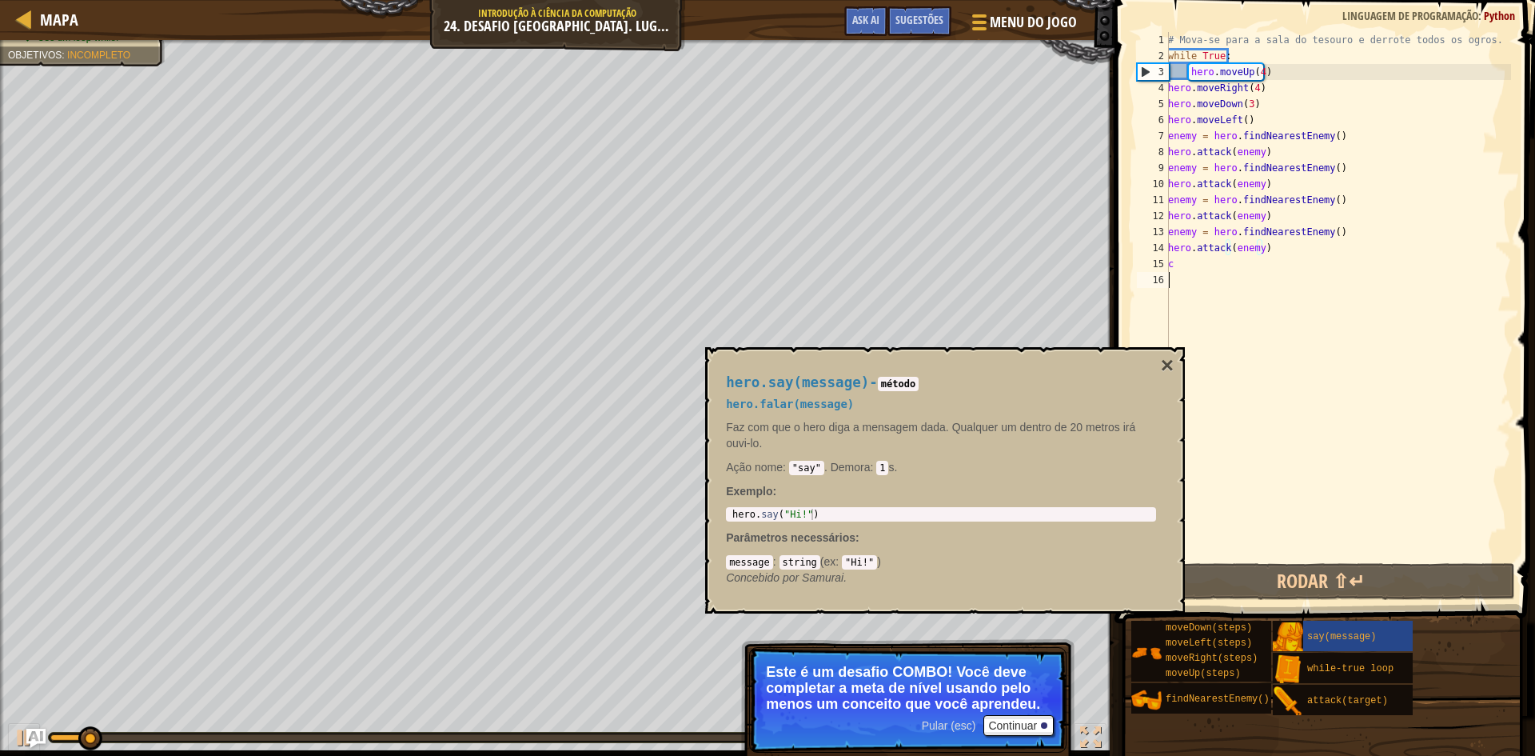
click at [1317, 498] on div "# Mova-se para a sala do tesouro e derrote todos os ogros. while True : hero . …" at bounding box center [1338, 312] width 346 height 560
click at [1166, 364] on button "×" at bounding box center [1167, 365] width 13 height 22
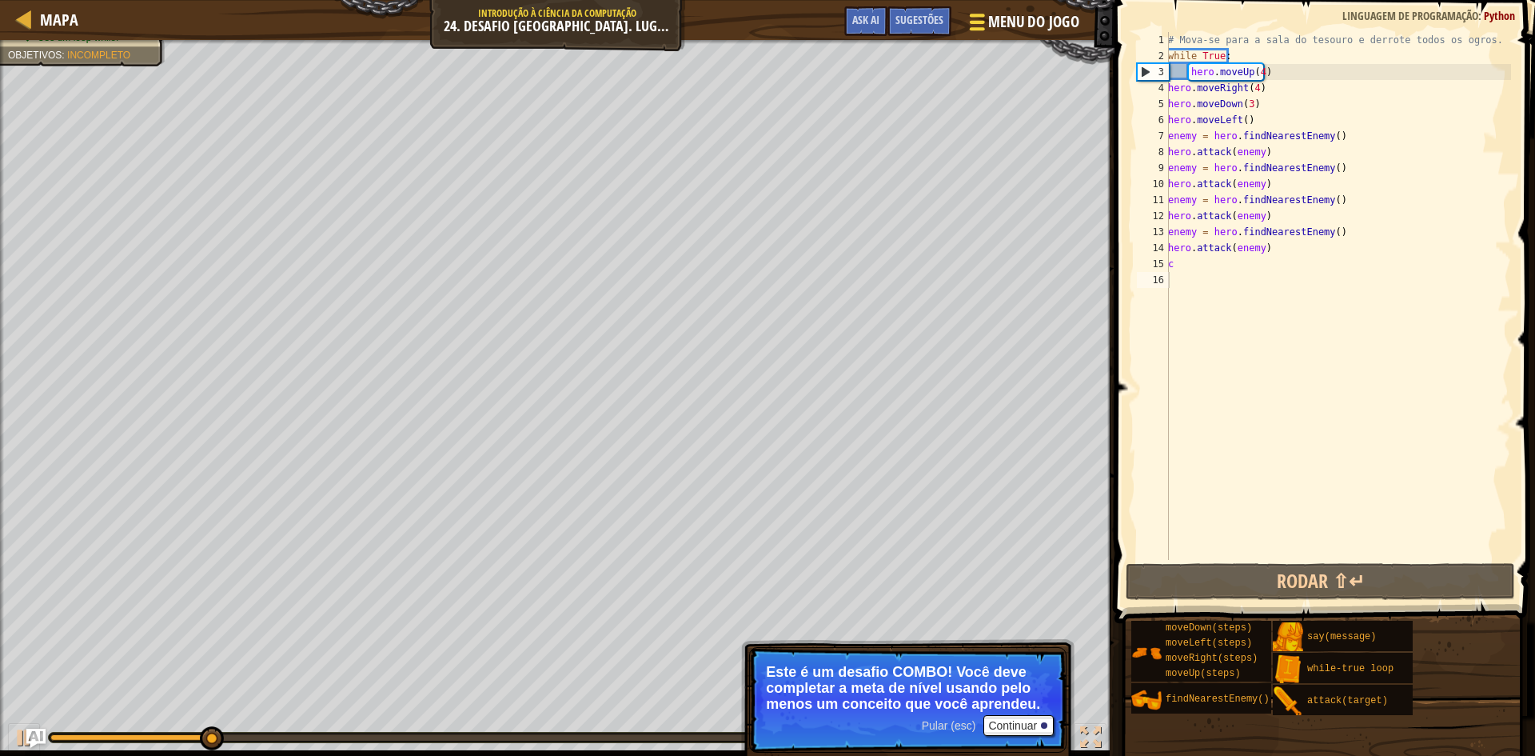
drag, startPoint x: 957, startPoint y: 8, endPoint x: 964, endPoint y: 18, distance: 12.0
click at [959, 7] on div "Menu do Jogo Pronto Sugestões Ask AI" at bounding box center [961, 25] width 250 height 38
click at [965, 20] on button "Menu do Jogo" at bounding box center [1023, 25] width 134 height 39
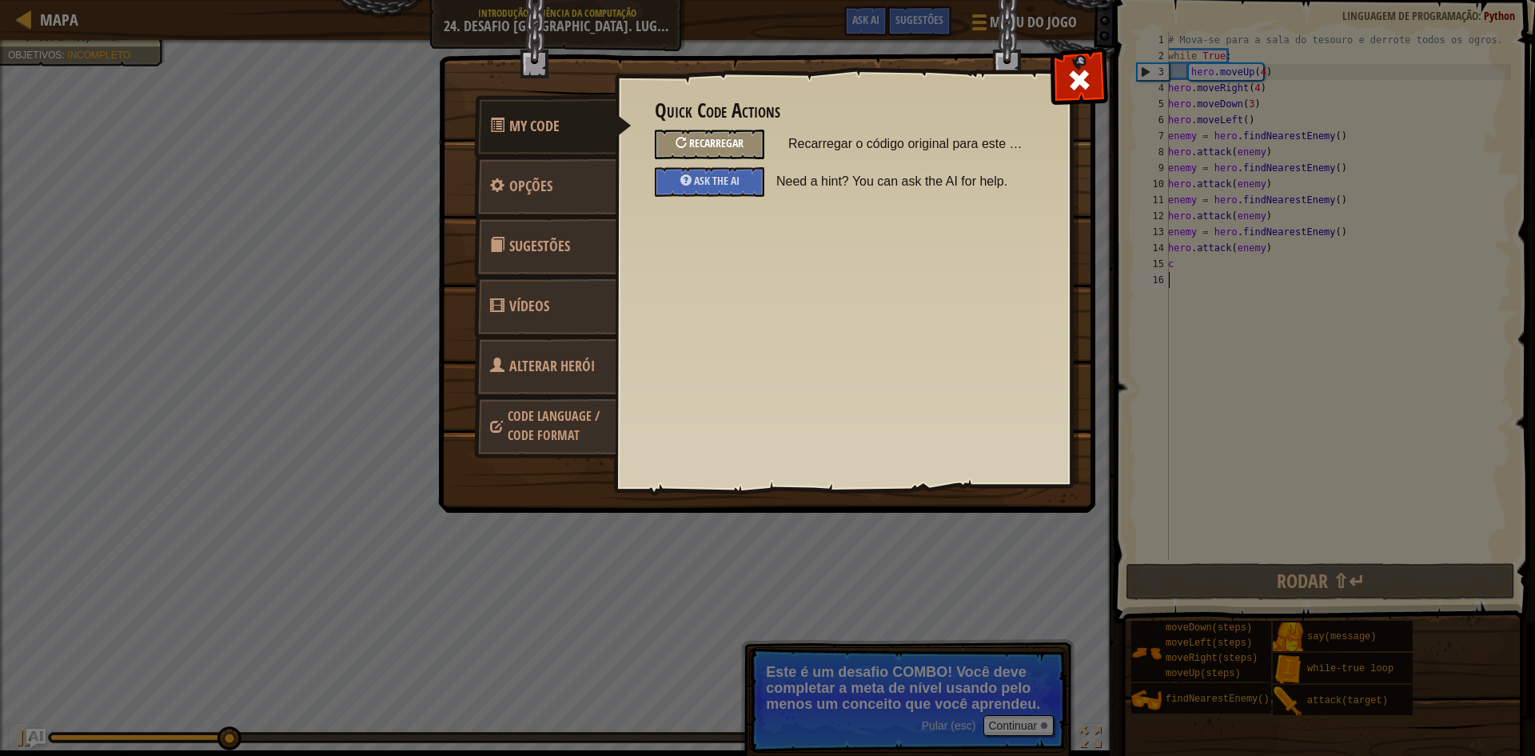
click at [712, 134] on div "Recarregar" at bounding box center [710, 145] width 110 height 30
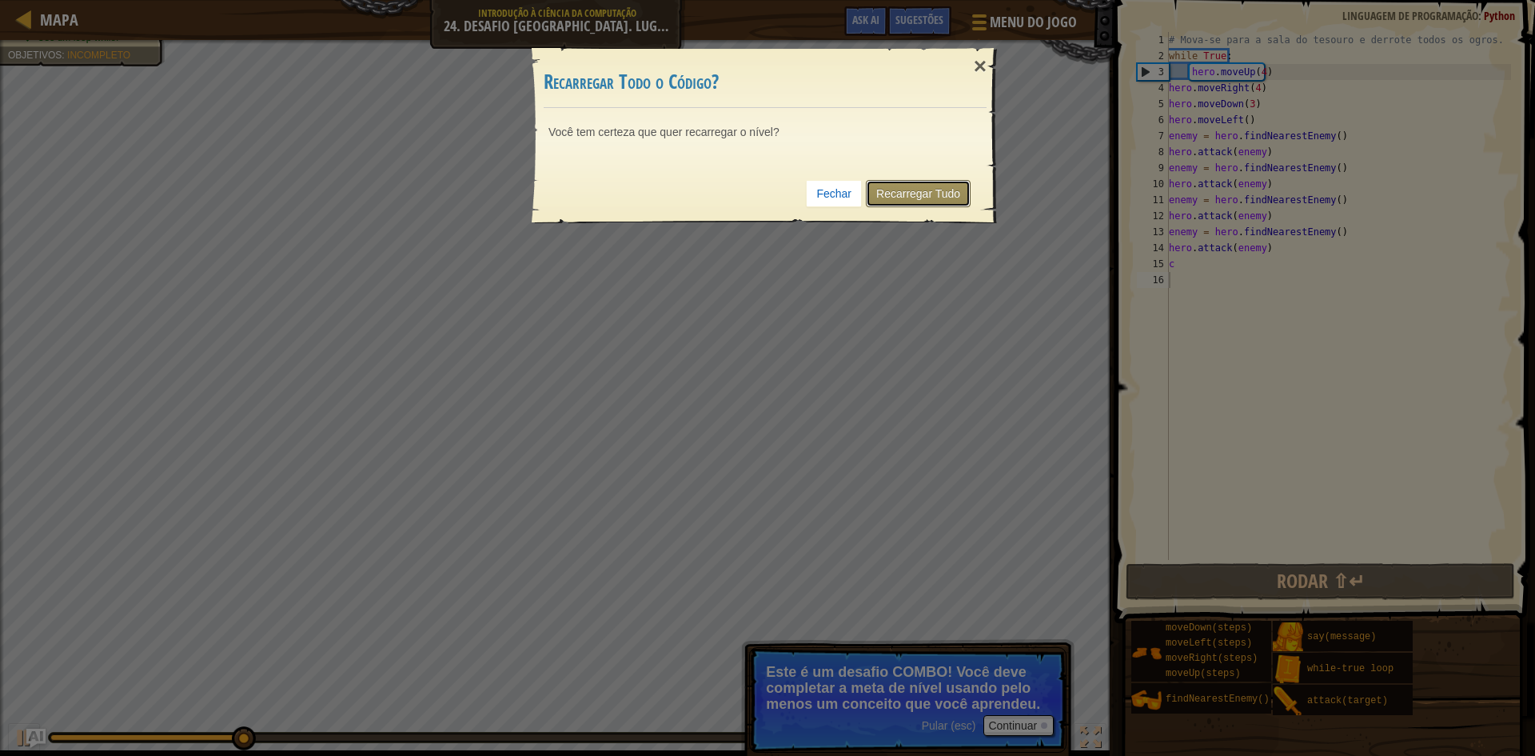
click at [895, 189] on link "Recarregar Tudo" at bounding box center [918, 193] width 105 height 27
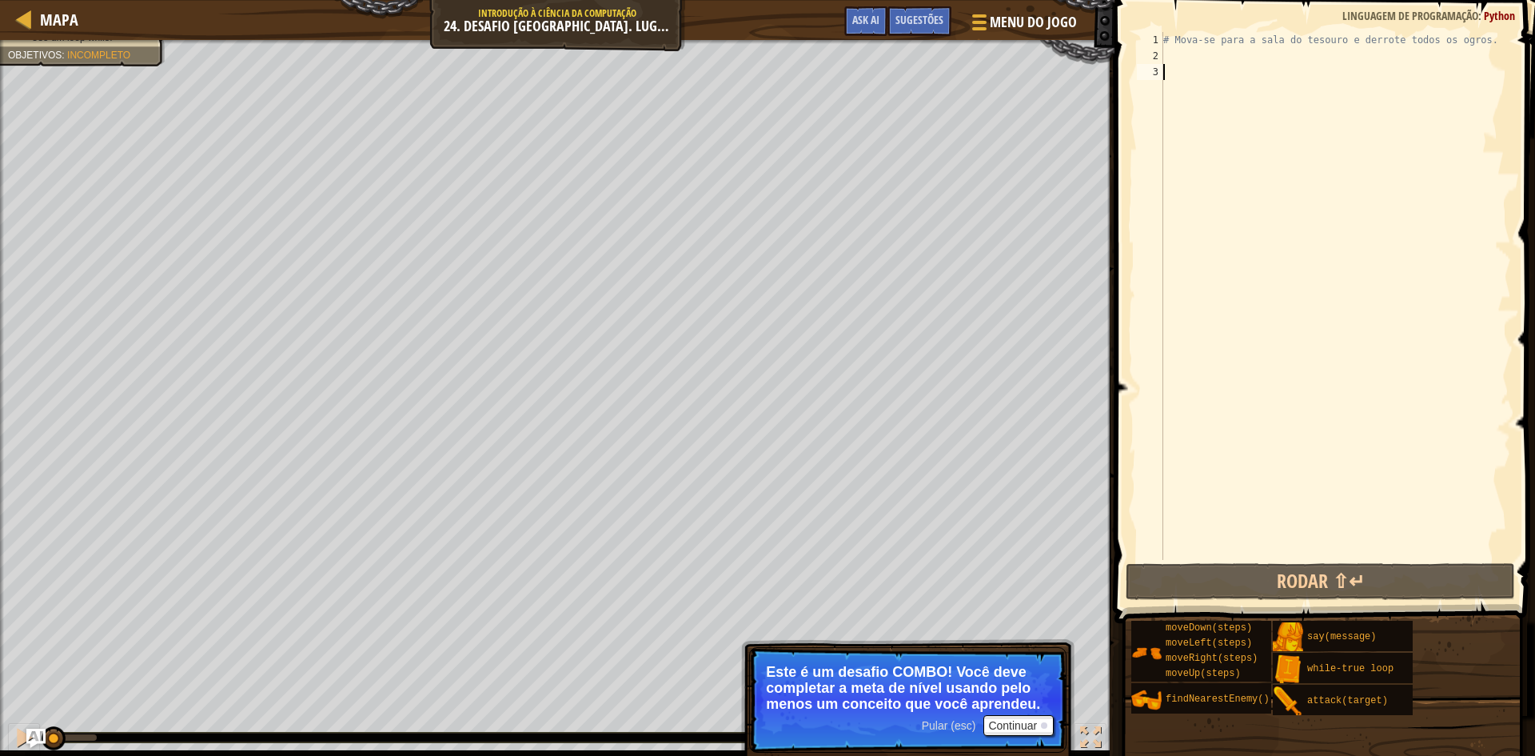
type textarea "w"
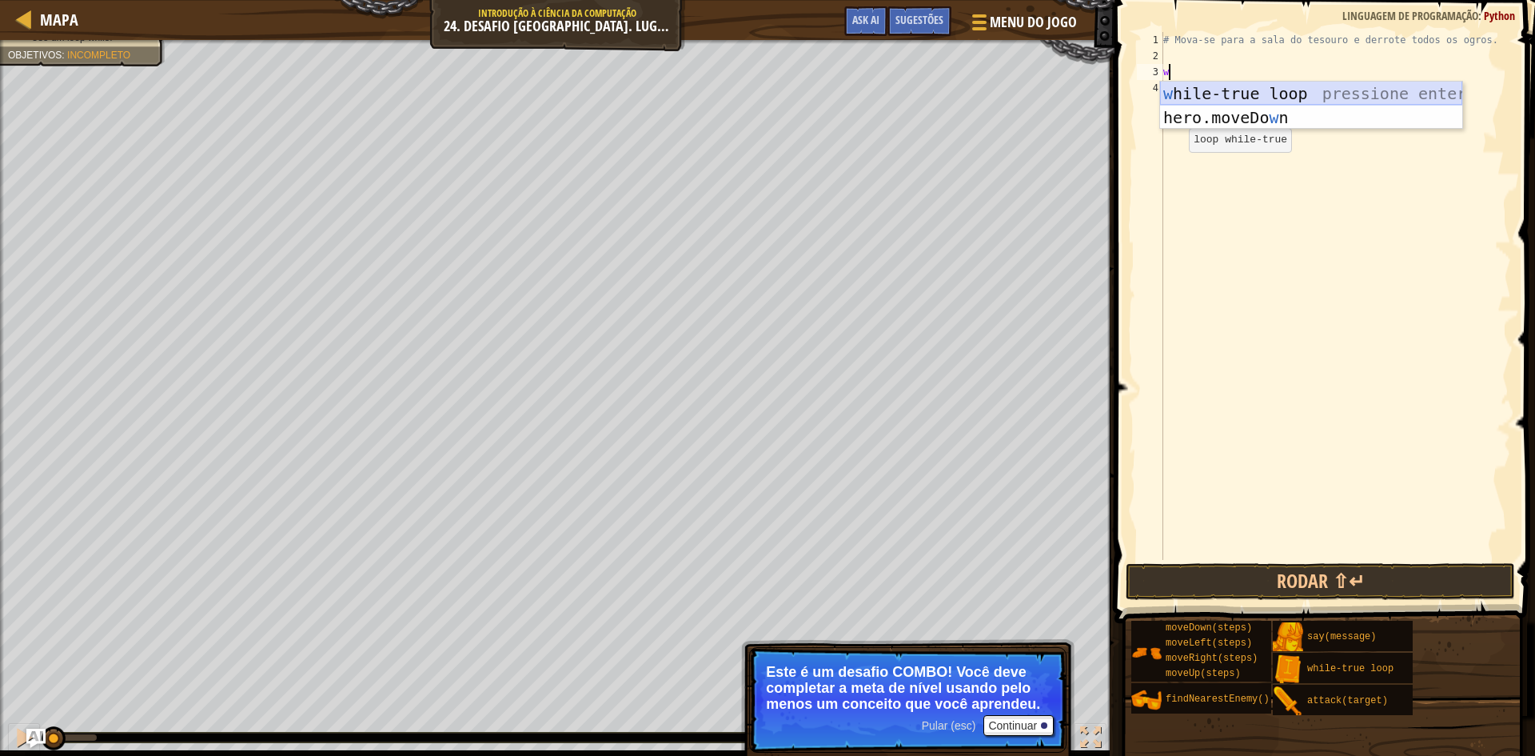
click at [1210, 90] on div "w hile-true loop pressione enter hero.moveDo w n pressione enter" at bounding box center [1311, 130] width 302 height 96
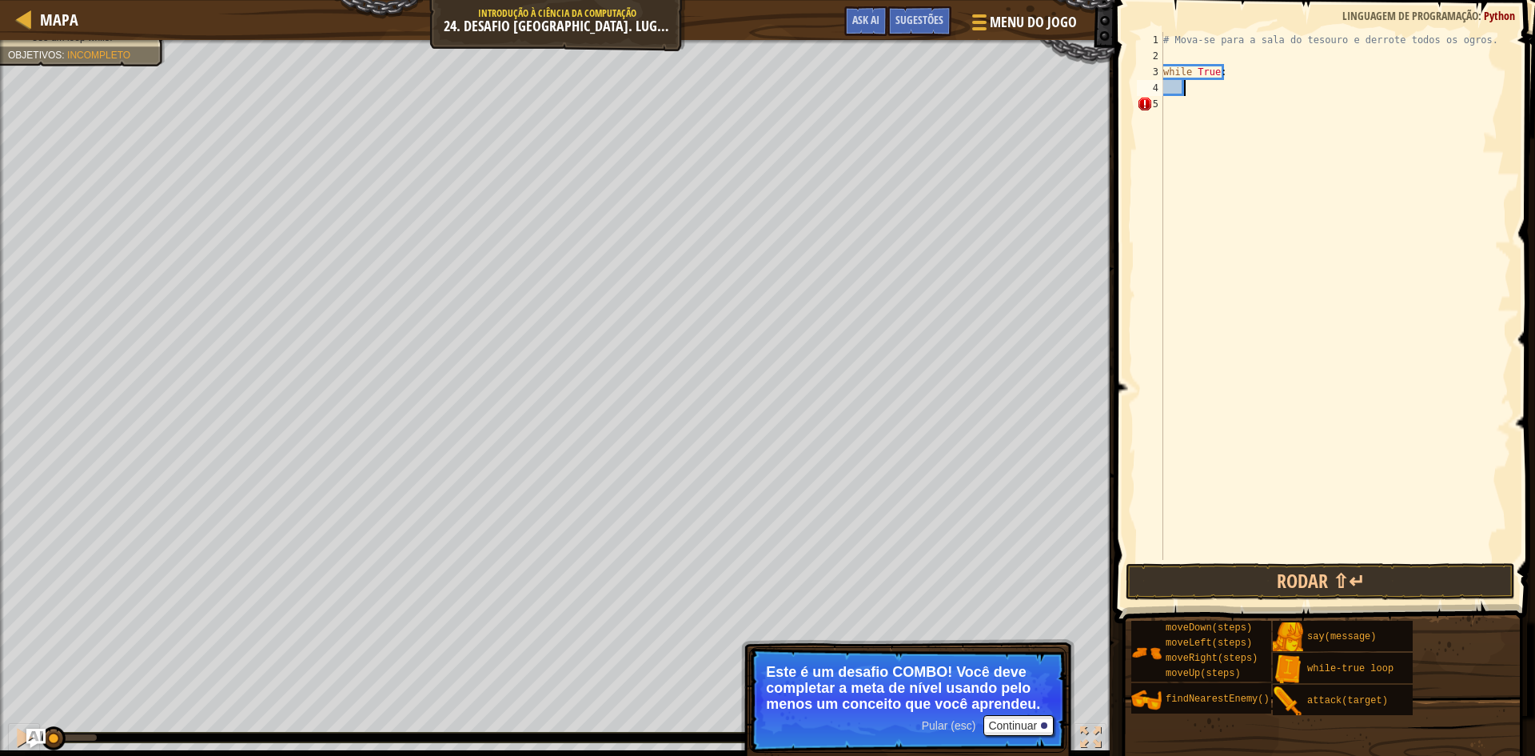
type textarea "m"
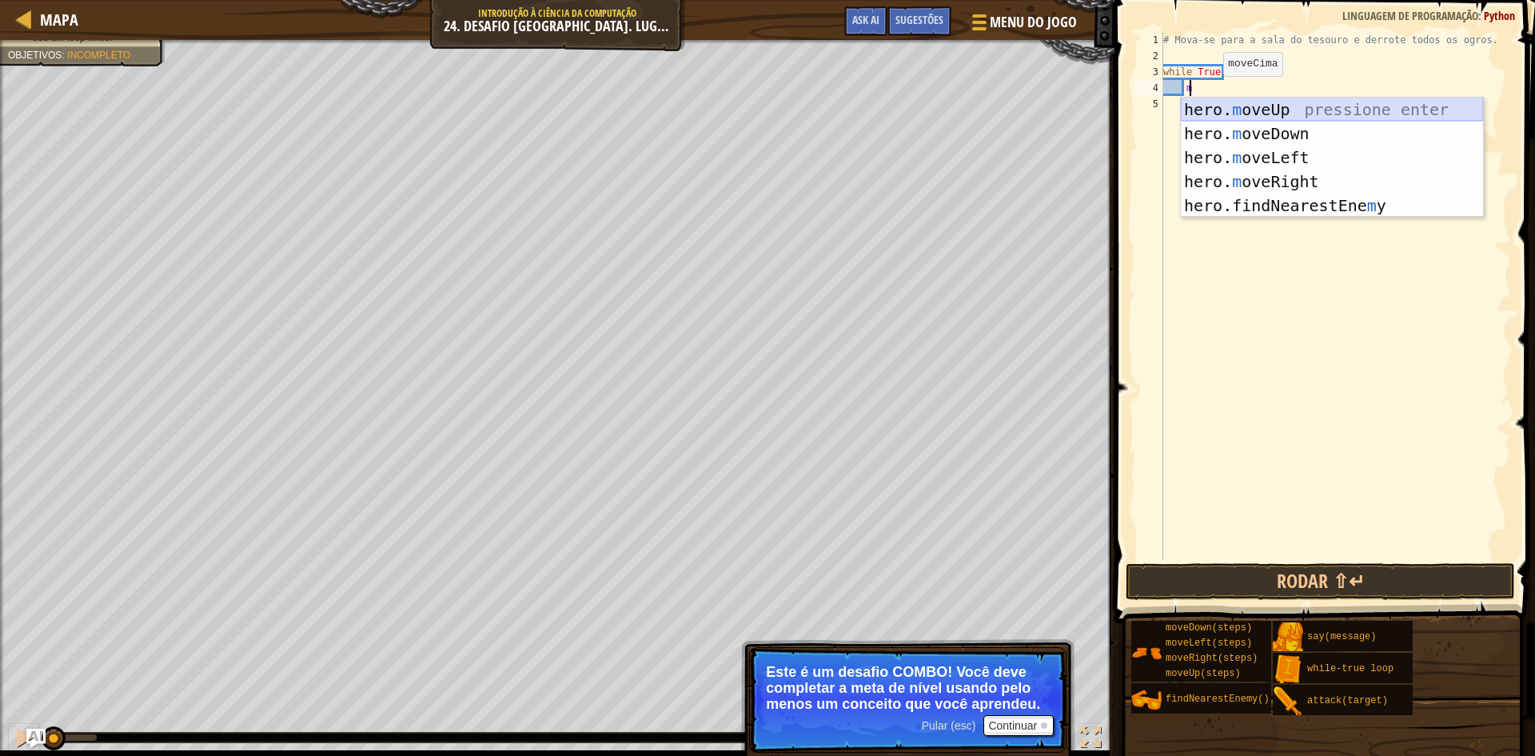
click at [1262, 103] on div "hero. m oveUp pressione enter hero. m oveDown pressione enter hero. m oveLeft p…" at bounding box center [1332, 182] width 302 height 168
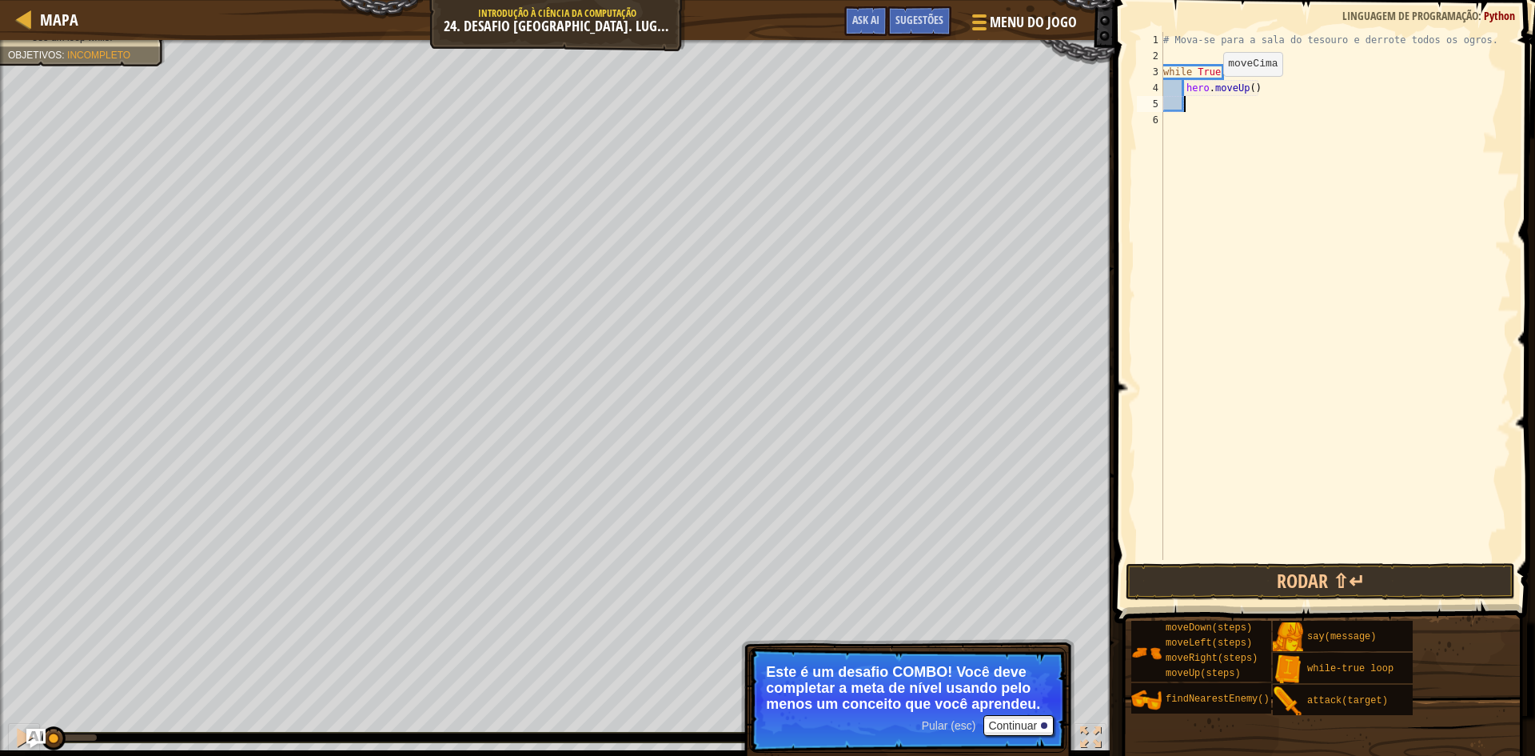
scroll to position [7, 1]
click at [1262, 95] on div "# Mova-se para a sala do tesouro e derrote todos os ogros. while True : hero . …" at bounding box center [1335, 312] width 351 height 560
type textarea "hero.moveUp(4)"
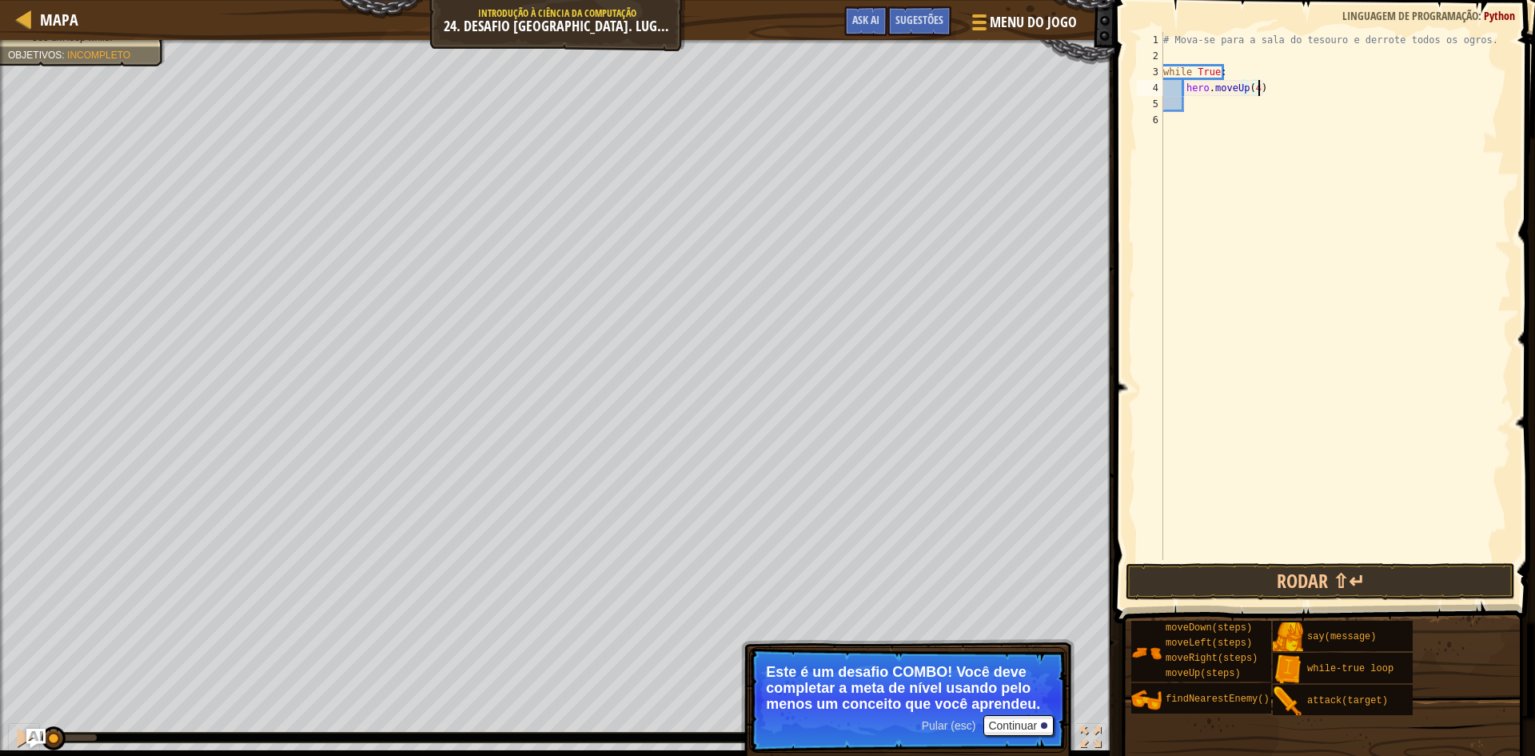
drag, startPoint x: 1263, startPoint y: 90, endPoint x: 1263, endPoint y: 110, distance: 19.2
click at [1264, 90] on div "# Mova-se para a sala do tesouro e derrote todos os ogros. while True : hero . …" at bounding box center [1335, 312] width 351 height 560
click at [1262, 112] on div "# Mova-se para a sala do tesouro e derrote todos os ogros. while True : hero . …" at bounding box center [1335, 312] width 351 height 560
click at [1232, 104] on div "# Mova-se para a sala do tesouro e derrote todos os ogros. while True : hero . …" at bounding box center [1335, 312] width 351 height 560
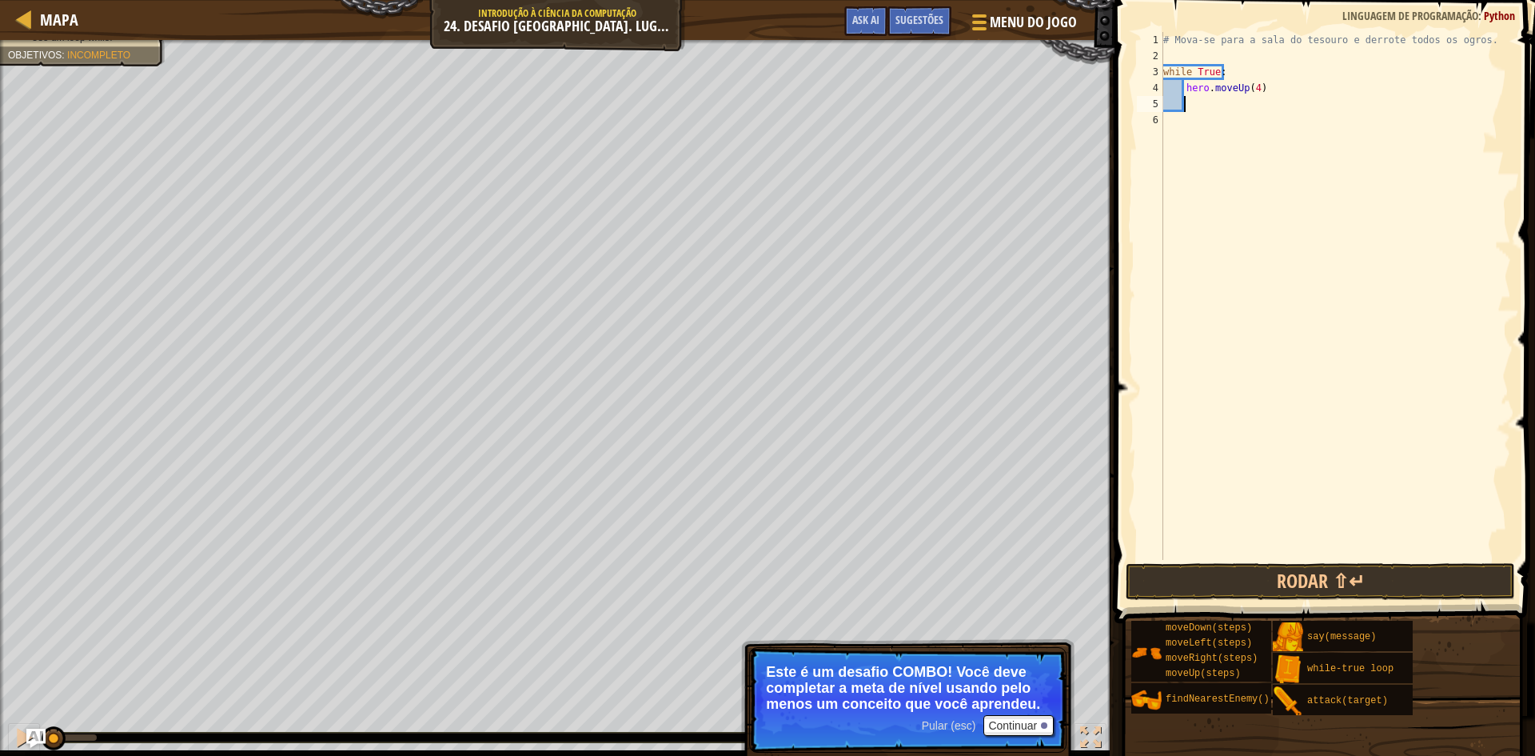
type textarea "m"
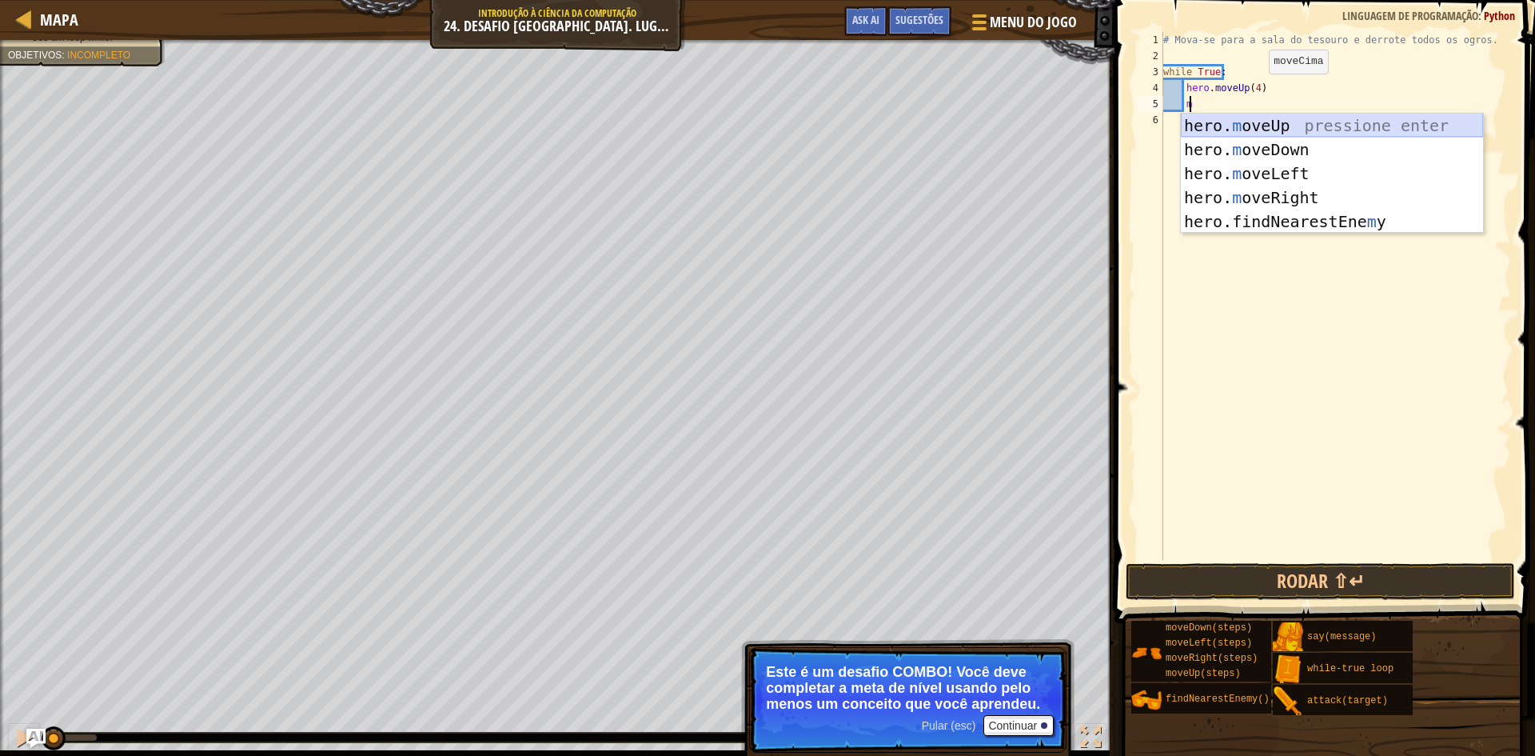
scroll to position [7, 2]
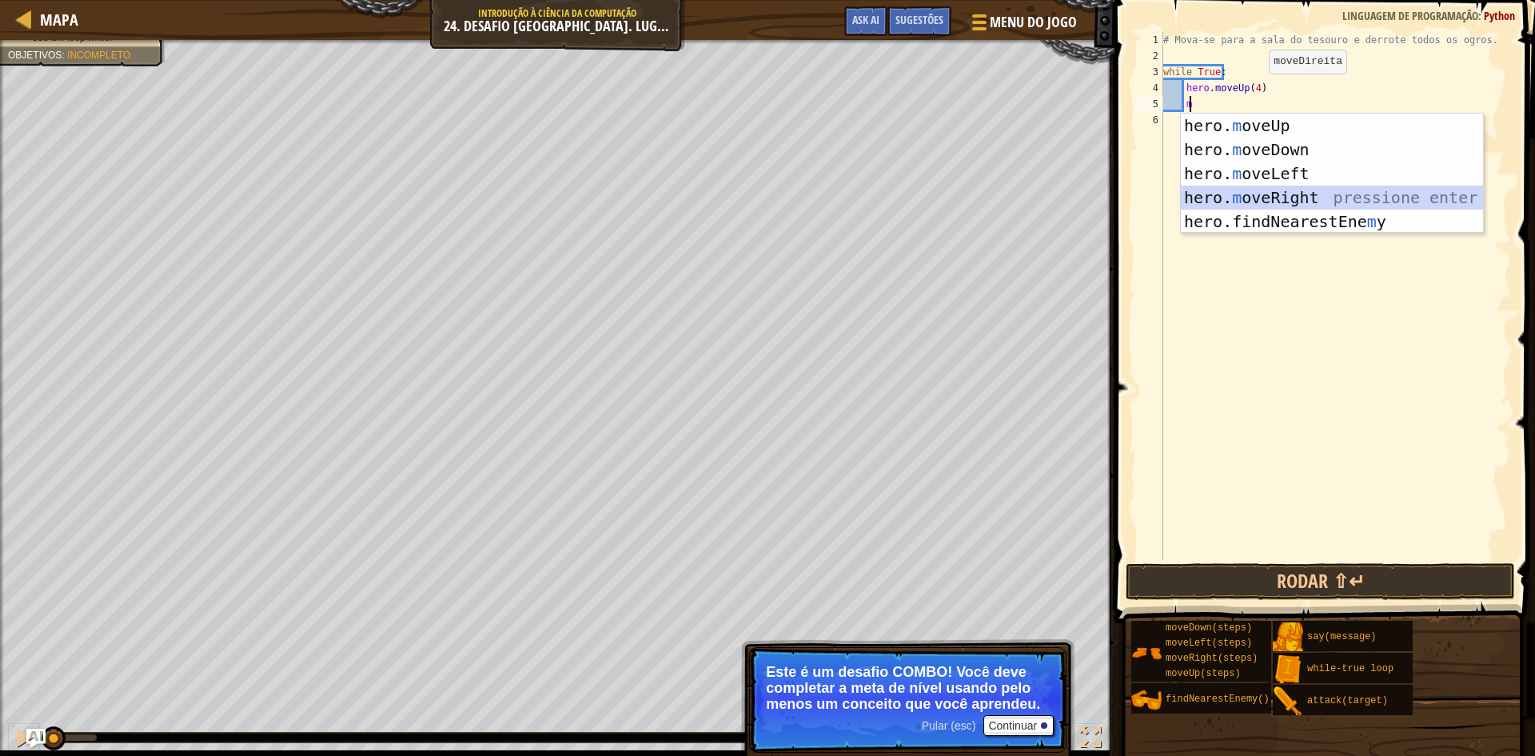
click at [1270, 195] on div "hero. m oveUp pressione enter hero. m oveDown pressione enter hero. m oveLeft p…" at bounding box center [1332, 198] width 302 height 168
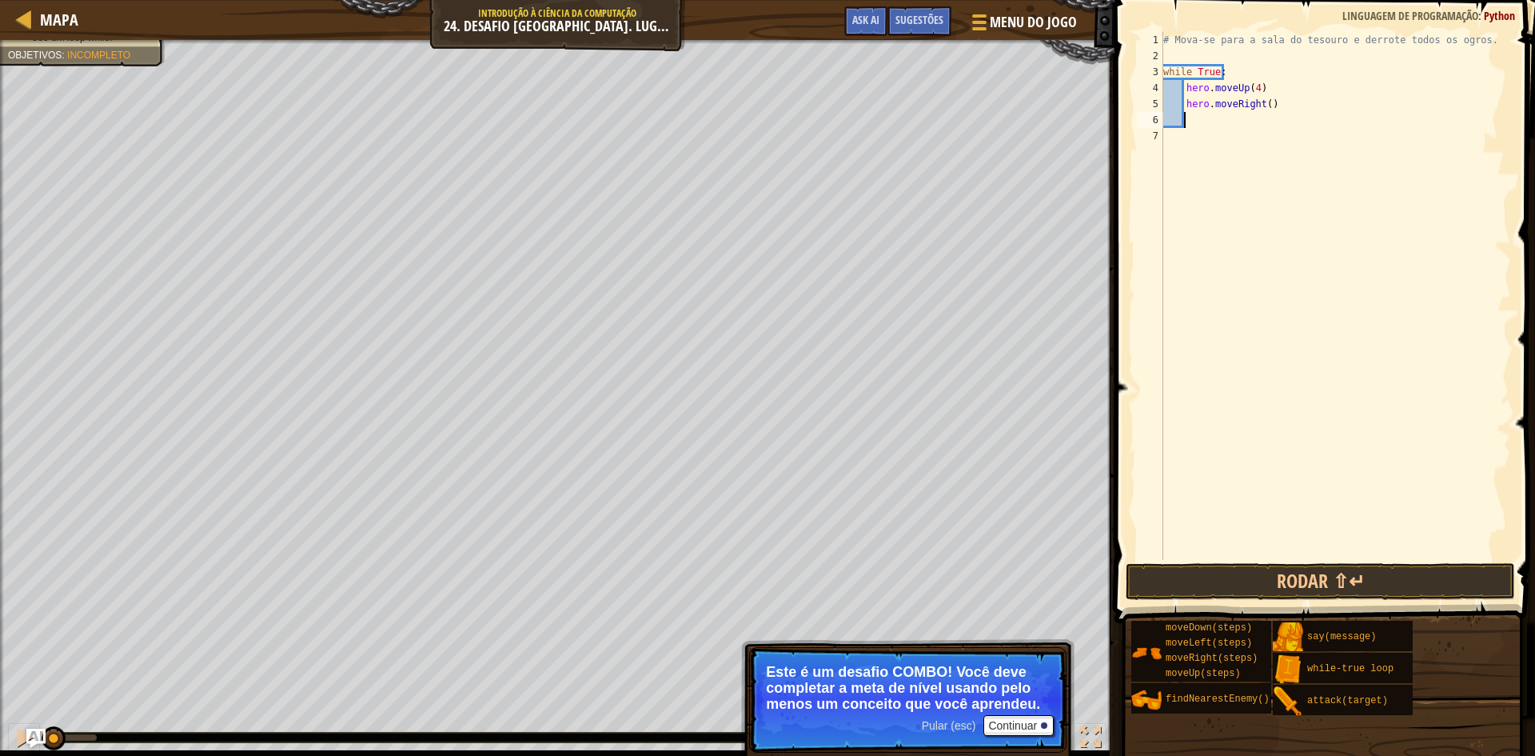
click at [1269, 108] on div "# Mova-se para a sala do tesouro e derrote todos os ogros. while True : hero . …" at bounding box center [1335, 312] width 351 height 560
type textarea "hero.moveRight(4)"
click at [1234, 118] on div "# Mova-se para a sala do tesouro e derrote todos os ogros. while True : hero . …" at bounding box center [1335, 312] width 351 height 560
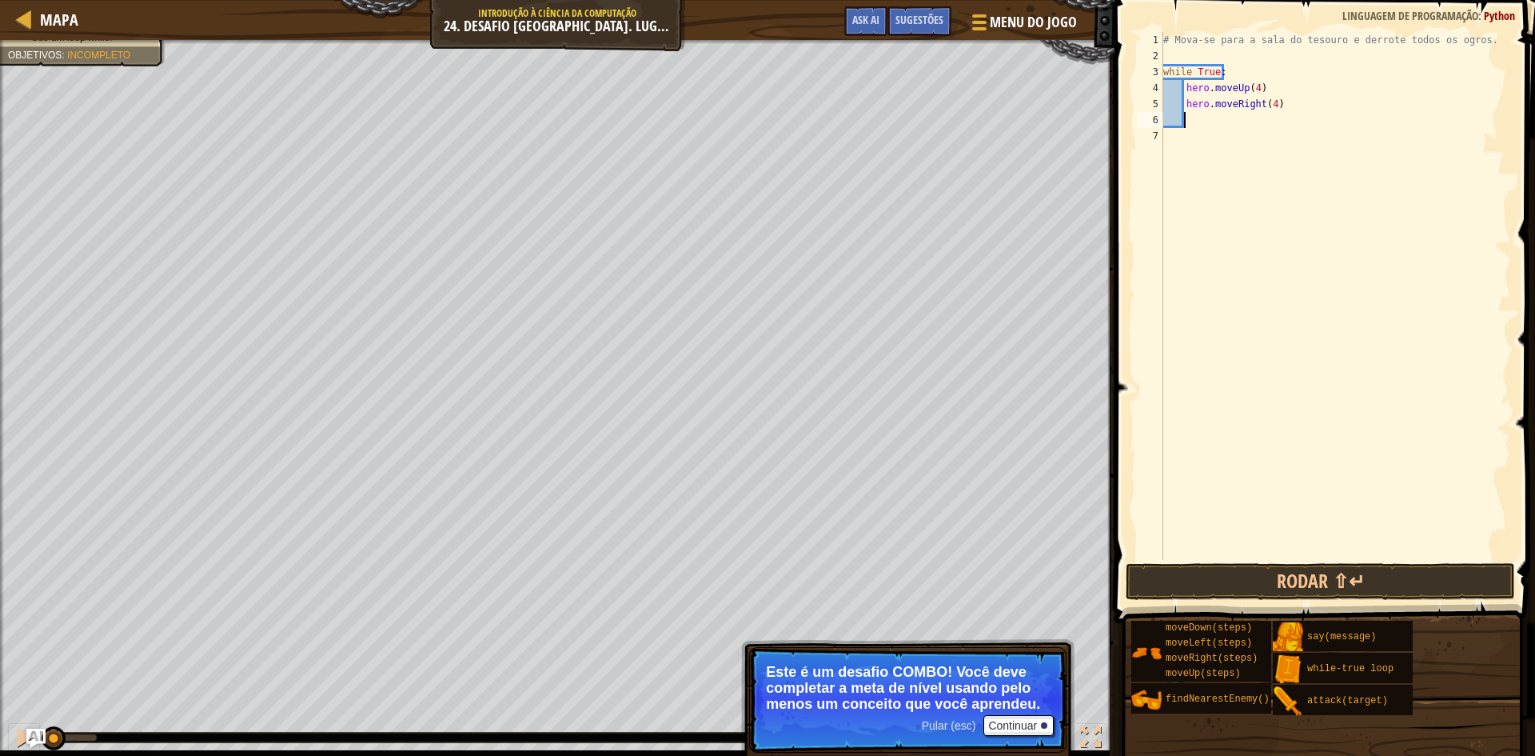
type textarea "m"
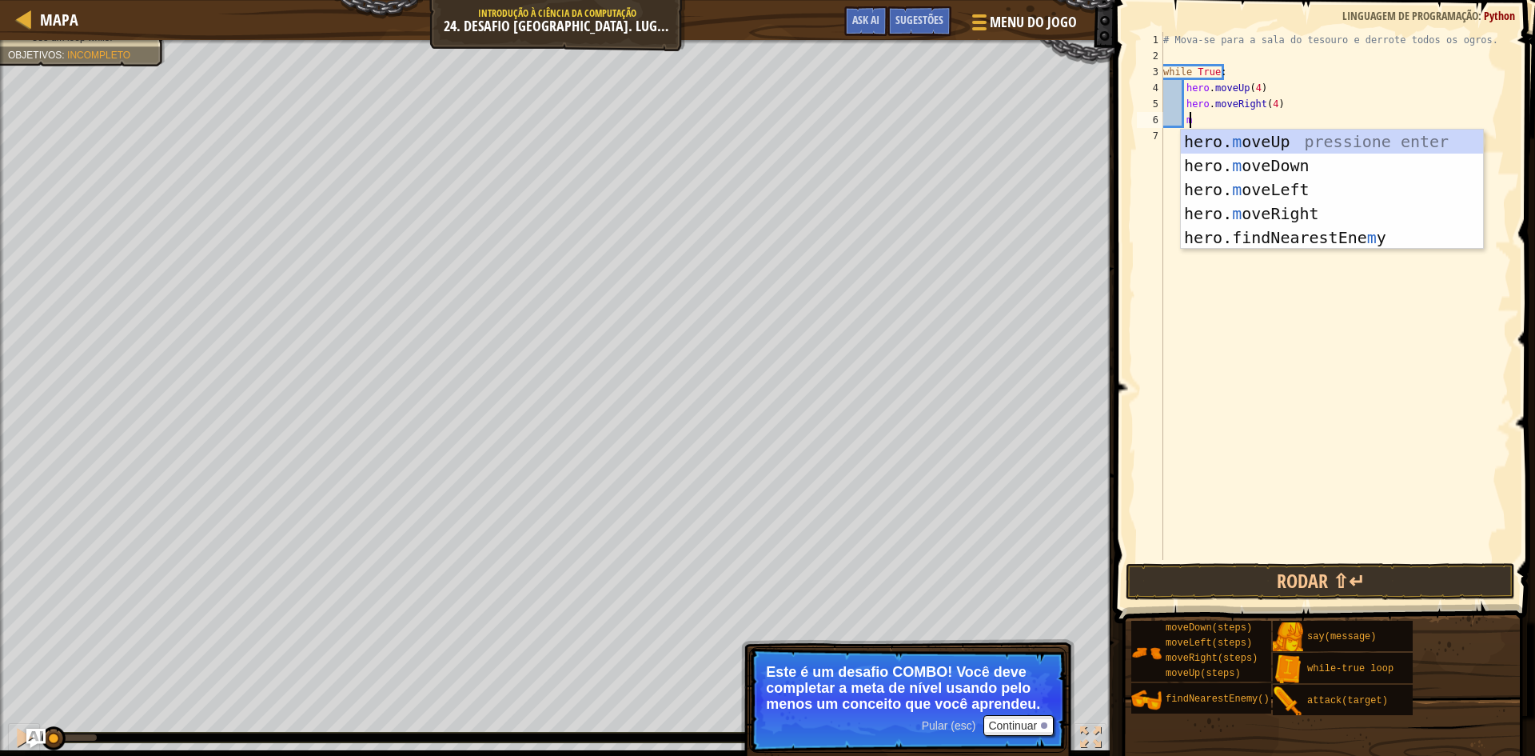
scroll to position [7, 2]
click at [1241, 161] on div "hero. m oveUp pressione enter hero. m oveDown pressione enter hero. m oveLeft p…" at bounding box center [1332, 214] width 302 height 168
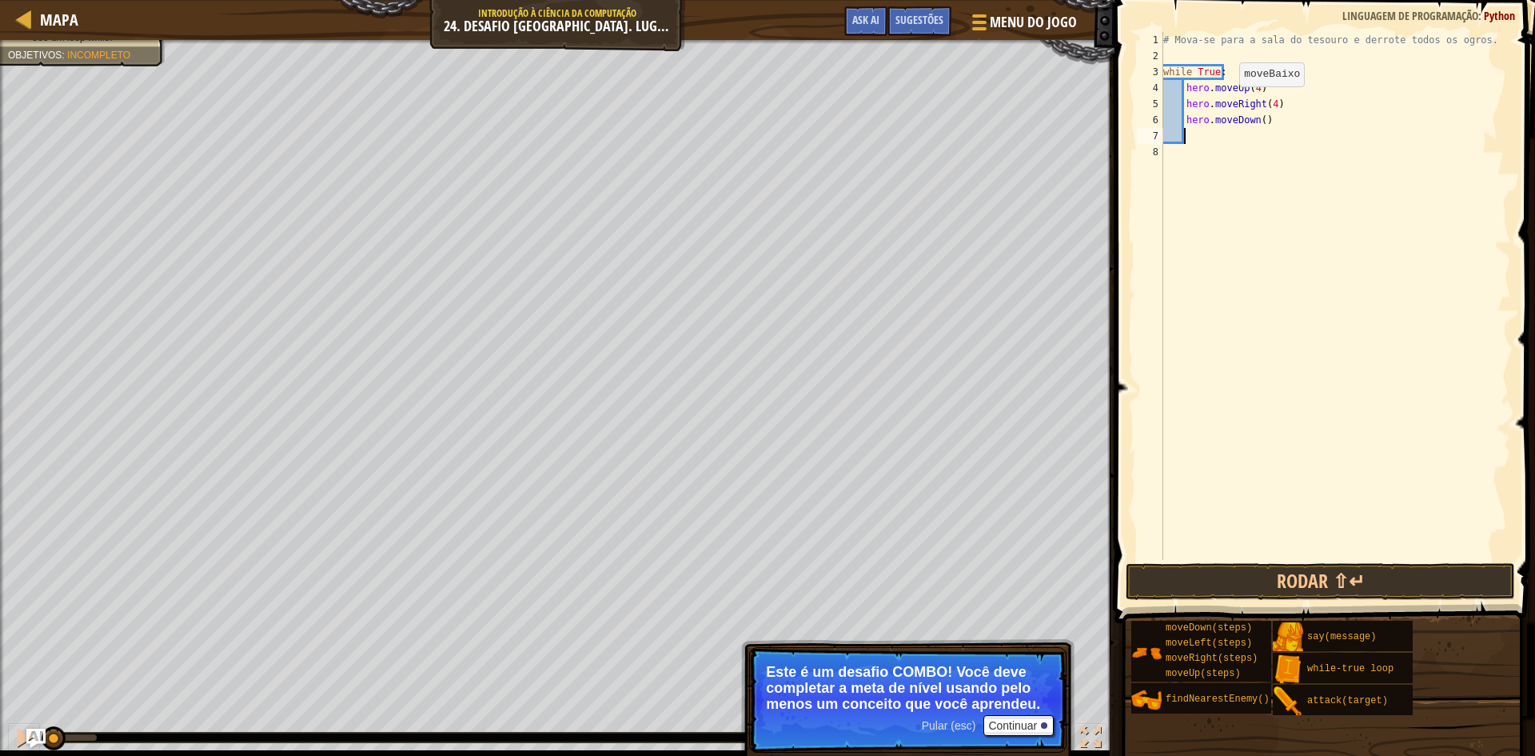
scroll to position [7, 1]
type textarea "m"
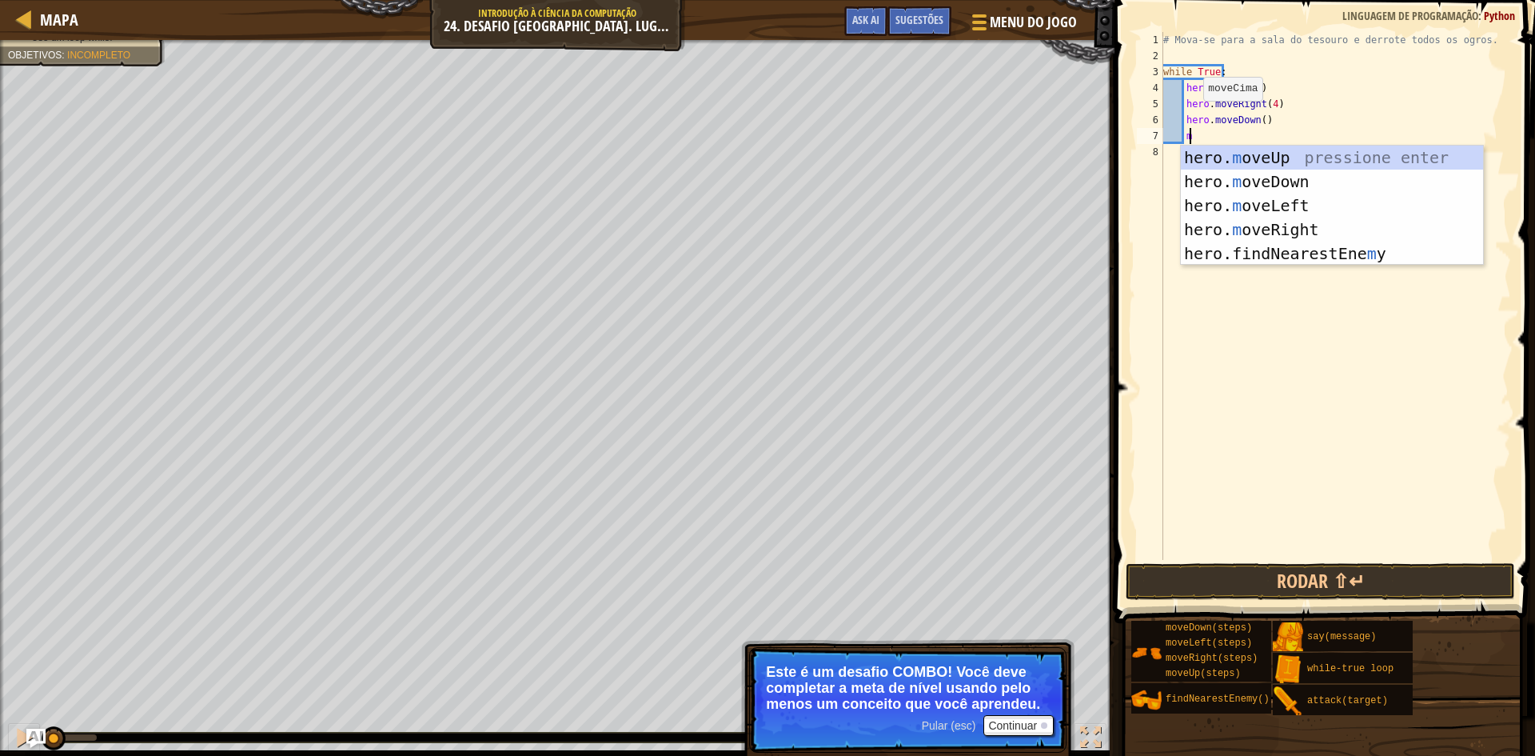
scroll to position [7, 2]
click at [1259, 172] on div "hero. m oveUp pressione enter hero. m oveDown pressione enter hero. m oveLeft p…" at bounding box center [1332, 230] width 302 height 168
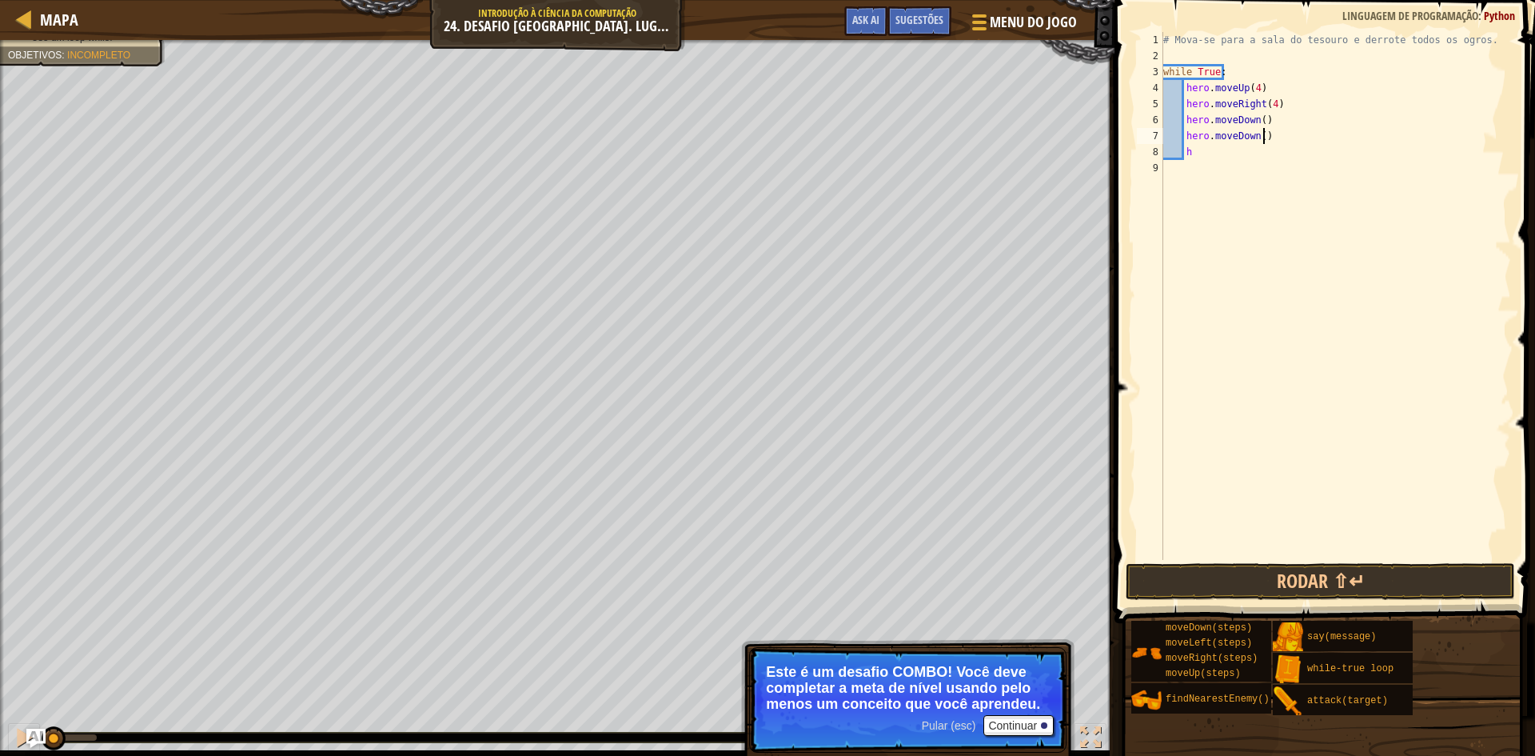
click at [1270, 131] on div "# Mova-se para a sala do tesouro e derrote todos os ogros. while True : hero . …" at bounding box center [1335, 312] width 351 height 560
click at [1204, 153] on div "# Mova-se para a sala do tesouro e derrote todos os ogros. while True : hero . …" at bounding box center [1335, 312] width 351 height 560
type textarea "h"
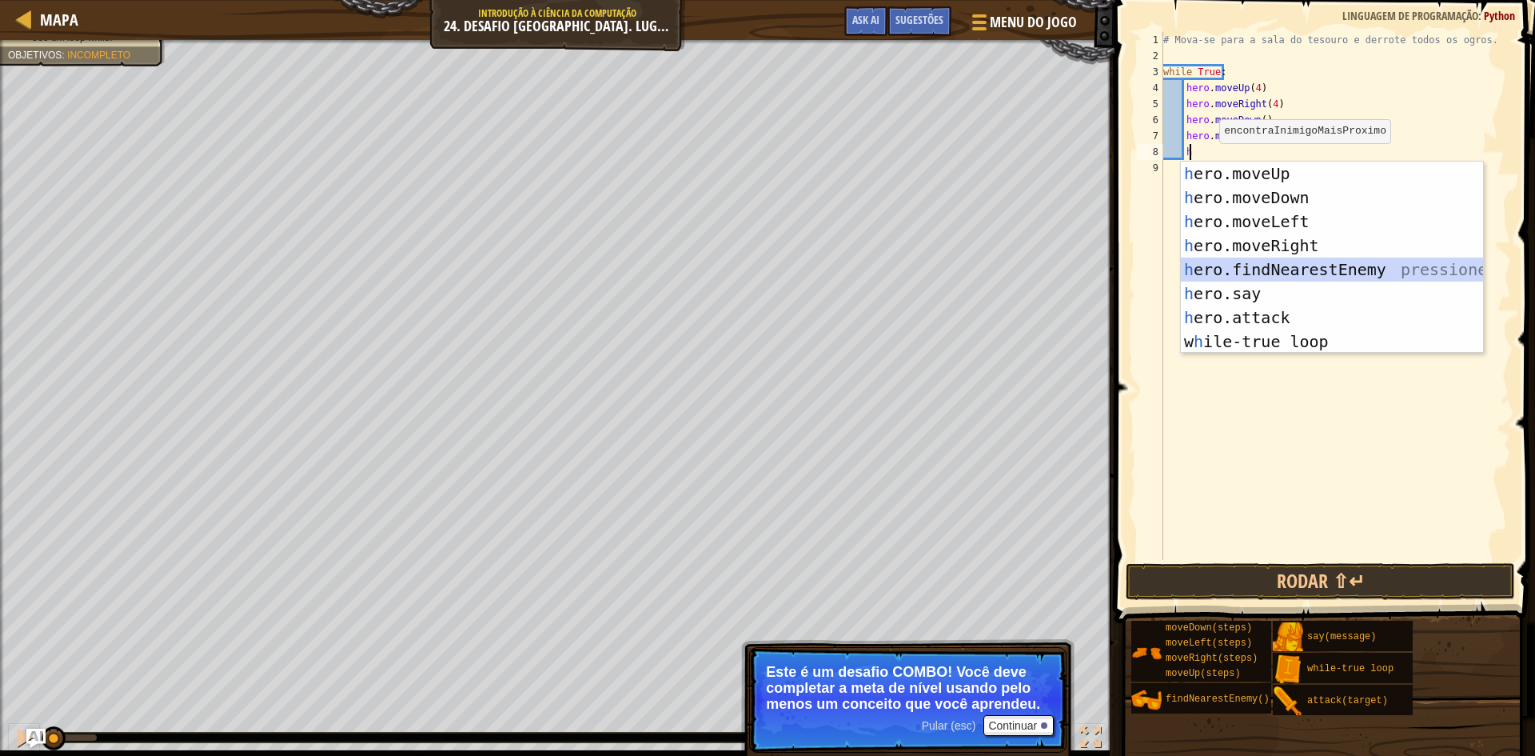
drag, startPoint x: 1303, startPoint y: 267, endPoint x: 1230, endPoint y: 205, distance: 96.4
click at [1303, 266] on div "h ero.moveUp pressione enter h ero.moveDown pressione enter h ero.moveLeft pres…" at bounding box center [1332, 281] width 302 height 240
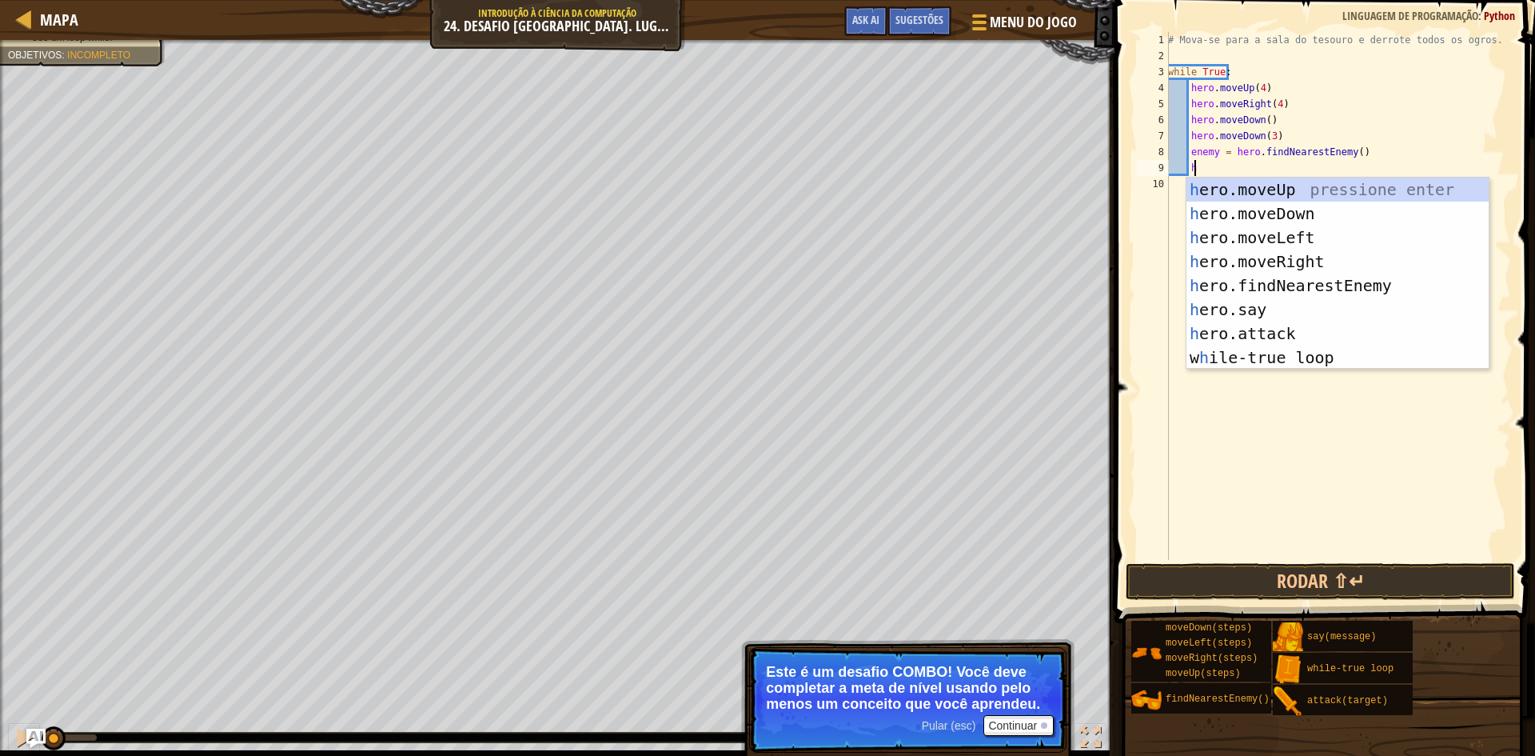
scroll to position [7, 2]
click at [1255, 328] on div "h ero.moveUp pressione enter h ero.moveDown pressione enter h ero.moveLeft pres…" at bounding box center [1337, 297] width 302 height 240
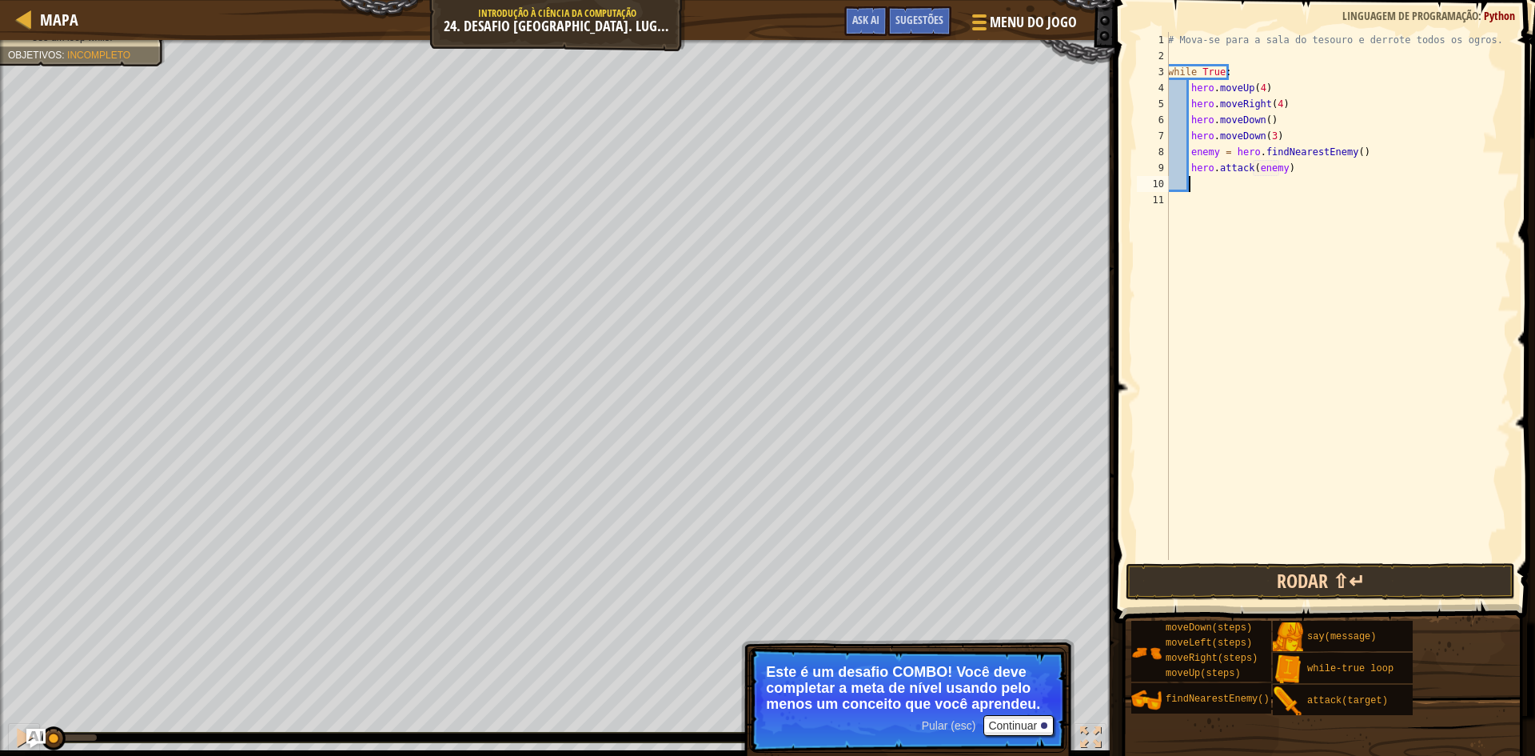
type textarea "hero.attack(enemy)"
click at [1330, 581] on button "Rodar ⇧↵" at bounding box center [1320, 581] width 389 height 37
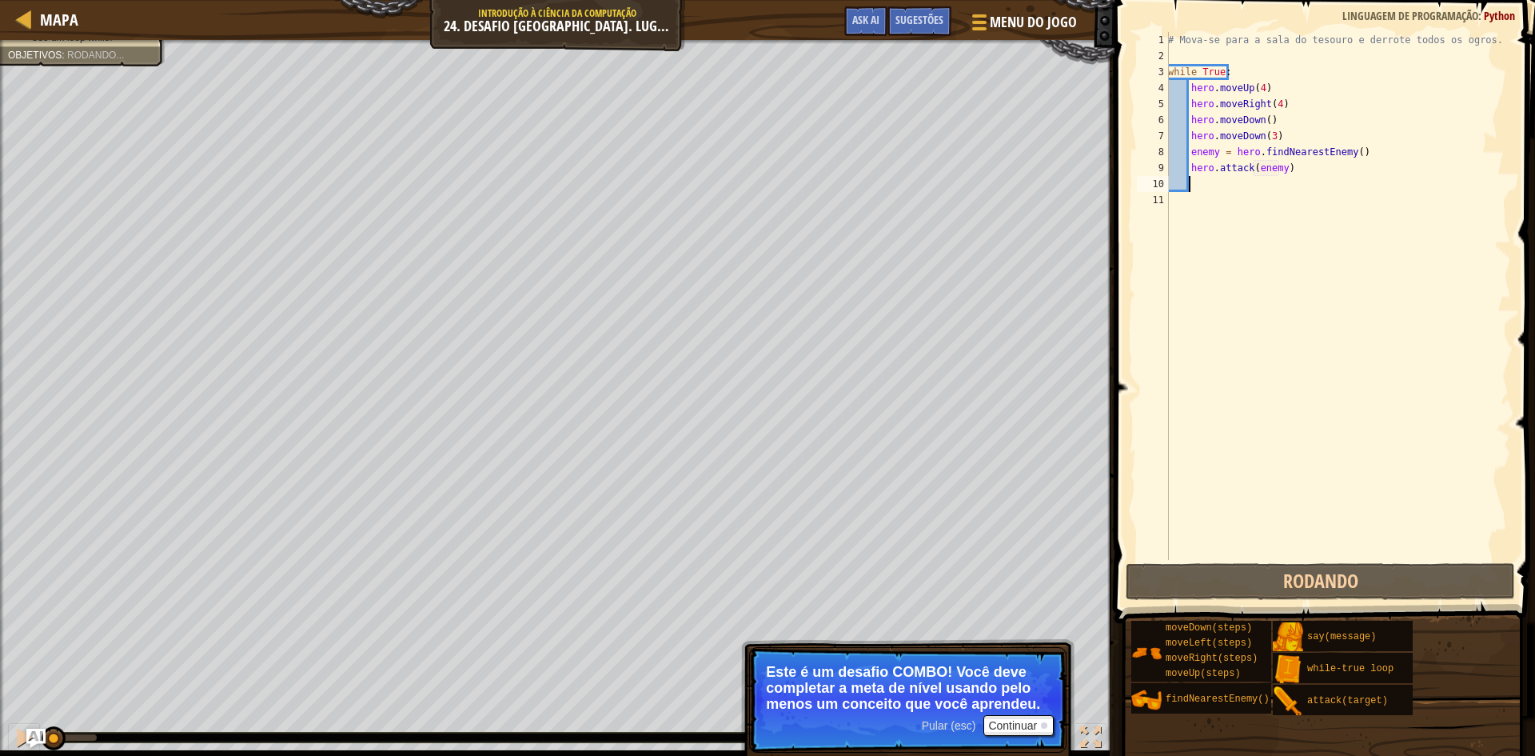
scroll to position [7, 1]
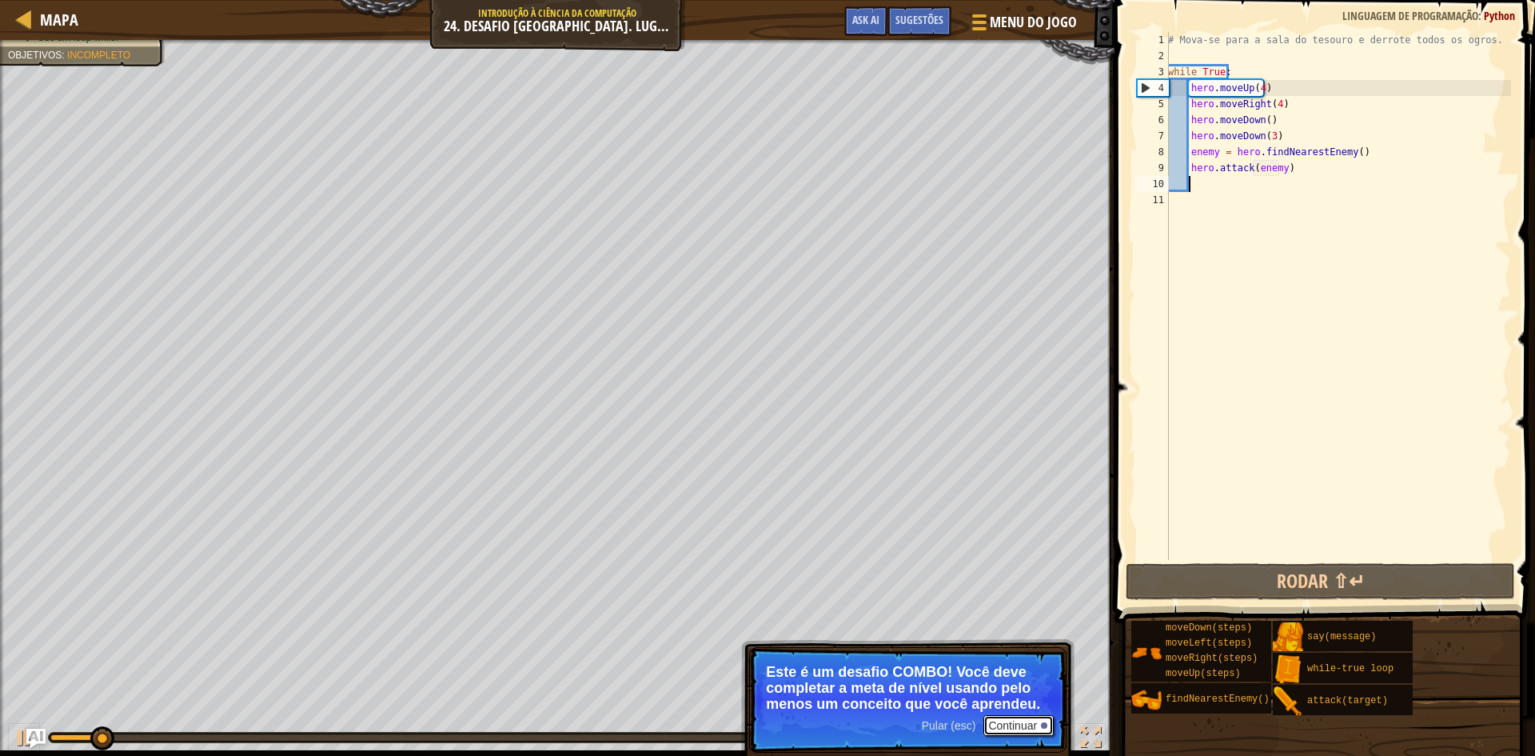
click at [1040, 720] on button "Continuar" at bounding box center [1018, 725] width 70 height 21
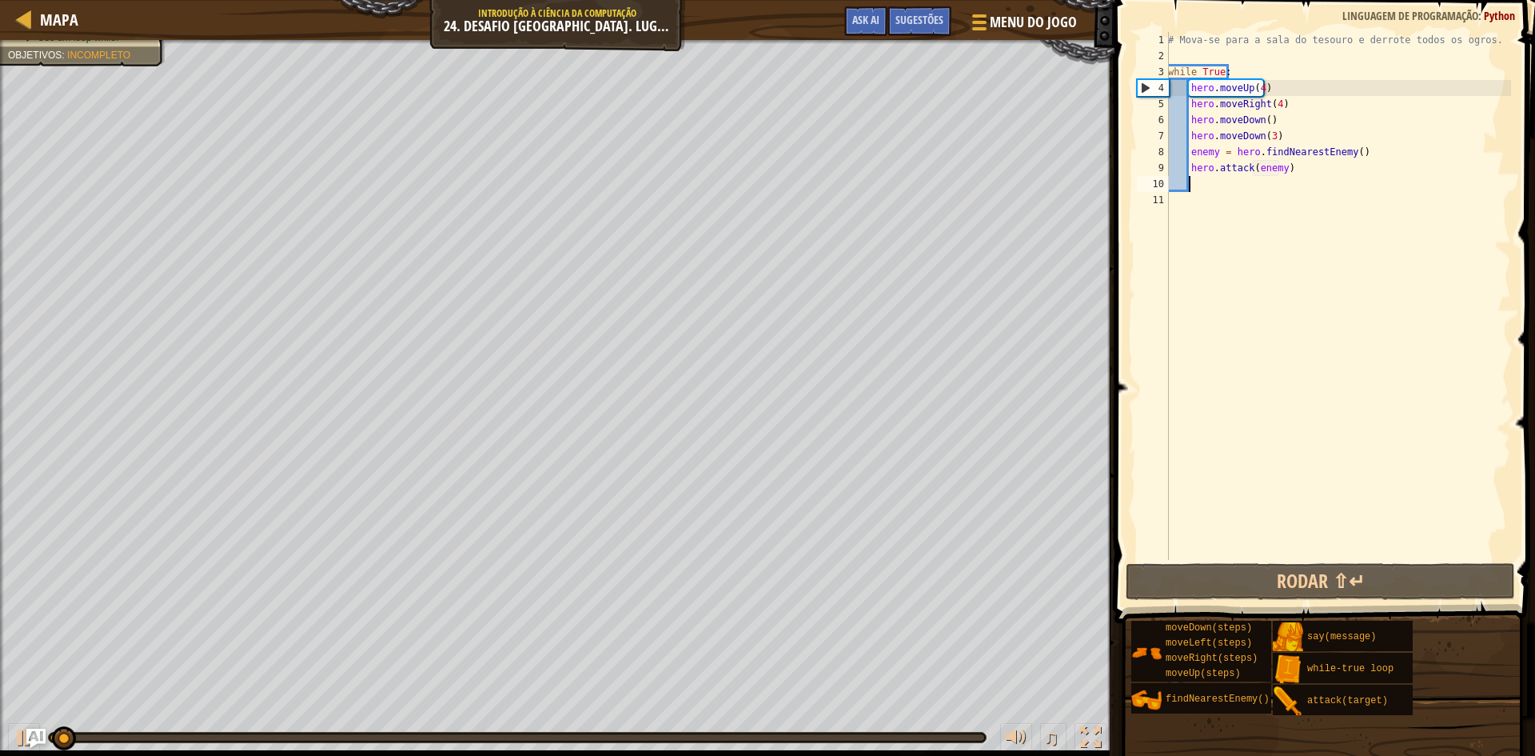
scroll to position [7, 0]
type textarea "h"
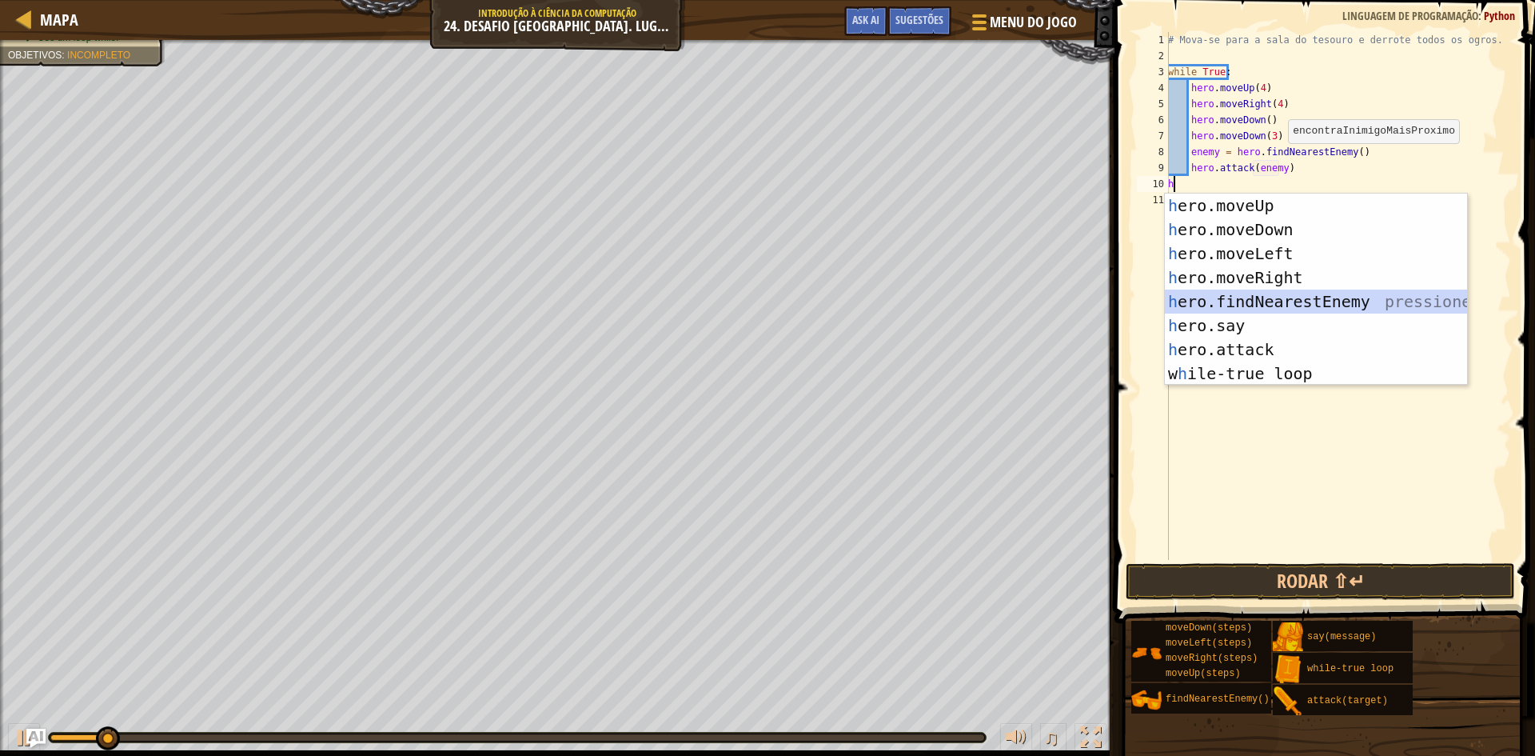
click at [1179, 299] on div "h ero.moveUp pressione enter h ero.moveDown pressione enter h ero.moveLeft pres…" at bounding box center [1316, 313] width 302 height 240
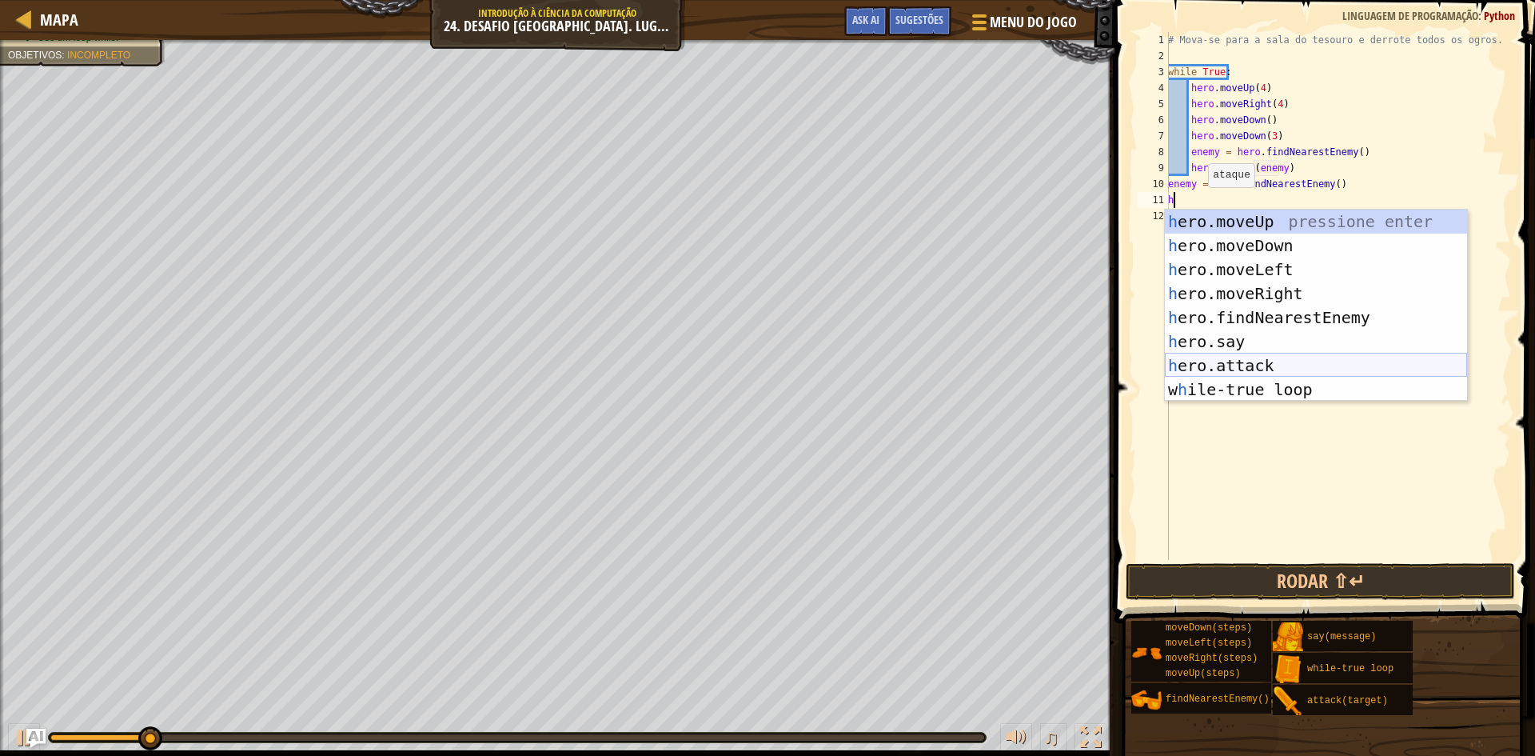
click at [1245, 358] on div "h ero.moveUp pressione enter h ero.moveDown pressione enter h ero.moveLeft pres…" at bounding box center [1316, 329] width 302 height 240
type textarea "hero.attack(enemy)"
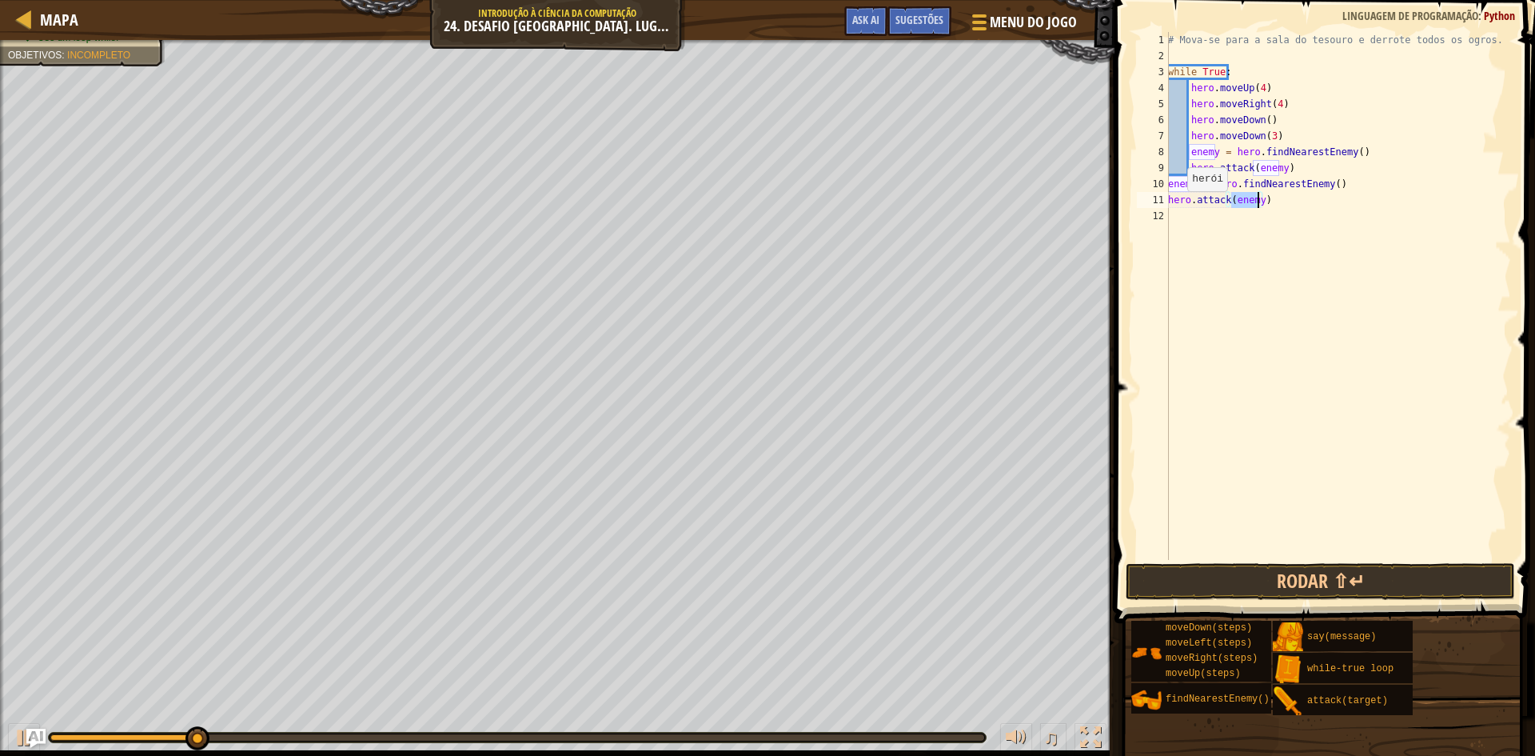
click at [1178, 207] on div "# Mova-se para a sala do tesouro e derrote todos os ogros. while True : hero . …" at bounding box center [1338, 312] width 346 height 560
click at [1178, 212] on div "# Mova-se para a sala do tesouro e derrote todos os ogros. while True : hero . …" at bounding box center [1338, 312] width 346 height 560
type textarea "h"
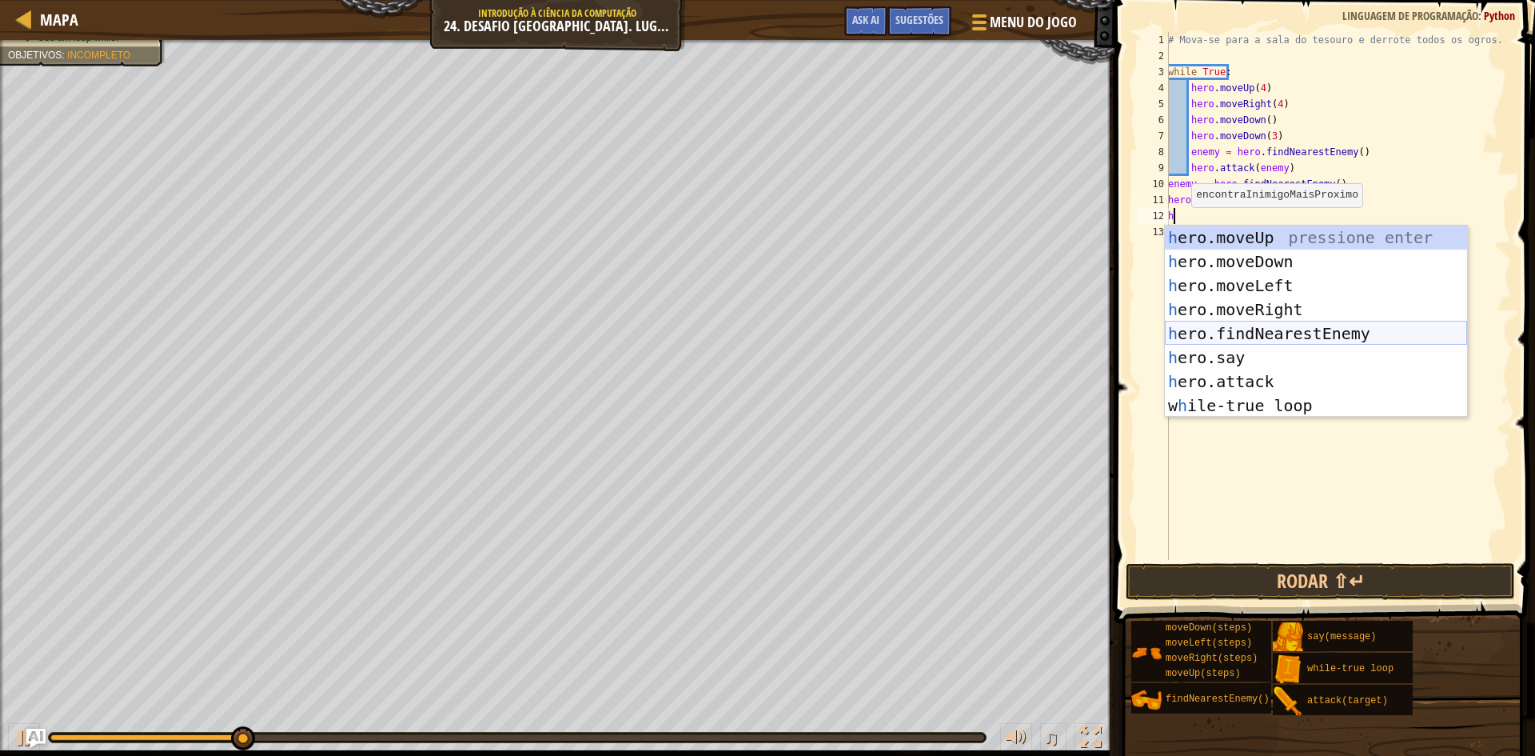
click at [1221, 330] on div "h ero.moveUp pressione enter h ero.moveDown pressione enter h ero.moveLeft pres…" at bounding box center [1316, 345] width 302 height 240
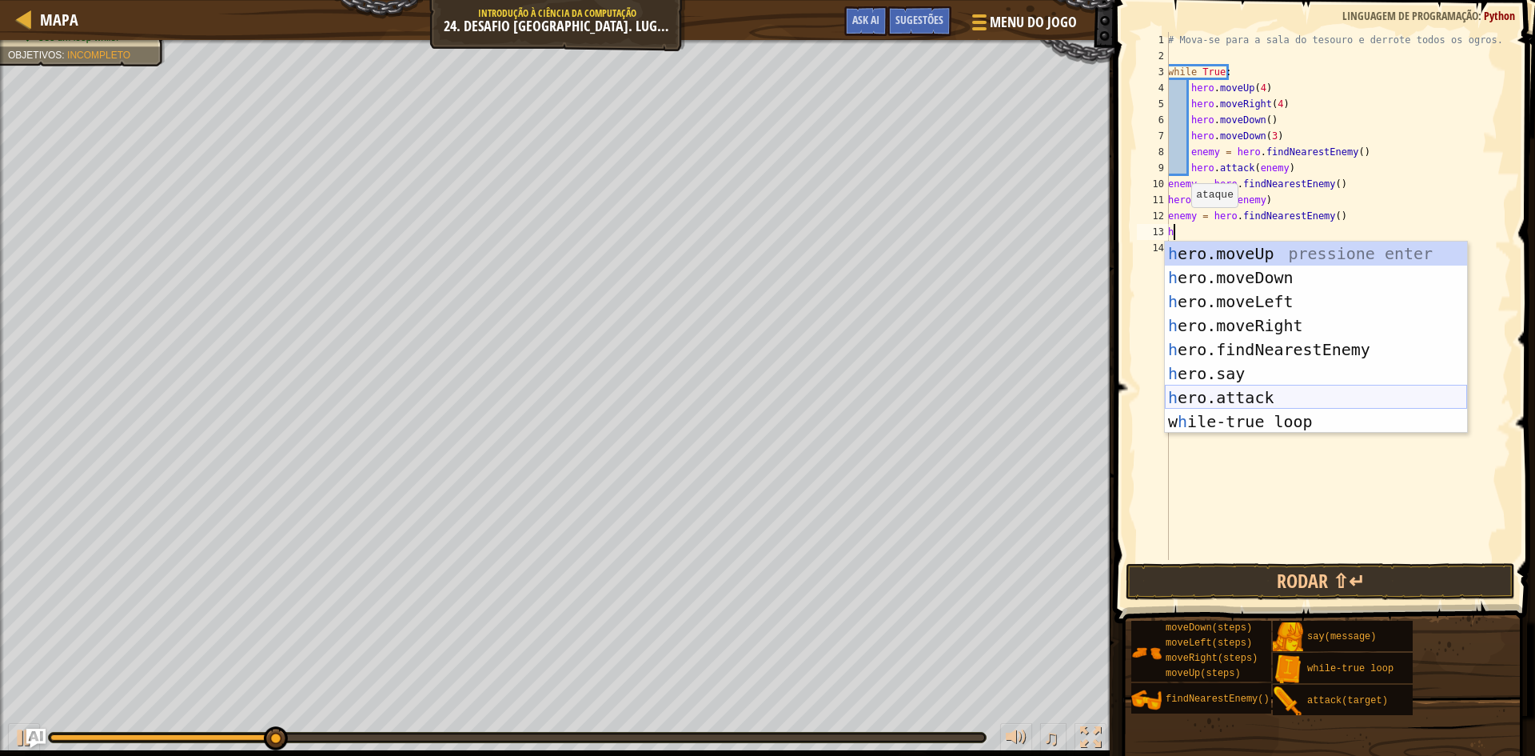
click at [1230, 390] on div "h ero.moveUp pressione enter h ero.moveDown pressione enter h ero.moveLeft pres…" at bounding box center [1316, 361] width 302 height 240
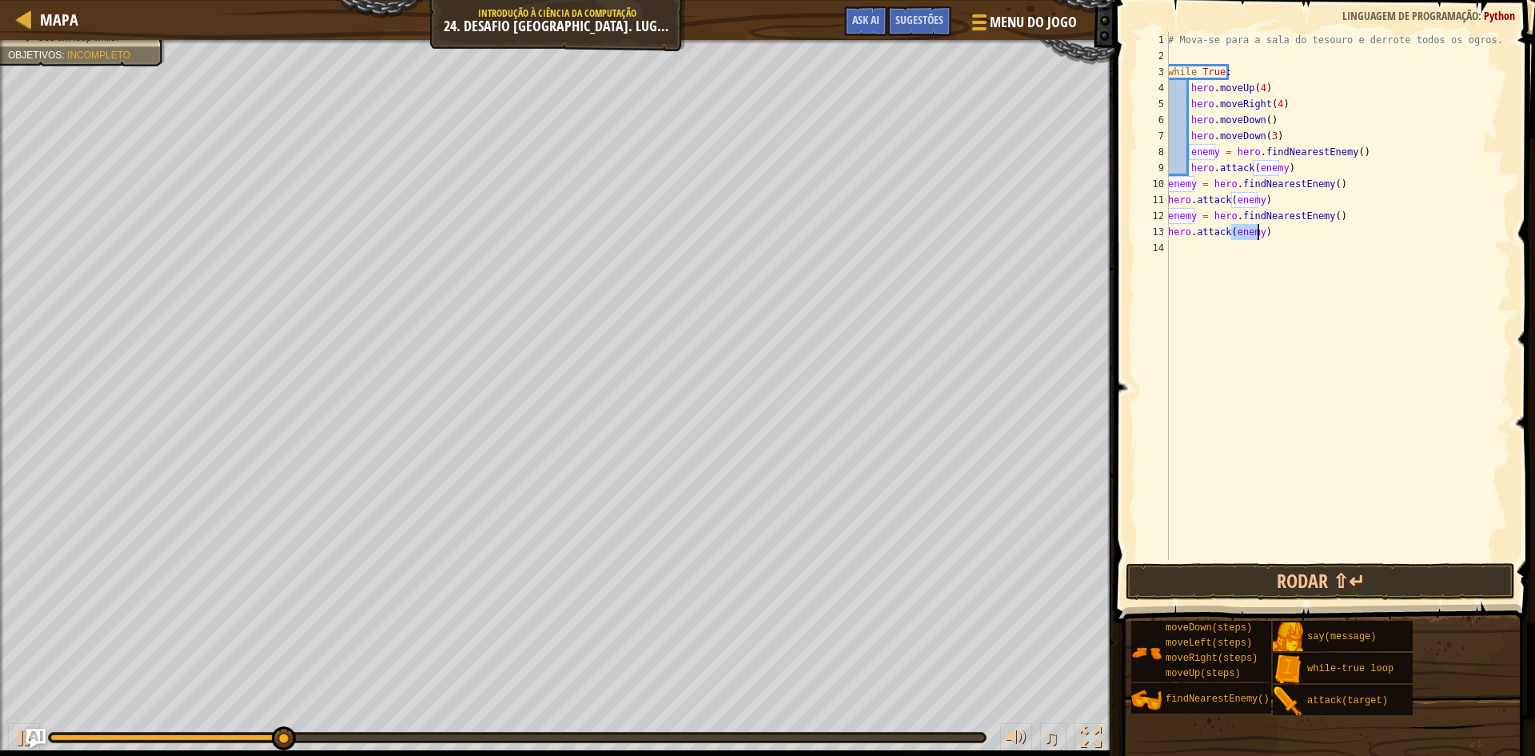
scroll to position [7, 6]
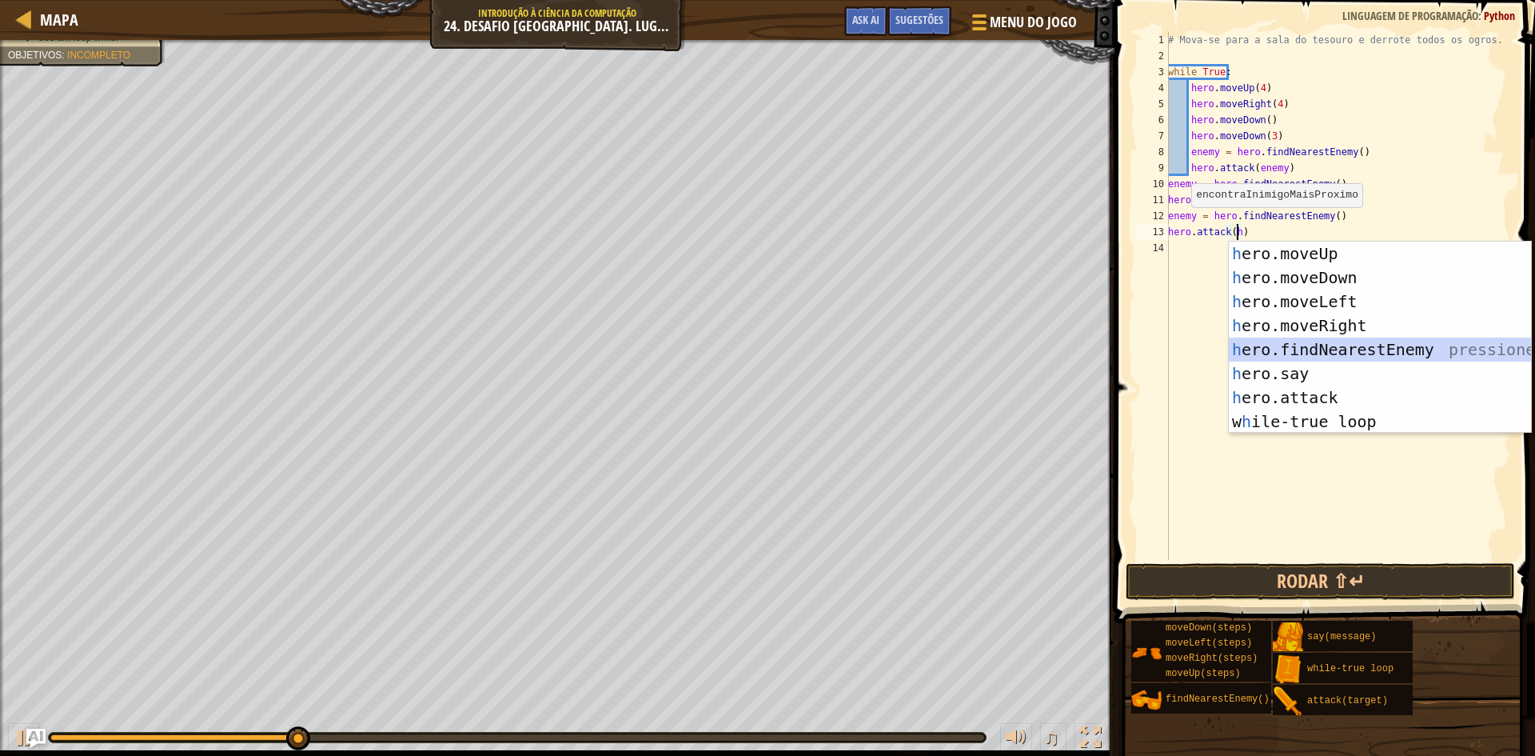
click at [1237, 345] on div "h ero.moveUp pressione enter h ero.moveDown pressione enter h ero.moveLeft pres…" at bounding box center [1380, 361] width 302 height 240
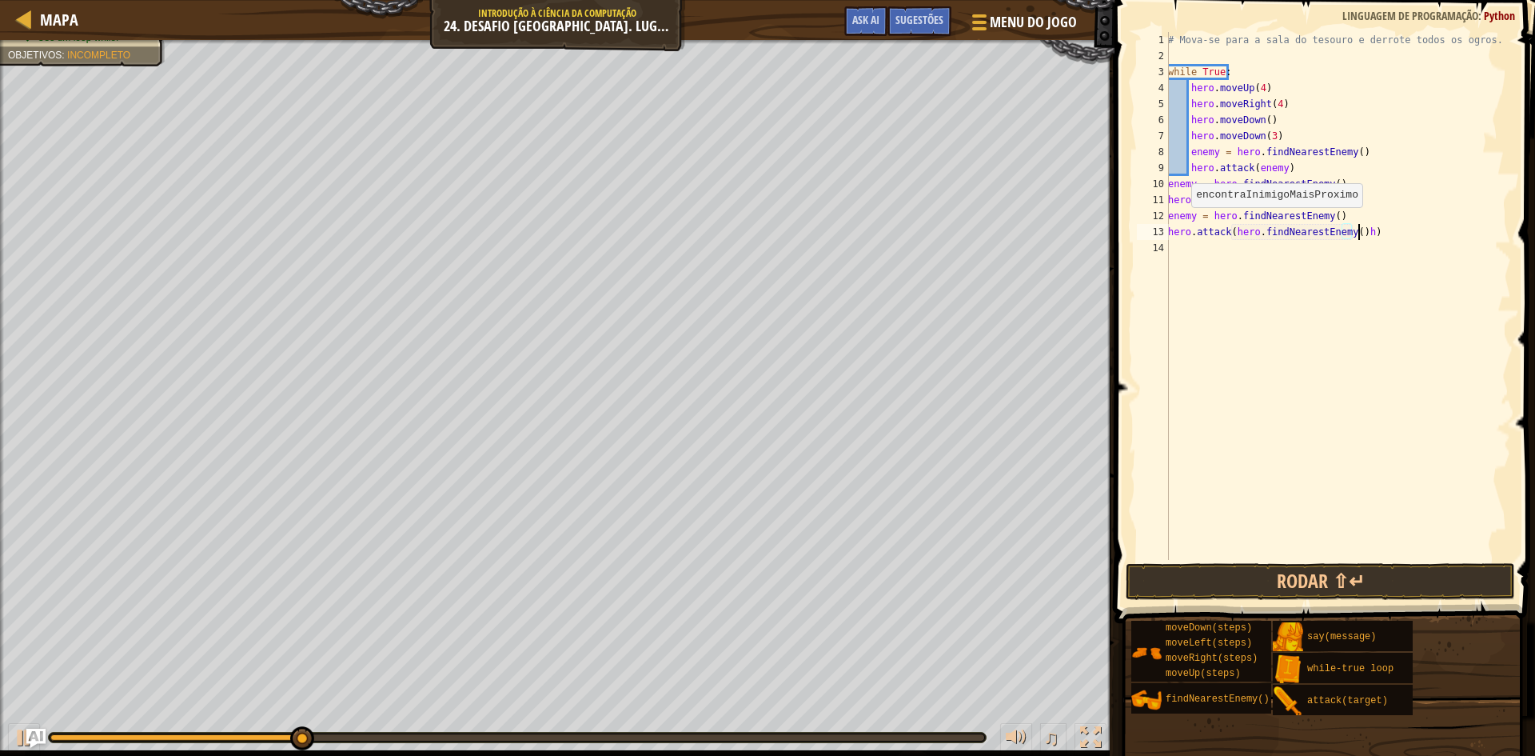
scroll to position [7, 15]
click at [1359, 231] on div "# Mova-se para a sala do tesouro e derrote todos os ogros. while True : hero . …" at bounding box center [1338, 312] width 346 height 560
type textarea "hero.attack(hero.findNearestEnemy()"
click at [1254, 267] on div "# Mova-se para a sala do tesouro e derrote todos os ogros. while True : hero . …" at bounding box center [1338, 312] width 346 height 560
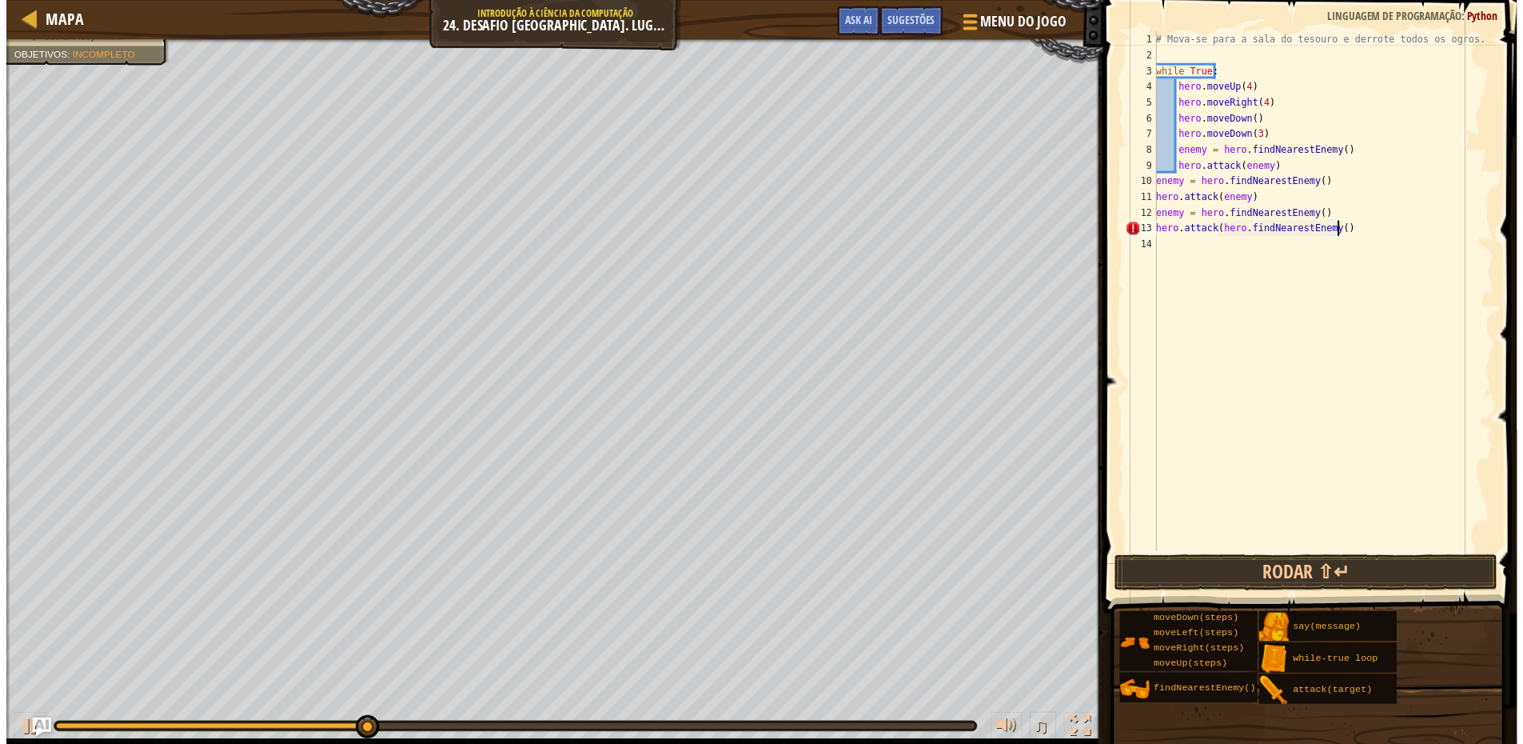
scroll to position [7, 0]
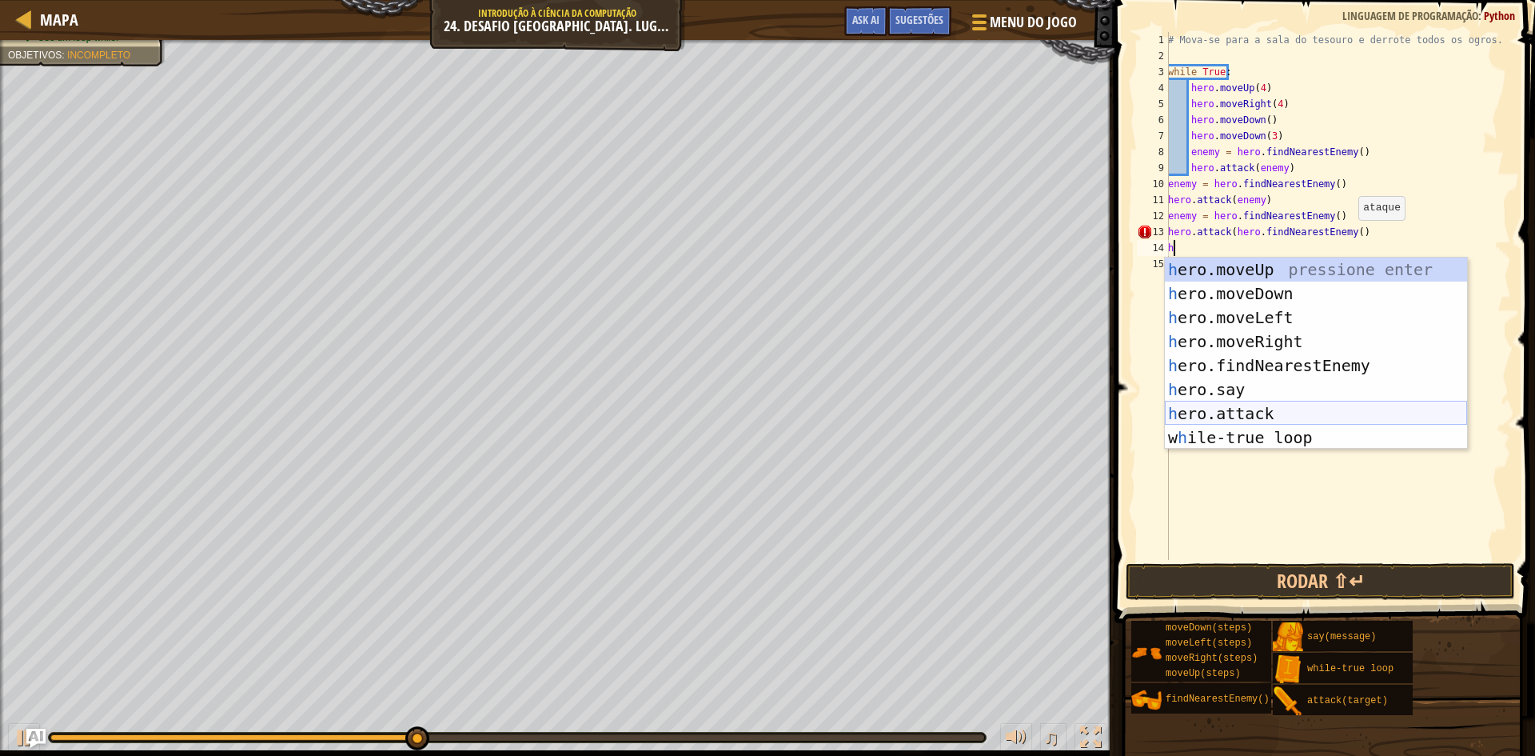
click at [1247, 406] on div "h ero.moveUp pressione enter h ero.moveDown pressione enter h ero.moveLeft pres…" at bounding box center [1316, 377] width 302 height 240
type textarea "hero.attack(enemy)"
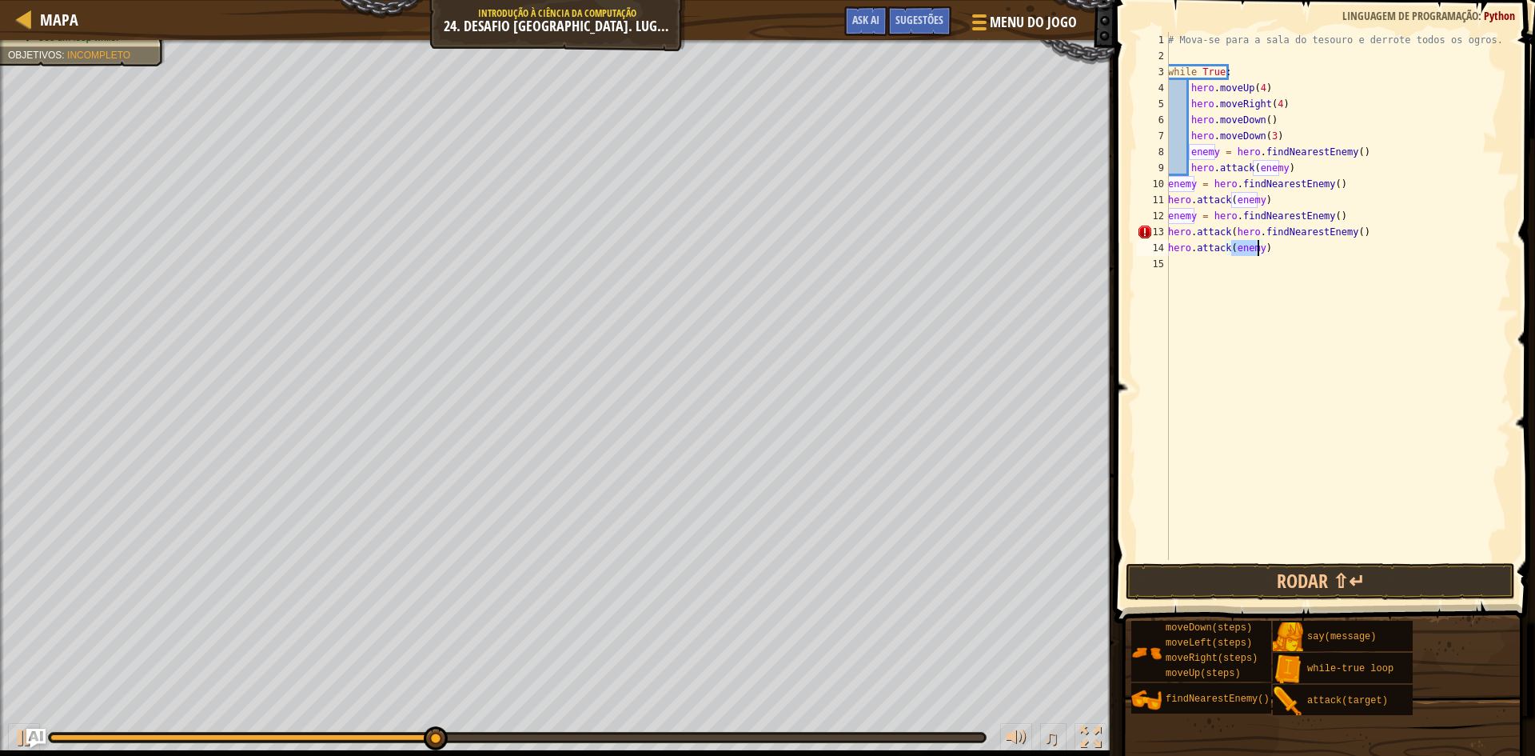
click at [1179, 266] on div "# Mova-se para a sala do tesouro e derrote todos os ogros. while True : hero . …" at bounding box center [1338, 312] width 346 height 560
type textarea "h"
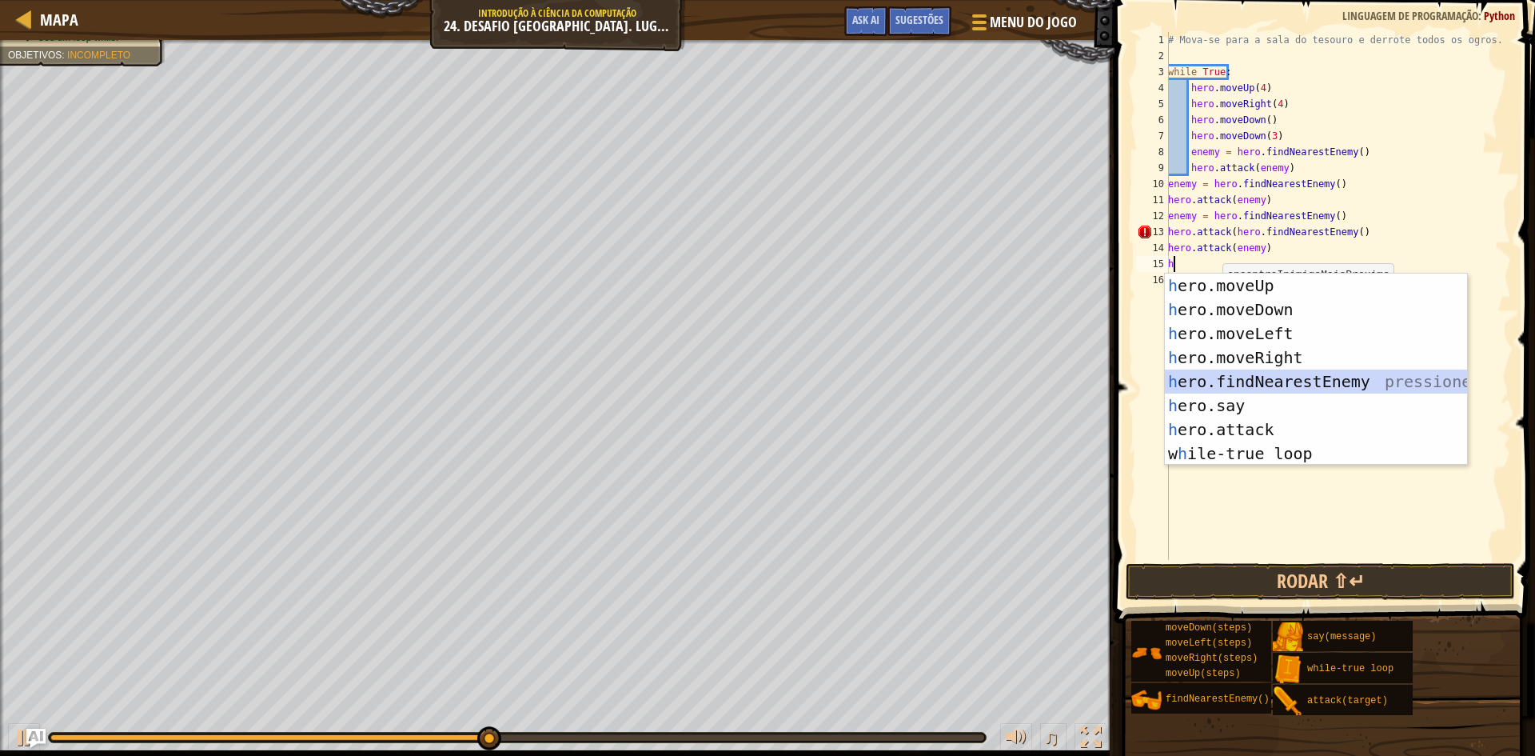
click at [1228, 381] on div "h ero.moveUp pressione enter h ero.moveDown pressione enter h ero.moveLeft pres…" at bounding box center [1316, 393] width 302 height 240
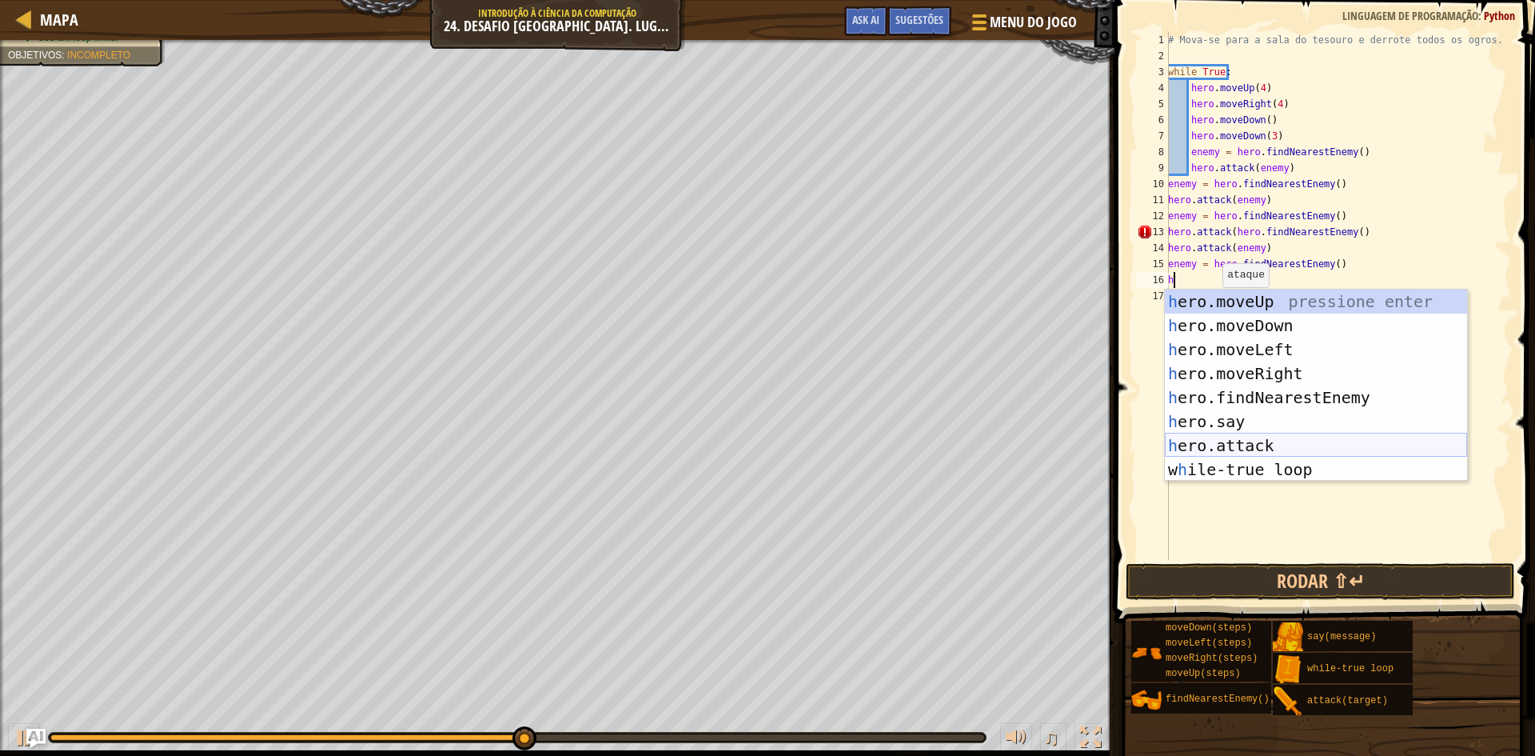
drag, startPoint x: 1263, startPoint y: 446, endPoint x: 1263, endPoint y: 436, distance: 10.4
click at [1265, 446] on div "h ero.moveUp pressione enter h ero.moveDown pressione enter h ero.moveLeft pres…" at bounding box center [1316, 409] width 302 height 240
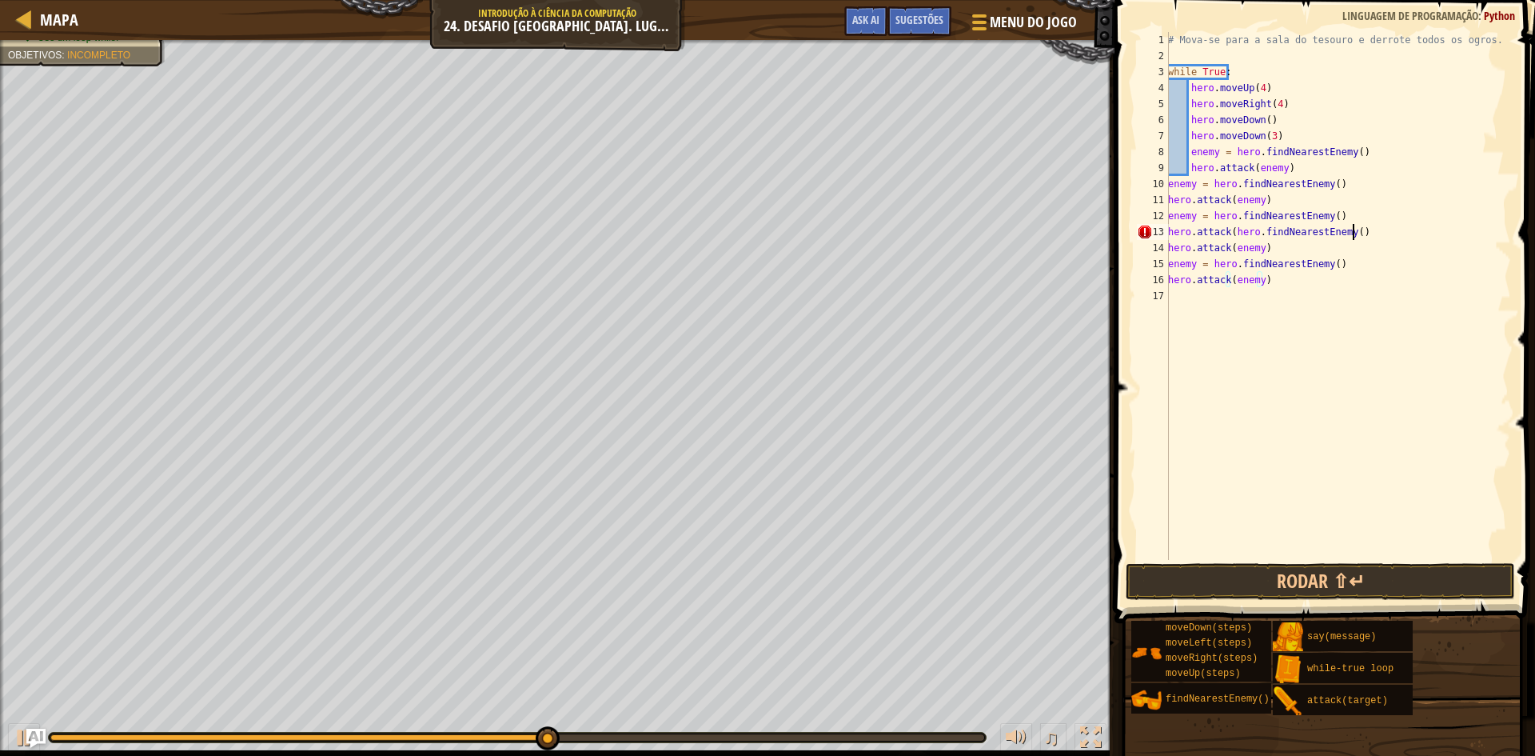
click at [1354, 236] on div "# Mova-se para a sala do tesouro e derrote todos os ogros. while True : hero . …" at bounding box center [1338, 312] width 346 height 560
type textarea "h"
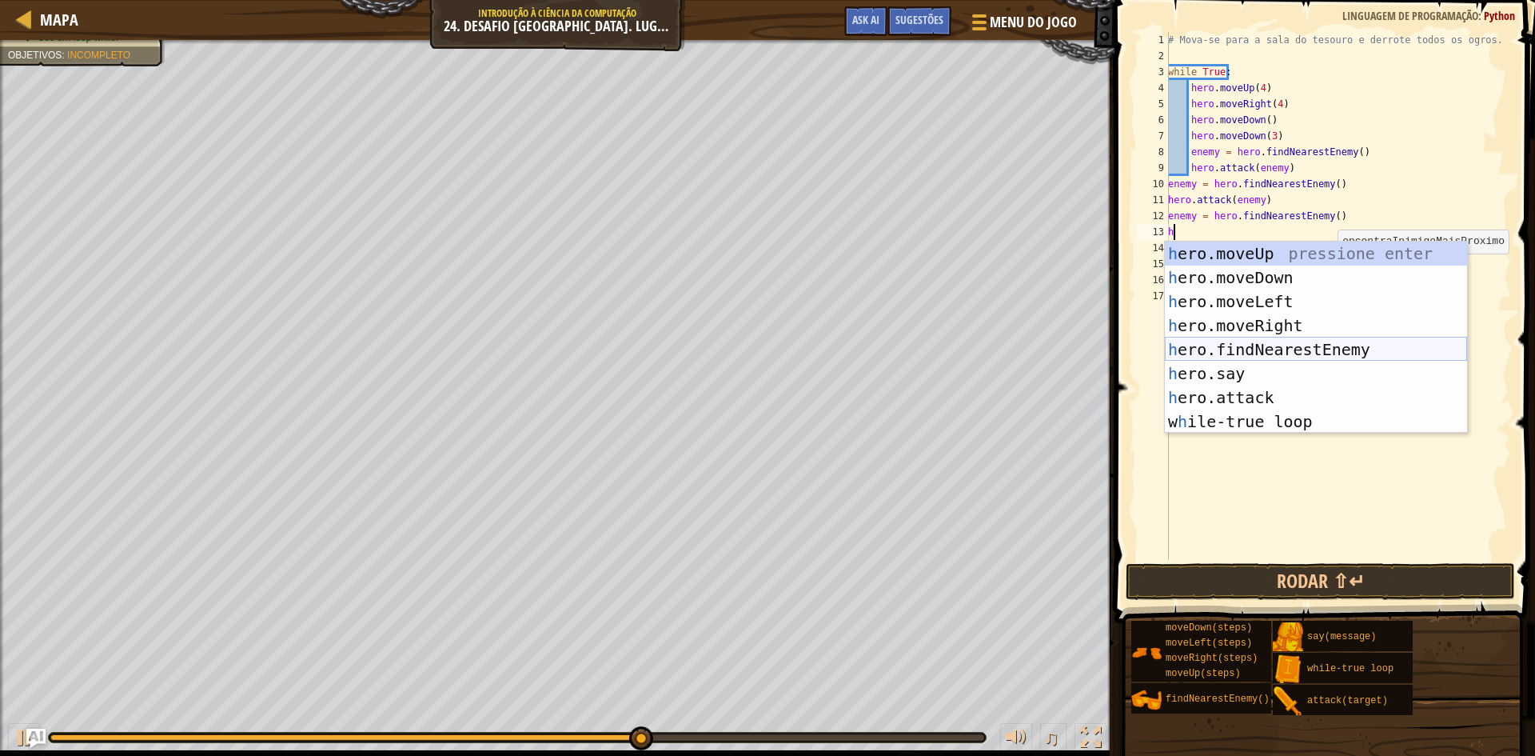
click at [1300, 345] on div "h ero.moveUp pressione enter h ero.moveDown pressione enter h ero.moveLeft pres…" at bounding box center [1316, 361] width 302 height 240
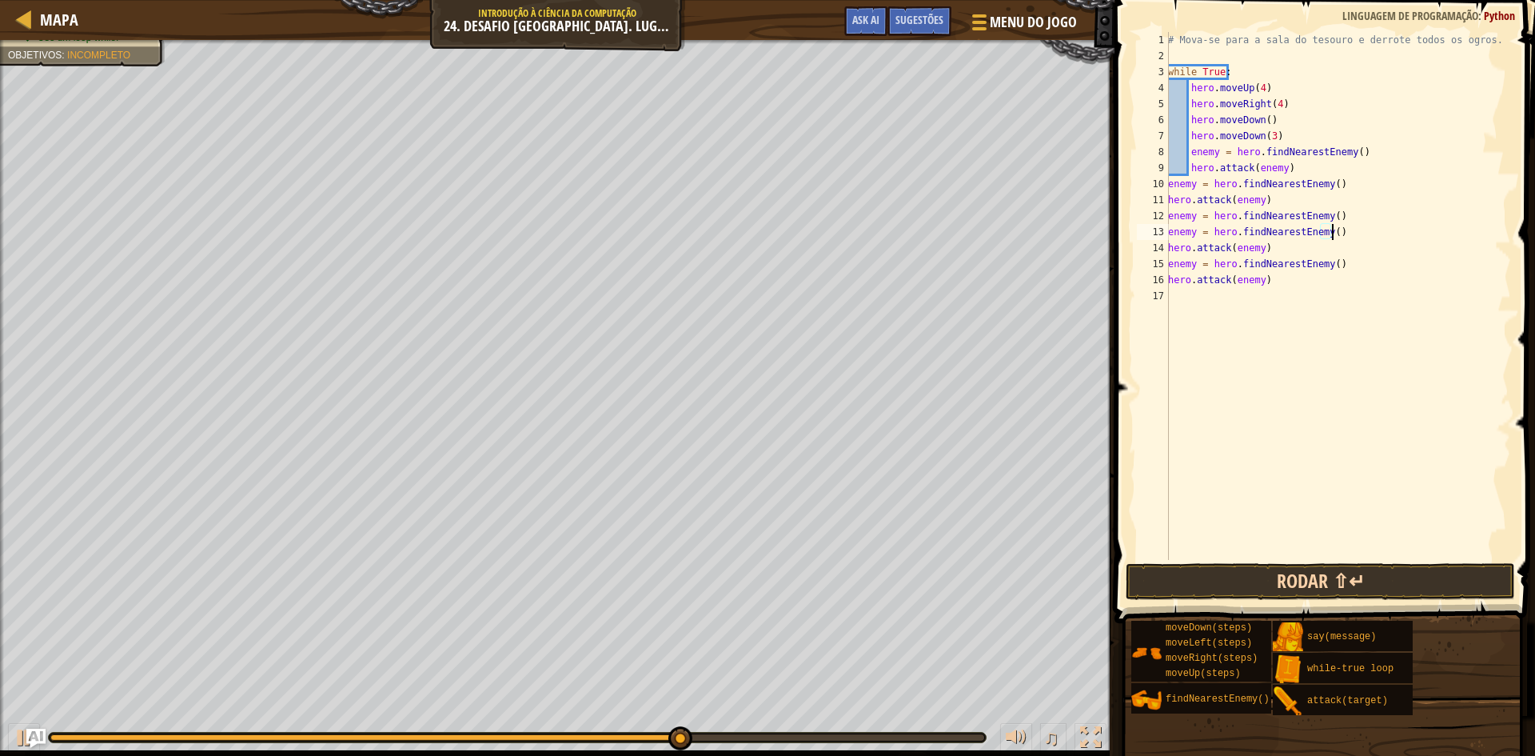
type textarea "enemy = hero.findNearestEnemy()"
click at [1263, 575] on button "Rodar ⇧↵" at bounding box center [1320, 581] width 389 height 37
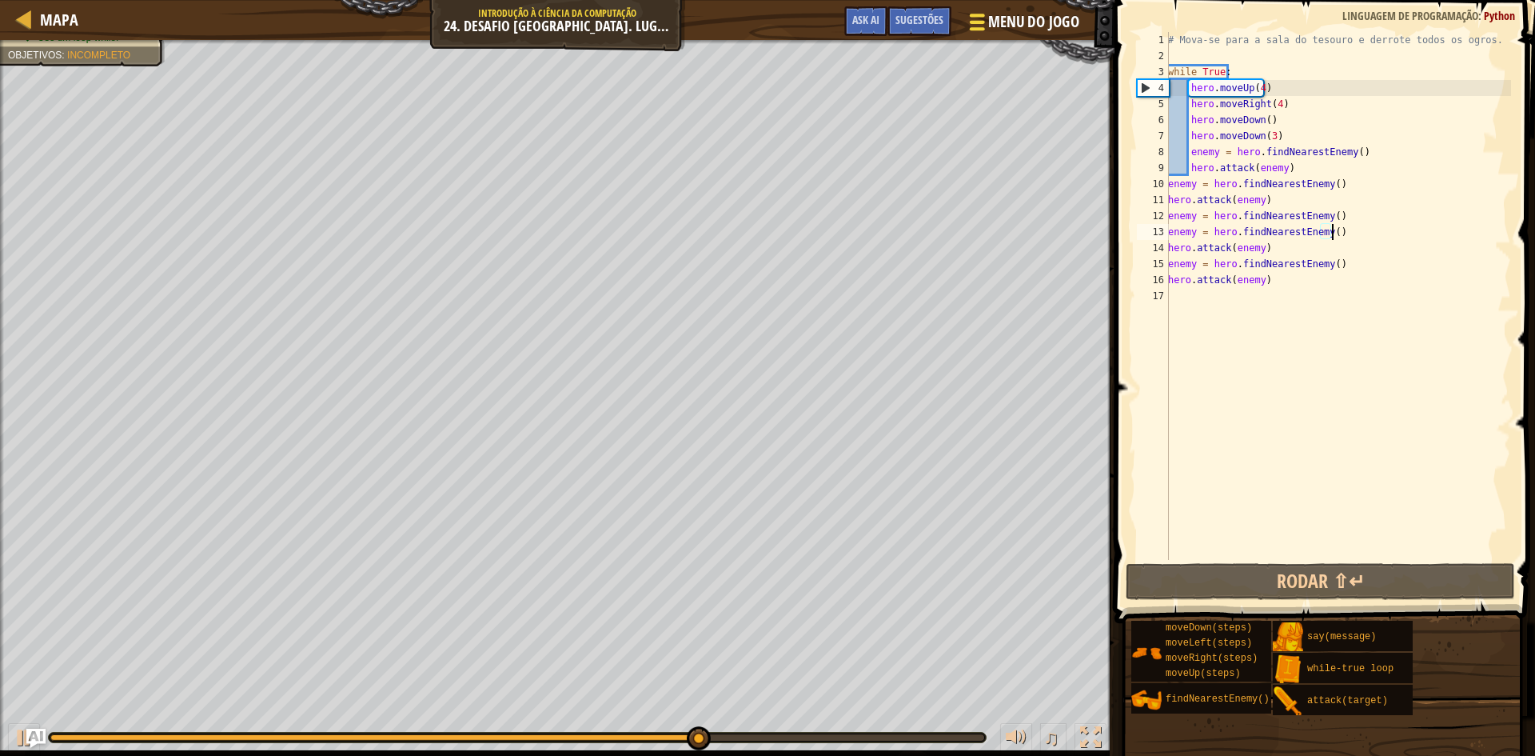
click at [1039, 10] on button "Menu do Jogo" at bounding box center [1023, 25] width 134 height 39
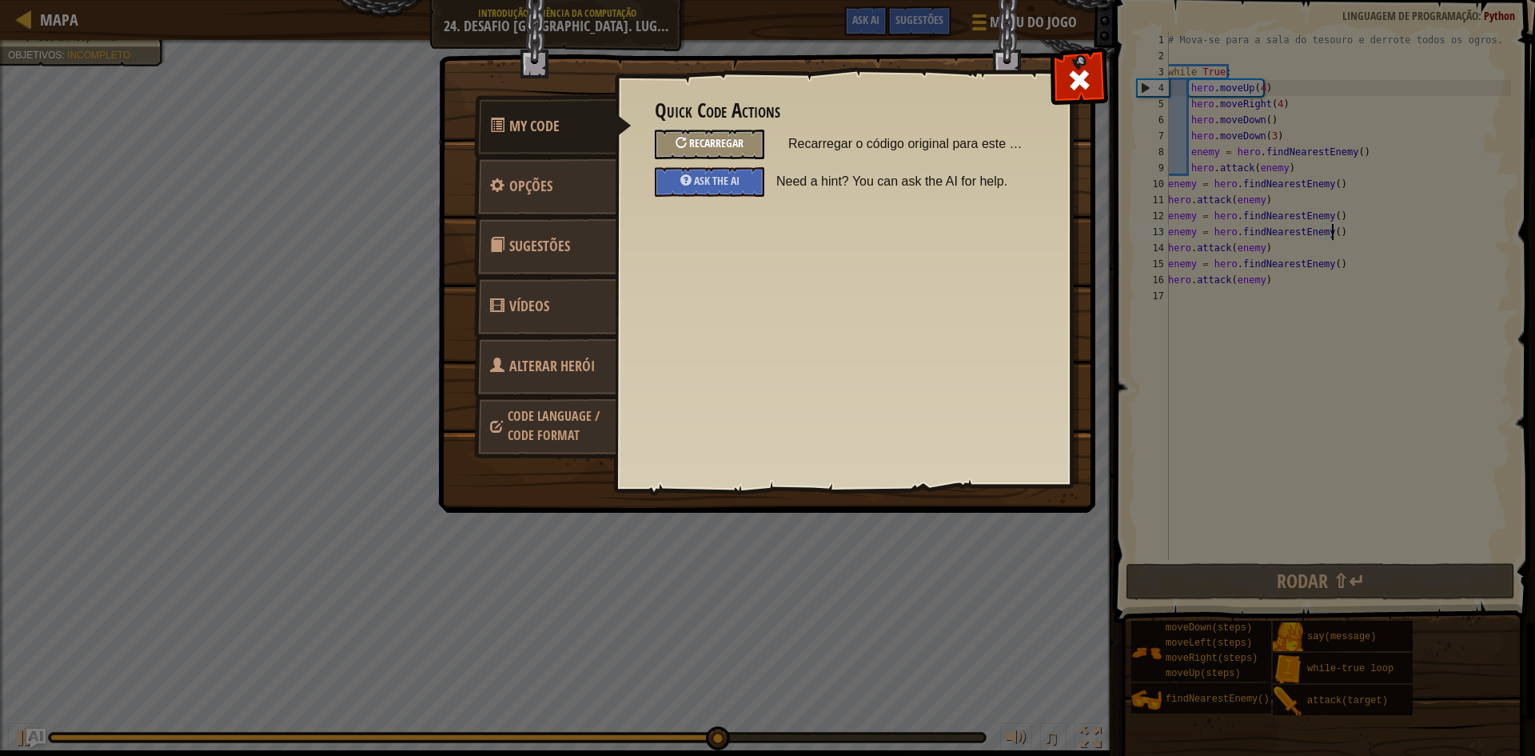
click at [733, 150] on div "Recarregar" at bounding box center [710, 145] width 110 height 30
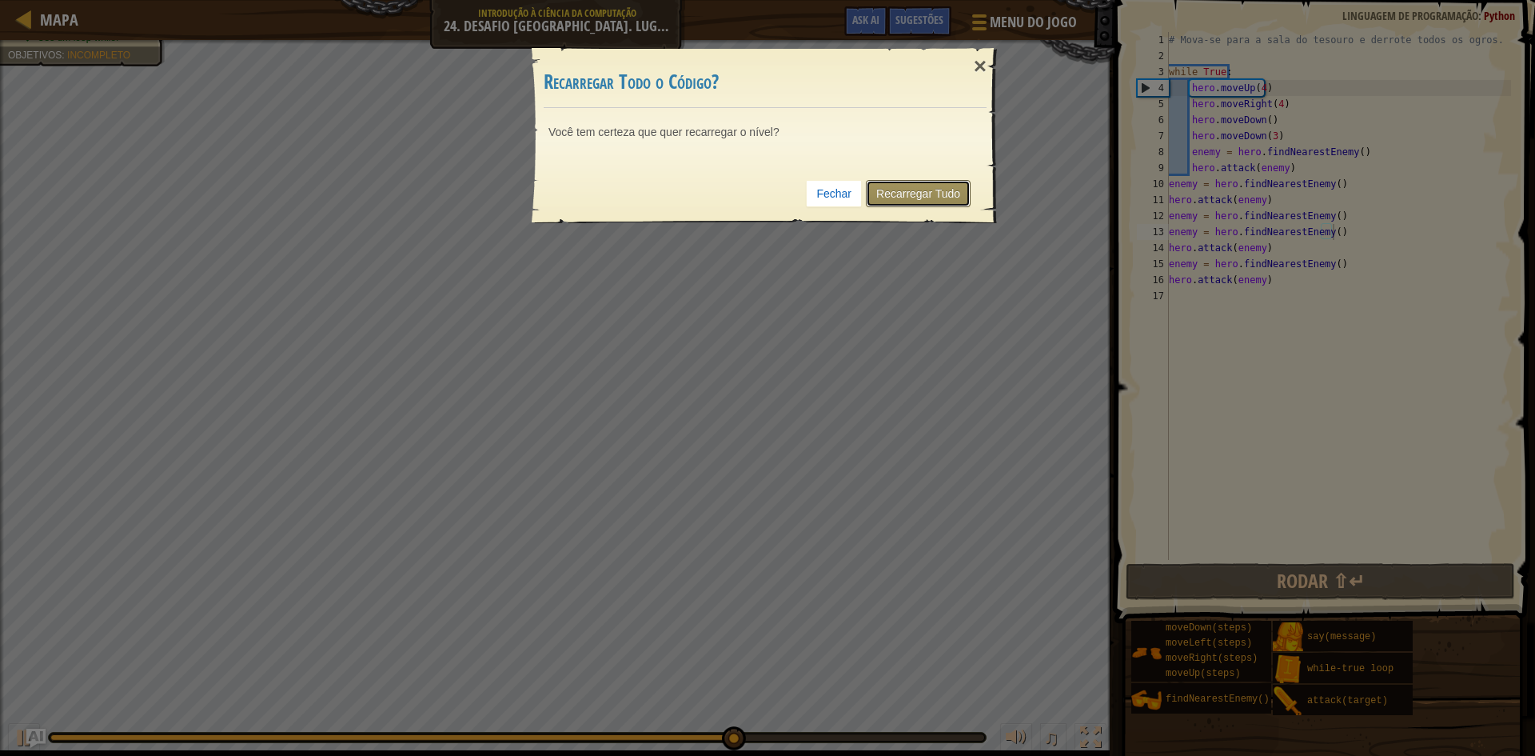
click at [948, 182] on link "Recarregar Tudo" at bounding box center [918, 193] width 105 height 27
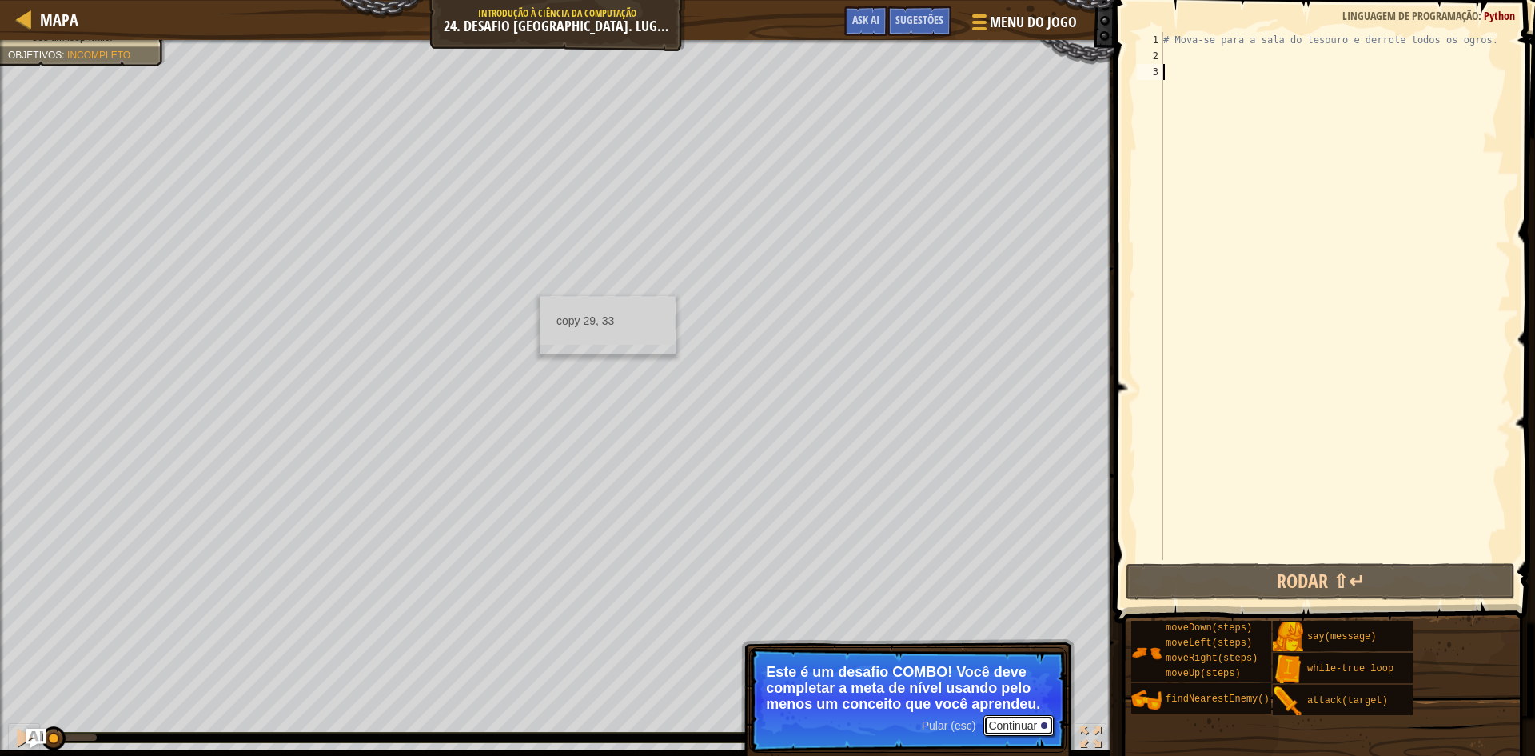
click at [997, 720] on button "Continuar" at bounding box center [1018, 725] width 70 height 21
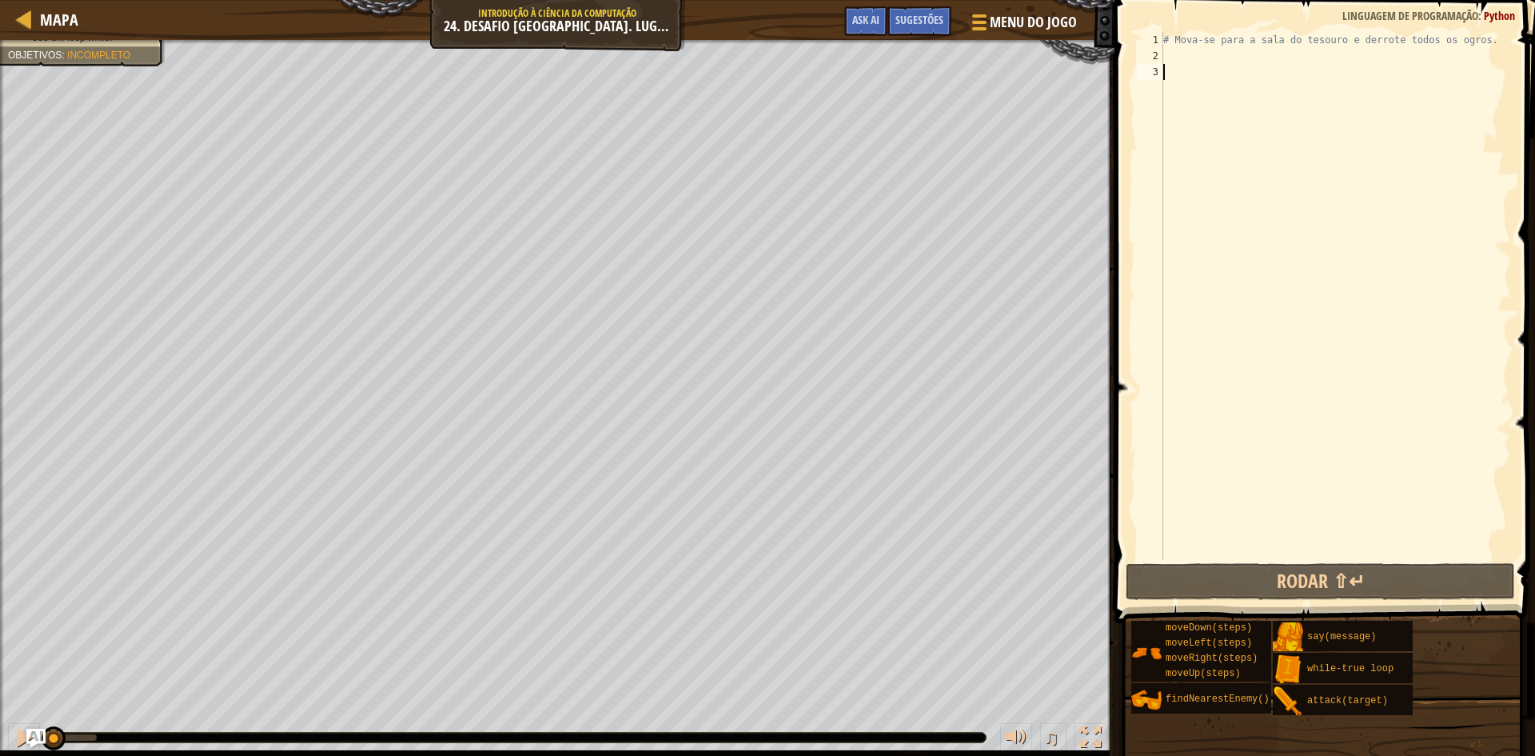
select select "pt-BR"
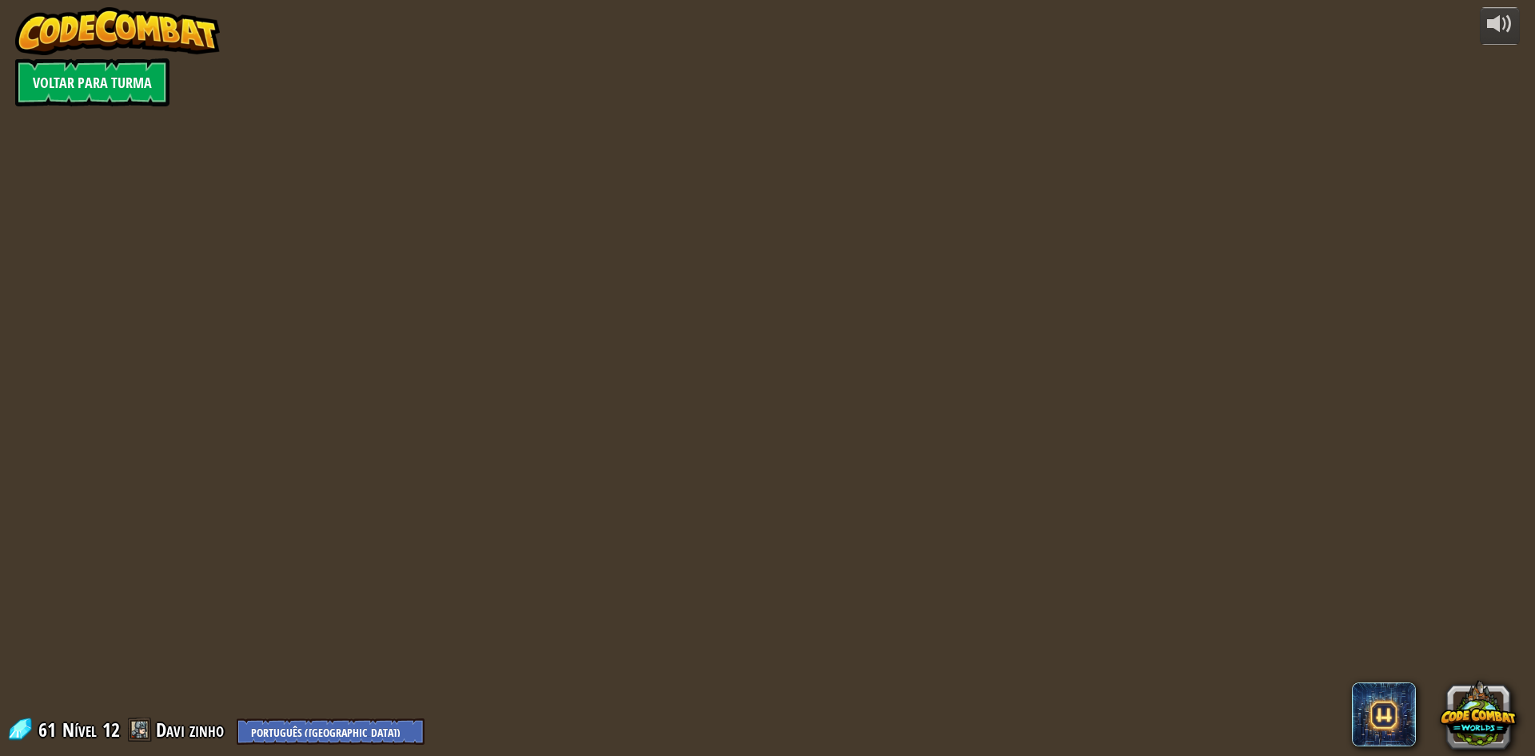
select select "pt-BR"
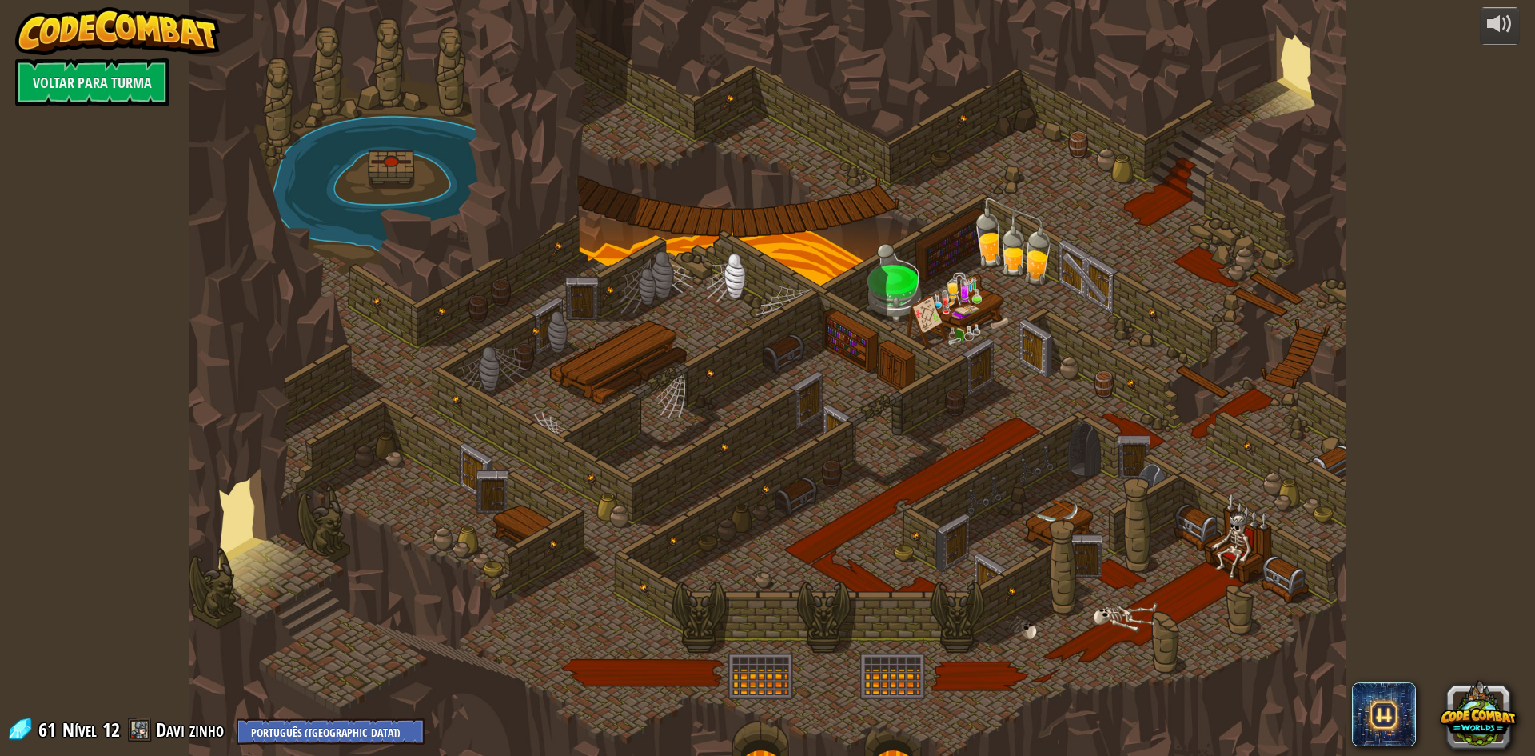
select select "pt-BR"
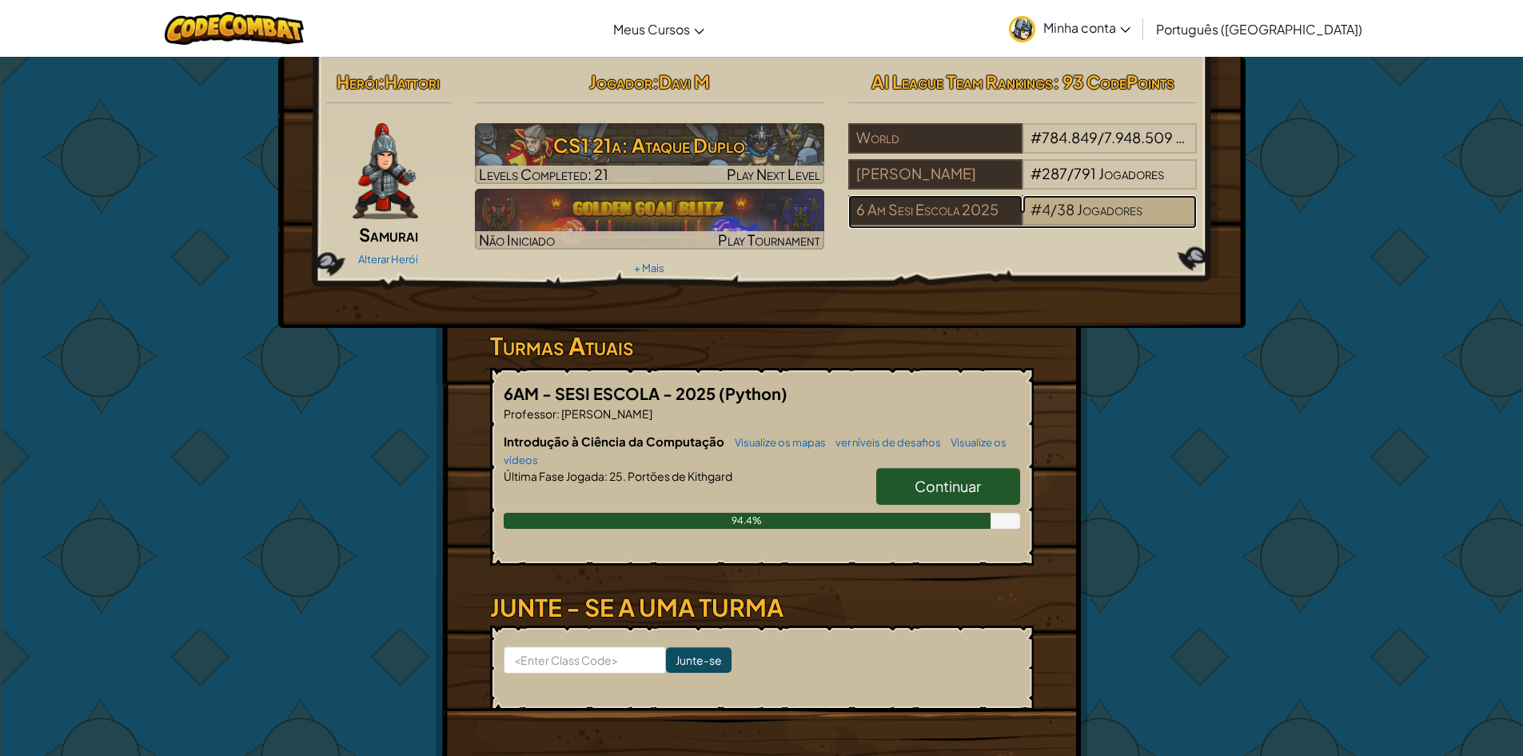
click at [1051, 207] on span "/" at bounding box center [1054, 209] width 6 height 18
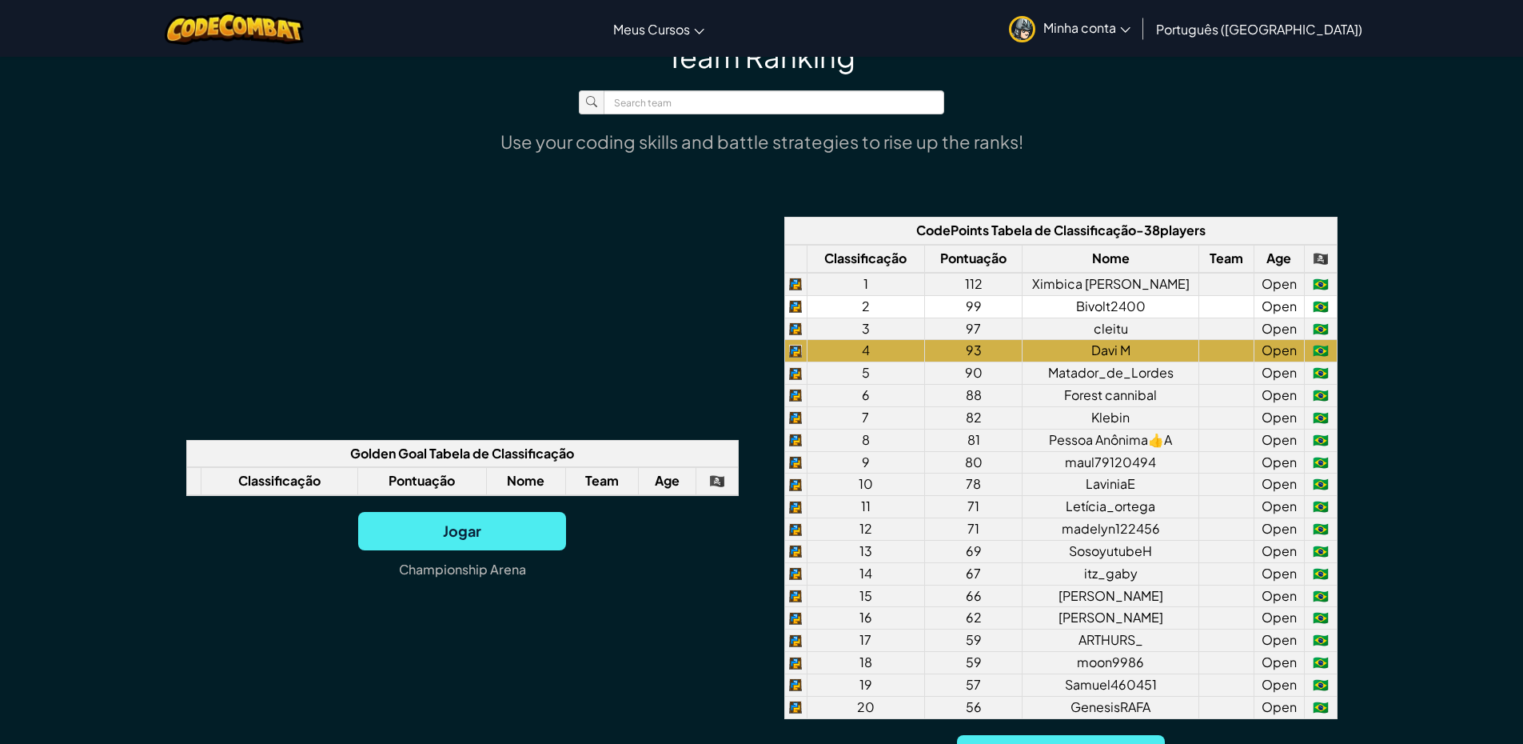
scroll to position [1199, 0]
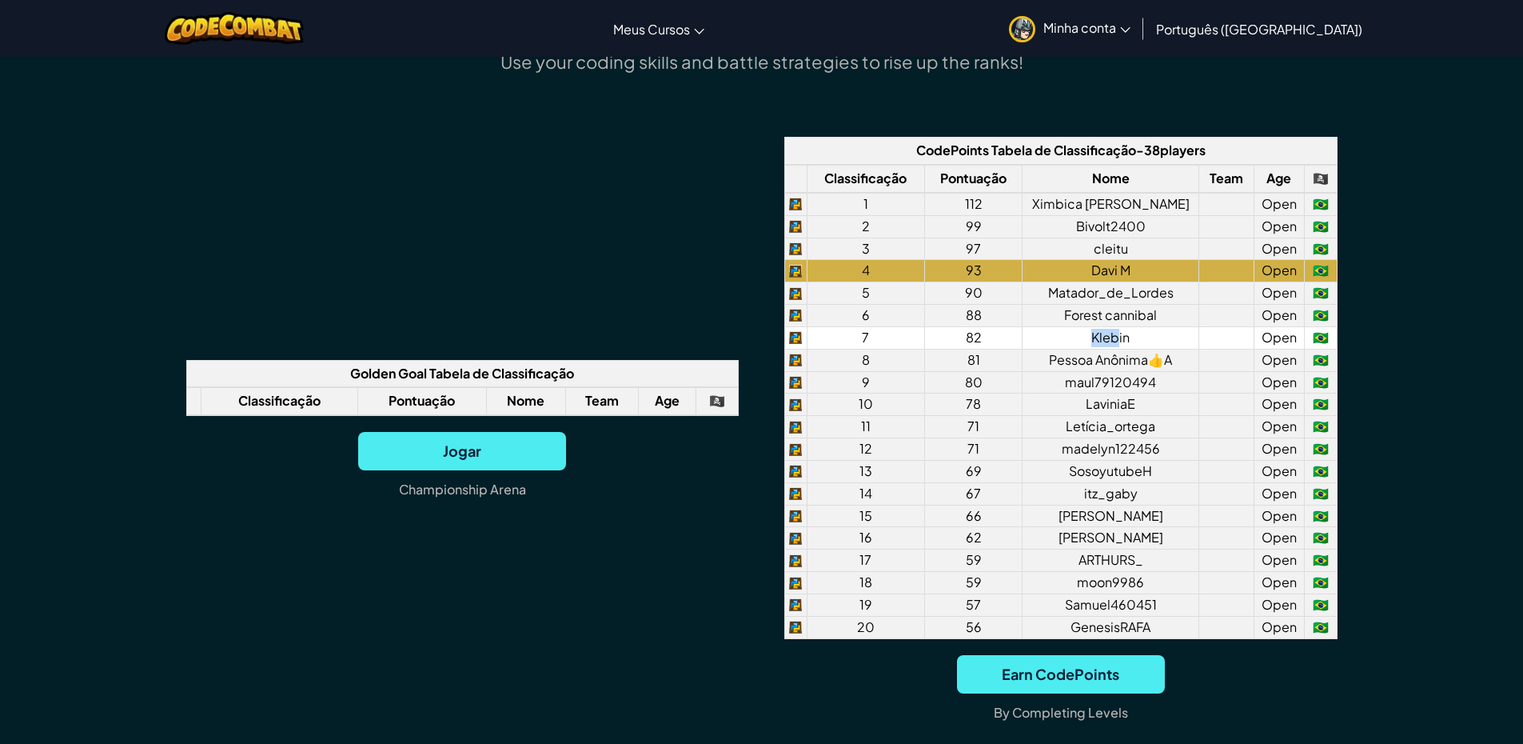
drag, startPoint x: 1121, startPoint y: 342, endPoint x: 1066, endPoint y: 348, distance: 55.4
click at [1066, 348] on td "Klebin" at bounding box center [1111, 337] width 177 height 22
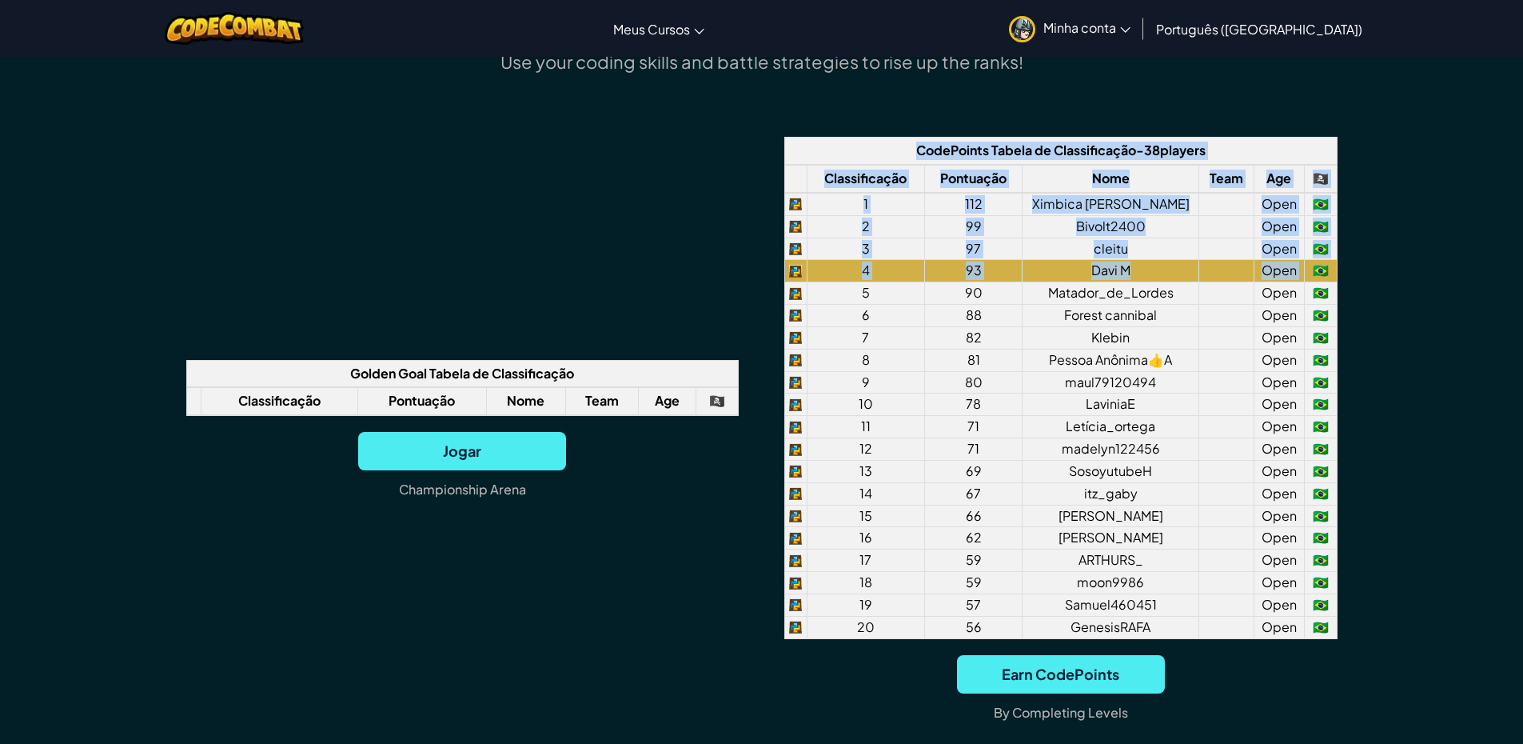
drag, startPoint x: 1423, startPoint y: 272, endPoint x: 1534, endPoint y: 273, distance: 111.1
click at [1520, 278] on div "Team Ranking Use your coding skills and battle strategies to rise up the ranks!…" at bounding box center [761, 363] width 1523 height 874
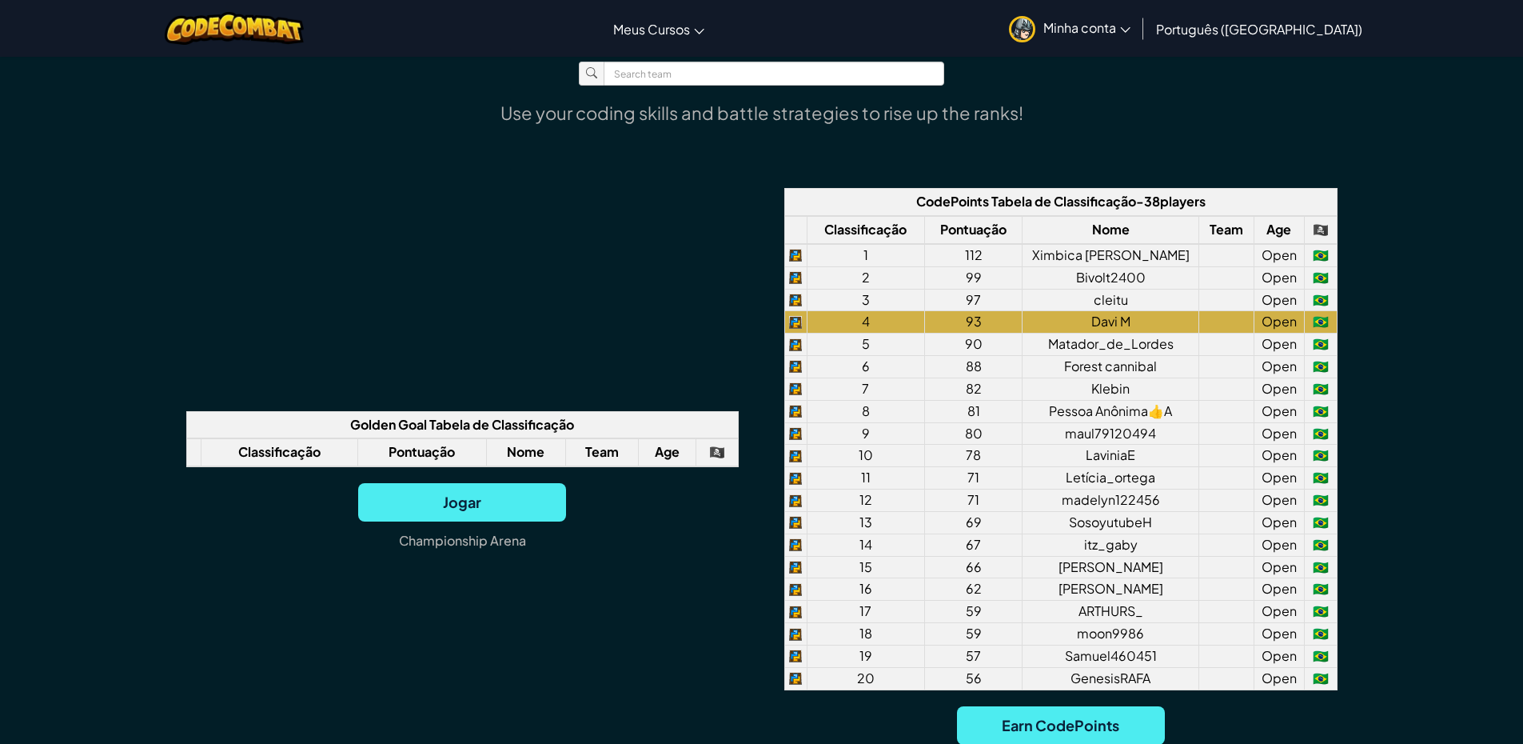
click at [672, 504] on div "Jogar [GEOGRAPHIC_DATA]" at bounding box center [462, 524] width 552 height 82
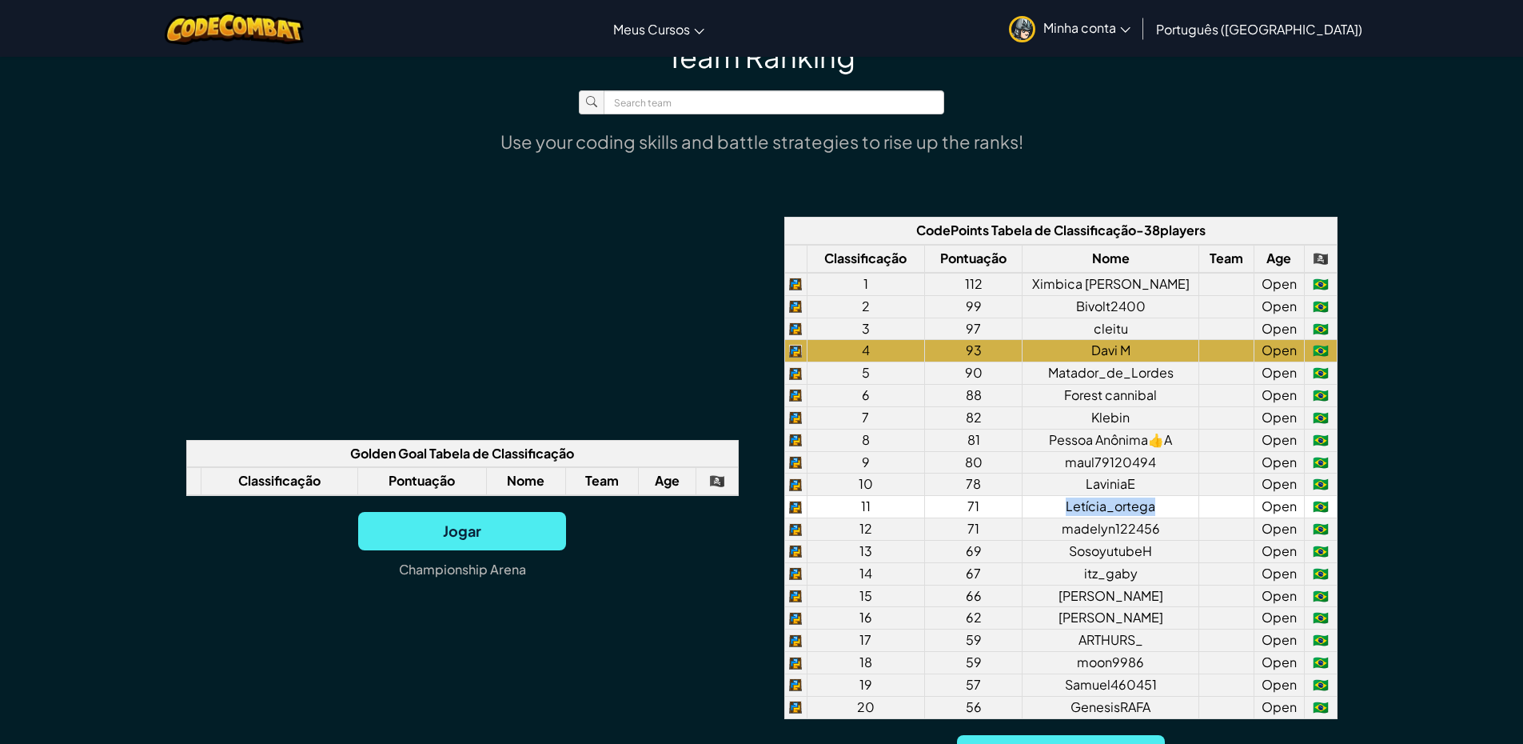
drag, startPoint x: 1155, startPoint y: 508, endPoint x: 1045, endPoint y: 510, distance: 110.4
click at [1045, 510] on td "Letícia_ortega" at bounding box center [1111, 507] width 177 height 22
click at [1146, 499] on td "Letícia_ortega" at bounding box center [1111, 507] width 177 height 22
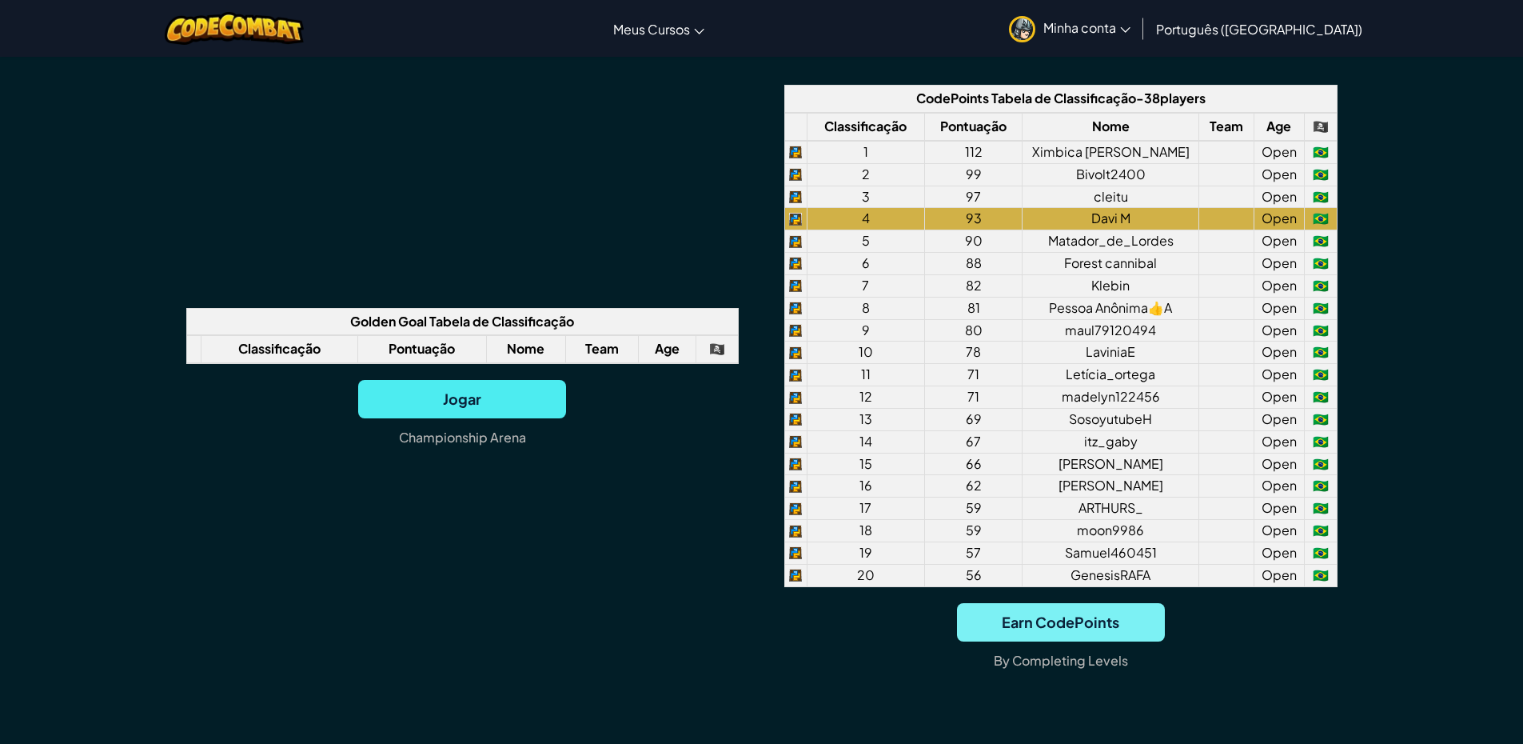
scroll to position [1279, 0]
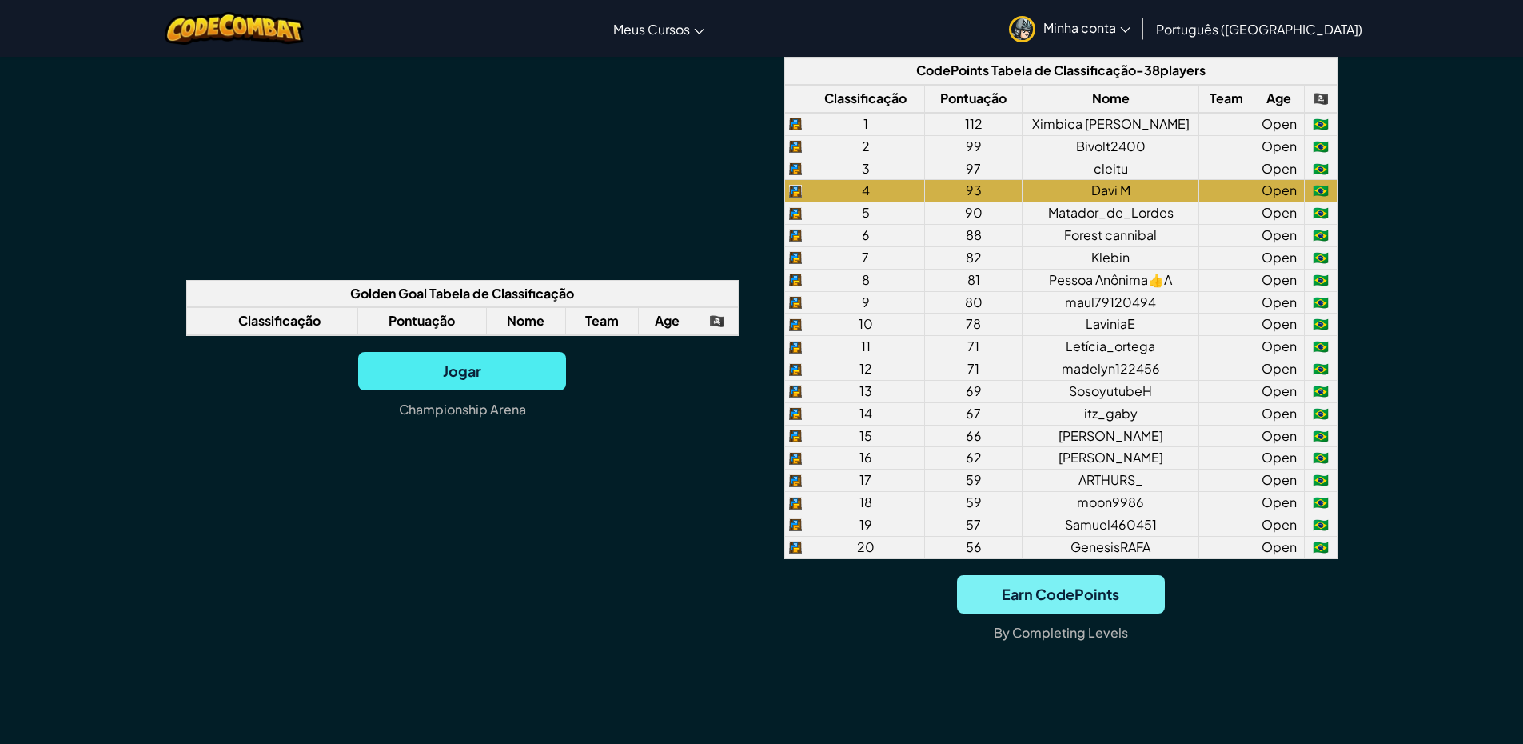
click at [1090, 603] on span "Earn CodePoints" at bounding box center [1061, 594] width 208 height 38
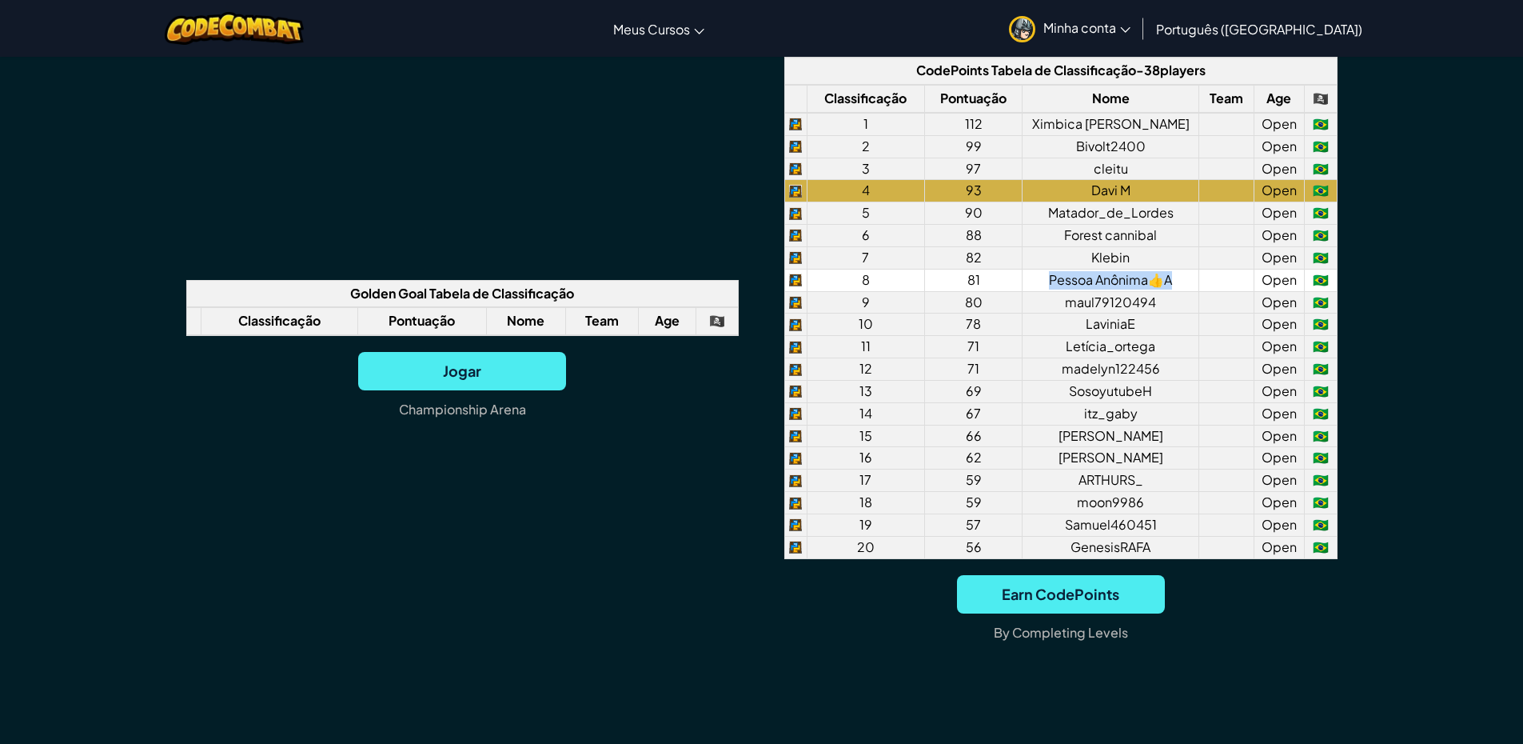
drag, startPoint x: 1177, startPoint y: 282, endPoint x: 1045, endPoint y: 285, distance: 132.0
click at [1045, 285] on td "Pessoa Anônima👍A" at bounding box center [1111, 280] width 177 height 22
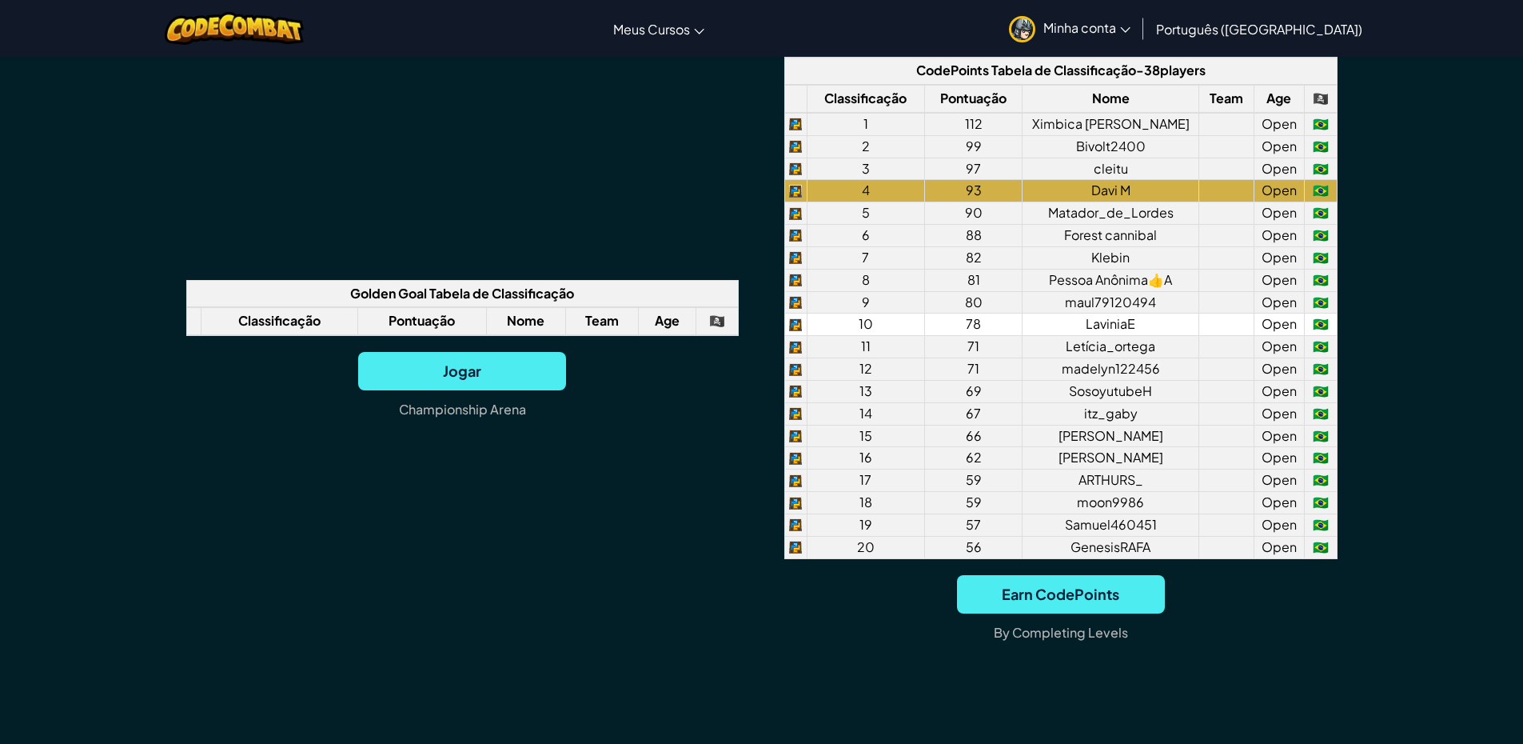
click at [1023, 329] on td "78" at bounding box center [974, 324] width 98 height 22
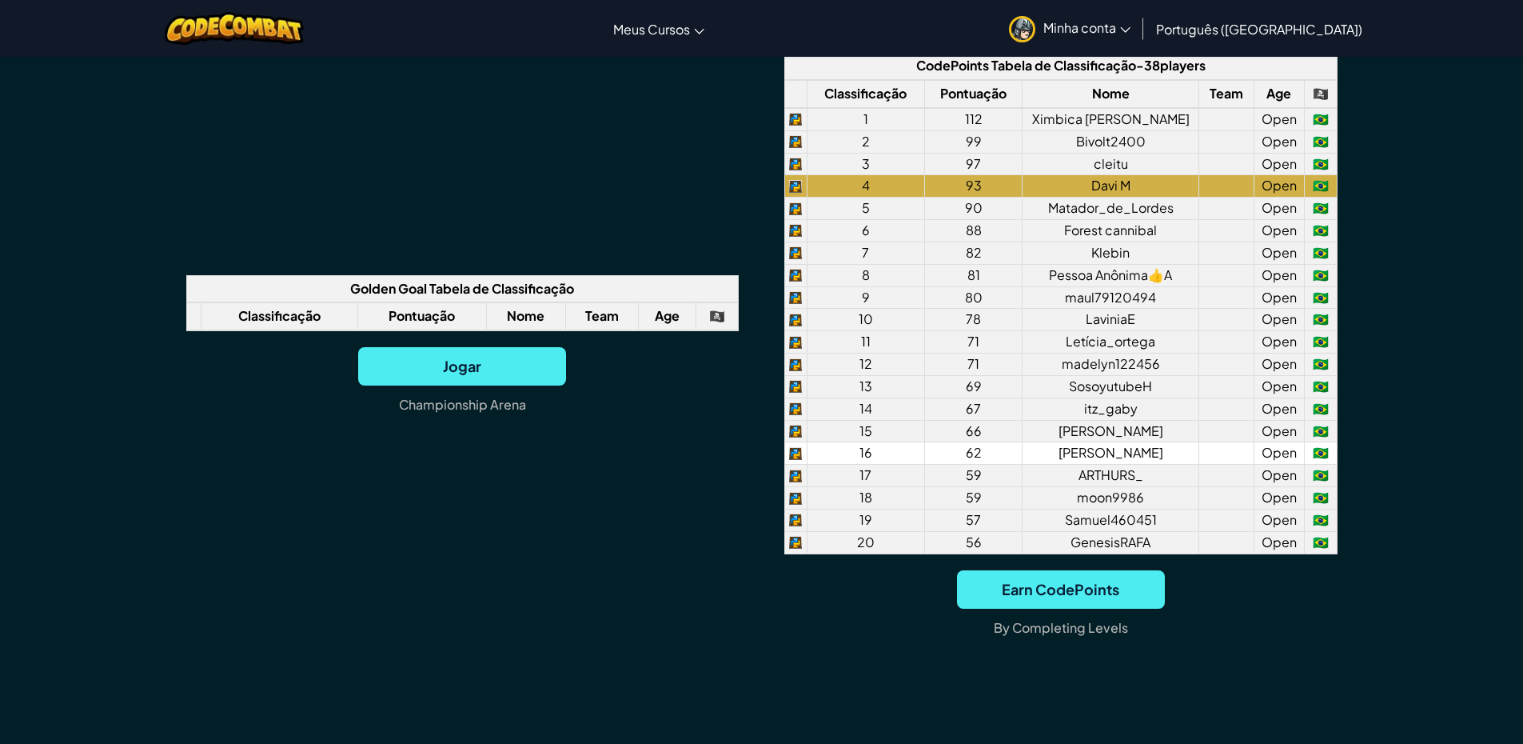
scroll to position [1359, 0]
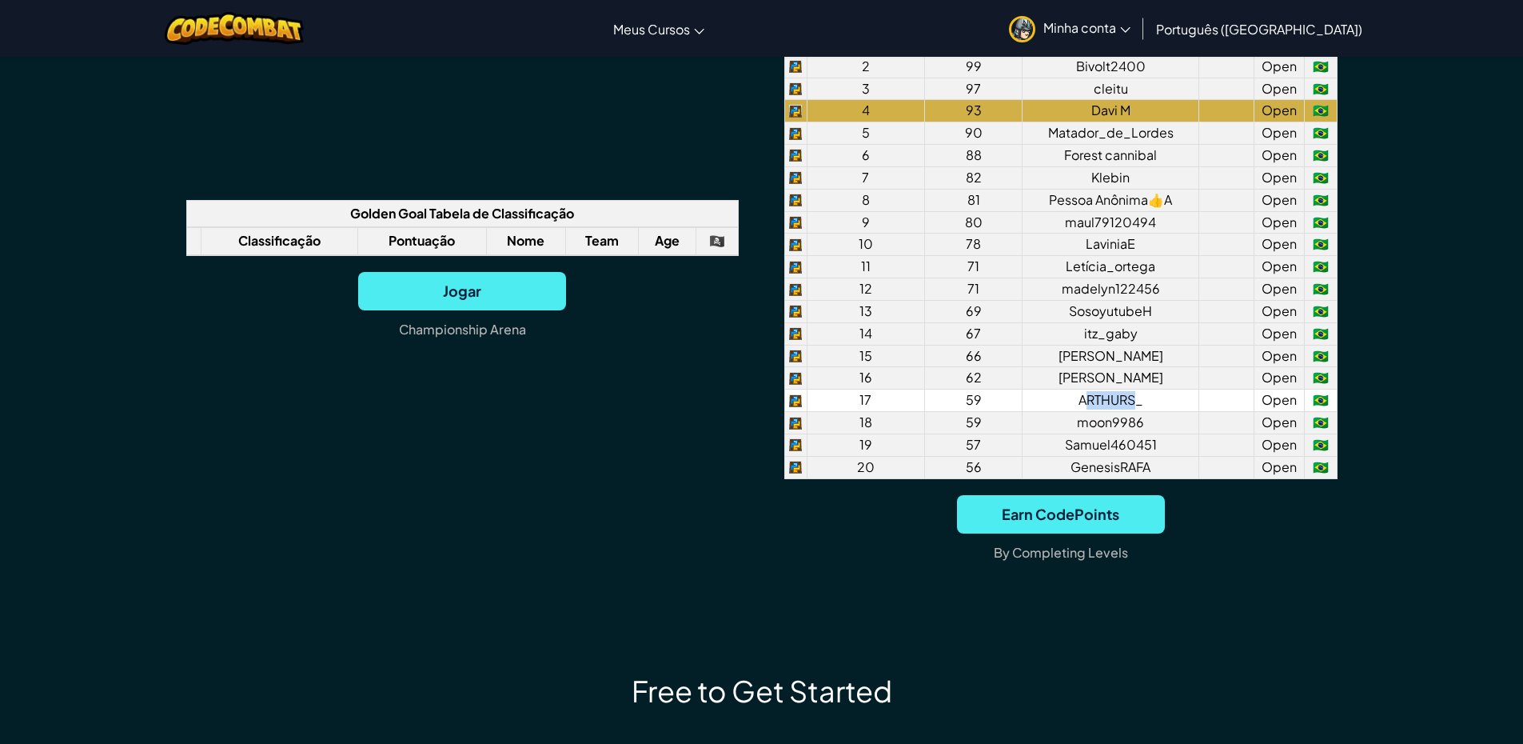
drag, startPoint x: 1142, startPoint y: 400, endPoint x: 1087, endPoint y: 398, distance: 54.4
click at [1087, 398] on td "ARTHURS_" at bounding box center [1111, 400] width 177 height 22
click at [1031, 451] on td "Samuel460451" at bounding box center [1111, 445] width 177 height 22
drag, startPoint x: 1150, startPoint y: 465, endPoint x: 1030, endPoint y: 484, distance: 121.6
click at [1030, 484] on div "CodePoints Tabela de Classificação - 38 players Classificação Pontuação Nome Te…" at bounding box center [1060, 277] width 552 height 600
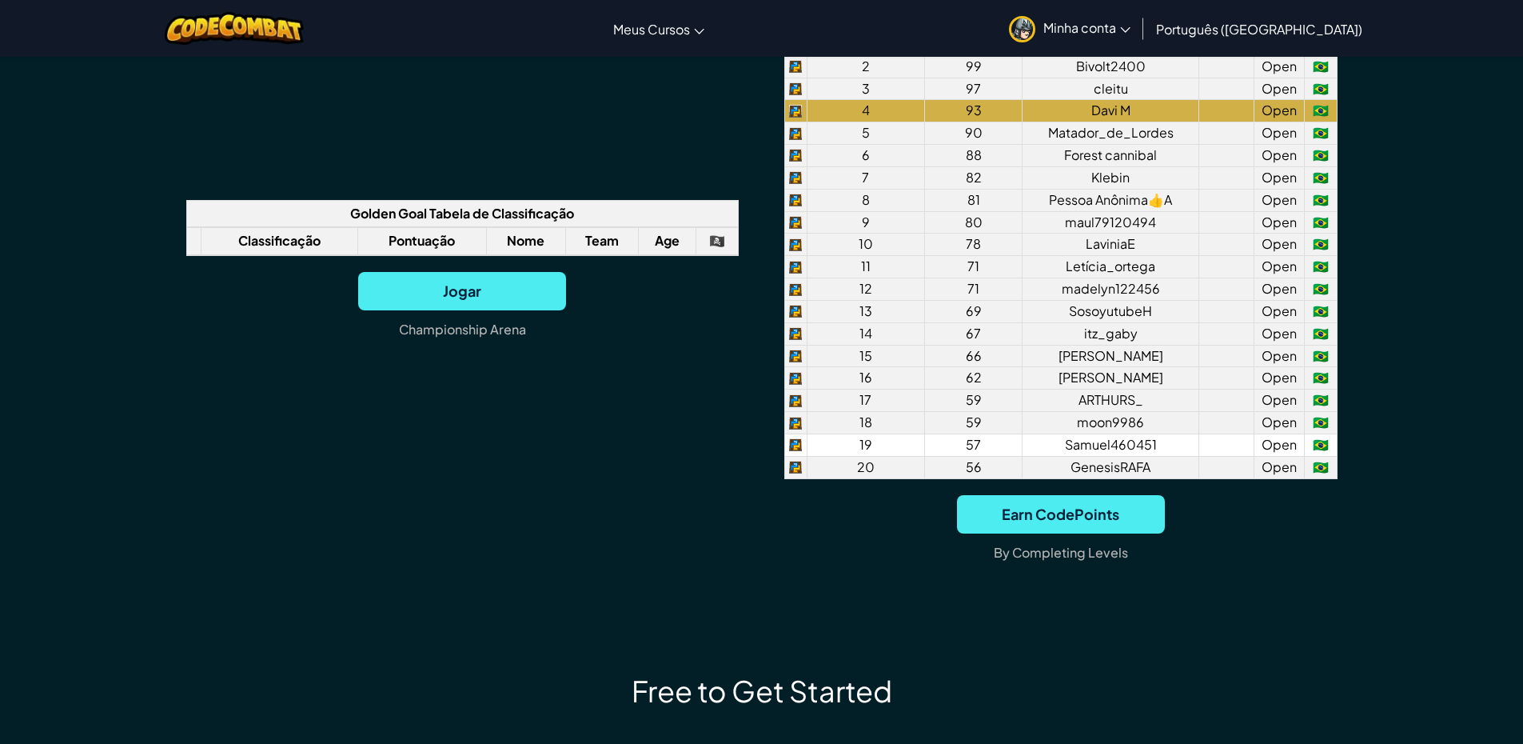
click at [999, 442] on td "57" at bounding box center [974, 445] width 98 height 22
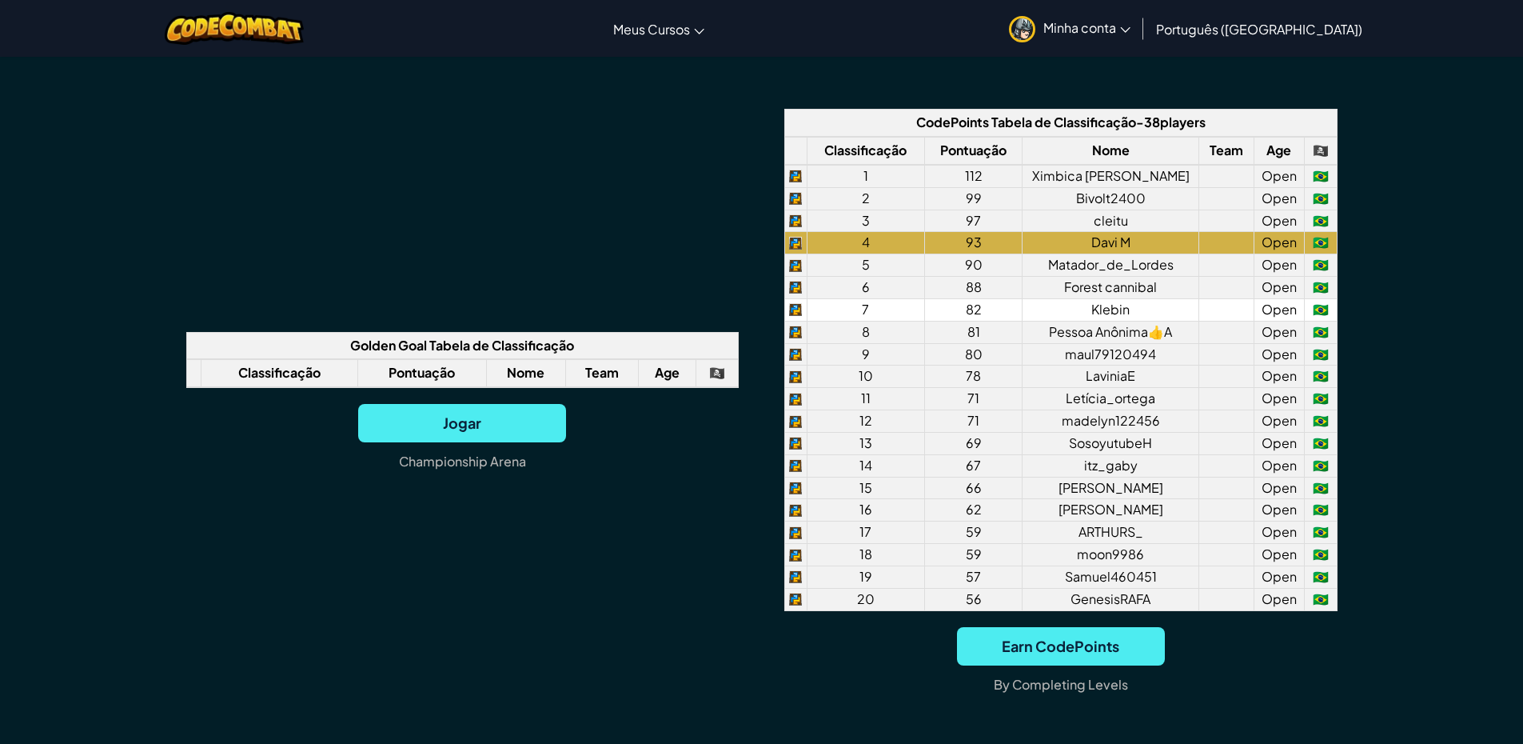
scroll to position [1199, 0]
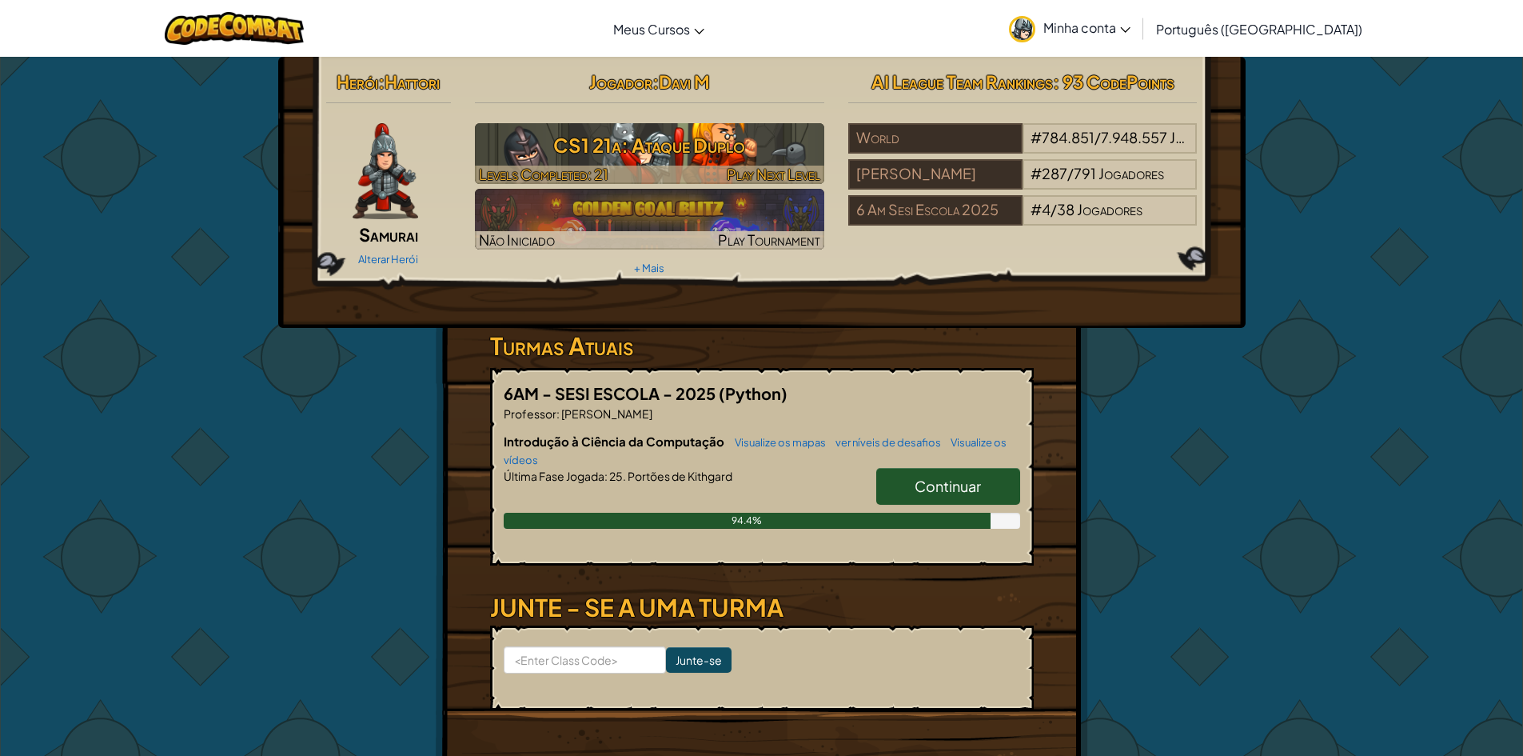
click at [727, 151] on h3 "CS1 21a: Ataque Duplo" at bounding box center [649, 145] width 349 height 36
select select "pt-BR"
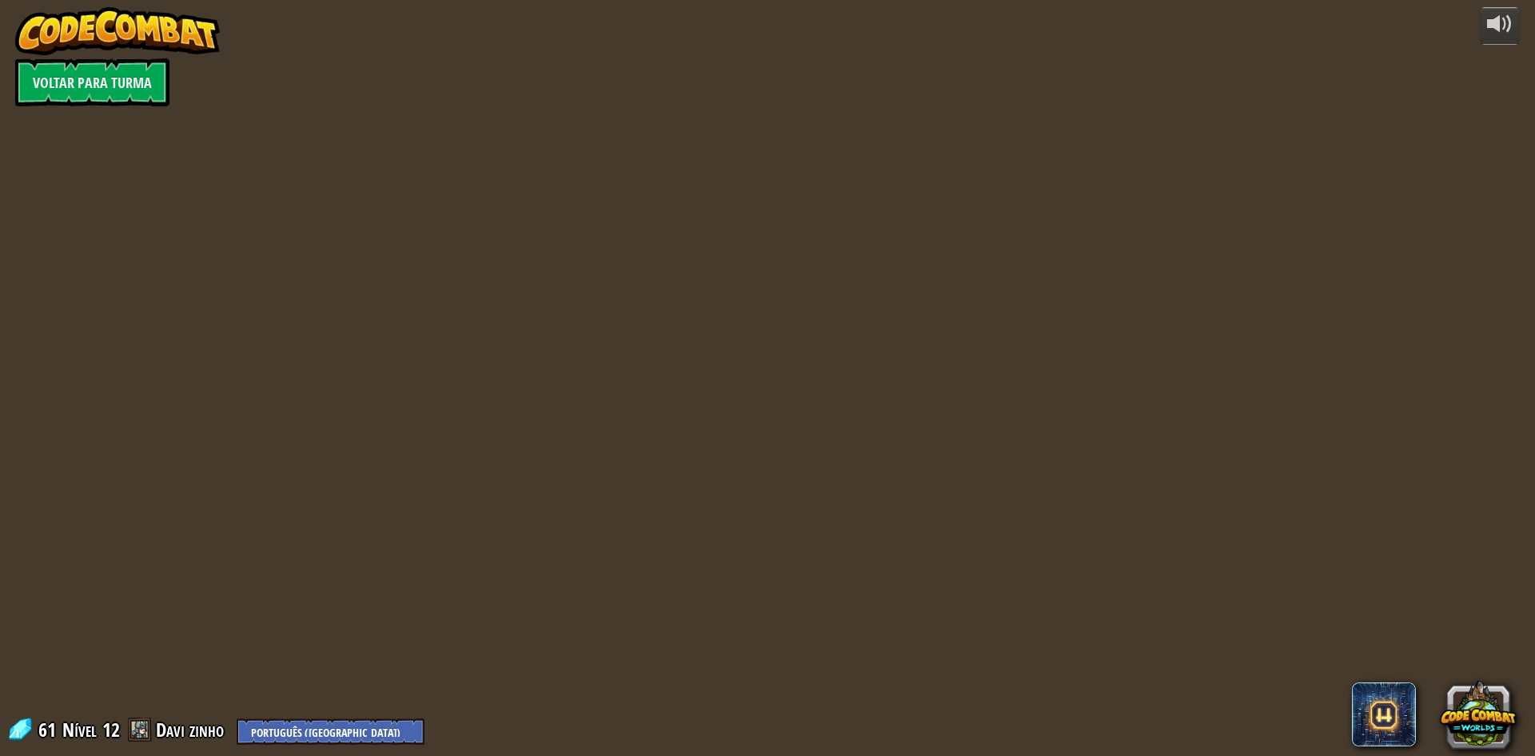
select select "pt-BR"
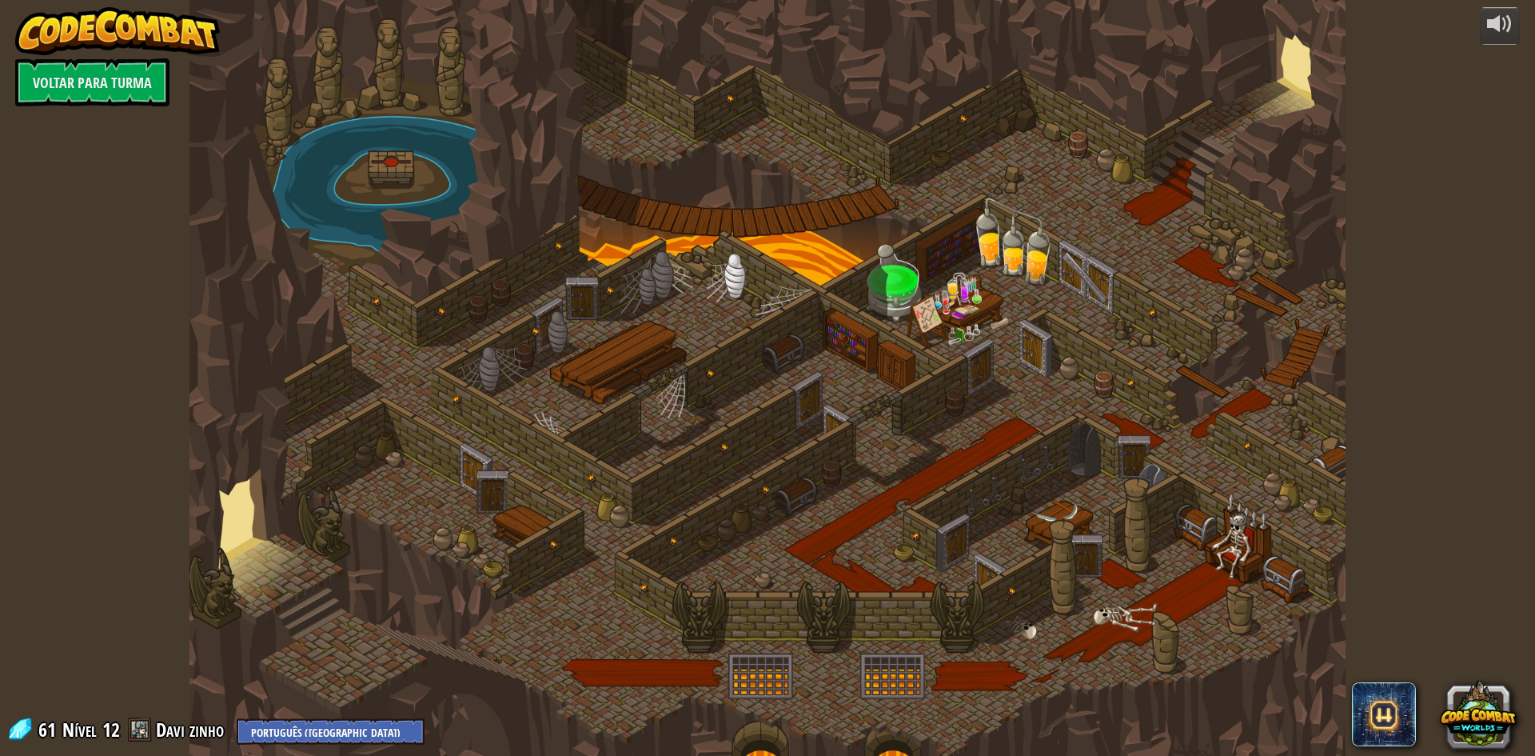
select select "pt-BR"
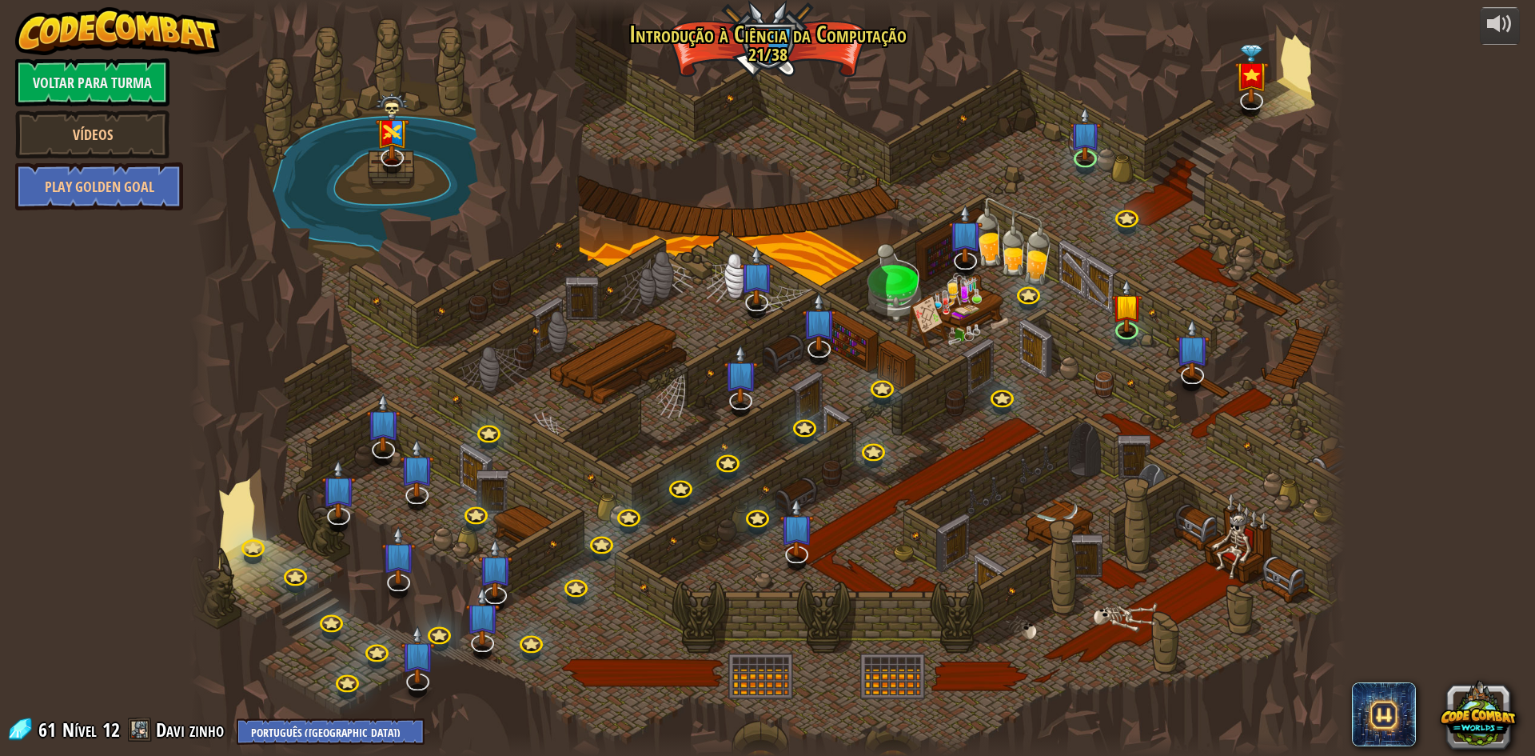
select select "pt-BR"
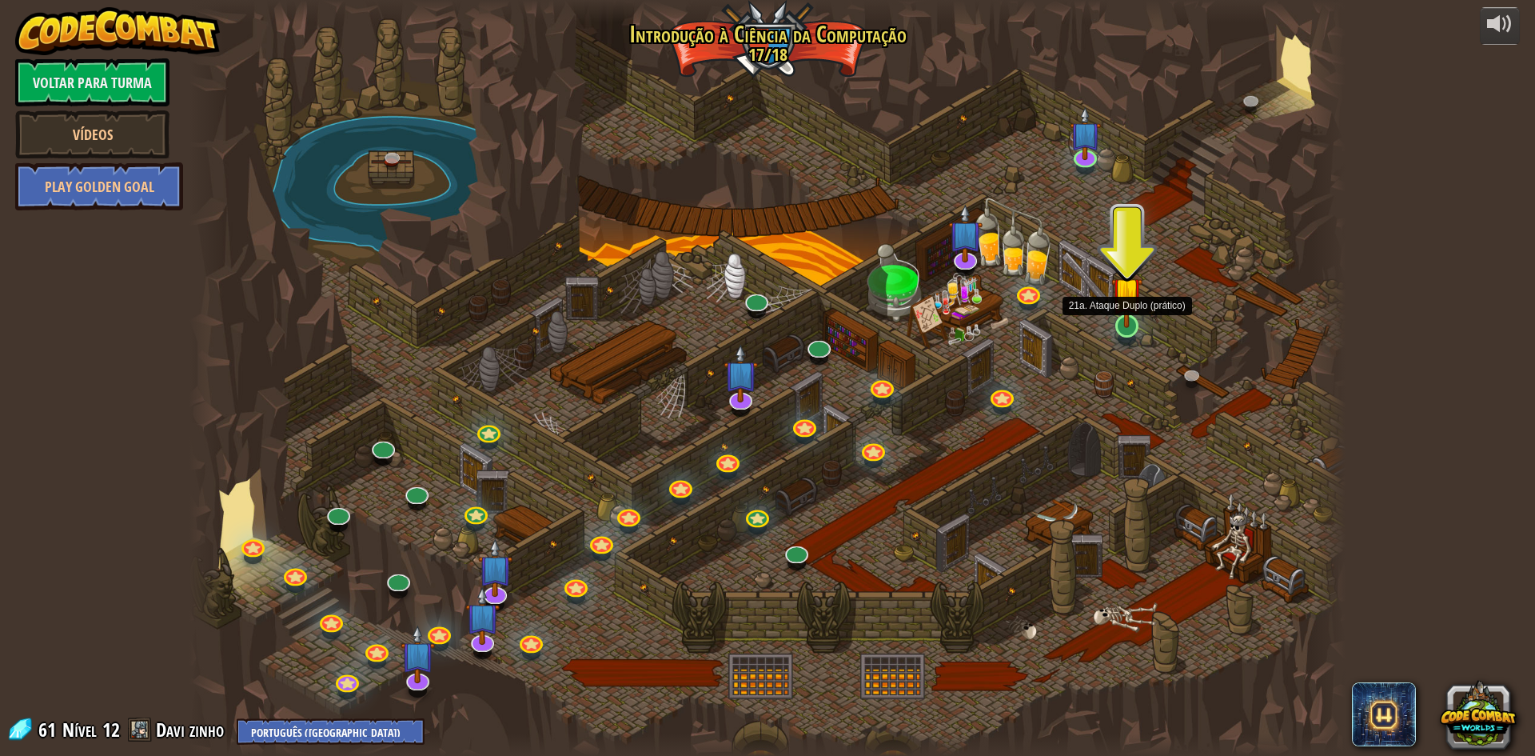
click at [1135, 313] on img at bounding box center [1126, 292] width 31 height 71
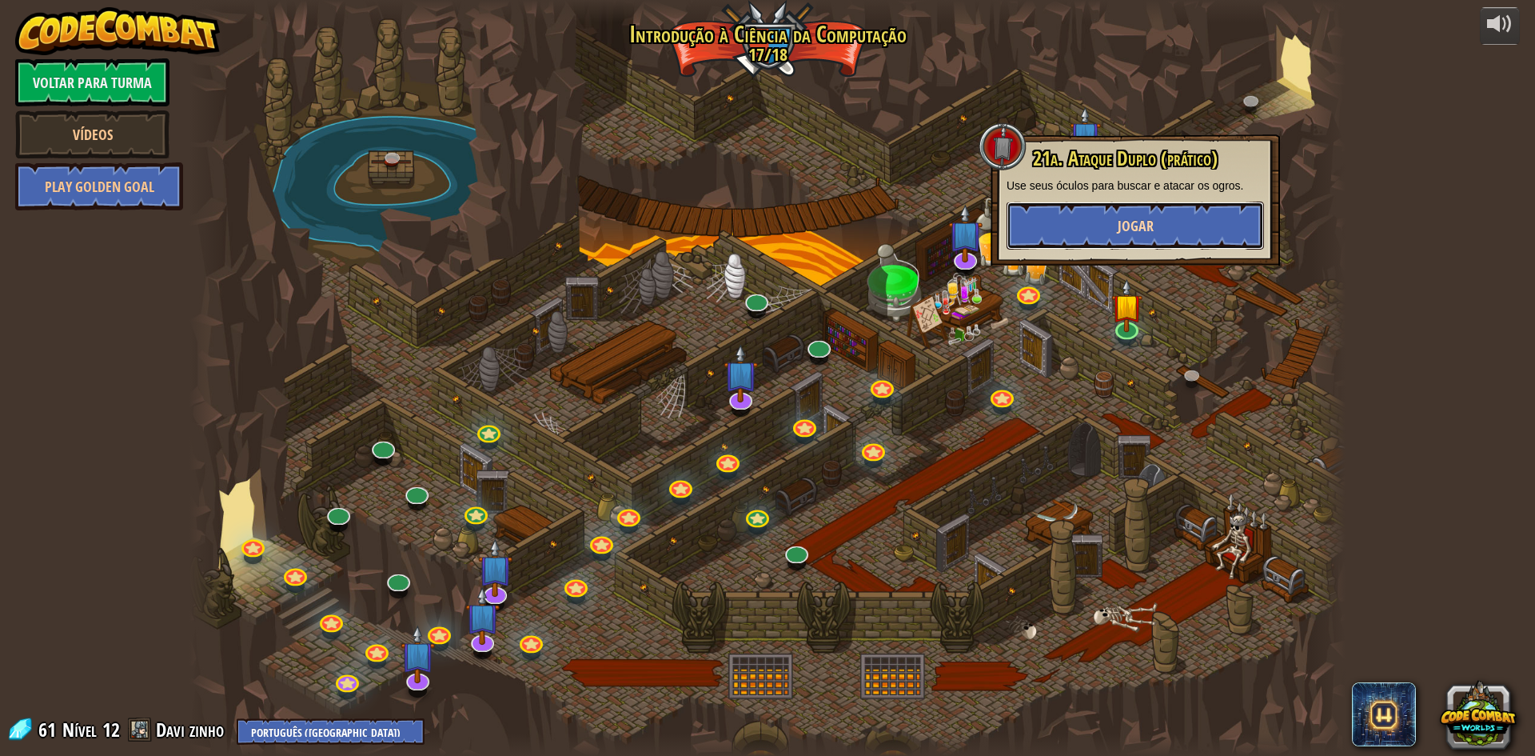
click at [1122, 221] on span "Jogar" at bounding box center [1136, 226] width 36 height 20
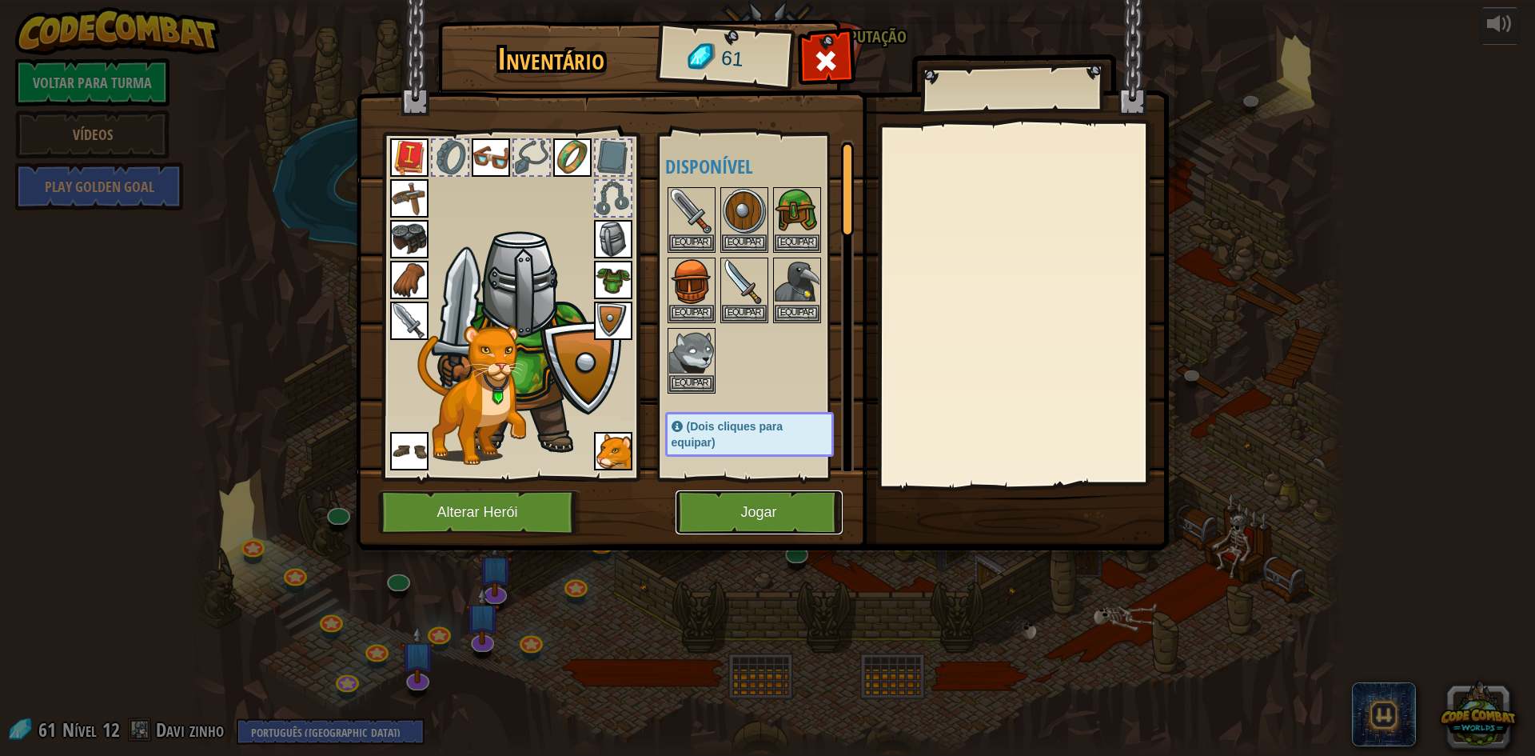
click at [710, 516] on button "Jogar" at bounding box center [759, 512] width 167 height 44
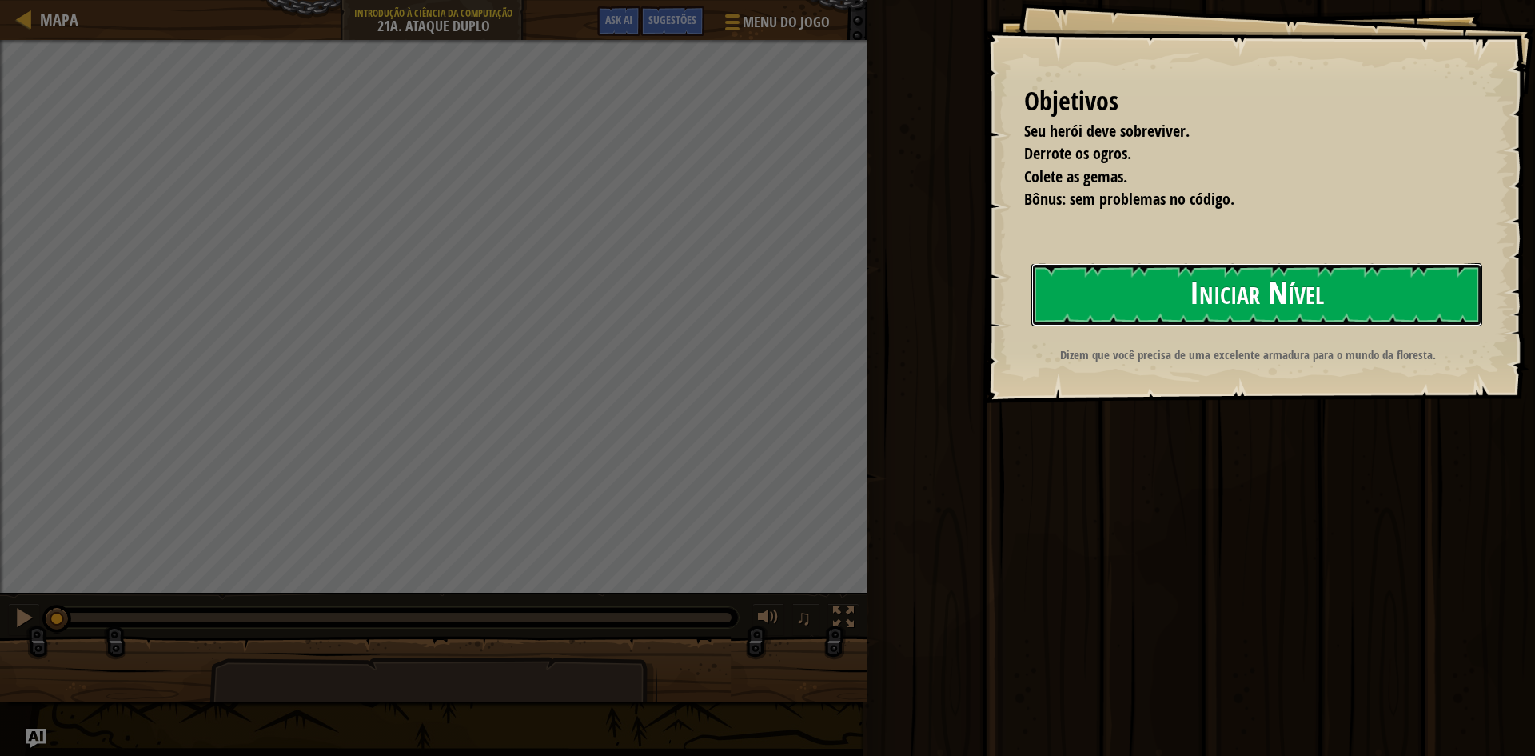
click at [1250, 281] on button "Iniciar Nível" at bounding box center [1256, 294] width 451 height 63
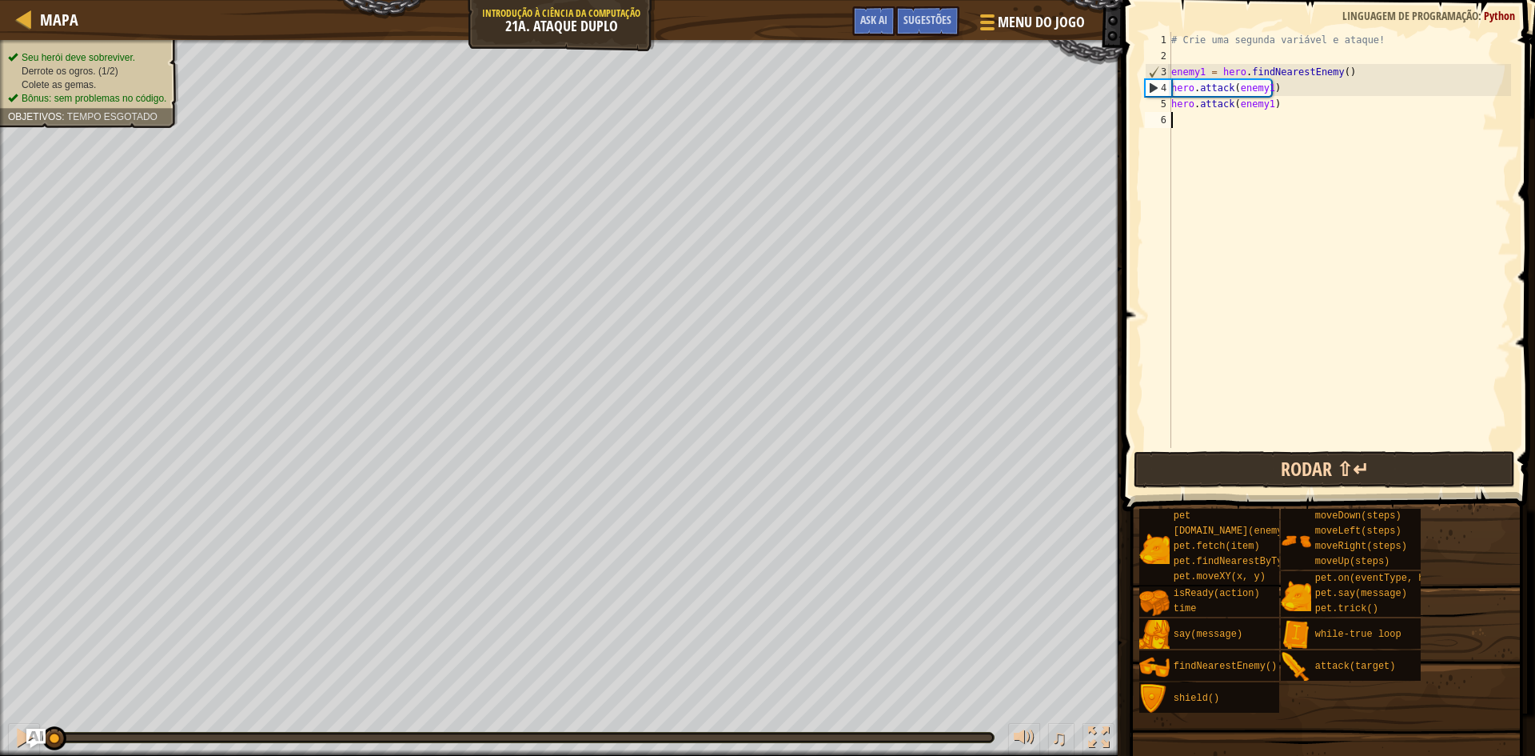
drag, startPoint x: 1239, startPoint y: 444, endPoint x: 1246, endPoint y: 461, distance: 18.0
click at [1241, 446] on div "# Crie uma segunda variável e ataque! enemy1 = hero . findNearestEnemy ( ) hero…" at bounding box center [1339, 256] width 343 height 448
click at [1247, 464] on button "Rodar ⇧↵" at bounding box center [1324, 469] width 381 height 37
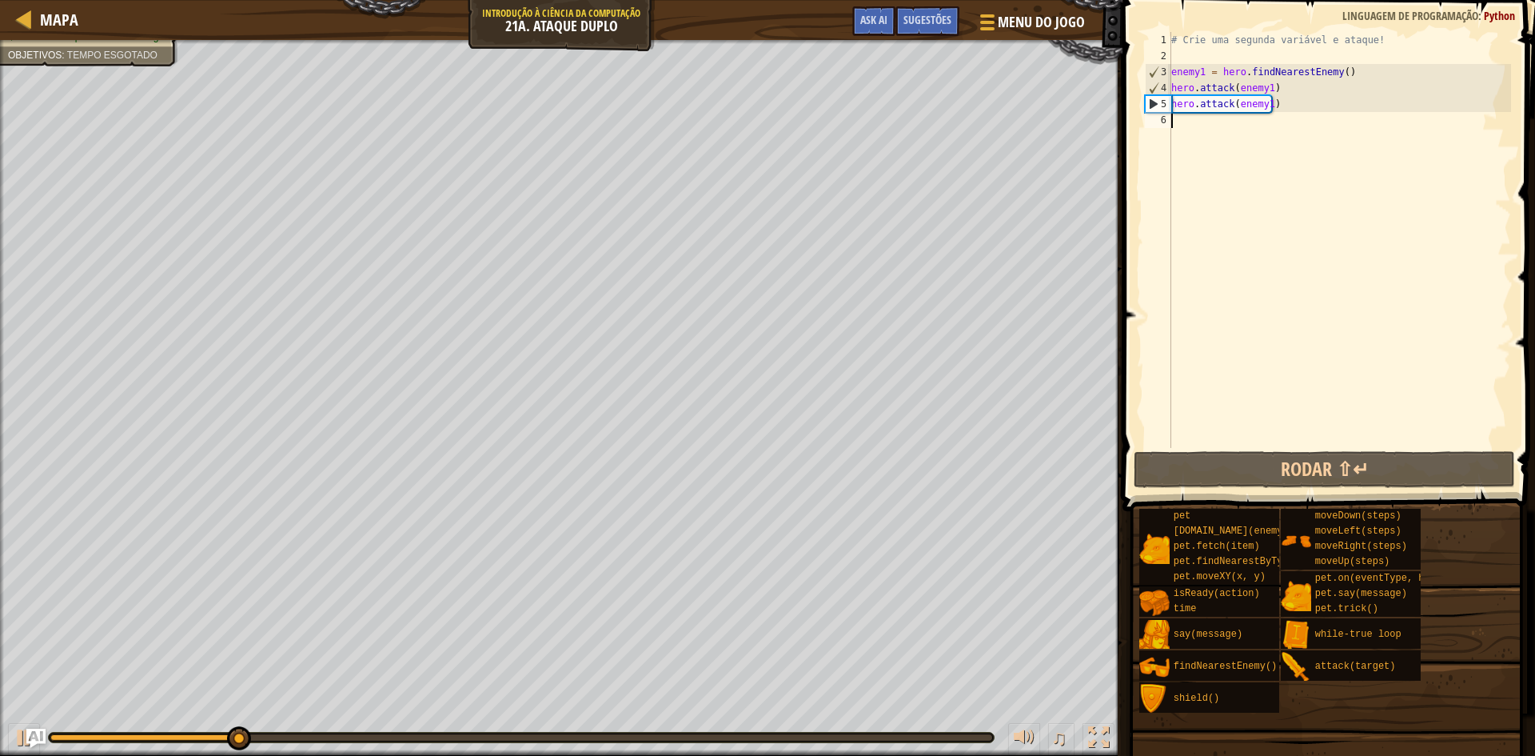
type textarea "e"
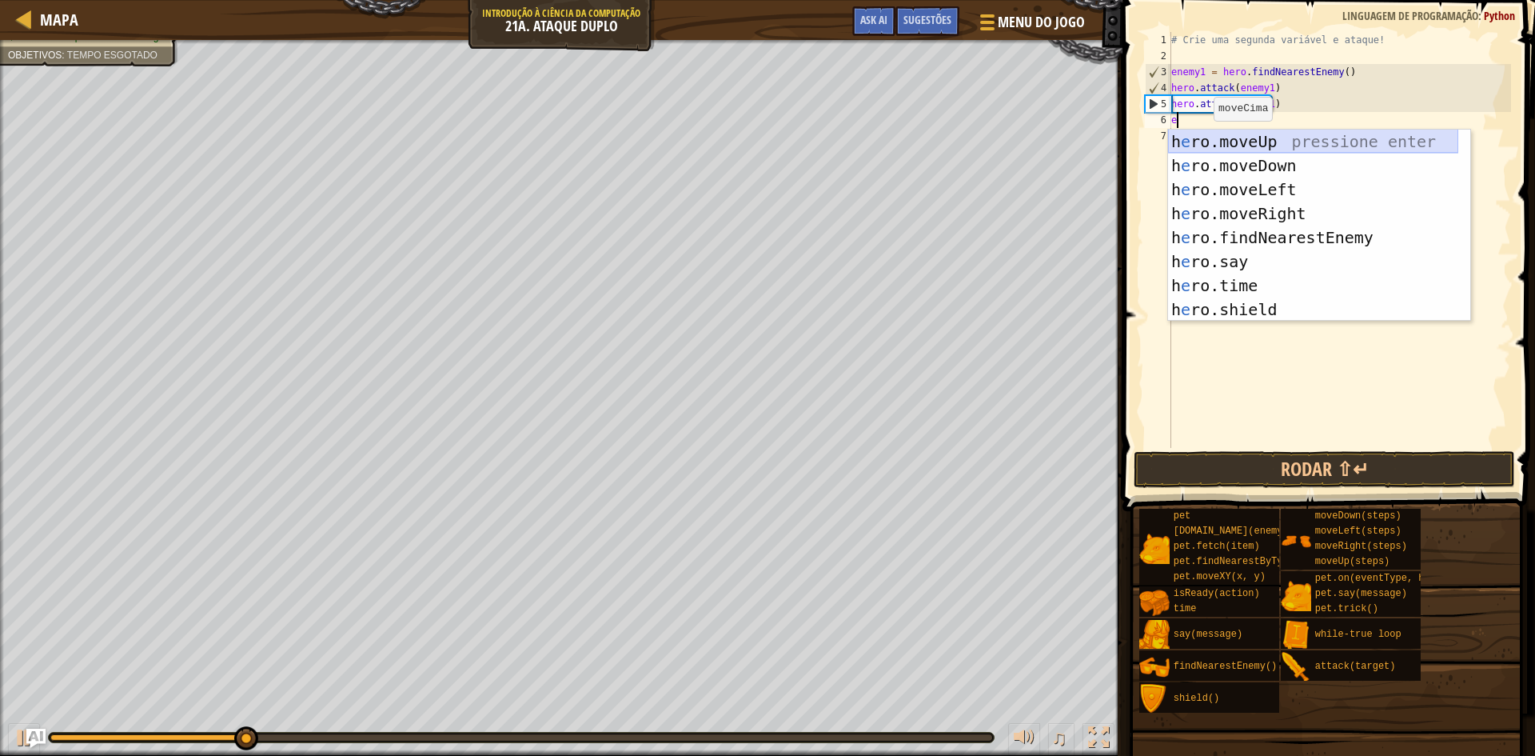
scroll to position [7, 0]
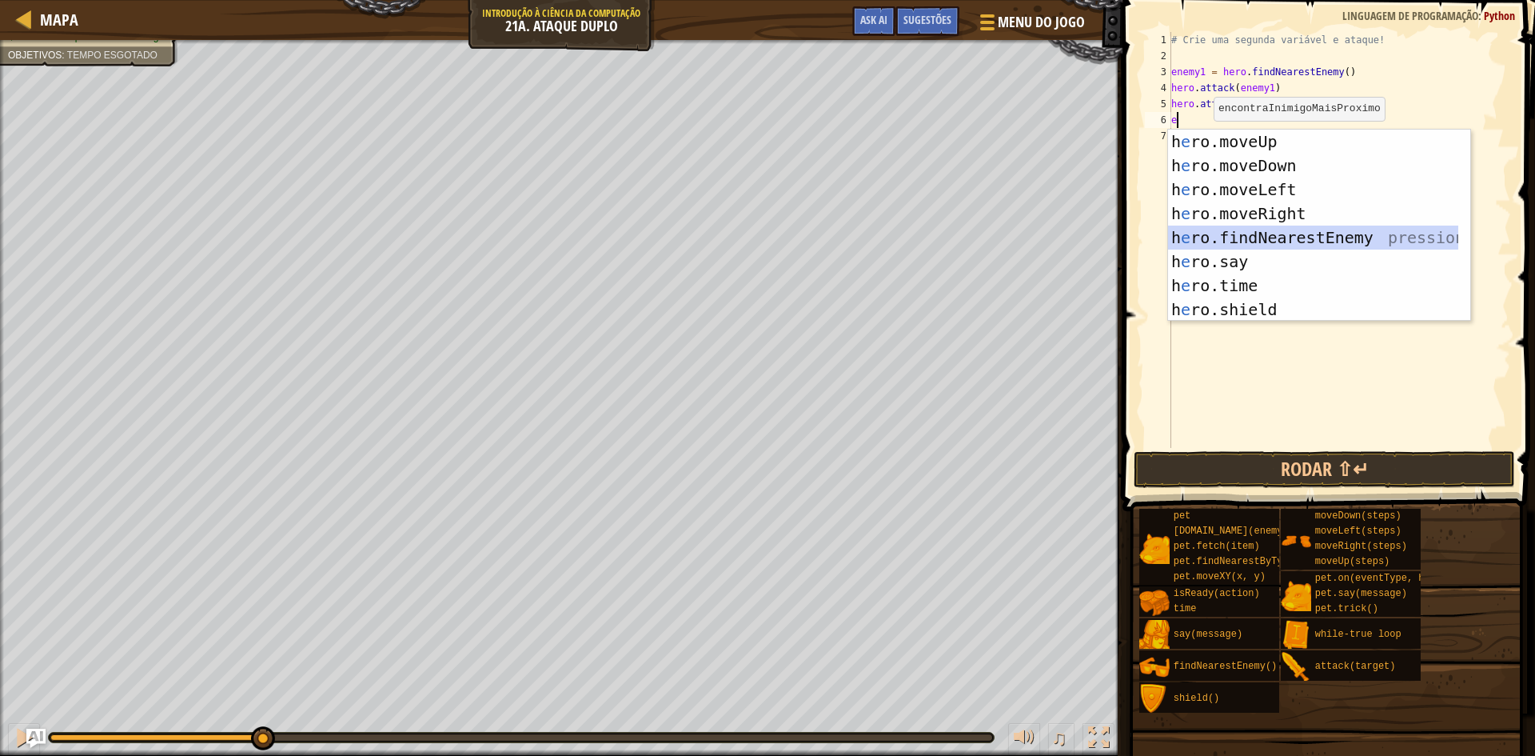
click at [1259, 226] on div "h e ro.moveUp pressione enter h e ro.moveDown pressione enter h e ro.moveLeft p…" at bounding box center [1313, 250] width 290 height 240
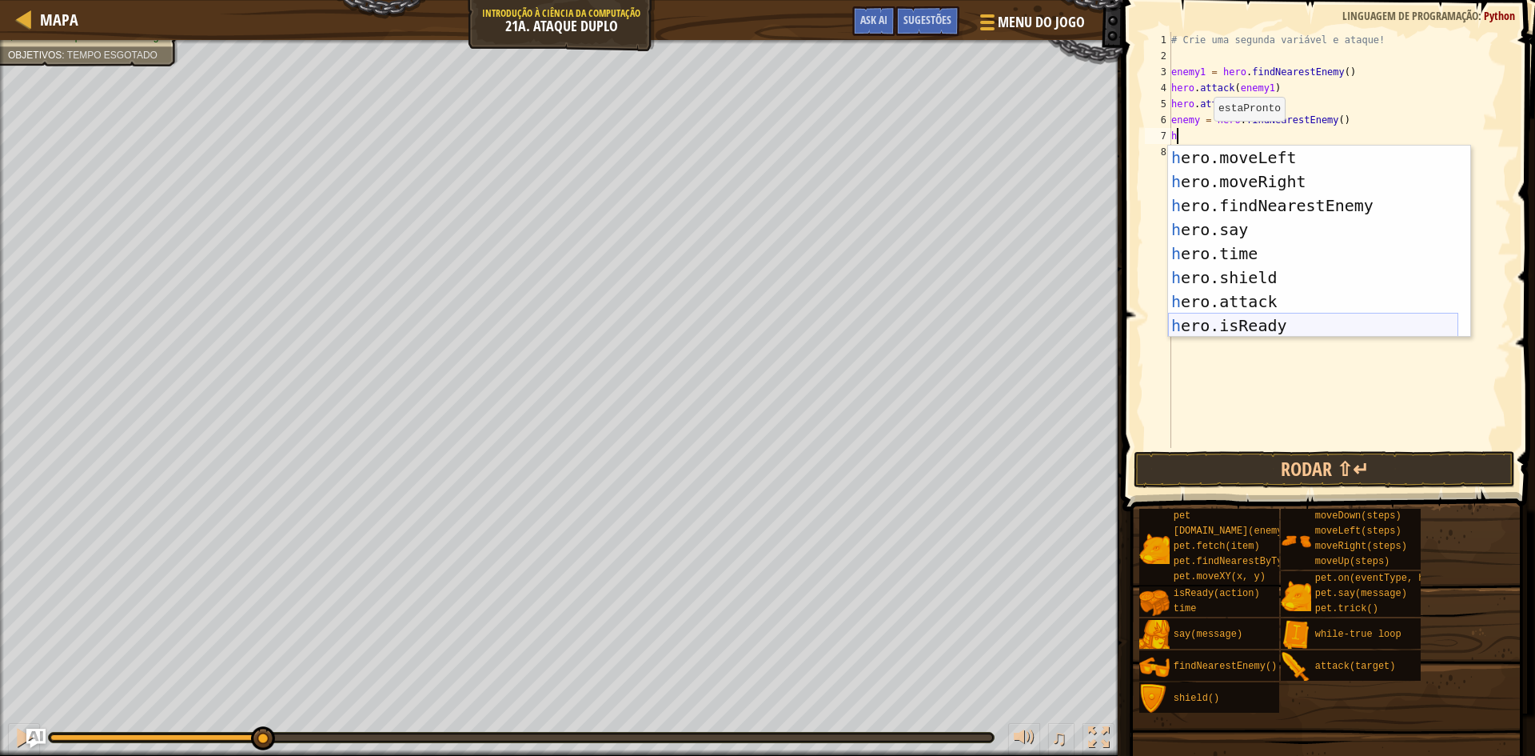
scroll to position [96, 0]
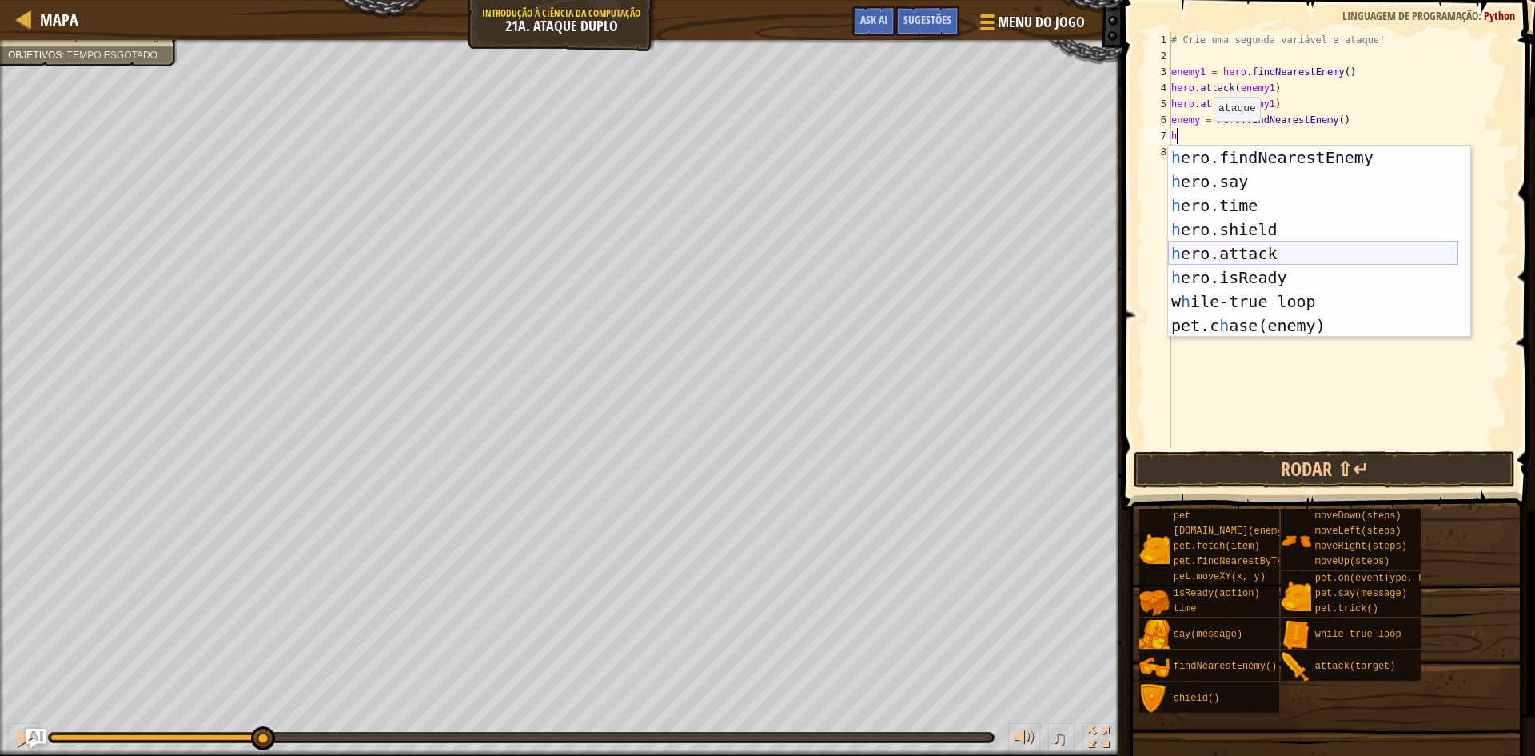
click at [1223, 246] on div "h ero.findNearestEnemy pressione enter h ero.say pressione enter h ero.time pre…" at bounding box center [1313, 266] width 290 height 240
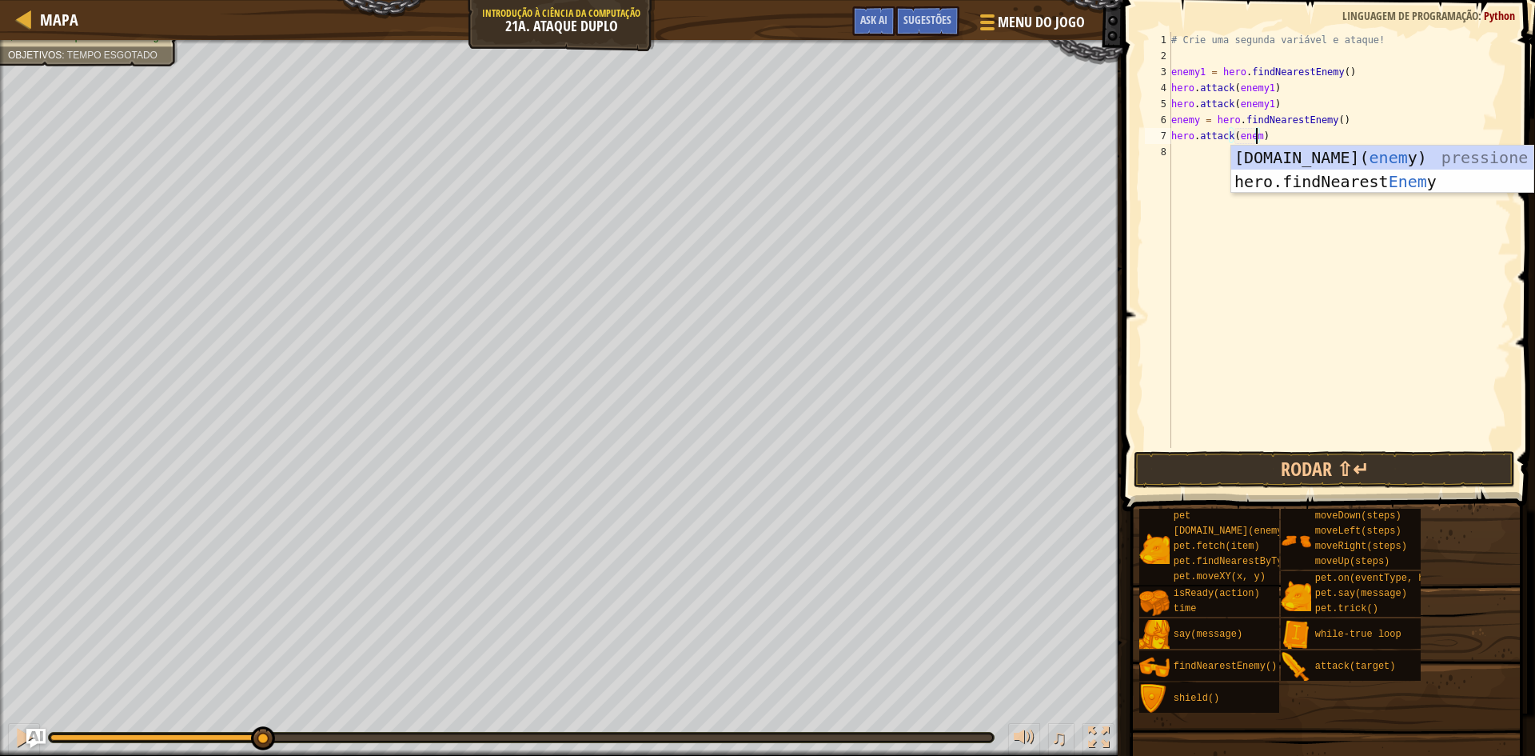
scroll to position [7, 7]
type textarea "hero.attack(enemy1)"
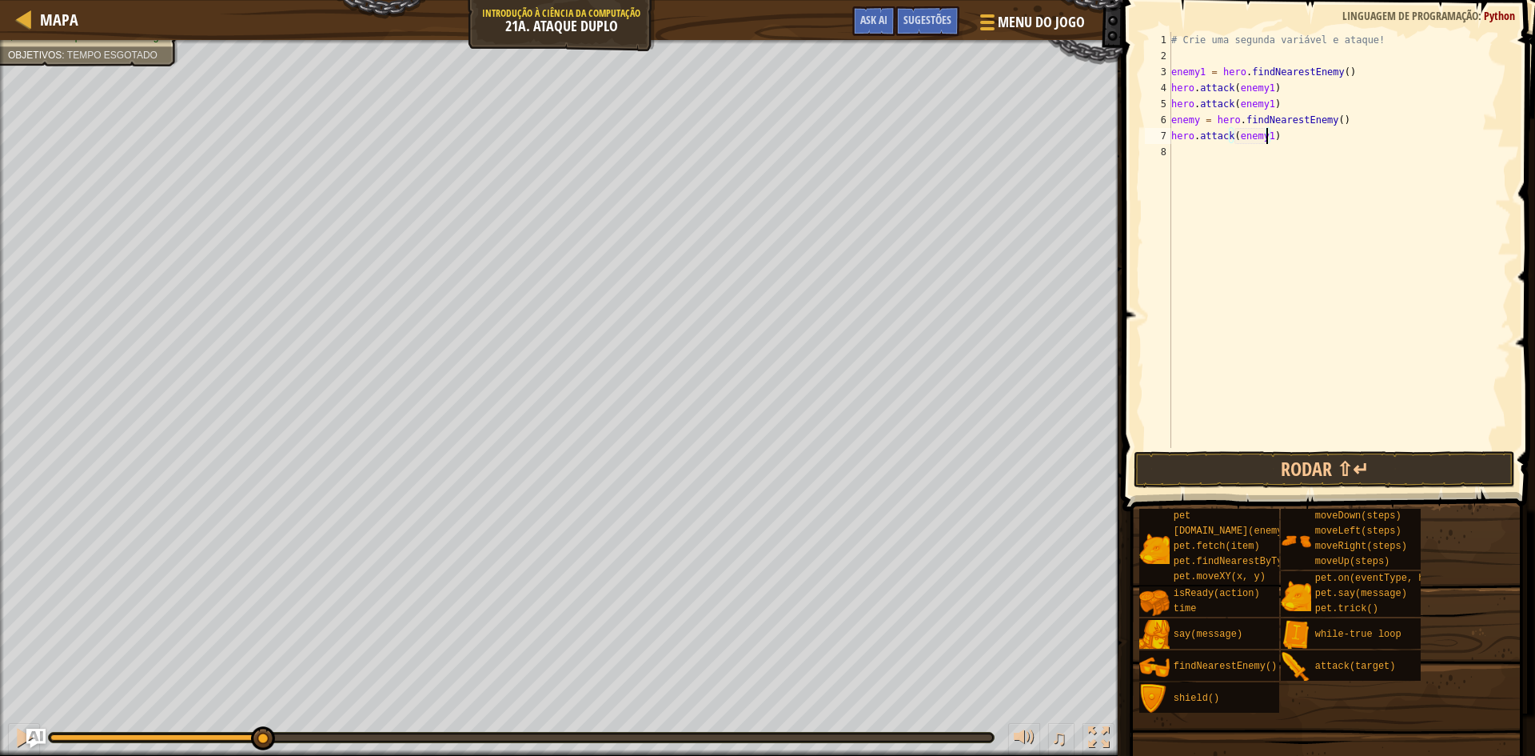
click at [1176, 151] on div "# Crie uma segunda variável e ataque! enemy1 = hero . findNearestEnemy ( ) hero…" at bounding box center [1339, 256] width 343 height 448
click at [1264, 138] on div "# Crie uma segunda variável e ataque! enemy1 = hero . findNearestEnemy ( ) hero…" at bounding box center [1339, 256] width 343 height 448
type textarea "hero.attack(enemy)"
click at [1199, 159] on div "# Crie uma segunda variável e ataque! enemy1 = hero . findNearestEnemy ( ) hero…" at bounding box center [1339, 256] width 343 height 448
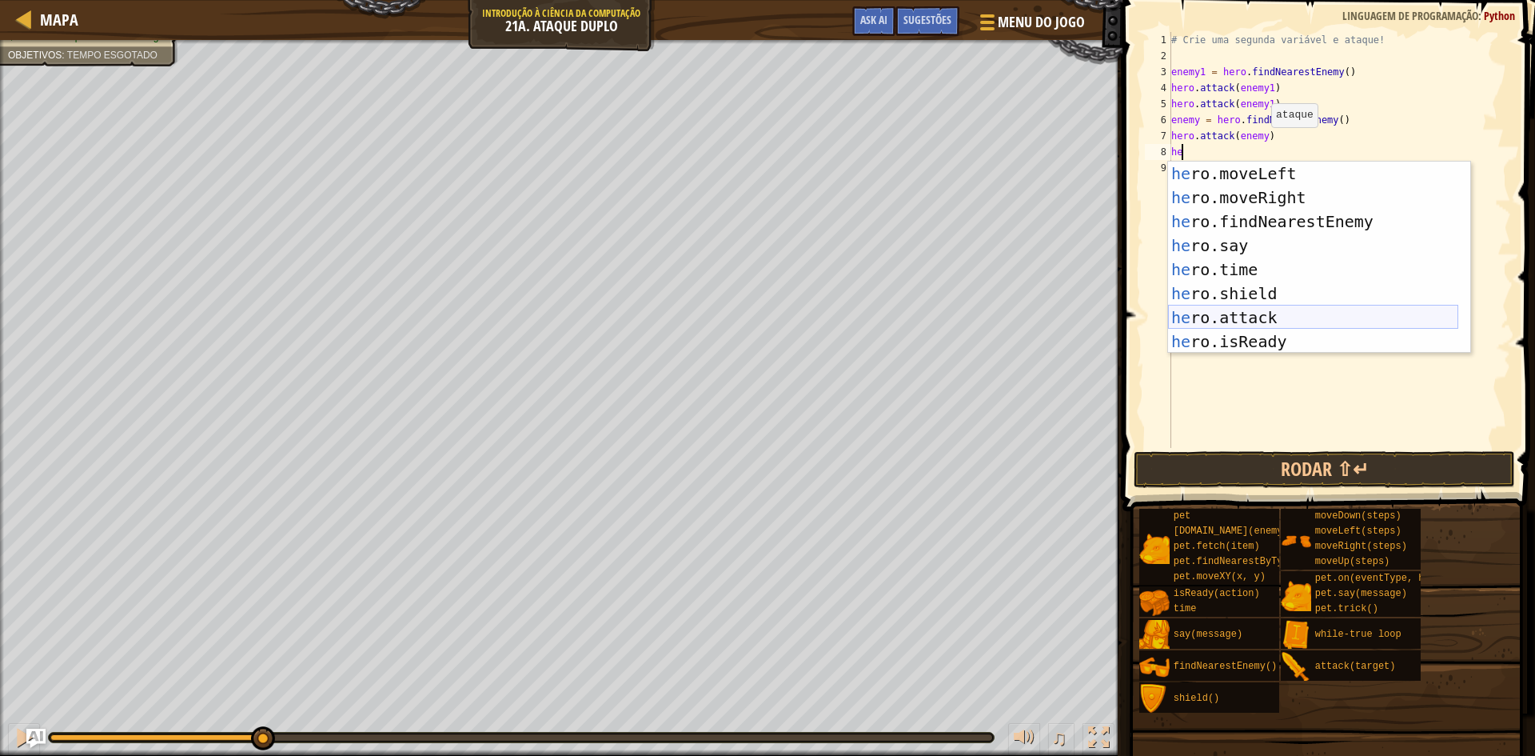
scroll to position [48, 0]
click at [1232, 308] on div "he ro.moveLeft pressione enter he ro.moveRight pressione enter he ro.findNeares…" at bounding box center [1313, 281] width 290 height 240
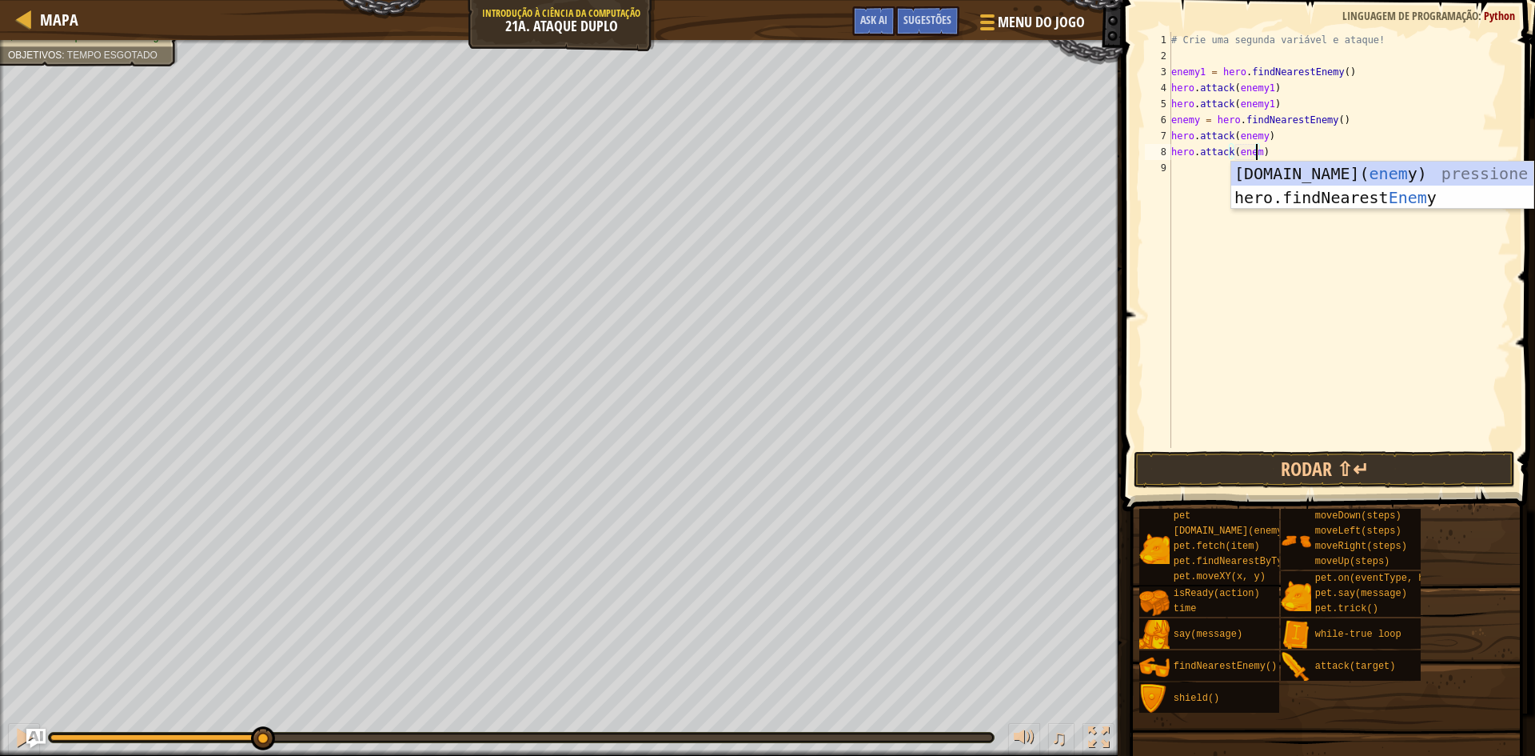
scroll to position [7, 7]
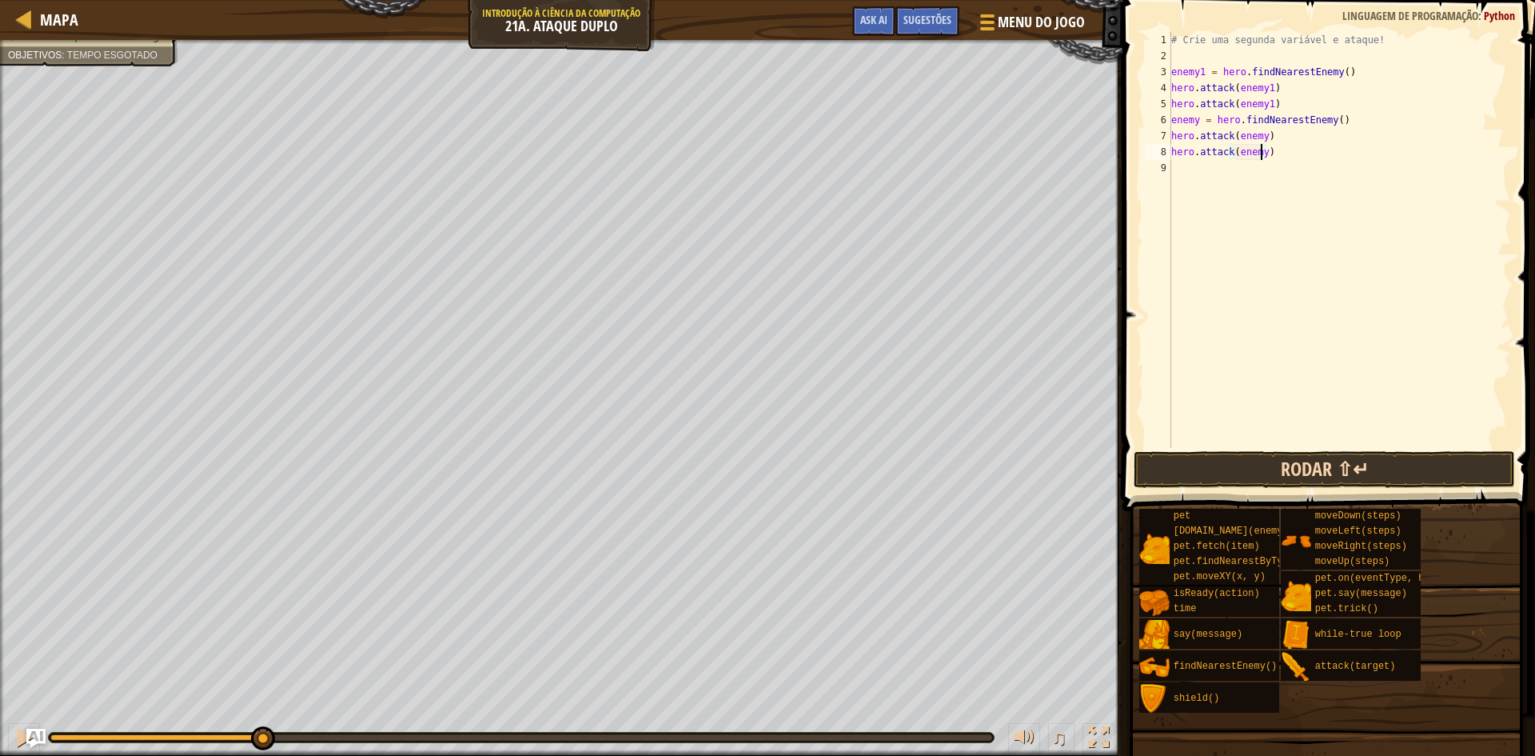
type textarea "hero.attack(enemy)"
click at [1333, 461] on button "Rodar ⇧↵" at bounding box center [1324, 469] width 381 height 37
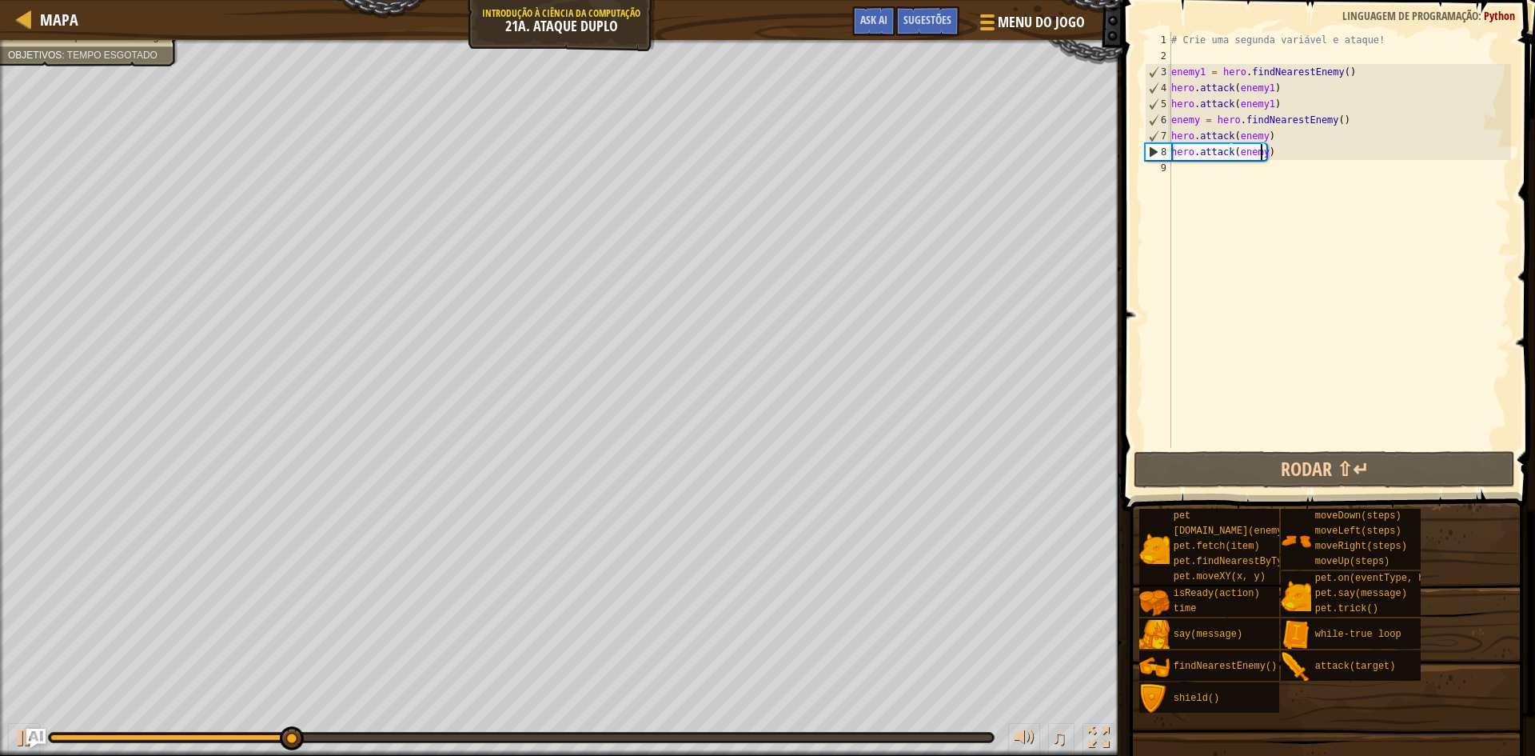
click at [1191, 173] on div "# Crie uma segunda variável e ataque! enemy1 = hero . findNearestEnemy ( ) hero…" at bounding box center [1339, 256] width 343 height 448
type textarea "m"
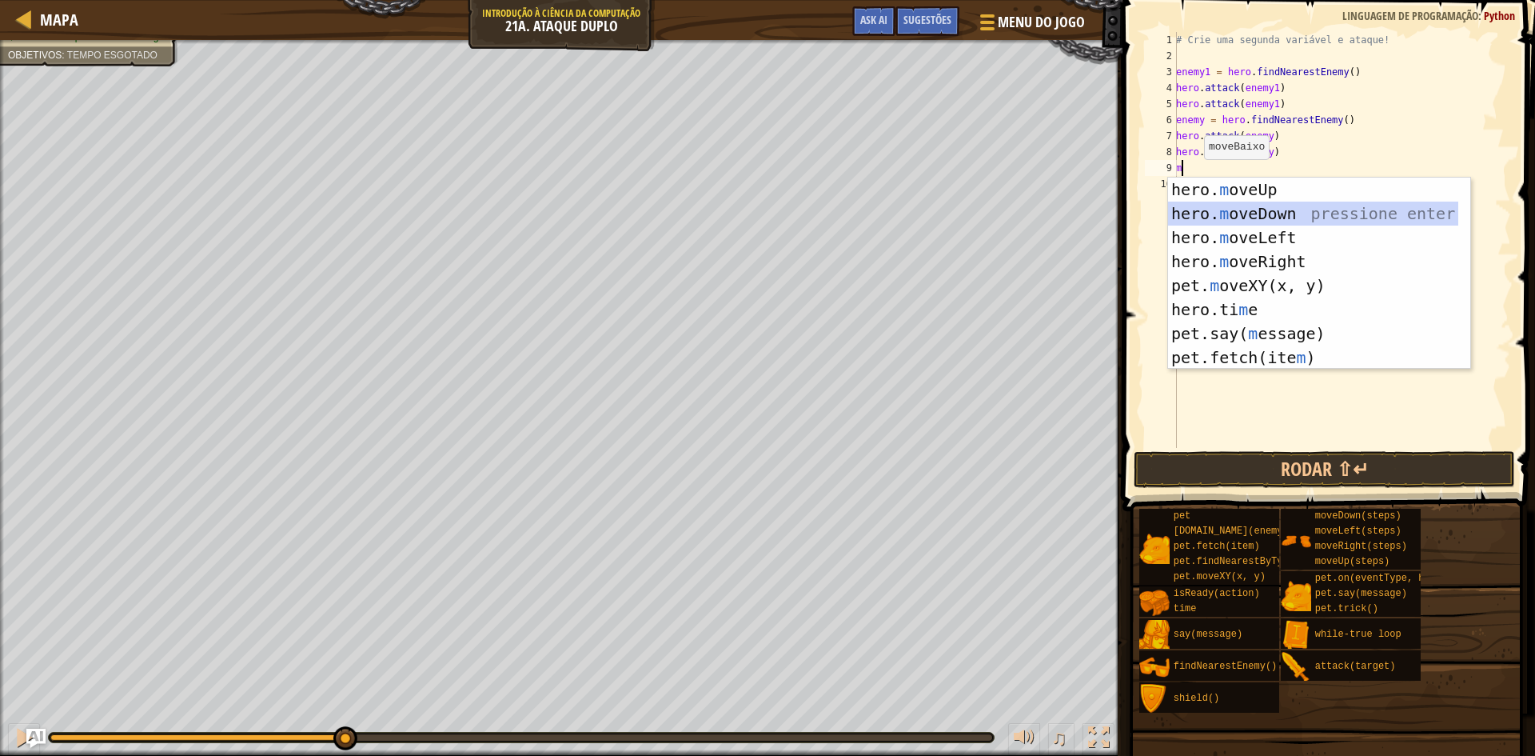
click at [1255, 210] on div "hero. m oveUp pressione enter hero. m oveDown pressione enter hero. m oveLeft p…" at bounding box center [1313, 297] width 290 height 240
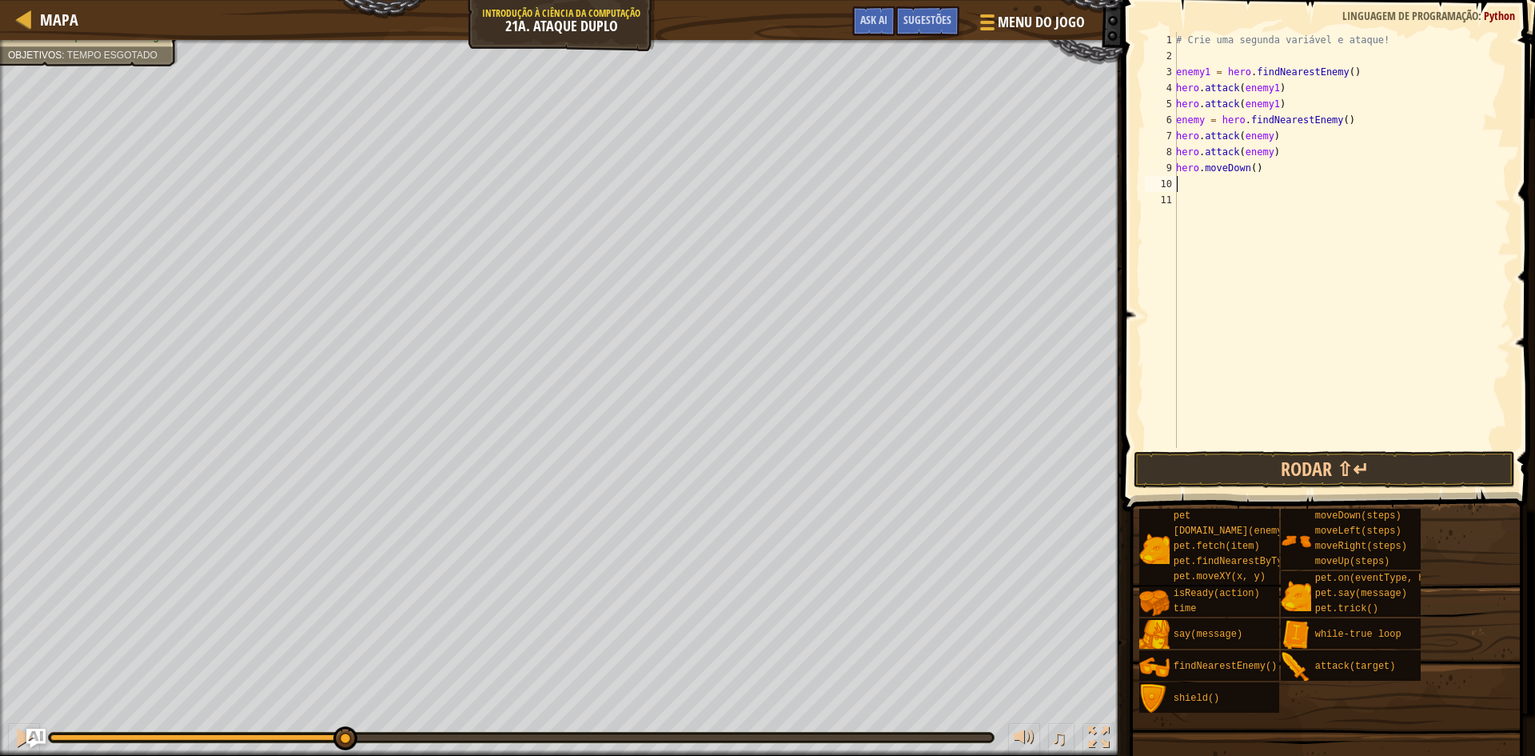
type textarea "m"
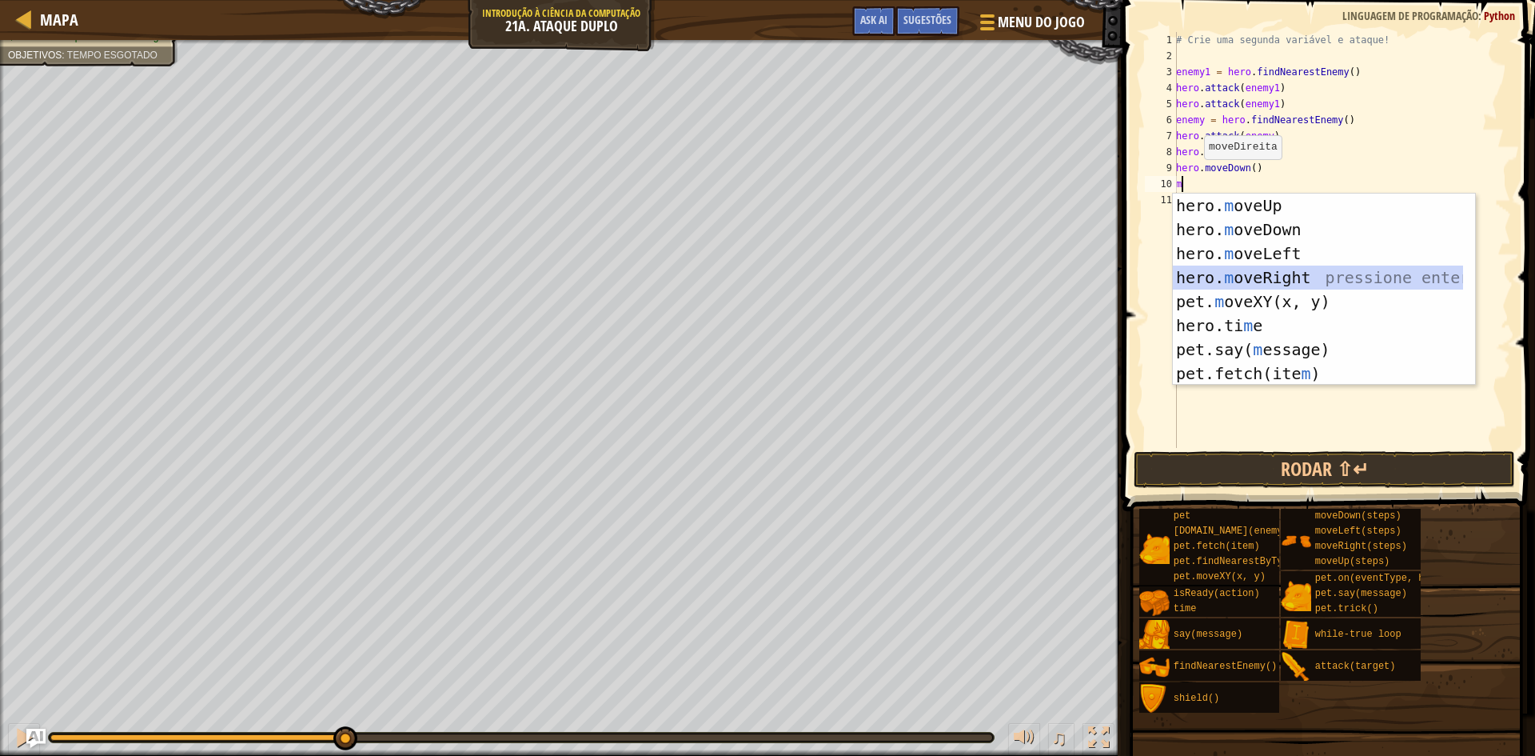
click at [1217, 277] on div "hero. m oveUp pressione enter hero. m oveDown pressione enter hero. m oveLeft p…" at bounding box center [1318, 313] width 290 height 240
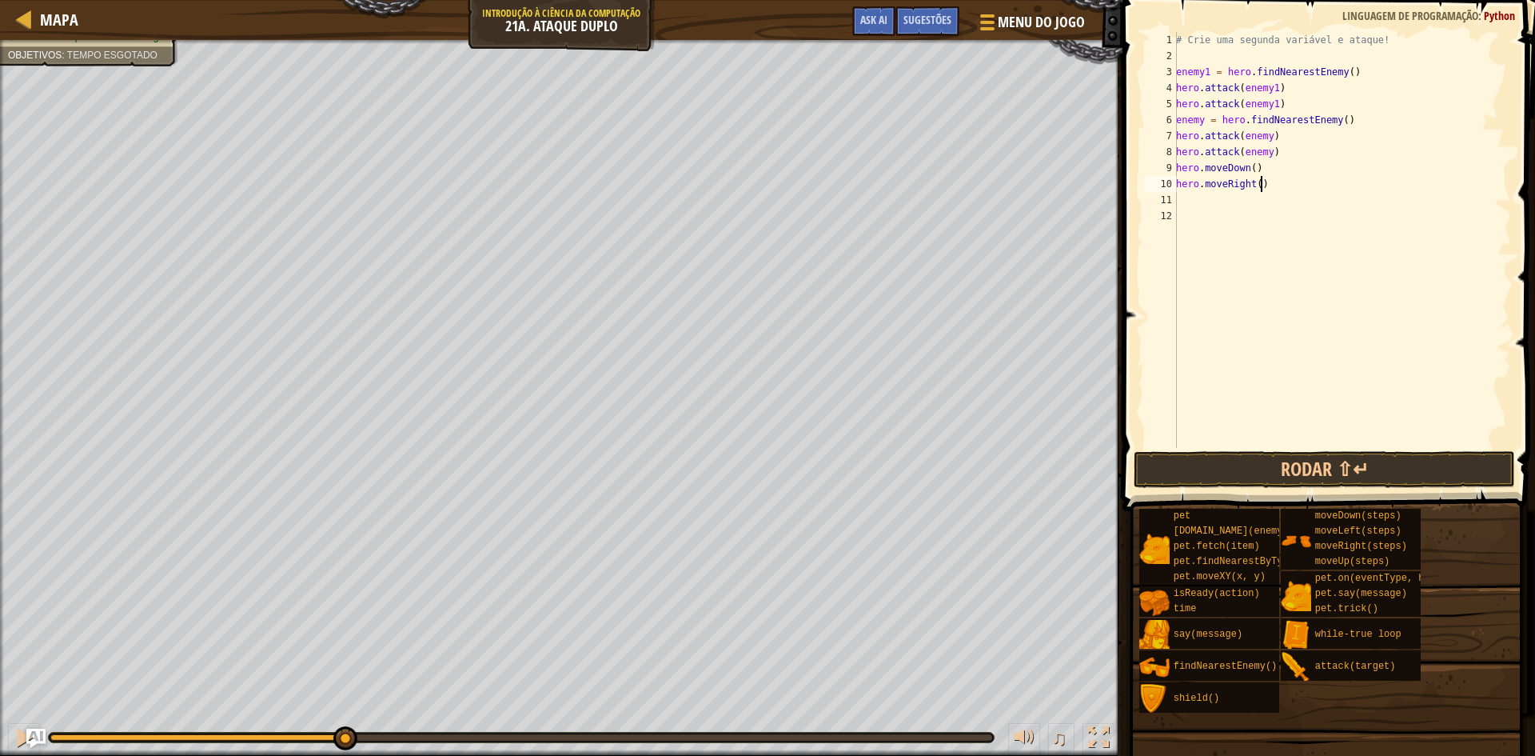
click at [1261, 182] on div "# Crie uma segunda variável e ataque! enemy1 = hero . findNearestEnemy ( ) hero…" at bounding box center [1342, 256] width 338 height 448
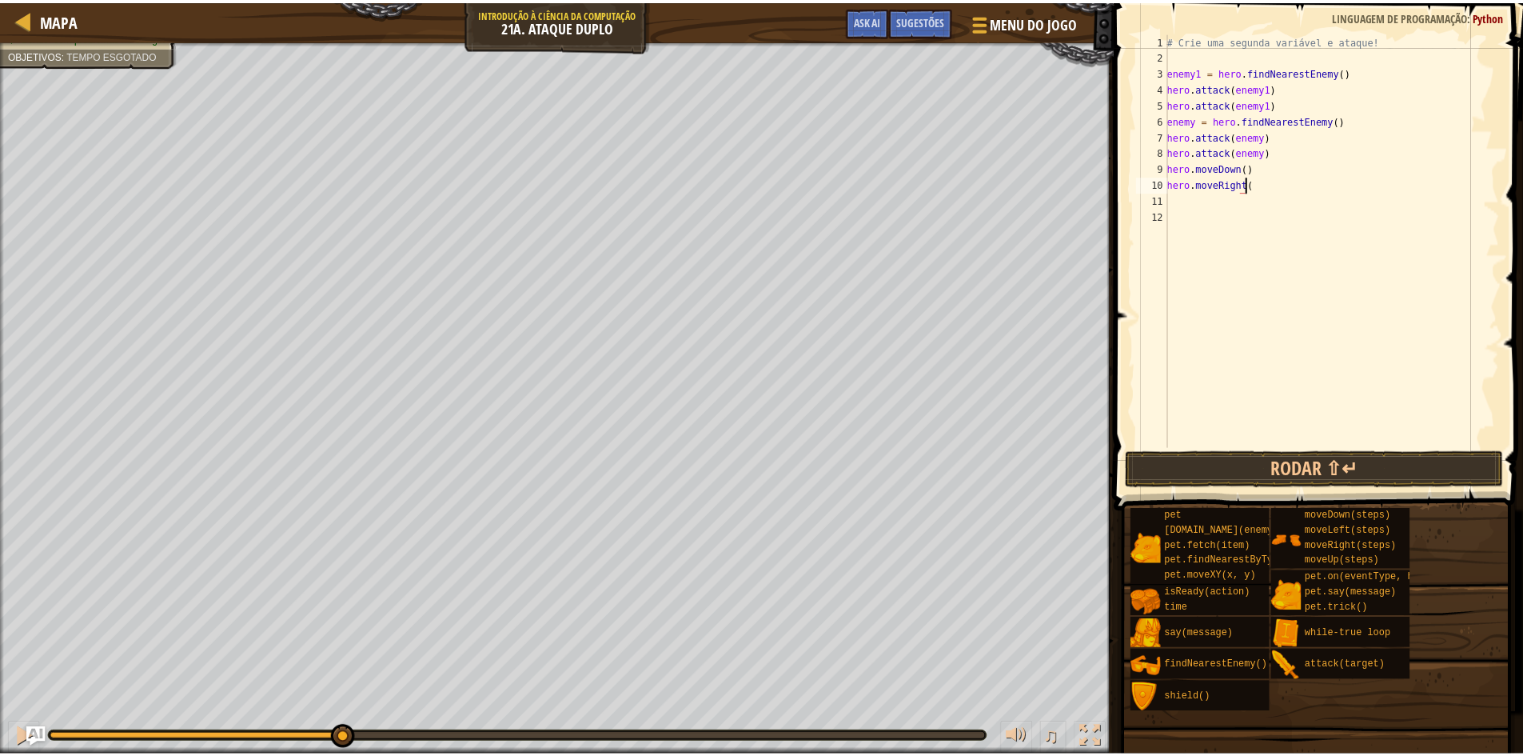
scroll to position [7, 6]
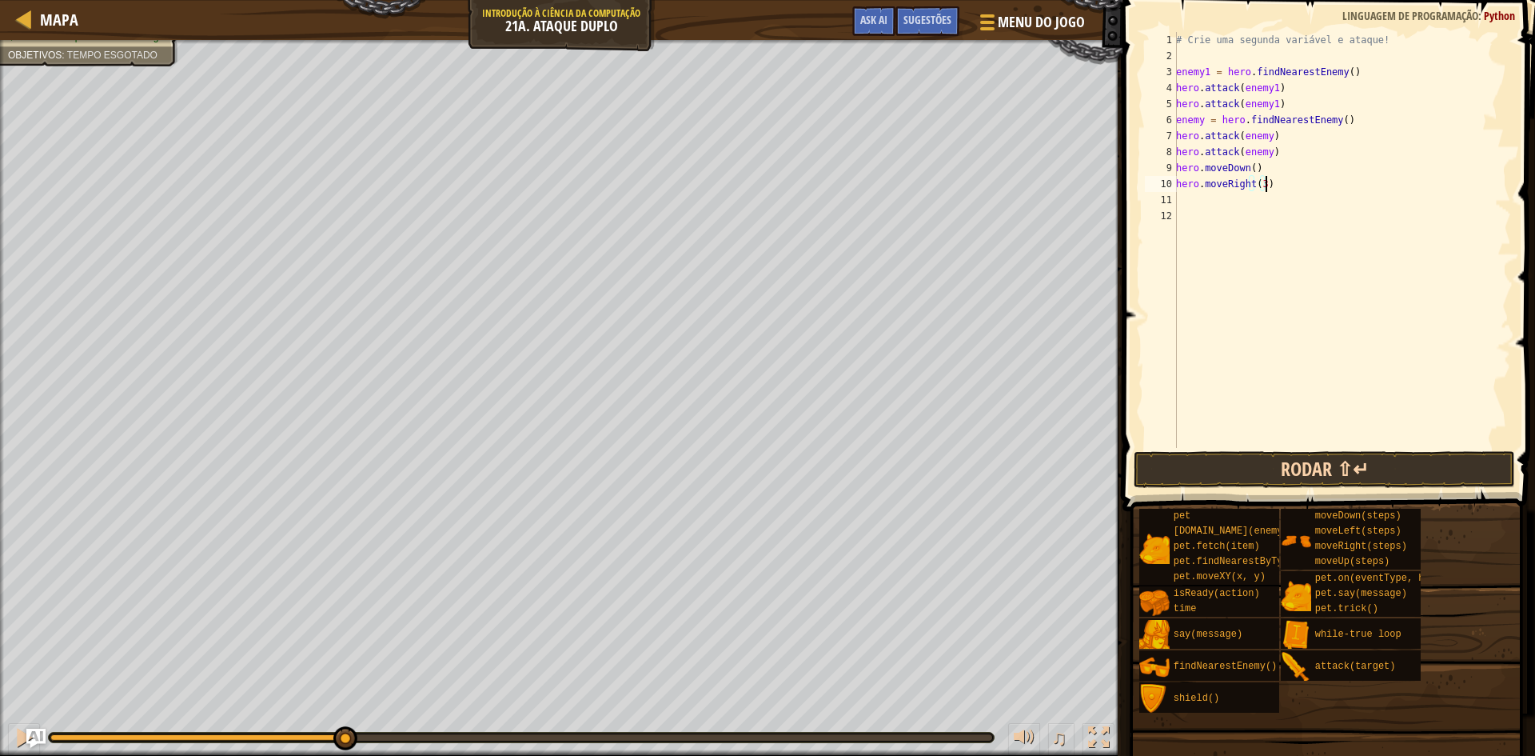
type textarea "hero.moveRight(3)"
click at [1342, 465] on button "Rodar ⇧↵" at bounding box center [1324, 469] width 381 height 37
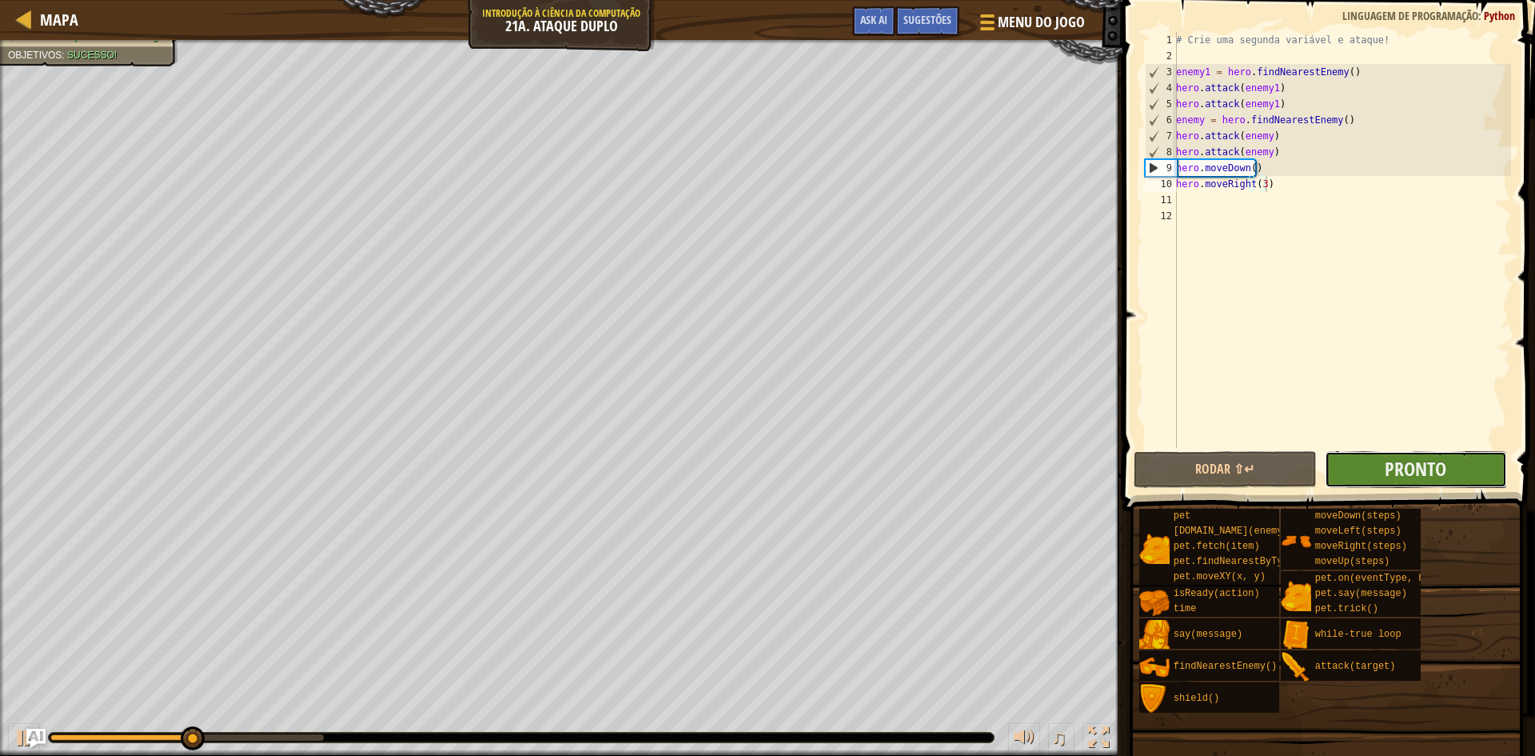
click at [1370, 470] on button "Pronto" at bounding box center [1416, 469] width 183 height 37
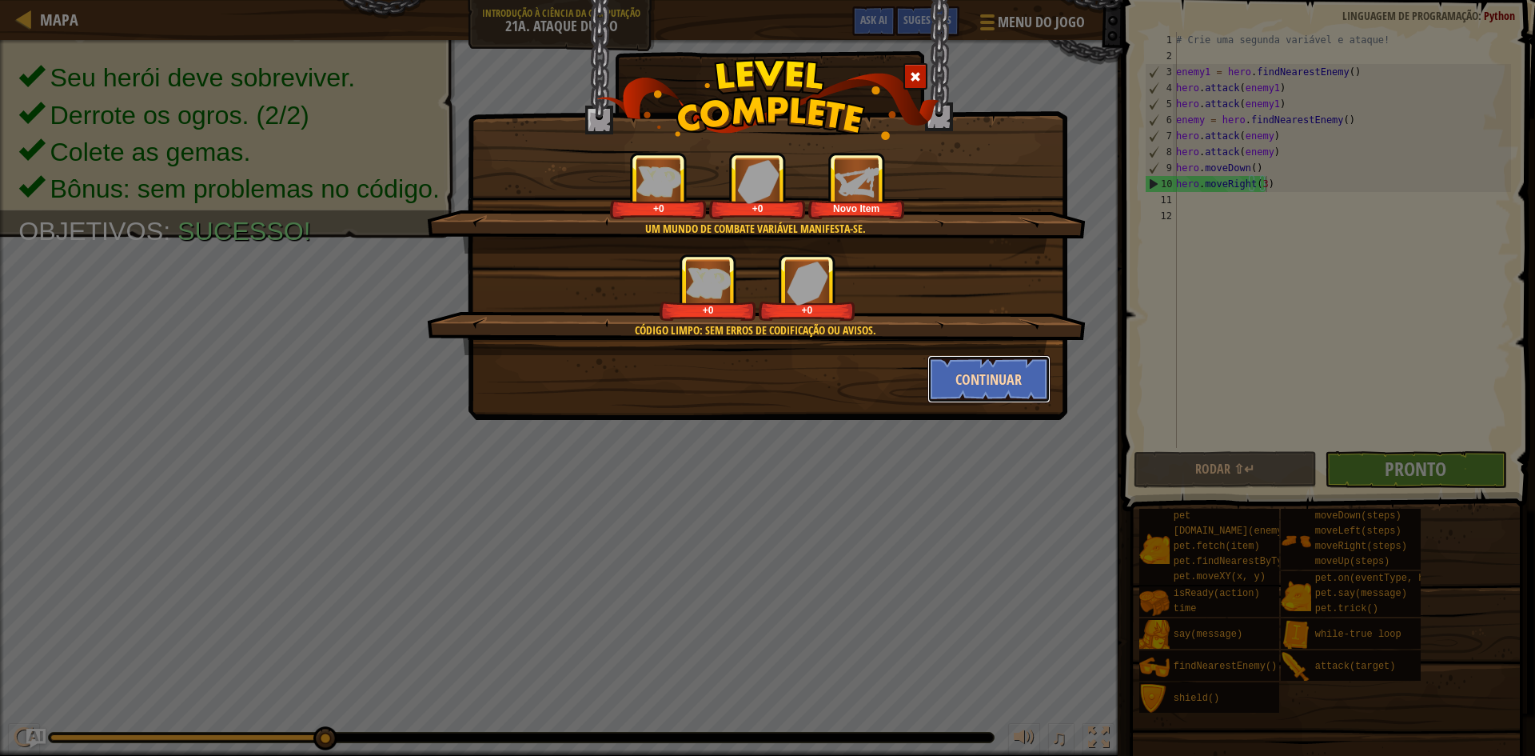
click at [965, 377] on button "Continuar" at bounding box center [989, 379] width 124 height 48
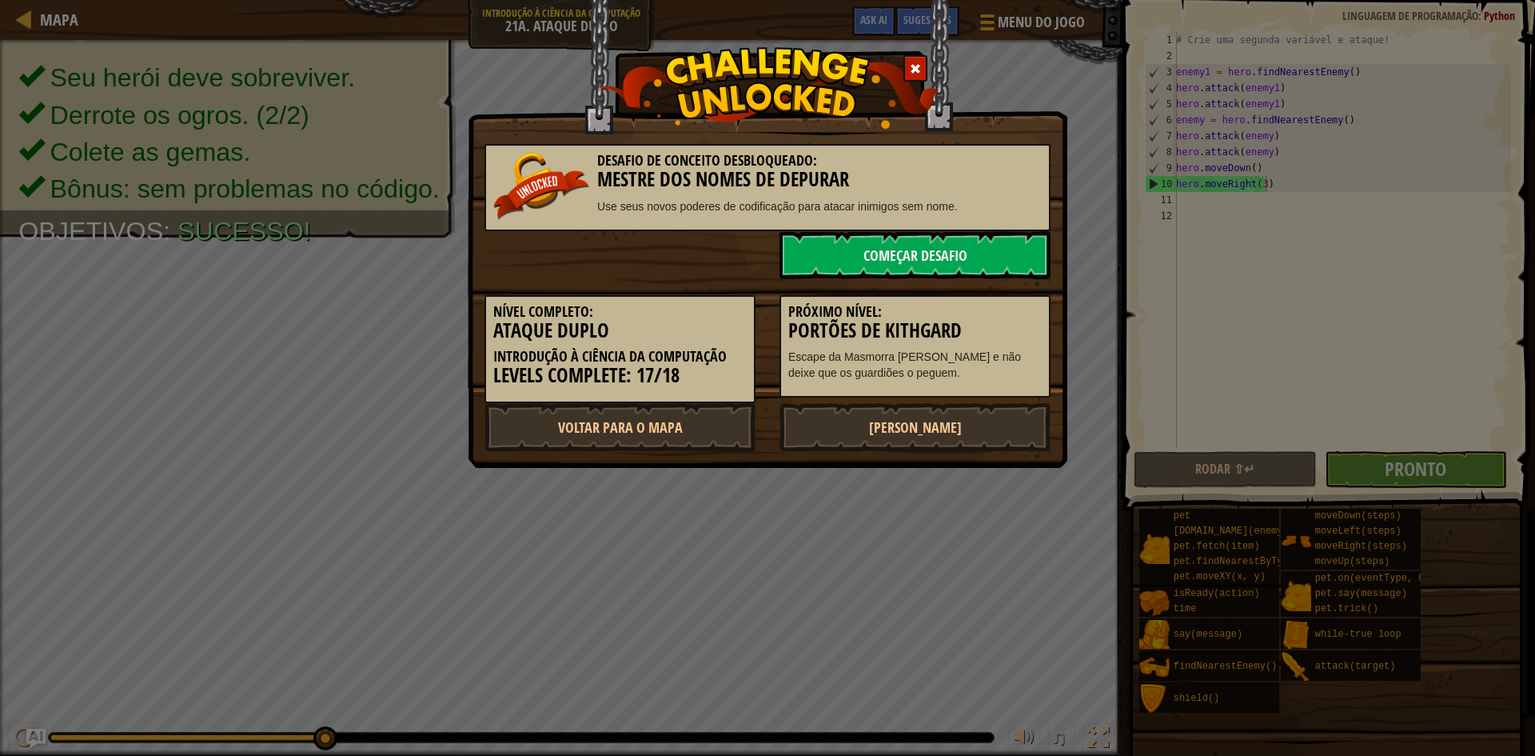
click at [960, 371] on p "Escape da Masmorra [PERSON_NAME] e não deixe que os guardiões o peguem." at bounding box center [914, 365] width 253 height 32
click at [921, 421] on link "[PERSON_NAME]" at bounding box center [914, 427] width 271 height 48
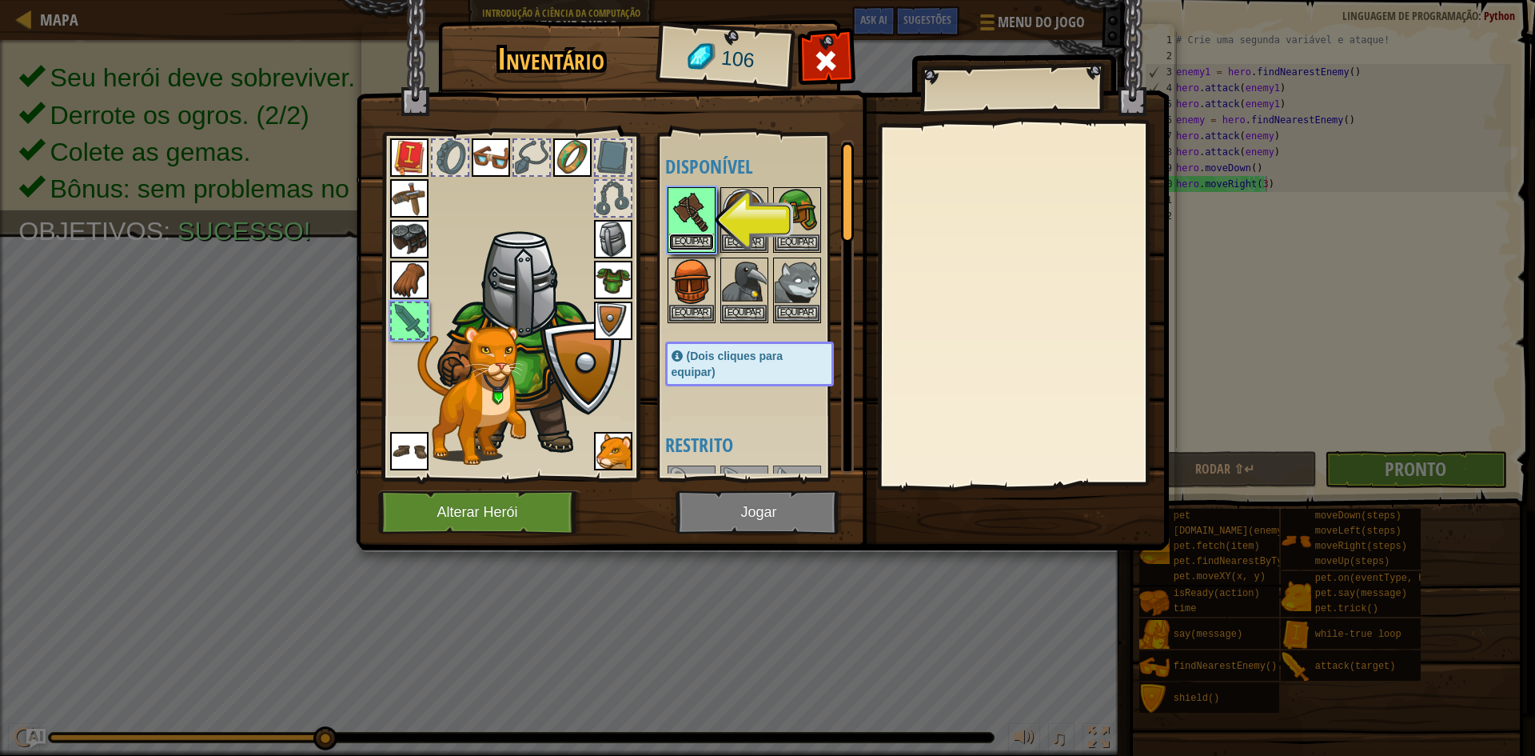
click at [708, 239] on button "Equipar" at bounding box center [691, 241] width 45 height 17
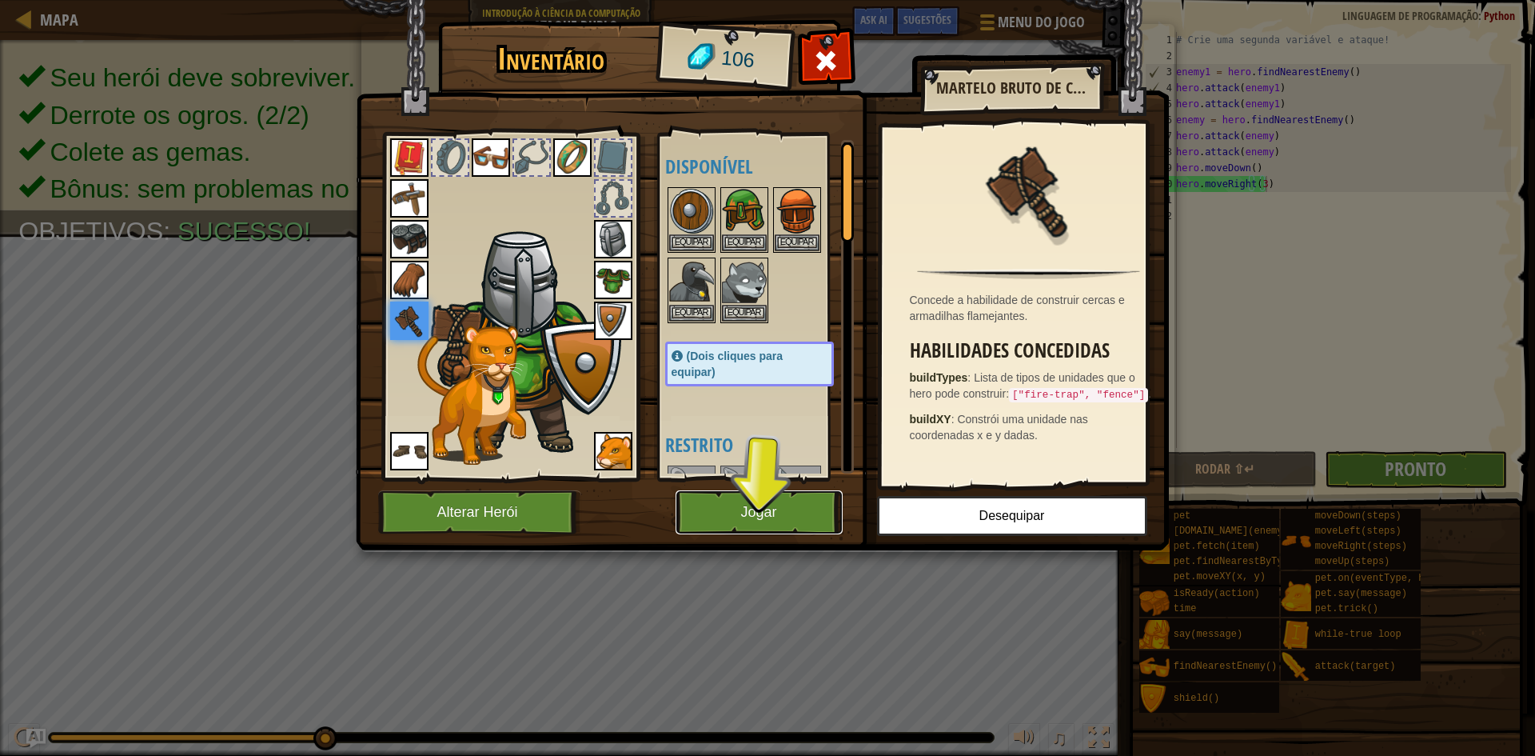
click at [791, 511] on button "Jogar" at bounding box center [759, 512] width 167 height 44
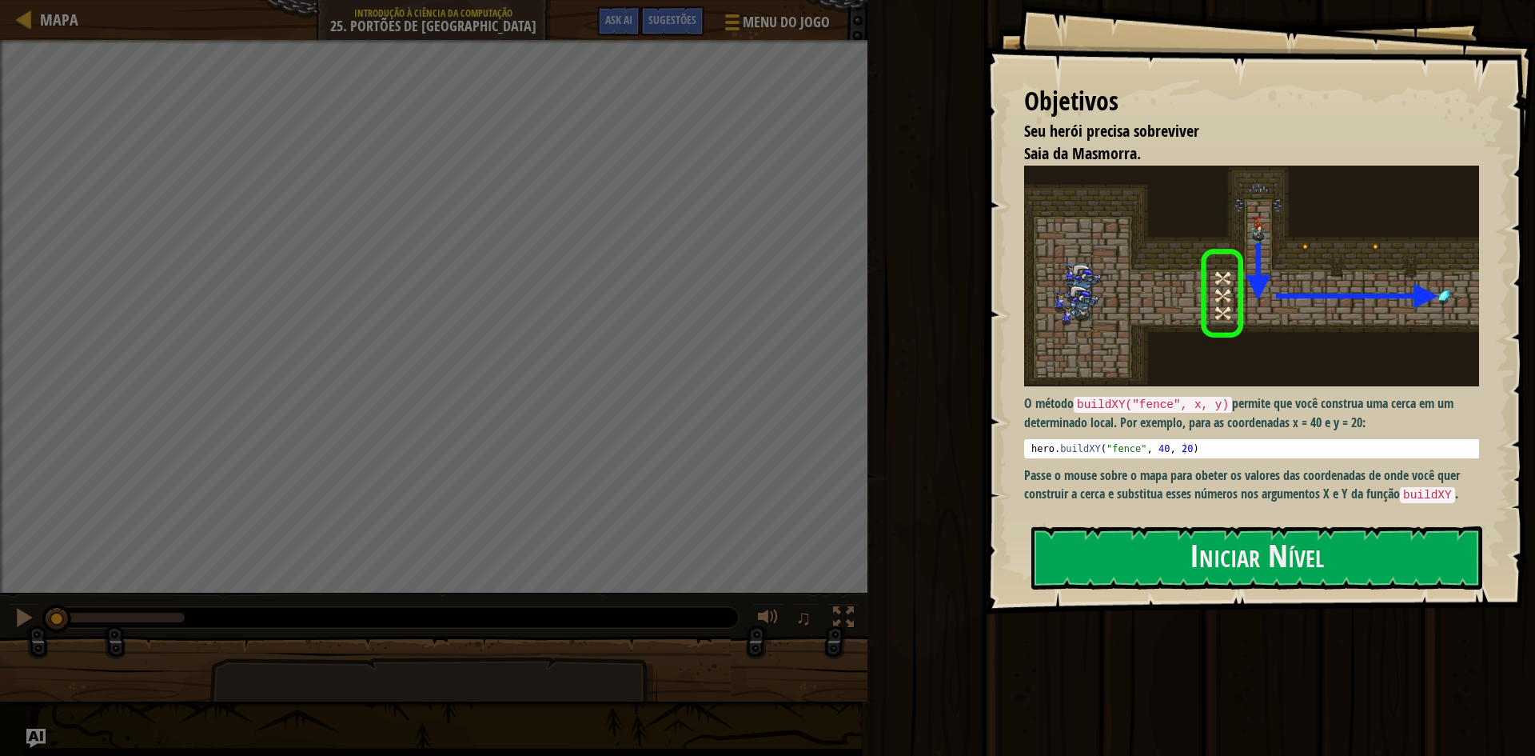
drag, startPoint x: 1061, startPoint y: 387, endPoint x: 1083, endPoint y: 491, distance: 106.2
click at [1075, 424] on div "O método buildXY("fence", x, y) permite que você construa uma cerca em um deter…" at bounding box center [1257, 334] width 467 height 338
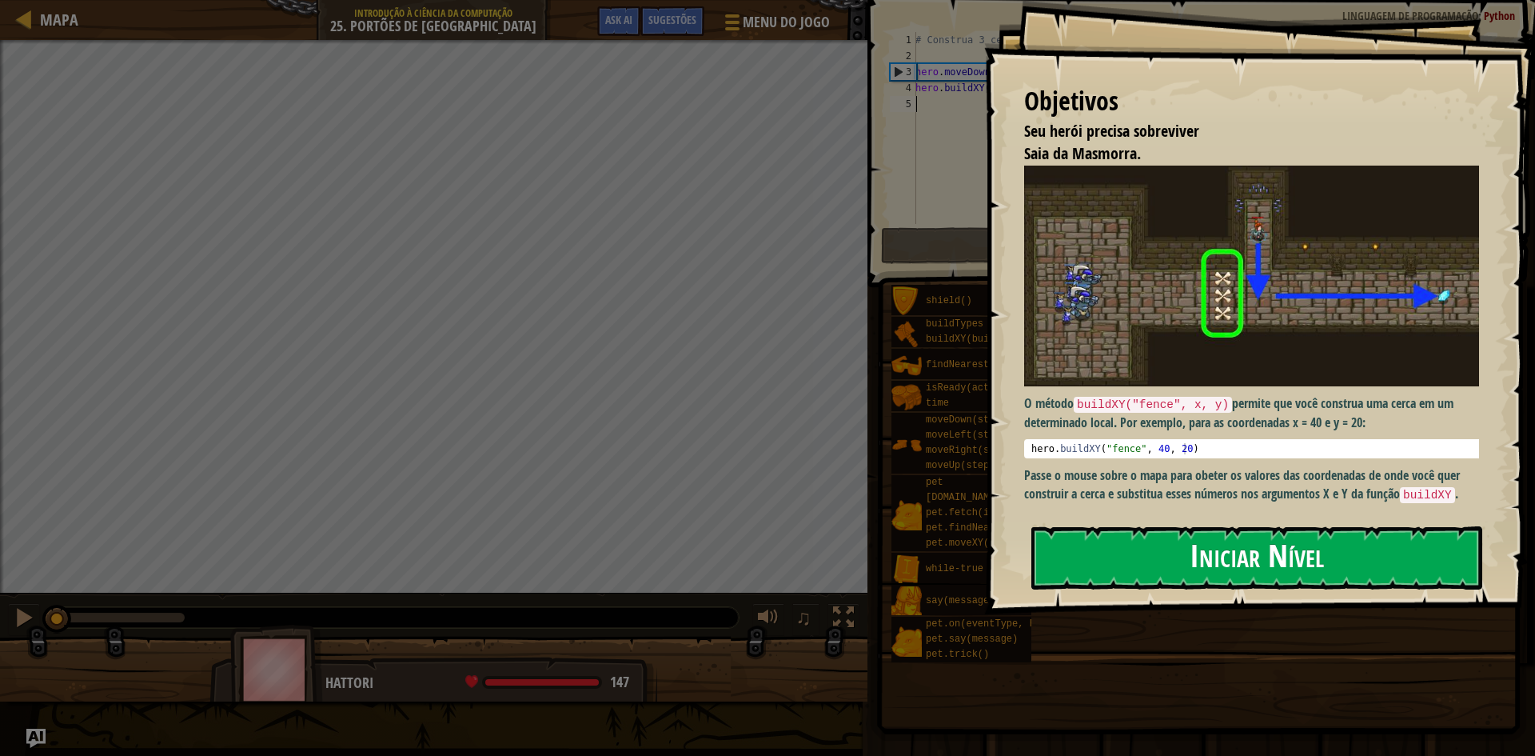
click at [1096, 544] on button "Iniciar Nível" at bounding box center [1256, 557] width 451 height 63
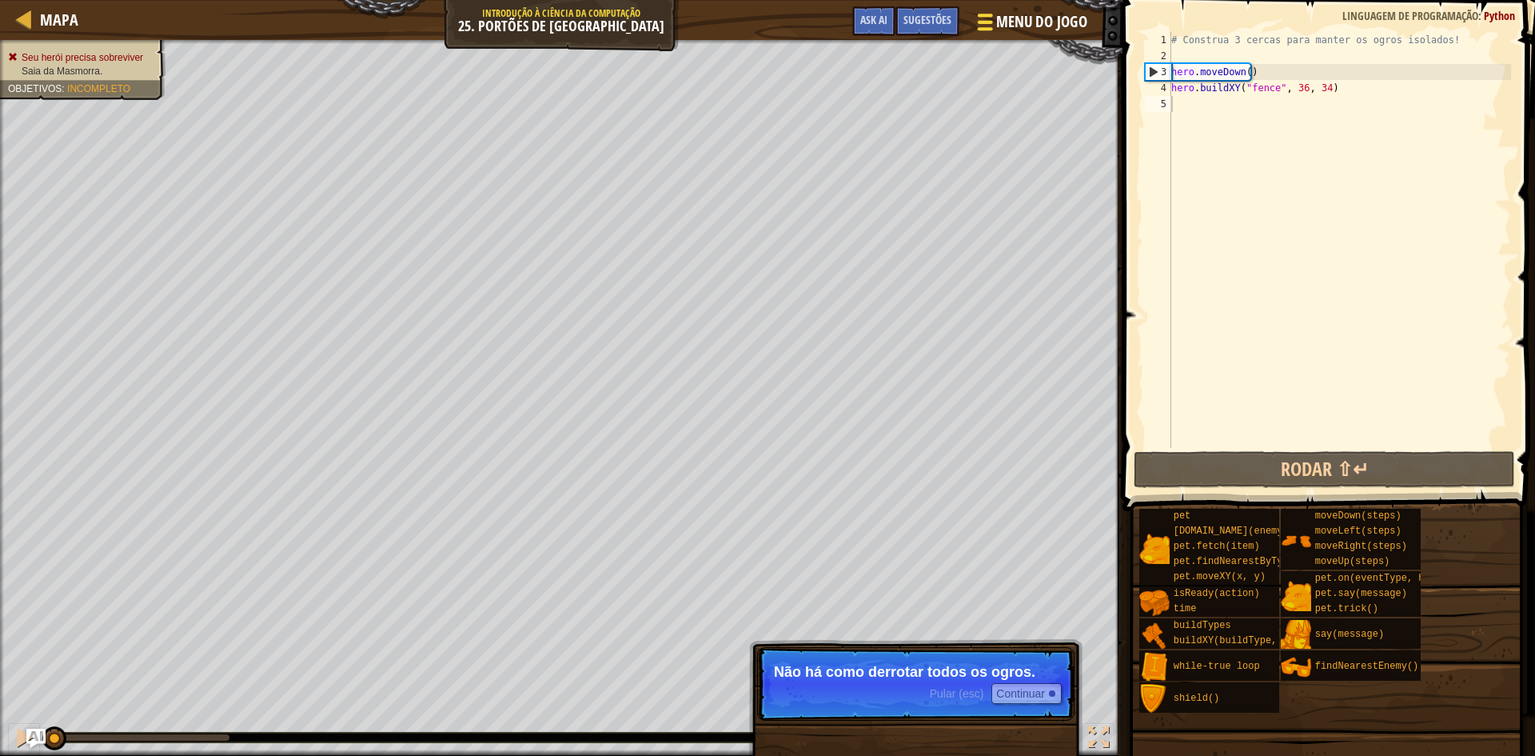
click at [998, 34] on button "Menu do Jogo" at bounding box center [1031, 25] width 134 height 39
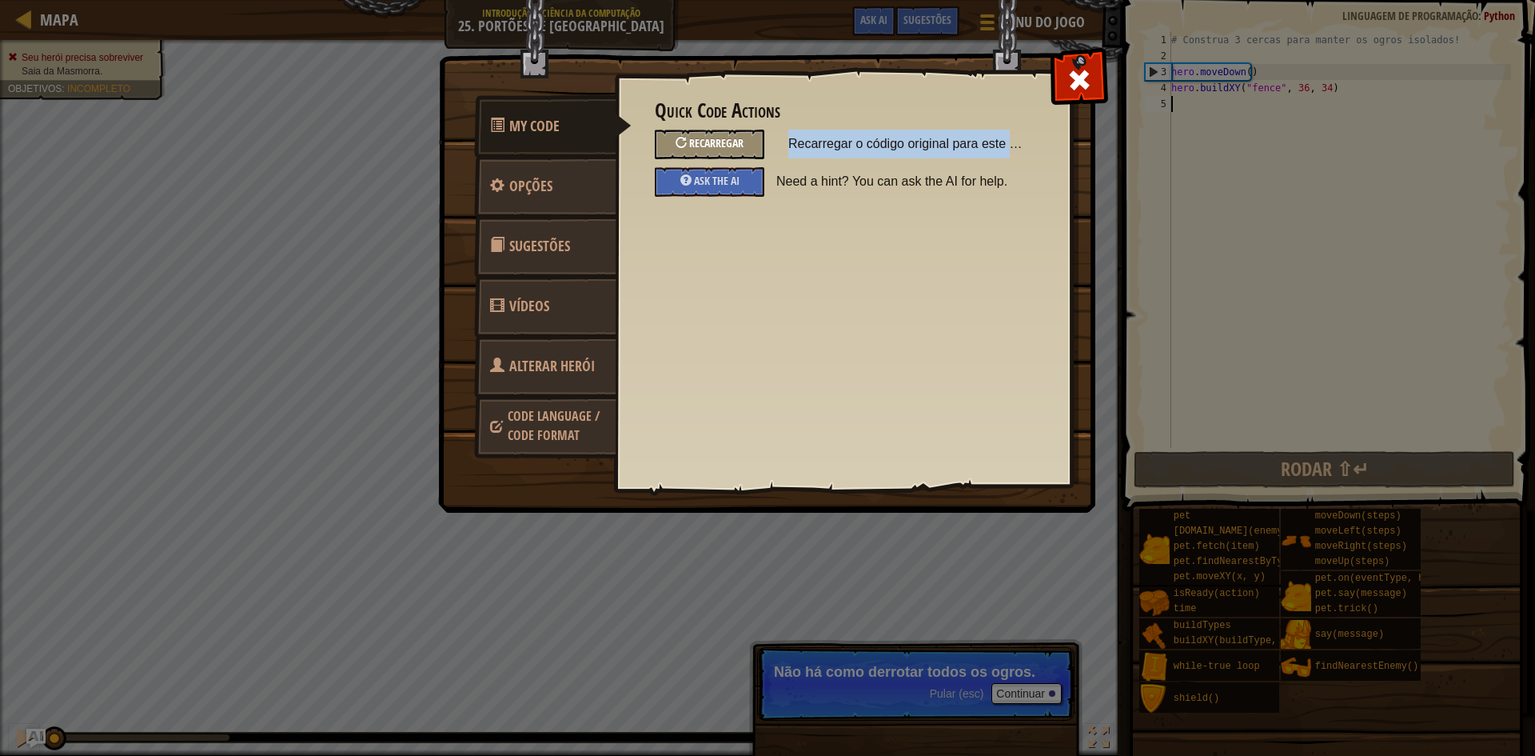
click at [721, 157] on div "Quick Code Actions Recarregar Recarregar o código original para este método Ask…" at bounding box center [843, 148] width 377 height 97
click at [719, 149] on span "Recarregar" at bounding box center [716, 142] width 54 height 15
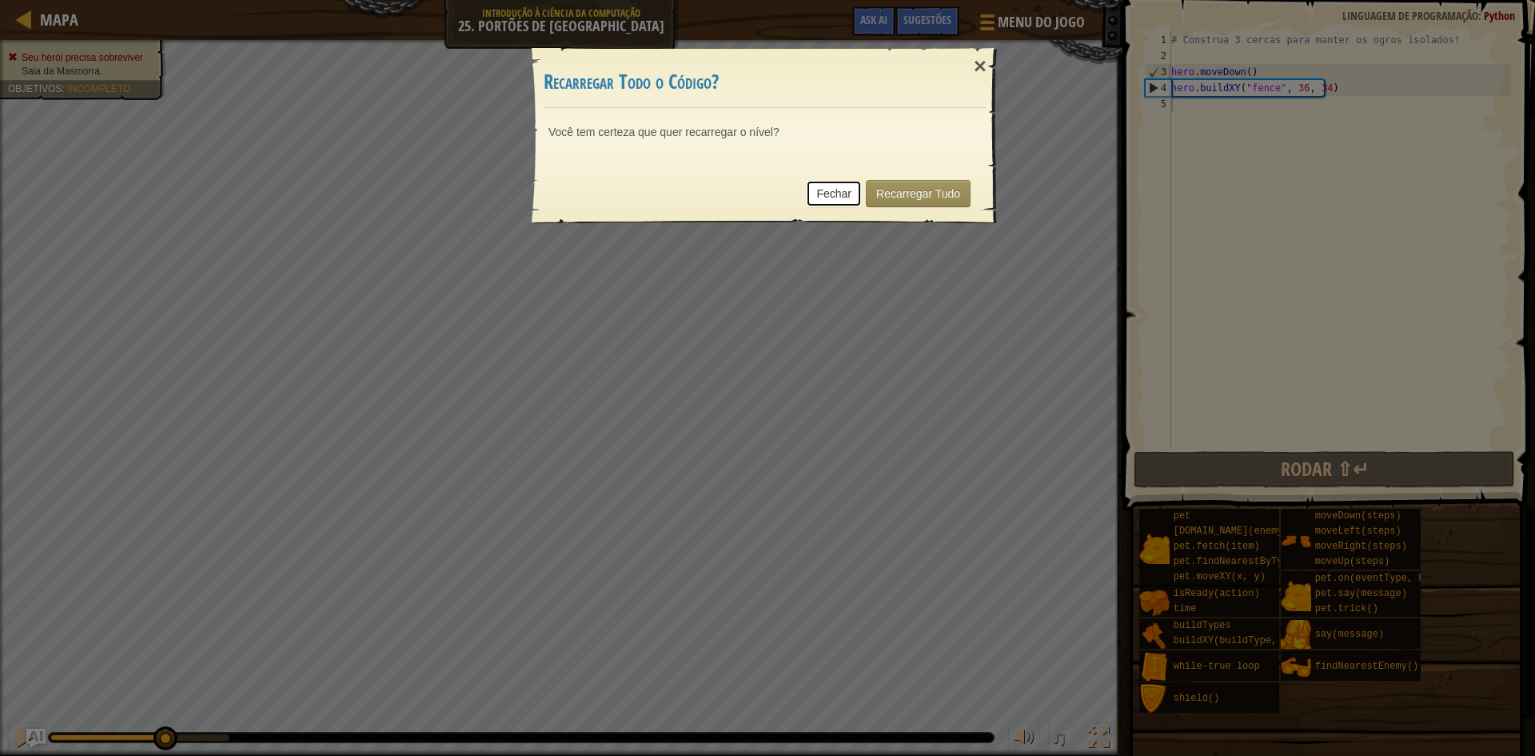
click at [815, 195] on link "Fechar" at bounding box center [834, 193] width 56 height 27
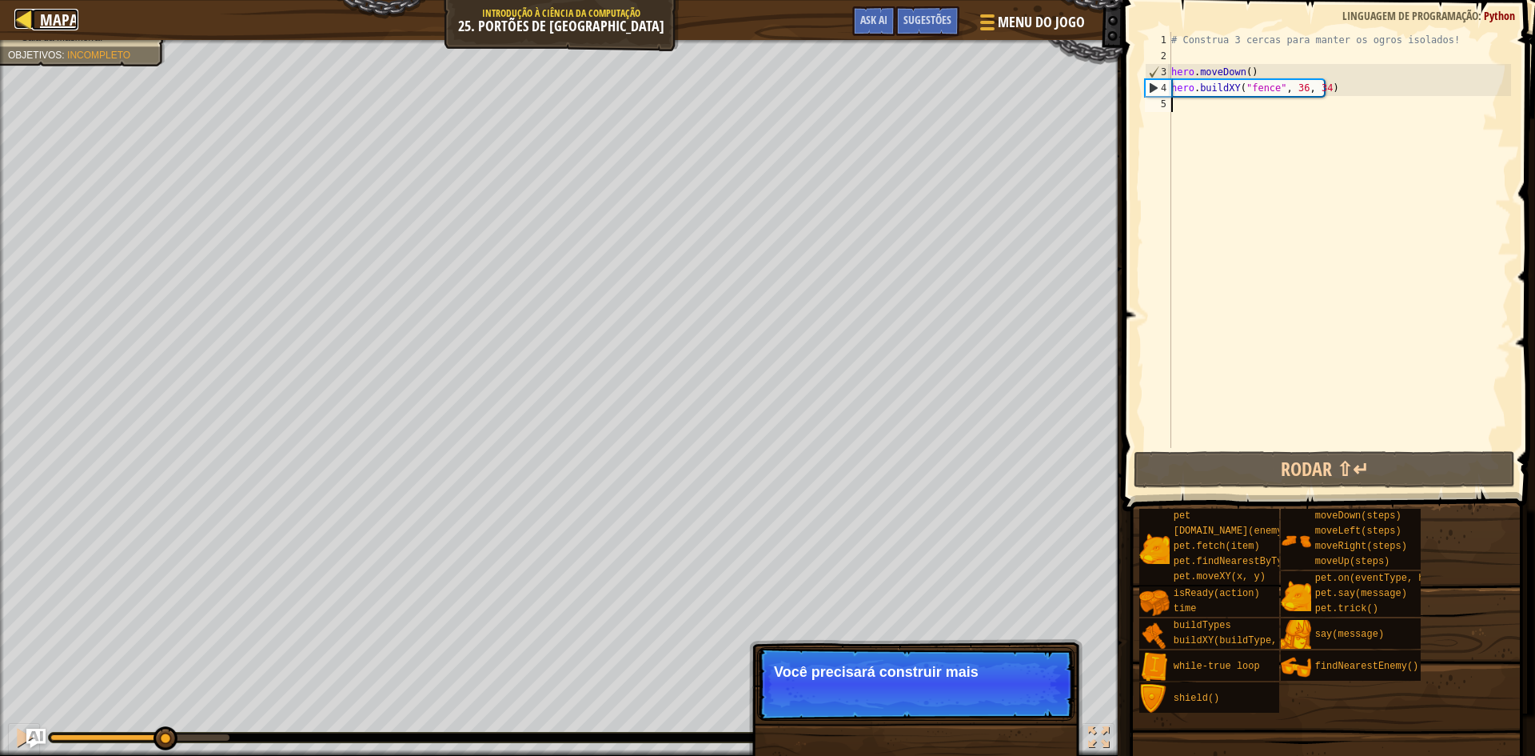
click at [39, 13] on link "Mapa" at bounding box center [55, 20] width 46 height 22
select select "pt-BR"
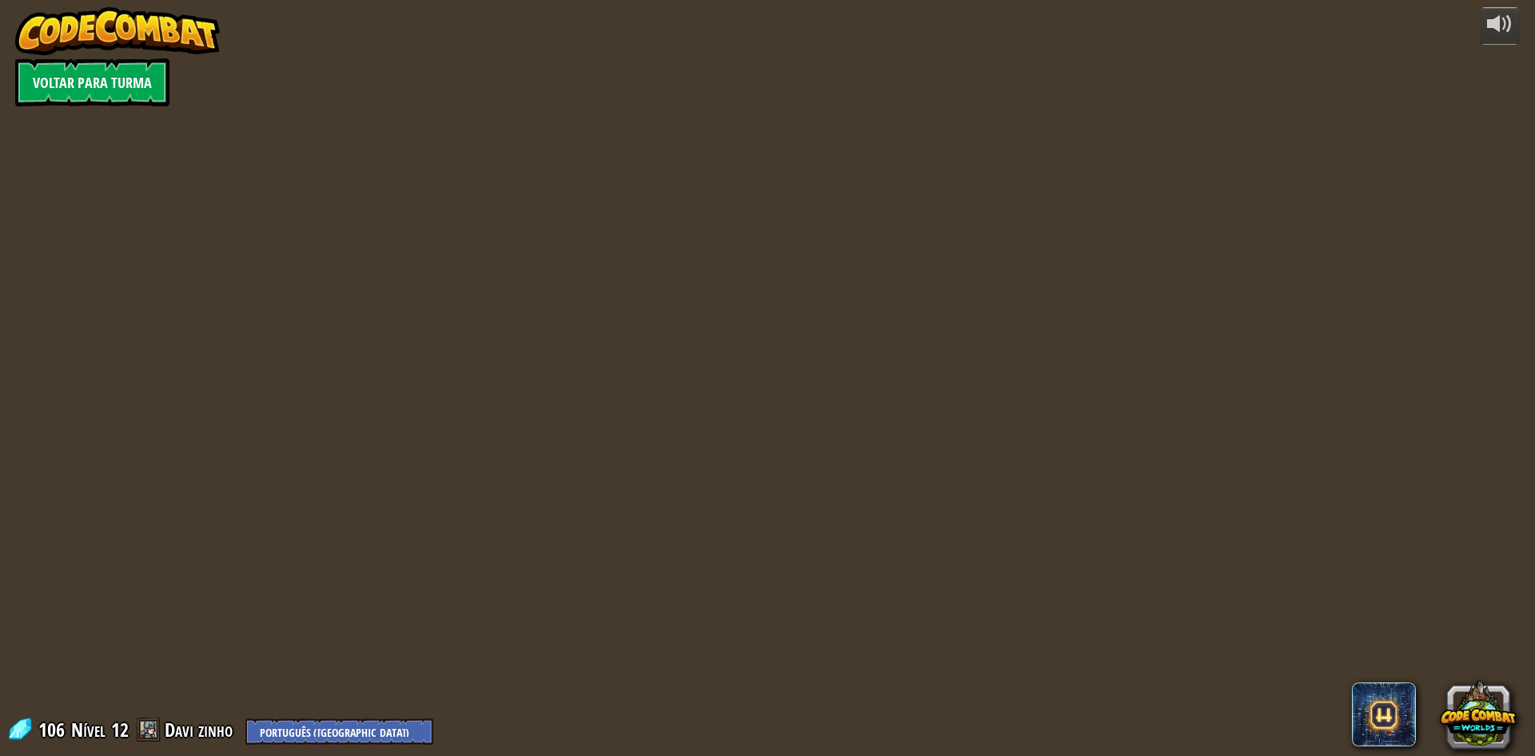
select select "pt-BR"
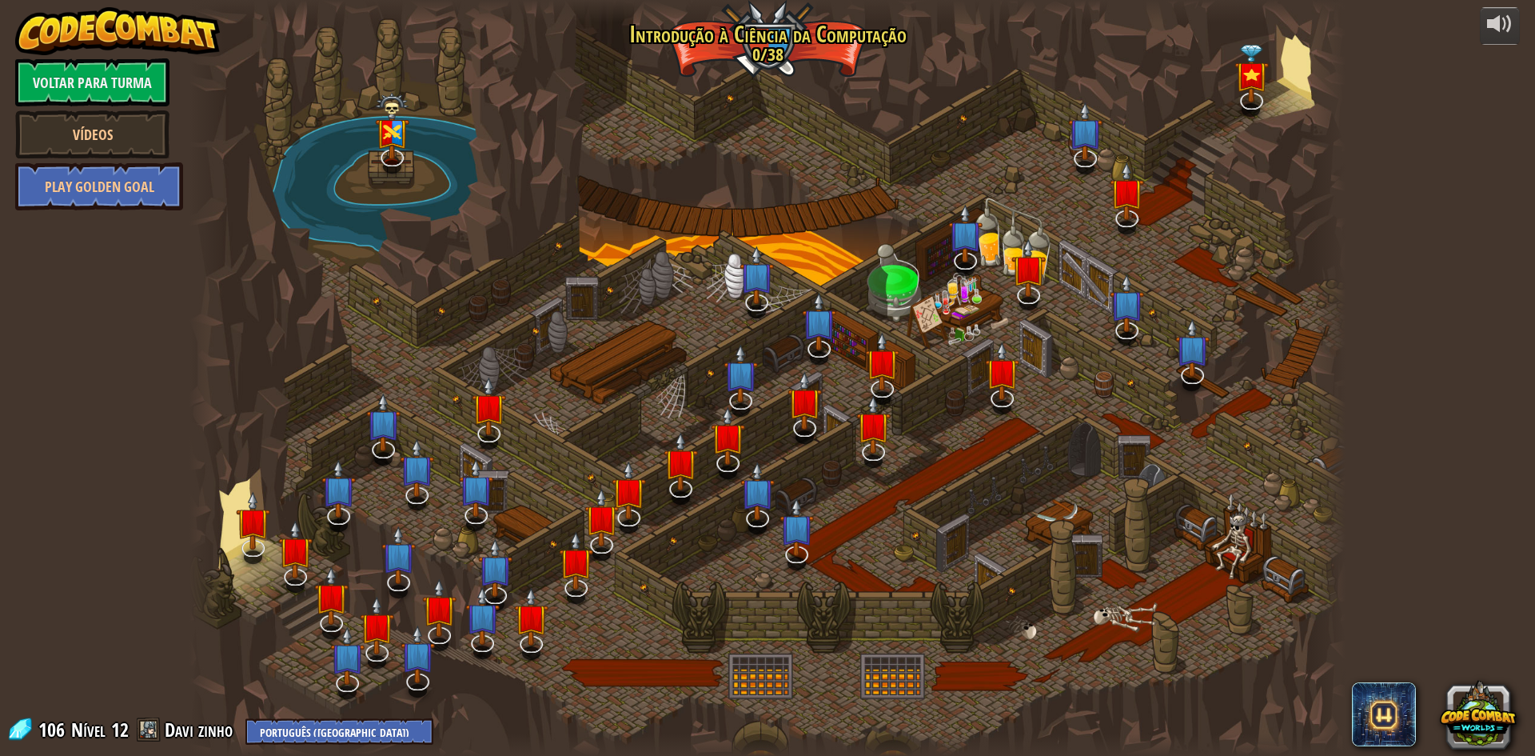
select select "pt-BR"
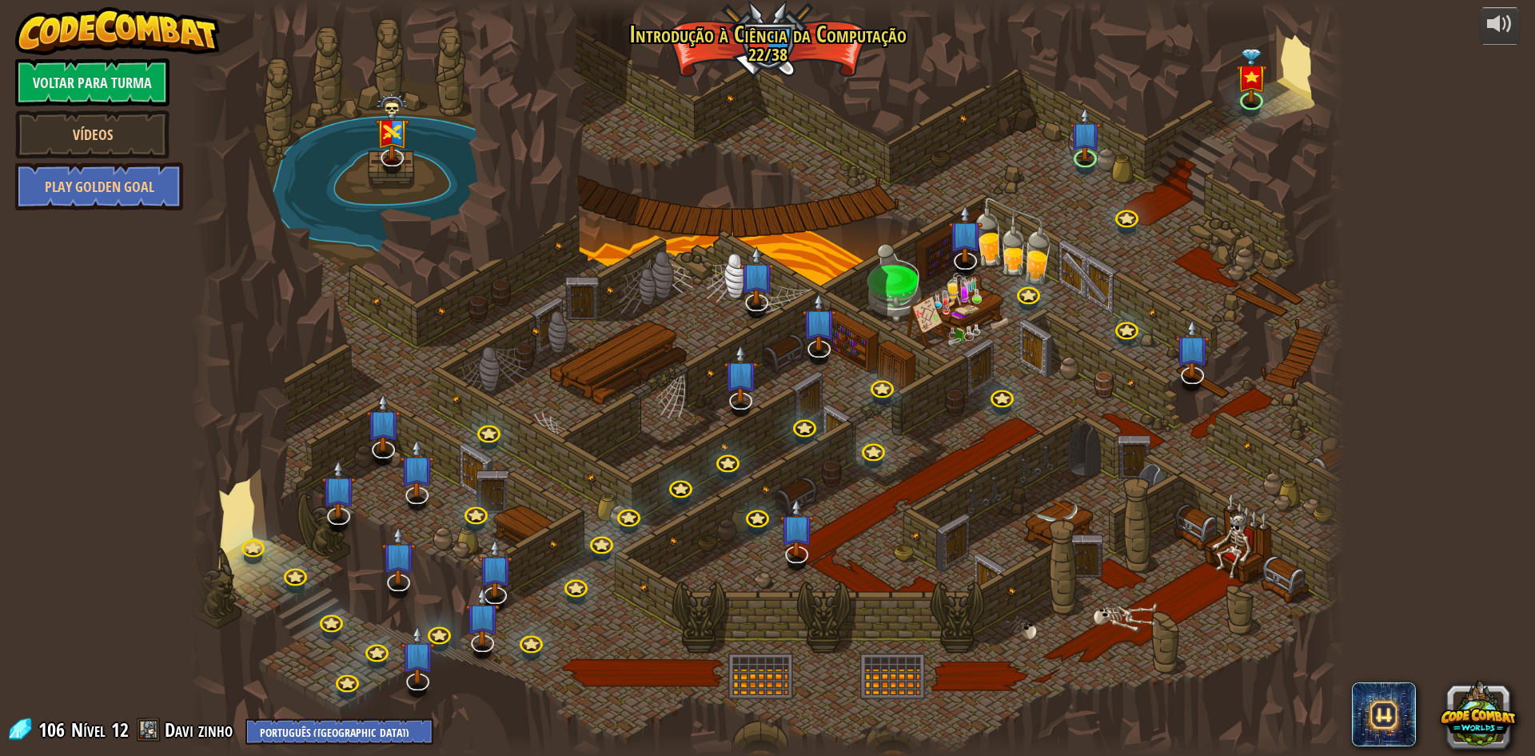
select select "pt-BR"
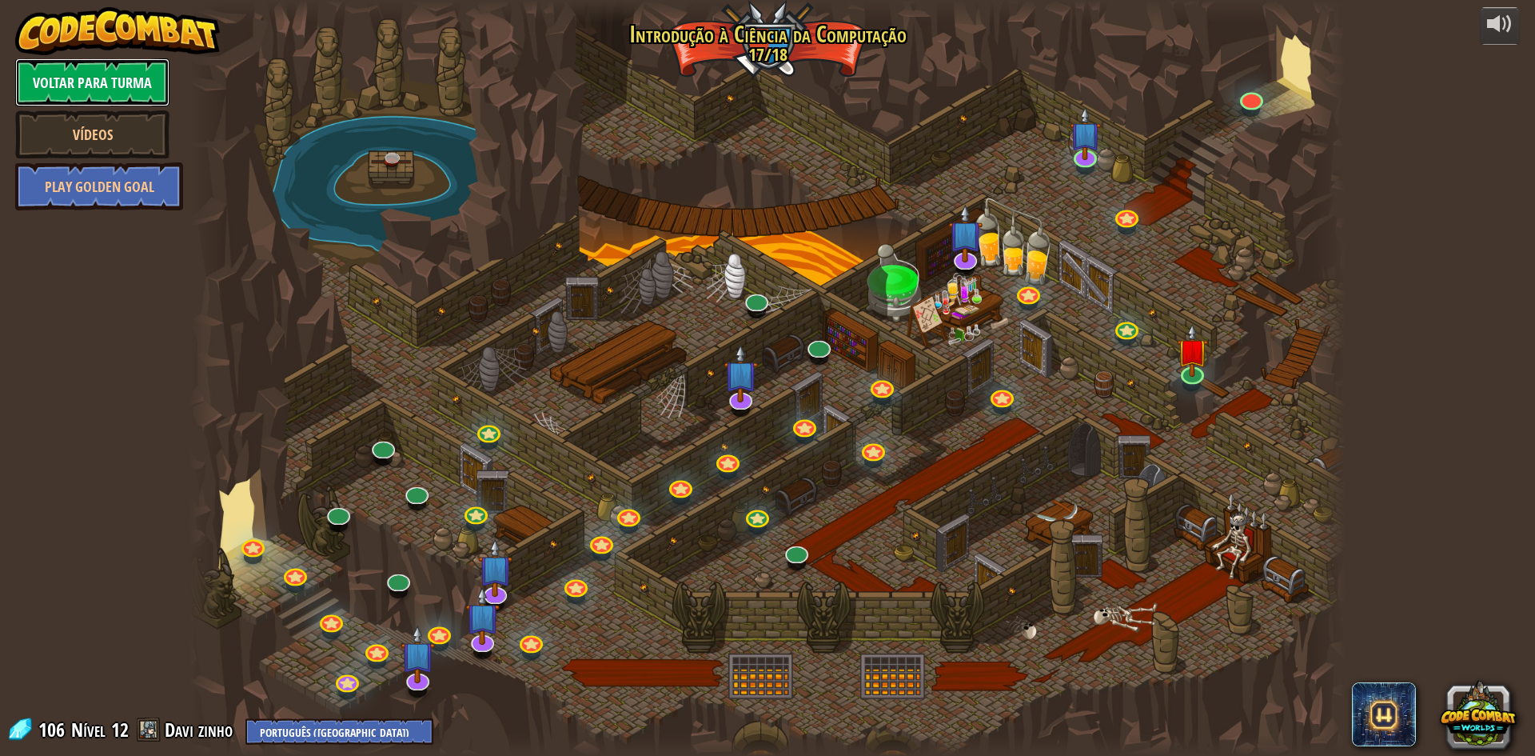
click at [160, 93] on link "Voltar para Turma" at bounding box center [92, 82] width 154 height 48
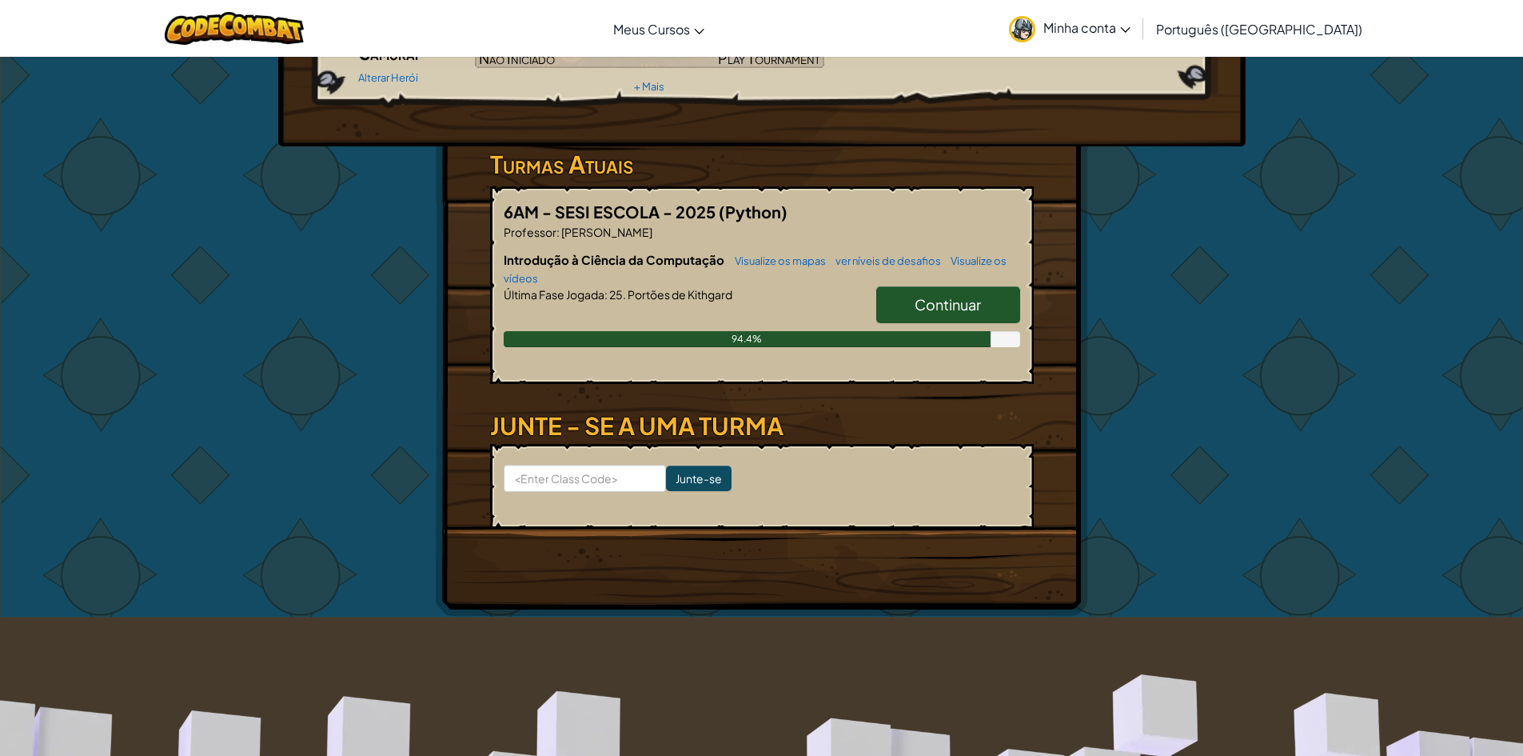
scroll to position [160, 0]
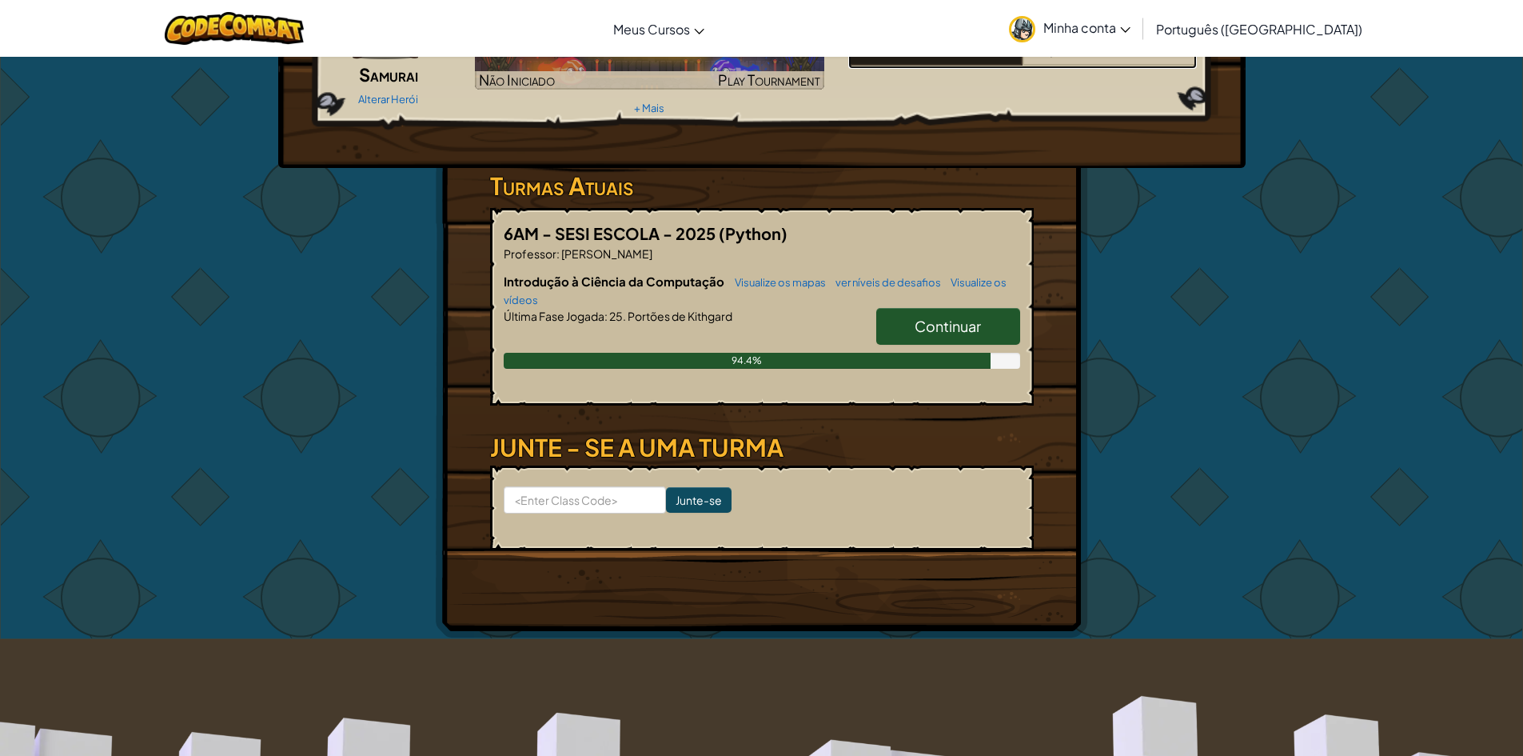
click at [915, 62] on div "6 Am Sesi Escola 2025" at bounding box center [935, 50] width 174 height 30
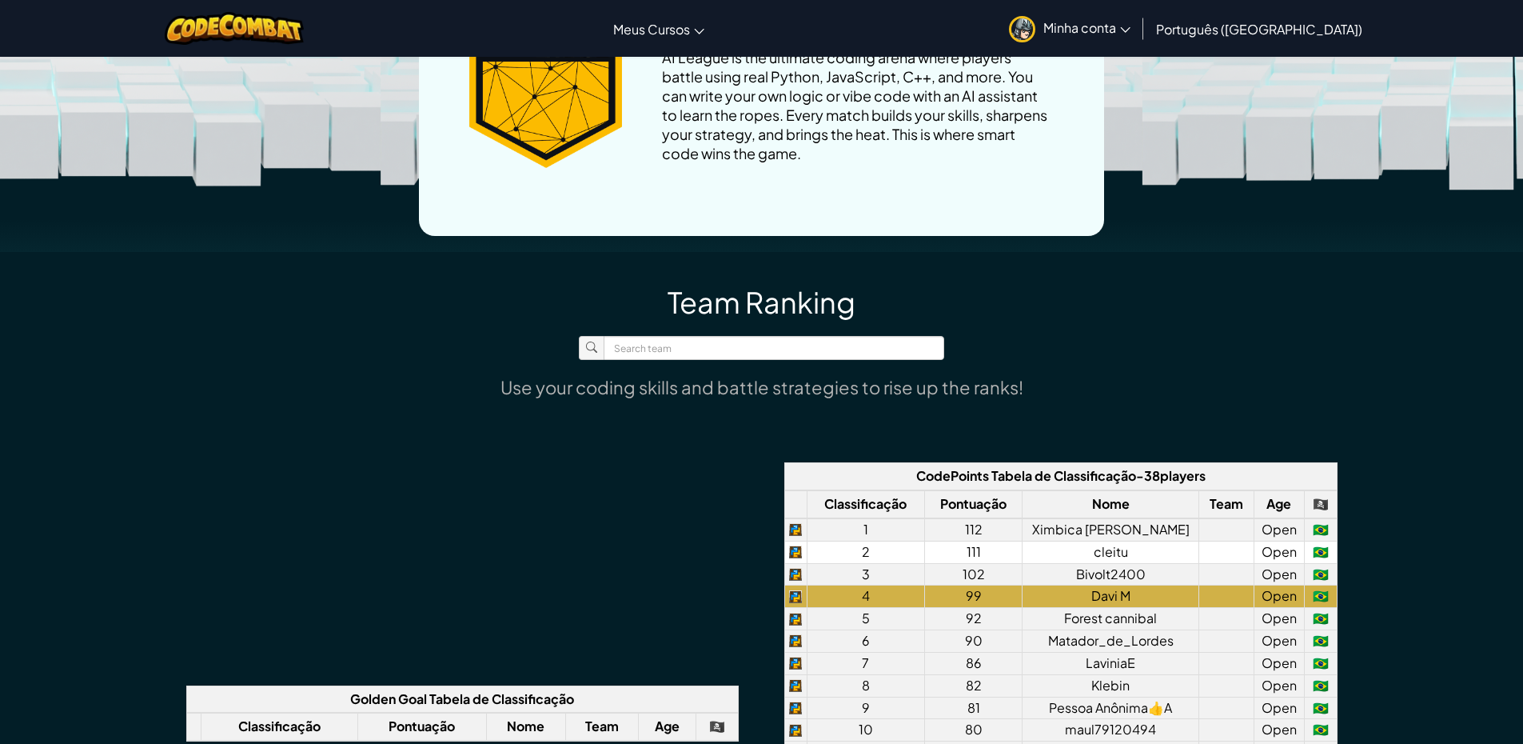
scroll to position [1039, 0]
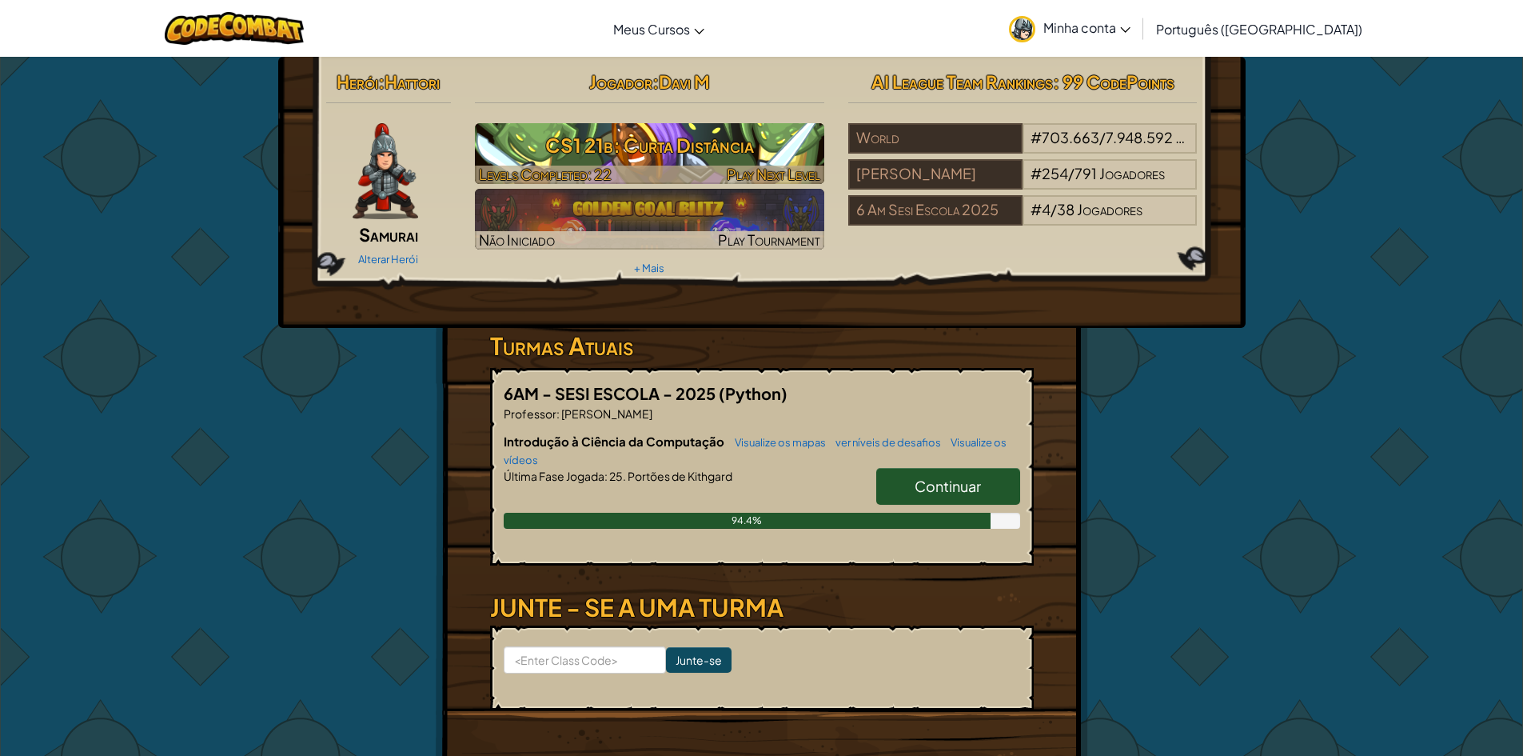
click at [664, 134] on h3 "CS1 21b: Curta Distância" at bounding box center [649, 145] width 349 height 36
select select "pt-BR"
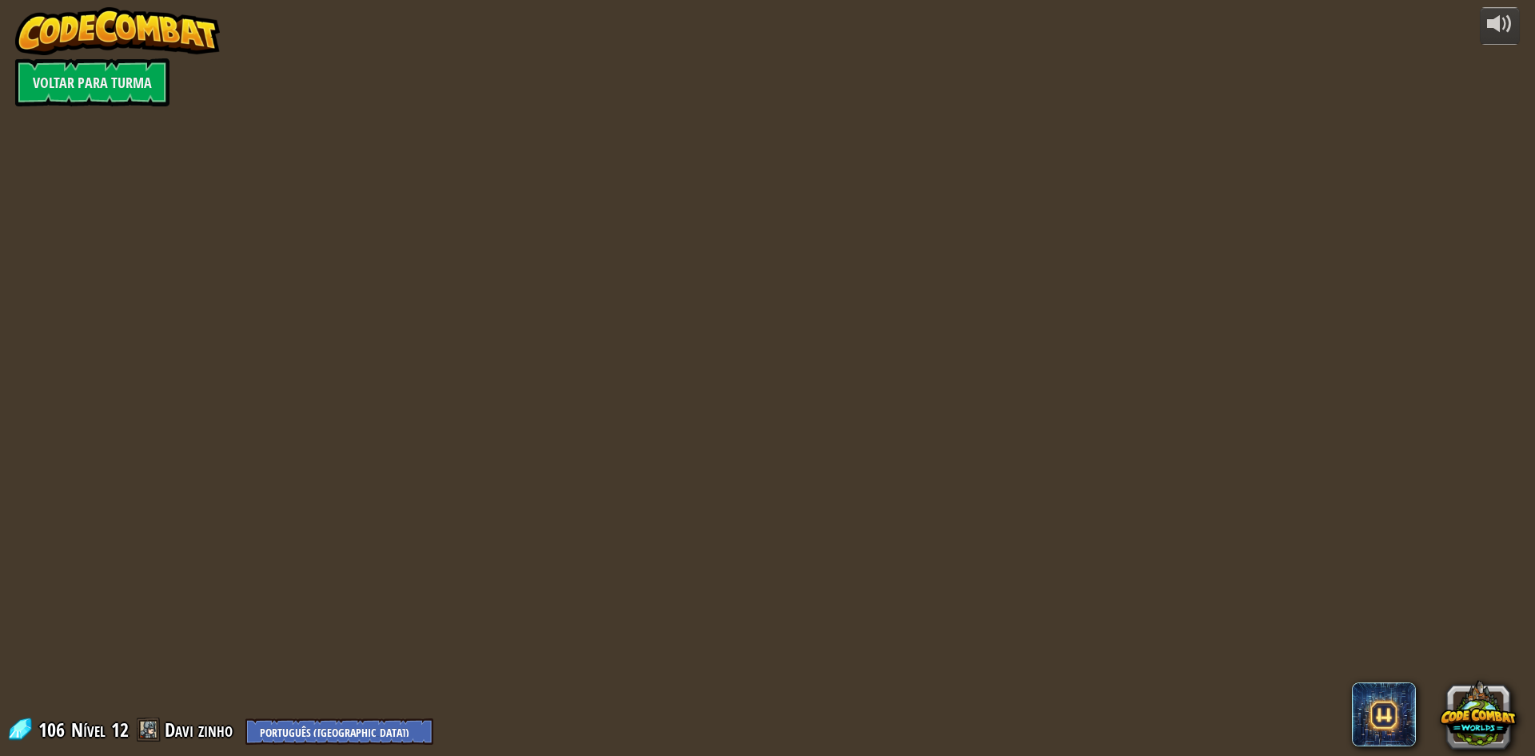
select select "pt-BR"
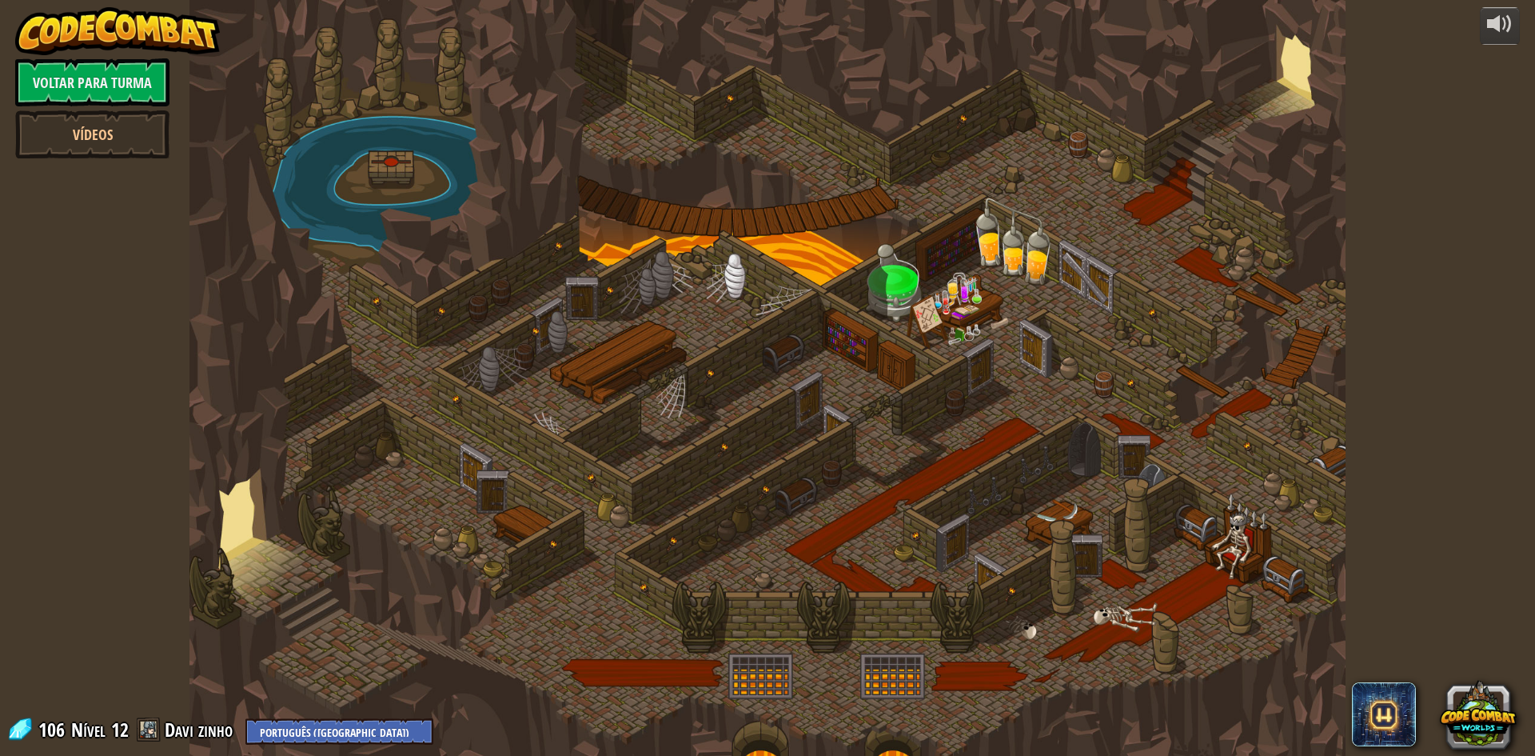
select select "pt-BR"
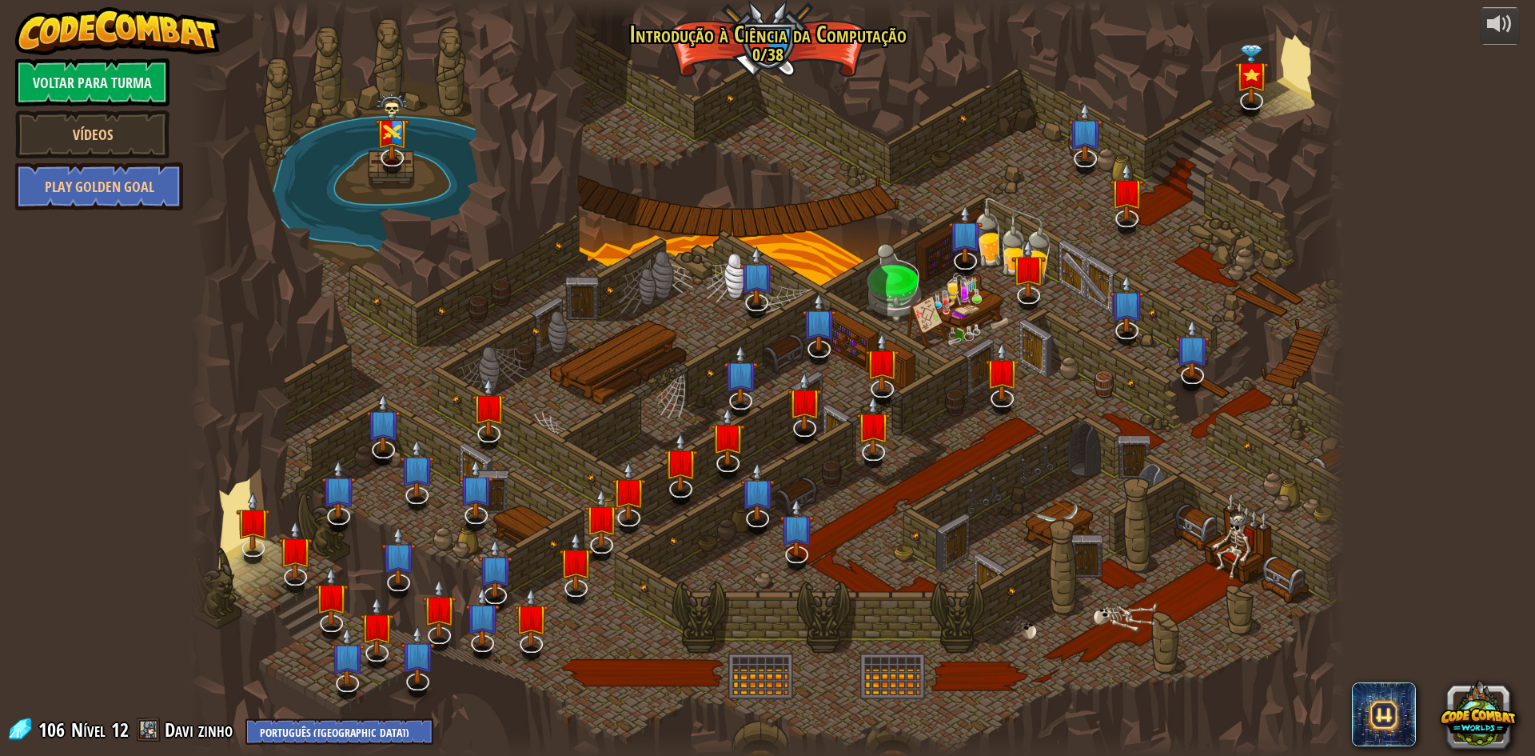
select select "pt-BR"
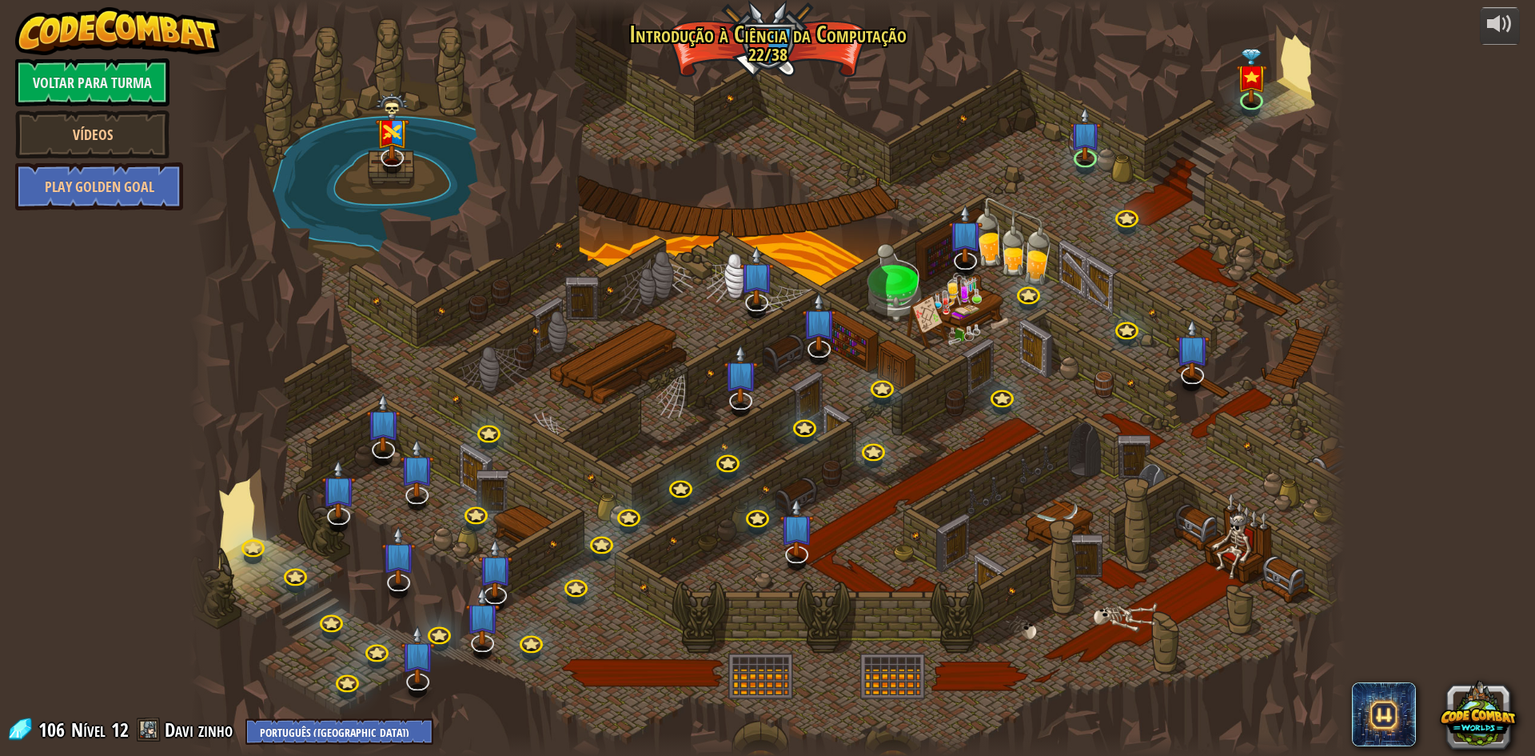
select select "pt-BR"
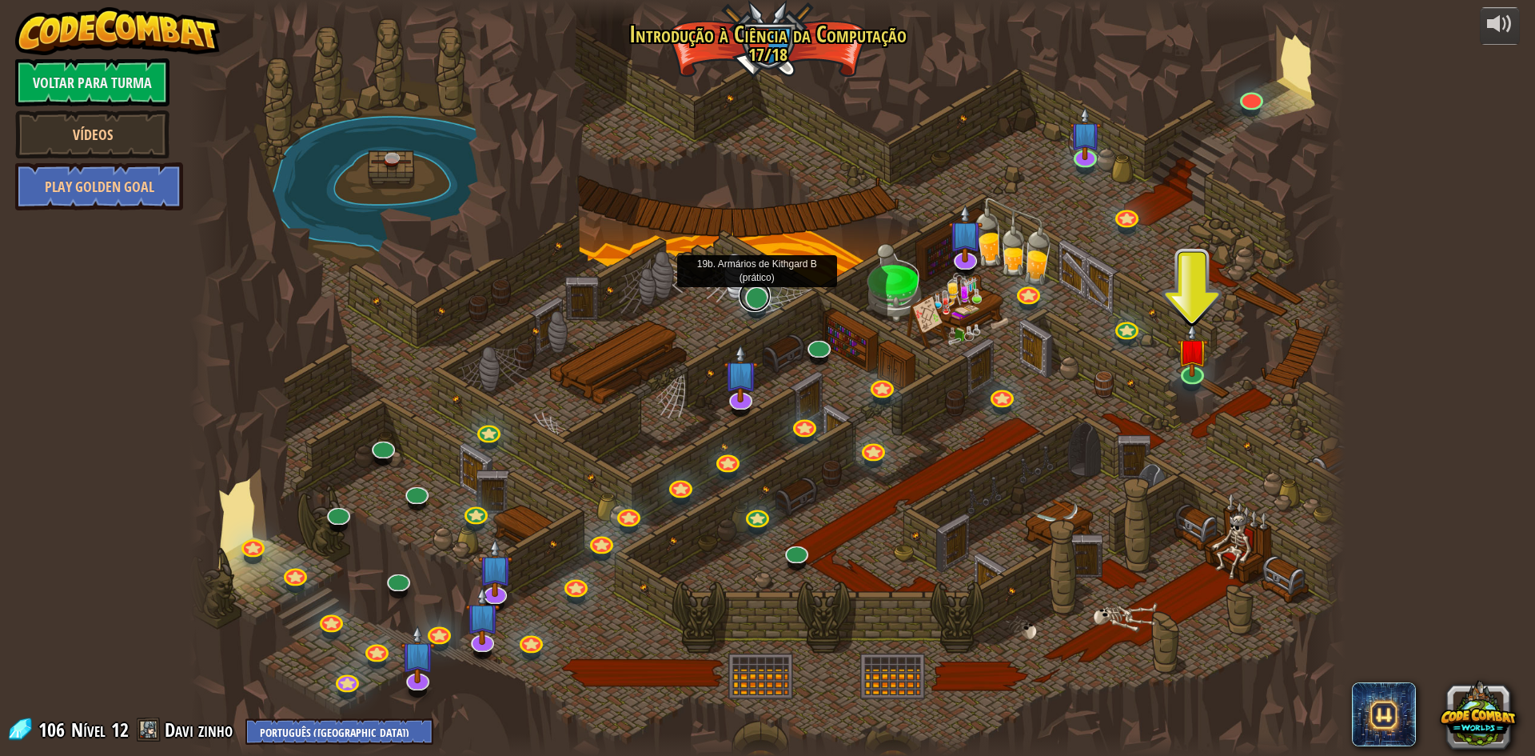
click at [756, 297] on link at bounding box center [755, 296] width 32 height 32
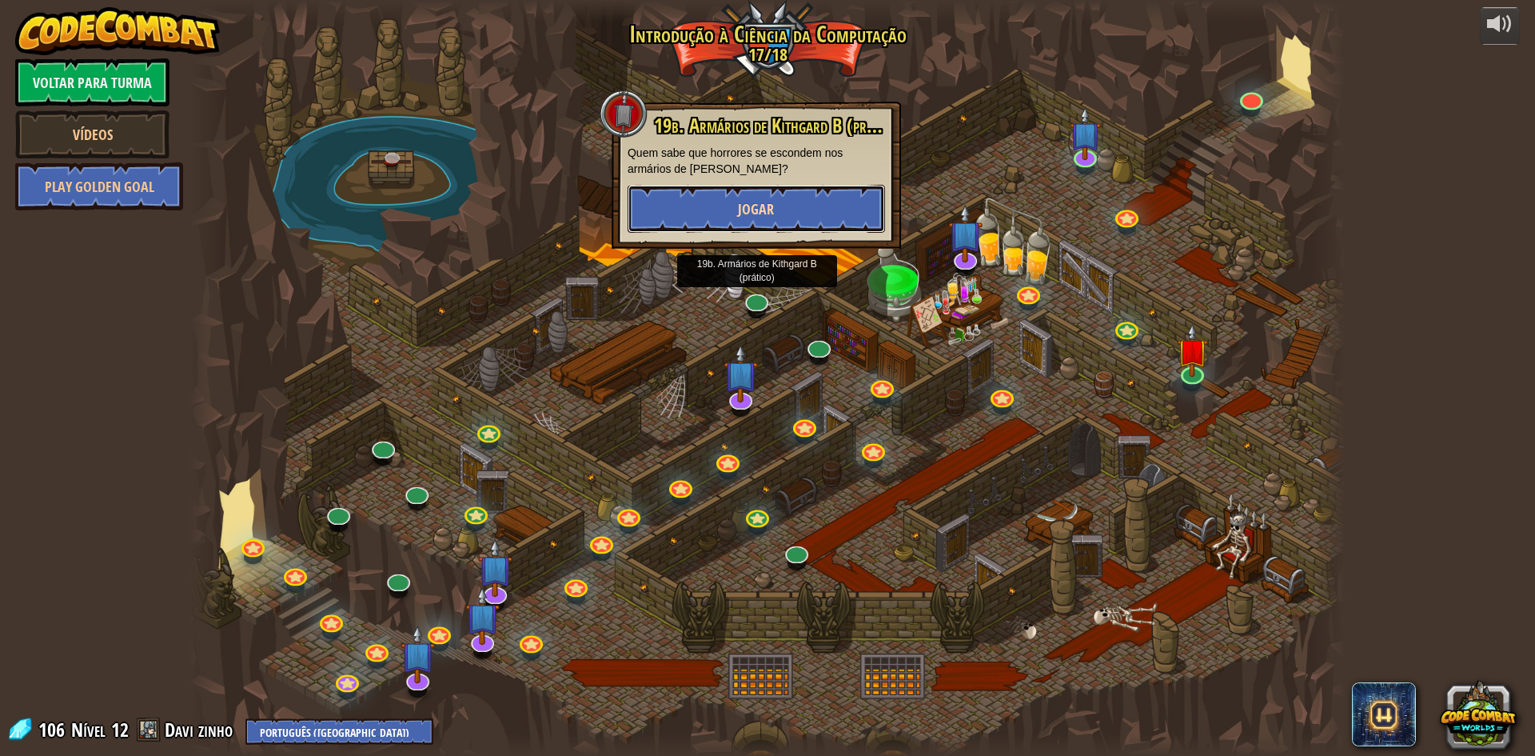
click at [741, 201] on span "Jogar" at bounding box center [756, 209] width 36 height 20
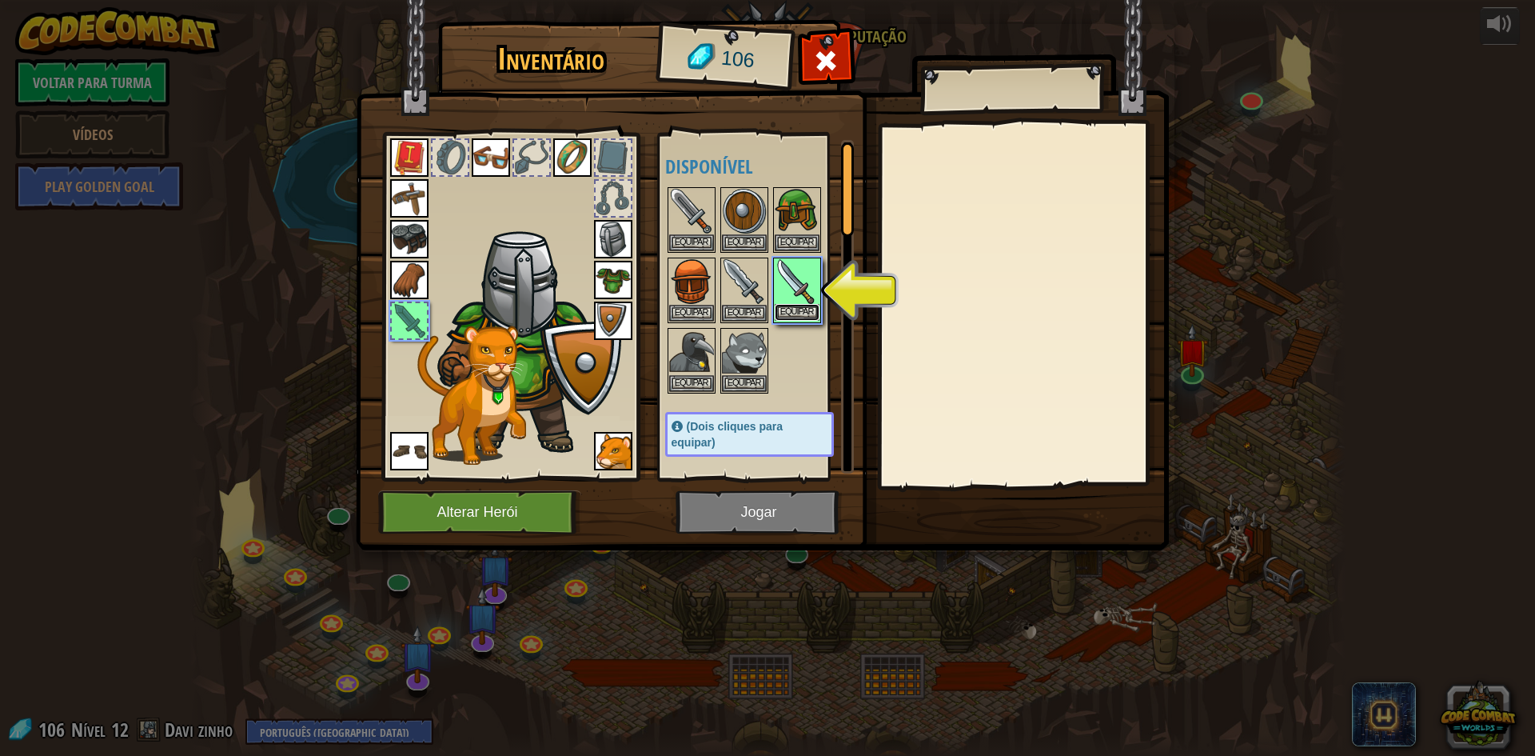
click at [798, 312] on button "Equipar" at bounding box center [797, 312] width 45 height 17
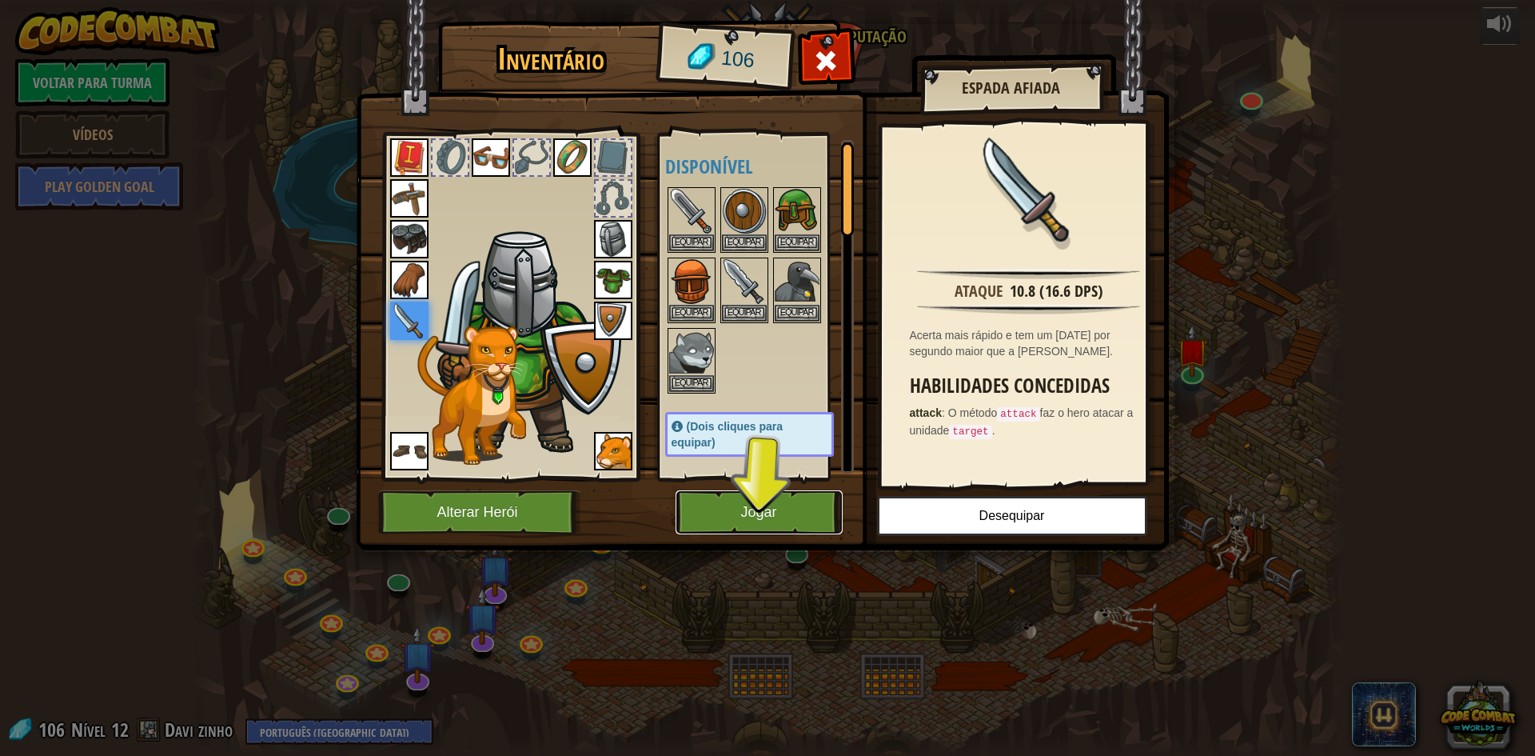
click at [807, 512] on button "Jogar" at bounding box center [759, 512] width 167 height 44
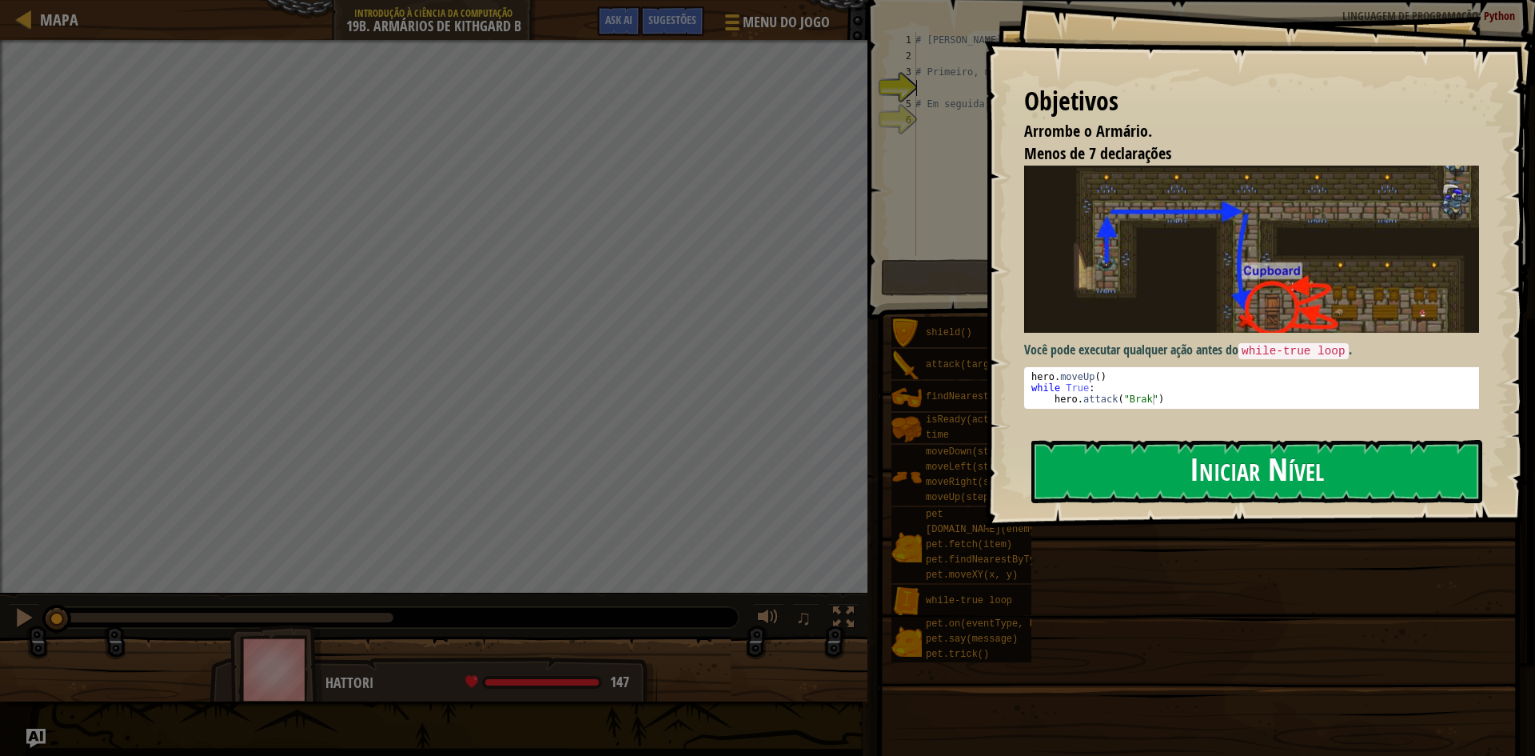
click at [1230, 450] on button "Iniciar Nível" at bounding box center [1256, 471] width 451 height 63
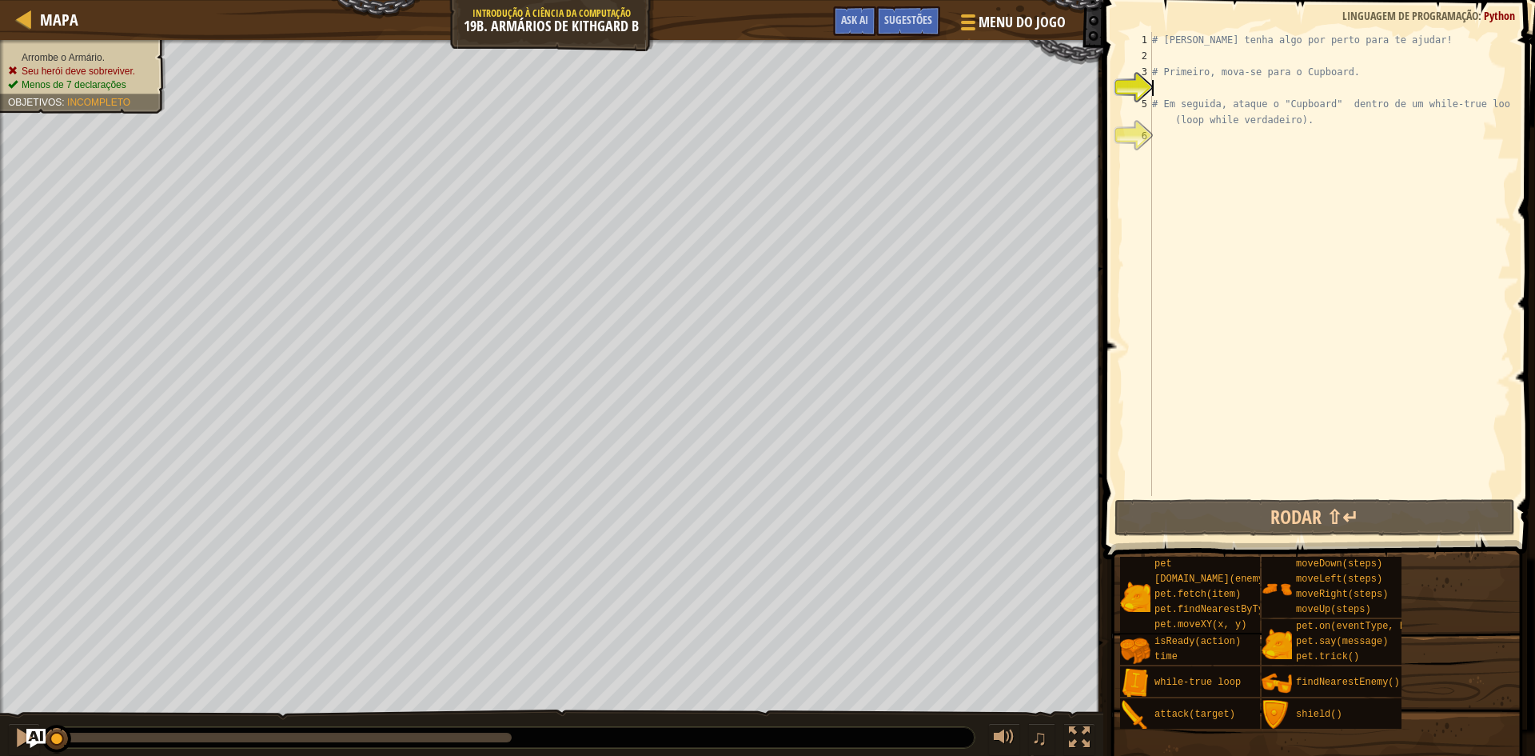
type textarea "m"
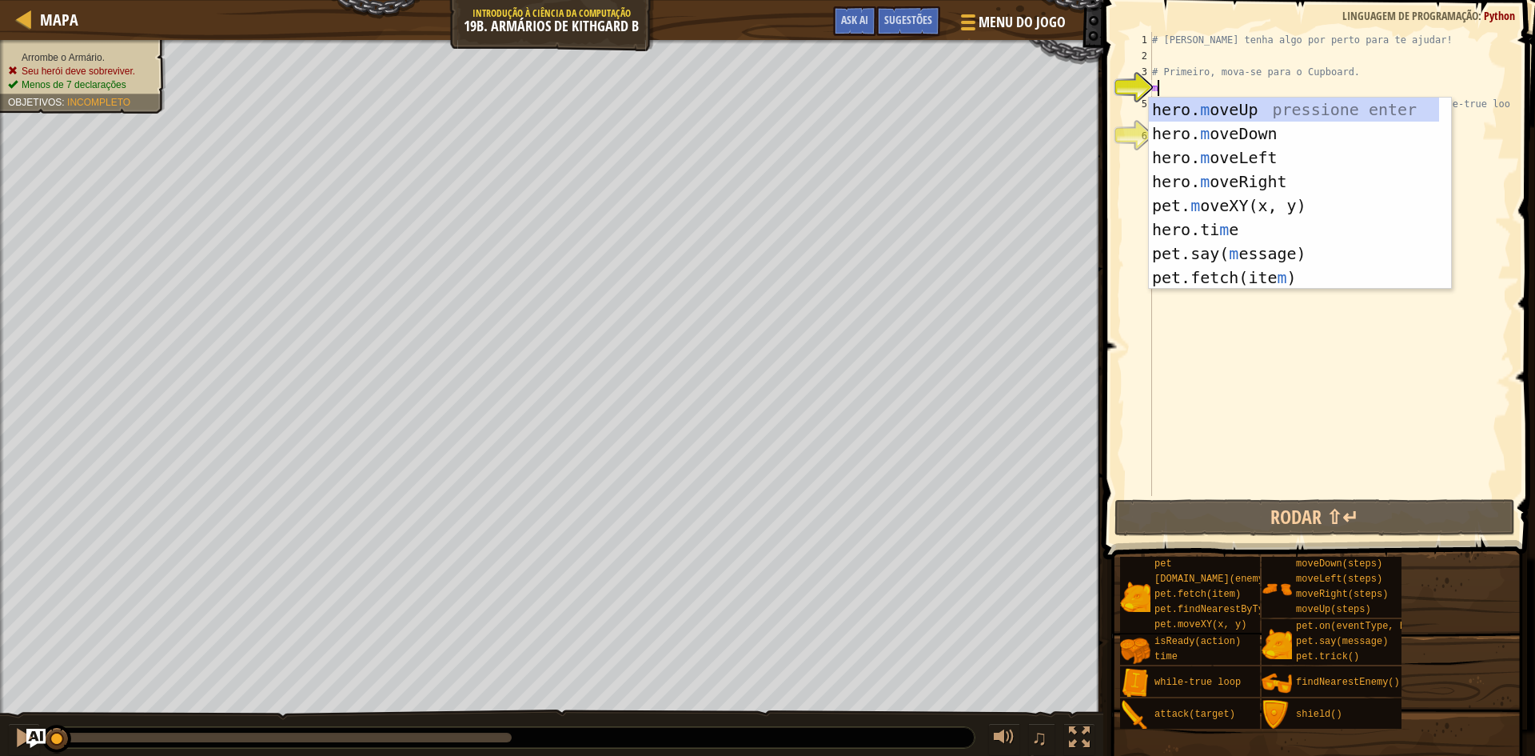
scroll to position [7, 0]
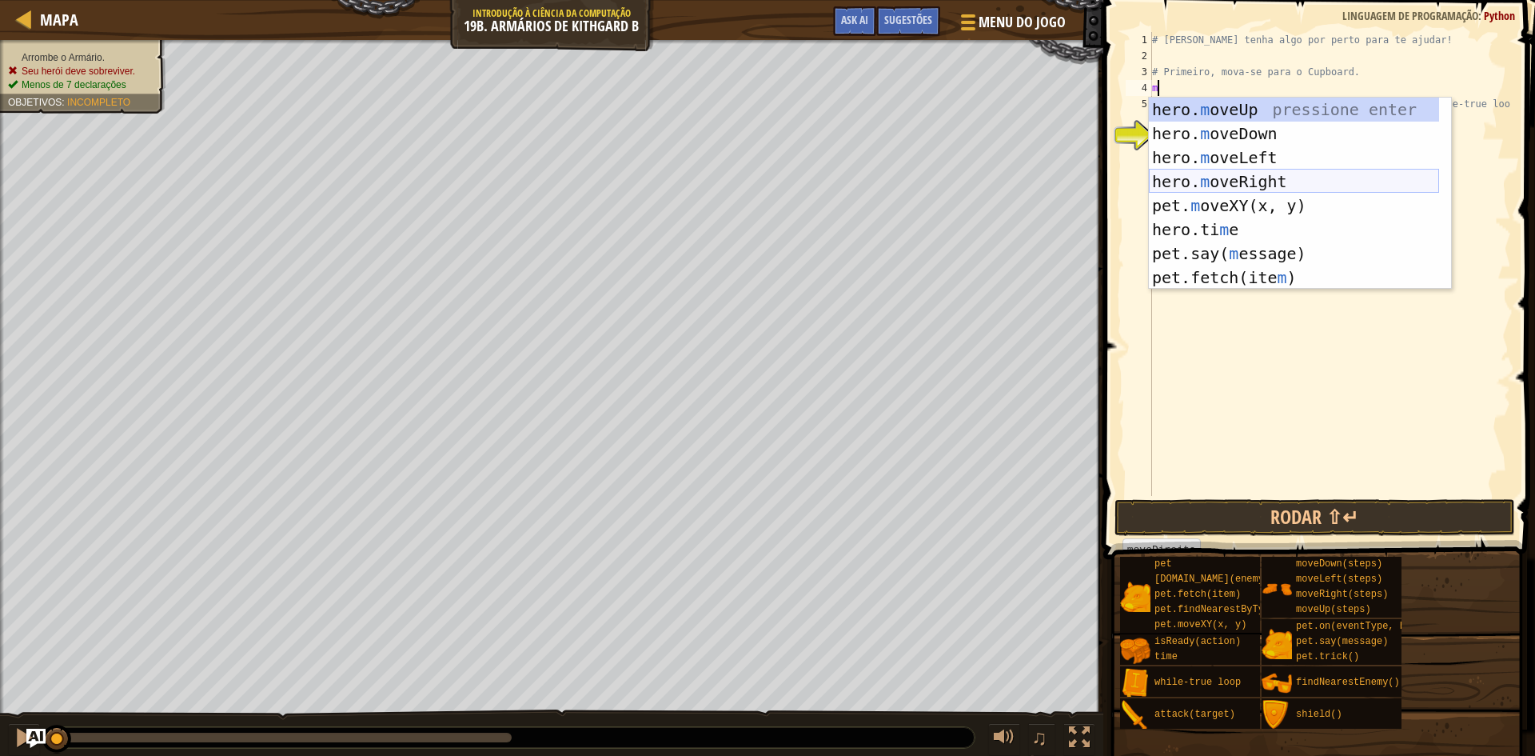
click at [1201, 185] on div "hero. m oveUp pressione enter hero. m oveDown pressione enter hero. m oveLeft p…" at bounding box center [1294, 218] width 290 height 240
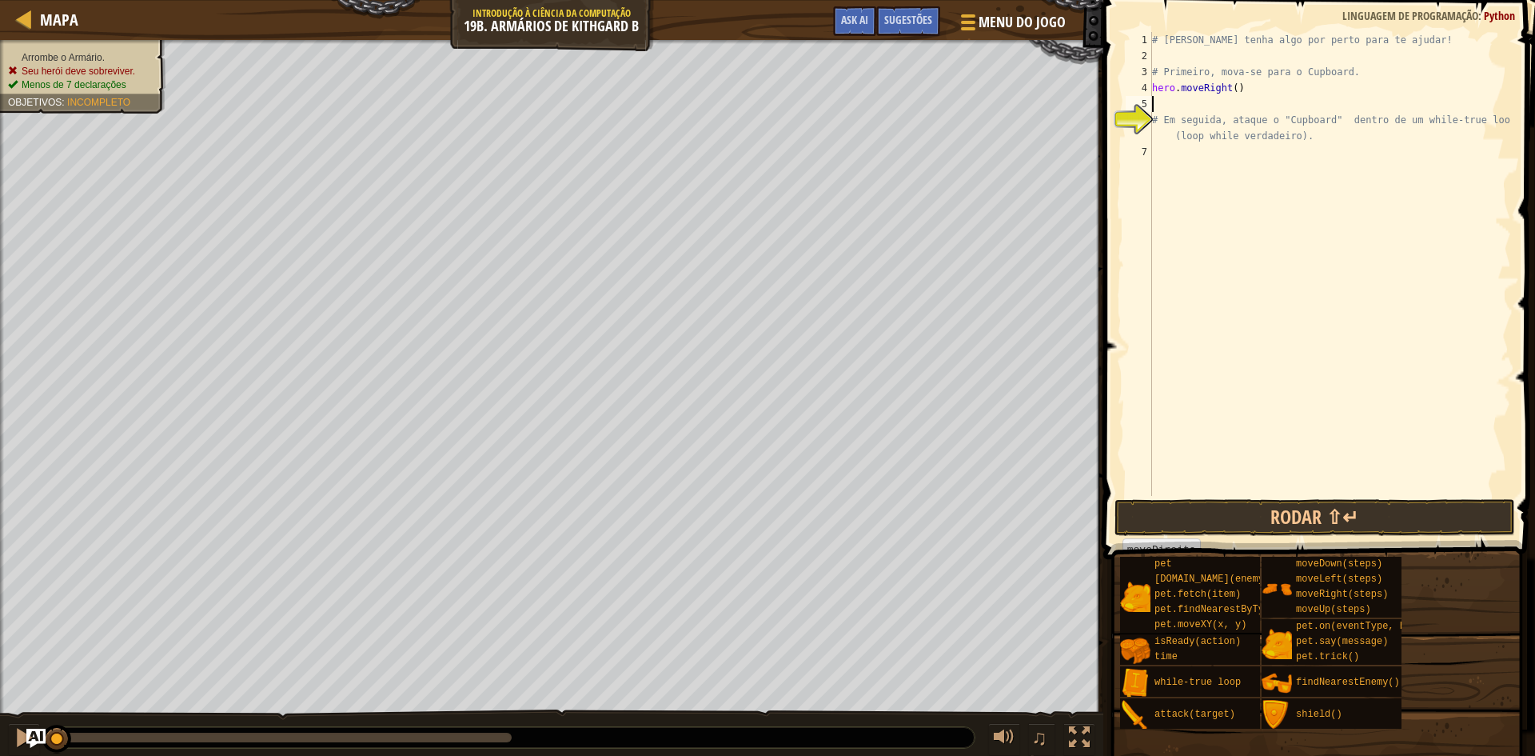
type textarea "m"
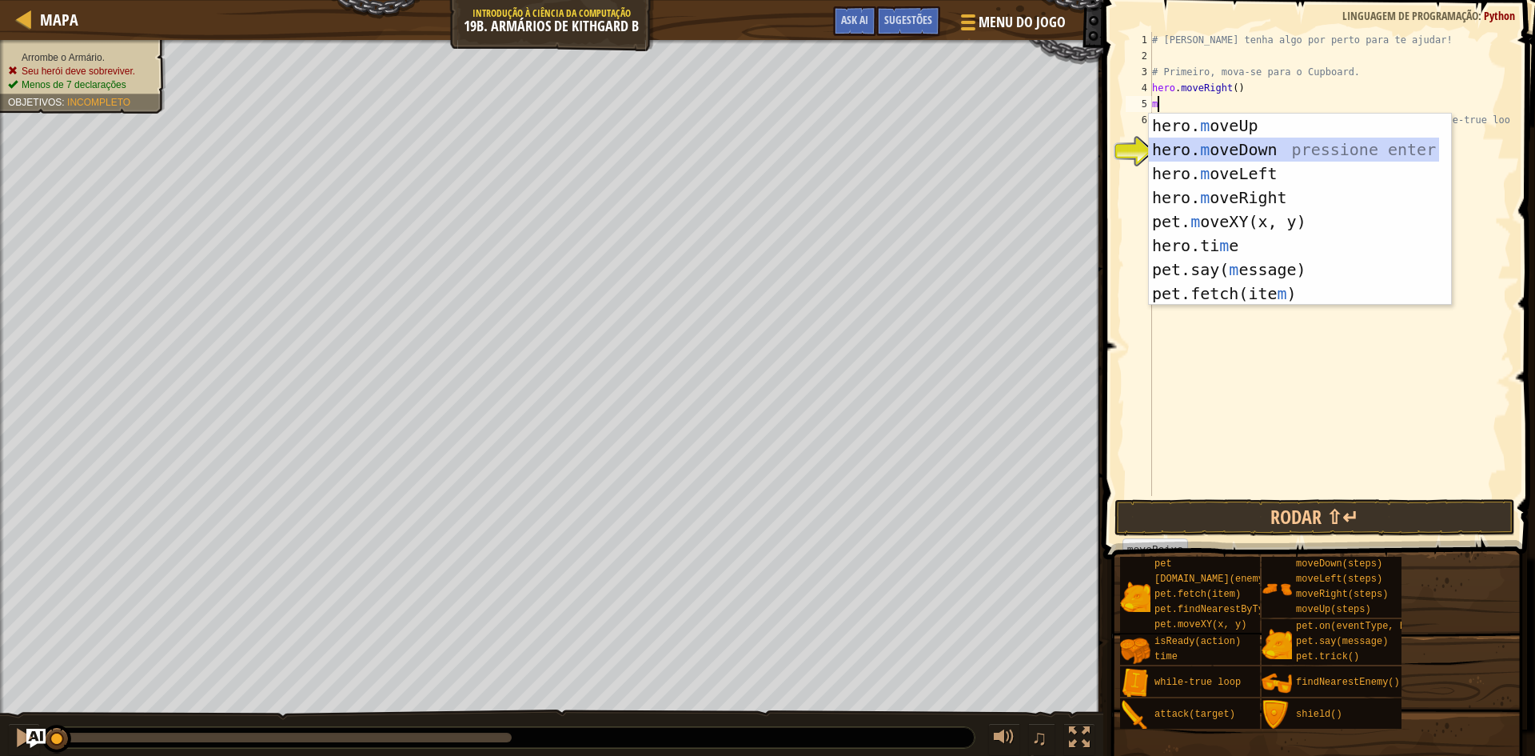
click at [1203, 143] on div "hero. m oveUp pressione enter hero. m oveDown pressione enter hero. m oveLeft p…" at bounding box center [1294, 234] width 290 height 240
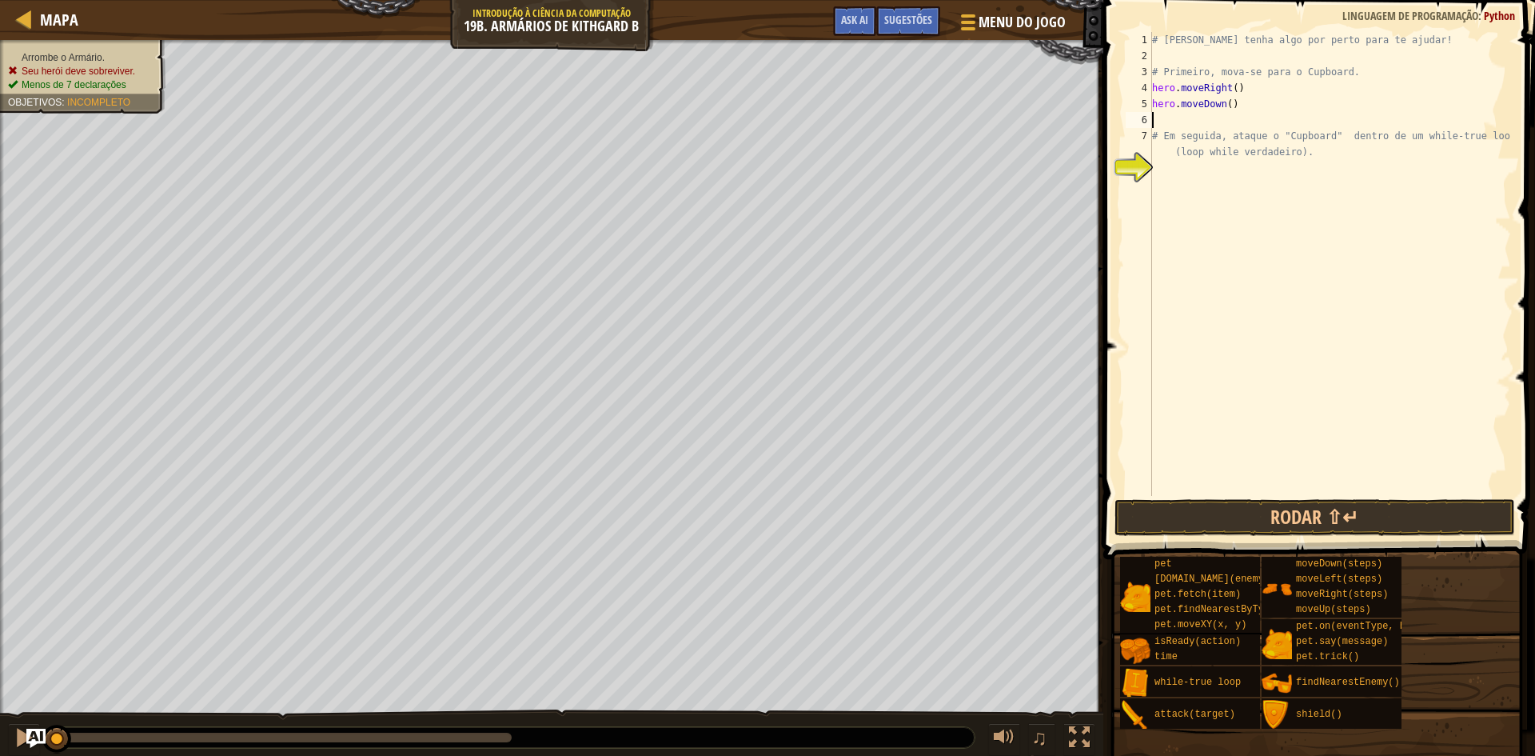
type textarea "m"
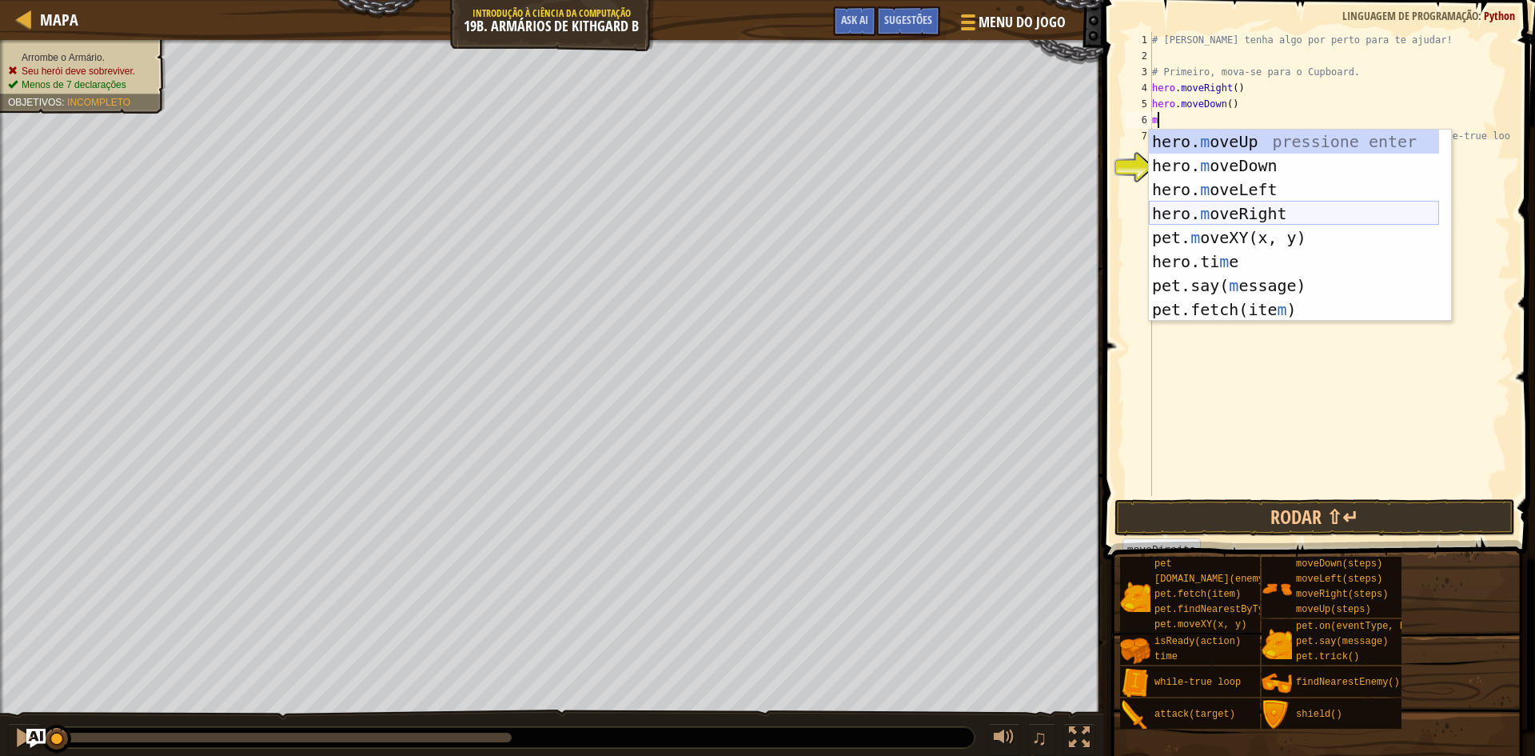
click at [1211, 208] on div "hero. m oveUp pressione enter hero. m oveDown pressione enter hero. m oveLeft p…" at bounding box center [1294, 250] width 290 height 240
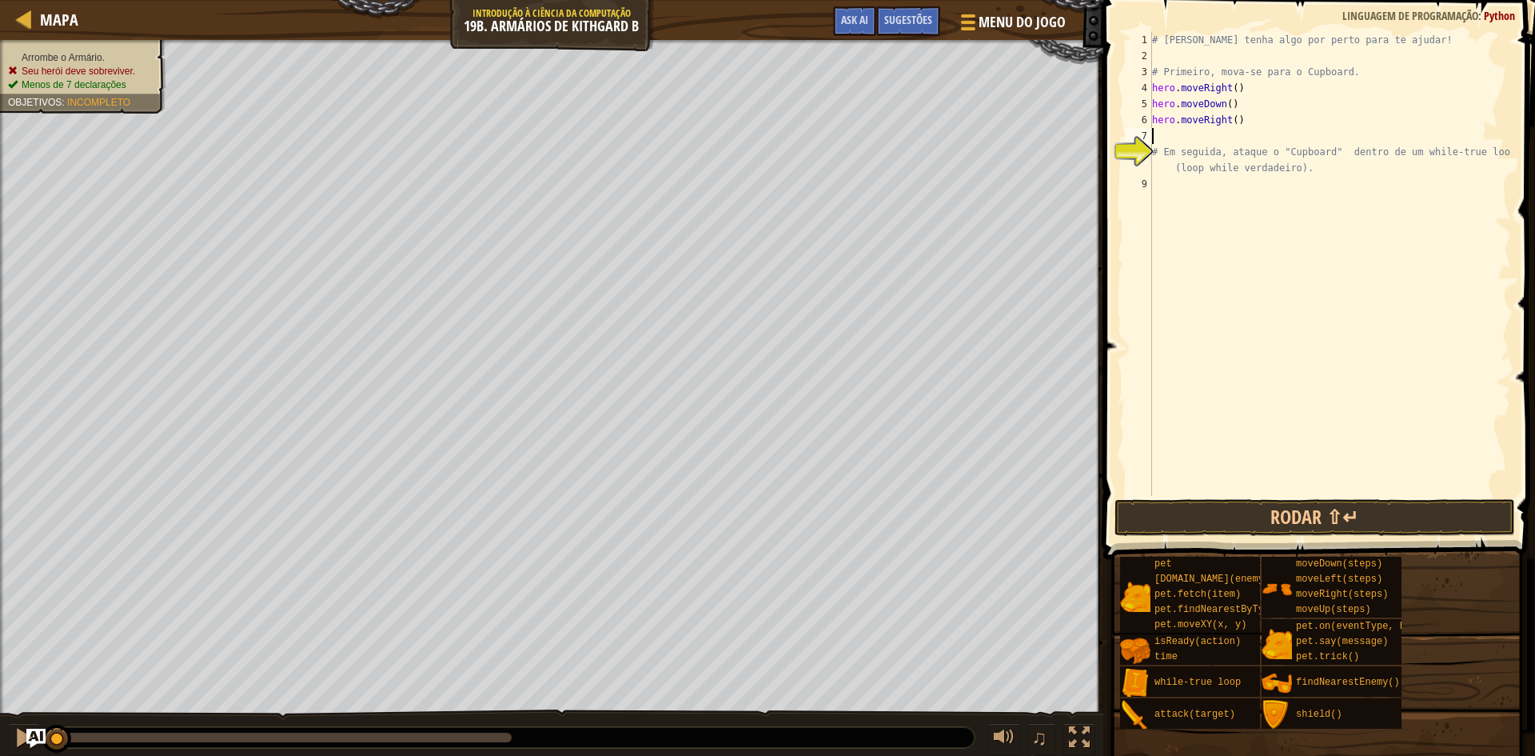
type textarea "m"
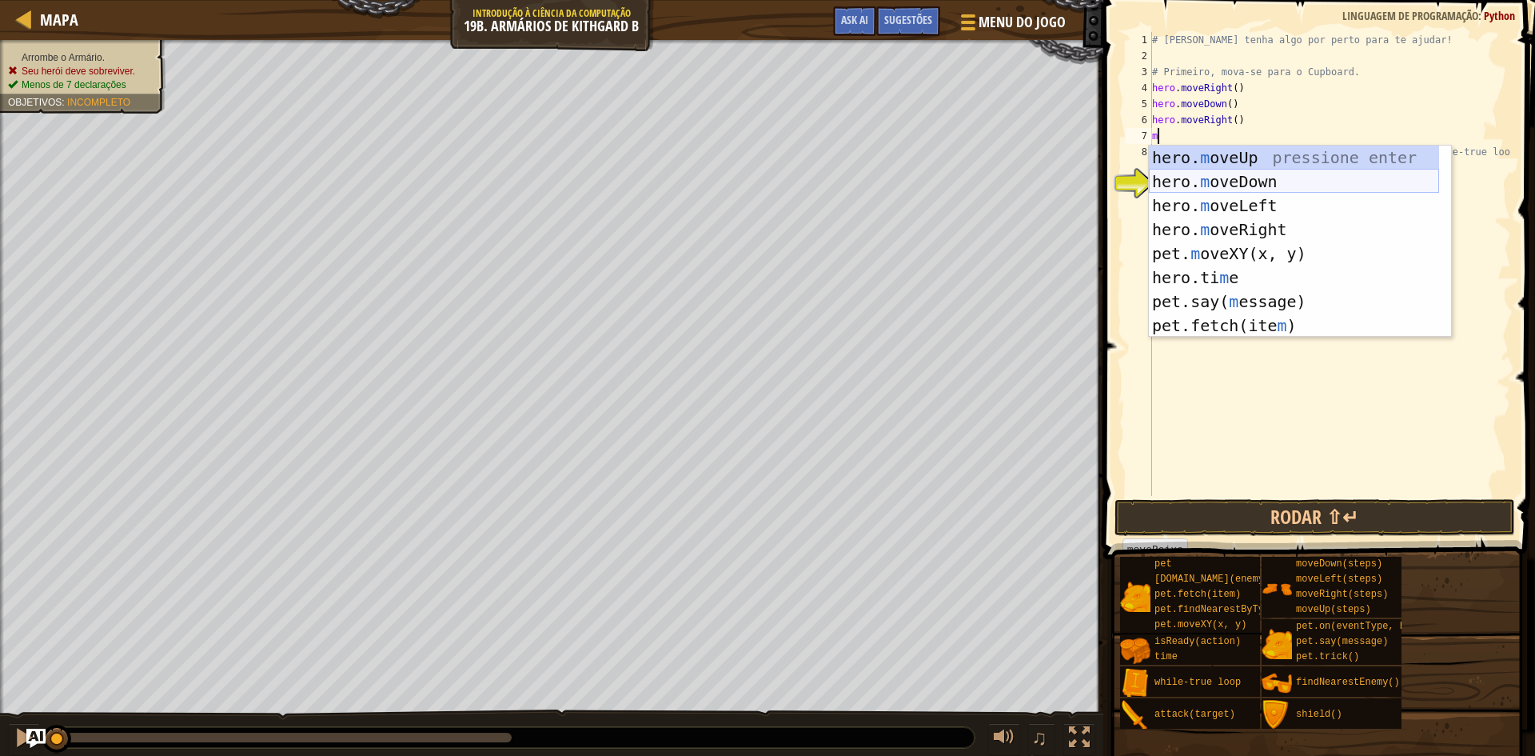
click at [1202, 177] on div "hero. m oveUp pressione enter hero. m oveDown pressione enter hero. m oveLeft p…" at bounding box center [1294, 266] width 290 height 240
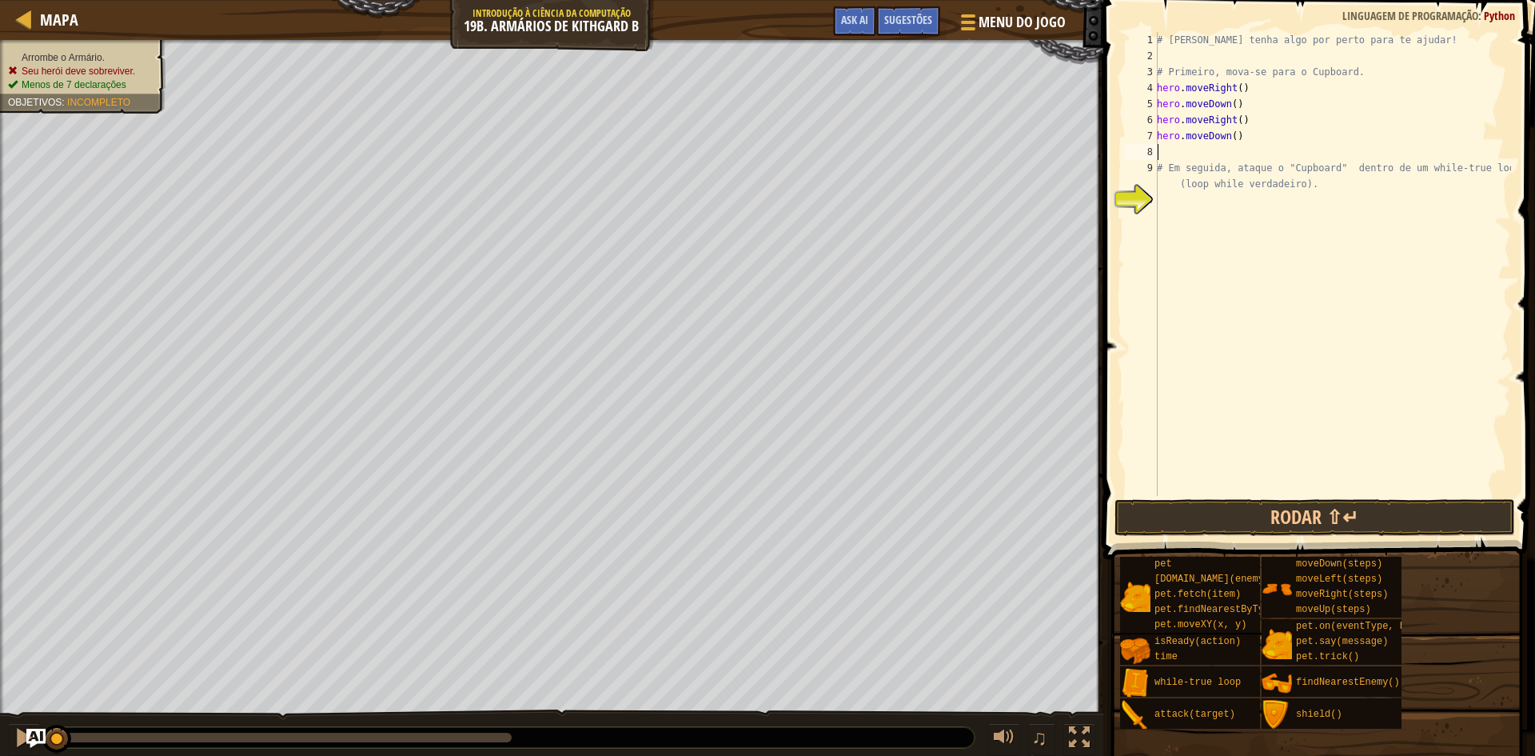
click at [1234, 136] on div "# [PERSON_NAME] tenha algo por perto para te ajudar! # Primeiro, mova-se para o…" at bounding box center [1332, 280] width 357 height 496
type textarea "hero.moveDown(3)"
click at [1178, 157] on div "# [PERSON_NAME] tenha algo por perto para te ajudar! # Primeiro, mova-se para o…" at bounding box center [1332, 280] width 357 height 496
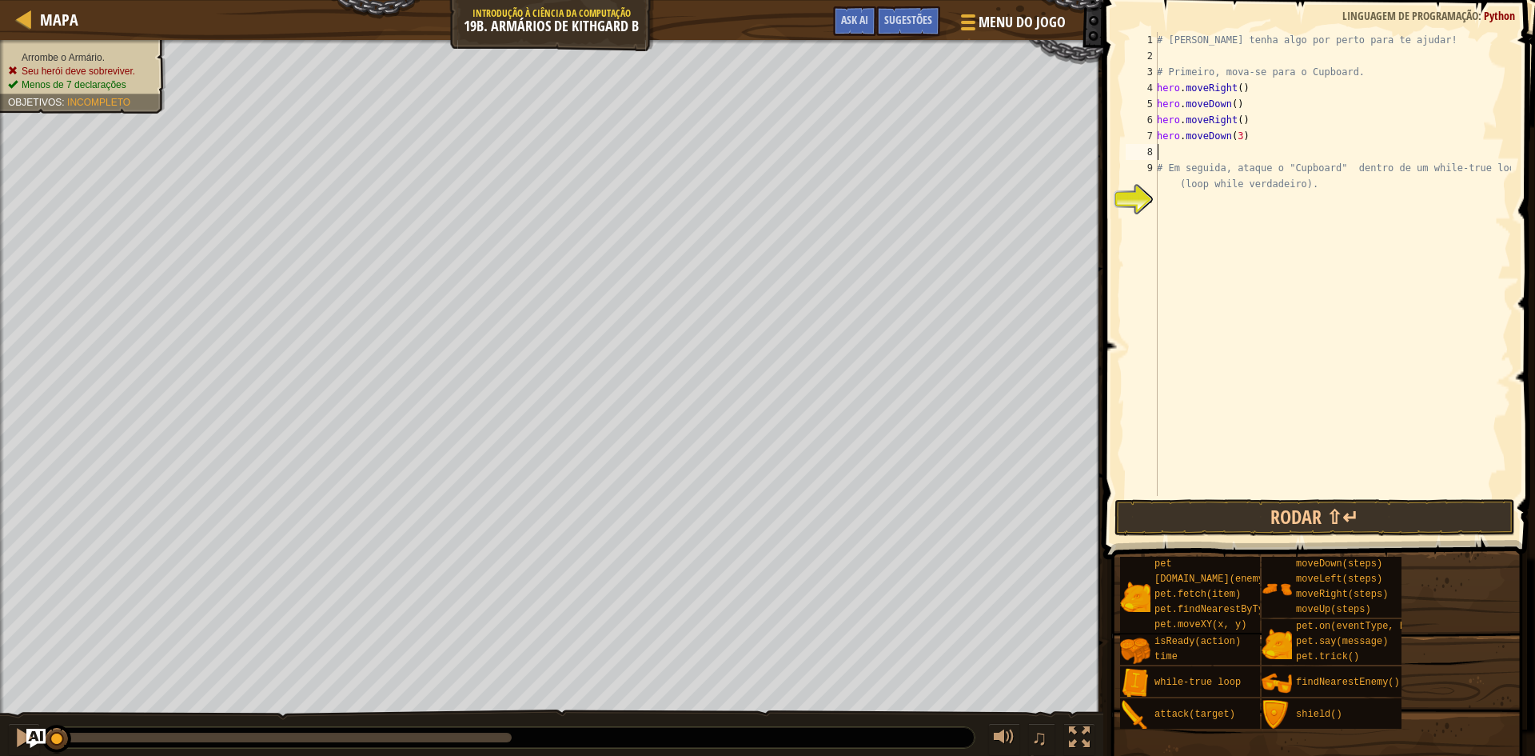
type textarea "w"
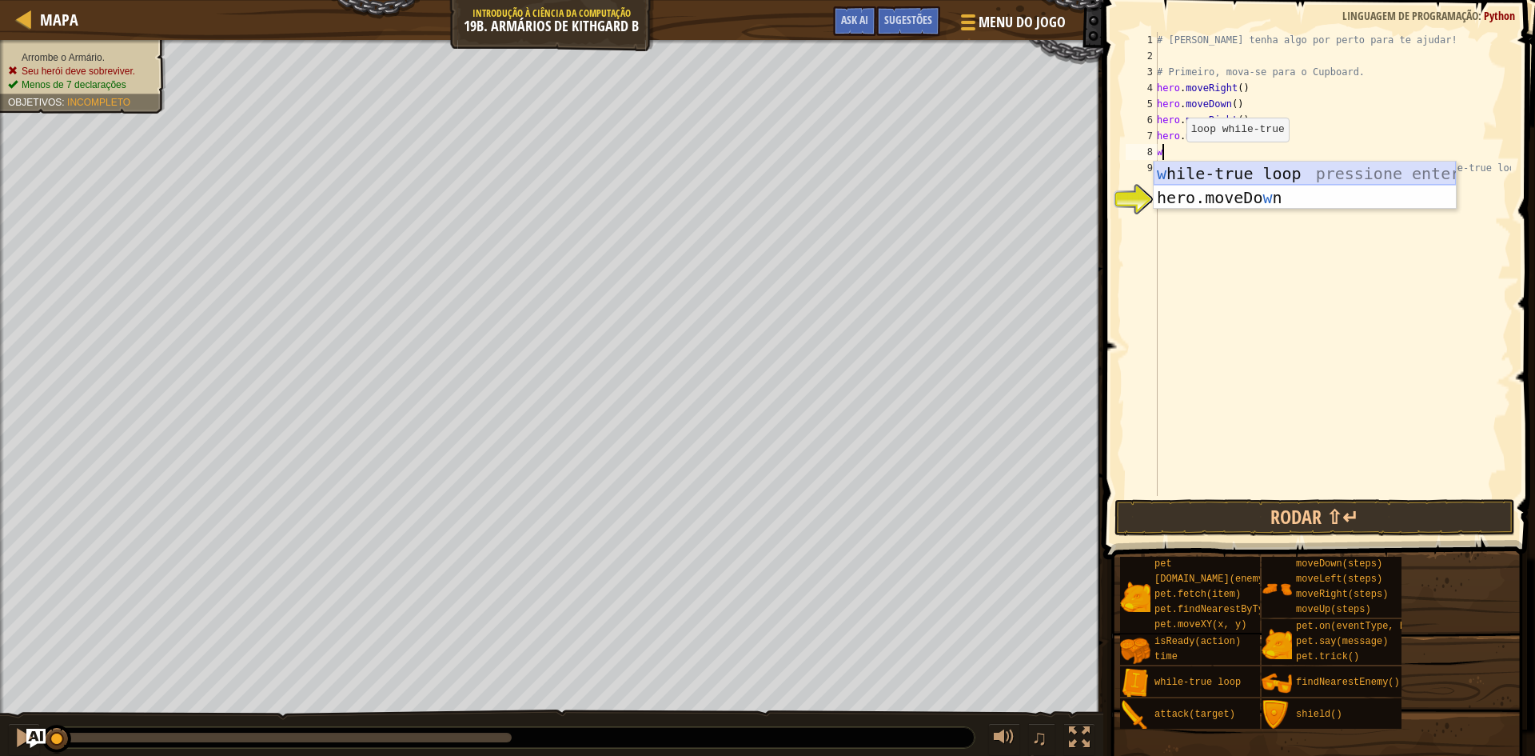
click at [1186, 173] on div "w hile-true loop pressione enter hero.moveDo w n pressione enter" at bounding box center [1305, 209] width 302 height 96
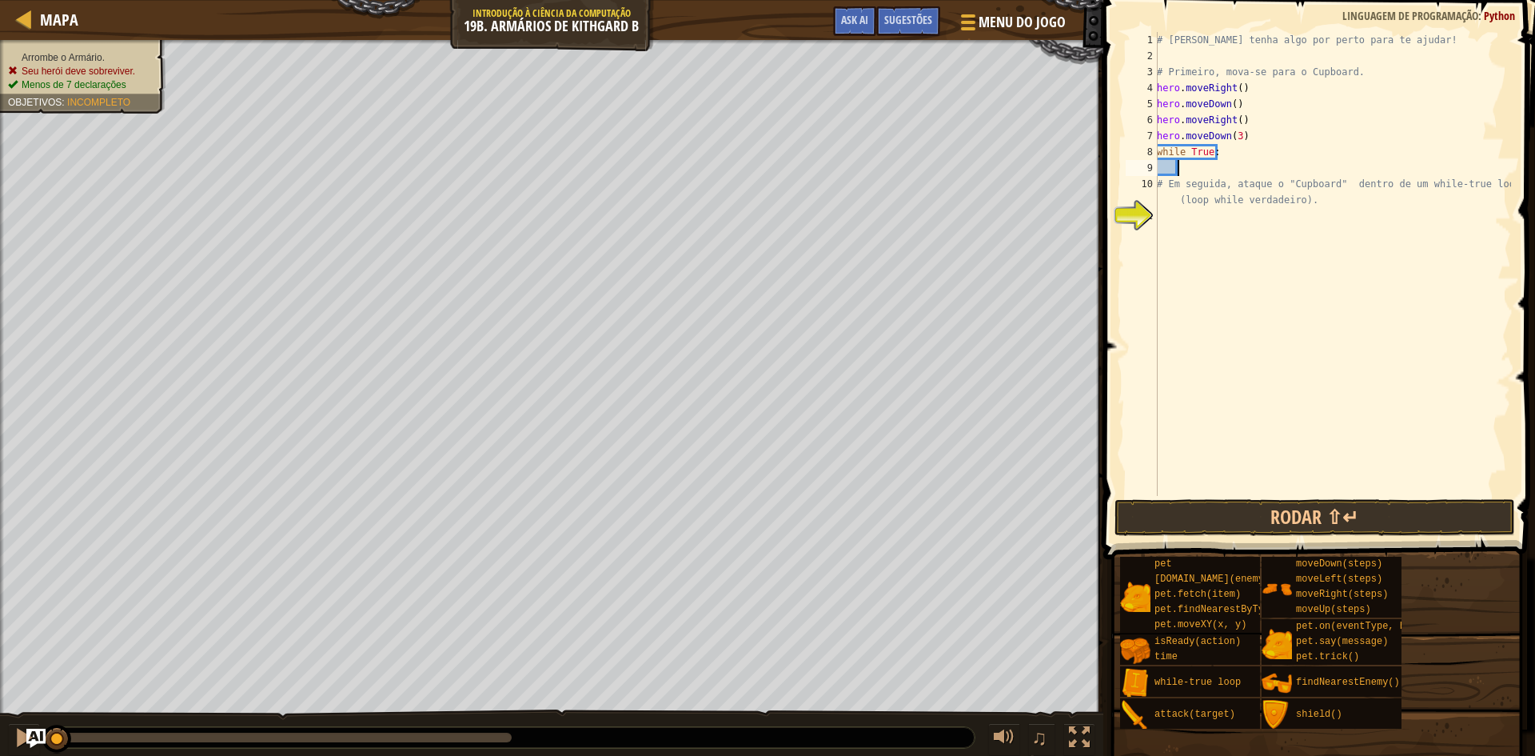
scroll to position [7, 1]
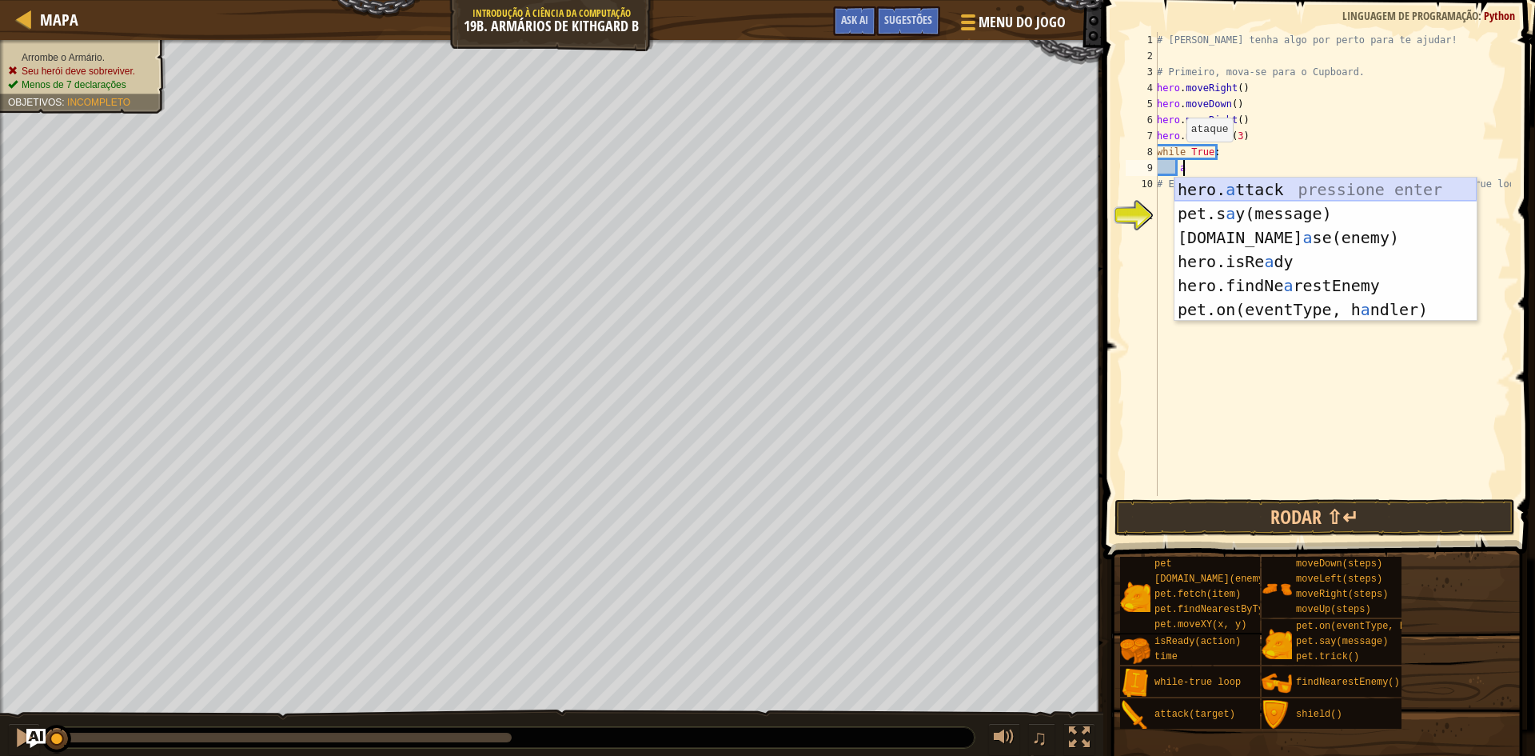
click at [1235, 188] on div "hero. a ttack pressione enter pet.s a y(message) pressione enter [DOMAIN_NAME] …" at bounding box center [1325, 273] width 302 height 192
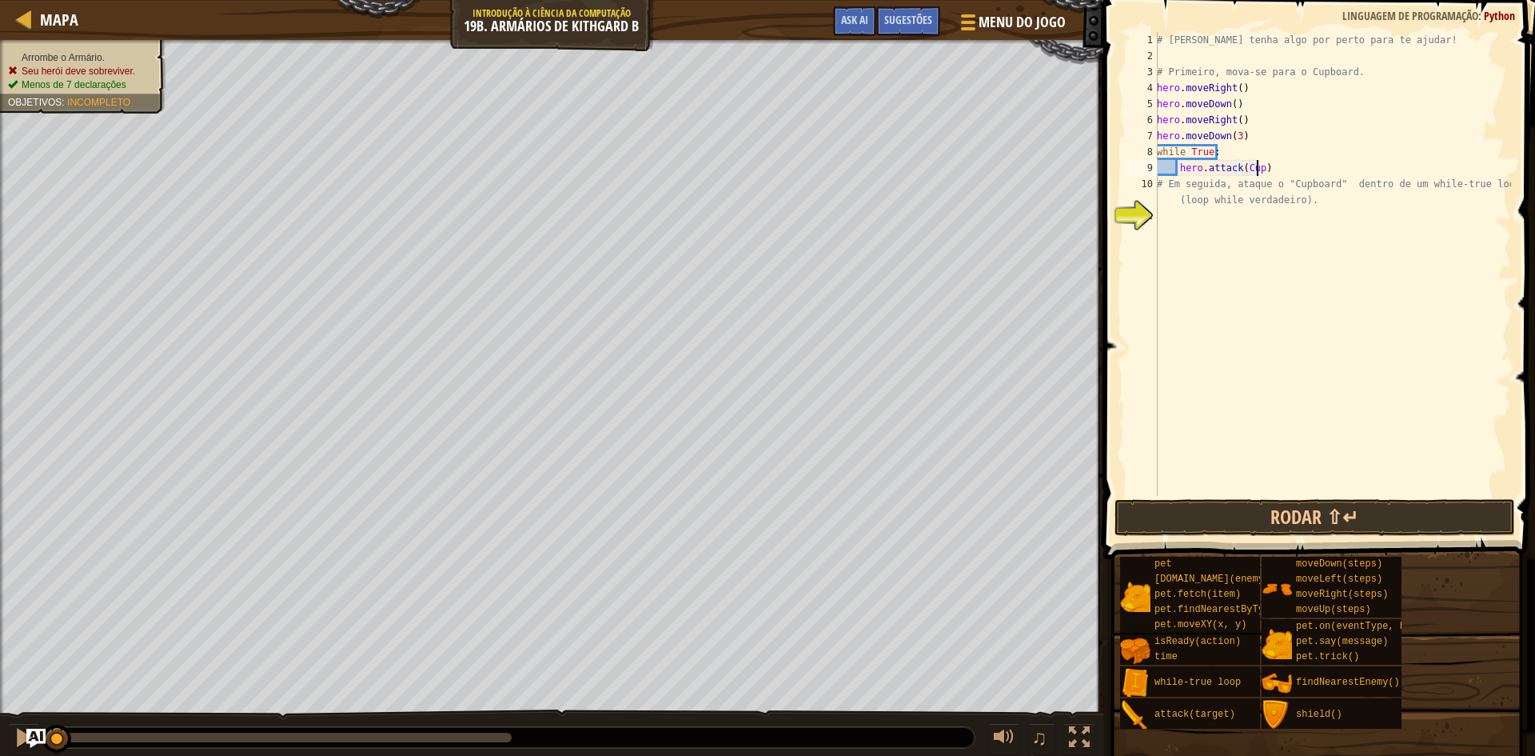
scroll to position [7, 8]
type textarea "hero.attack(Cupboard)"
drag, startPoint x: 1418, startPoint y: 532, endPoint x: 1422, endPoint y: 524, distance: 8.9
click at [1420, 527] on button "Rodar ⇧↵" at bounding box center [1314, 517] width 401 height 37
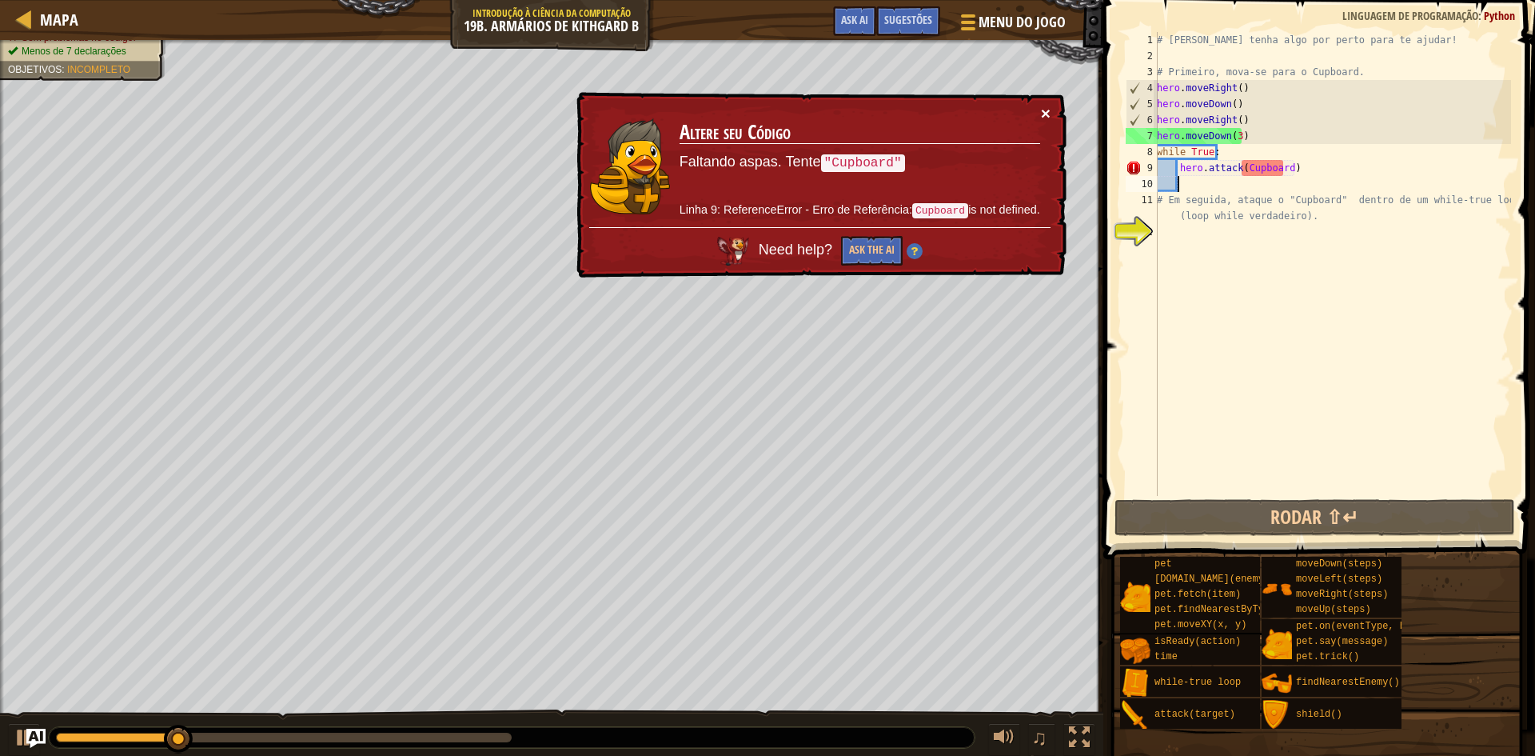
click at [1044, 112] on button "×" at bounding box center [1046, 113] width 10 height 17
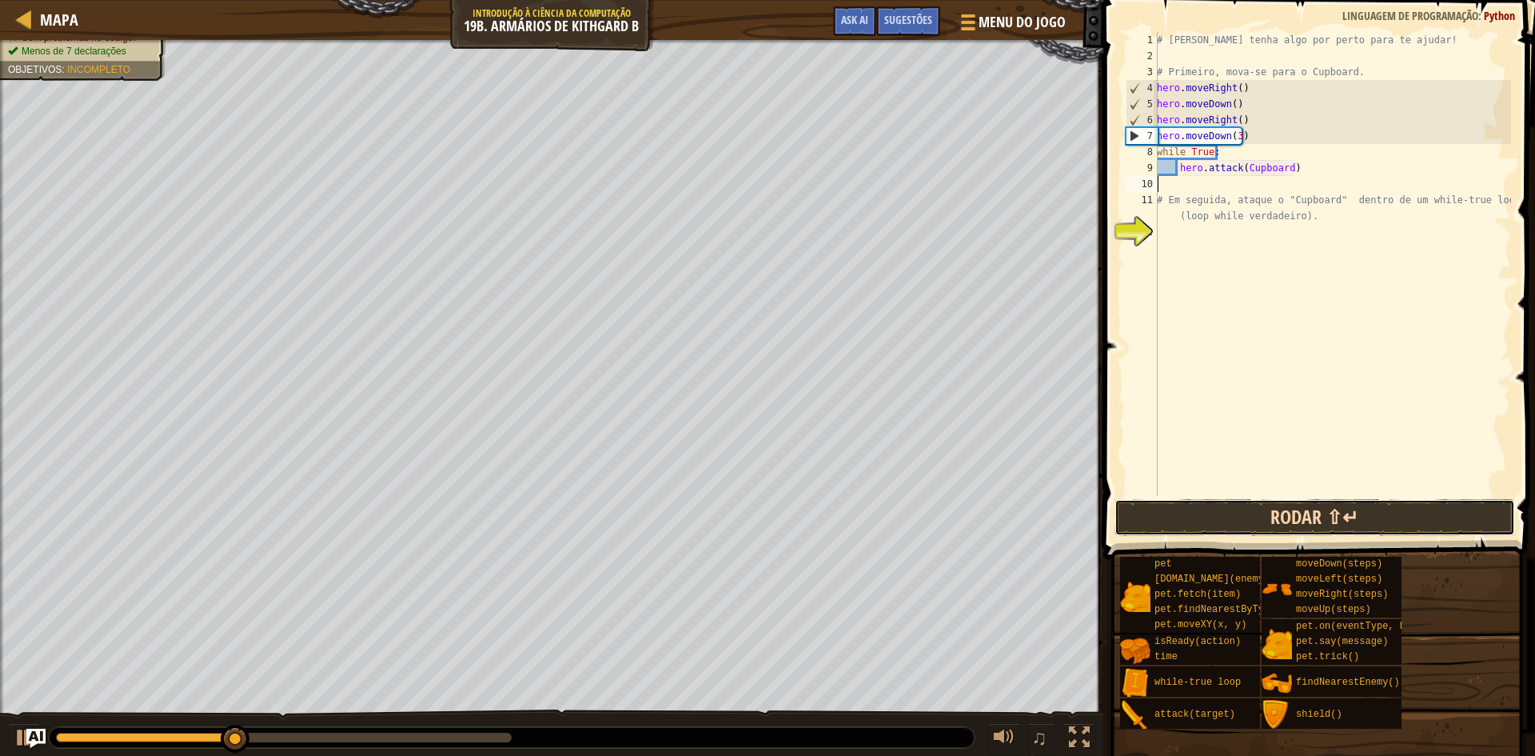
click at [1334, 507] on button "Rodar ⇧↵" at bounding box center [1314, 517] width 401 height 37
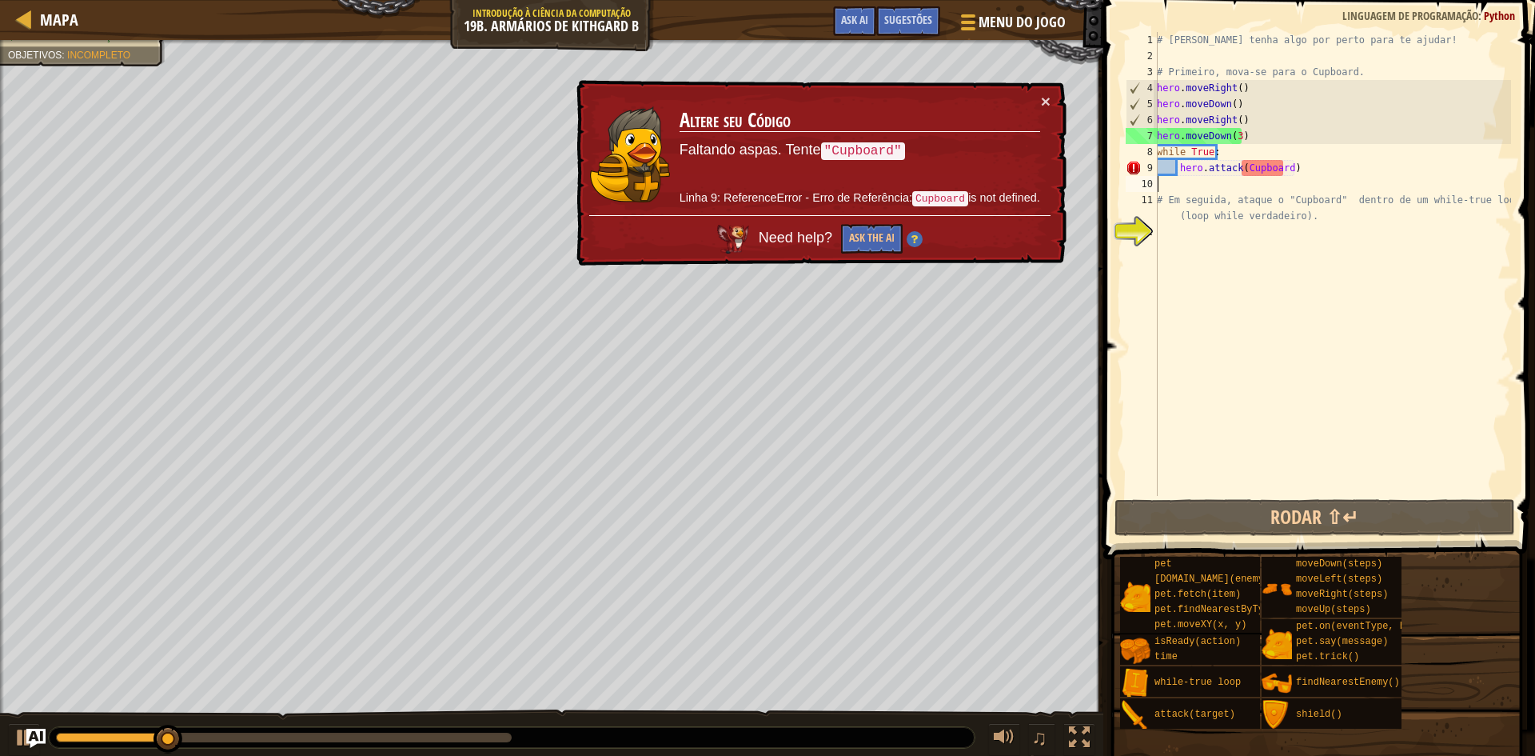
click at [1283, 164] on div "# [PERSON_NAME] tenha algo por perto para te ajudar! # Primeiro, mova-se para o…" at bounding box center [1332, 280] width 357 height 496
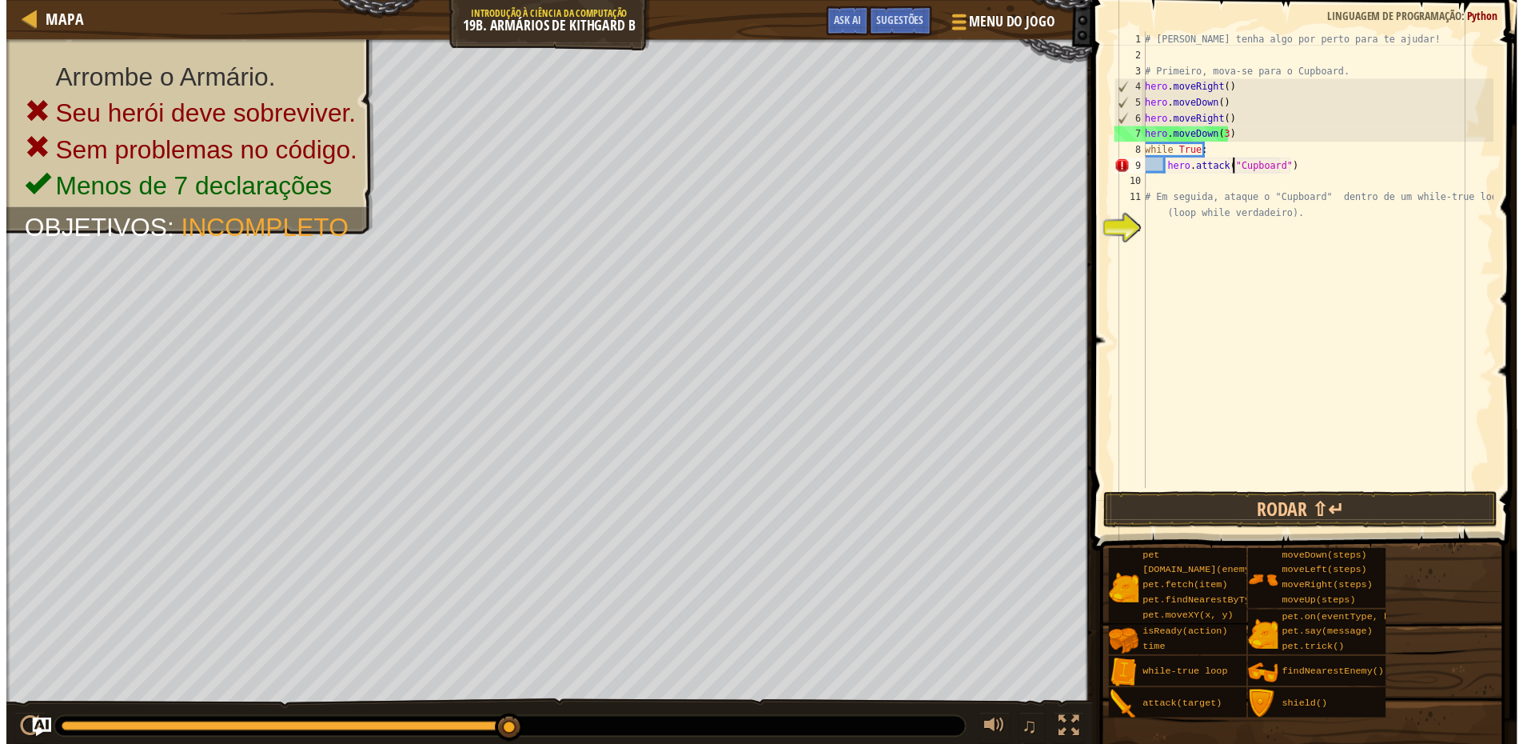
scroll to position [7, 7]
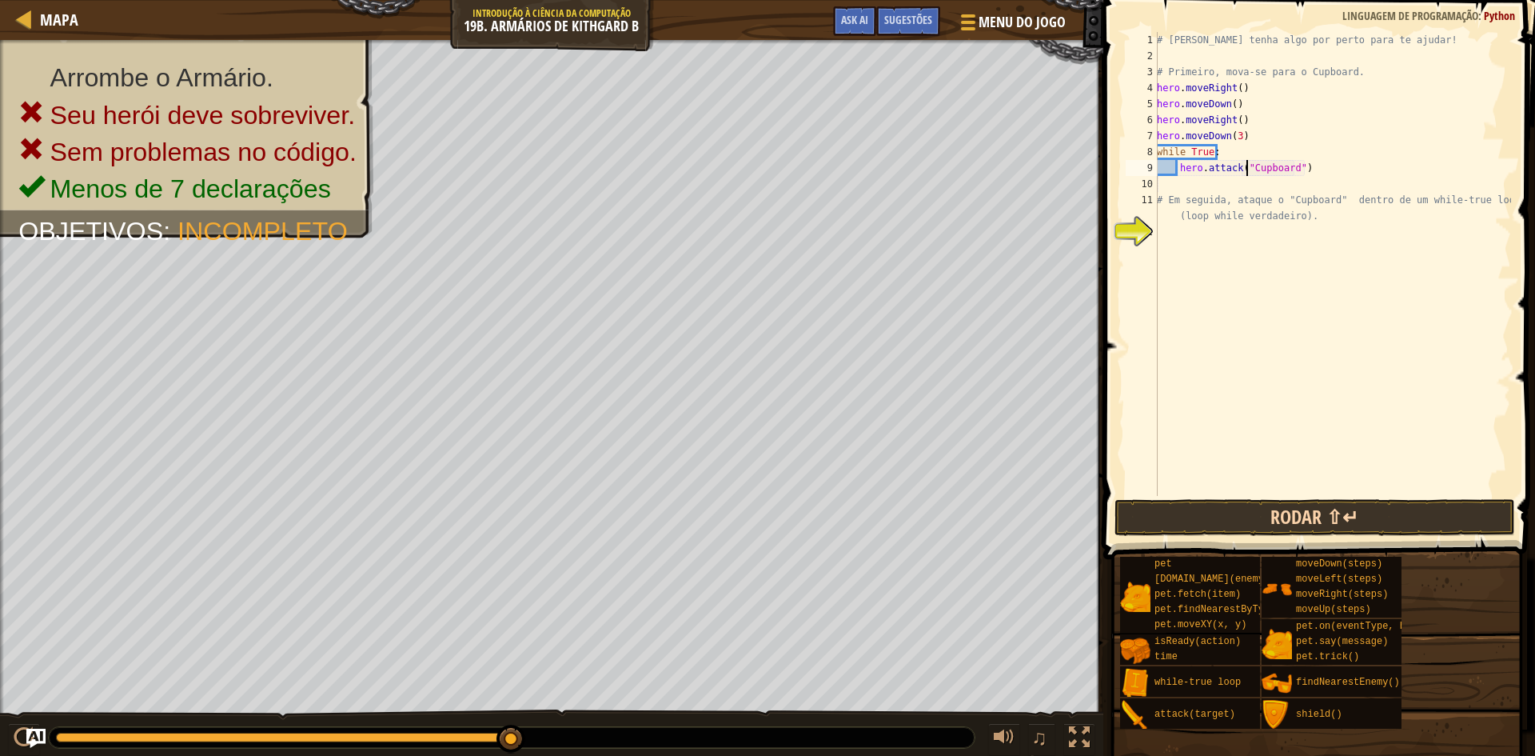
type textarea "hero.attack("Cupboard")"
click at [1323, 522] on button "Rodar ⇧↵" at bounding box center [1314, 517] width 401 height 37
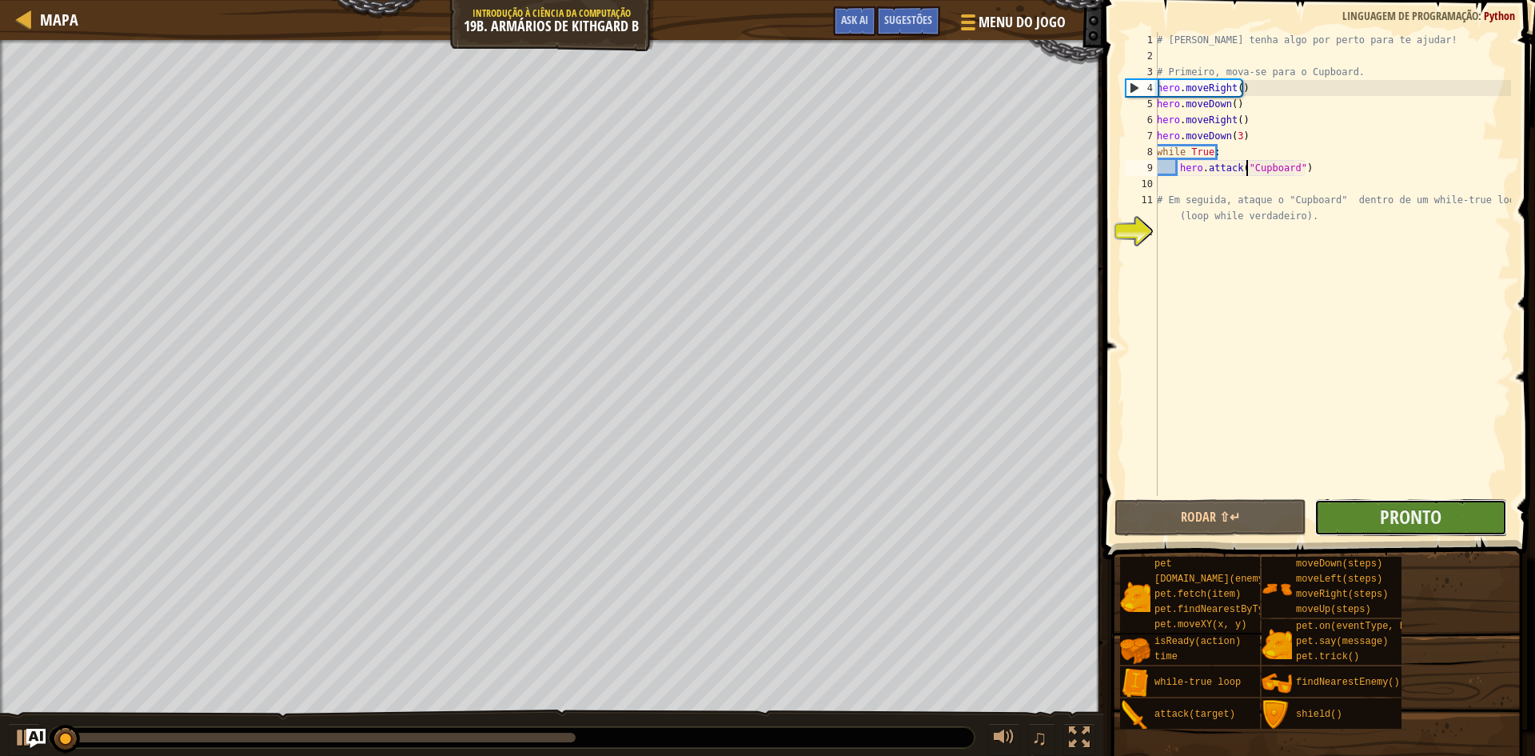
click at [1379, 520] on button "Pronto" at bounding box center [1410, 517] width 192 height 37
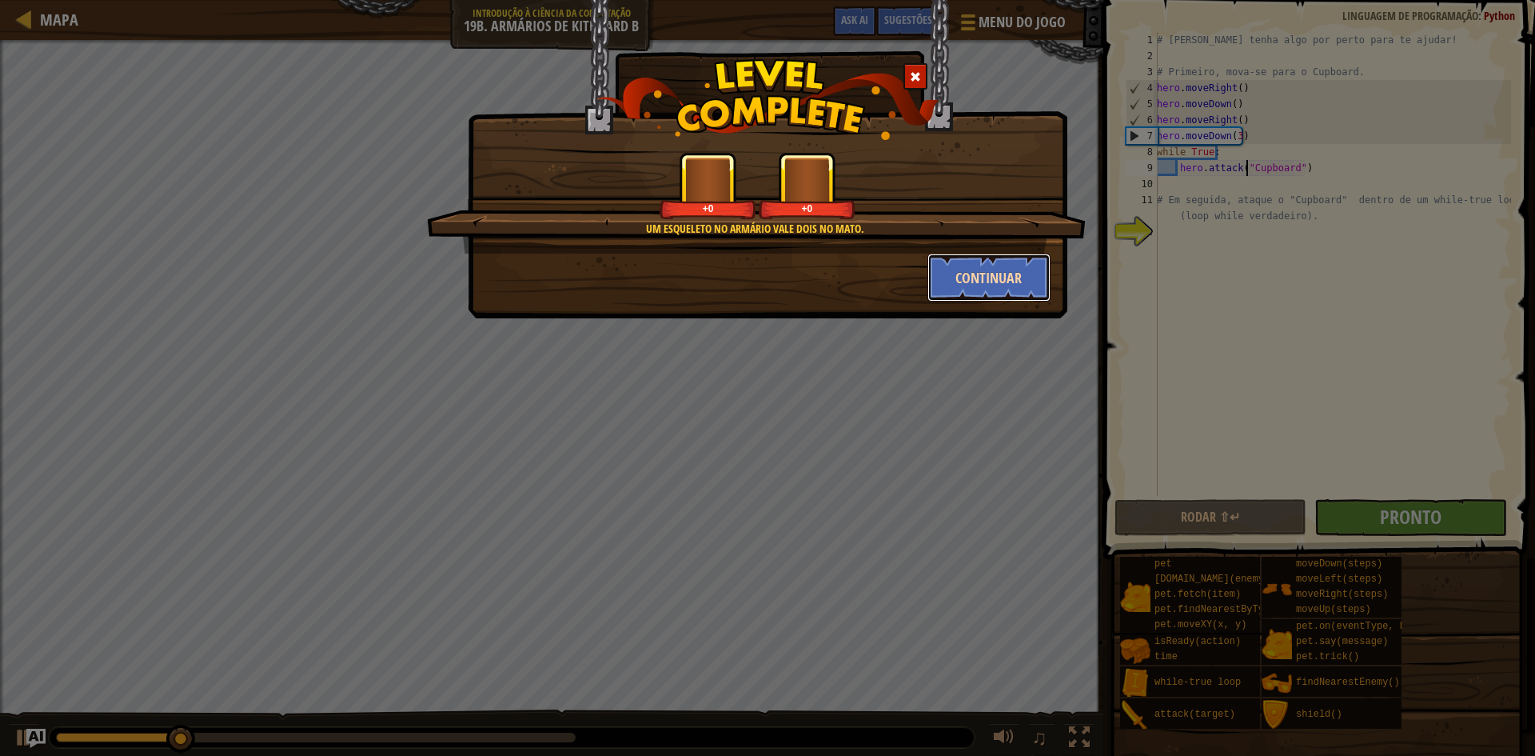
click at [935, 266] on button "Continuar" at bounding box center [989, 277] width 124 height 48
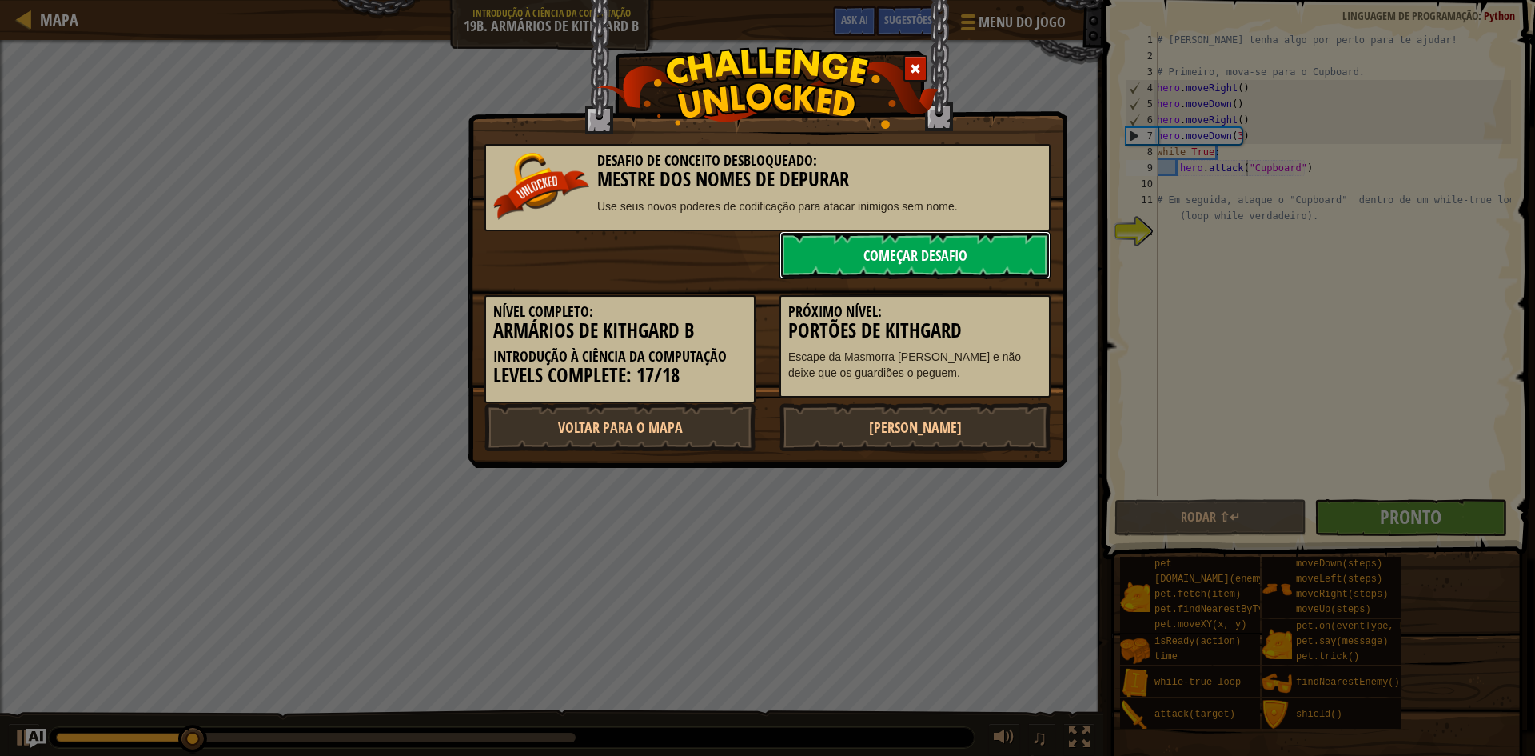
click at [971, 266] on link "Começar Desafio" at bounding box center [914, 255] width 271 height 48
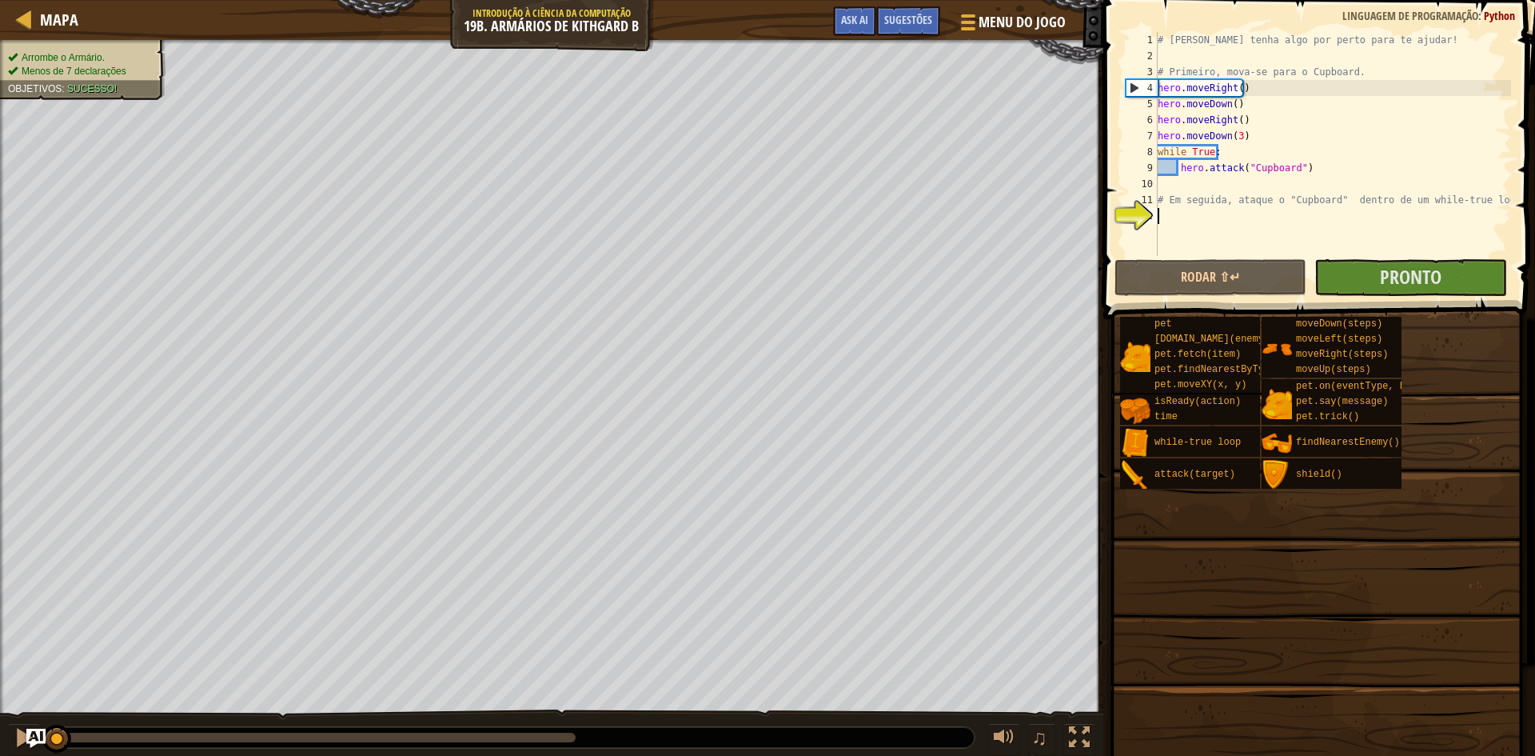
select select "pt-BR"
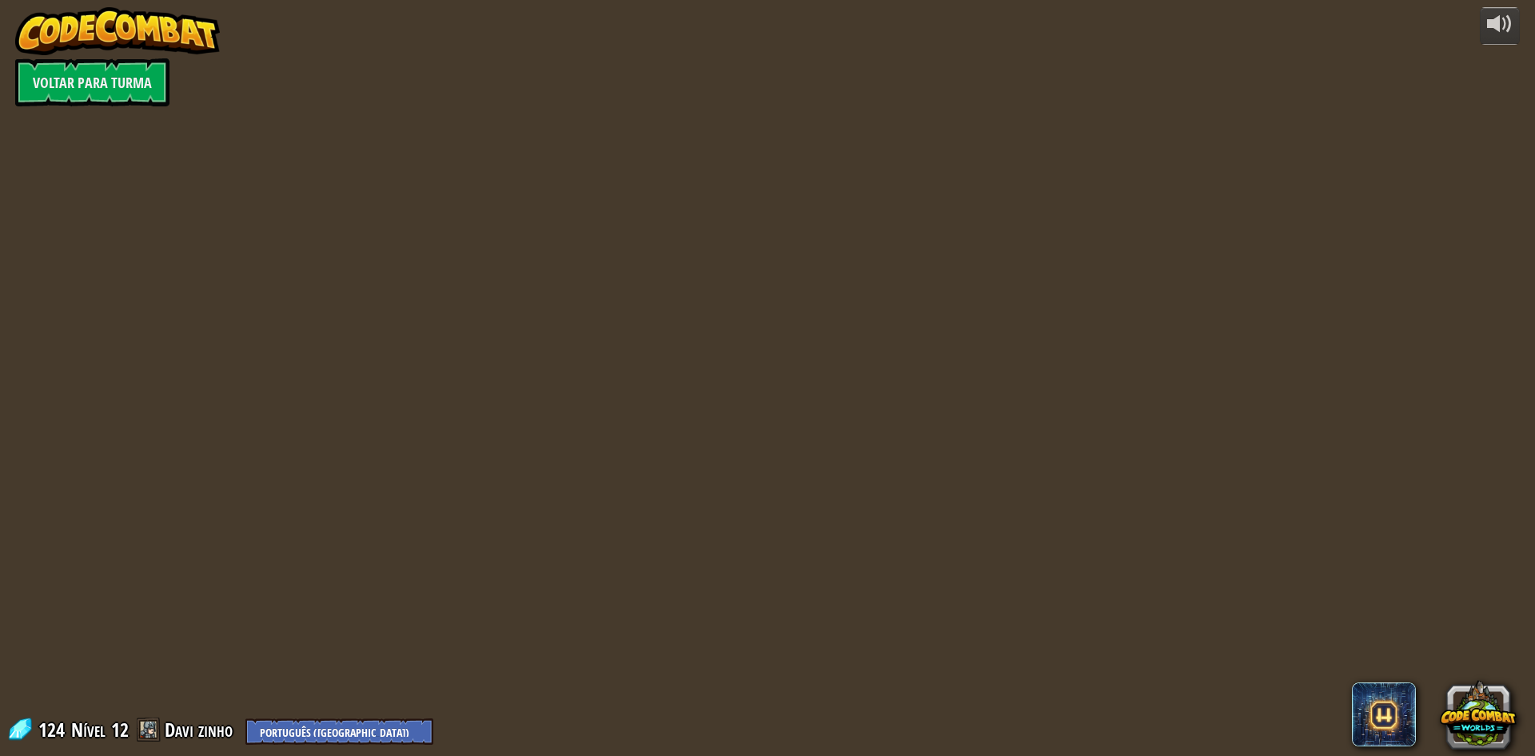
select select "pt-BR"
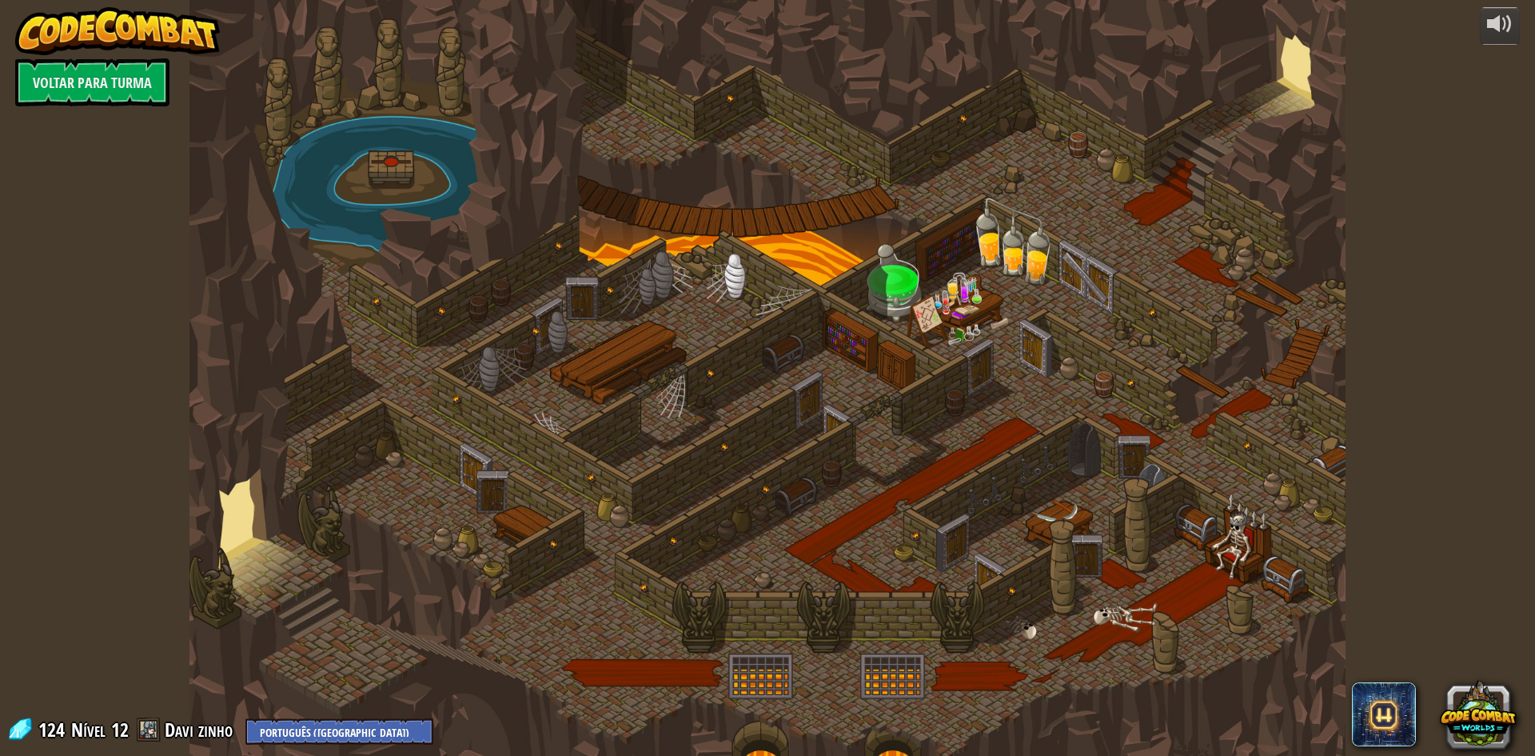
select select "pt-BR"
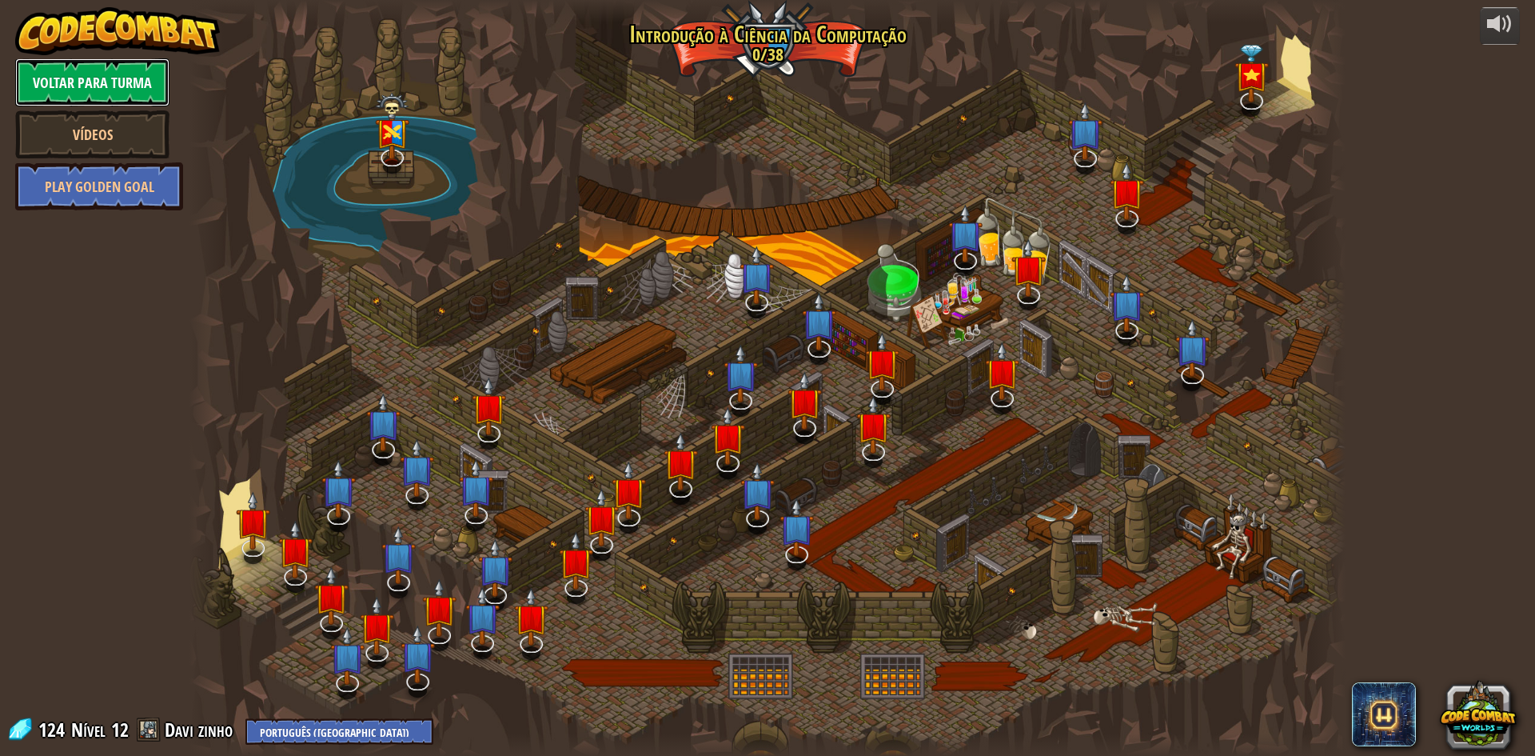
click at [94, 78] on link "Voltar para Turma" at bounding box center [92, 82] width 154 height 48
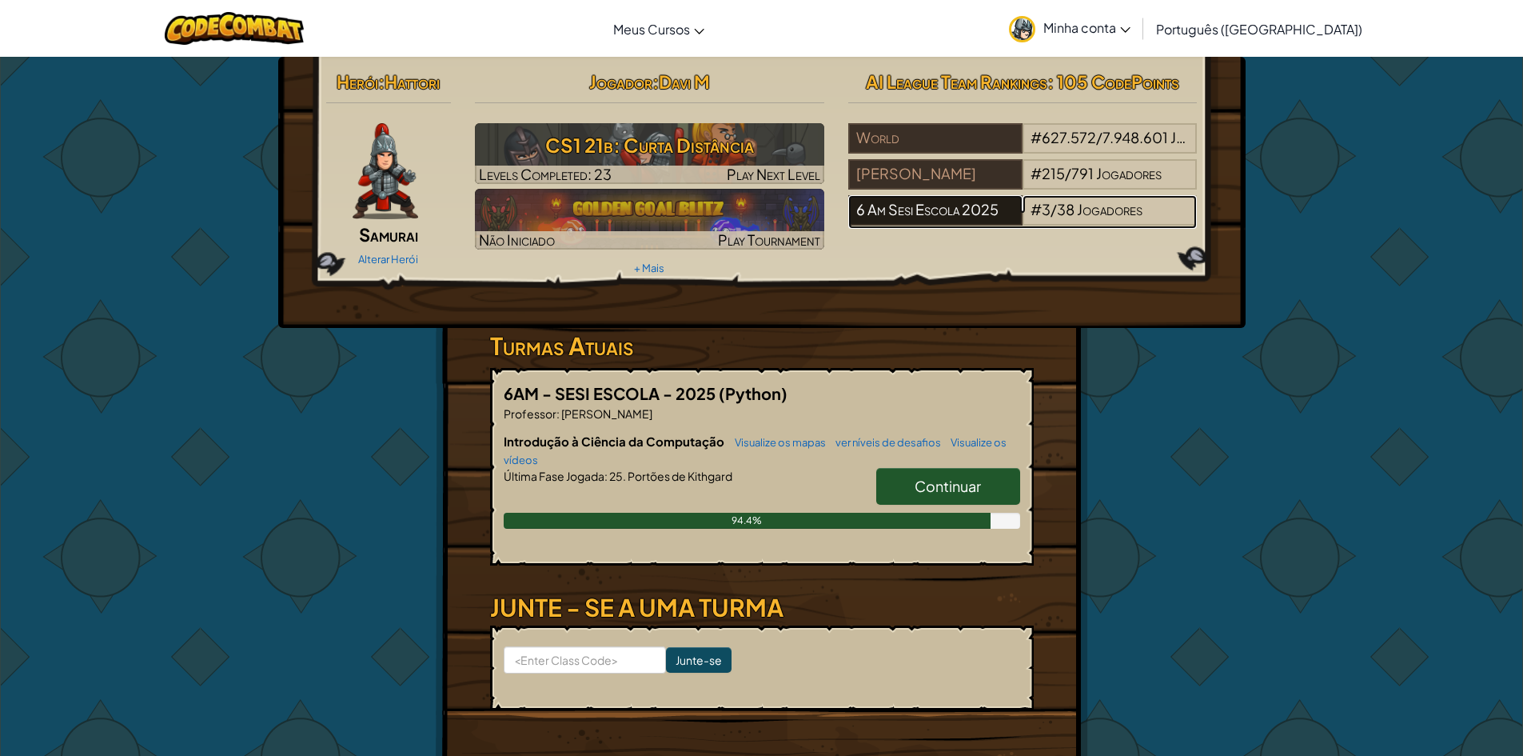
click at [959, 200] on div "6 Am Sesi Escola 2025" at bounding box center [935, 210] width 174 height 30
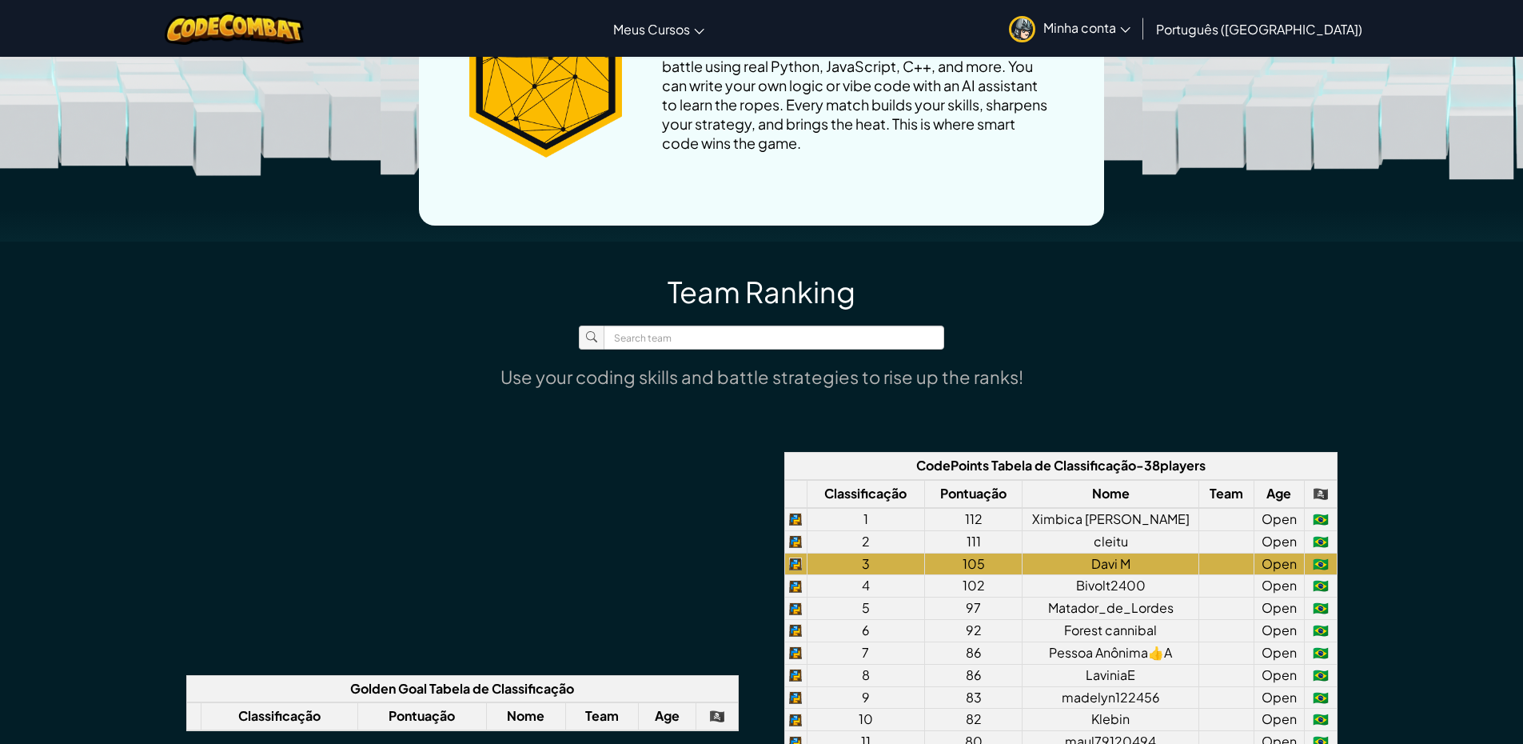
scroll to position [1119, 0]
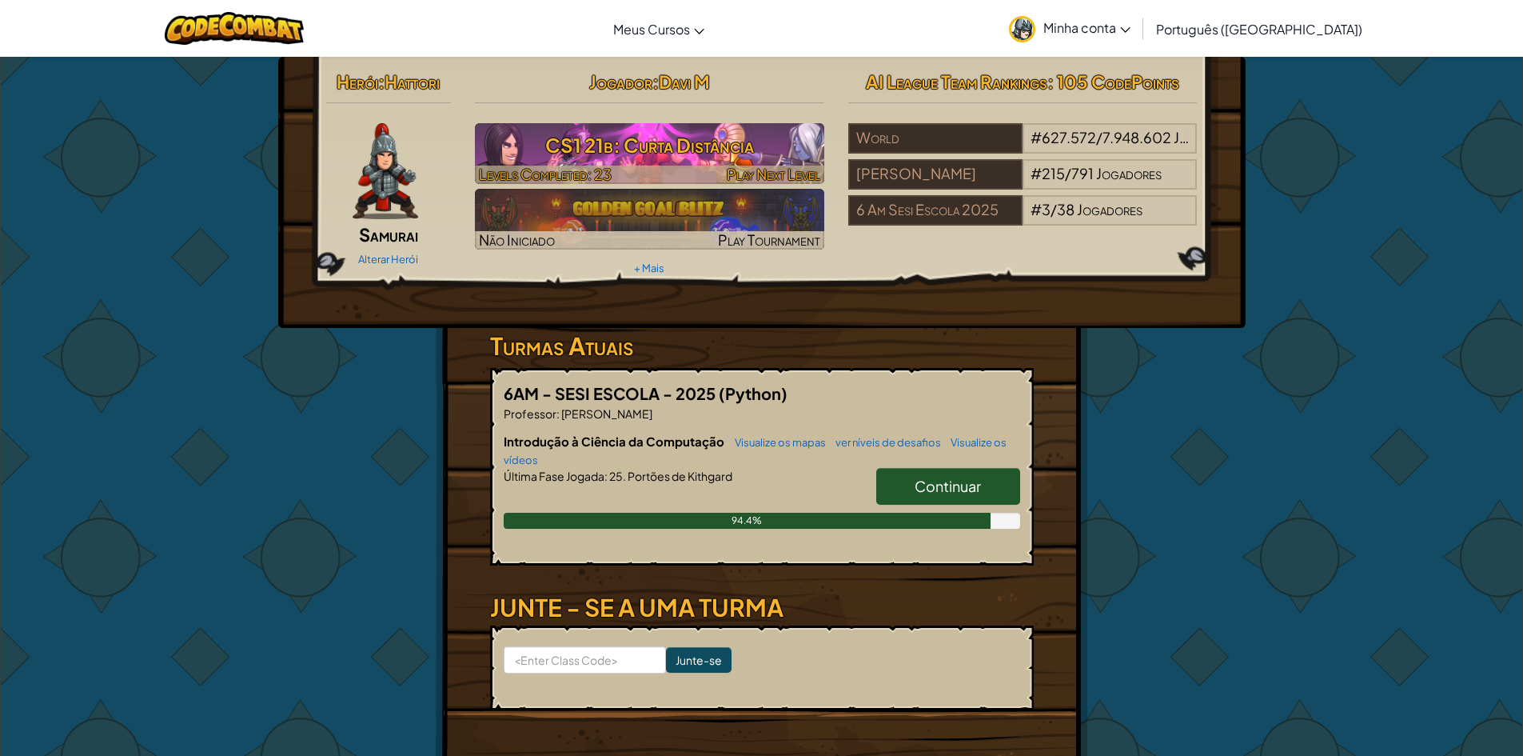
click at [521, 147] on h3 "CS1 21b: Curta Distância" at bounding box center [649, 145] width 349 height 36
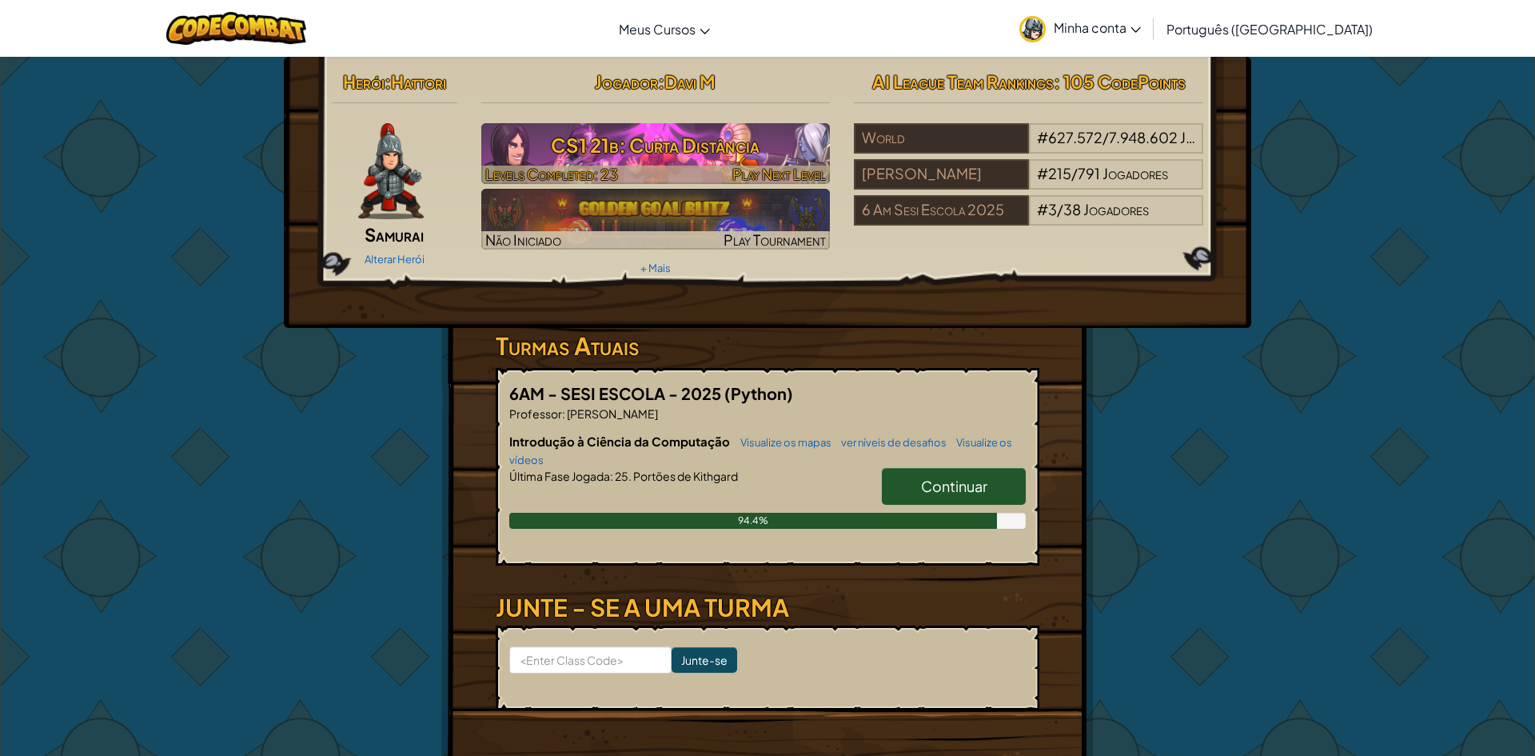
select select "pt-BR"
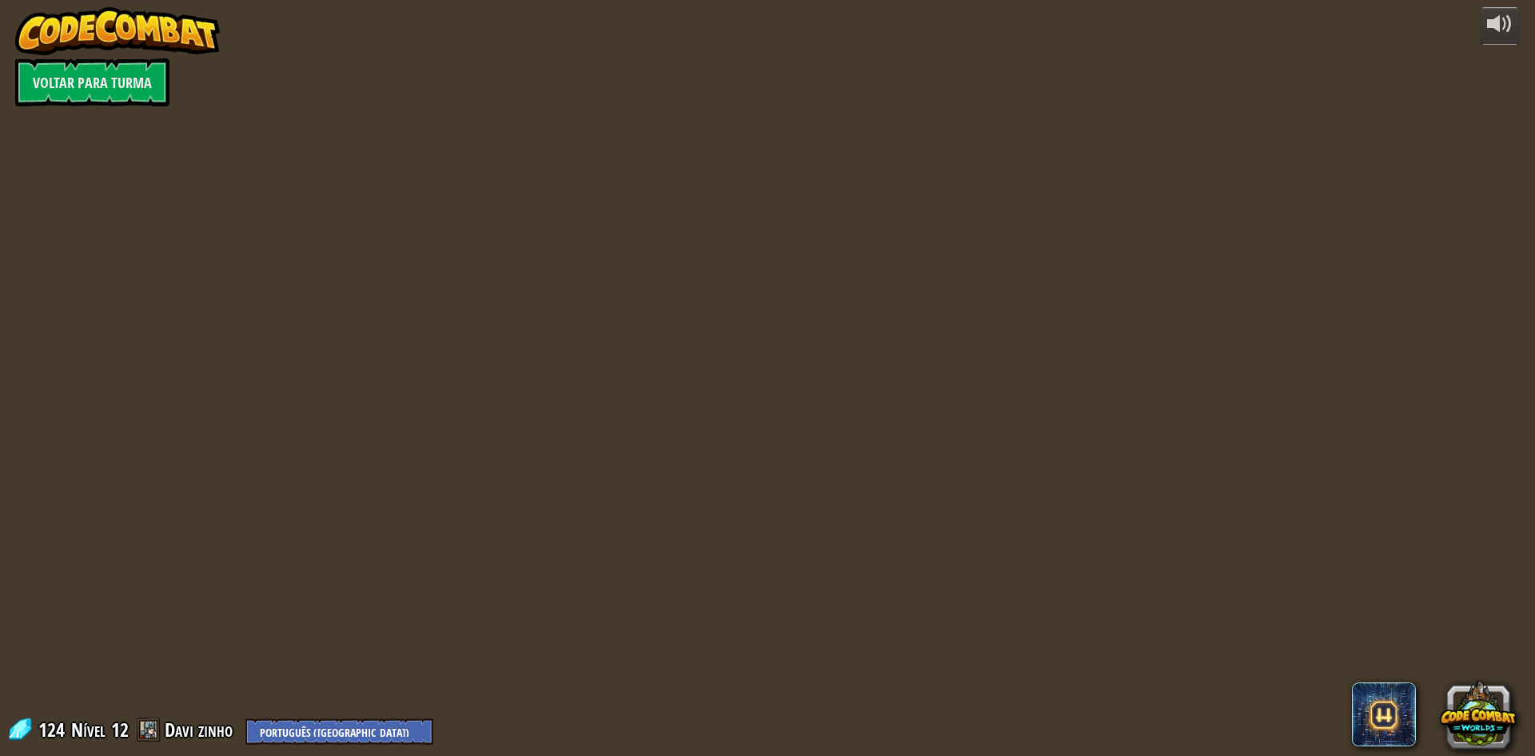
select select "pt-BR"
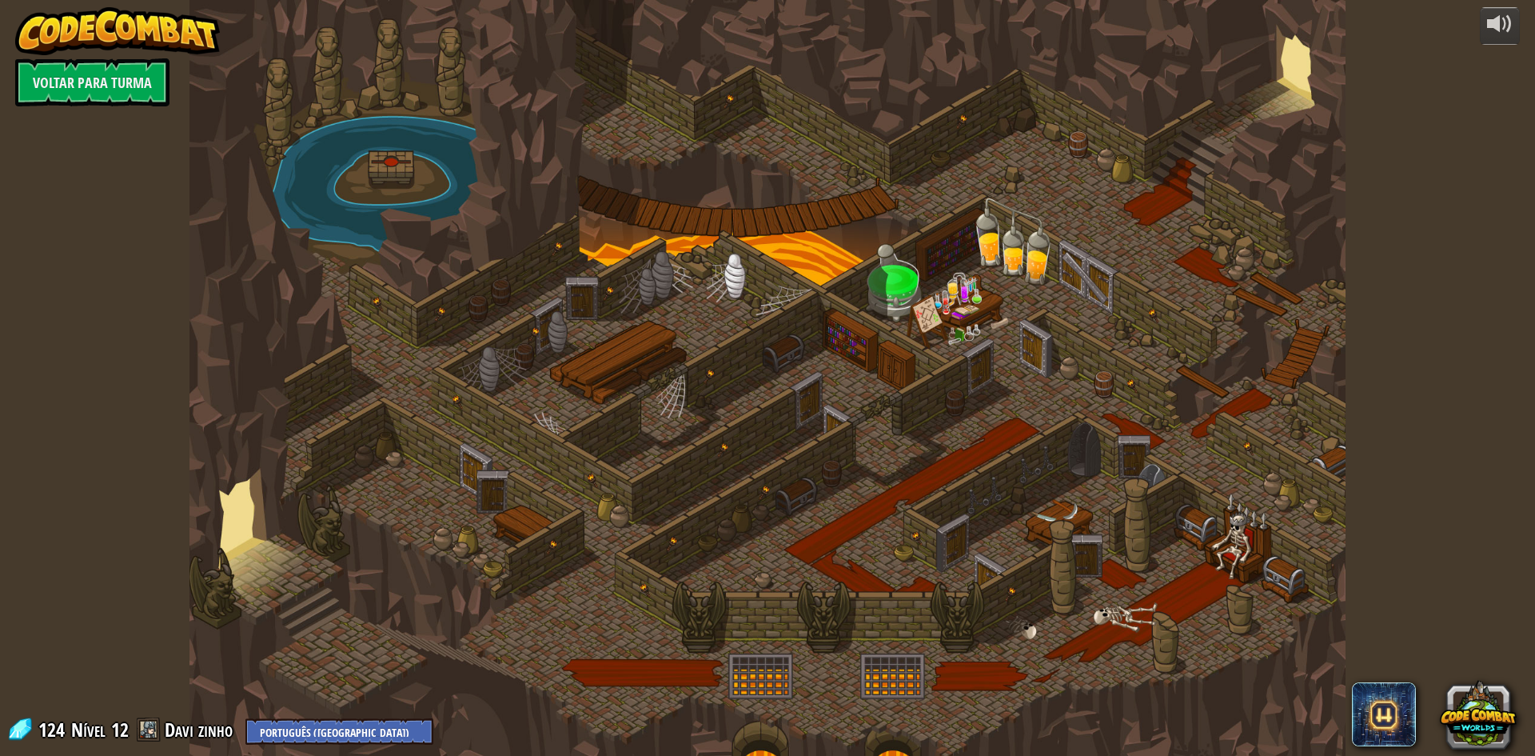
select select "pt-BR"
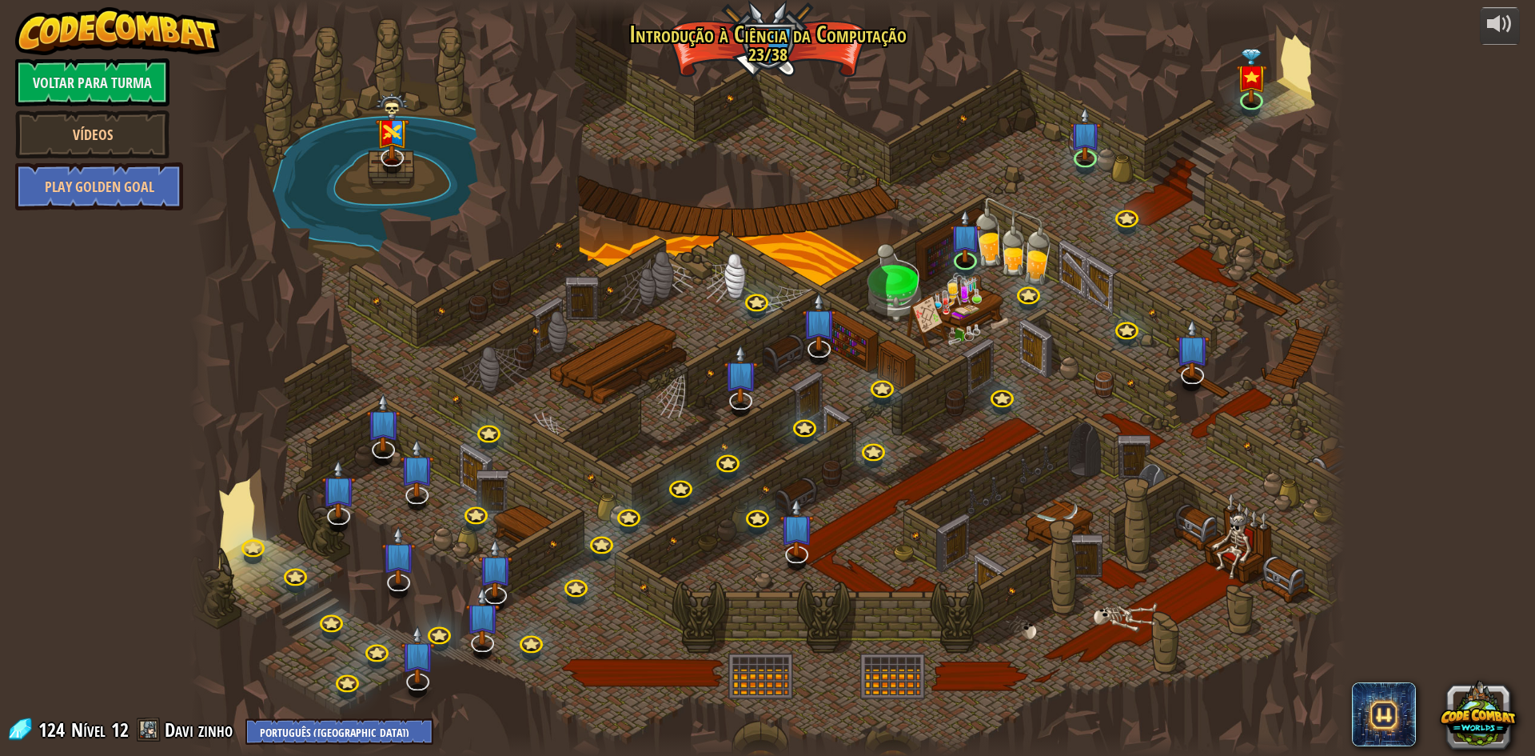
select select "pt-BR"
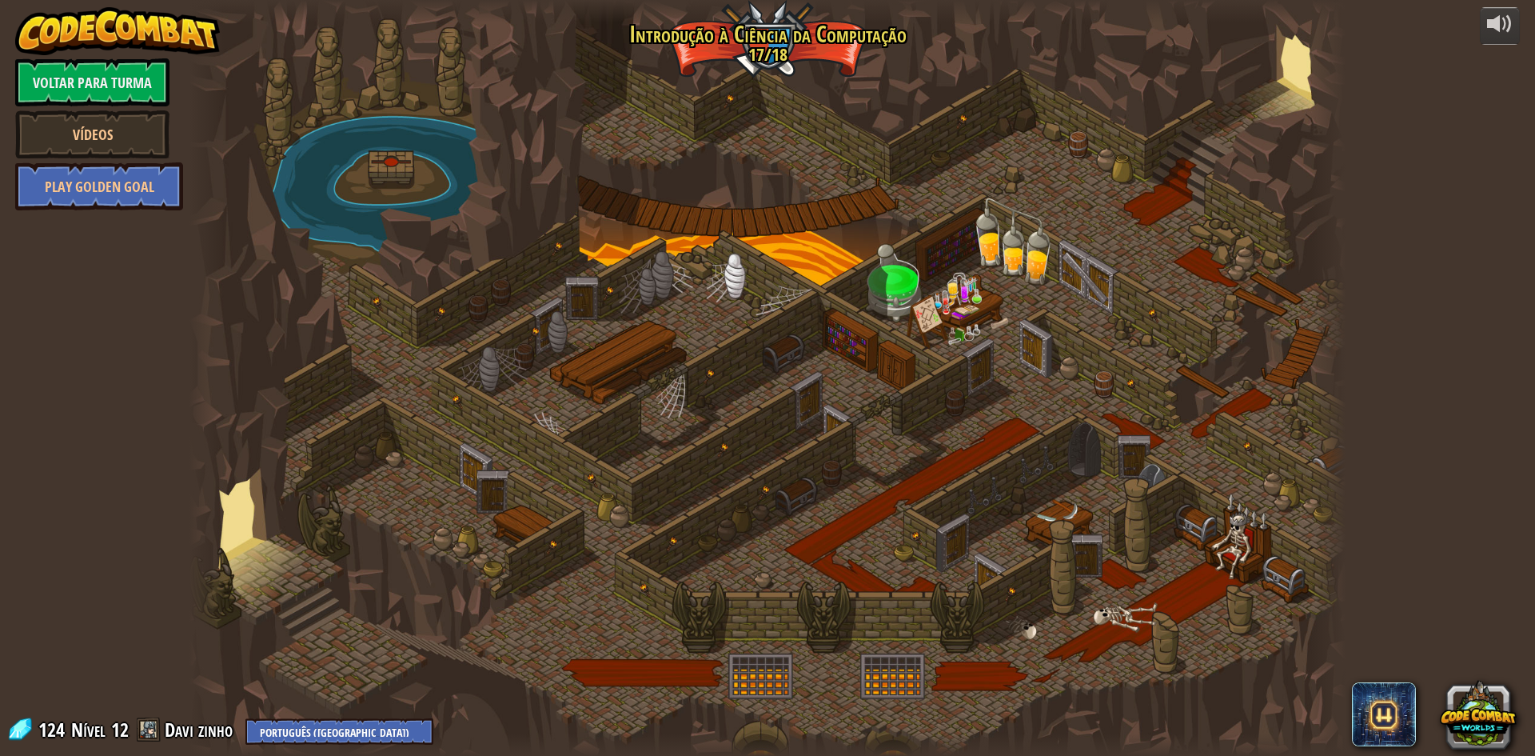
select select "pt-BR"
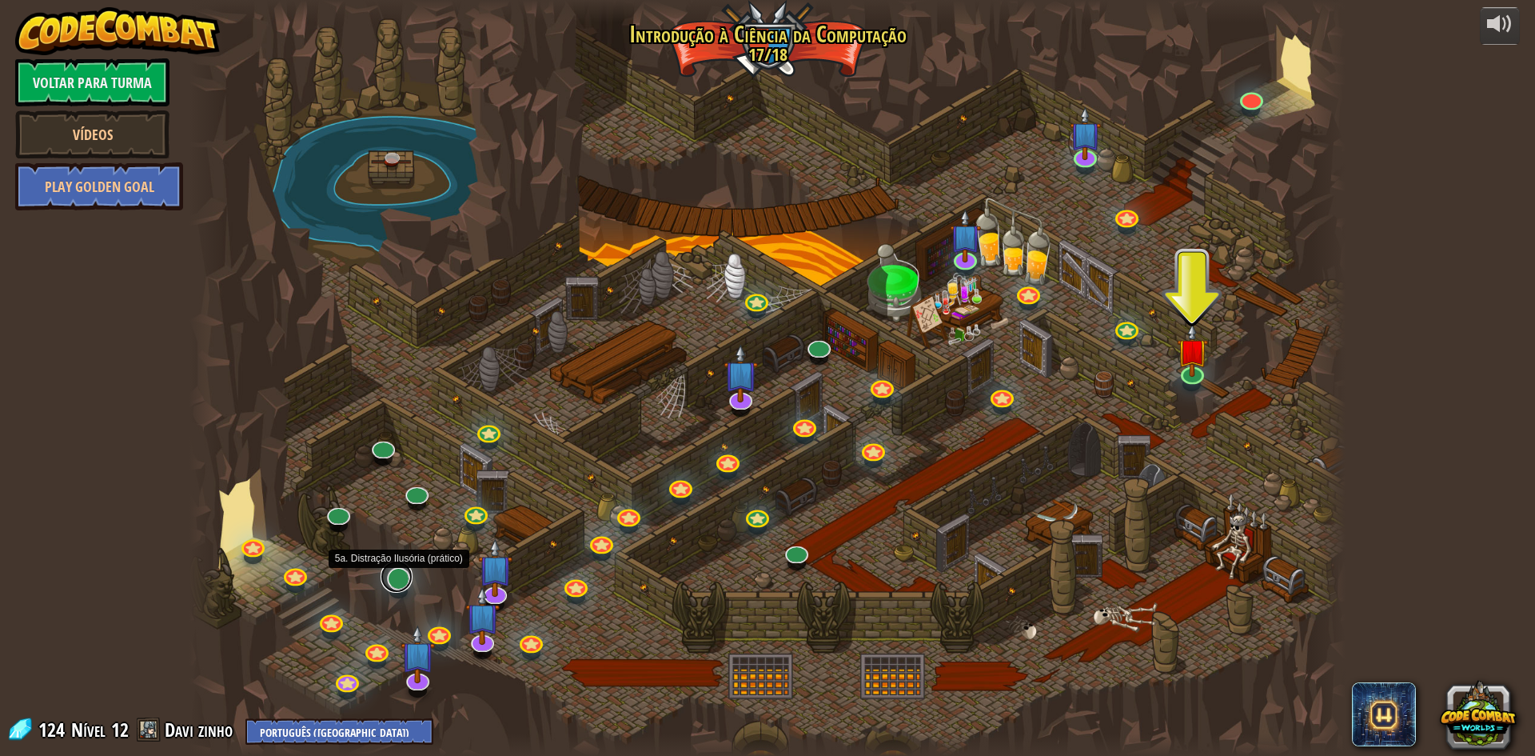
click at [399, 580] on link at bounding box center [397, 576] width 32 height 32
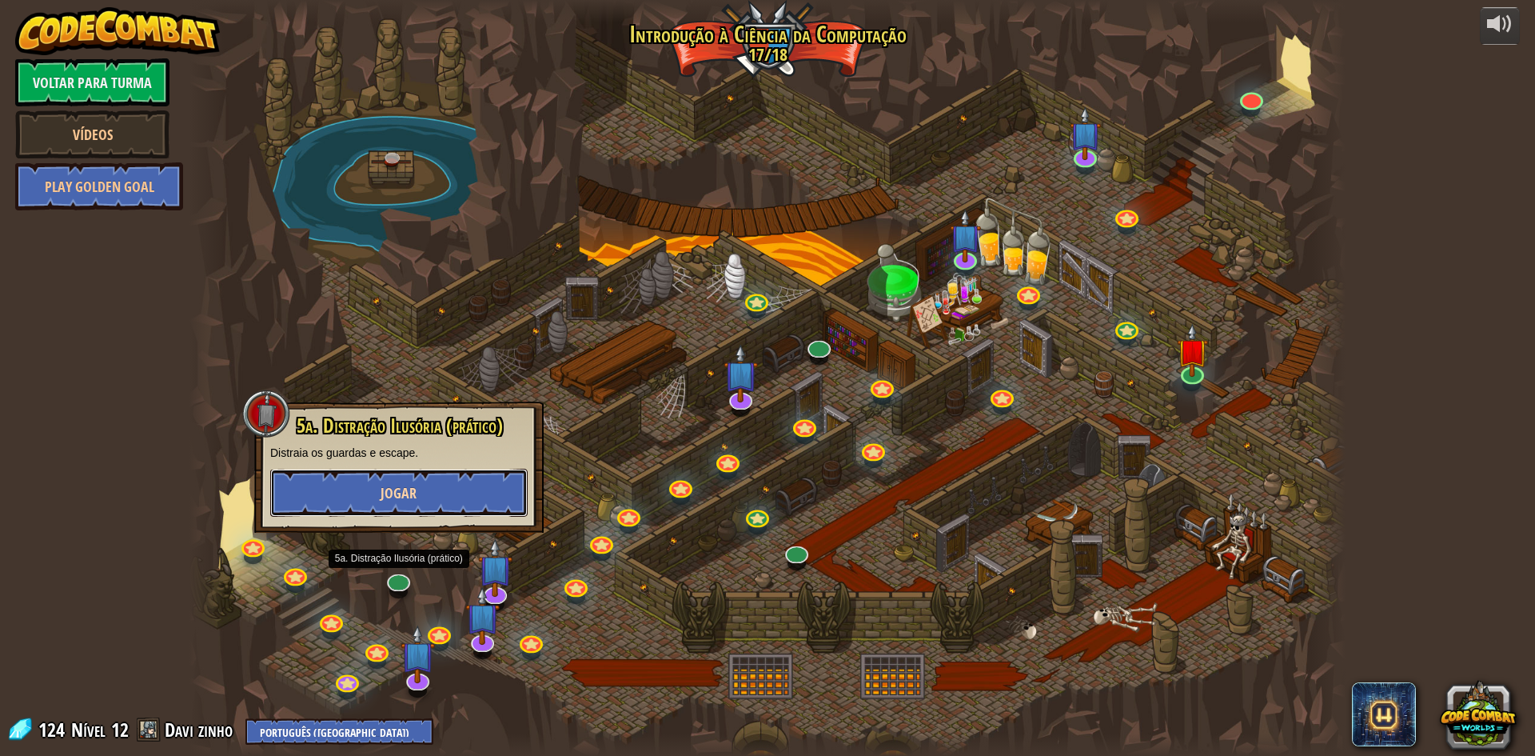
click at [424, 488] on button "Jogar" at bounding box center [398, 492] width 257 height 48
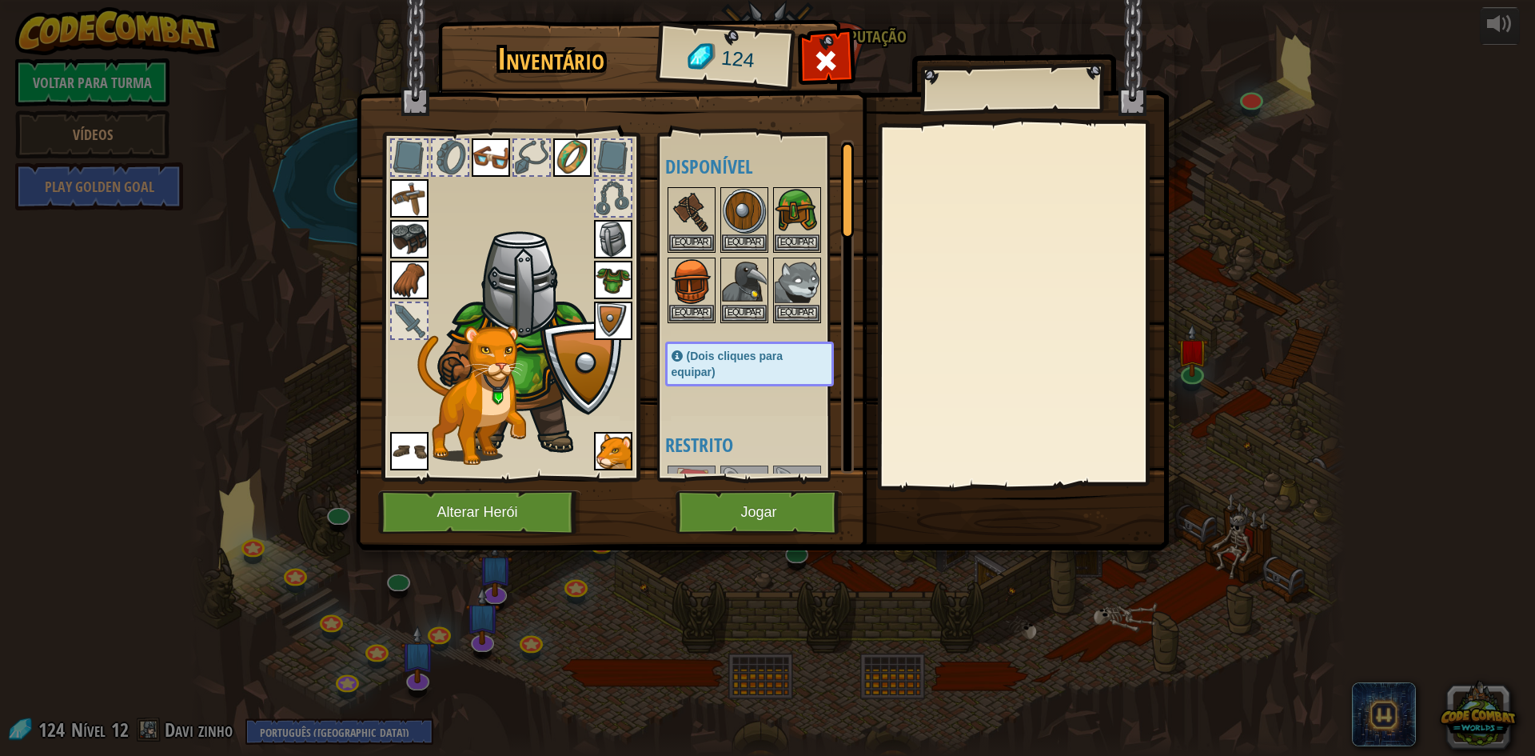
click at [782, 480] on div "Inventário 124 Disponível [GEOGRAPHIC_DATA] [GEOGRAPHIC_DATA] [GEOGRAPHIC_DATA]…" at bounding box center [767, 288] width 813 height 528
click at [786, 492] on div "Inventário 124 Disponível [GEOGRAPHIC_DATA] [GEOGRAPHIC_DATA] [GEOGRAPHIC_DATA]…" at bounding box center [767, 288] width 813 height 528
click at [788, 498] on button "Jogar" at bounding box center [759, 512] width 167 height 44
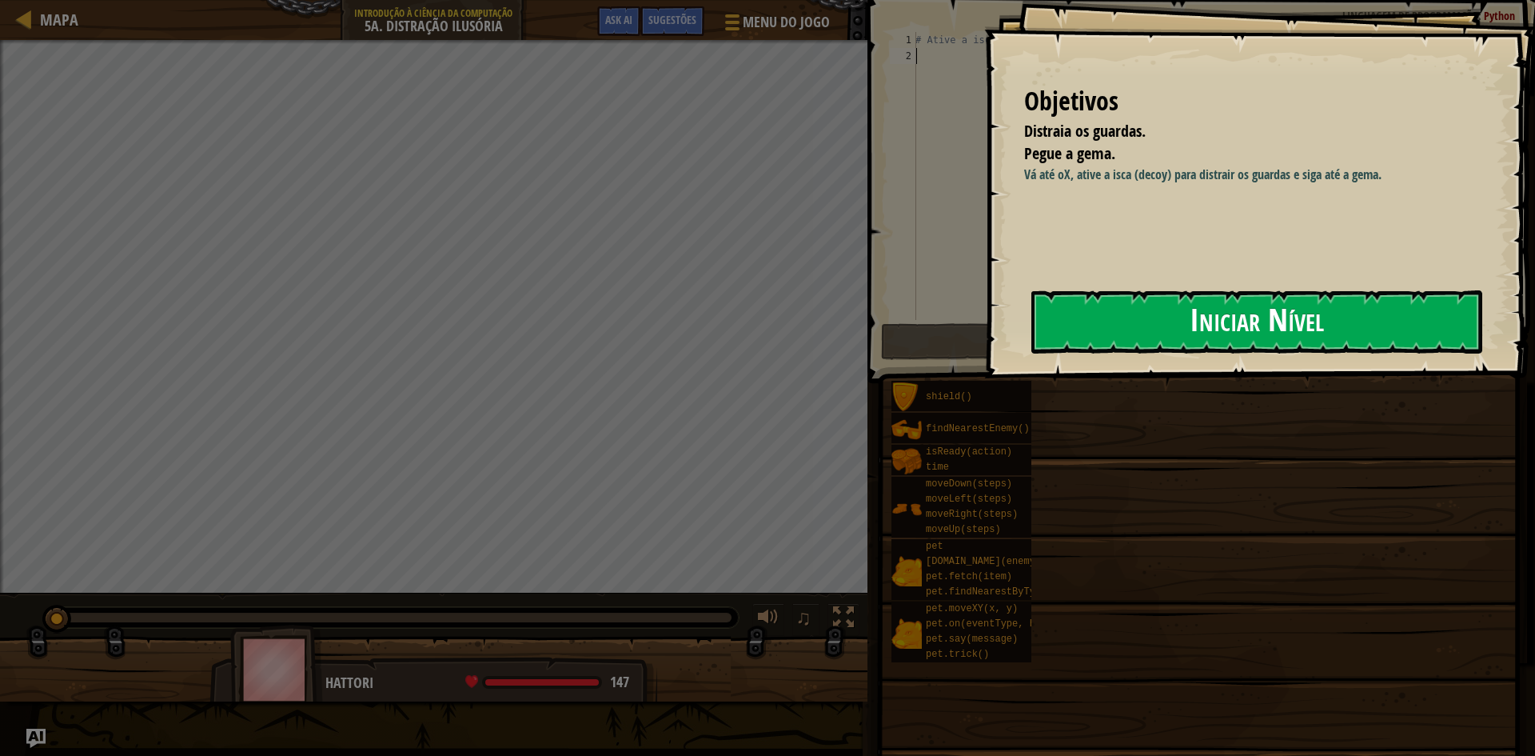
click at [1199, 321] on button "Iniciar Nível" at bounding box center [1256, 321] width 451 height 63
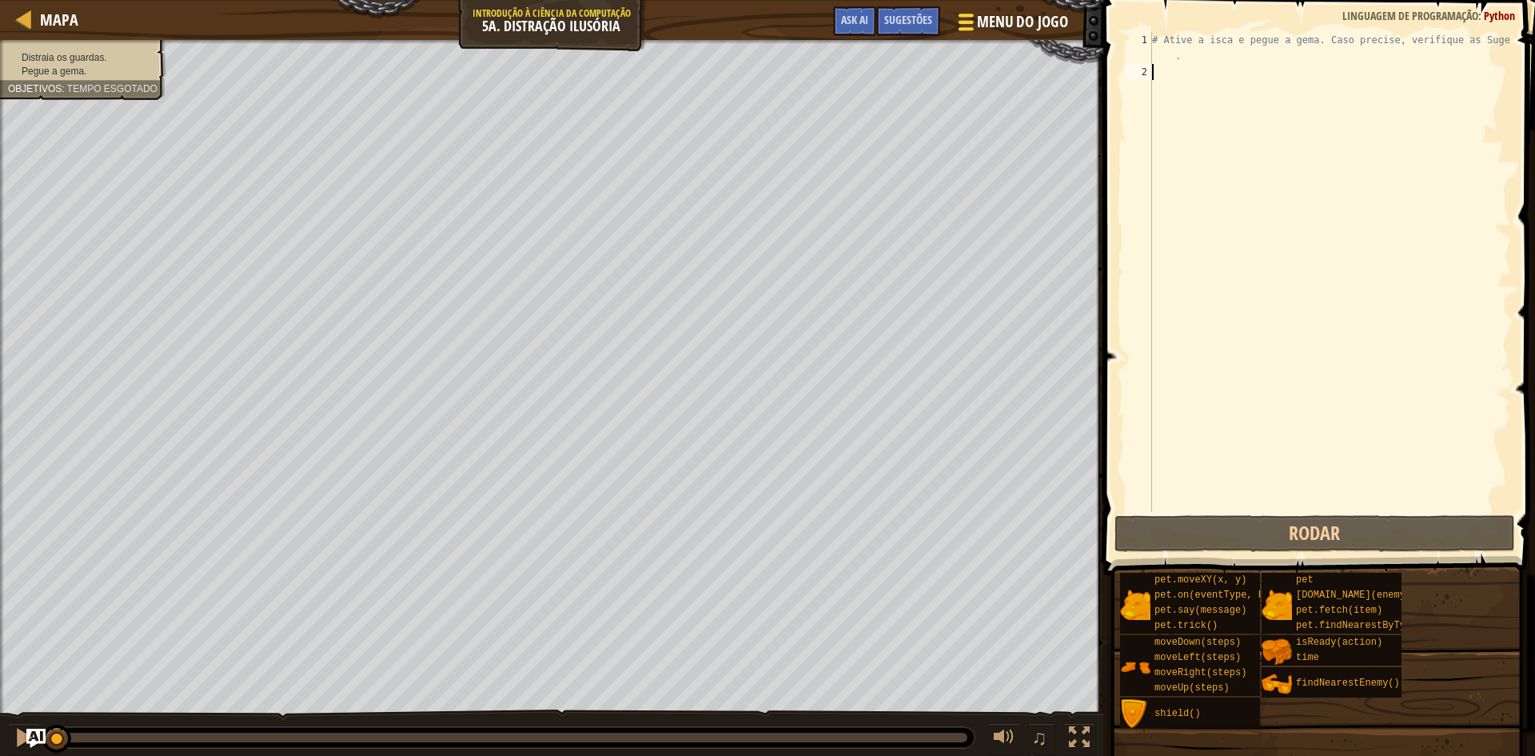
select select "pt-BR"
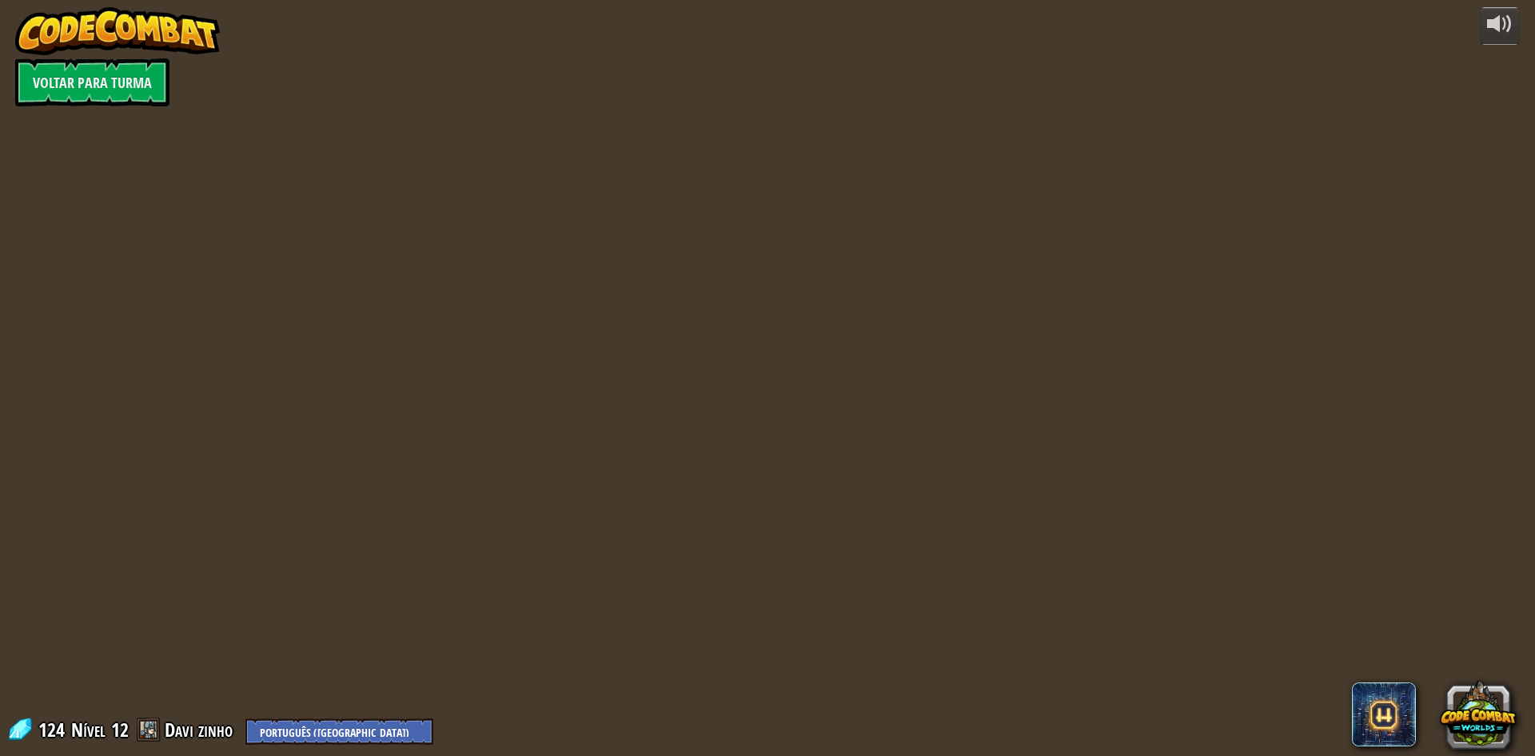
select select "pt-BR"
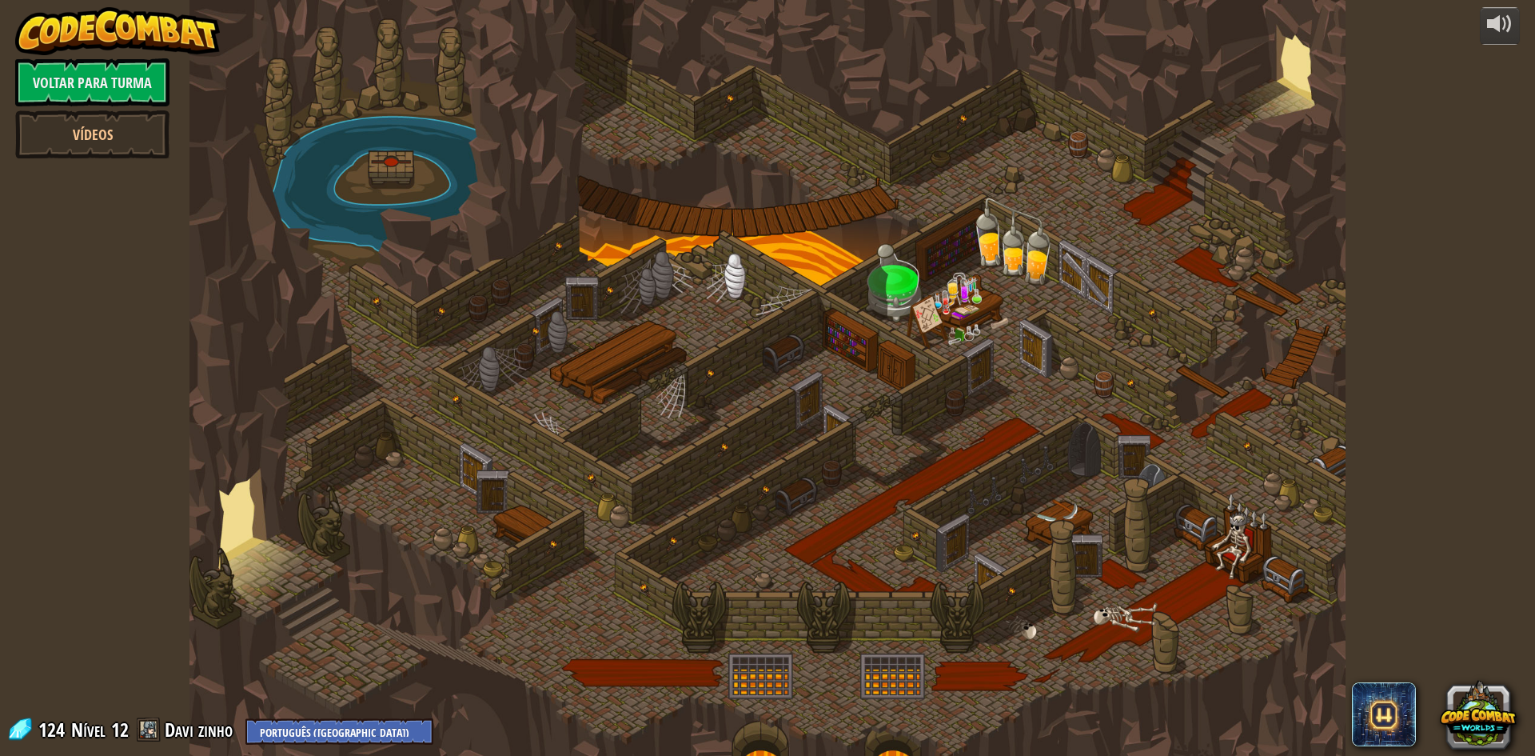
select select "pt-BR"
click at [1130, 180] on div at bounding box center [767, 378] width 1156 height 756
select select "pt-BR"
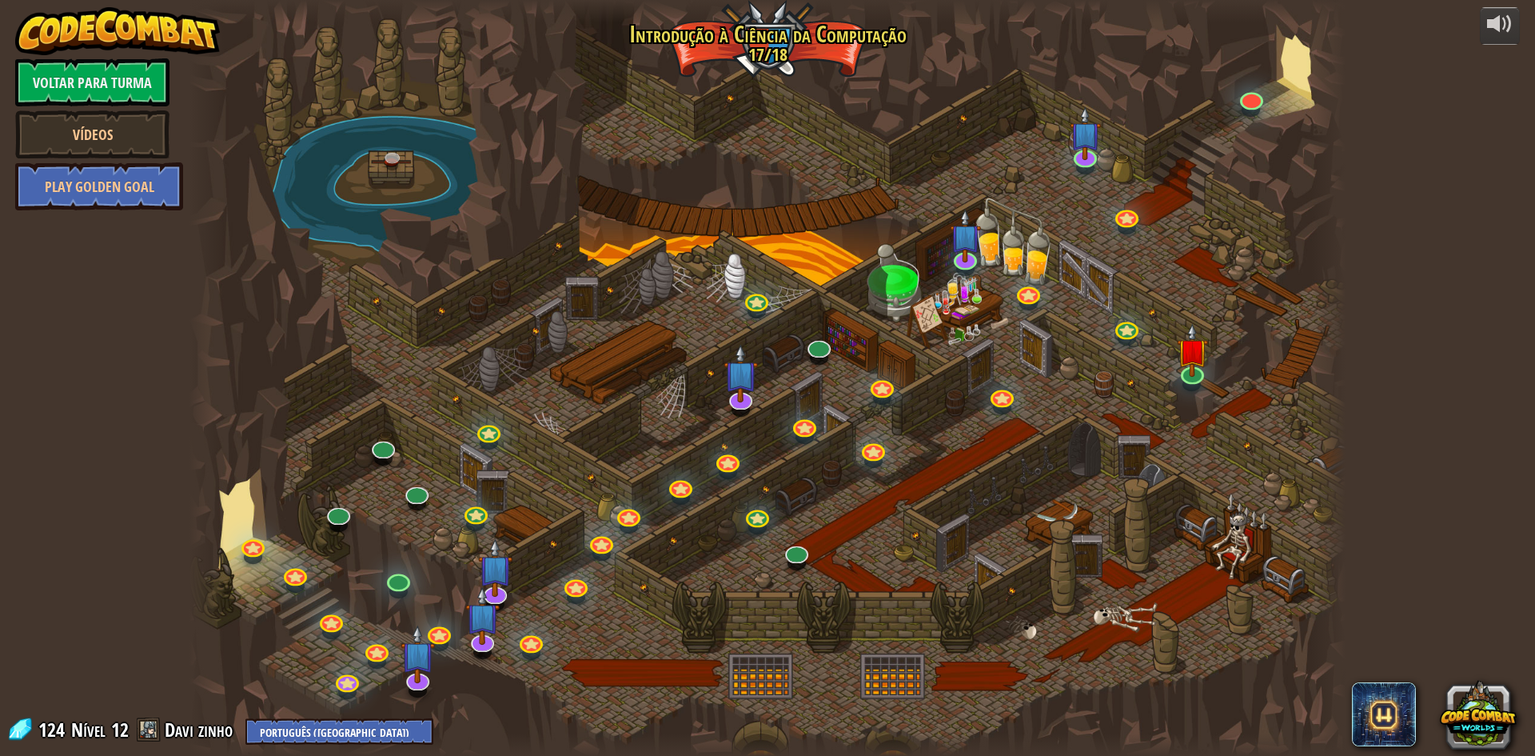
click at [1043, 199] on div at bounding box center [767, 378] width 1156 height 756
drag, startPoint x: 1043, startPoint y: 199, endPoint x: 1059, endPoint y: 154, distance: 47.3
click at [1059, 154] on div at bounding box center [767, 378] width 1156 height 756
click at [1070, 154] on img at bounding box center [1085, 120] width 31 height 71
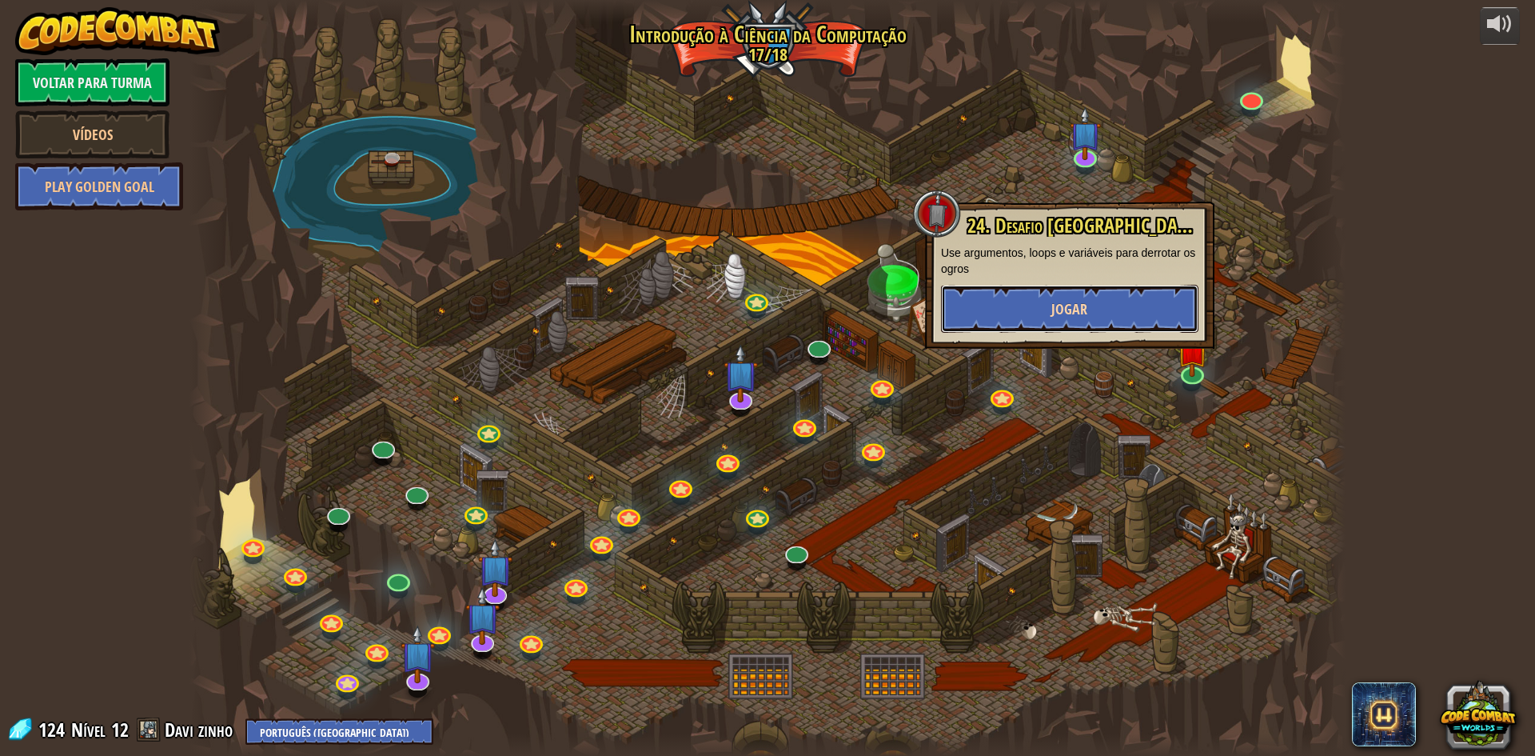
click at [1104, 297] on button "Jogar" at bounding box center [1069, 309] width 257 height 48
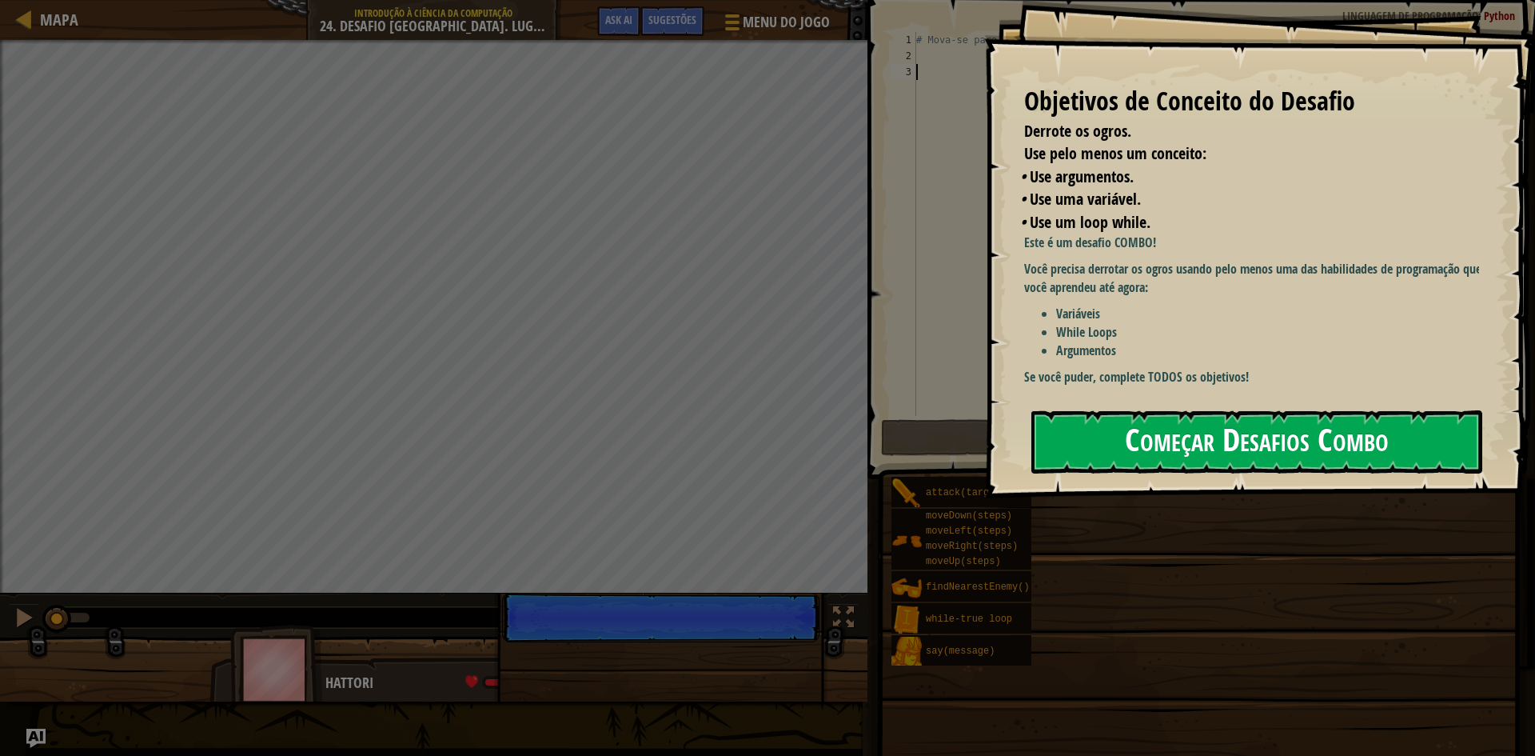
click at [1114, 434] on button "Começar Desafios Combo" at bounding box center [1256, 441] width 451 height 63
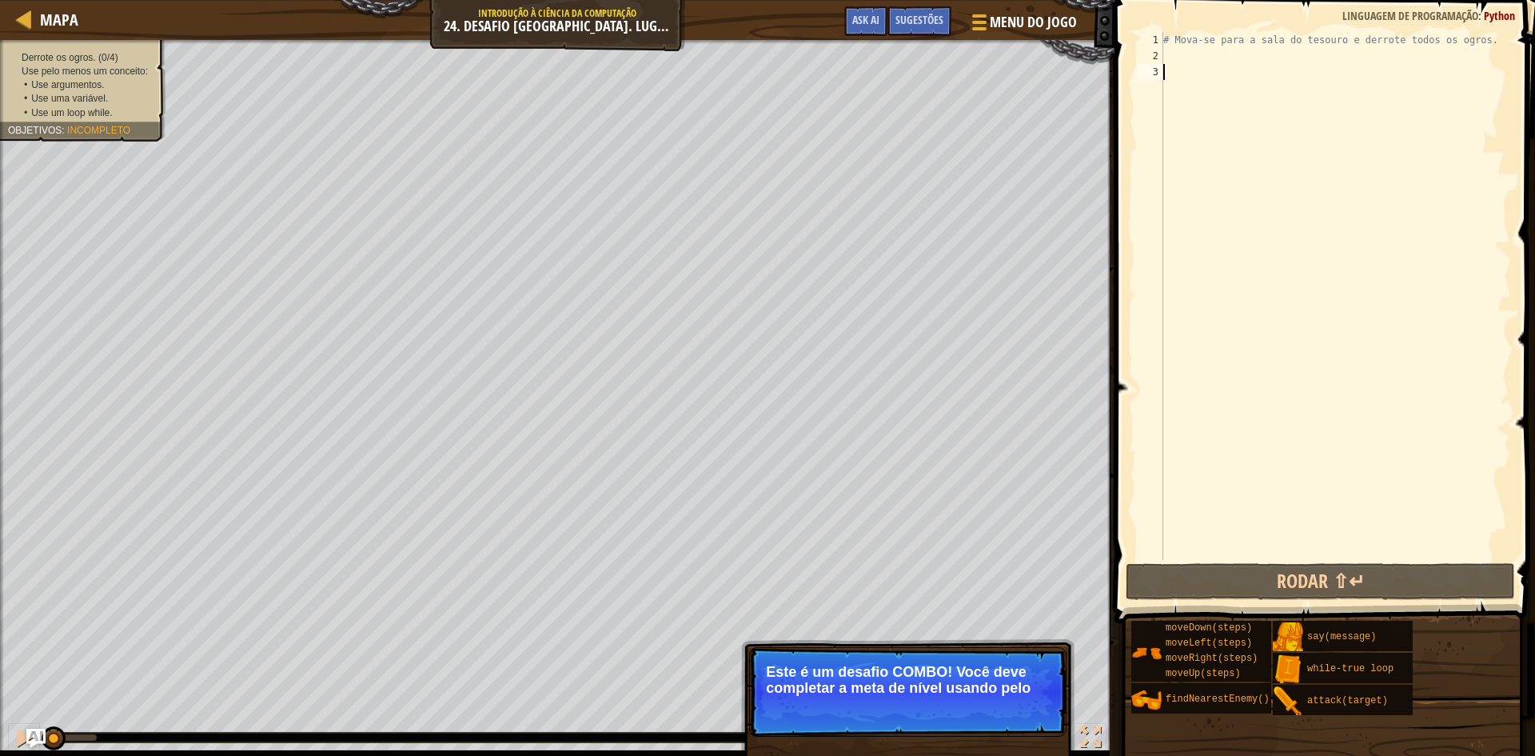
type textarea "w"
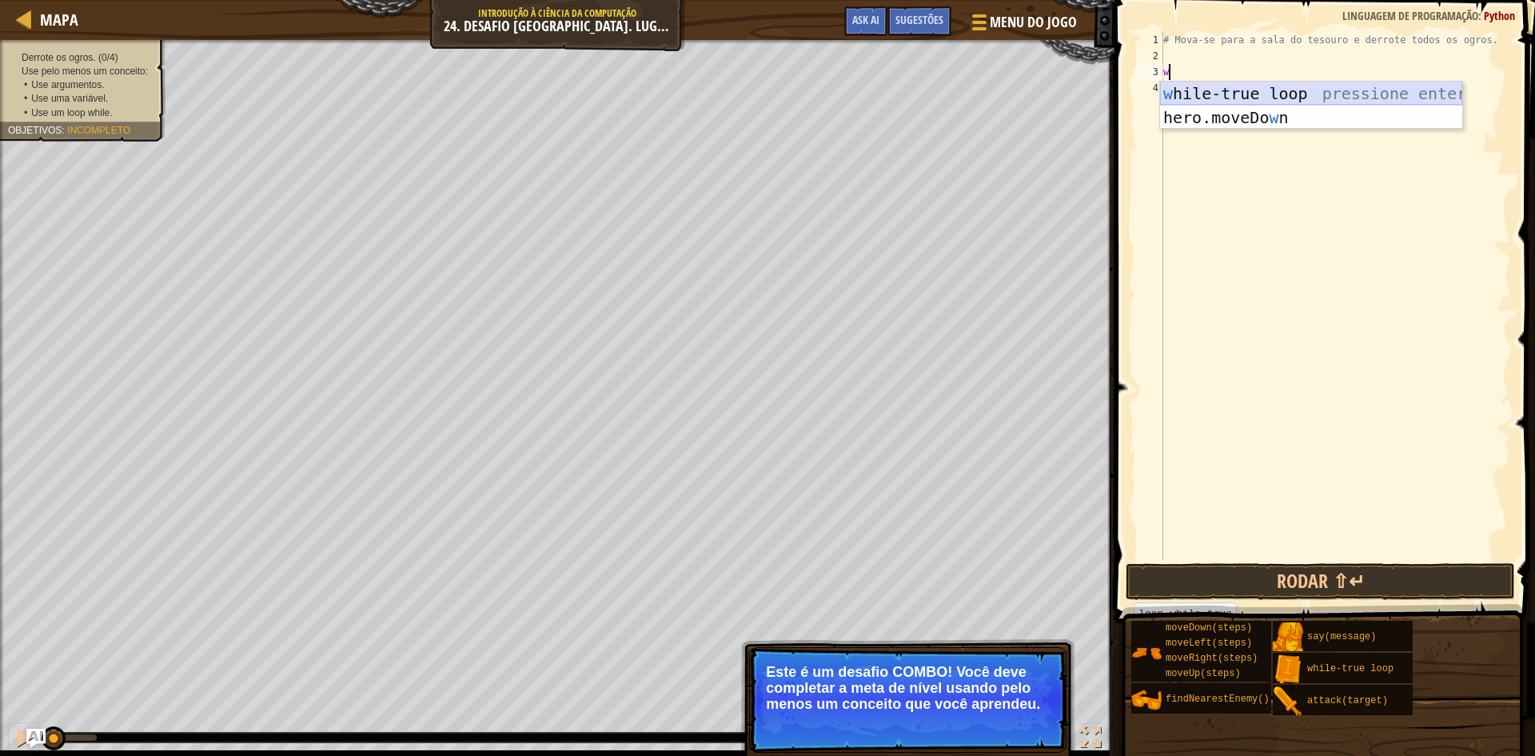
click at [1218, 102] on div "w hile-true loop pressione enter hero.moveDo w n pressione enter" at bounding box center [1311, 130] width 302 height 96
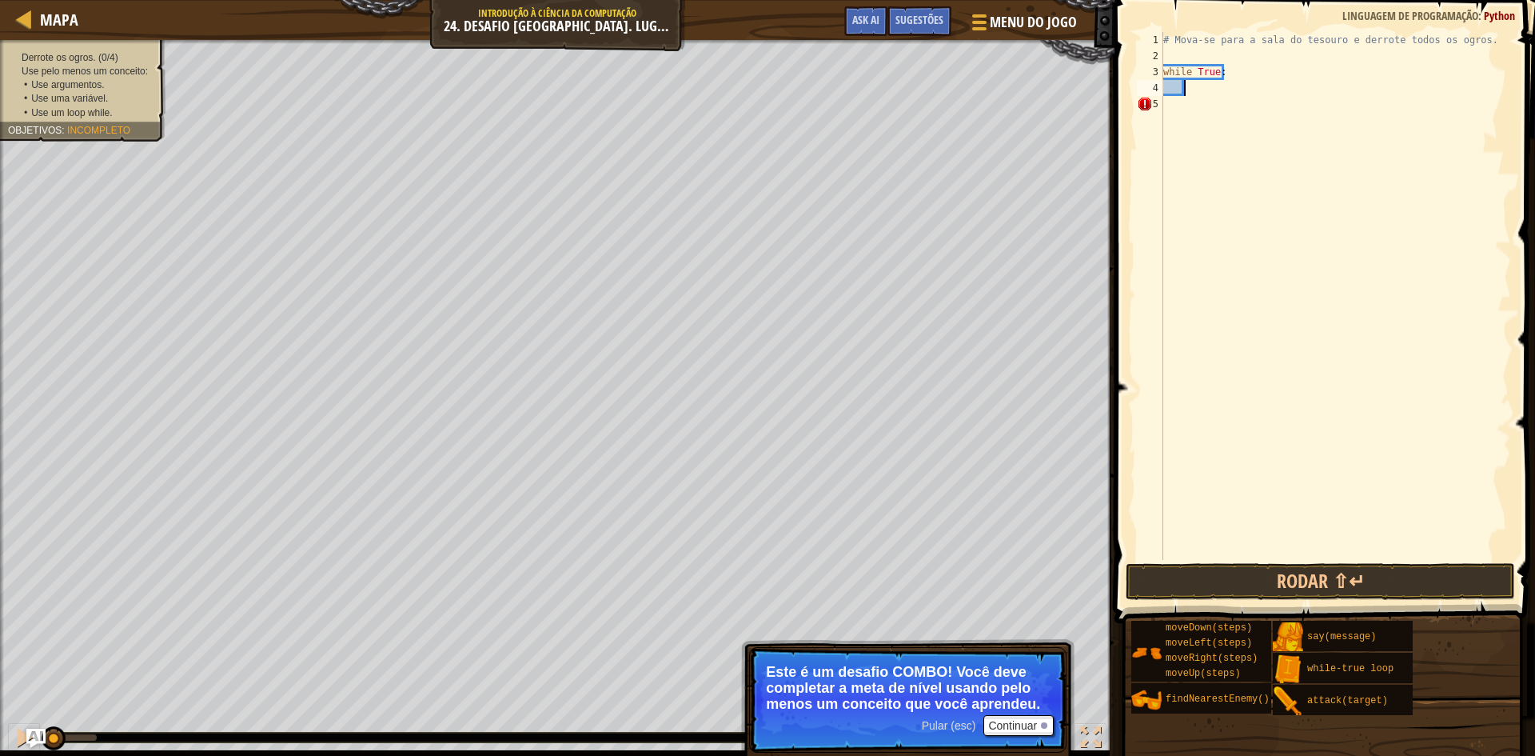
type textarea "m"
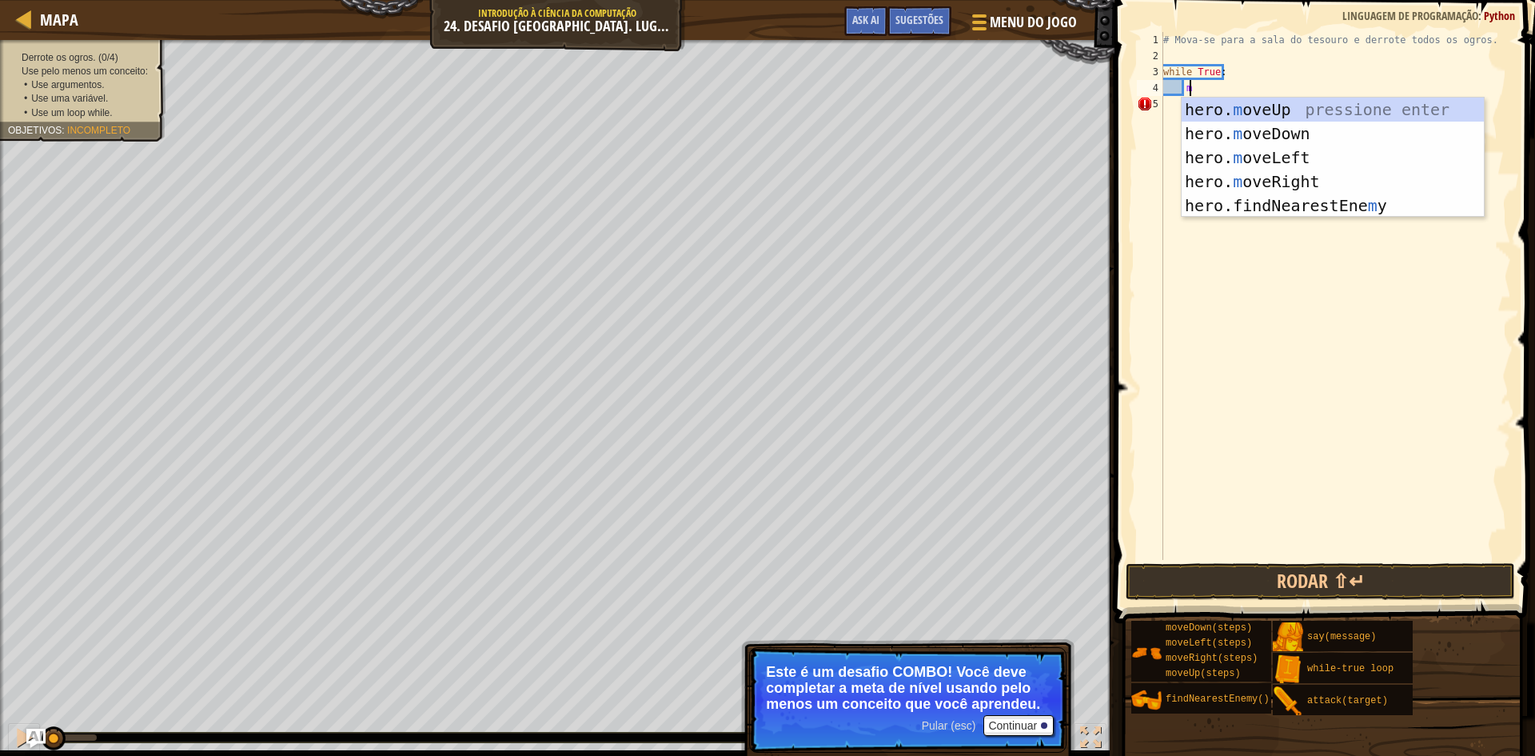
scroll to position [7, 2]
click at [1237, 102] on div "hero. m oveUp pressione enter hero. m oveDown pressione enter hero. m oveLeft p…" at bounding box center [1333, 182] width 302 height 168
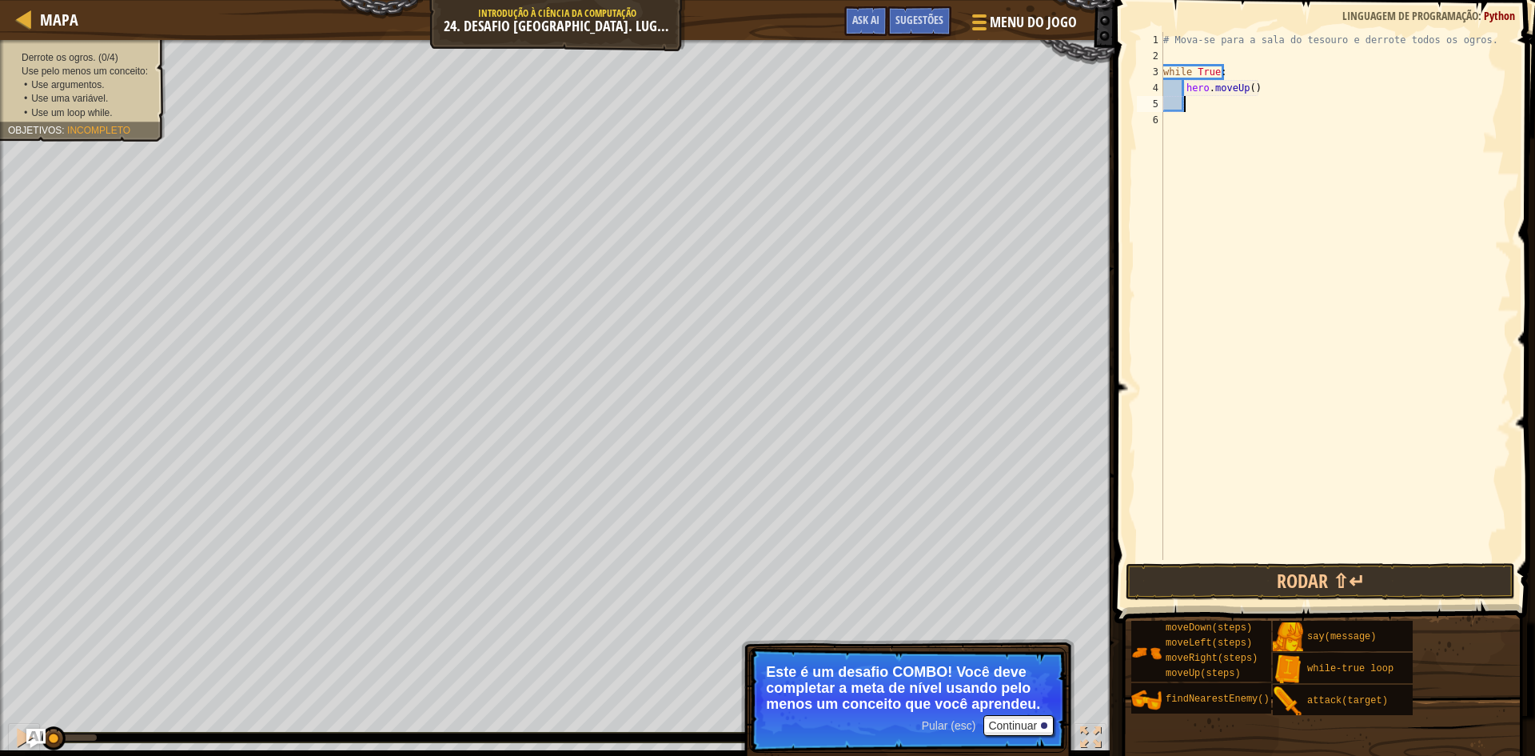
click at [1254, 88] on div "# Mova-se para a sala do tesouro e derrote todos os ogros. while True : hero . …" at bounding box center [1335, 312] width 351 height 560
type textarea "hero.moveUp(4)"
click at [1187, 106] on div "# Mova-se para a sala do tesouro e derrote todos os ogros. while True : hero . …" at bounding box center [1335, 312] width 351 height 560
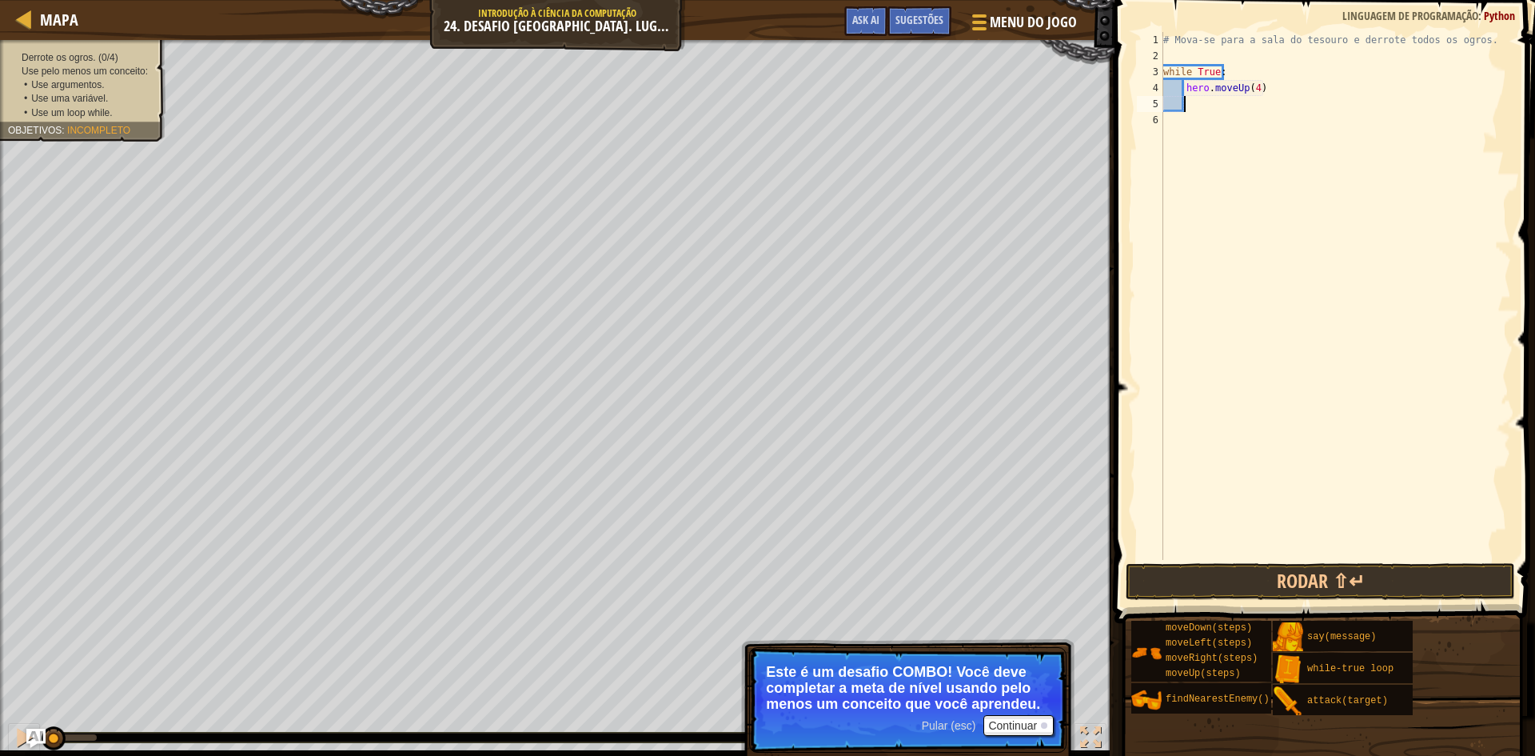
type textarea "m"
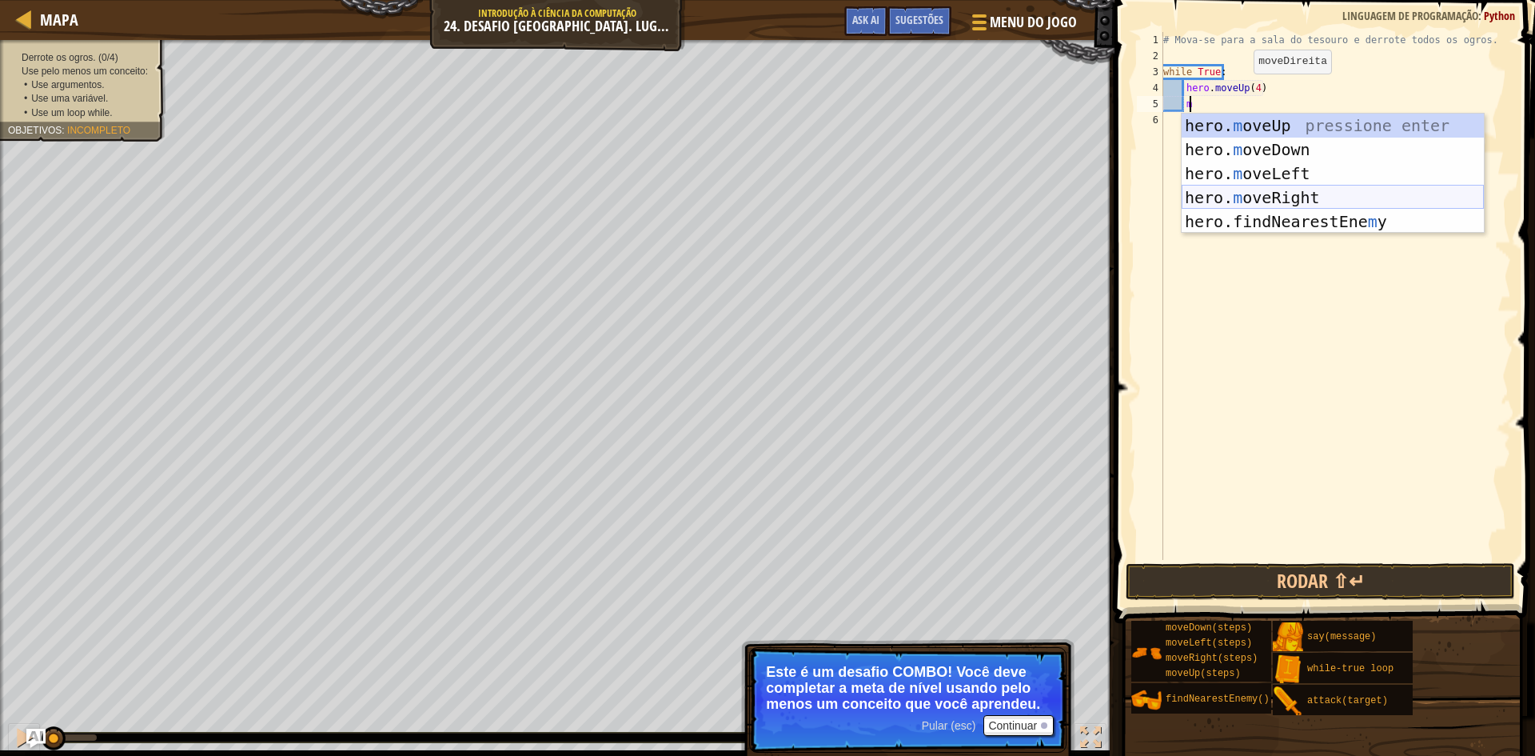
click at [1272, 195] on div "hero. m oveUp pressione enter hero. m oveDown pressione enter hero. m oveLeft p…" at bounding box center [1333, 198] width 302 height 168
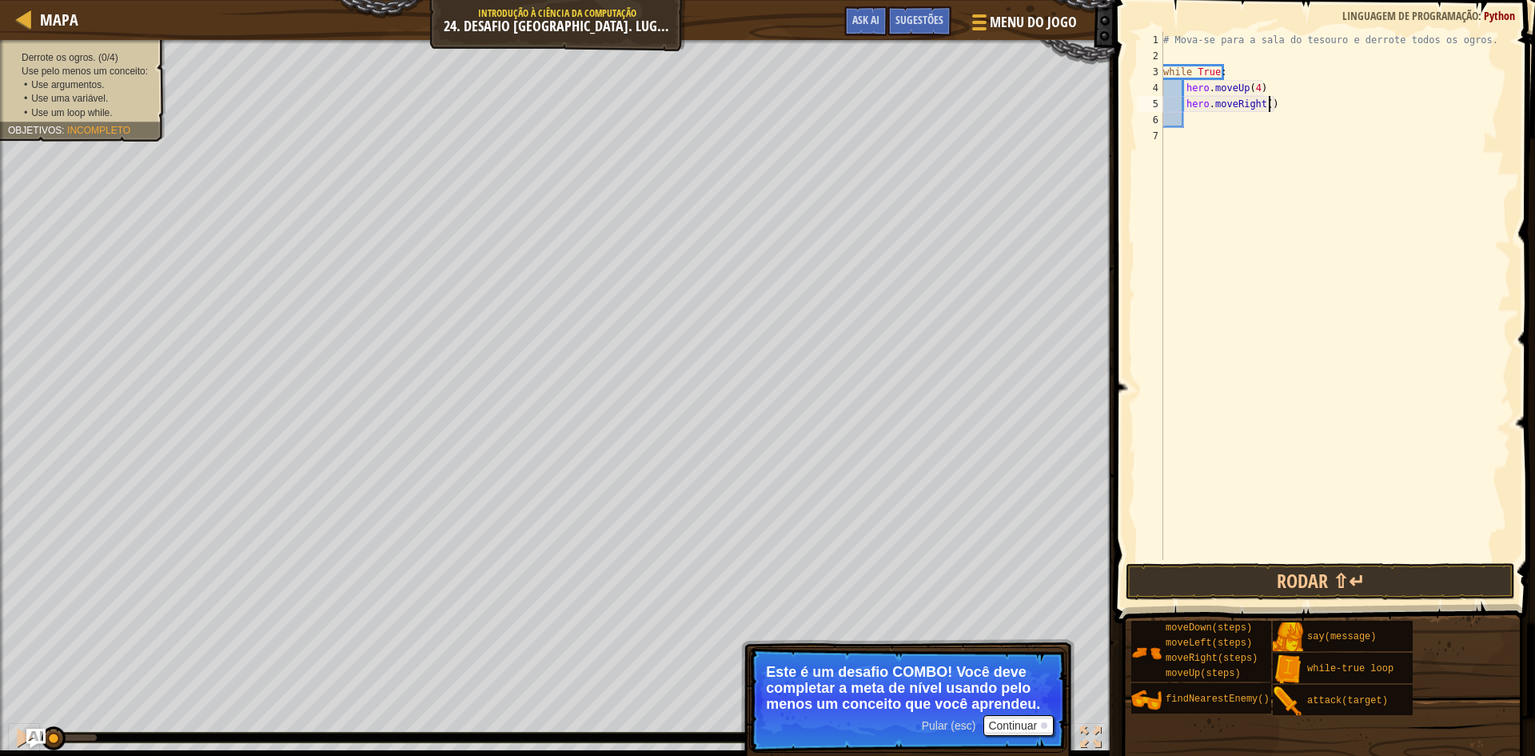
click at [1272, 108] on div "# Mova-se para a sala do tesouro e derrote todos os ogros. while True : hero . …" at bounding box center [1335, 312] width 351 height 560
type textarea "hero.moveRight(4)"
click at [1186, 129] on div "# Mova-se para a sala do tesouro e derrote todos os ogros. while True : hero . …" at bounding box center [1335, 312] width 351 height 560
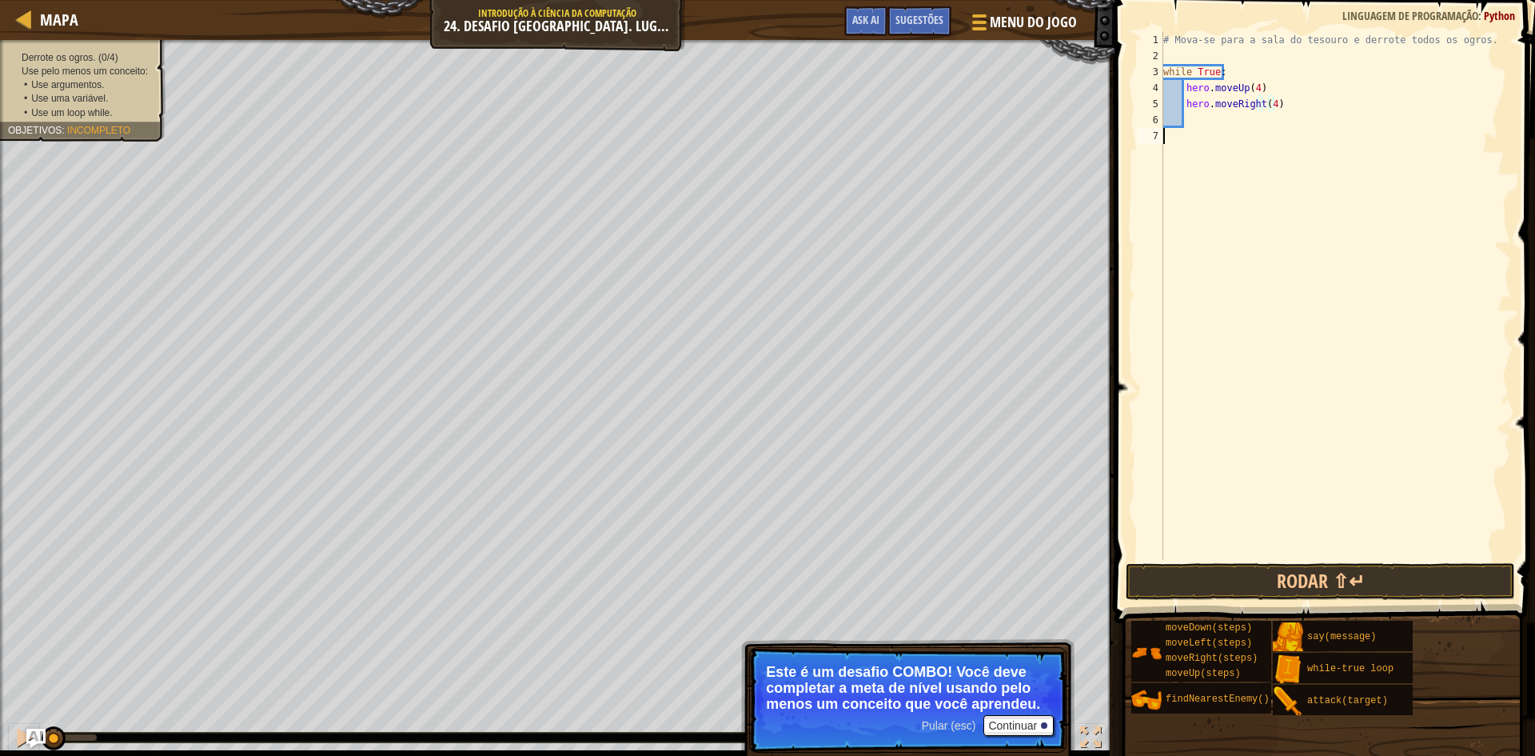
scroll to position [7, 0]
click at [1193, 122] on div "# Mova-se para a sala do tesouro e derrote todos os ogros. while True : hero . …" at bounding box center [1335, 312] width 351 height 560
type textarea "m"
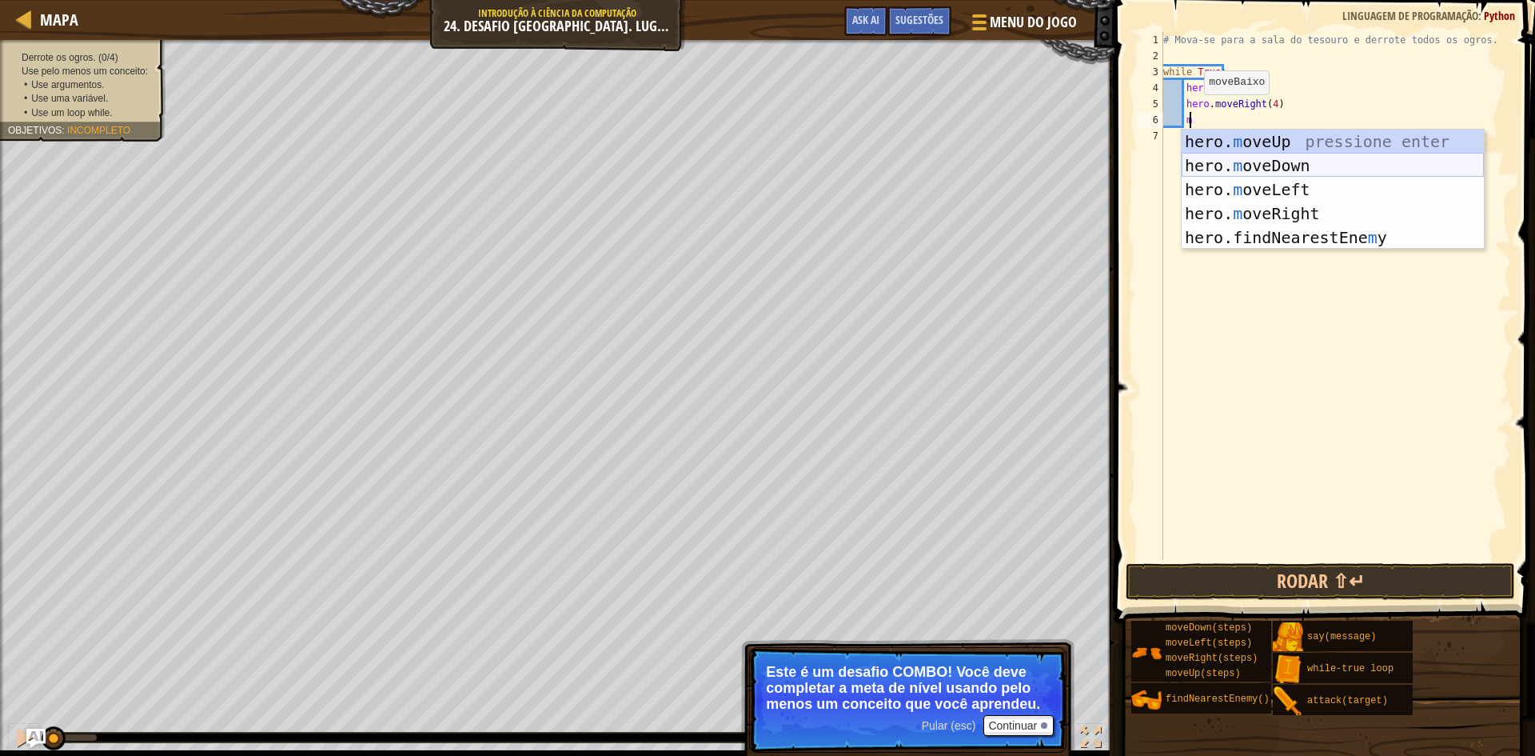
click at [1218, 162] on div "hero. m oveUp pressione enter hero. m oveDown pressione enter hero. m oveLeft p…" at bounding box center [1333, 214] width 302 height 168
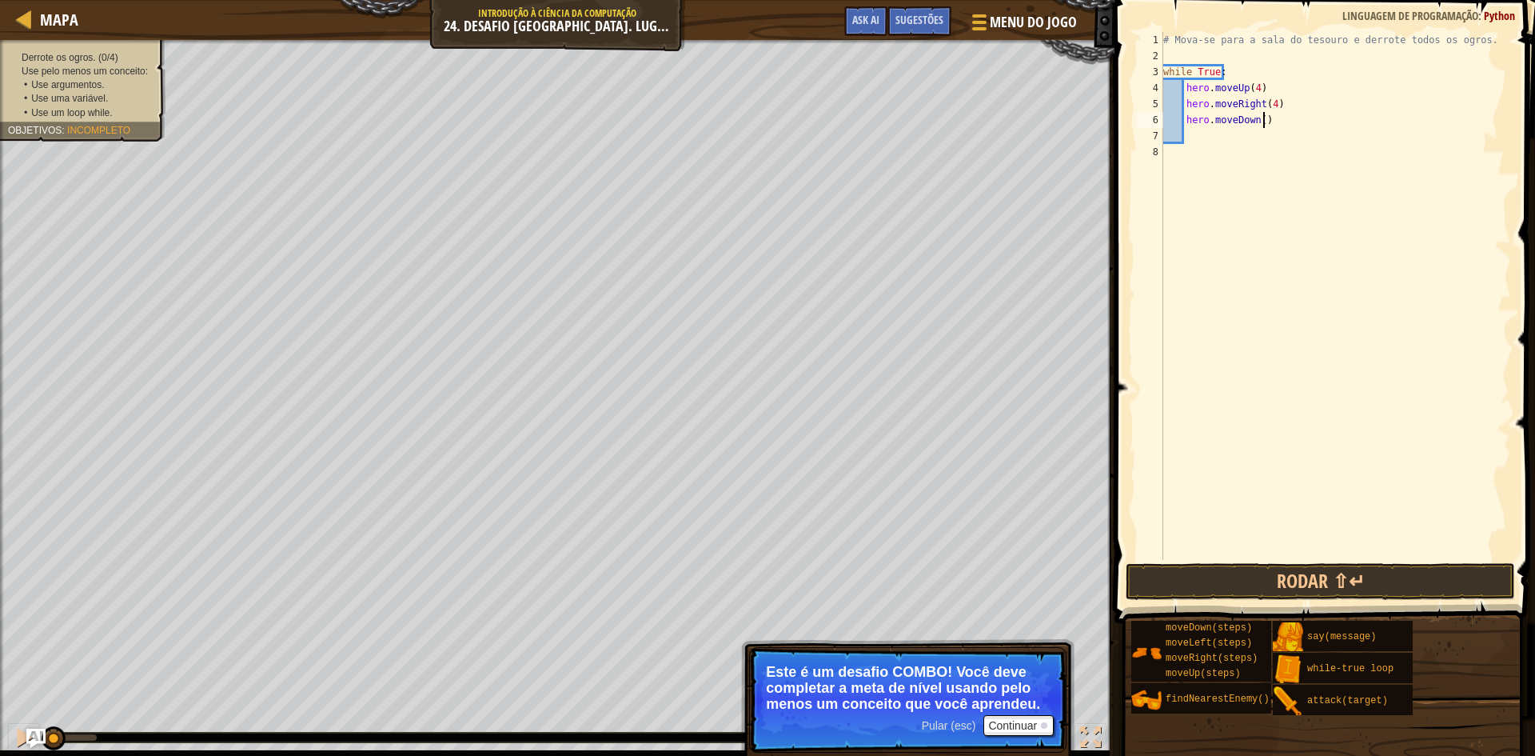
click at [1262, 120] on div "# Mova-se para a sala do tesouro e derrote todos os ogros. while True : hero . …" at bounding box center [1335, 312] width 351 height 560
type textarea "hero.moveDown(3)"
click at [1263, 134] on div "# Mova-se para a sala do tesouro e derrote todos os ogros. while True : hero . …" at bounding box center [1335, 312] width 351 height 560
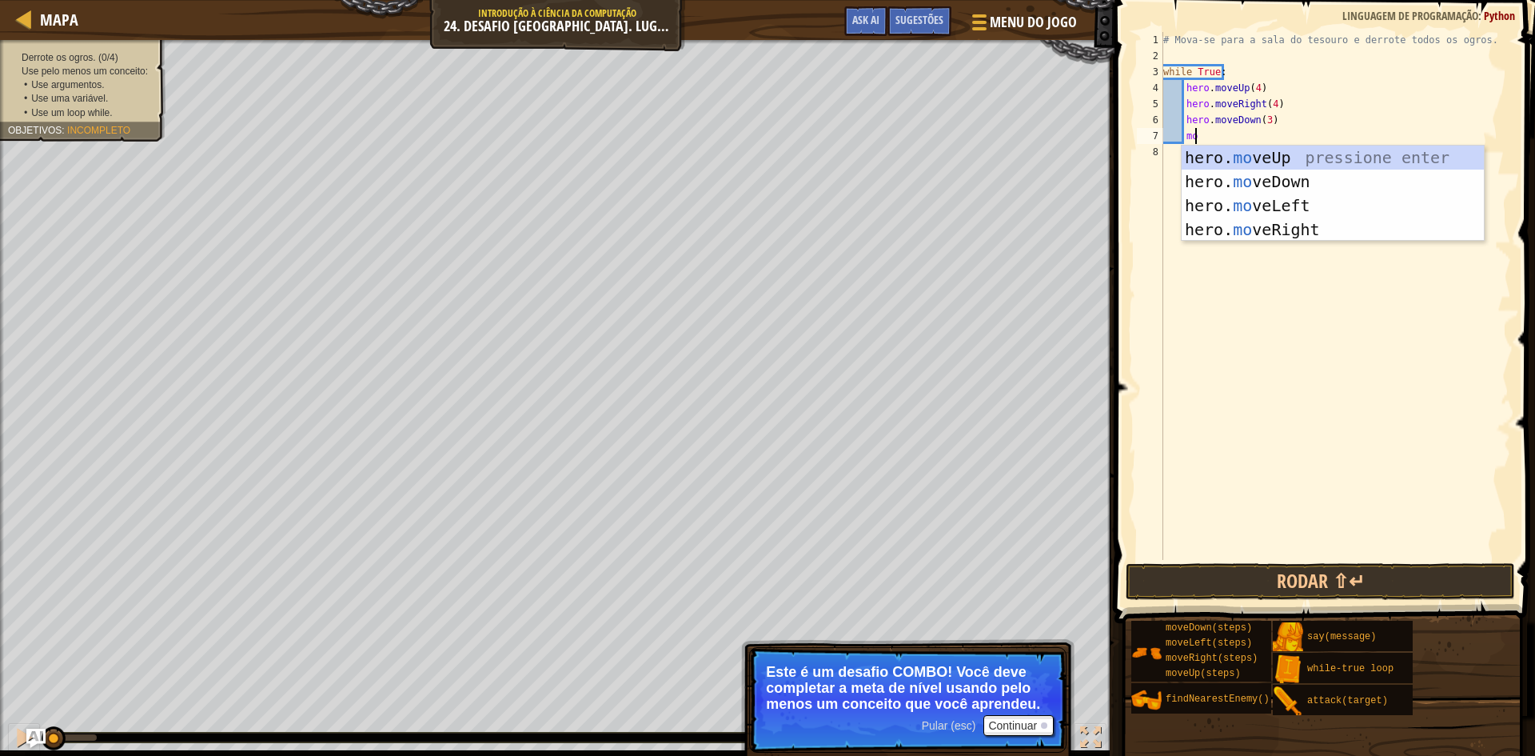
scroll to position [7, 2]
type textarea "movel"
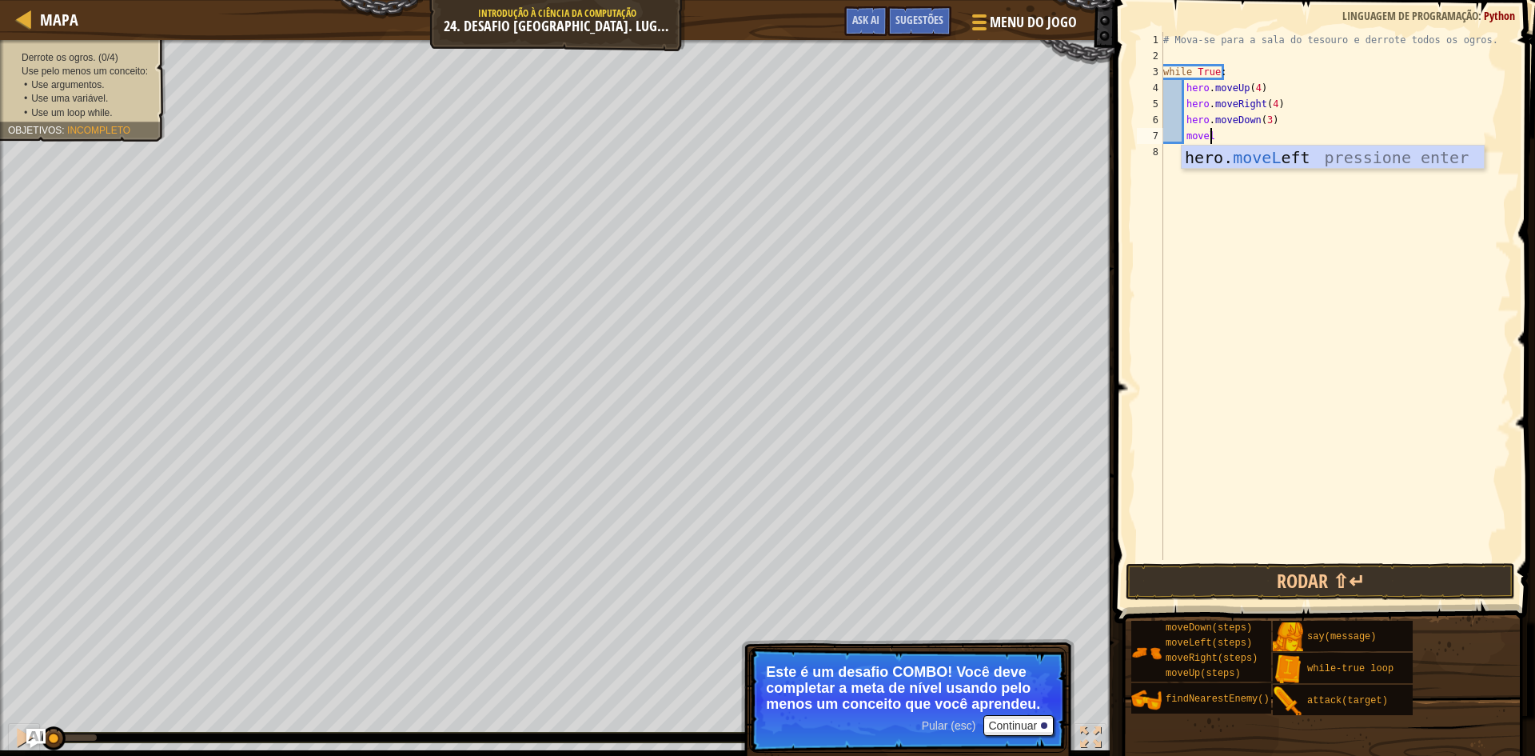
scroll to position [7, 3]
click at [1343, 155] on div "hero. moveL eft pressione enter" at bounding box center [1333, 182] width 302 height 72
click at [1291, 136] on div "# Mova-se para a sala do tesouro e derrote todos os ogros. while True : hero . …" at bounding box center [1335, 312] width 351 height 560
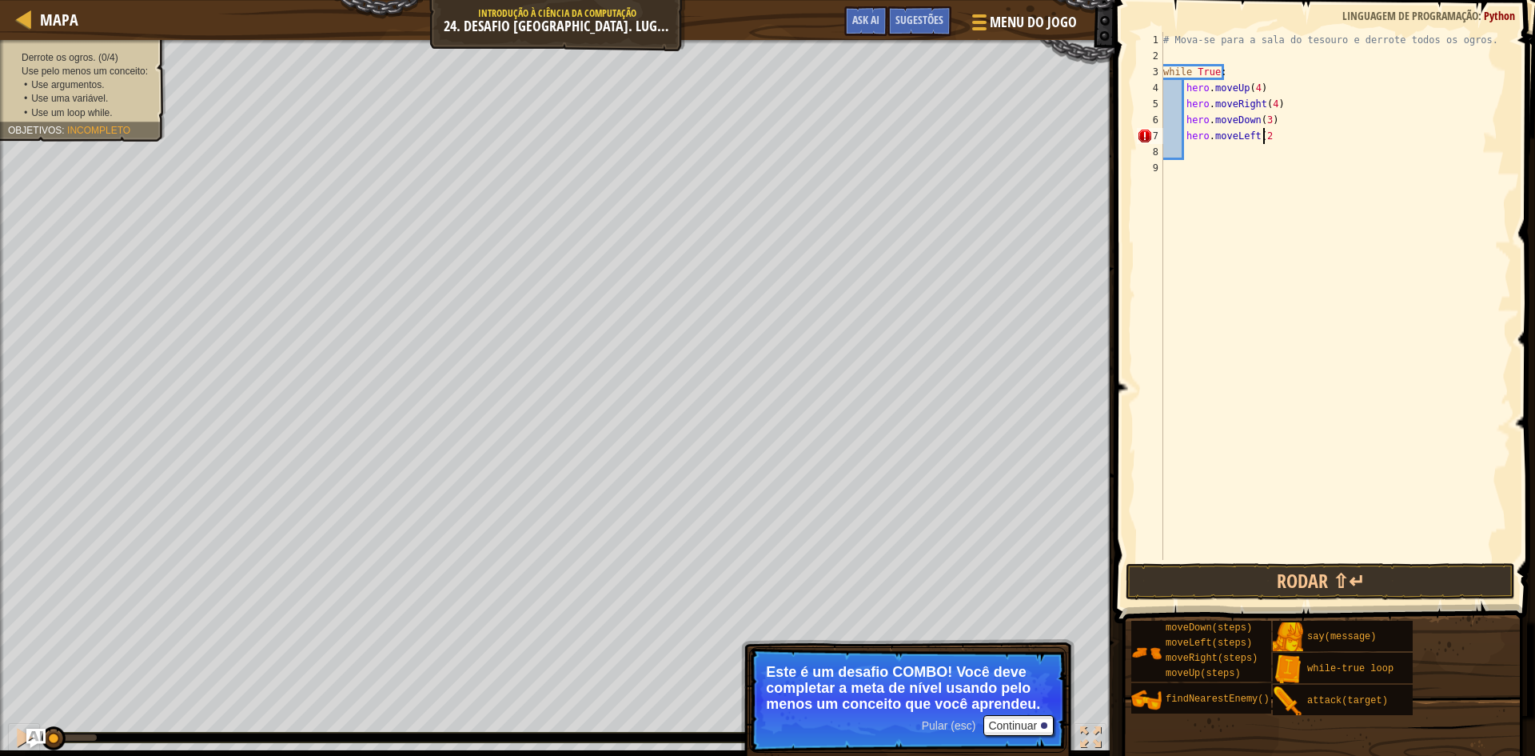
type textarea "hero.moveLeft(2)"
click at [1213, 154] on div "# Mova-se para a sala do tesouro e derrote todos os ogros. while True : hero . …" at bounding box center [1335, 312] width 351 height 560
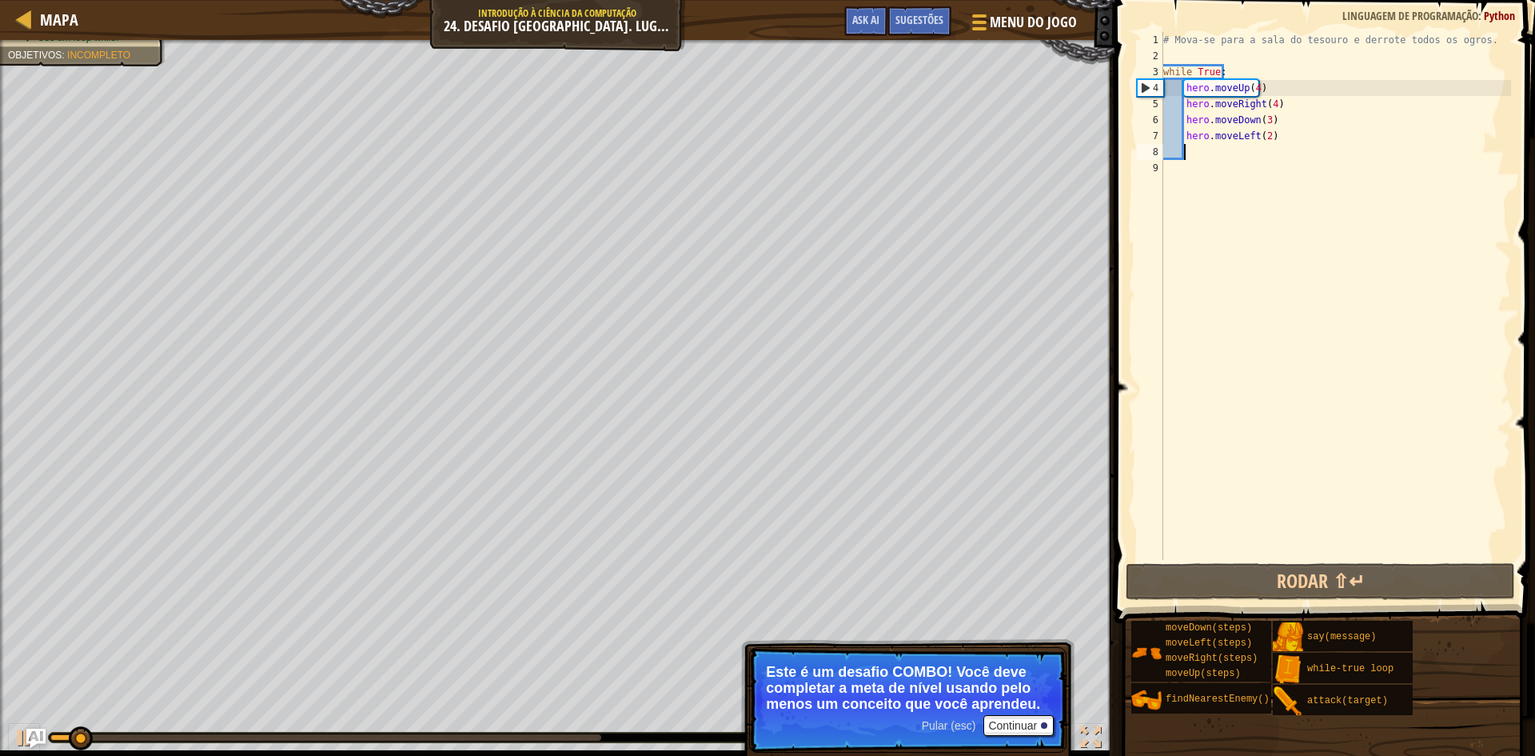
click at [1176, 173] on div "# Mova-se para a sala do tesouro e derrote todos os ogros. while True : hero . …" at bounding box center [1335, 312] width 351 height 560
click at [1187, 149] on div "# Mova-se para a sala do tesouro e derrote todos os ogros. while True : hero . …" at bounding box center [1335, 312] width 351 height 560
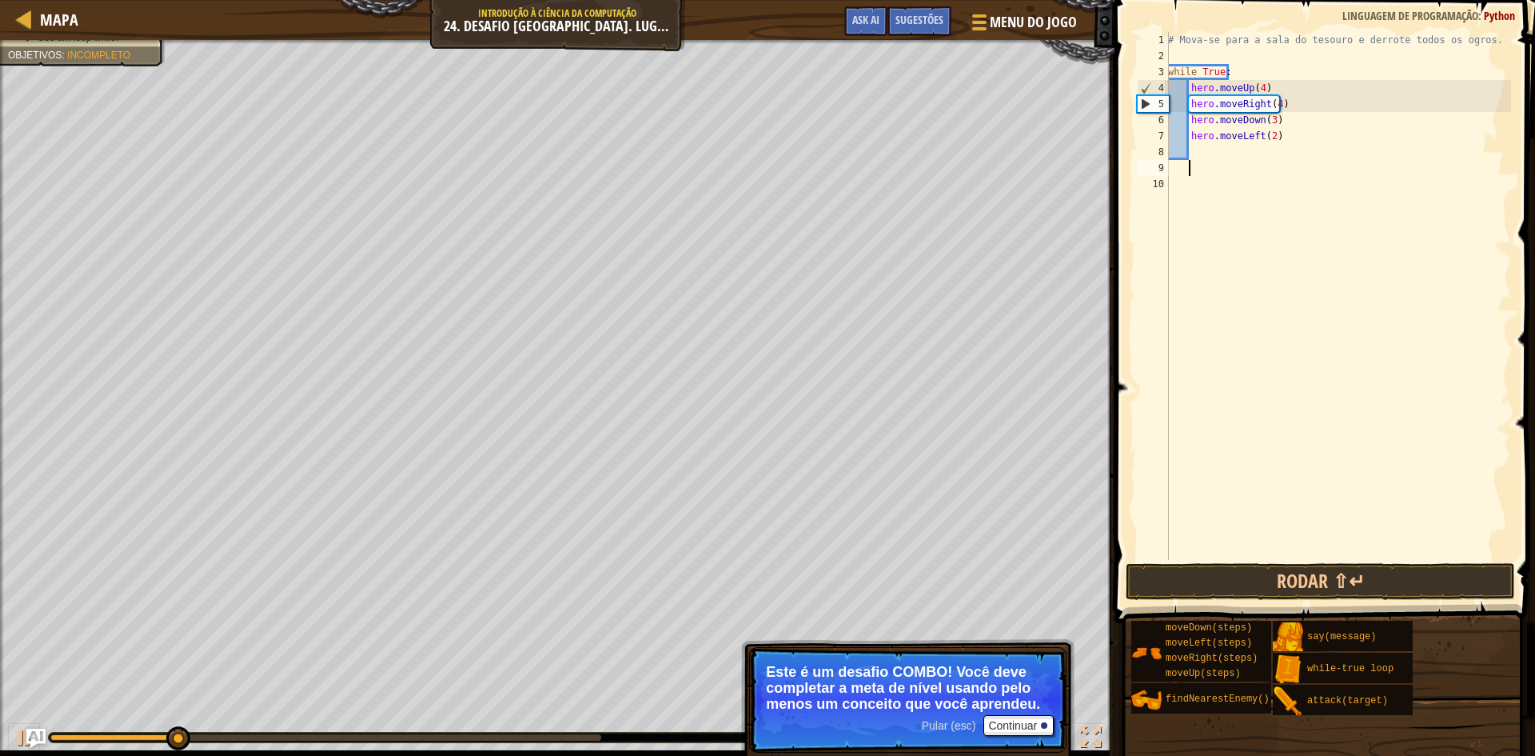
click at [1198, 150] on div "# Mova-se para a sala do tesouro e derrote todos os ogros. while True : hero . …" at bounding box center [1338, 312] width 346 height 560
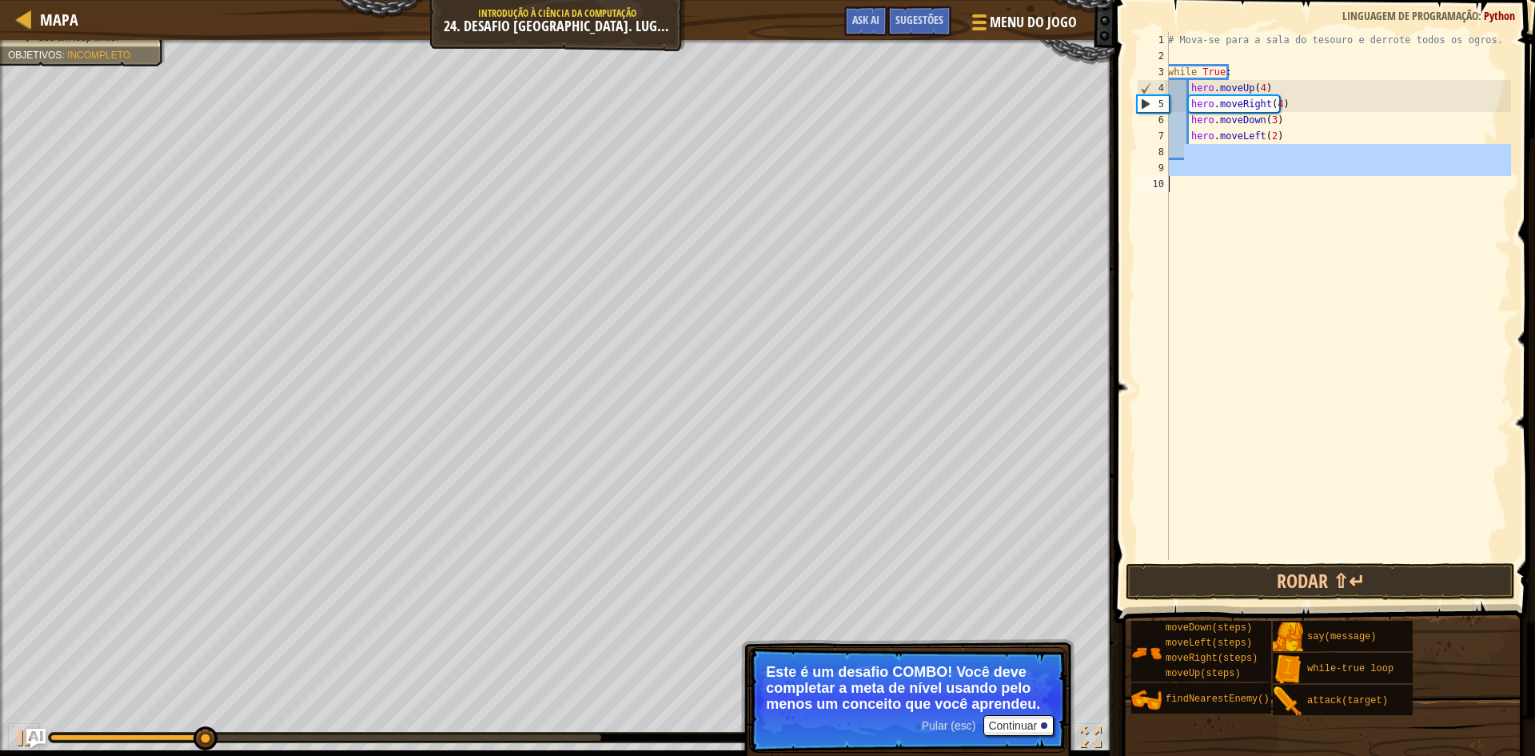
drag, startPoint x: 1184, startPoint y: 155, endPoint x: 1176, endPoint y: 189, distance: 34.5
click at [1176, 189] on div "# Mova-se para a sala do tesouro e derrote todos os ogros. while True : hero . …" at bounding box center [1338, 312] width 346 height 560
drag, startPoint x: 1169, startPoint y: 158, endPoint x: 1172, endPoint y: 178, distance: 20.2
click at [1167, 182] on div "1 2 3 4 5 6 7 8 9 10 # Mova-se para a sala do tesouro e derrote todos os ogros.…" at bounding box center [1322, 296] width 377 height 528
click at [1183, 185] on div "# Mova-se para a sala do tesouro e derrote todos os ogros. while True : hero . …" at bounding box center [1338, 296] width 346 height 528
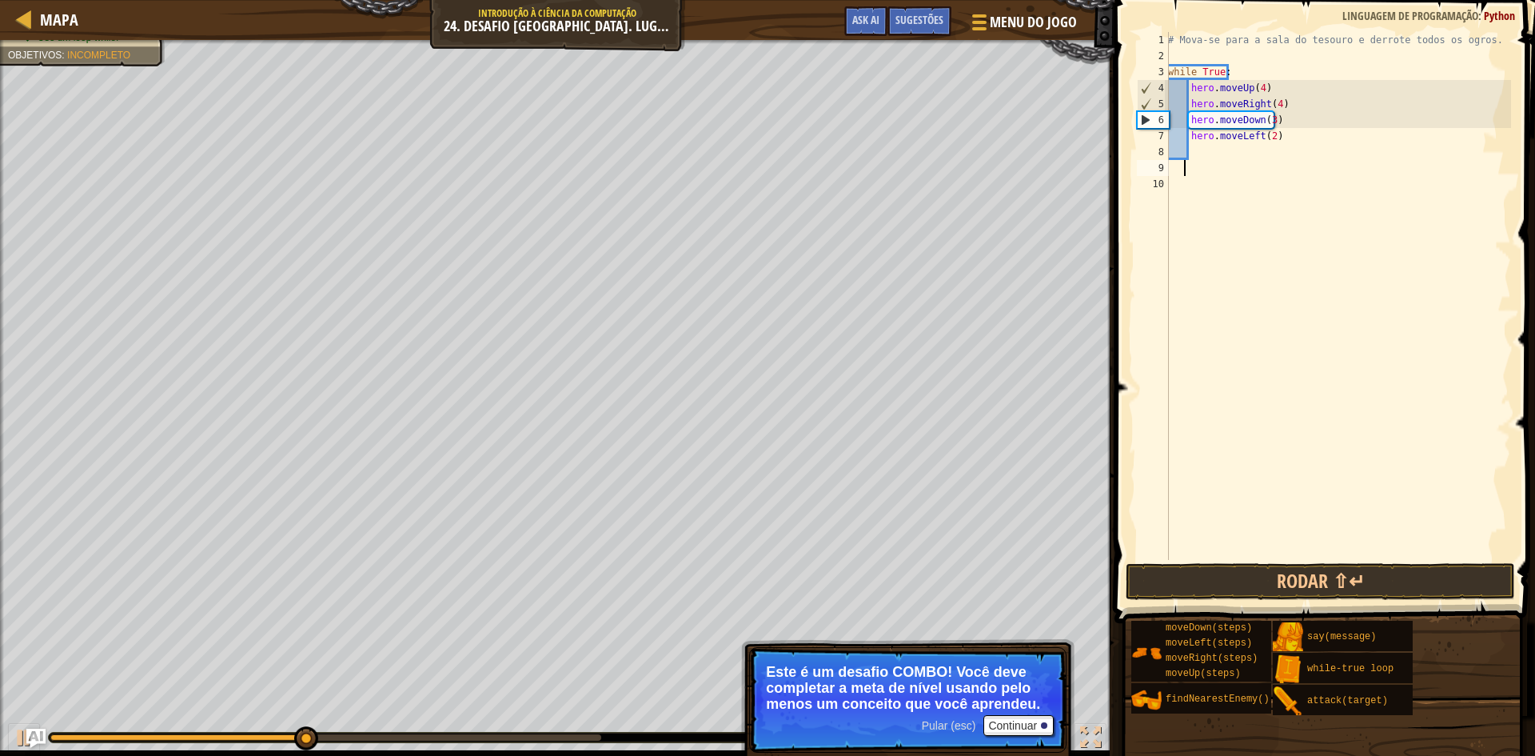
click at [1182, 165] on div "# Mova-se para a sala do tesouro e derrote todos os ogros. while True : hero . …" at bounding box center [1338, 312] width 346 height 560
type textarea "w"
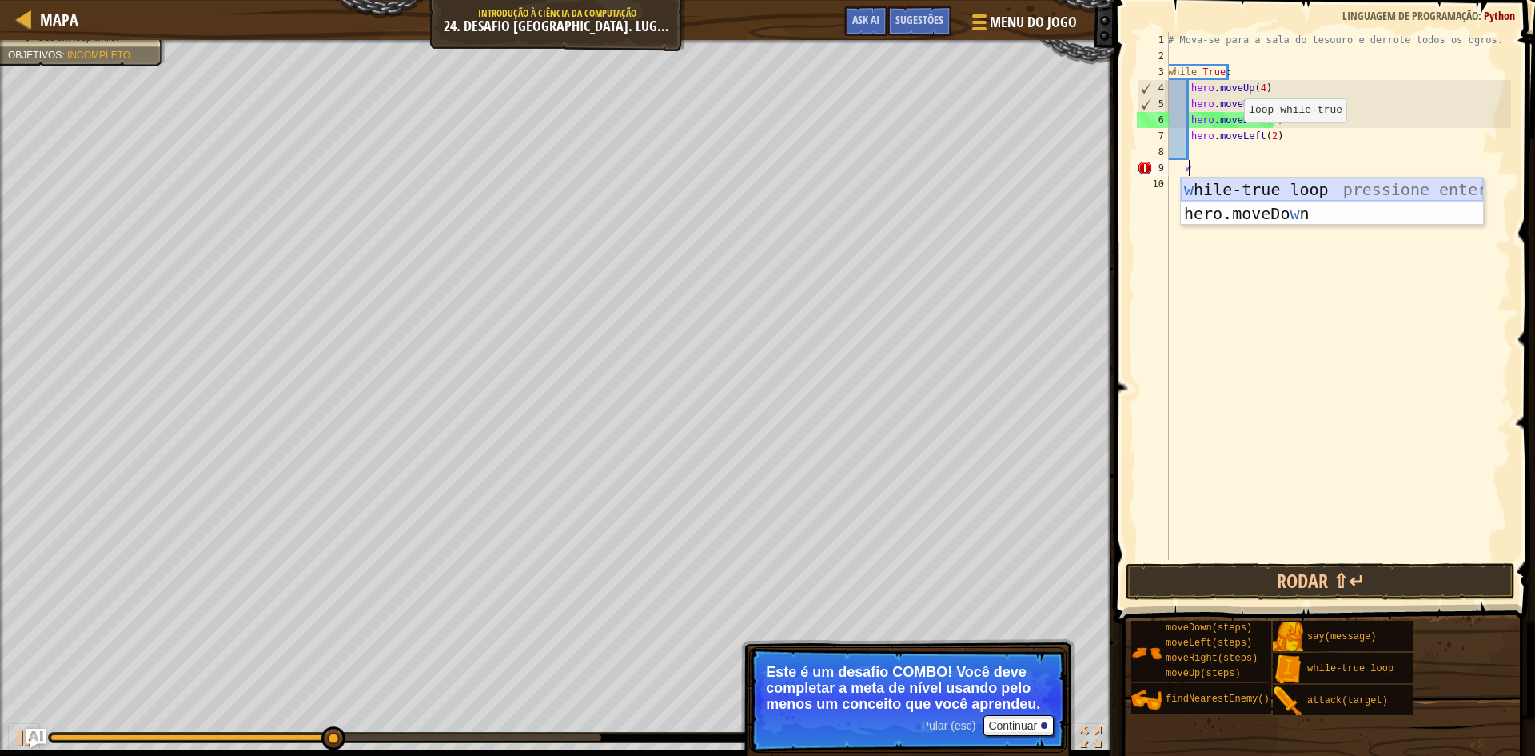
click at [1280, 189] on div "w hile-true loop pressione enter hero.moveDo w n pressione enter" at bounding box center [1332, 225] width 302 height 96
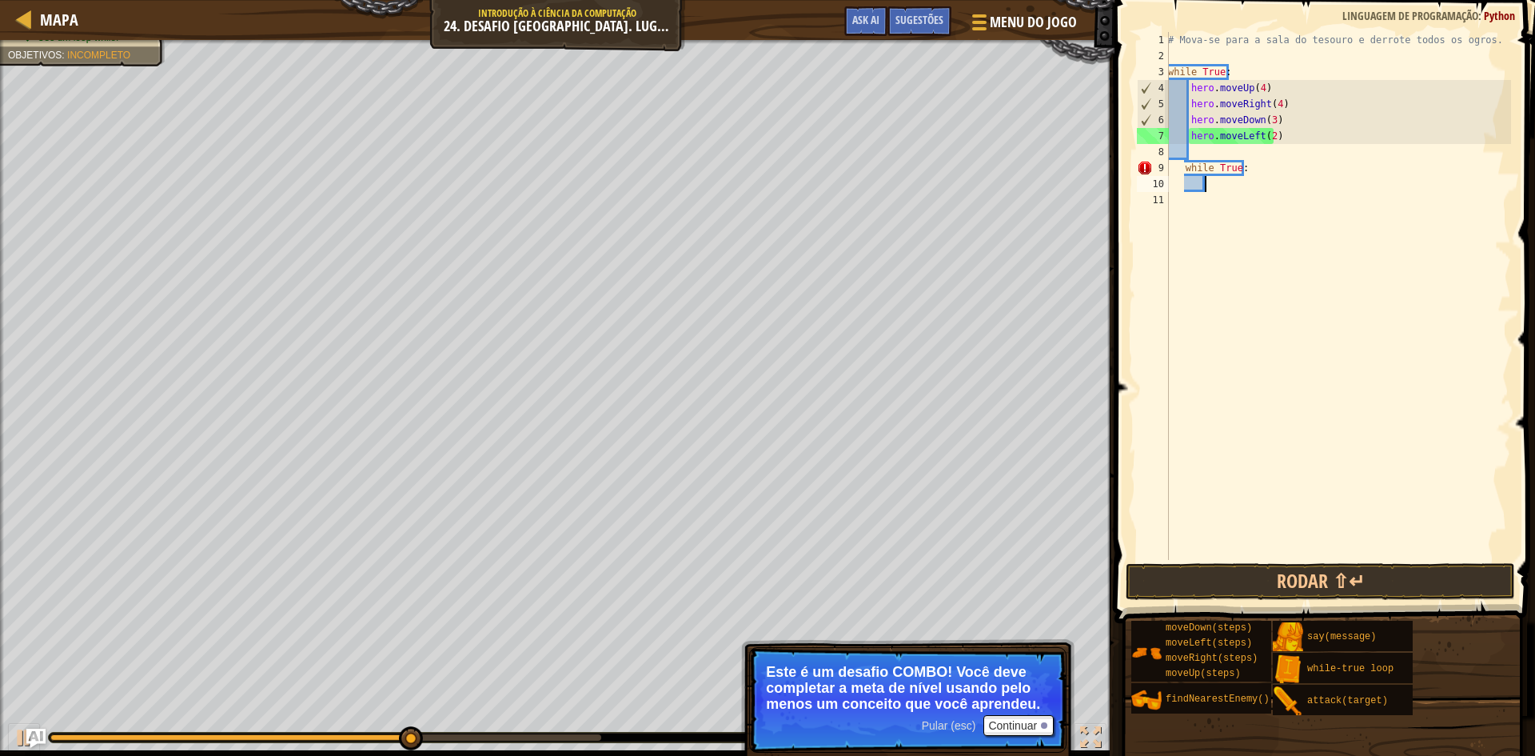
click at [1254, 168] on div "# Mova-se para a sala do tesouro e derrote todos os ogros. while True : hero . …" at bounding box center [1338, 312] width 346 height 560
type textarea "w"
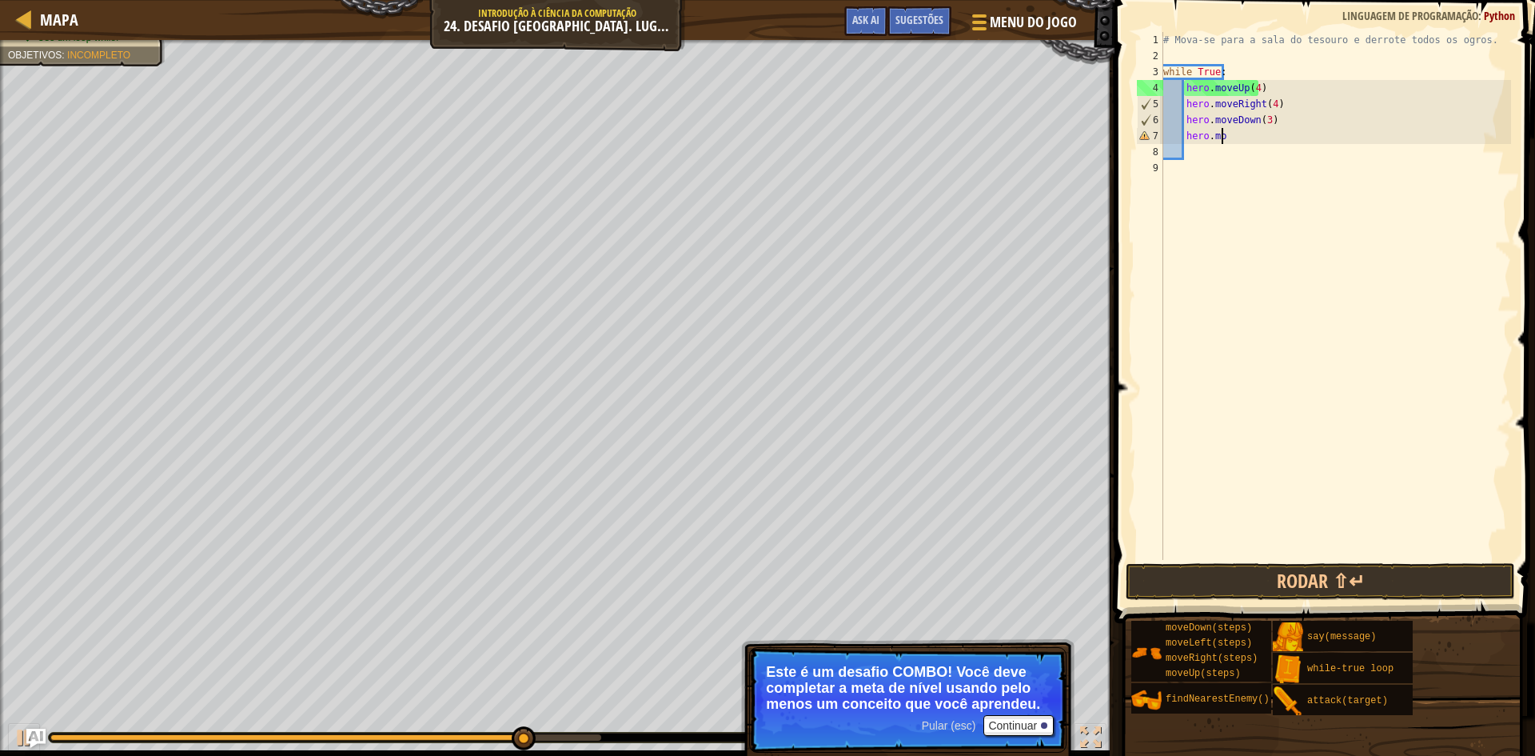
type textarea "h"
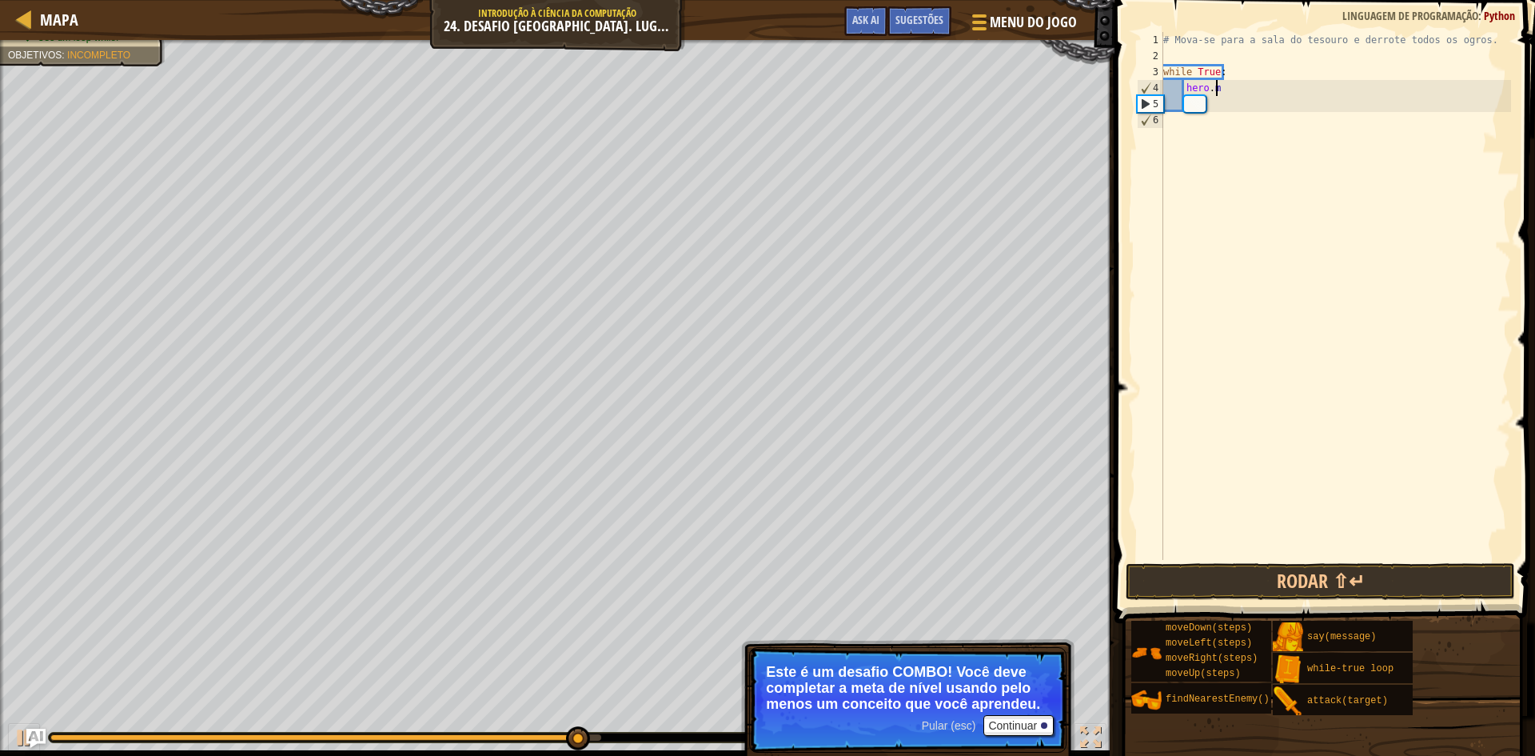
type textarea "h"
type textarea "w"
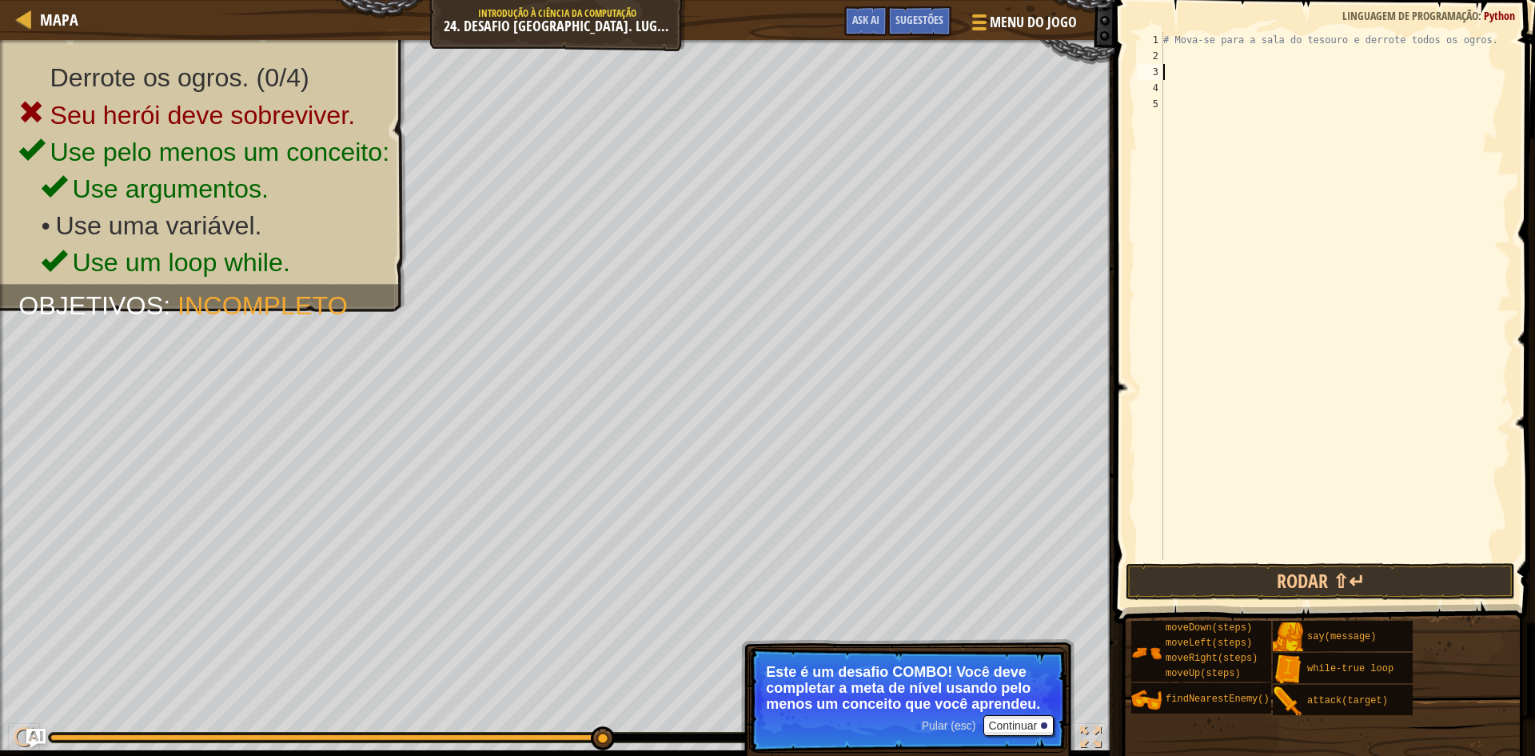
click at [1172, 98] on div "# Mova-se para a sala do tesouro e derrote todos os ogros." at bounding box center [1335, 312] width 351 height 560
type textarea "w"
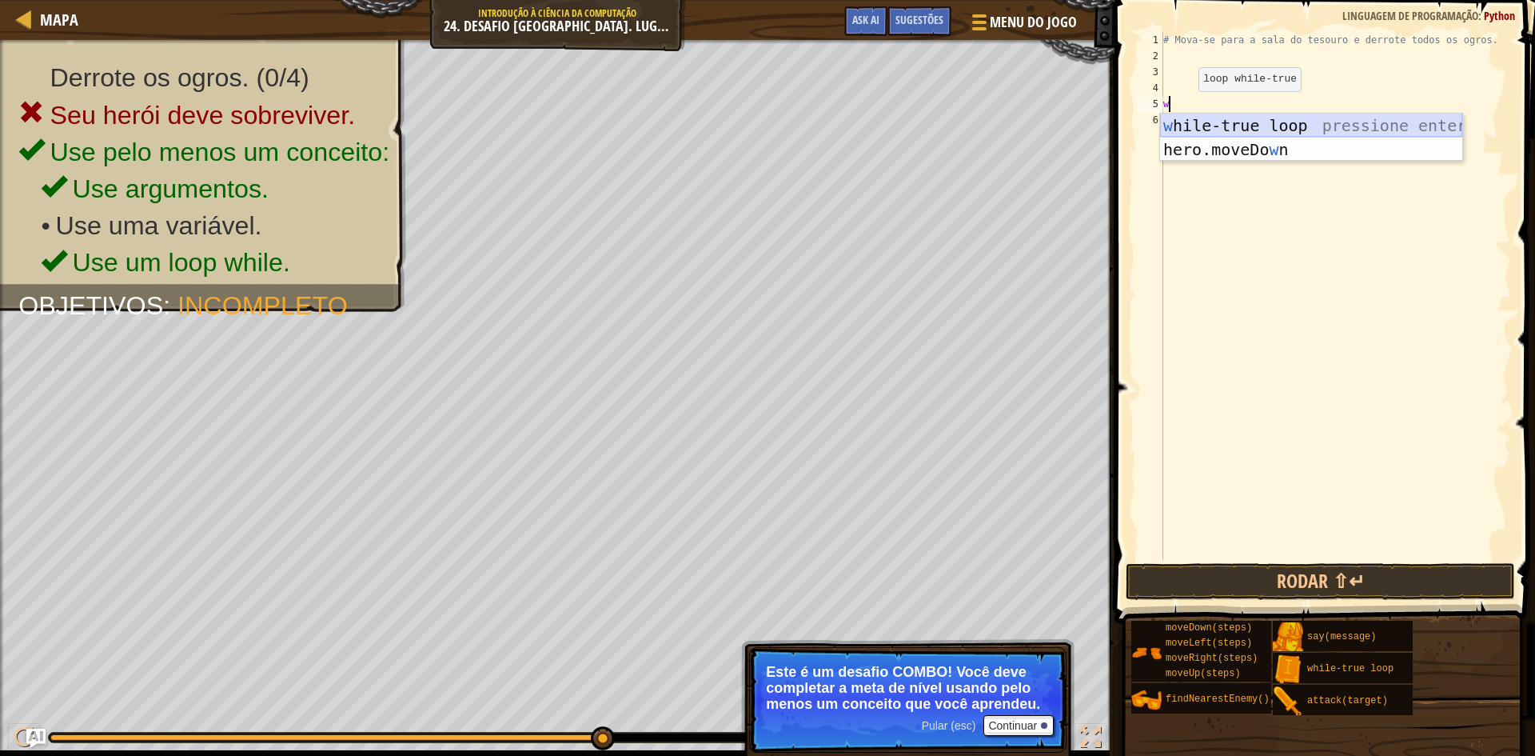
click at [1235, 116] on div "w hile-true loop pressione enter hero.moveDo w n pressione enter" at bounding box center [1311, 162] width 302 height 96
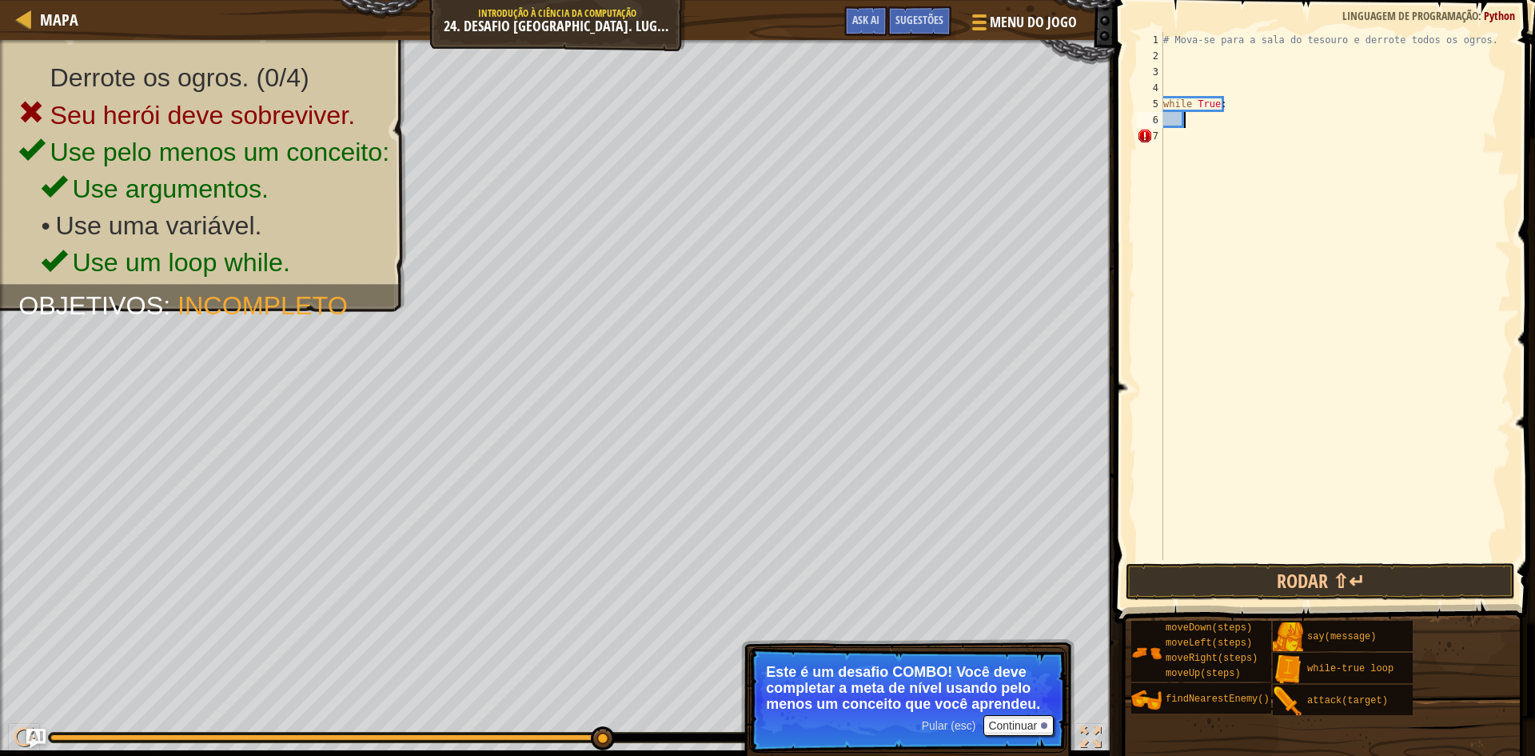
type textarea "m"
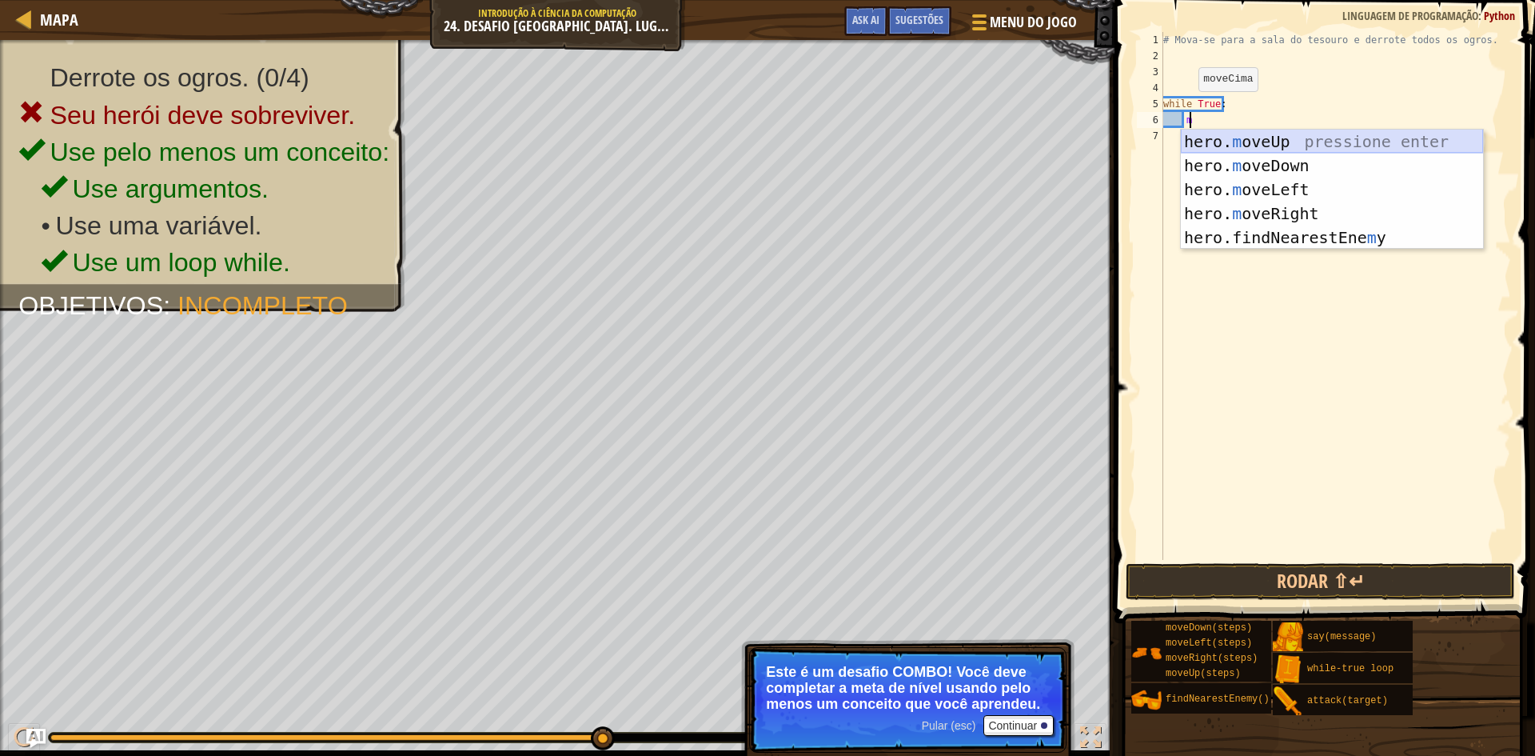
click at [1241, 135] on div "hero. m oveUp pressione enter hero. m oveDown pressione enter hero. m oveLeft p…" at bounding box center [1332, 214] width 302 height 168
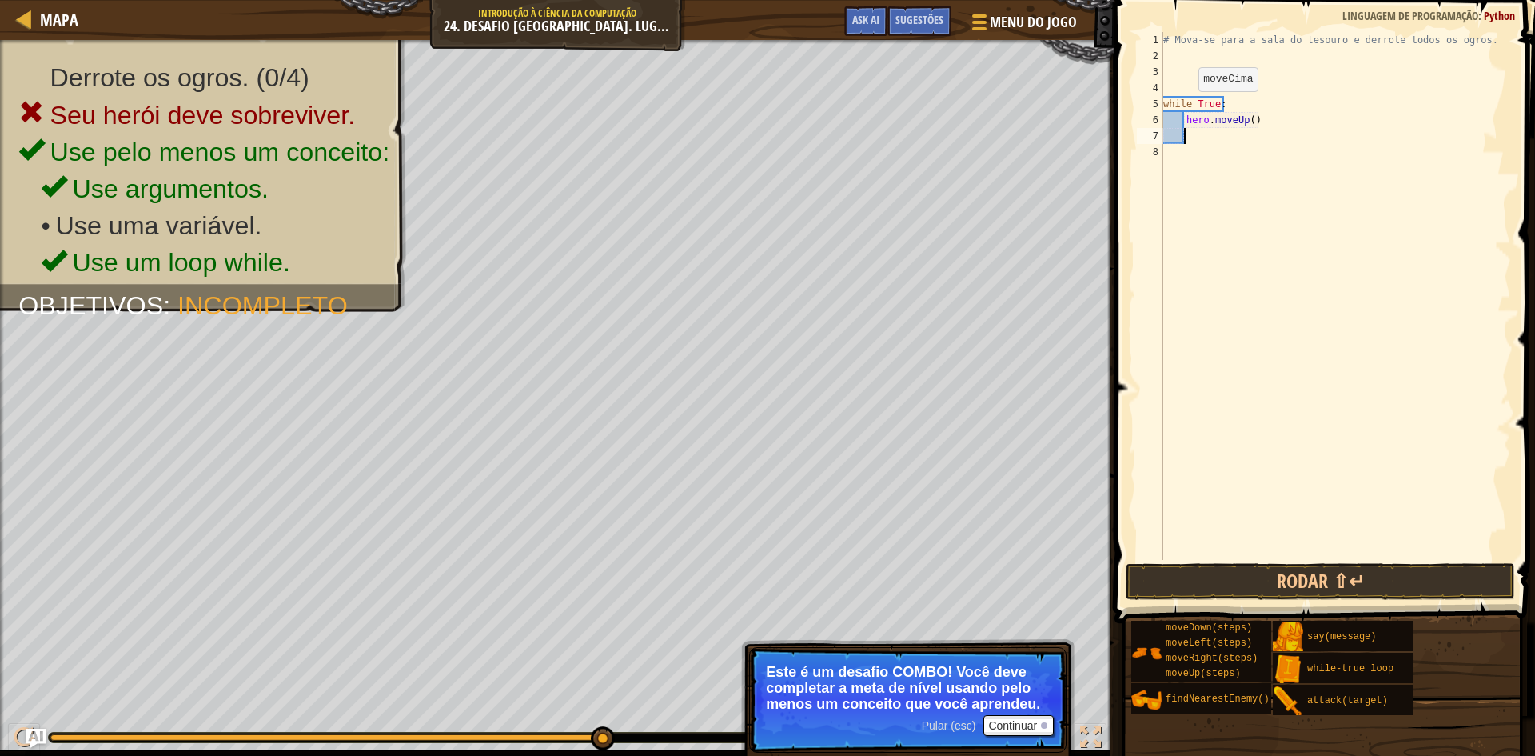
scroll to position [7, 1]
click at [1255, 118] on div "# Mova-se para a sala do tesouro e derrote todos os ogros. while True : hero . …" at bounding box center [1335, 312] width 351 height 560
type textarea "hero.moveUp(4)"
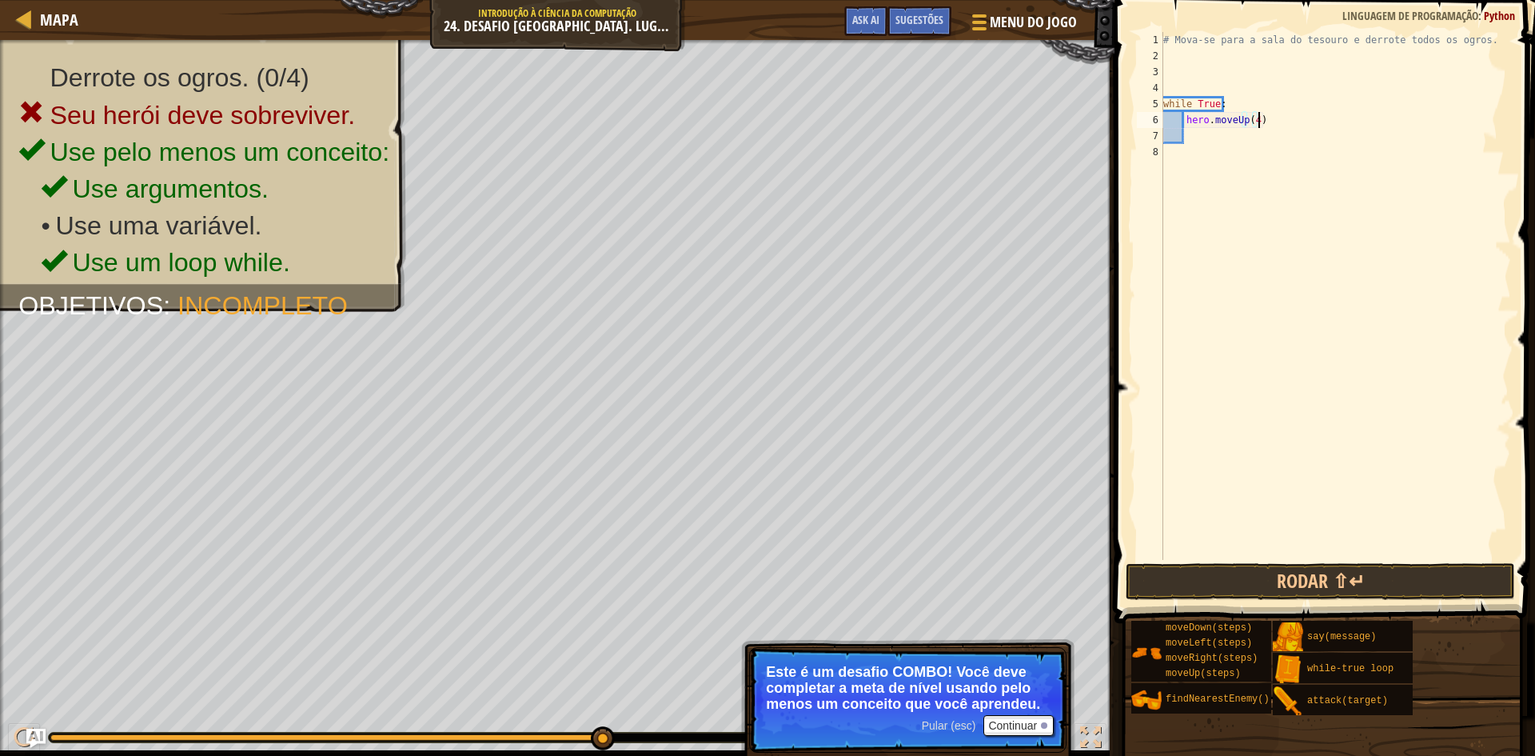
click at [1238, 131] on div "# Mova-se para a sala do tesouro e derrote todos os ogros. while True : hero . …" at bounding box center [1335, 312] width 351 height 560
type textarea "m"
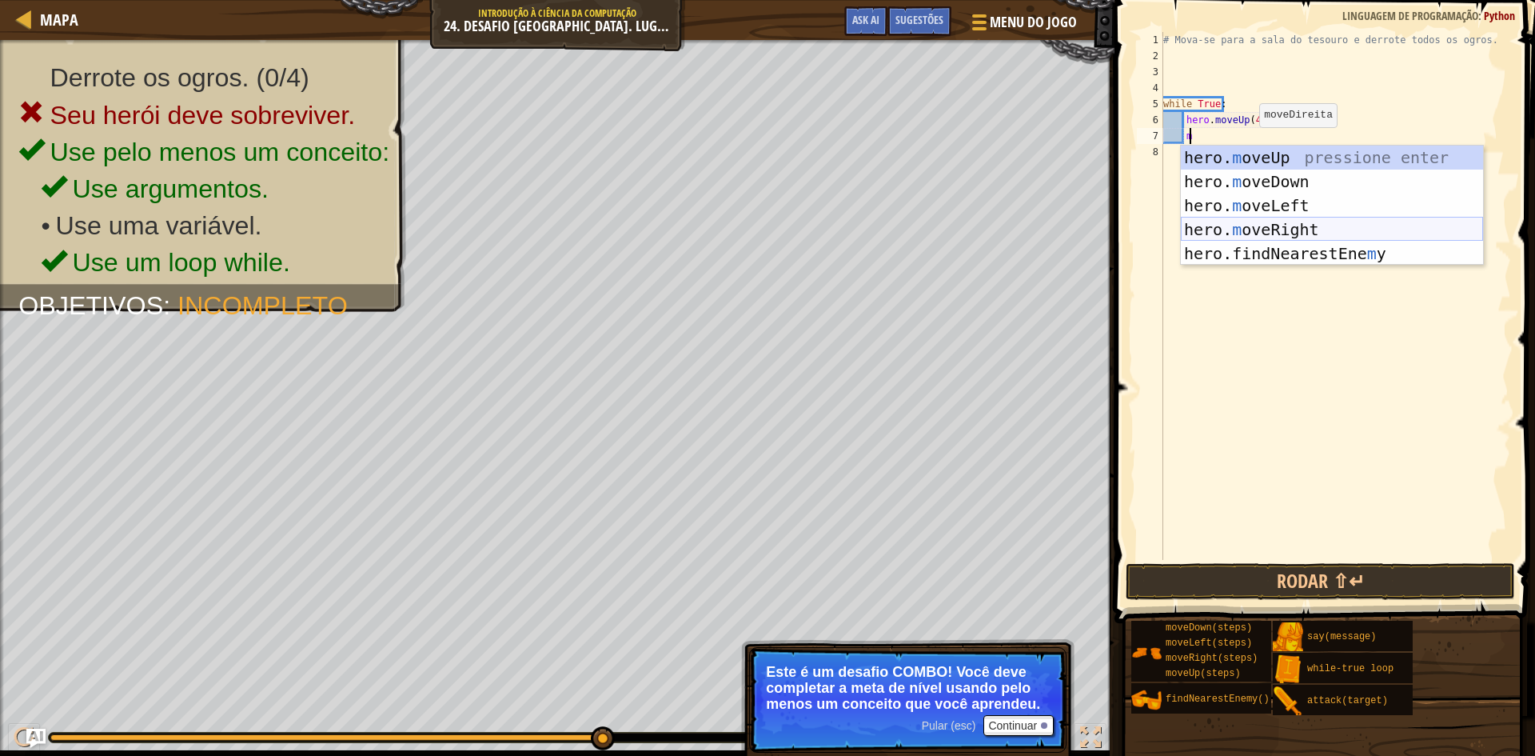
click at [1286, 222] on div "hero. m oveUp pressione enter hero. m oveDown pressione enter hero. m oveLeft p…" at bounding box center [1332, 230] width 302 height 168
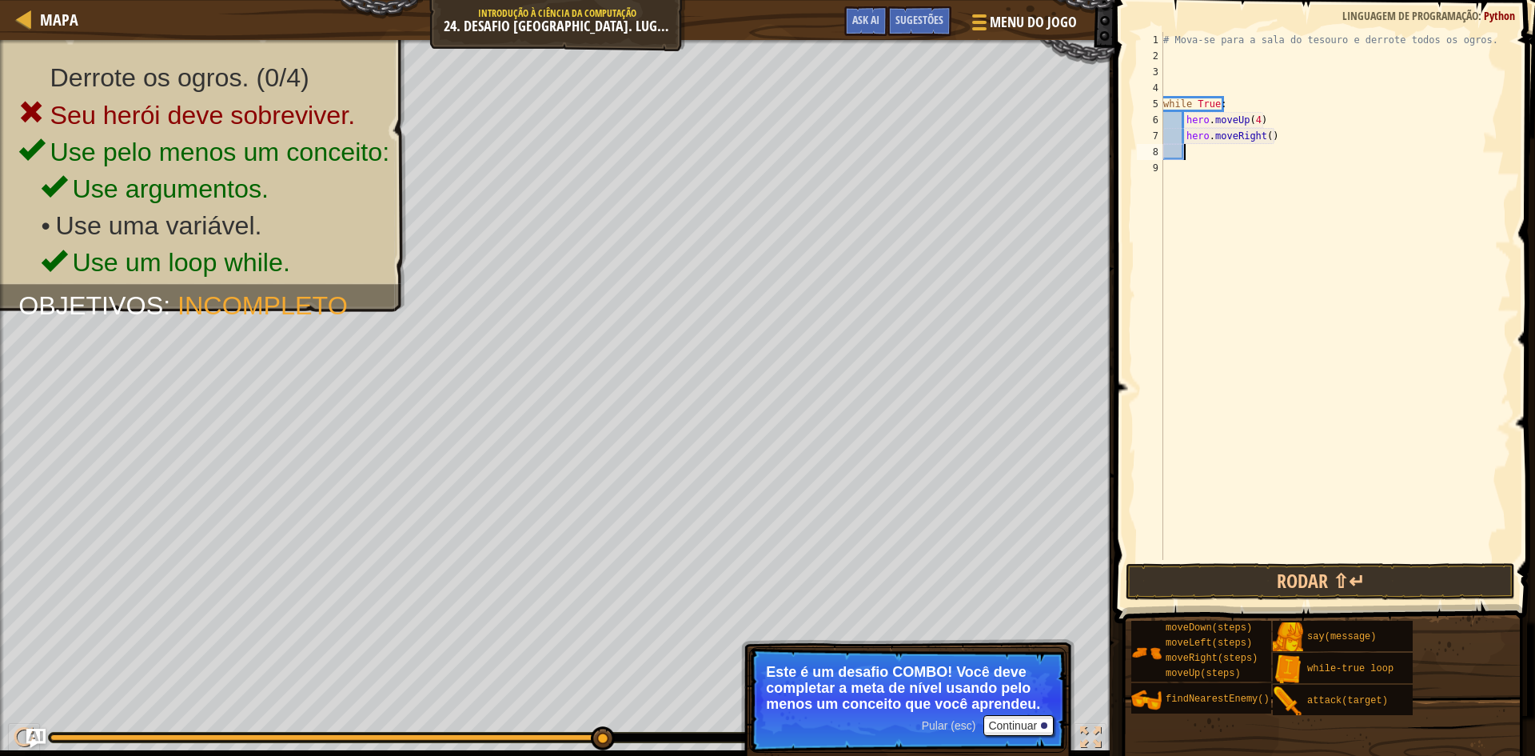
click at [1297, 133] on div "# Mova-se para a sala do tesouro e derrote todos os ogros. while True : hero . …" at bounding box center [1335, 312] width 351 height 560
type textarea "hero.moveRight(4)"
click at [1218, 161] on div "# Mova-se para a sala do tesouro e derrote todos os ogros. while True : hero . …" at bounding box center [1335, 312] width 351 height 560
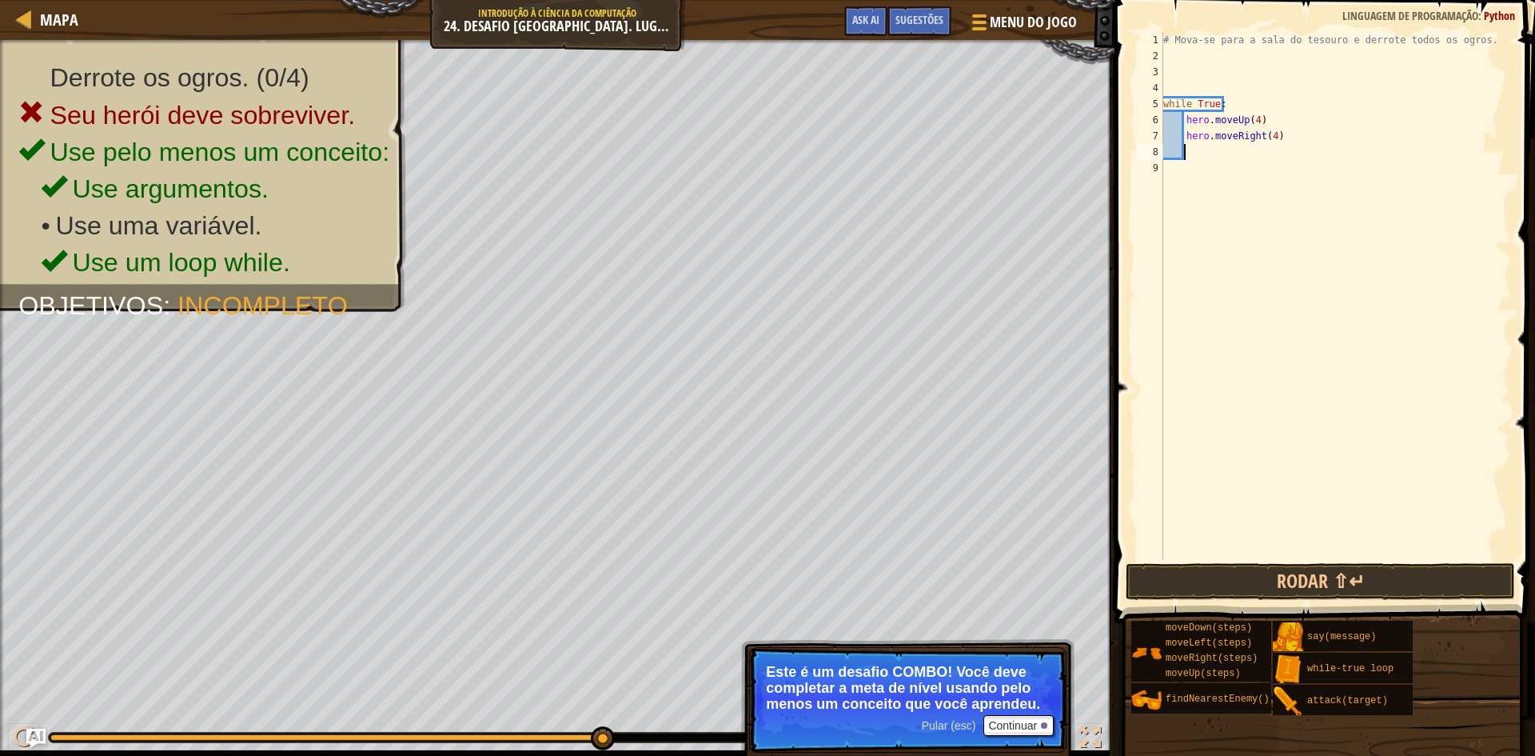
click at [1230, 148] on div "# Mova-se para a sala do tesouro e derrote todos os ogros. while True : hero . …" at bounding box center [1335, 312] width 351 height 560
type textarea "m"
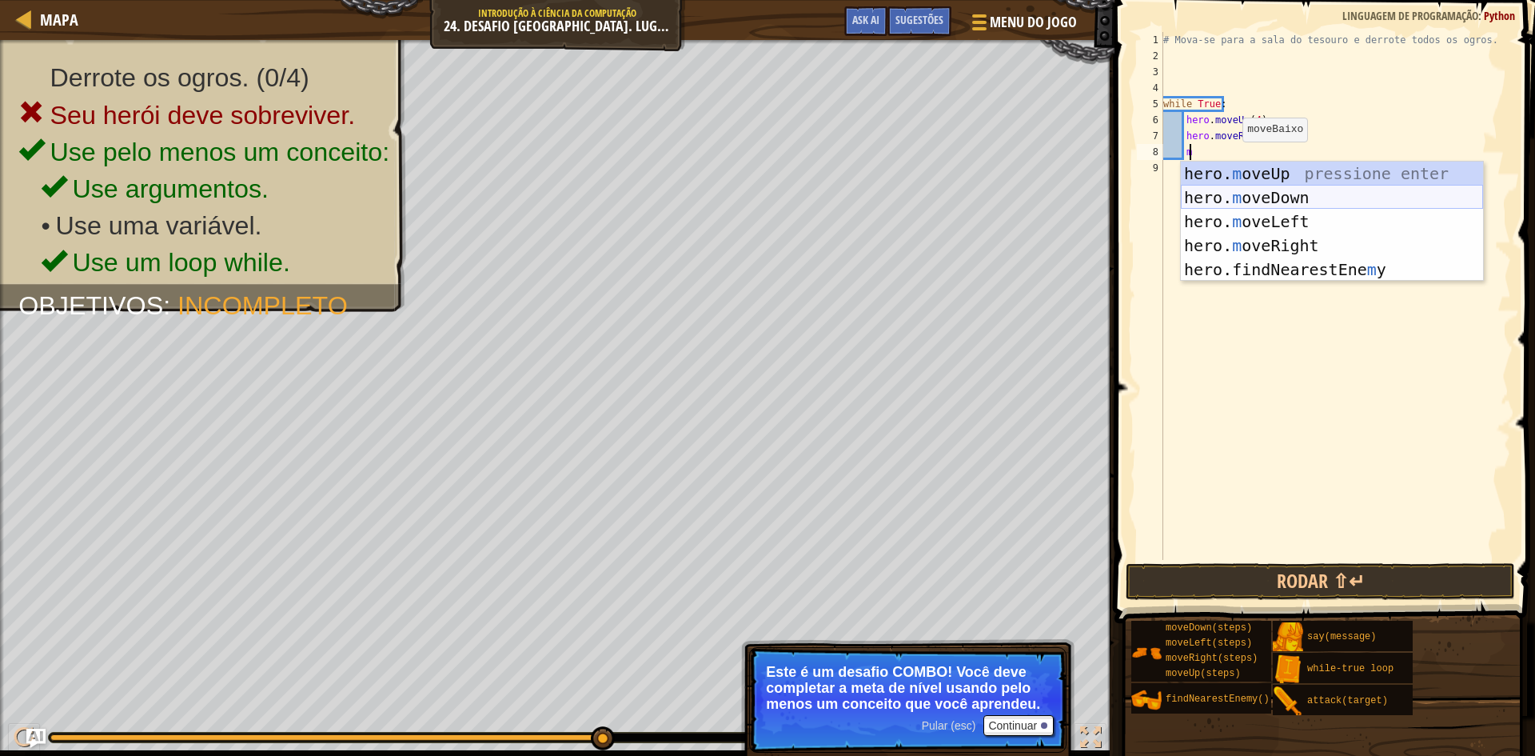
click at [1230, 196] on div "hero. m oveUp pressione enter hero. m oveDown pressione enter hero. m oveLeft p…" at bounding box center [1332, 245] width 302 height 168
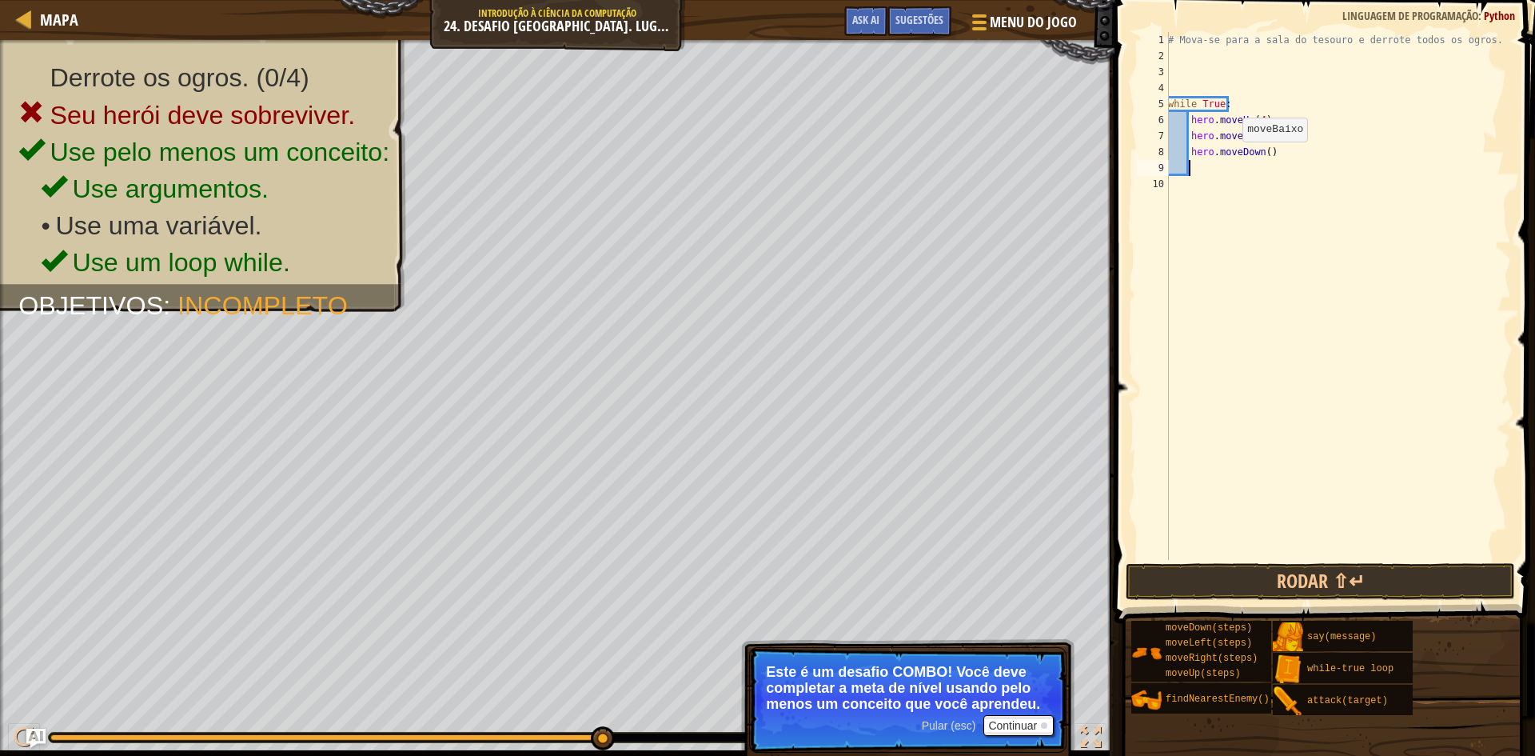
scroll to position [7, 1]
click at [1280, 154] on div "# Mova-se para a sala do tesouro e derrote todos os ogros. while True : hero . …" at bounding box center [1338, 312] width 346 height 560
type textarea "hero.moveDown(3)"
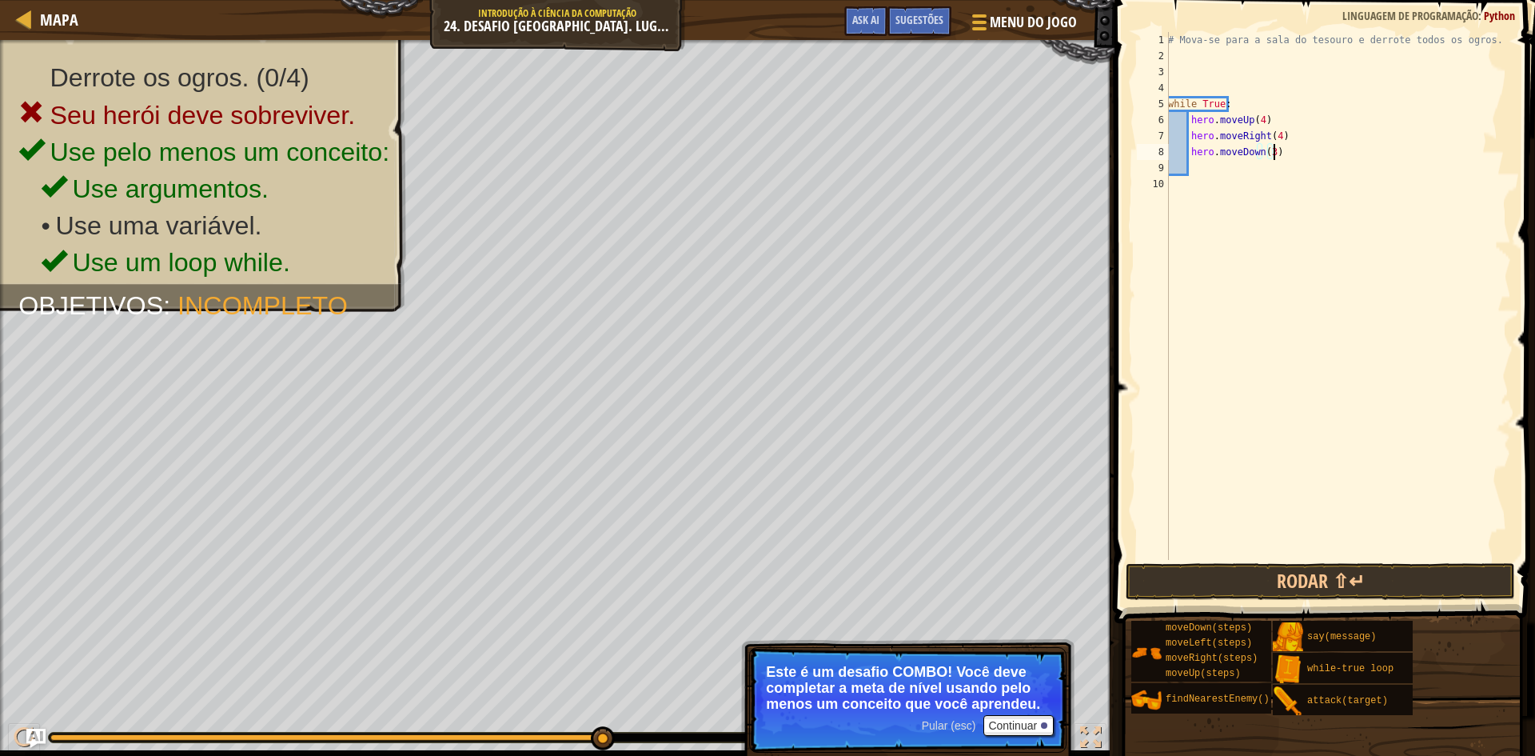
click at [1202, 173] on div "# Mova-se para a sala do tesouro e derrote todos os ogros. while True : hero . …" at bounding box center [1338, 312] width 346 height 560
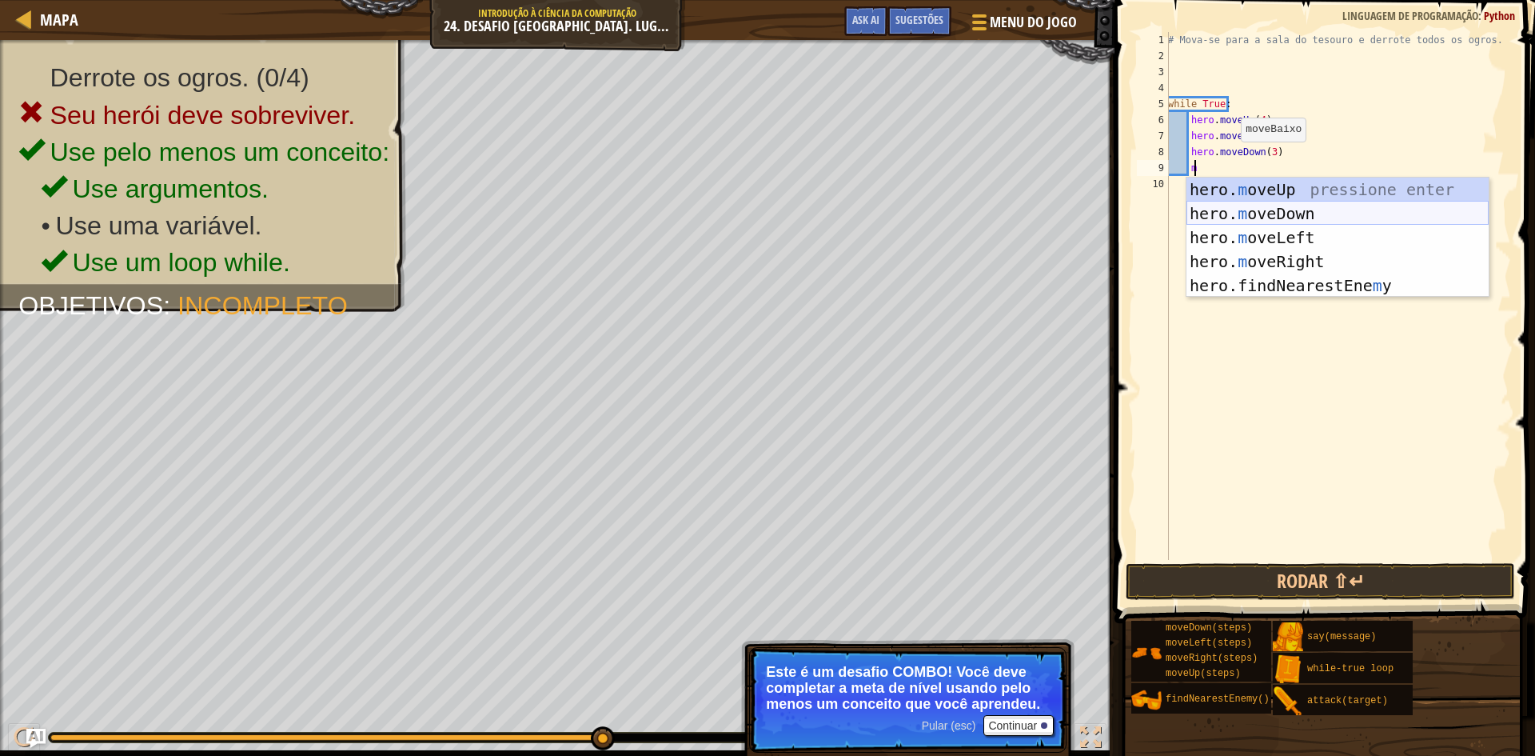
type textarea "mo"
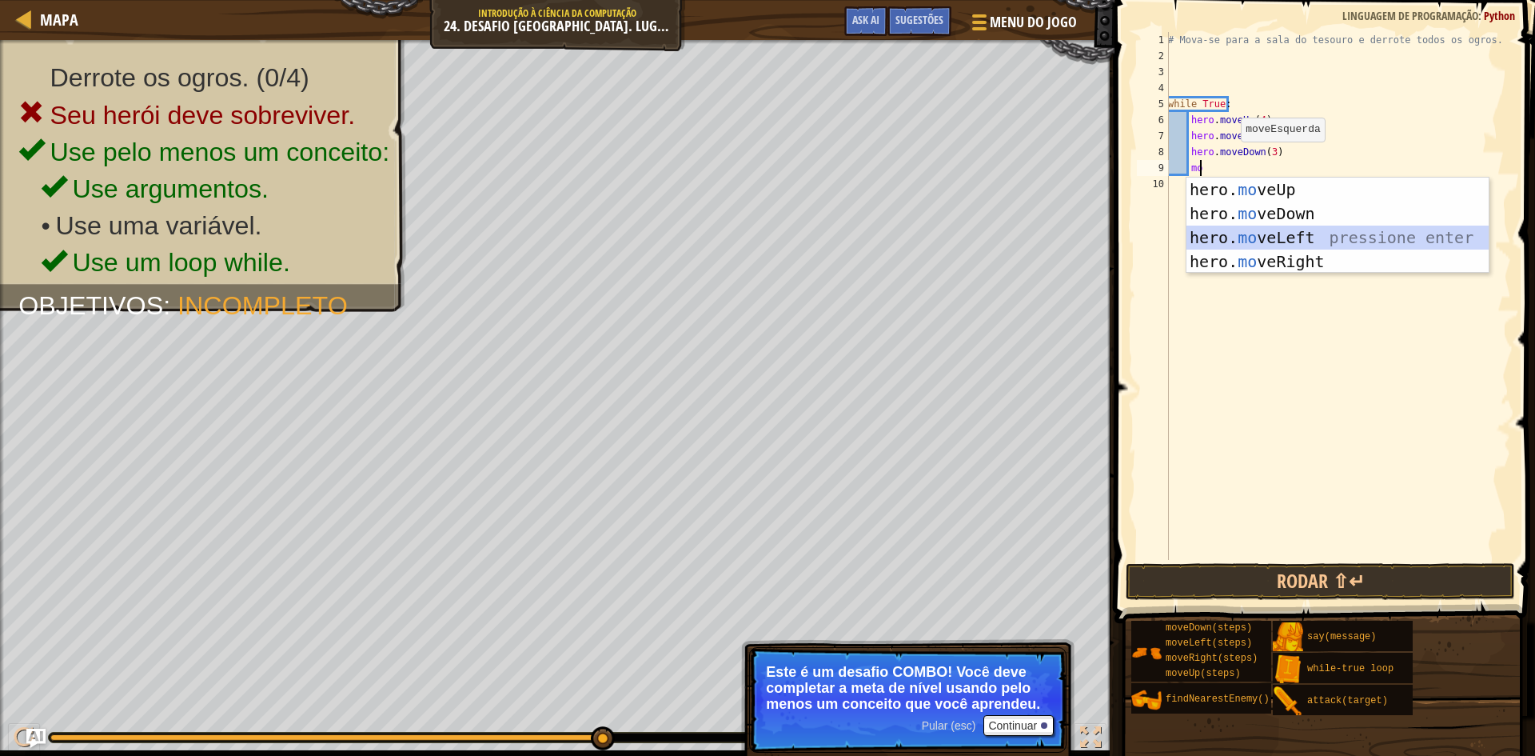
click at [1290, 236] on div "hero. mo veUp pressione enter hero. mo veDown pressione enter hero. mo veLeft p…" at bounding box center [1337, 249] width 302 height 144
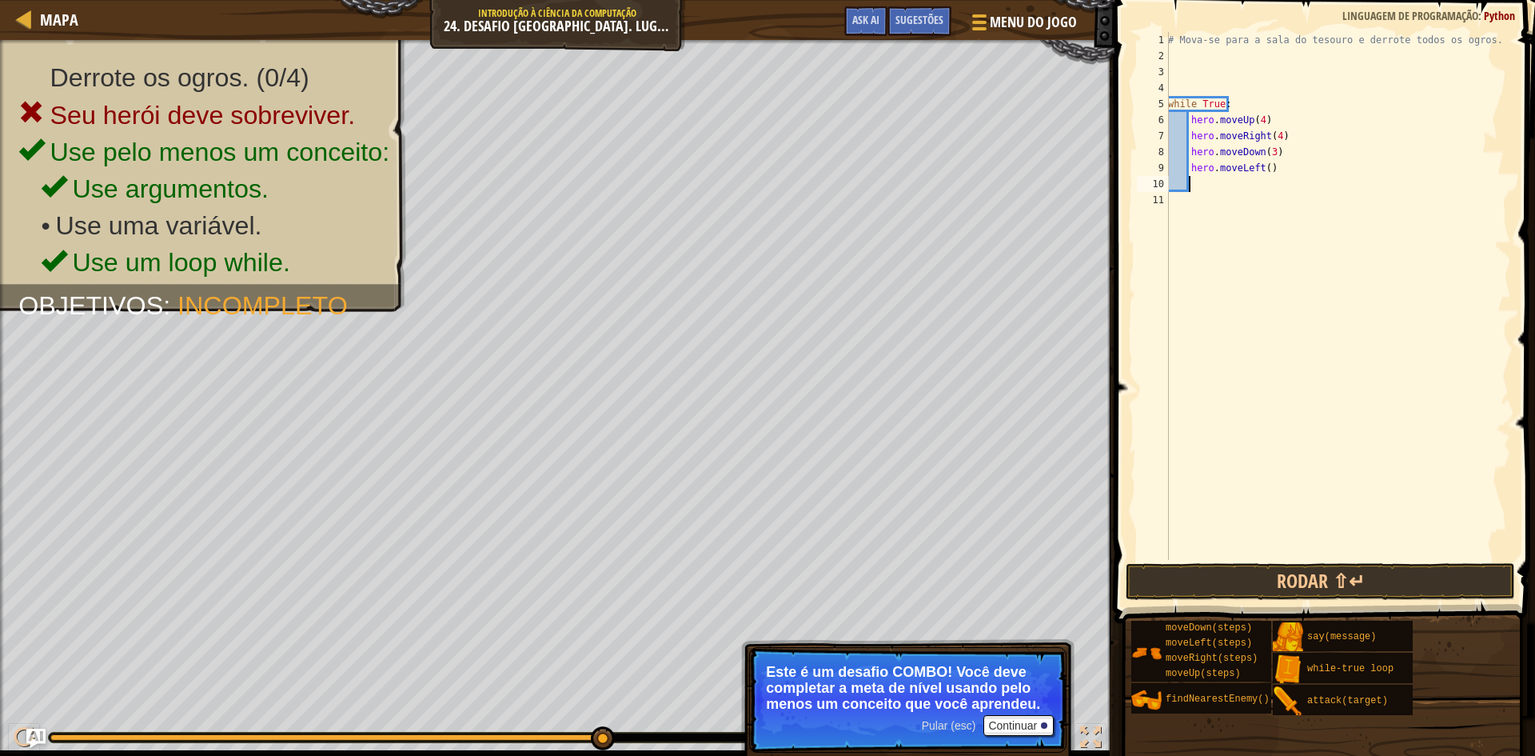
click at [1291, 168] on div "# Mova-se para a sala do tesouro e derrote todos os ogros. while True : hero . …" at bounding box center [1338, 312] width 346 height 560
type textarea "hero.moveLeft(2)"
click at [1198, 197] on div "# Mova-se para a sala do tesouro e derrote todos os ogros. while True : hero . …" at bounding box center [1338, 312] width 346 height 560
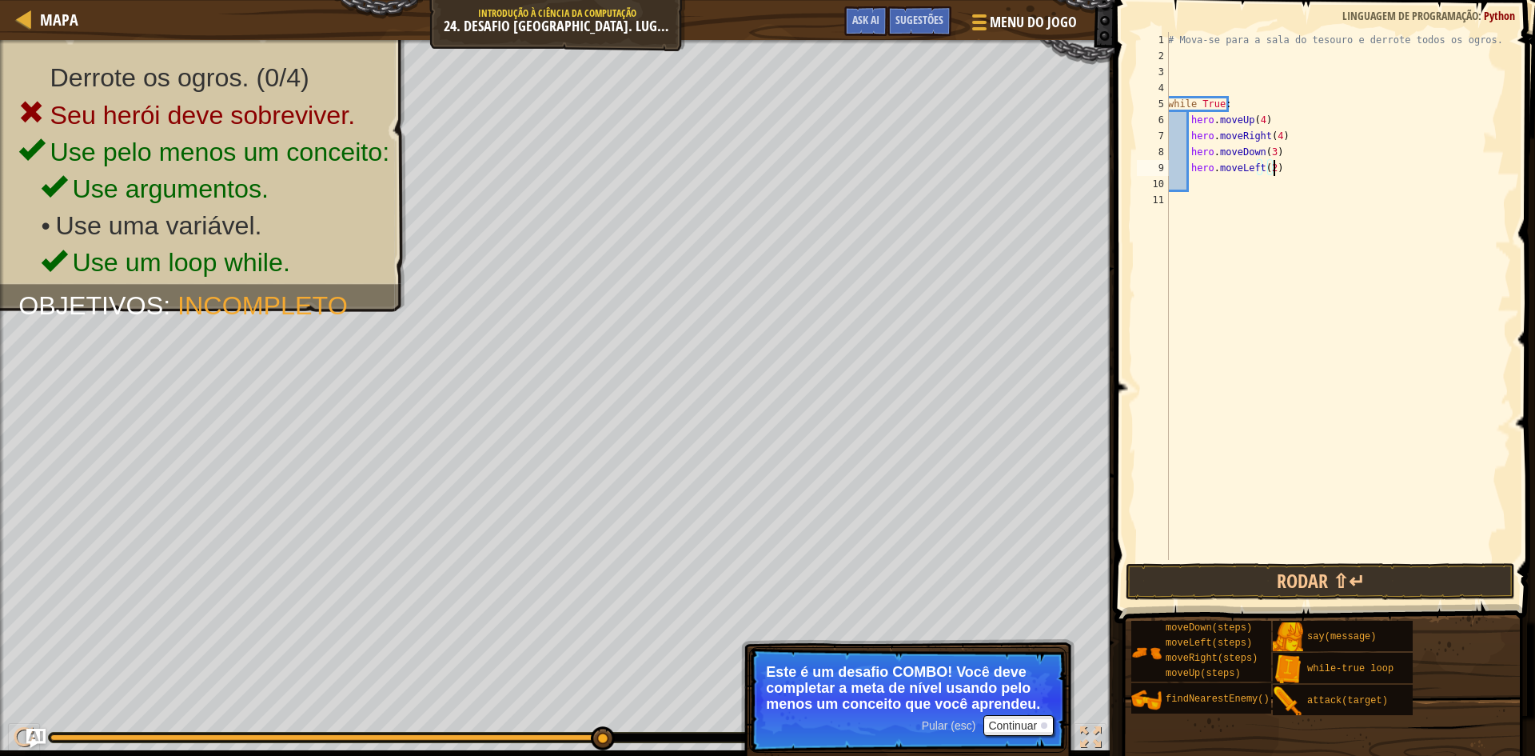
scroll to position [7, 0]
click at [1199, 0] on body "Mapa Introdução à Ciência da Computação 24. Desafio [GEOGRAPHIC_DATA]. Lugar Se…" at bounding box center [767, 0] width 1535 height 0
click at [1196, 202] on div "# Mova-se para a sala do tesouro e derrote todos os ogros. while True : hero . …" at bounding box center [1338, 312] width 346 height 560
type textarea "wh"
click at [1201, 222] on div "wh ile-true loop pressione enter" at bounding box center [1316, 245] width 302 height 72
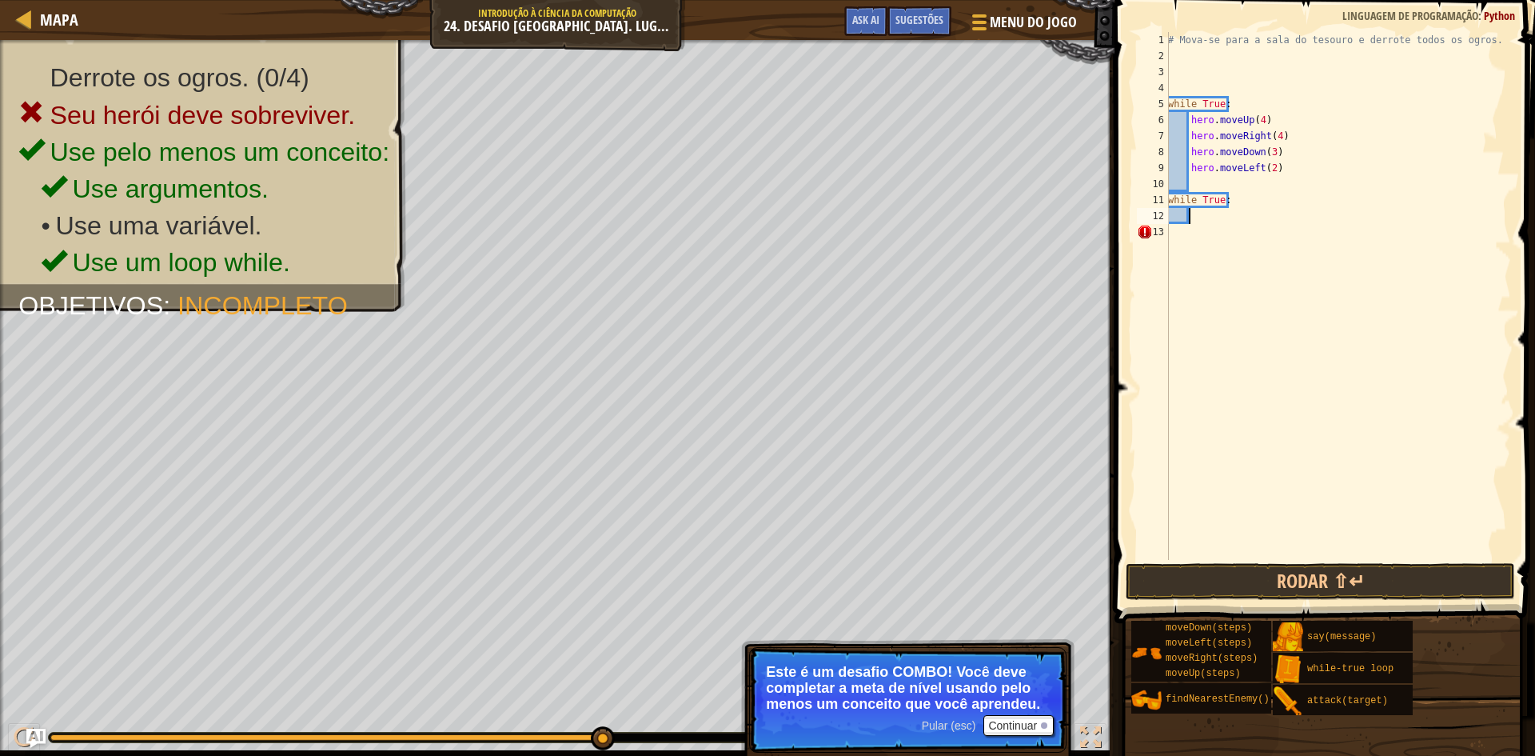
click at [1206, 226] on div "# Mova-se para a sala do tesouro e derrote todos os ogros. while True : hero . …" at bounding box center [1338, 312] width 346 height 560
click at [1204, 218] on div "# Mova-se para a sala do tesouro e derrote todos os ogros. while True : hero . …" at bounding box center [1338, 312] width 346 height 560
type textarea "e"
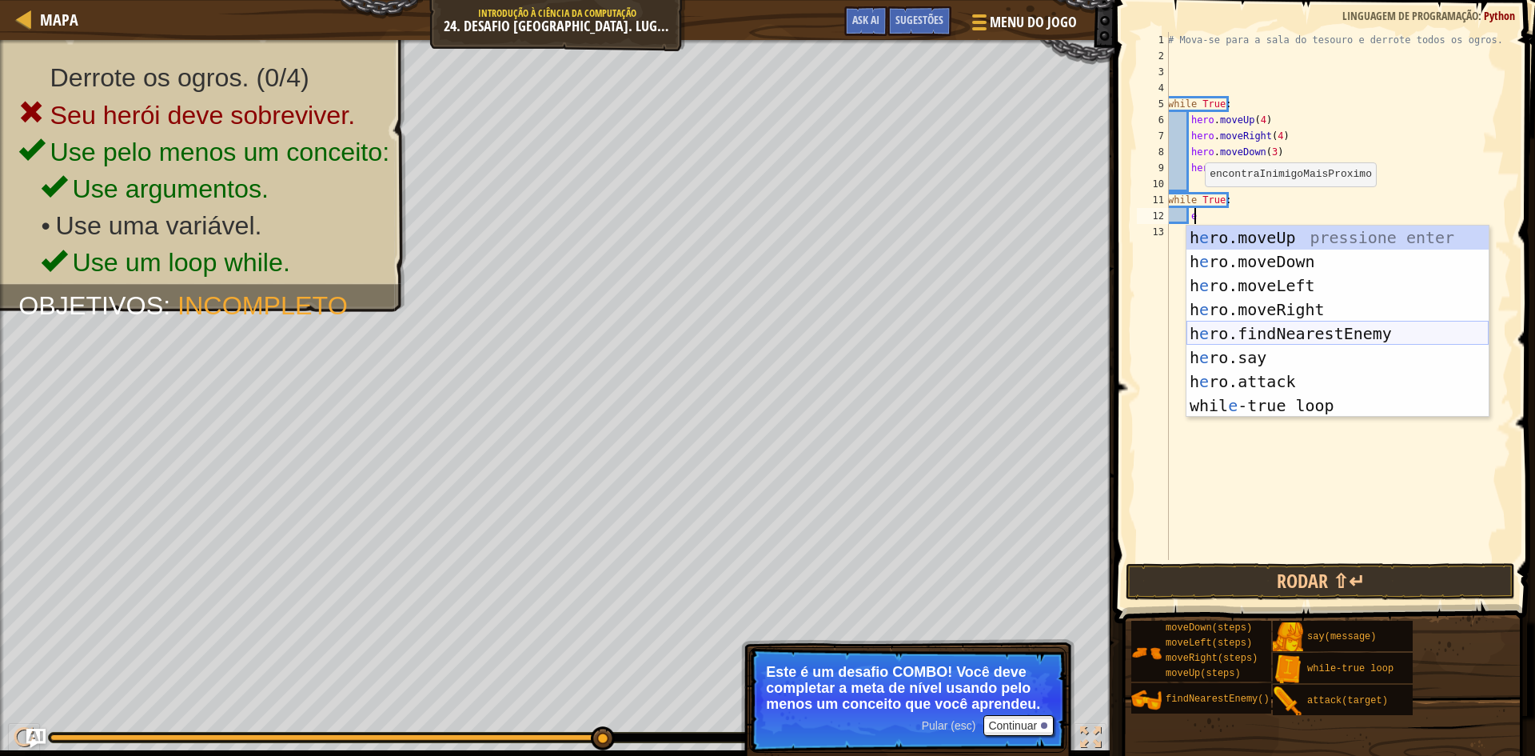
click at [1264, 325] on div "h e ro.moveUp pressione enter h e ro.moveDown pressione enter h e ro.moveLeft p…" at bounding box center [1337, 345] width 302 height 240
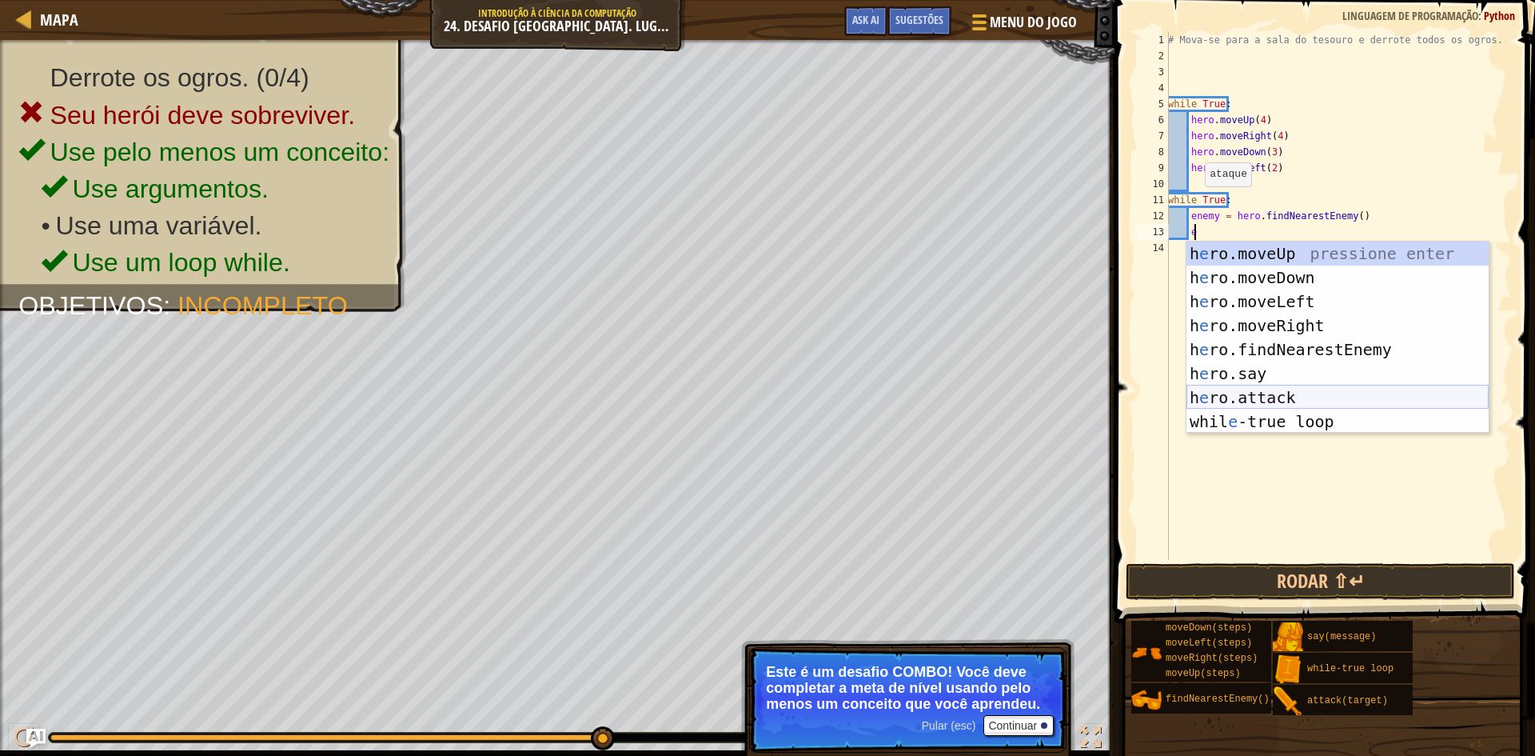
click at [1259, 395] on div "h e ro.moveUp pressione enter h e ro.moveDown pressione enter h e ro.moveLeft p…" at bounding box center [1337, 361] width 302 height 240
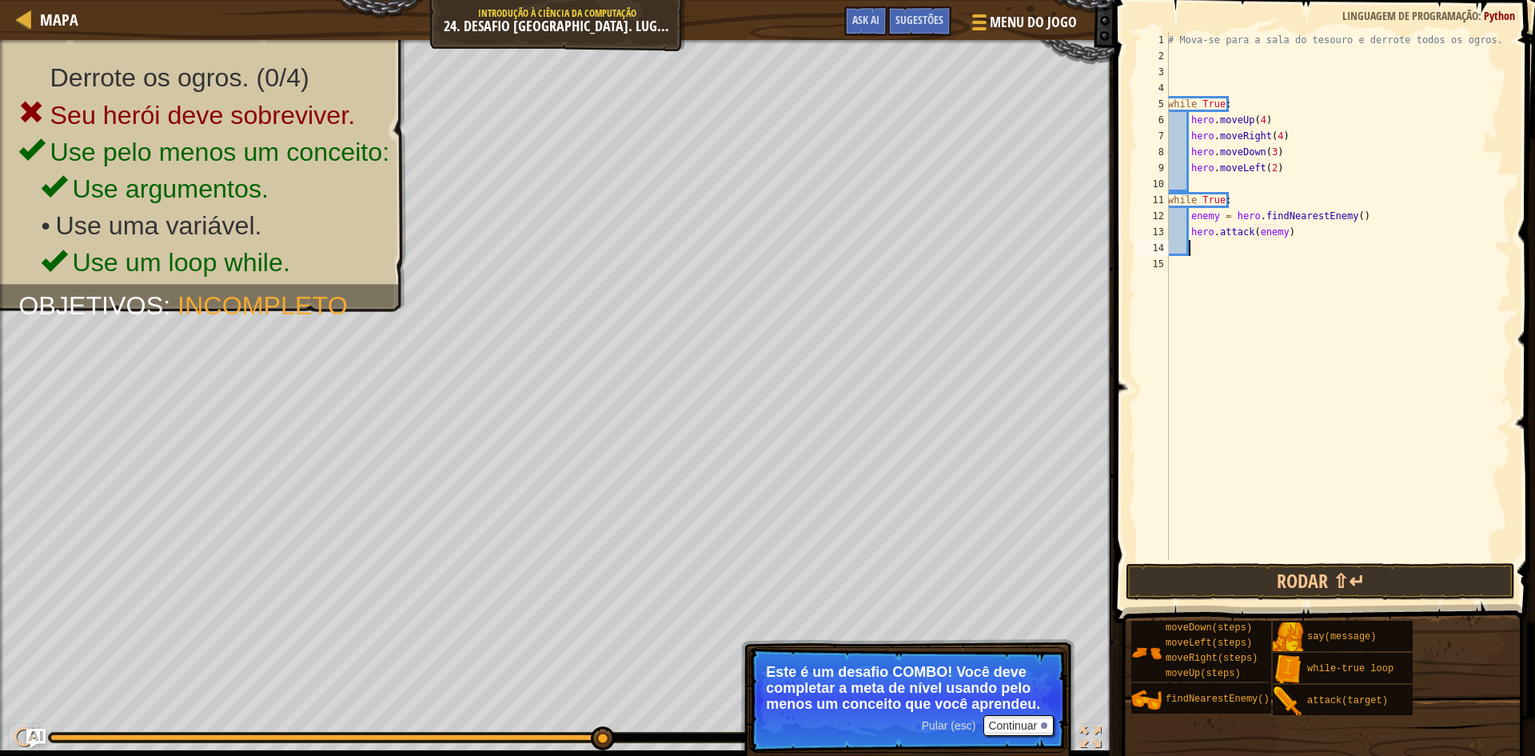
click at [1278, 231] on div "# Mova-se para a sala do tesouro e derrote todos os ogros. while True : hero . …" at bounding box center [1338, 312] width 346 height 560
type textarea "hero.attack(enemy1)"
drag, startPoint x: 1330, startPoint y: 596, endPoint x: 1336, endPoint y: 572, distance: 24.8
click at [1330, 592] on button "Rodar ⇧↵" at bounding box center [1320, 581] width 389 height 37
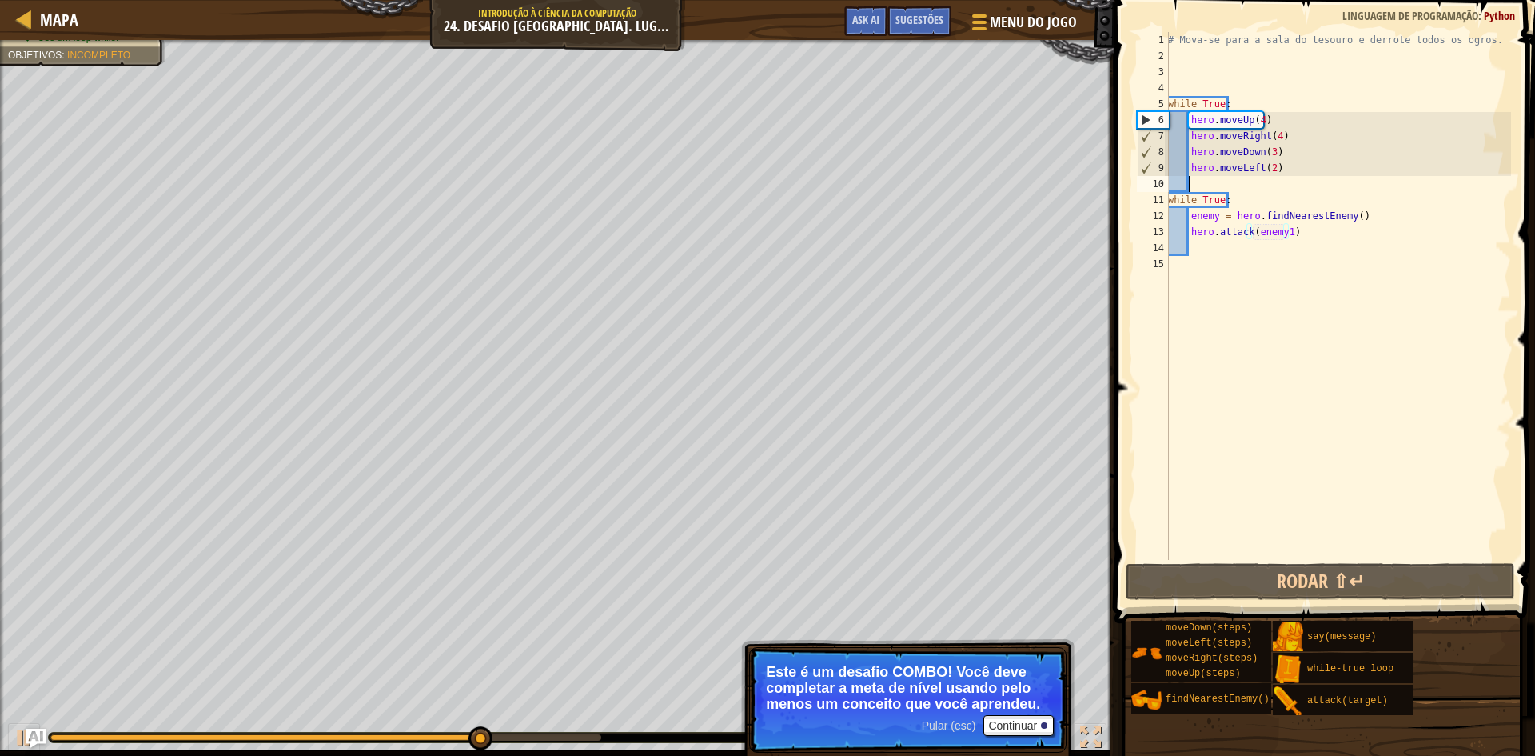
click at [1187, 190] on div "# Mova-se para a sala do tesouro e derrote todos os ogros. while True : hero . …" at bounding box center [1338, 312] width 346 height 560
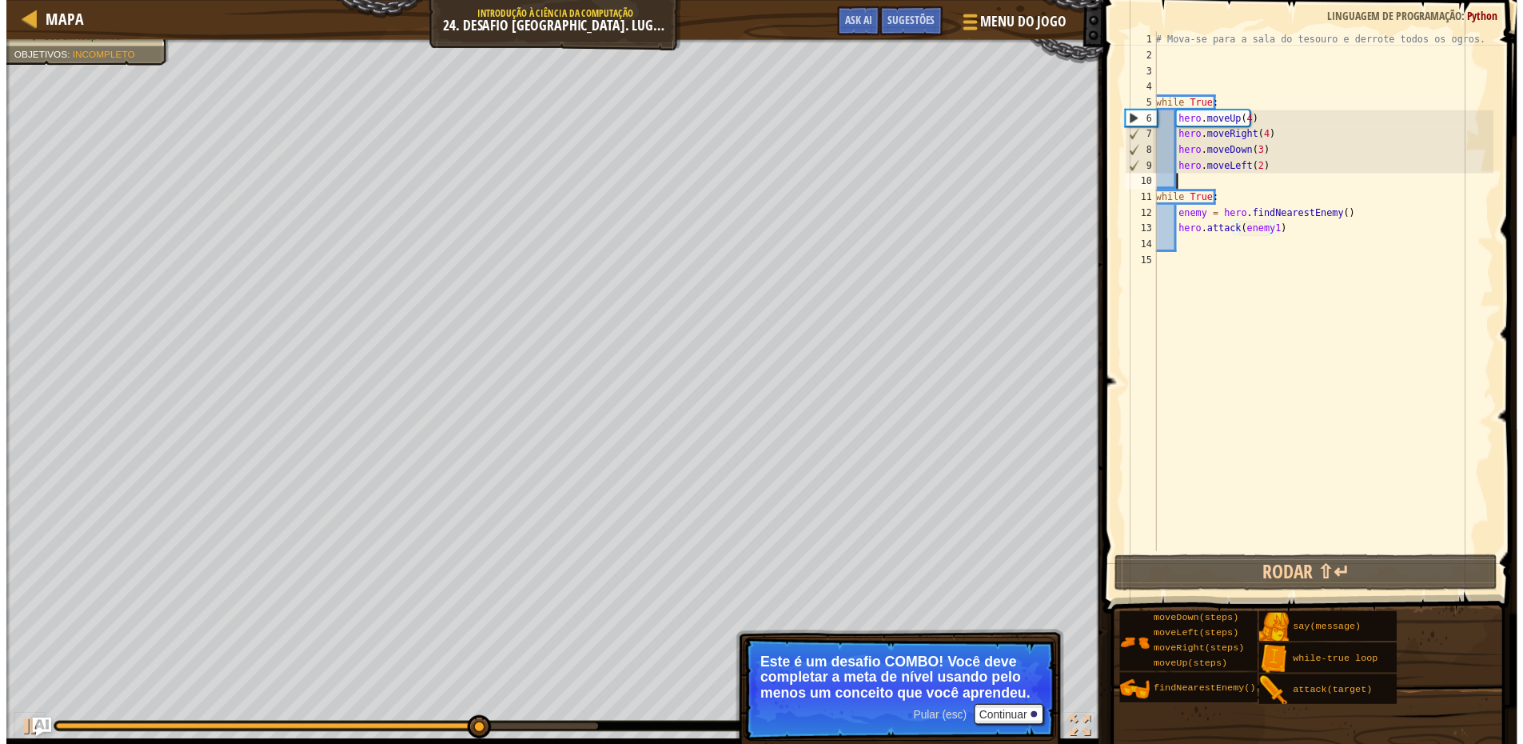
scroll to position [7, 1]
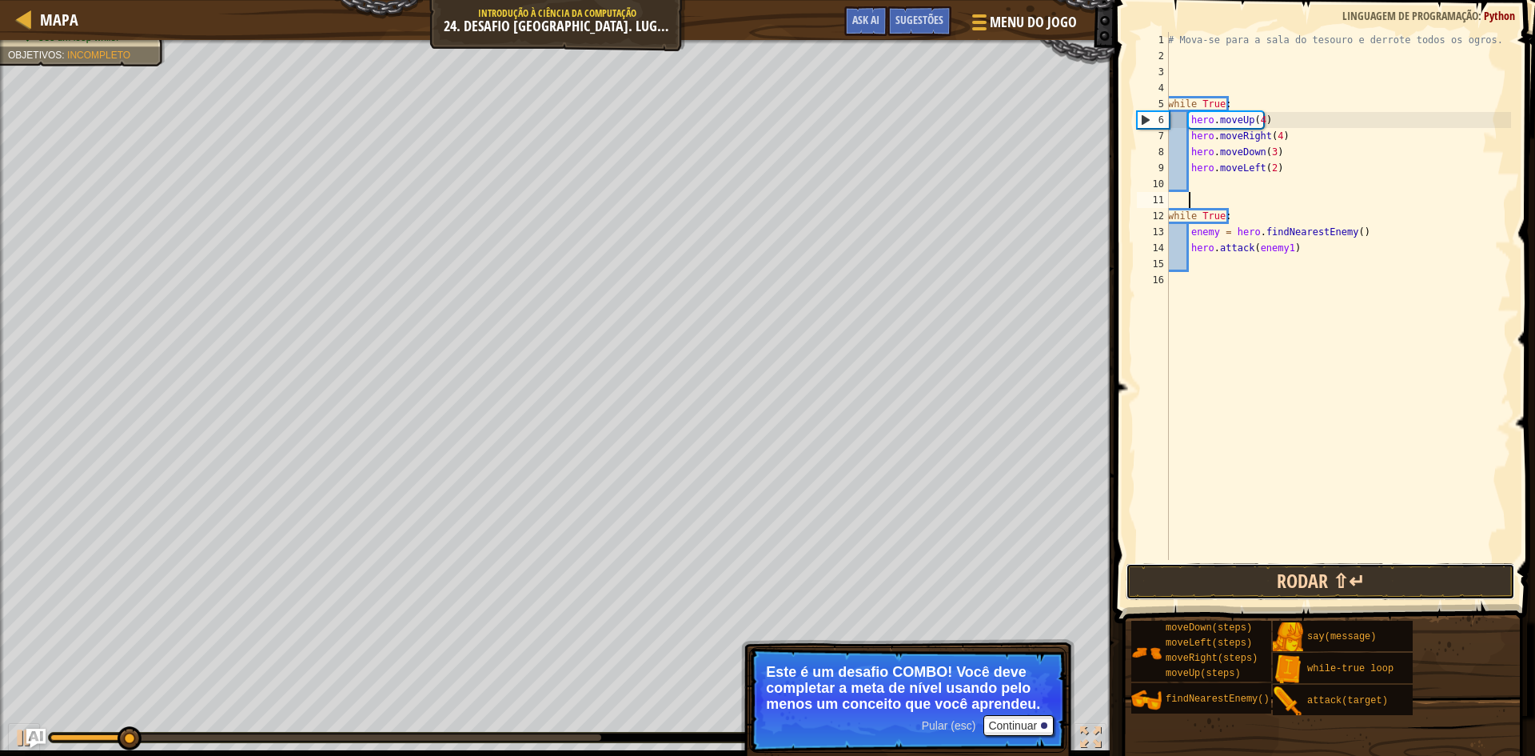
click at [1239, 573] on button "Rodar ⇧↵" at bounding box center [1320, 581] width 389 height 37
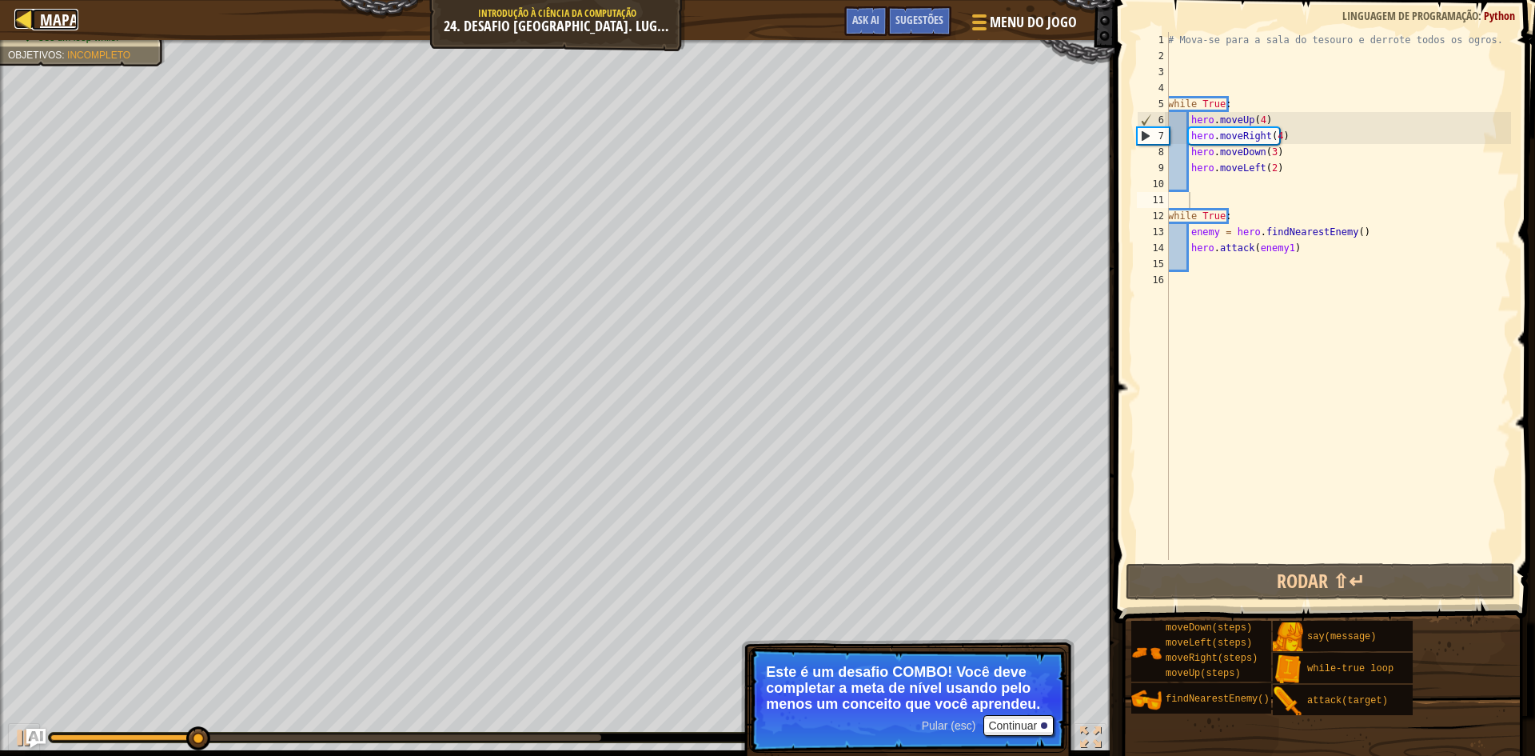
click at [56, 13] on span "Mapa" at bounding box center [59, 20] width 38 height 22
select select "pt-BR"
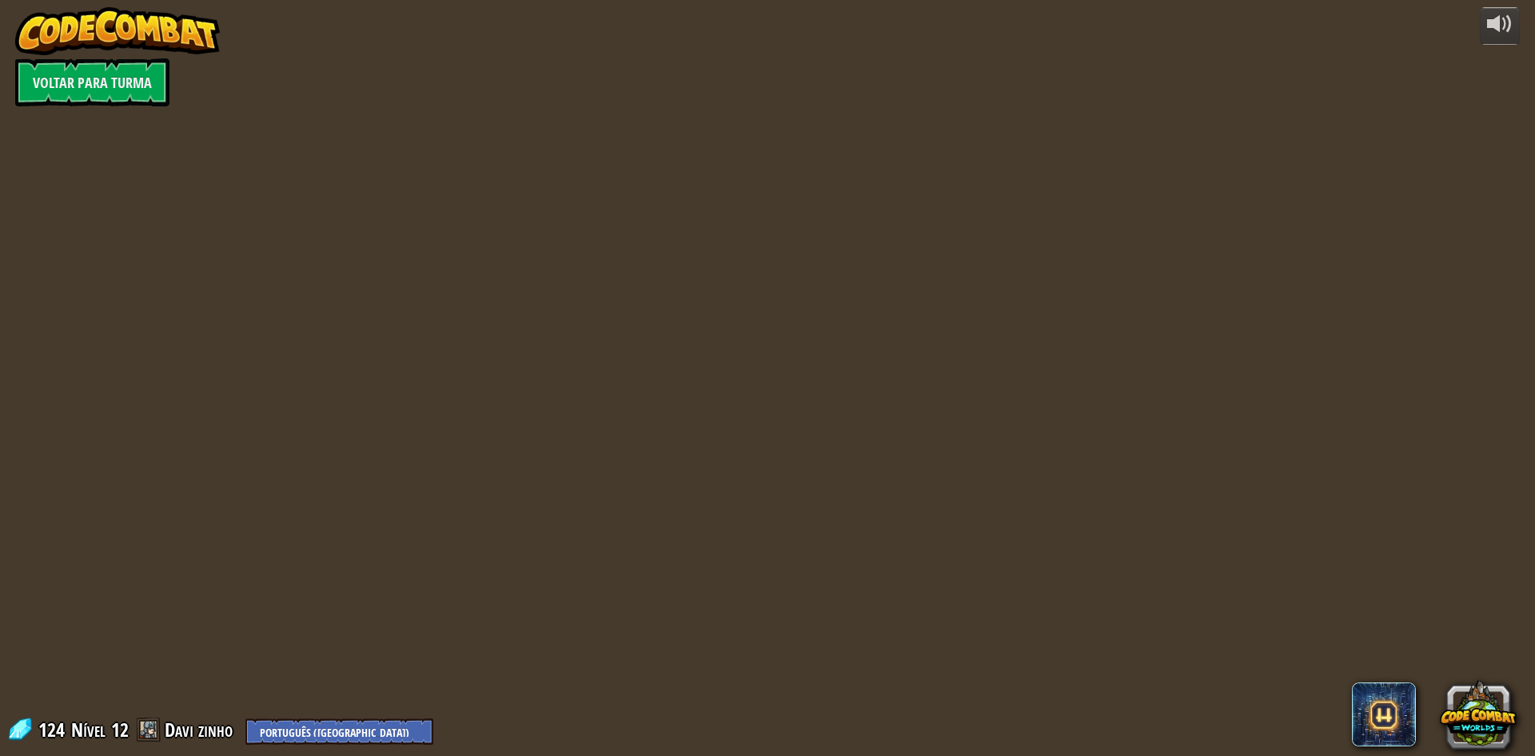
select select "pt-BR"
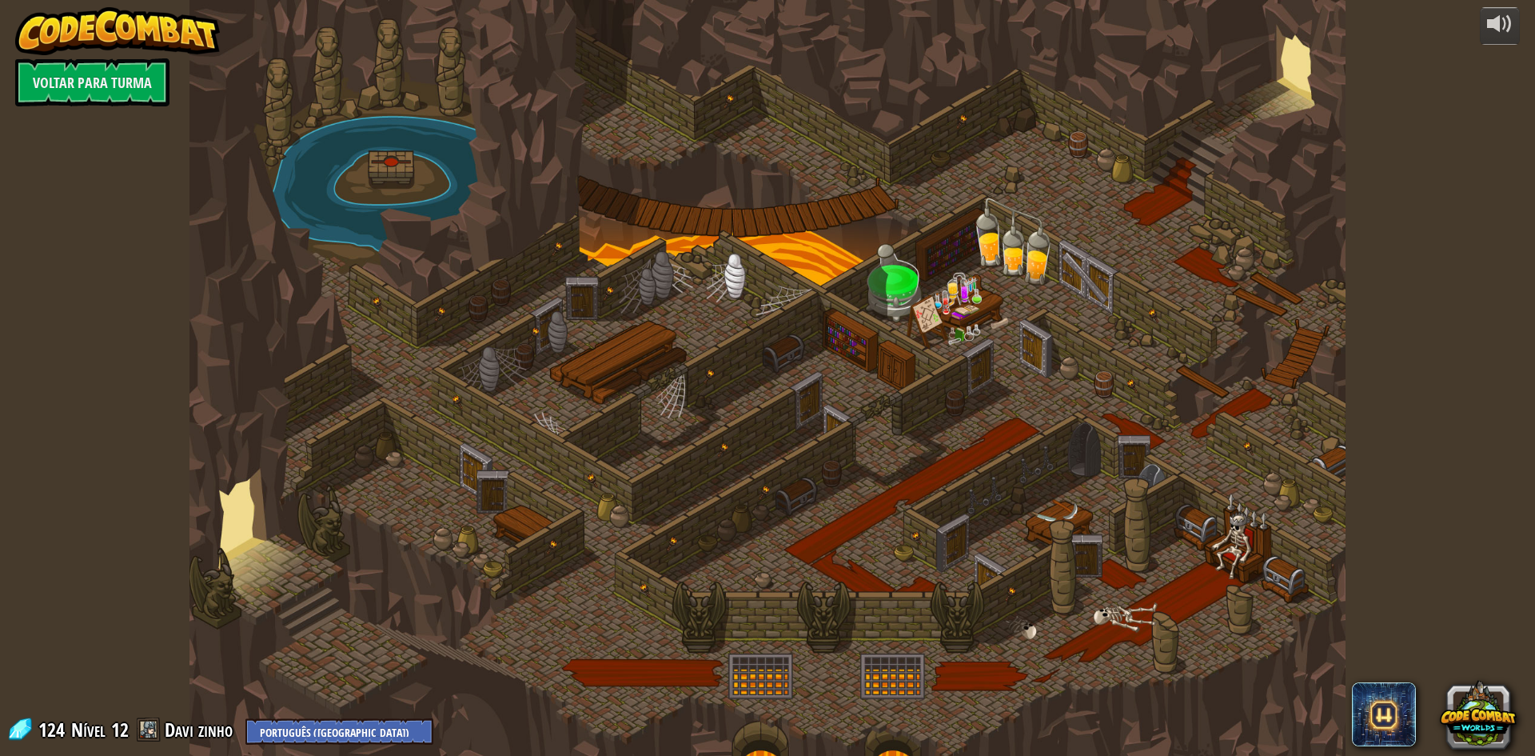
select select "pt-BR"
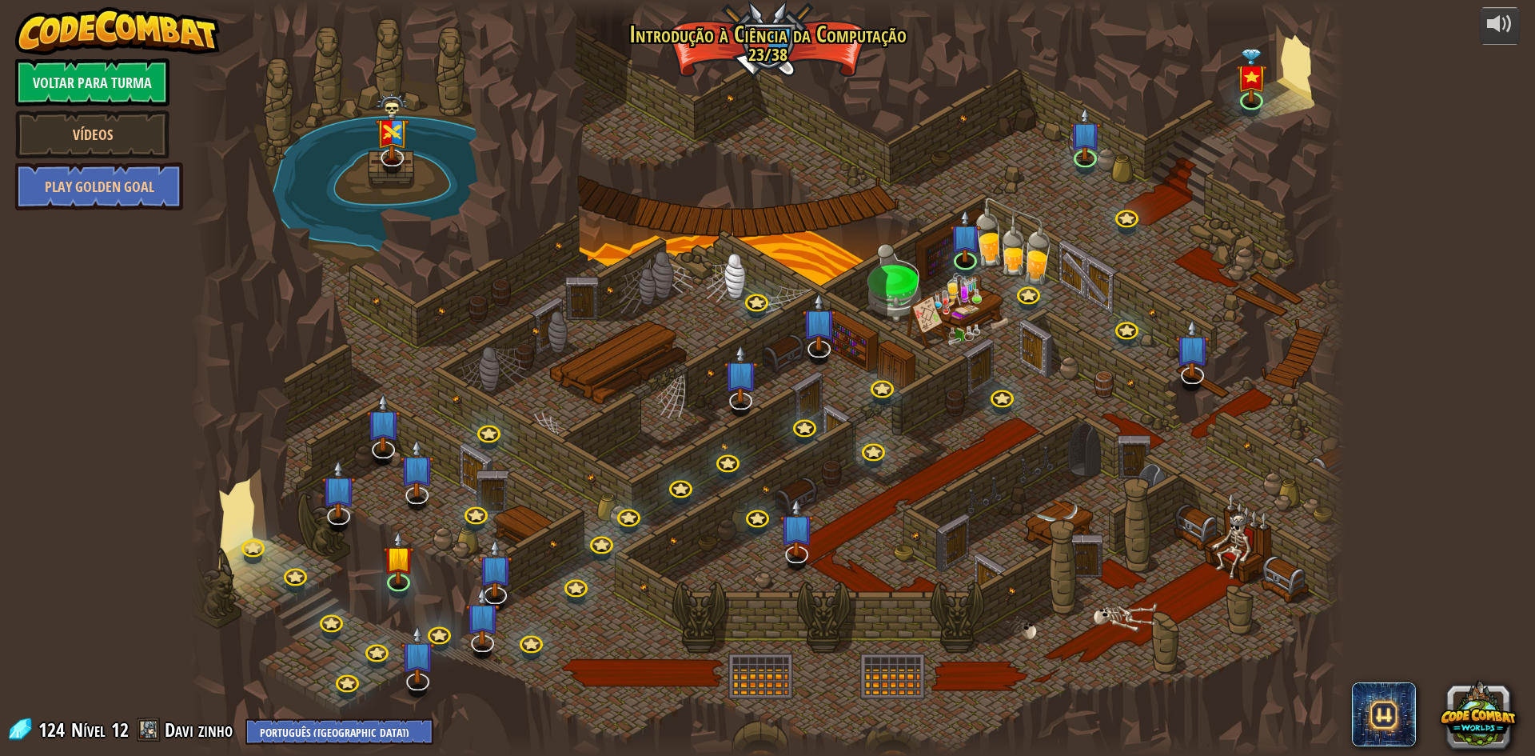
select select "pt-BR"
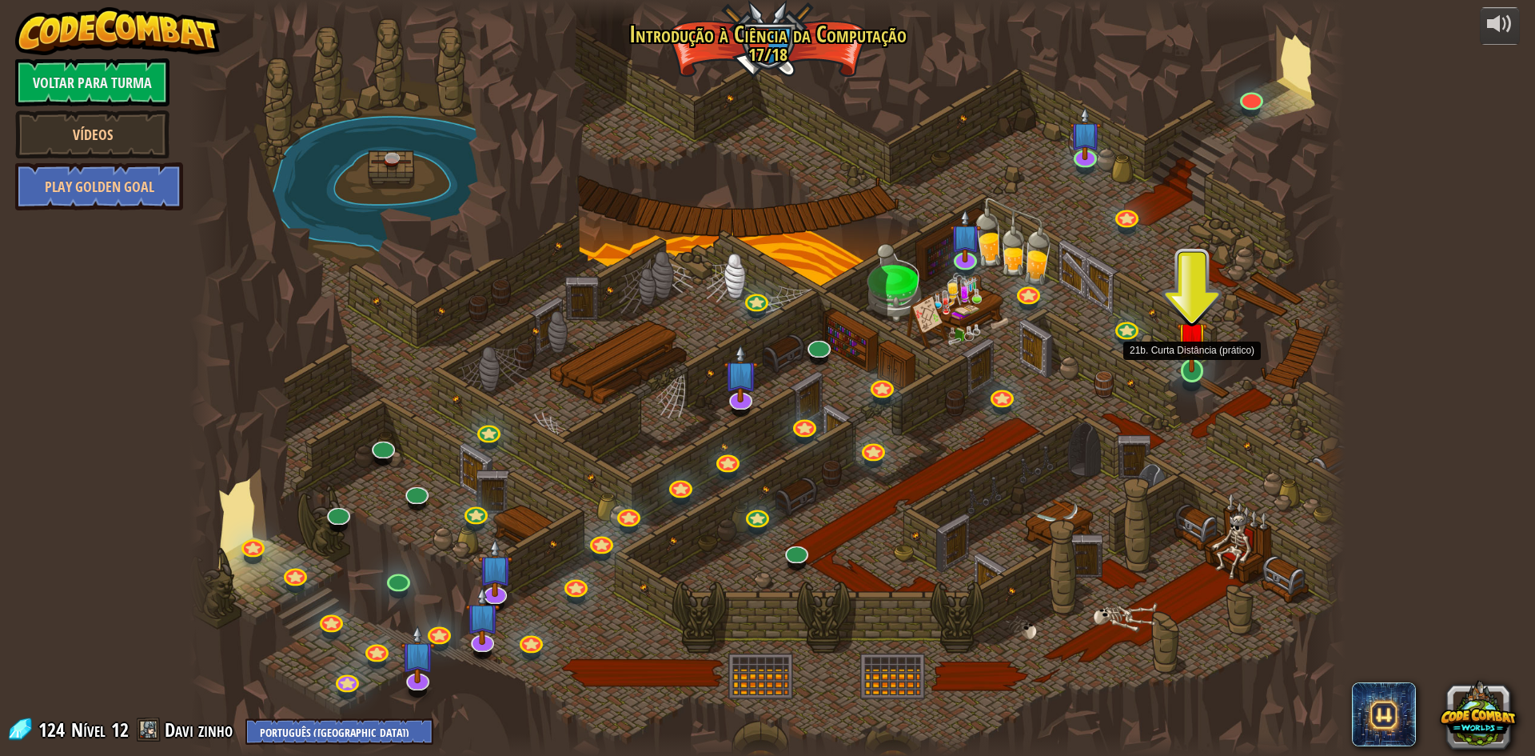
click at [1191, 363] on img at bounding box center [1192, 336] width 31 height 71
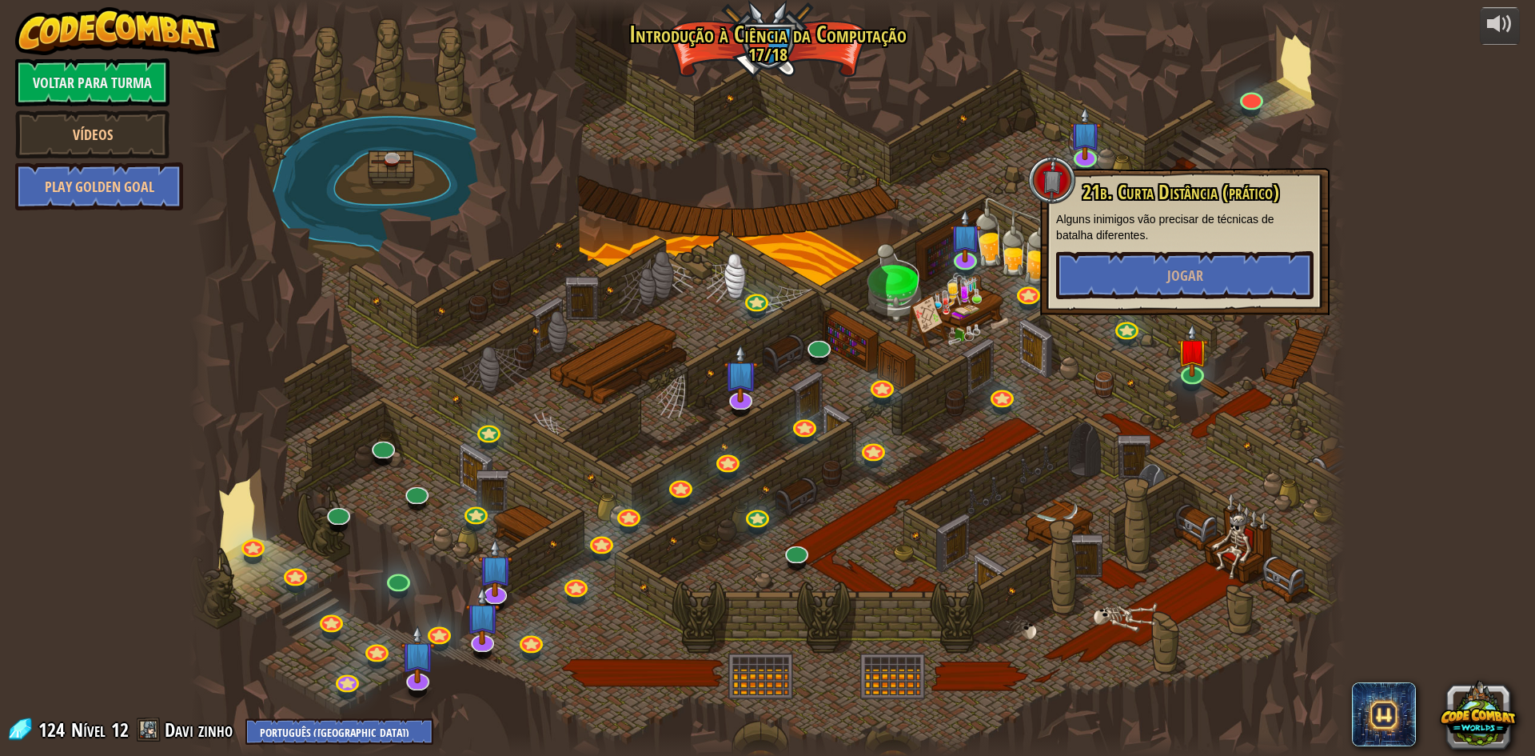
drag, startPoint x: 704, startPoint y: 380, endPoint x: 581, endPoint y: 415, distance: 127.3
click at [700, 381] on div at bounding box center [767, 378] width 1156 height 756
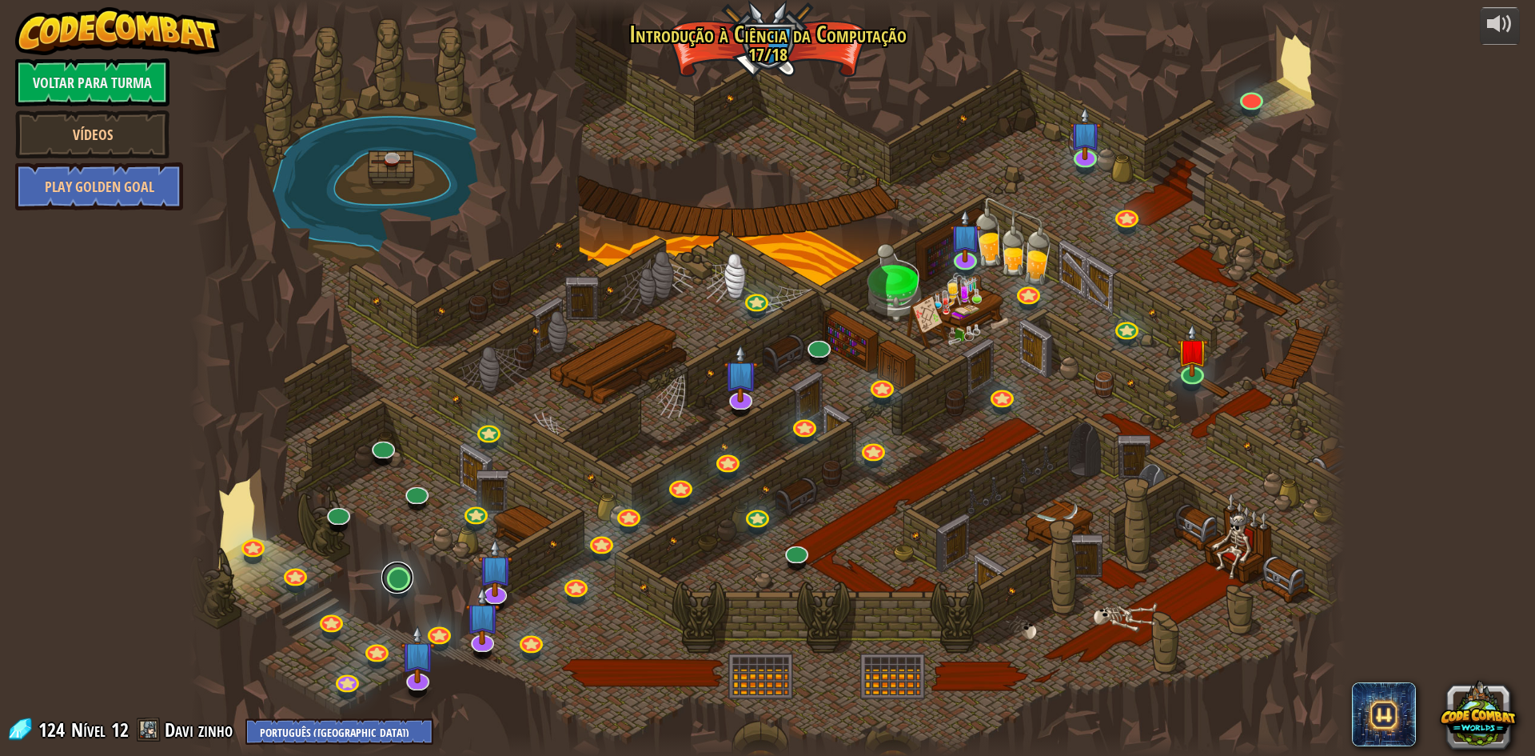
click at [395, 577] on link at bounding box center [397, 577] width 32 height 32
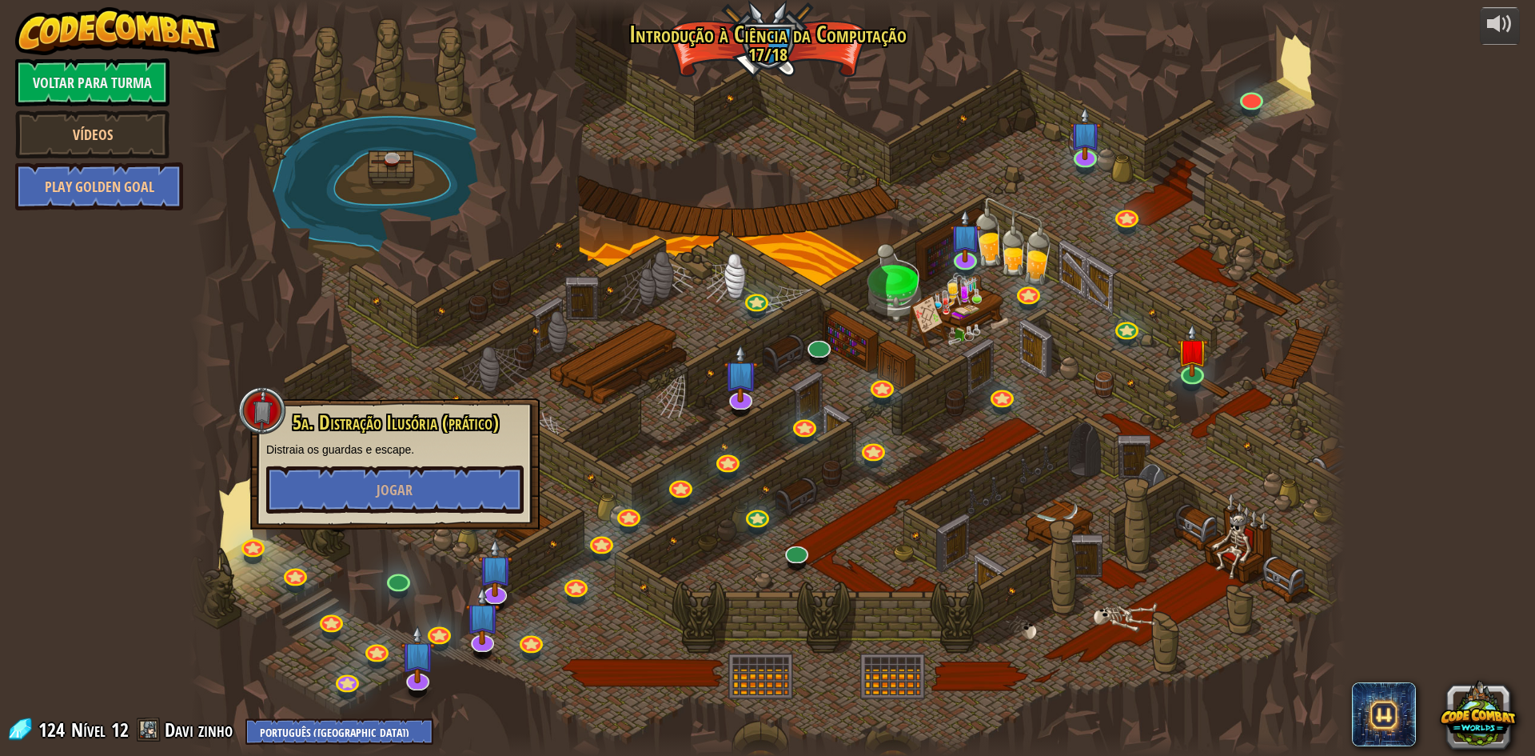
click at [428, 321] on div at bounding box center [767, 378] width 1156 height 756
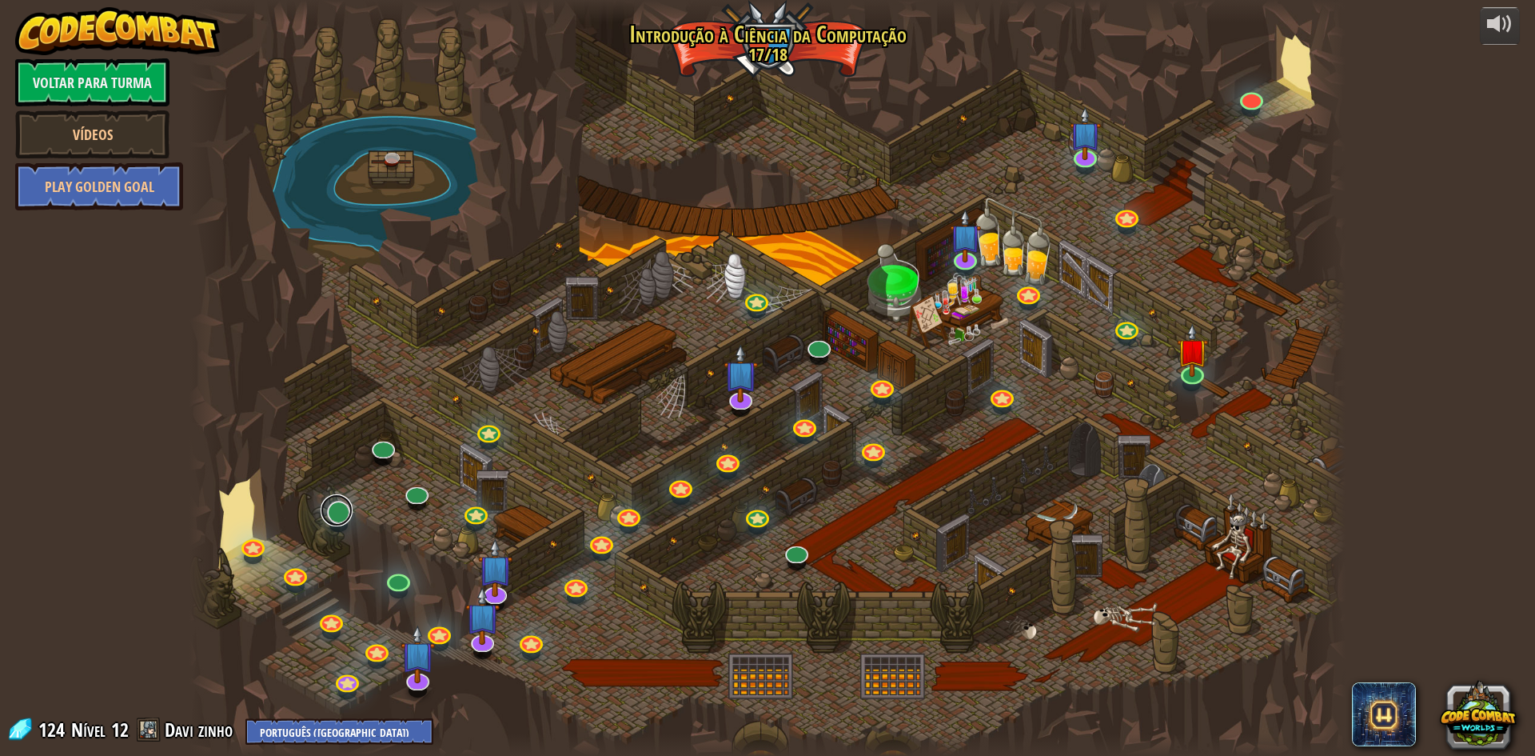
click at [341, 507] on link at bounding box center [337, 510] width 32 height 32
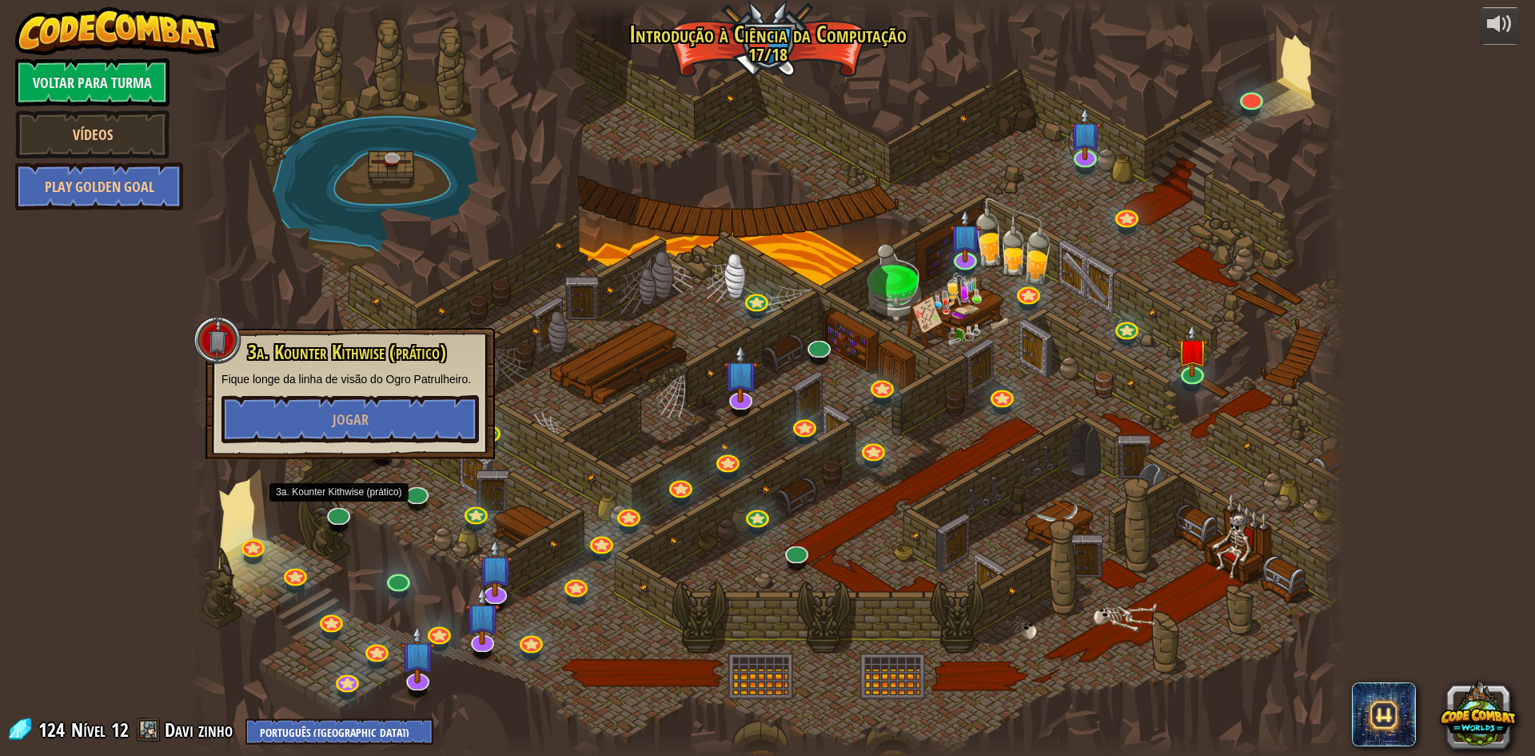
click at [331, 261] on div at bounding box center [767, 378] width 1156 height 756
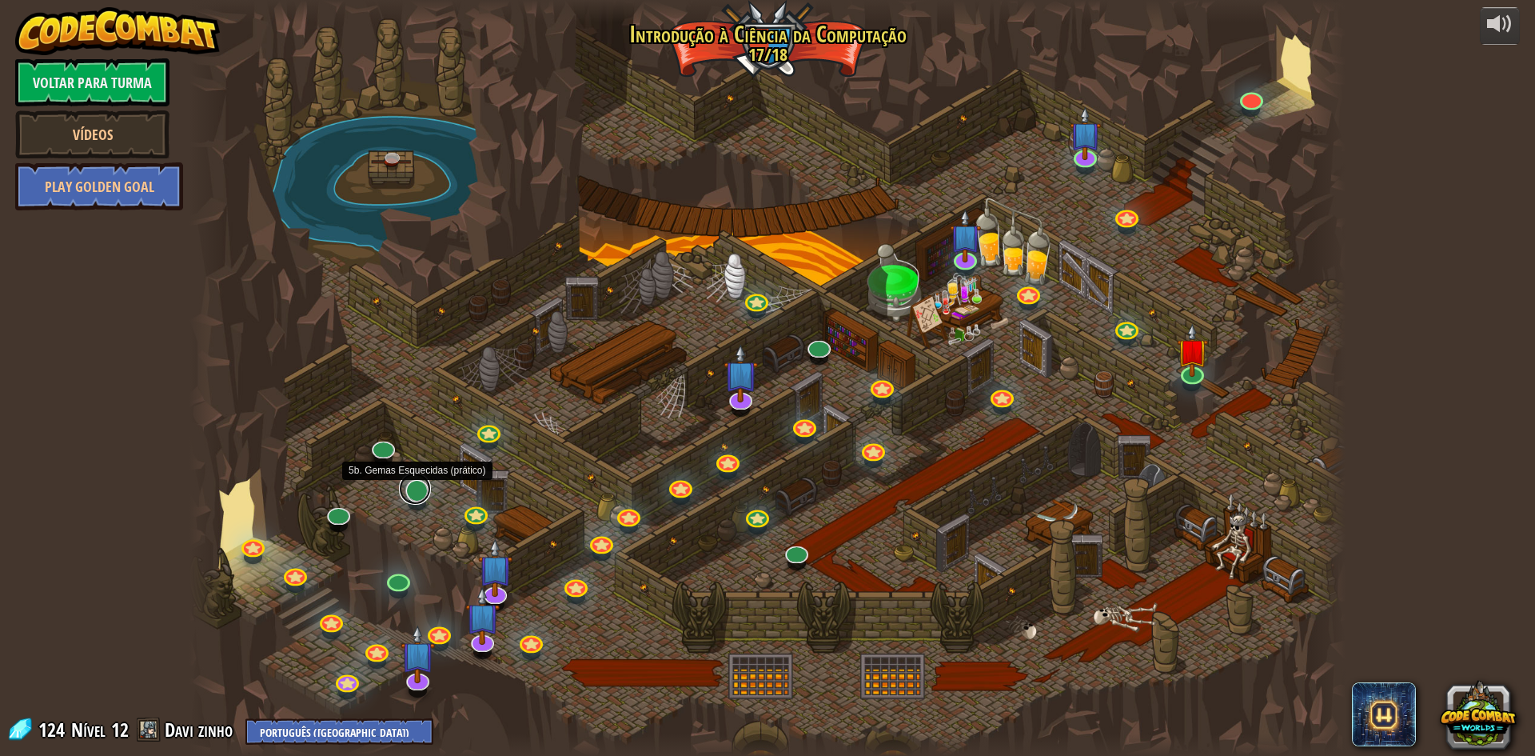
click at [410, 488] on link at bounding box center [415, 488] width 32 height 32
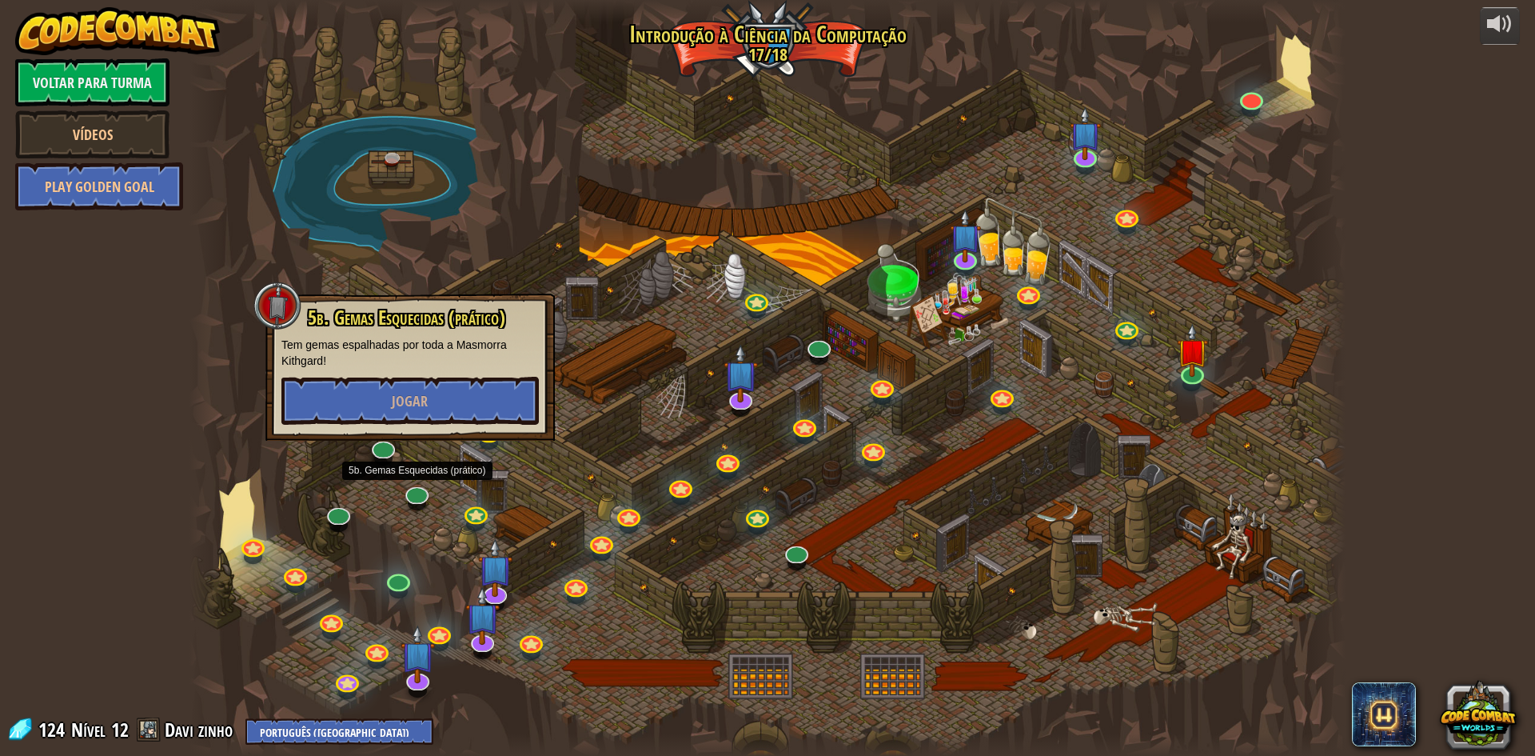
drag, startPoint x: 341, startPoint y: 443, endPoint x: 358, endPoint y: 440, distance: 17.1
click at [347, 443] on div at bounding box center [767, 378] width 1156 height 756
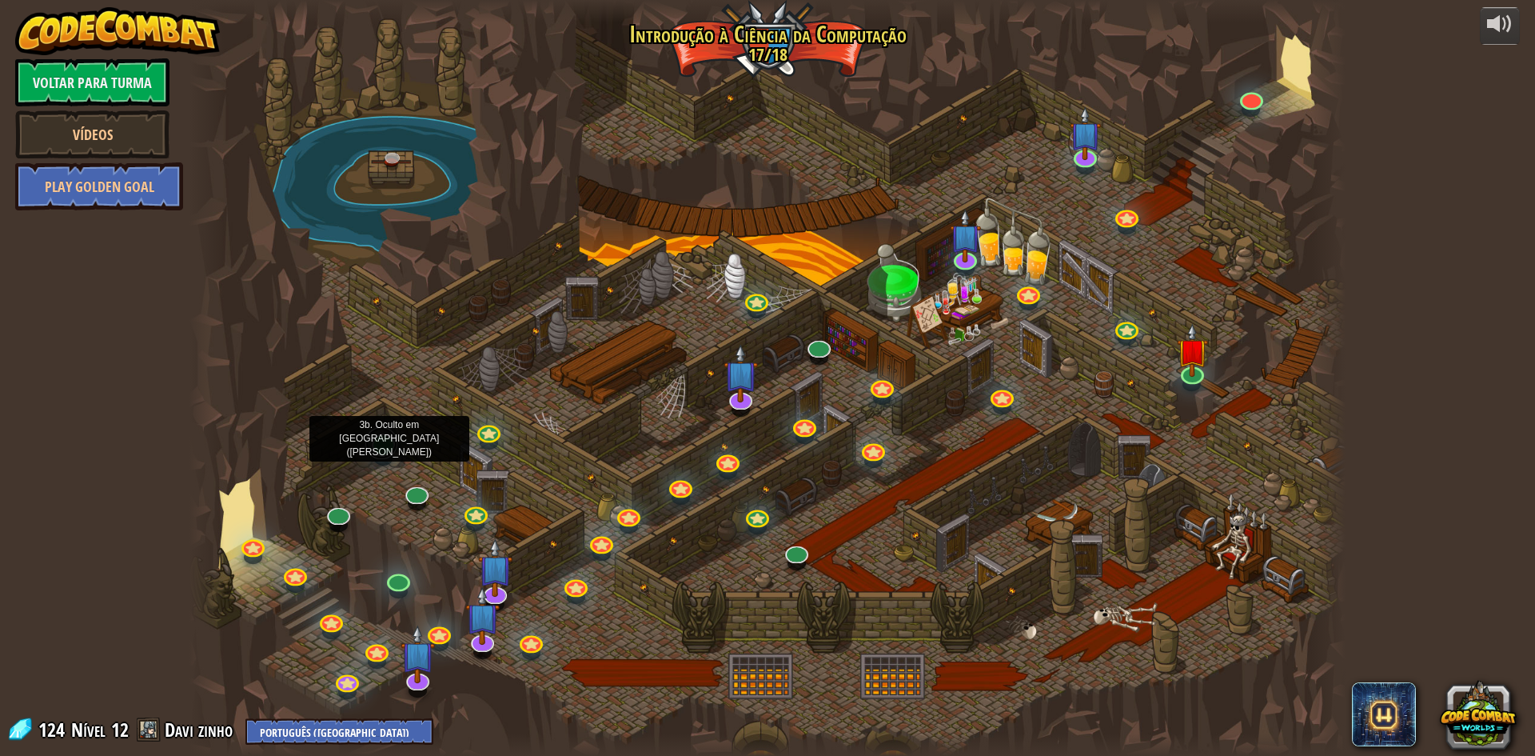
click at [376, 440] on link at bounding box center [381, 443] width 32 height 32
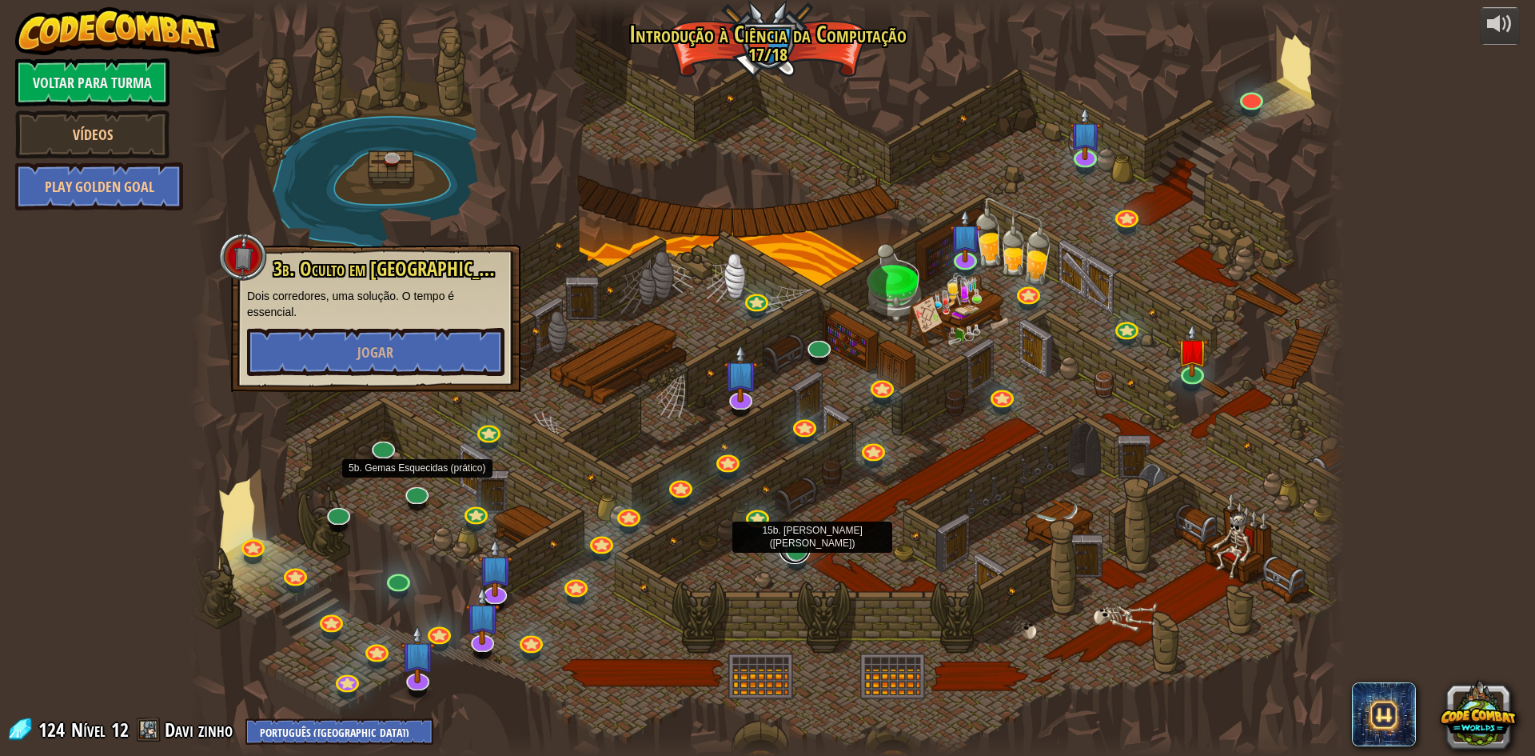
click at [791, 548] on link at bounding box center [795, 548] width 32 height 32
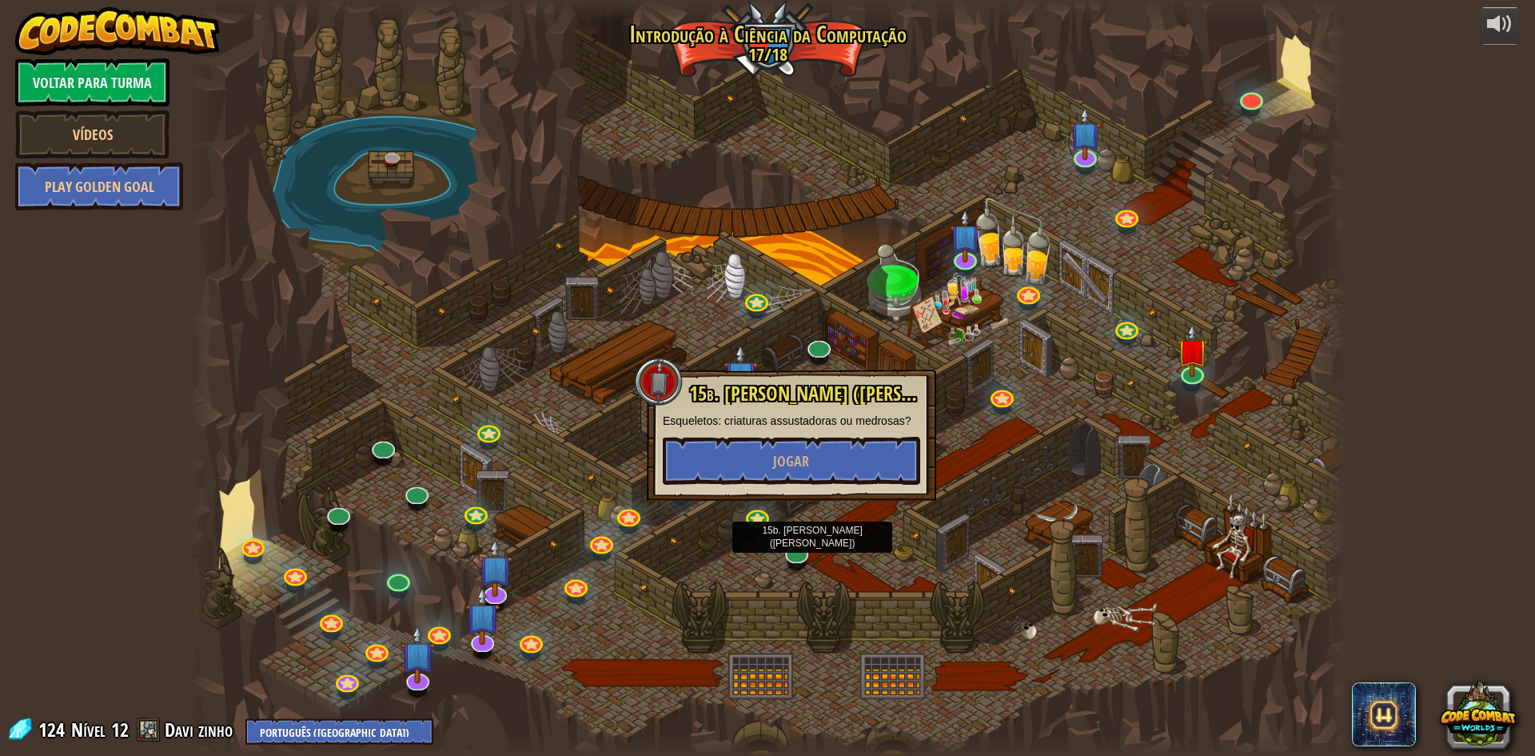
drag, startPoint x: 859, startPoint y: 569, endPoint x: 874, endPoint y: 559, distance: 18.4
click at [859, 569] on div at bounding box center [767, 378] width 1156 height 756
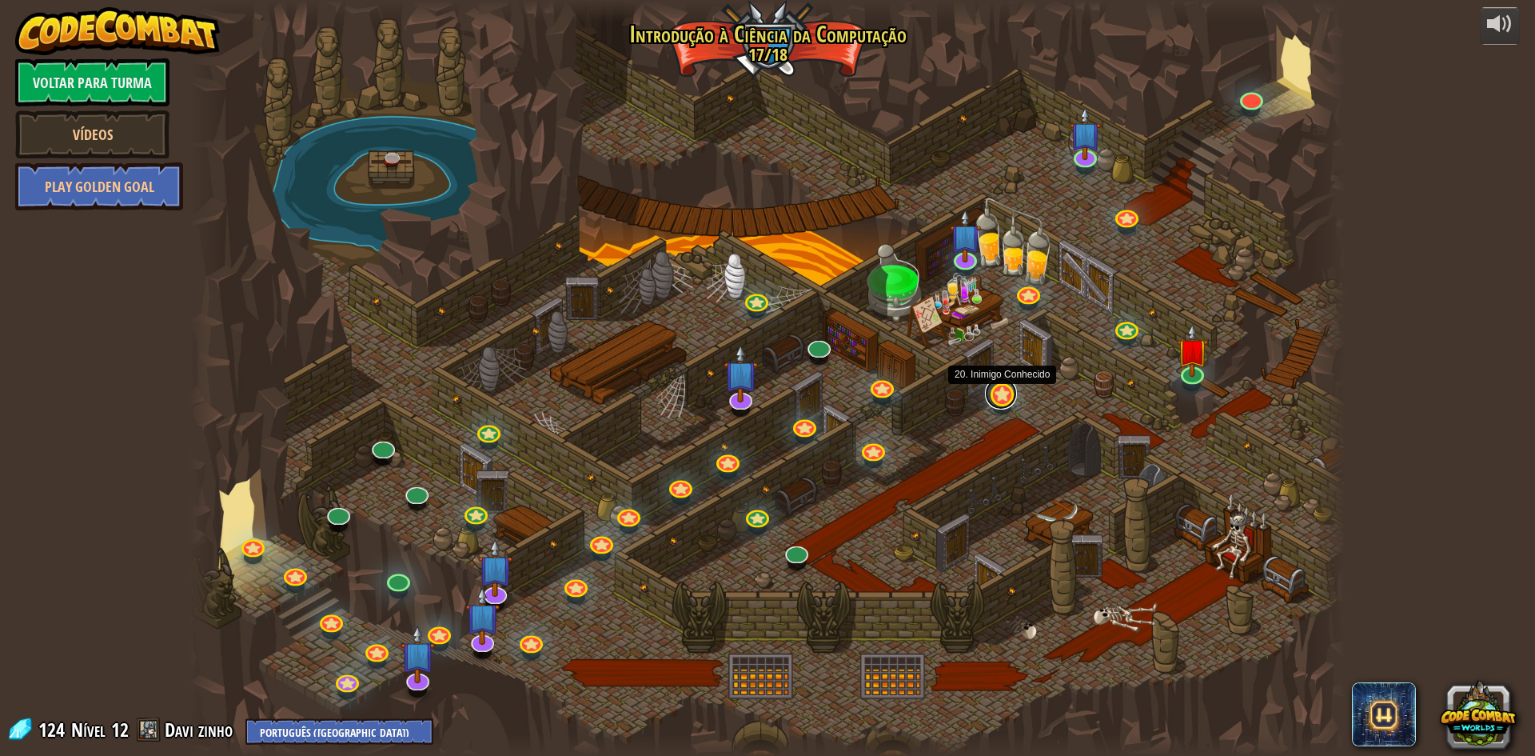
click at [999, 389] on link at bounding box center [1001, 393] width 32 height 32
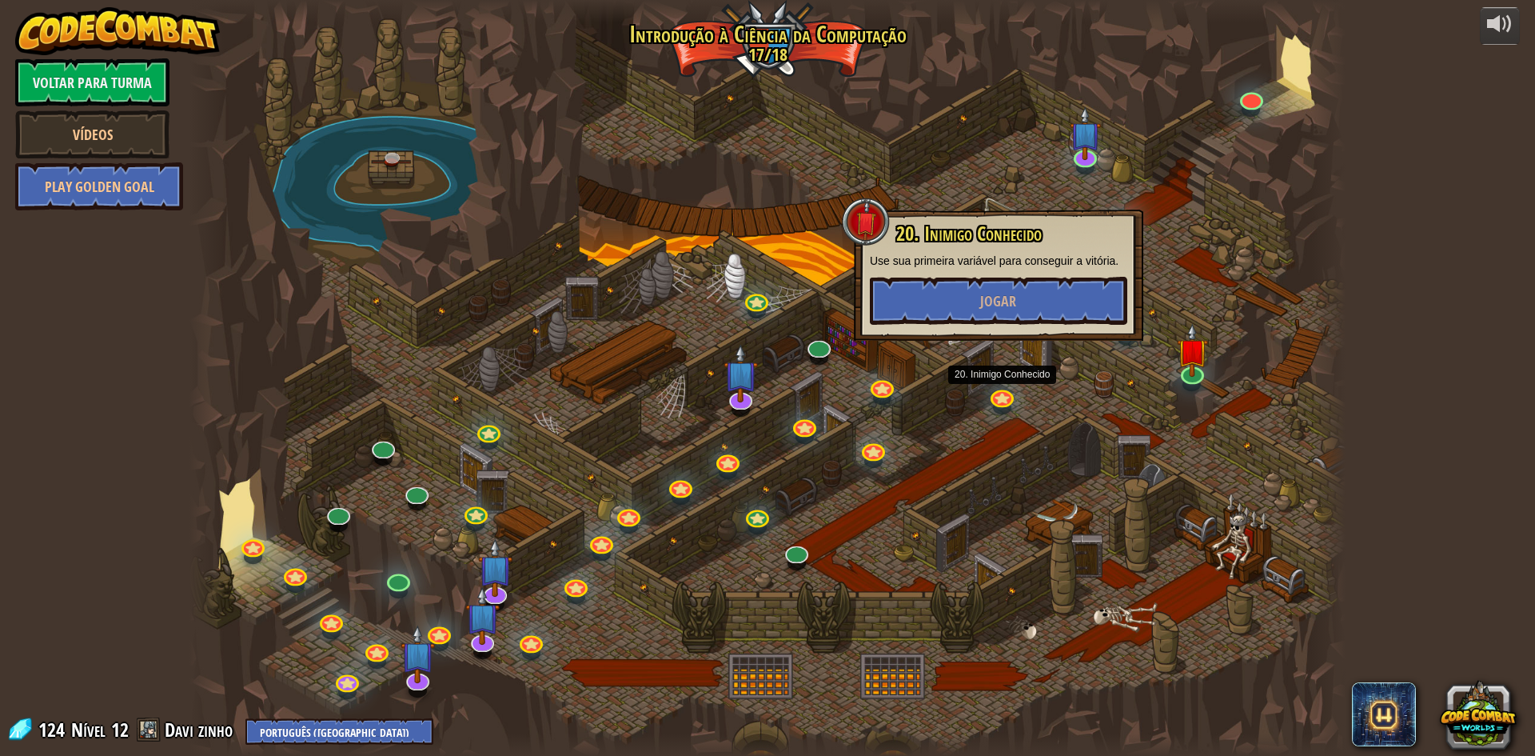
click at [989, 482] on div at bounding box center [767, 378] width 1156 height 756
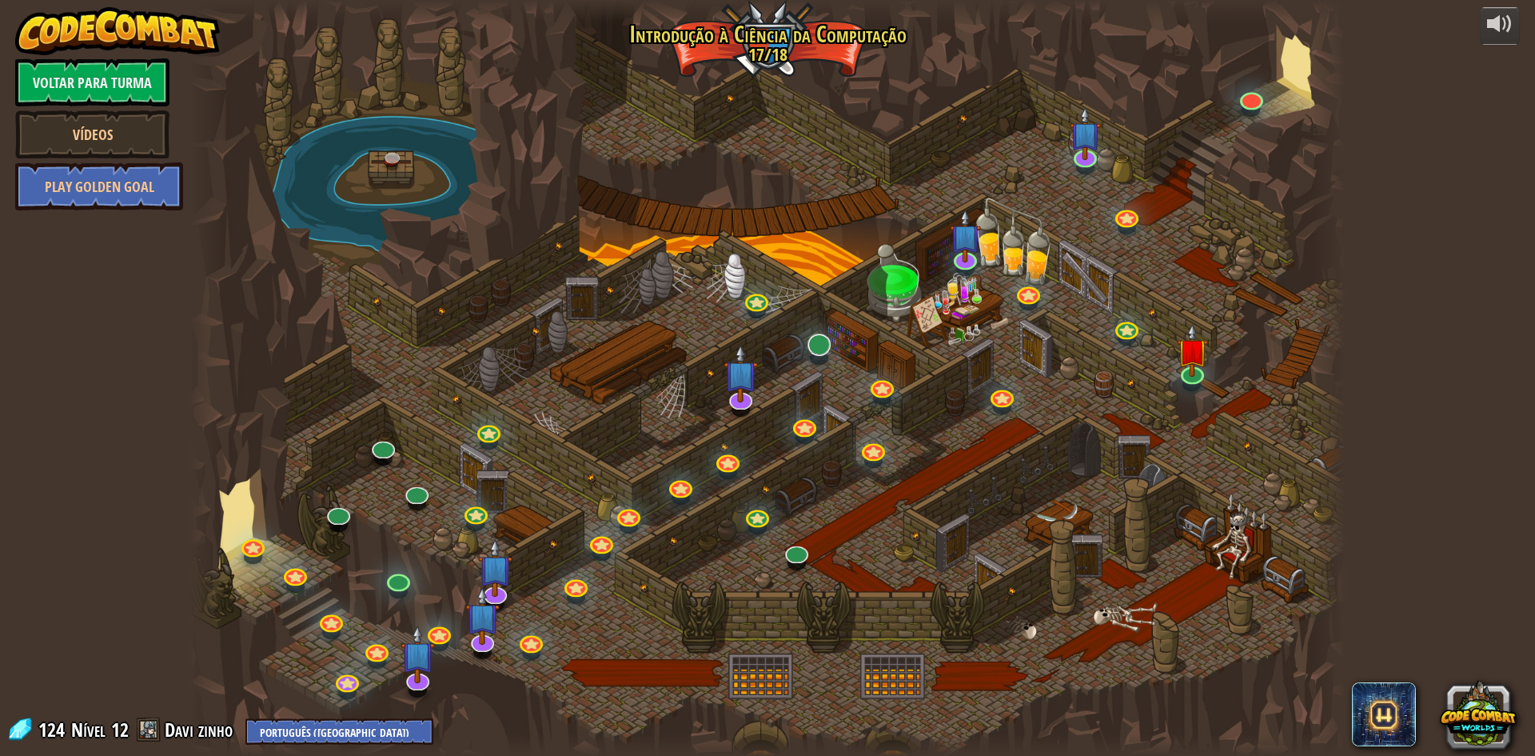
drag, startPoint x: 799, startPoint y: 337, endPoint x: 802, endPoint y: 345, distance: 9.1
click at [800, 337] on div at bounding box center [767, 378] width 1156 height 756
click at [812, 351] on link at bounding box center [817, 343] width 32 height 32
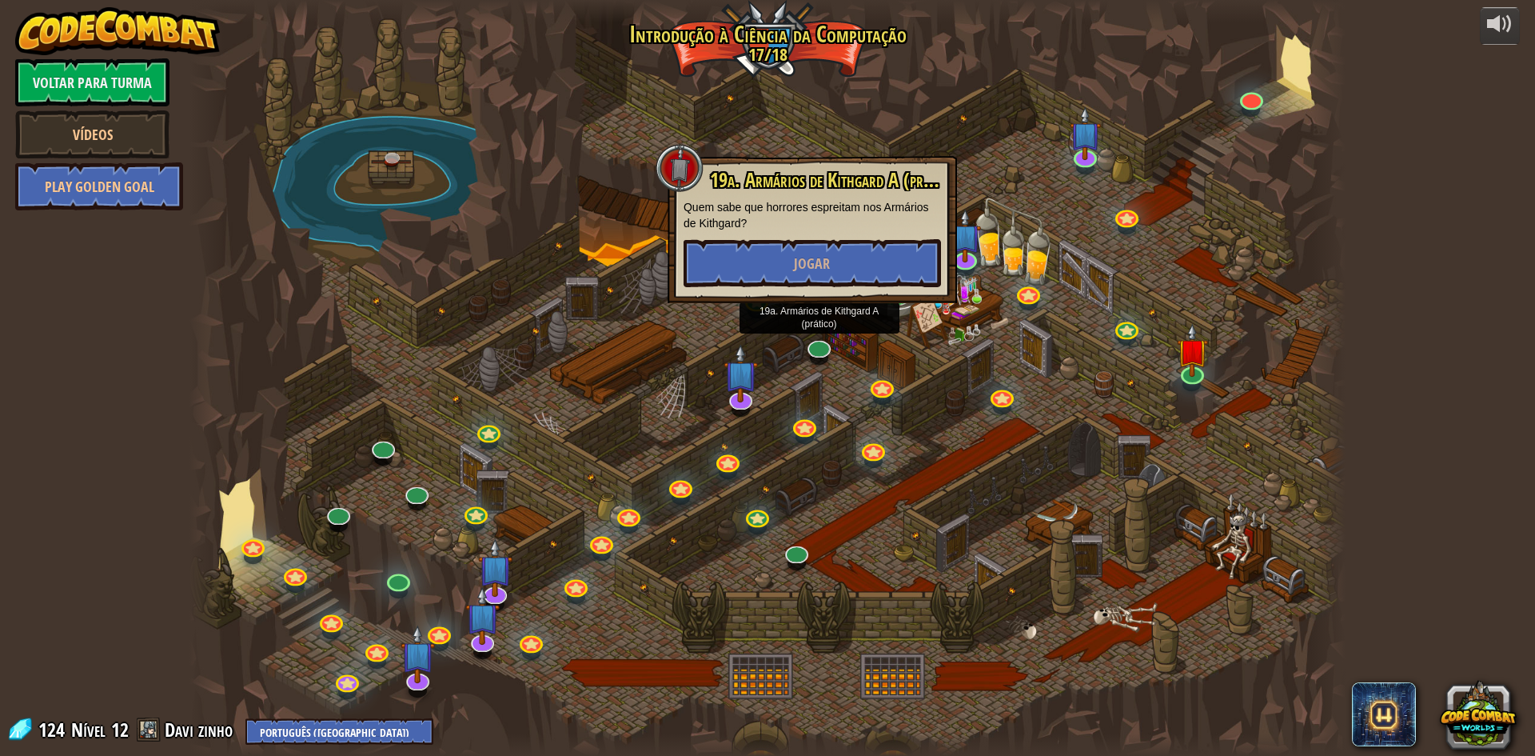
click at [1046, 486] on div at bounding box center [767, 378] width 1156 height 756
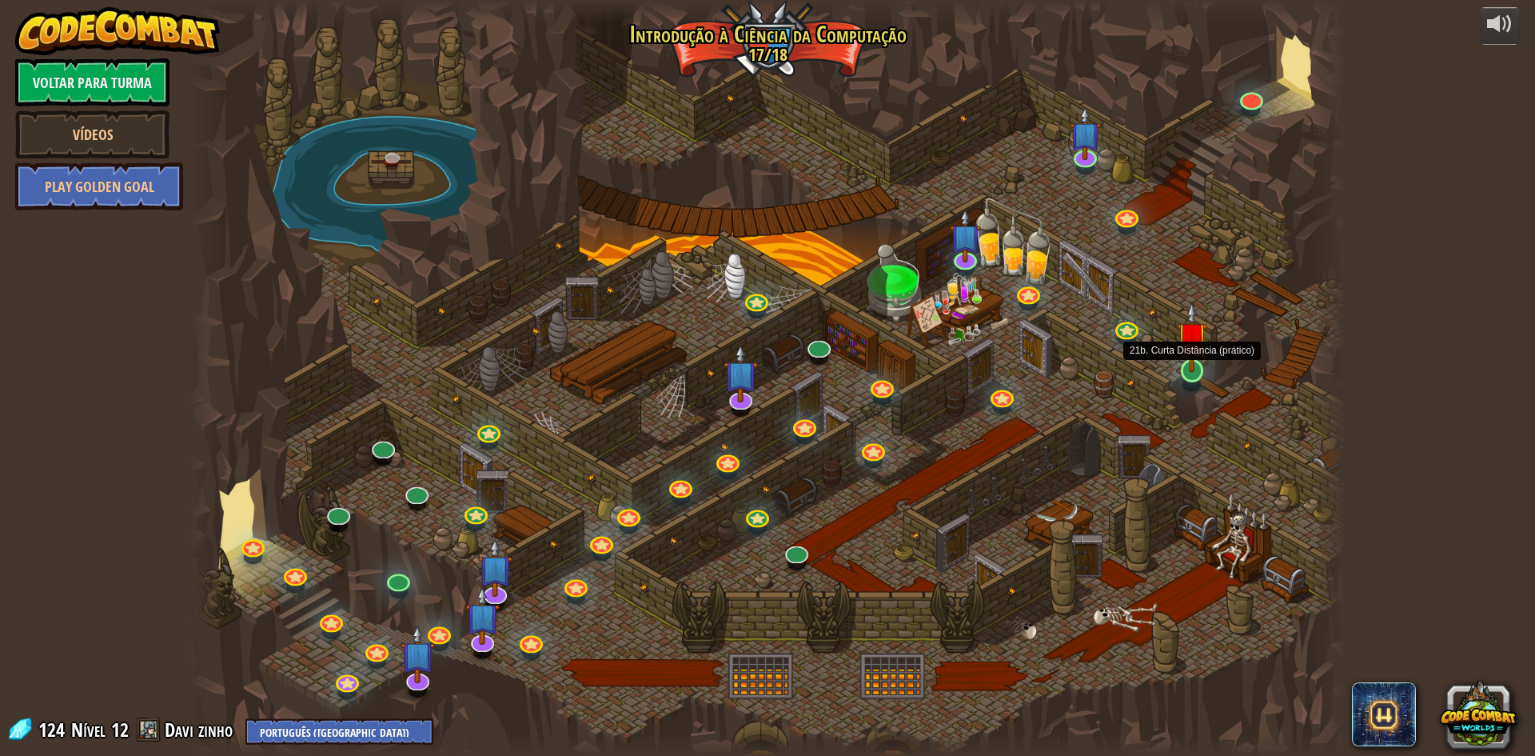
click at [1184, 366] on img at bounding box center [1192, 336] width 31 height 71
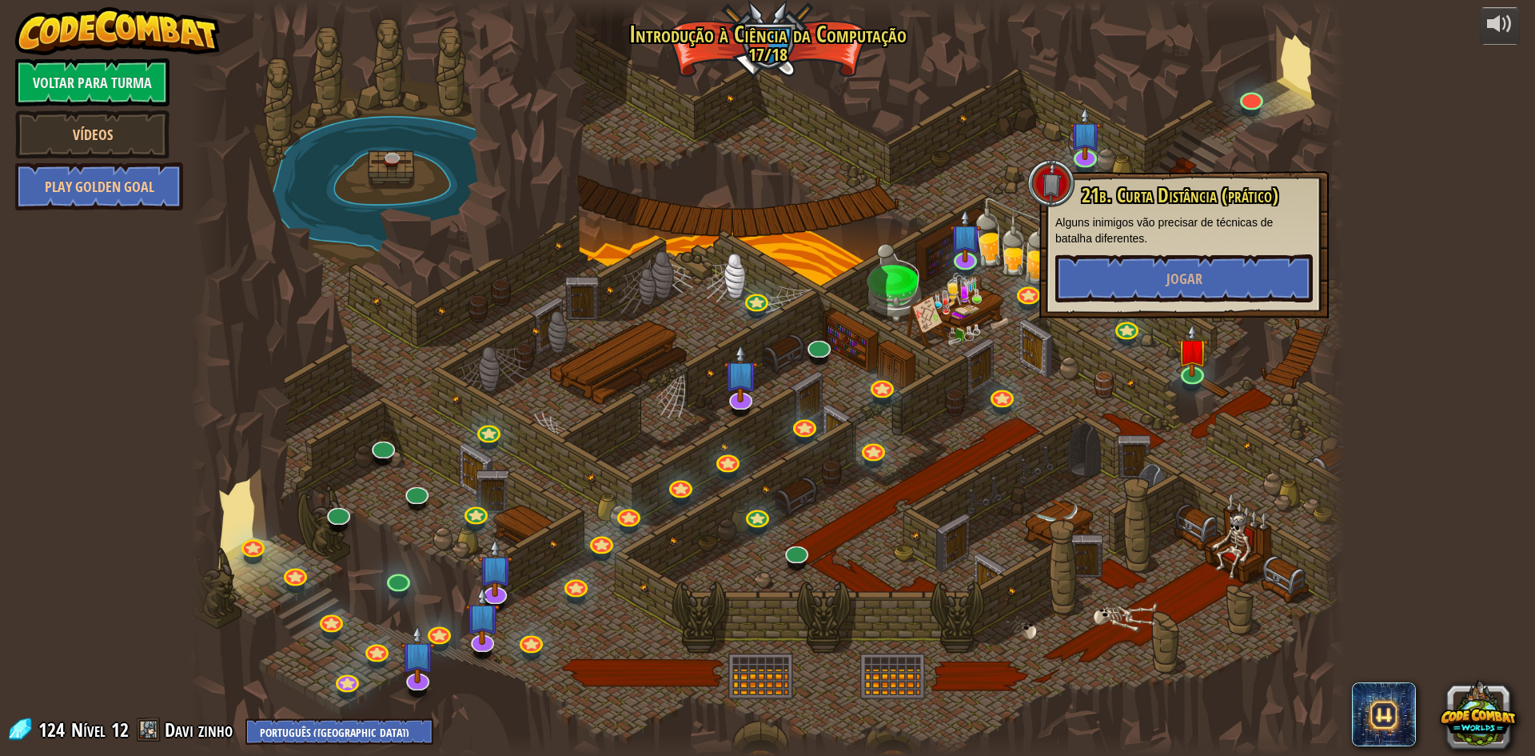
click at [888, 496] on div at bounding box center [767, 378] width 1156 height 756
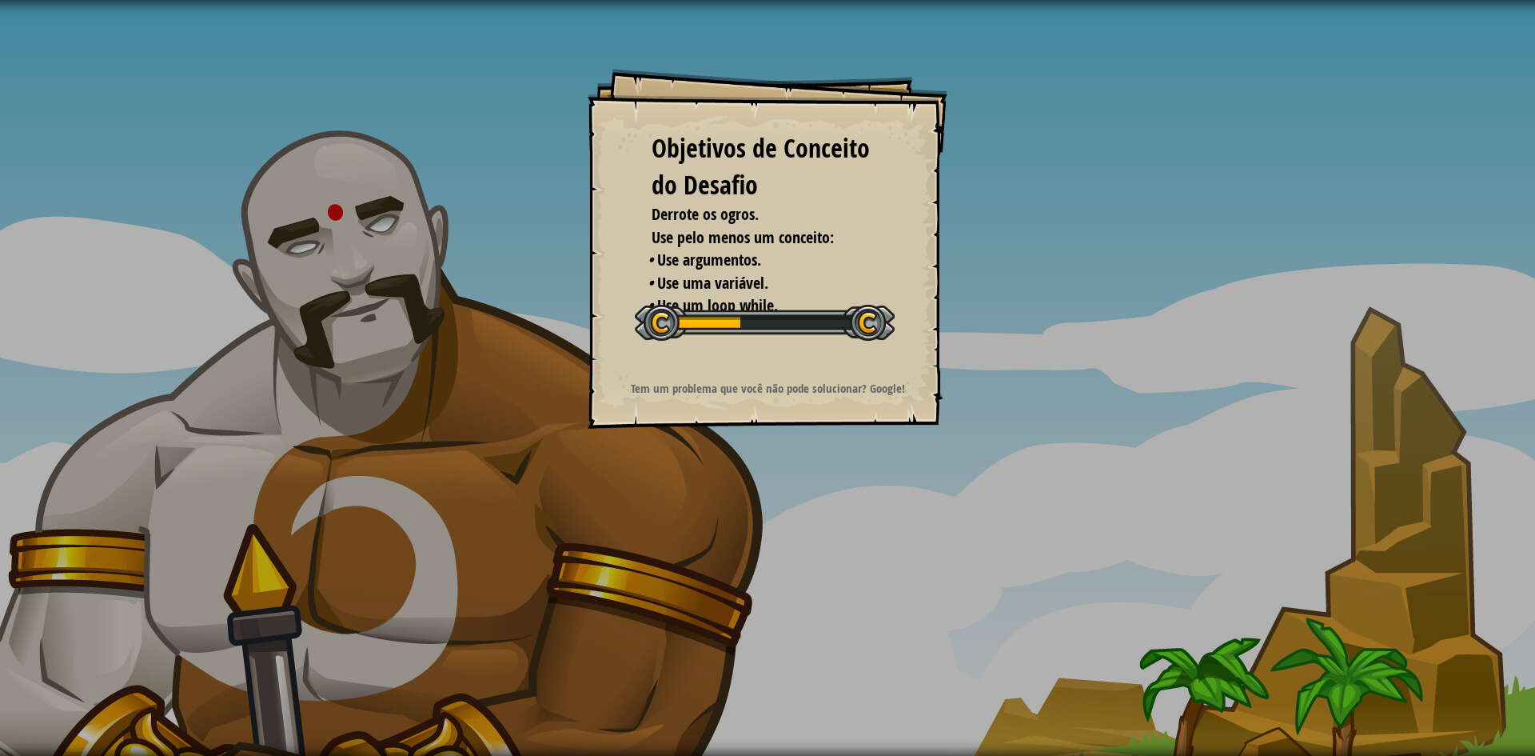
select select "pt-BR"
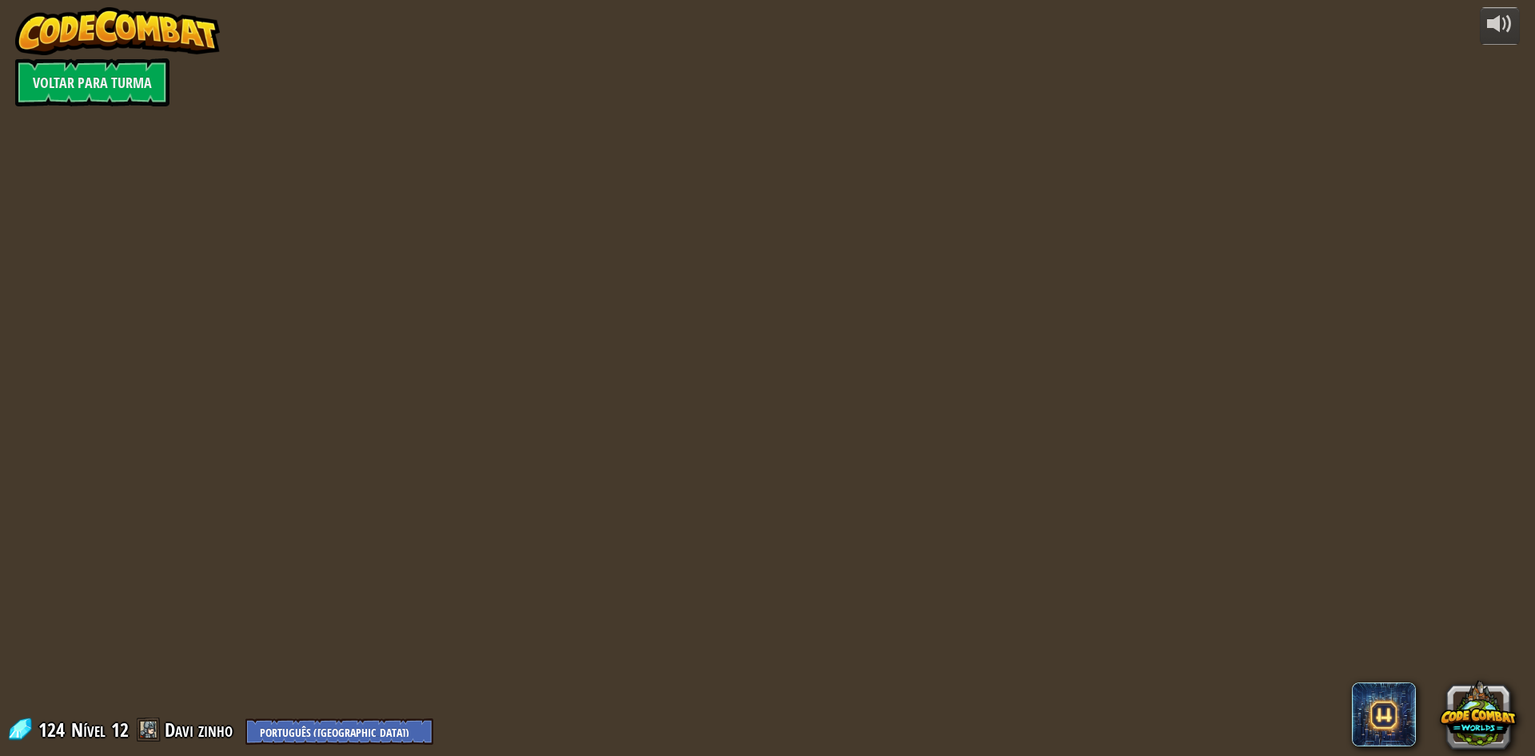
select select "pt-BR"
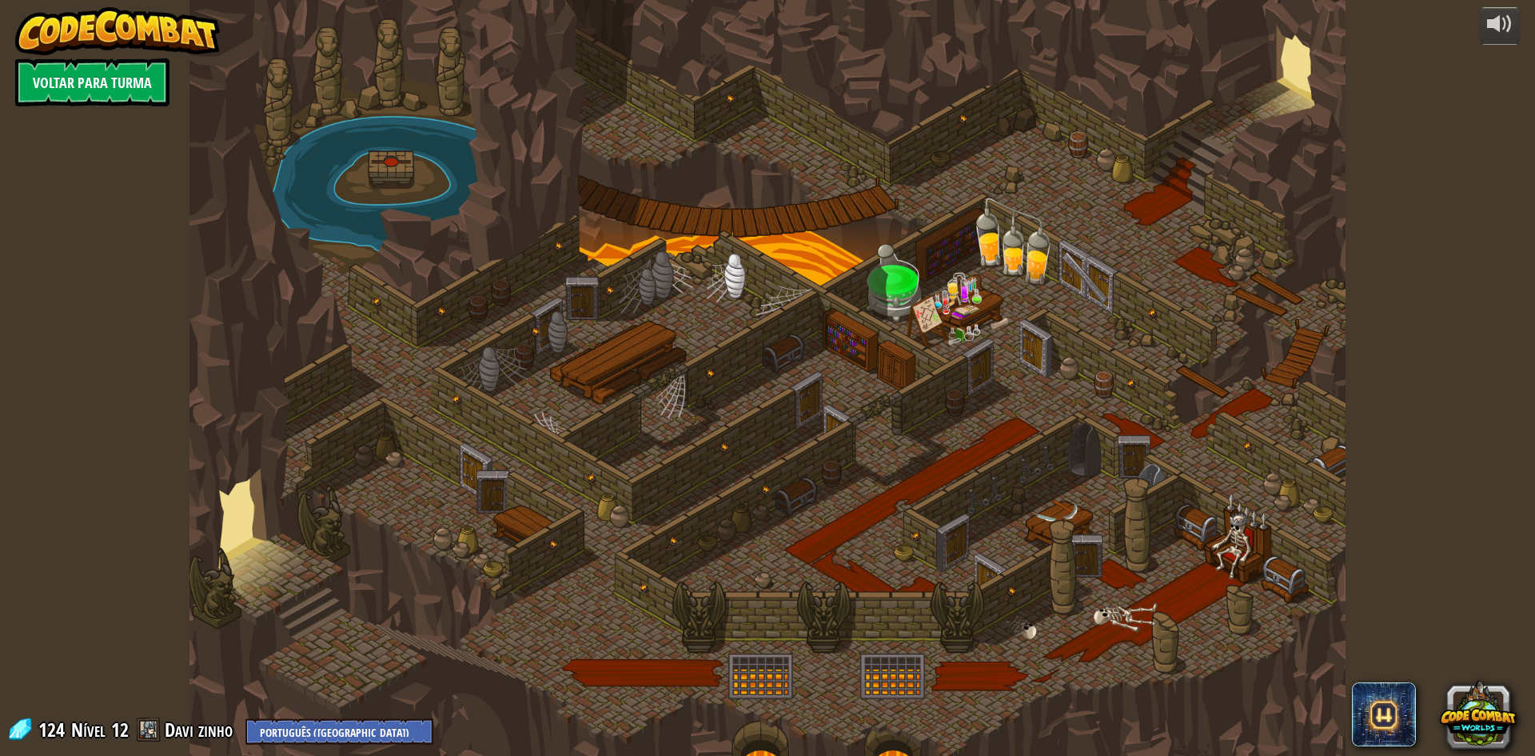
select select "pt-BR"
click at [90, 93] on link "Voltar para Turma" at bounding box center [92, 82] width 154 height 48
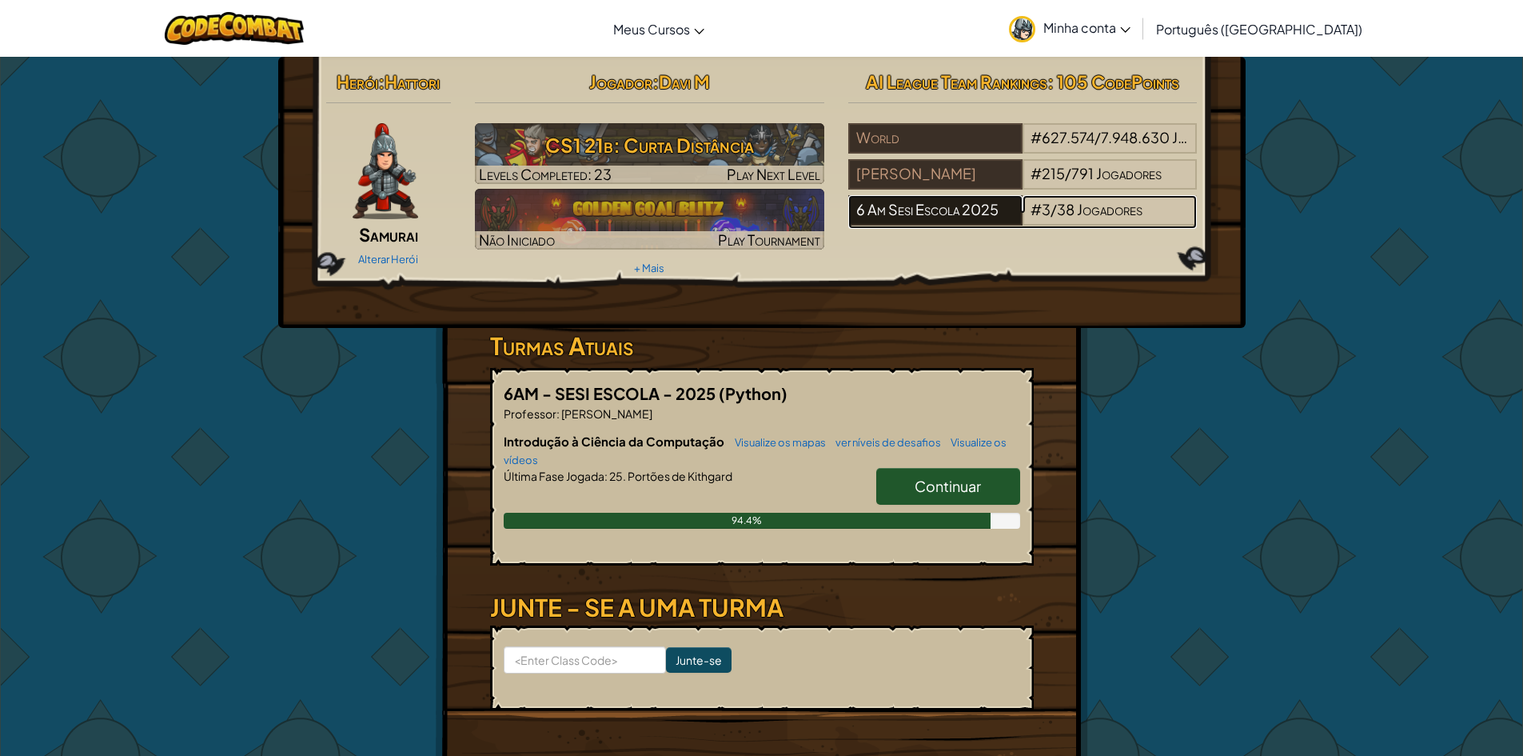
click at [971, 205] on div "6 Am Sesi Escola 2025" at bounding box center [935, 210] width 174 height 30
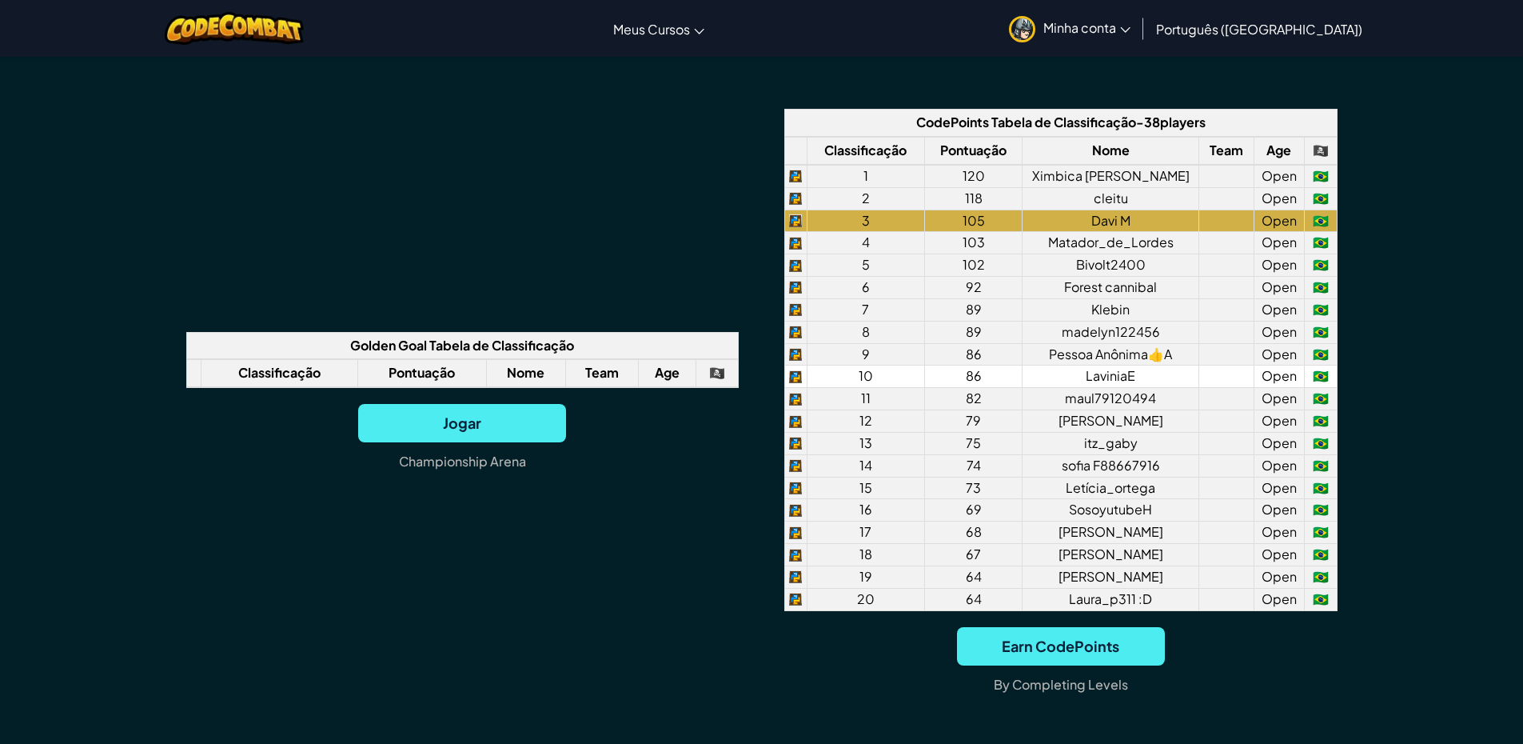
scroll to position [1199, 0]
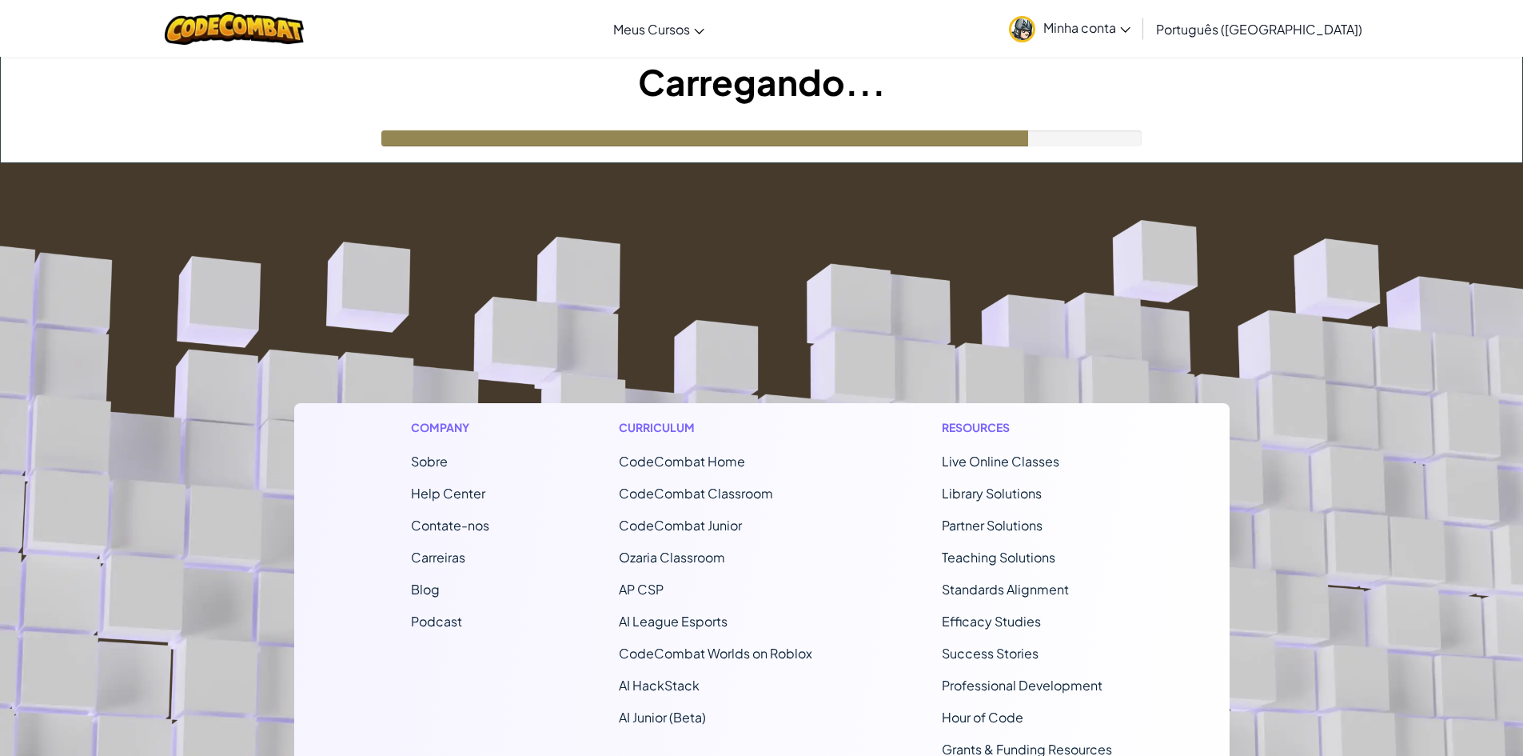
click at [1138, 18] on link "Minha conta" at bounding box center [1070, 28] width 138 height 50
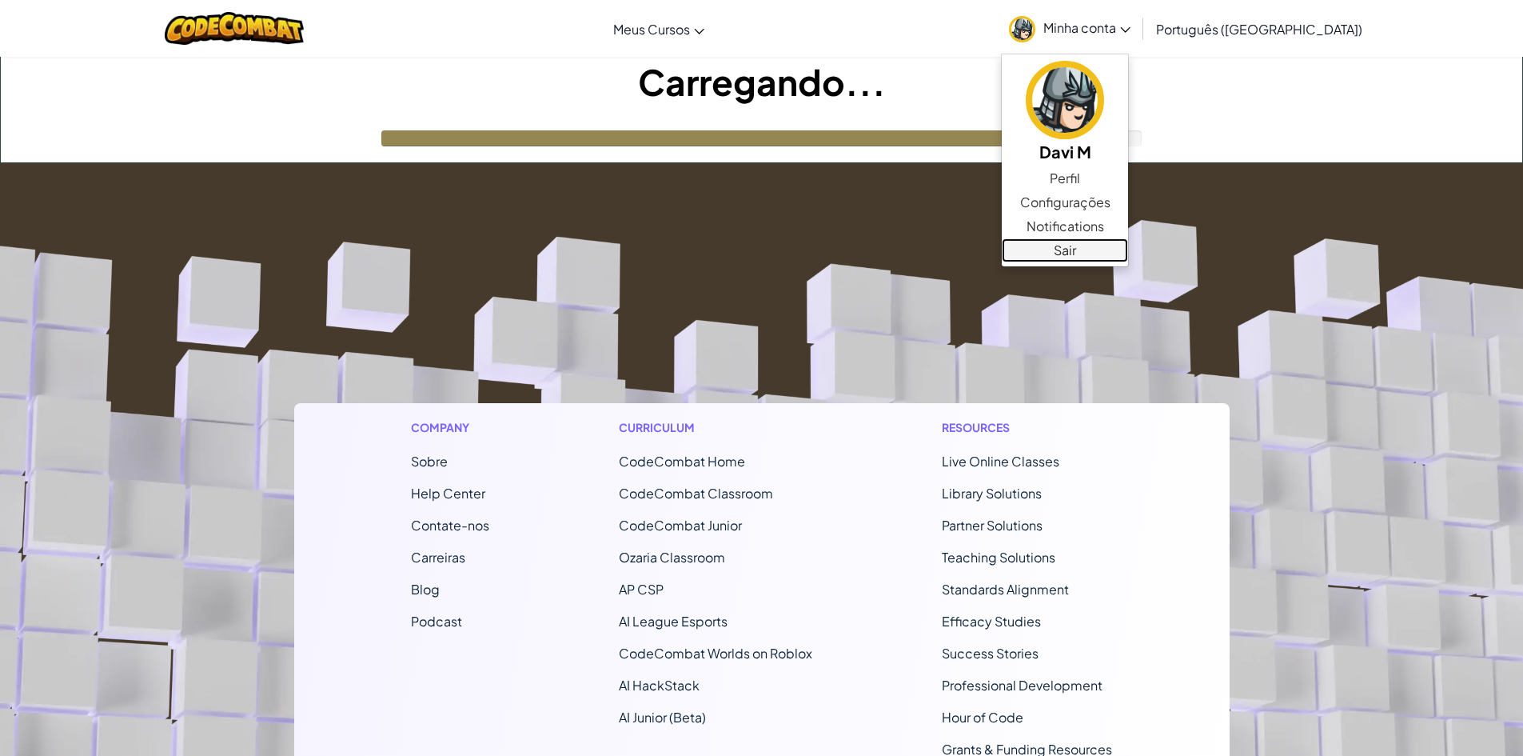
click at [1128, 254] on link "Sair" at bounding box center [1065, 250] width 126 height 24
